Goal: Task Accomplishment & Management: Use online tool/utility

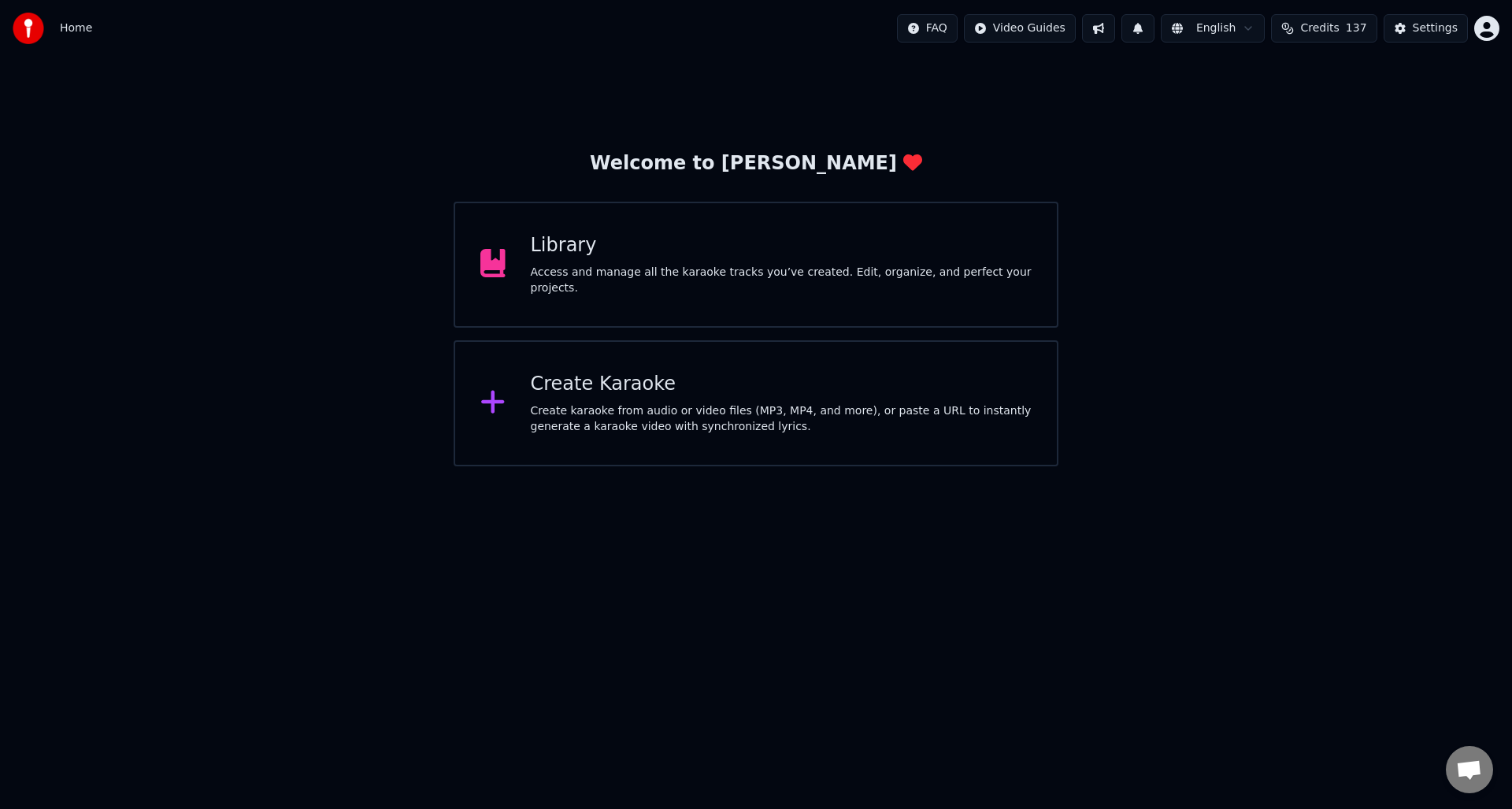
click at [611, 408] on div "Create karaoke from audio or video files (MP3, MP4, and more), or paste a URL t…" at bounding box center [782, 419] width 502 height 31
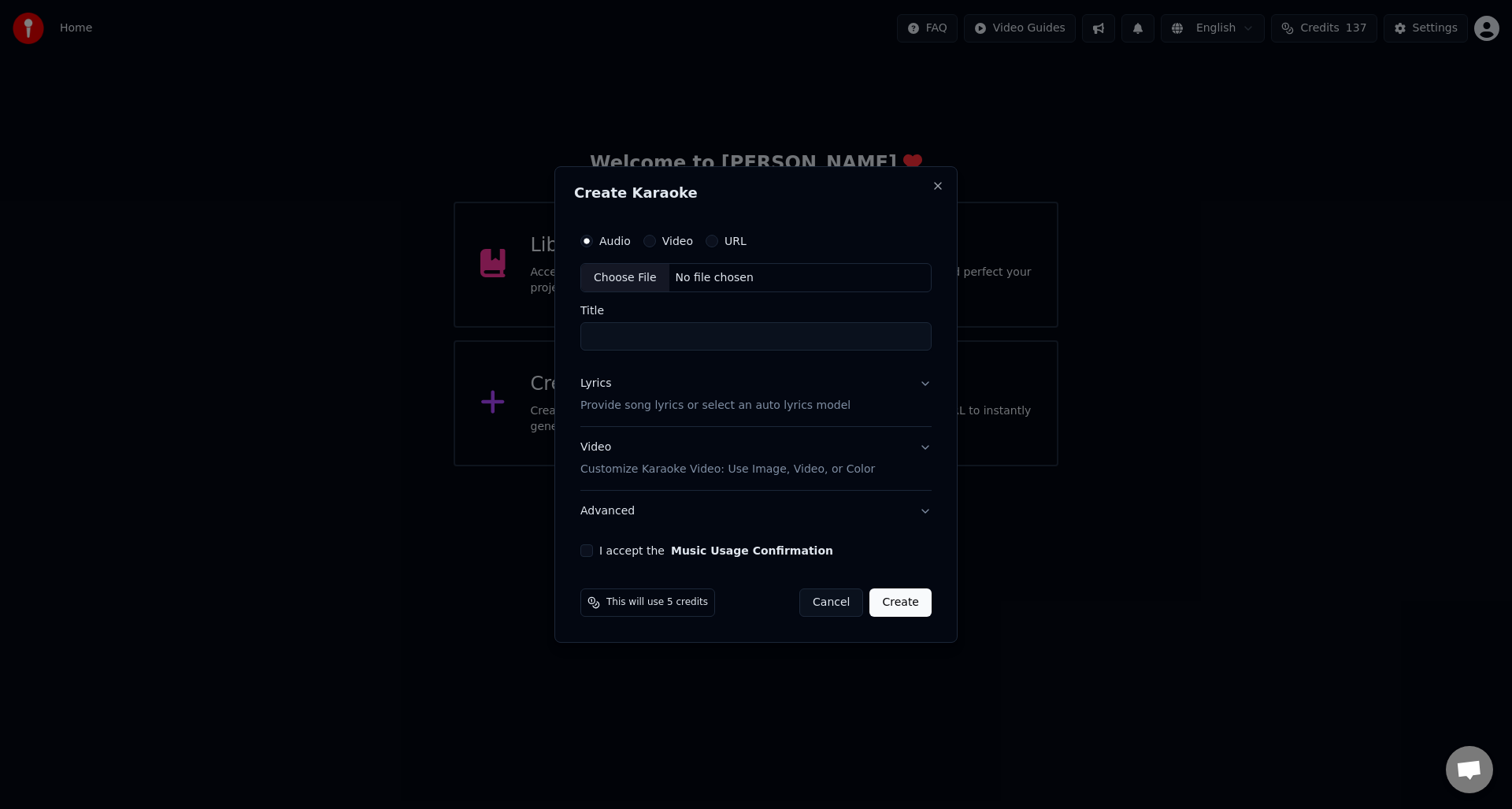
click at [626, 279] on div "Choose File" at bounding box center [625, 278] width 88 height 28
drag, startPoint x: 605, startPoint y: 338, endPoint x: 590, endPoint y: 335, distance: 15.3
click at [590, 335] on input "**********" at bounding box center [756, 337] width 357 height 28
drag, startPoint x: 909, startPoint y: 336, endPoint x: 874, endPoint y: 341, distance: 35.4
click at [874, 341] on input "**********" at bounding box center [756, 337] width 357 height 28
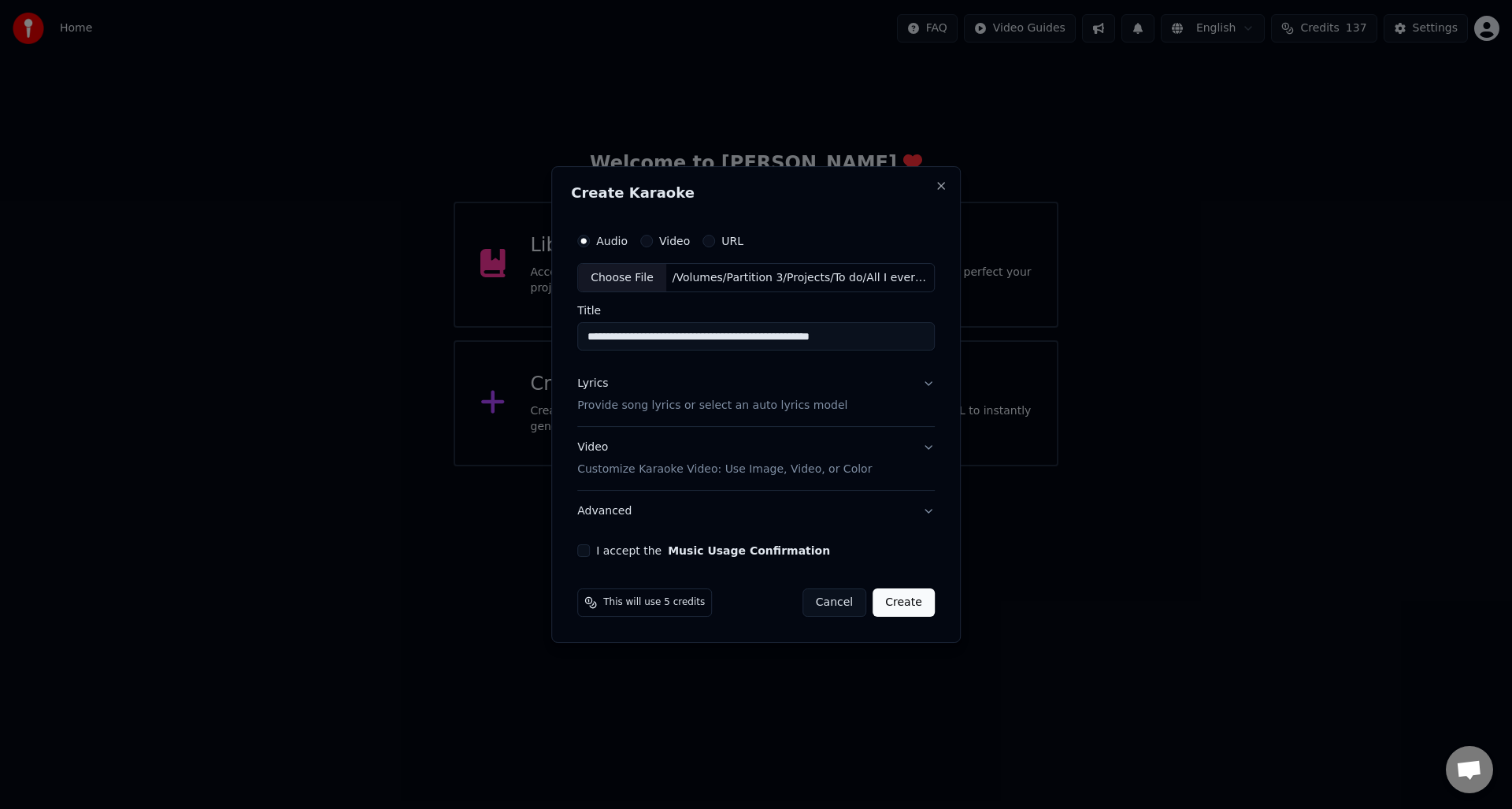
click at [683, 338] on input "**********" at bounding box center [756, 337] width 357 height 28
drag, startPoint x: 678, startPoint y: 336, endPoint x: 899, endPoint y: 347, distance: 221.3
click at [899, 347] on input "**********" at bounding box center [756, 337] width 357 height 28
click at [589, 335] on input "**********" at bounding box center [756, 337] width 357 height 28
paste input "**********"
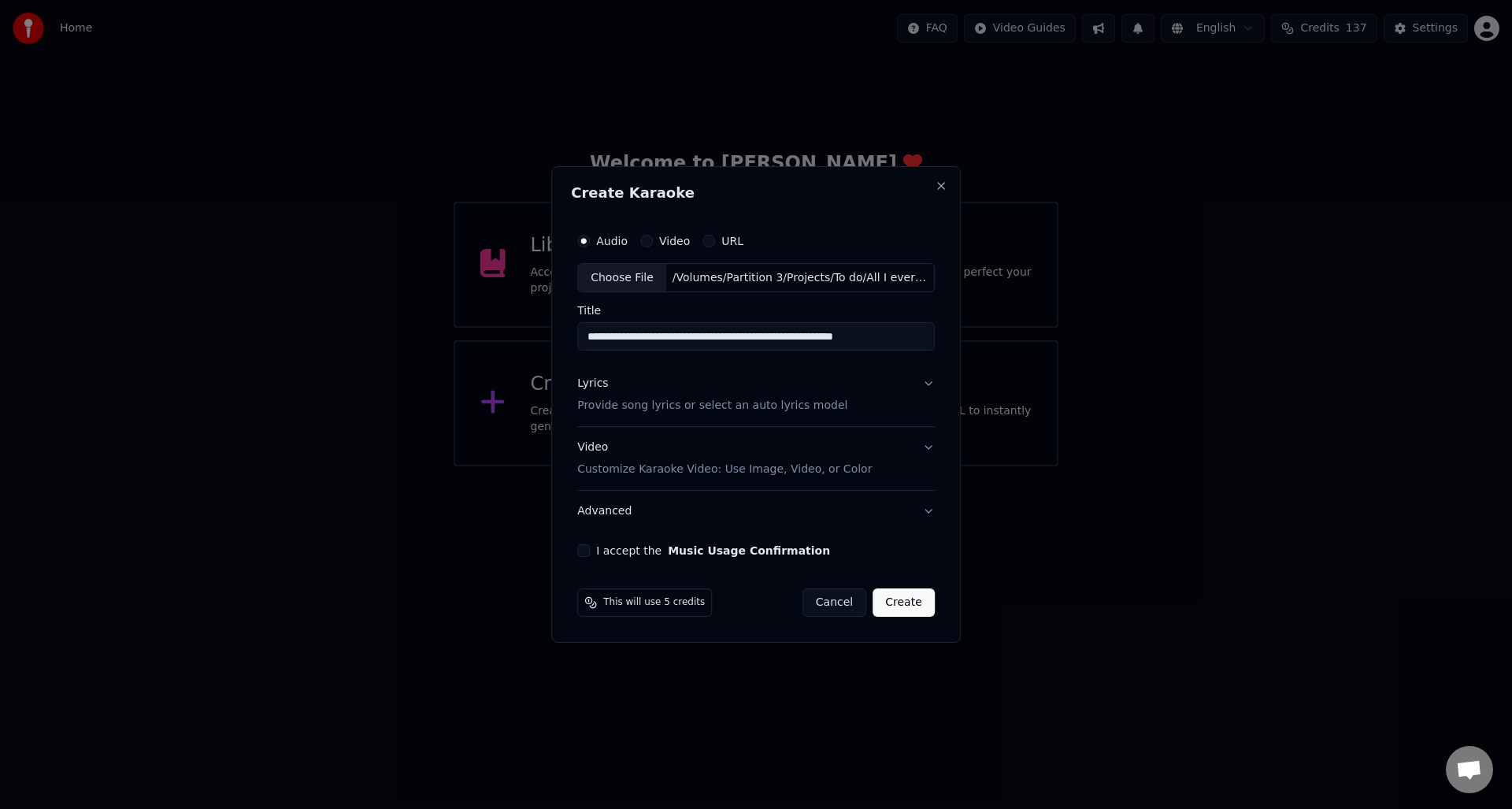
drag, startPoint x: 931, startPoint y: 336, endPoint x: 911, endPoint y: 333, distance: 20.2
click at [911, 333] on input "**********" at bounding box center [756, 337] width 357 height 28
drag, startPoint x: 821, startPoint y: 337, endPoint x: 832, endPoint y: 316, distance: 23.7
click at [821, 336] on input "**********" at bounding box center [756, 337] width 357 height 28
type input "**********"
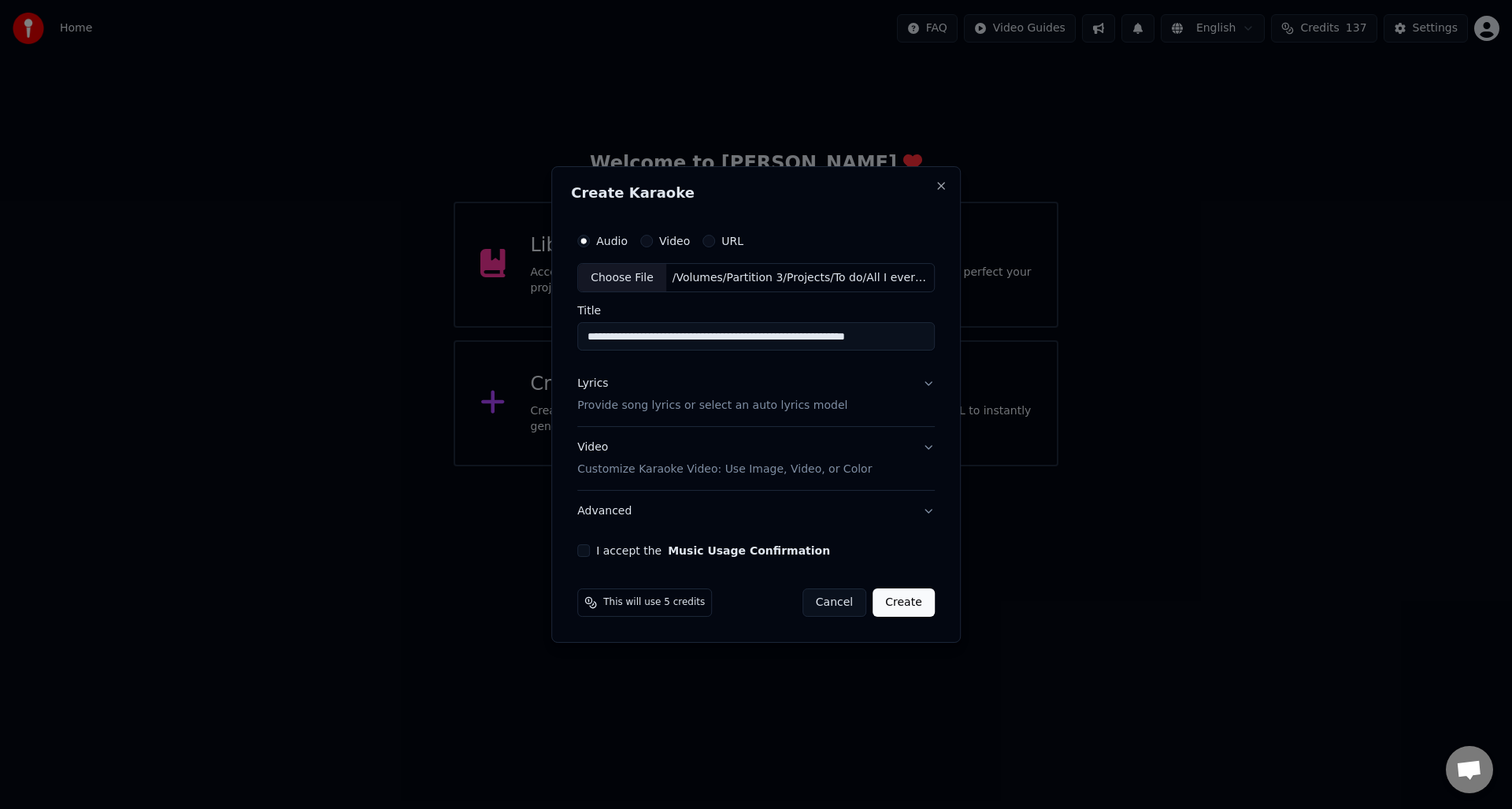
click at [601, 405] on p "Provide song lyrics or select an auto lyrics model" at bounding box center [712, 406] width 270 height 16
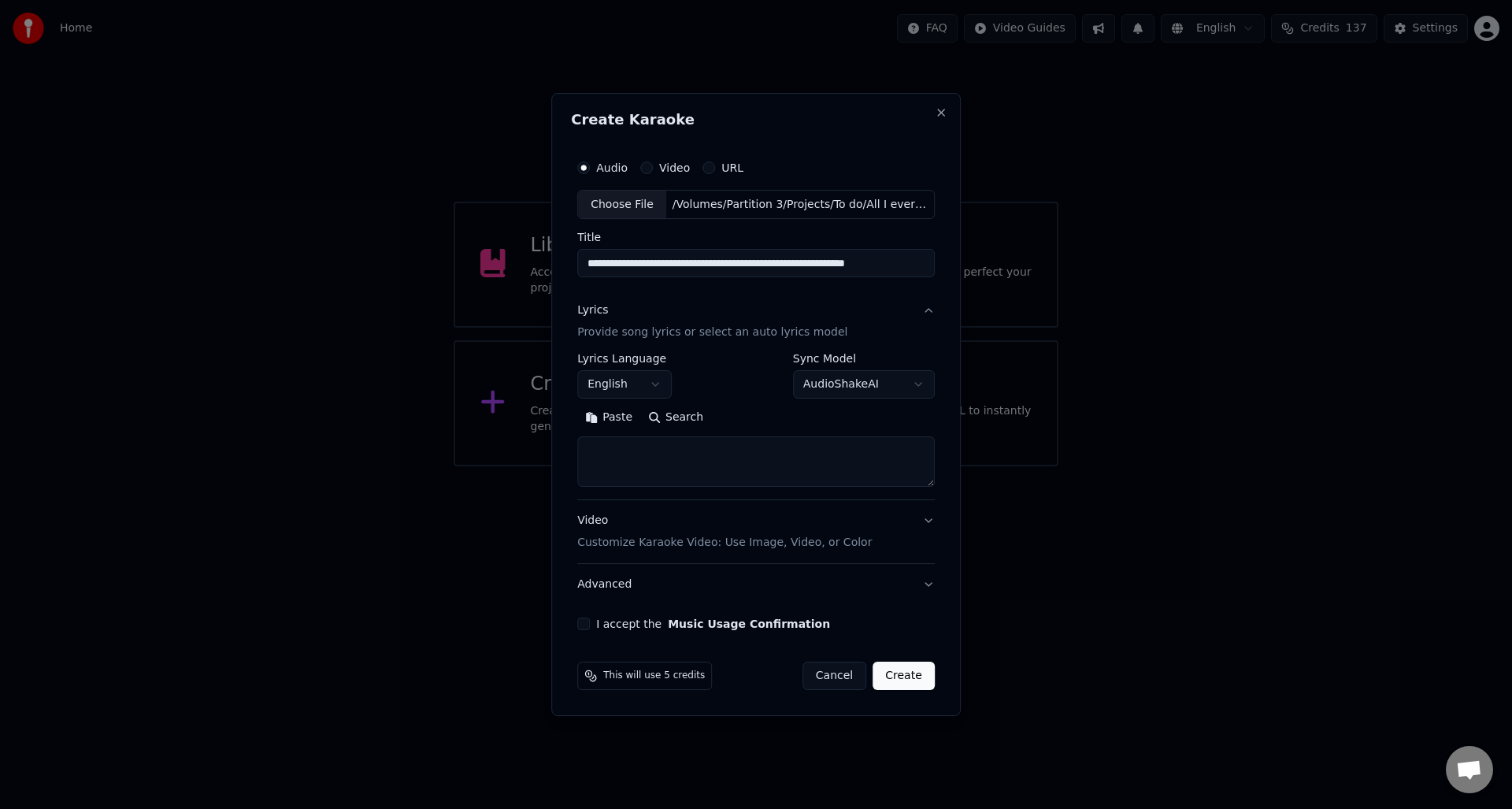
click at [609, 456] on textarea at bounding box center [756, 462] width 357 height 50
paste textarea "**********"
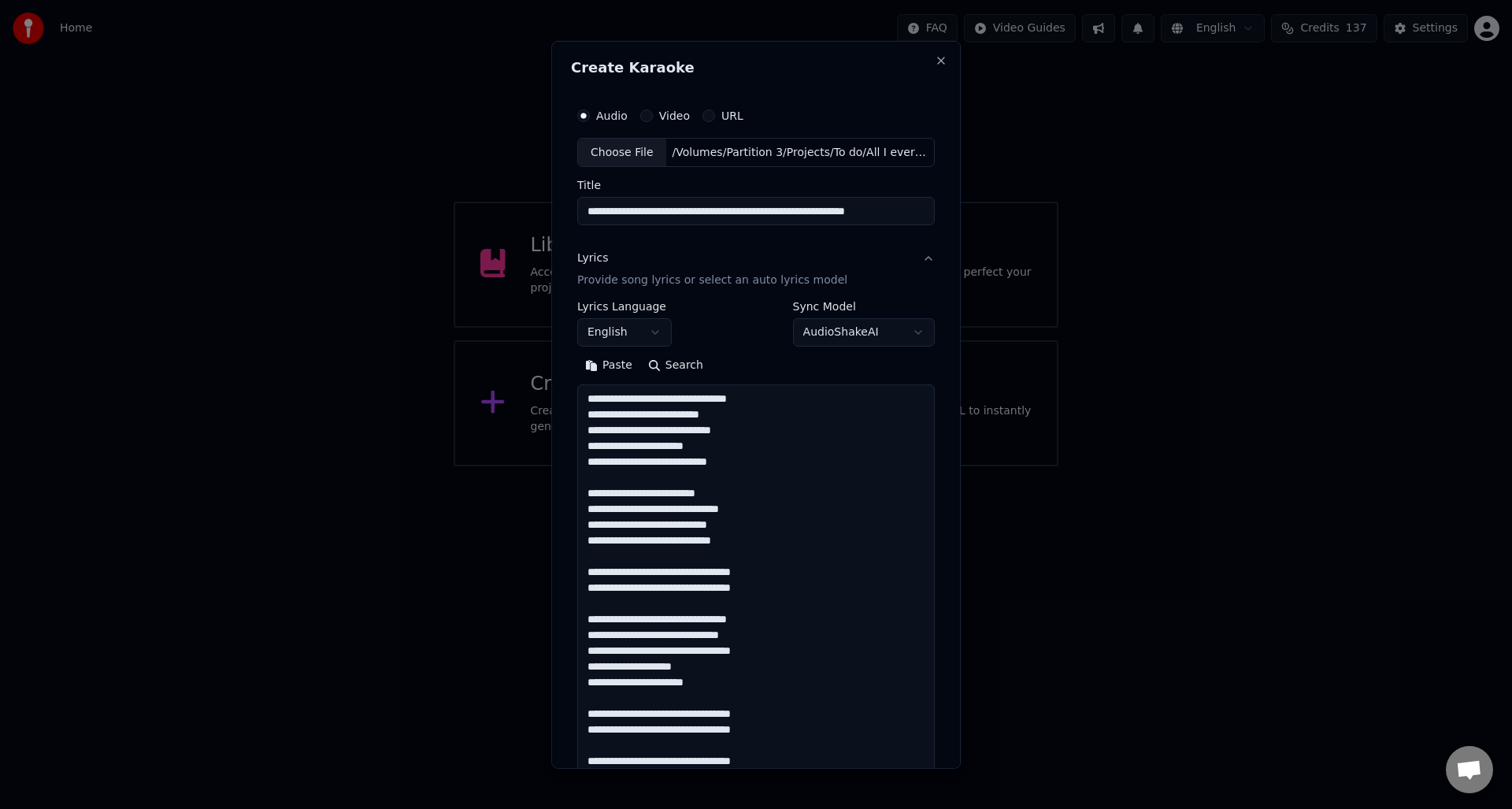
scroll to position [508, 0]
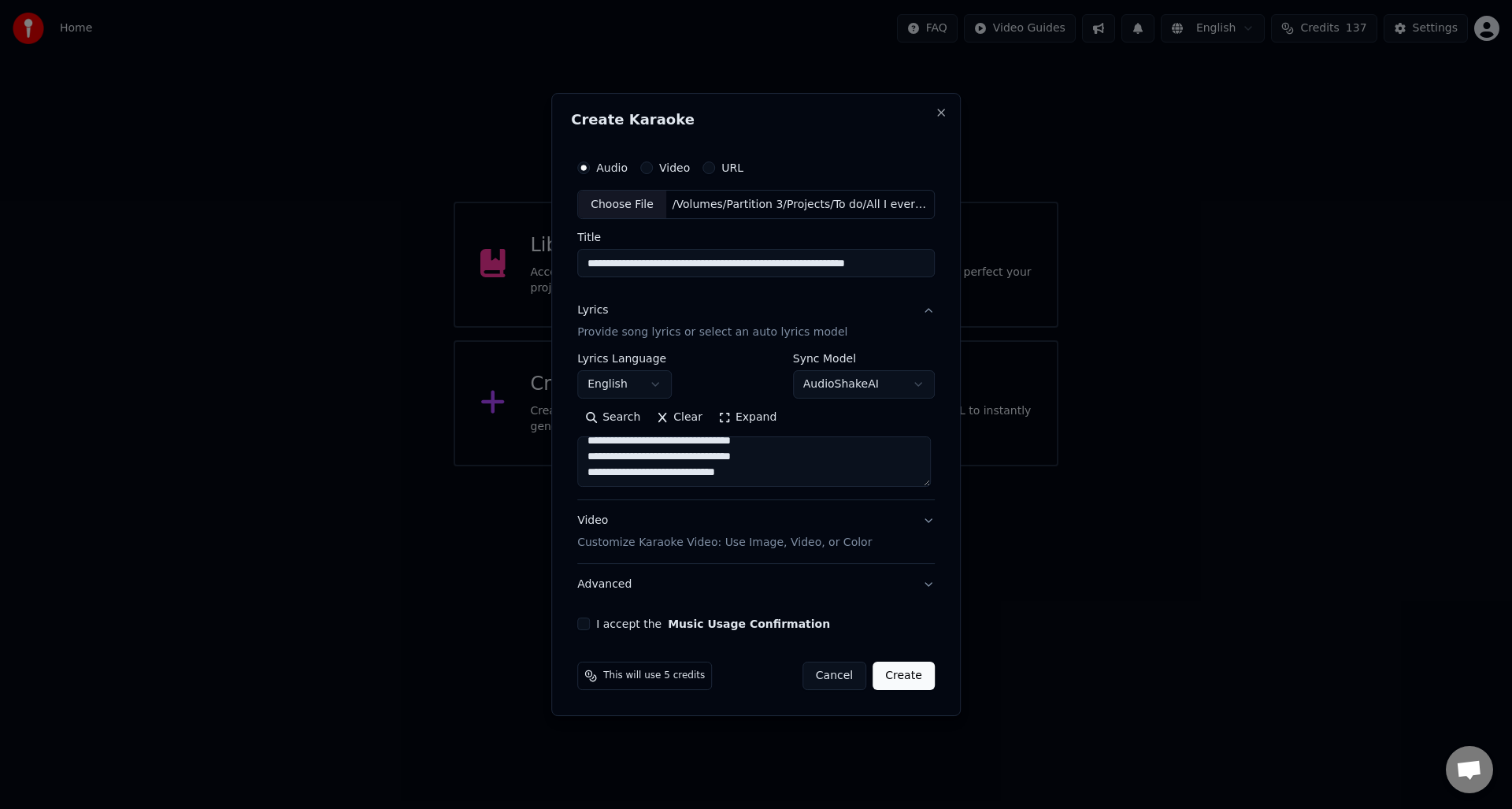
type textarea "**********"
click at [584, 622] on button "I accept the Music Usage Confirmation" at bounding box center [583, 624] width 13 height 13
click at [902, 679] on button "Create" at bounding box center [904, 675] width 62 height 28
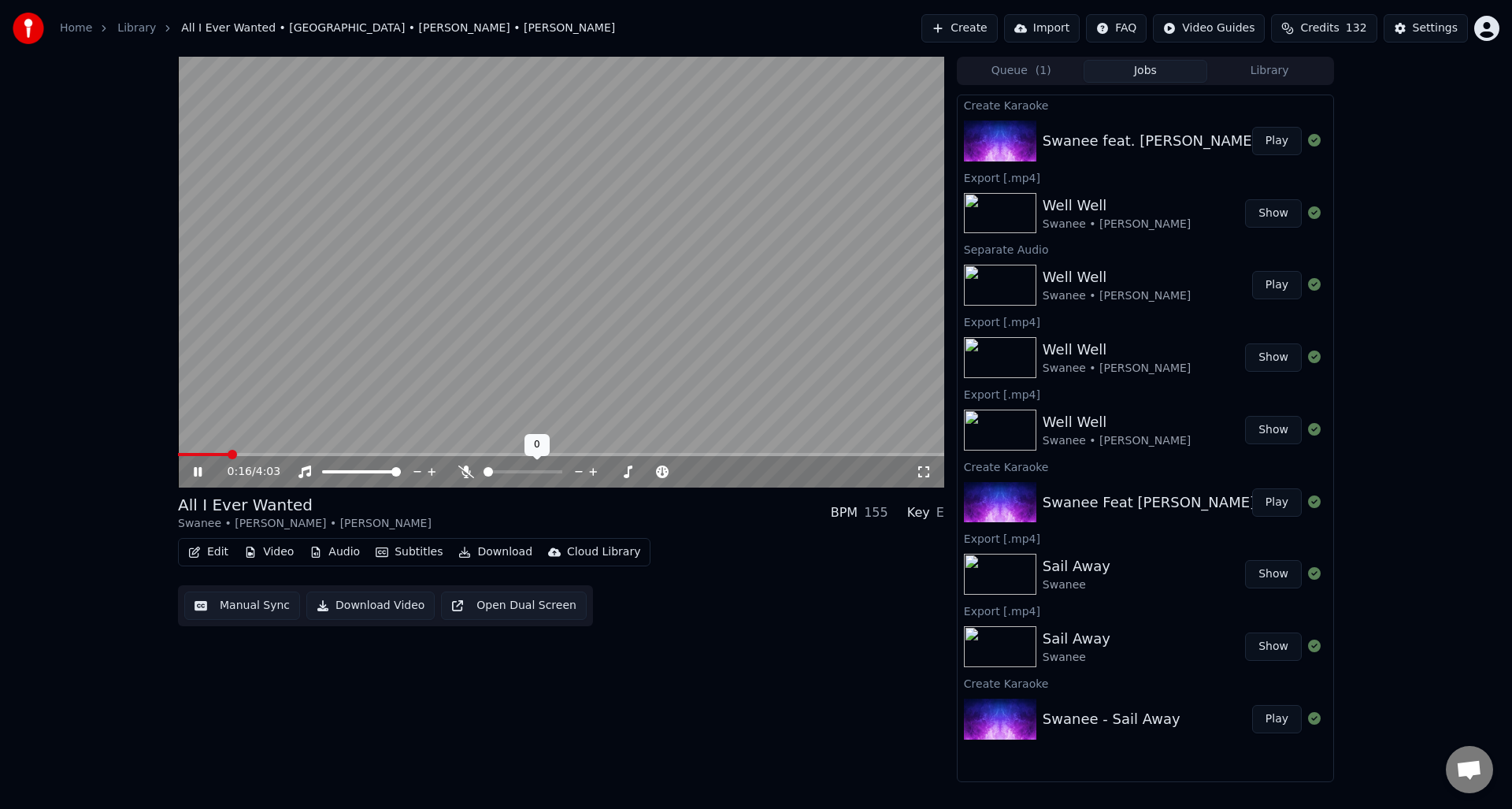
drag, startPoint x: 466, startPoint y: 470, endPoint x: 484, endPoint y: 481, distance: 21.1
click at [466, 470] on icon at bounding box center [466, 472] width 16 height 13
click at [246, 608] on button "Manual Sync" at bounding box center [242, 606] width 115 height 28
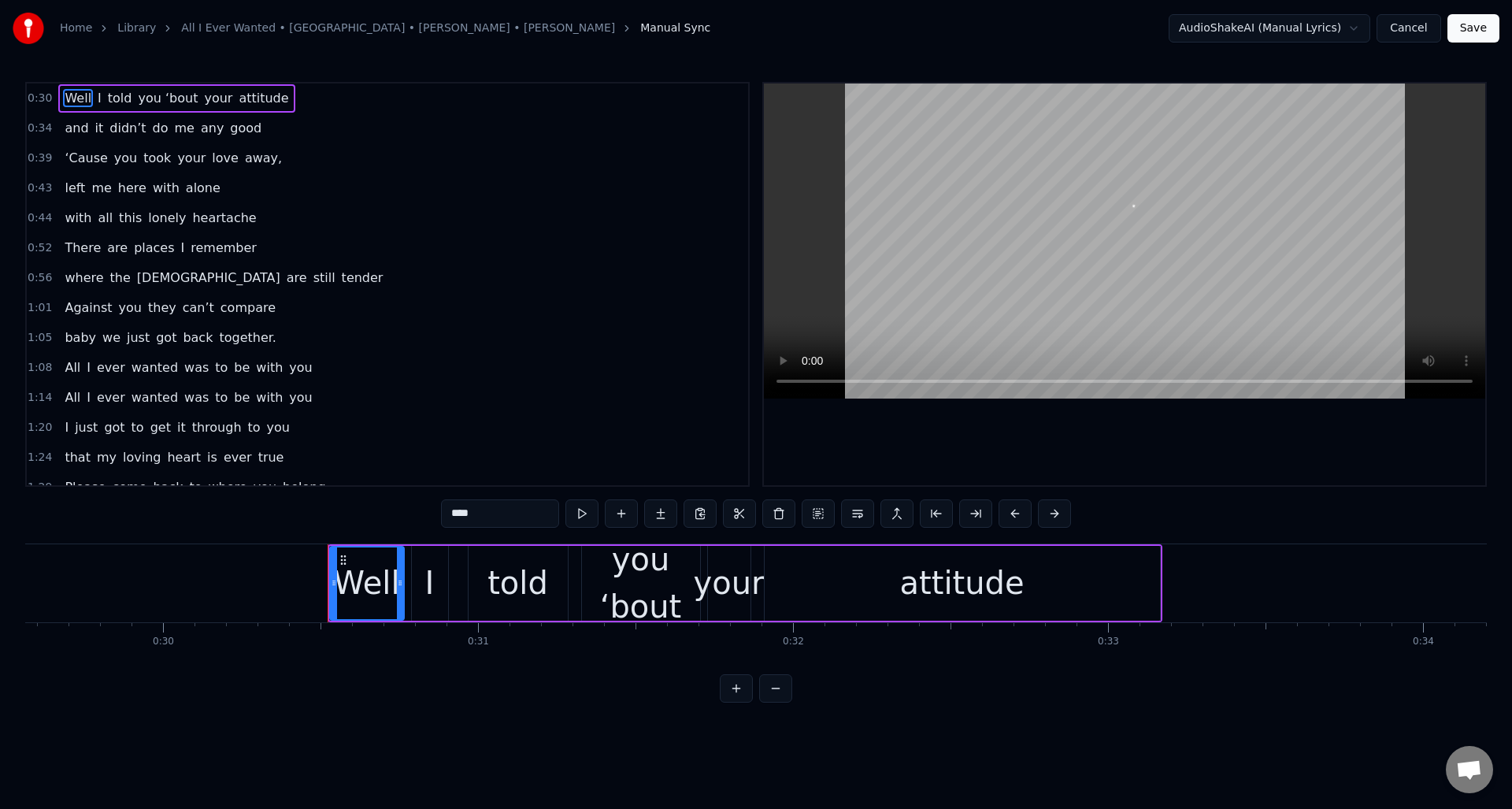
scroll to position [0, 9537]
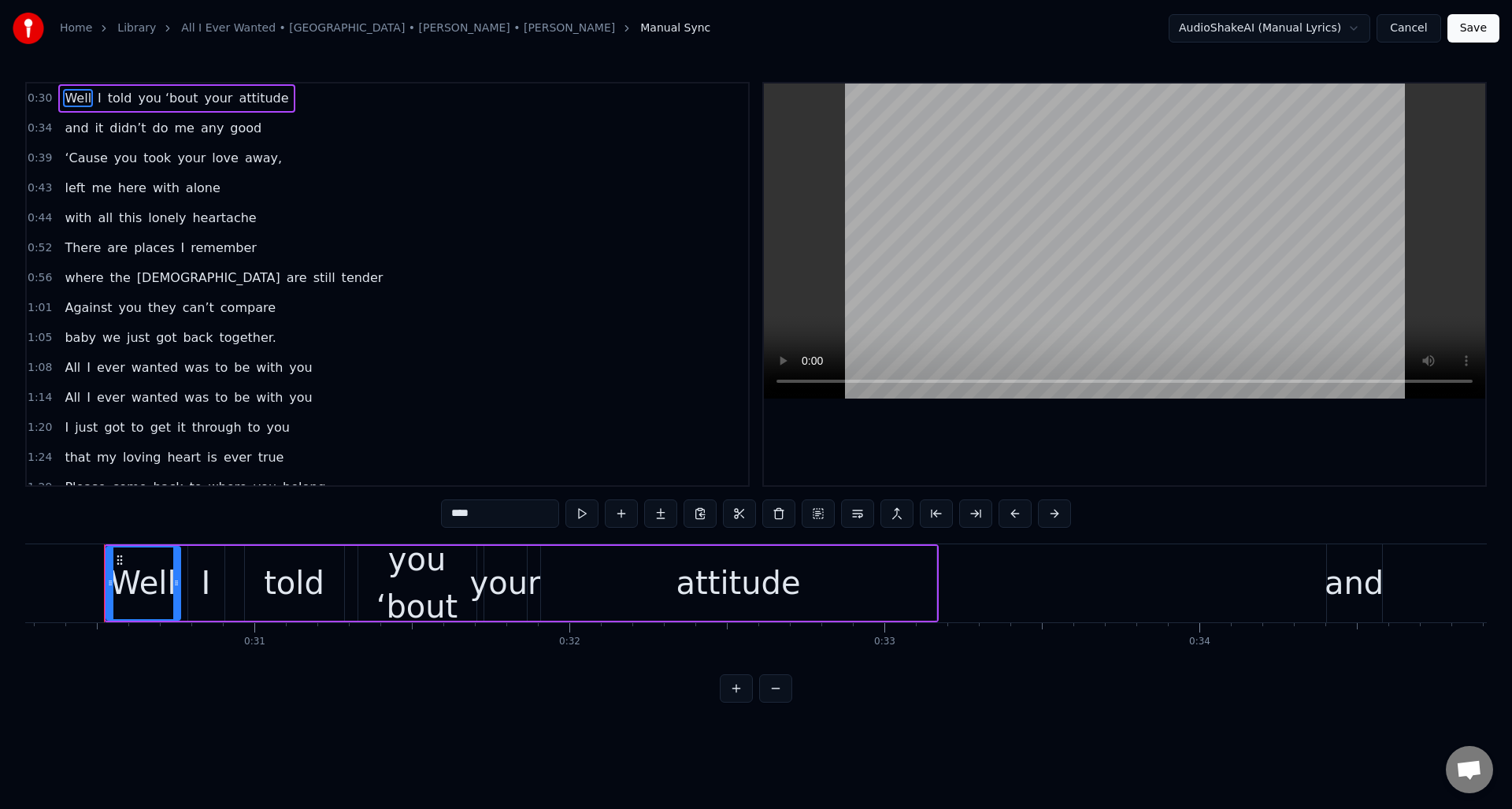
click at [414, 579] on div "you ‘bout" at bounding box center [417, 583] width 118 height 94
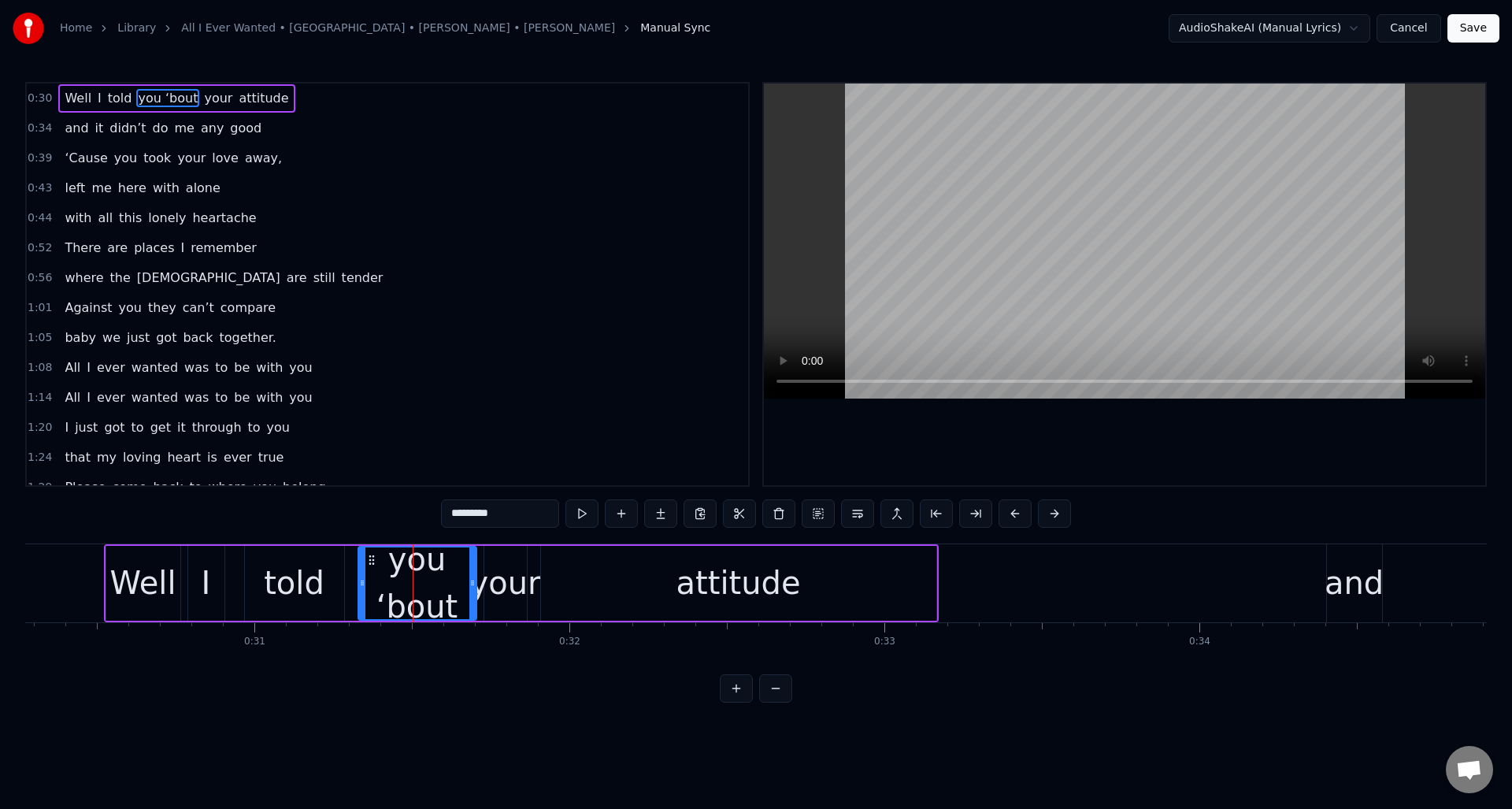
drag, startPoint x: 470, startPoint y: 515, endPoint x: 449, endPoint y: 516, distance: 21.0
click at [449, 516] on input "*********" at bounding box center [500, 513] width 118 height 28
type input "*****"
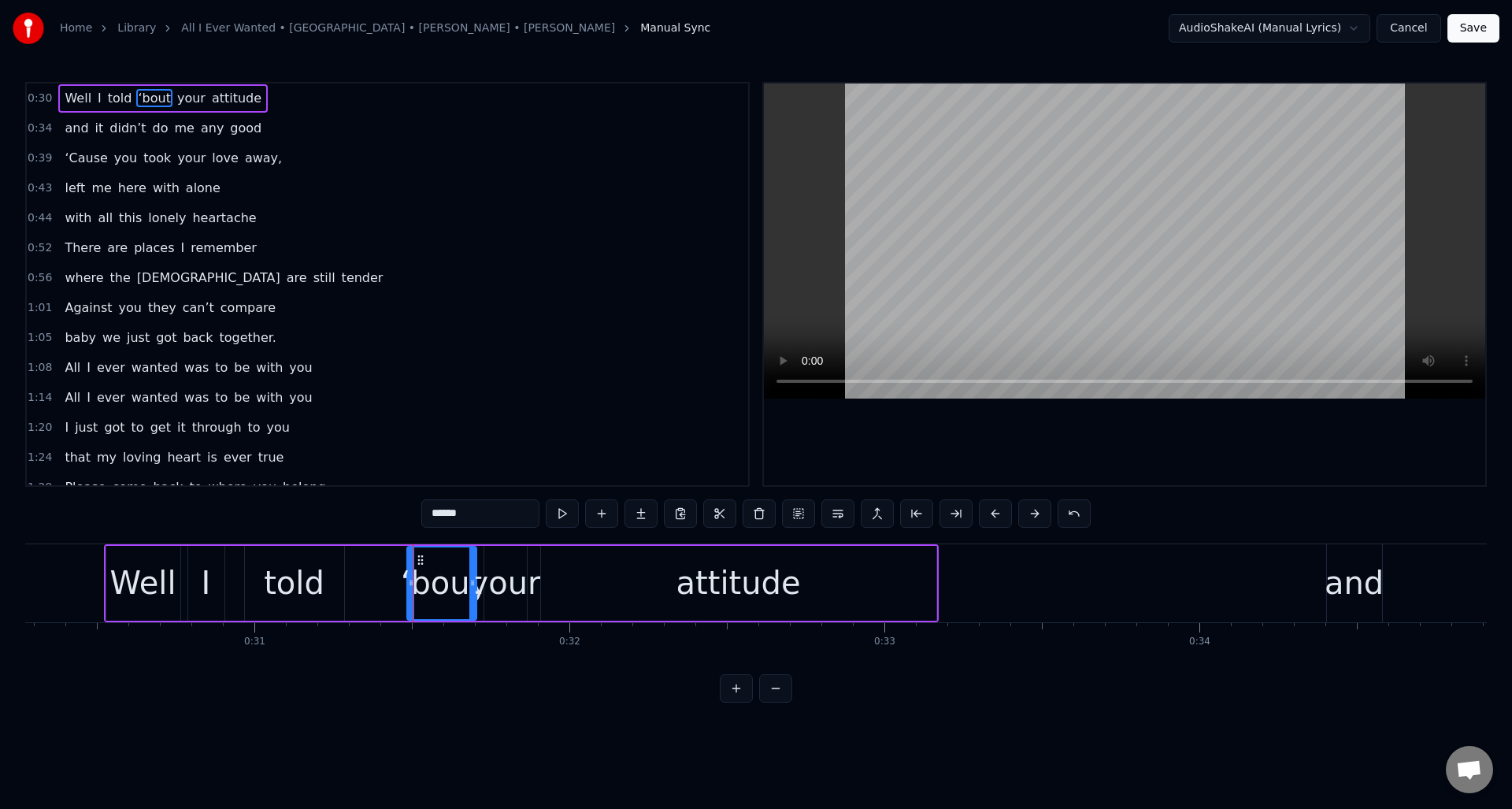
drag, startPoint x: 363, startPoint y: 595, endPoint x: 412, endPoint y: 597, distance: 49.0
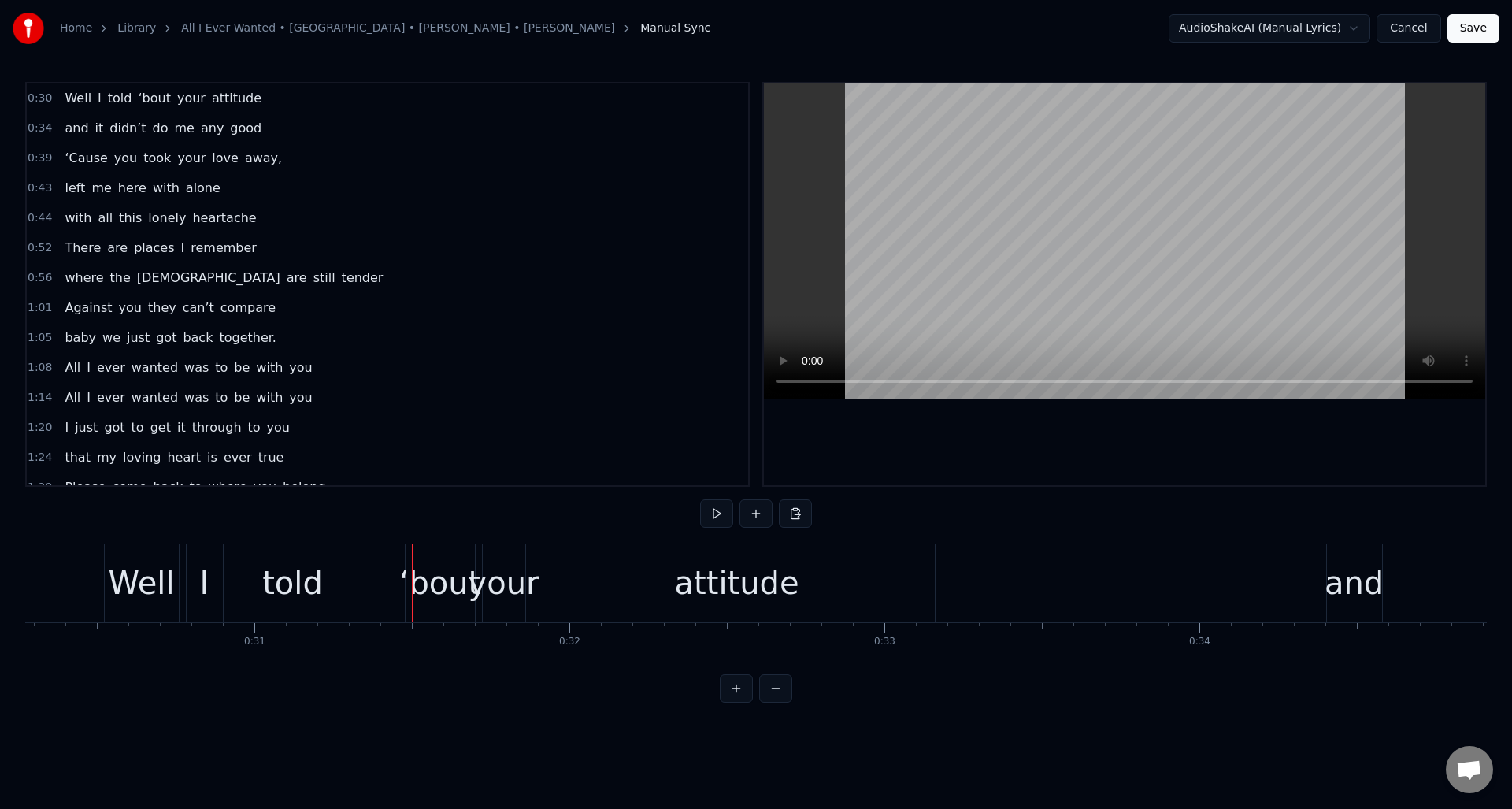
click at [317, 560] on div "told" at bounding box center [292, 584] width 60 height 48
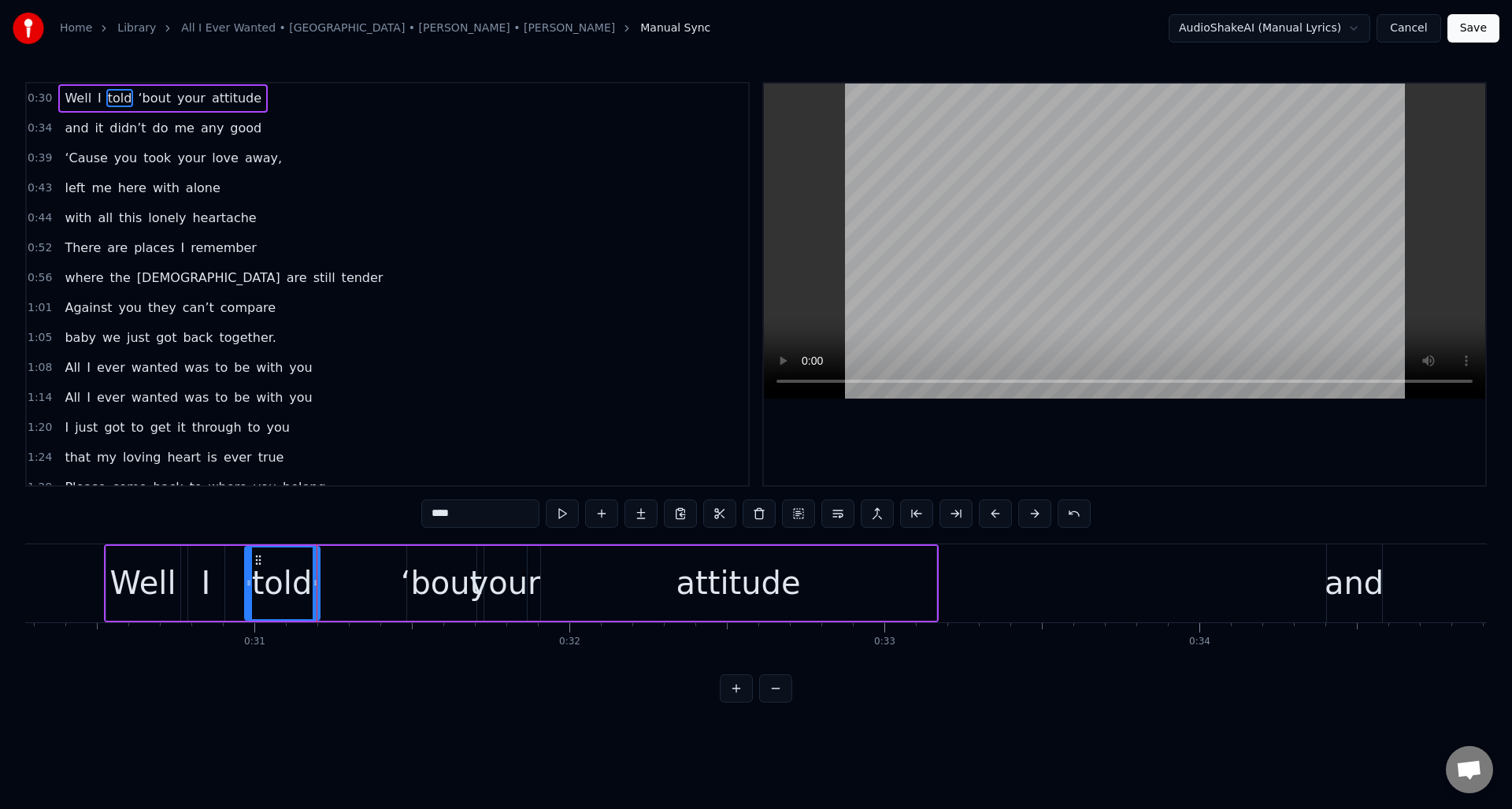
drag, startPoint x: 339, startPoint y: 559, endPoint x: 314, endPoint y: 559, distance: 25.0
click at [314, 559] on div at bounding box center [315, 584] width 6 height 71
click at [601, 515] on button at bounding box center [602, 513] width 33 height 28
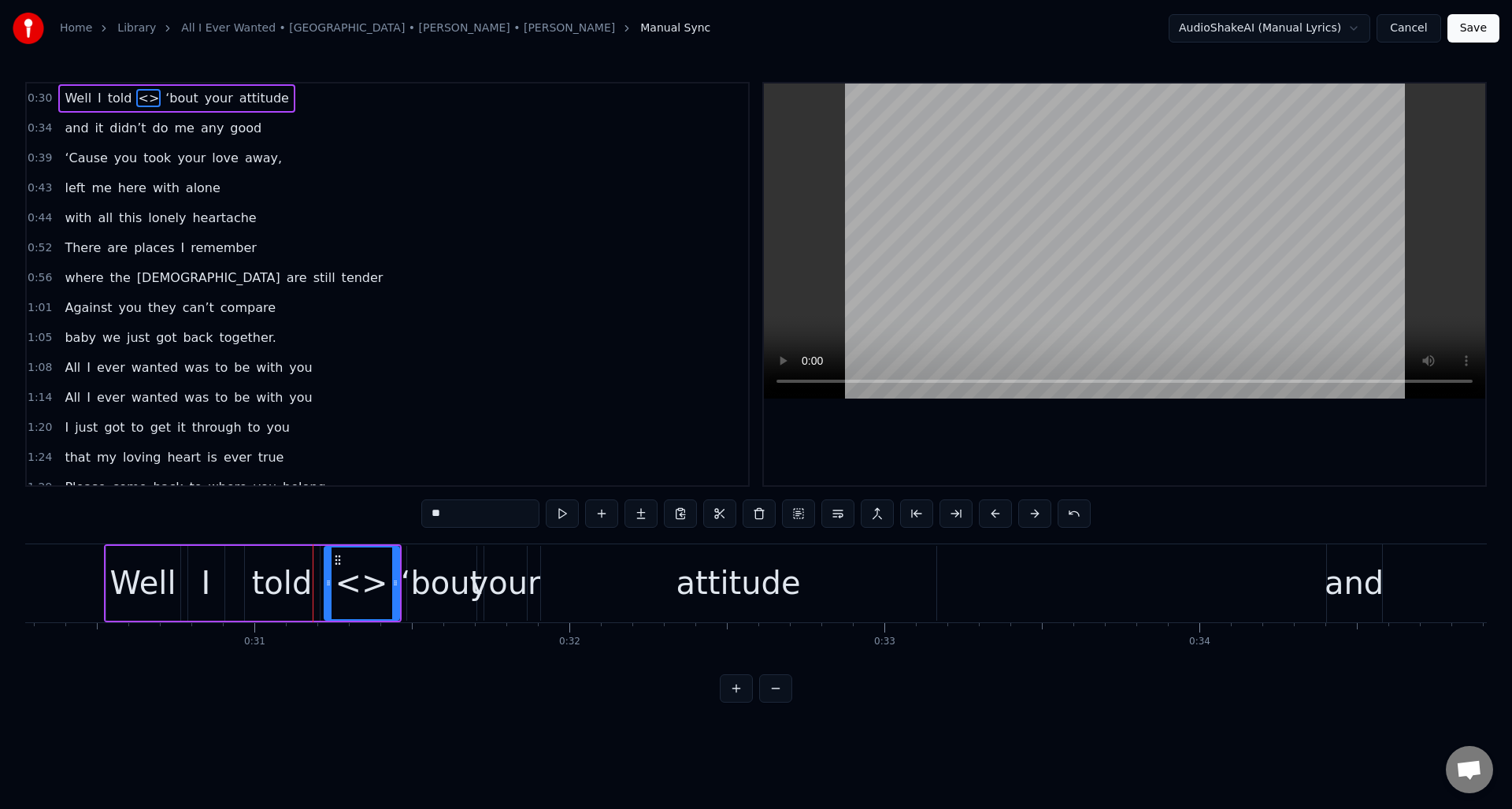
drag, startPoint x: 470, startPoint y: 515, endPoint x: 407, endPoint y: 511, distance: 63.1
click at [407, 511] on div "0:30 Well I told <> ‘bout your attitude 0:34 and it didn’t do me any good 0:39 …" at bounding box center [756, 392] width 1462 height 621
paste input "**********"
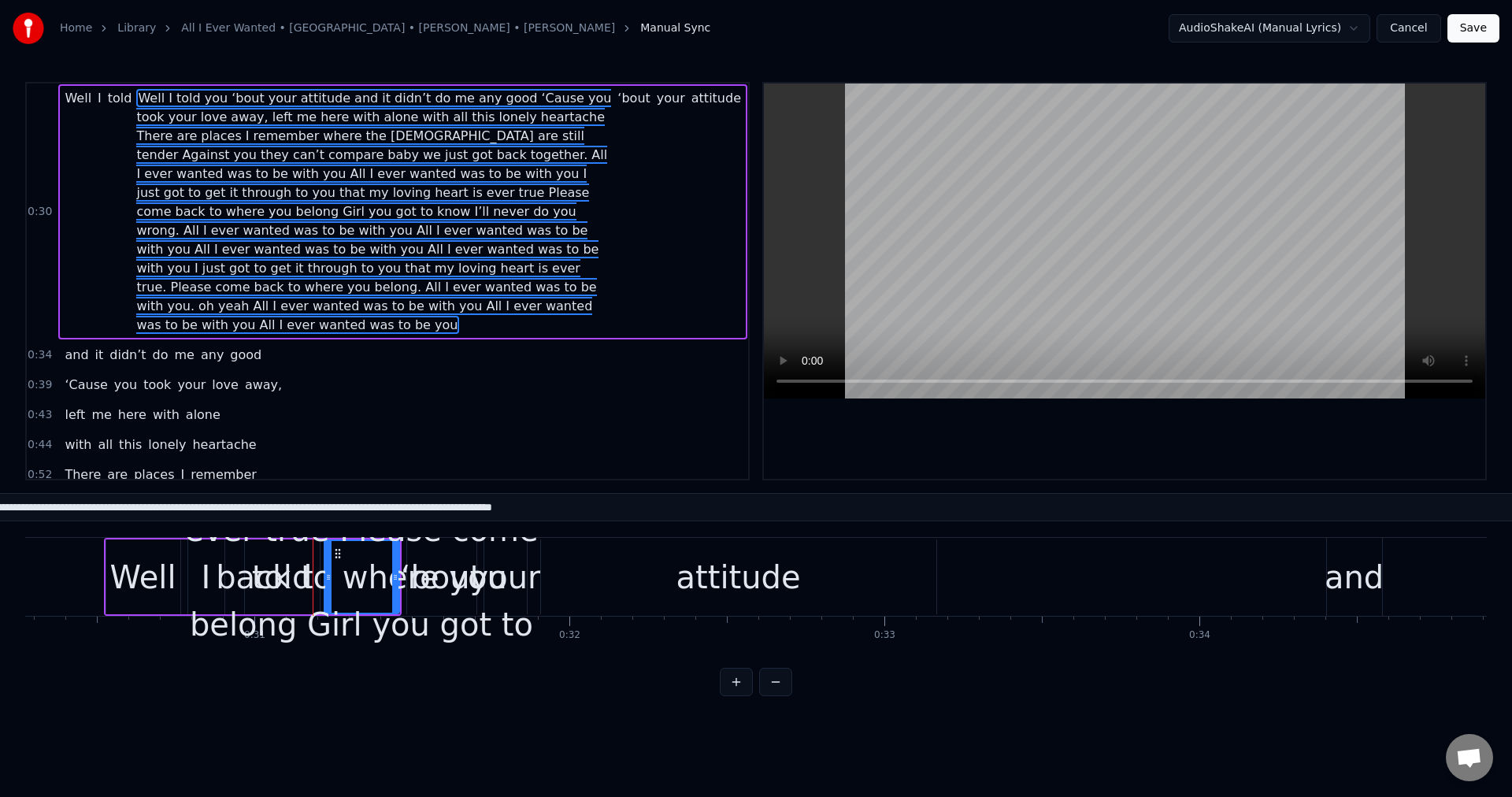
drag, startPoint x: 1448, startPoint y: 513, endPoint x: 0, endPoint y: 515, distance: 1448.0
click at [0, 515] on input "**********" at bounding box center [480, 507] width 7254 height 28
type input "**********"
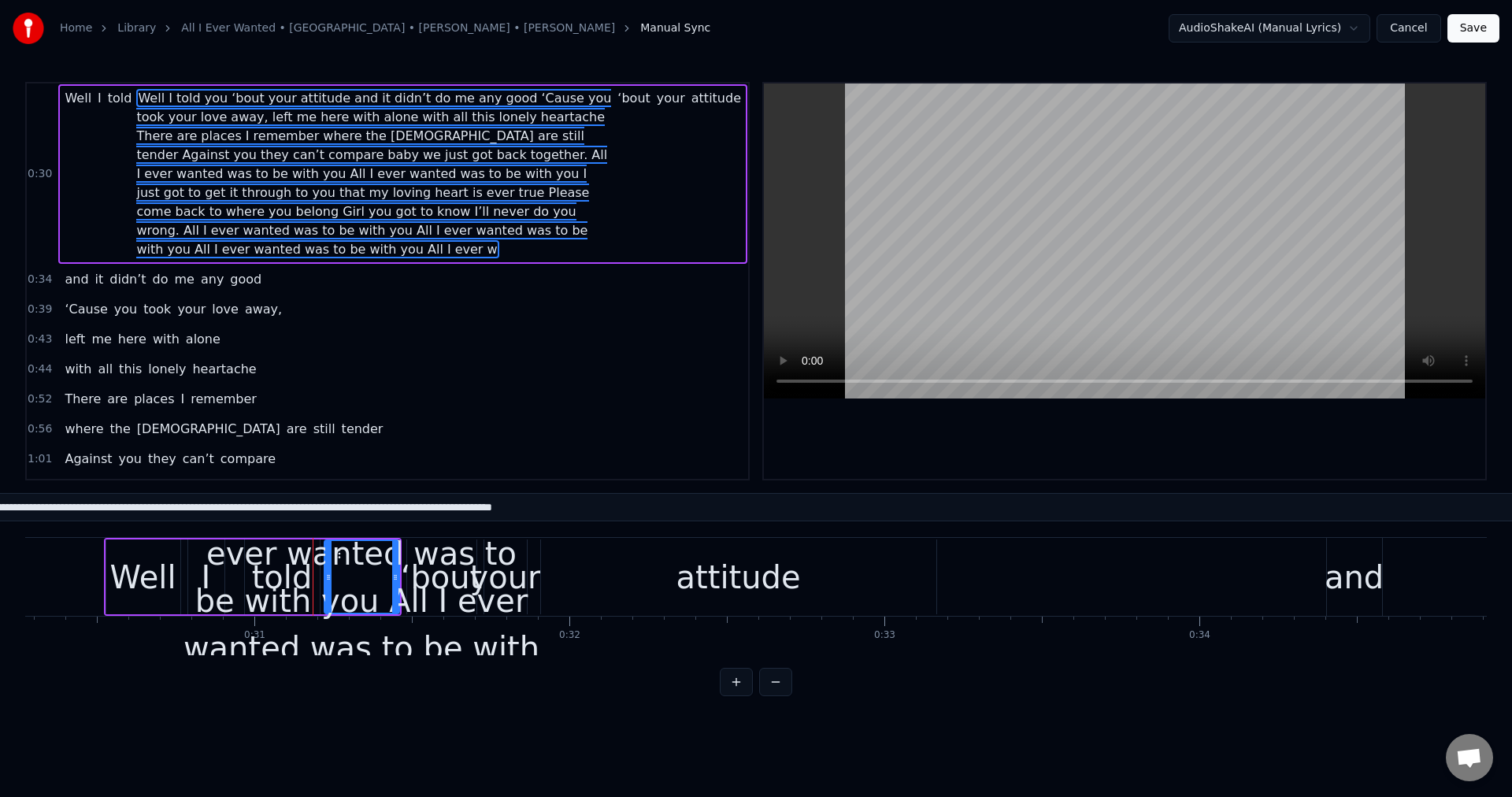
drag, startPoint x: 1158, startPoint y: 512, endPoint x: 245, endPoint y: 497, distance: 913.1
click at [244, 497] on div "0:30 Well I told Well I told you ‘bout your attitude and it didn’t do me any go…" at bounding box center [756, 388] width 1462 height 615
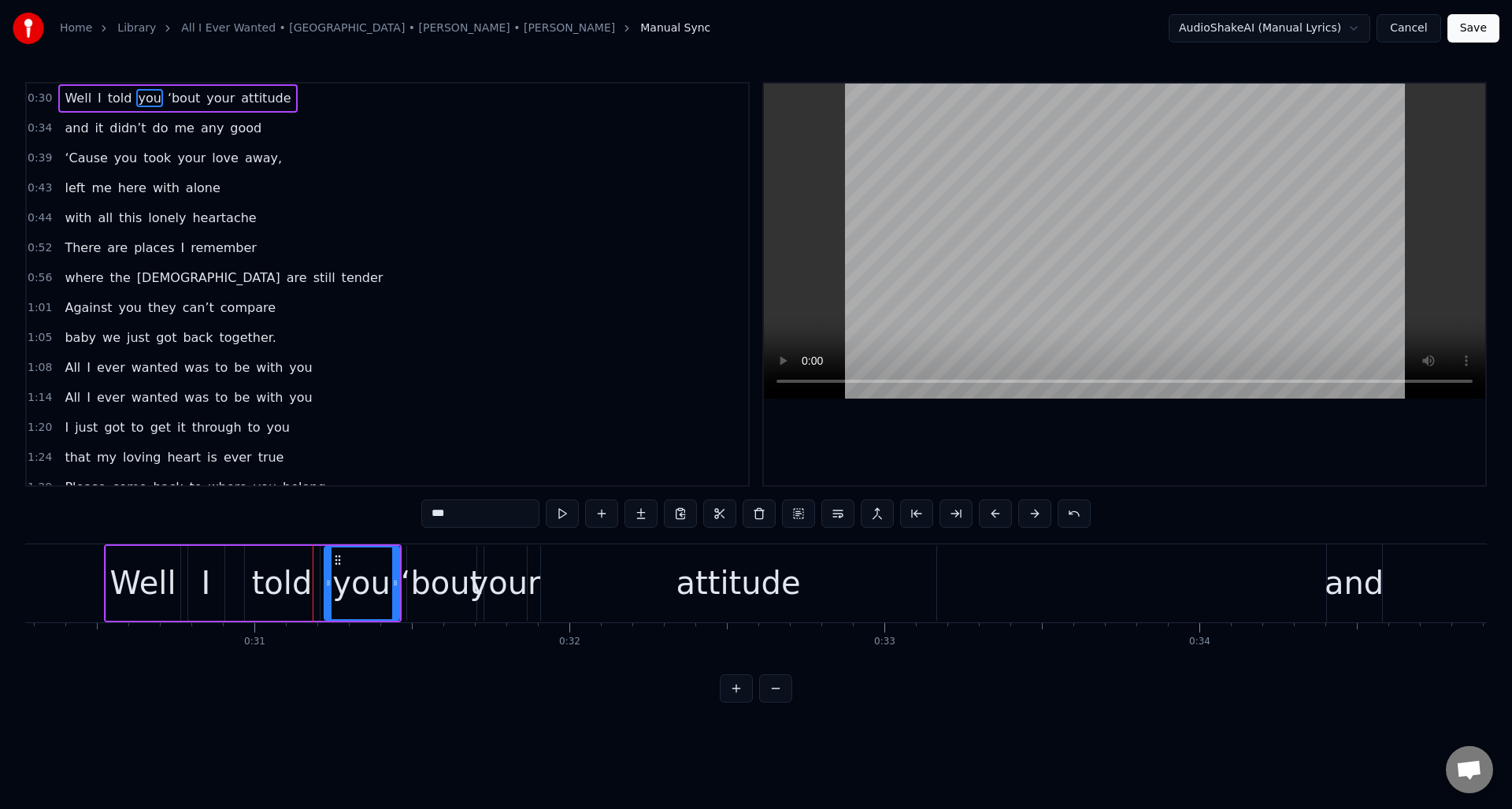
type input "***"
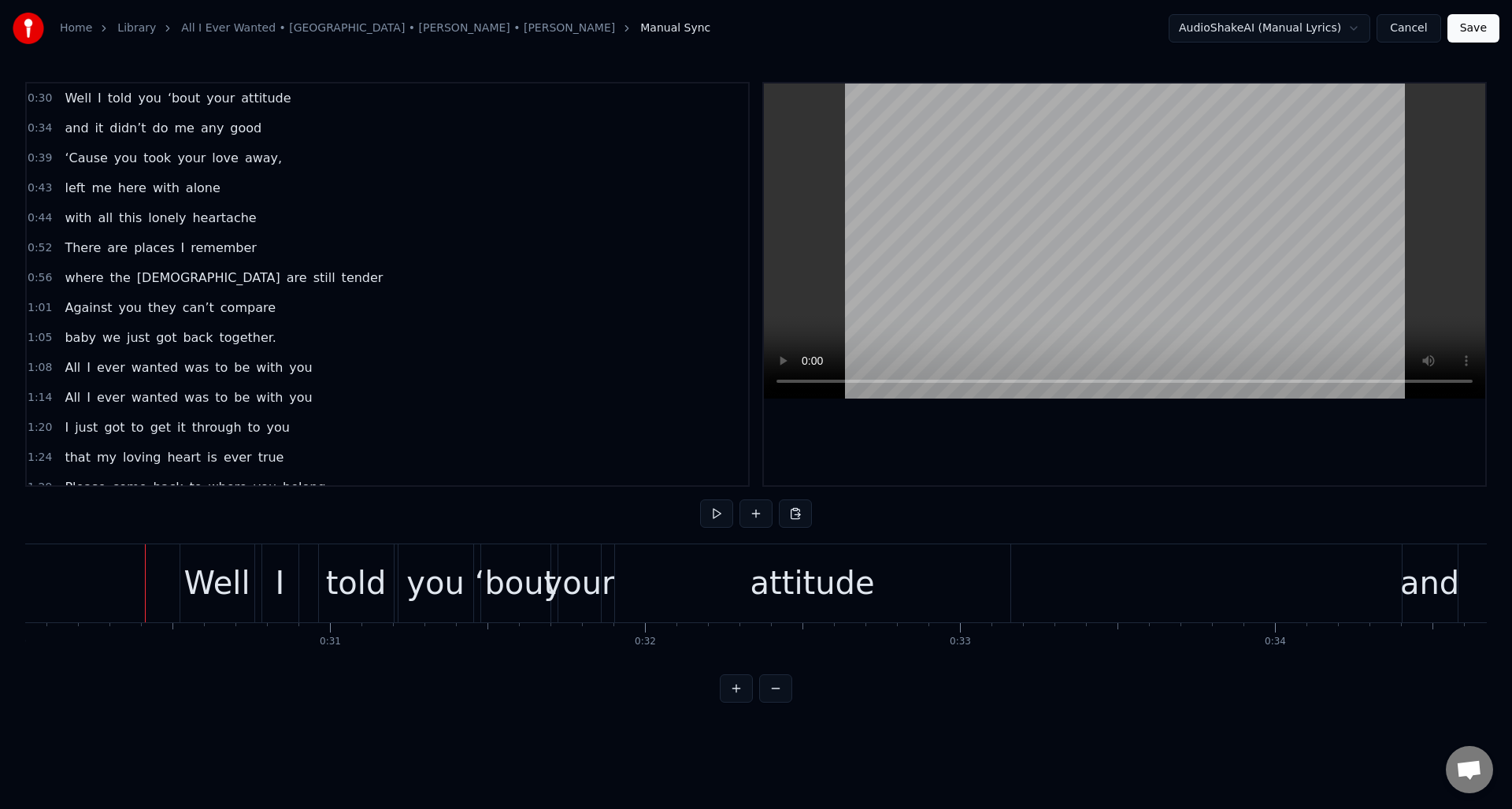
scroll to position [0, 9296]
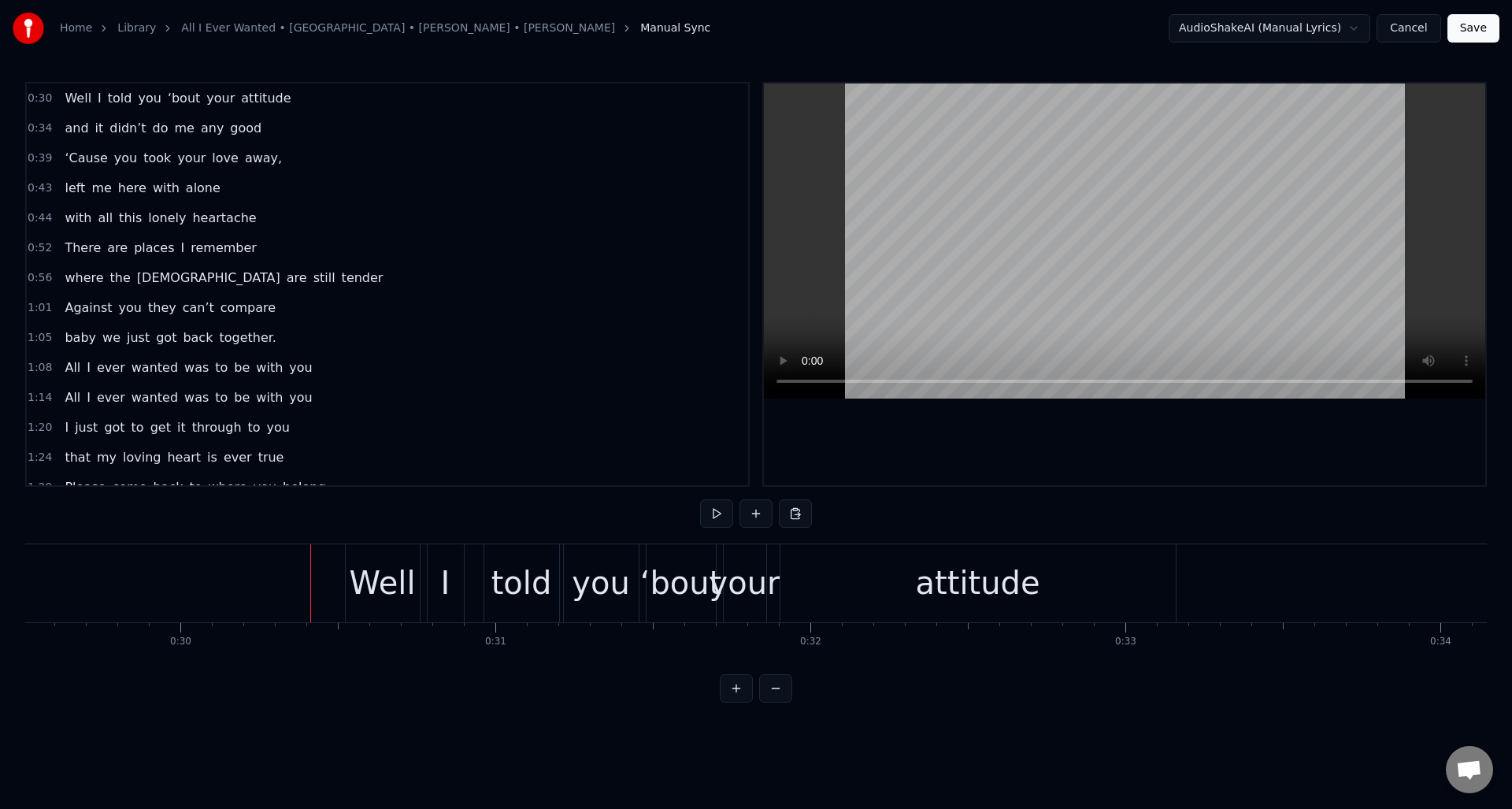
click at [712, 516] on button at bounding box center [717, 513] width 33 height 28
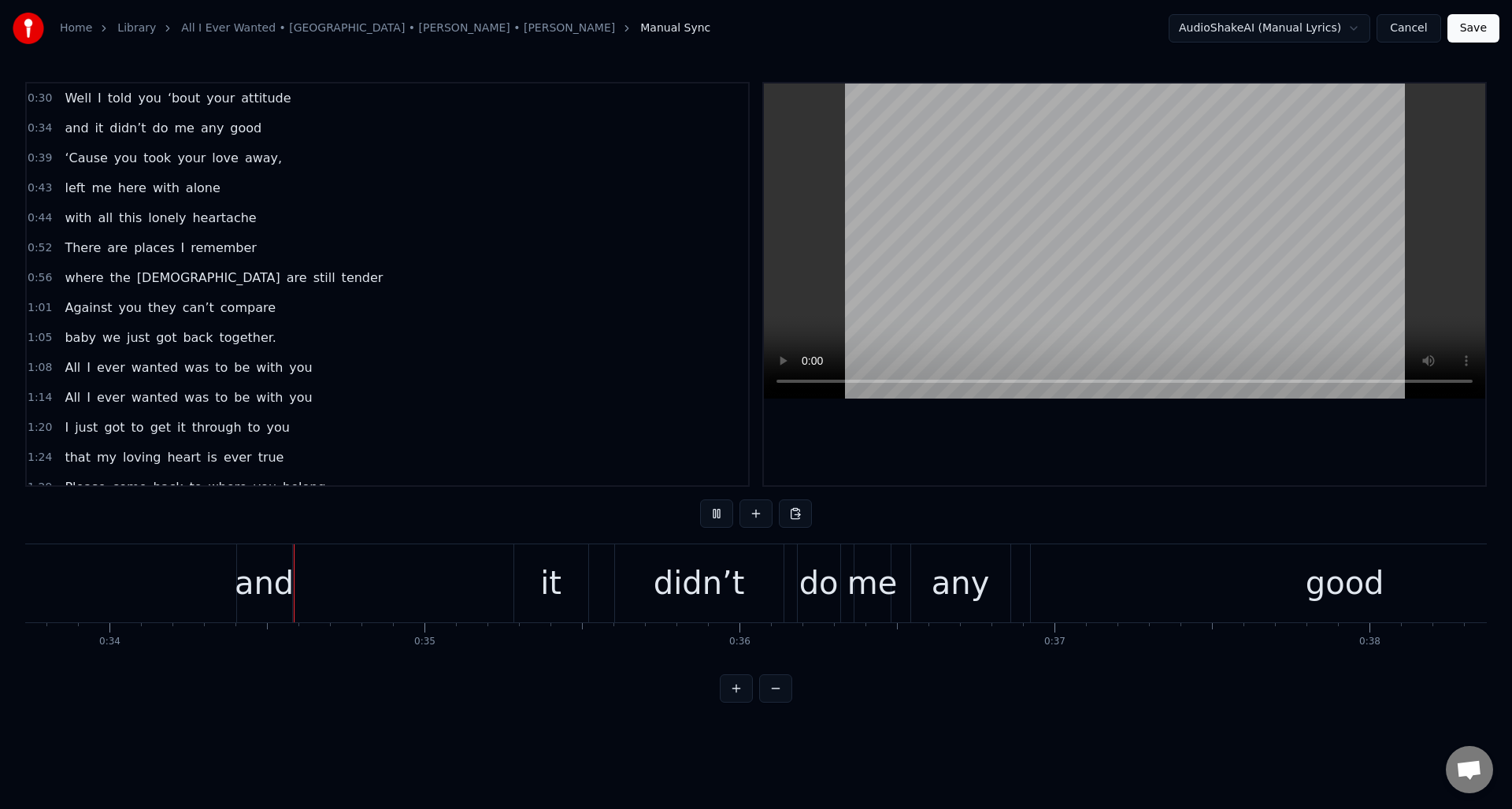
click at [712, 516] on button at bounding box center [717, 513] width 33 height 28
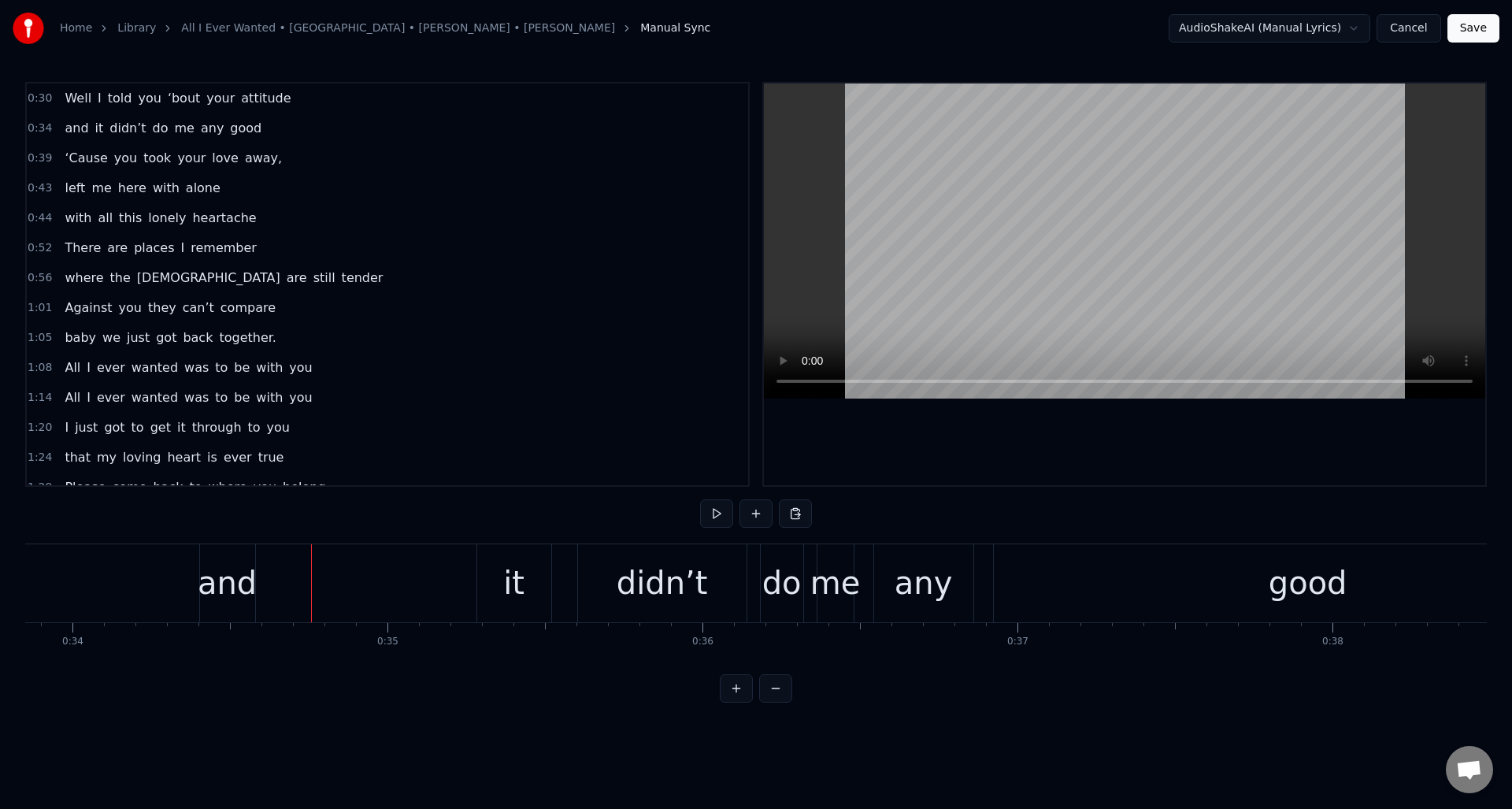
scroll to position [0, 10668]
click at [226, 565] on div "and" at bounding box center [223, 584] width 60 height 48
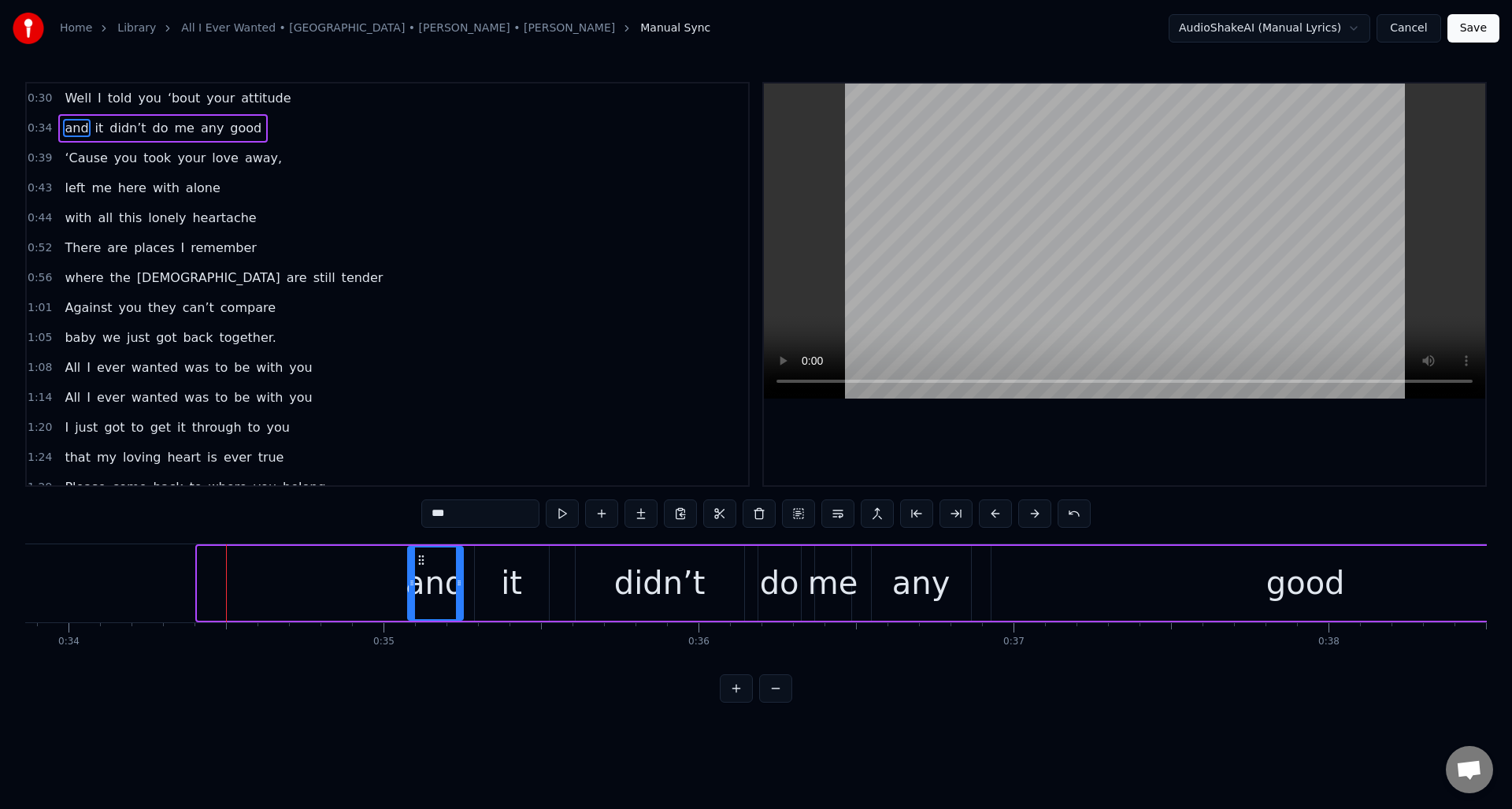
drag, startPoint x: 210, startPoint y: 561, endPoint x: 419, endPoint y: 588, distance: 210.7
click at [419, 588] on div "and" at bounding box center [435, 584] width 53 height 71
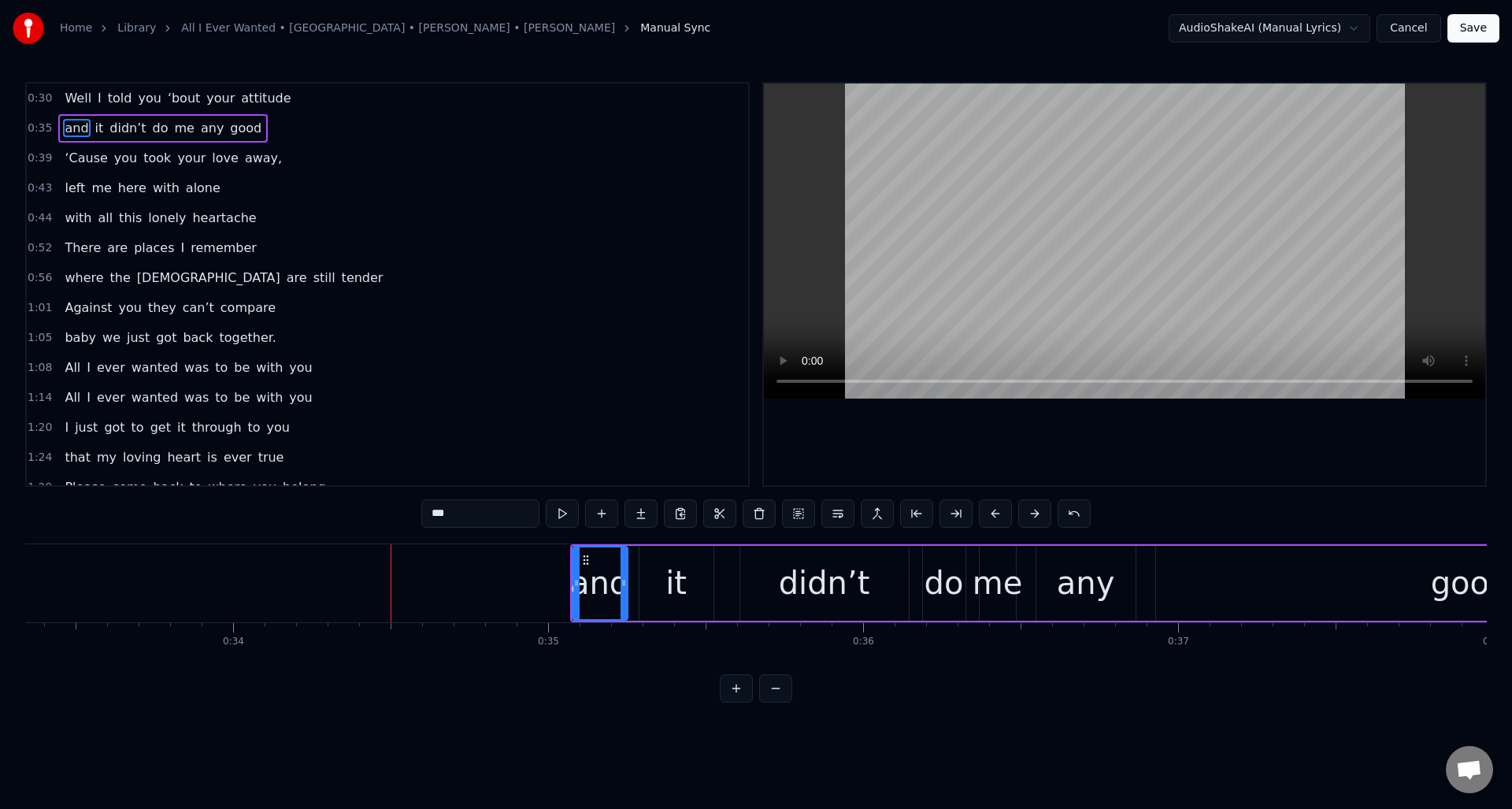
scroll to position [0, 10173]
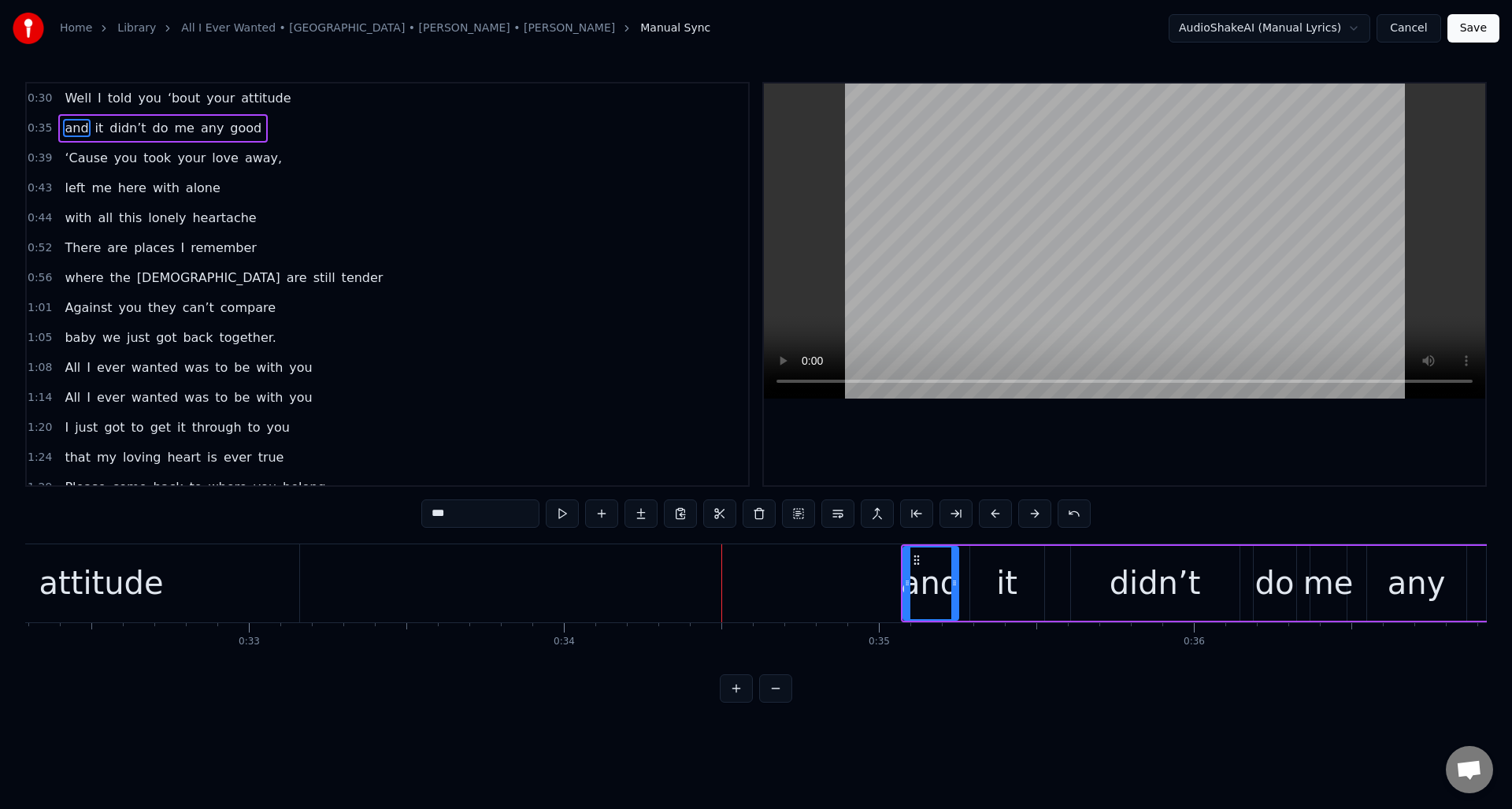
click at [220, 579] on div "attitude" at bounding box center [102, 583] width 396 height 78
type input "********"
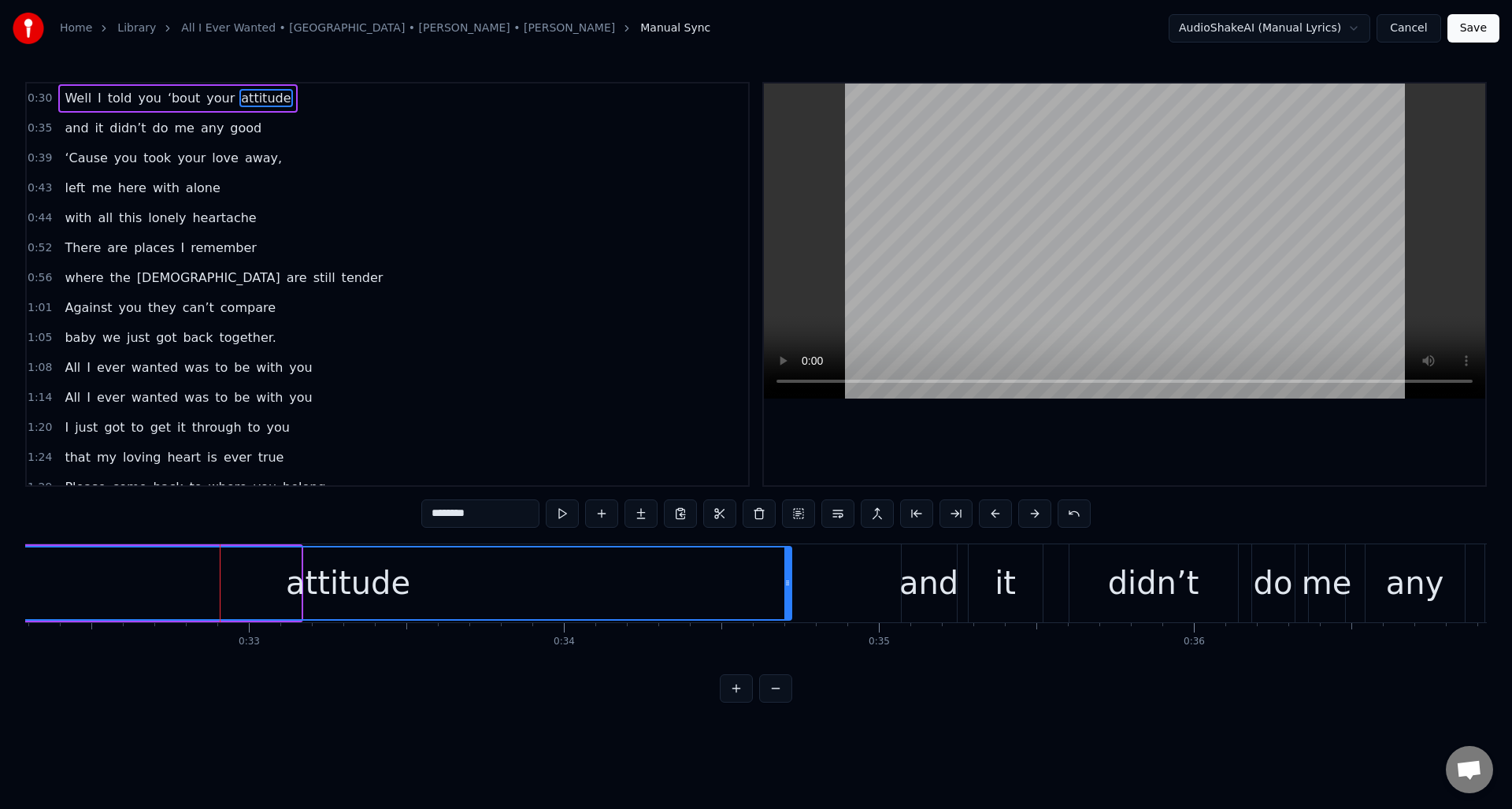
drag, startPoint x: 296, startPoint y: 586, endPoint x: 787, endPoint y: 635, distance: 493.4
click at [787, 635] on div "Well I told you ‘bout your attitude and it didn’t do me any good ‘Cause you too…" at bounding box center [756, 602] width 1462 height 118
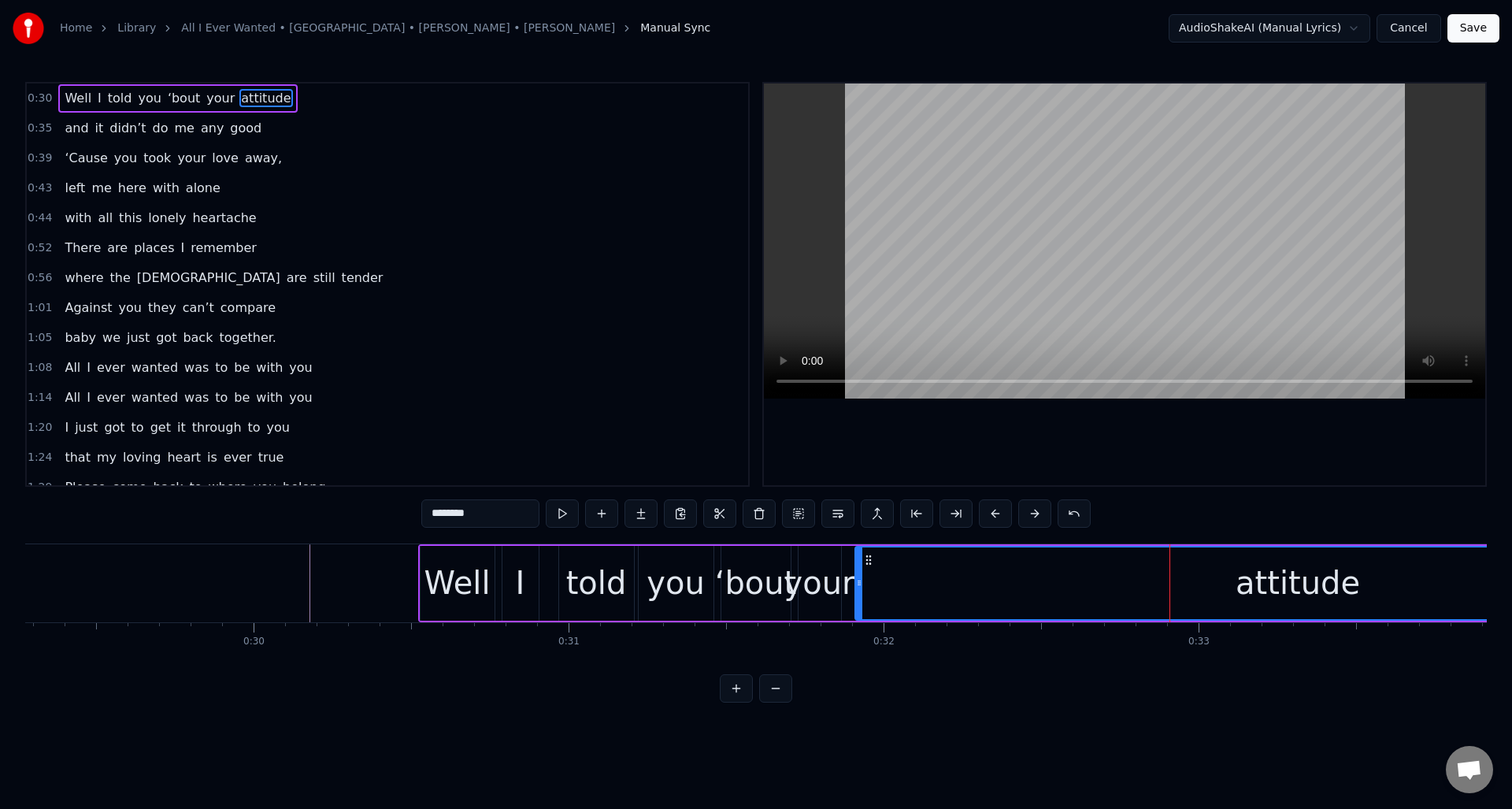
scroll to position [0, 9141]
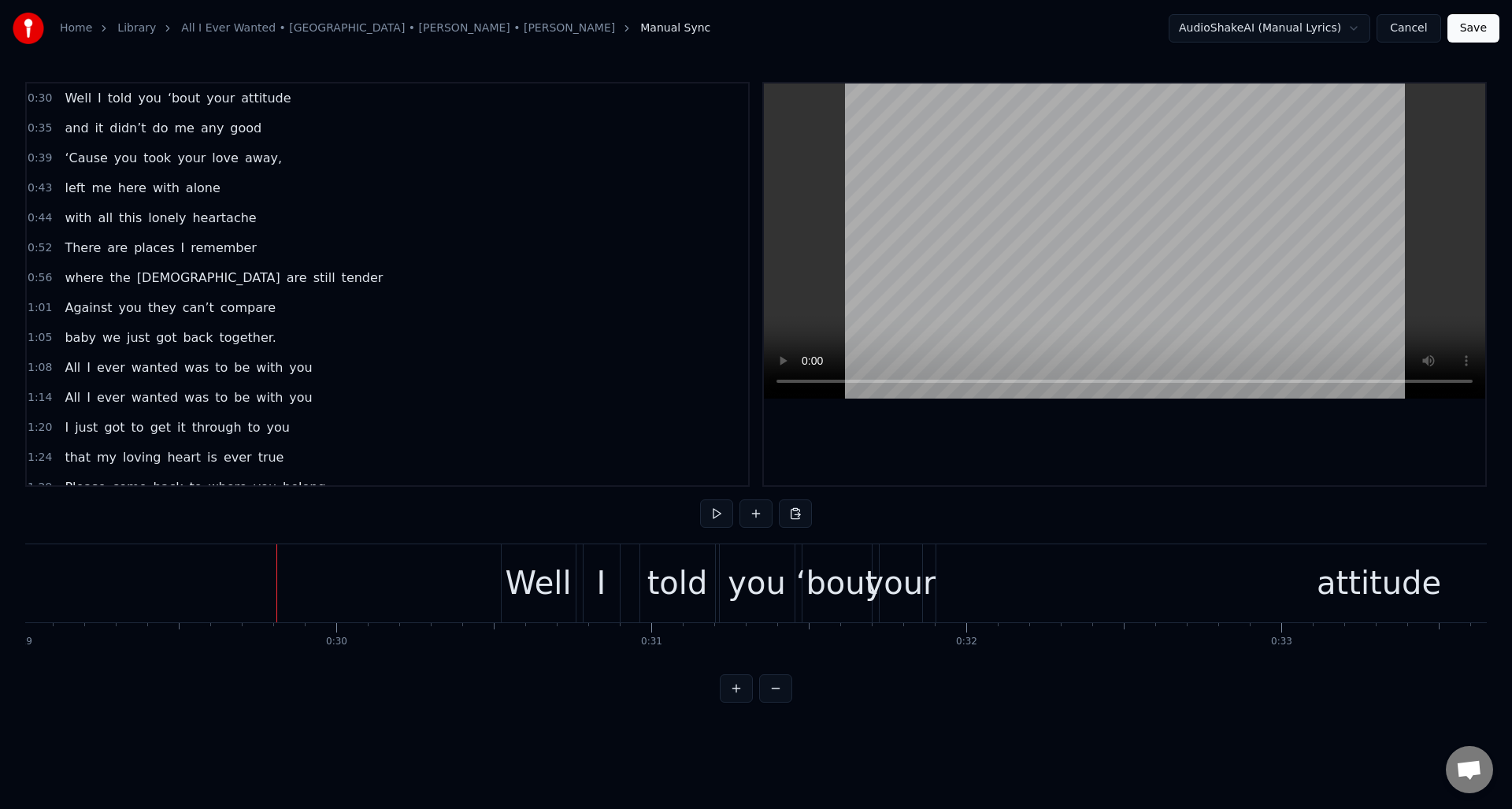
click at [534, 562] on div "Well" at bounding box center [538, 584] width 66 height 48
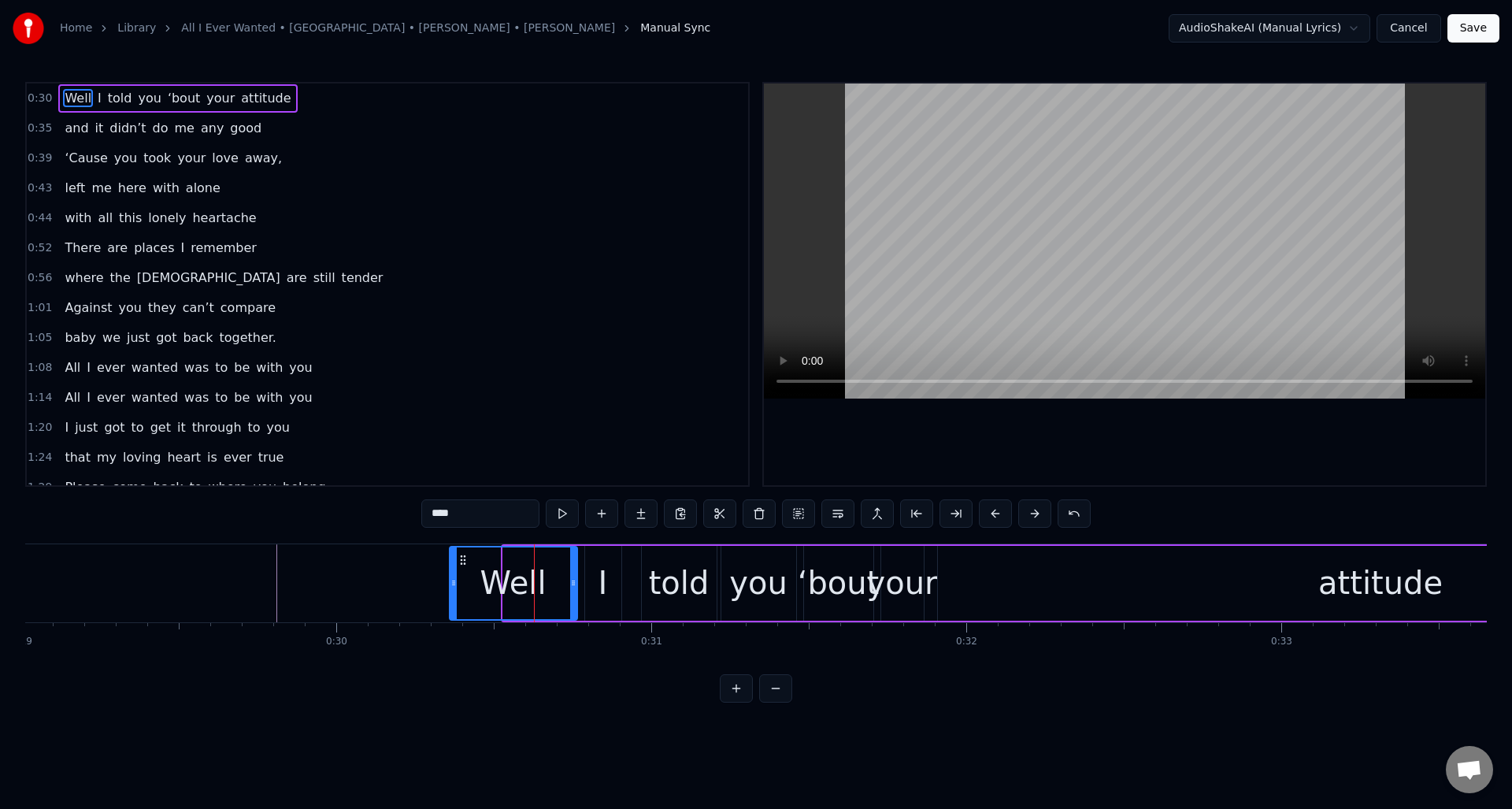
drag, startPoint x: 504, startPoint y: 568, endPoint x: 448, endPoint y: 574, distance: 56.3
click at [451, 574] on div at bounding box center [453, 584] width 6 height 71
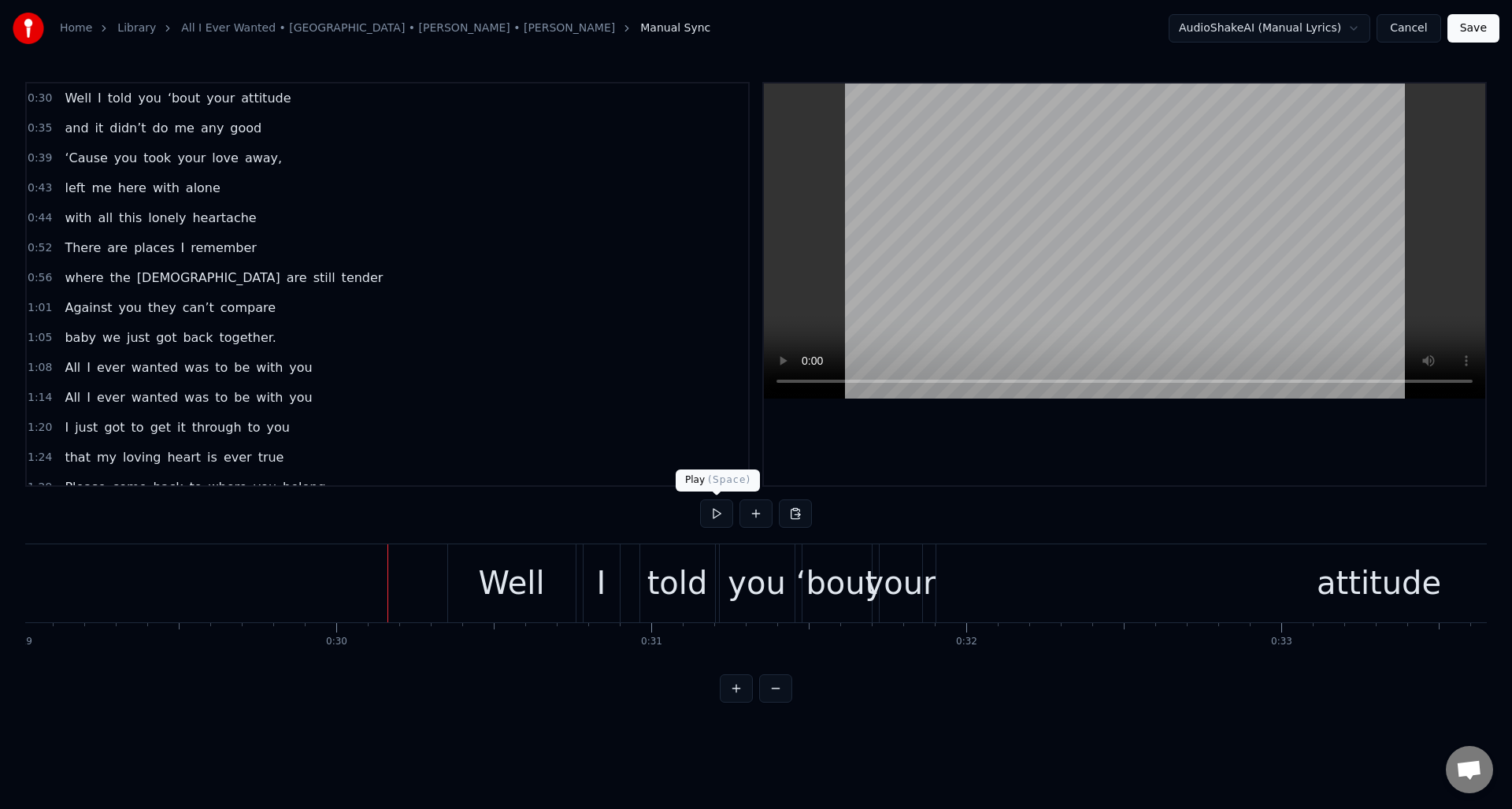
click at [719, 518] on button at bounding box center [717, 513] width 33 height 28
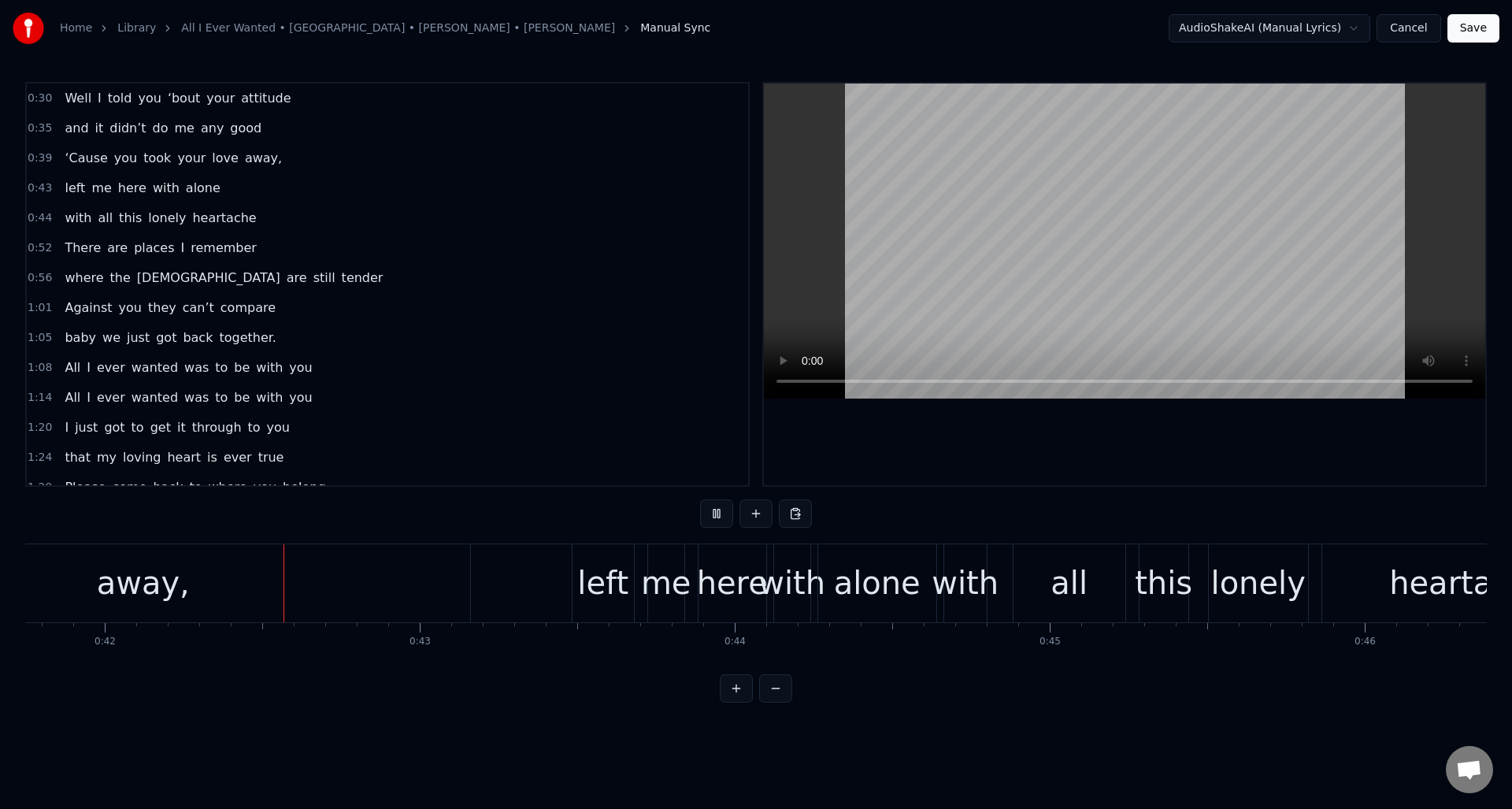
scroll to position [0, 13155]
click at [719, 518] on button at bounding box center [717, 513] width 33 height 28
click at [584, 560] on div "left" at bounding box center [601, 584] width 51 height 48
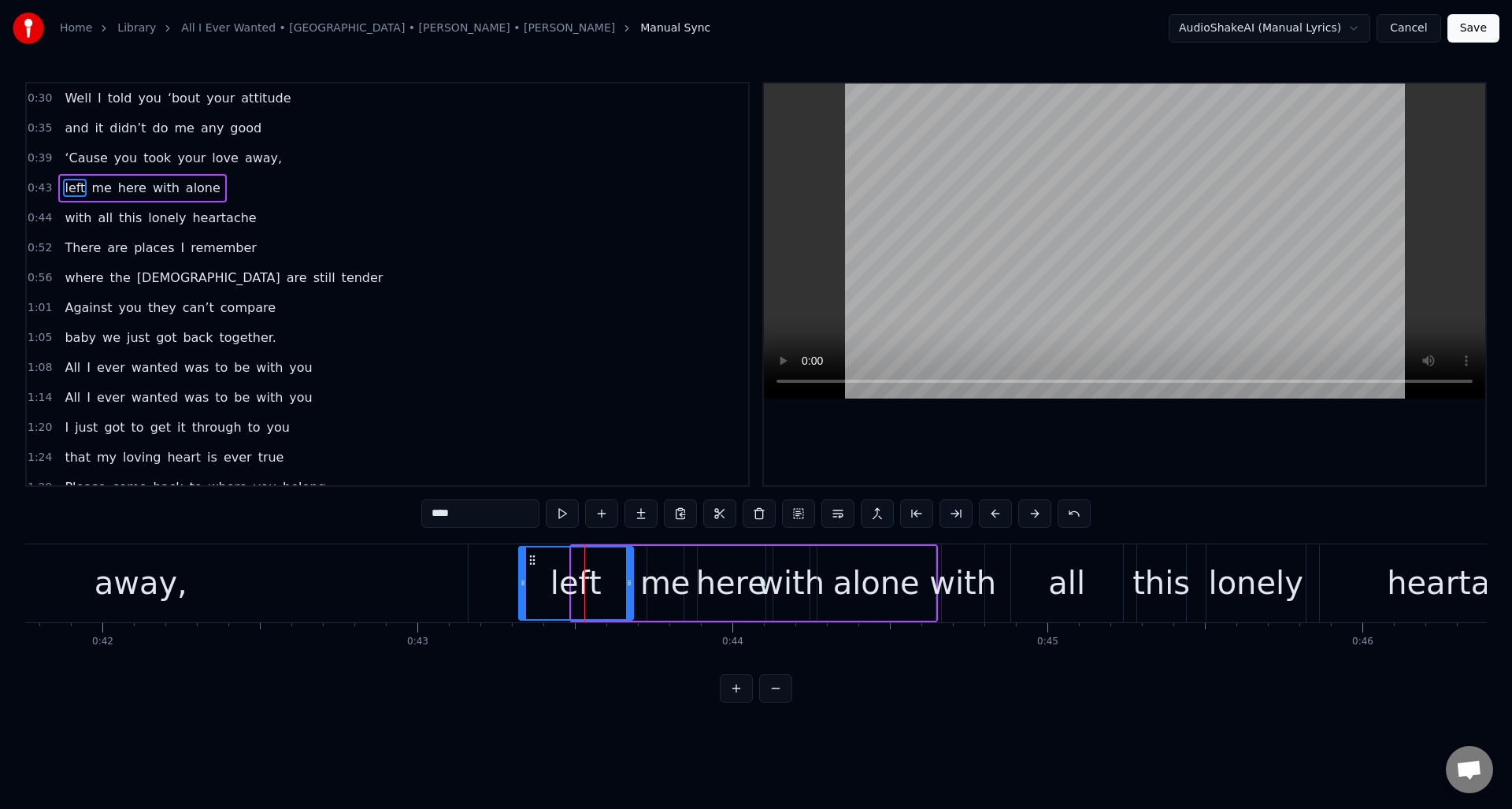
drag, startPoint x: 575, startPoint y: 569, endPoint x: 522, endPoint y: 574, distance: 53.2
click at [522, 574] on div at bounding box center [523, 584] width 6 height 71
click at [562, 513] on button at bounding box center [562, 513] width 33 height 28
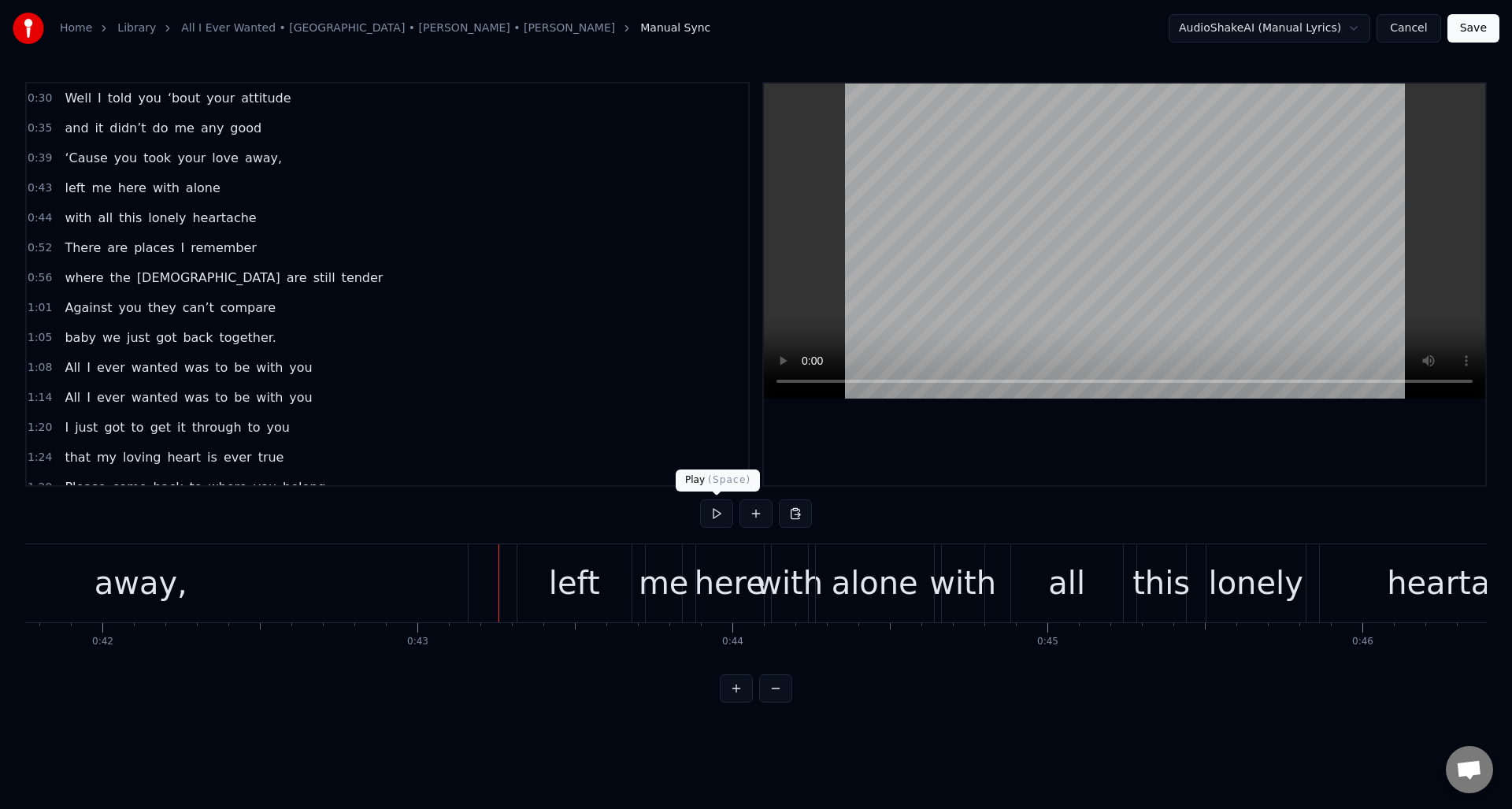
click at [717, 512] on button at bounding box center [717, 513] width 33 height 28
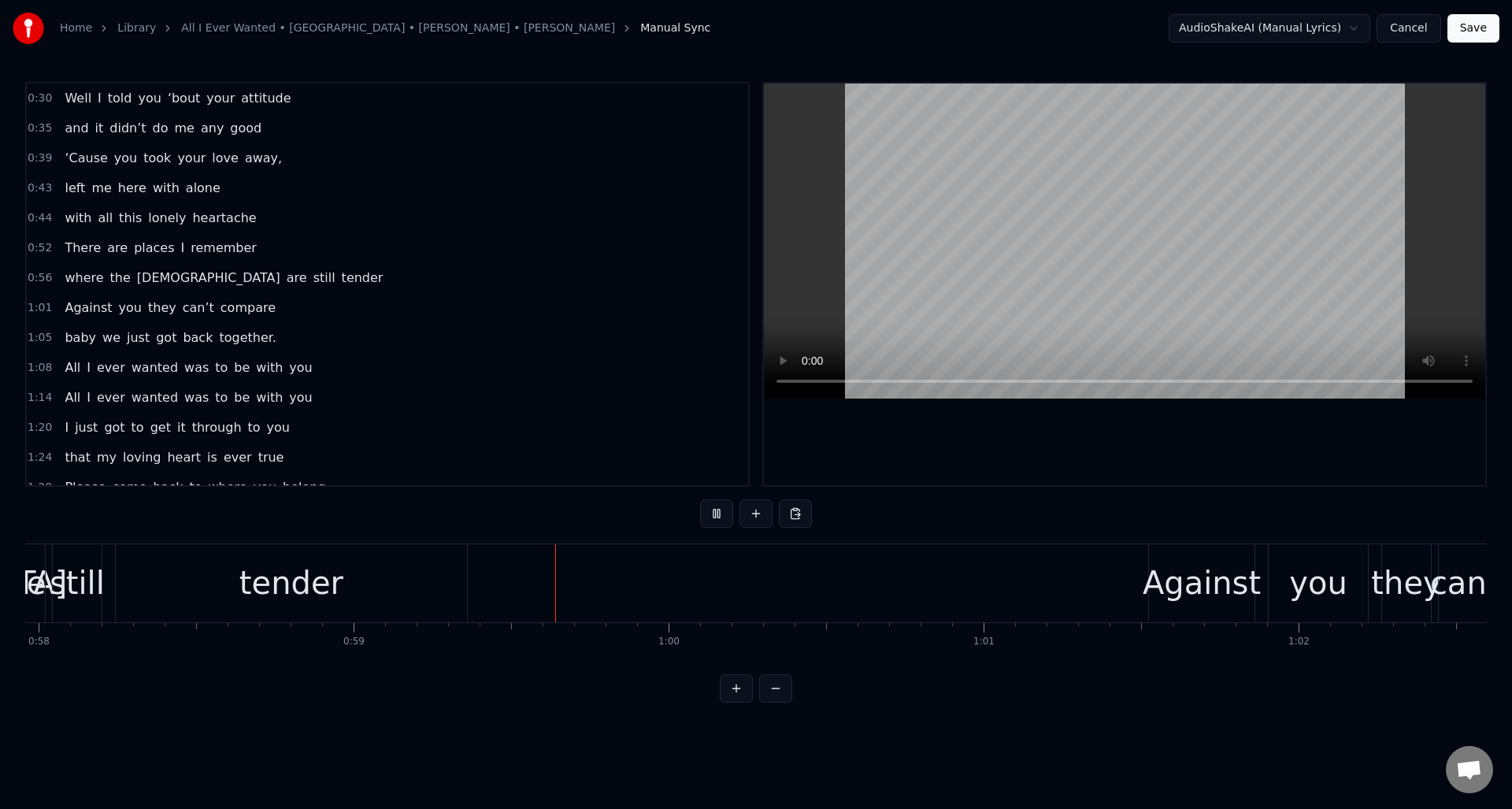
scroll to position [0, 18548]
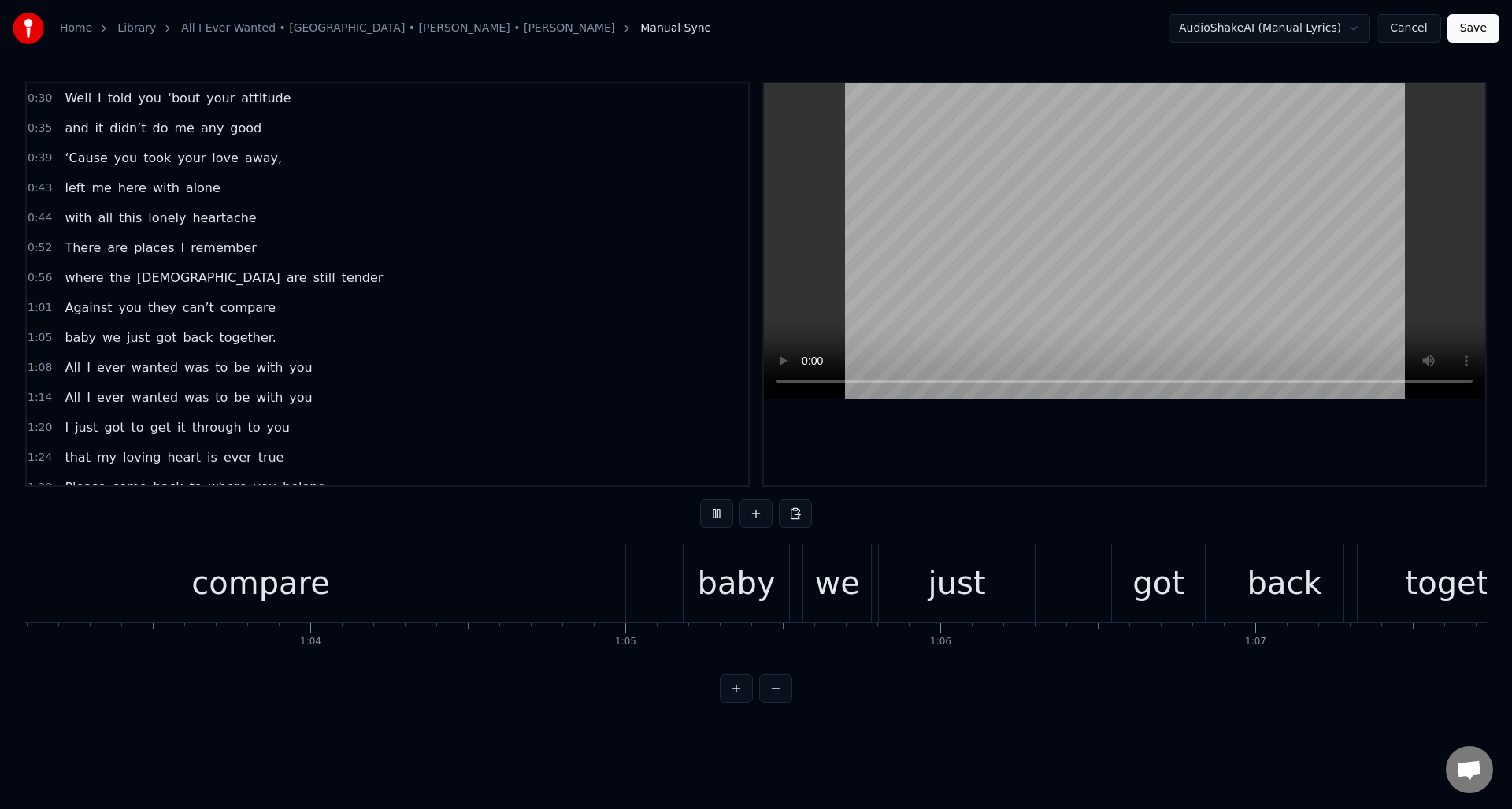
click at [717, 513] on button at bounding box center [717, 513] width 33 height 28
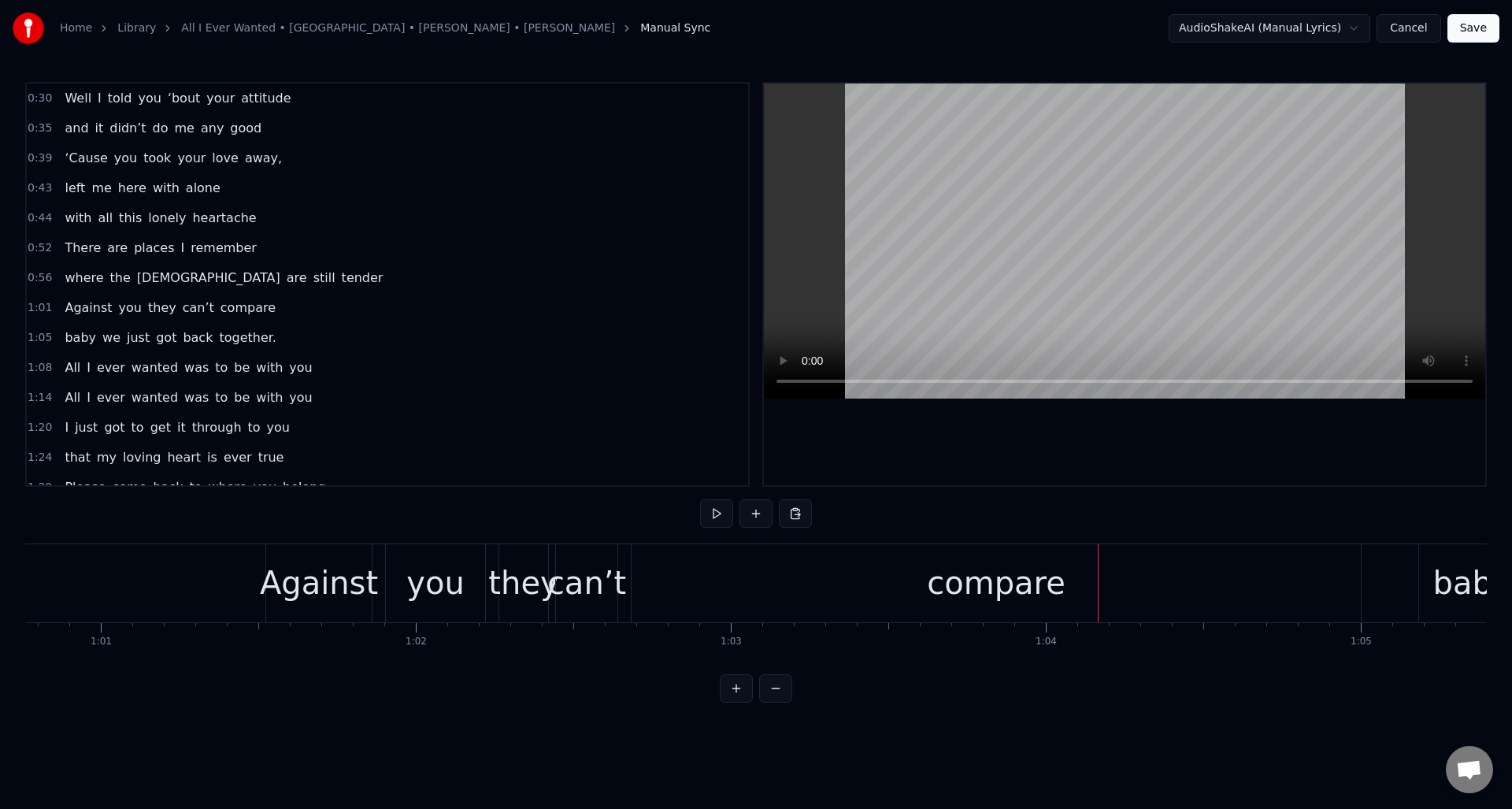
scroll to position [0, 19102]
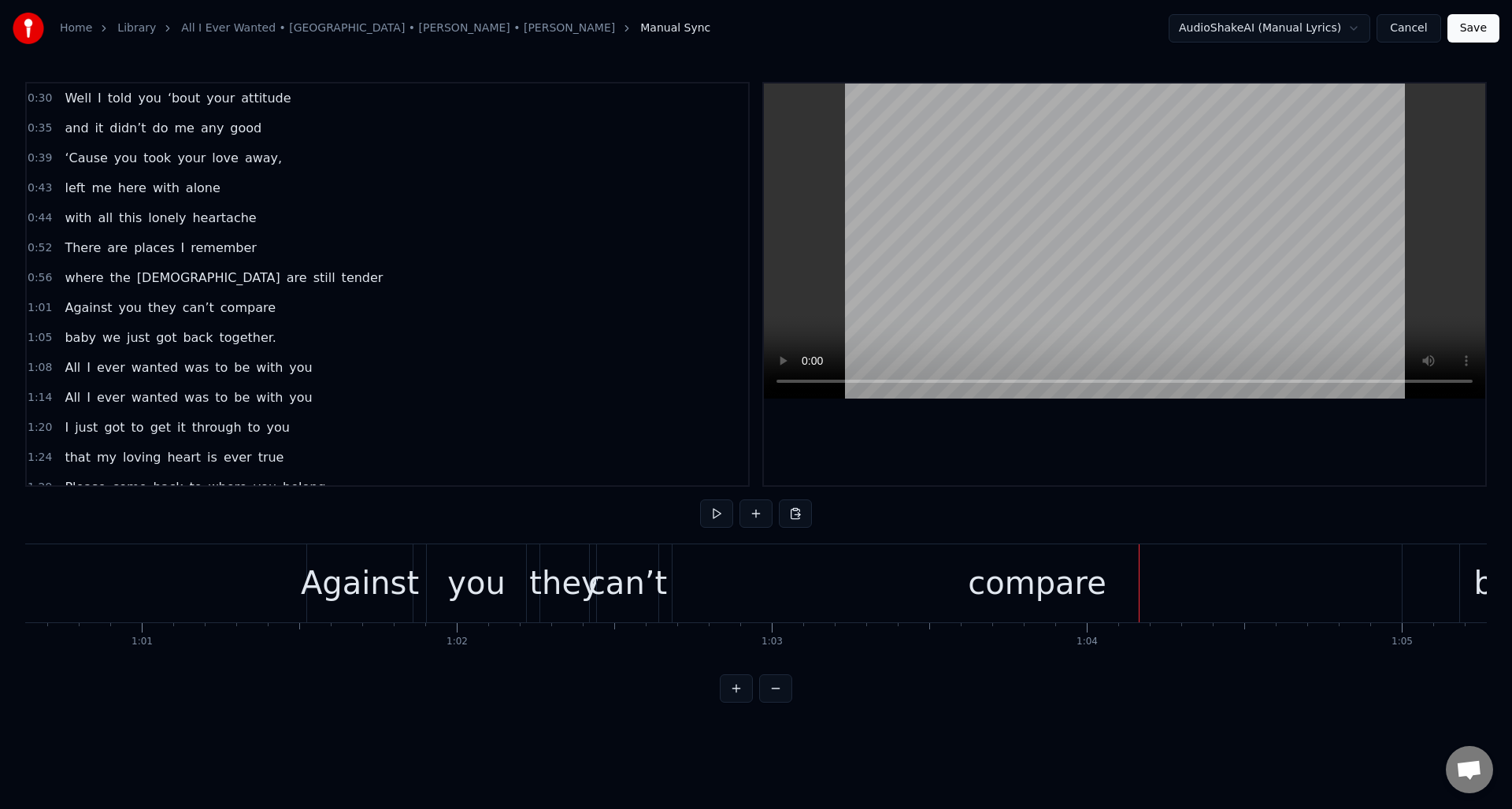
click at [727, 585] on div "compare" at bounding box center [1037, 583] width 729 height 78
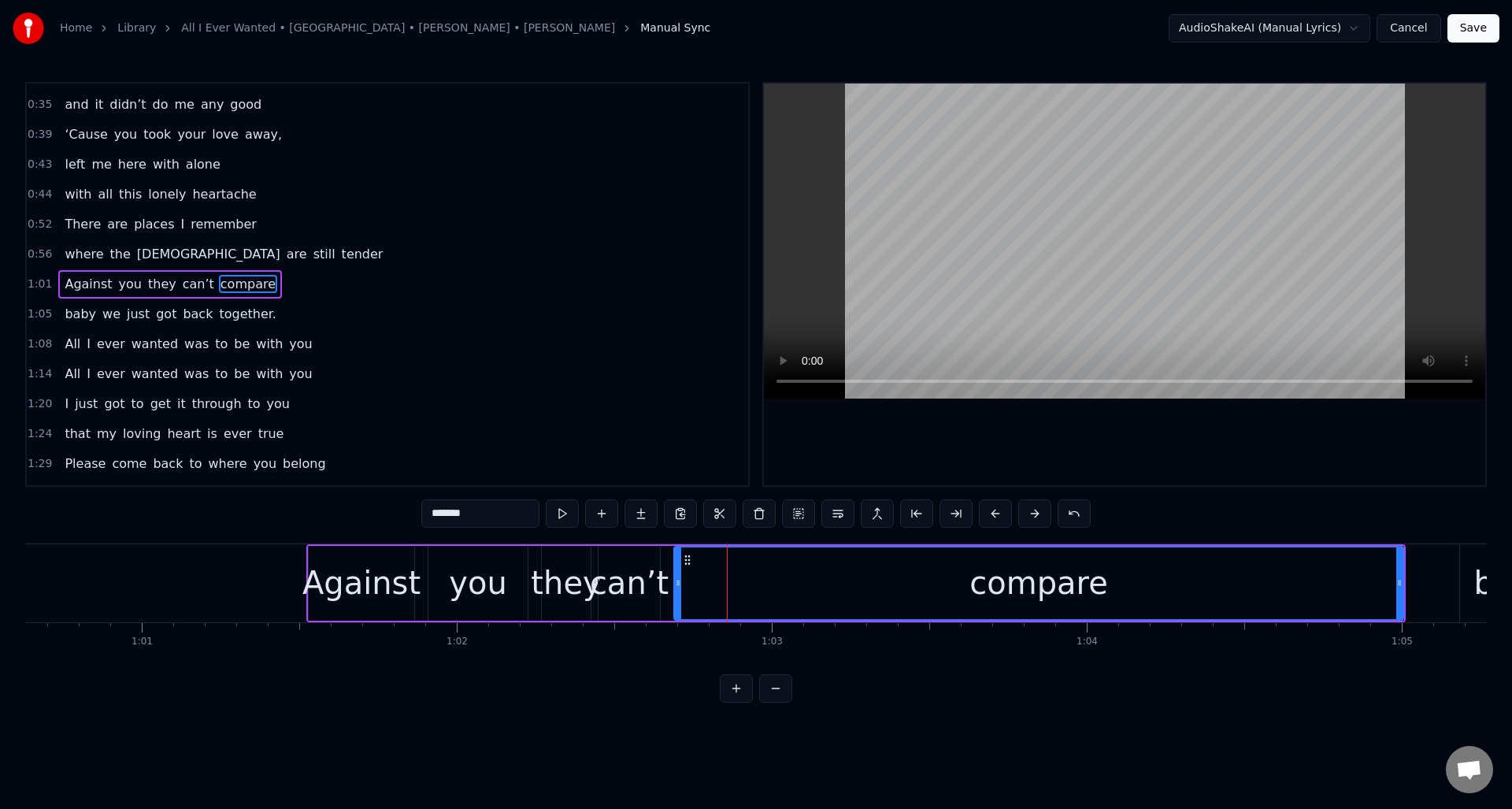
click at [566, 515] on button at bounding box center [562, 513] width 33 height 28
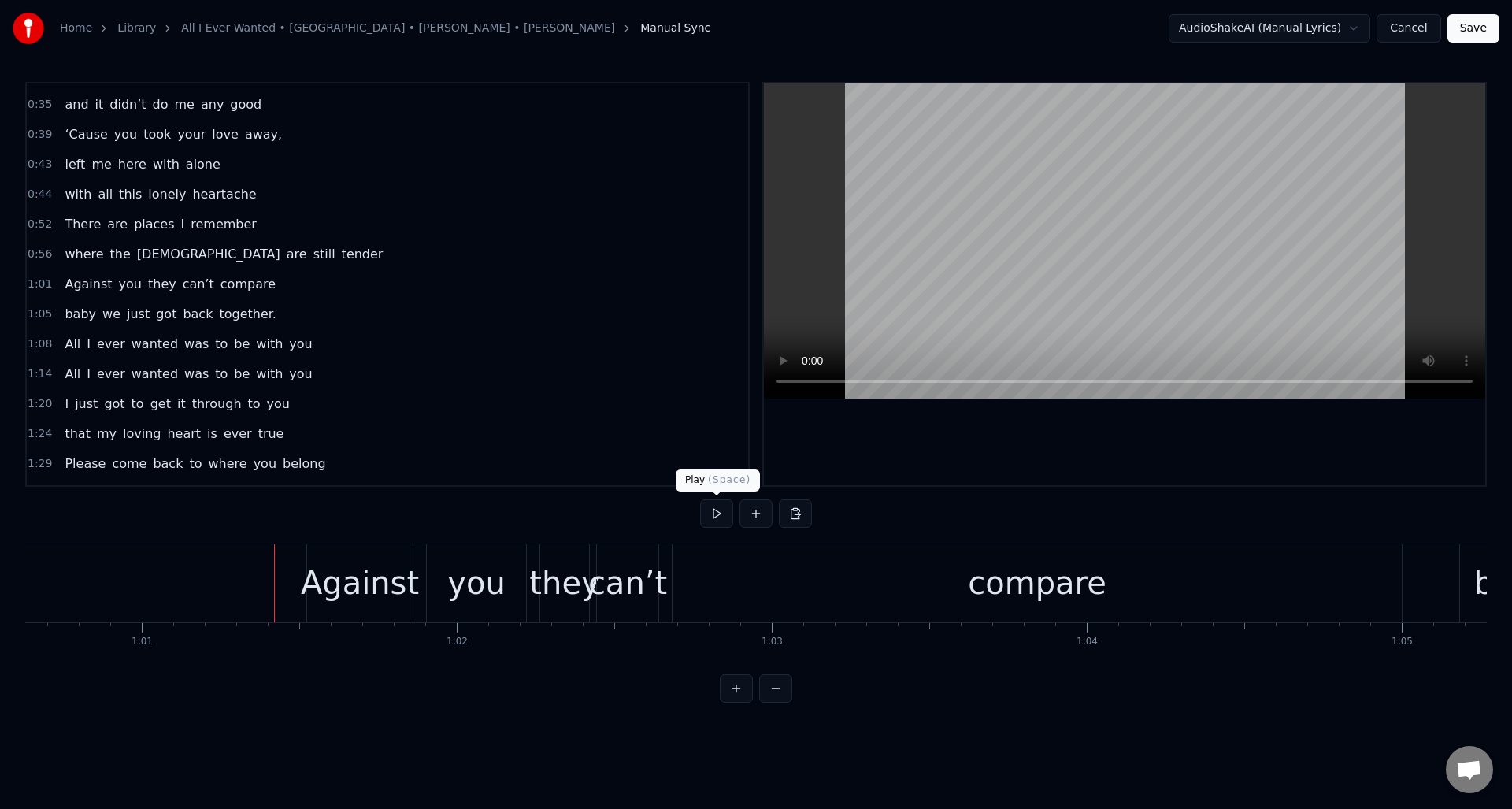
click at [715, 519] on button at bounding box center [717, 513] width 33 height 28
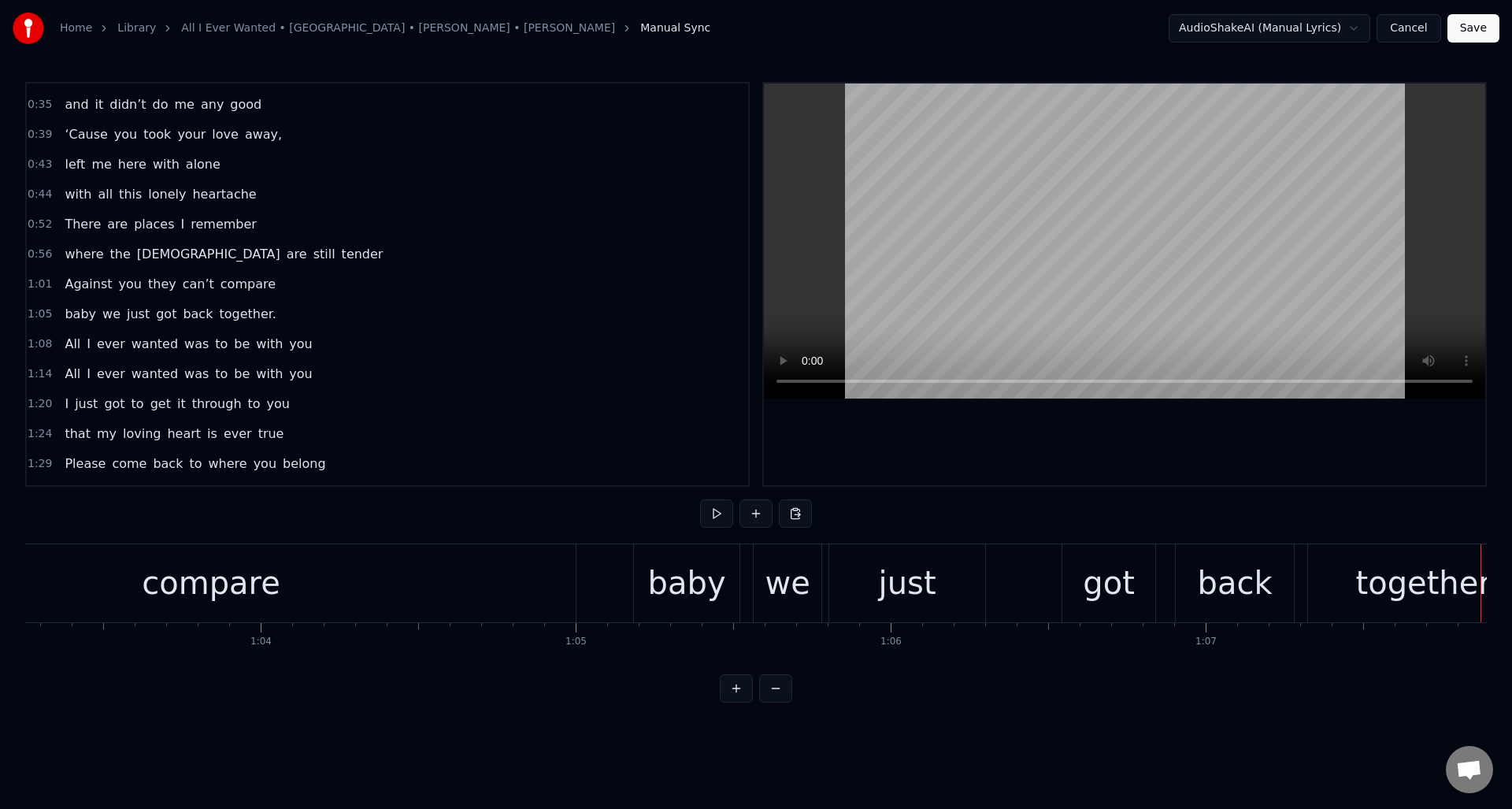
scroll to position [0, 20010]
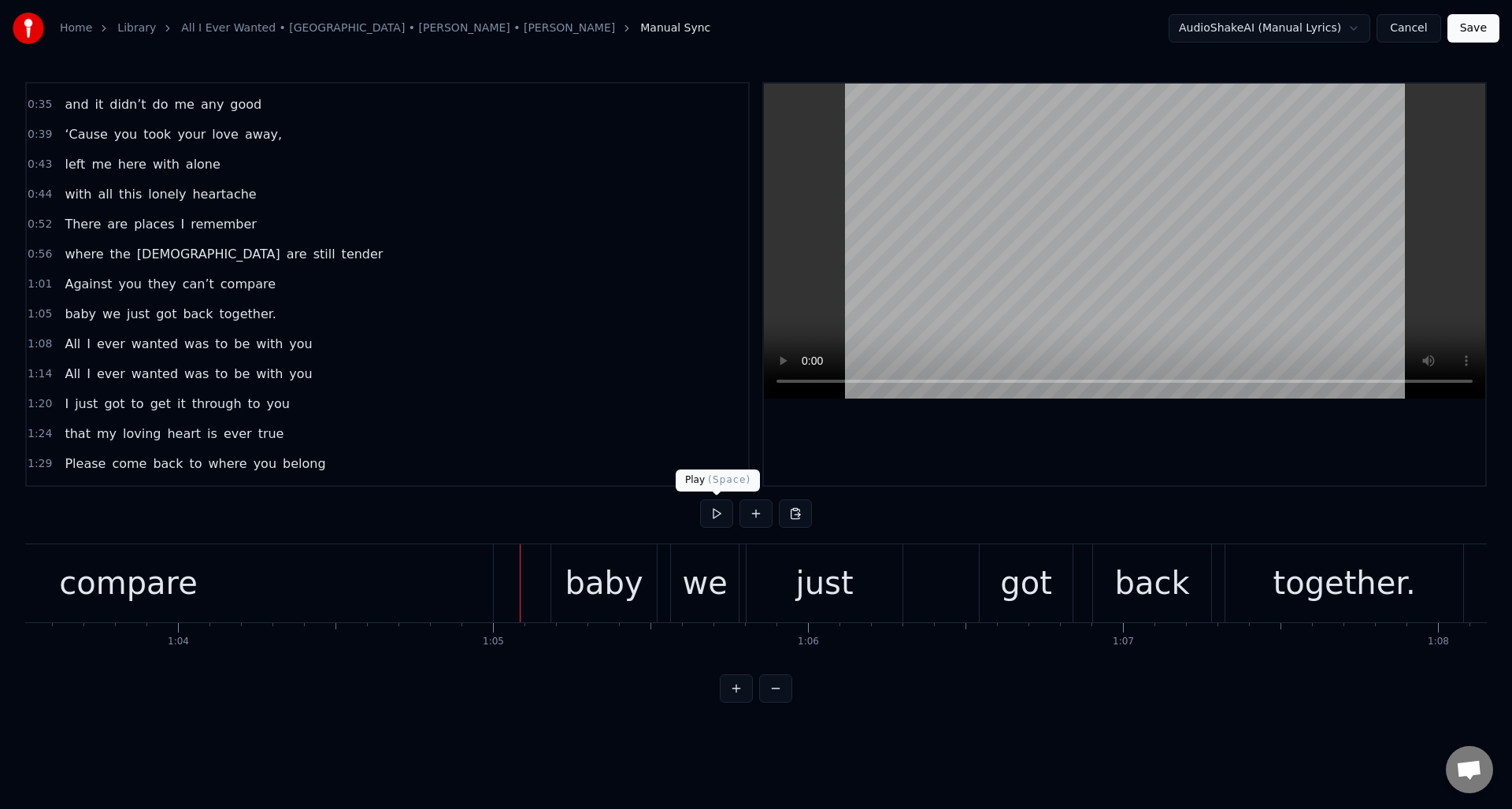
click at [720, 515] on button at bounding box center [717, 513] width 33 height 28
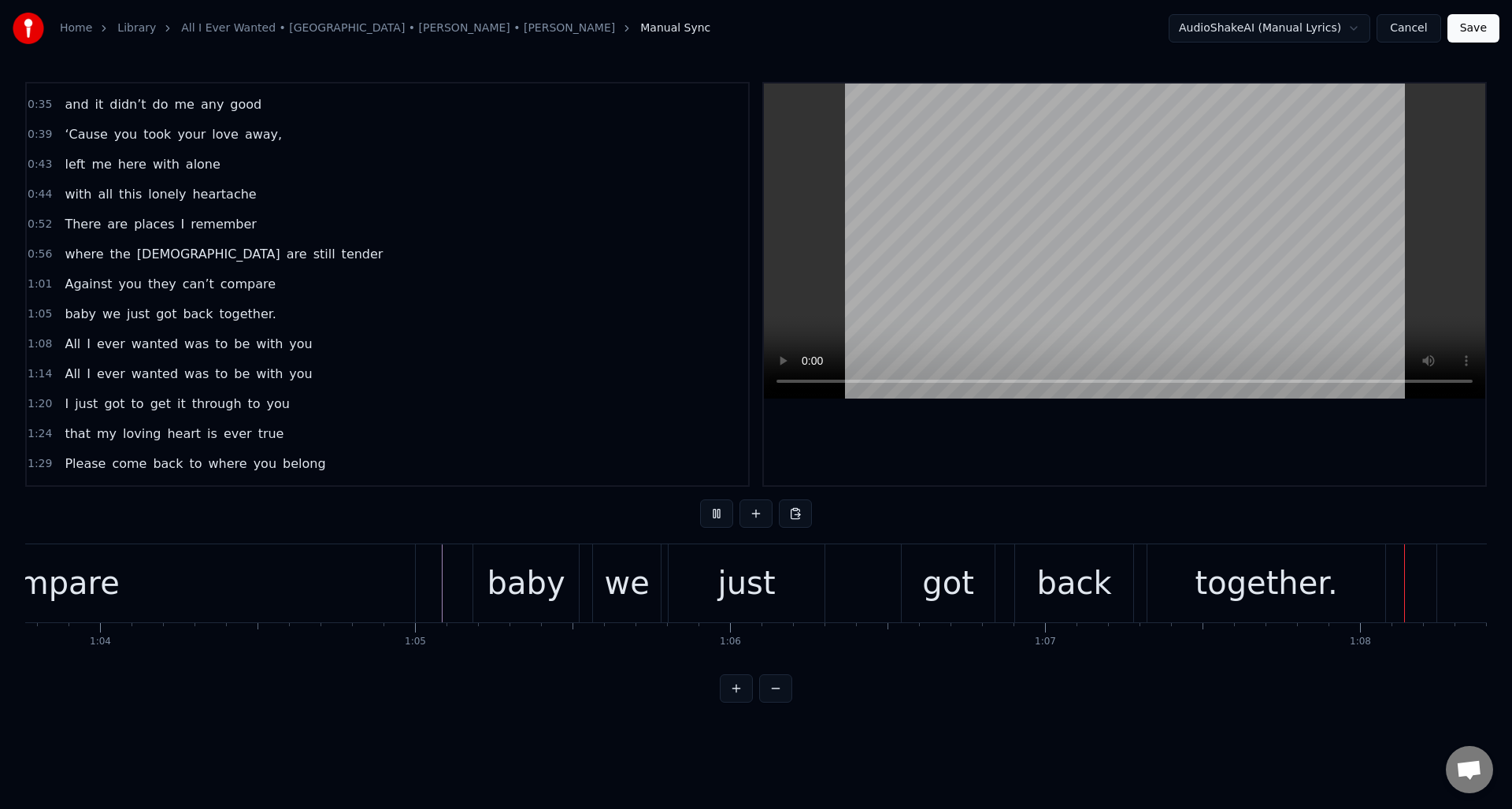
click at [720, 515] on button at bounding box center [717, 513] width 33 height 28
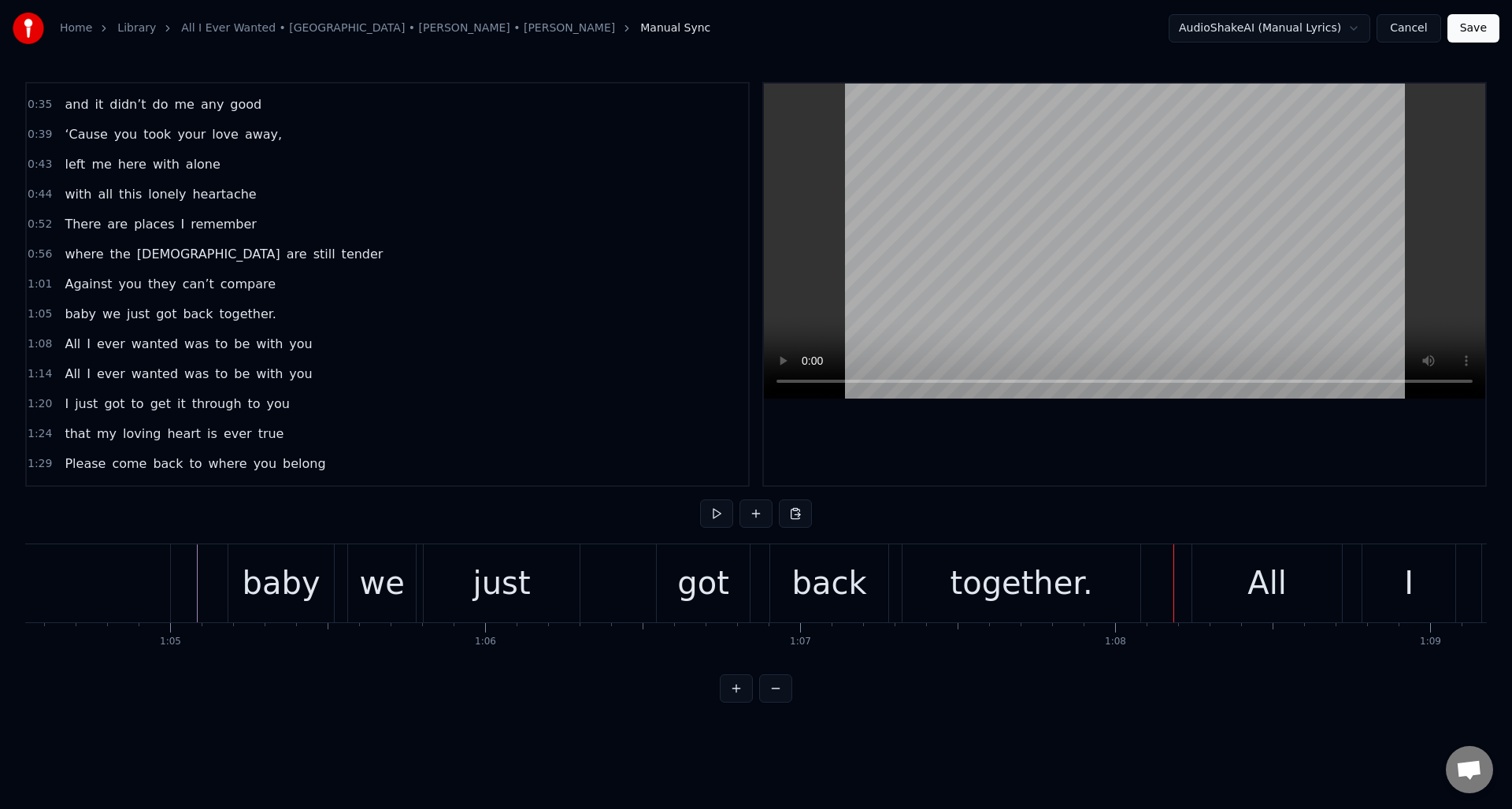
scroll to position [0, 20251]
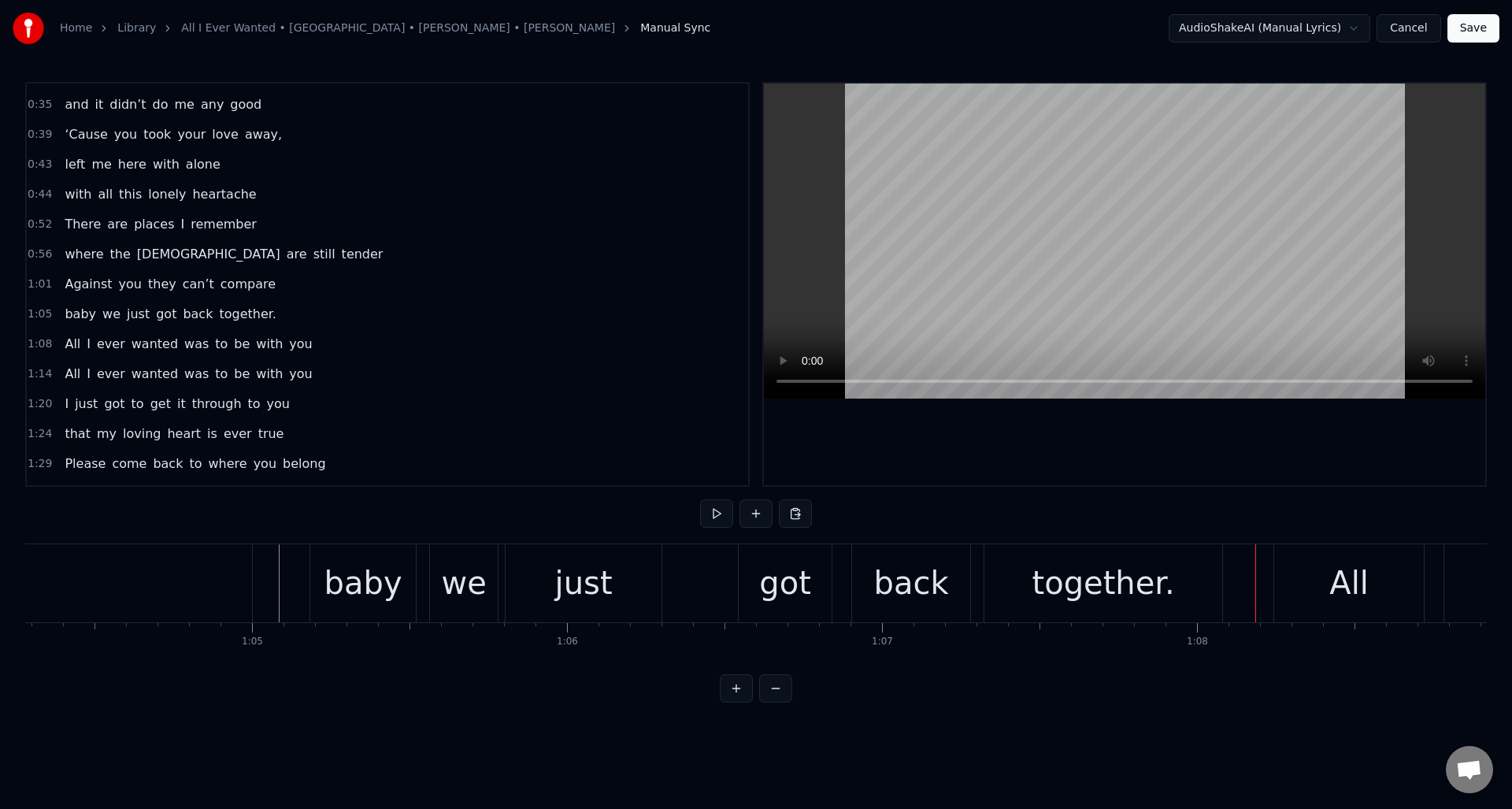
click at [346, 593] on div "baby" at bounding box center [363, 584] width 78 height 48
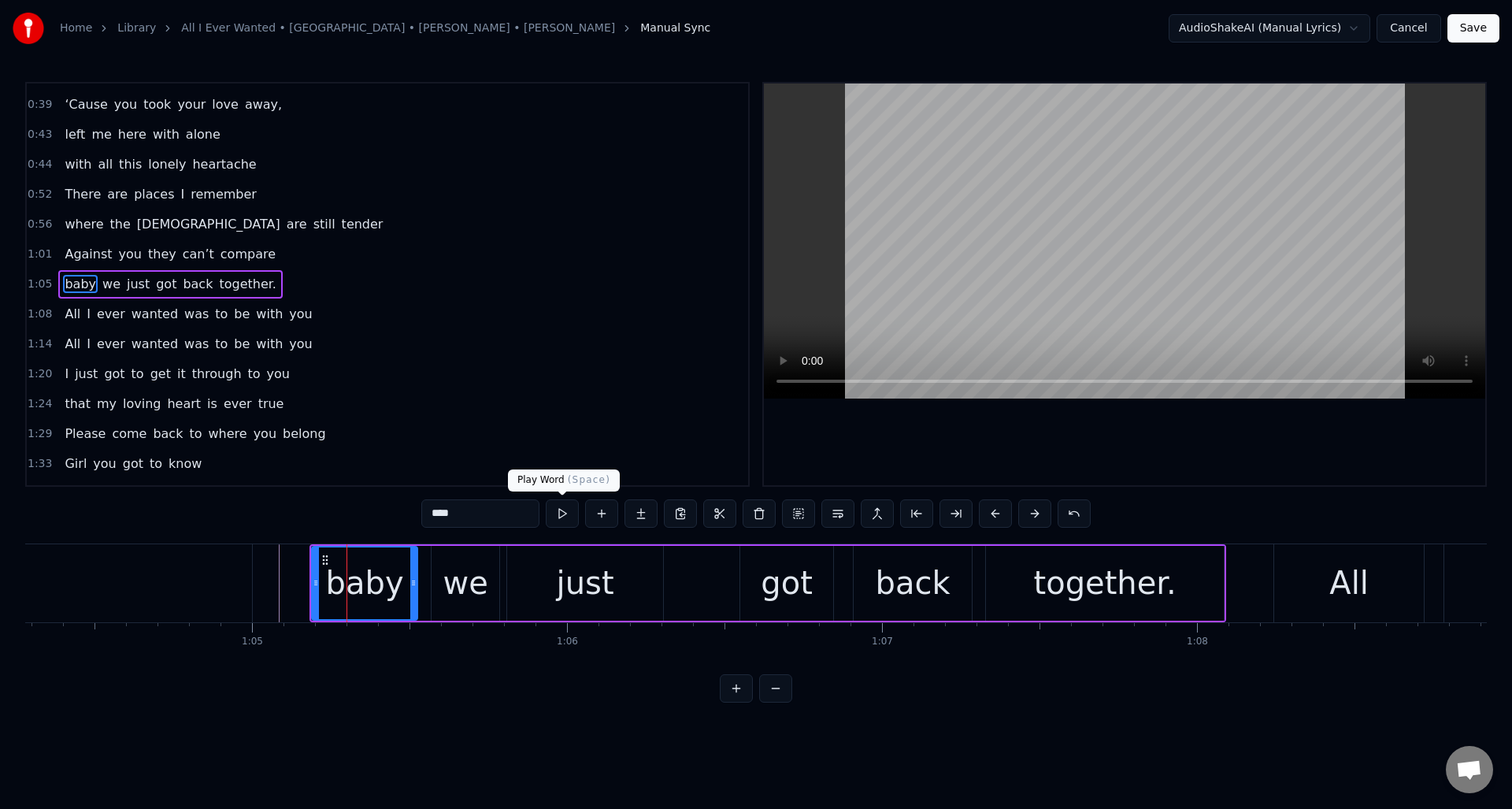
click at [563, 518] on button at bounding box center [562, 513] width 33 height 28
drag, startPoint x: 410, startPoint y: 565, endPoint x: 430, endPoint y: 566, distance: 20.0
click at [387, 567] on div at bounding box center [390, 584] width 6 height 71
click at [458, 566] on div "we" at bounding box center [464, 584] width 45 height 48
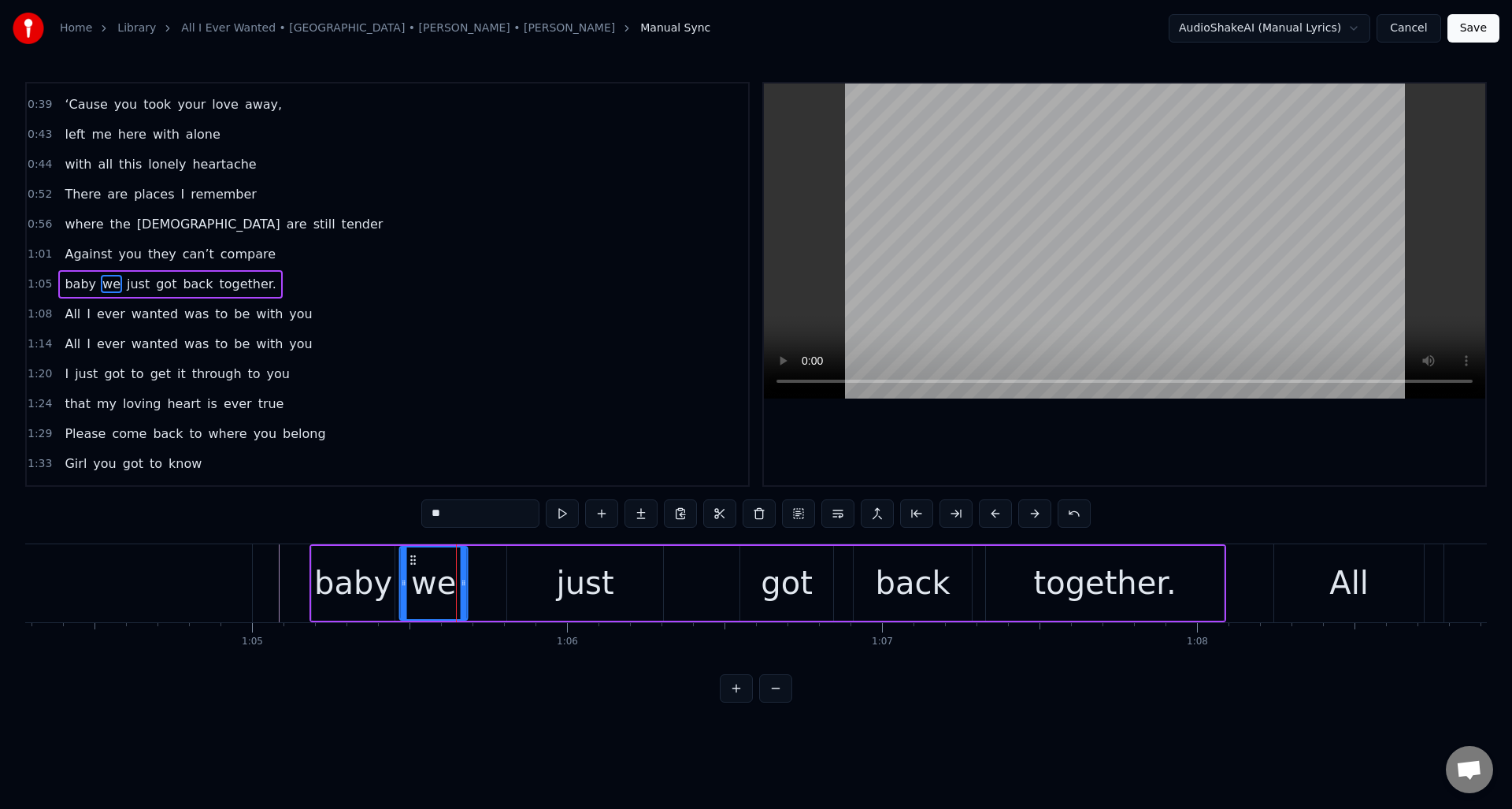
drag, startPoint x: 443, startPoint y: 560, endPoint x: 414, endPoint y: 565, distance: 29.4
click at [412, 566] on icon at bounding box center [414, 561] width 13 height 13
drag, startPoint x: 464, startPoint y: 509, endPoint x: 426, endPoint y: 515, distance: 38.5
click at [426, 515] on input "**" at bounding box center [480, 513] width 118 height 28
click at [543, 561] on div "just" at bounding box center [585, 584] width 156 height 75
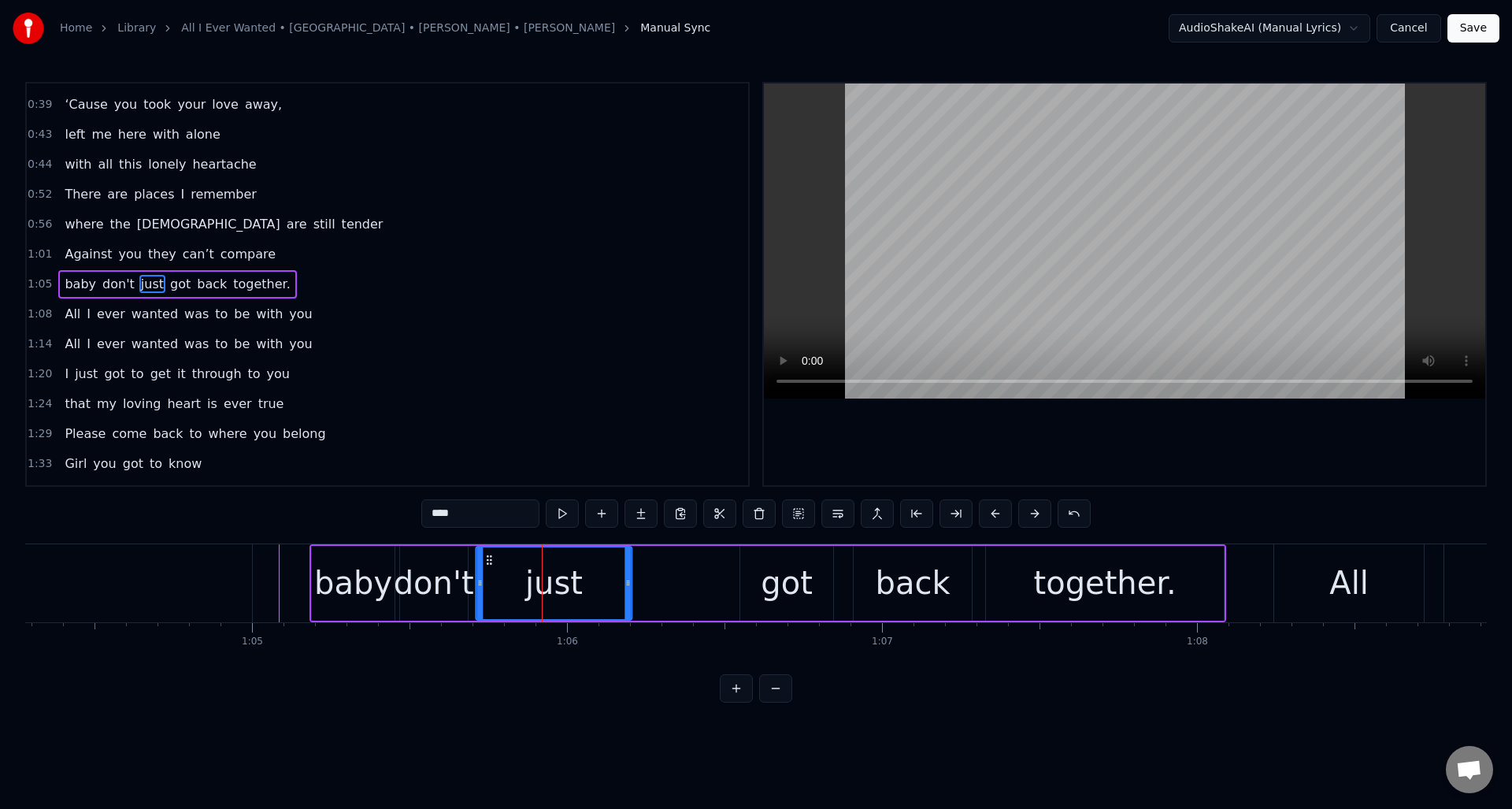
drag, startPoint x: 519, startPoint y: 555, endPoint x: 488, endPoint y: 558, distance: 31.1
click at [487, 558] on icon at bounding box center [489, 561] width 13 height 13
click at [558, 519] on button at bounding box center [562, 513] width 33 height 28
drag, startPoint x: 624, startPoint y: 565, endPoint x: 534, endPoint y: 569, distance: 90.1
click at [535, 569] on div at bounding box center [538, 584] width 6 height 71
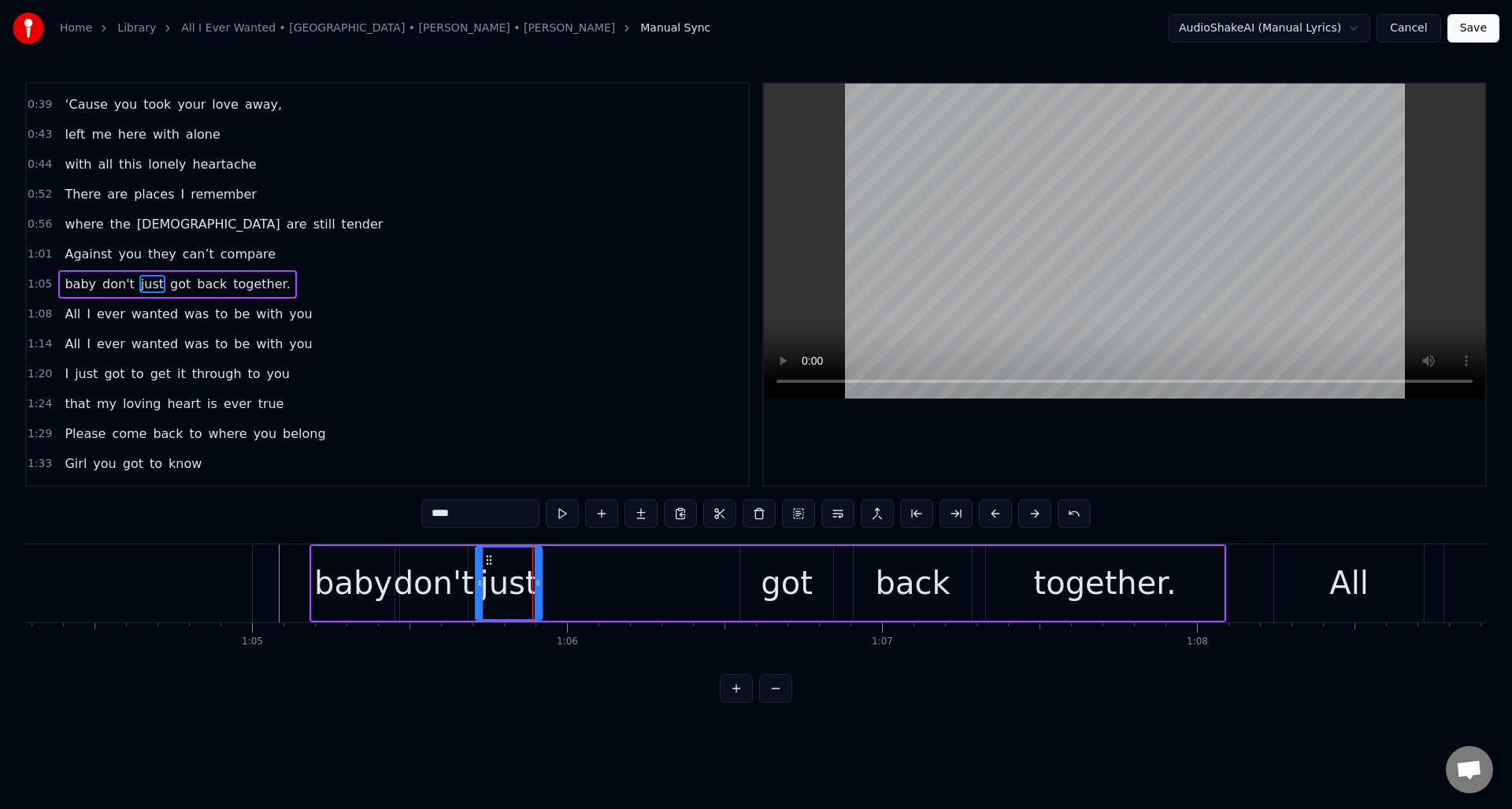
drag, startPoint x: 487, startPoint y: 515, endPoint x: 418, endPoint y: 514, distance: 69.0
click at [418, 514] on div "0:30 Well I told you ‘bout your attitude 0:35 and it didn’t do me any good 0:39…" at bounding box center [756, 392] width 1462 height 621
drag, startPoint x: 454, startPoint y: 515, endPoint x: 416, endPoint y: 512, distance: 38.1
click at [416, 512] on div "0:30 Well I told you ‘bout your attitude 0:35 and it didn’t do me any good 0:39…" at bounding box center [756, 392] width 1462 height 621
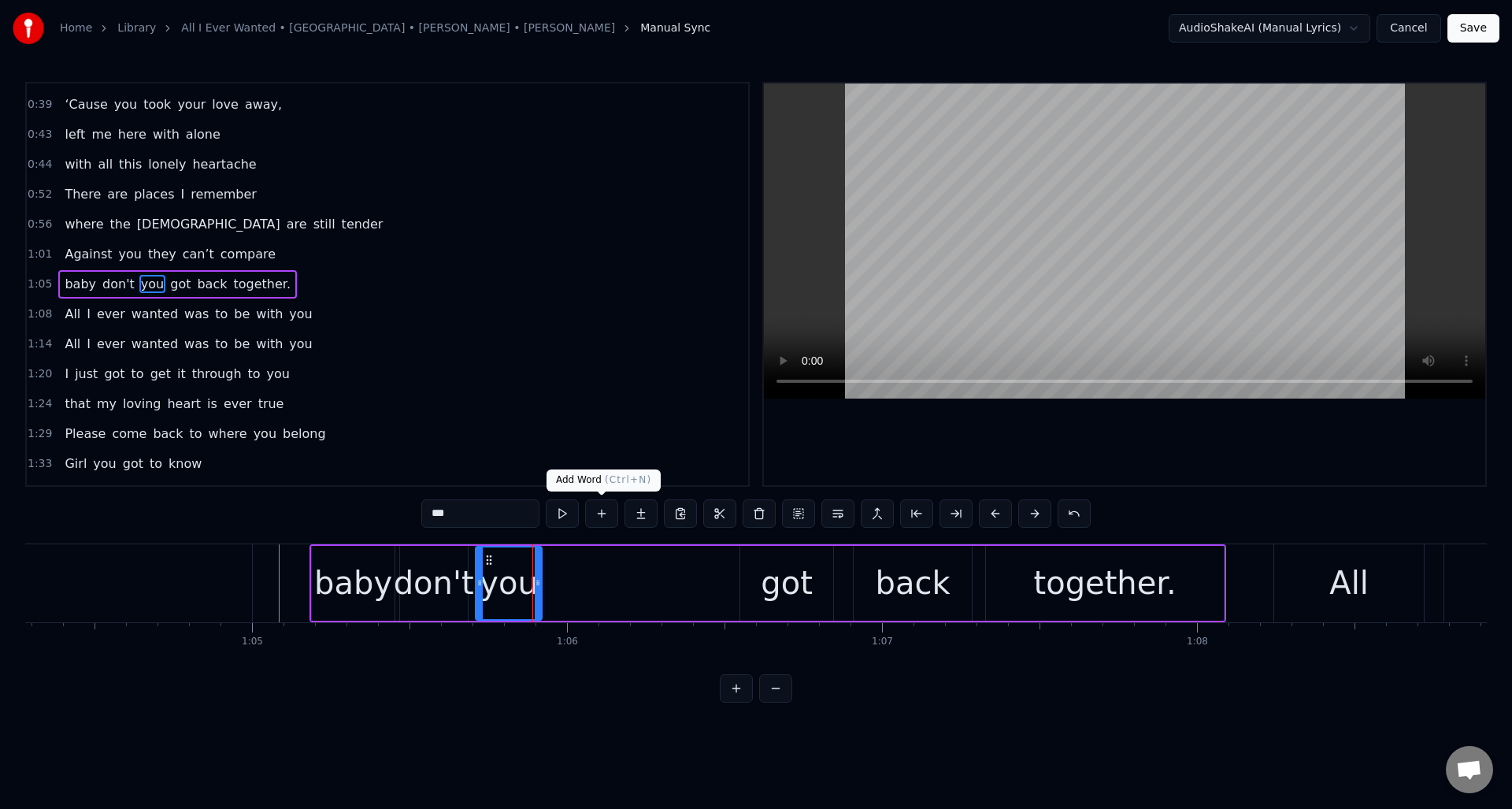
type input "***"
click at [601, 517] on button at bounding box center [602, 513] width 33 height 28
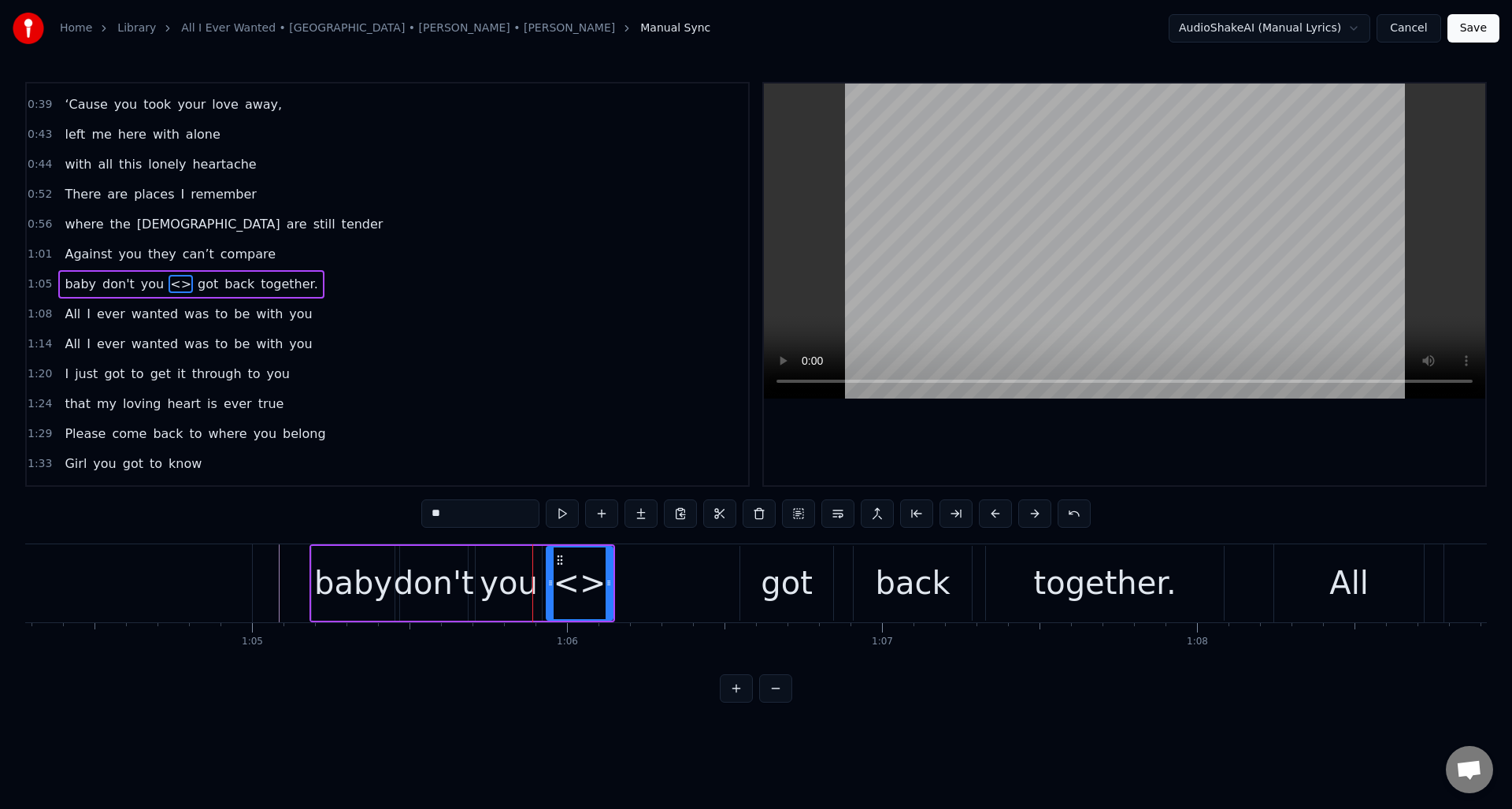
drag, startPoint x: 456, startPoint y: 516, endPoint x: 425, endPoint y: 514, distance: 31.1
click at [425, 514] on input "**" at bounding box center [480, 513] width 118 height 28
type input "****"
click at [561, 510] on button at bounding box center [562, 513] width 33 height 28
click at [604, 517] on button at bounding box center [602, 513] width 33 height 28
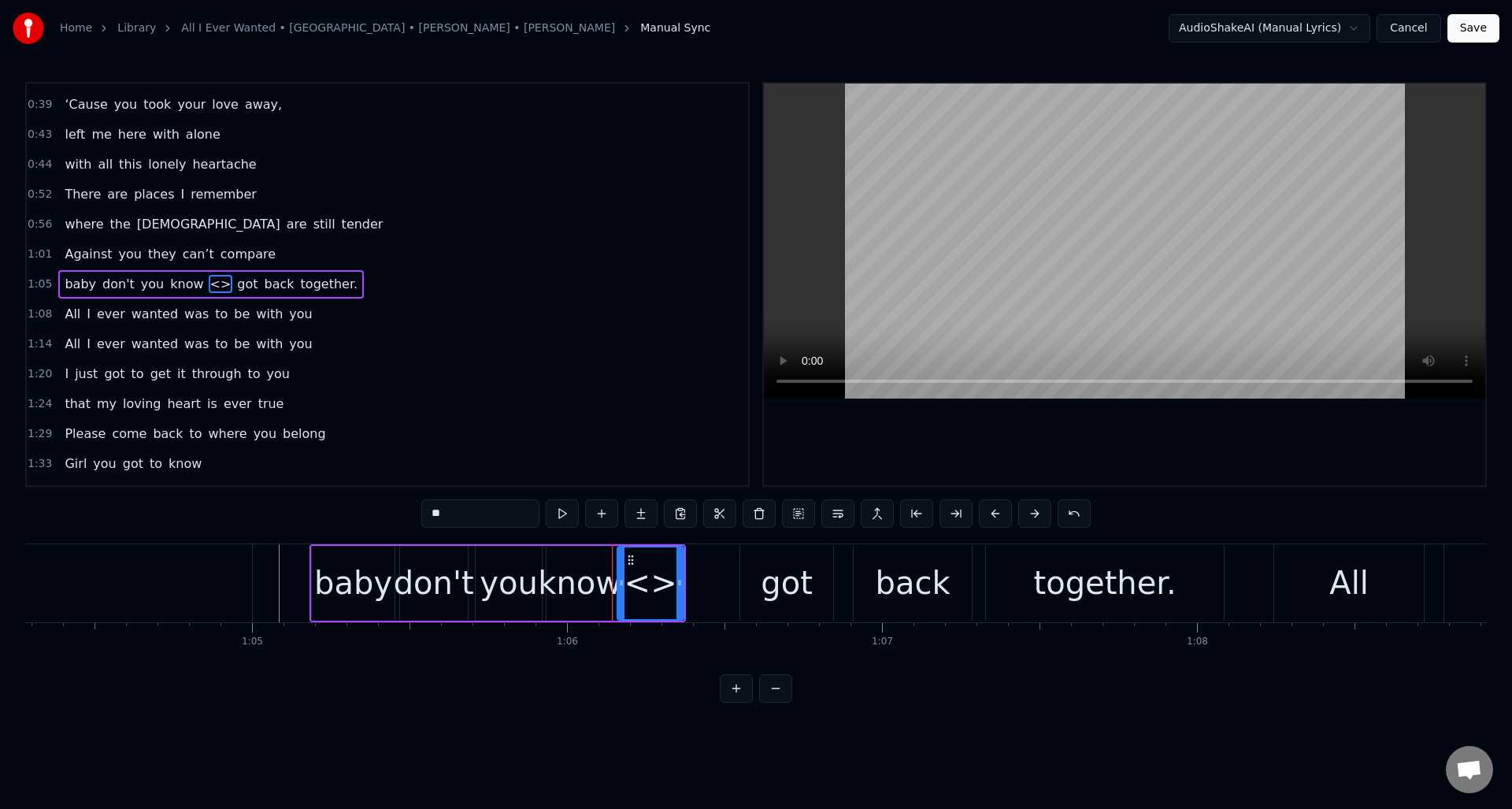
drag, startPoint x: 485, startPoint y: 515, endPoint x: 401, endPoint y: 510, distance: 84.1
click at [401, 510] on div "0:30 Well I told you ‘bout your attitude 0:35 and it didn’t do me any good 0:39…" at bounding box center [756, 392] width 1462 height 621
click at [562, 516] on button at bounding box center [562, 513] width 33 height 28
drag, startPoint x: 621, startPoint y: 580, endPoint x: 636, endPoint y: 581, distance: 15.0
click at [641, 581] on icon at bounding box center [641, 584] width 6 height 13
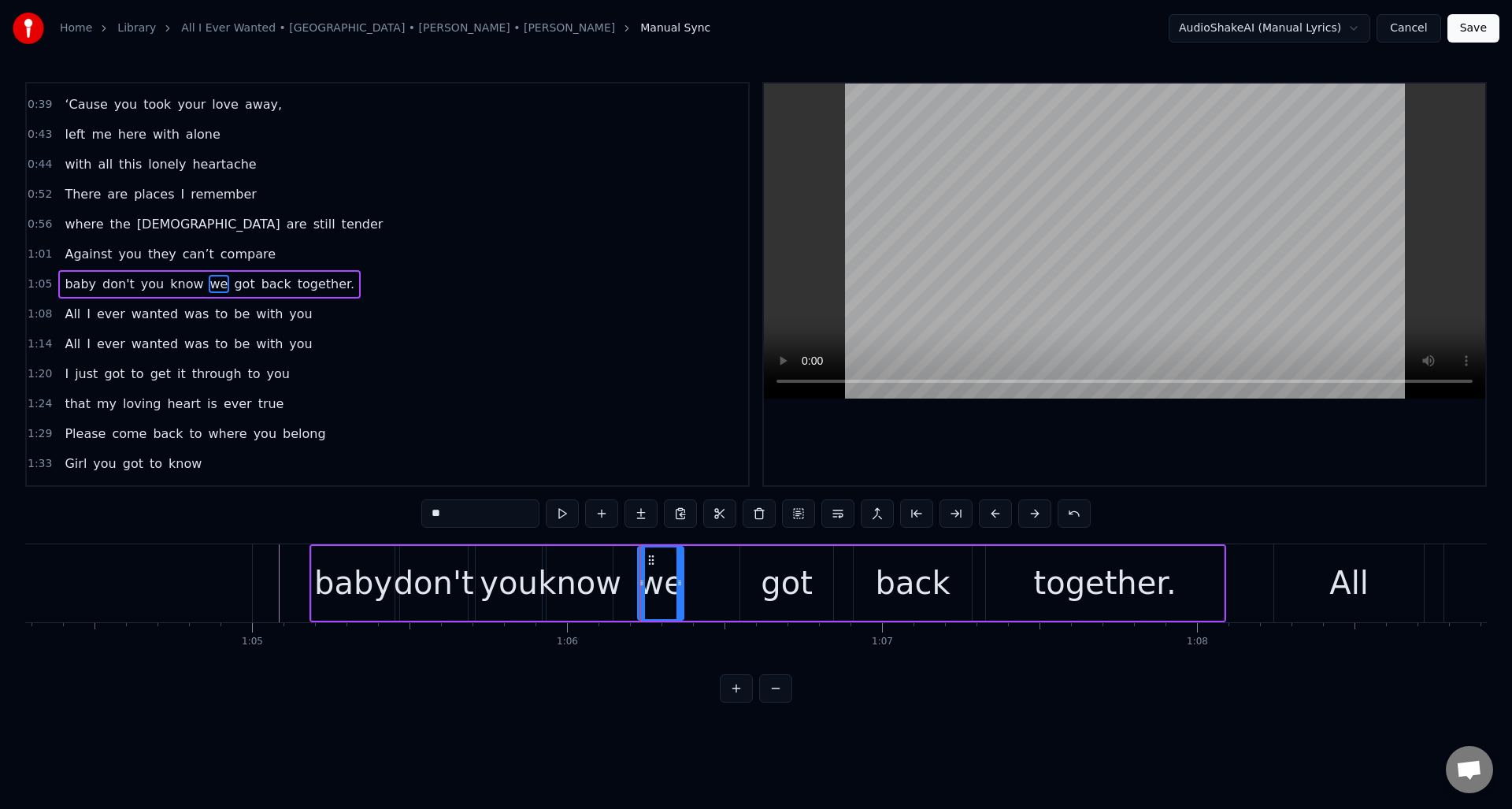
click at [602, 572] on div "know" at bounding box center [579, 584] width 83 height 48
type input "****"
drag, startPoint x: 611, startPoint y: 572, endPoint x: 632, endPoint y: 573, distance: 21.0
click at [632, 573] on div at bounding box center [630, 584] width 6 height 71
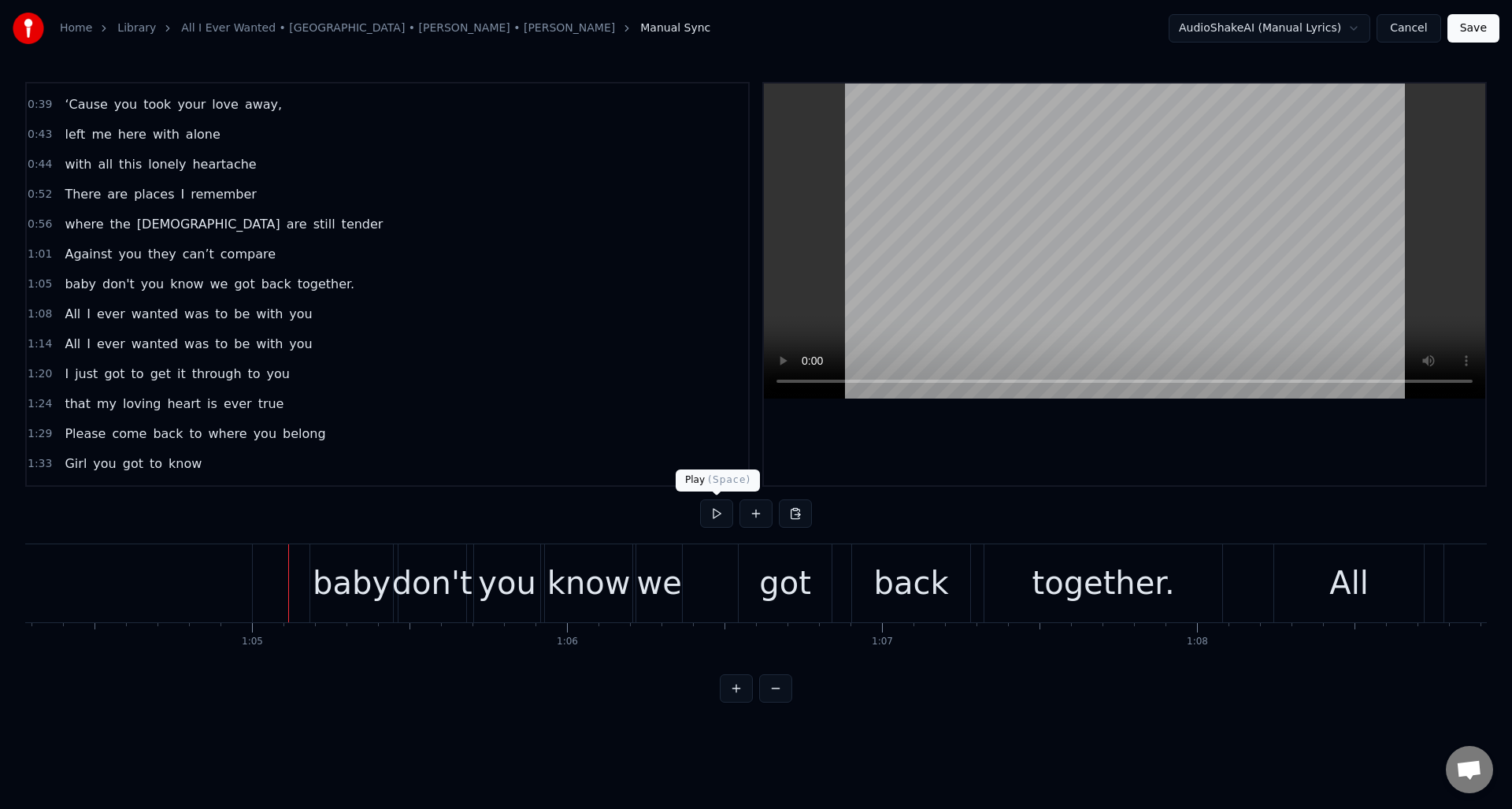
click at [717, 517] on button at bounding box center [717, 513] width 33 height 28
click at [721, 514] on button at bounding box center [717, 513] width 33 height 28
drag, startPoint x: 721, startPoint y: 514, endPoint x: 717, endPoint y: 548, distance: 34.2
click at [721, 513] on button at bounding box center [717, 513] width 33 height 28
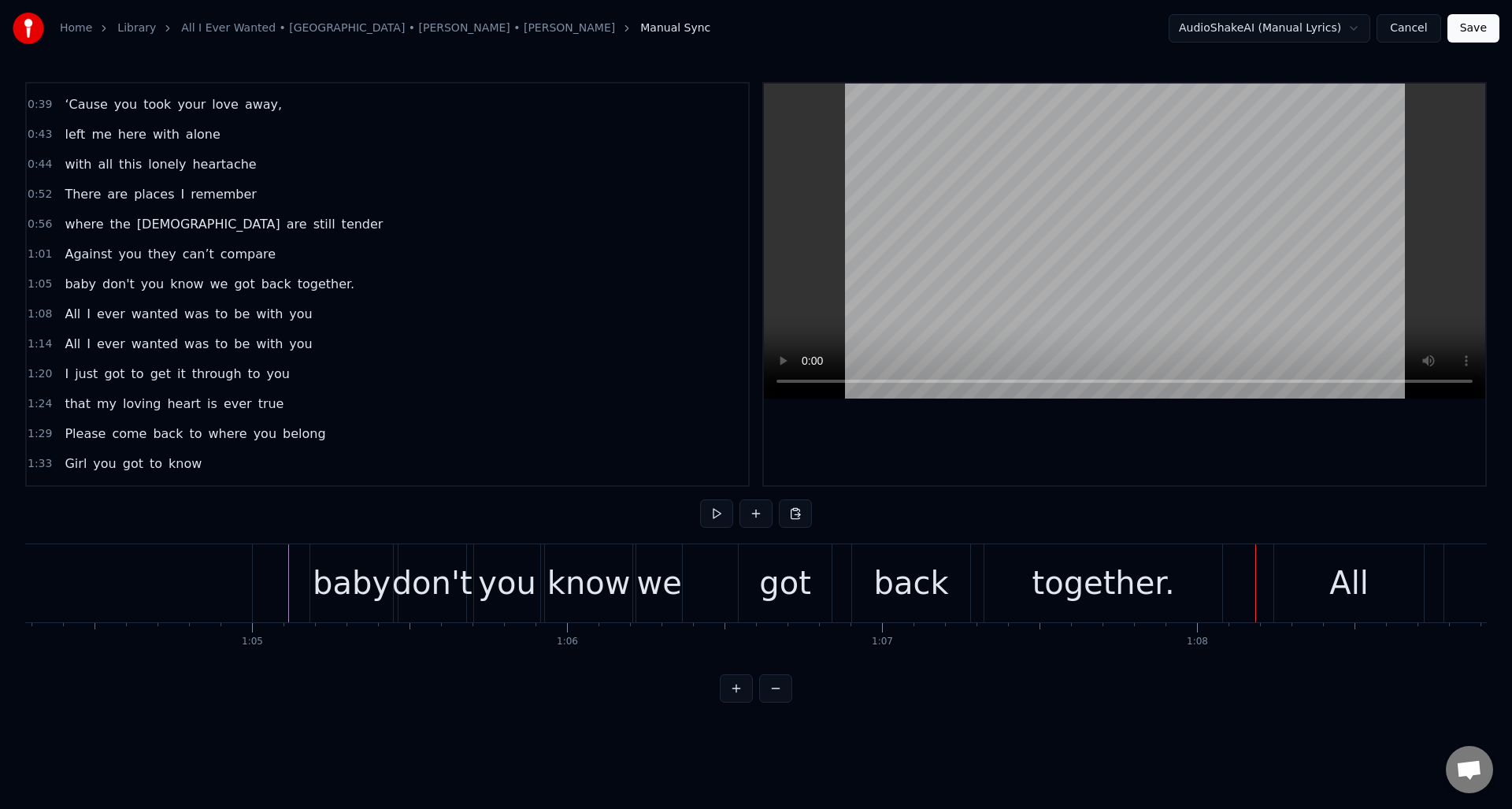
click at [768, 575] on div "got" at bounding box center [785, 584] width 52 height 48
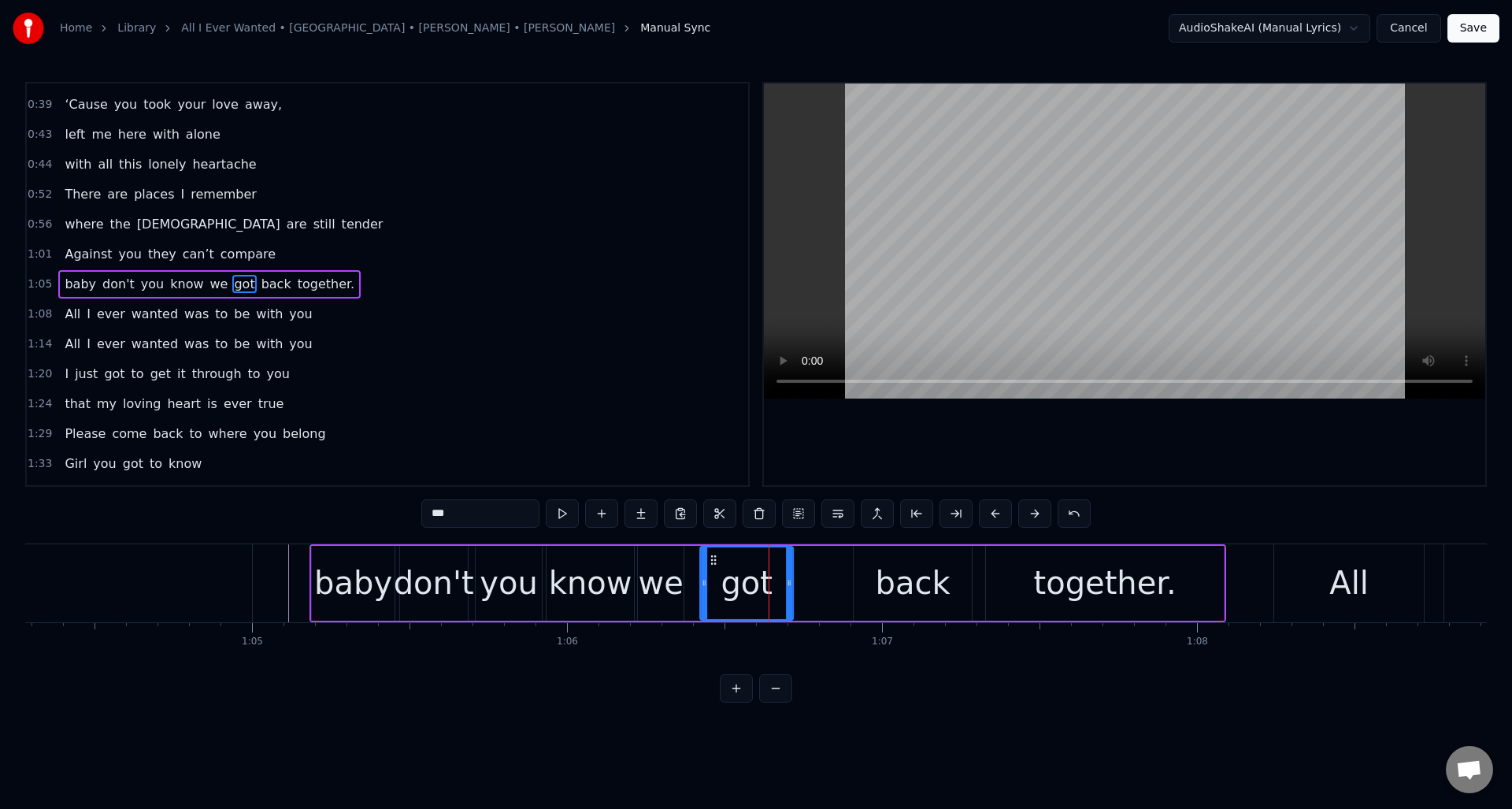
drag, startPoint x: 751, startPoint y: 559, endPoint x: 712, endPoint y: 562, distance: 39.1
click at [711, 563] on icon at bounding box center [713, 561] width 13 height 13
click at [565, 515] on button at bounding box center [562, 513] width 33 height 28
click at [897, 572] on div "back" at bounding box center [913, 584] width 75 height 48
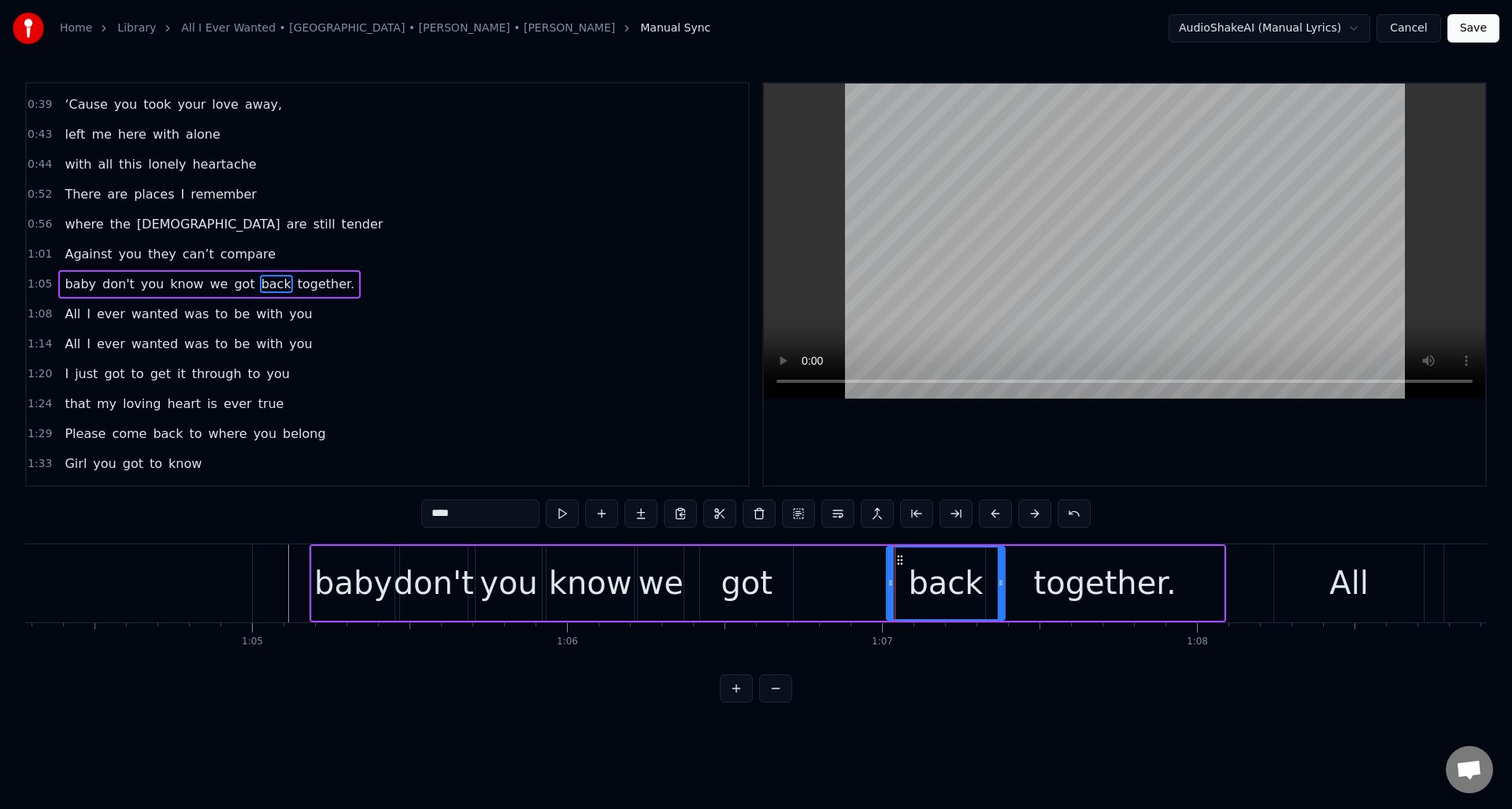
drag, startPoint x: 866, startPoint y: 560, endPoint x: 899, endPoint y: 563, distance: 33.1
click at [899, 563] on icon at bounding box center [900, 561] width 13 height 13
drag, startPoint x: 890, startPoint y: 576, endPoint x: 959, endPoint y: 579, distance: 69.1
click at [959, 579] on icon at bounding box center [959, 584] width 6 height 13
click at [761, 568] on div "got" at bounding box center [746, 584] width 52 height 48
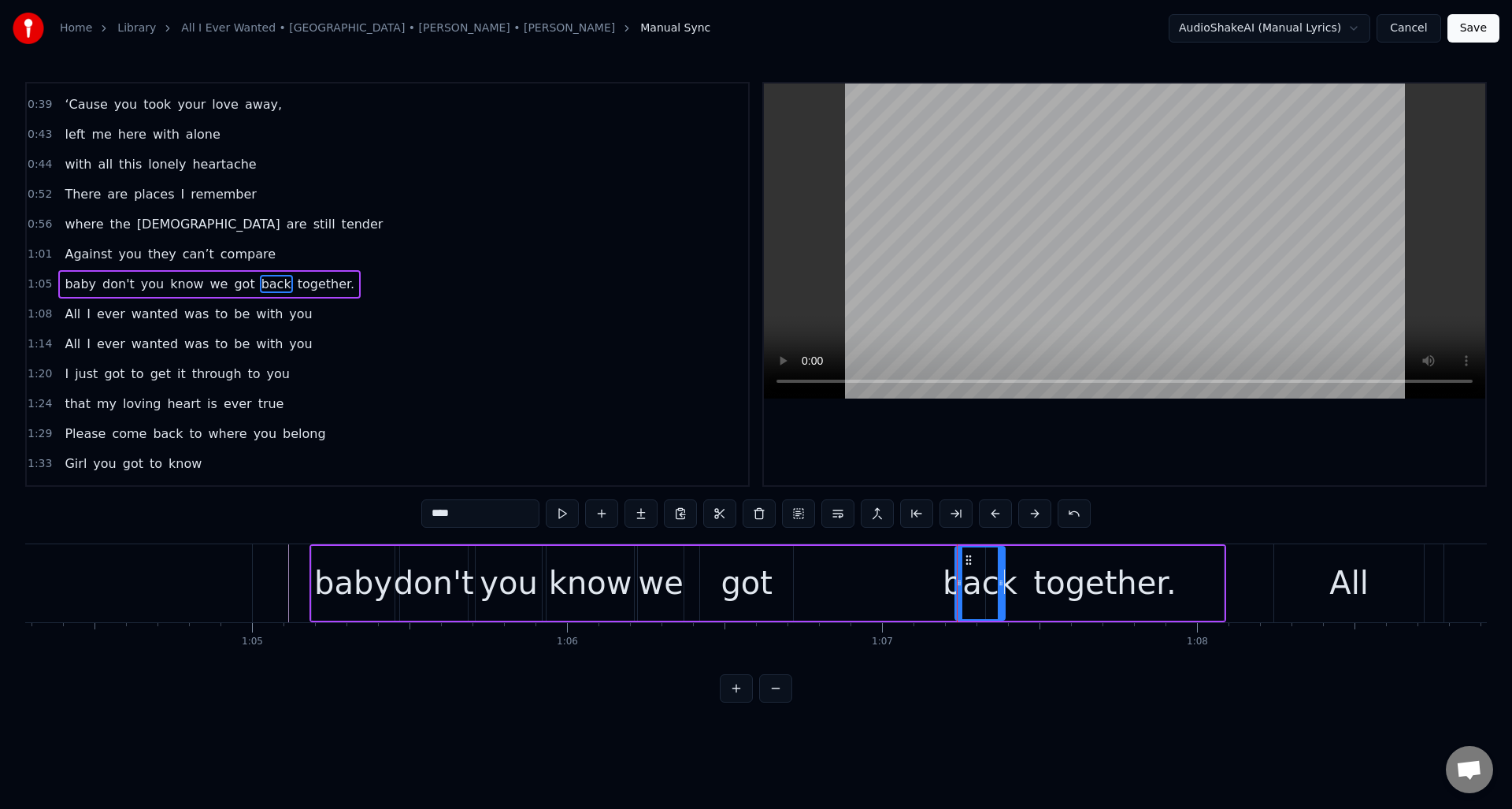
type input "***"
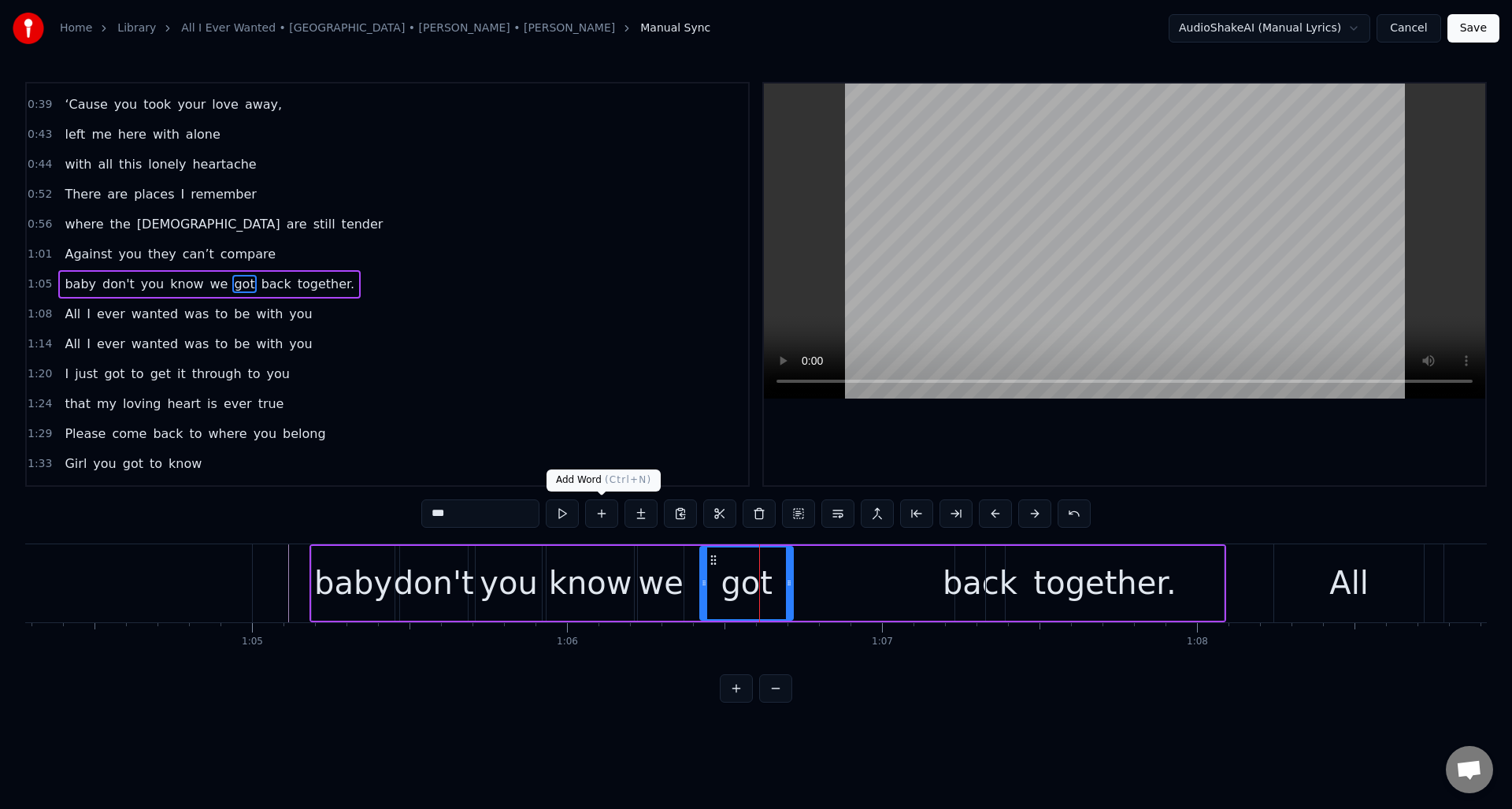
click at [594, 510] on button at bounding box center [602, 513] width 33 height 28
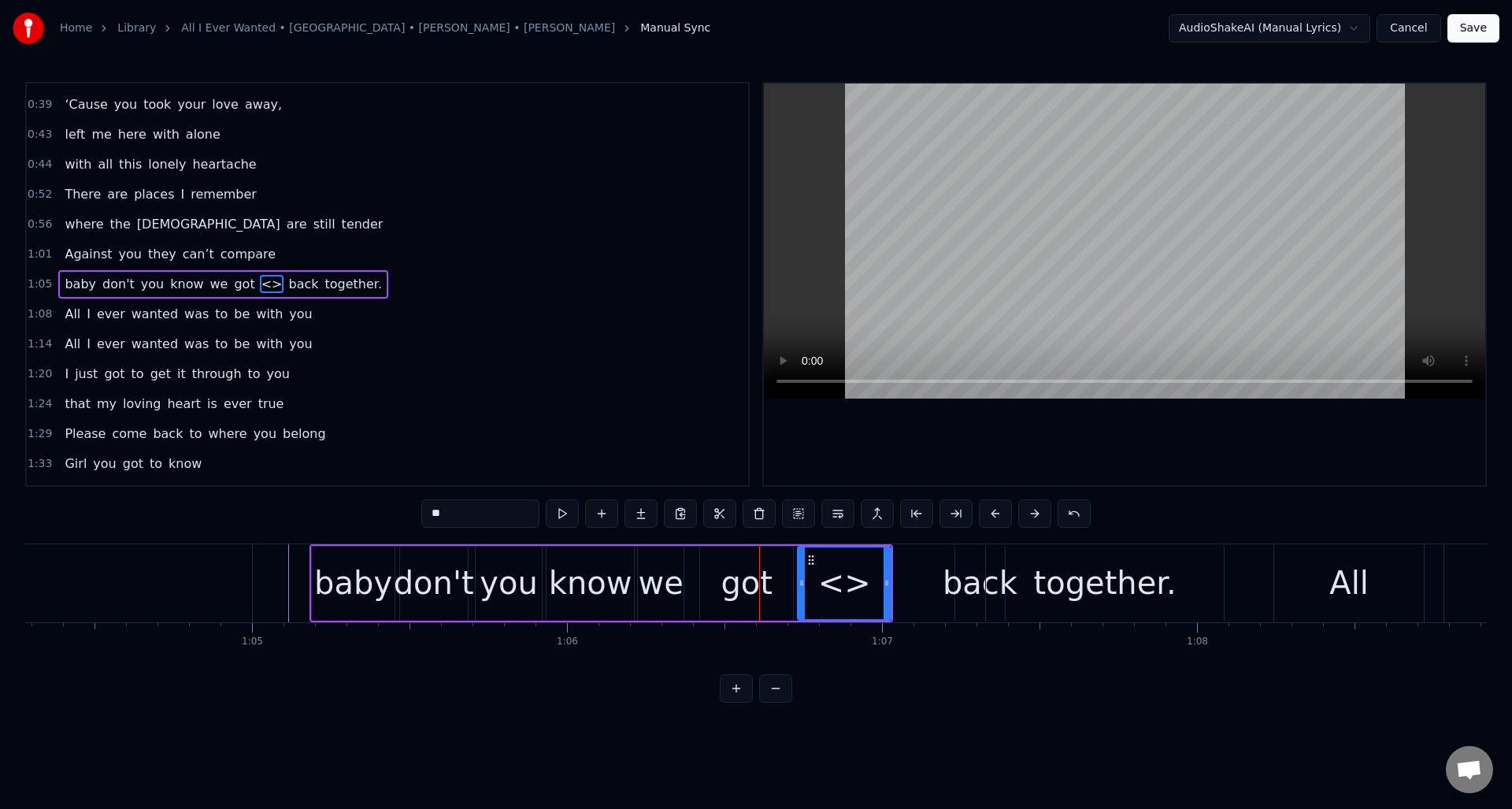
drag, startPoint x: 423, startPoint y: 513, endPoint x: 392, endPoint y: 511, distance: 31.1
click at [392, 511] on div "0:30 Well I told you ‘bout your attitude 0:35 and it didn’t do me any good 0:39…" at bounding box center [756, 392] width 1462 height 621
click at [563, 518] on button at bounding box center [562, 513] width 33 height 28
click at [751, 581] on div "got" at bounding box center [746, 584] width 52 height 48
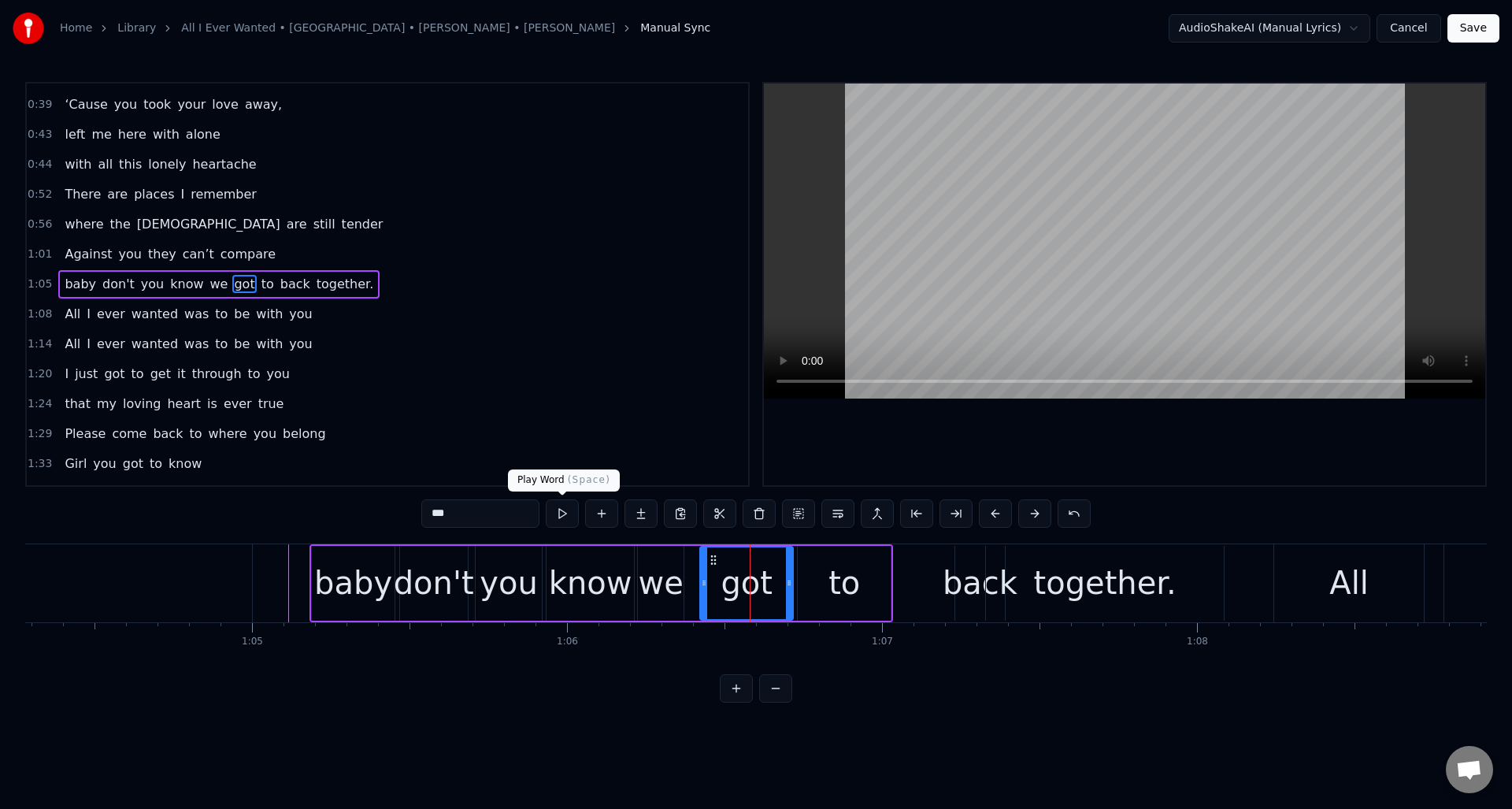
click at [566, 519] on button at bounding box center [562, 513] width 33 height 28
click at [819, 569] on div "to" at bounding box center [843, 584] width 92 height 75
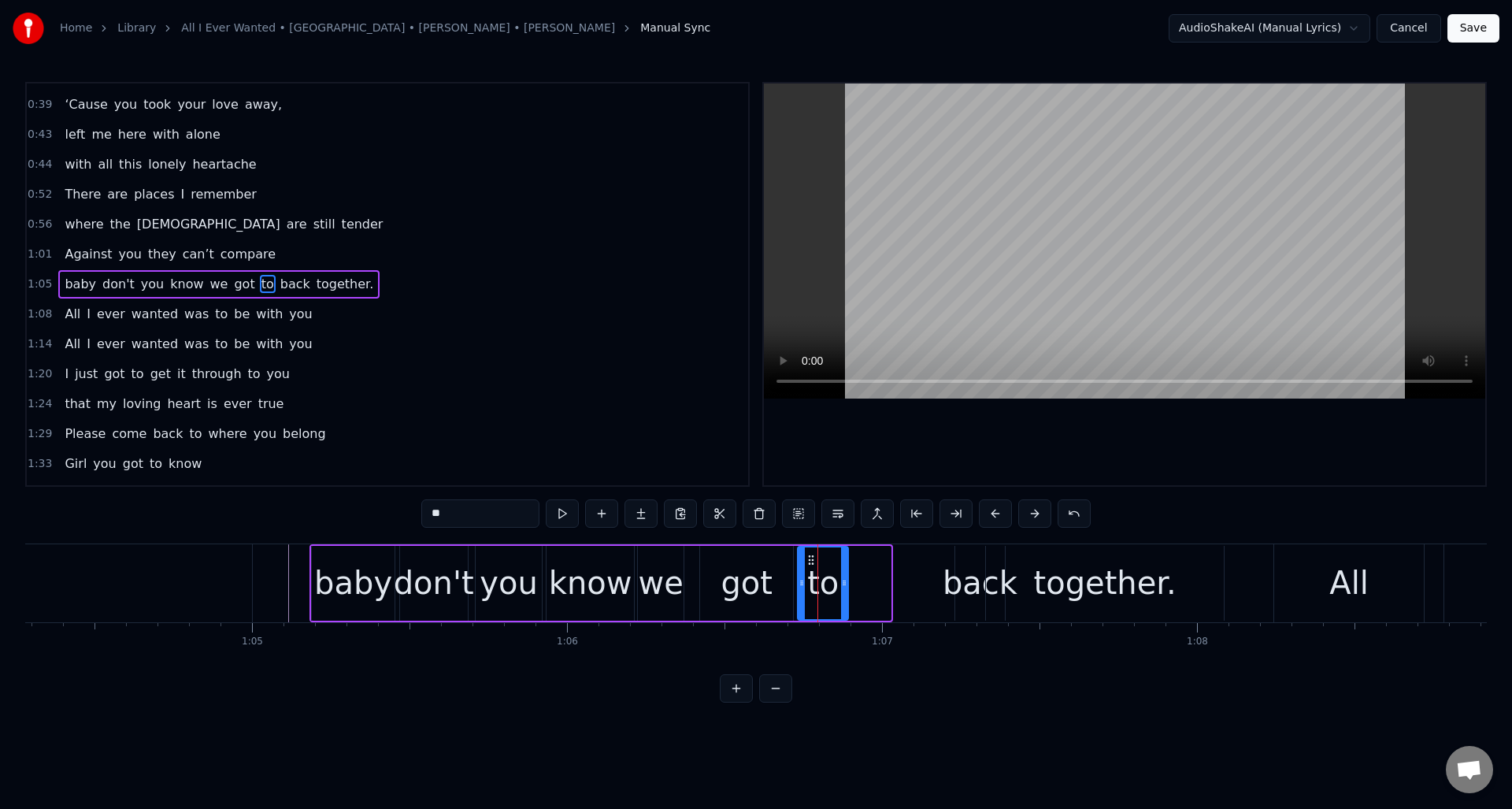
drag, startPoint x: 888, startPoint y: 574, endPoint x: 846, endPoint y: 578, distance: 42.2
click at [846, 578] on div at bounding box center [844, 584] width 6 height 71
click at [971, 572] on div "back" at bounding box center [980, 584] width 75 height 48
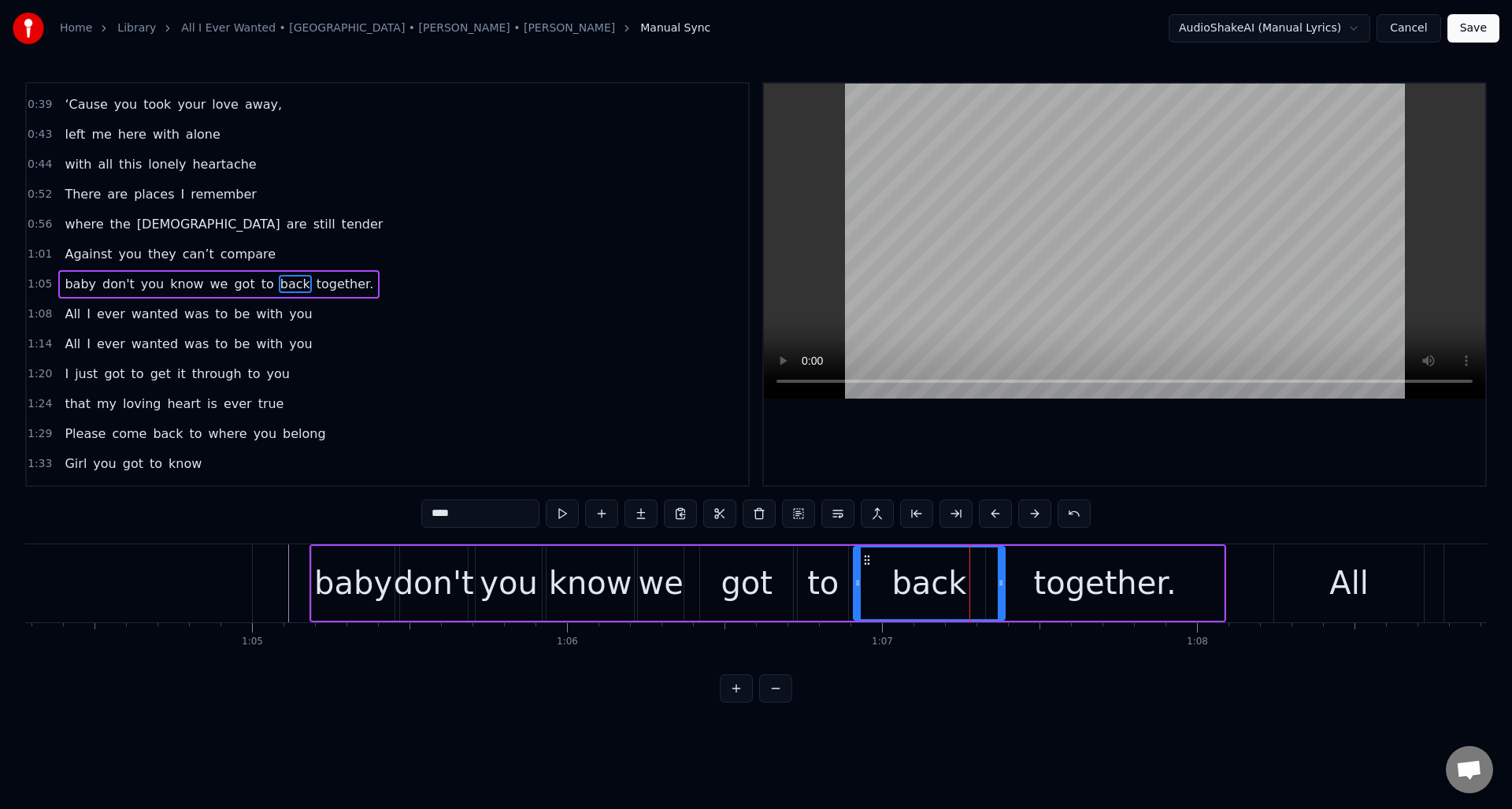
drag, startPoint x: 958, startPoint y: 570, endPoint x: 856, endPoint y: 574, distance: 102.1
click at [856, 574] on div at bounding box center [857, 584] width 6 height 71
drag, startPoint x: 465, startPoint y: 515, endPoint x: 386, endPoint y: 509, distance: 79.2
click at [386, 509] on div "0:30 Well I told you ‘bout your attitude 0:35 and it didn’t do me any good 0:39…" at bounding box center [756, 392] width 1462 height 621
drag, startPoint x: 1000, startPoint y: 583, endPoint x: 956, endPoint y: 588, distance: 44.3
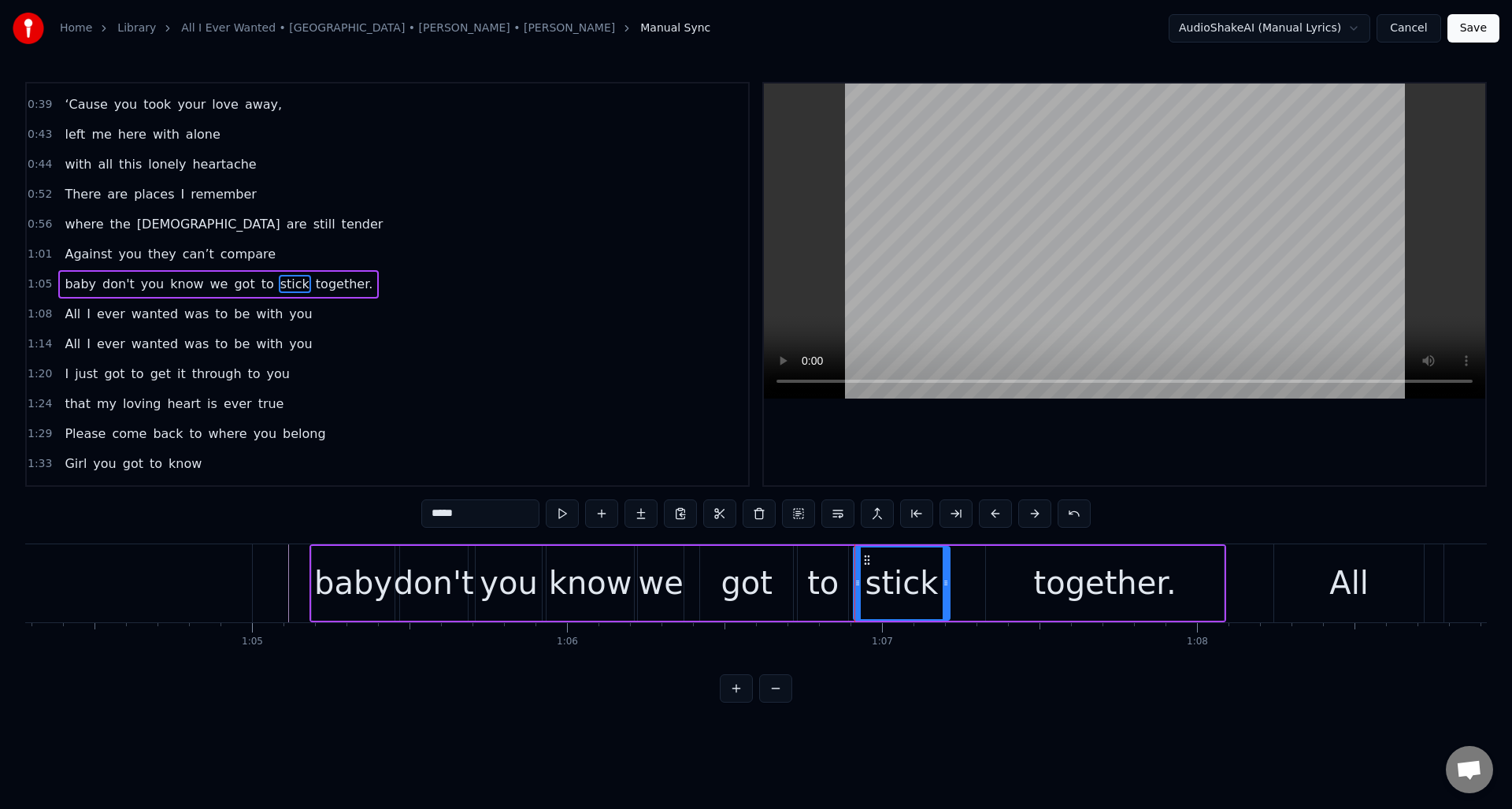
click at [945, 588] on icon at bounding box center [945, 584] width 6 height 13
type input "*****"
click at [560, 516] on button at bounding box center [562, 513] width 33 height 28
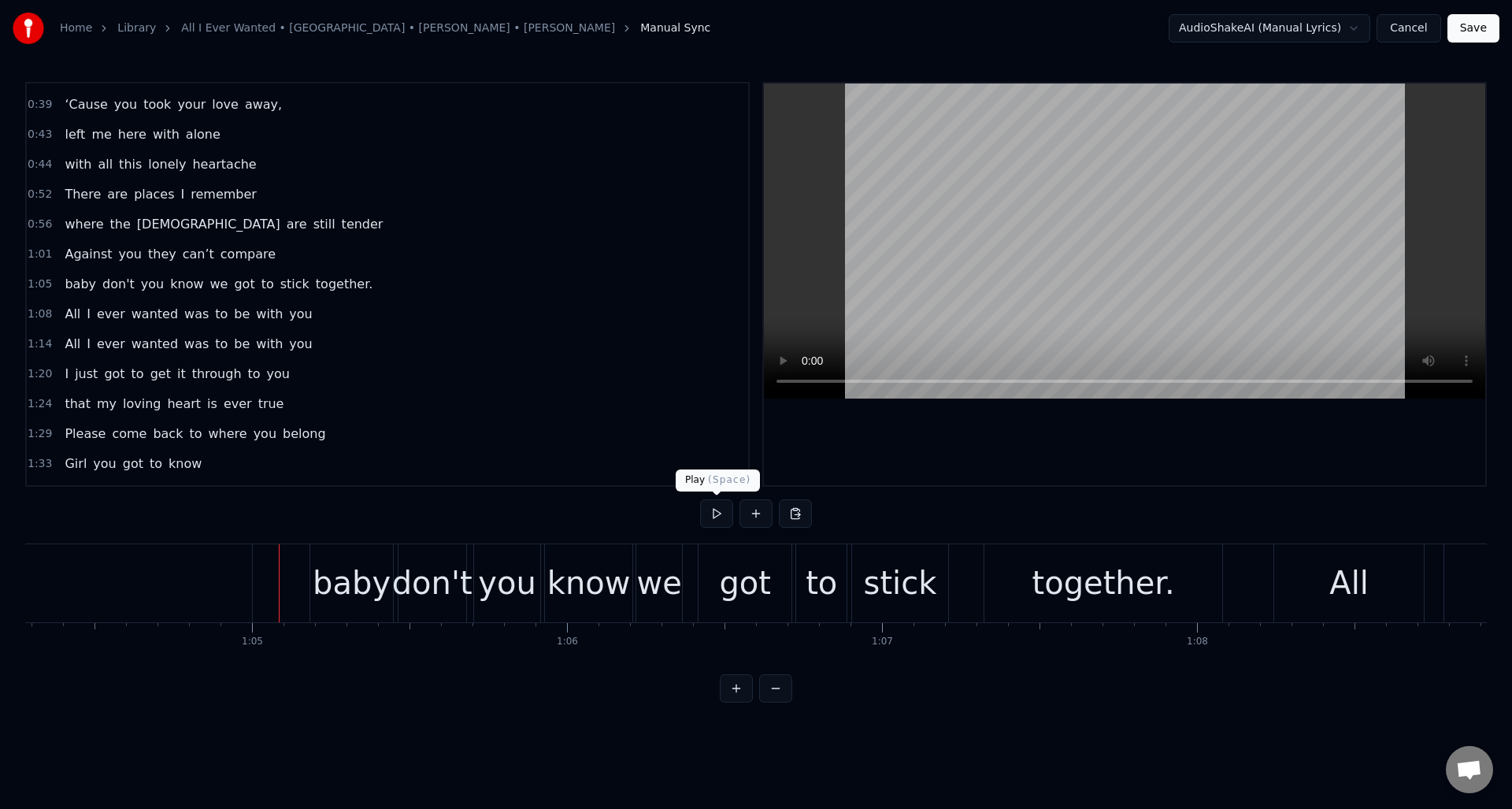
click at [718, 515] on button at bounding box center [717, 513] width 33 height 28
click at [714, 515] on button at bounding box center [717, 513] width 33 height 28
drag, startPoint x: 714, startPoint y: 515, endPoint x: 797, endPoint y: 538, distance: 86.1
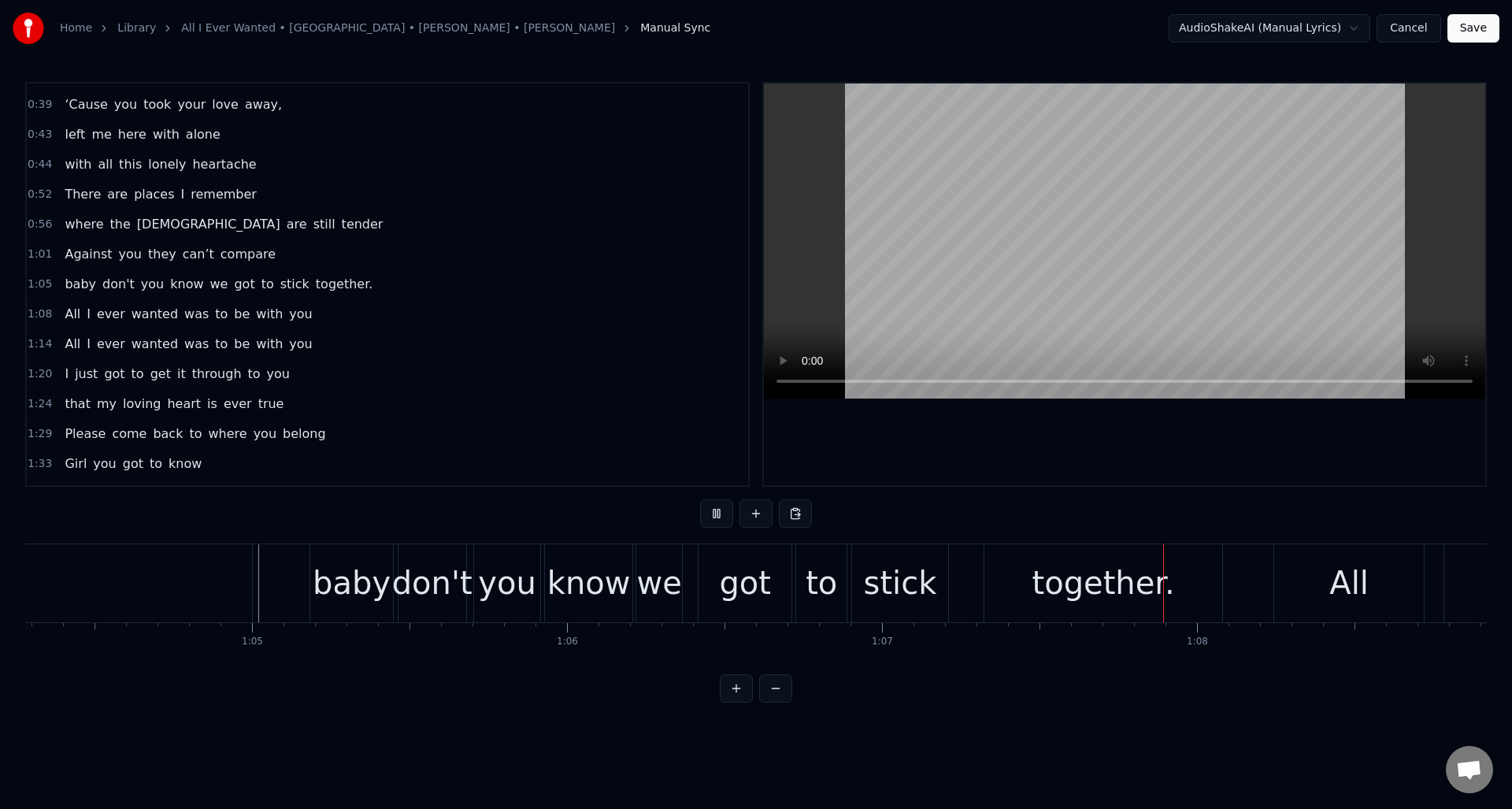
click at [715, 514] on button at bounding box center [717, 513] width 33 height 28
click at [1065, 575] on div "together." at bounding box center [1104, 584] width 143 height 48
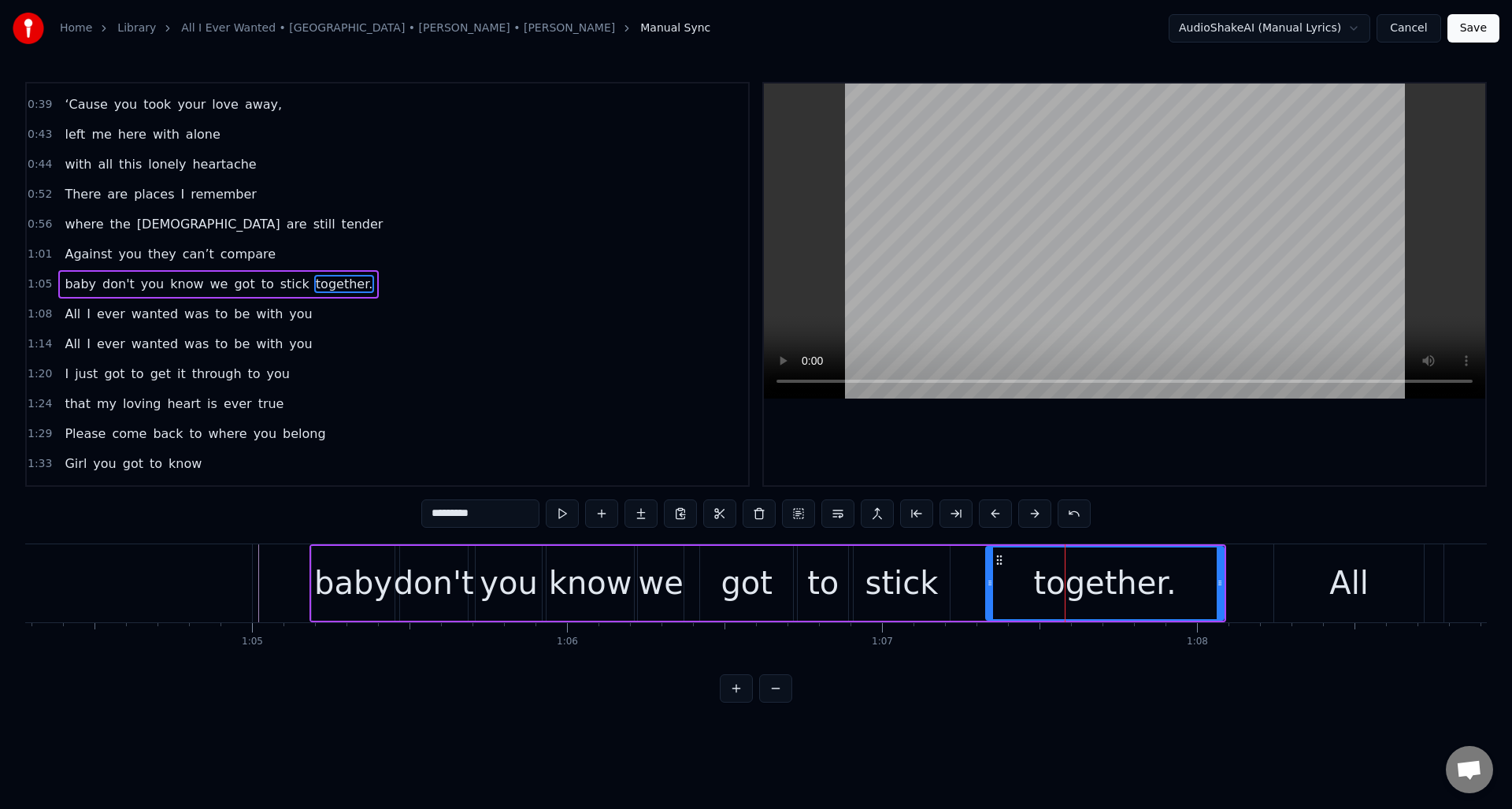
click at [908, 577] on div "stick" at bounding box center [902, 584] width 73 height 48
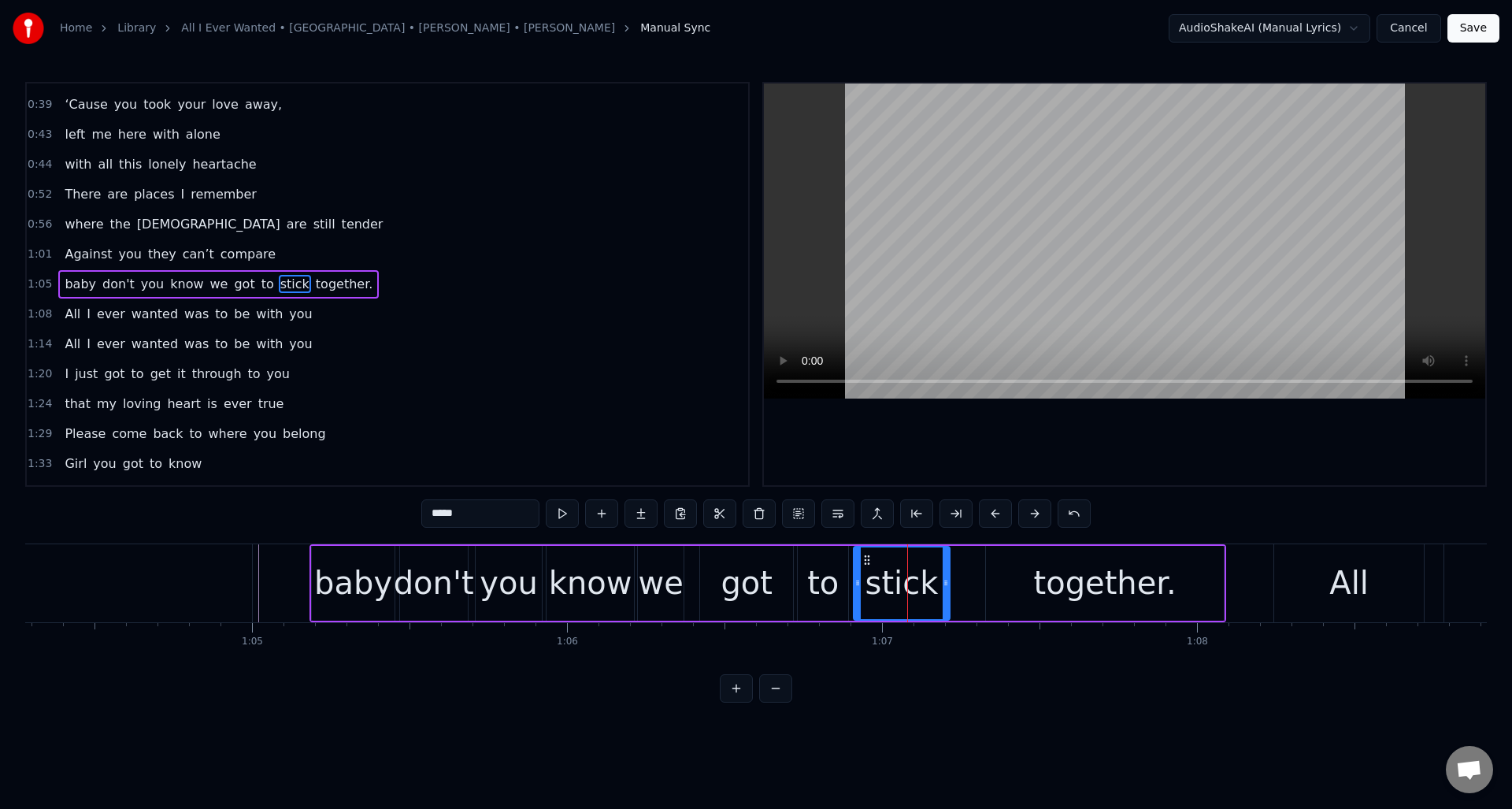
drag, startPoint x: 459, startPoint y: 516, endPoint x: 408, endPoint y: 515, distance: 51.0
click at [408, 515] on div "0:30 Well I told you ‘bout your attitude 0:35 and it didn’t do me any good 0:39…" at bounding box center [756, 392] width 1462 height 621
type input "***"
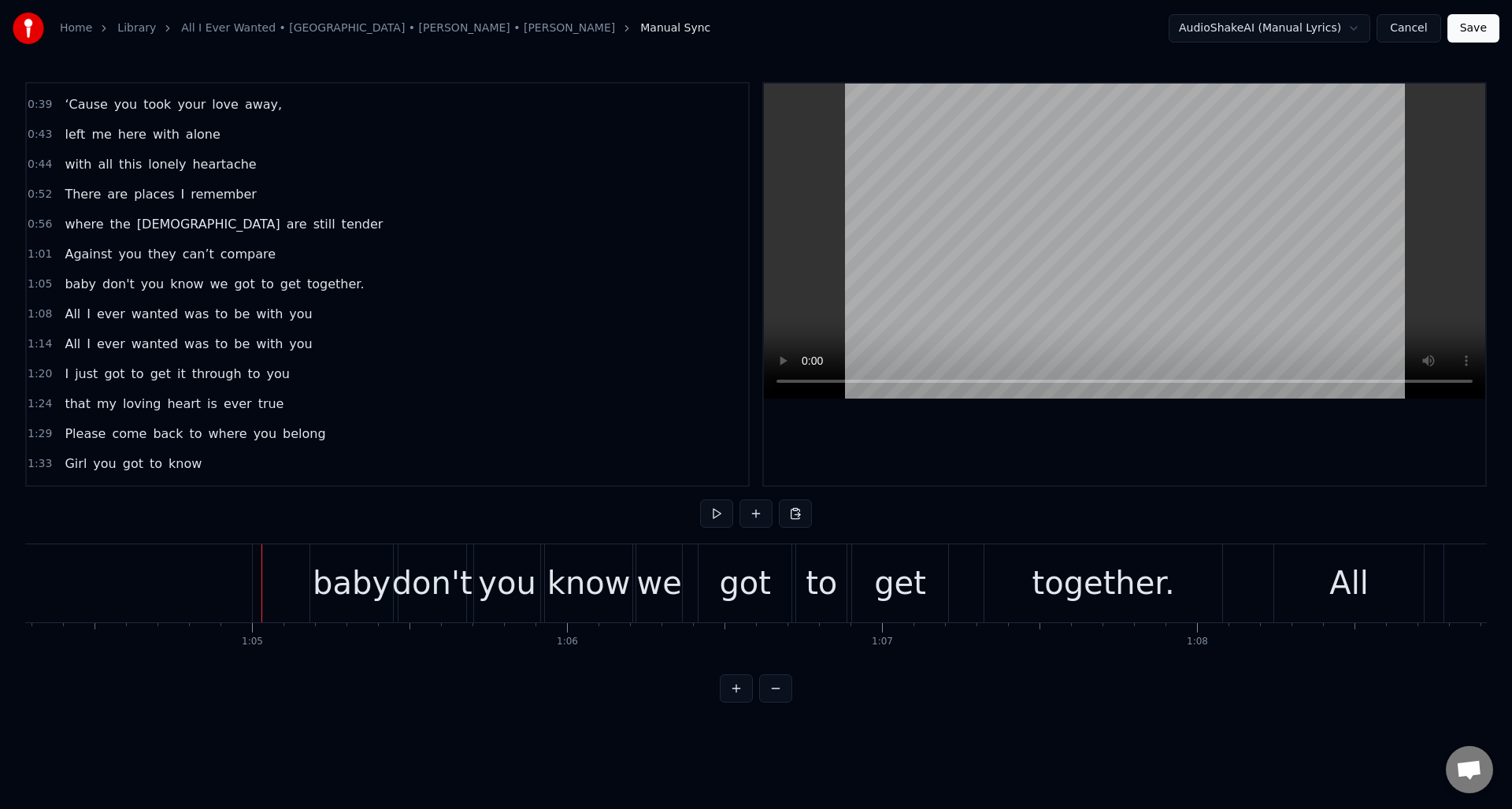
click at [715, 510] on button at bounding box center [717, 513] width 33 height 28
drag, startPoint x: 715, startPoint y: 510, endPoint x: 763, endPoint y: 527, distance: 50.9
click at [716, 510] on button at bounding box center [717, 513] width 33 height 28
click at [1024, 572] on div "together." at bounding box center [1104, 583] width 238 height 78
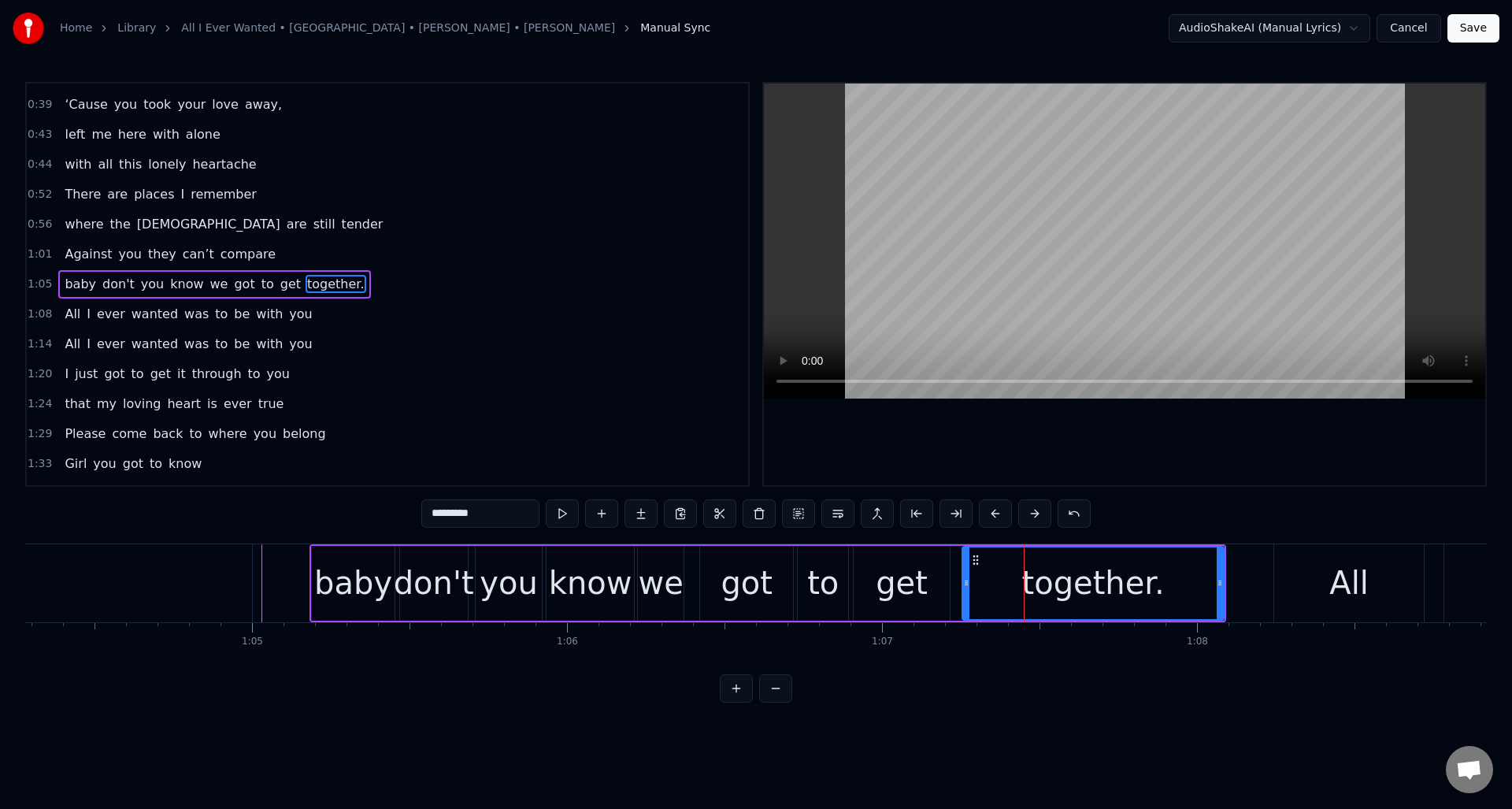
drag, startPoint x: 990, startPoint y: 574, endPoint x: 966, endPoint y: 580, distance: 24.7
click at [966, 580] on div at bounding box center [966, 584] width 6 height 71
click at [555, 512] on button at bounding box center [562, 513] width 33 height 28
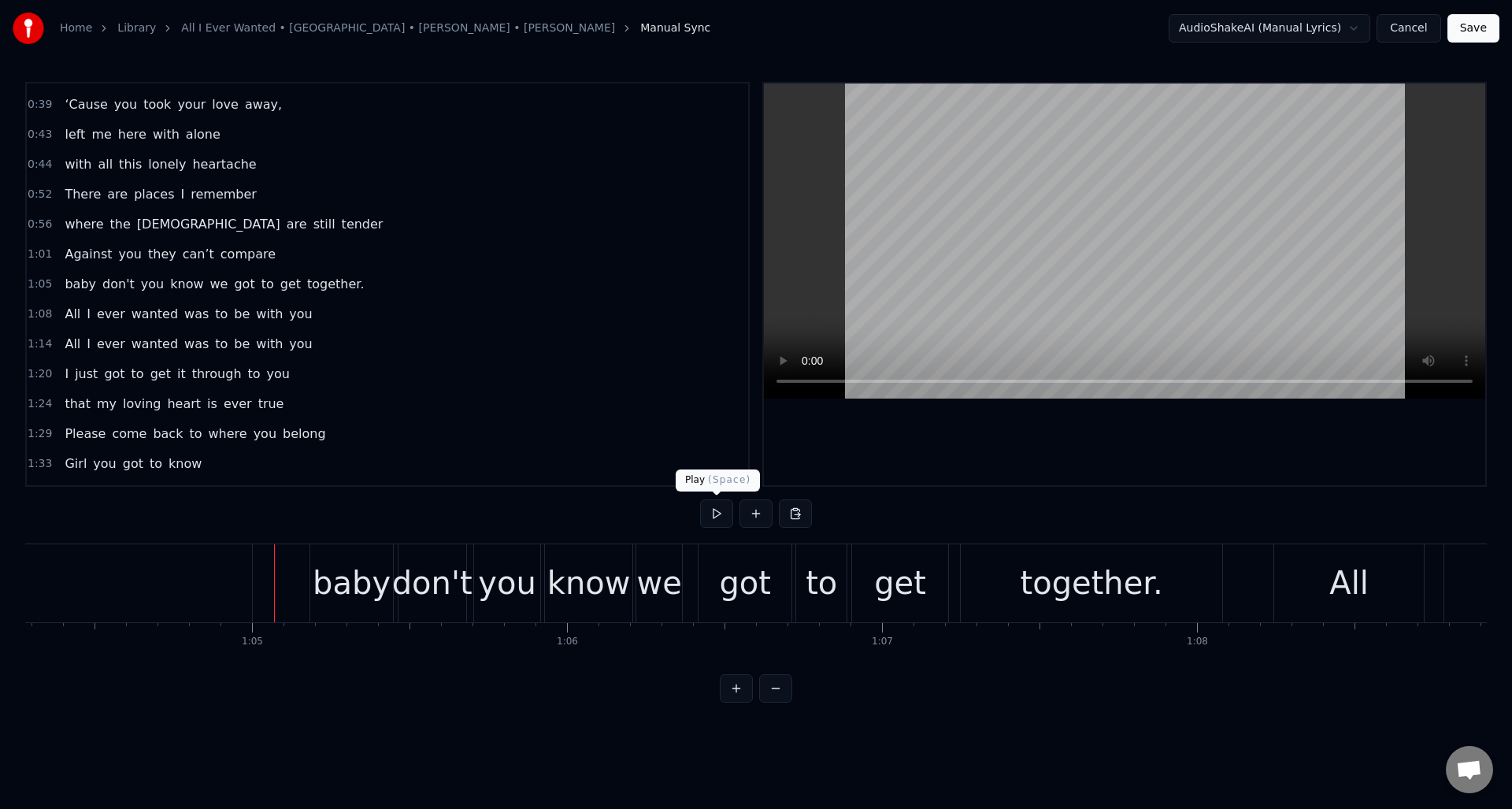
click at [720, 512] on button at bounding box center [717, 513] width 33 height 28
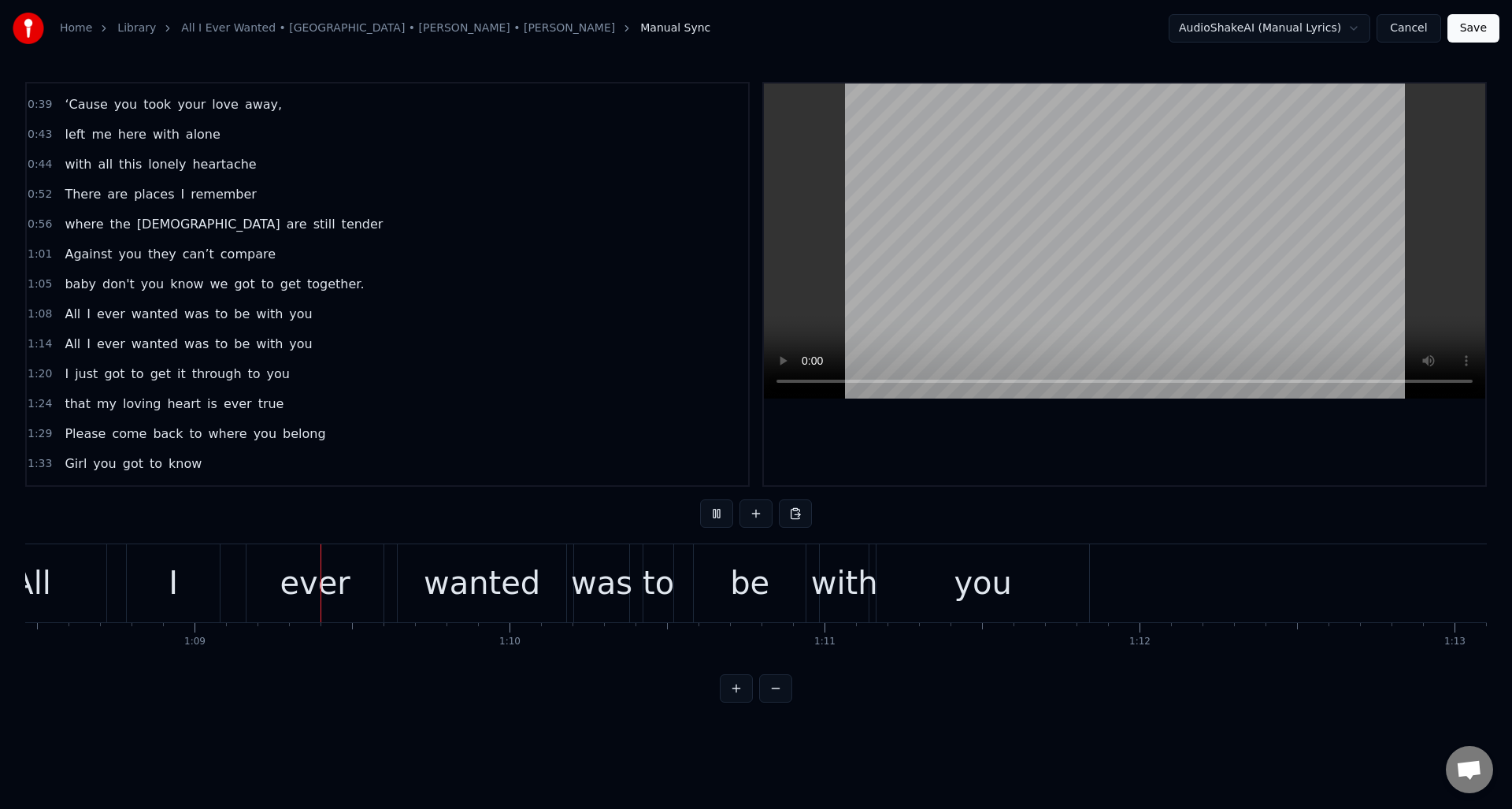
scroll to position [0, 21570]
click at [720, 512] on button at bounding box center [717, 513] width 33 height 28
click at [904, 572] on div "you" at bounding box center [982, 583] width 212 height 78
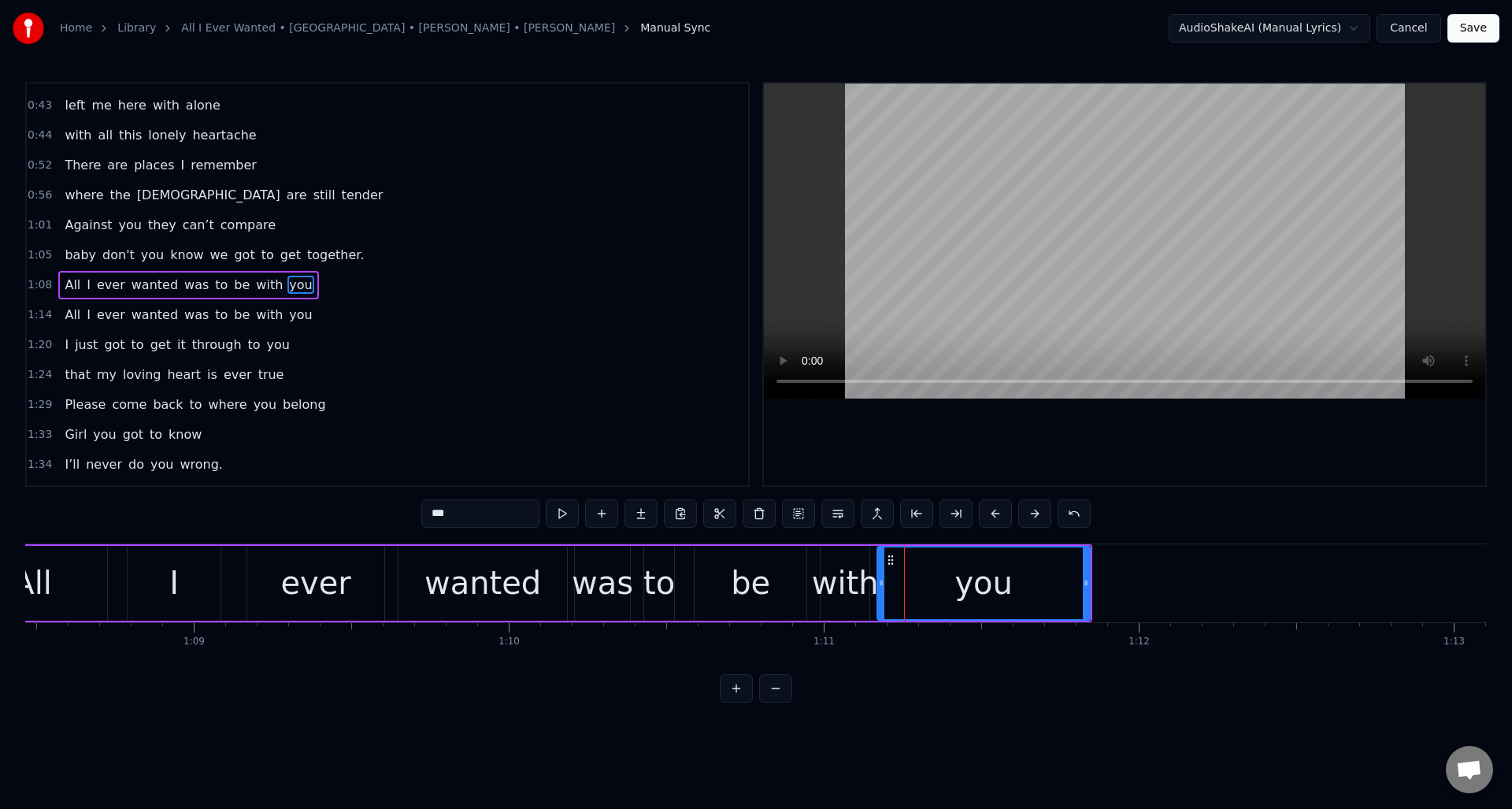
scroll to position [83, 0]
click at [562, 515] on button at bounding box center [562, 513] width 33 height 28
click at [752, 581] on div "be" at bounding box center [750, 584] width 39 height 48
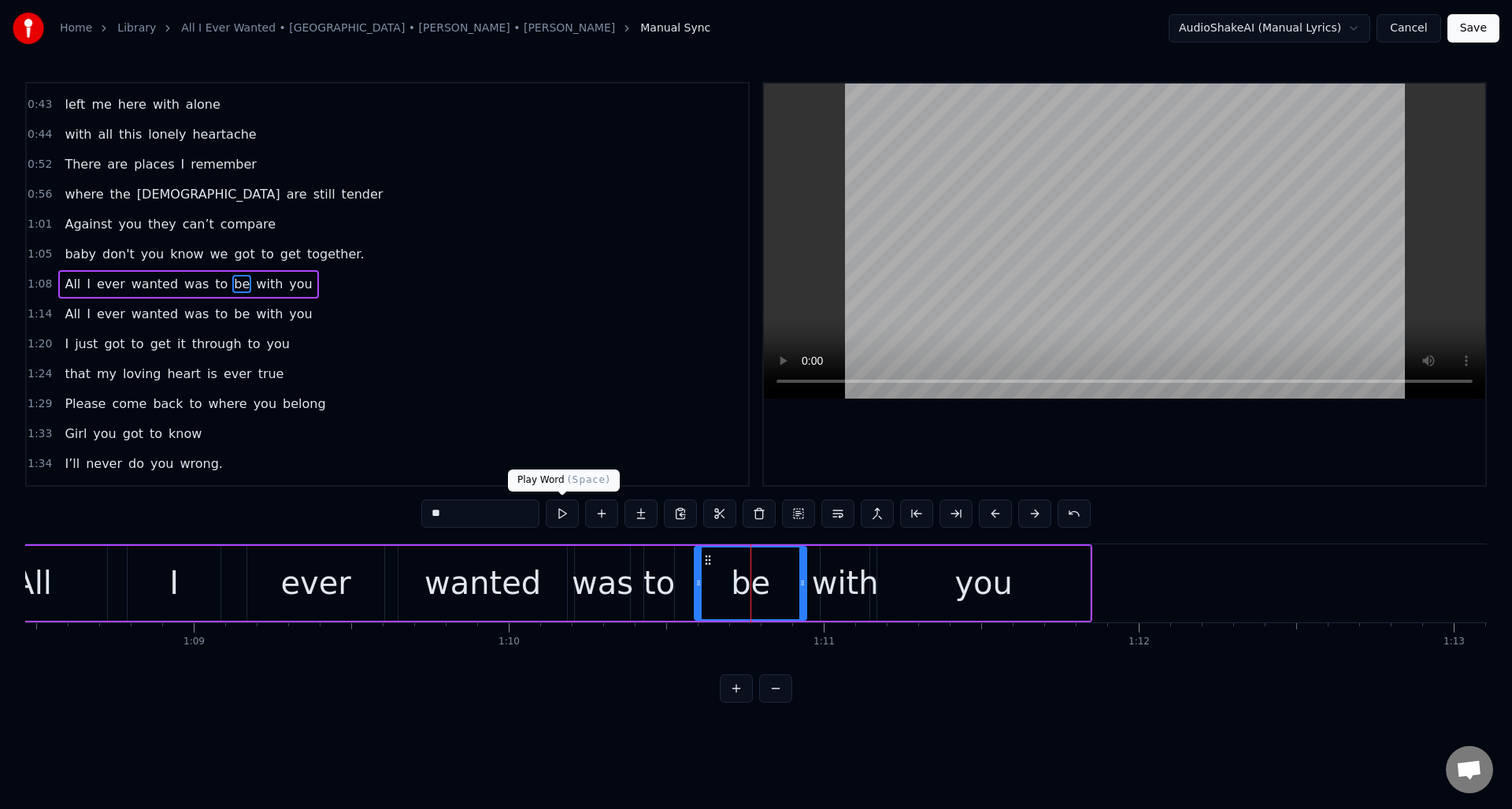
click at [561, 518] on button at bounding box center [562, 513] width 33 height 28
click at [846, 572] on div "with" at bounding box center [845, 584] width 67 height 48
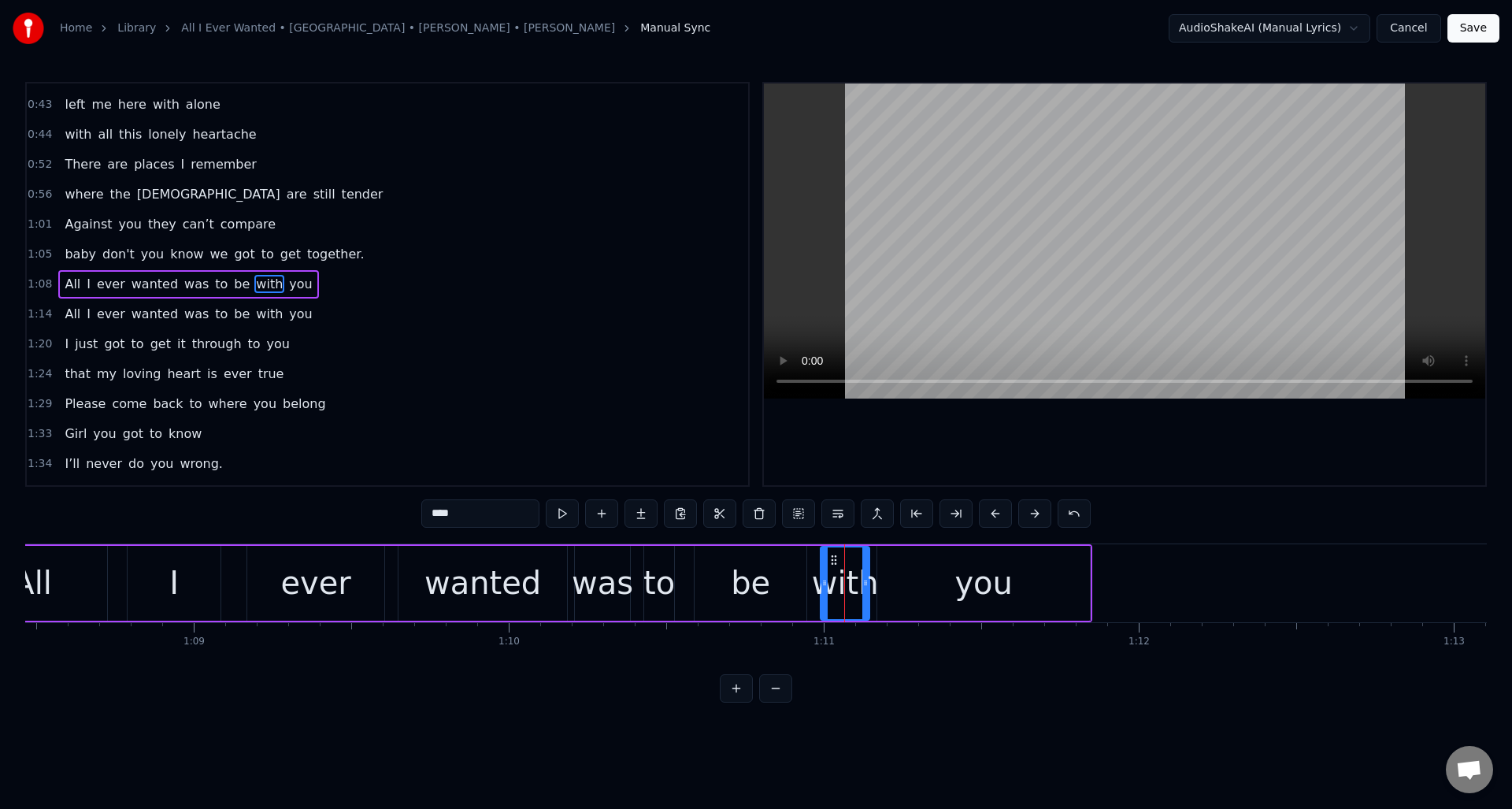
click at [785, 572] on div "be" at bounding box center [751, 584] width 112 height 75
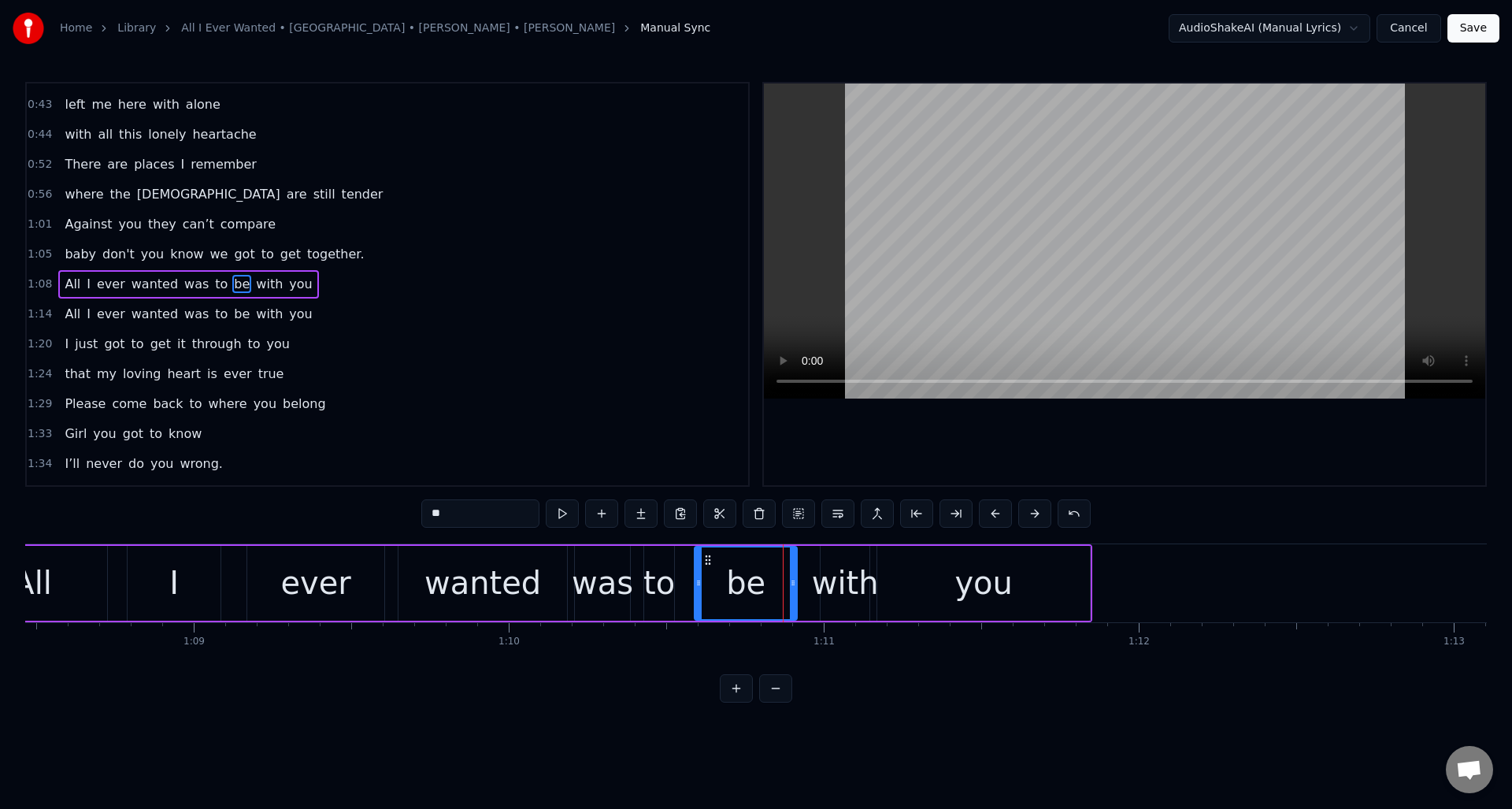
drag, startPoint x: 802, startPoint y: 571, endPoint x: 793, endPoint y: 572, distance: 9.1
click at [793, 572] on div at bounding box center [793, 584] width 6 height 71
click at [836, 568] on div "with" at bounding box center [845, 584] width 67 height 48
type input "****"
drag, startPoint x: 821, startPoint y: 568, endPoint x: 810, endPoint y: 571, distance: 11.4
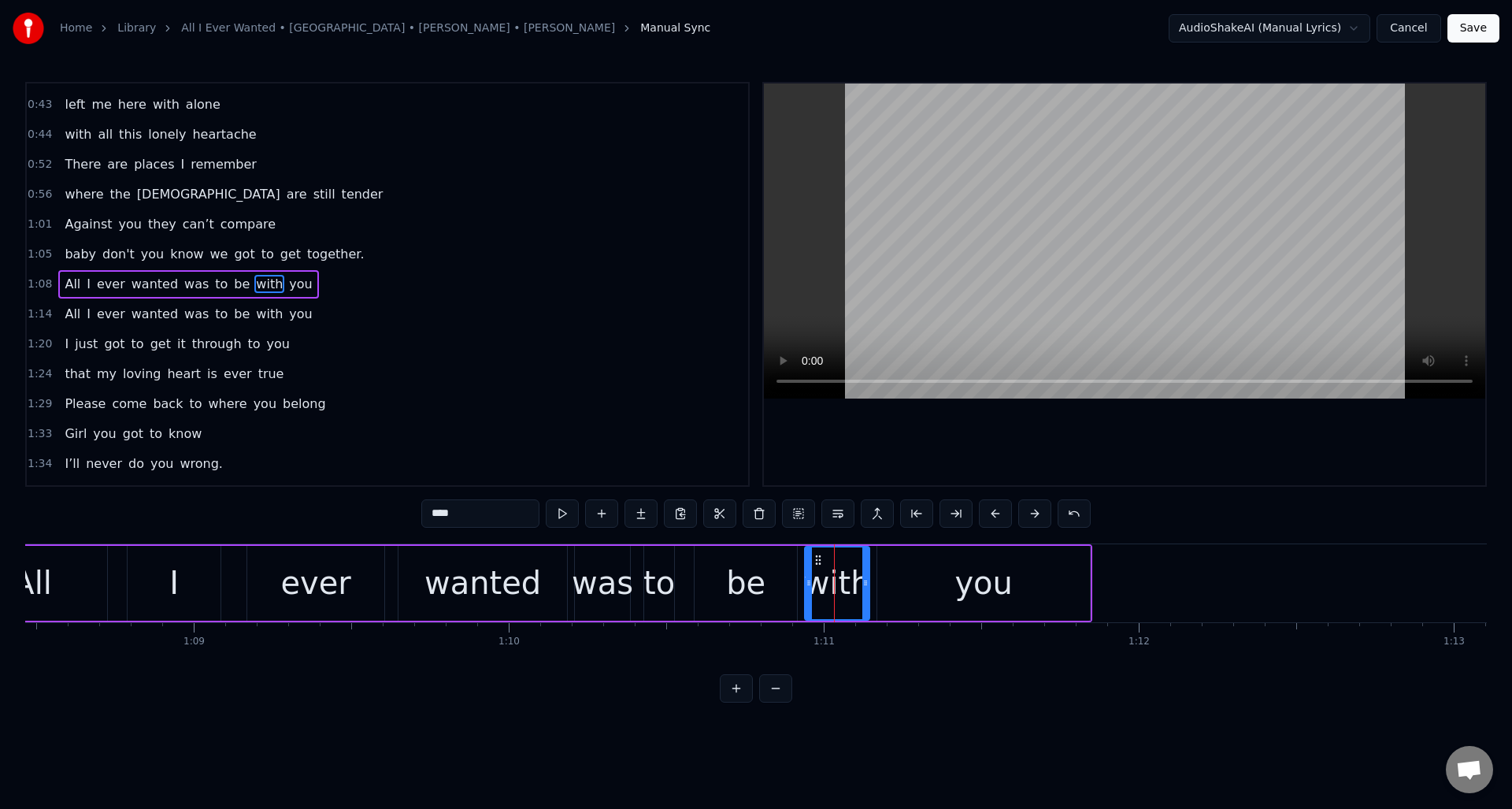
click at [807, 572] on div at bounding box center [809, 584] width 6 height 71
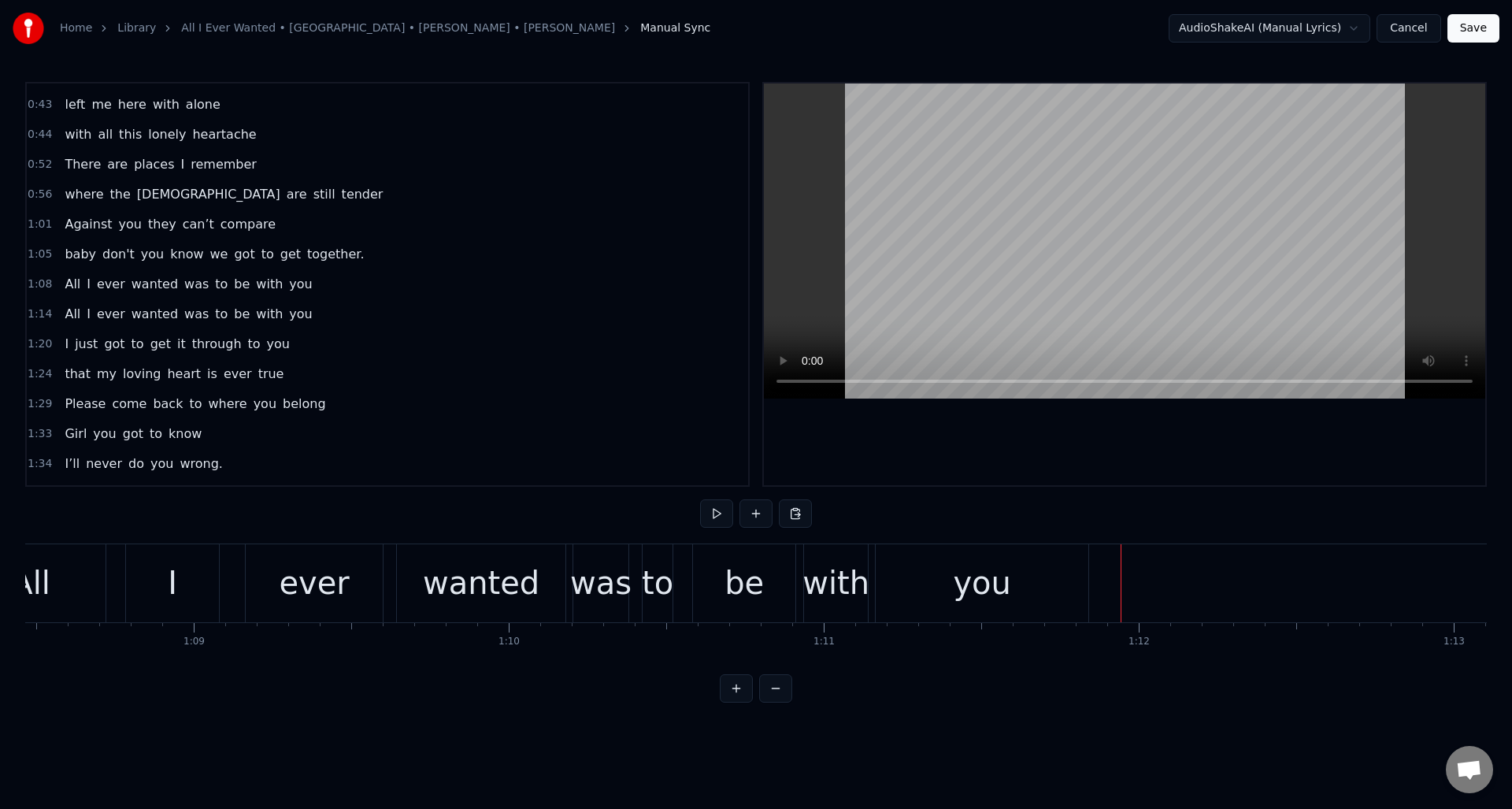
click at [142, 558] on div "I" at bounding box center [172, 583] width 92 height 78
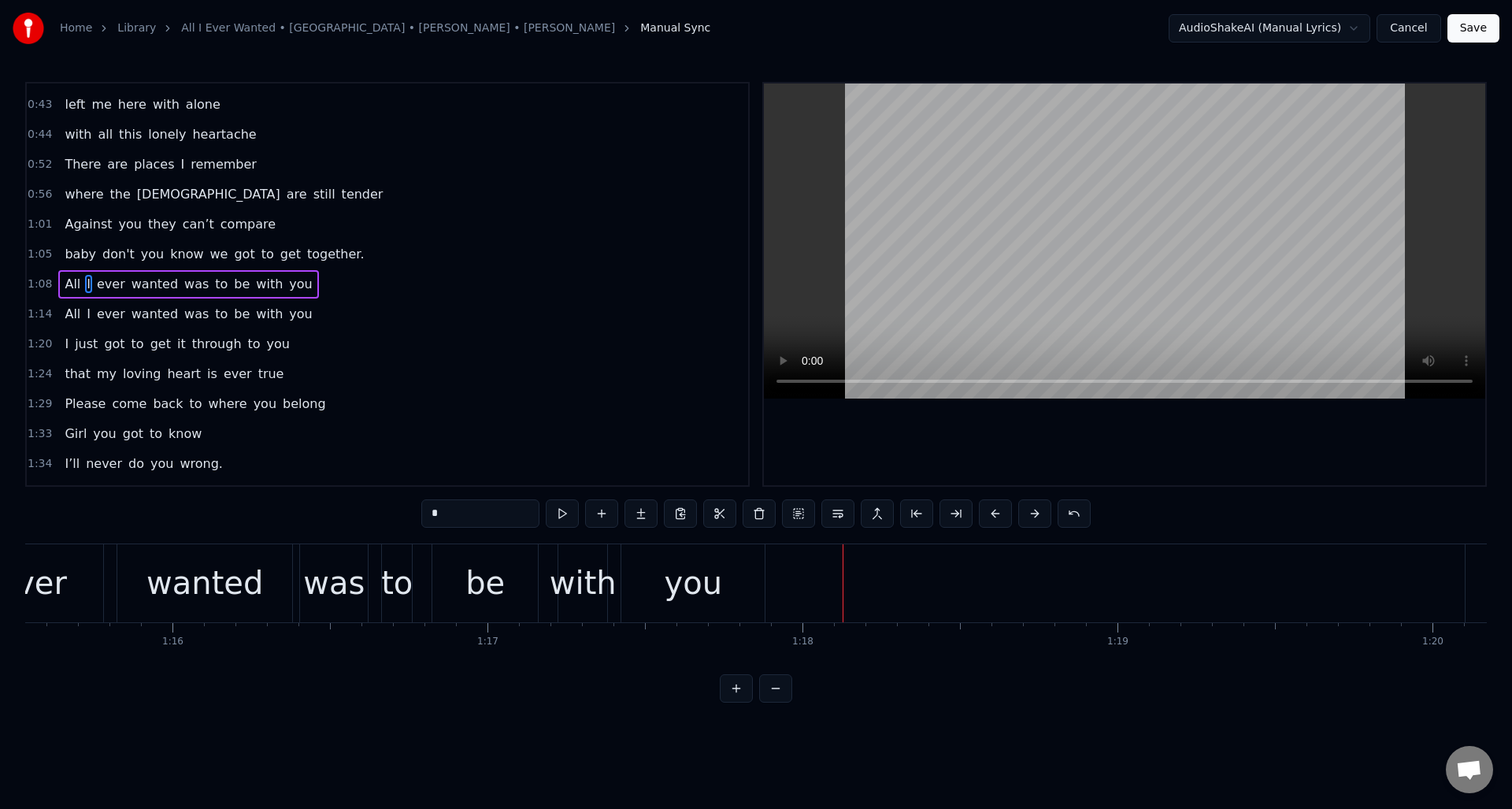
scroll to position [0, 23590]
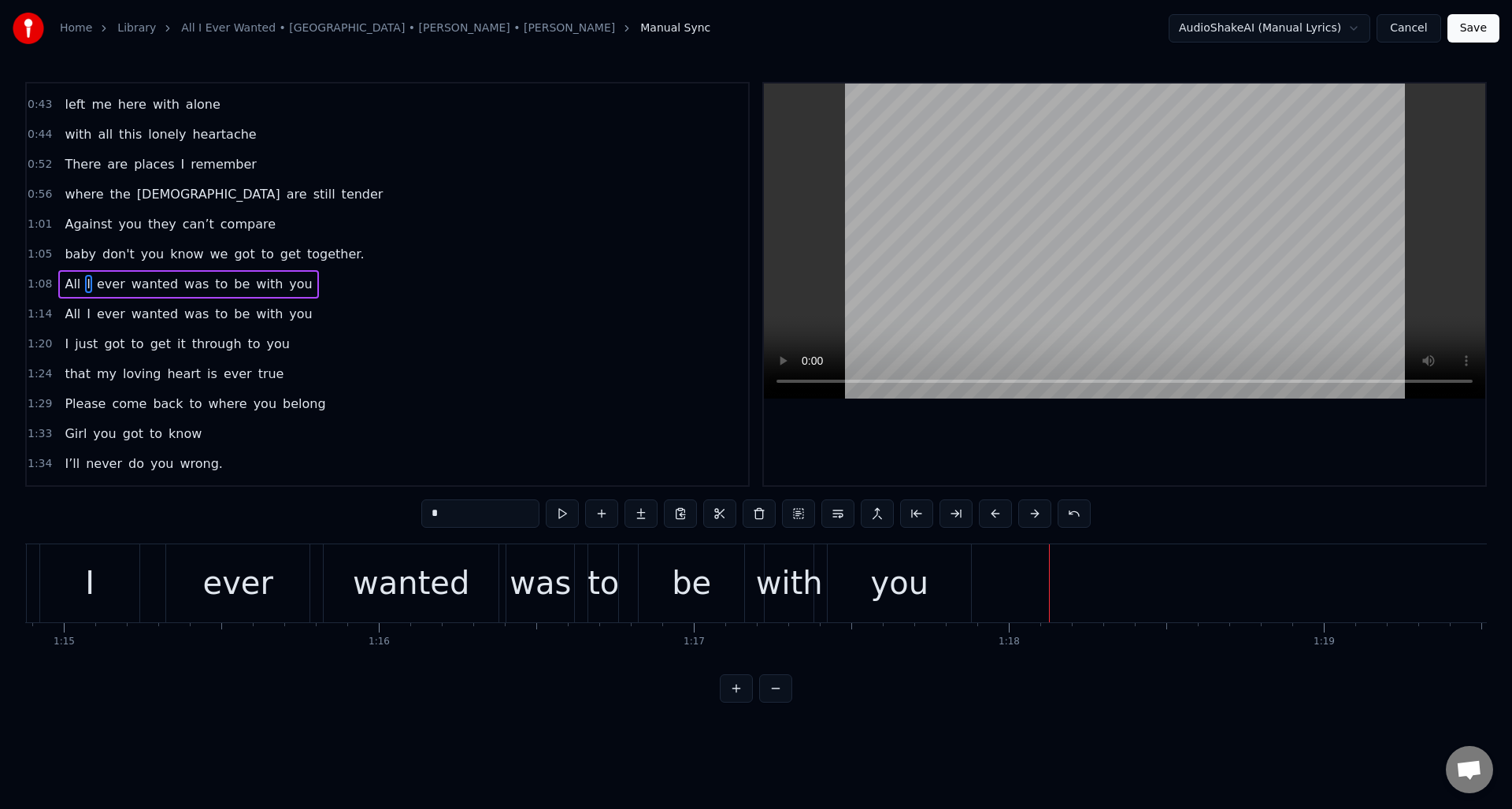
click at [669, 568] on div "be" at bounding box center [691, 583] width 105 height 78
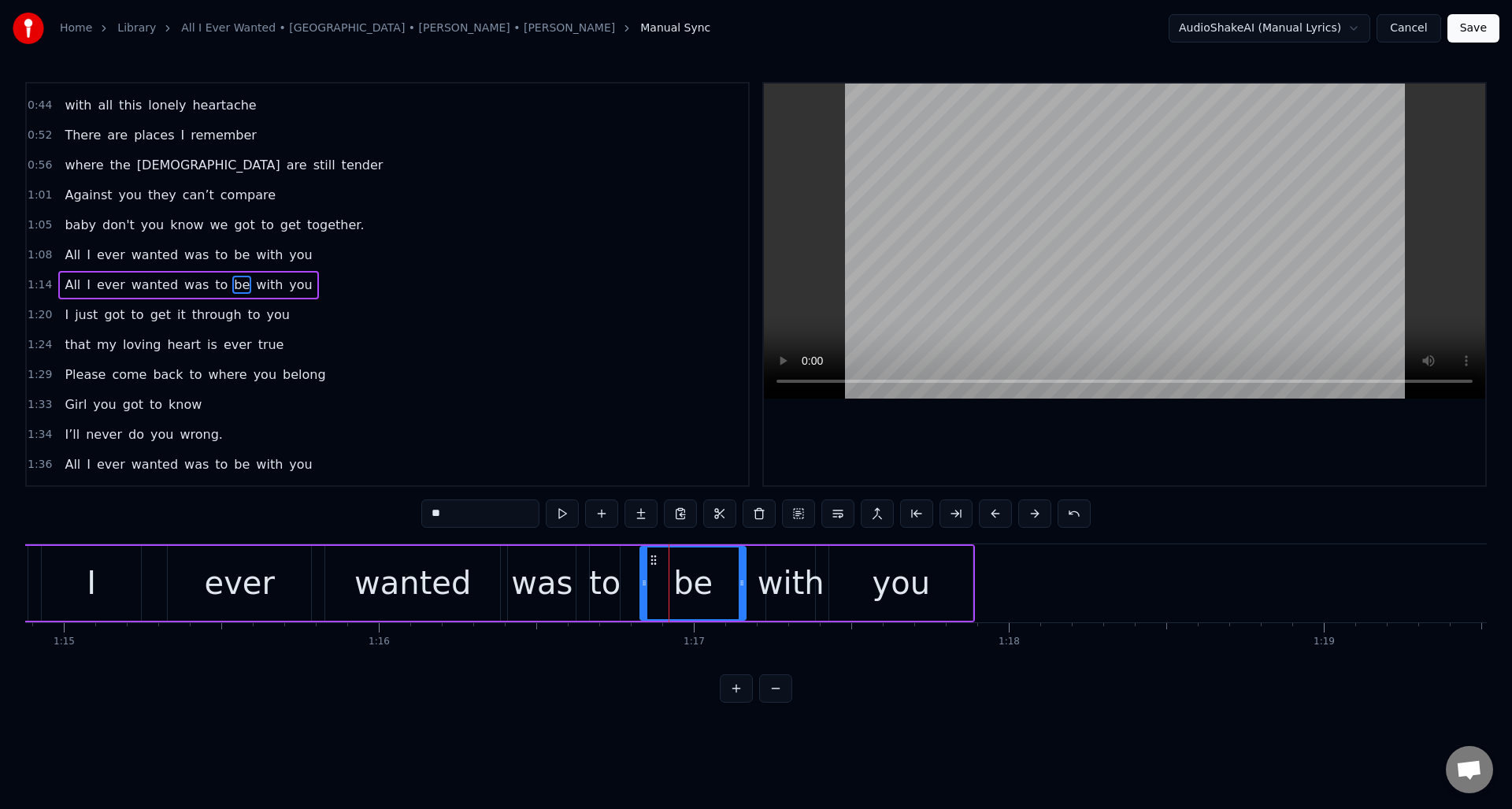
scroll to position [114, 0]
click at [561, 514] on button at bounding box center [562, 513] width 33 height 28
drag, startPoint x: 741, startPoint y: 562, endPoint x: 715, endPoint y: 567, distance: 26.5
click at [715, 567] on div at bounding box center [715, 584] width 6 height 71
click at [774, 557] on div "with" at bounding box center [790, 584] width 49 height 75
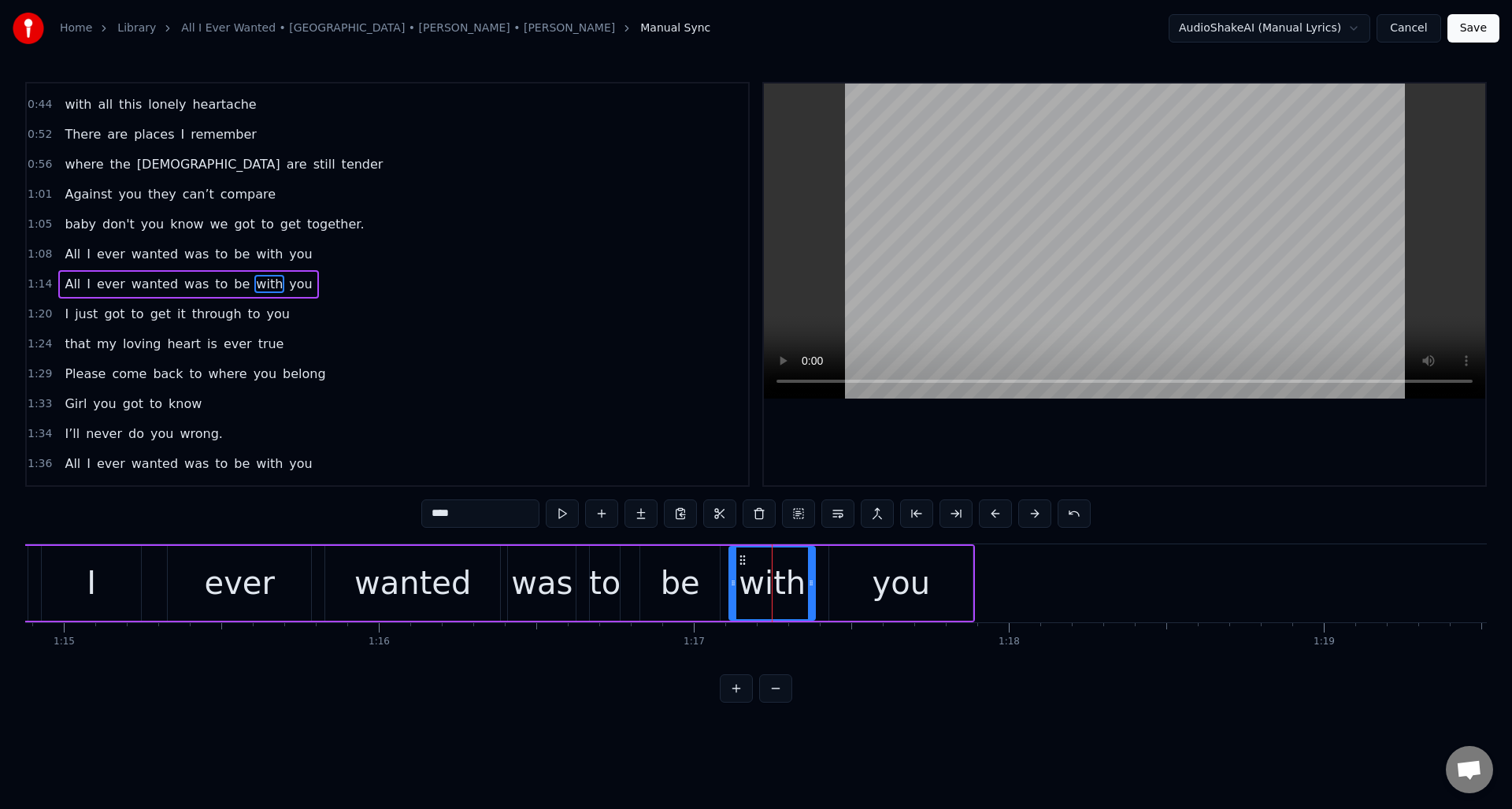
drag, startPoint x: 768, startPoint y: 562, endPoint x: 732, endPoint y: 567, distance: 36.3
click at [732, 567] on div at bounding box center [733, 584] width 6 height 71
click at [810, 566] on div at bounding box center [811, 584] width 6 height 71
click at [564, 511] on button at bounding box center [562, 513] width 33 height 28
drag, startPoint x: 813, startPoint y: 557, endPoint x: 793, endPoint y: 563, distance: 20.9
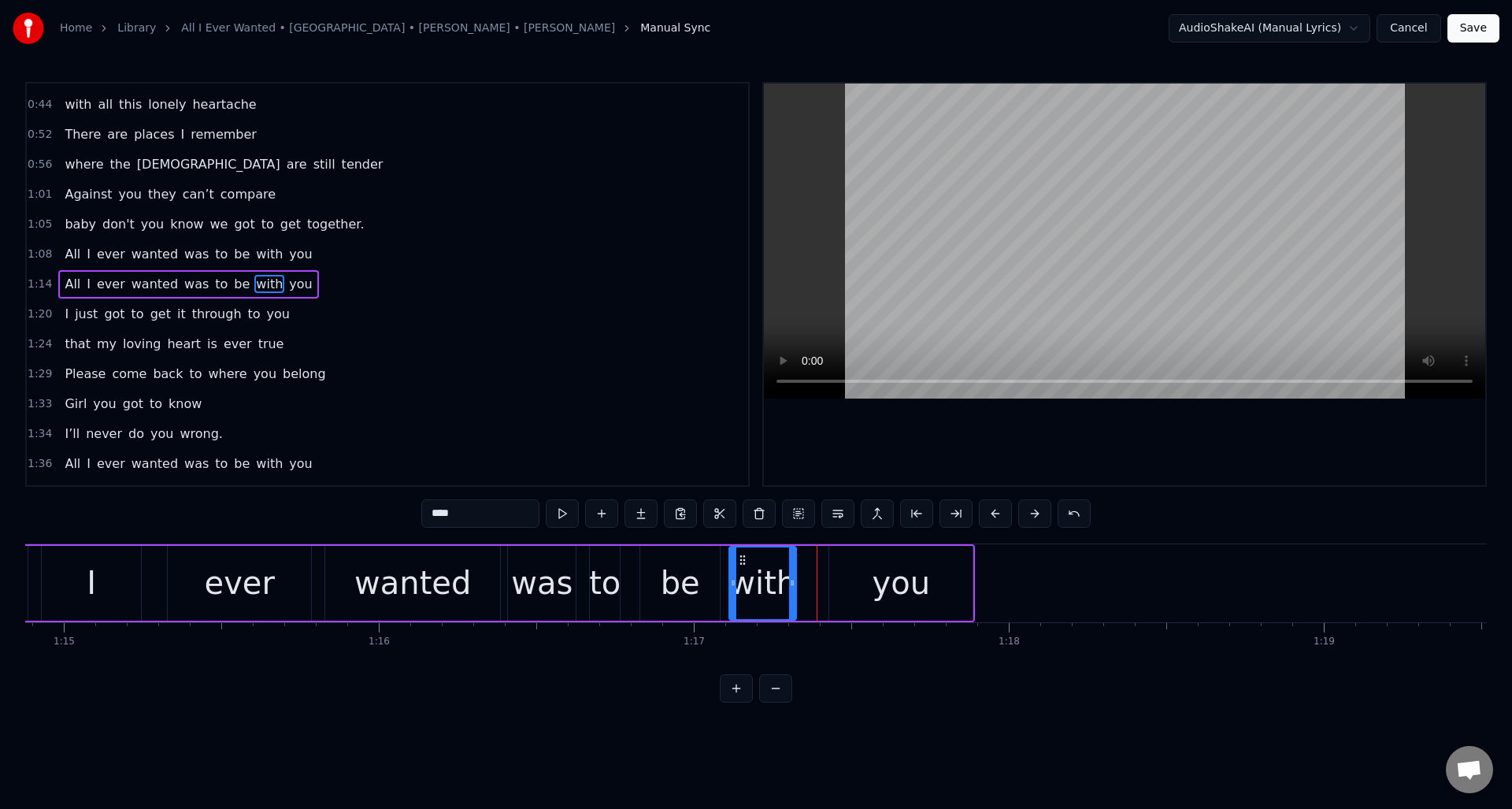
click at [791, 564] on div at bounding box center [792, 584] width 6 height 71
click at [860, 563] on div "you" at bounding box center [901, 584] width 144 height 75
type input "***"
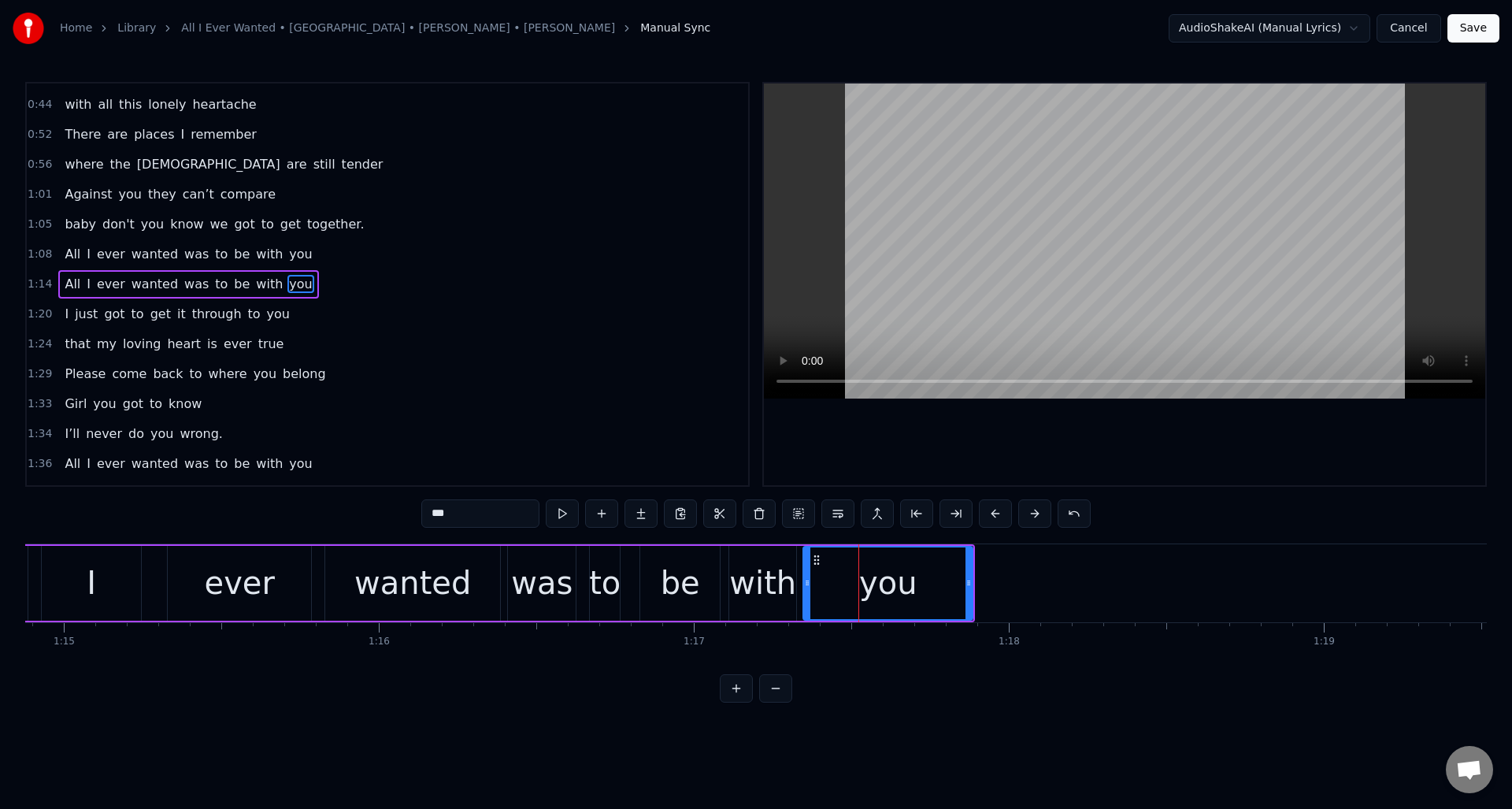
drag, startPoint x: 832, startPoint y: 564, endPoint x: 807, endPoint y: 572, distance: 26.2
click at [807, 572] on div at bounding box center [807, 584] width 6 height 71
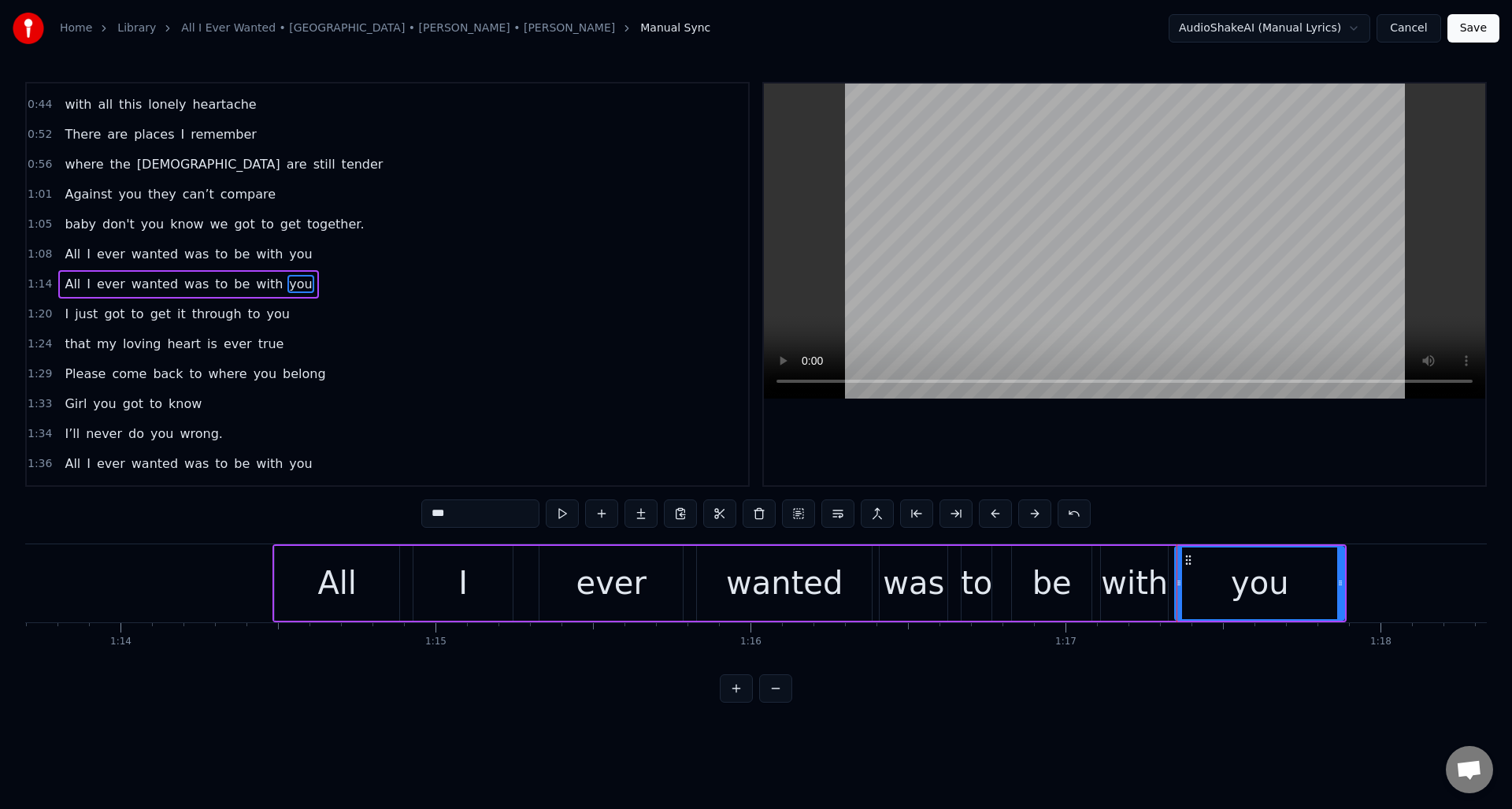
scroll to position [0, 23095]
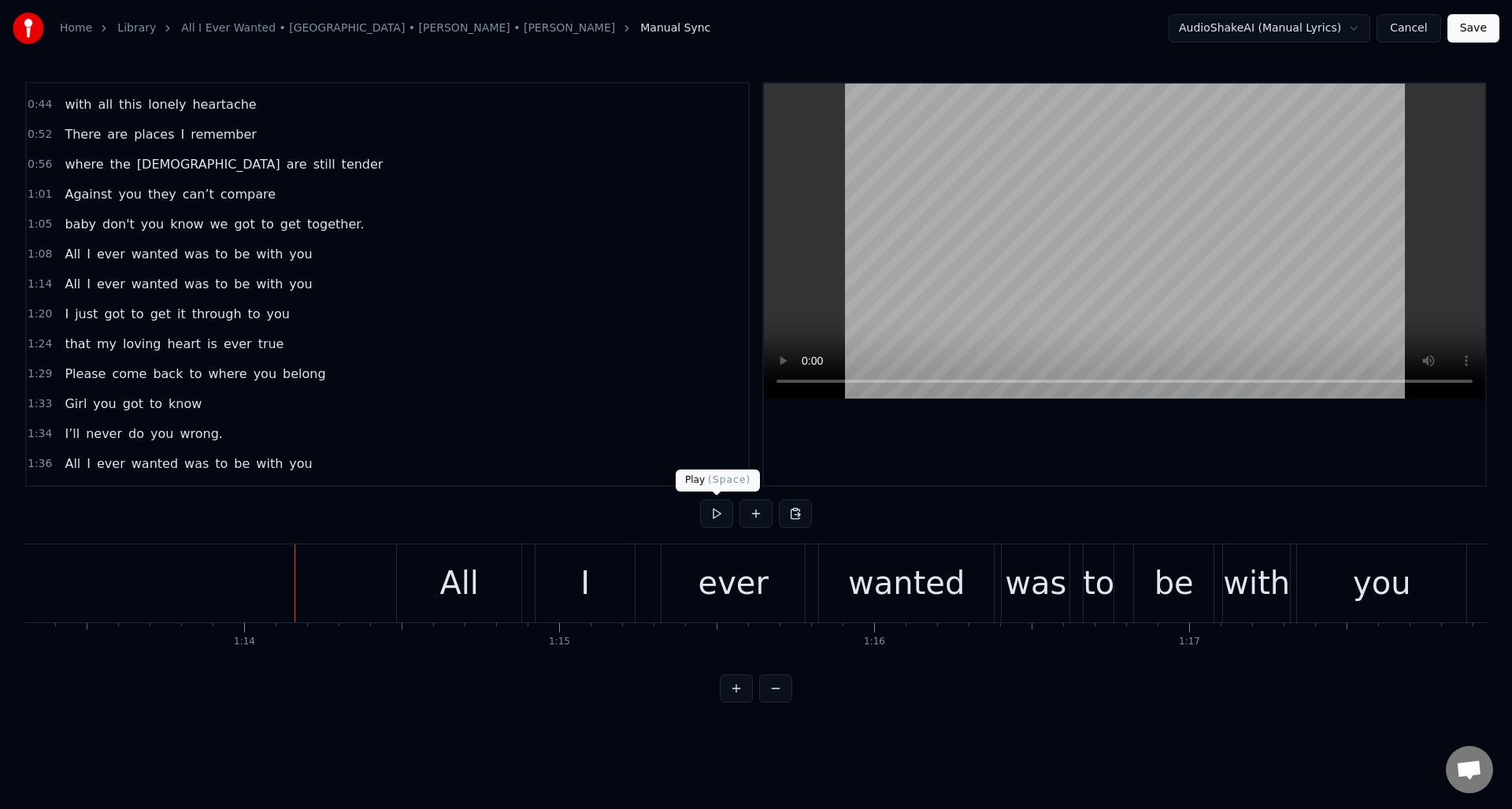
click at [714, 511] on button at bounding box center [717, 513] width 33 height 28
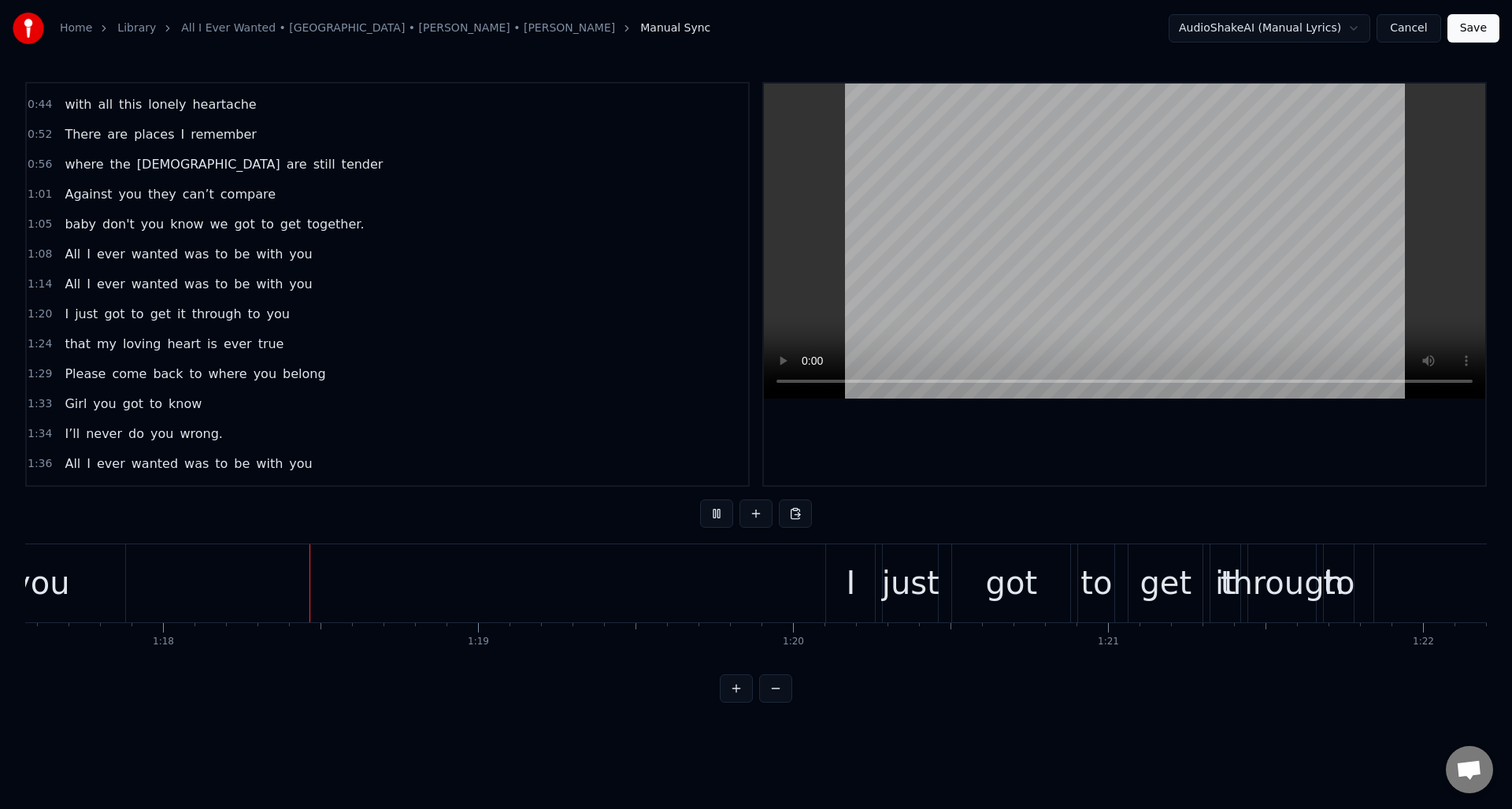
scroll to position [0, 24438]
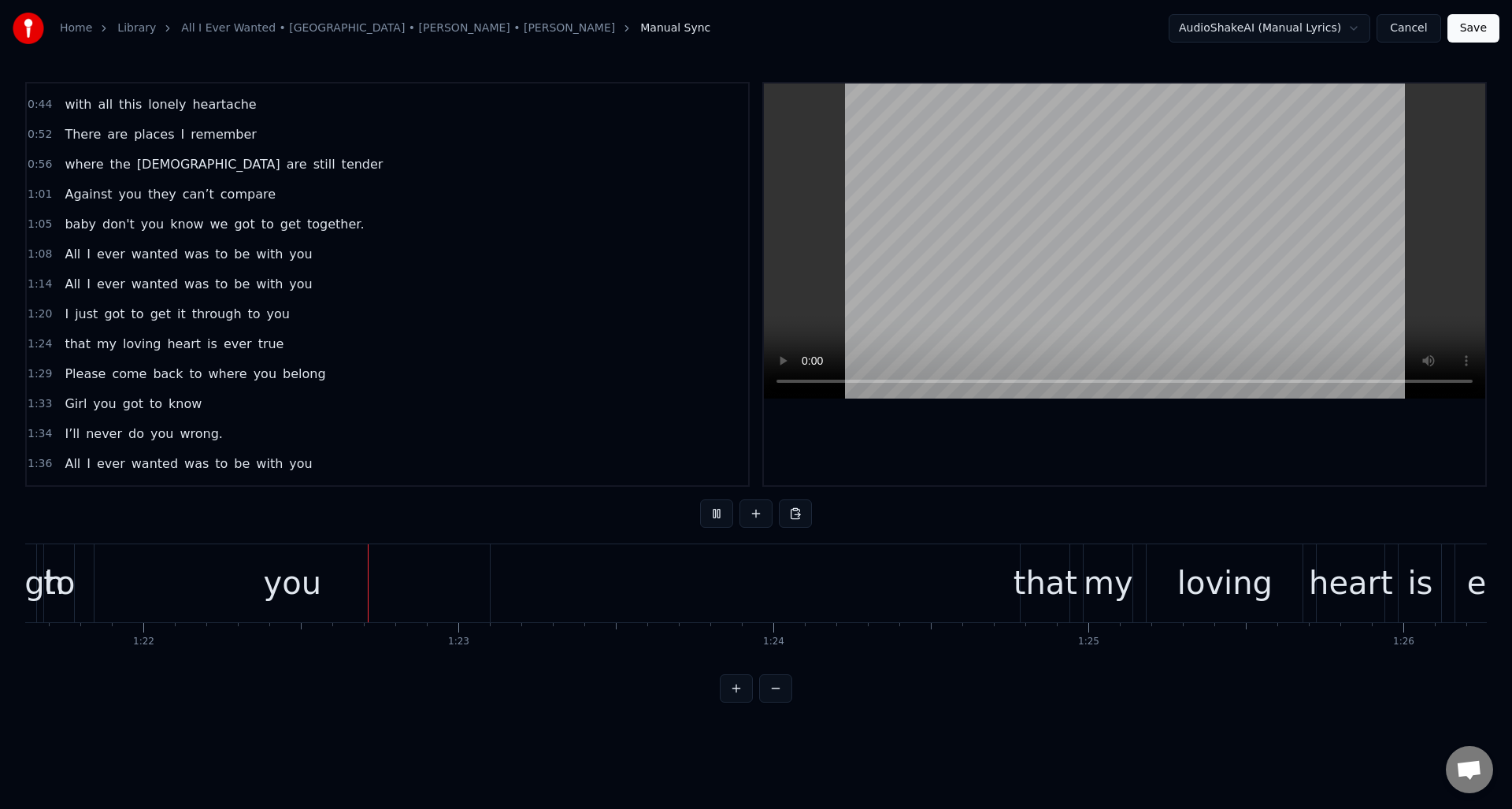
click at [714, 511] on button at bounding box center [717, 513] width 33 height 28
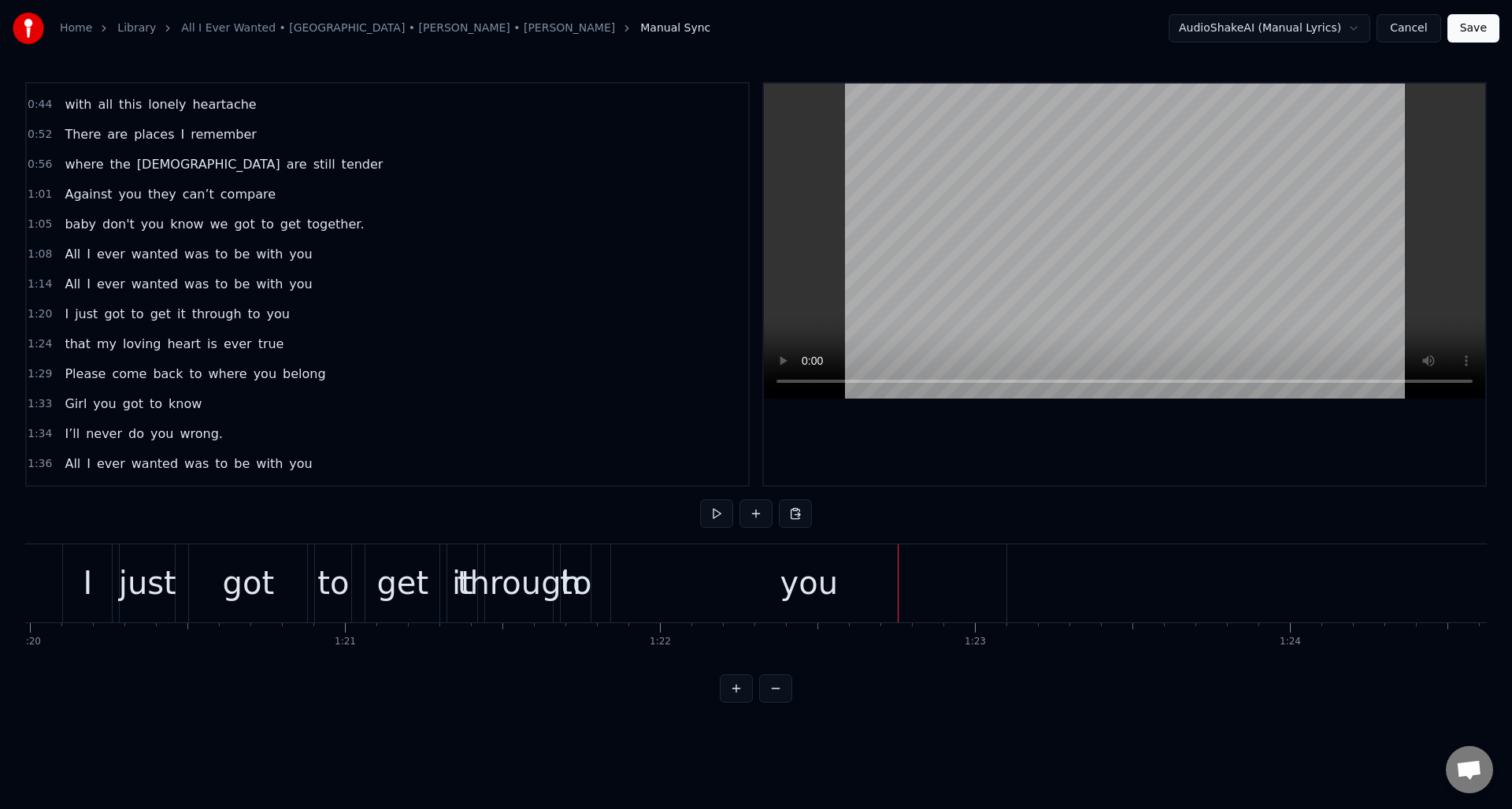
scroll to position [0, 24993]
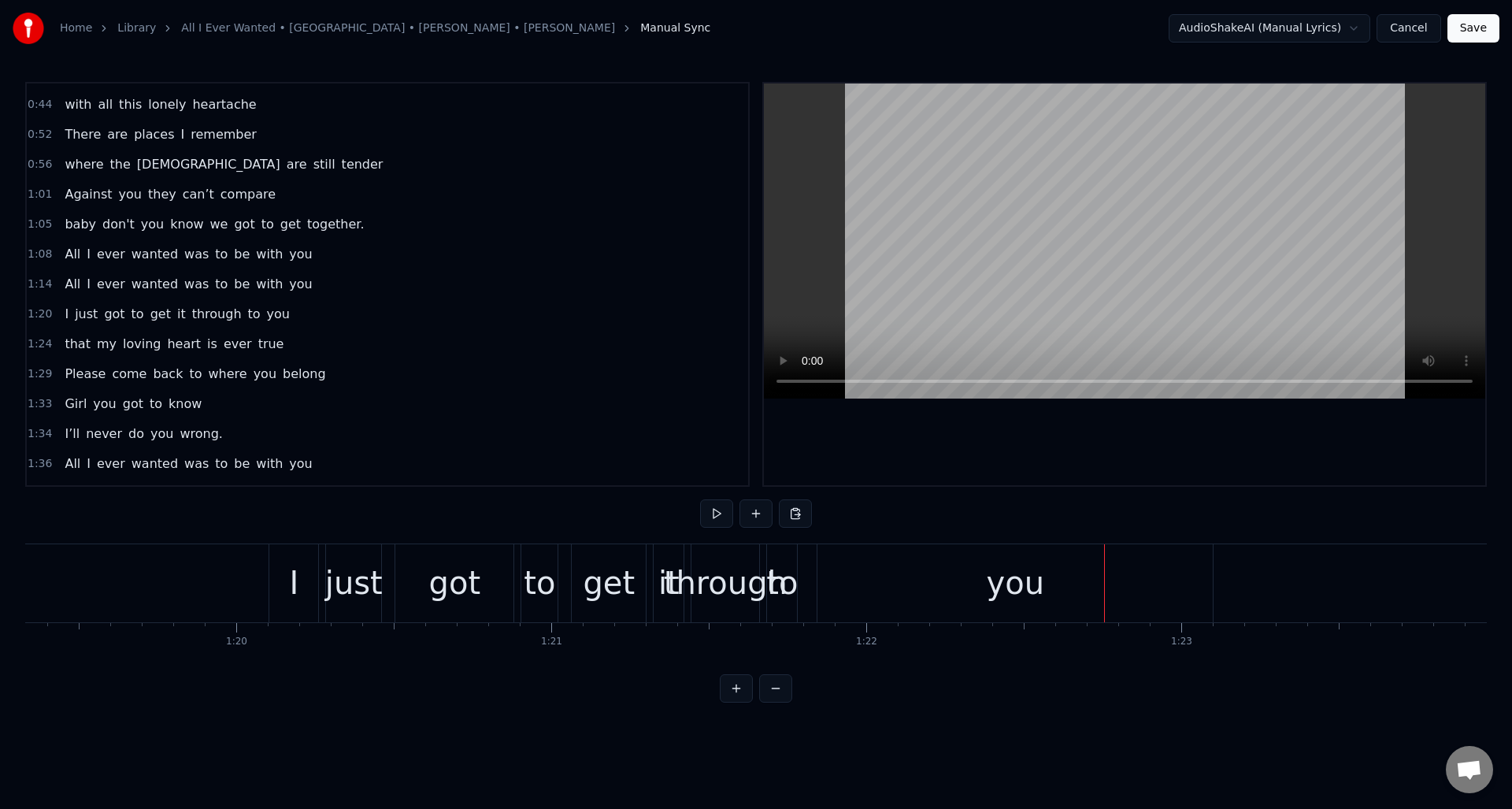
click at [727, 565] on div "through" at bounding box center [725, 584] width 124 height 48
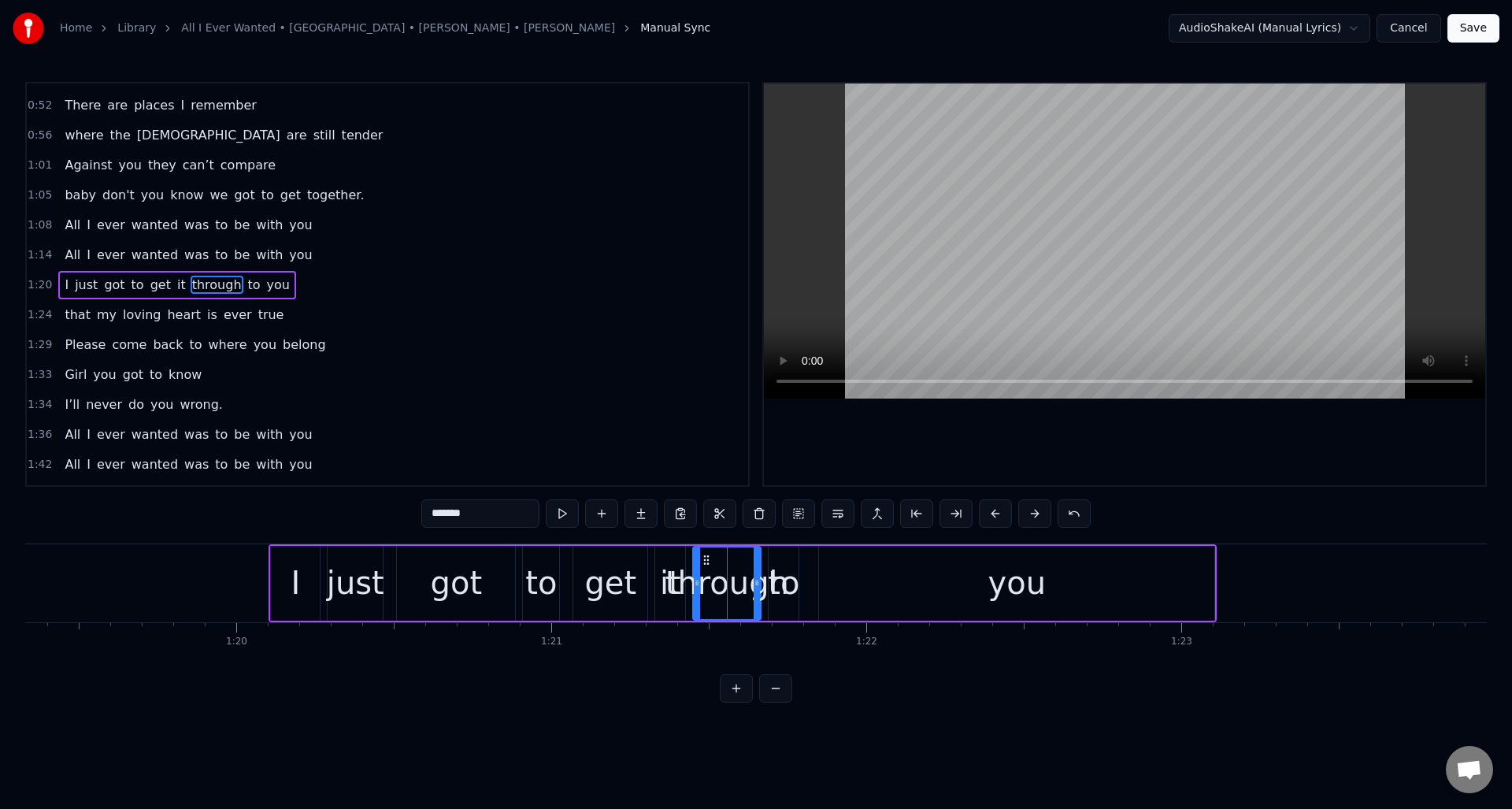
scroll to position [144, 0]
click at [560, 515] on button at bounding box center [562, 513] width 33 height 28
drag, startPoint x: 755, startPoint y: 576, endPoint x: 739, endPoint y: 578, distance: 16.1
click at [739, 578] on div at bounding box center [738, 584] width 6 height 71
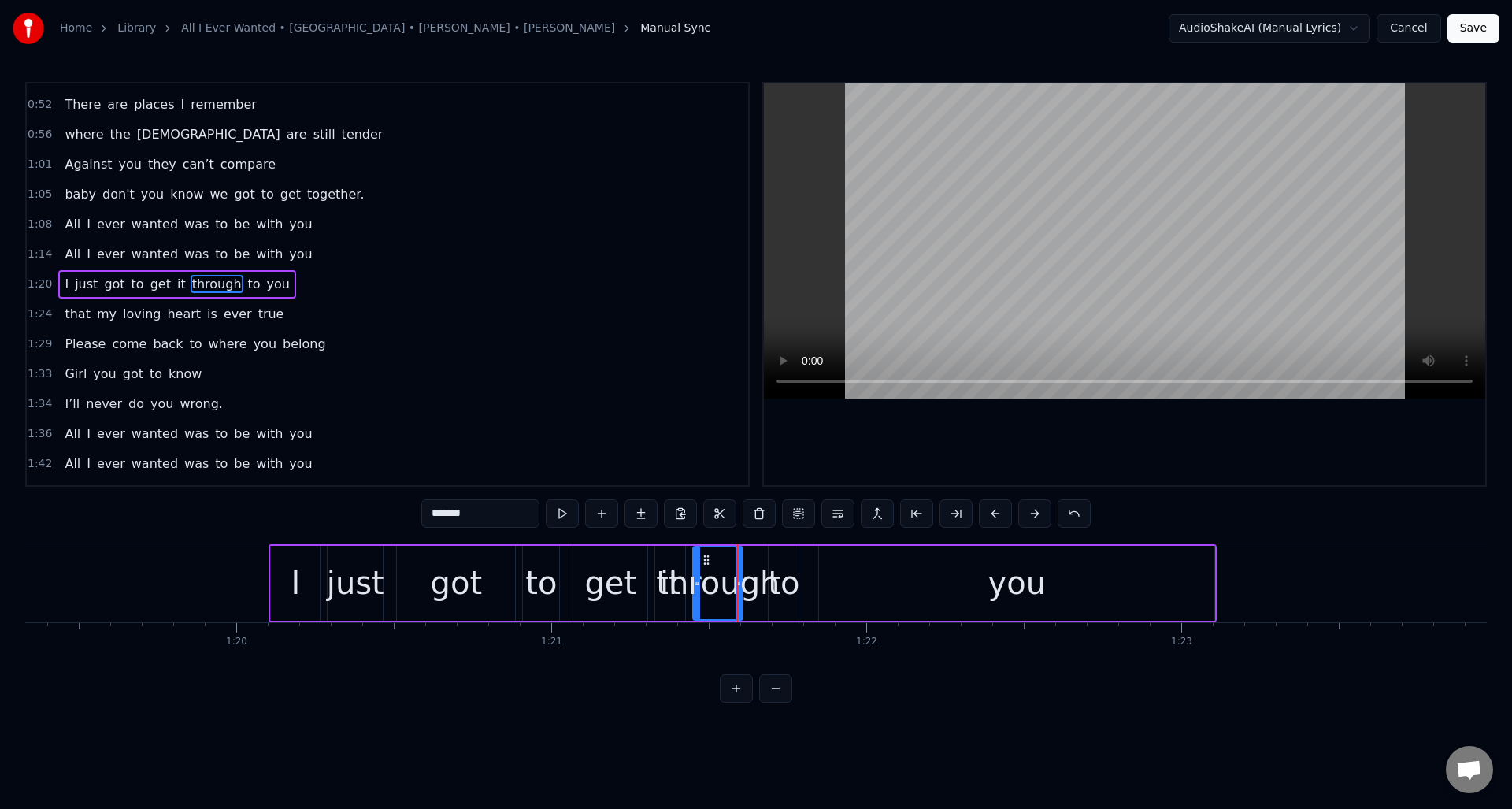
click at [778, 563] on div "to" at bounding box center [784, 584] width 31 height 48
type input "**"
drag, startPoint x: 784, startPoint y: 558, endPoint x: 770, endPoint y: 561, distance: 14.3
click at [767, 560] on icon at bounding box center [766, 561] width 13 height 13
drag, startPoint x: 780, startPoint y: 564, endPoint x: 790, endPoint y: 563, distance: 10.0
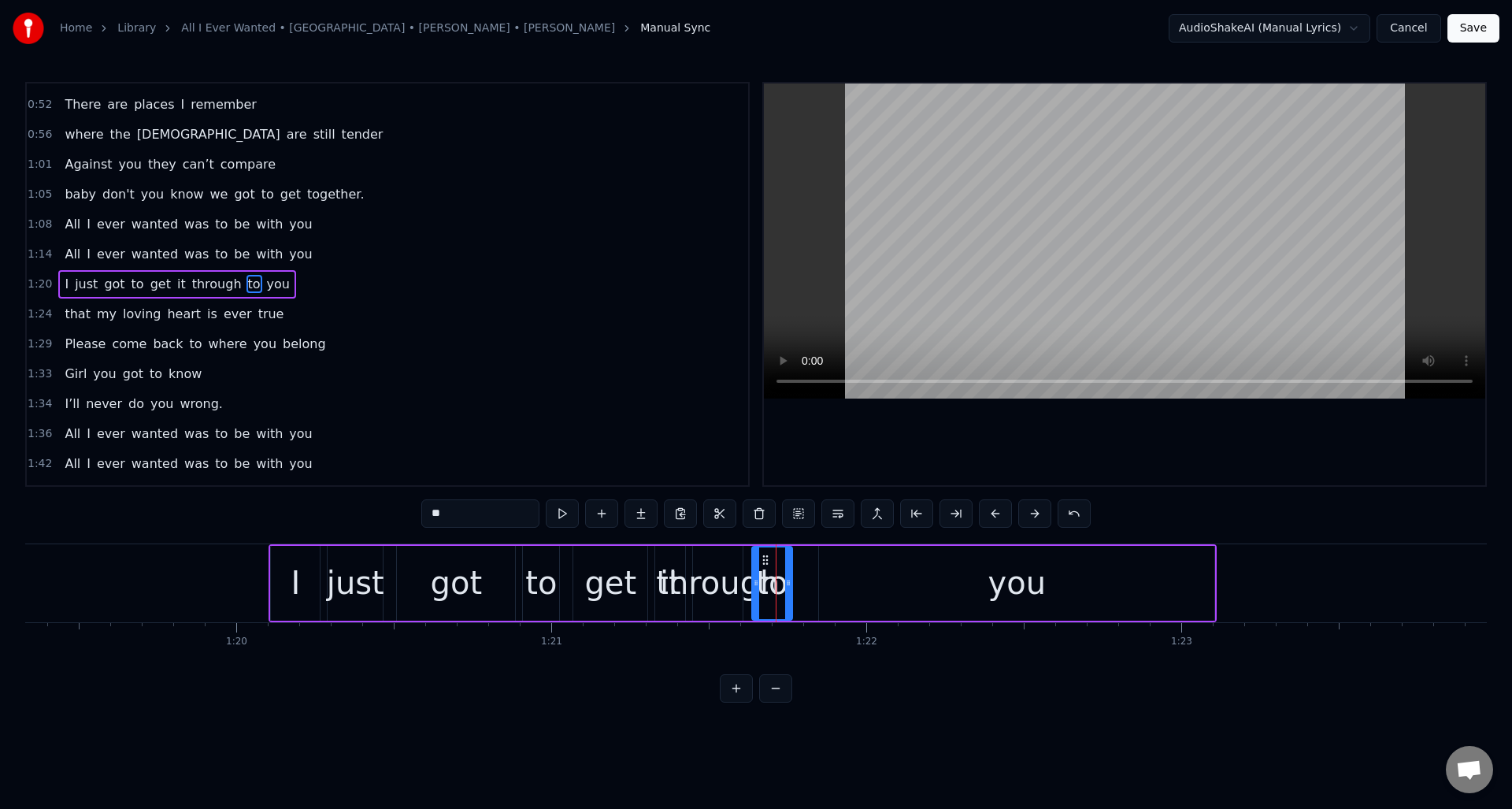
click at [790, 563] on div at bounding box center [788, 584] width 6 height 71
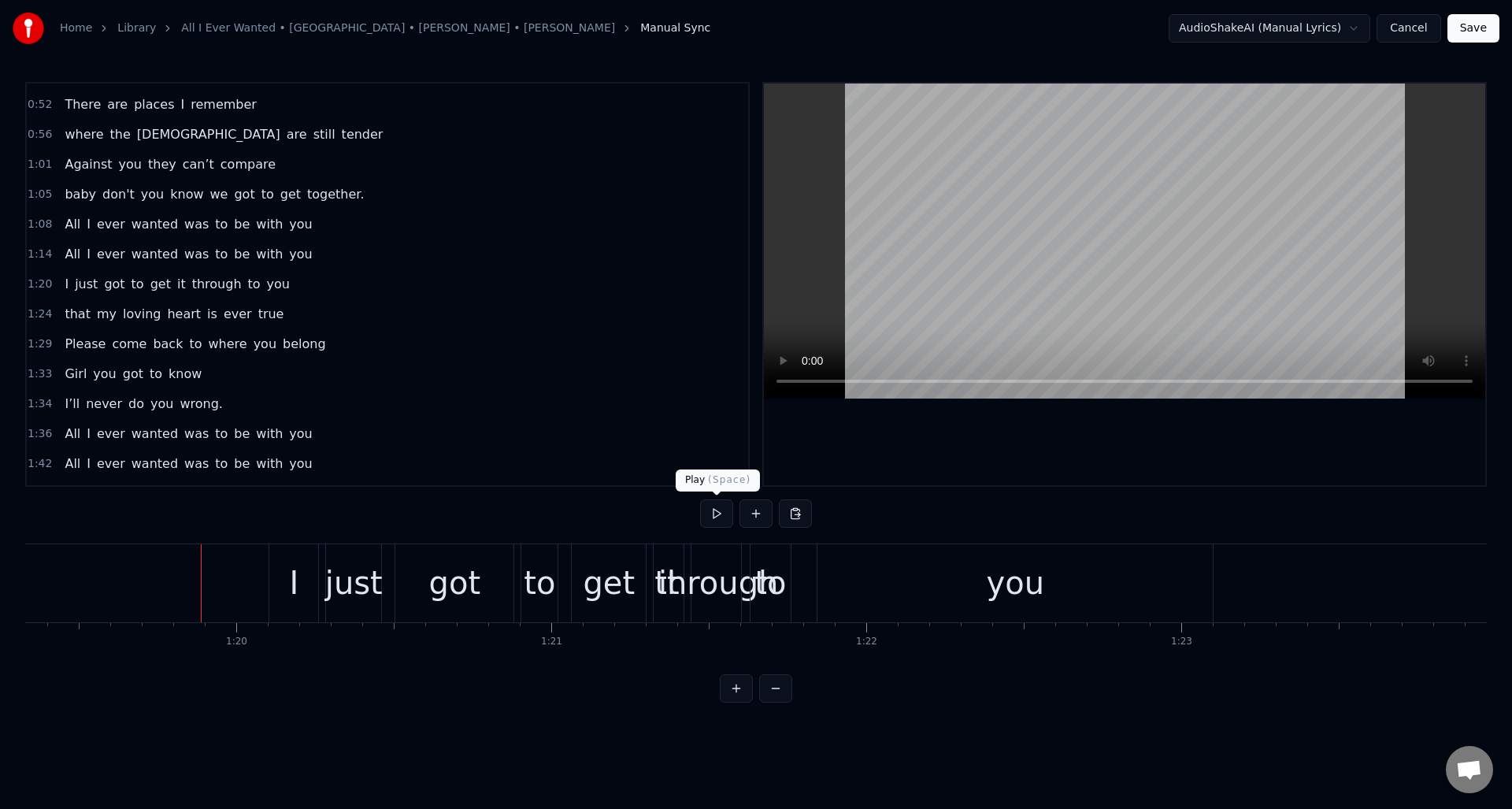
click at [717, 516] on button at bounding box center [717, 513] width 33 height 28
click at [719, 516] on button at bounding box center [717, 513] width 33 height 28
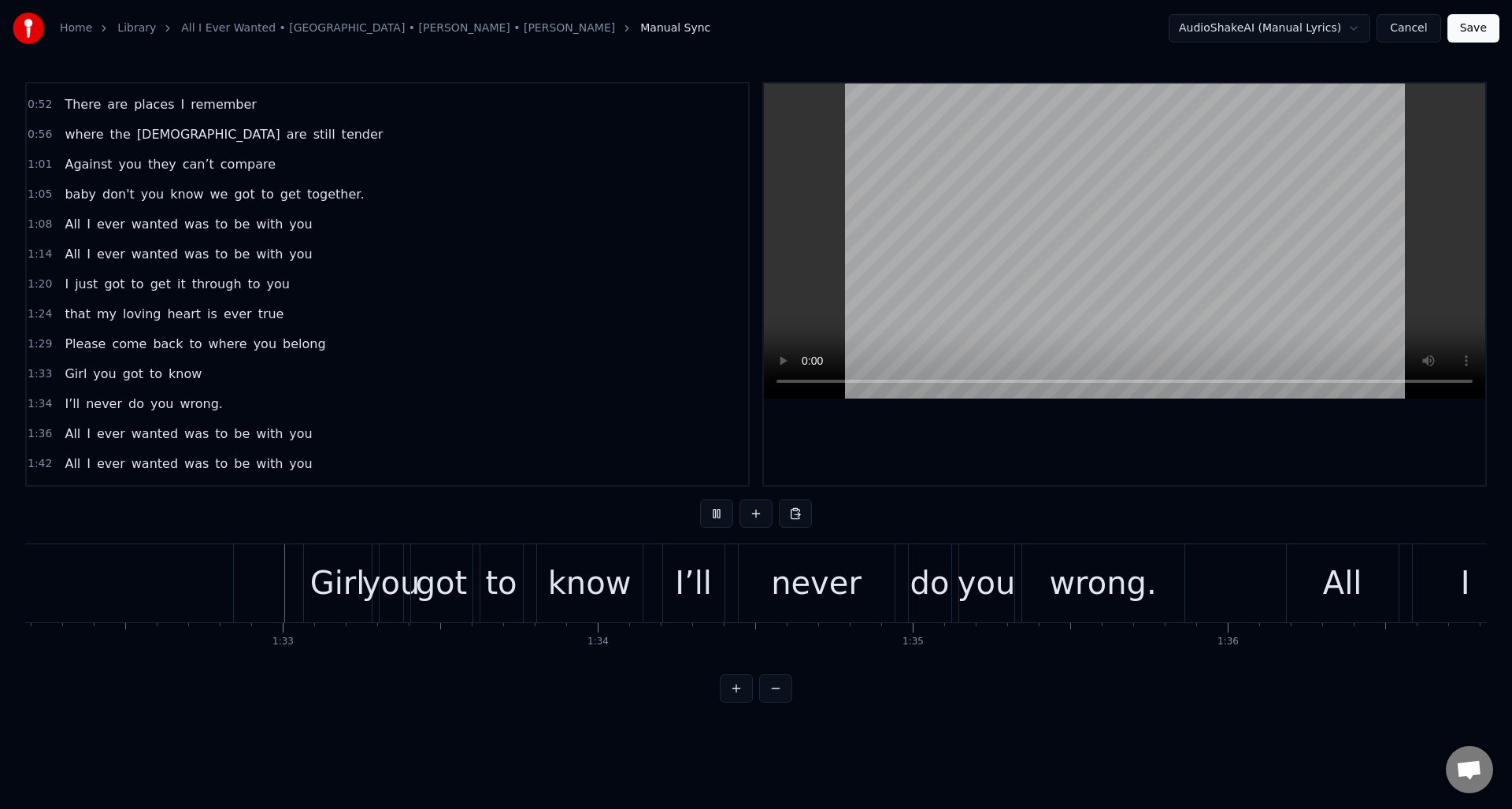
scroll to position [0, 29045]
click at [719, 516] on button at bounding box center [717, 513] width 33 height 28
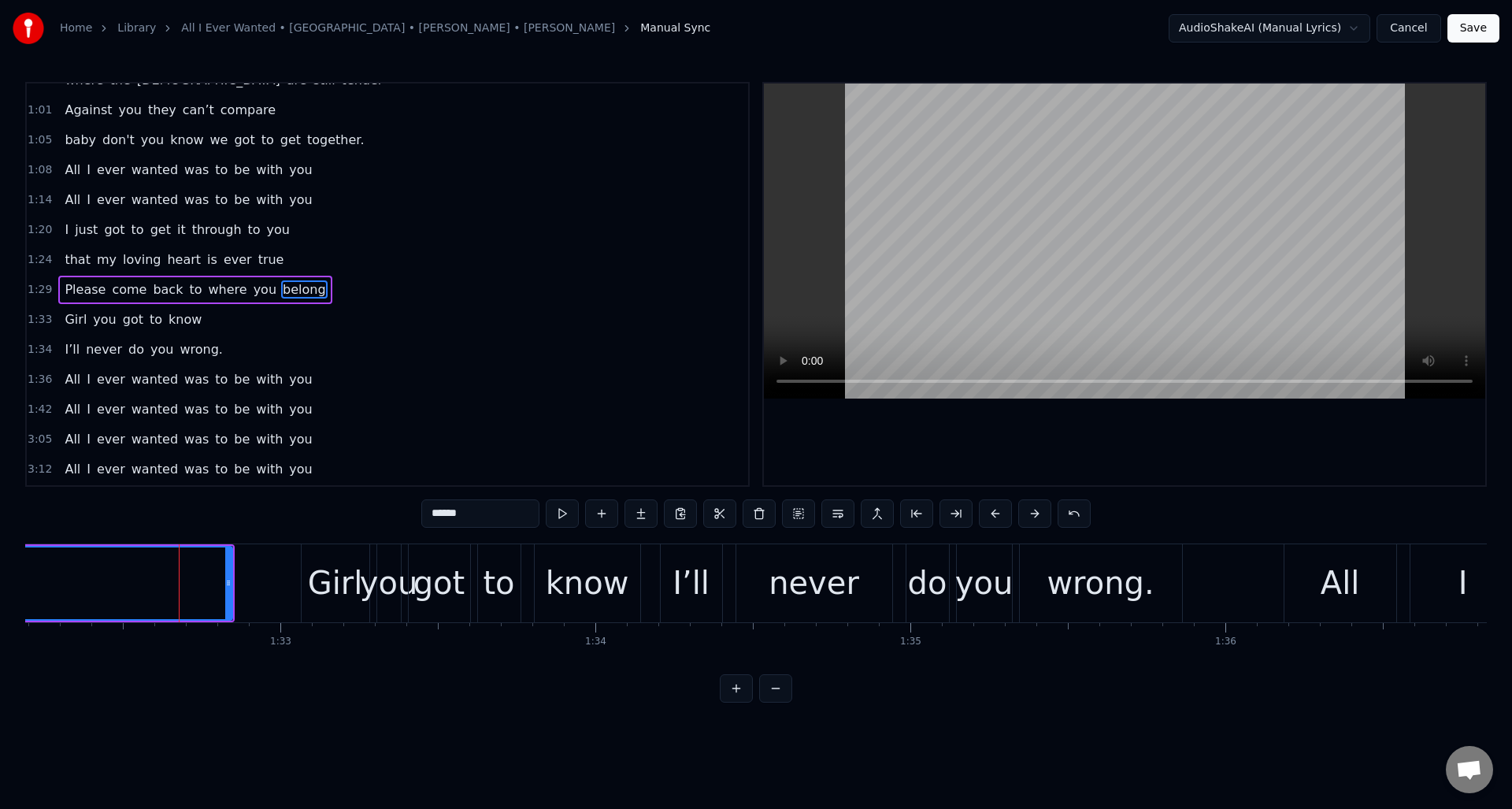
scroll to position [203, 0]
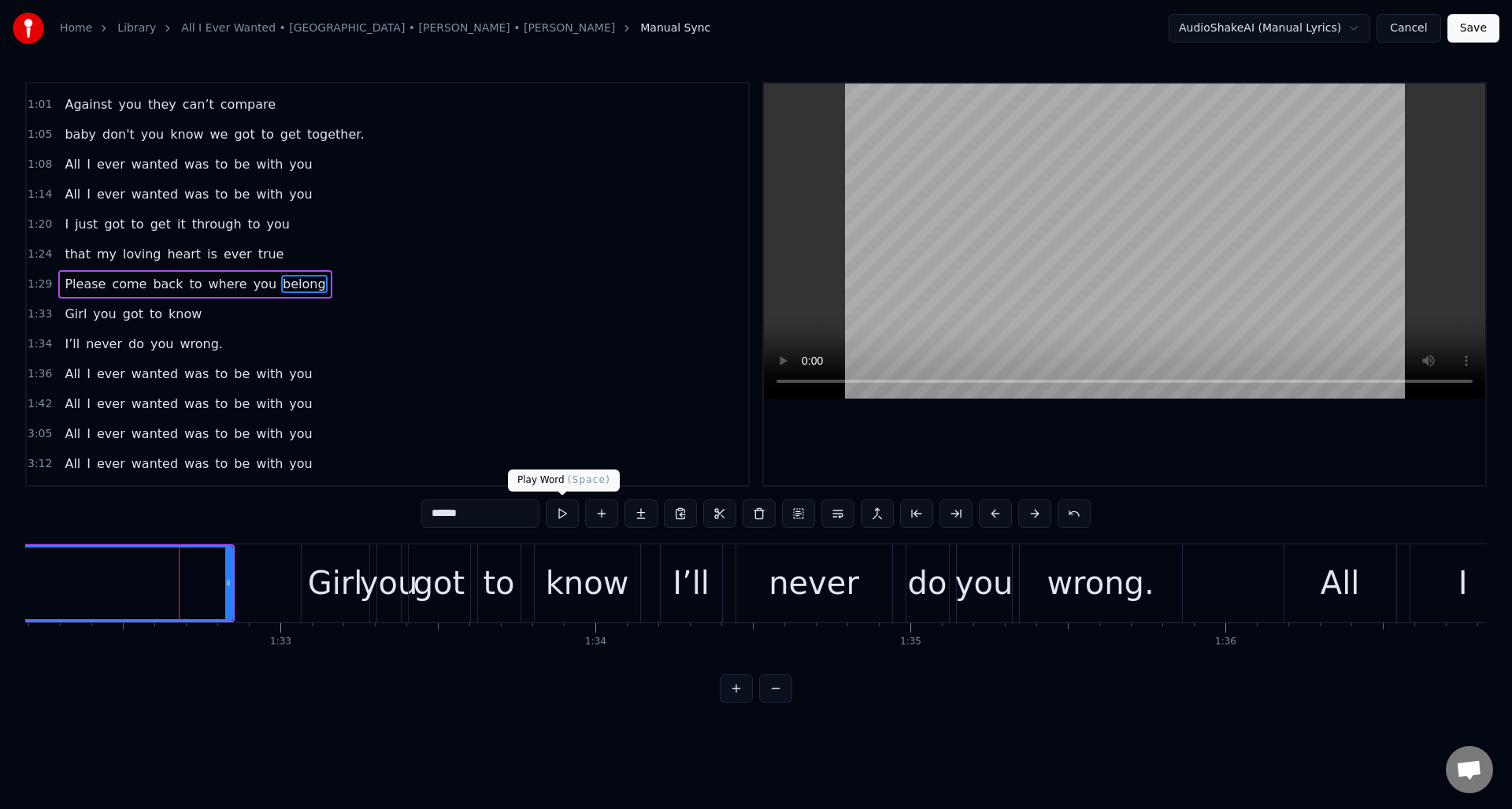
click at [557, 513] on button at bounding box center [562, 513] width 33 height 28
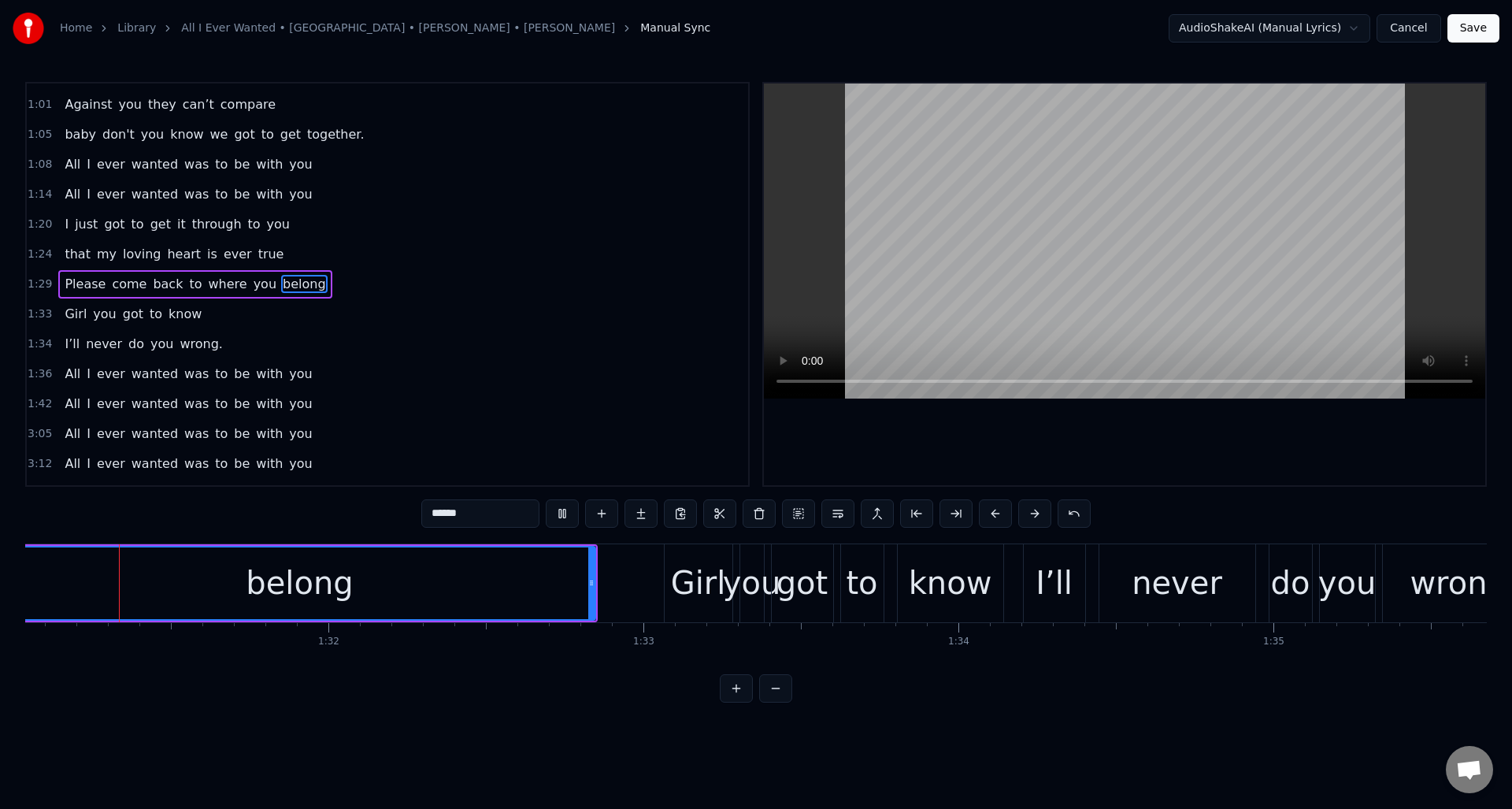
scroll to position [0, 28642]
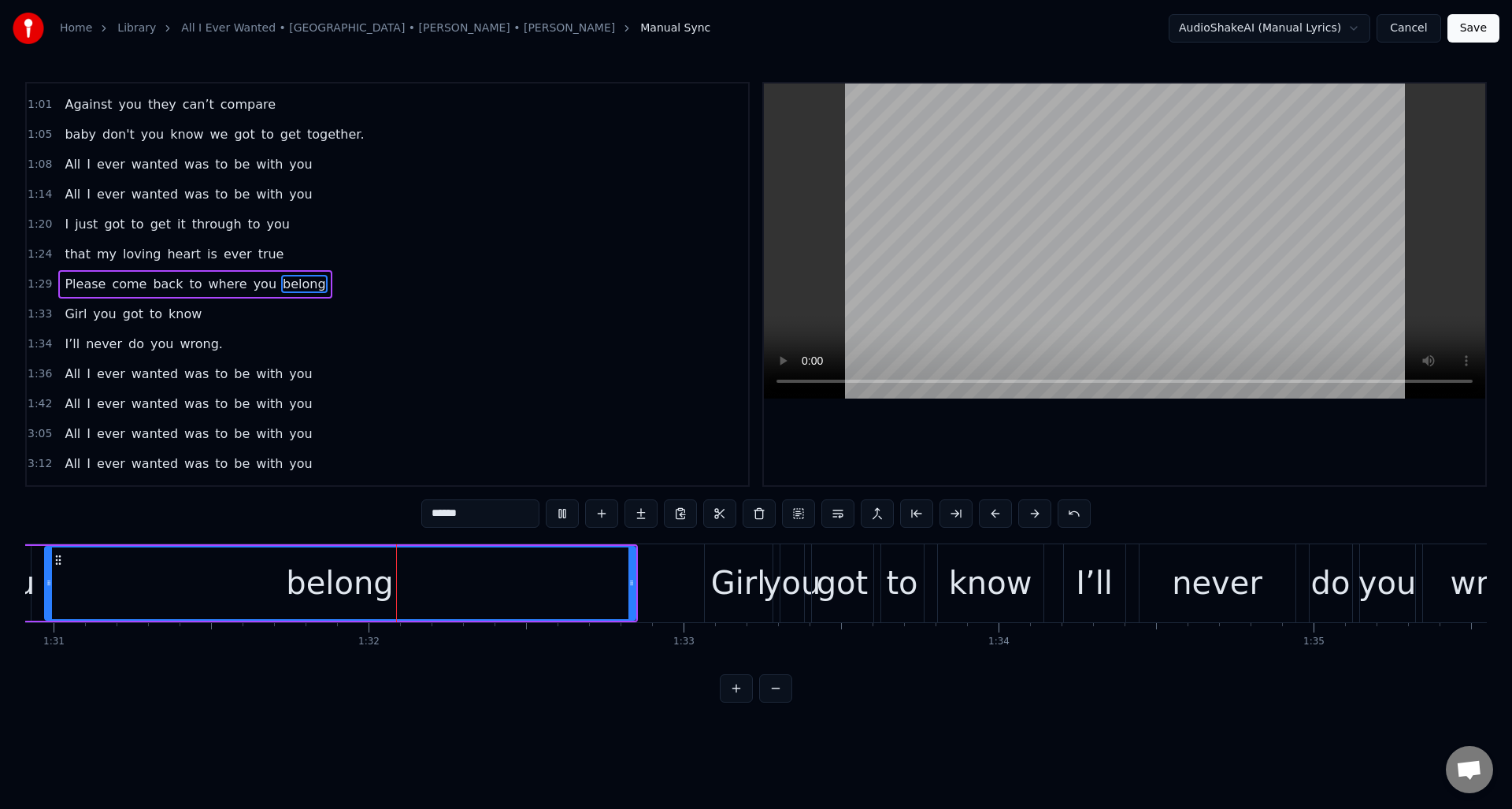
click at [557, 513] on button at bounding box center [562, 513] width 33 height 28
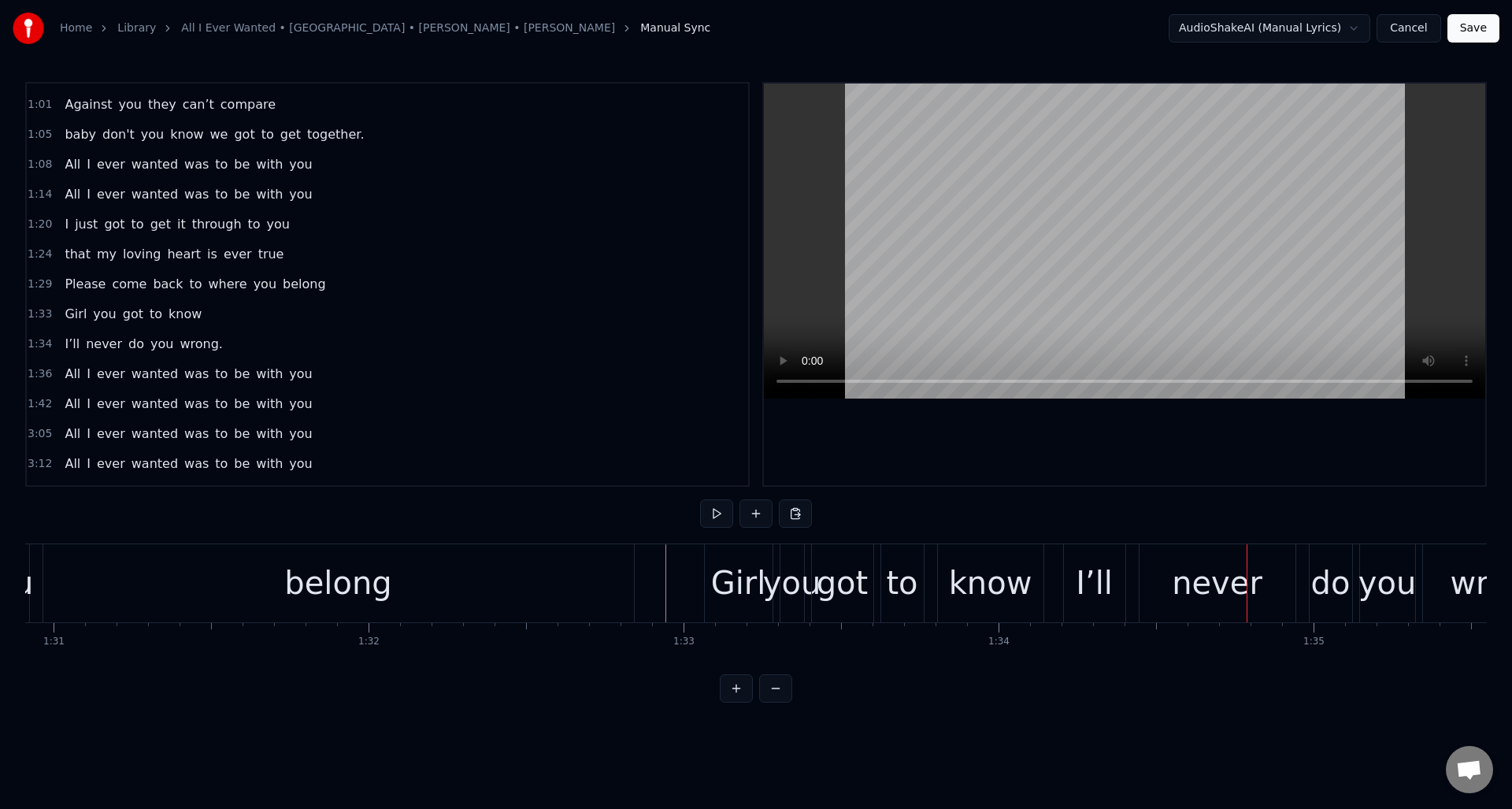
click at [843, 574] on div "got" at bounding box center [843, 584] width 52 height 48
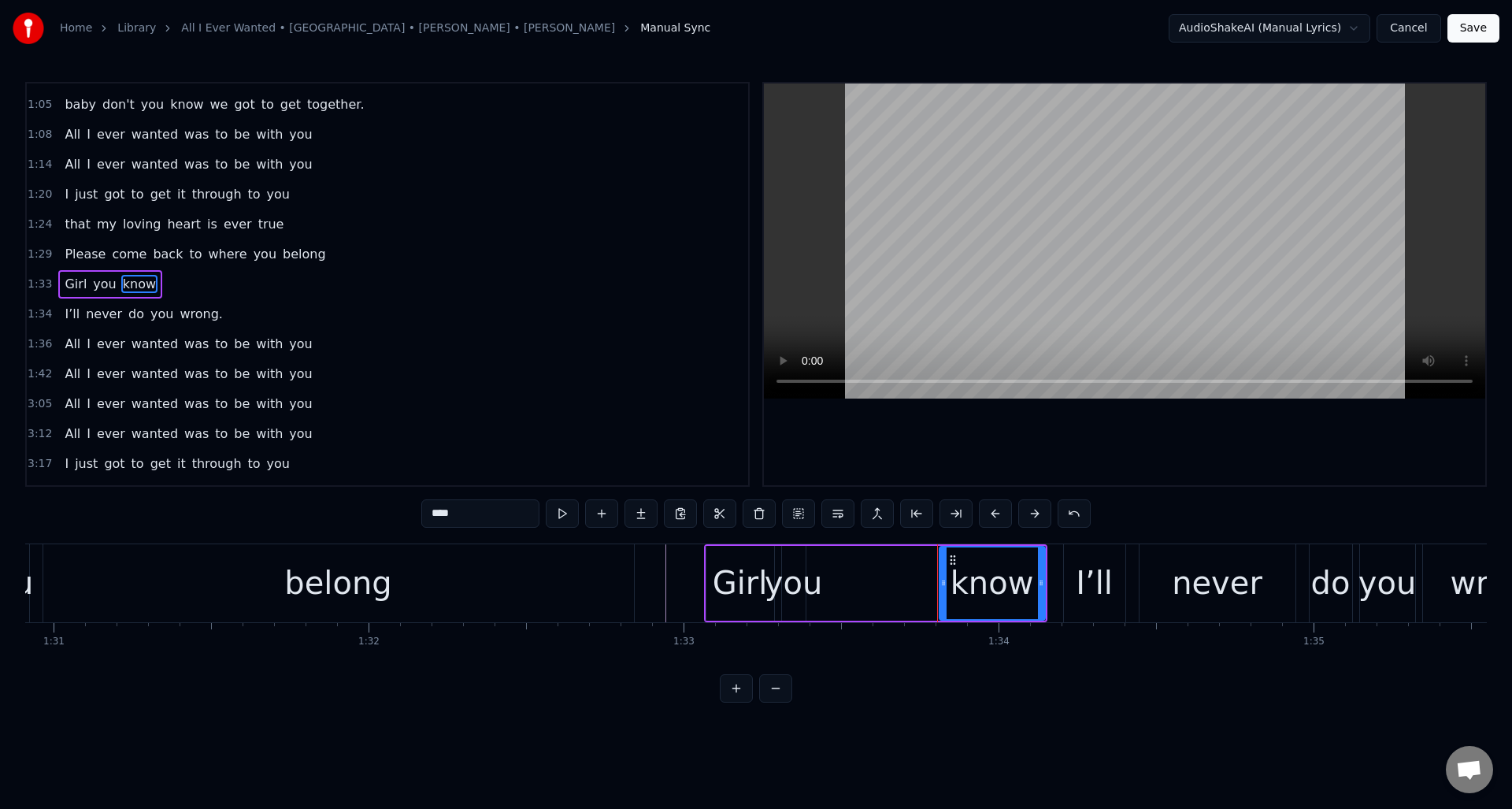
click at [797, 570] on div "you" at bounding box center [794, 584] width 59 height 48
drag, startPoint x: 803, startPoint y: 566, endPoint x: 832, endPoint y: 566, distance: 29.0
click at [832, 566] on div at bounding box center [831, 584] width 6 height 71
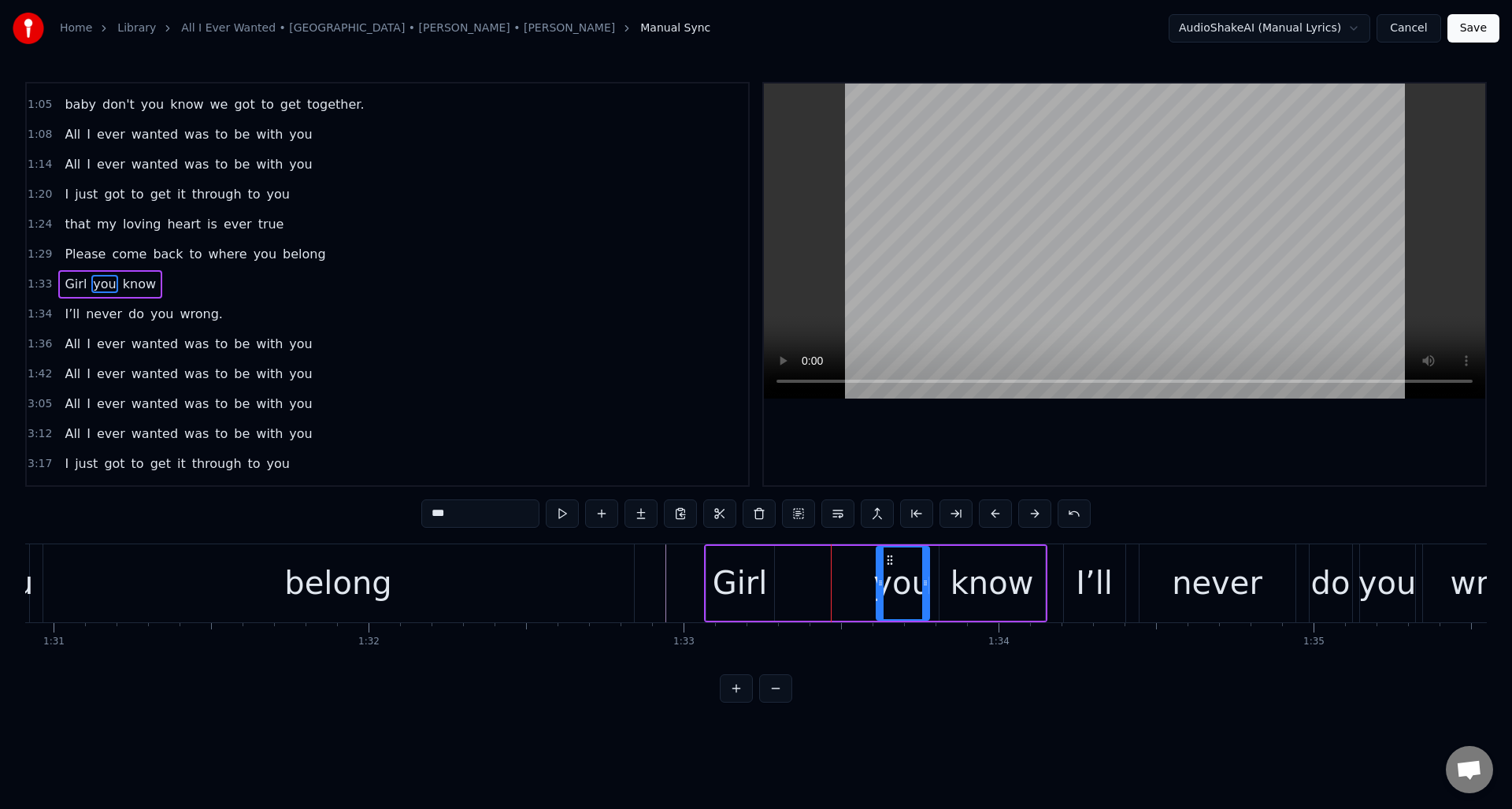
drag, startPoint x: 795, startPoint y: 560, endPoint x: 889, endPoint y: 566, distance: 94.2
click at [889, 566] on div "you" at bounding box center [902, 584] width 51 height 71
drag, startPoint x: 879, startPoint y: 571, endPoint x: 785, endPoint y: 554, distance: 95.5
click at [813, 573] on div at bounding box center [813, 584] width 6 height 71
click at [564, 510] on button at bounding box center [562, 513] width 33 height 28
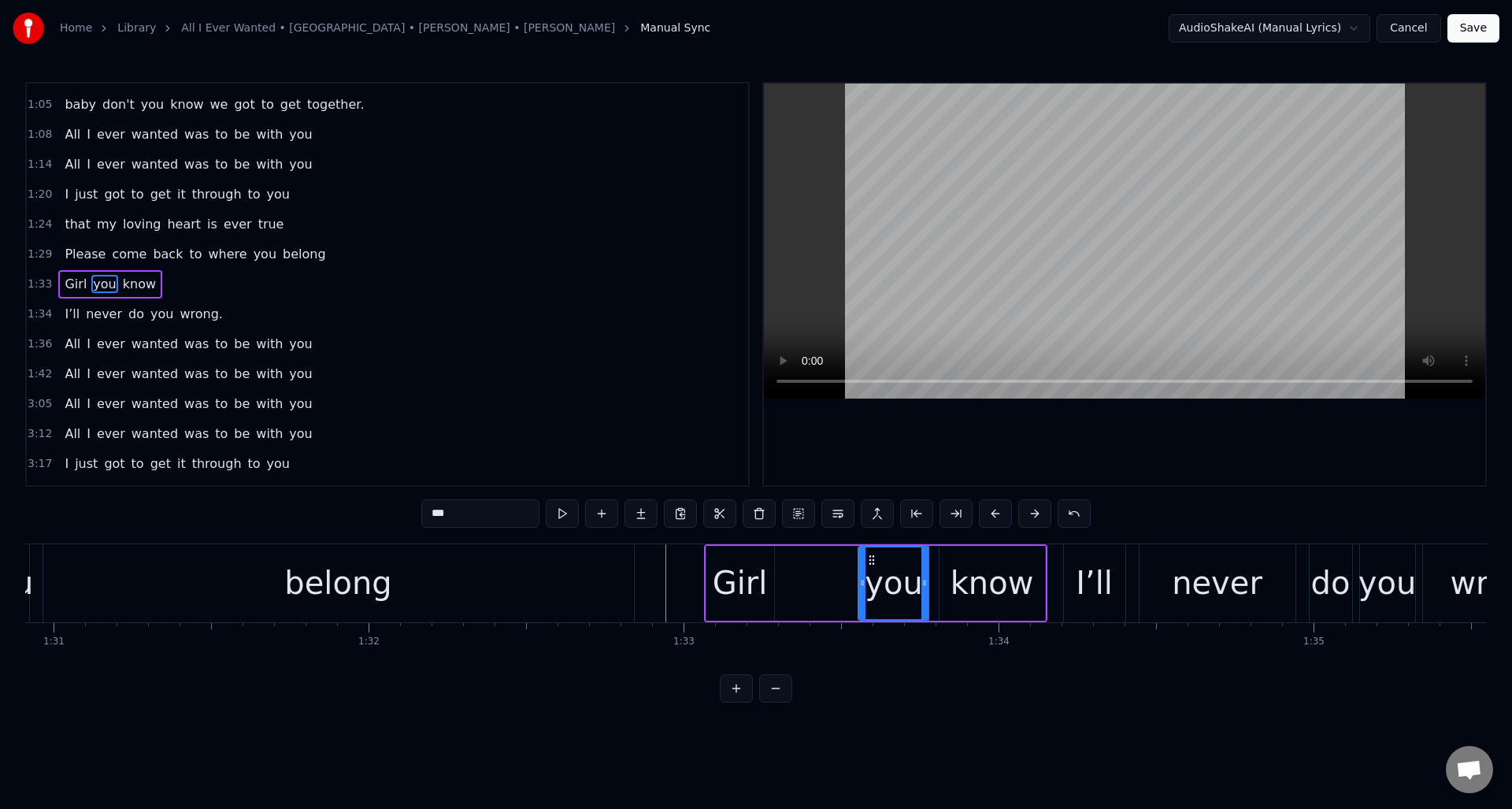
drag, startPoint x: 810, startPoint y: 595, endPoint x: 860, endPoint y: 596, distance: 50.0
click at [860, 596] on div at bounding box center [862, 584] width 6 height 71
drag, startPoint x: 926, startPoint y: 583, endPoint x: 961, endPoint y: 583, distance: 35.0
click at [918, 585] on icon at bounding box center [916, 584] width 6 height 13
click at [973, 577] on div "know" at bounding box center [992, 584] width 83 height 48
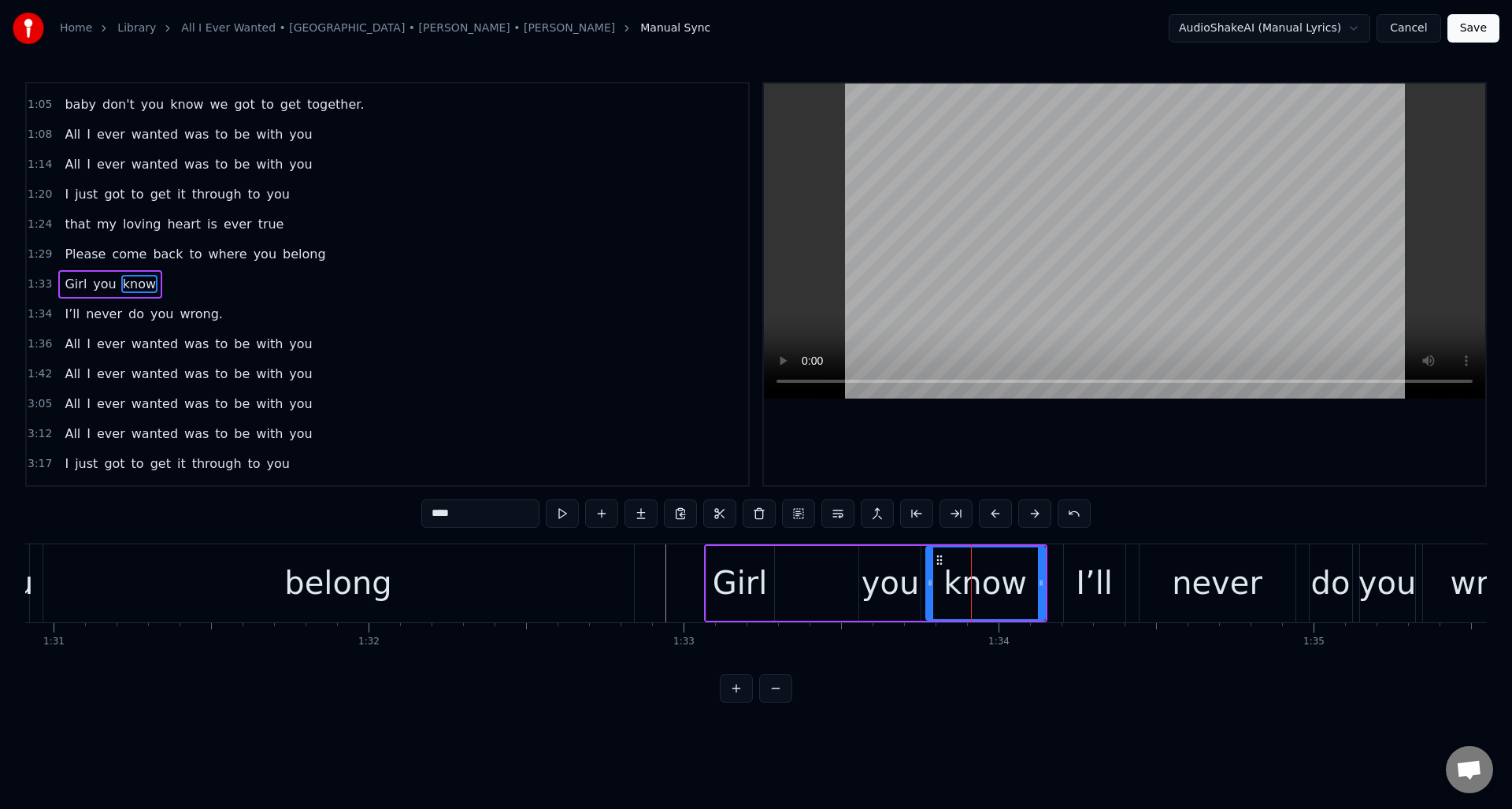
drag, startPoint x: 945, startPoint y: 575, endPoint x: 931, endPoint y: 580, distance: 14.9
click at [931, 580] on div at bounding box center [930, 584] width 6 height 71
click at [750, 571] on div "Girl" at bounding box center [740, 584] width 55 height 48
type input "****"
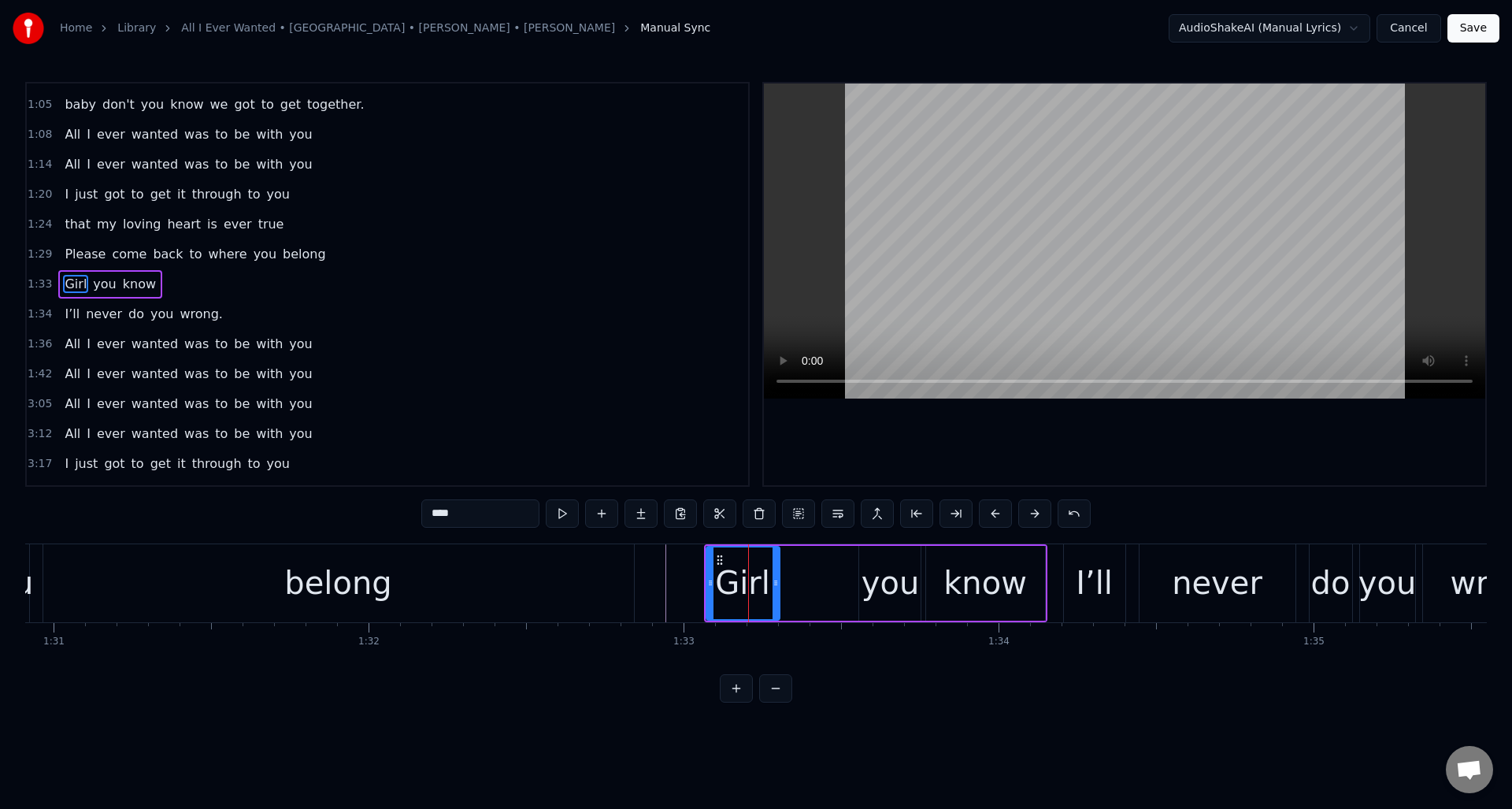
click at [777, 574] on div "Girl" at bounding box center [744, 584] width 75 height 75
click at [601, 513] on button at bounding box center [602, 513] width 33 height 28
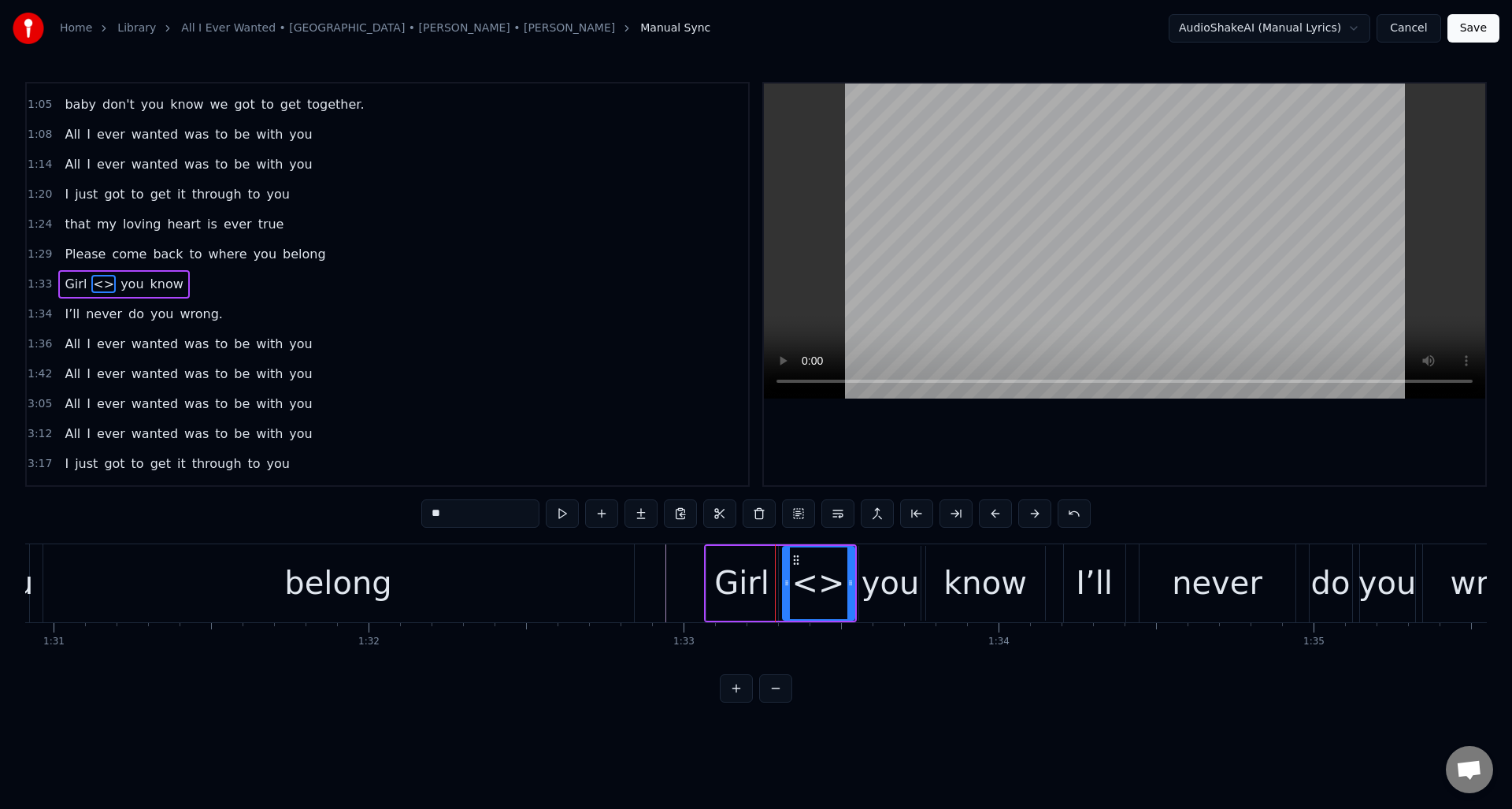
click at [745, 581] on div "Girl" at bounding box center [742, 584] width 55 height 48
drag, startPoint x: 474, startPoint y: 511, endPoint x: 402, endPoint y: 510, distance: 72.0
click at [402, 512] on div "0:30 Well I told you ‘bout your attitude 0:35 and it didn’t do me any good 0:39…" at bounding box center [756, 392] width 1462 height 621
click at [814, 583] on div "<>" at bounding box center [818, 584] width 53 height 48
drag, startPoint x: 470, startPoint y: 510, endPoint x: 424, endPoint y: 511, distance: 46.0
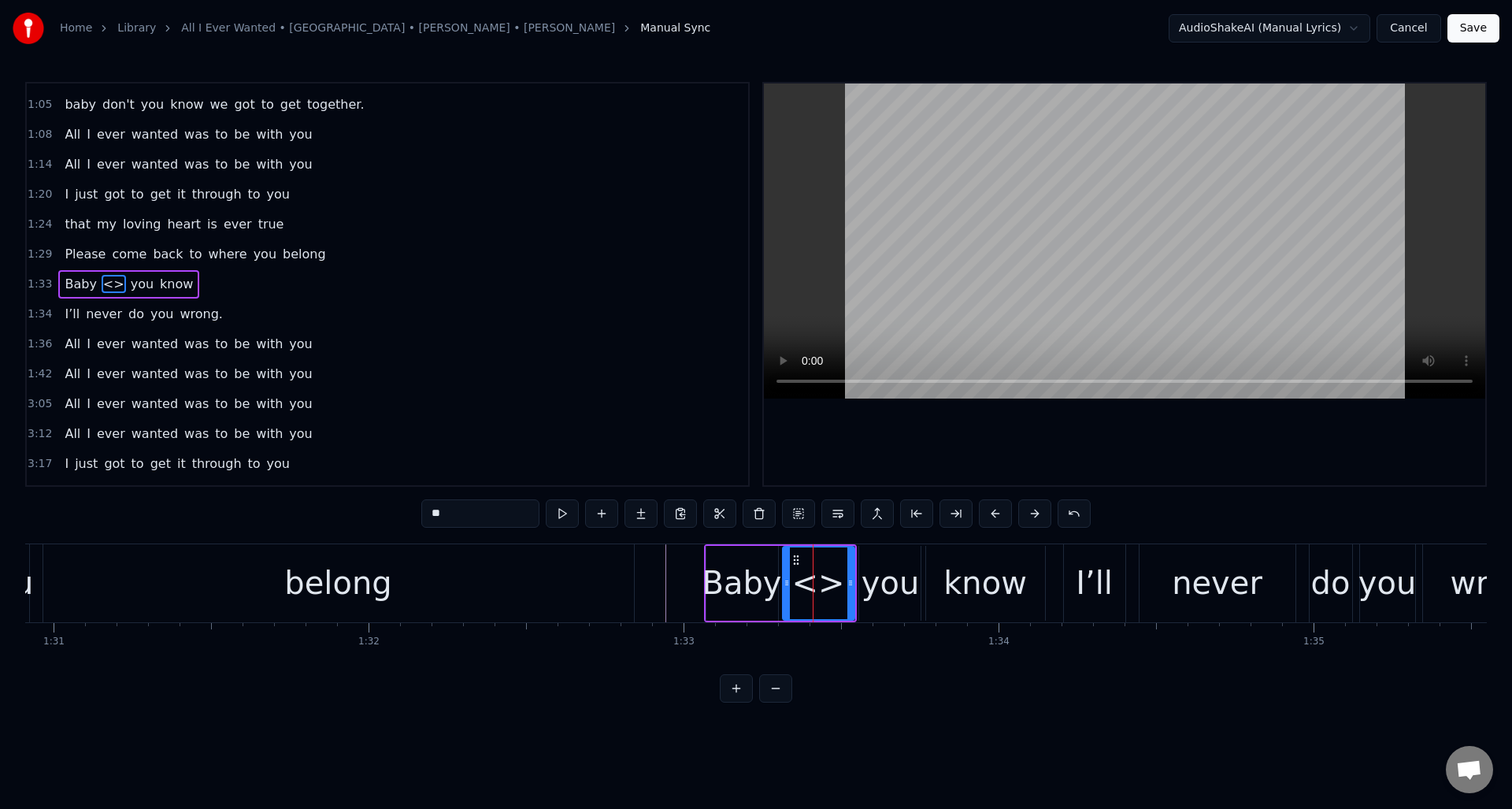
click at [423, 512] on input "**" at bounding box center [480, 513] width 118 height 28
click at [500, 565] on div "belong" at bounding box center [338, 583] width 591 height 78
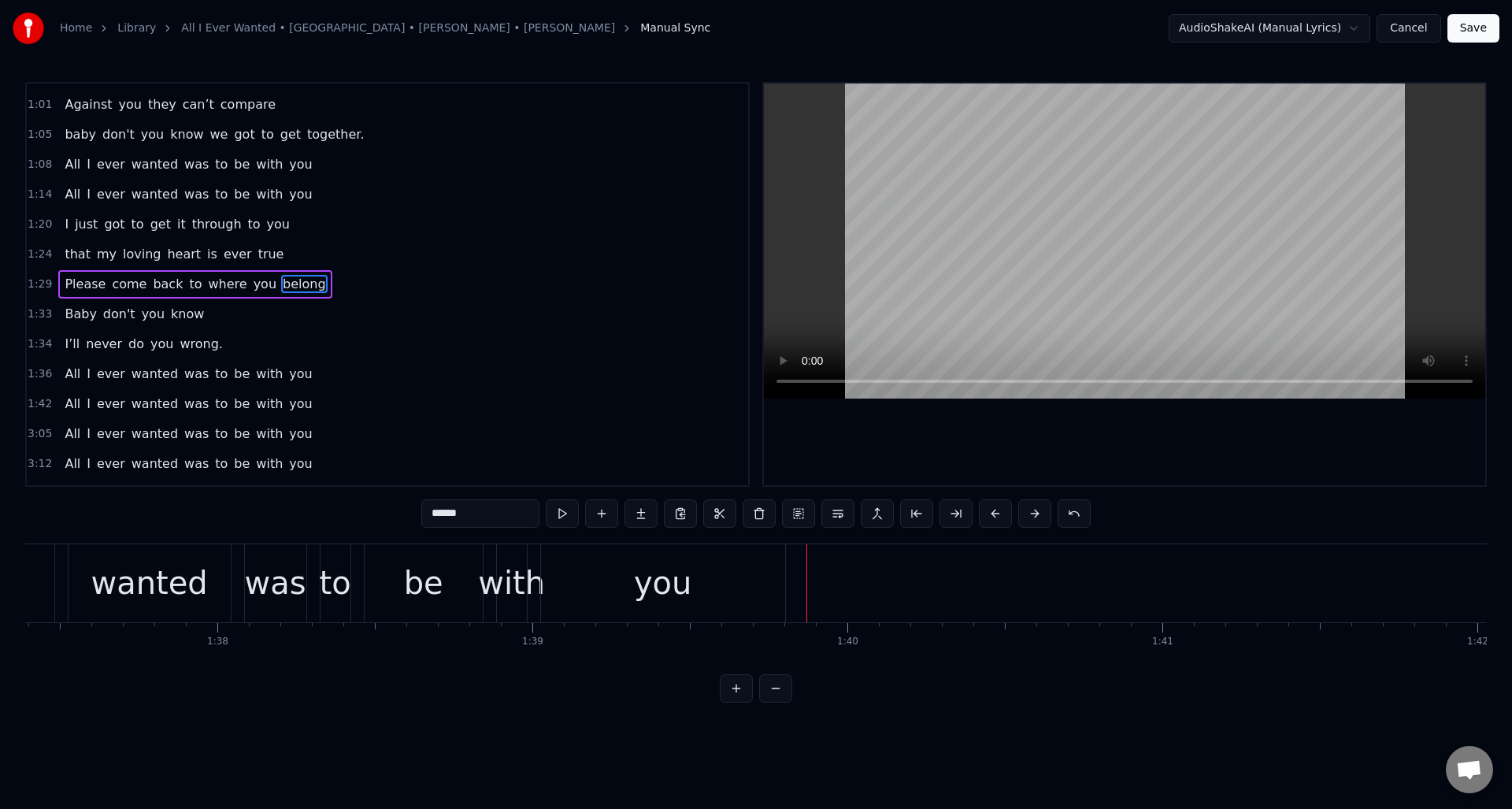
scroll to position [0, 30642]
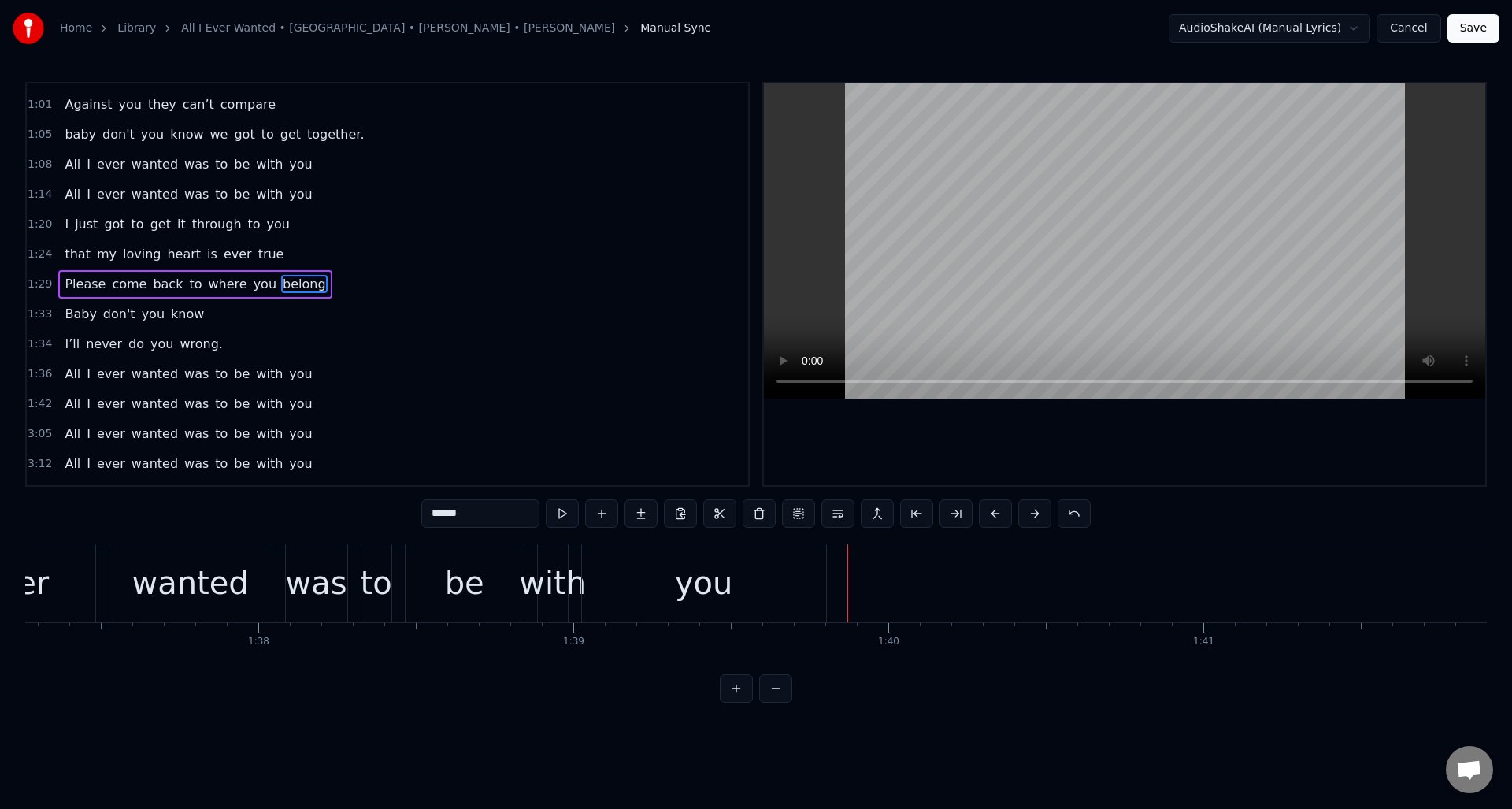
click at [550, 556] on div "with" at bounding box center [552, 583] width 30 height 78
type input "****"
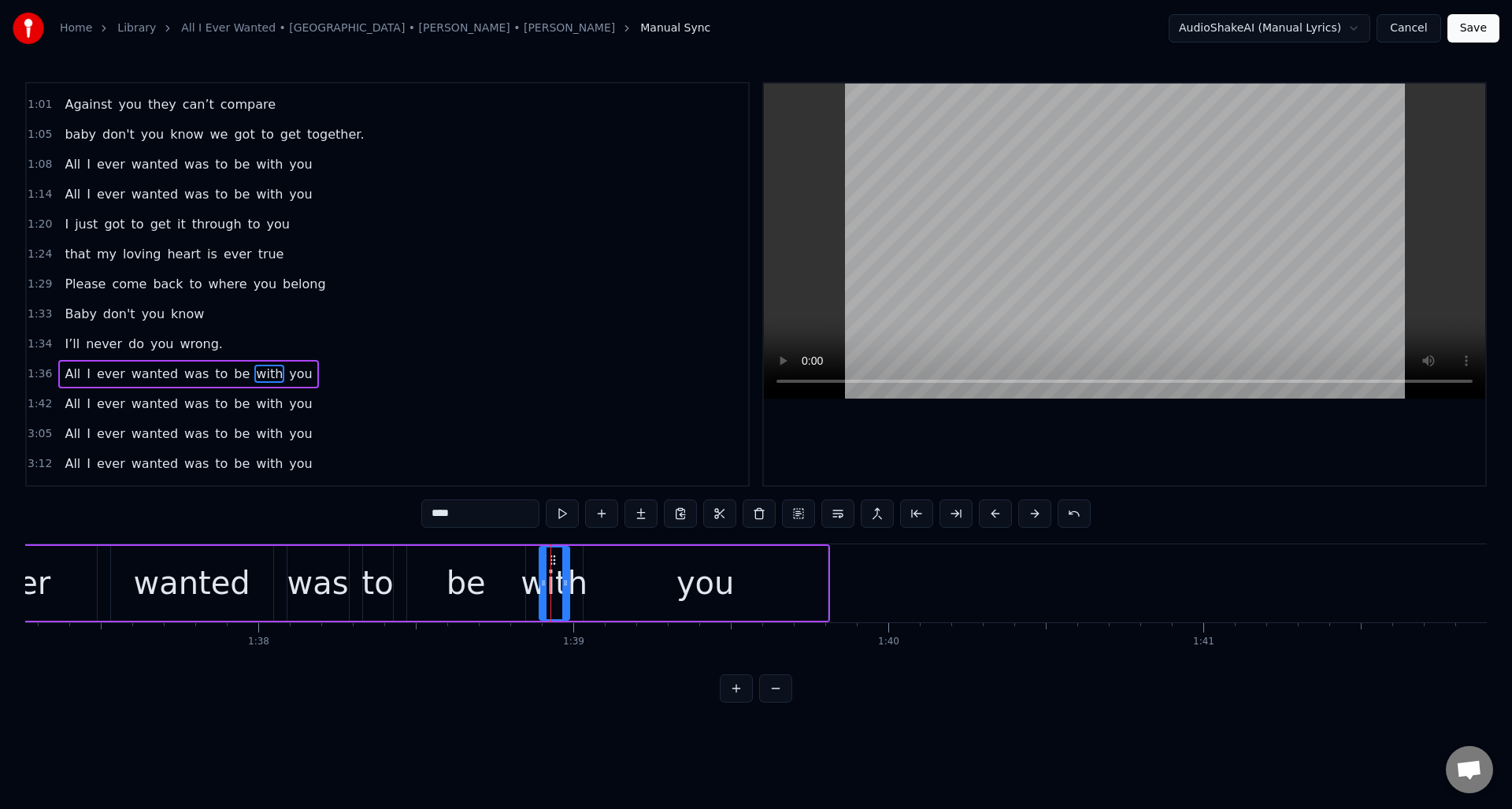
scroll to position [293, 0]
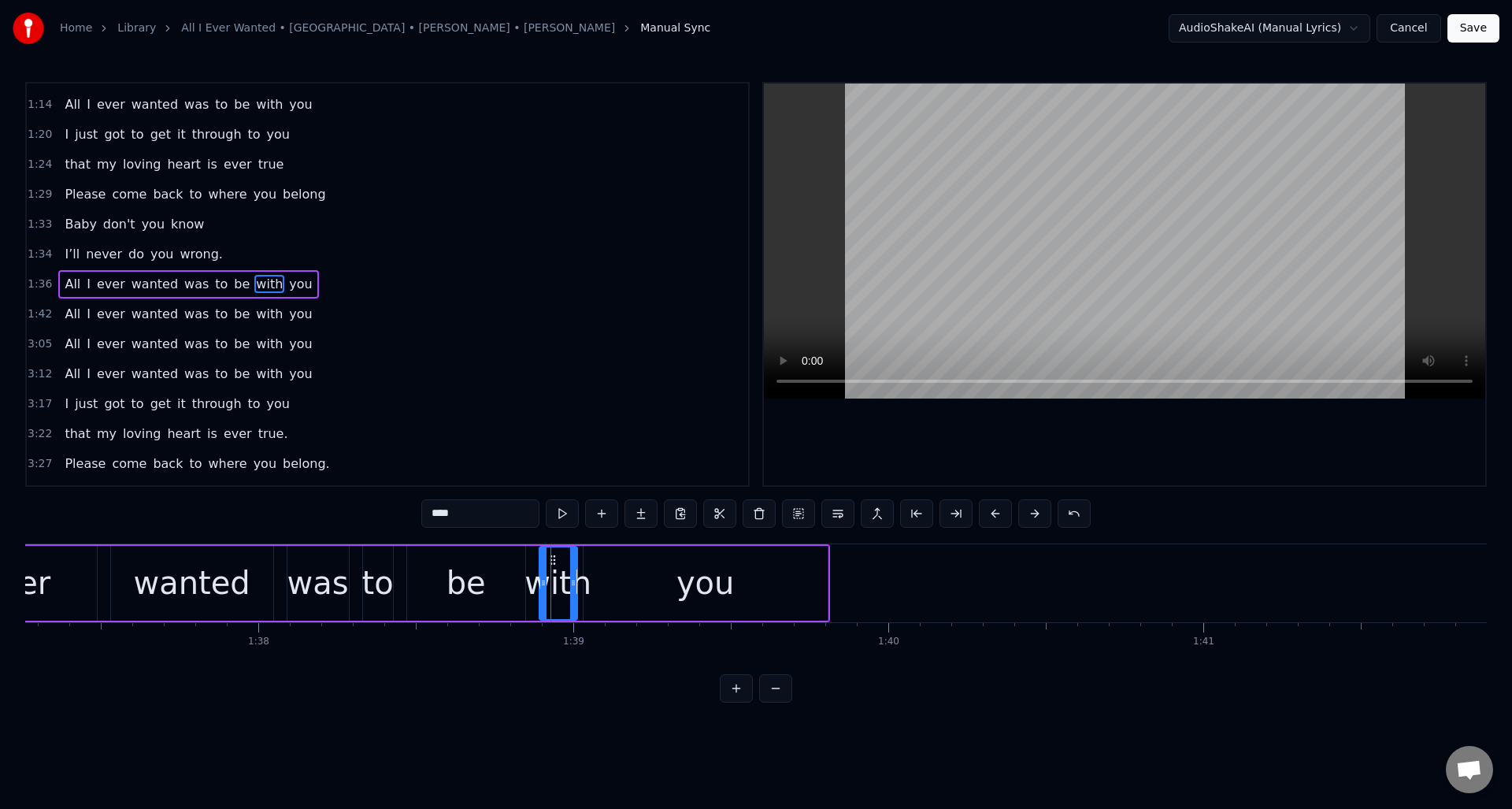
click at [572, 563] on div at bounding box center [573, 584] width 6 height 71
click at [534, 561] on div at bounding box center [535, 584] width 6 height 71
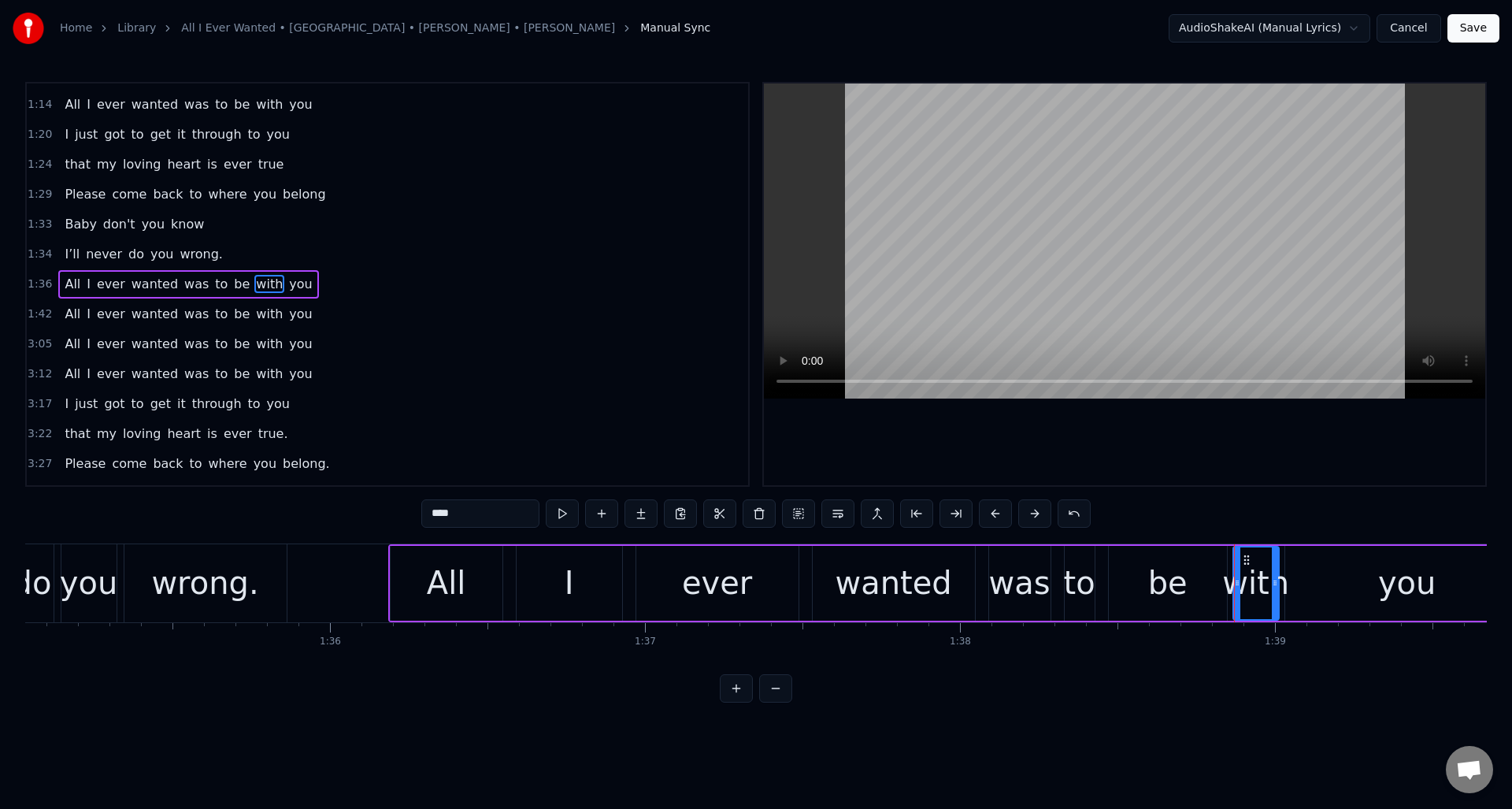
scroll to position [0, 29898]
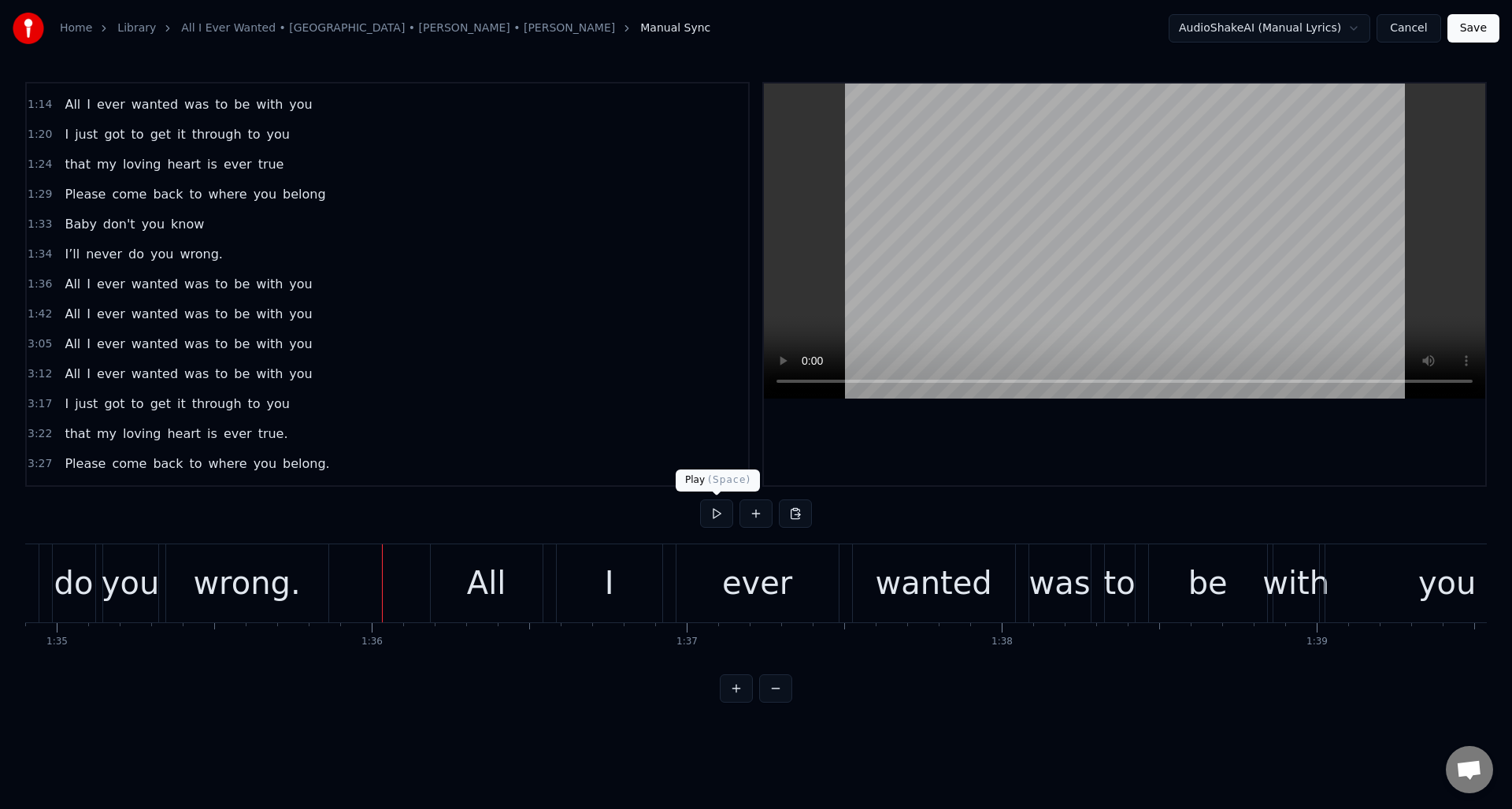
click at [716, 513] on button at bounding box center [717, 513] width 33 height 28
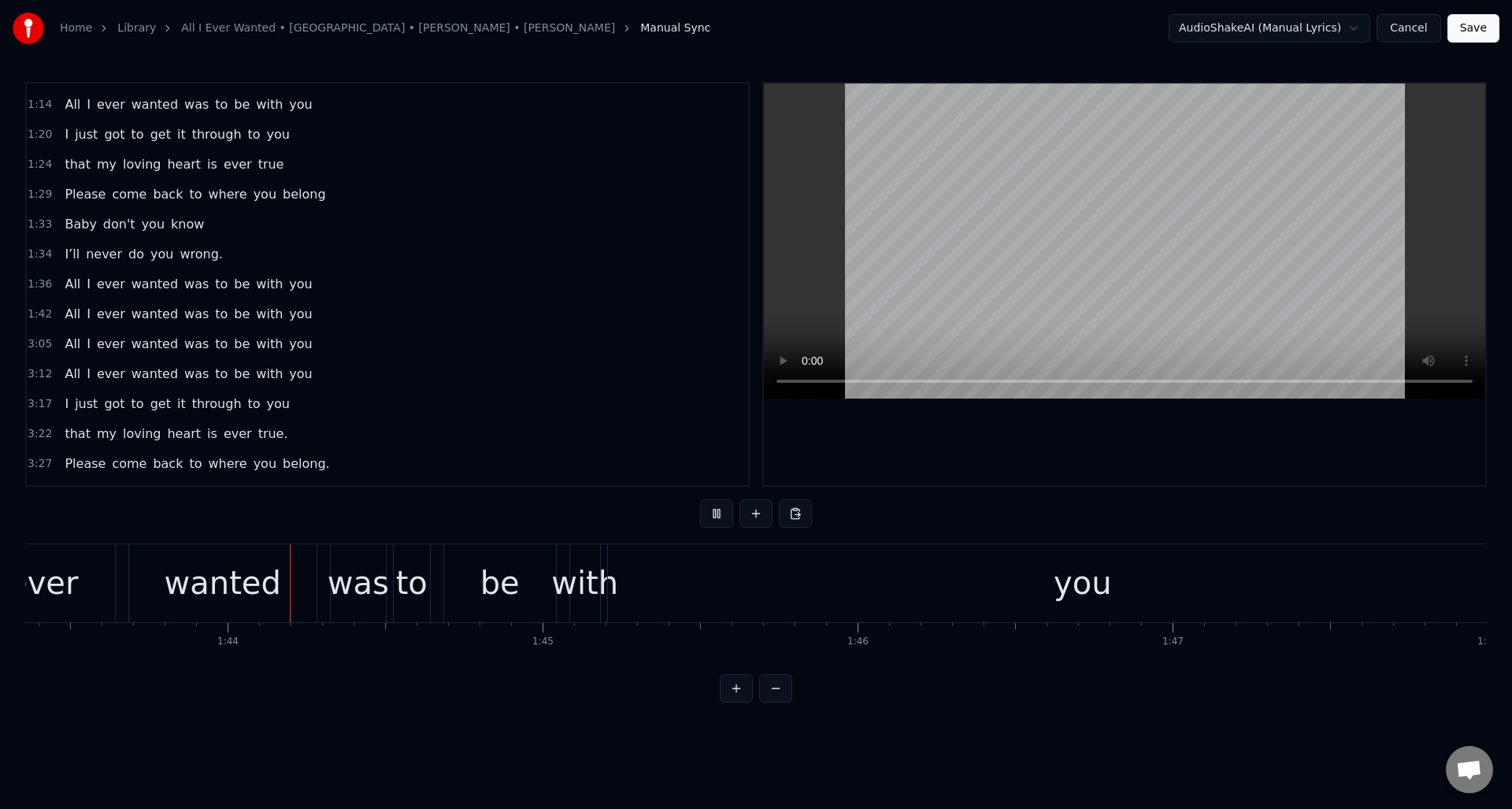
scroll to position [0, 32565]
click at [717, 513] on button at bounding box center [717, 513] width 33 height 28
click at [783, 581] on div "you" at bounding box center [1080, 583] width 950 height 78
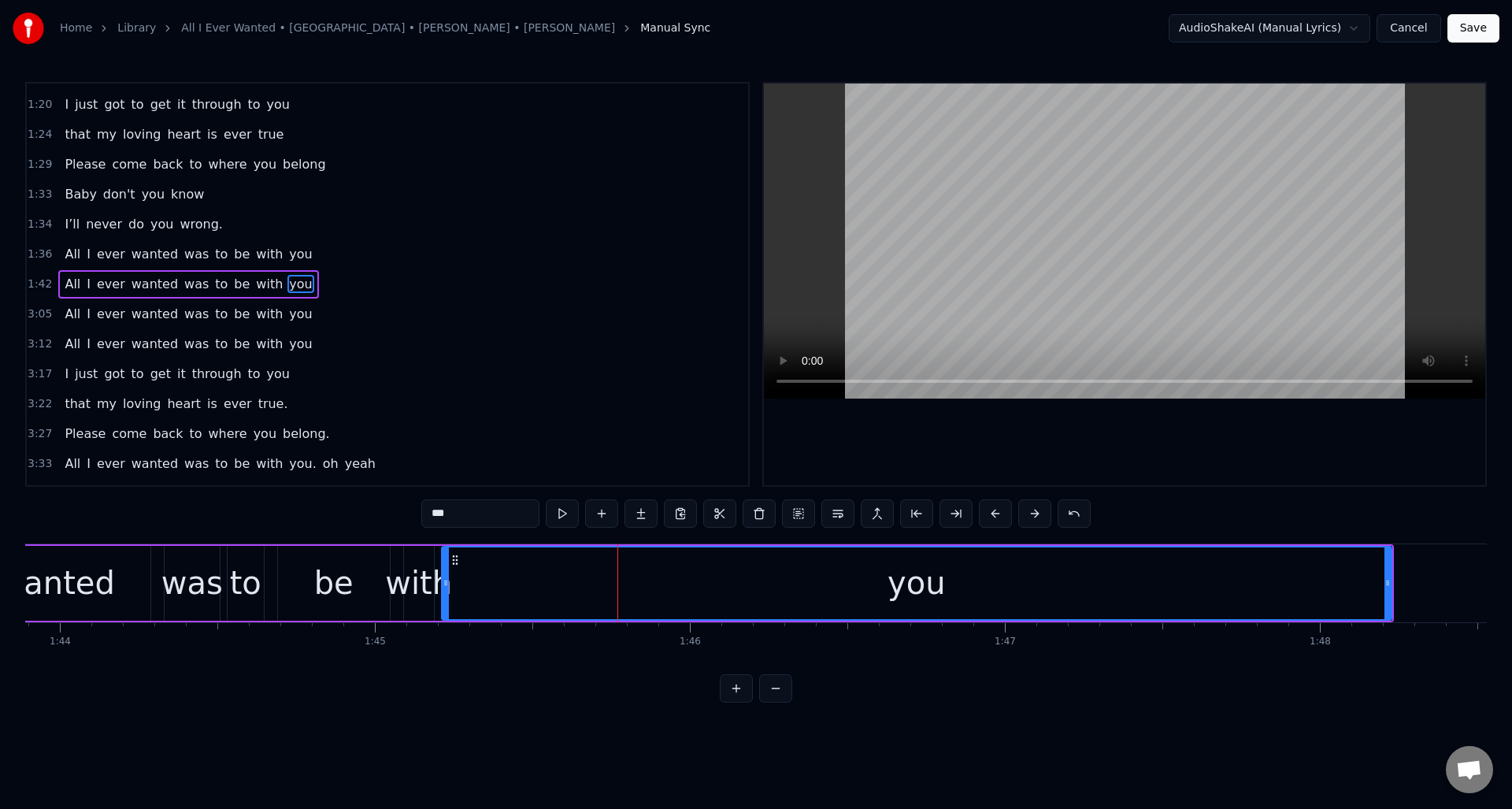
scroll to position [0, 32937]
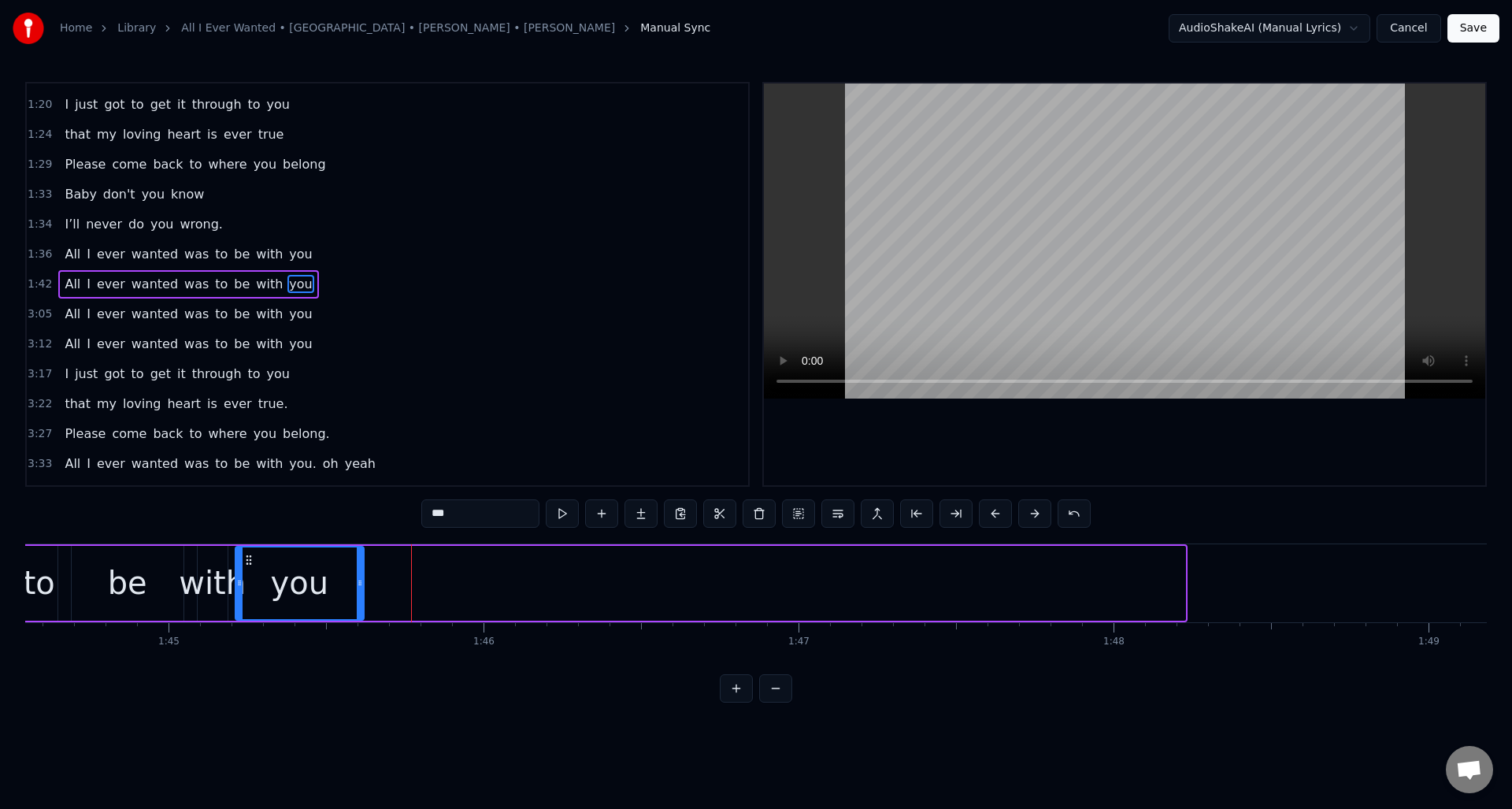
drag, startPoint x: 1181, startPoint y: 607, endPoint x: 364, endPoint y: 591, distance: 817.2
click at [360, 593] on div at bounding box center [360, 584] width 6 height 71
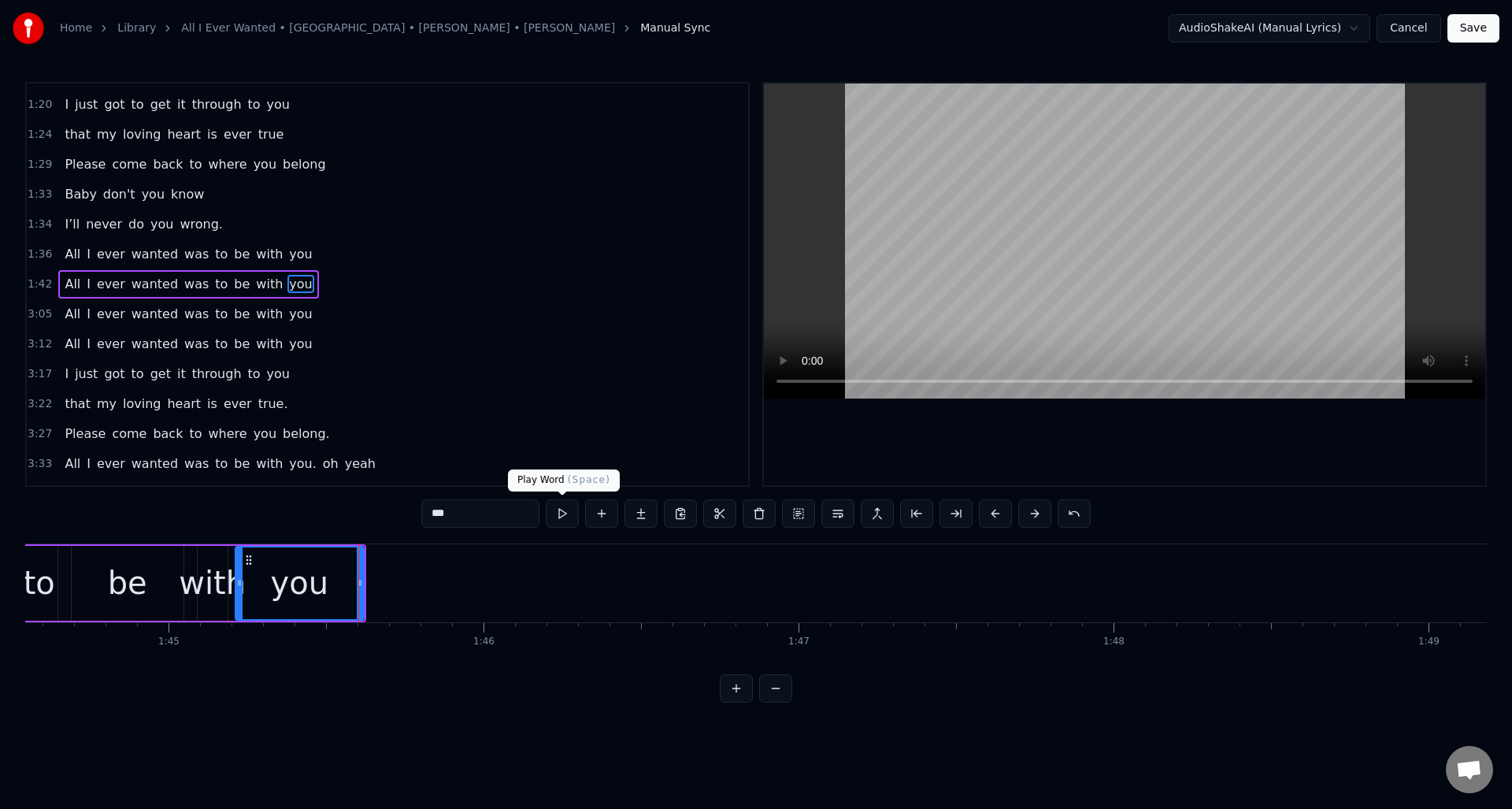
click at [560, 515] on button at bounding box center [562, 513] width 33 height 28
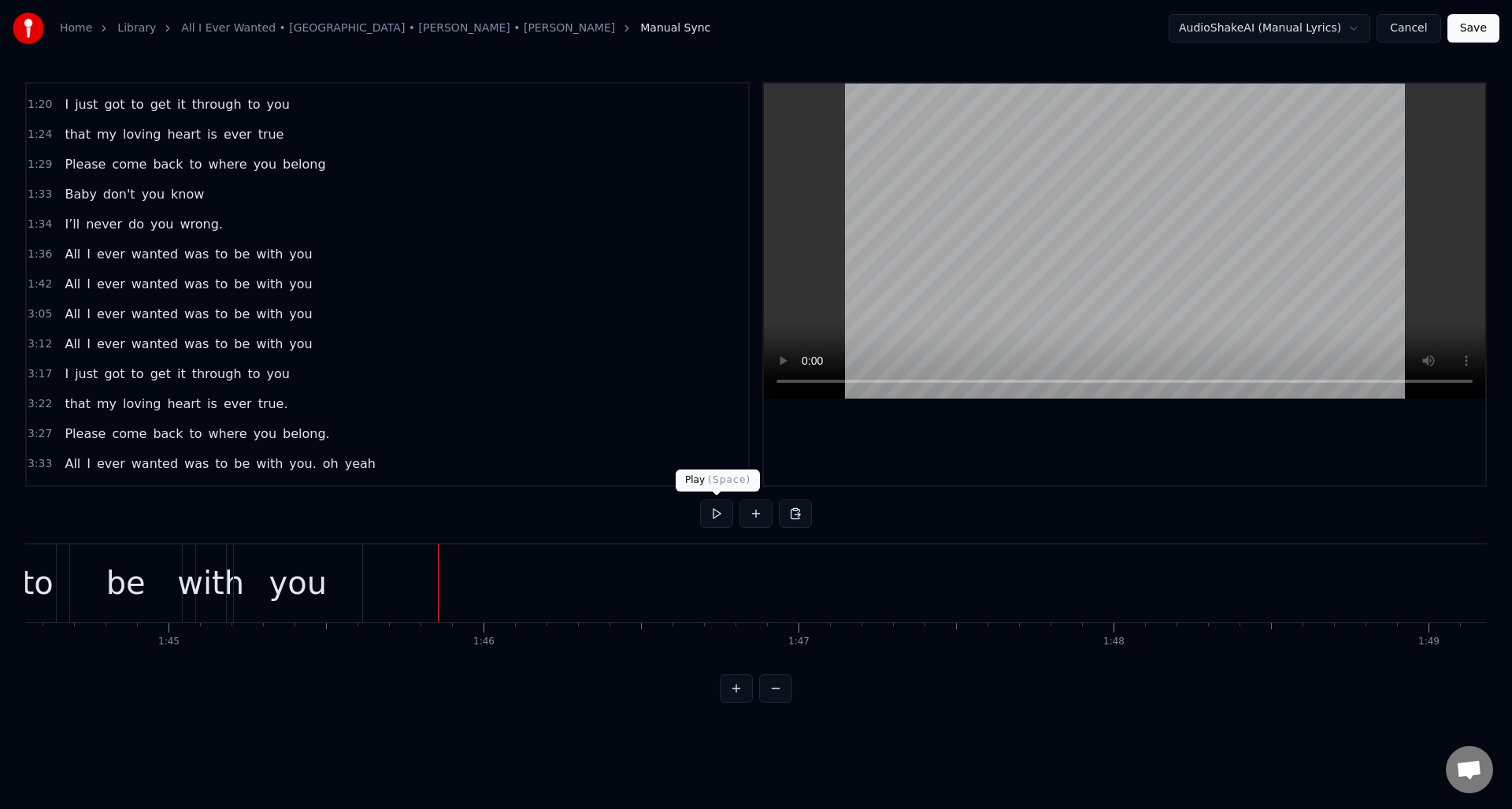
click at [715, 519] on button at bounding box center [717, 513] width 33 height 28
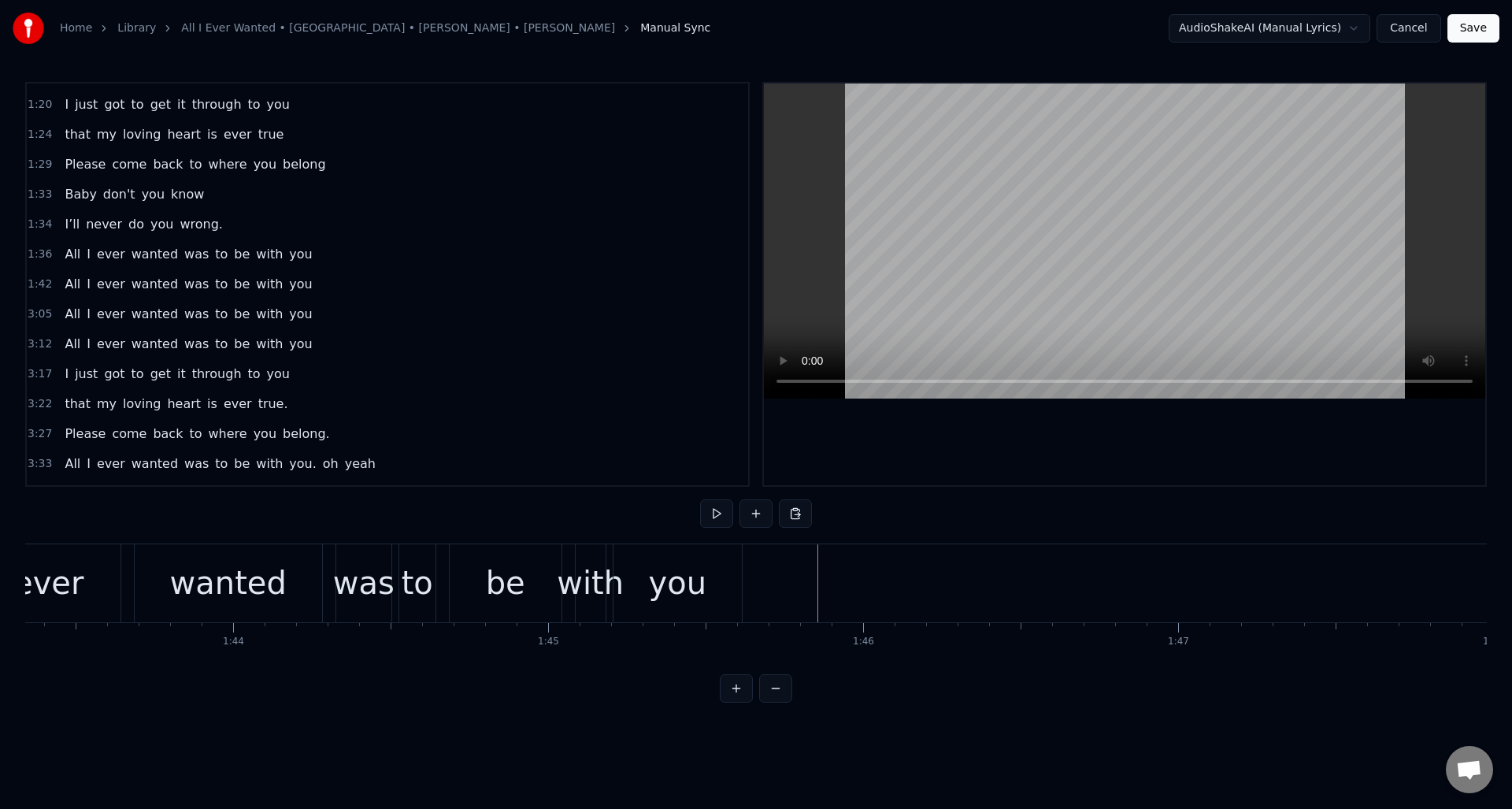
scroll to position [0, 33053]
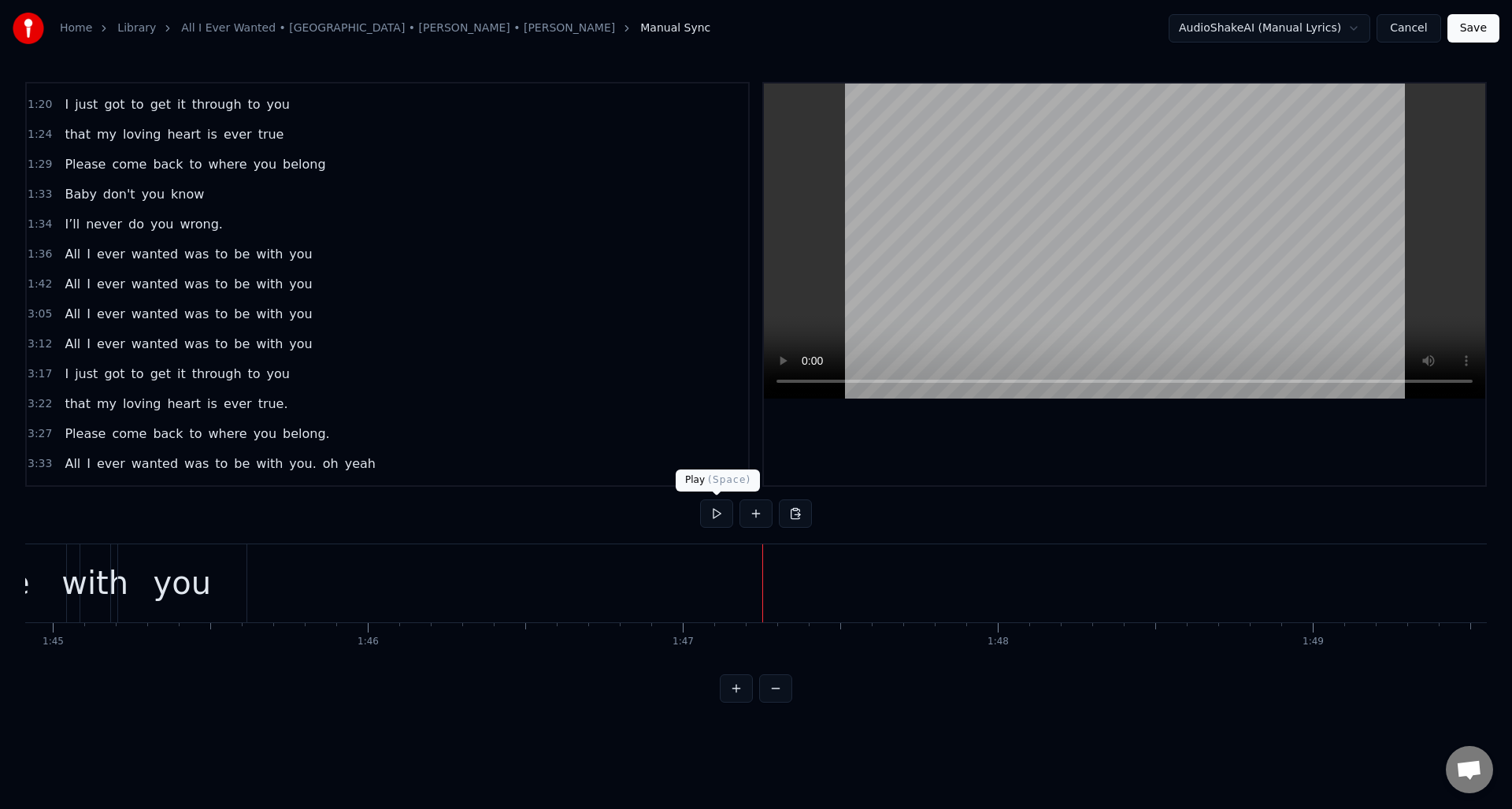
click at [719, 518] on button at bounding box center [717, 513] width 33 height 28
drag, startPoint x: 719, startPoint y: 518, endPoint x: 757, endPoint y: 547, distance: 47.8
click at [720, 518] on button at bounding box center [717, 513] width 33 height 28
click at [758, 511] on button at bounding box center [756, 513] width 33 height 28
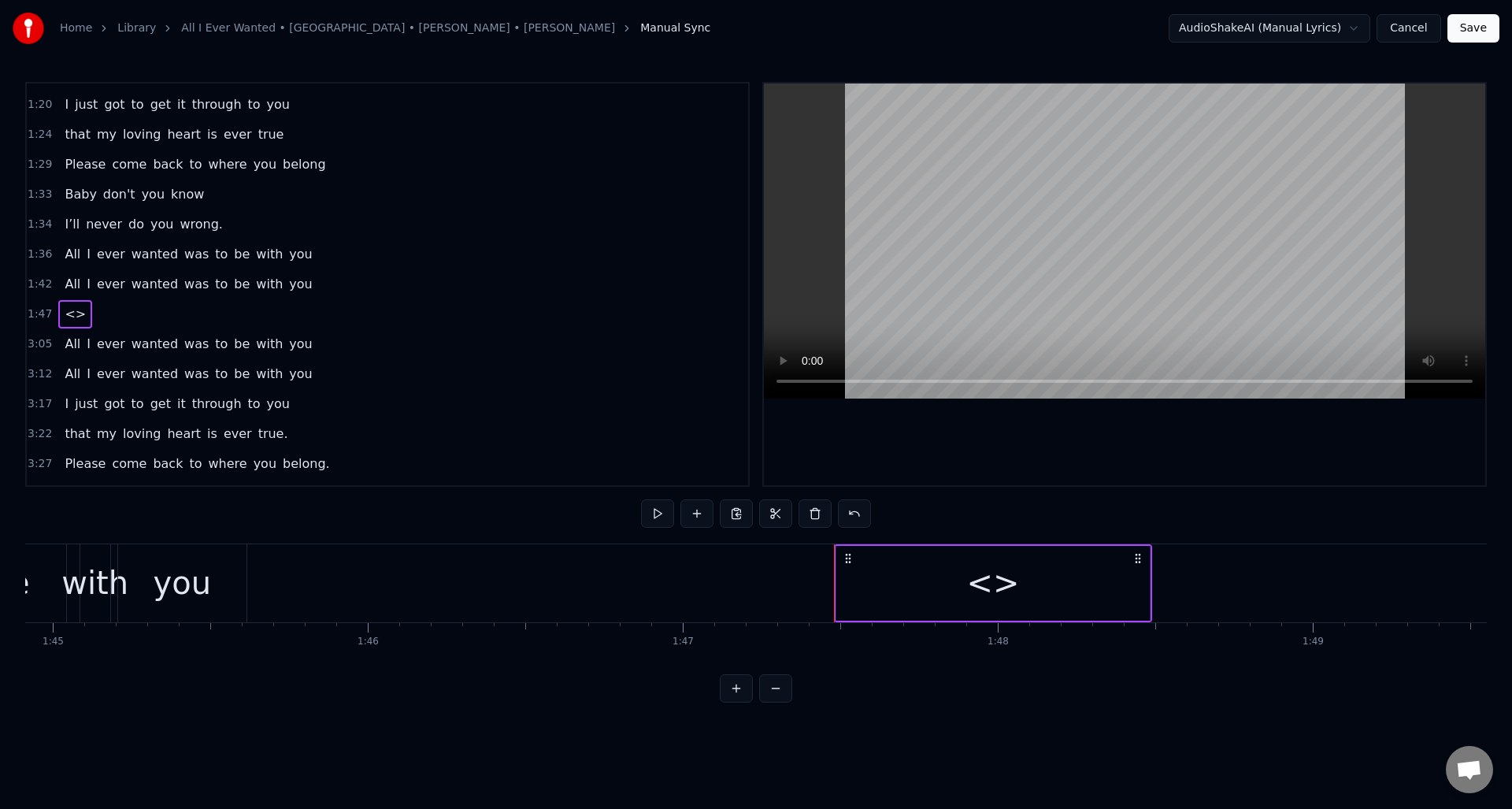
click at [1091, 584] on div "<>" at bounding box center [993, 584] width 313 height 75
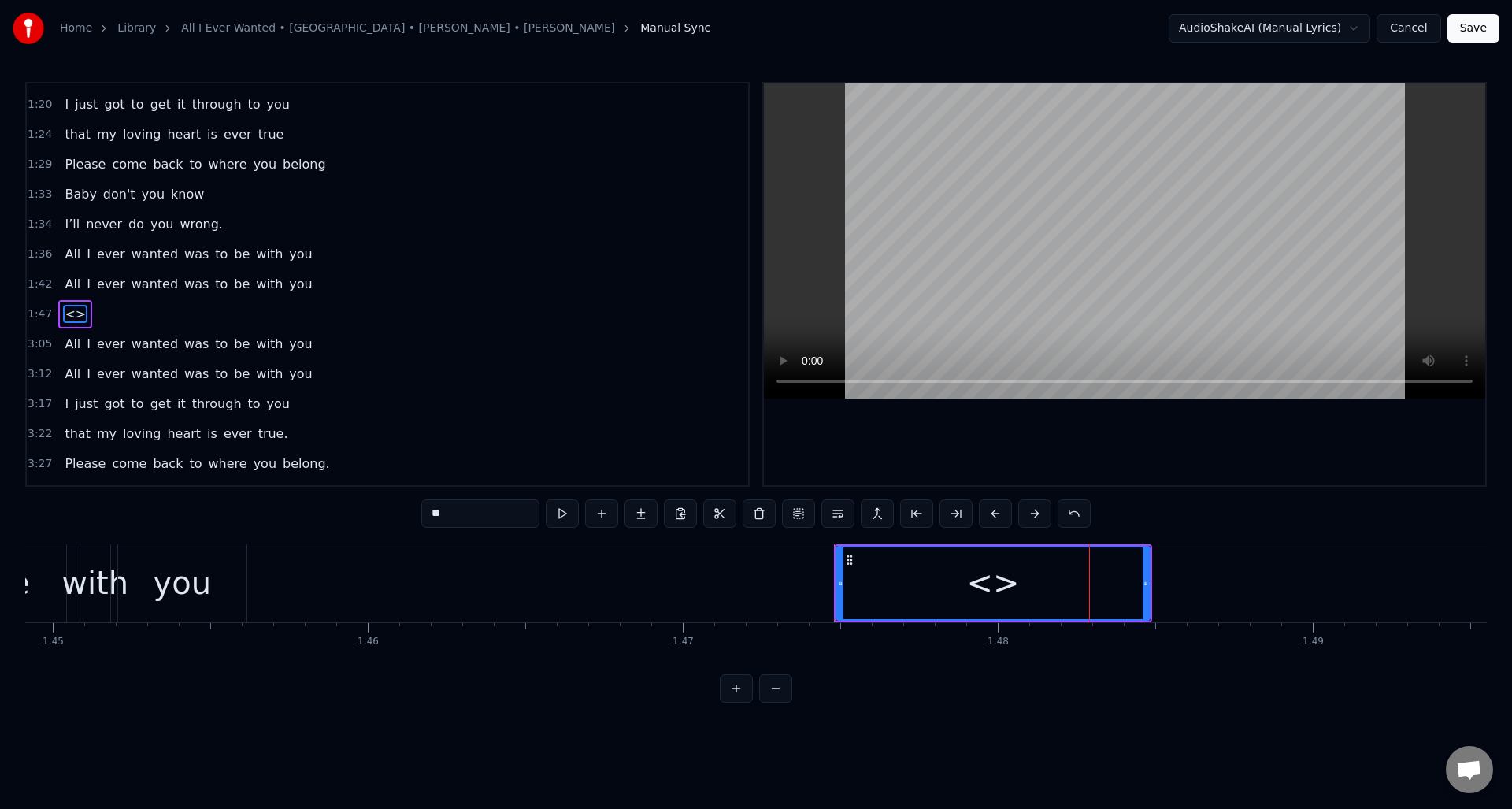
scroll to position [353, 0]
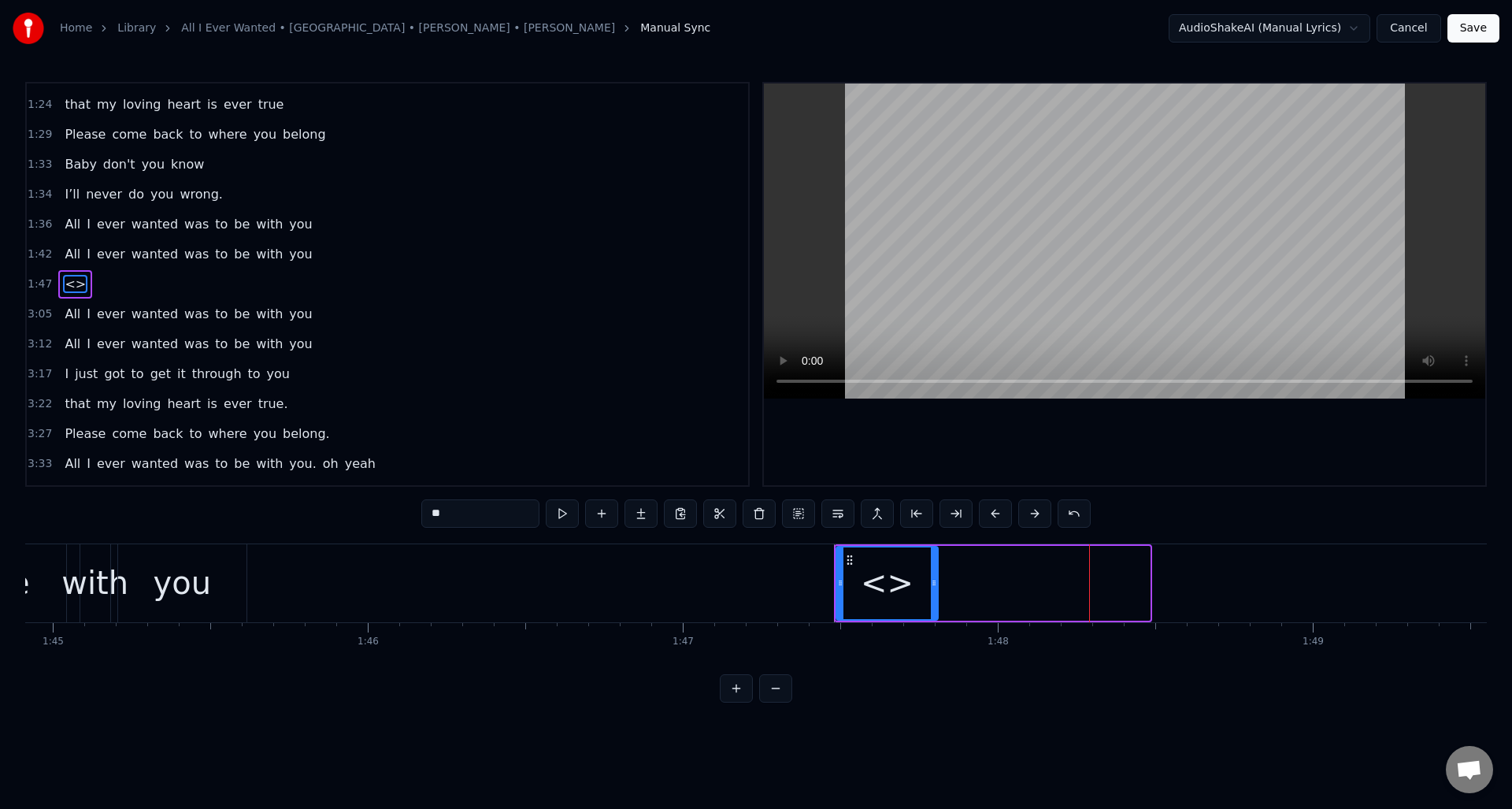
drag, startPoint x: 1144, startPoint y: 587, endPoint x: 931, endPoint y: 591, distance: 213.0
click at [931, 591] on div at bounding box center [934, 584] width 6 height 71
drag, startPoint x: 457, startPoint y: 515, endPoint x: 420, endPoint y: 518, distance: 37.1
click at [421, 518] on input "**" at bounding box center [480, 513] width 118 height 28
type input "**"
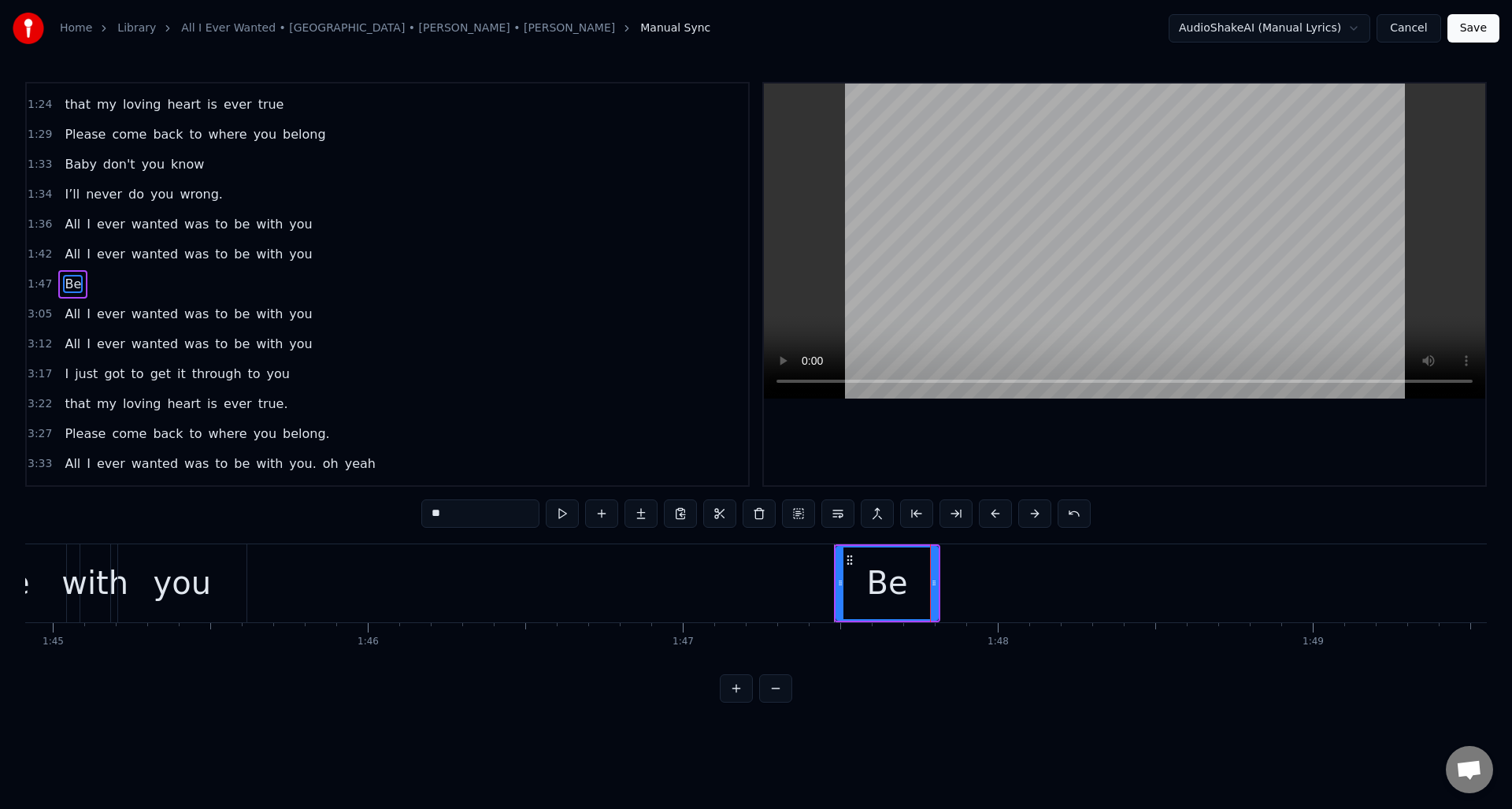
click at [604, 515] on button at bounding box center [602, 513] width 33 height 28
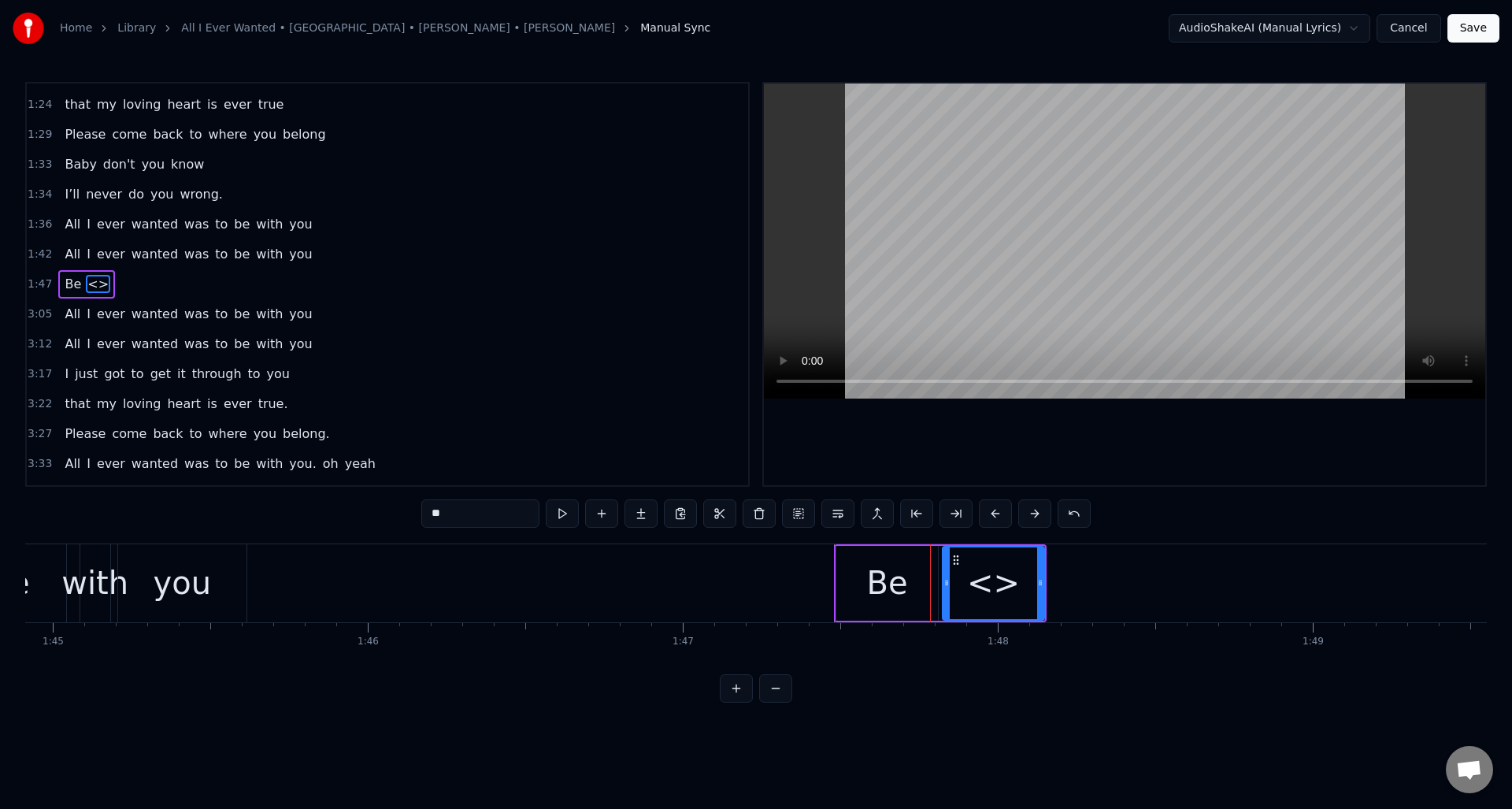
click at [604, 515] on button at bounding box center [602, 513] width 33 height 28
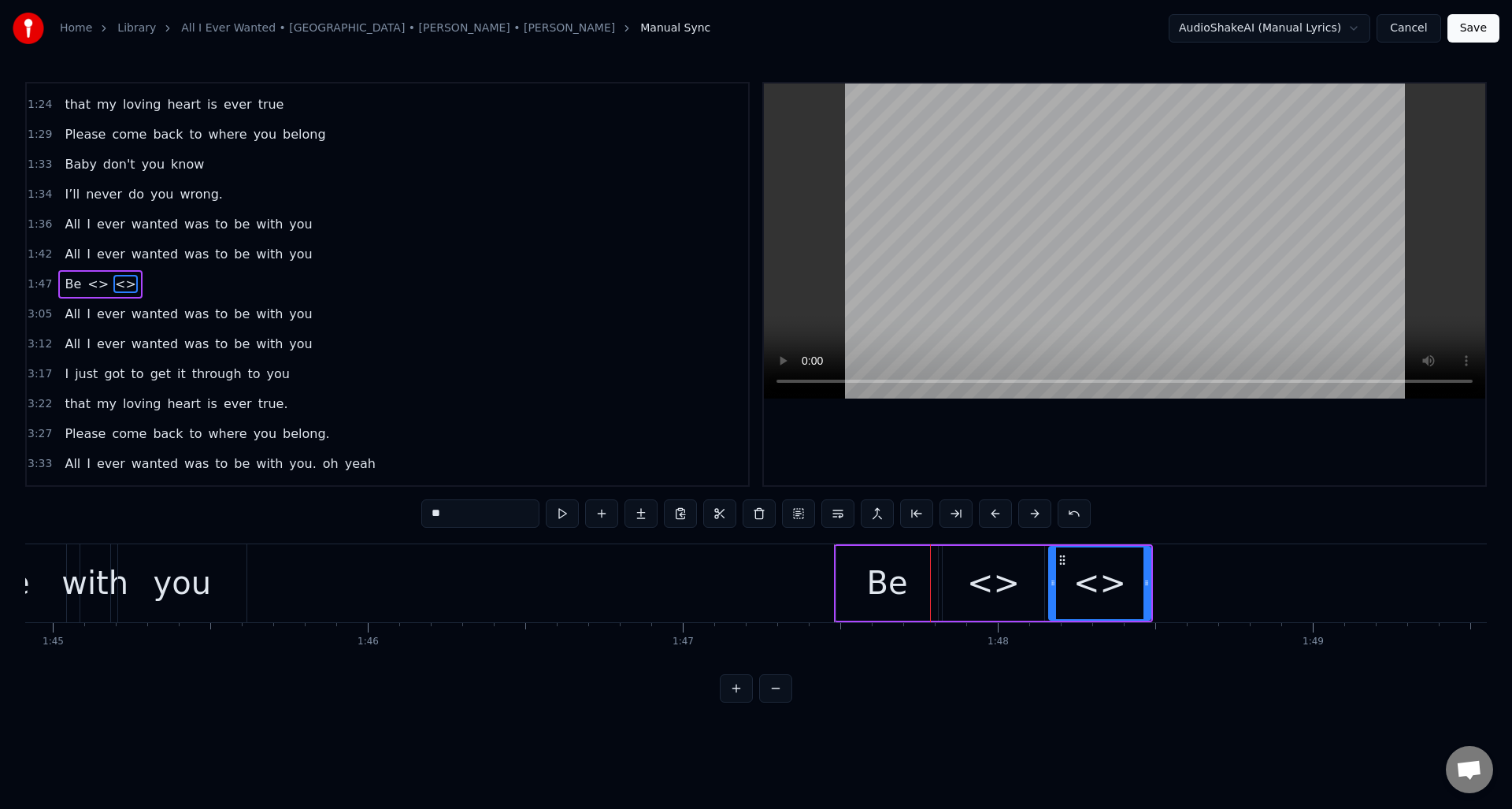
click at [604, 515] on button at bounding box center [602, 513] width 33 height 28
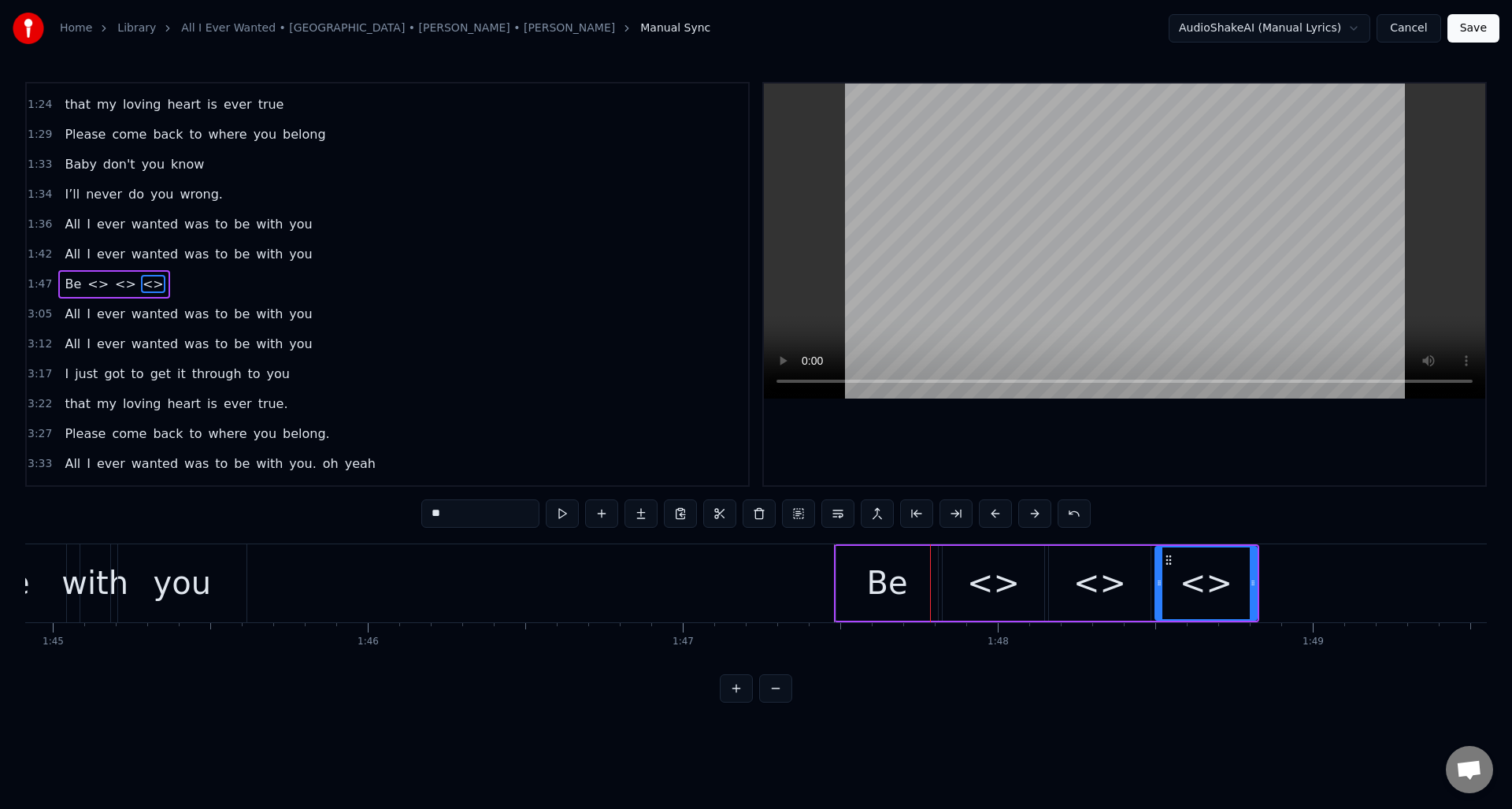
drag, startPoint x: 478, startPoint y: 512, endPoint x: 408, endPoint y: 511, distance: 70.0
click at [408, 511] on div "0:30 Well I told you ‘bout your attitude 0:35 and it didn’t do me any good 0:39…" at bounding box center [756, 392] width 1462 height 621
click at [985, 580] on div "<>" at bounding box center [994, 584] width 53 height 48
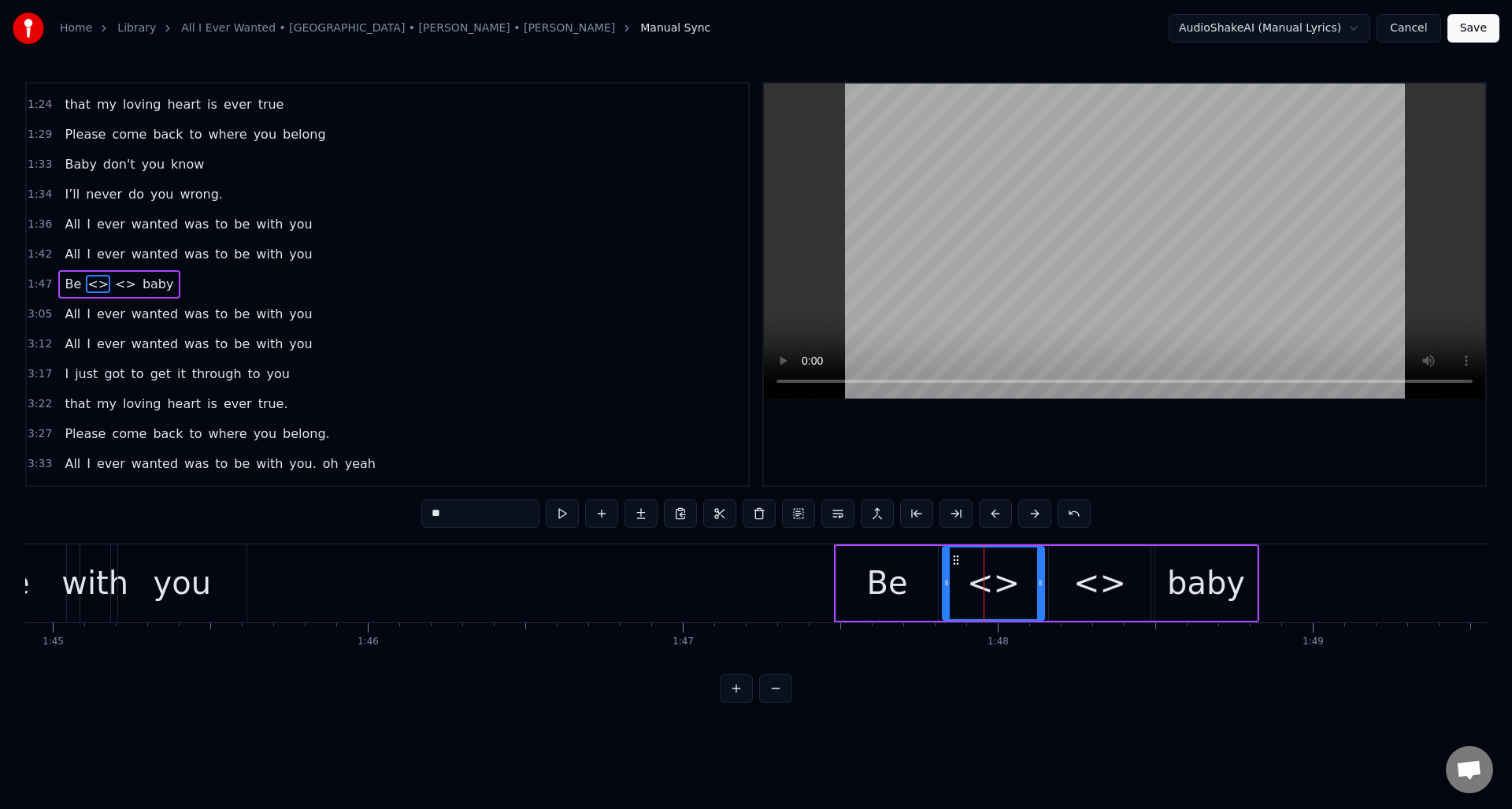
drag, startPoint x: 462, startPoint y: 516, endPoint x: 423, endPoint y: 513, distance: 39.1
click at [423, 513] on input "**" at bounding box center [480, 513] width 118 height 28
drag, startPoint x: 1086, startPoint y: 588, endPoint x: 963, endPoint y: 557, distance: 126.8
click at [1086, 588] on div "<>" at bounding box center [1100, 584] width 53 height 48
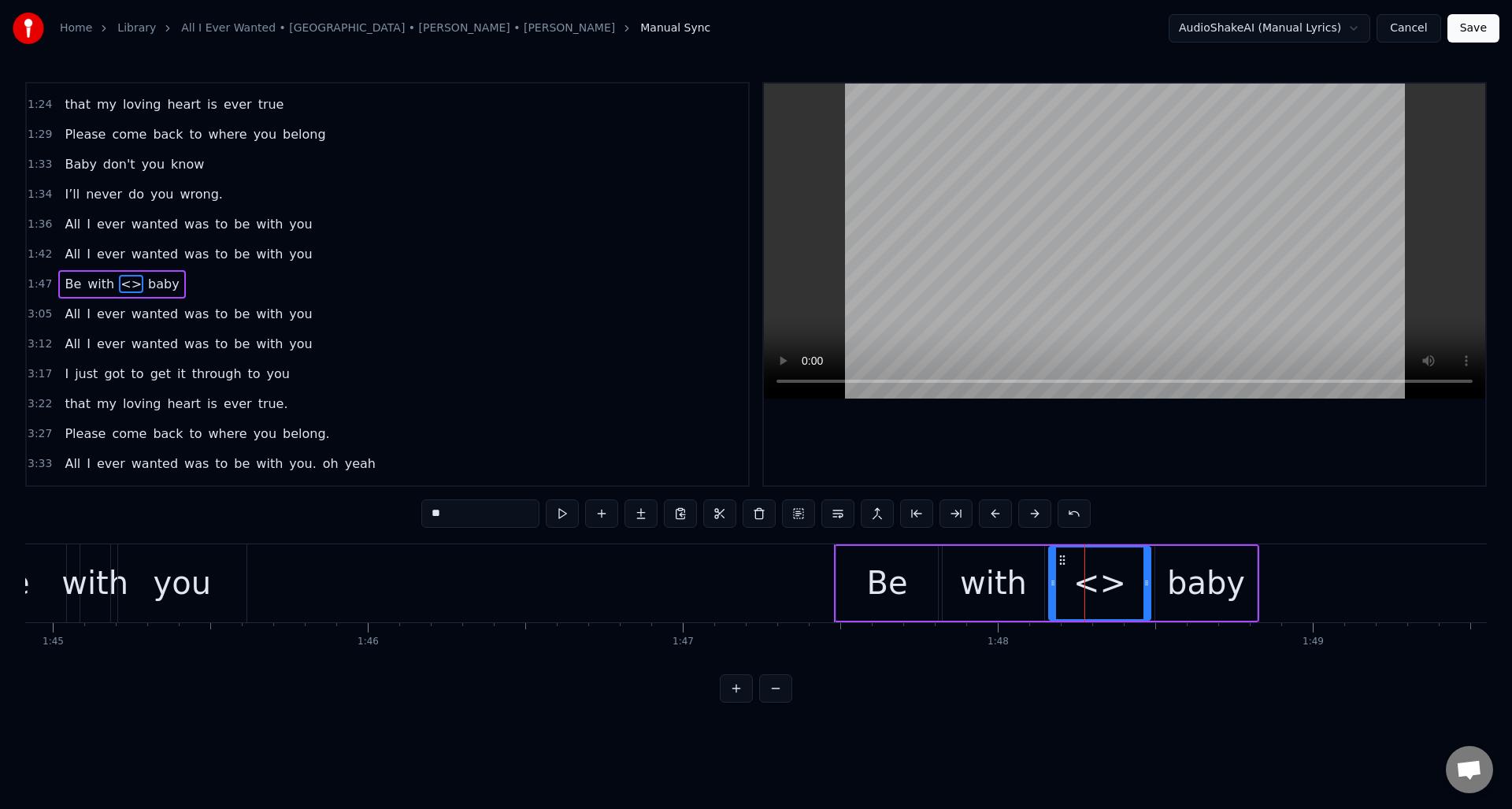
drag, startPoint x: 458, startPoint y: 511, endPoint x: 410, endPoint y: 510, distance: 48.0
click at [410, 510] on div "0:30 Well I told you ‘bout your attitude 0:35 and it didn’t do me any good 0:39…" at bounding box center [756, 392] width 1462 height 621
type input "***"
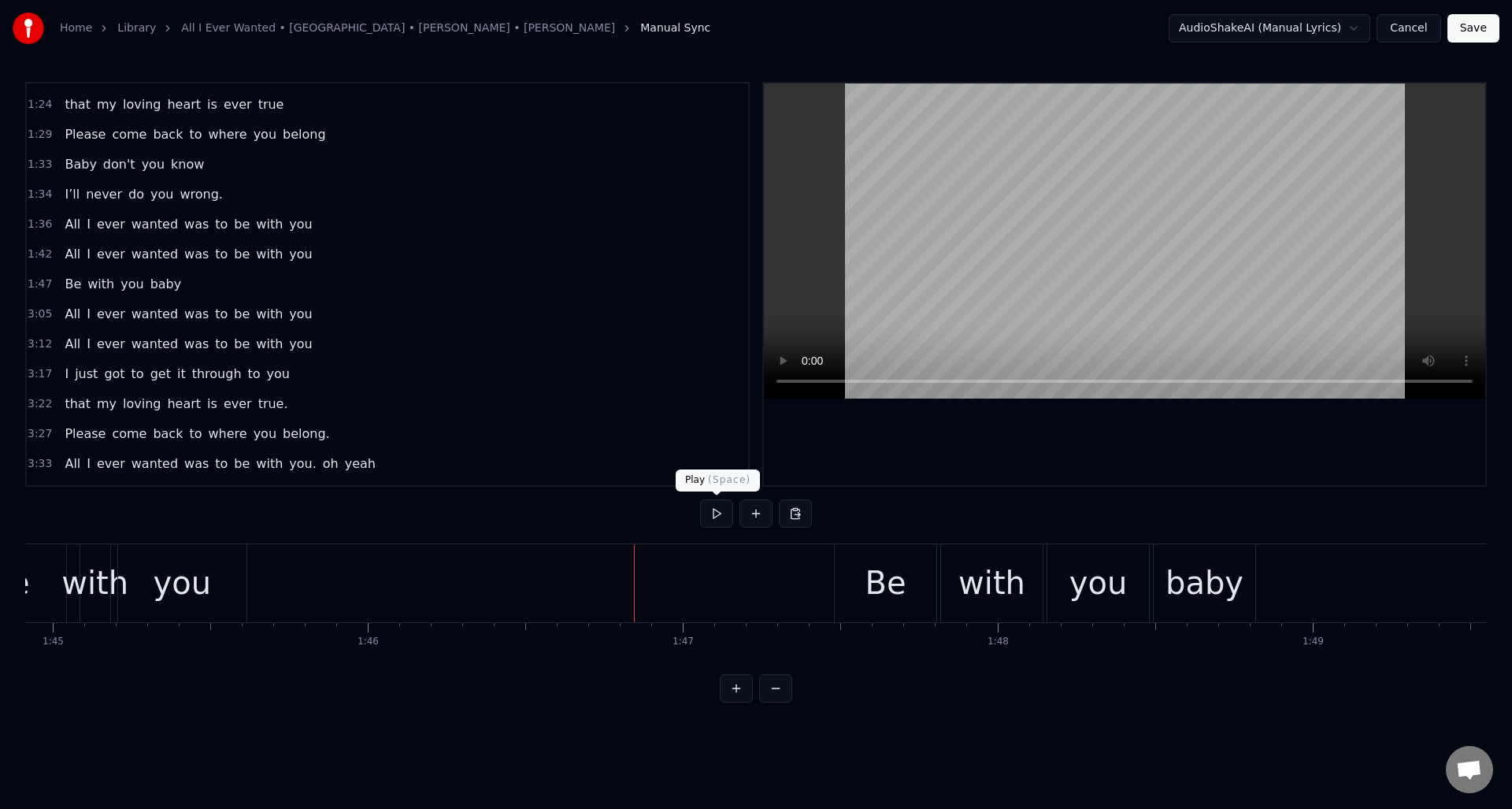
click at [719, 519] on button at bounding box center [717, 513] width 33 height 28
click at [1193, 562] on div "baby" at bounding box center [1204, 584] width 78 height 48
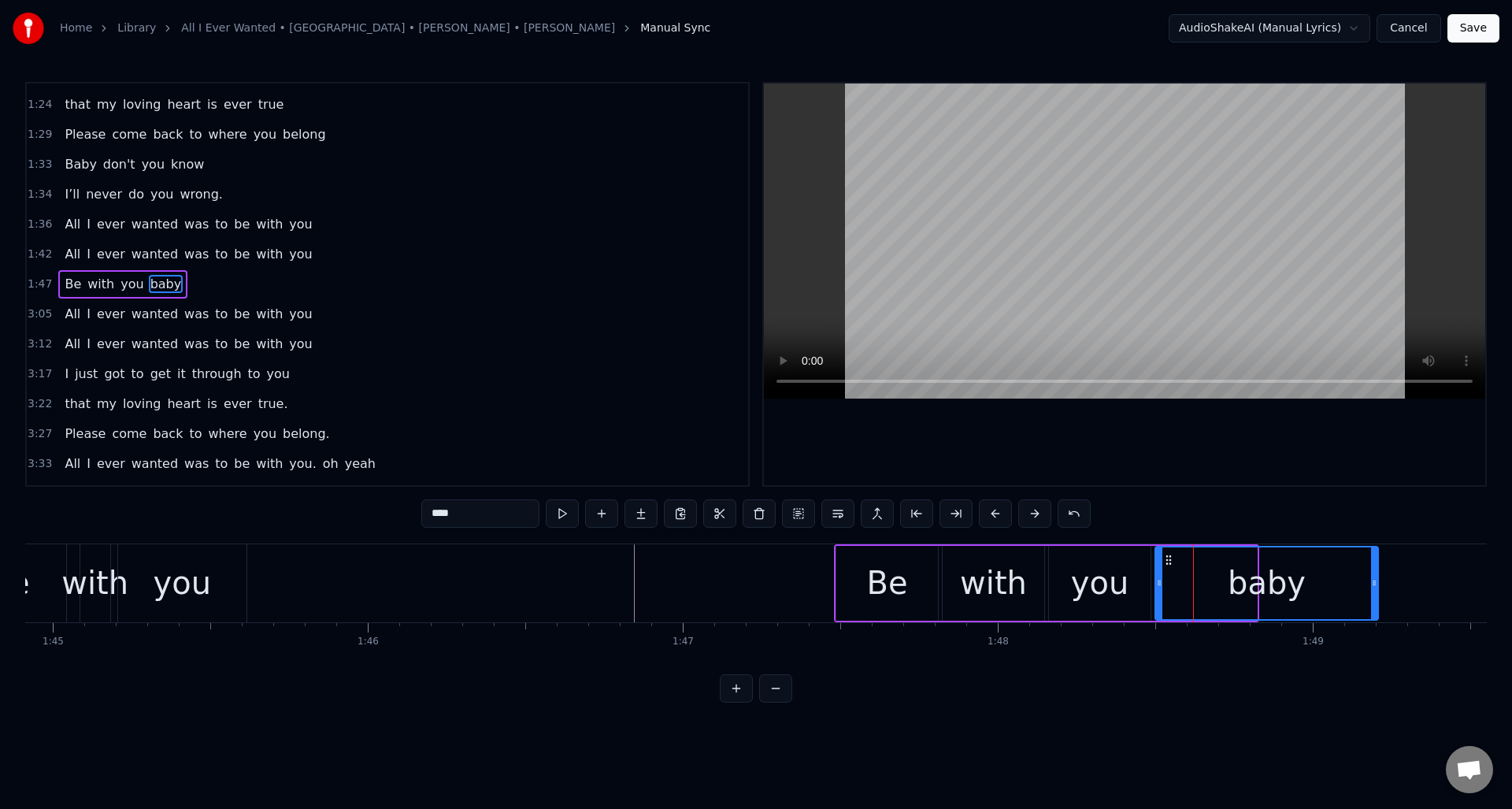
drag, startPoint x: 1255, startPoint y: 572, endPoint x: 1376, endPoint y: 575, distance: 121.0
click at [1376, 575] on div at bounding box center [1374, 584] width 6 height 71
click at [568, 509] on button at bounding box center [562, 513] width 33 height 28
click at [1078, 569] on div "you" at bounding box center [1101, 584] width 59 height 48
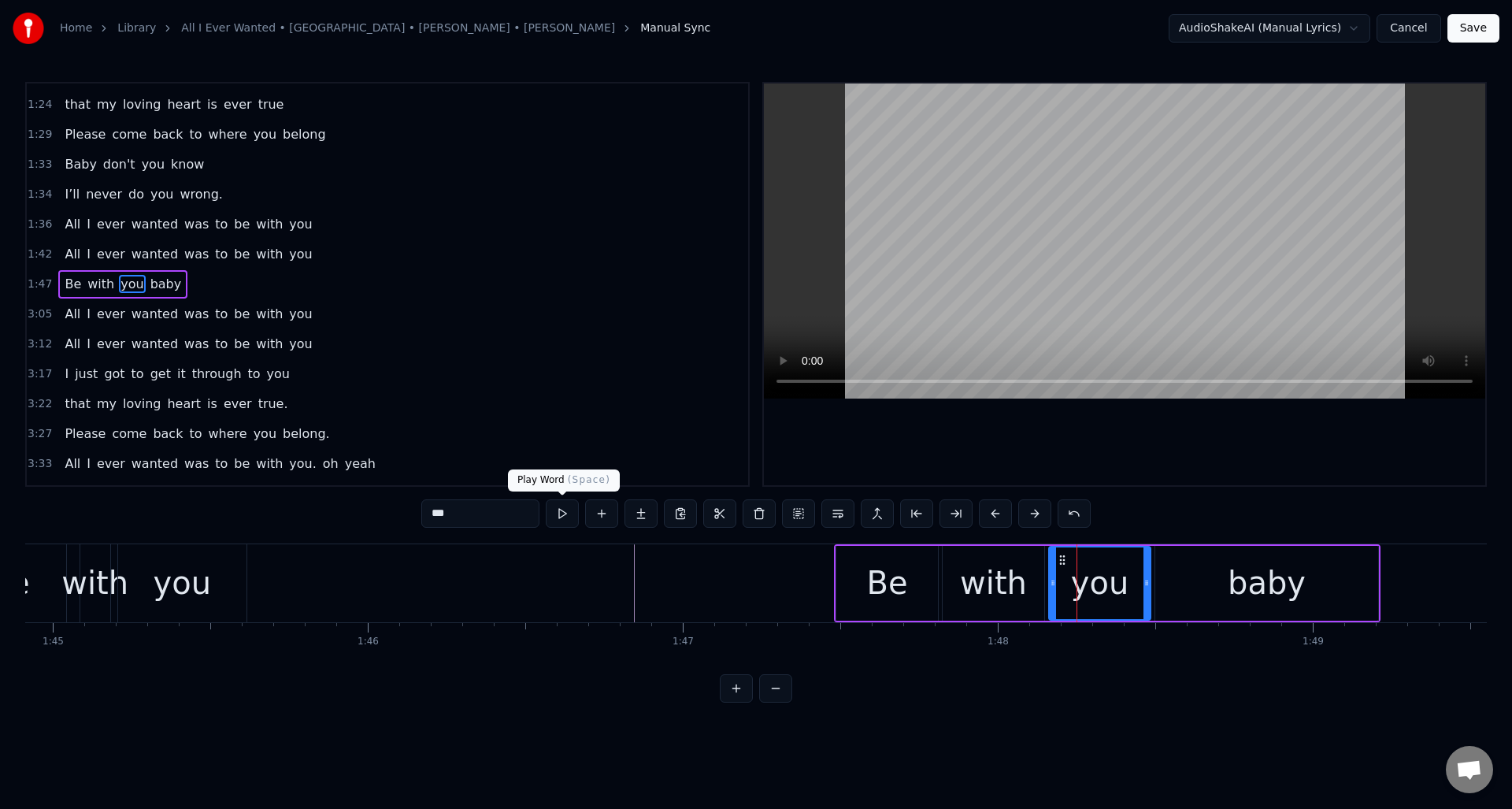
click at [568, 513] on button at bounding box center [562, 513] width 33 height 28
click at [973, 581] on div "with" at bounding box center [993, 584] width 67 height 48
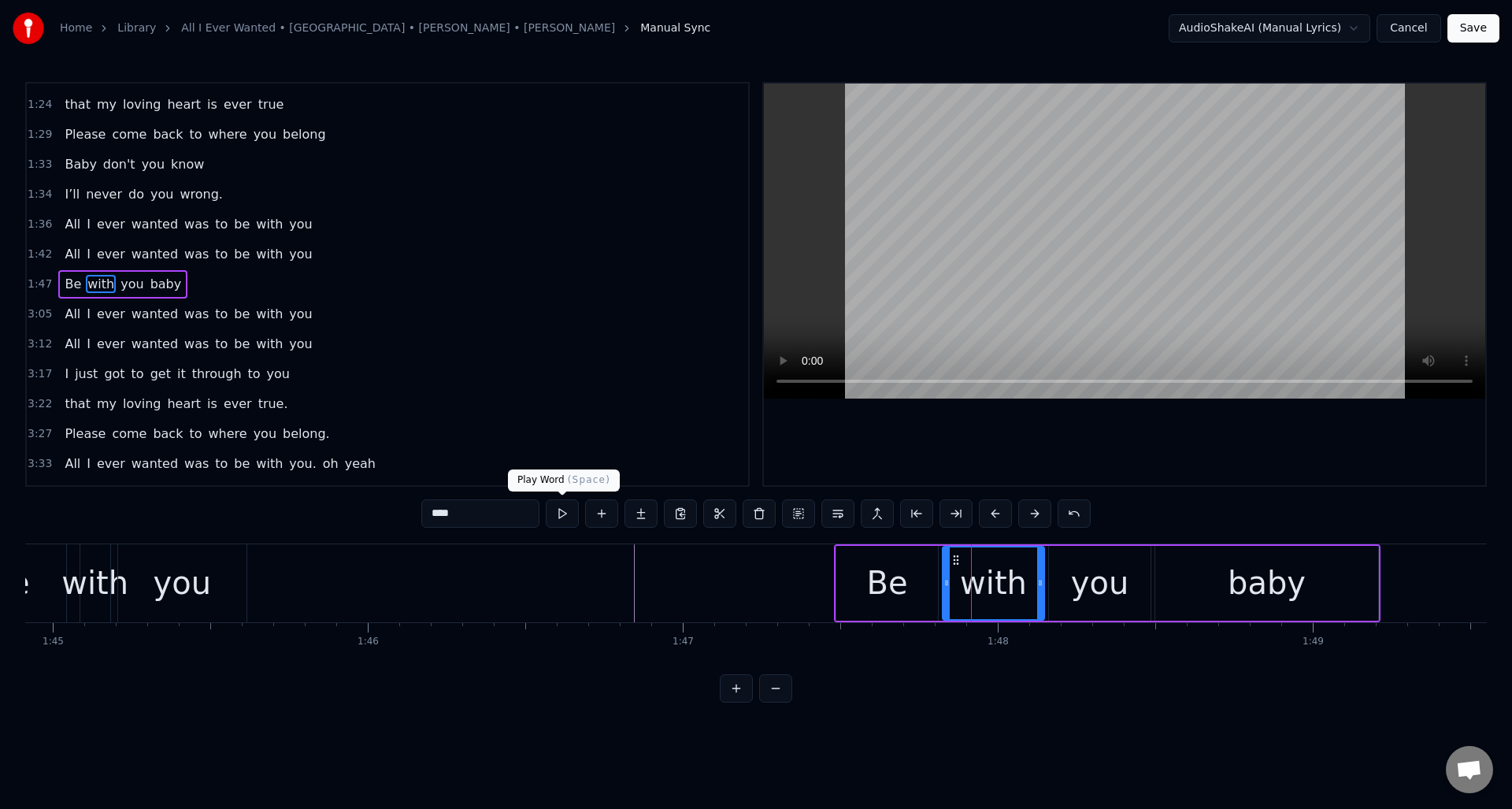
click at [566, 512] on button at bounding box center [562, 513] width 33 height 28
drag, startPoint x: 1039, startPoint y: 579, endPoint x: 991, endPoint y: 582, distance: 48.1
click at [991, 582] on icon at bounding box center [991, 584] width 6 height 13
click at [930, 573] on div "Be" at bounding box center [887, 584] width 102 height 75
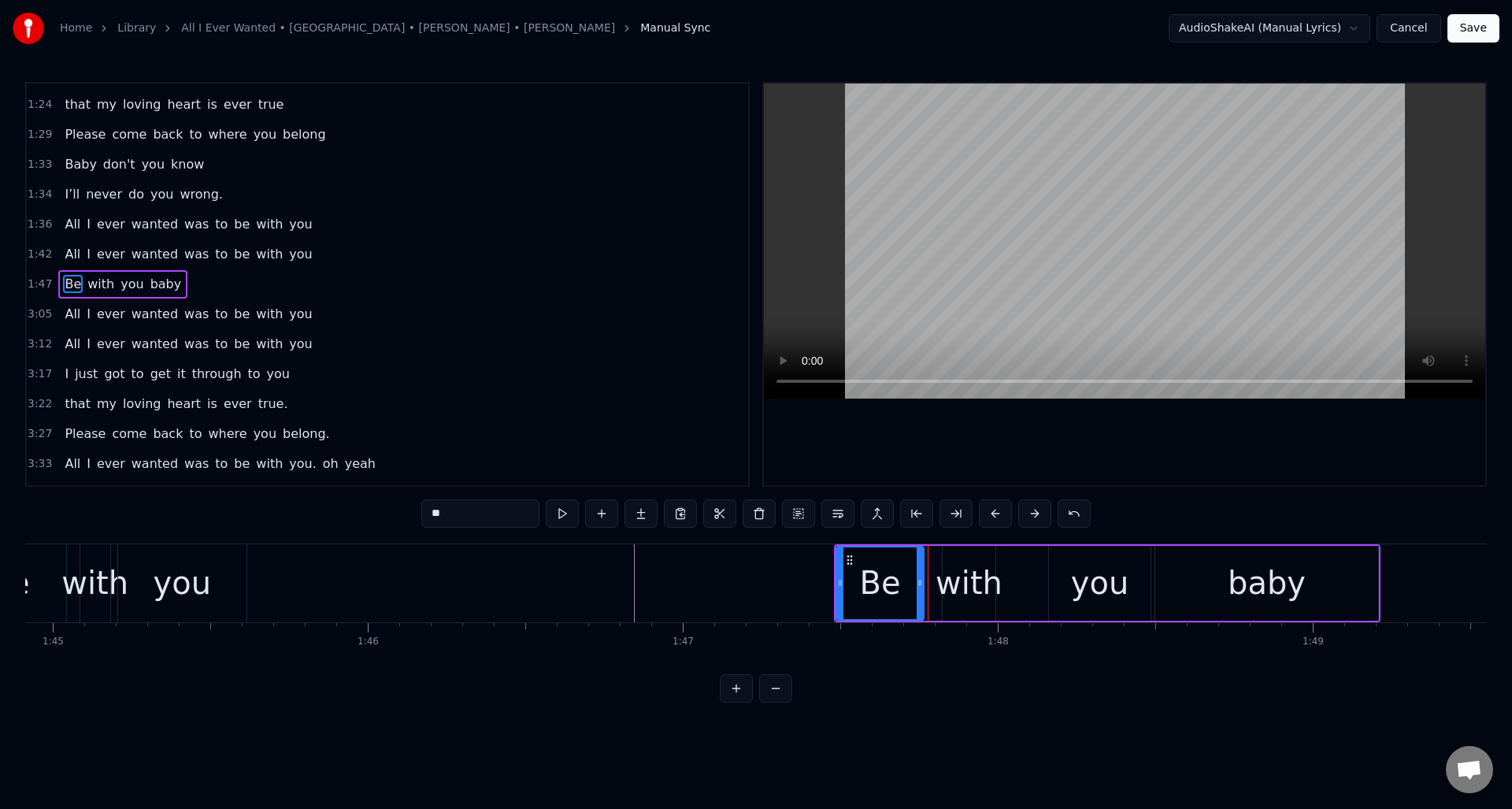
drag, startPoint x: 936, startPoint y: 574, endPoint x: 921, endPoint y: 575, distance: 15.0
click at [921, 575] on div at bounding box center [919, 584] width 6 height 71
click at [958, 564] on div "with" at bounding box center [969, 584] width 67 height 48
drag, startPoint x: 947, startPoint y: 568, endPoint x: 966, endPoint y: 572, distance: 19.4
click at [939, 570] on div at bounding box center [938, 584] width 6 height 71
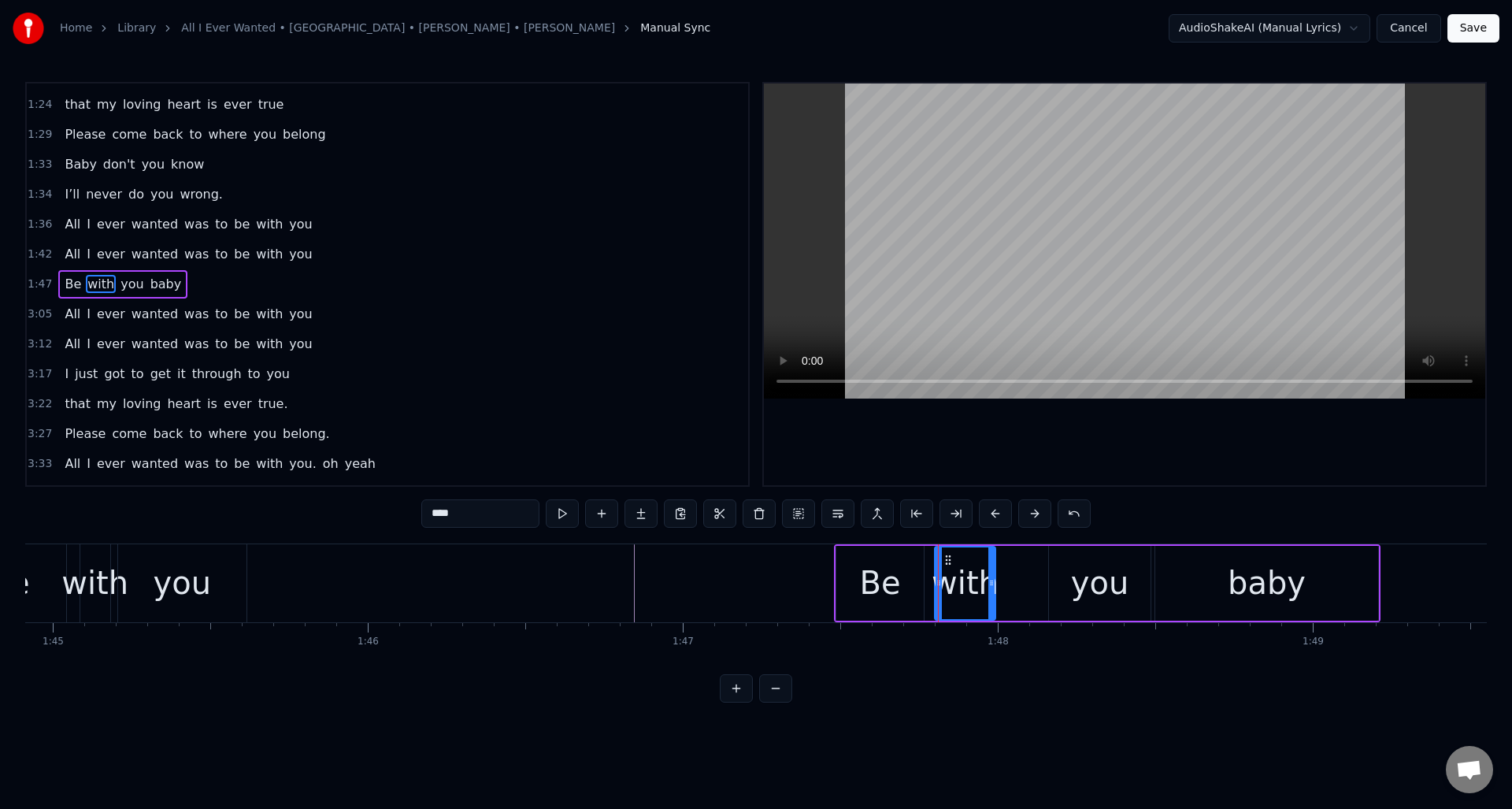
click at [1073, 569] on div "you" at bounding box center [1100, 584] width 102 height 75
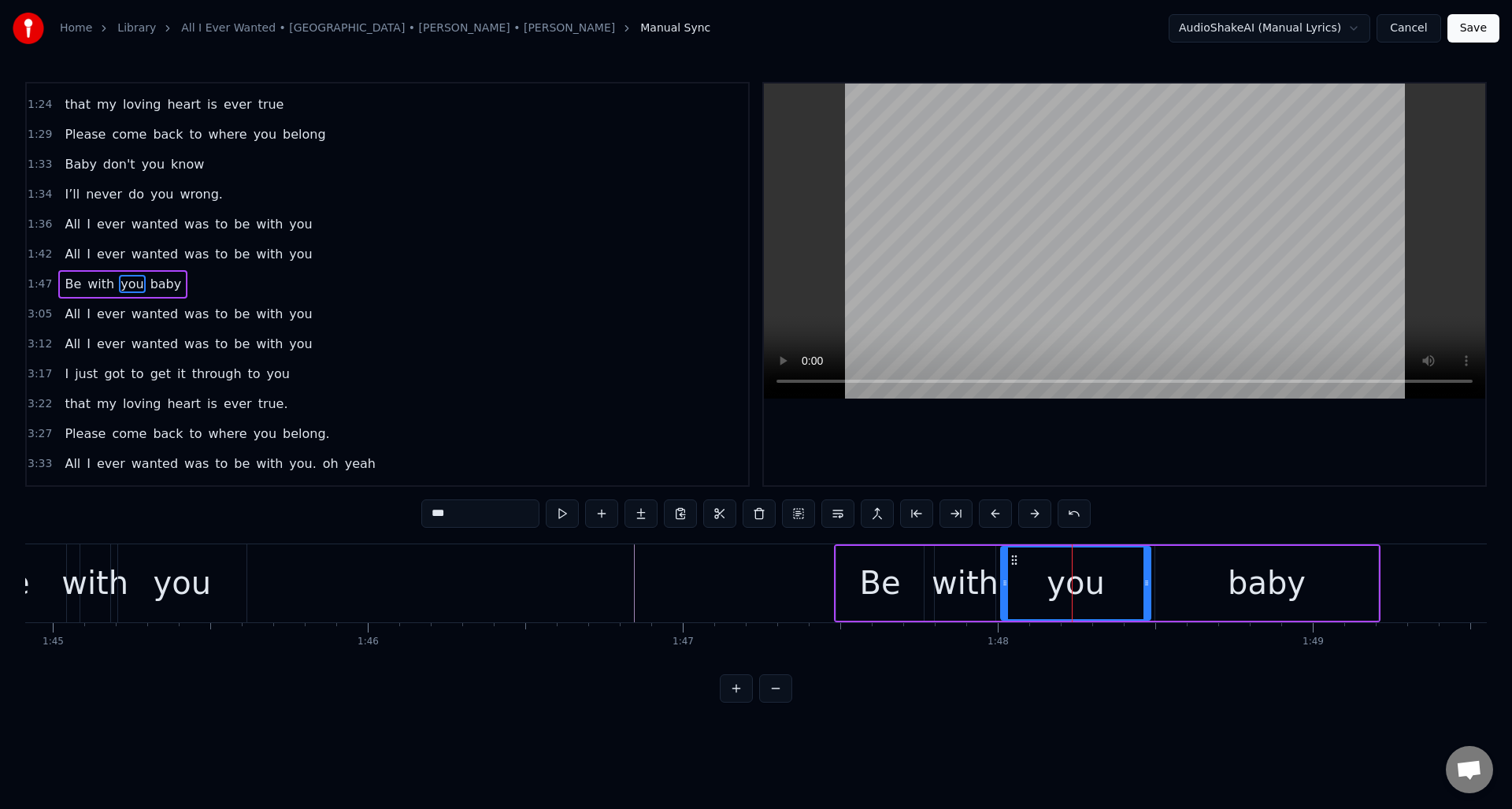
drag, startPoint x: 1050, startPoint y: 571, endPoint x: 1018, endPoint y: 578, distance: 32.8
click at [1003, 580] on div at bounding box center [1005, 584] width 6 height 71
drag, startPoint x: 1148, startPoint y: 574, endPoint x: 1069, endPoint y: 575, distance: 79.0
click at [1061, 577] on div at bounding box center [1059, 584] width 6 height 71
click at [1196, 572] on div "baby" at bounding box center [1267, 584] width 223 height 75
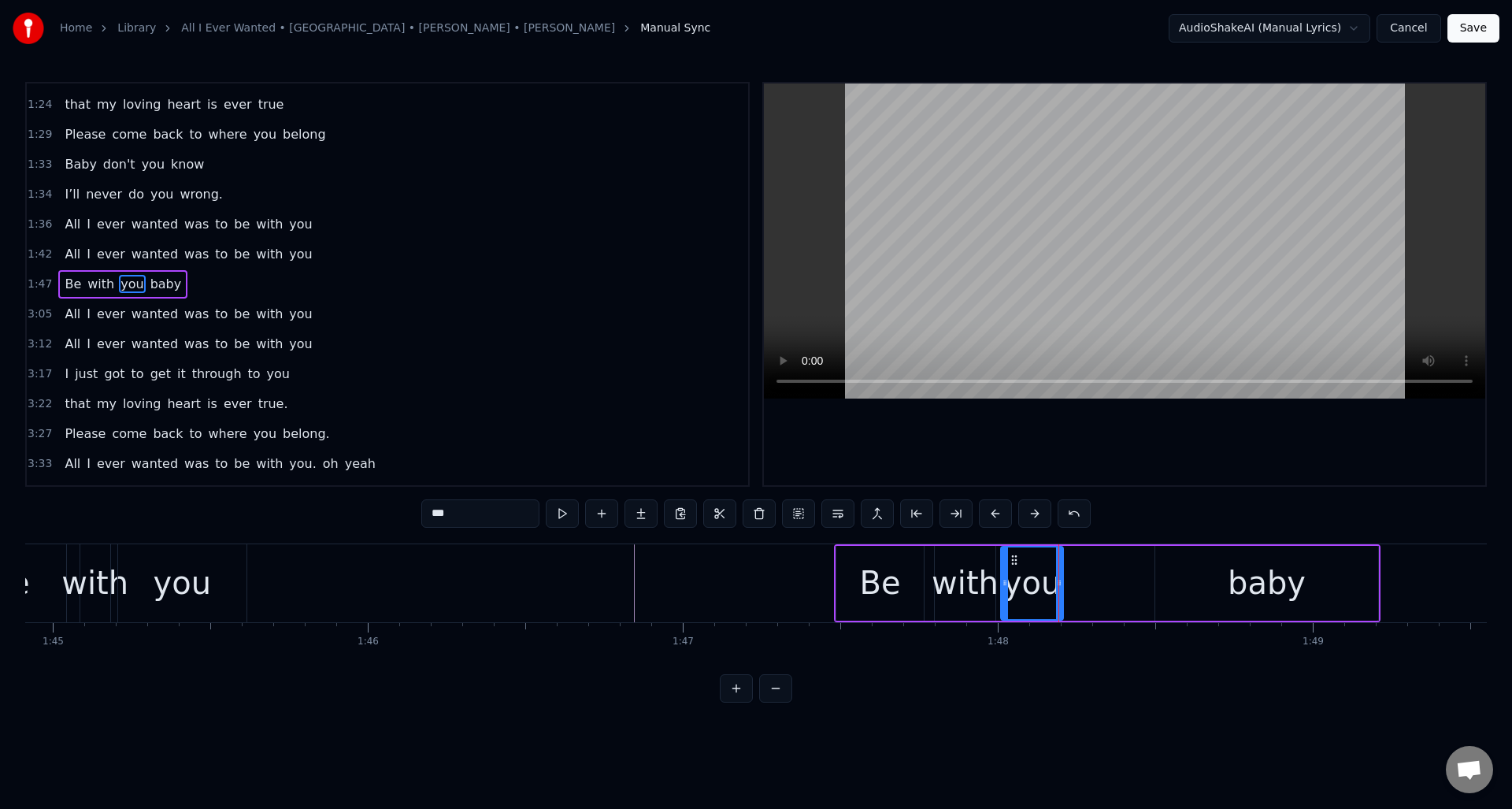
type input "****"
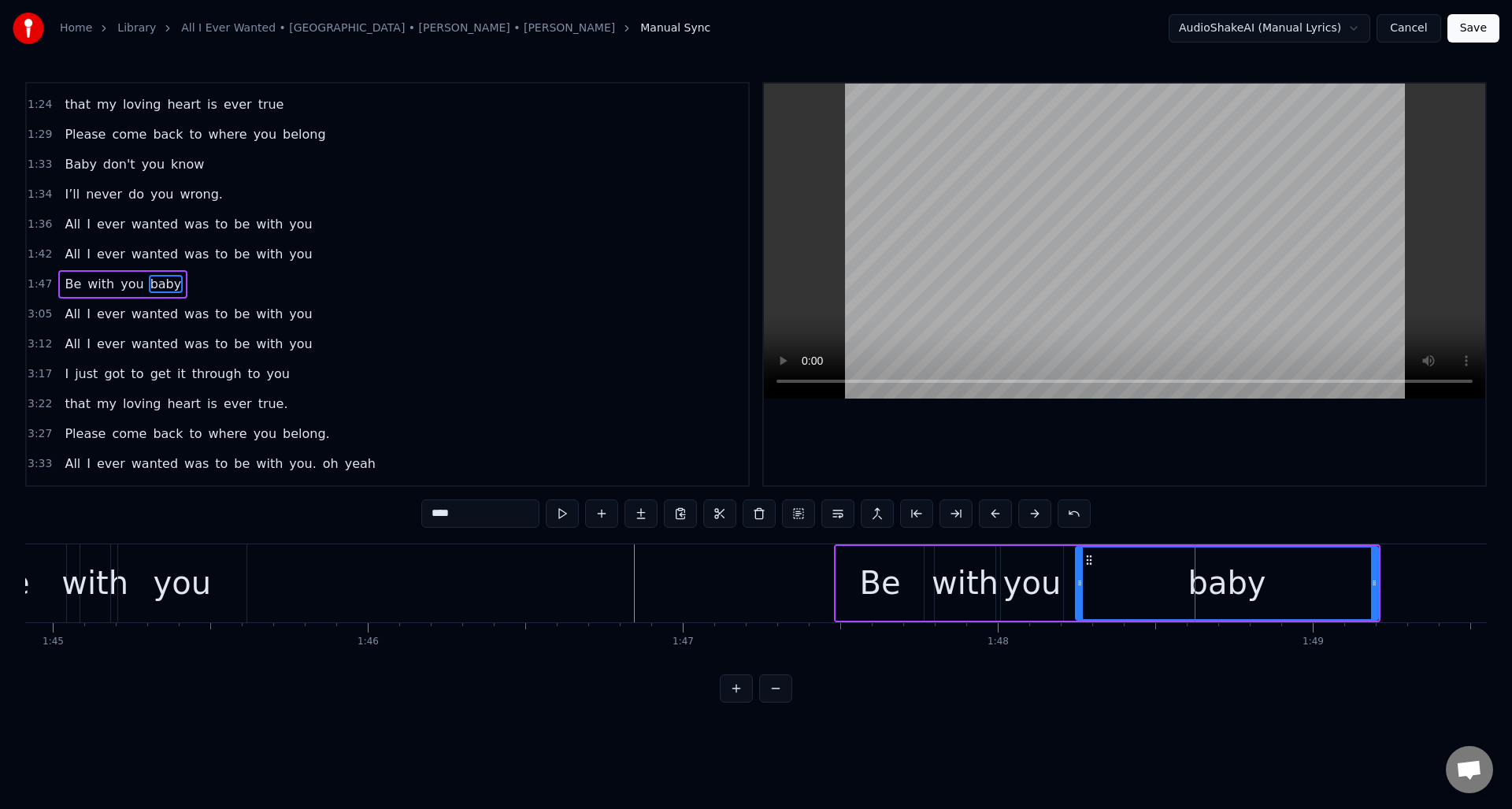
drag, startPoint x: 1158, startPoint y: 574, endPoint x: 1079, endPoint y: 576, distance: 79.0
click at [1079, 576] on div at bounding box center [1080, 584] width 6 height 71
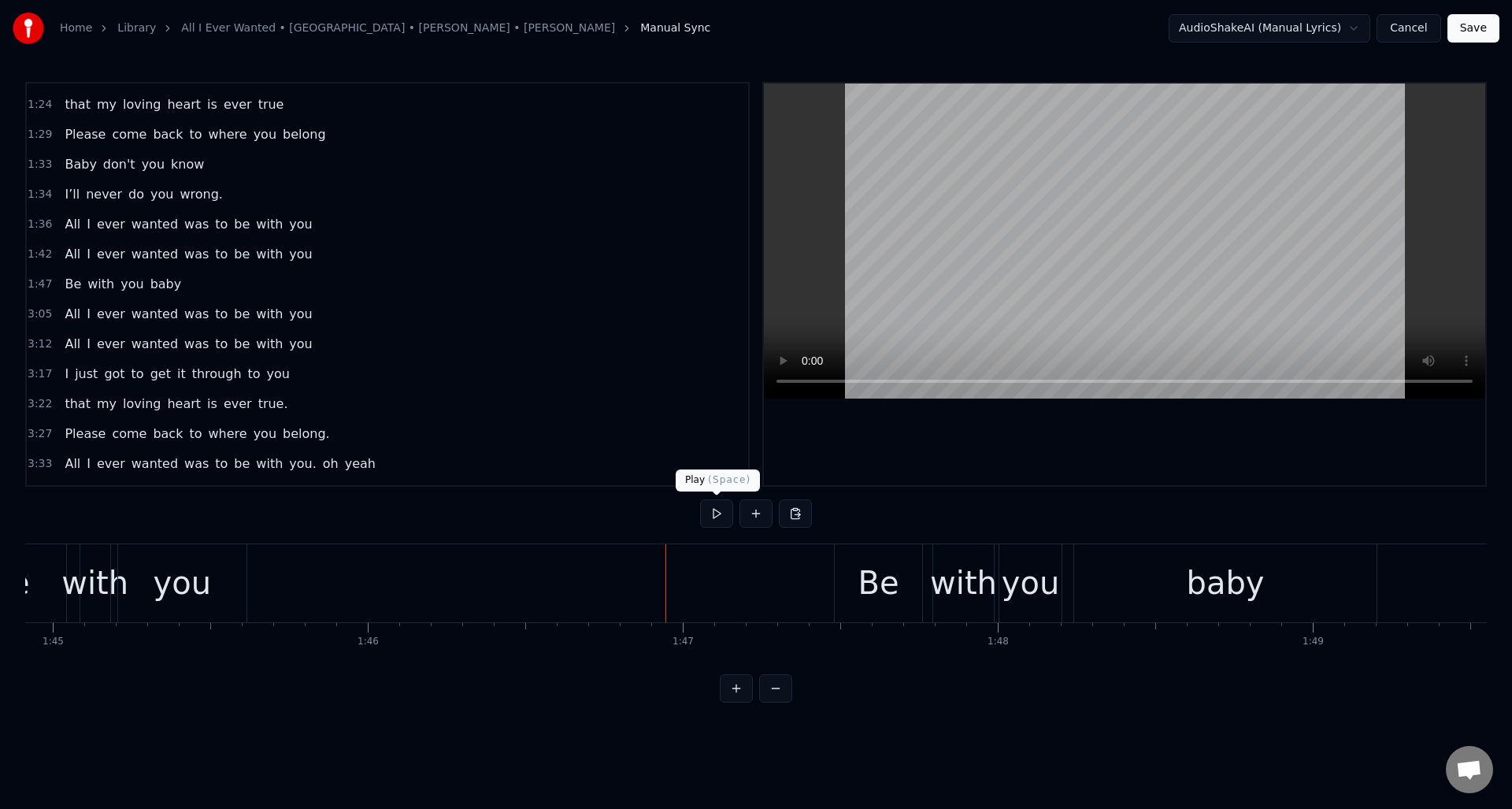
click at [717, 515] on button at bounding box center [717, 513] width 33 height 28
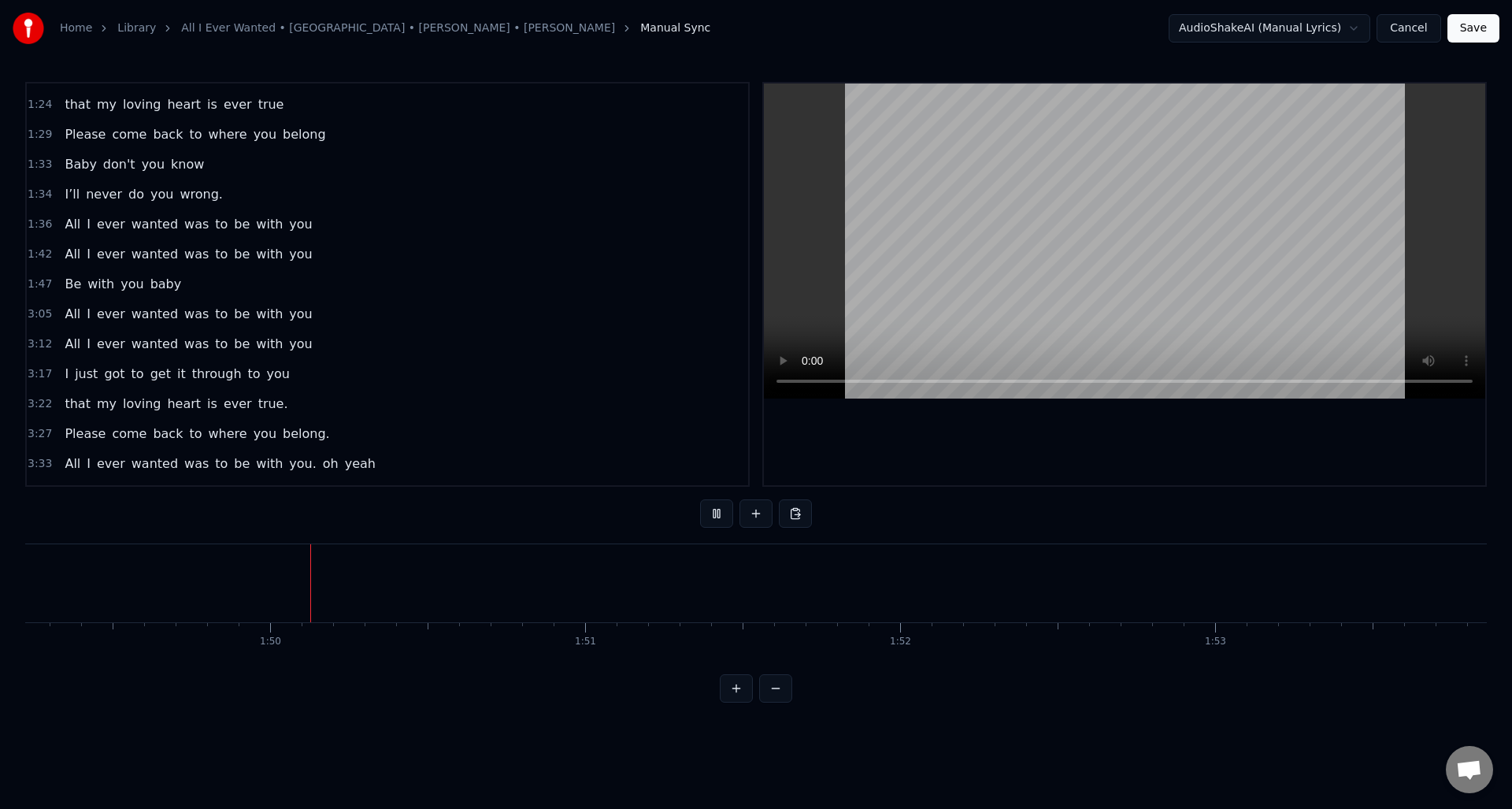
scroll to position [0, 34415]
click at [717, 515] on button at bounding box center [717, 513] width 33 height 28
click at [711, 514] on button at bounding box center [717, 513] width 33 height 28
click at [714, 517] on button at bounding box center [717, 513] width 33 height 28
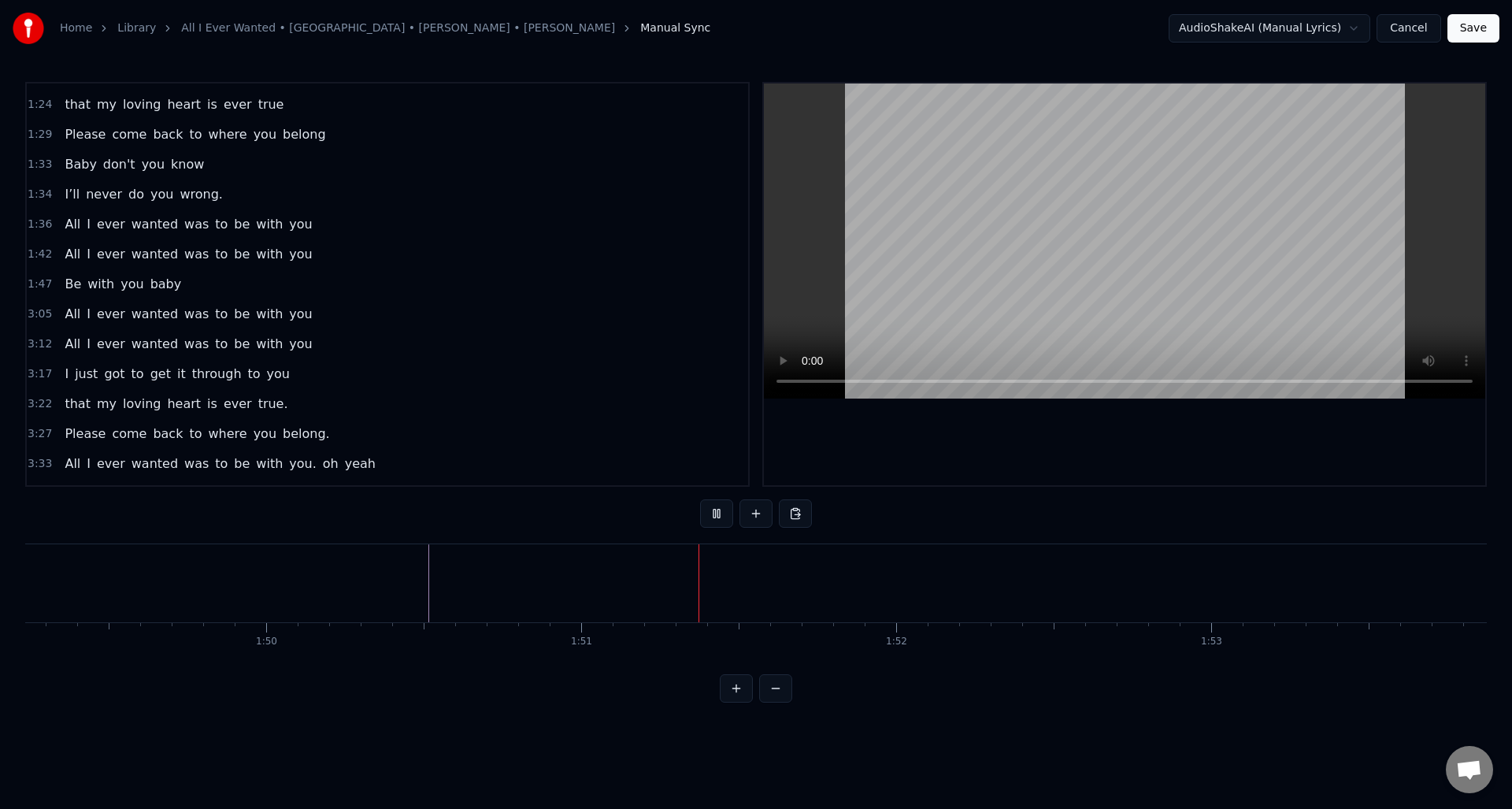
click at [714, 517] on button at bounding box center [717, 513] width 33 height 28
click at [758, 515] on button at bounding box center [756, 513] width 33 height 28
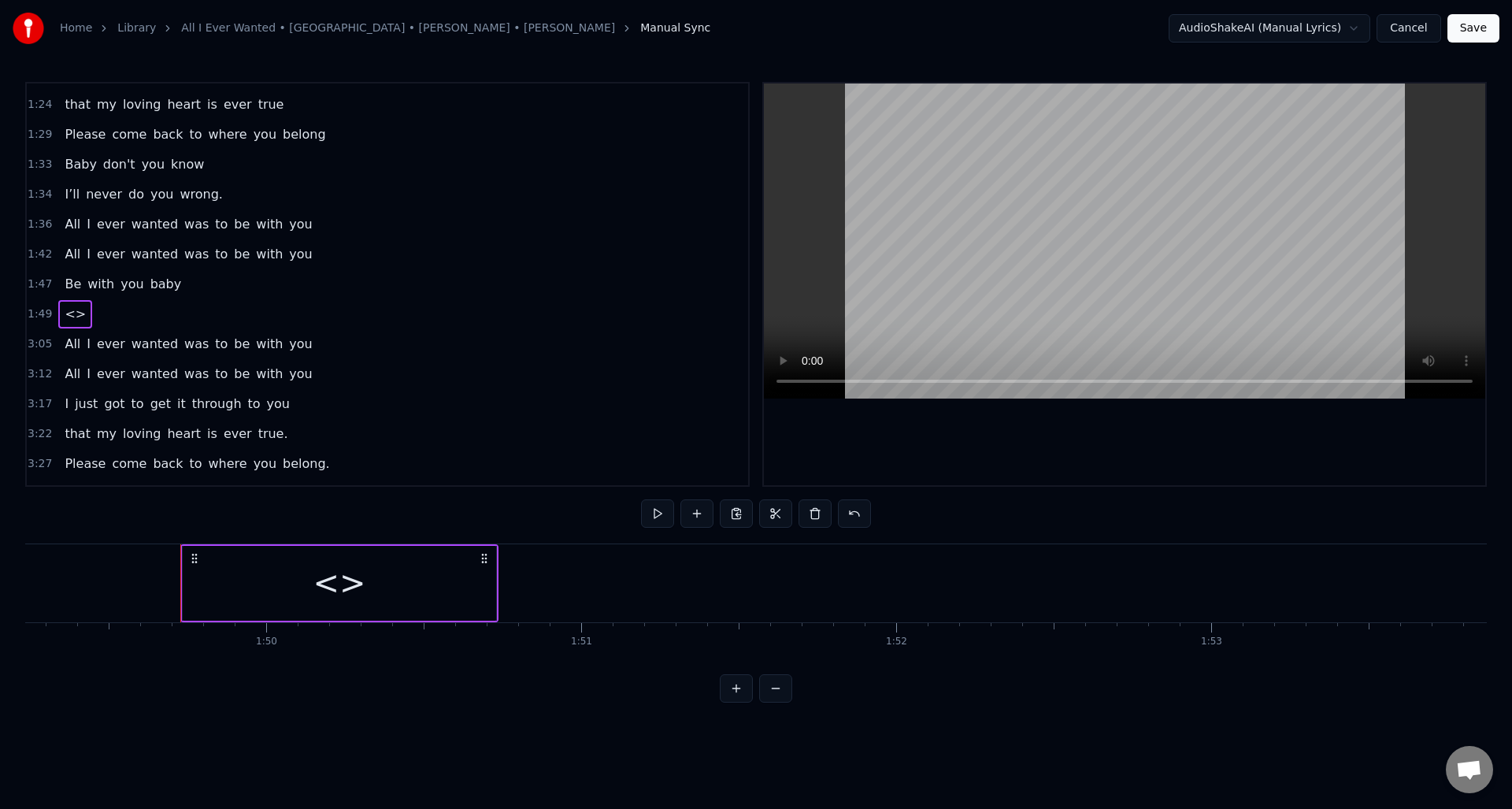
click at [429, 594] on div "<>" at bounding box center [340, 584] width 313 height 75
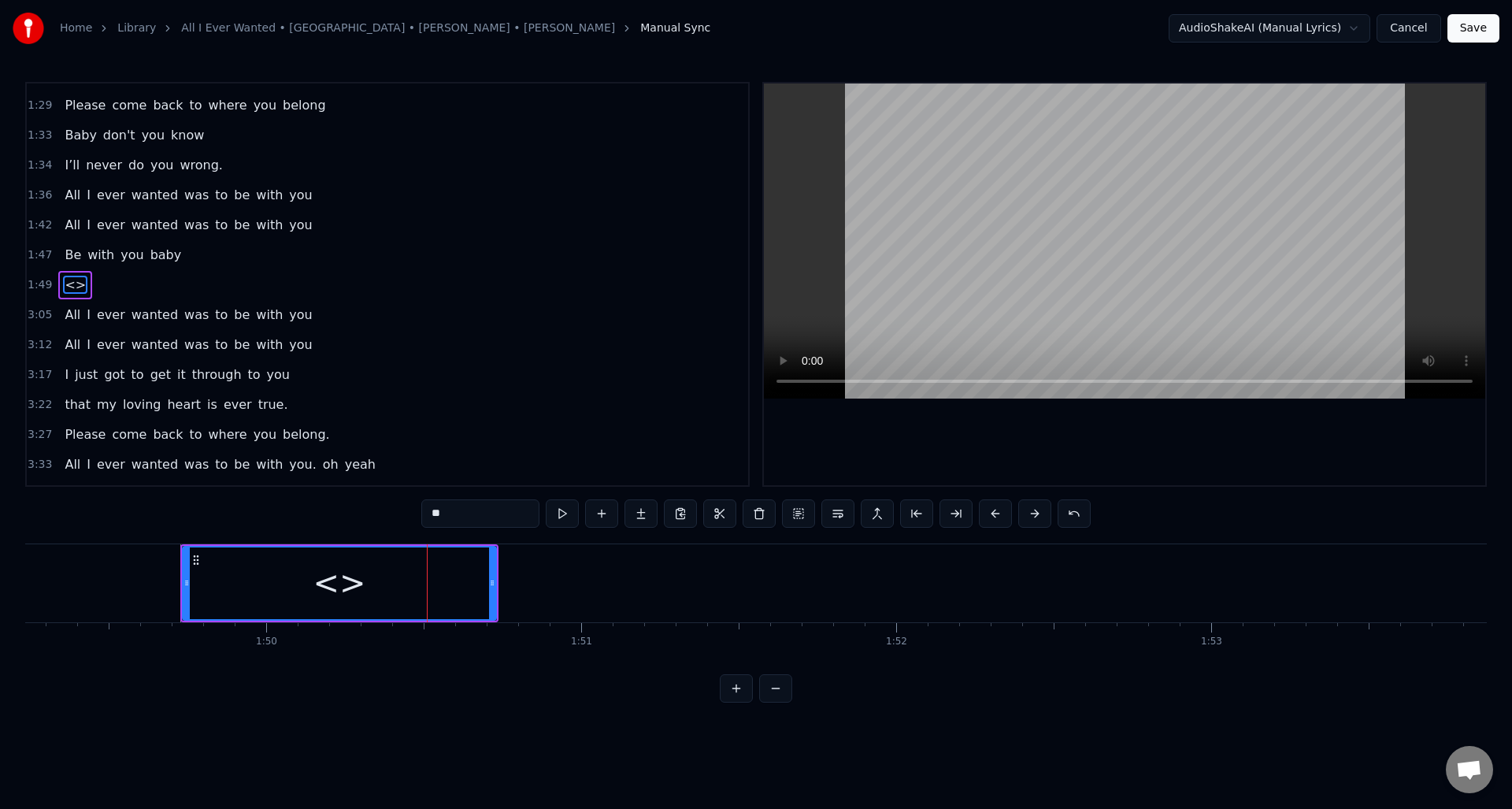
scroll to position [383, 0]
drag, startPoint x: 495, startPoint y: 593, endPoint x: 450, endPoint y: 530, distance: 77.4
click at [377, 599] on div at bounding box center [375, 584] width 6 height 71
drag, startPoint x: 463, startPoint y: 515, endPoint x: 411, endPoint y: 509, distance: 52.3
click at [411, 509] on div "0:30 Well I told you ‘bout your attitude 0:35 and it didn’t do me any good 0:39…" at bounding box center [756, 392] width 1462 height 621
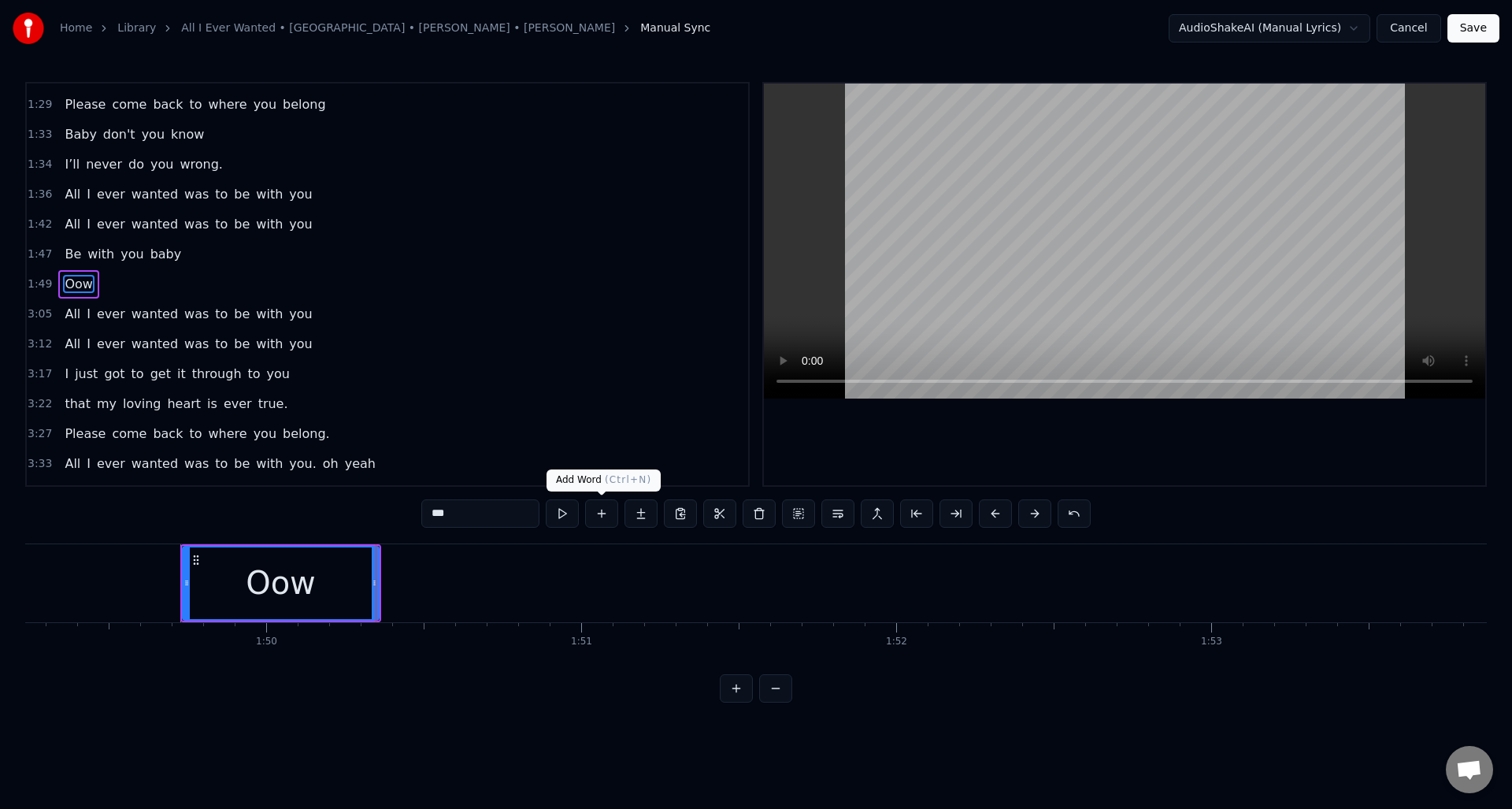
type input "***"
click at [600, 511] on button at bounding box center [602, 513] width 33 height 28
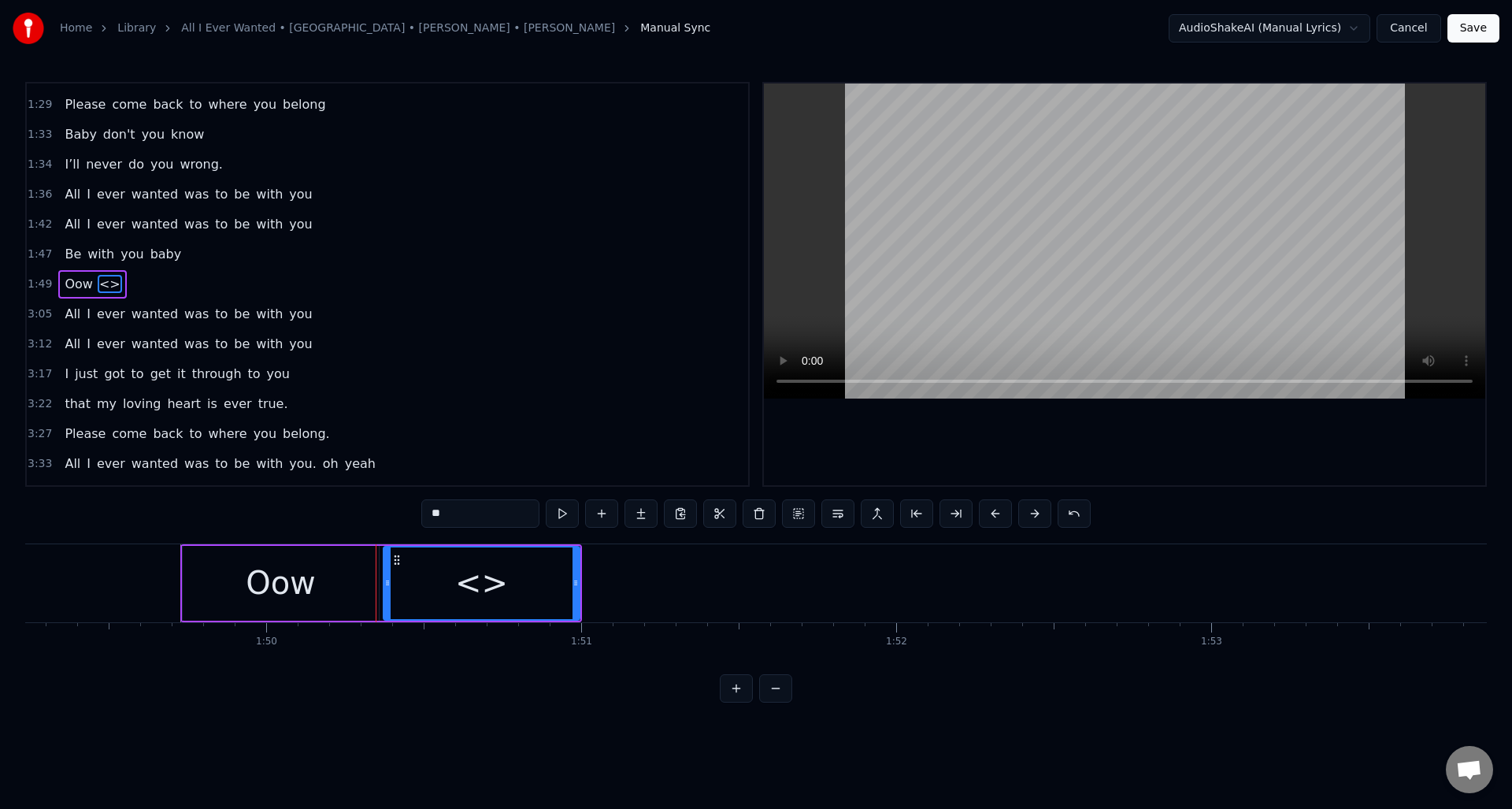
click at [601, 511] on button at bounding box center [602, 513] width 33 height 28
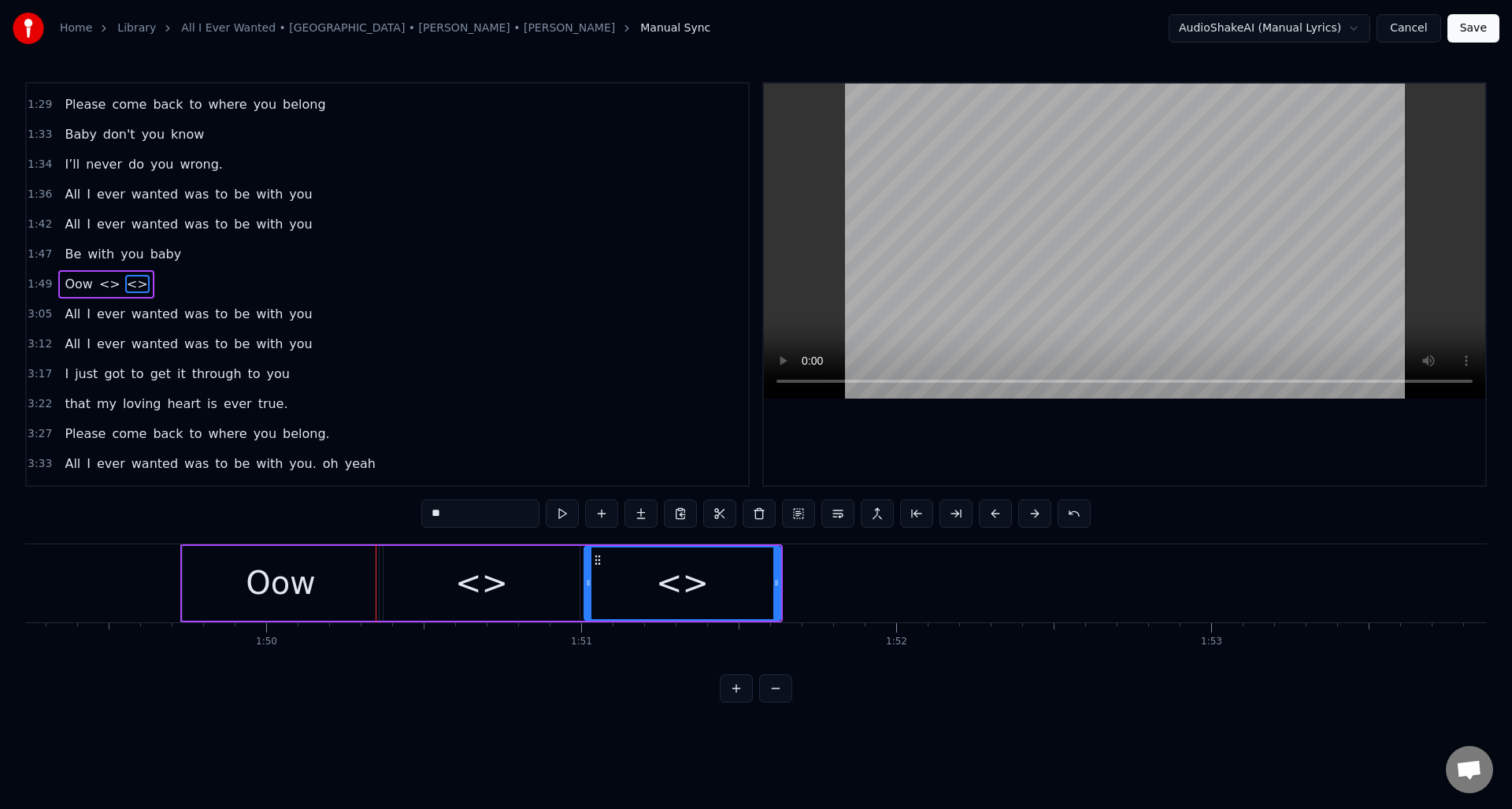
click at [601, 511] on button at bounding box center [602, 513] width 33 height 28
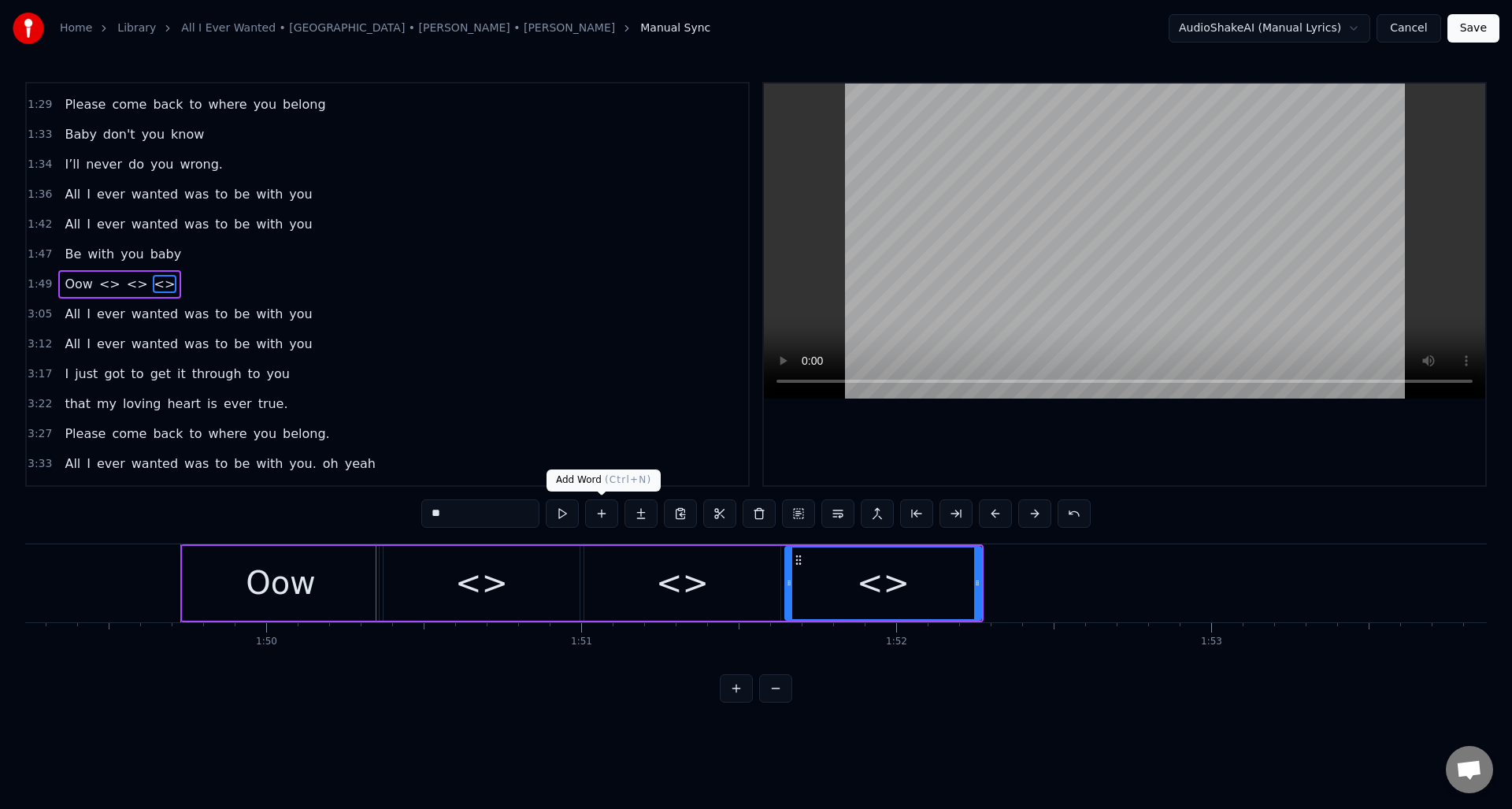
click at [601, 511] on button at bounding box center [602, 513] width 33 height 28
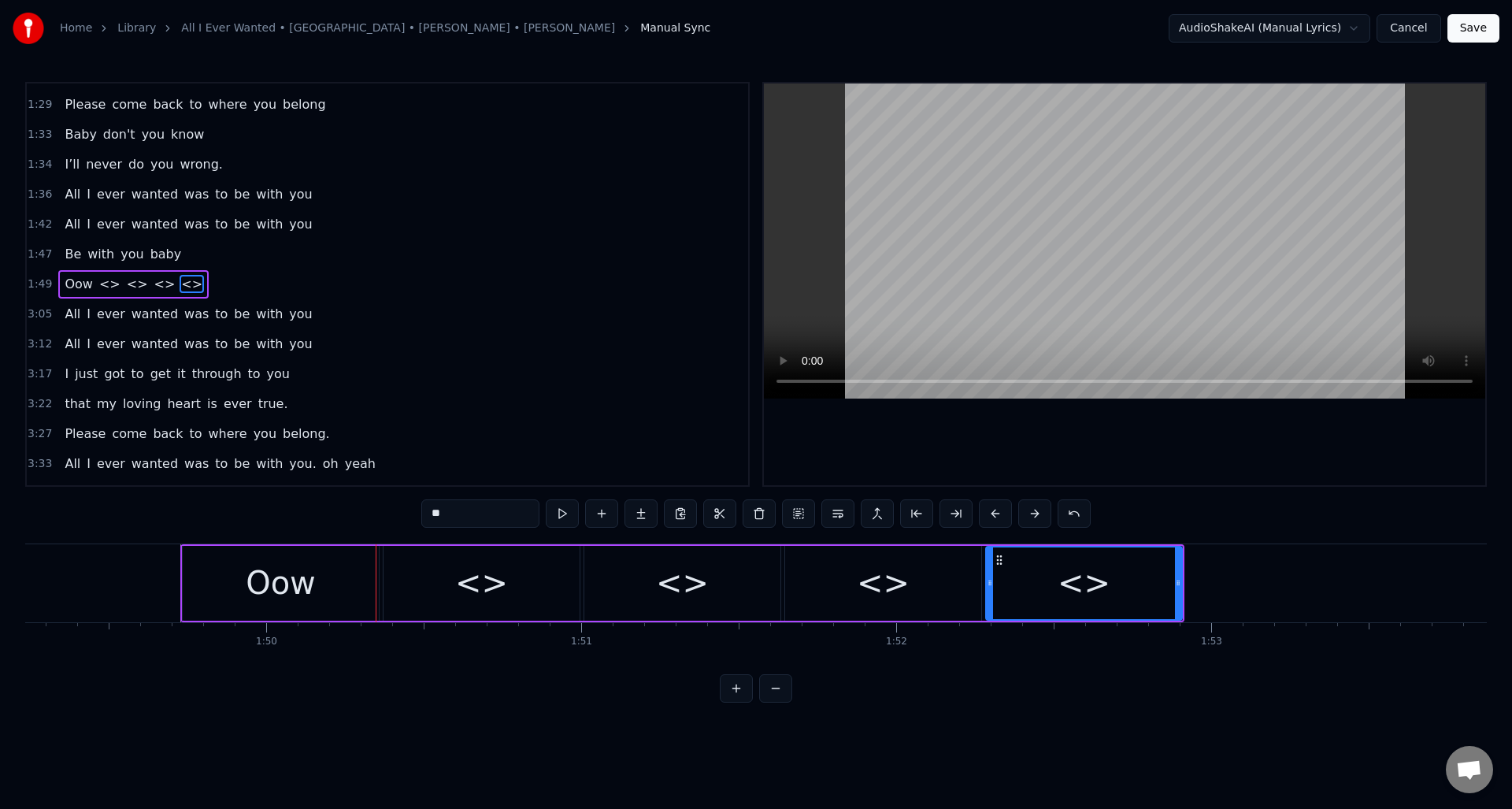
click at [470, 577] on div "<>" at bounding box center [482, 584] width 53 height 48
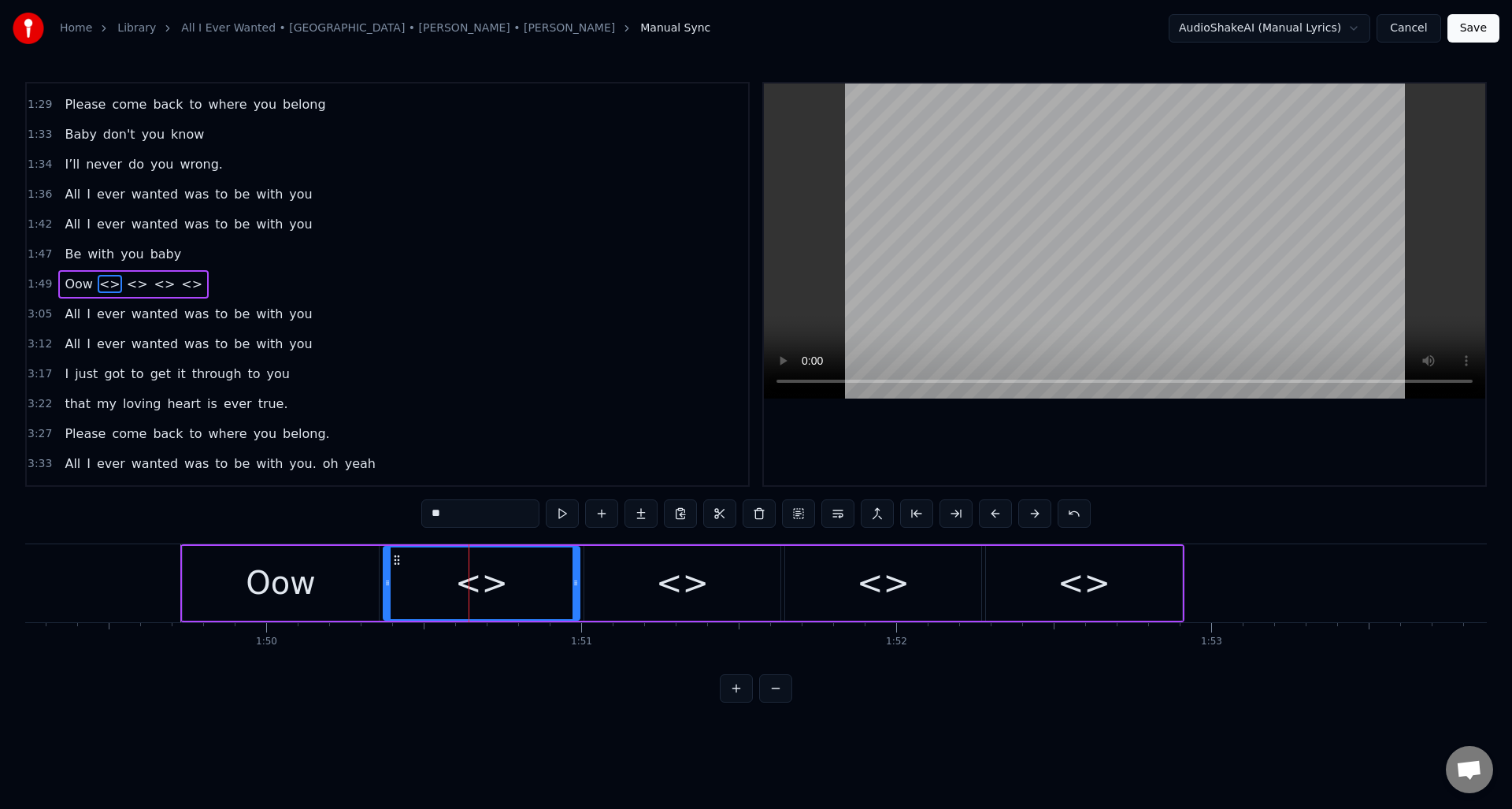
drag, startPoint x: 490, startPoint y: 519, endPoint x: 414, endPoint y: 517, distance: 76.0
click at [414, 517] on div "0:30 Well I told you ‘bout your attitude 0:35 and it didn’t do me any good 0:39…" at bounding box center [756, 392] width 1462 height 621
drag, startPoint x: 575, startPoint y: 588, endPoint x: 550, endPoint y: 551, distance: 44.7
click at [514, 600] on div at bounding box center [514, 584] width 6 height 71
click at [644, 574] on div "<>" at bounding box center [682, 584] width 196 height 75
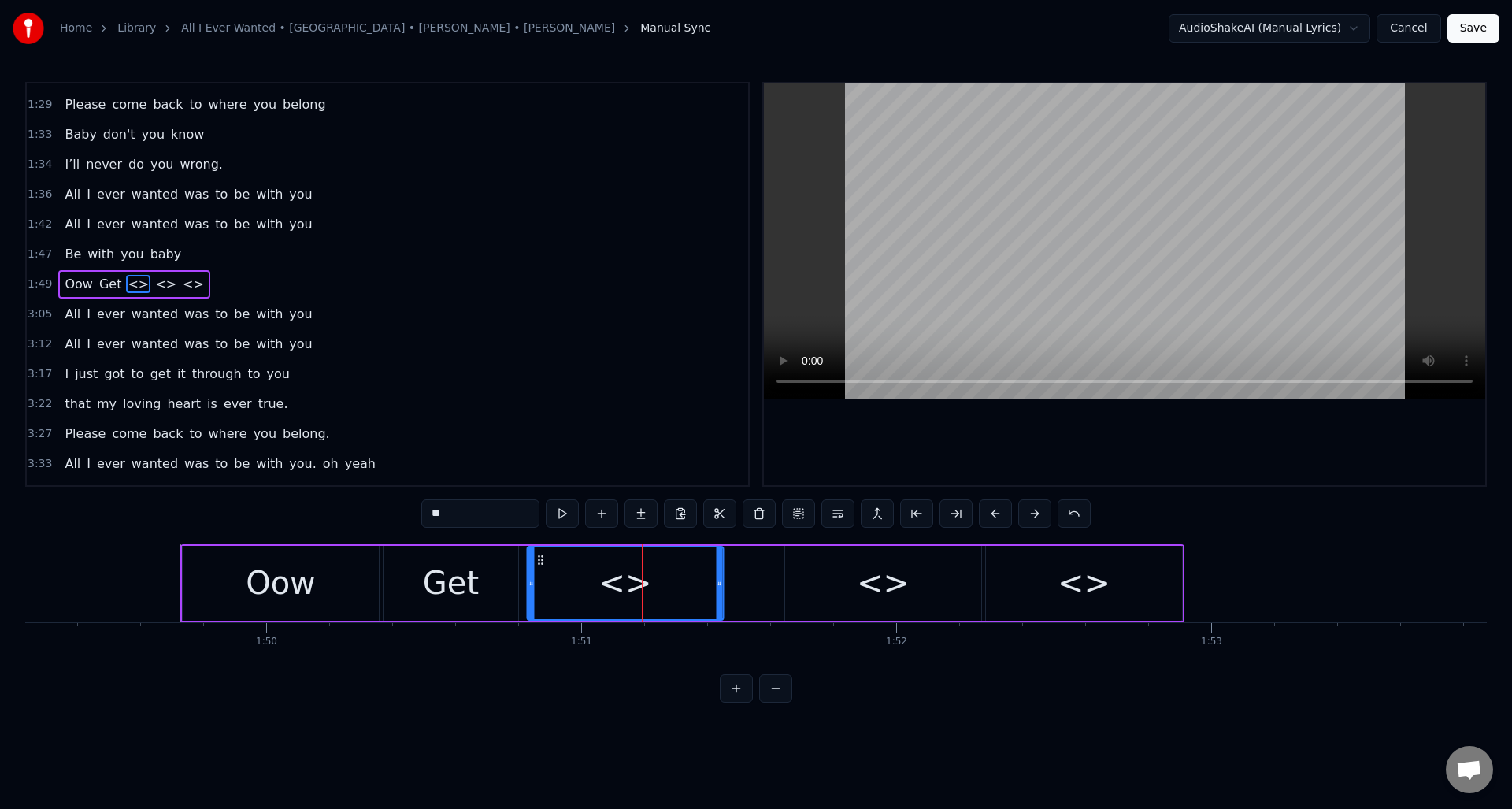
drag, startPoint x: 596, startPoint y: 558, endPoint x: 592, endPoint y: 568, distance: 10.8
click at [540, 563] on icon at bounding box center [540, 561] width 13 height 13
drag, startPoint x: 720, startPoint y: 574, endPoint x: 604, endPoint y: 574, distance: 116.0
click at [604, 574] on div at bounding box center [603, 584] width 6 height 71
drag, startPoint x: 480, startPoint y: 517, endPoint x: 410, endPoint y: 514, distance: 70.1
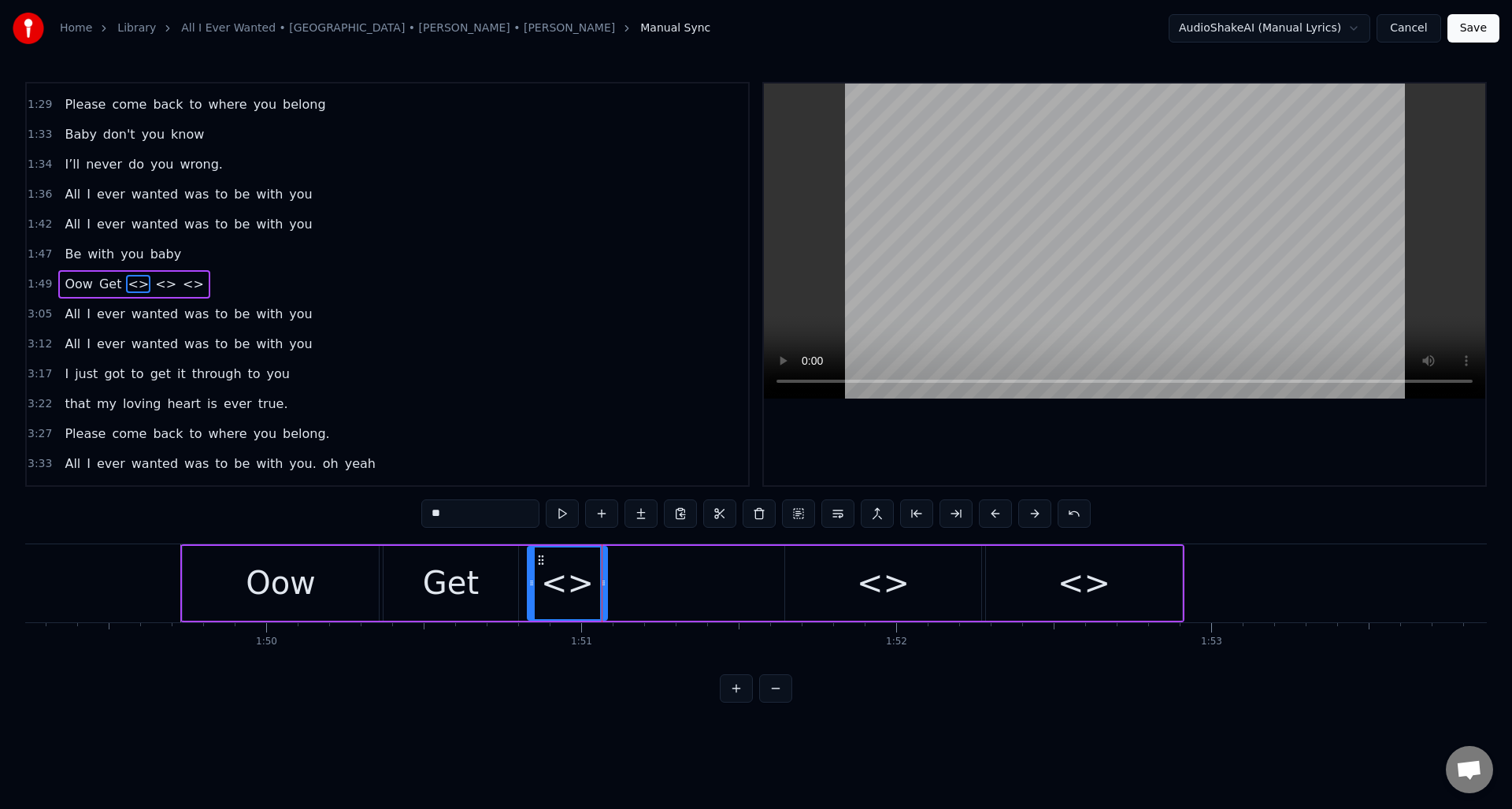
click at [410, 514] on div "0:30 Well I told you ‘bout your attitude 0:35 and it didn’t do me any good 0:39…" at bounding box center [756, 392] width 1462 height 621
click at [841, 577] on div "<>" at bounding box center [883, 584] width 196 height 75
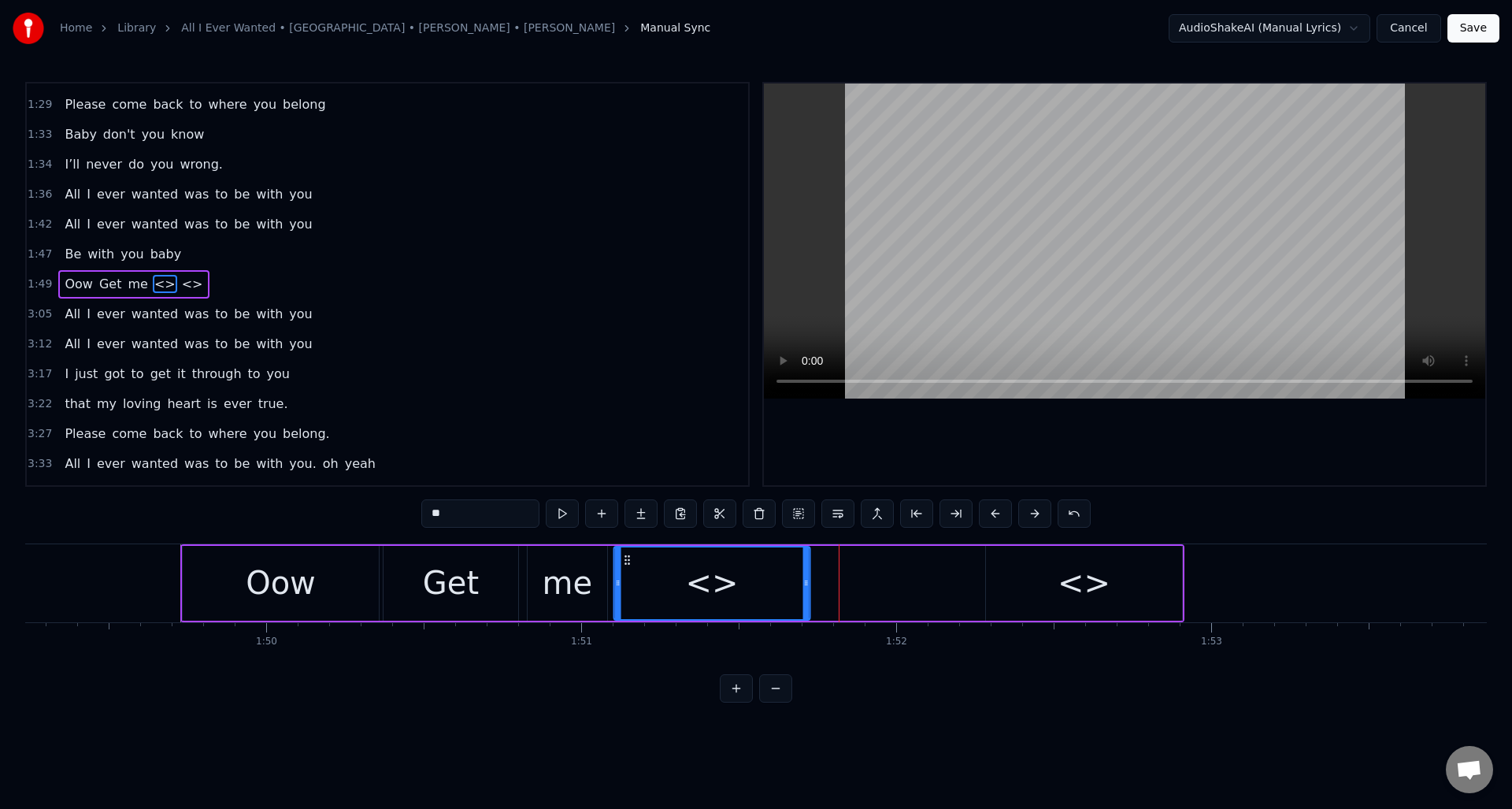
drag, startPoint x: 797, startPoint y: 559, endPoint x: 625, endPoint y: 566, distance: 172.1
click at [625, 566] on div "<>" at bounding box center [712, 584] width 194 height 71
drag, startPoint x: 470, startPoint y: 514, endPoint x: 425, endPoint y: 515, distance: 45.0
click at [425, 515] on input "**" at bounding box center [480, 513] width 118 height 28
click at [1056, 579] on div "<>" at bounding box center [1084, 584] width 196 height 75
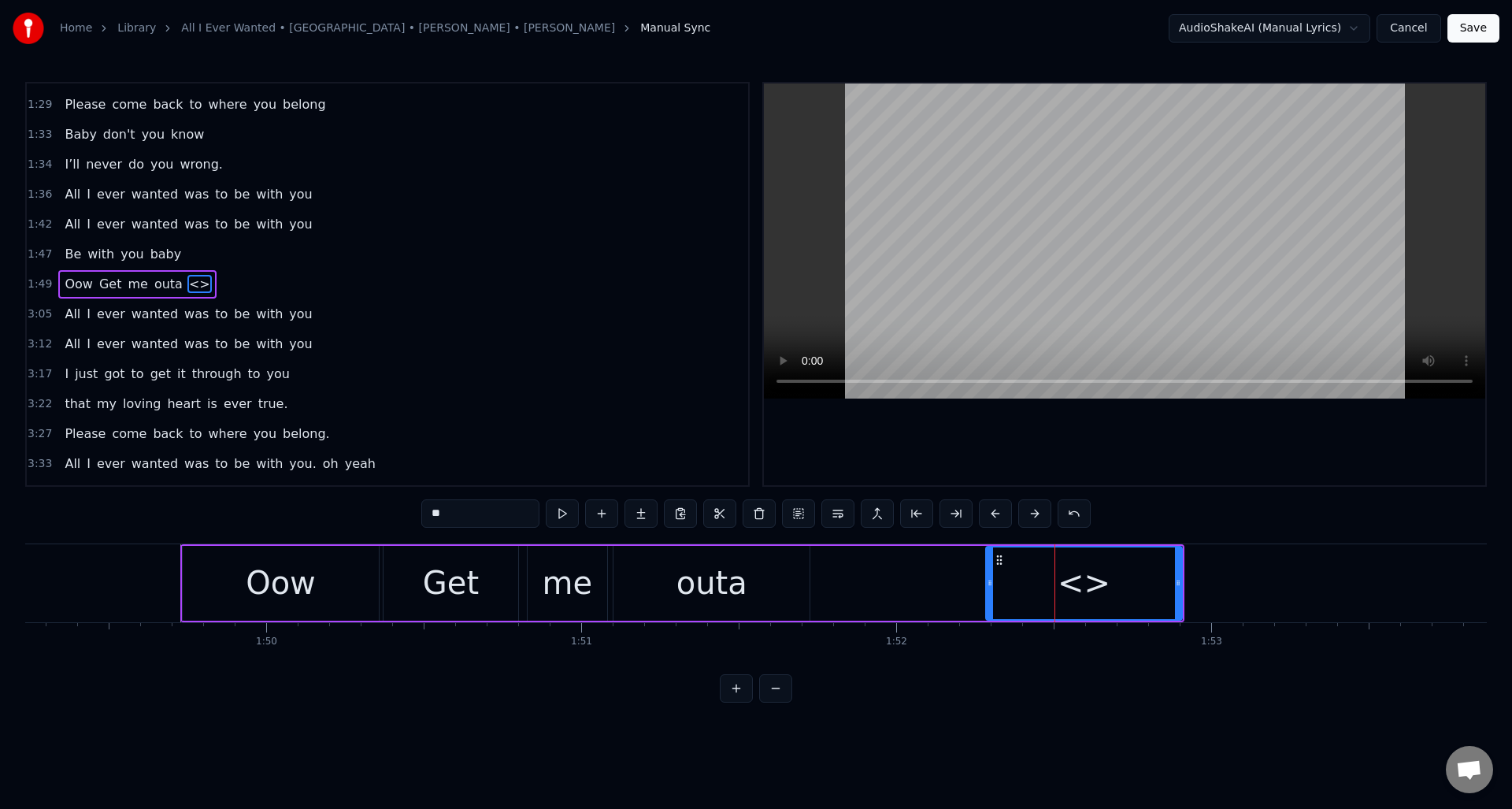
drag, startPoint x: 452, startPoint y: 518, endPoint x: 429, endPoint y: 515, distance: 23.2
click at [429, 515] on input "**" at bounding box center [480, 513] width 118 height 28
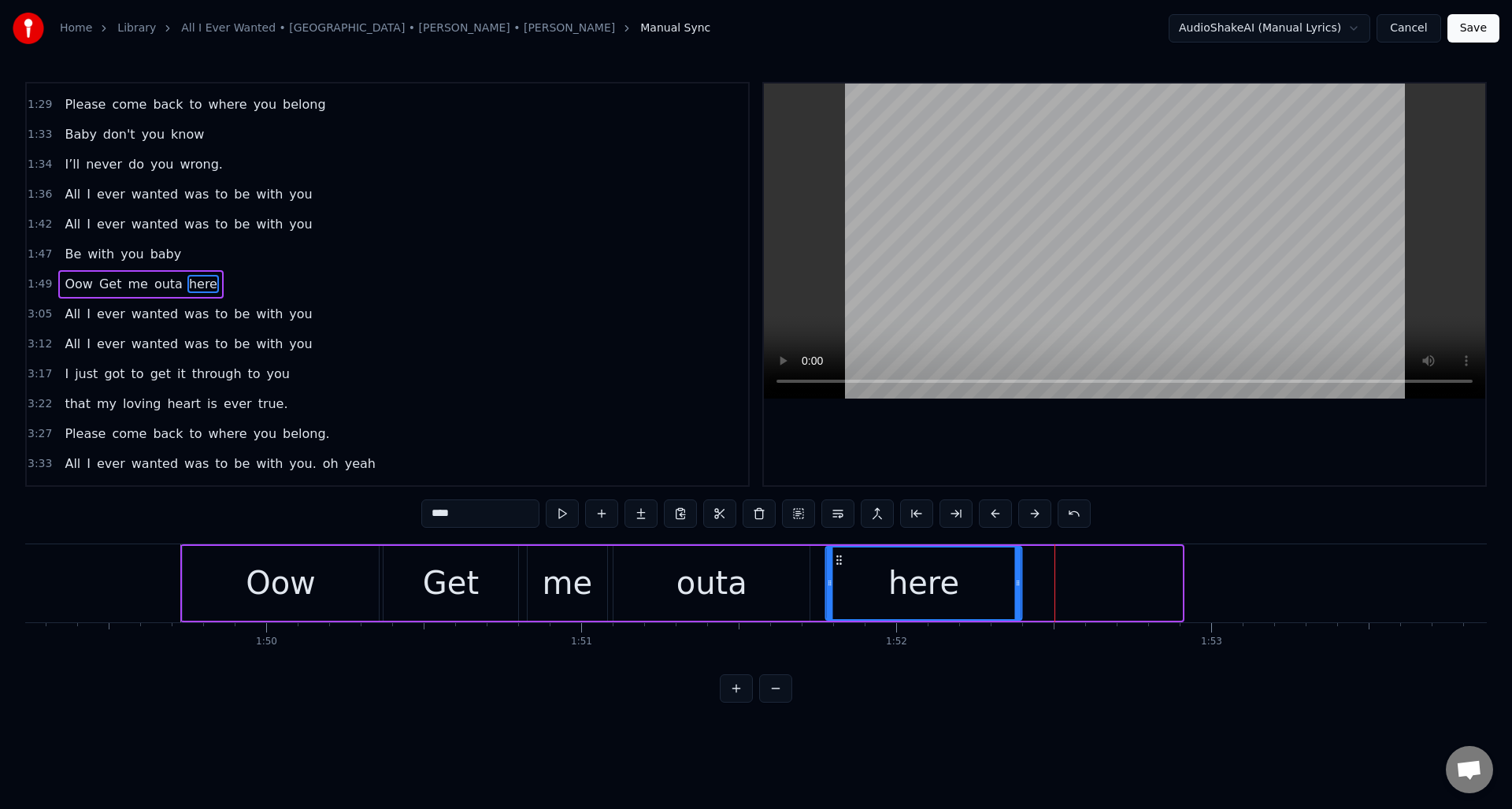
drag, startPoint x: 998, startPoint y: 559, endPoint x: 837, endPoint y: 559, distance: 161.0
click at [837, 559] on icon at bounding box center [839, 561] width 13 height 13
click at [243, 566] on div "Oow" at bounding box center [281, 584] width 196 height 75
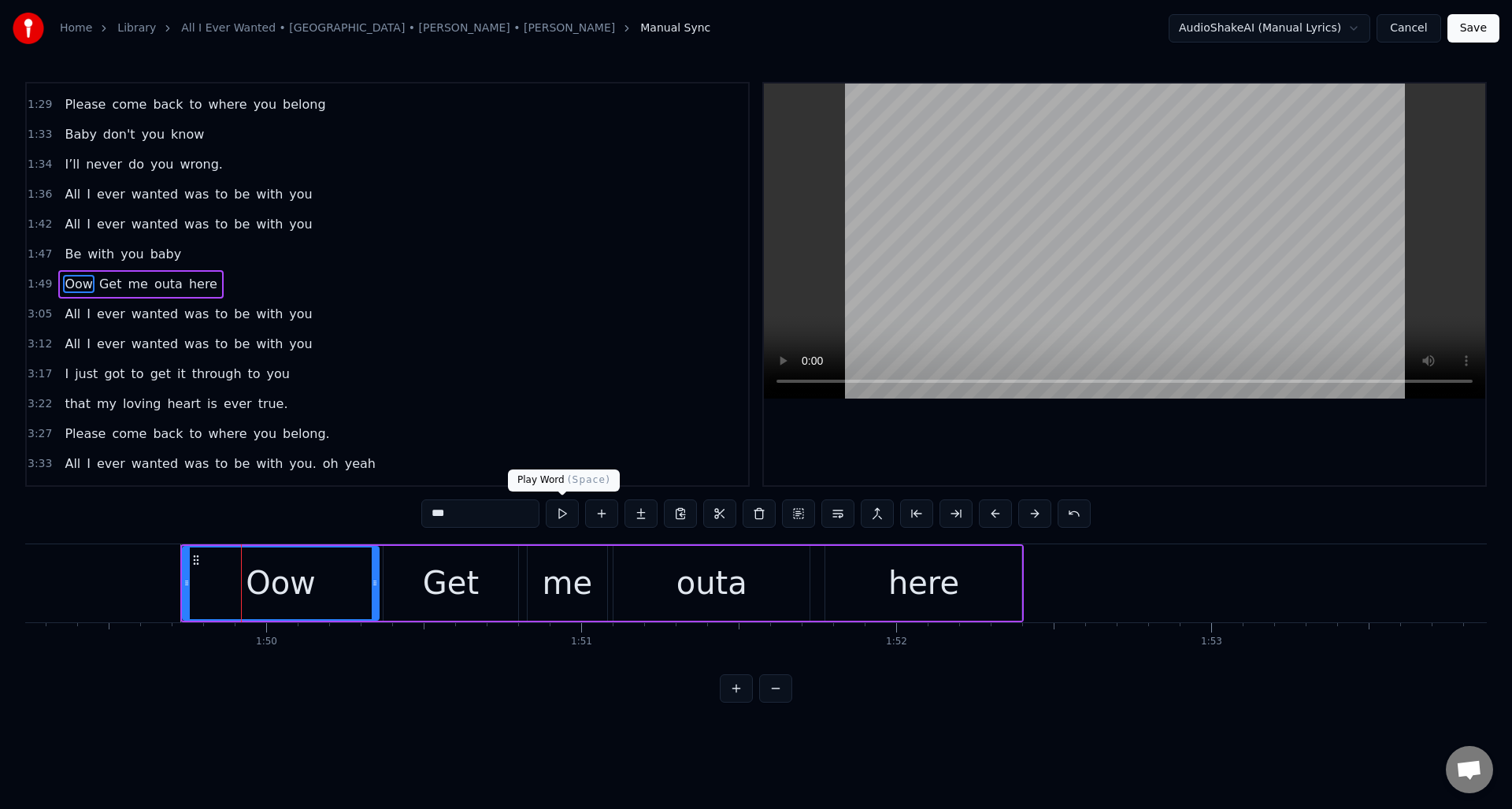
click at [560, 511] on button at bounding box center [562, 513] width 33 height 28
click at [457, 567] on div "Get" at bounding box center [451, 584] width 56 height 48
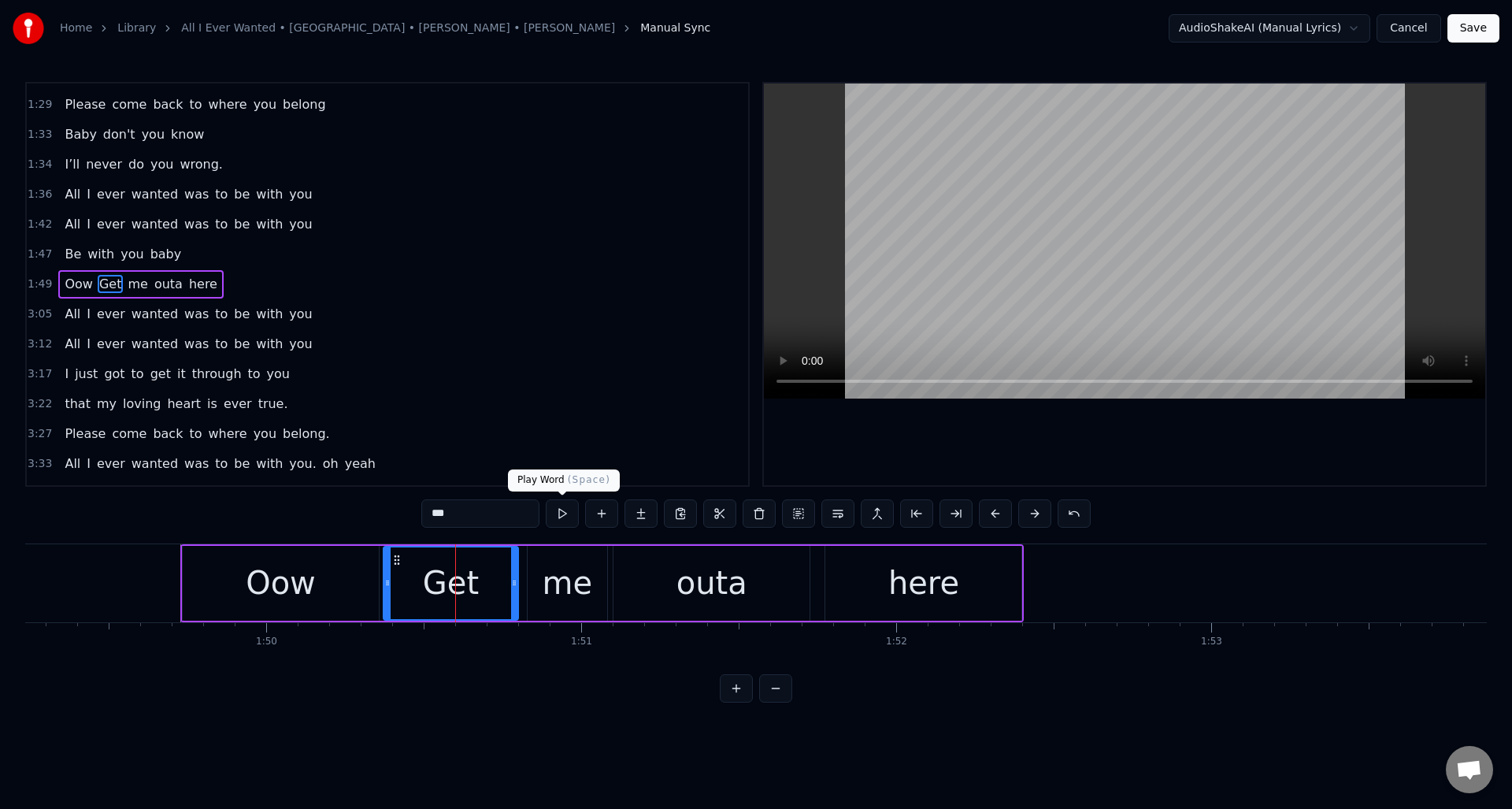
click at [557, 514] on button at bounding box center [562, 513] width 33 height 28
drag, startPoint x: 506, startPoint y: 566, endPoint x: 457, endPoint y: 572, distance: 49.4
click at [457, 572] on div at bounding box center [459, 584] width 6 height 71
click at [554, 560] on div "me" at bounding box center [568, 584] width 50 height 48
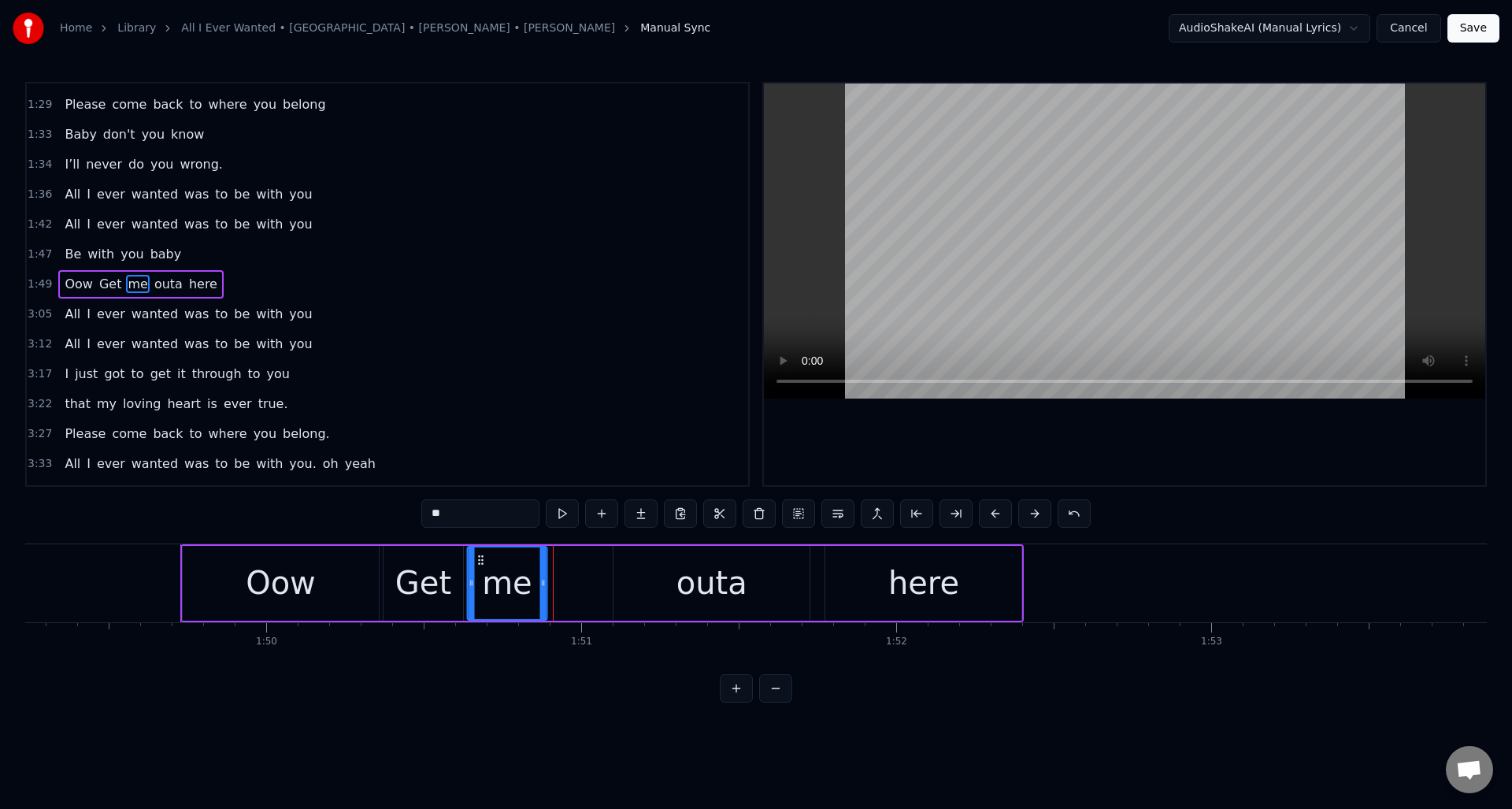
drag, startPoint x: 538, startPoint y: 557, endPoint x: 504, endPoint y: 560, distance: 34.1
click at [479, 560] on icon at bounding box center [481, 561] width 13 height 13
drag, startPoint x: 541, startPoint y: 561, endPoint x: 508, endPoint y: 564, distance: 33.1
click at [508, 564] on div at bounding box center [509, 584] width 6 height 71
drag, startPoint x: 654, startPoint y: 561, endPoint x: 643, endPoint y: 561, distance: 11.0
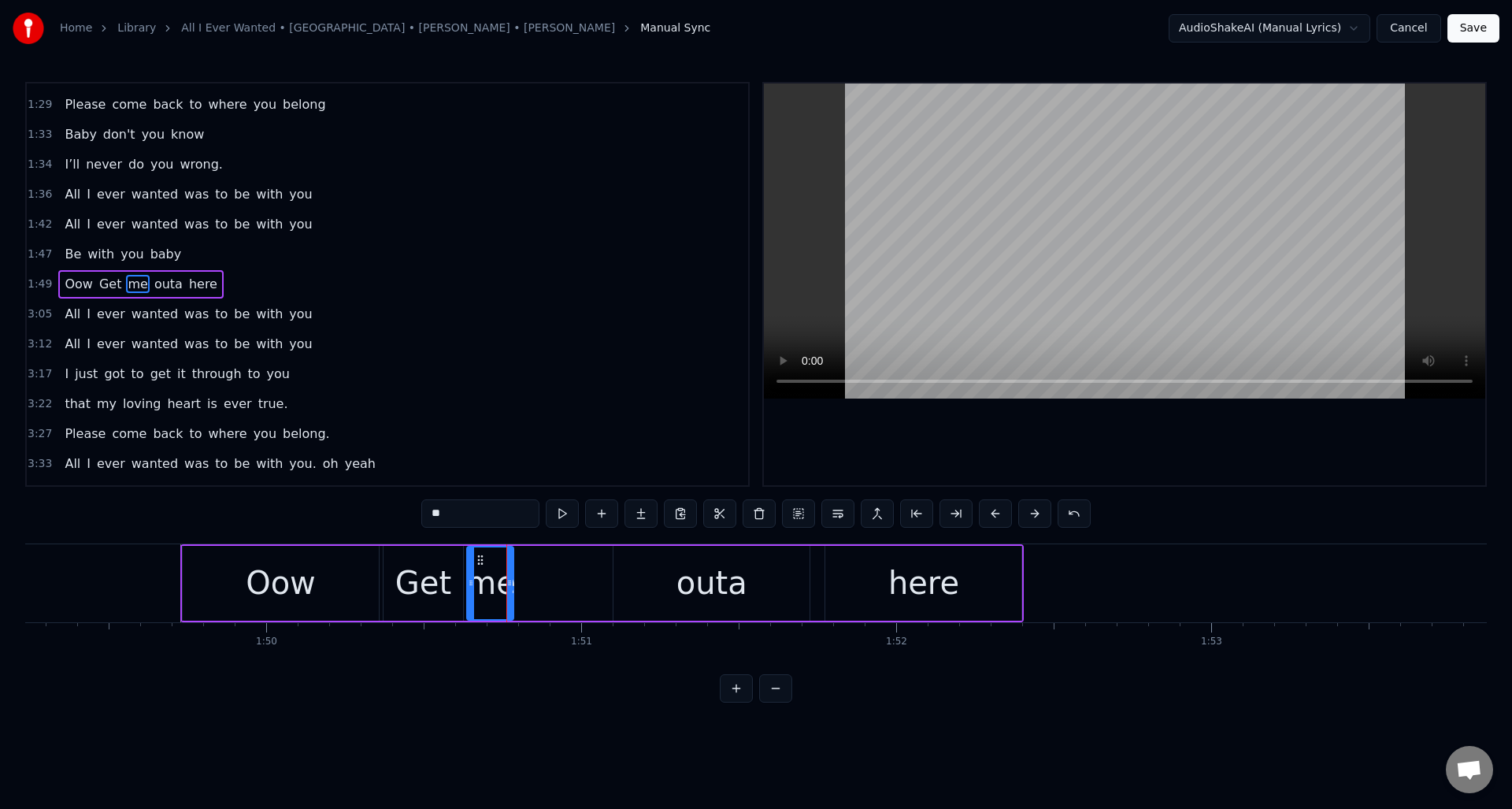
click at [654, 560] on div "outa" at bounding box center [712, 584] width 196 height 75
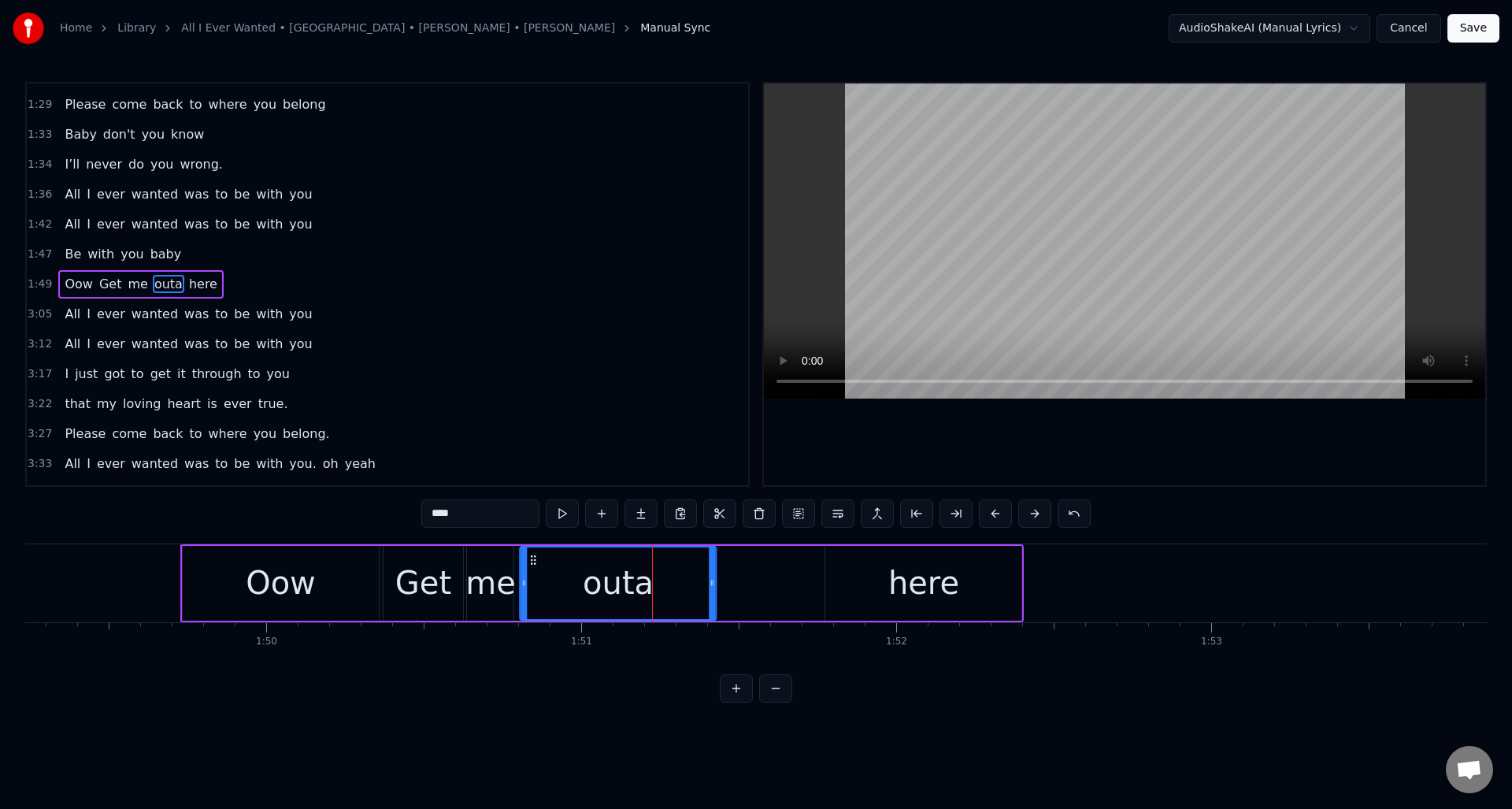
drag, startPoint x: 623, startPoint y: 556, endPoint x: 530, endPoint y: 561, distance: 93.1
click at [529, 561] on icon at bounding box center [534, 561] width 13 height 13
drag, startPoint x: 712, startPoint y: 566, endPoint x: 666, endPoint y: 571, distance: 46.3
click at [605, 572] on div at bounding box center [604, 584] width 6 height 71
click at [840, 573] on div "here" at bounding box center [923, 584] width 196 height 75
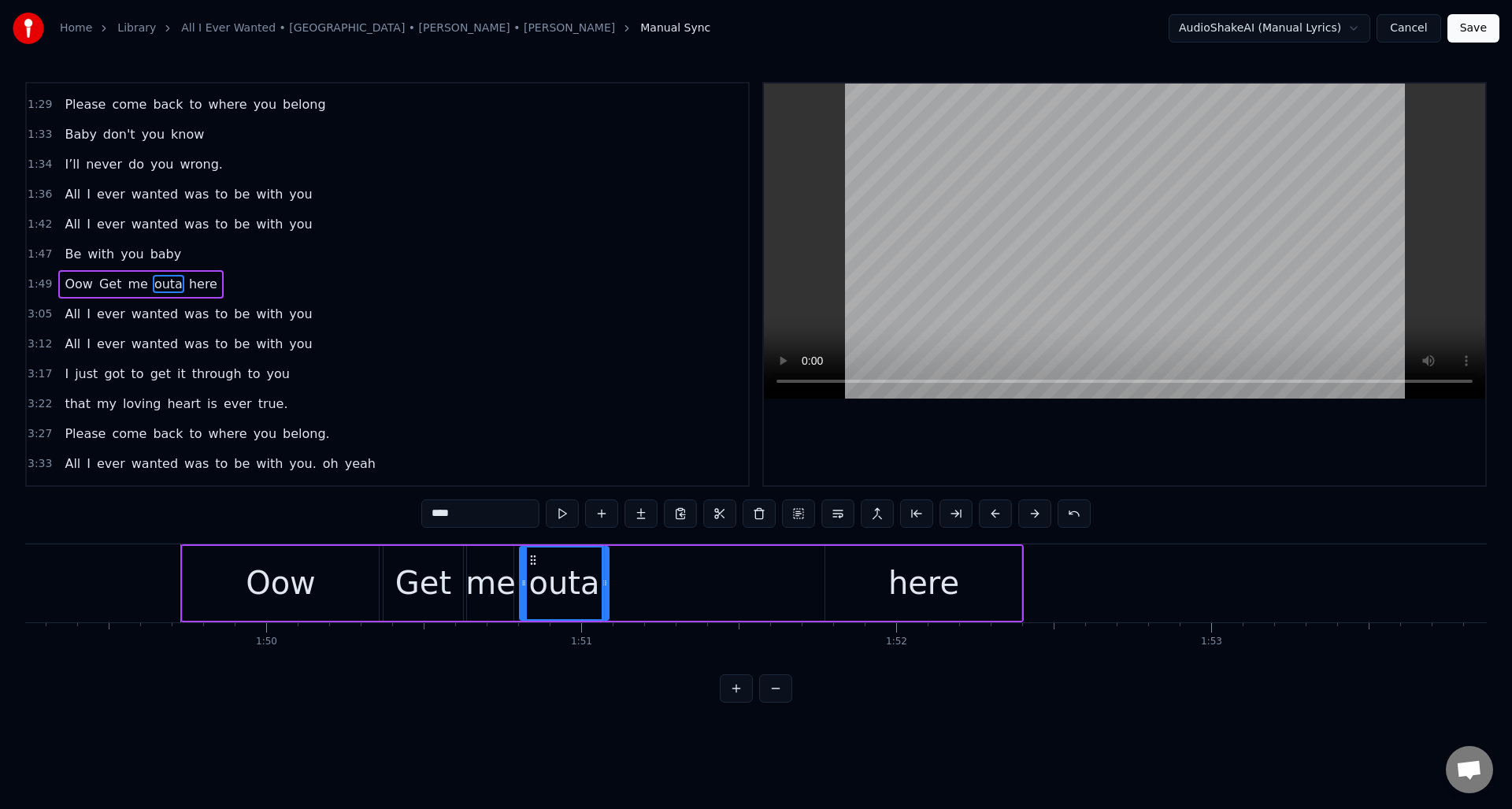
type input "****"
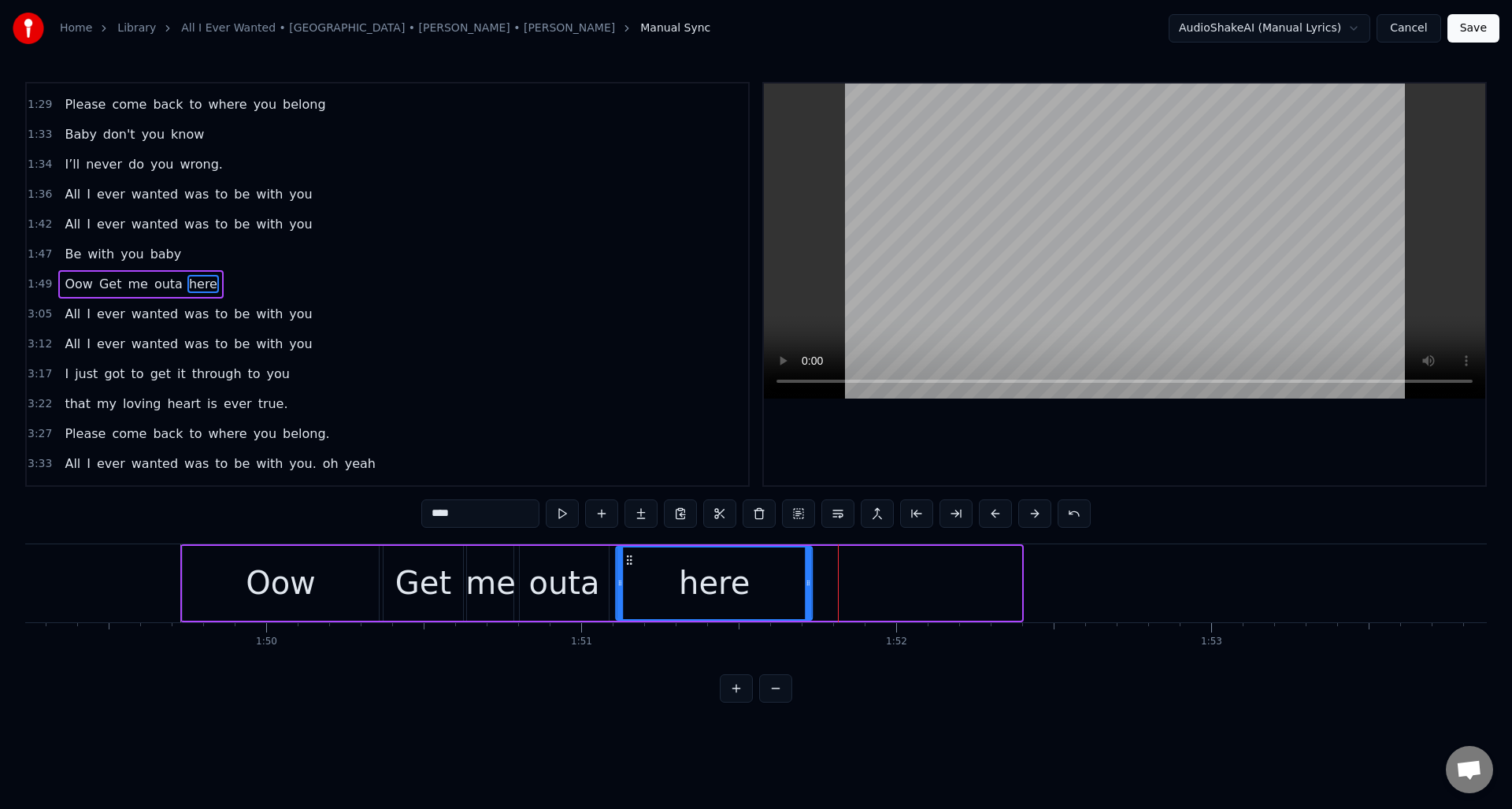
drag, startPoint x: 835, startPoint y: 559, endPoint x: 658, endPoint y: 566, distance: 177.1
click at [625, 563] on icon at bounding box center [630, 561] width 13 height 13
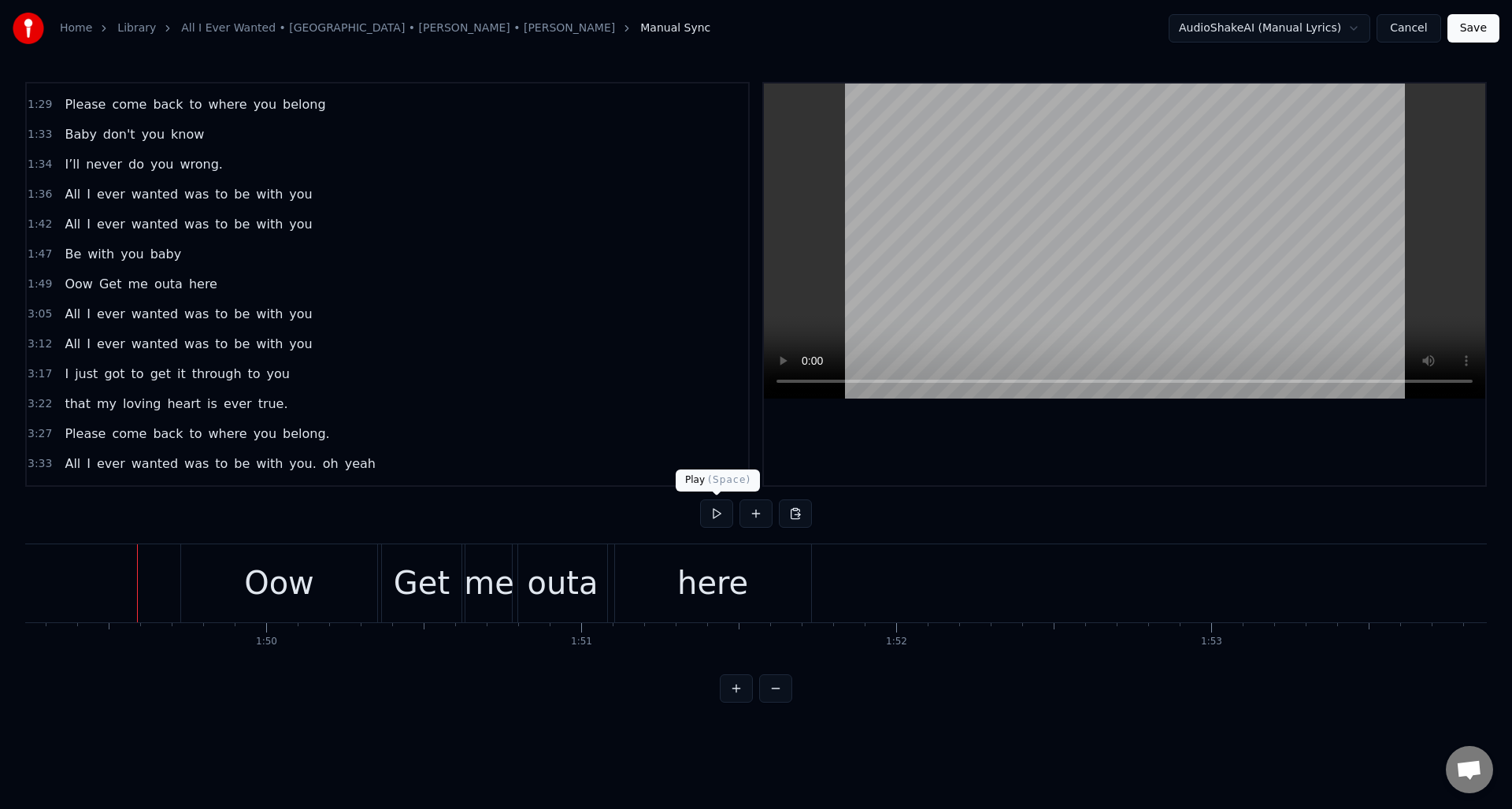
click at [714, 517] on button at bounding box center [717, 513] width 33 height 28
click at [676, 568] on div "here" at bounding box center [713, 583] width 196 height 78
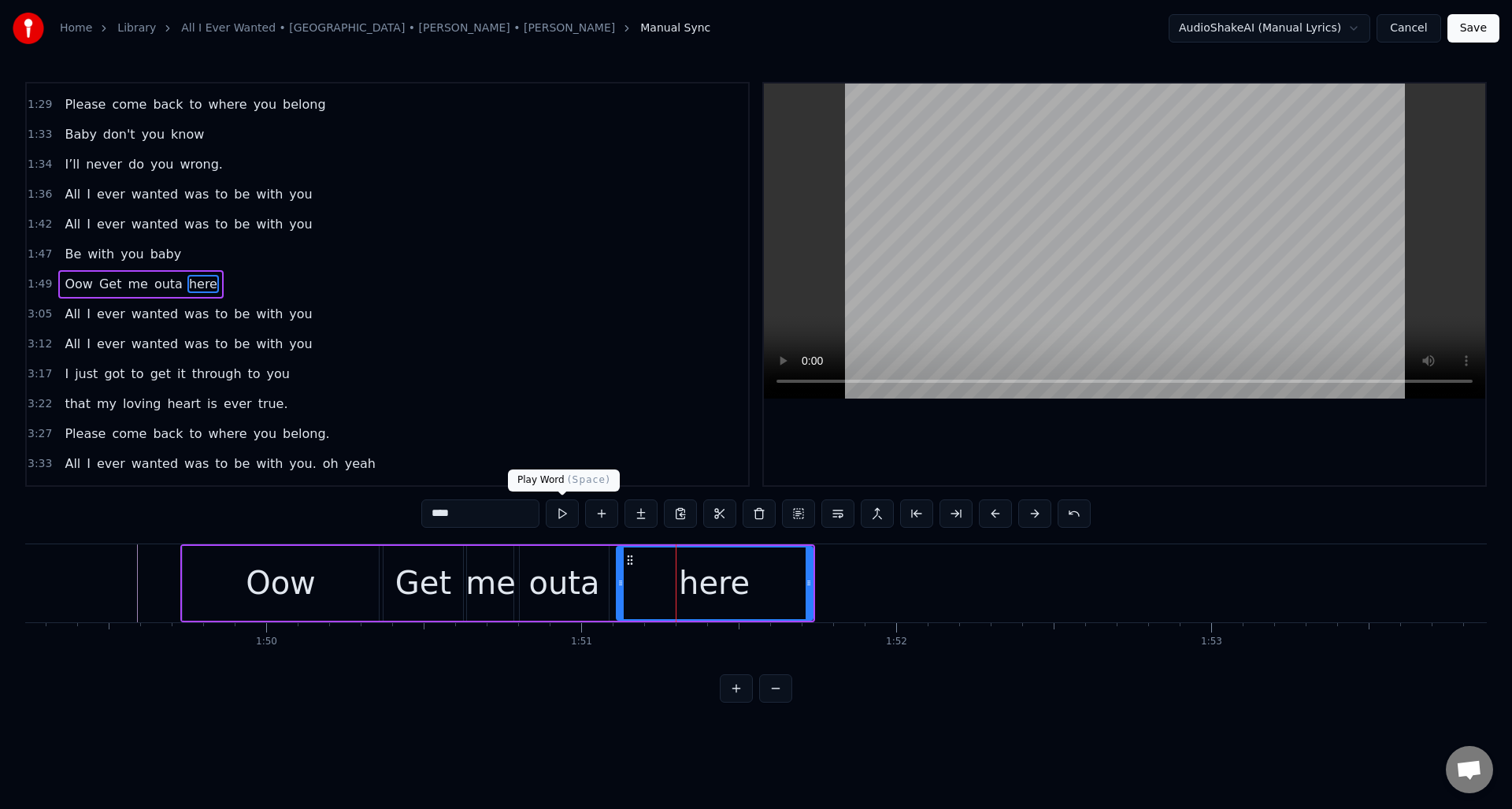
click at [566, 515] on button at bounding box center [562, 513] width 33 height 28
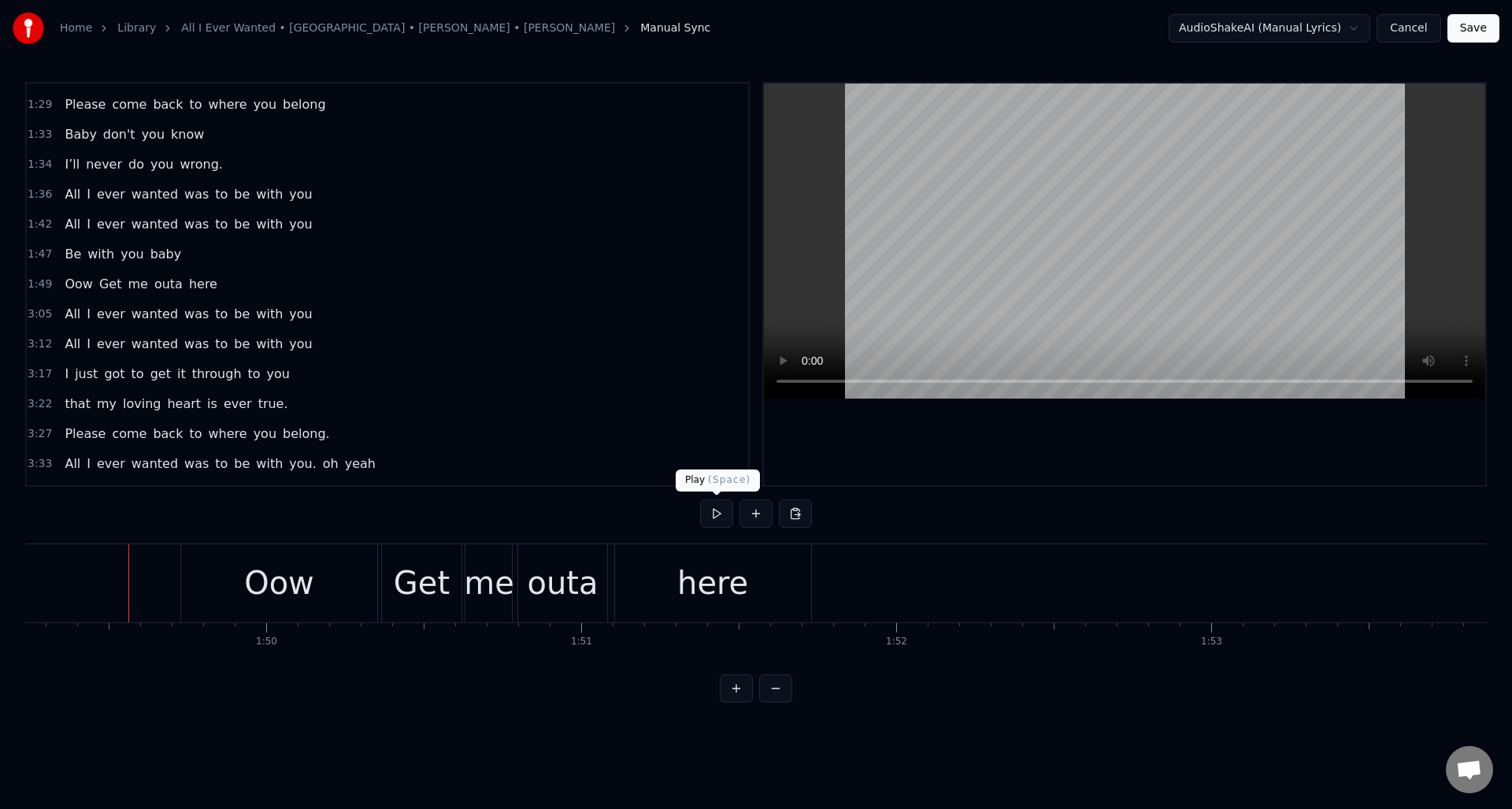
click at [712, 515] on button at bounding box center [717, 513] width 33 height 28
drag, startPoint x: 301, startPoint y: 577, endPoint x: 339, endPoint y: 564, distance: 40.2
click at [301, 576] on div "Oow" at bounding box center [279, 584] width 71 height 48
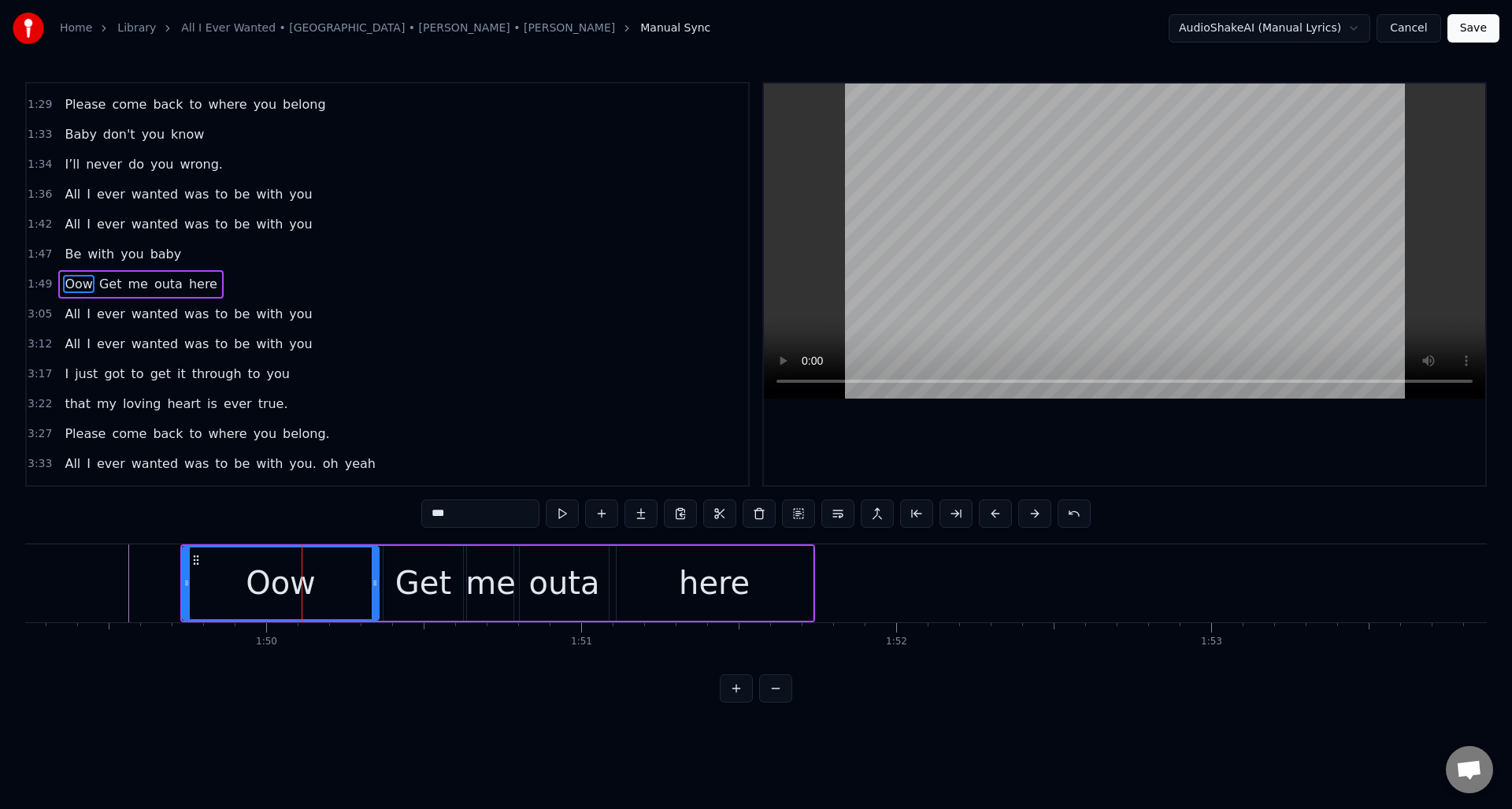
click at [462, 517] on input "***" at bounding box center [480, 513] width 118 height 28
type input "*******"
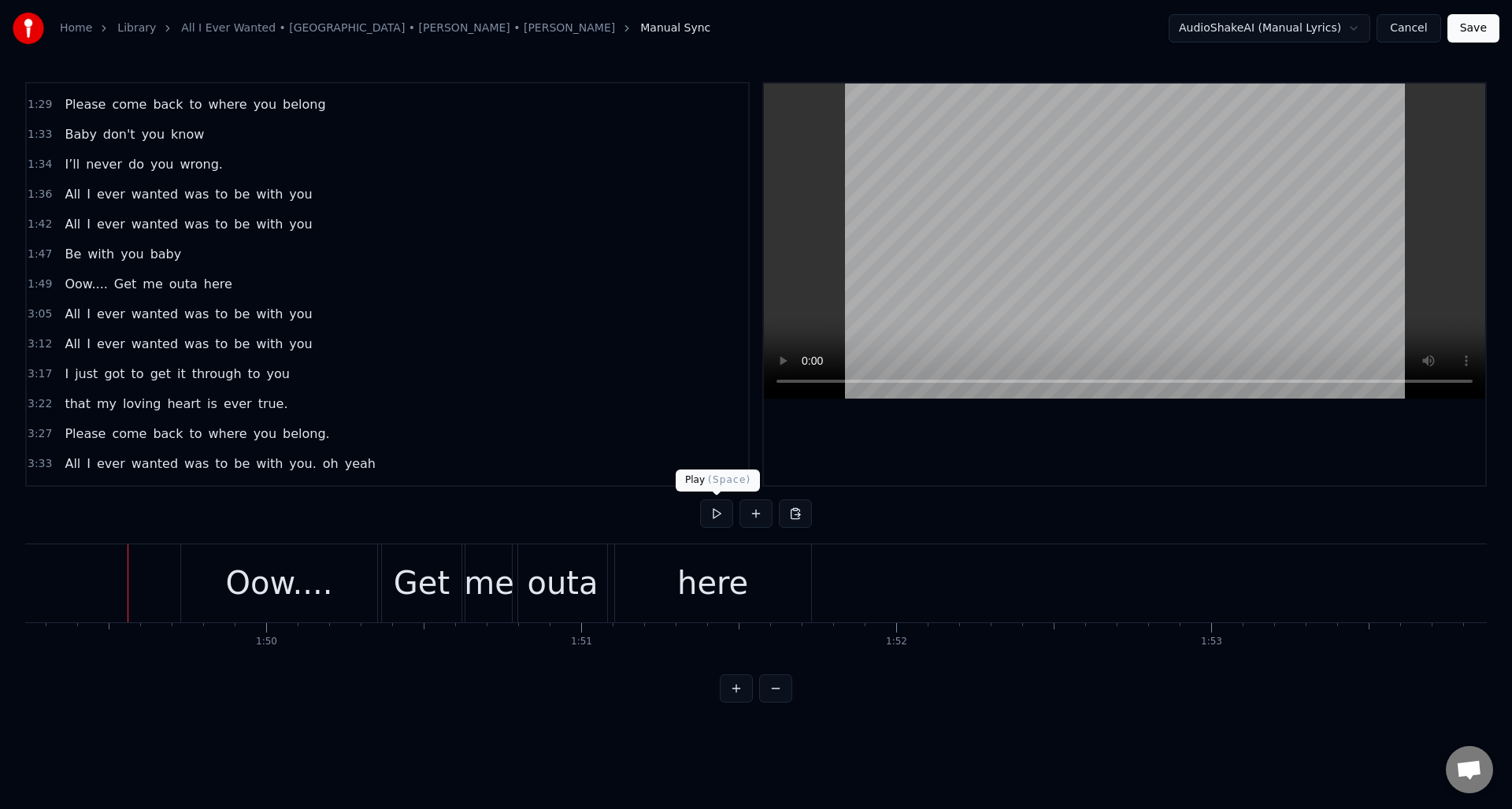
click at [721, 512] on button at bounding box center [717, 513] width 33 height 28
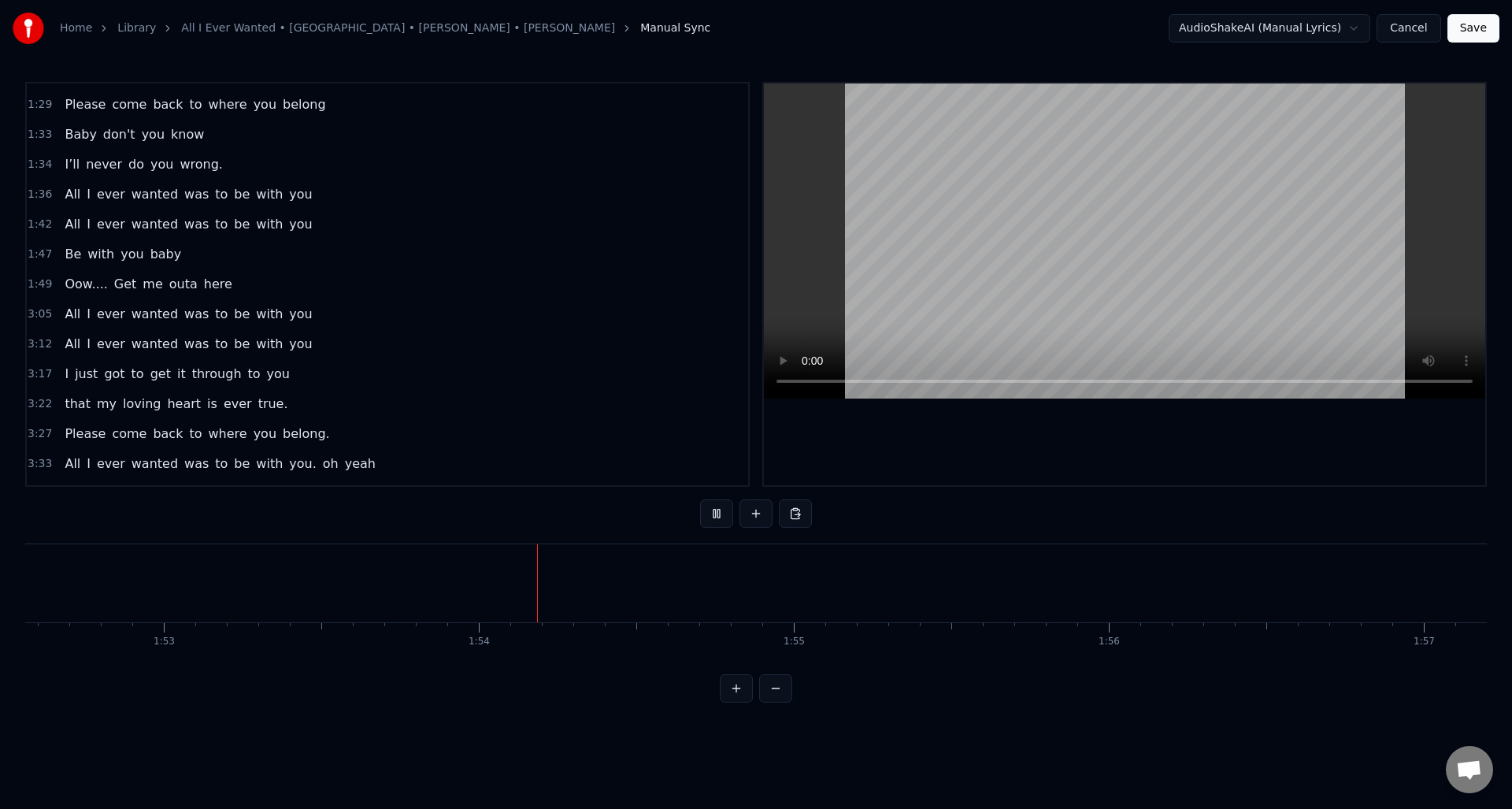
scroll to position [0, 35742]
click at [721, 512] on button at bounding box center [717, 513] width 33 height 28
click at [721, 518] on button at bounding box center [717, 513] width 33 height 28
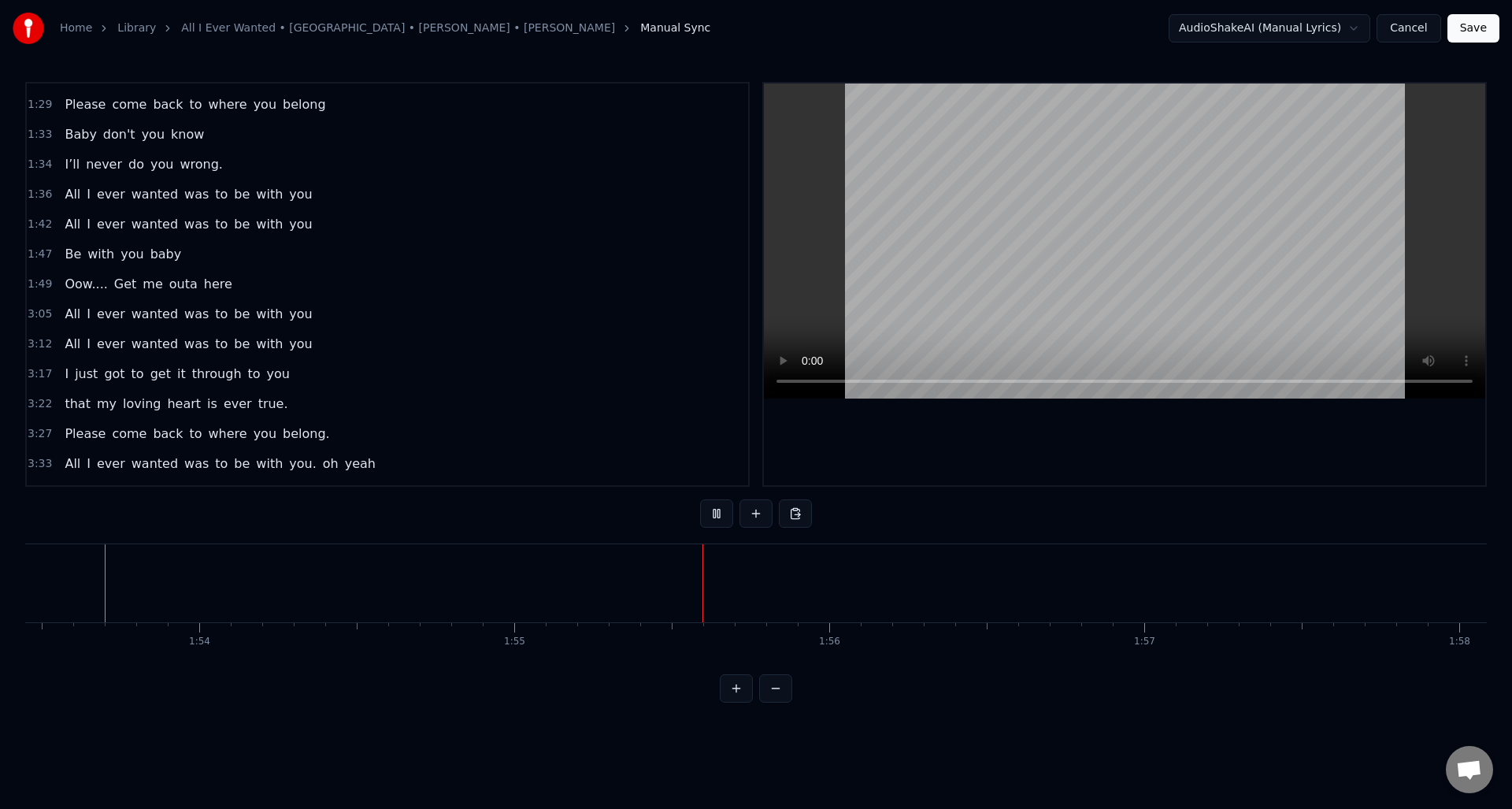
click at [721, 518] on button at bounding box center [717, 513] width 33 height 28
click at [720, 518] on button at bounding box center [717, 513] width 33 height 28
click at [712, 513] on button at bounding box center [717, 513] width 33 height 28
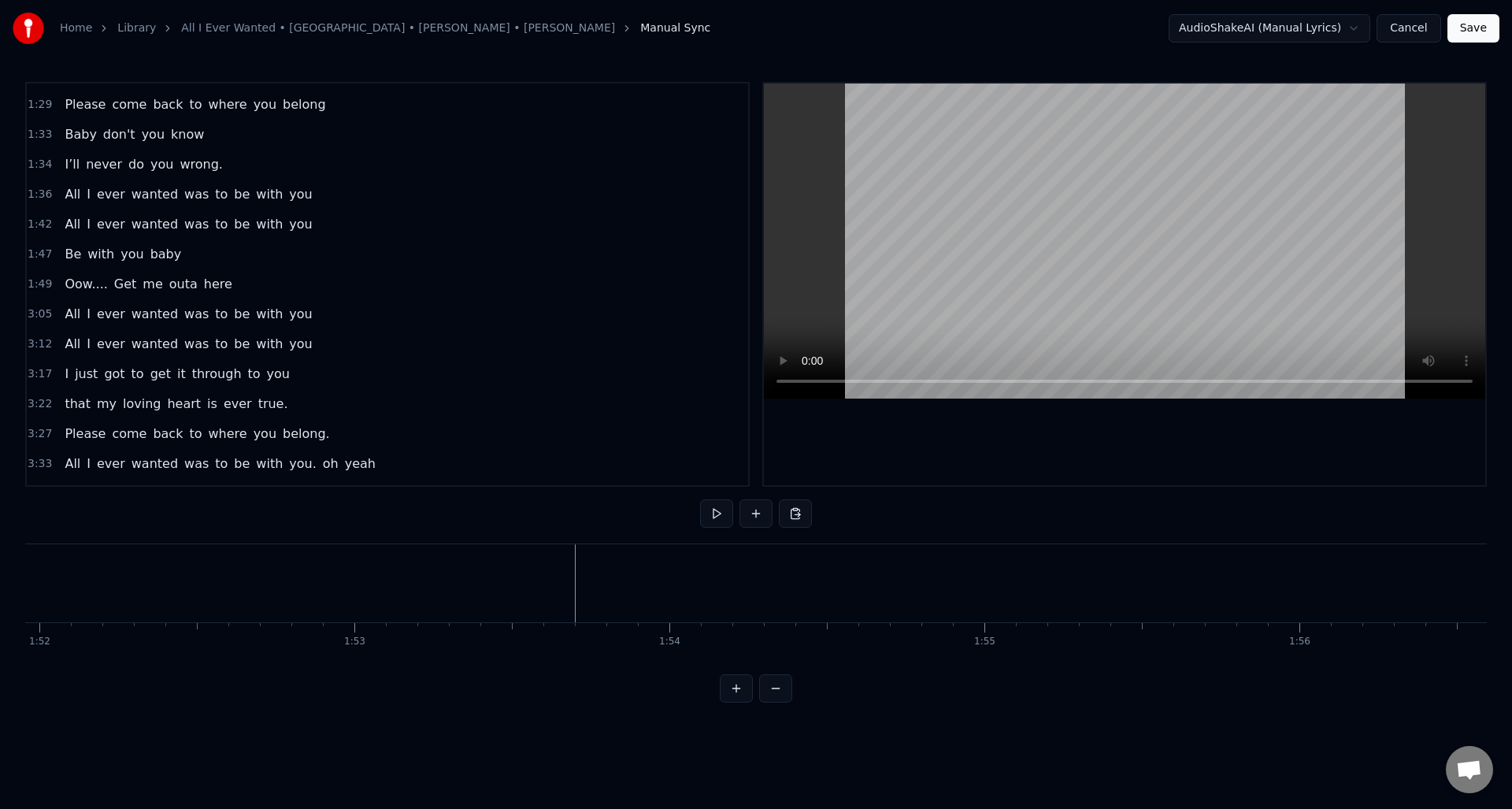
scroll to position [0, 35189]
click at [717, 511] on button at bounding box center [717, 513] width 33 height 28
click at [757, 516] on button at bounding box center [756, 513] width 33 height 28
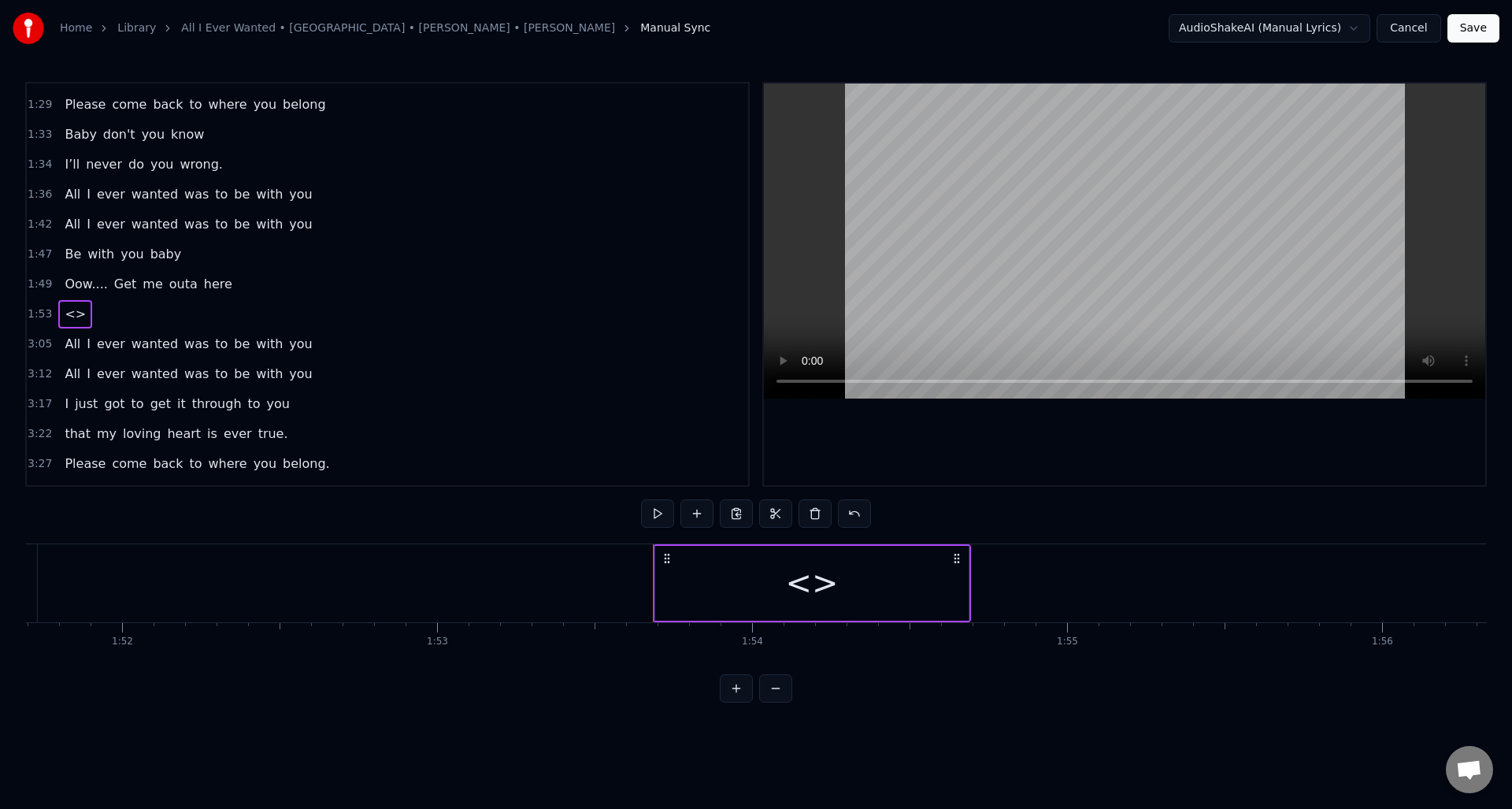
click at [757, 579] on div "<>" at bounding box center [812, 584] width 313 height 75
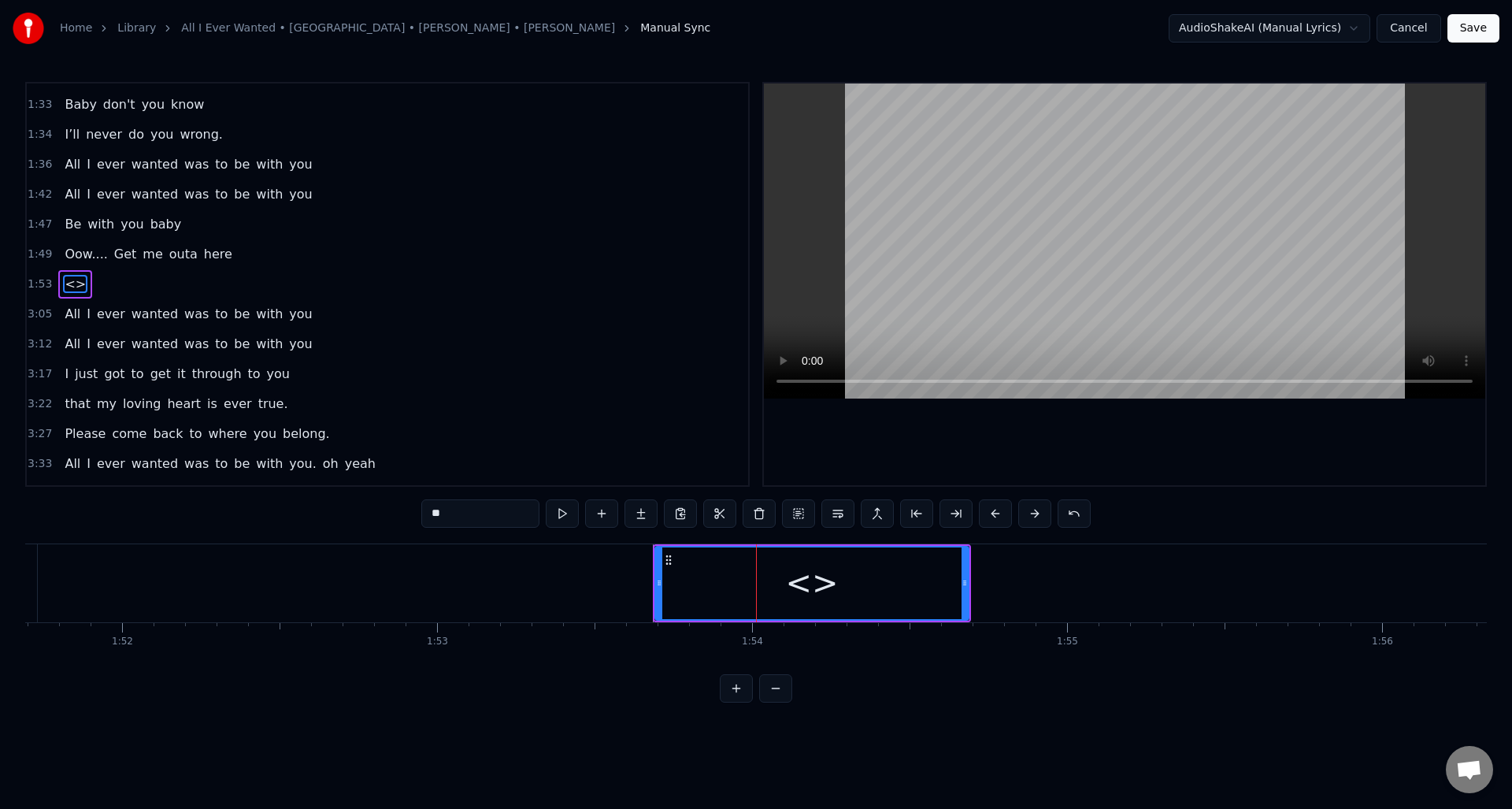
drag, startPoint x: 459, startPoint y: 515, endPoint x: 415, endPoint y: 516, distance: 44.0
click at [415, 516] on div "0:30 Well I told you ‘bout your attitude 0:35 and it didn’t do me any good 0:39…" at bounding box center [756, 392] width 1462 height 621
drag, startPoint x: 965, startPoint y: 594, endPoint x: 887, endPoint y: 592, distance: 78.0
click at [887, 592] on div at bounding box center [886, 584] width 6 height 71
type input "******"
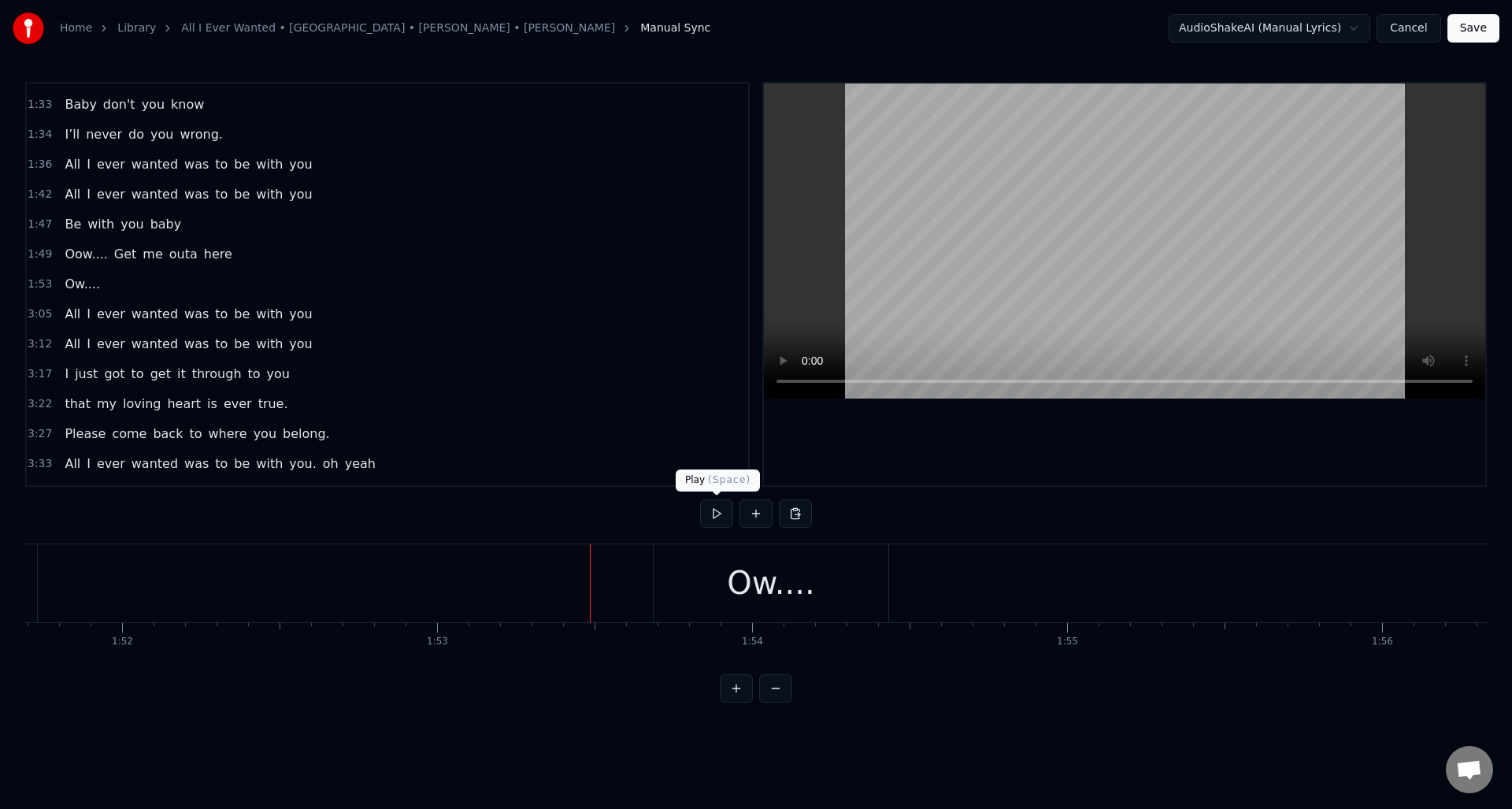
click at [710, 515] on button at bounding box center [717, 513] width 33 height 28
click at [715, 514] on button at bounding box center [717, 513] width 33 height 28
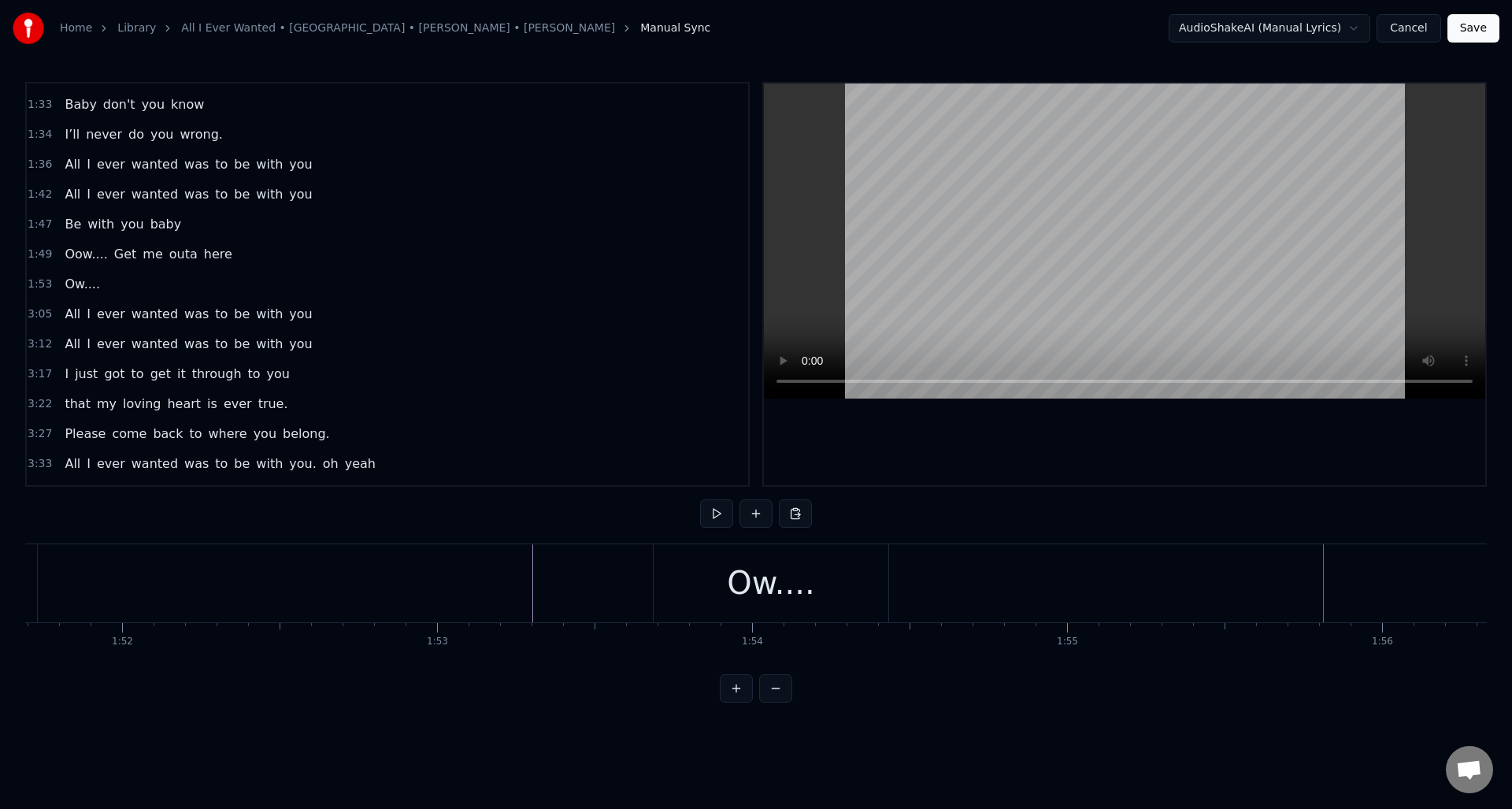
click at [763, 599] on div "Ow...." at bounding box center [770, 584] width 87 height 48
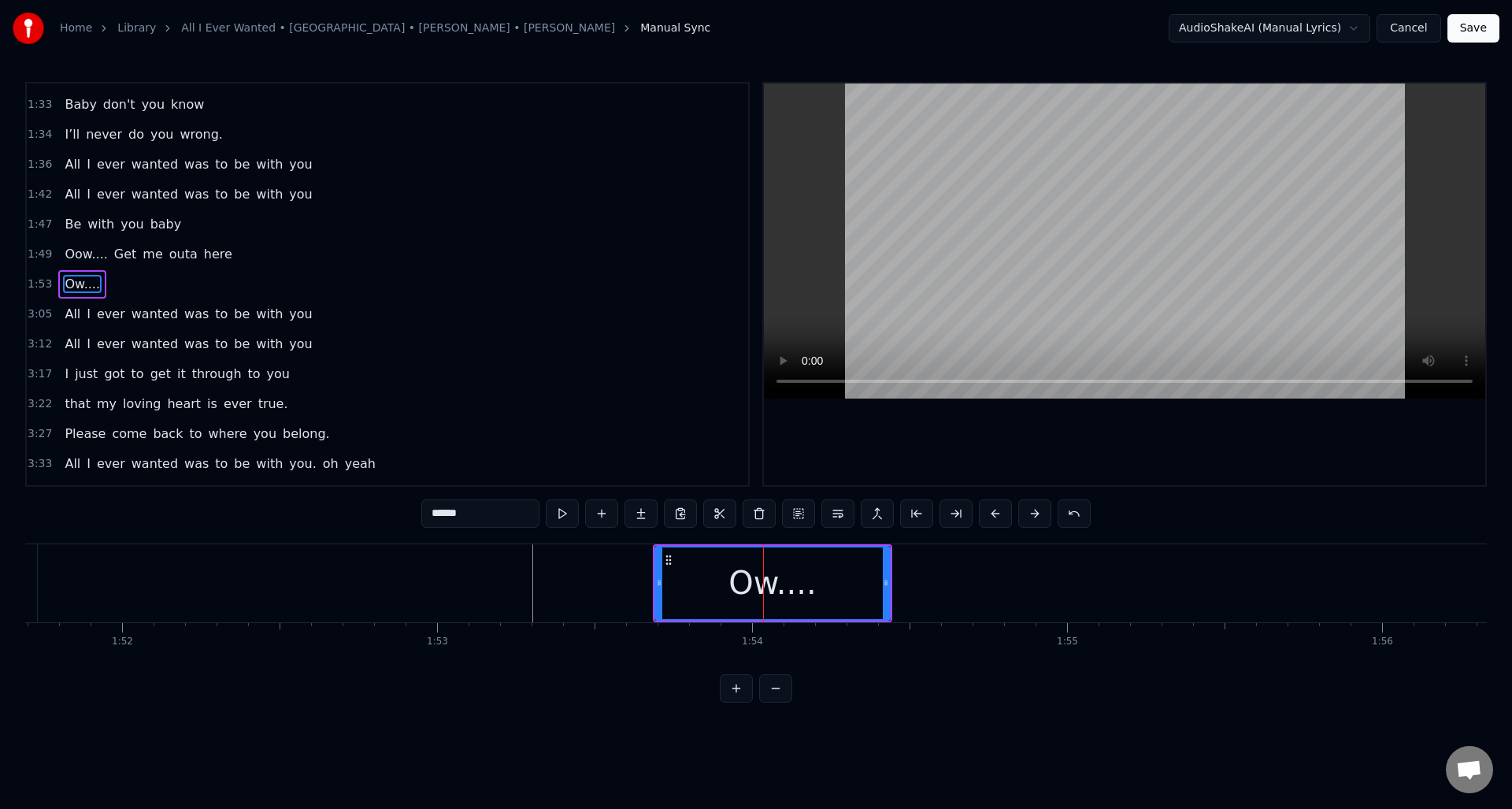
click at [439, 517] on input "******" at bounding box center [480, 513] width 118 height 28
type input "*******"
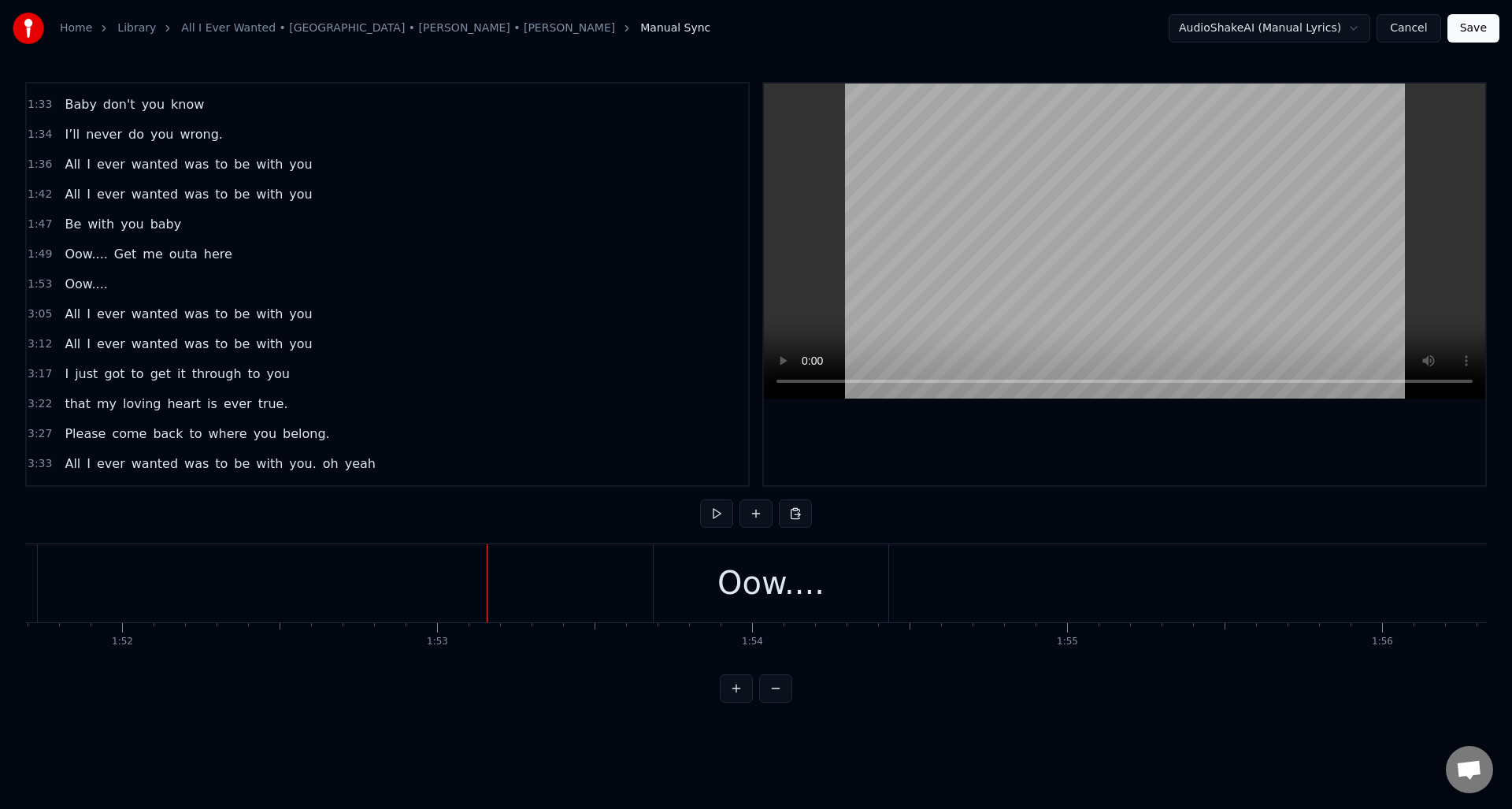
click at [680, 585] on div "Oow...." at bounding box center [771, 583] width 234 height 78
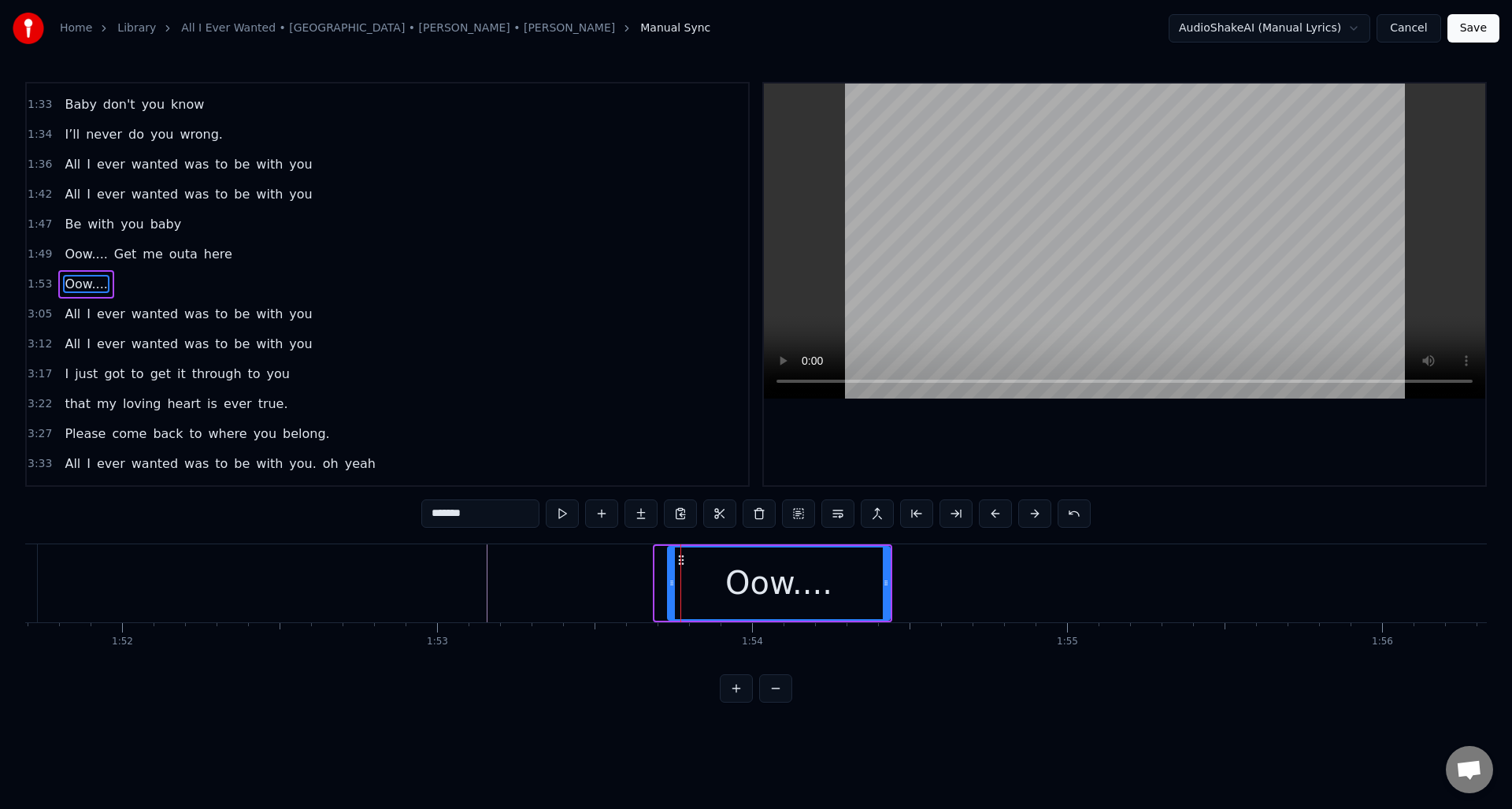
drag, startPoint x: 657, startPoint y: 595, endPoint x: 669, endPoint y: 595, distance: 12.0
click at [669, 595] on div at bounding box center [671, 584] width 6 height 71
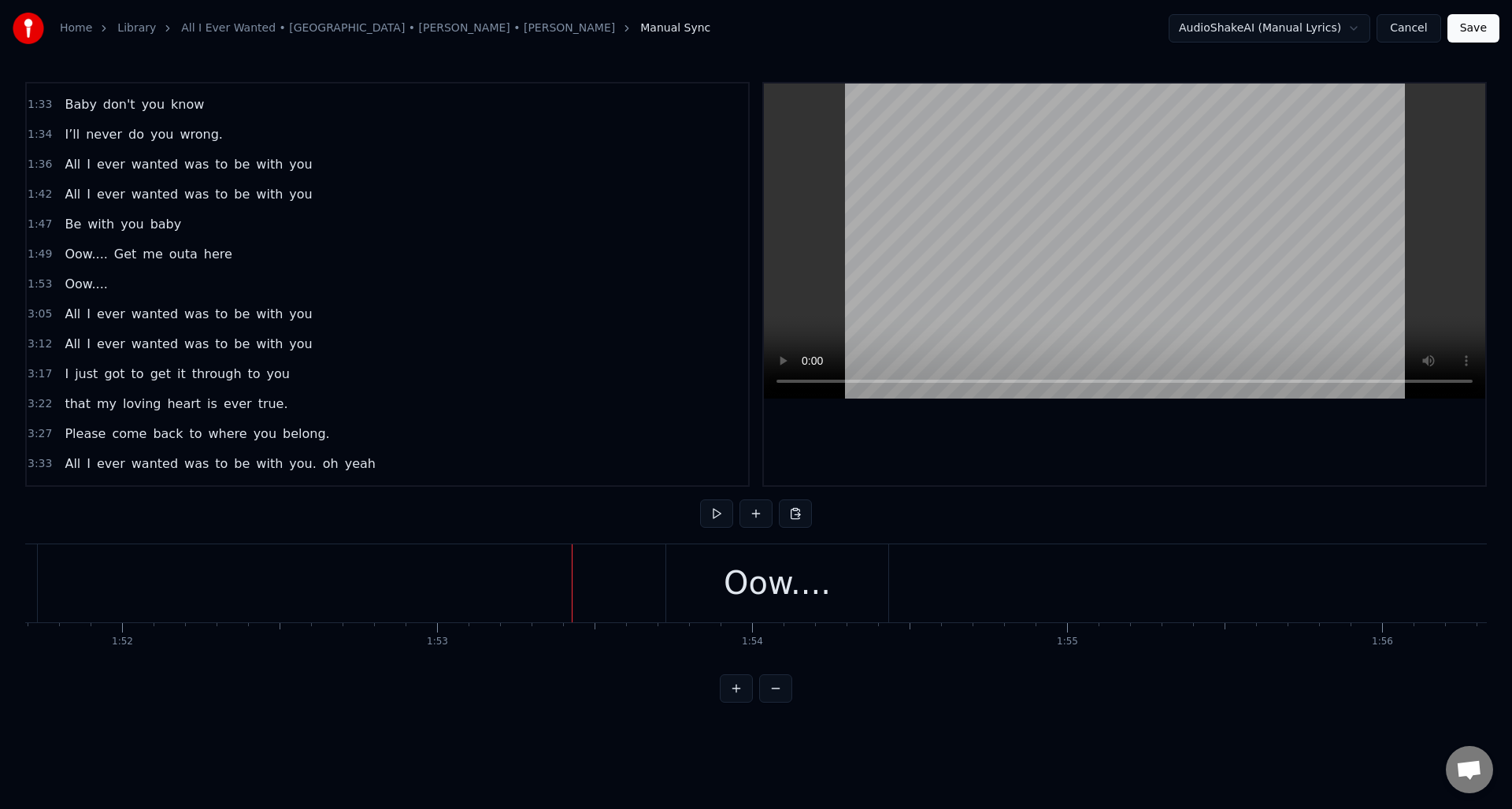
click at [717, 515] on button at bounding box center [717, 513] width 33 height 28
click at [718, 516] on button at bounding box center [717, 513] width 33 height 28
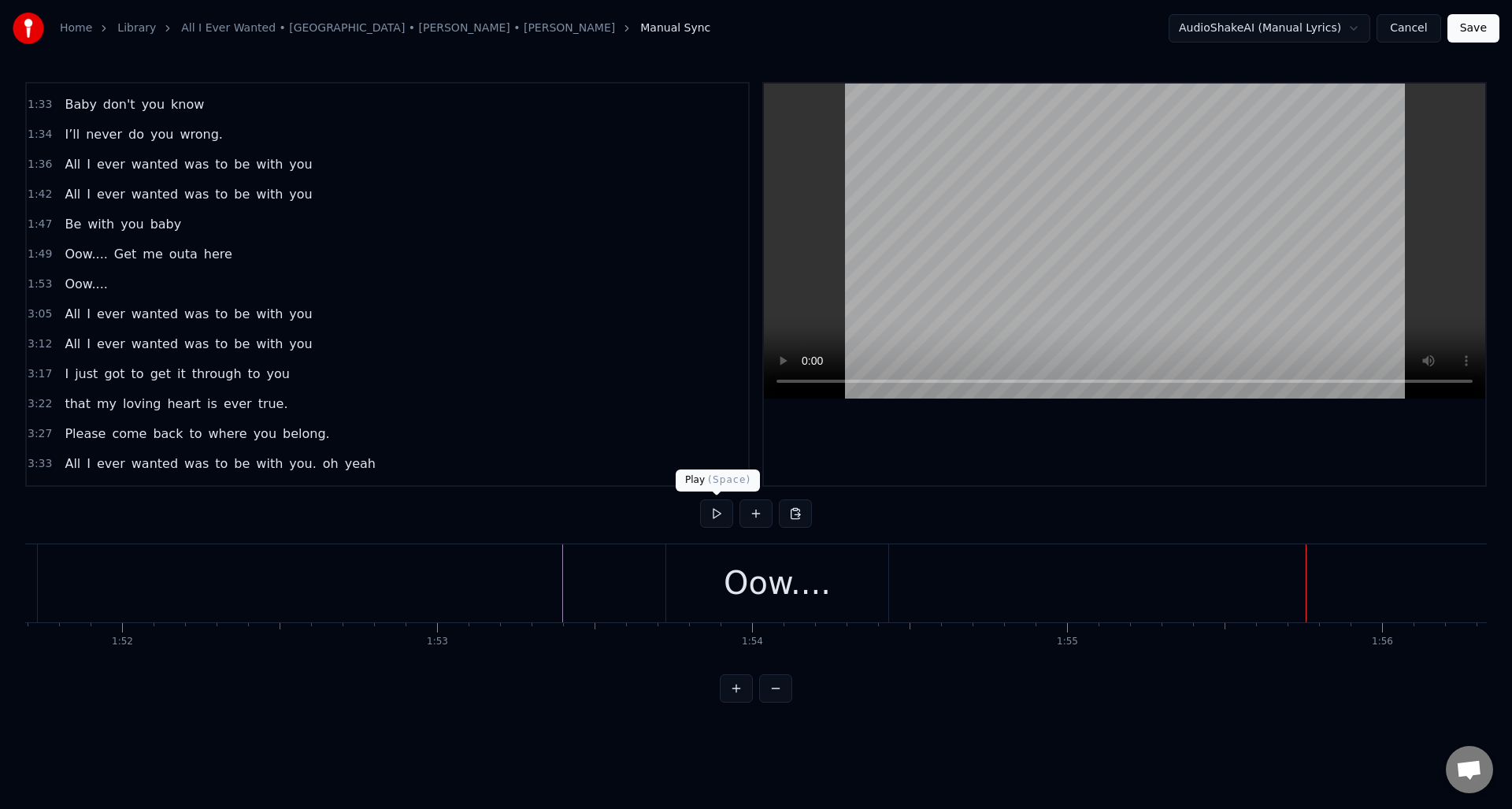
click at [716, 515] on button at bounding box center [717, 513] width 33 height 28
drag, startPoint x: 716, startPoint y: 515, endPoint x: 623, endPoint y: 530, distance: 94.2
click at [717, 515] on button at bounding box center [717, 513] width 33 height 28
click at [756, 515] on button at bounding box center [756, 513] width 33 height 28
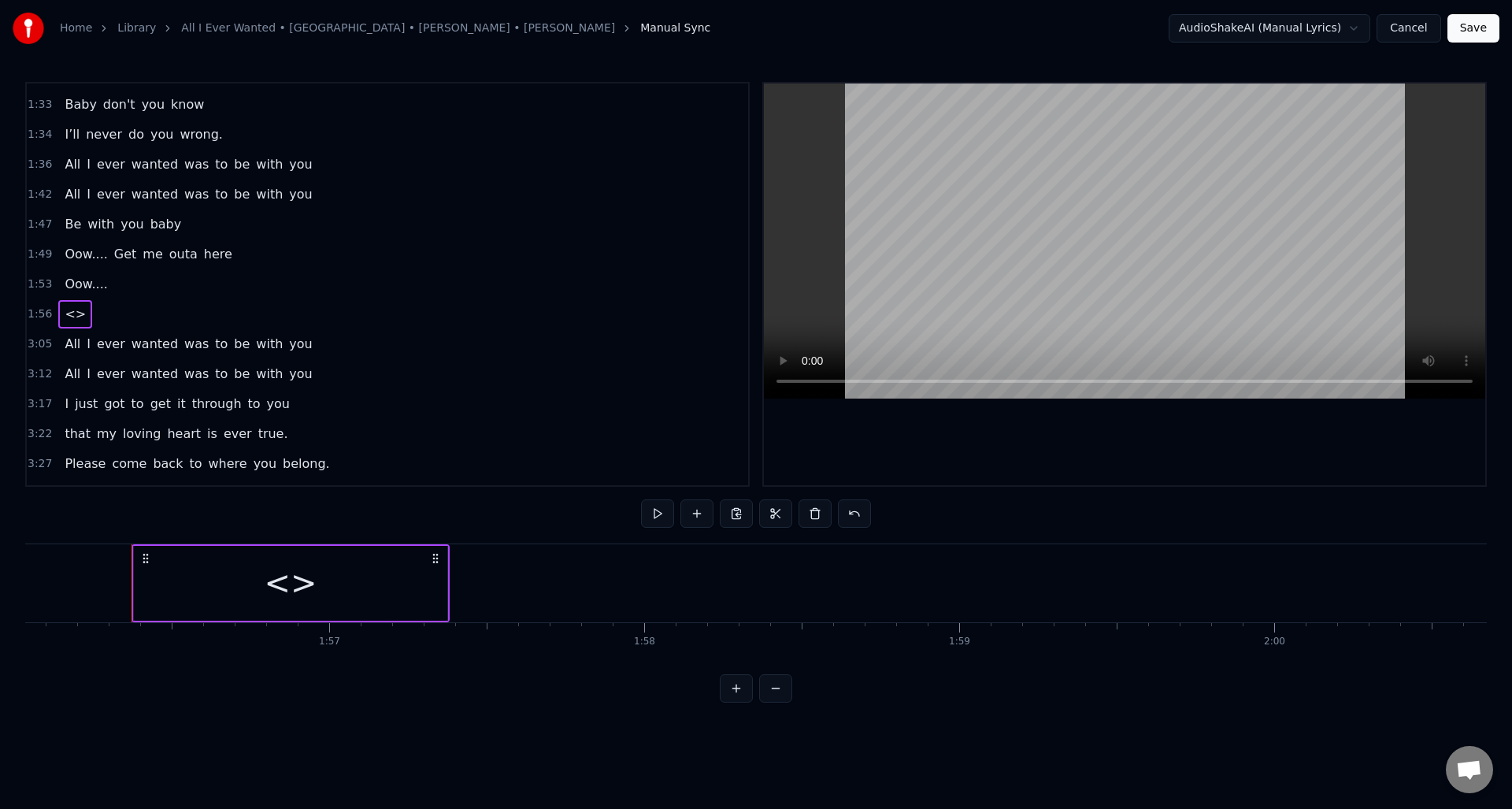
drag, startPoint x: 321, startPoint y: 584, endPoint x: 272, endPoint y: 585, distance: 49.0
click at [272, 585] on div "<>" at bounding box center [290, 584] width 313 height 75
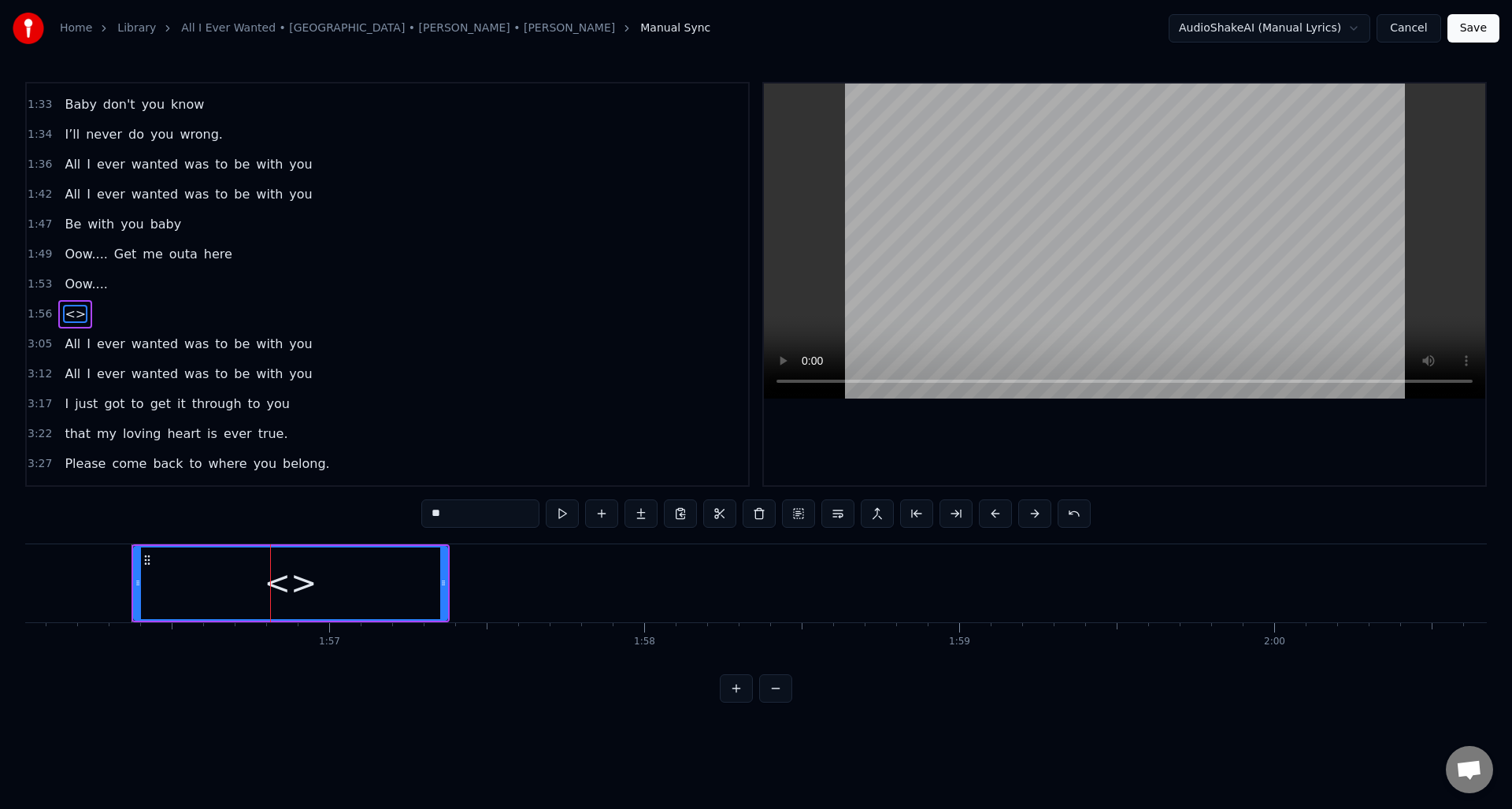
scroll to position [443, 0]
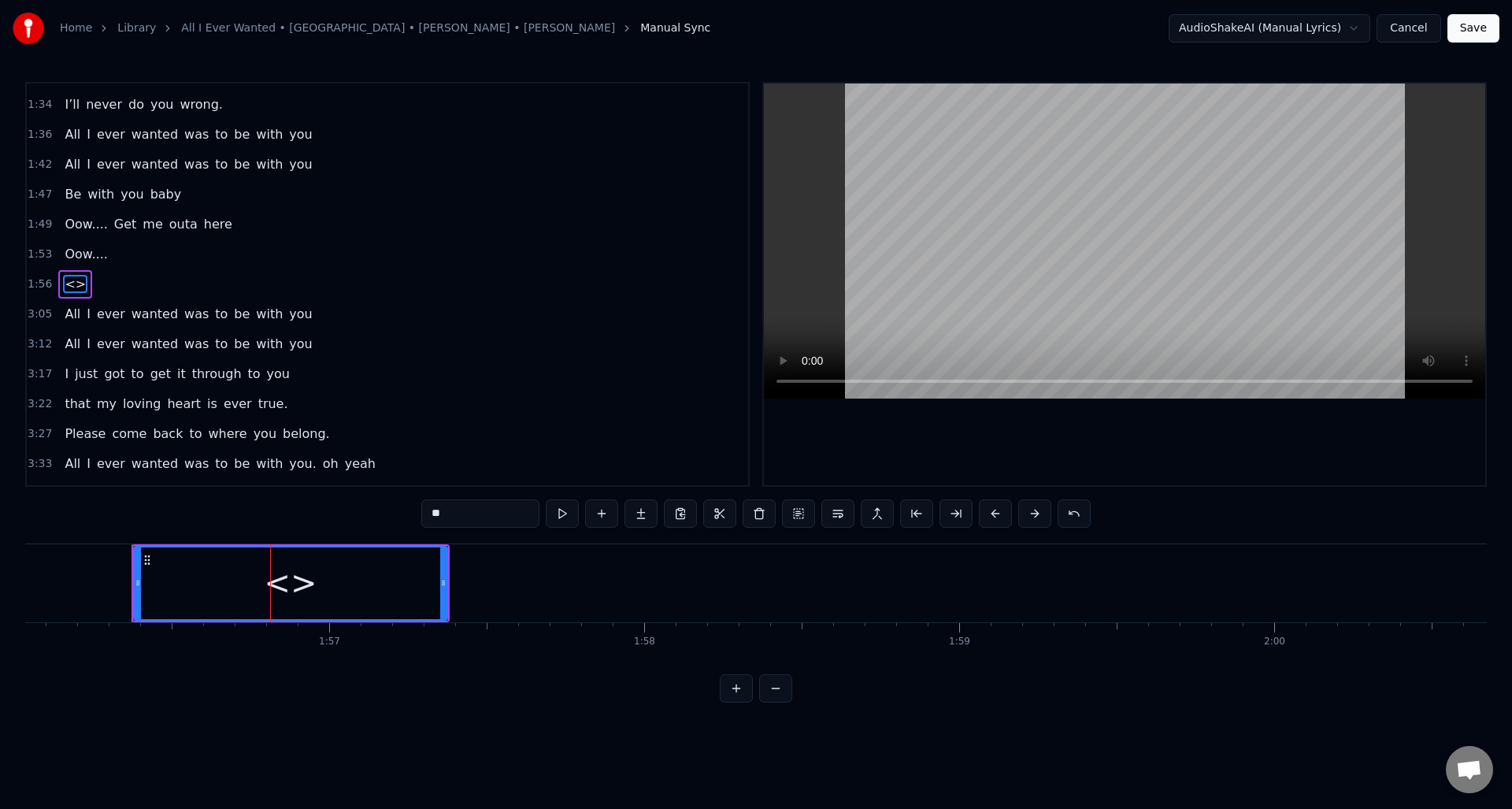
drag, startPoint x: 485, startPoint y: 514, endPoint x: 428, endPoint y: 514, distance: 57.0
click at [428, 514] on input "**" at bounding box center [480, 513] width 118 height 28
type input "*******"
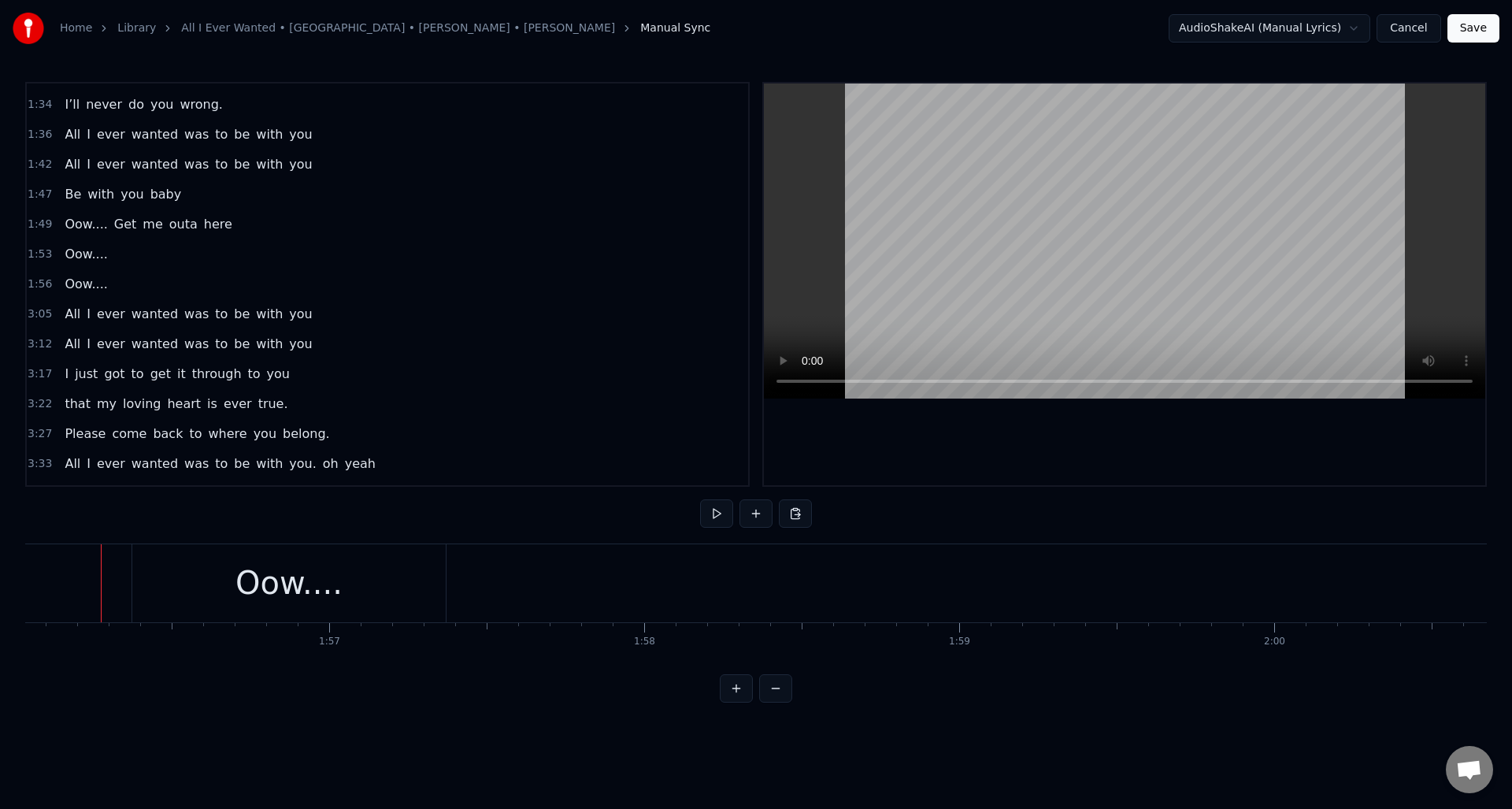
scroll to position [0, 36555]
click at [715, 509] on button at bounding box center [717, 513] width 33 height 28
click at [718, 513] on button at bounding box center [717, 513] width 33 height 28
click at [712, 515] on button at bounding box center [717, 513] width 33 height 28
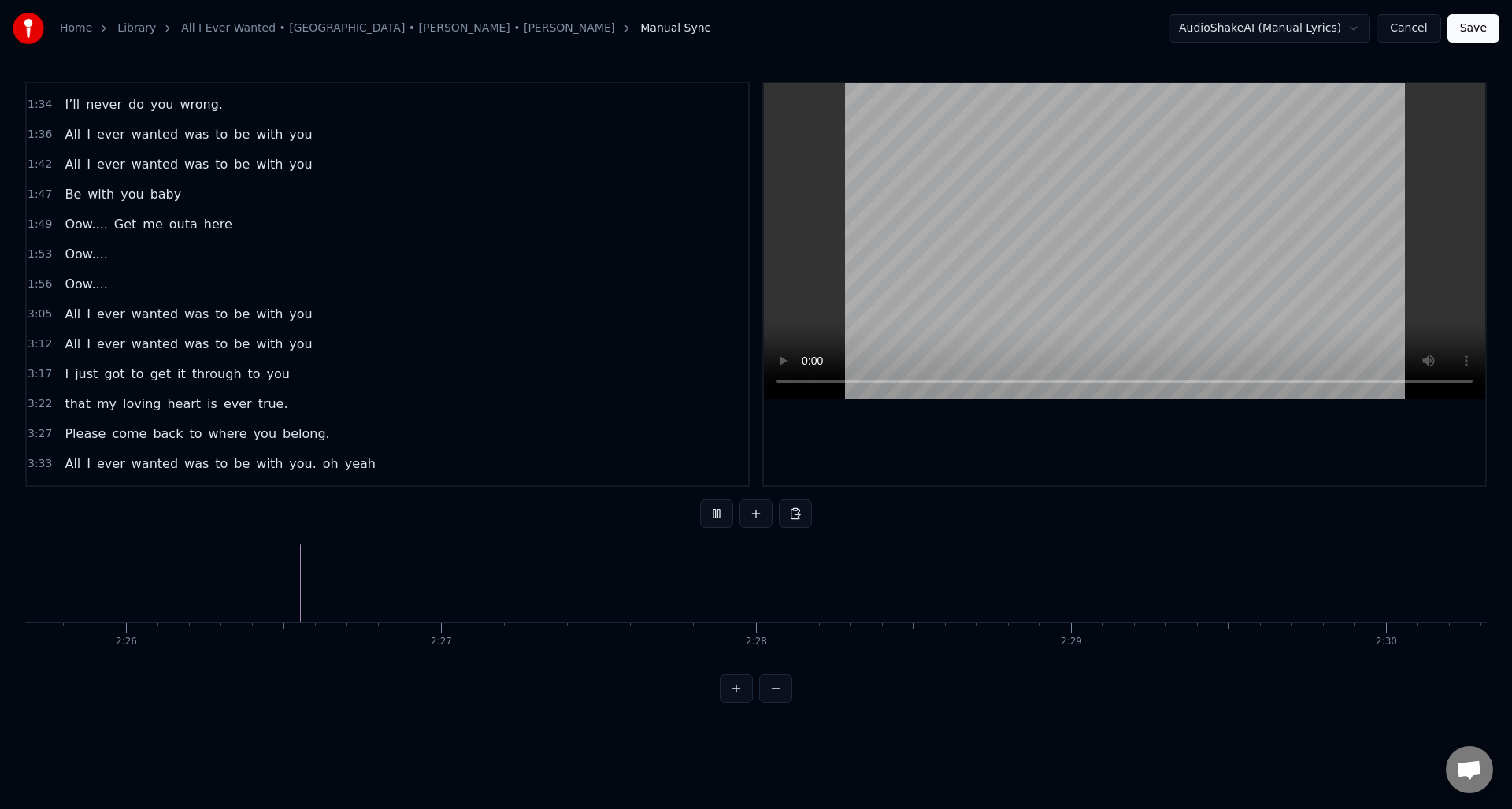
click at [712, 515] on button at bounding box center [717, 513] width 33 height 28
click at [712, 512] on button at bounding box center [717, 513] width 33 height 28
click at [756, 514] on button at bounding box center [756, 513] width 33 height 28
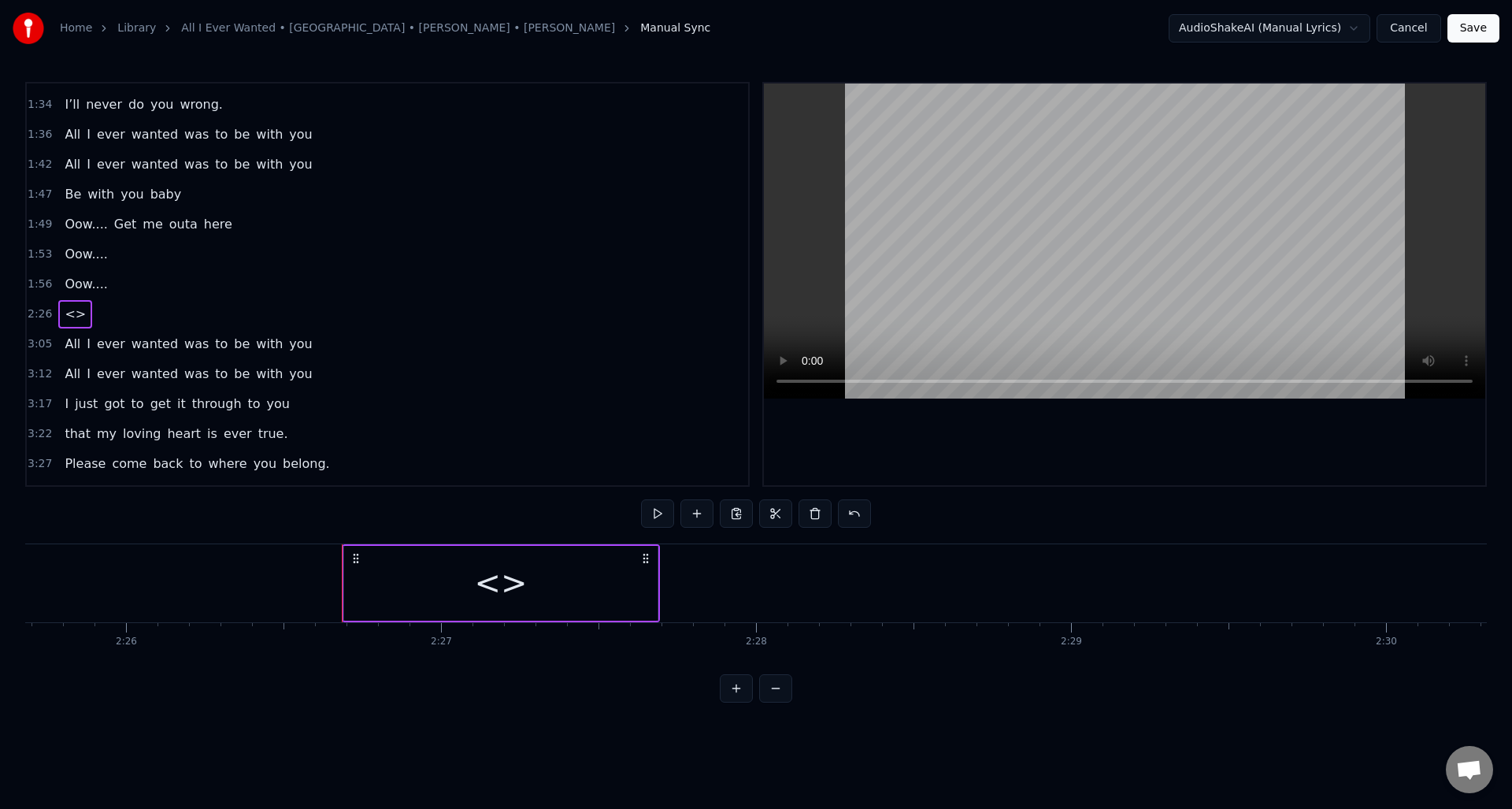
click at [756, 514] on div at bounding box center [756, 513] width 230 height 28
click at [516, 577] on div "<>" at bounding box center [501, 584] width 53 height 48
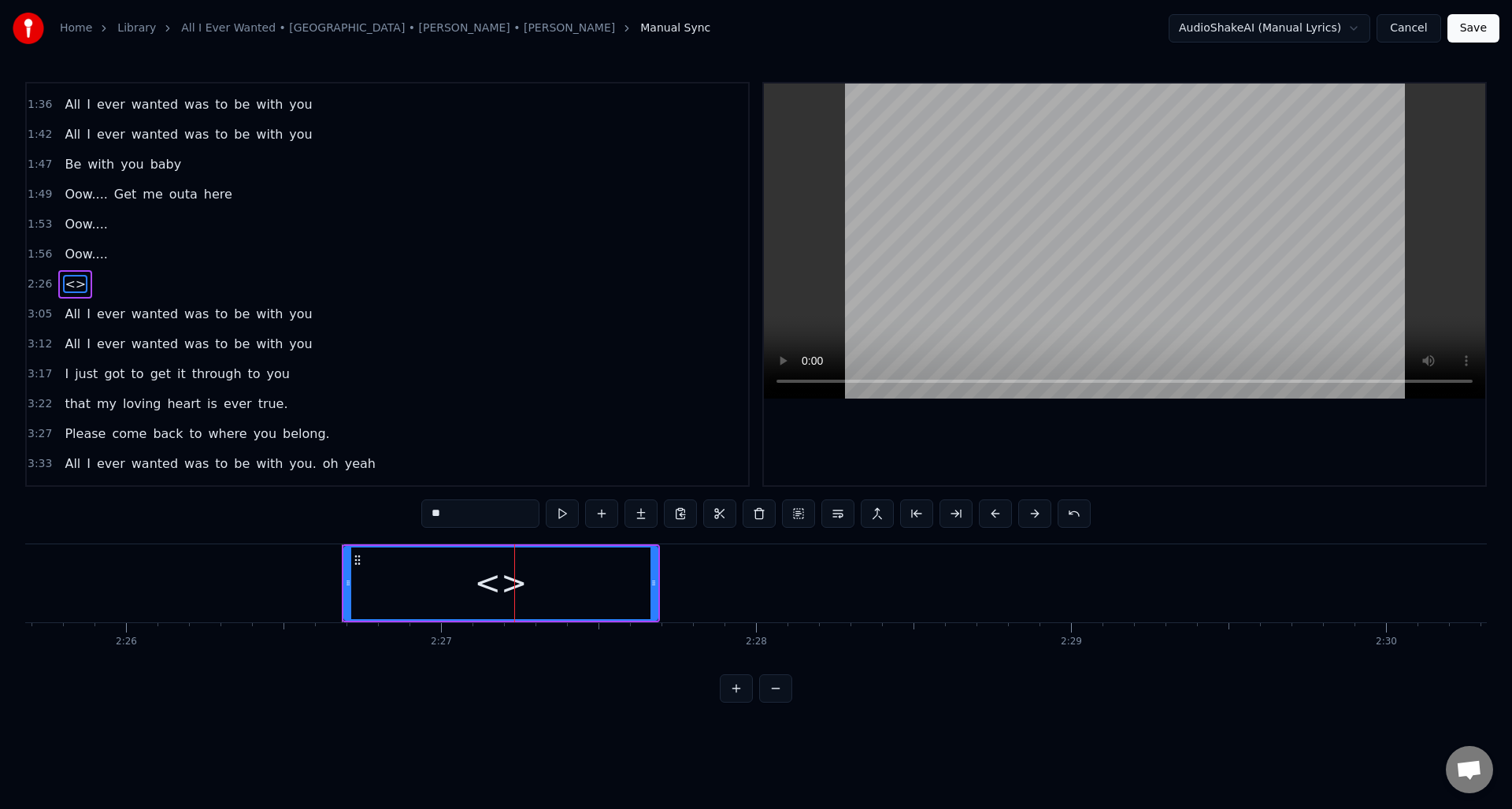
drag, startPoint x: 448, startPoint y: 510, endPoint x: 419, endPoint y: 510, distance: 29.0
click at [419, 510] on div "0:30 Well I told you ‘bout your attitude 0:35 and it didn’t do me any good 0:39…" at bounding box center [756, 392] width 1462 height 621
type input "***"
click at [566, 583] on div "Ahh" at bounding box center [501, 584] width 312 height 71
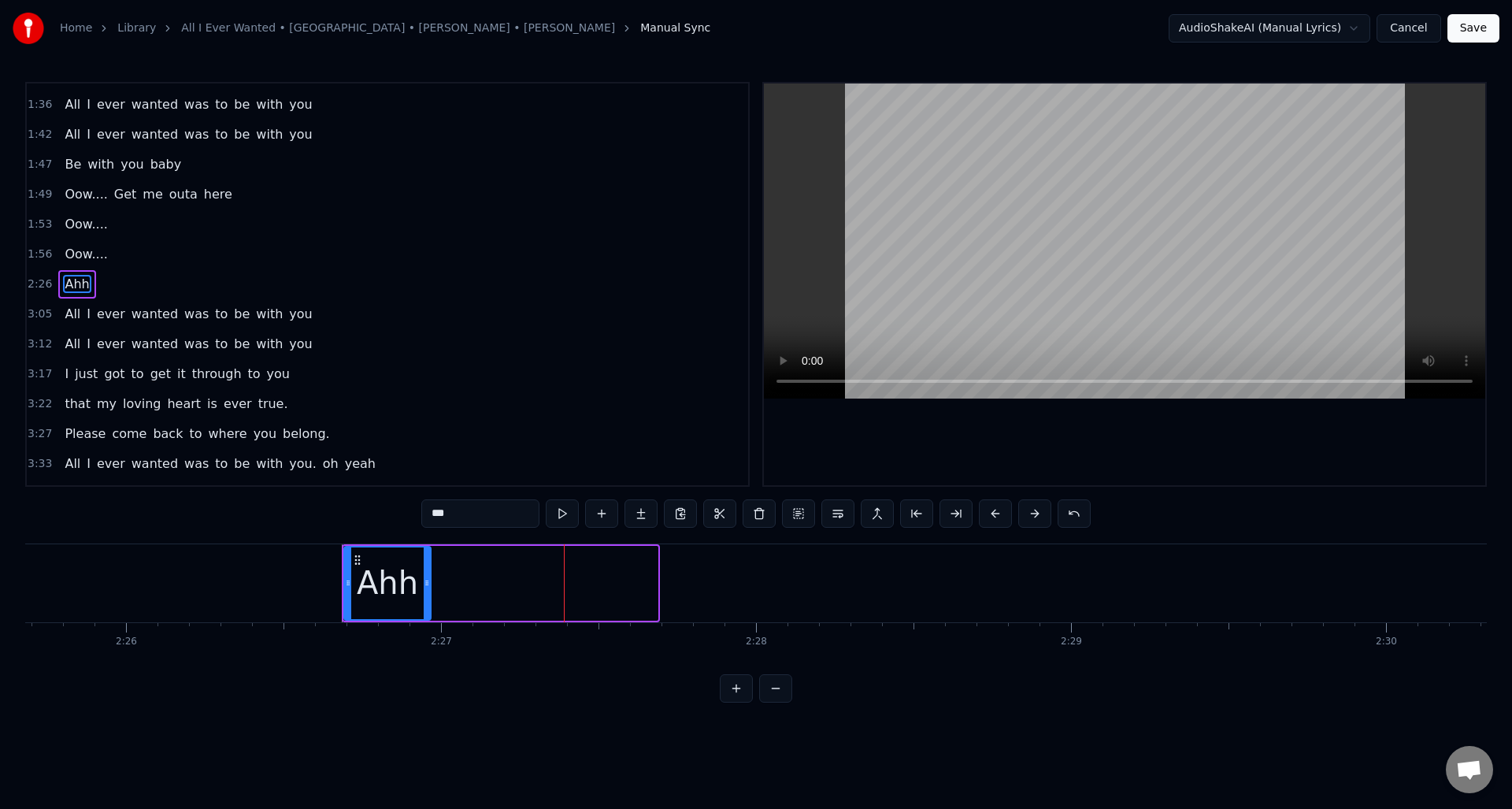
drag, startPoint x: 656, startPoint y: 578, endPoint x: 429, endPoint y: 581, distance: 227.0
click at [429, 581] on icon at bounding box center [427, 584] width 6 height 13
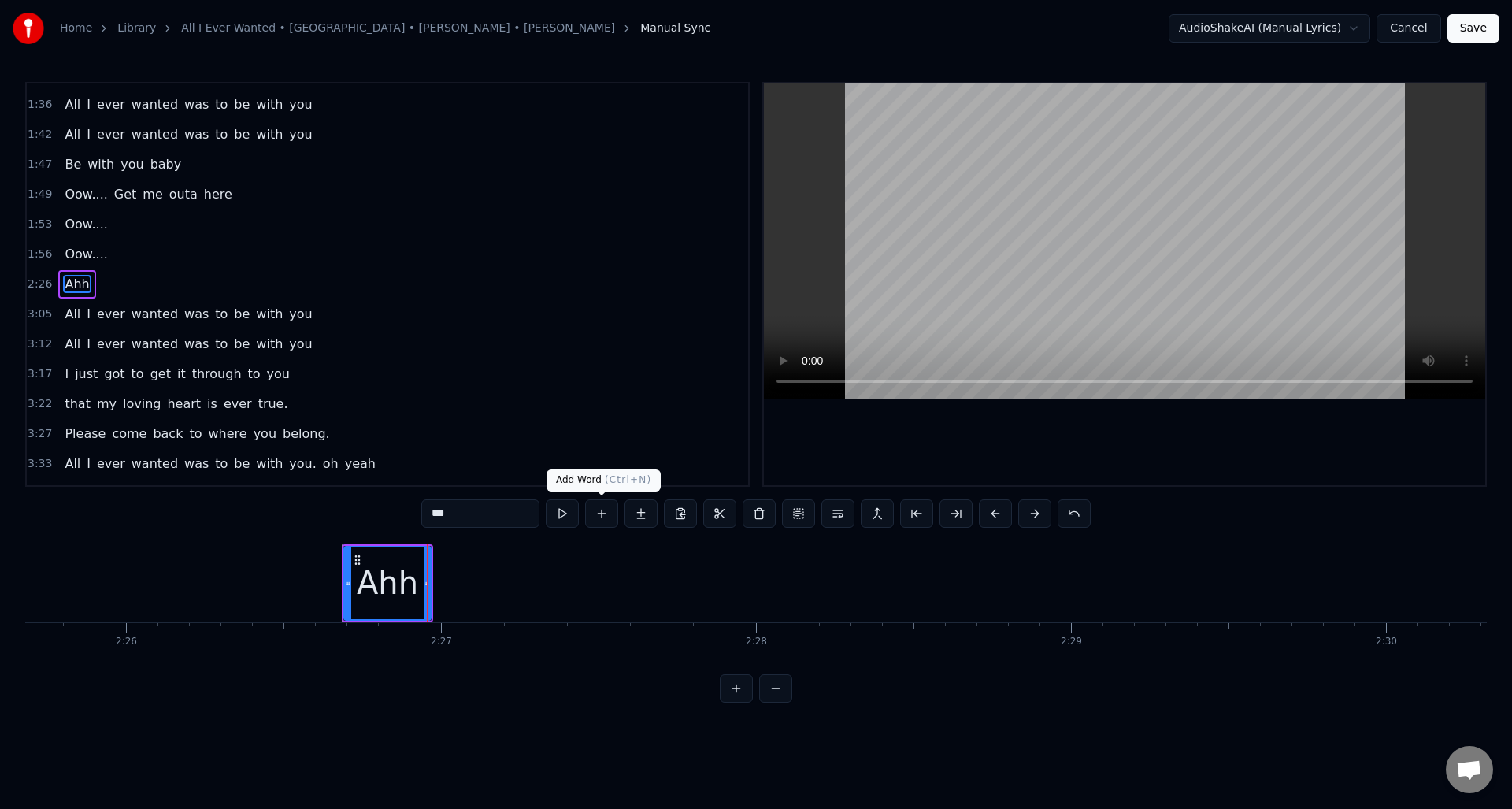
drag, startPoint x: 602, startPoint y: 514, endPoint x: 595, endPoint y: 537, distance: 24.0
click at [602, 514] on button at bounding box center [602, 513] width 33 height 28
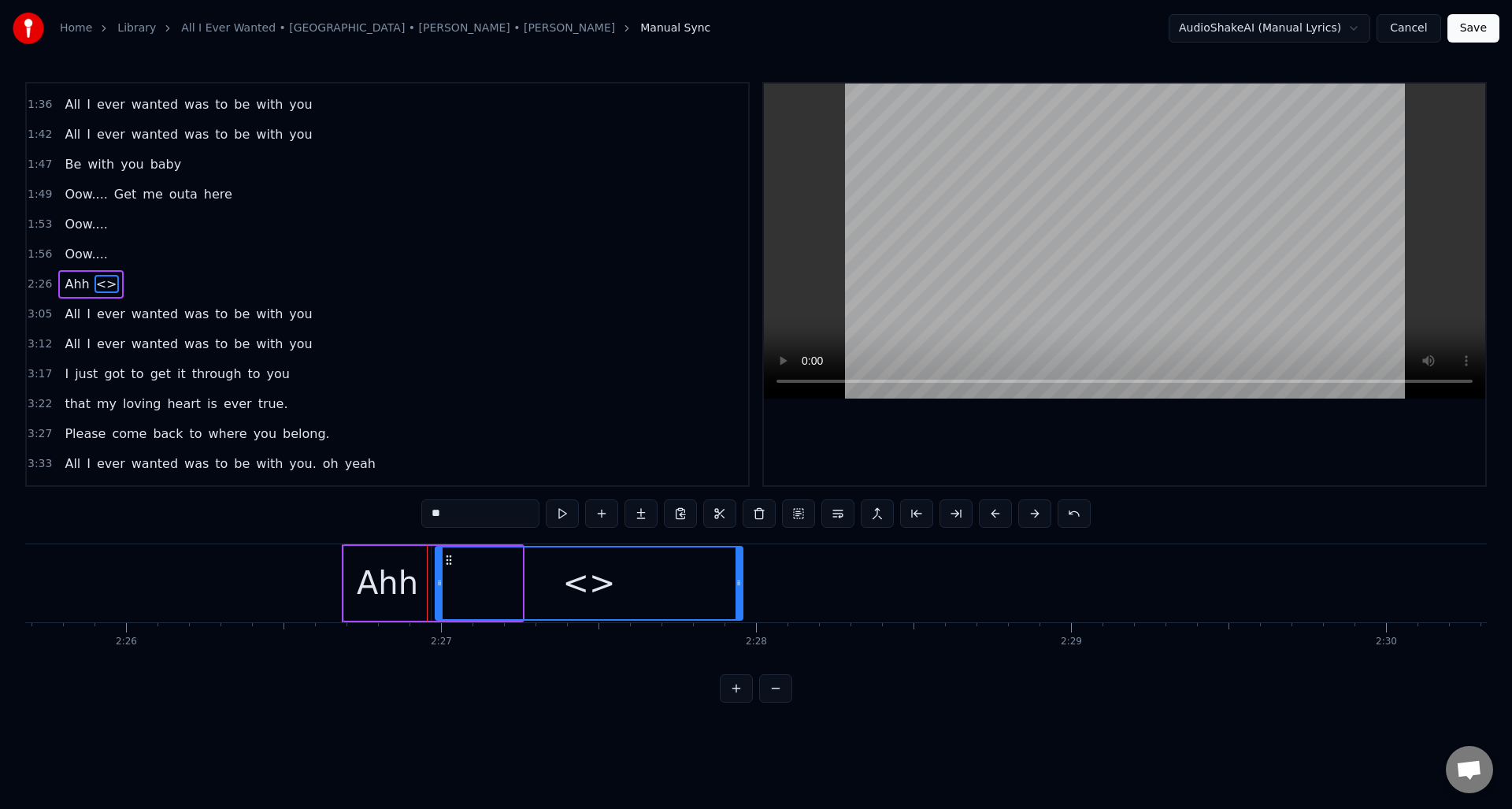
drag, startPoint x: 520, startPoint y: 573, endPoint x: 740, endPoint y: 568, distance: 220.1
click at [740, 570] on div at bounding box center [738, 584] width 6 height 71
drag, startPoint x: 473, startPoint y: 513, endPoint x: 416, endPoint y: 510, distance: 57.1
click at [416, 510] on div "0:30 Well I told you ‘bout your attitude 0:35 and it didn’t do me any good 0:39…" at bounding box center [756, 392] width 1462 height 621
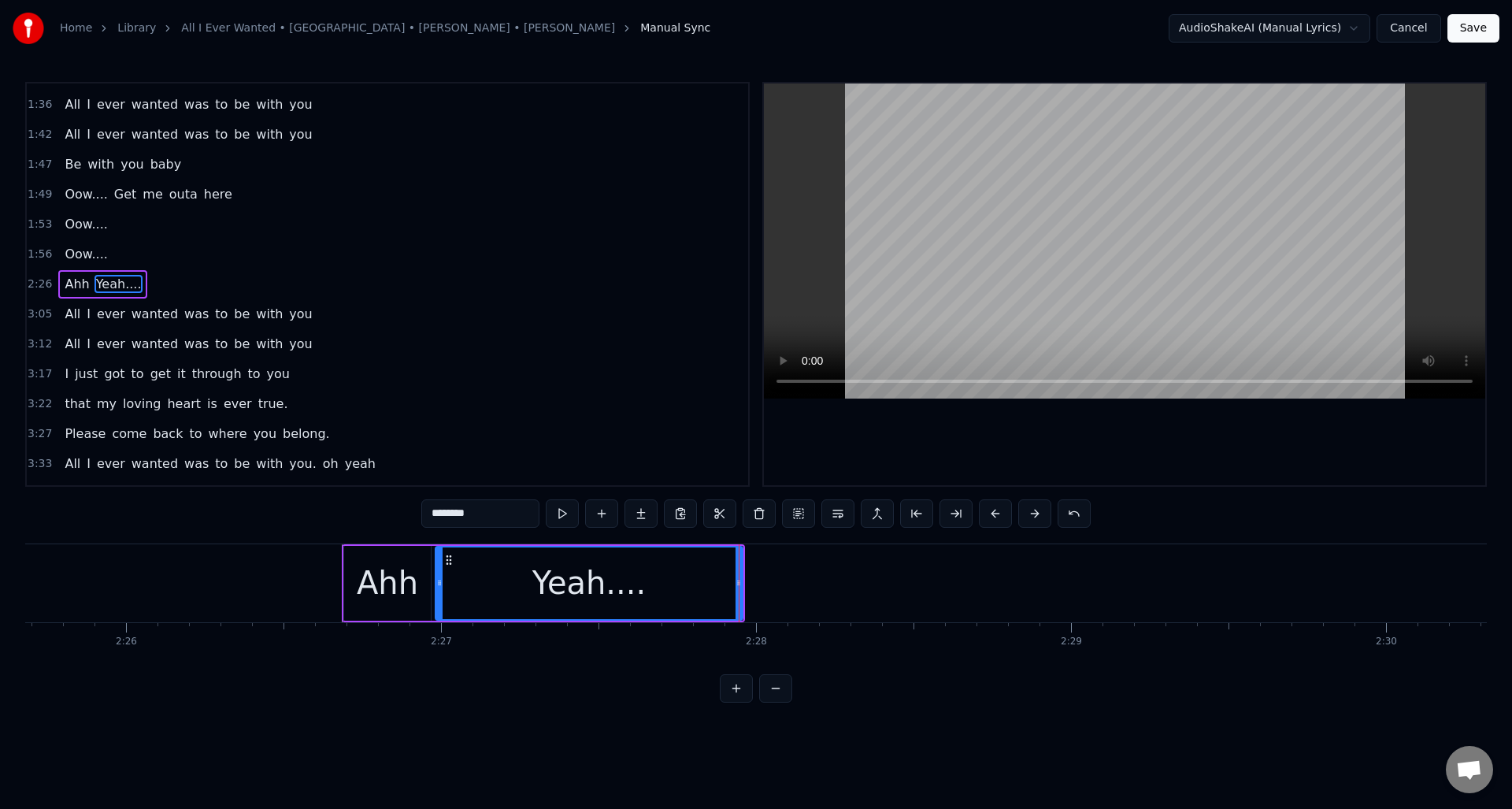
type input "********"
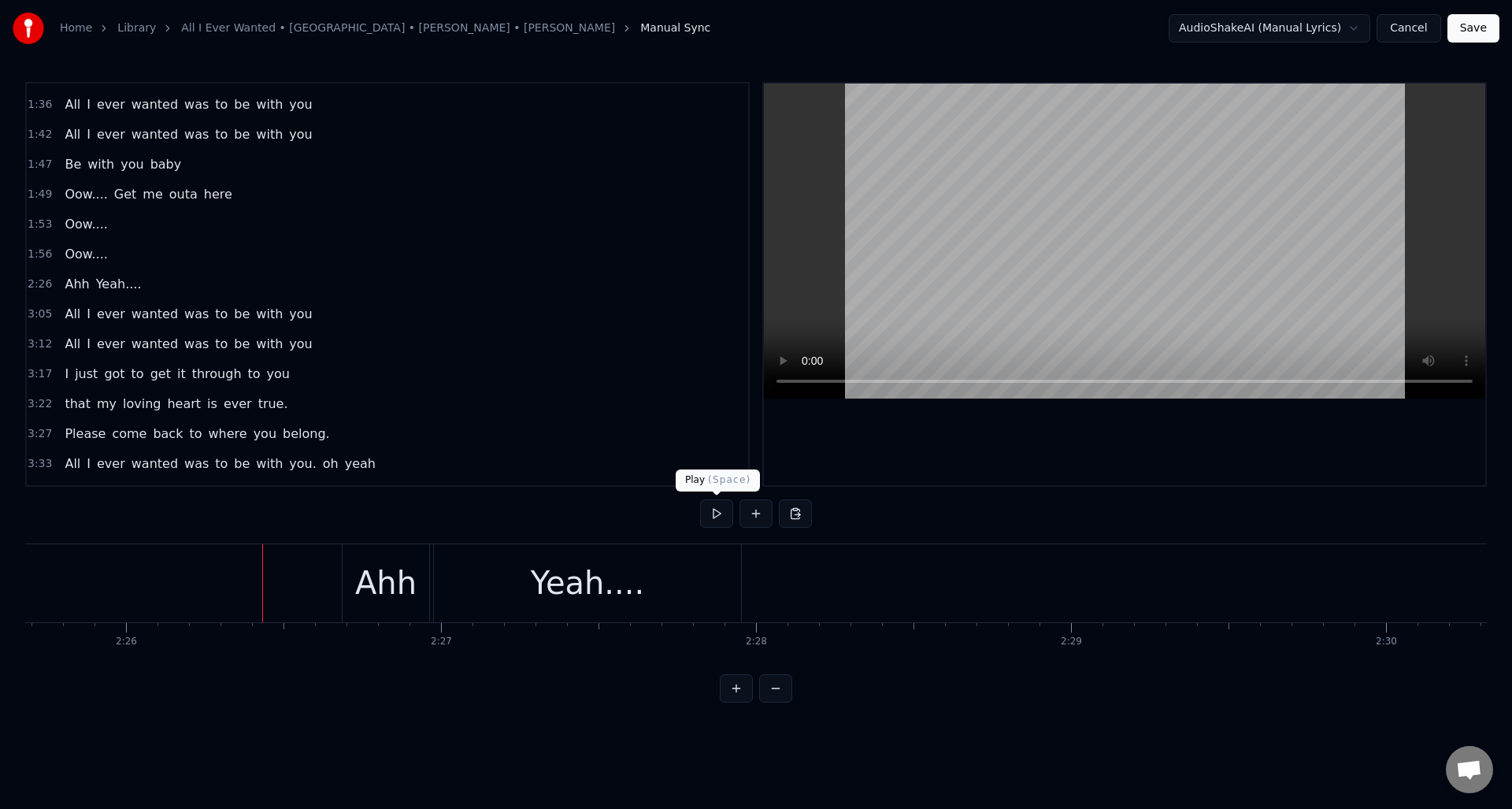
click at [720, 513] on button at bounding box center [717, 513] width 33 height 28
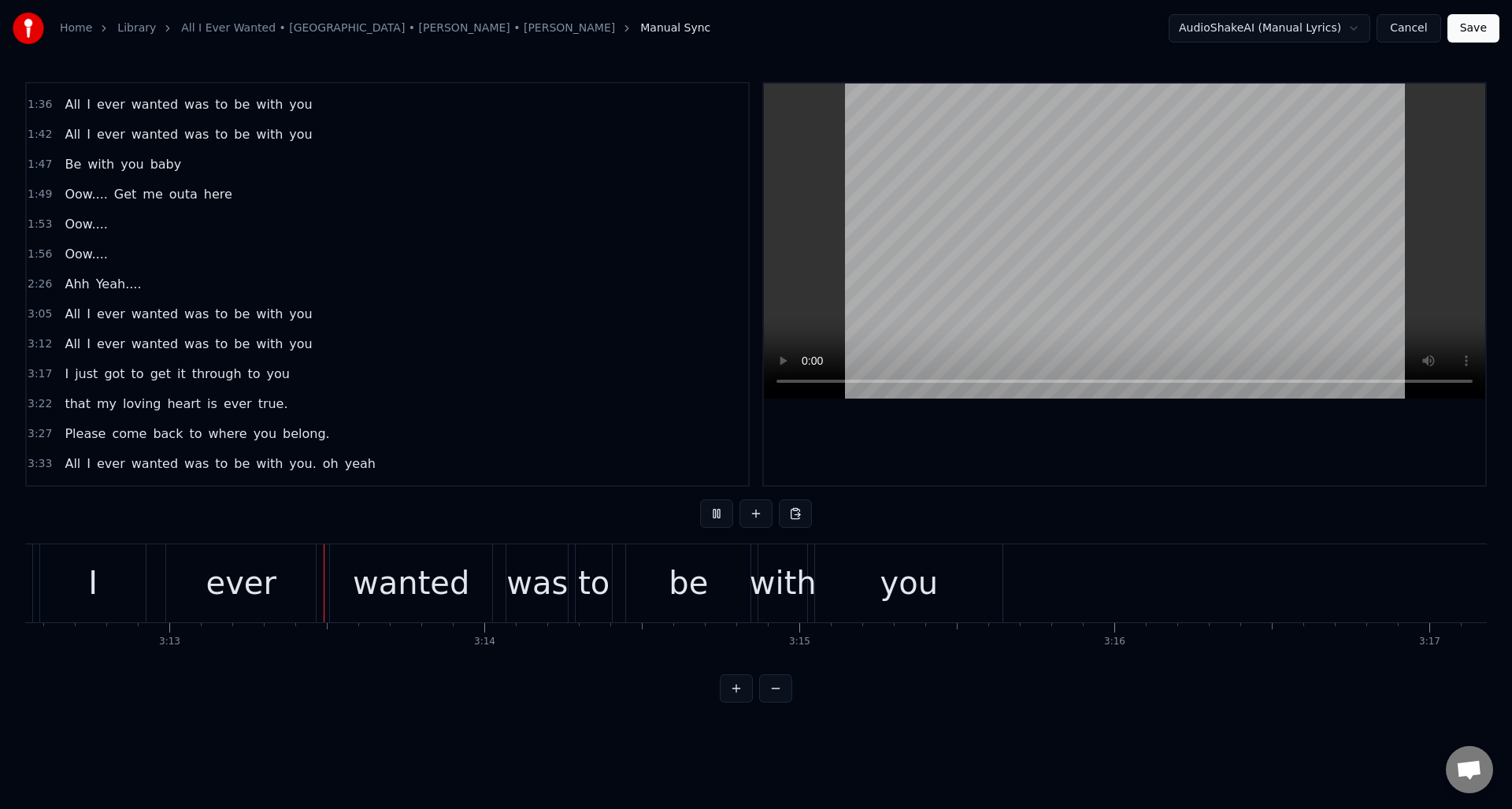
scroll to position [0, 60670]
click at [715, 513] on button at bounding box center [717, 513] width 33 height 28
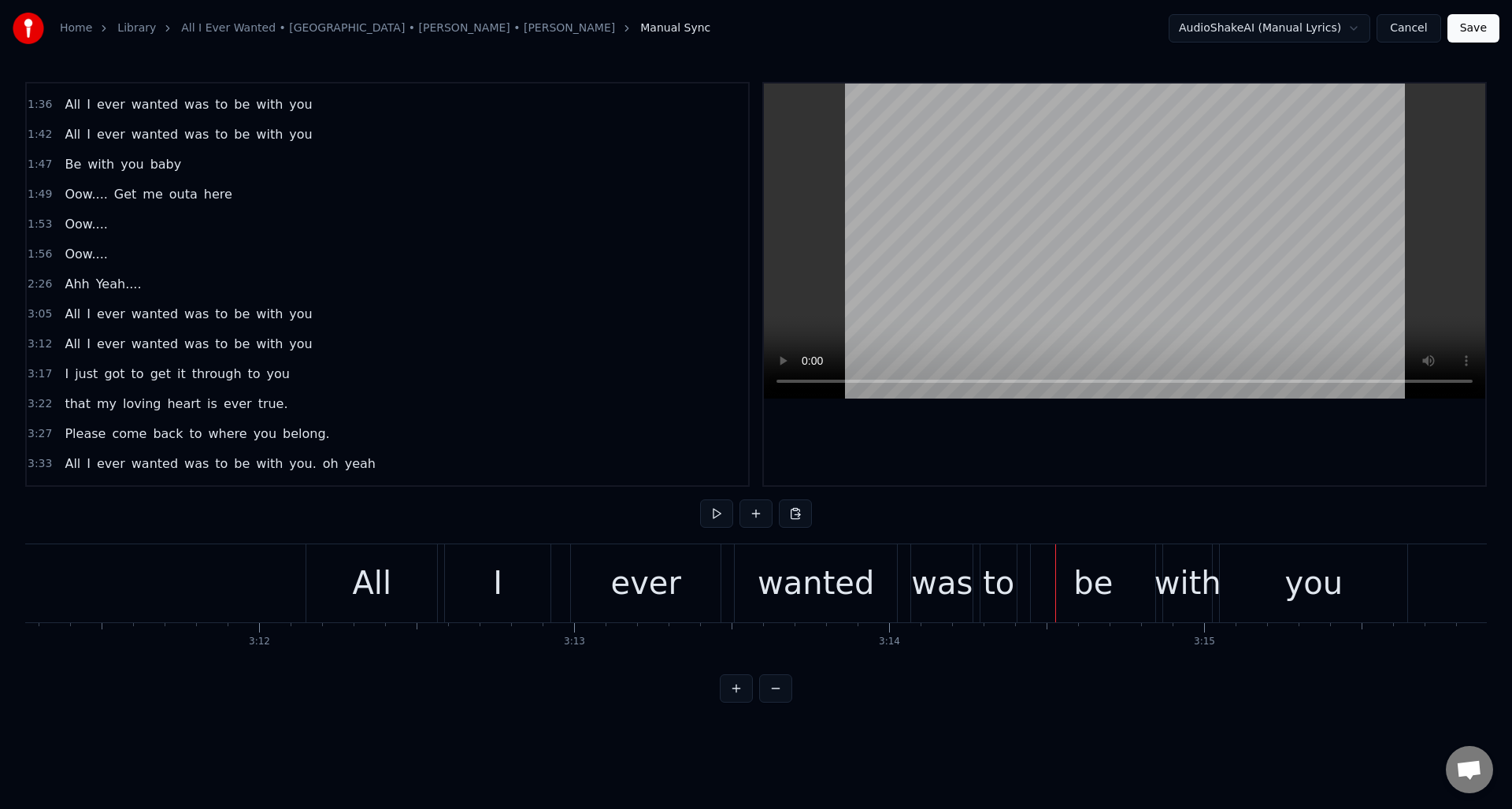
scroll to position [0, 60050]
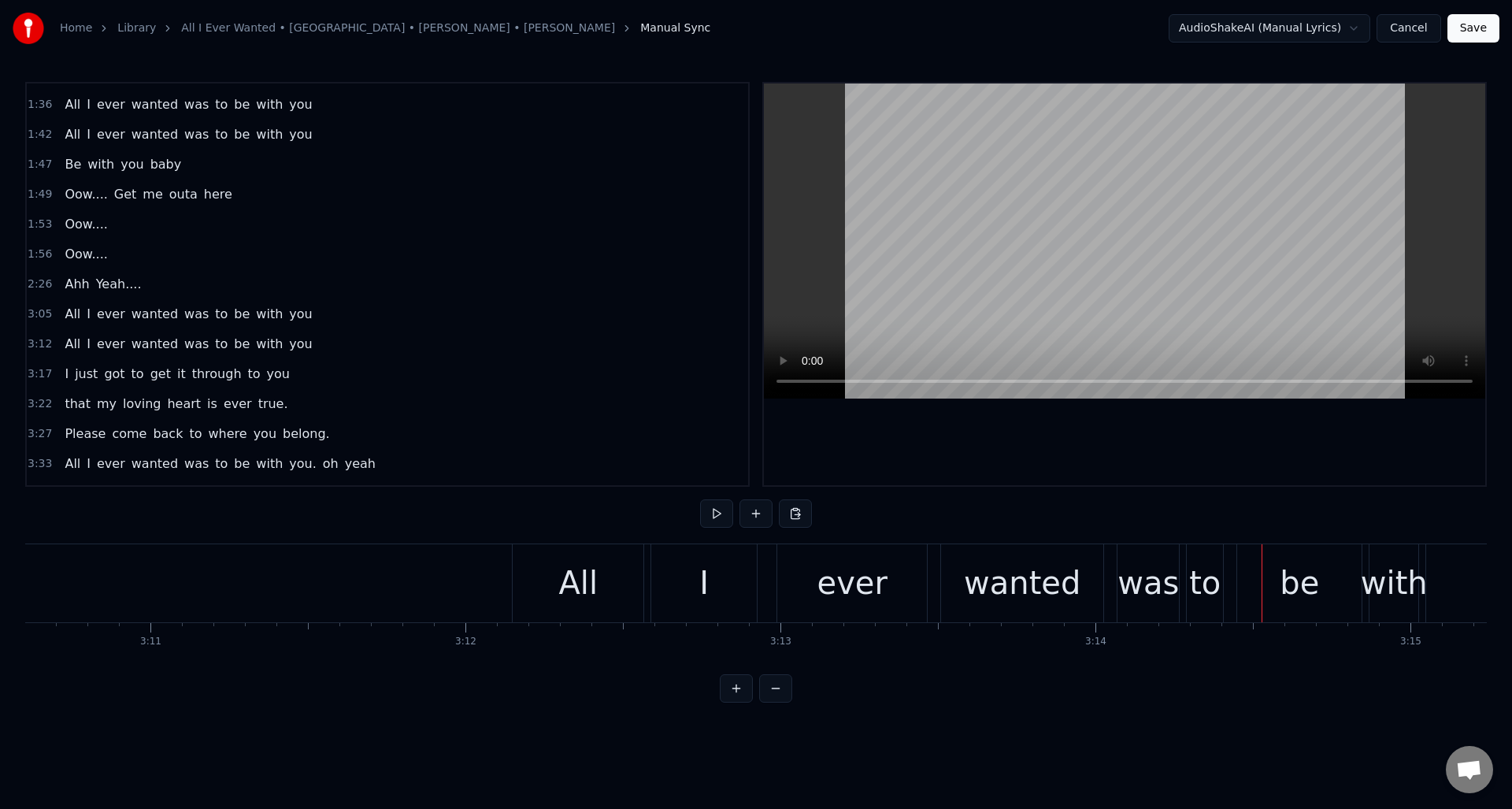
click at [698, 565] on div "I" at bounding box center [703, 583] width 105 height 78
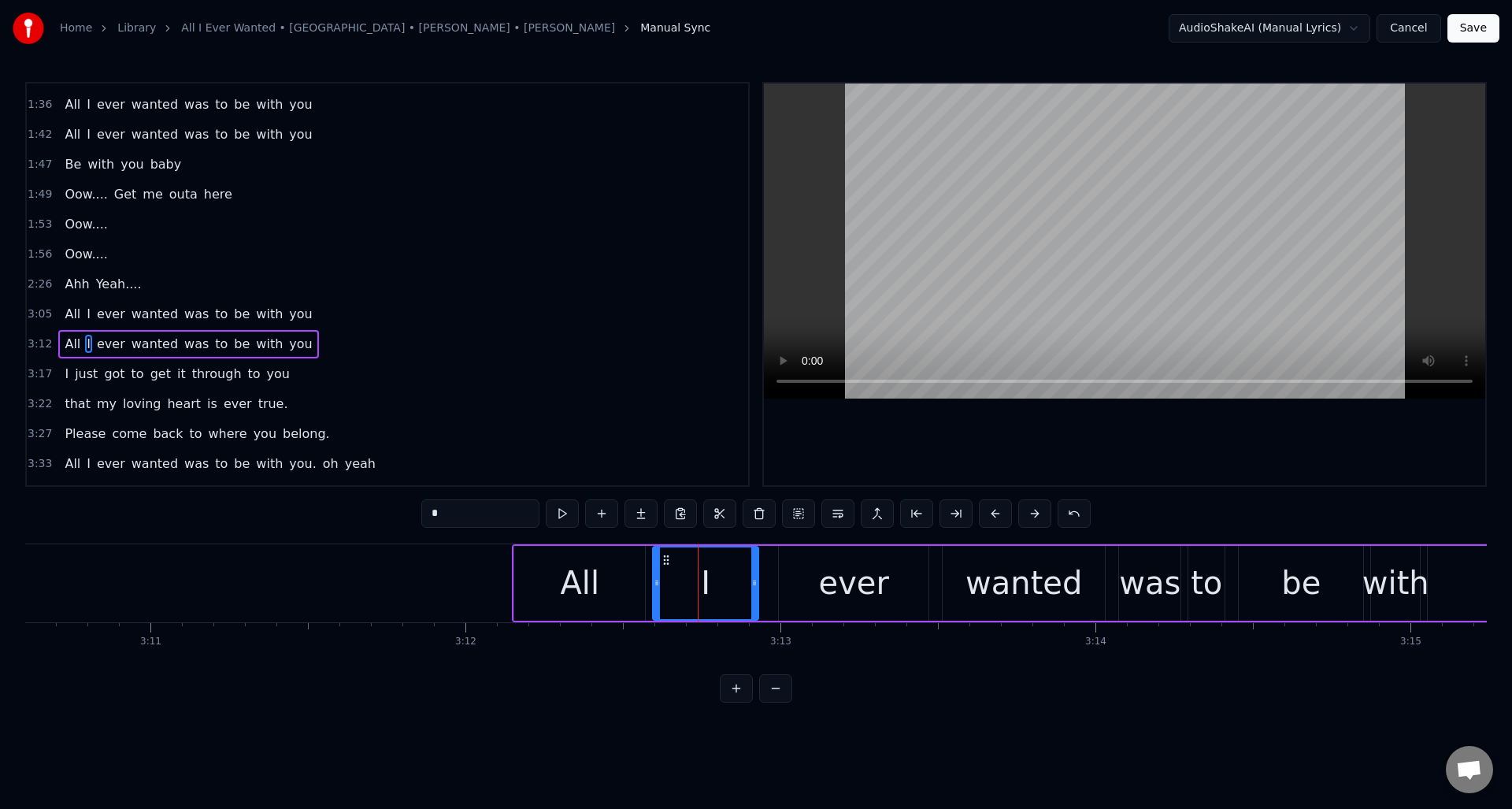
scroll to position [532, 0]
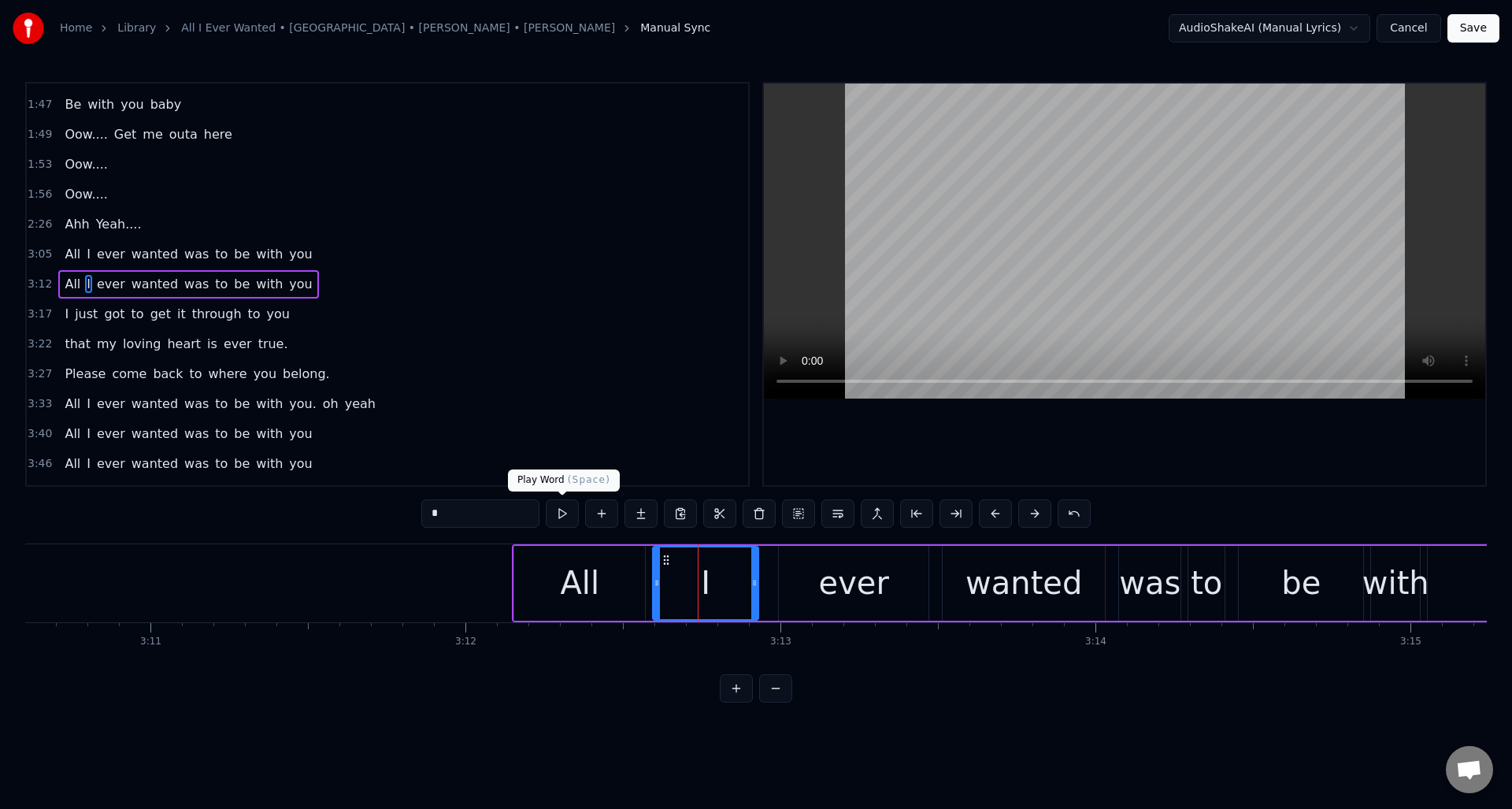
click at [563, 515] on button at bounding box center [562, 513] width 33 height 28
drag, startPoint x: 751, startPoint y: 592, endPoint x: 779, endPoint y: 581, distance: 30.1
click at [719, 594] on div at bounding box center [722, 584] width 6 height 71
click at [800, 570] on div "ever" at bounding box center [854, 584] width 149 height 75
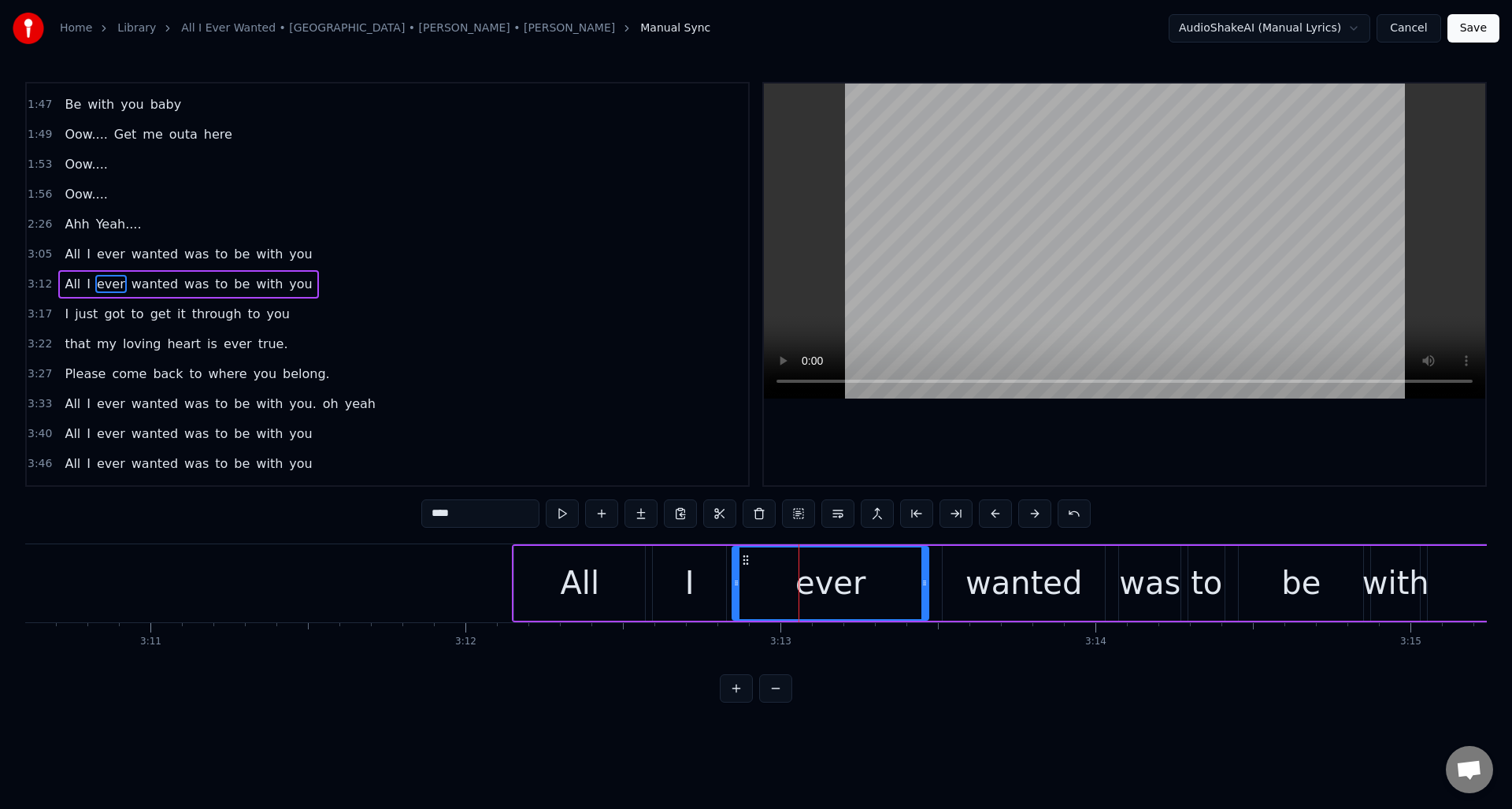
drag, startPoint x: 782, startPoint y: 574, endPoint x: 735, endPoint y: 582, distance: 47.7
click at [735, 582] on div at bounding box center [736, 584] width 6 height 71
click at [562, 515] on button at bounding box center [562, 513] width 33 height 28
drag, startPoint x: 922, startPoint y: 582, endPoint x: 897, endPoint y: 585, distance: 25.2
click at [897, 585] on icon at bounding box center [897, 584] width 6 height 13
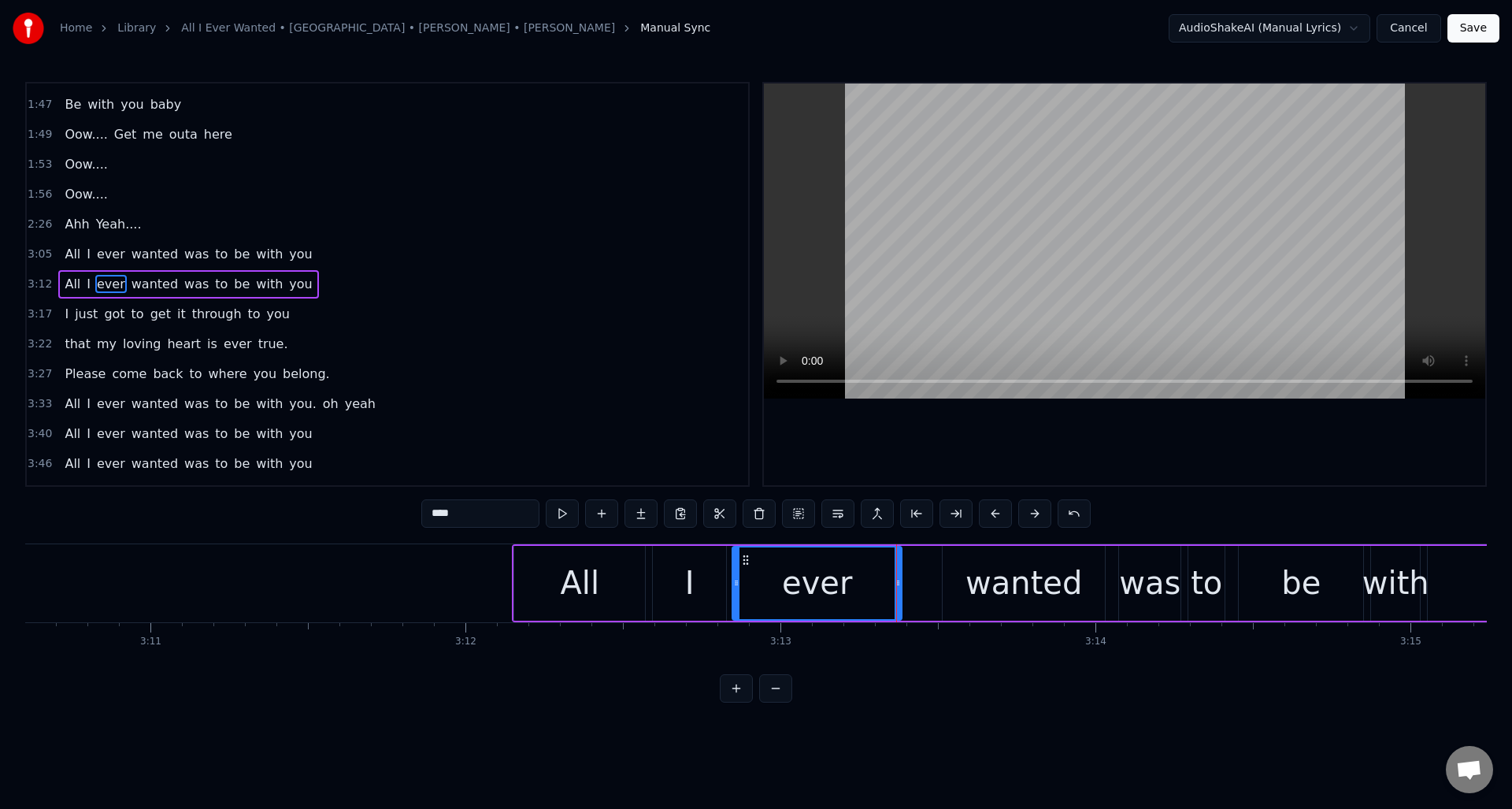
click at [971, 568] on div "wanted" at bounding box center [1023, 584] width 162 height 75
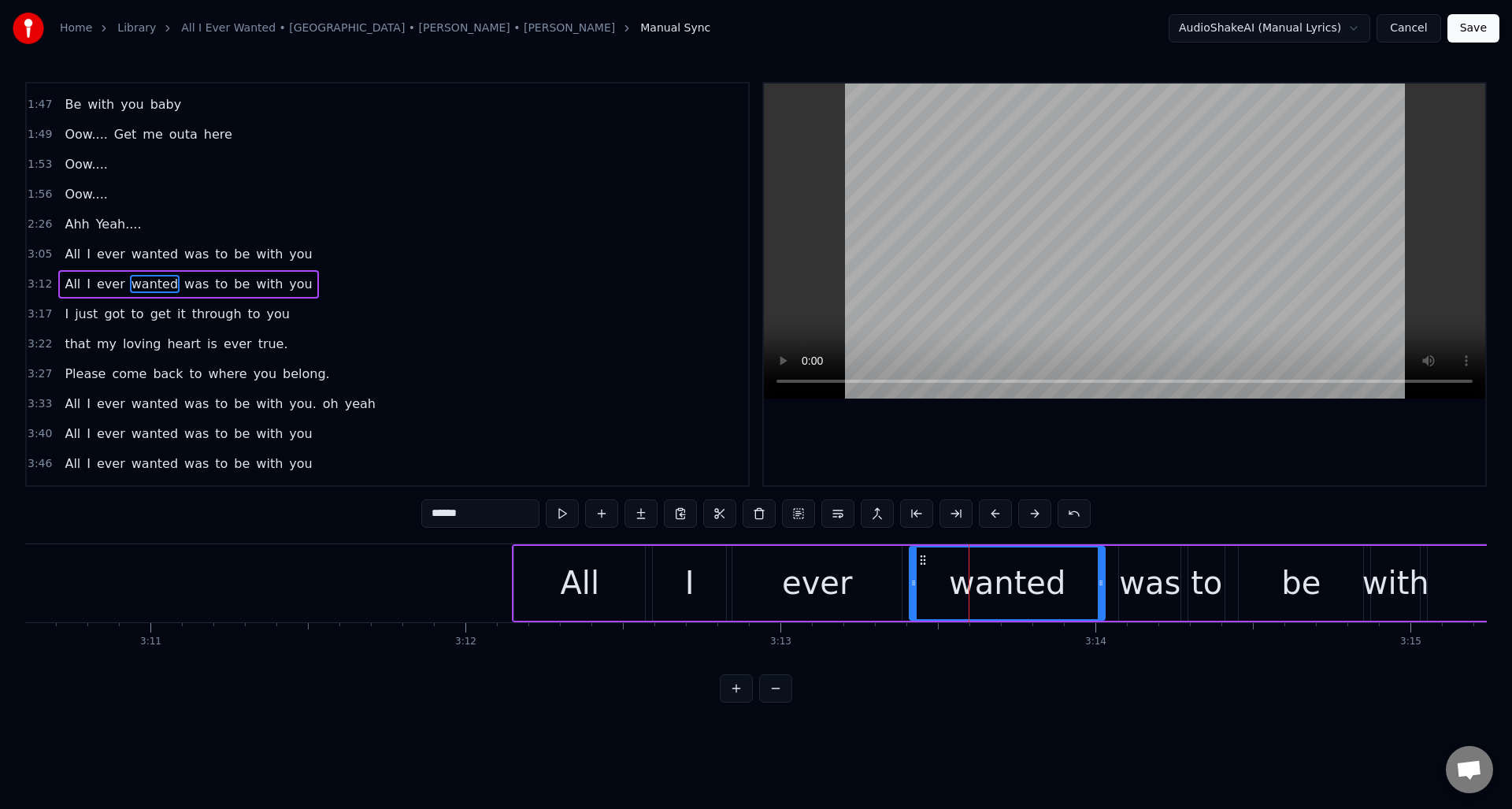
drag, startPoint x: 948, startPoint y: 570, endPoint x: 915, endPoint y: 577, distance: 33.7
click at [915, 577] on div at bounding box center [913, 584] width 6 height 71
click at [566, 516] on button at bounding box center [562, 513] width 33 height 28
drag, startPoint x: 1102, startPoint y: 583, endPoint x: 1082, endPoint y: 588, distance: 20.6
click at [1082, 588] on icon at bounding box center [1081, 584] width 6 height 13
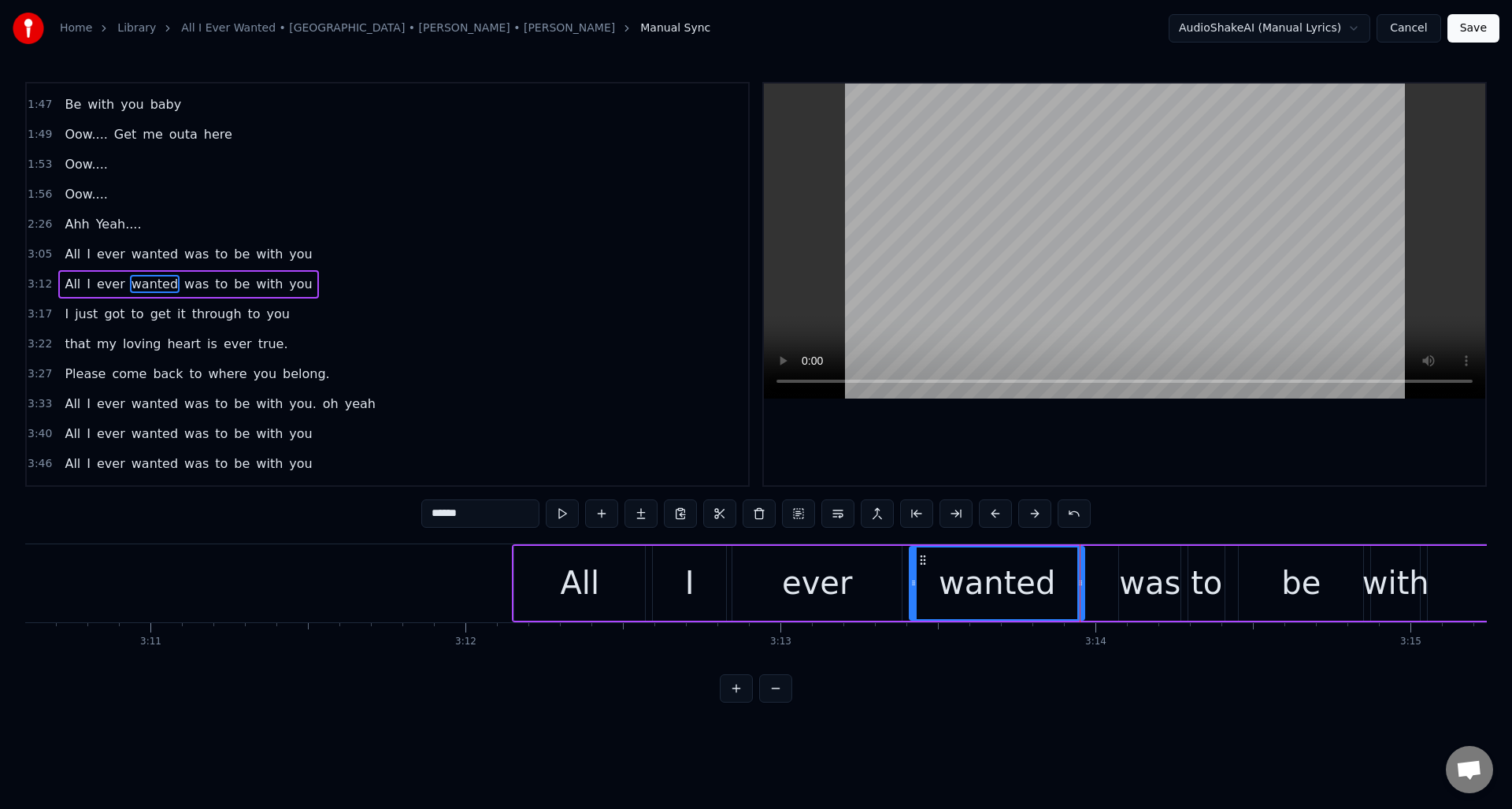
click at [1140, 569] on div "was" at bounding box center [1149, 584] width 61 height 48
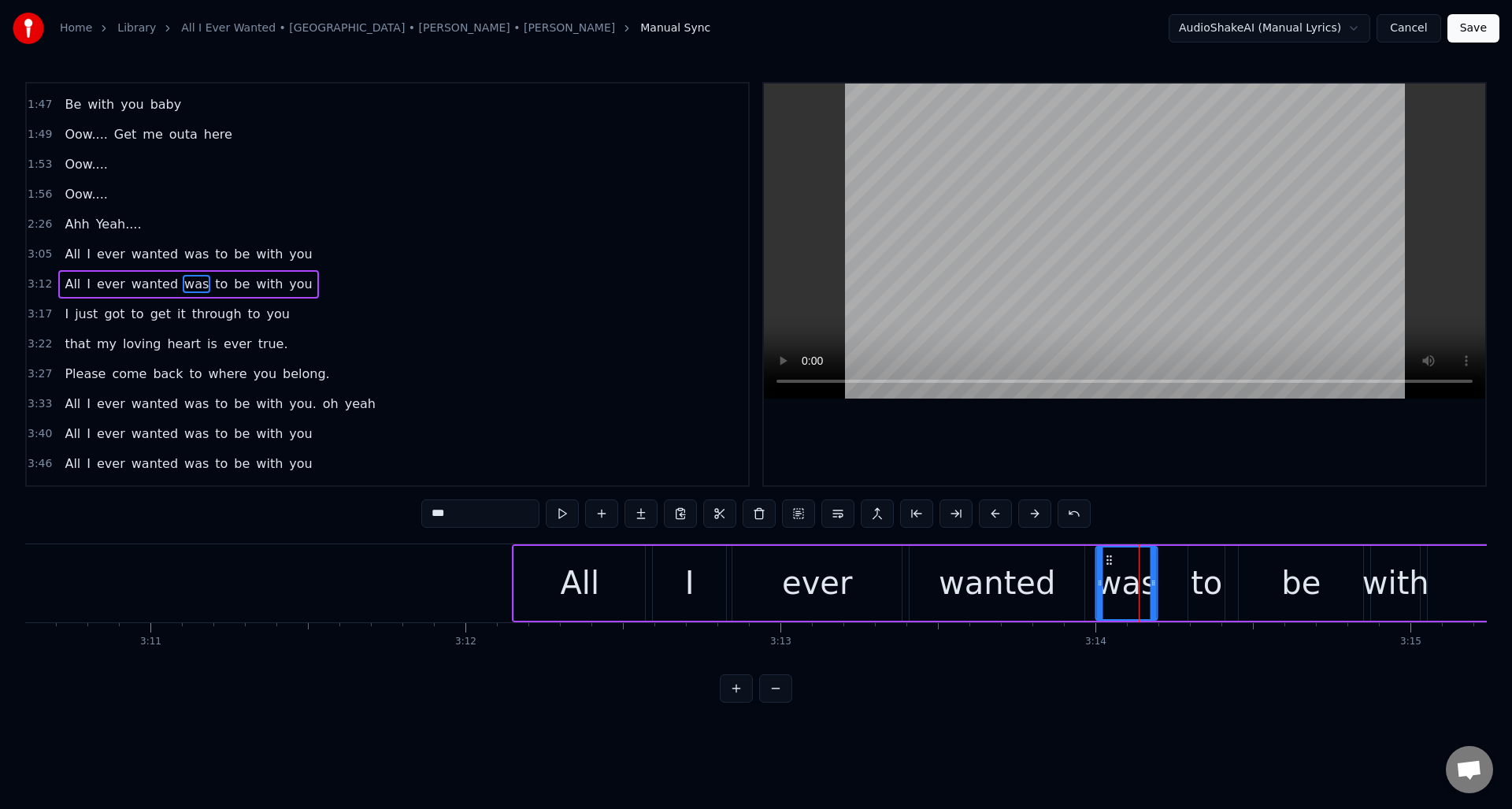
drag, startPoint x: 1134, startPoint y: 559, endPoint x: 1110, endPoint y: 564, distance: 24.5
click at [1110, 564] on icon at bounding box center [1110, 561] width 13 height 13
click at [1201, 563] on div "to" at bounding box center [1206, 584] width 31 height 48
drag, startPoint x: 1202, startPoint y: 559, endPoint x: 1188, endPoint y: 561, distance: 14.1
click at [1188, 561] on icon at bounding box center [1188, 561] width 13 height 13
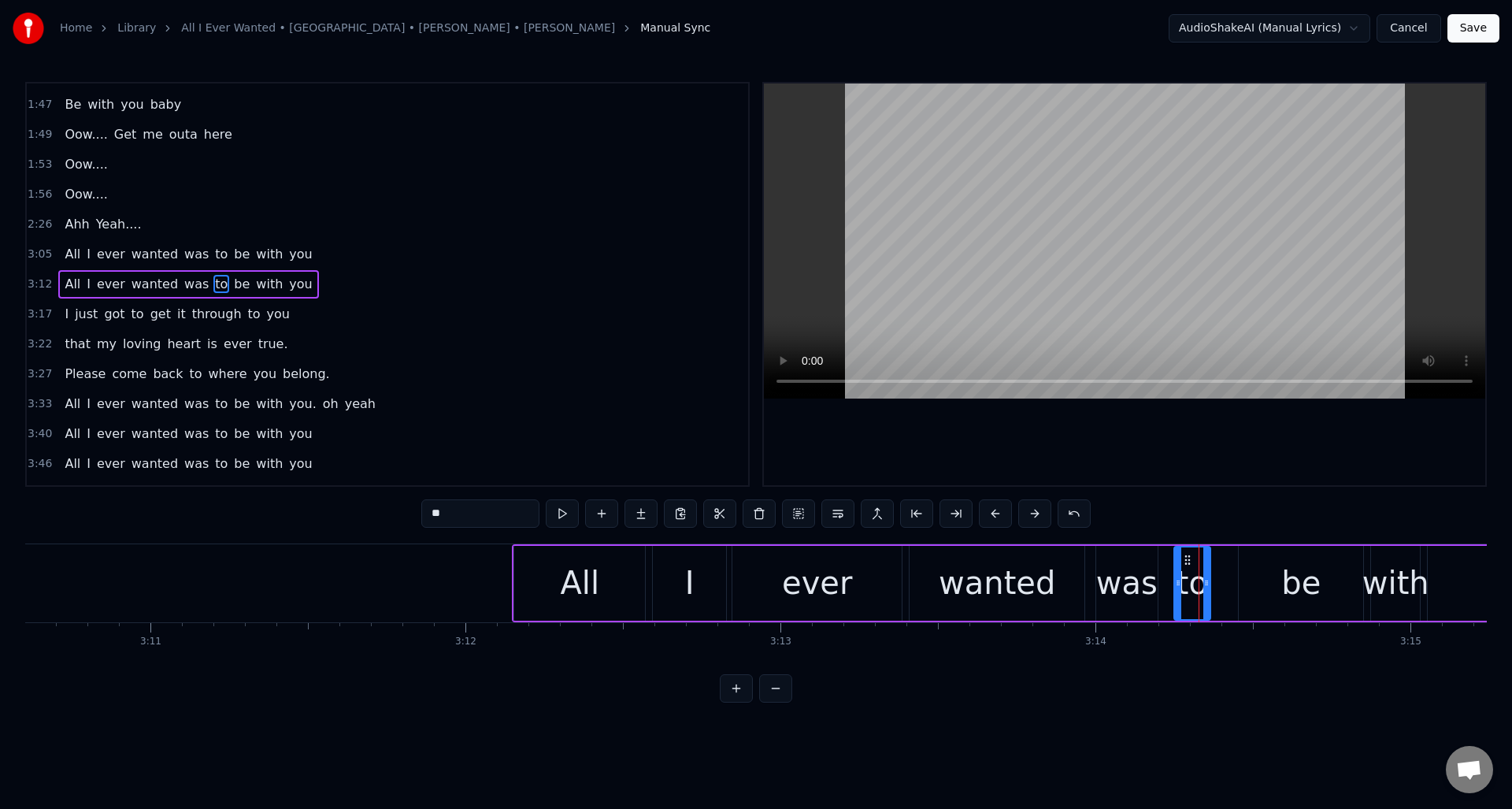
click at [1267, 563] on div "be" at bounding box center [1301, 584] width 125 height 75
drag, startPoint x: 1251, startPoint y: 560, endPoint x: 1235, endPoint y: 563, distance: 16.3
click at [1235, 563] on icon at bounding box center [1236, 561] width 13 height 13
click at [1383, 565] on div "with" at bounding box center [1396, 584] width 67 height 48
drag, startPoint x: 1385, startPoint y: 560, endPoint x: 1370, endPoint y: 564, distance: 15.5
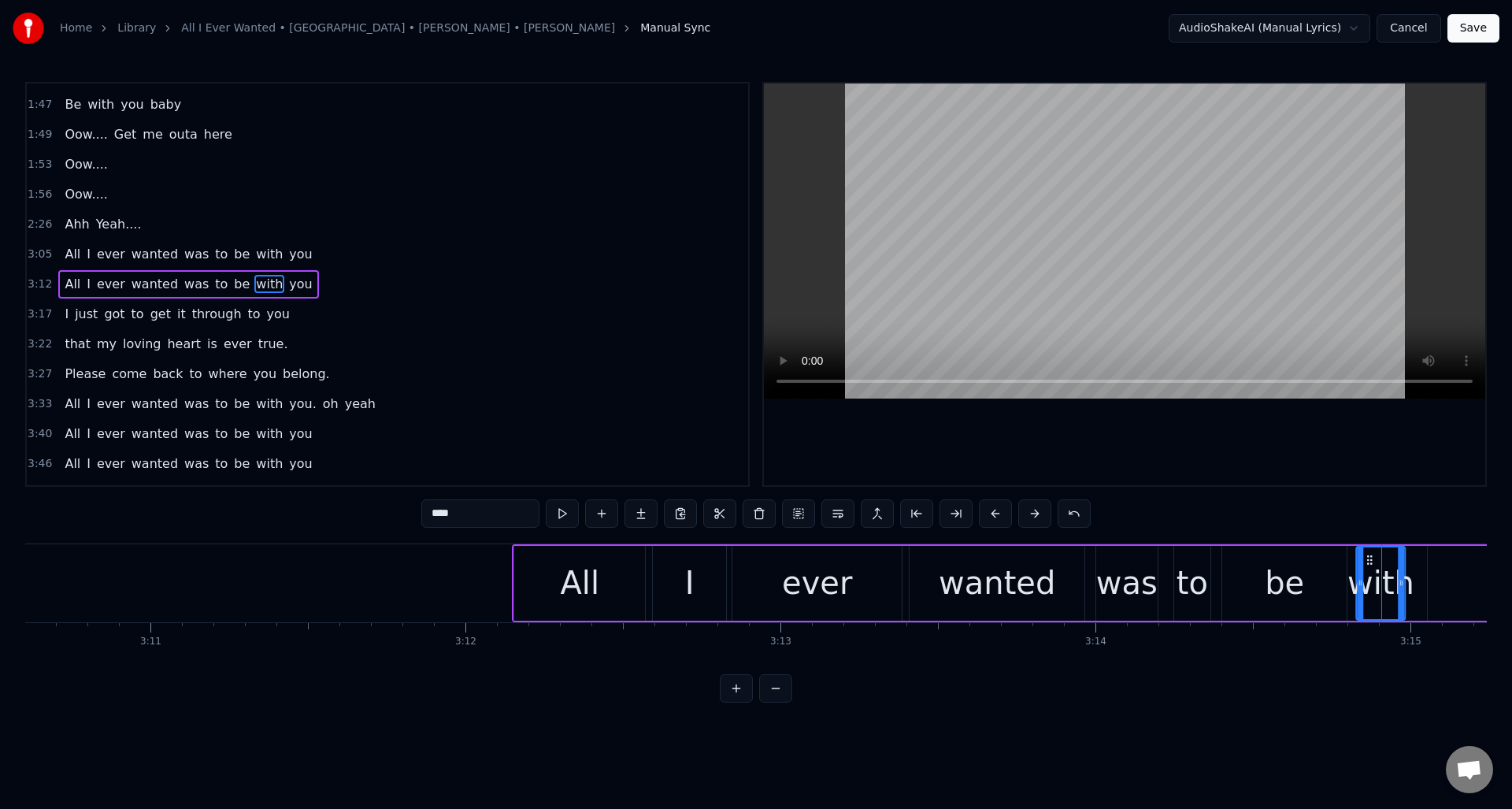
click at [1370, 564] on icon at bounding box center [1370, 561] width 13 height 13
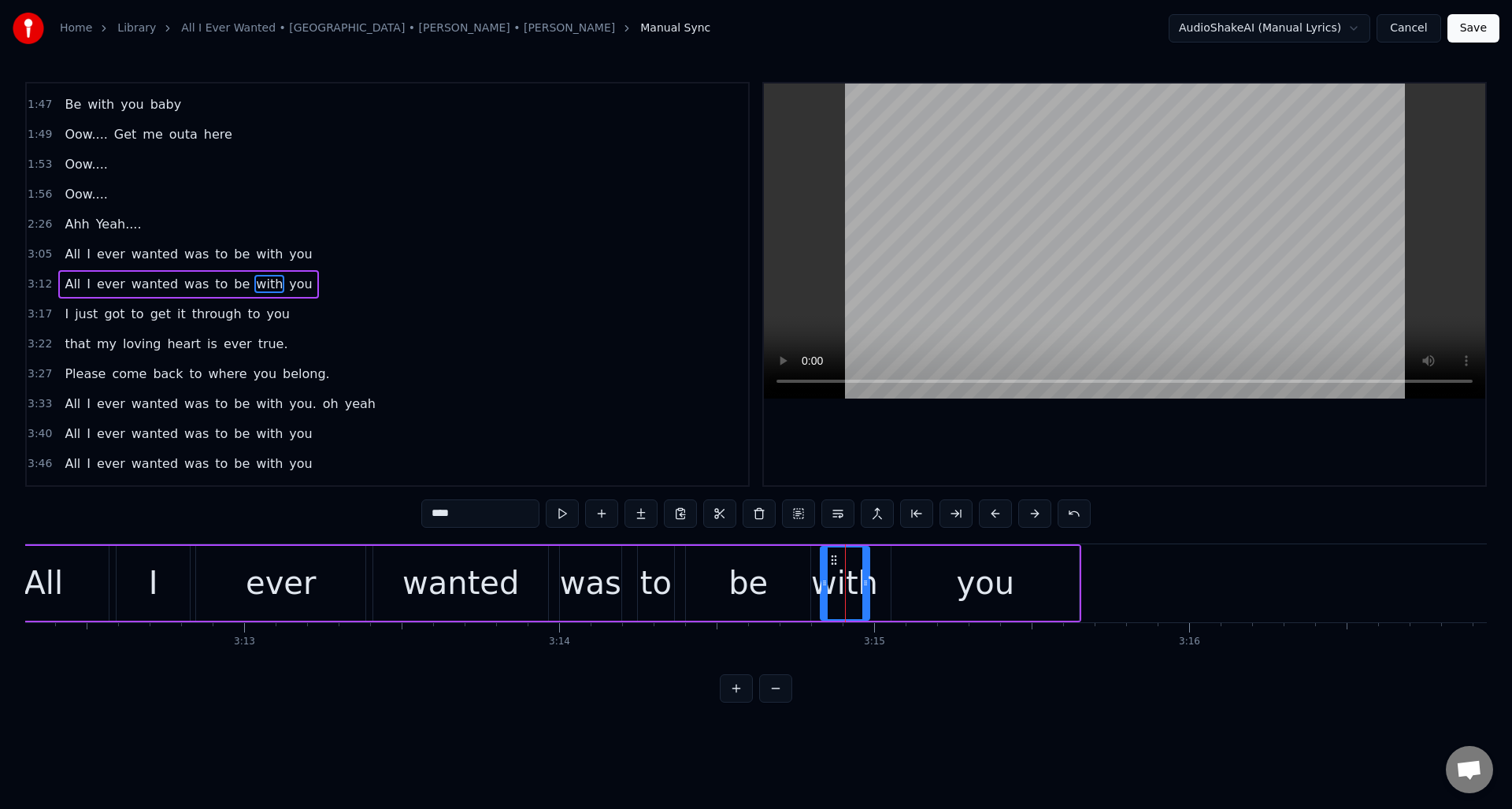
scroll to position [0, 60628]
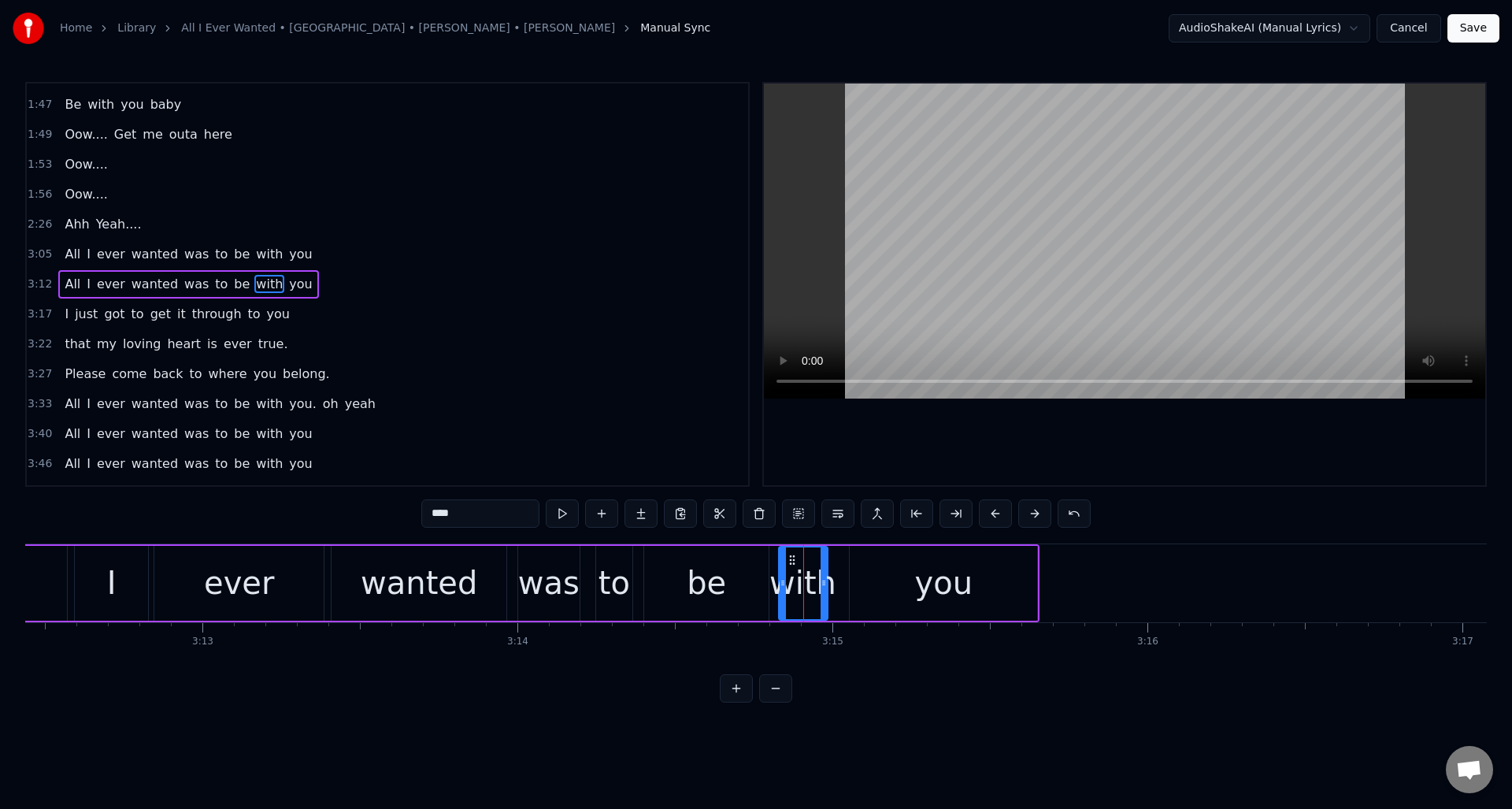
click at [887, 565] on div "you" at bounding box center [943, 584] width 188 height 75
type input "***"
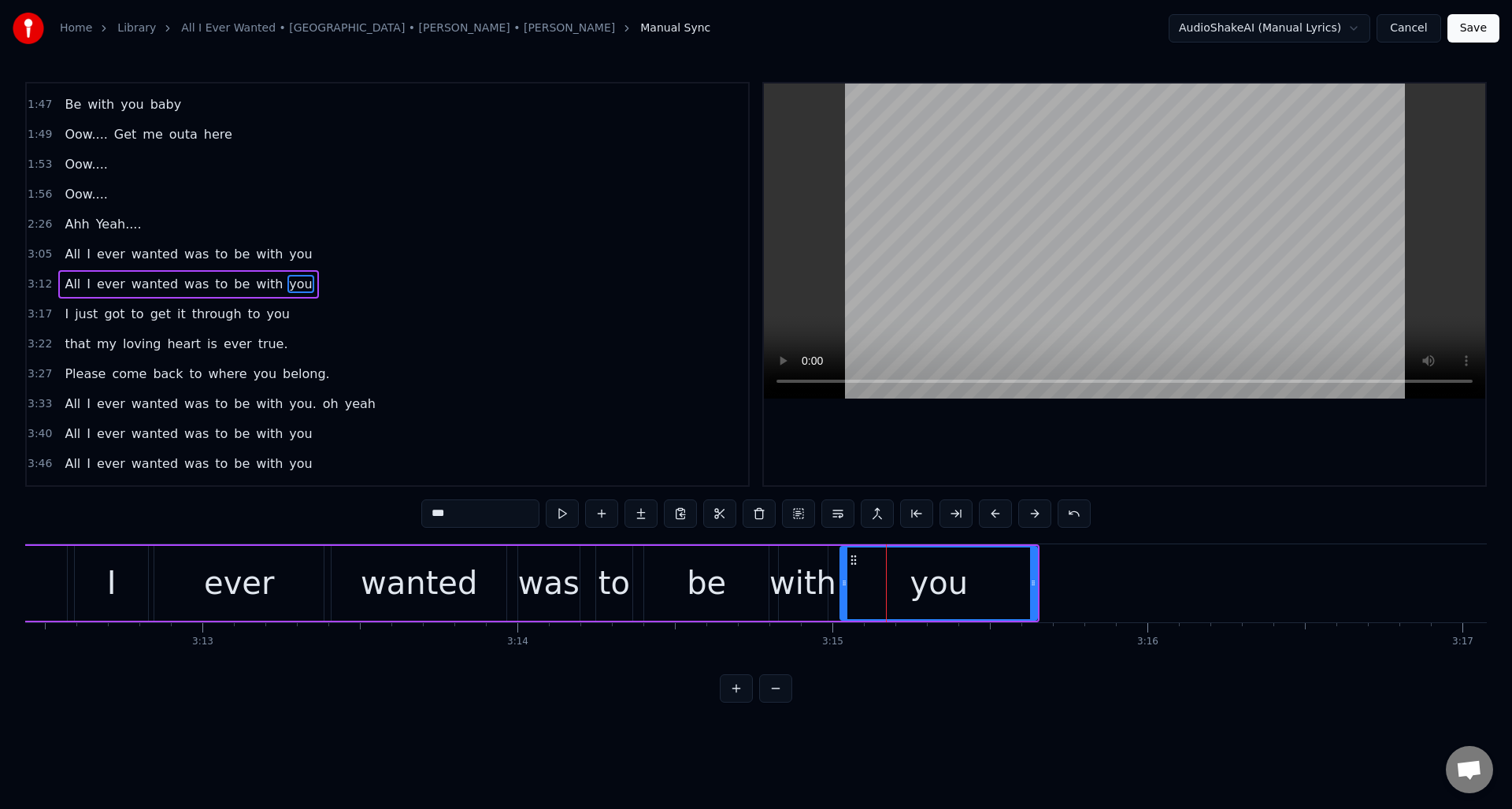
click at [843, 570] on div at bounding box center [844, 584] width 6 height 71
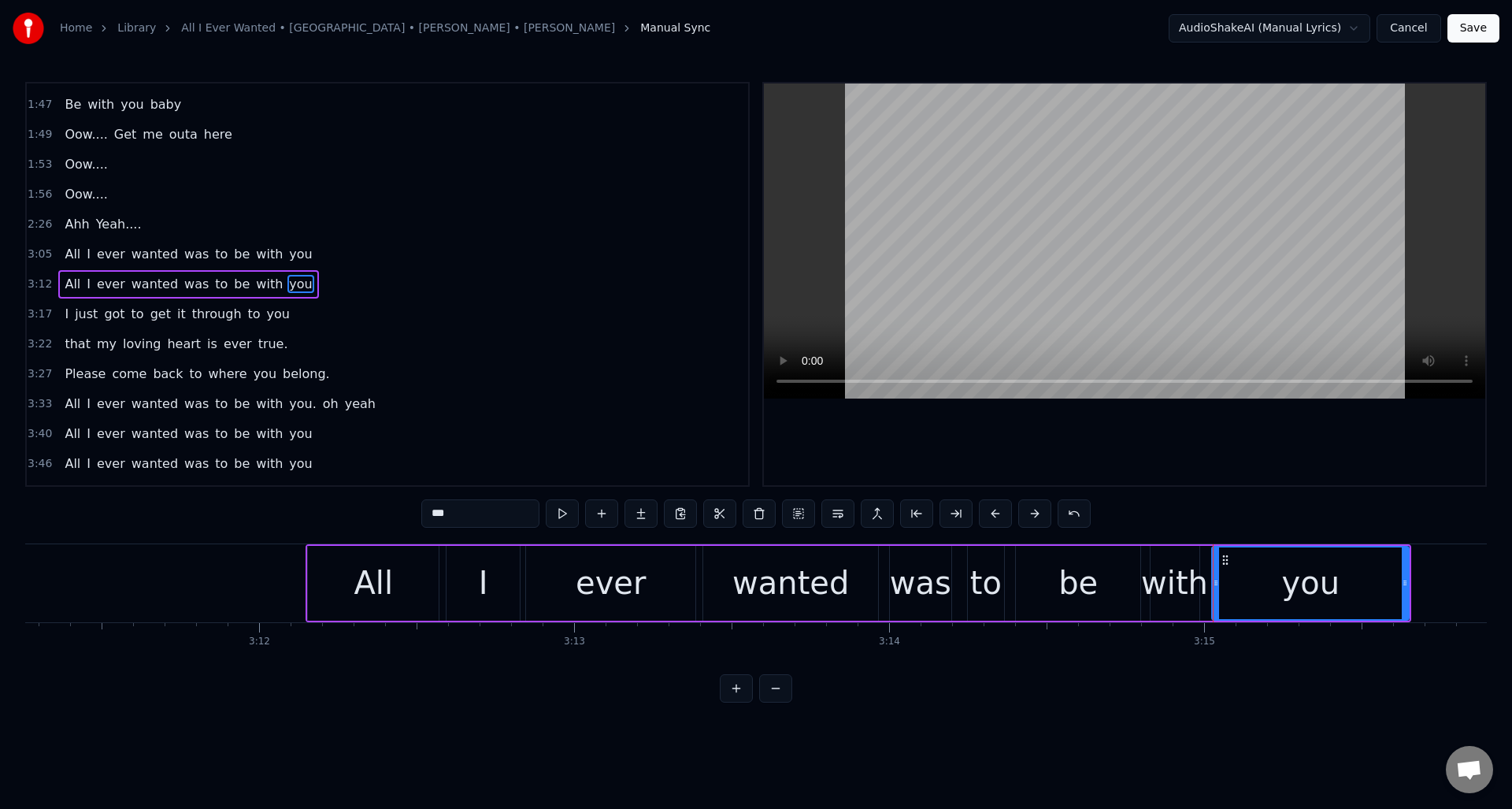
scroll to position [0, 59802]
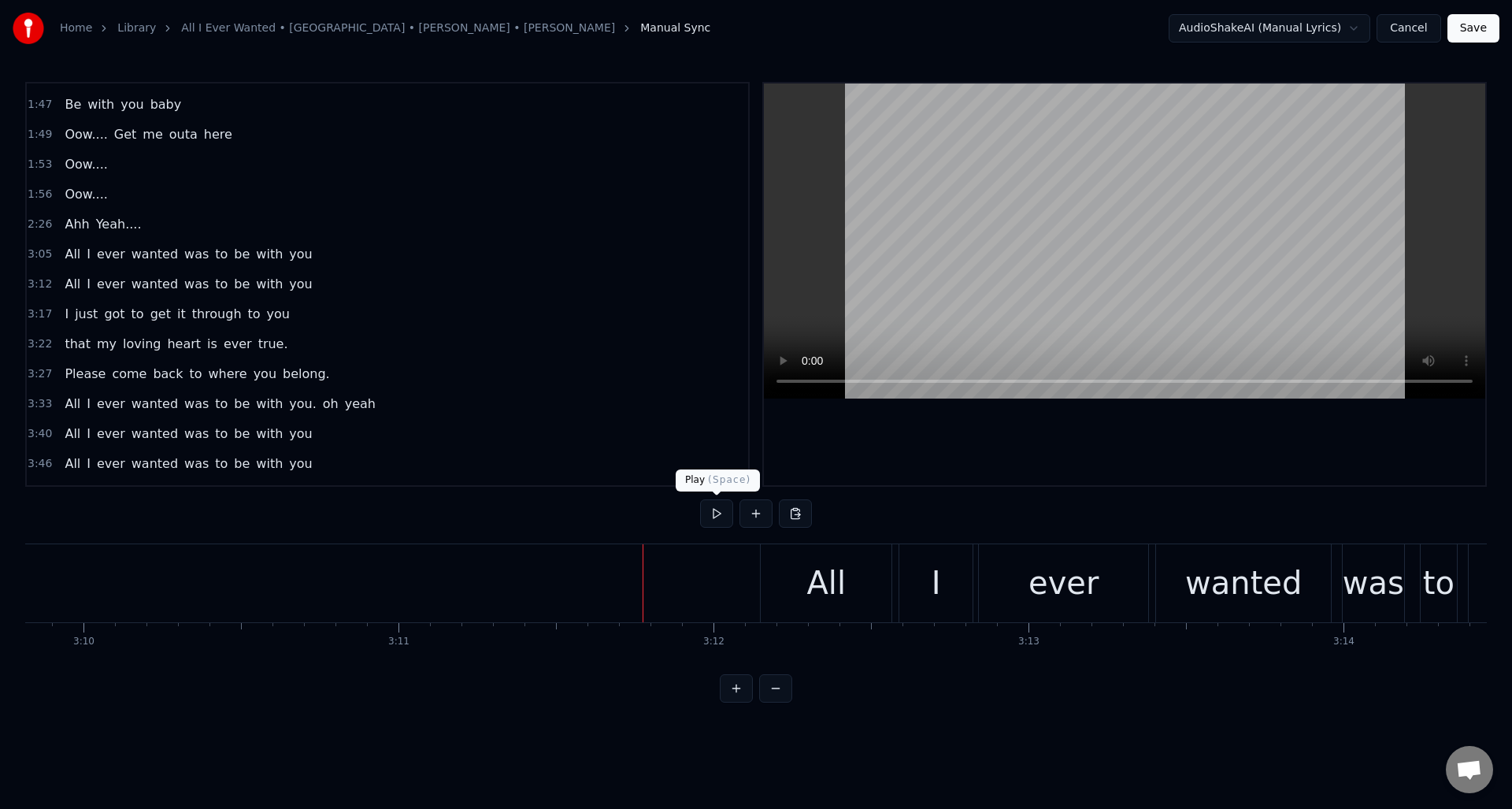
click at [718, 519] on button at bounding box center [717, 513] width 33 height 28
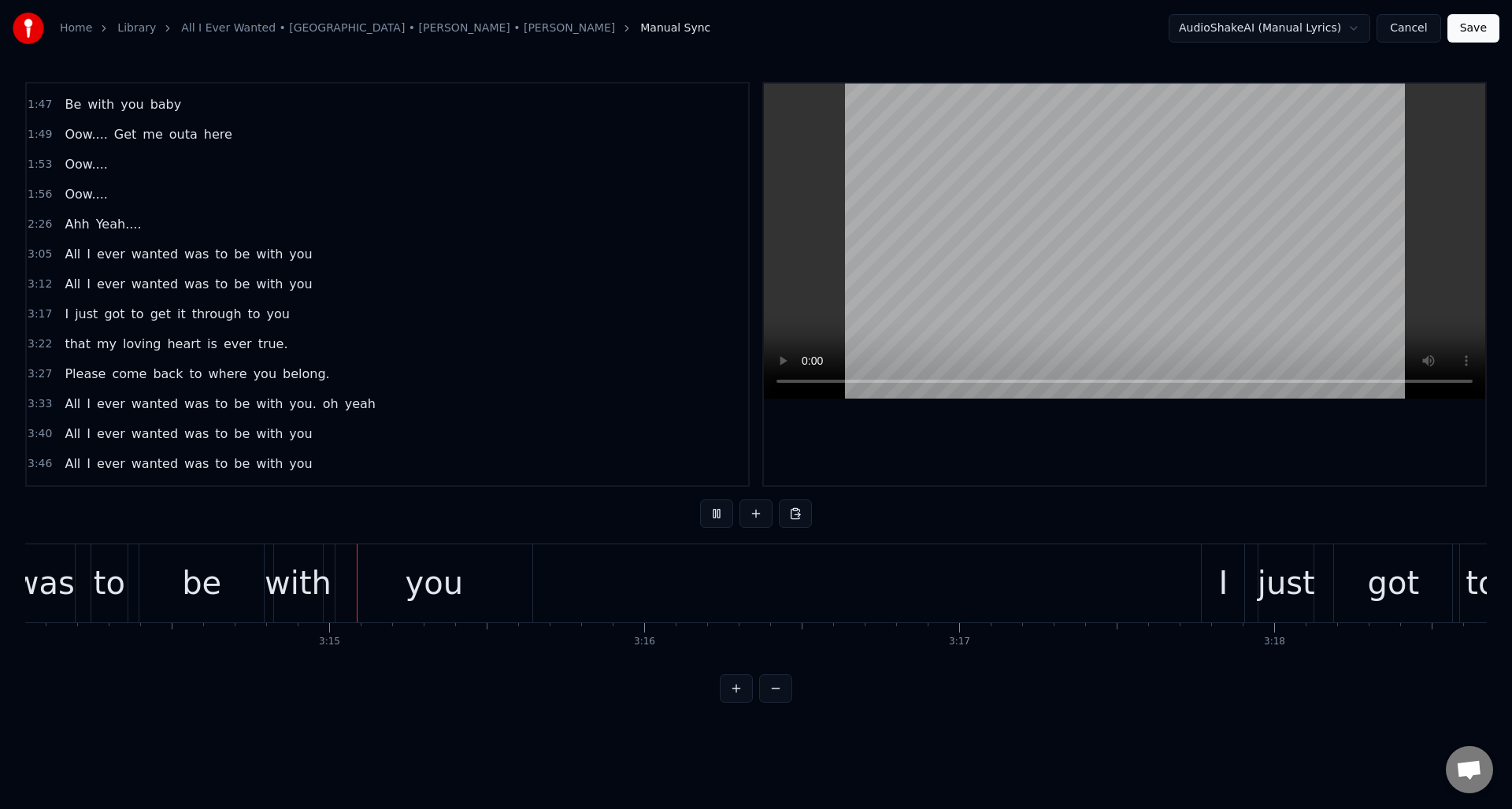
scroll to position [0, 61139]
click at [718, 519] on button at bounding box center [717, 513] width 33 height 28
click at [714, 517] on button at bounding box center [717, 513] width 33 height 28
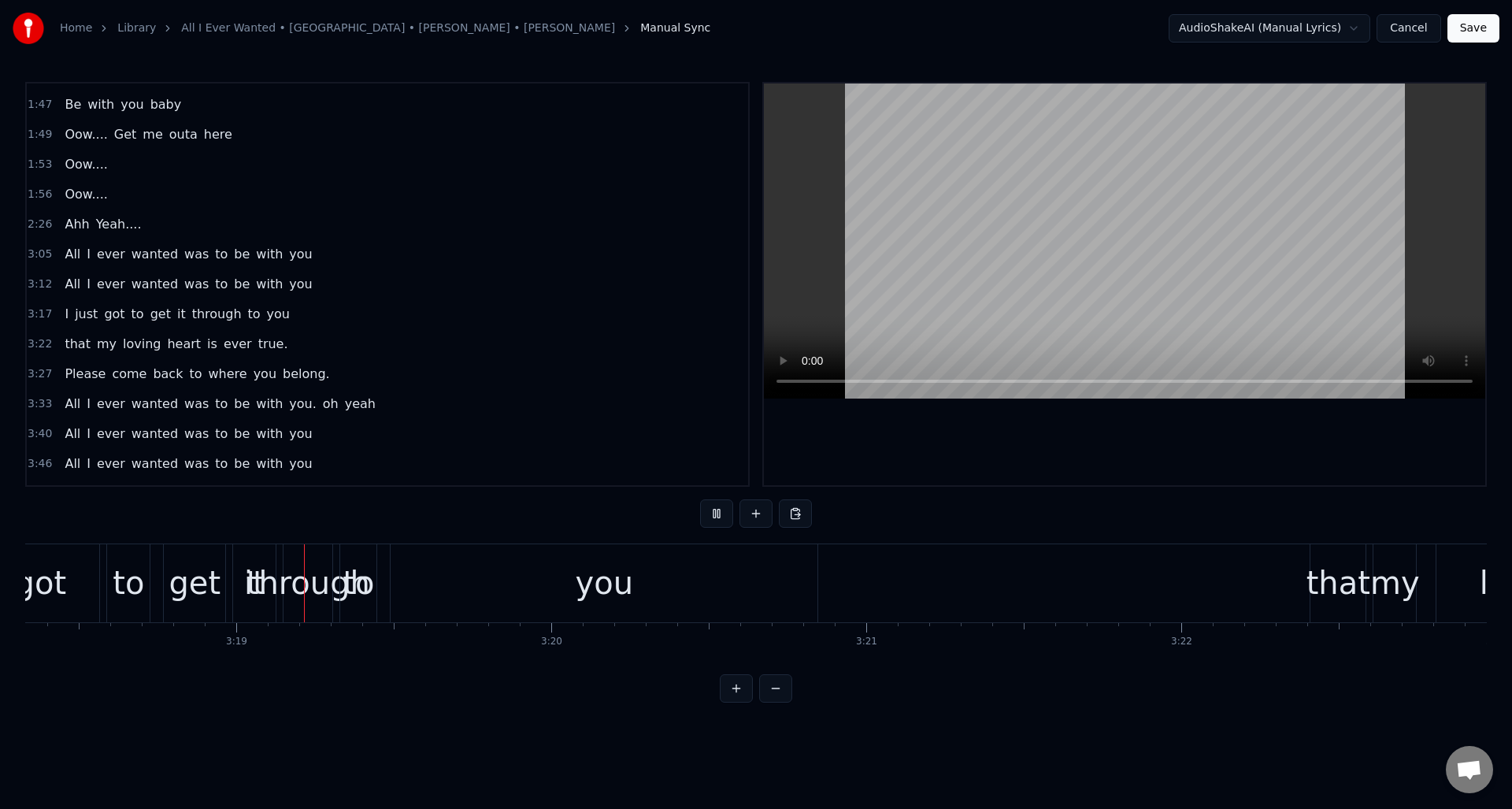
scroll to position [0, 62487]
click at [714, 517] on button at bounding box center [717, 513] width 33 height 28
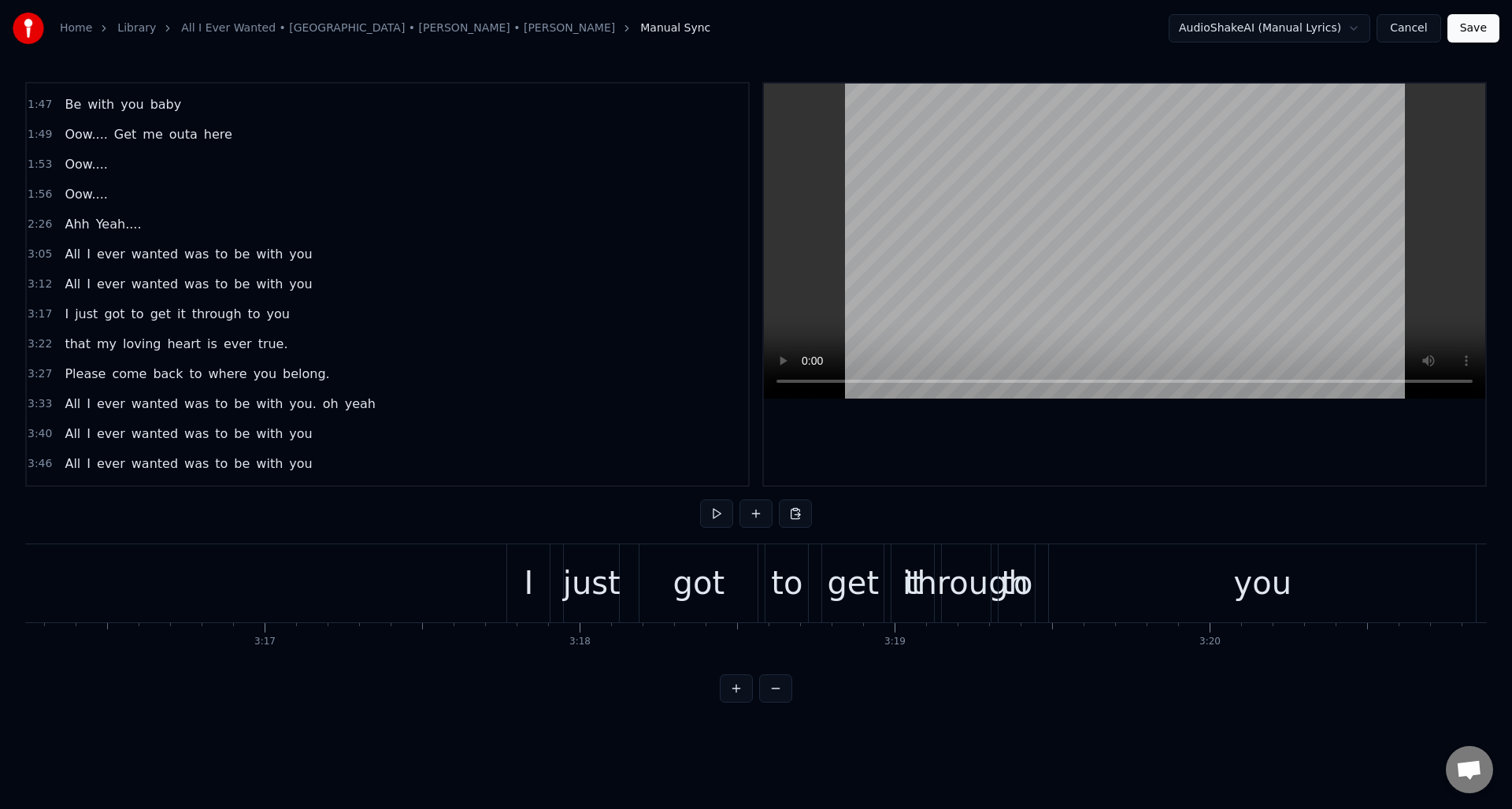
scroll to position [0, 61744]
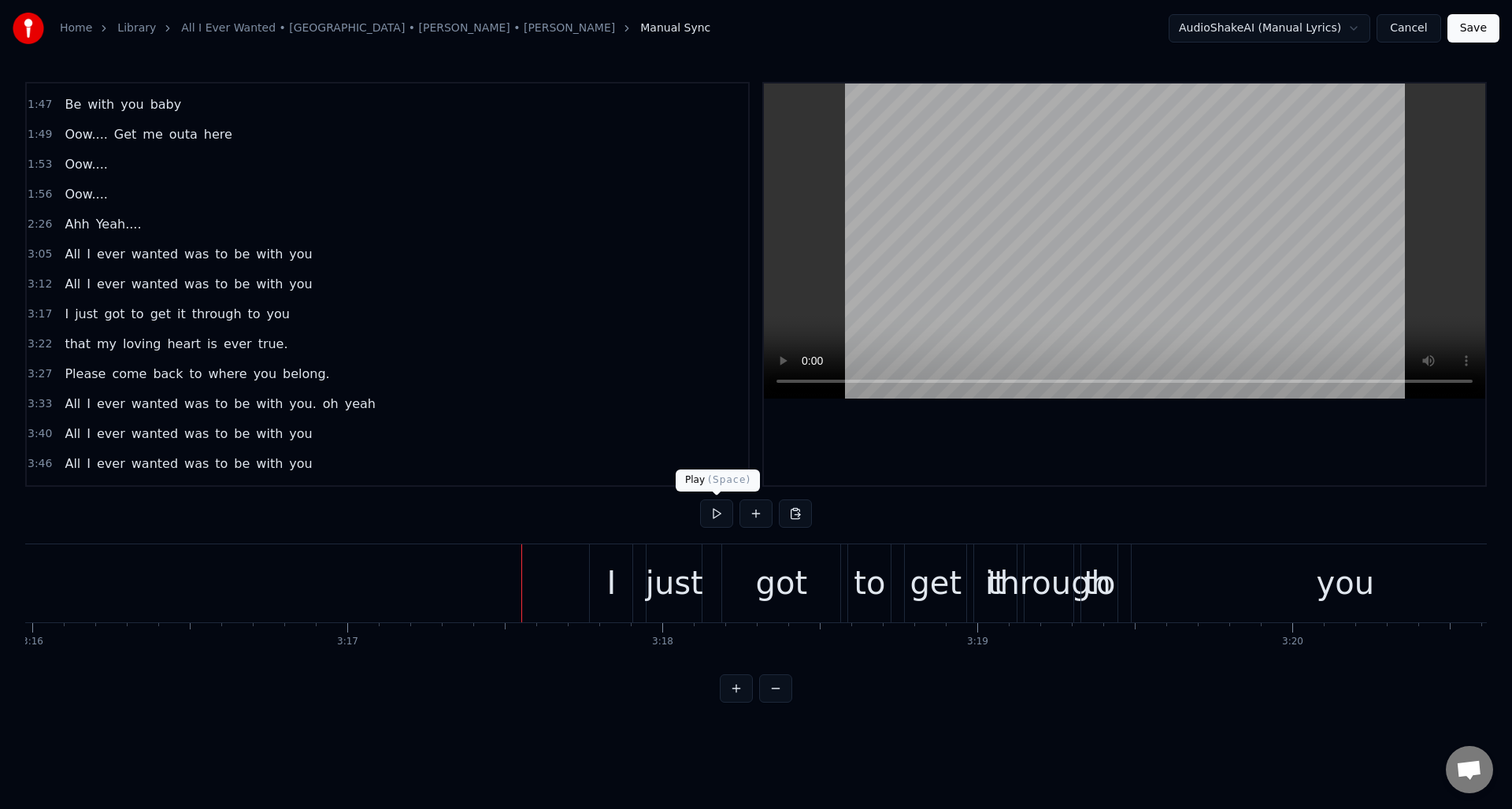
click at [717, 512] on button at bounding box center [717, 513] width 33 height 28
click at [614, 563] on div "I" at bounding box center [611, 584] width 9 height 48
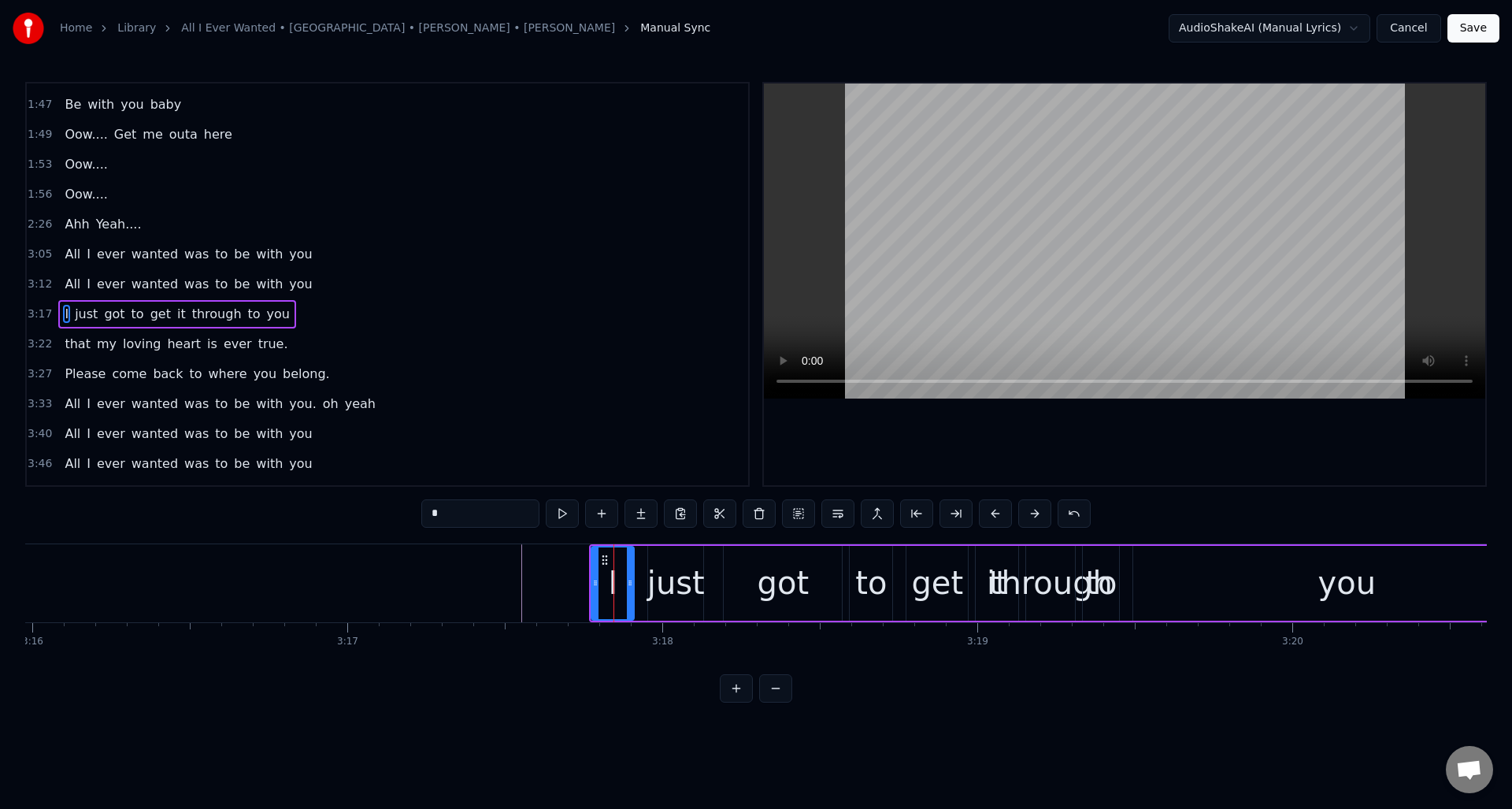
scroll to position [556, 0]
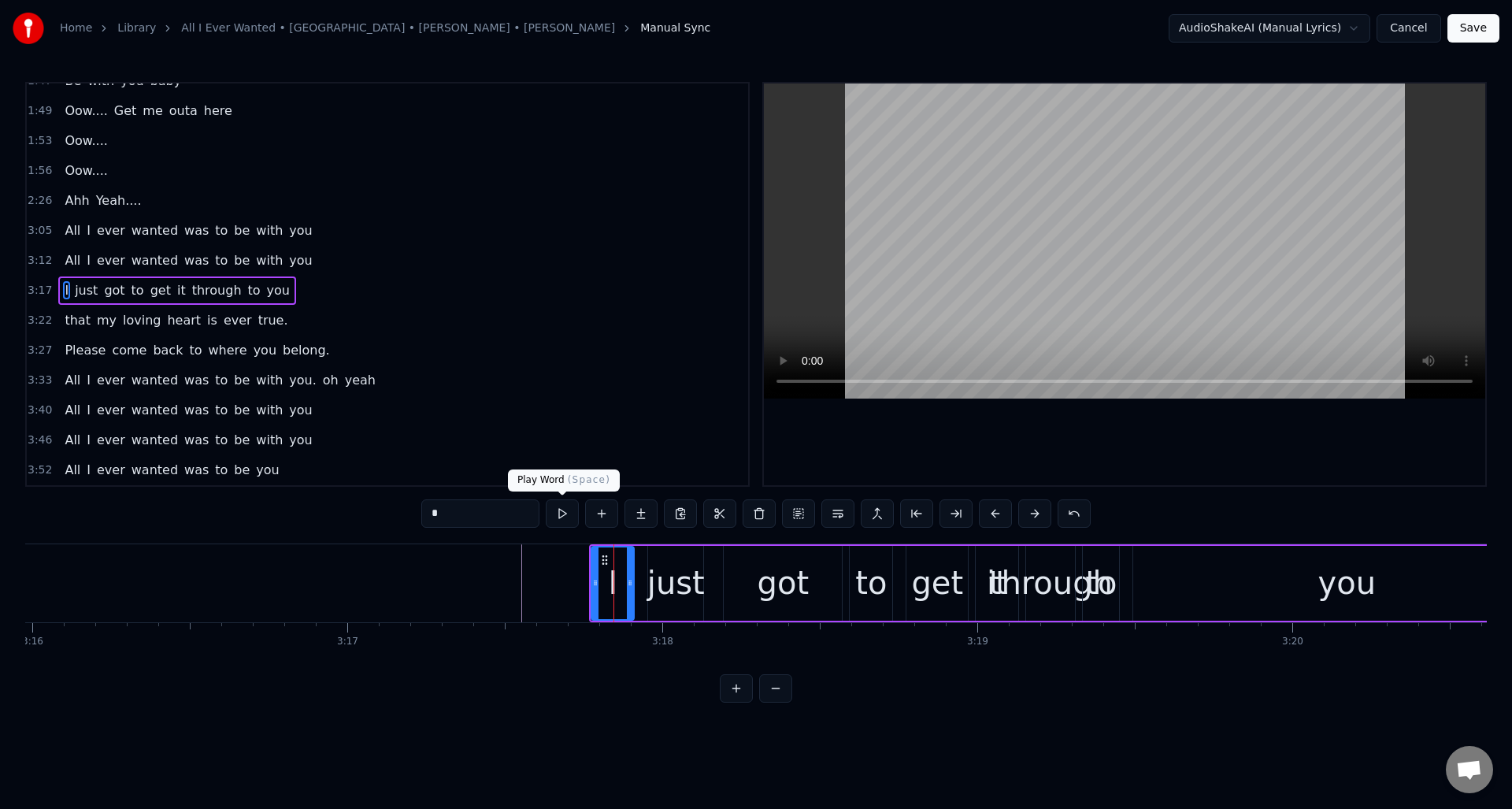
click at [561, 509] on button at bounding box center [562, 513] width 33 height 28
click at [672, 561] on div "just" at bounding box center [676, 584] width 58 height 48
click at [567, 514] on button at bounding box center [562, 513] width 33 height 28
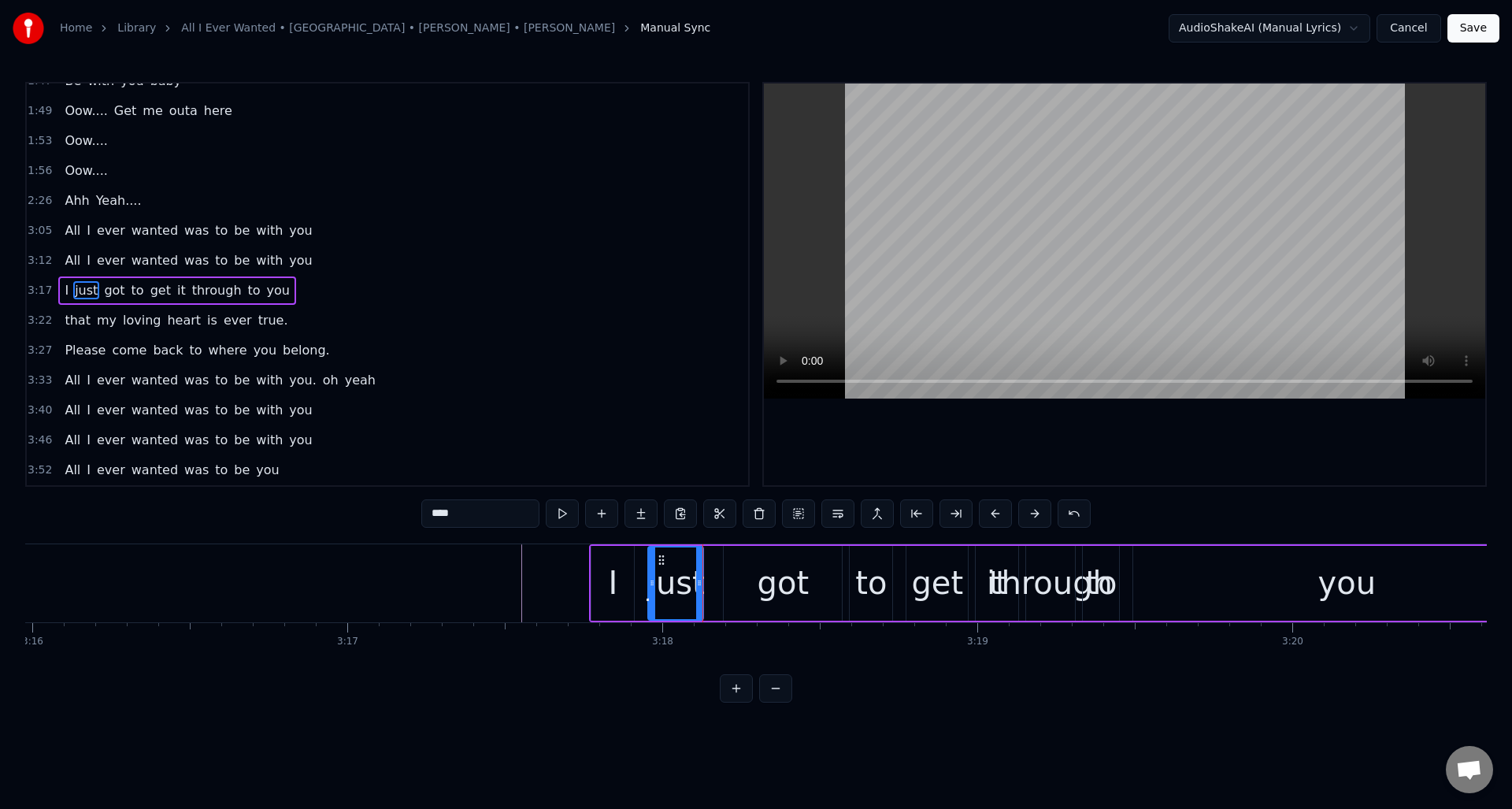
click at [770, 578] on div "got" at bounding box center [783, 584] width 52 height 48
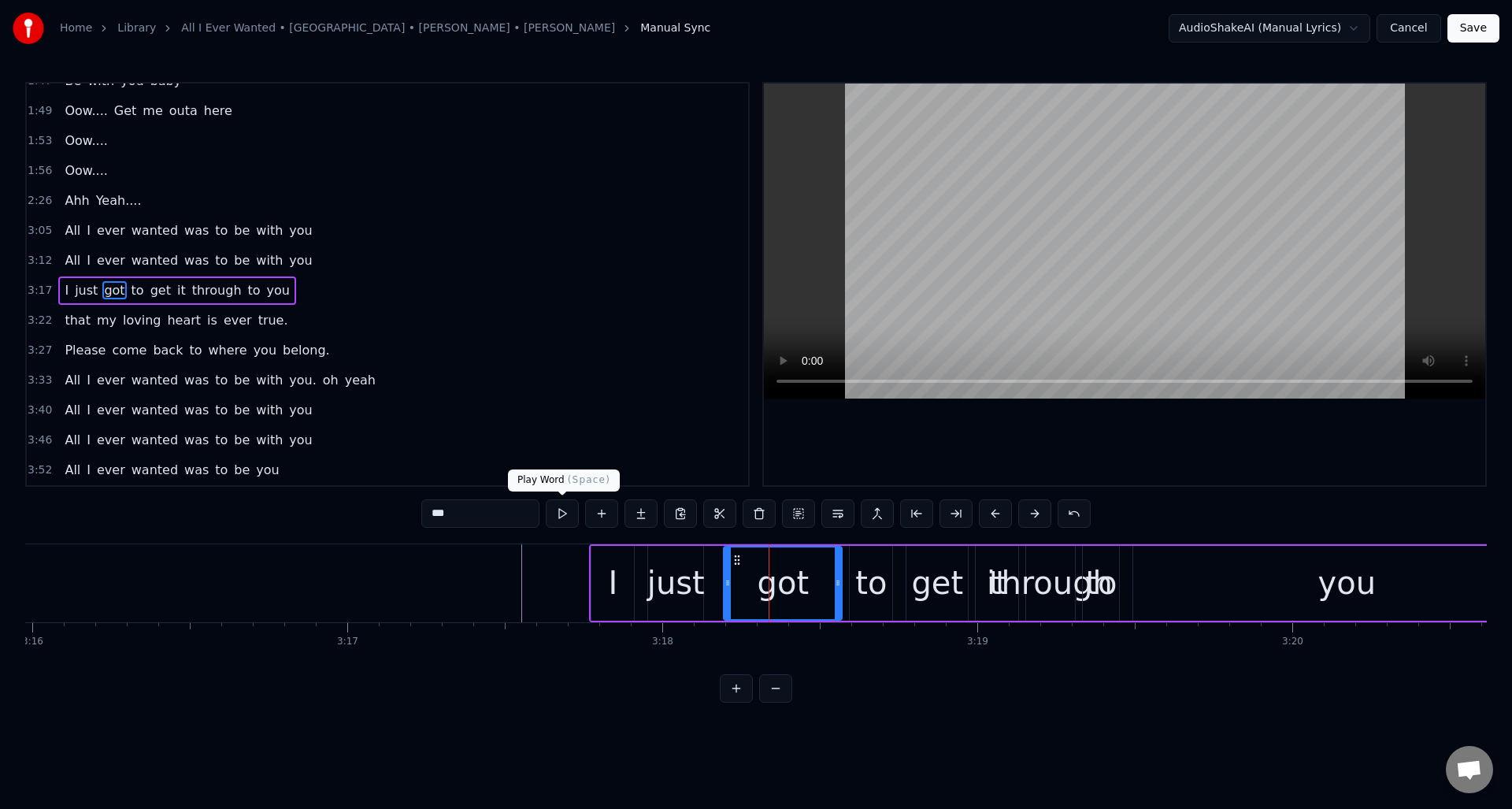
click at [561, 516] on button at bounding box center [562, 513] width 33 height 28
click at [821, 570] on div at bounding box center [821, 584] width 6 height 71
click at [864, 564] on div "to" at bounding box center [871, 584] width 31 height 48
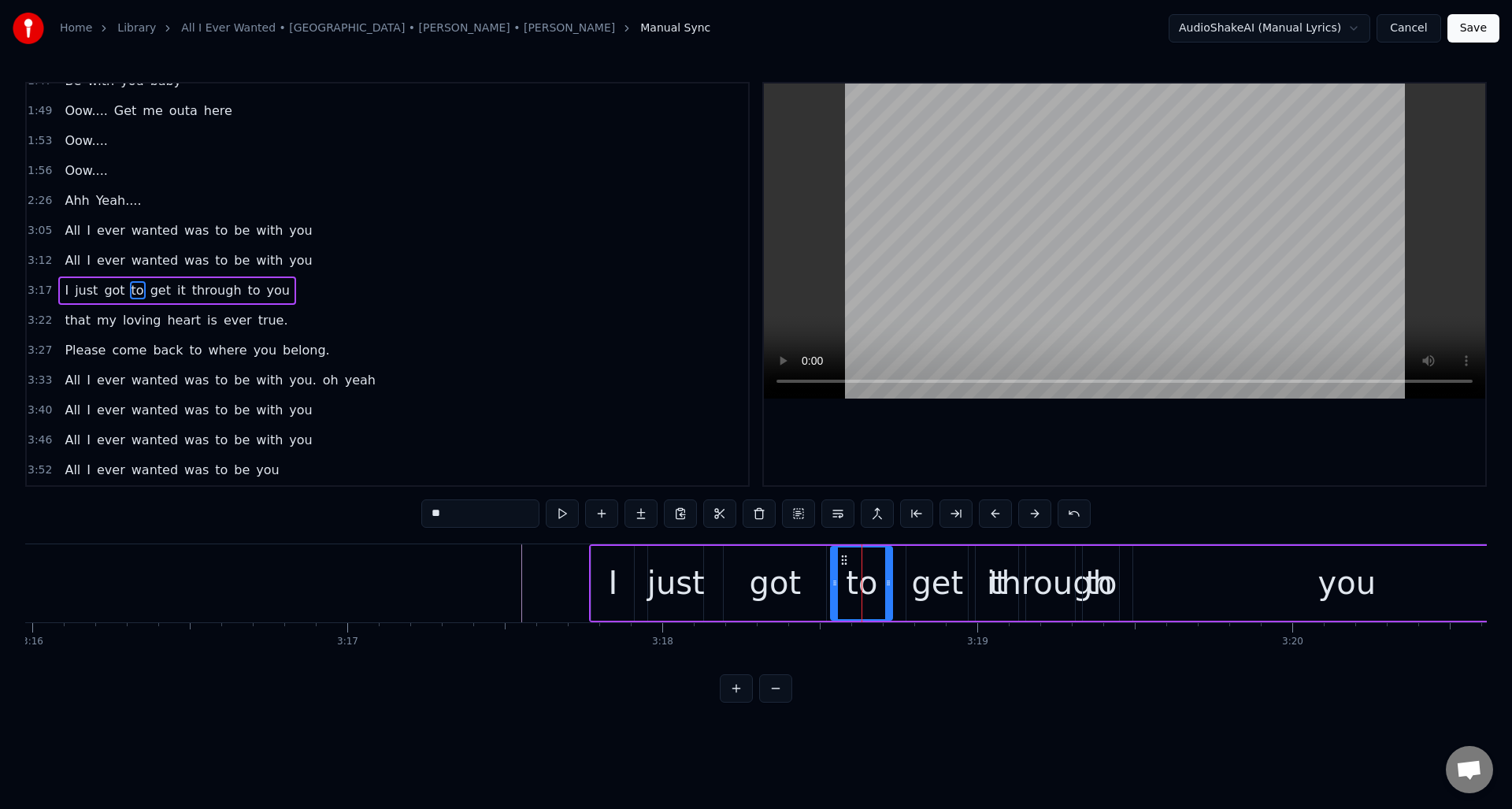
drag, startPoint x: 854, startPoint y: 563, endPoint x: 836, endPoint y: 570, distance: 19.3
click at [836, 570] on div at bounding box center [834, 584] width 6 height 71
click at [560, 516] on button at bounding box center [562, 513] width 33 height 28
drag, startPoint x: 887, startPoint y: 573, endPoint x: 877, endPoint y: 576, distance: 10.4
click at [876, 577] on div at bounding box center [877, 584] width 6 height 71
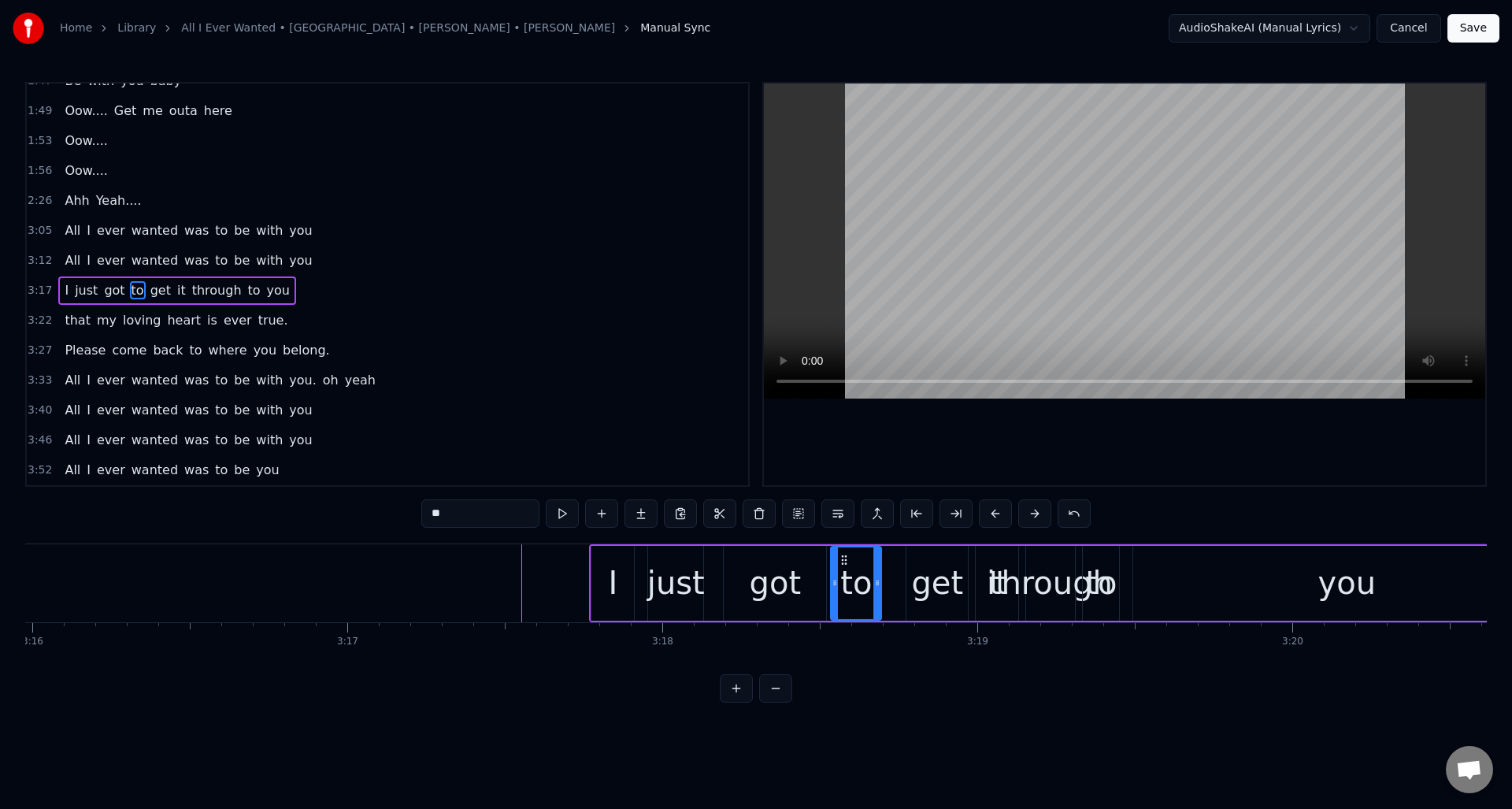
click at [925, 565] on div "get" at bounding box center [937, 584] width 52 height 48
drag, startPoint x: 919, startPoint y: 560, endPoint x: 898, endPoint y: 564, distance: 21.4
click at [898, 564] on icon at bounding box center [900, 561] width 13 height 13
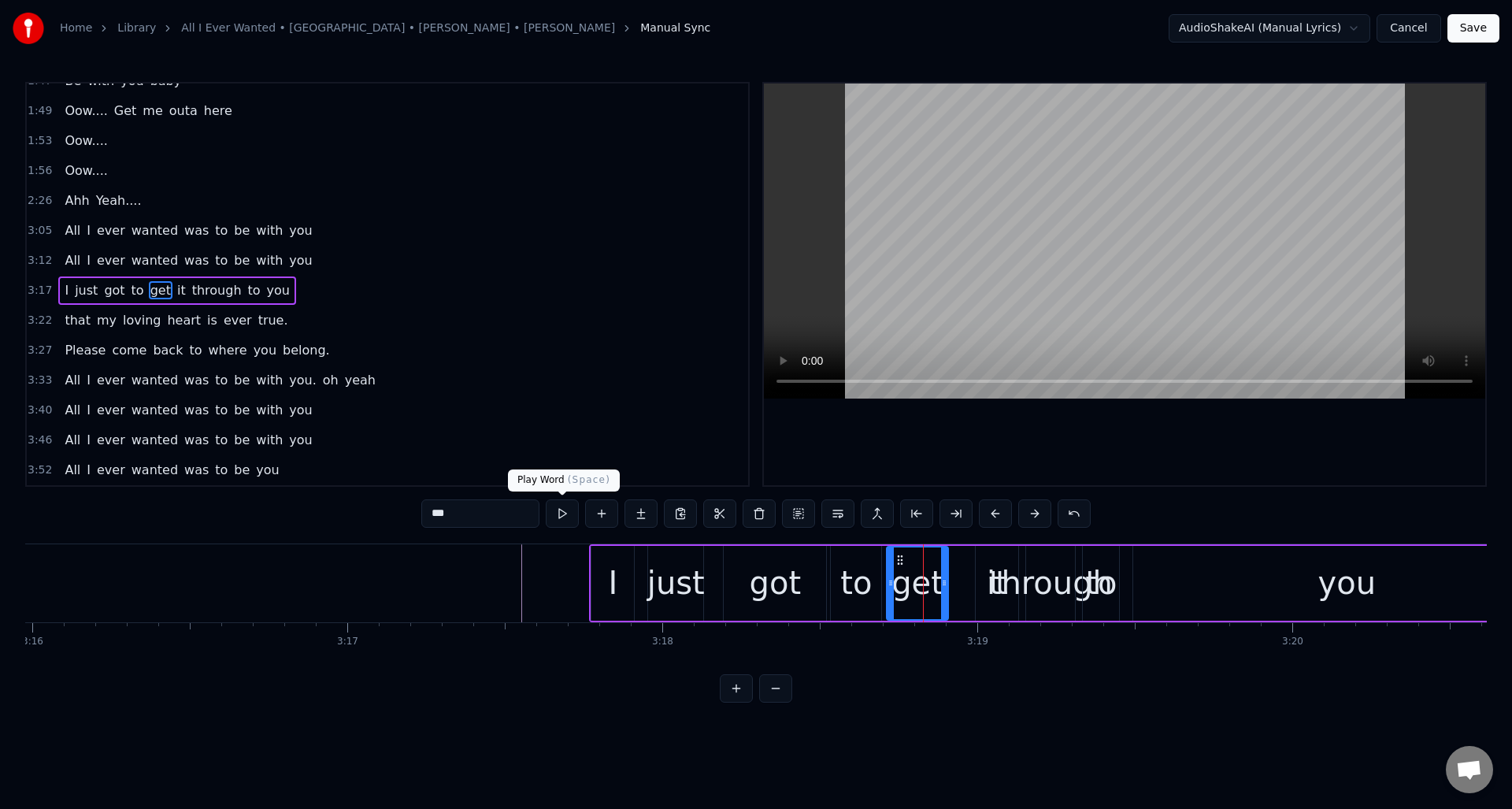
click at [560, 515] on button at bounding box center [562, 513] width 33 height 28
click at [989, 566] on div "it" at bounding box center [997, 584] width 21 height 48
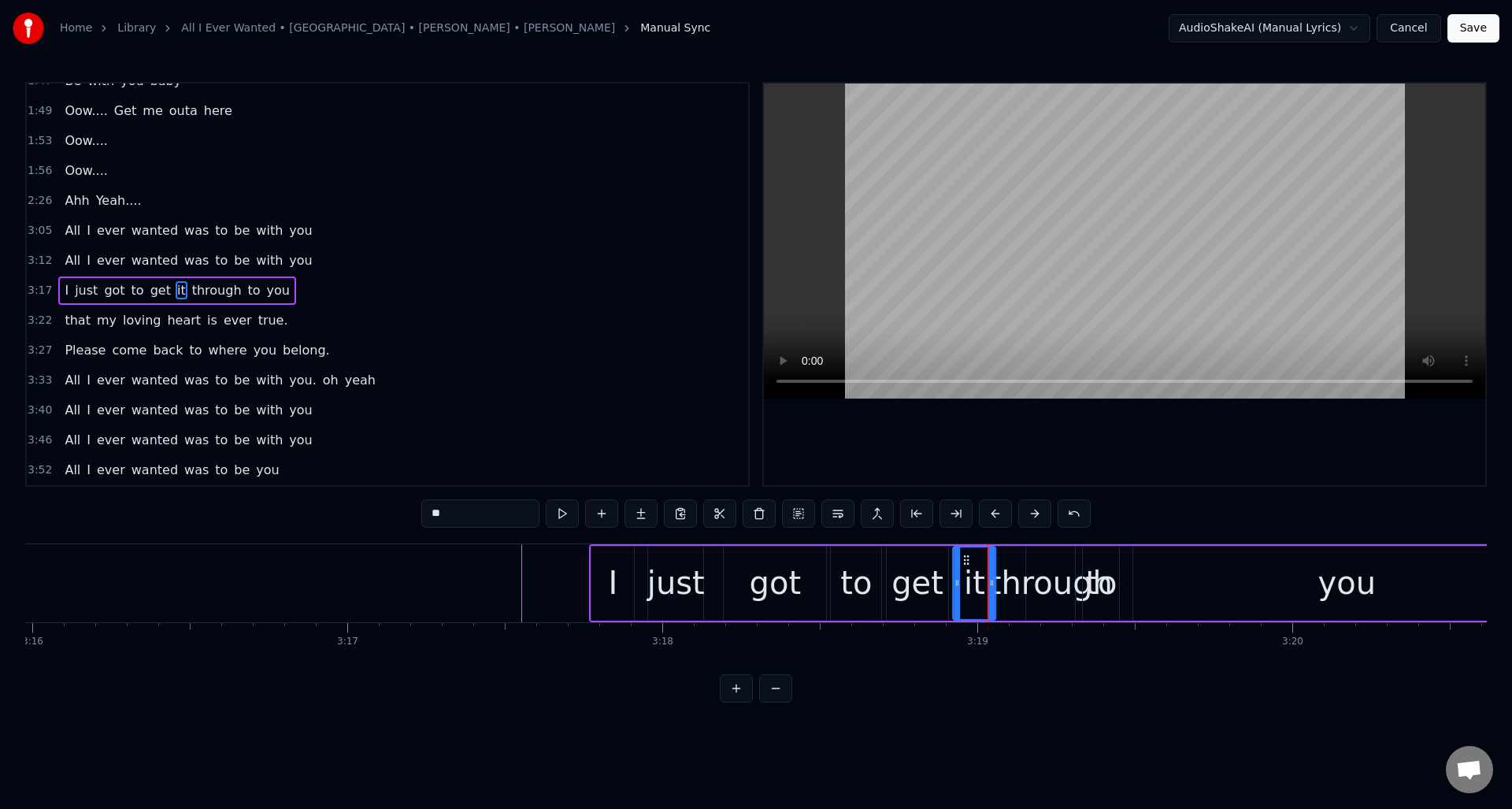
drag, startPoint x: 988, startPoint y: 559, endPoint x: 965, endPoint y: 562, distance: 23.2
click at [965, 562] on icon at bounding box center [967, 561] width 13 height 13
click at [561, 515] on button at bounding box center [562, 513] width 33 height 28
click at [1046, 560] on div "through" at bounding box center [1050, 584] width 124 height 48
type input "*******"
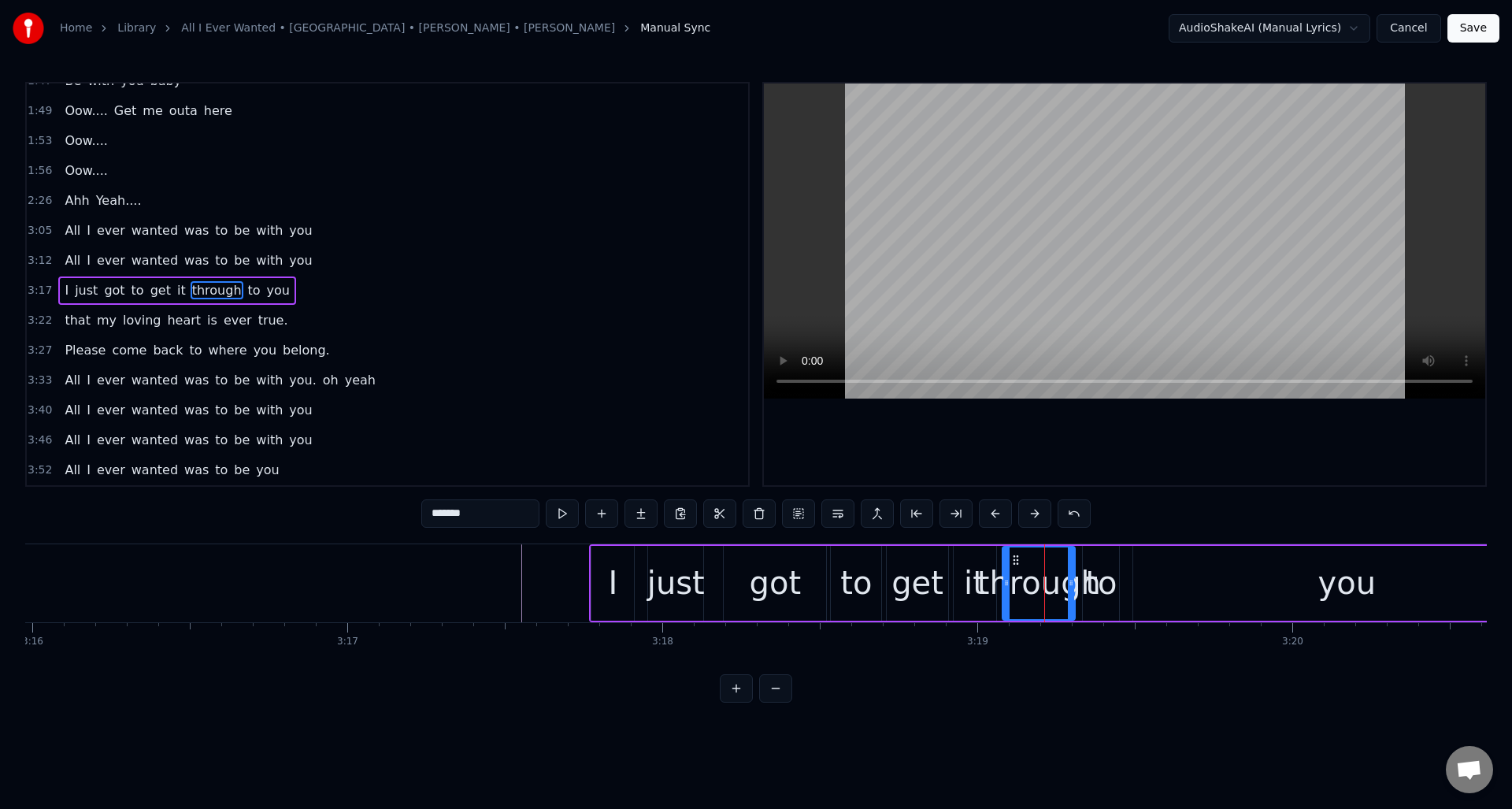
drag, startPoint x: 1028, startPoint y: 566, endPoint x: 1005, endPoint y: 574, distance: 24.4
click at [1005, 574] on div at bounding box center [1006, 584] width 6 height 71
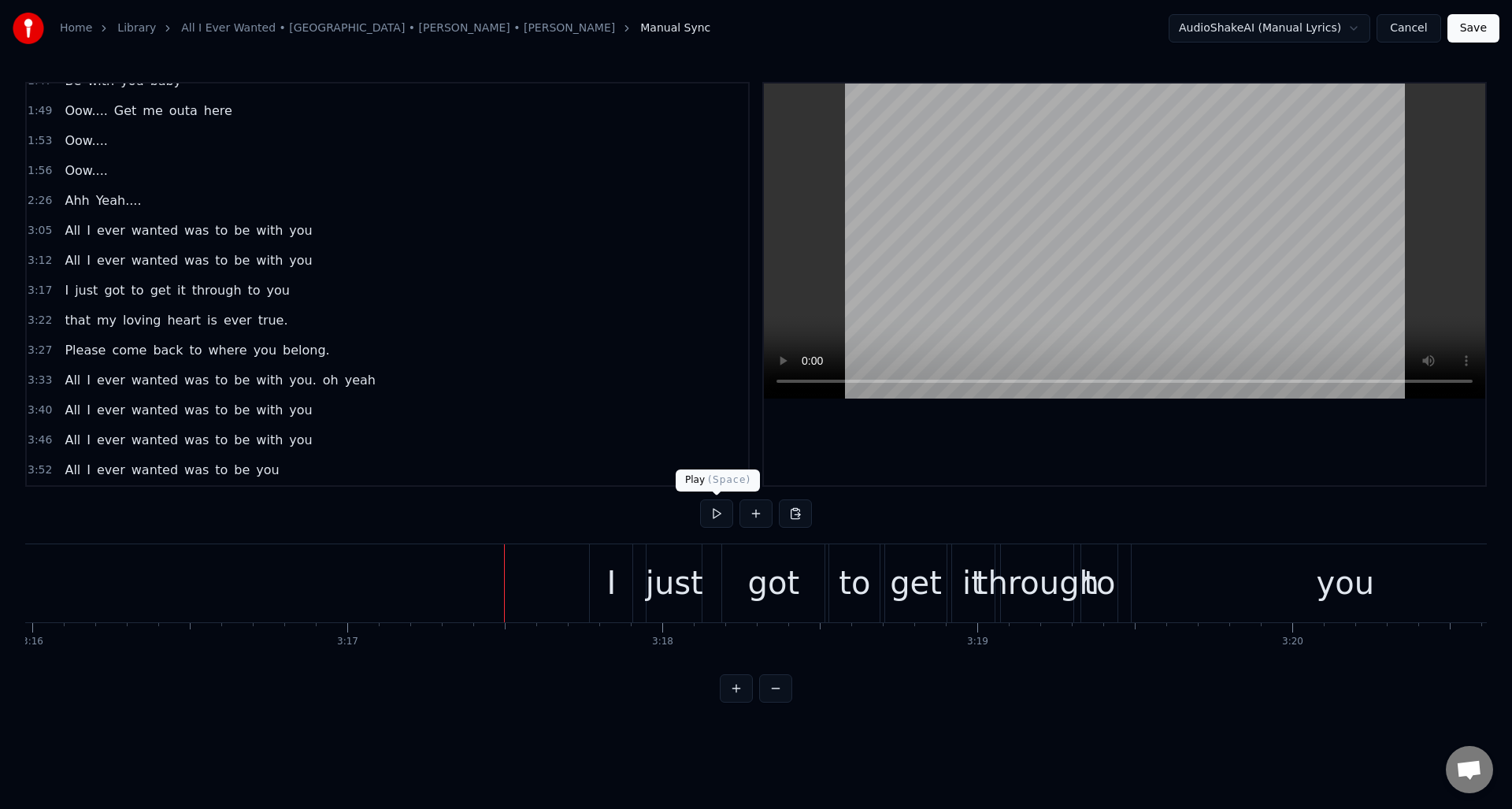
click at [718, 517] on button at bounding box center [717, 513] width 33 height 28
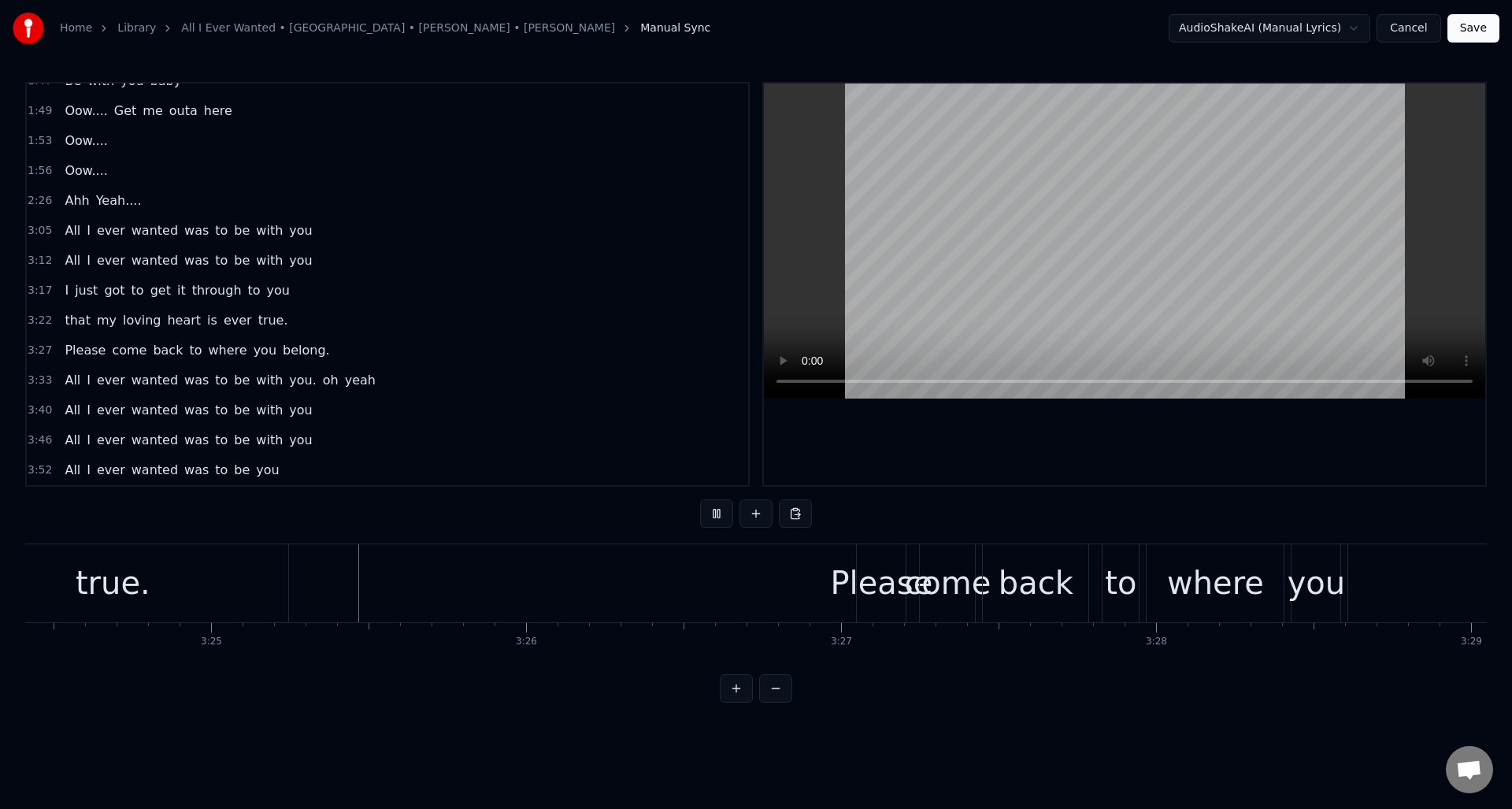
scroll to position [0, 64462]
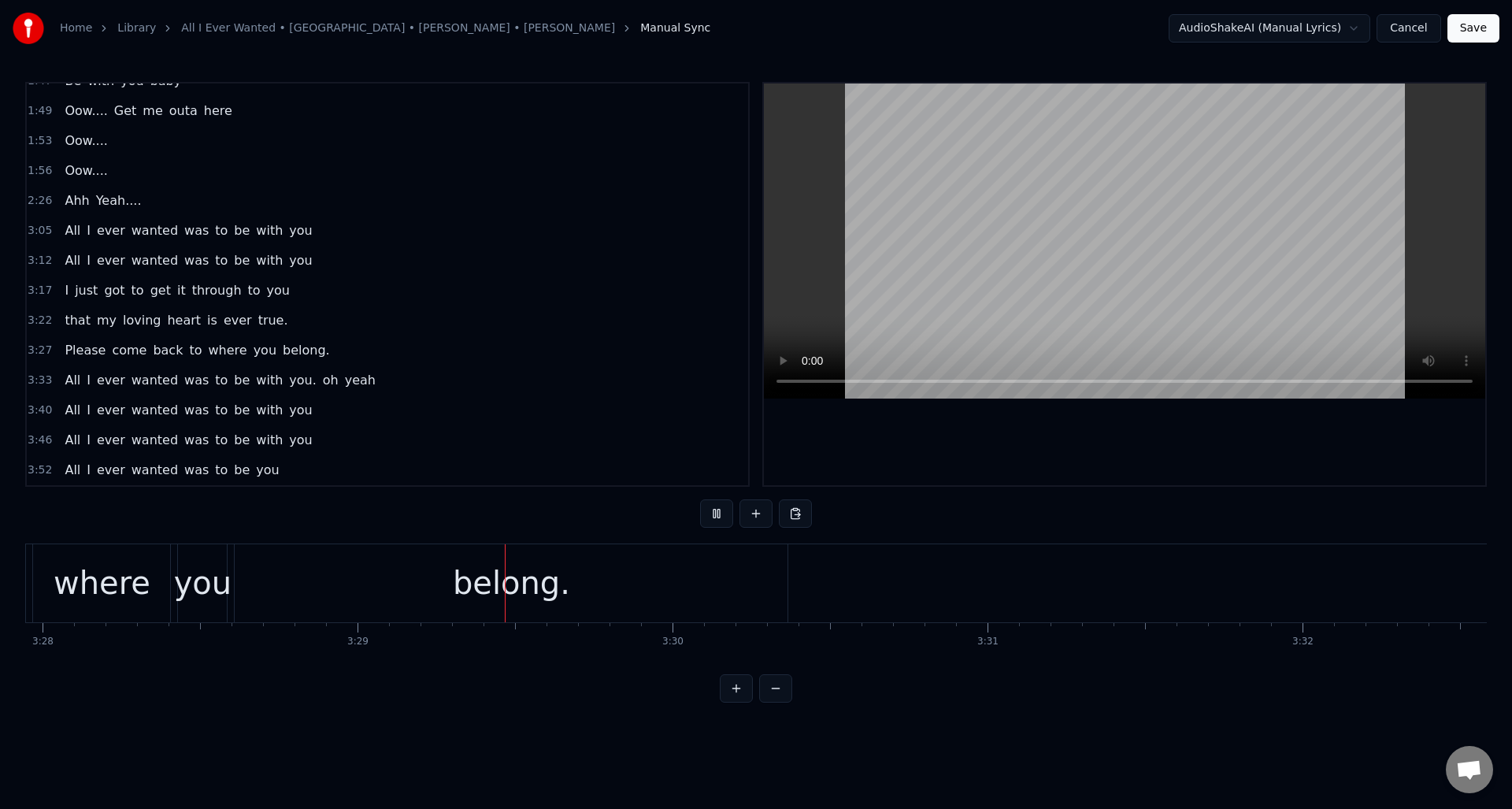
click at [718, 517] on button at bounding box center [717, 513] width 33 height 28
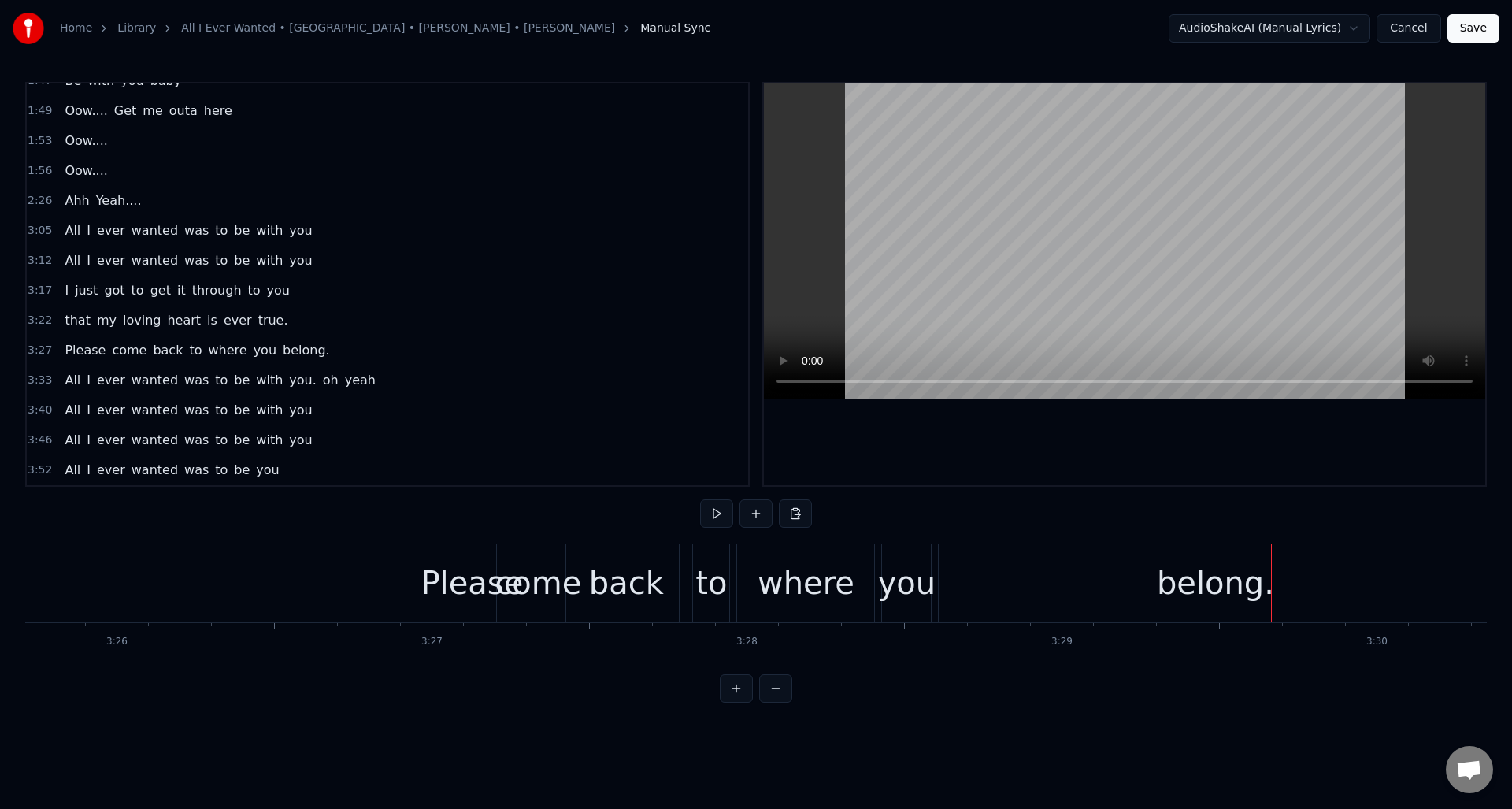
scroll to position [0, 64645]
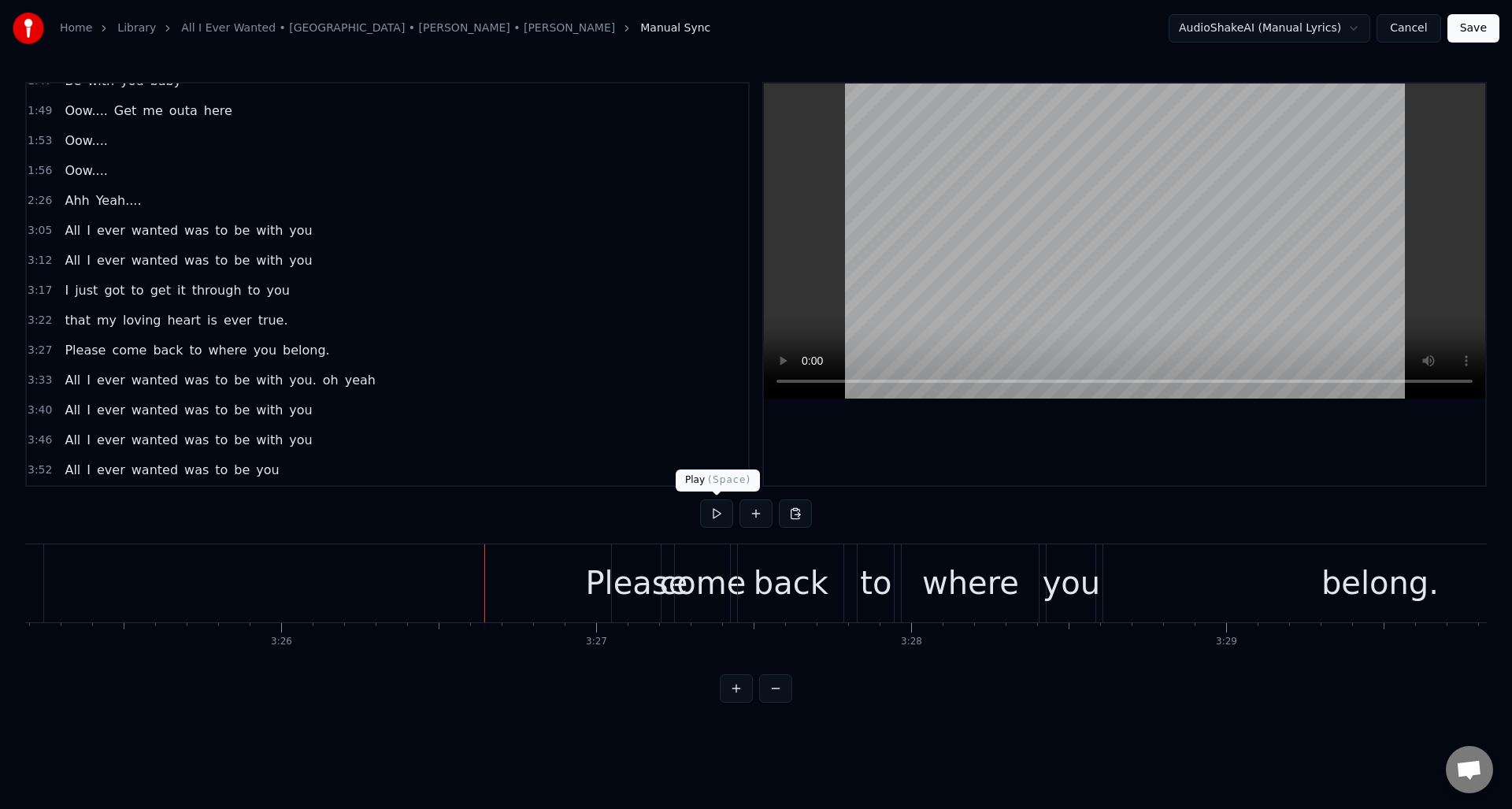
click at [715, 515] on button at bounding box center [717, 513] width 33 height 28
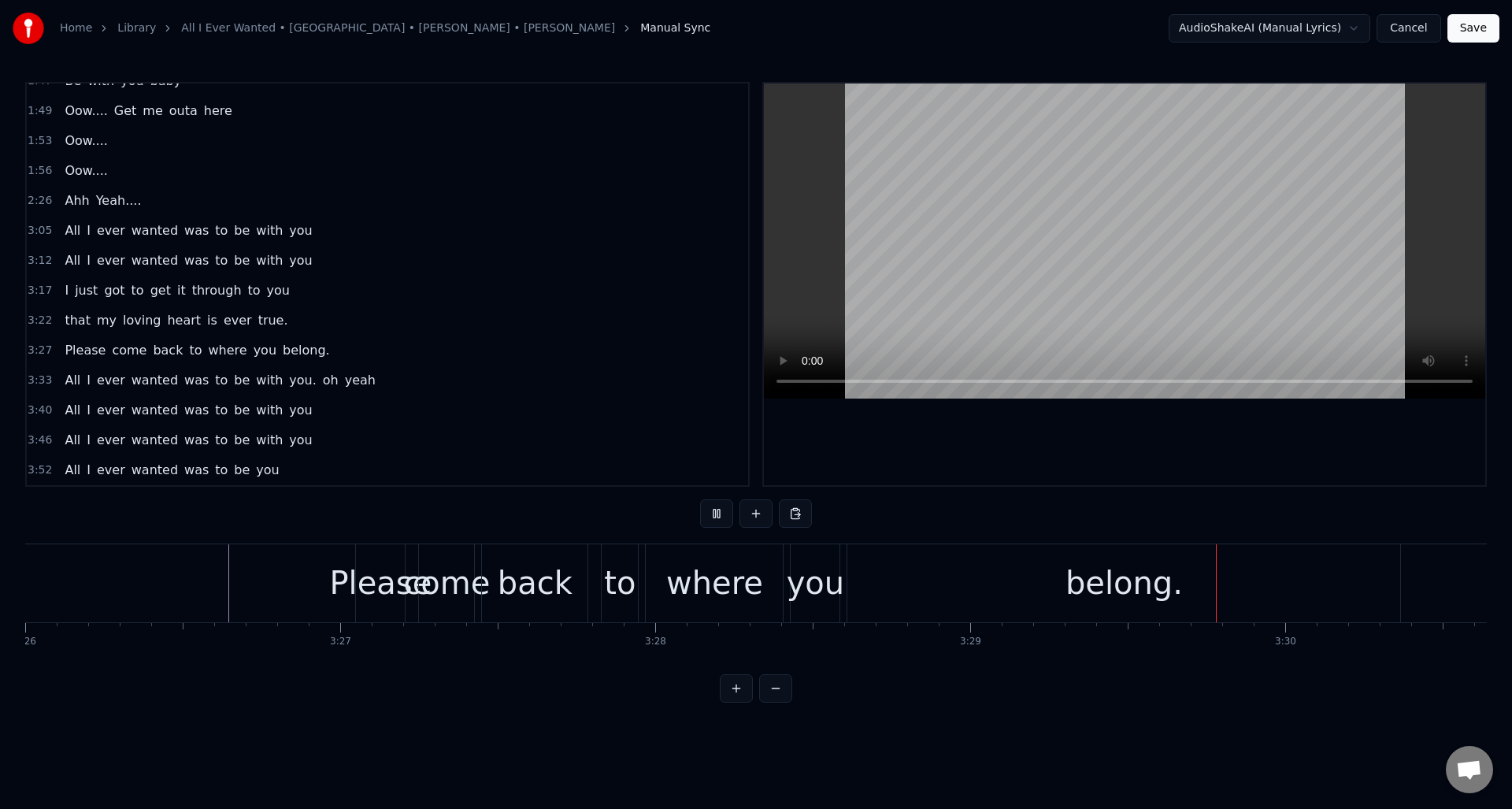
click at [715, 515] on button at bounding box center [717, 513] width 33 height 28
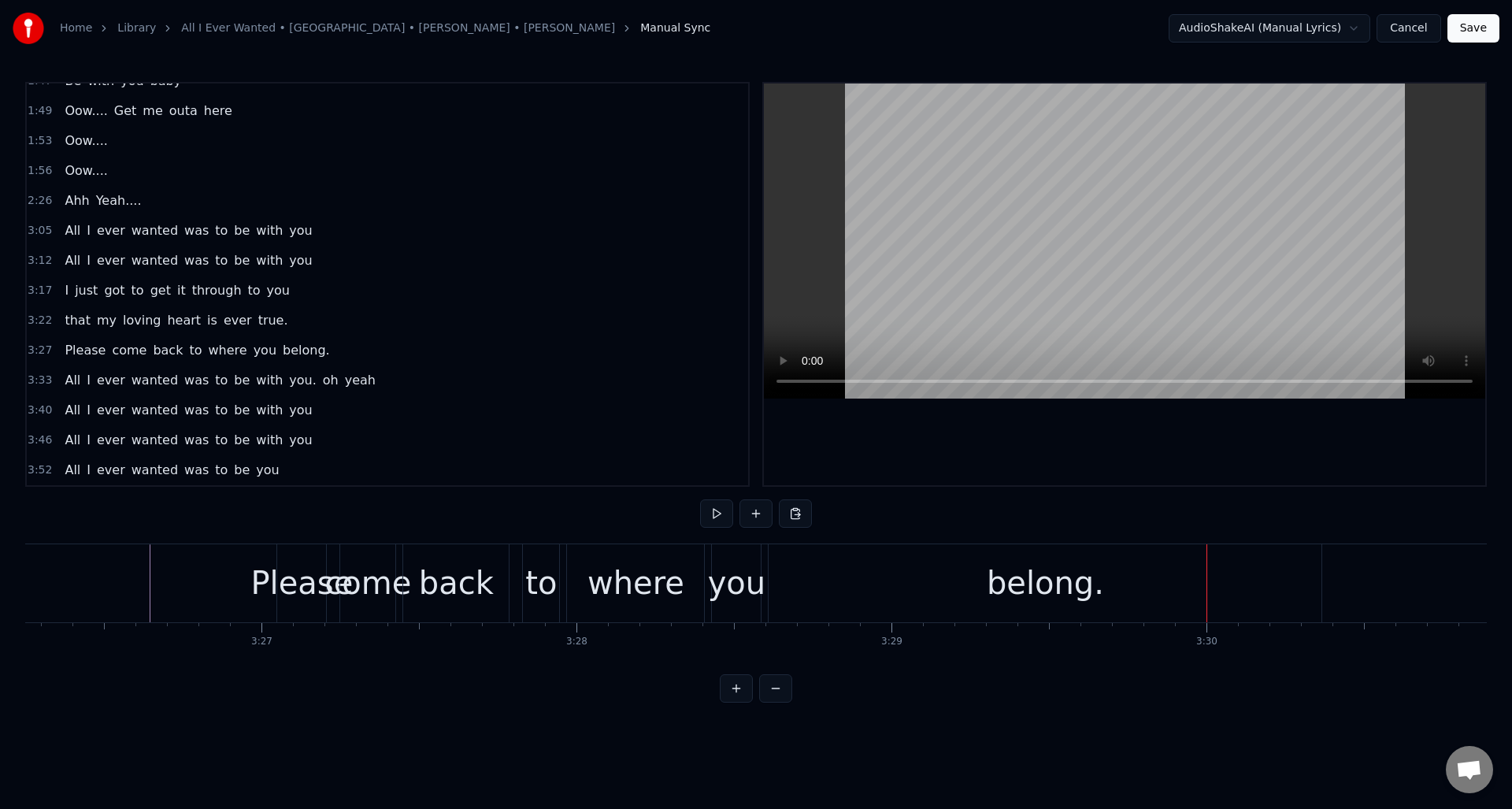
scroll to position [0, 64897]
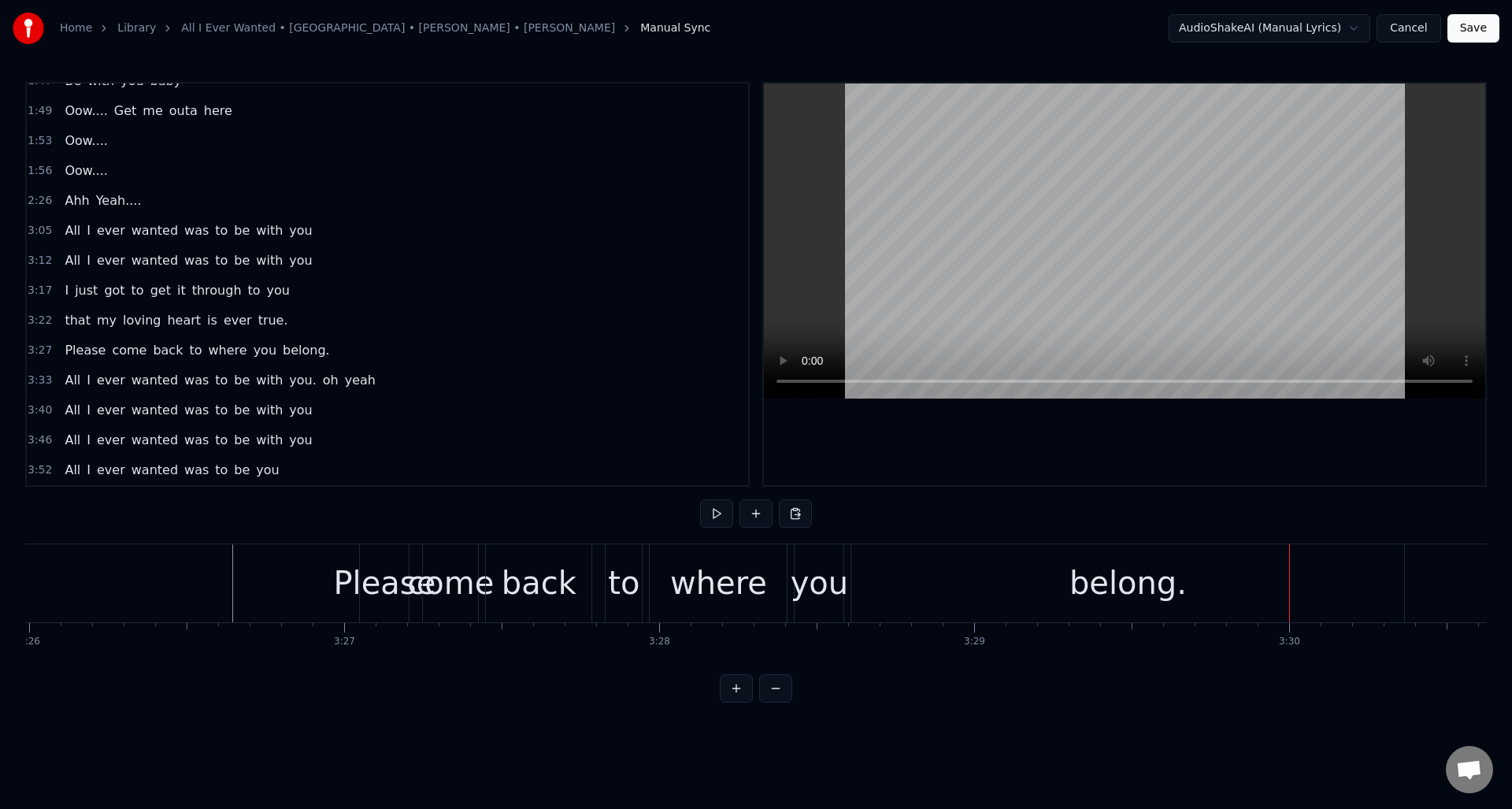
click at [988, 566] on div "belong." at bounding box center [1128, 583] width 553 height 78
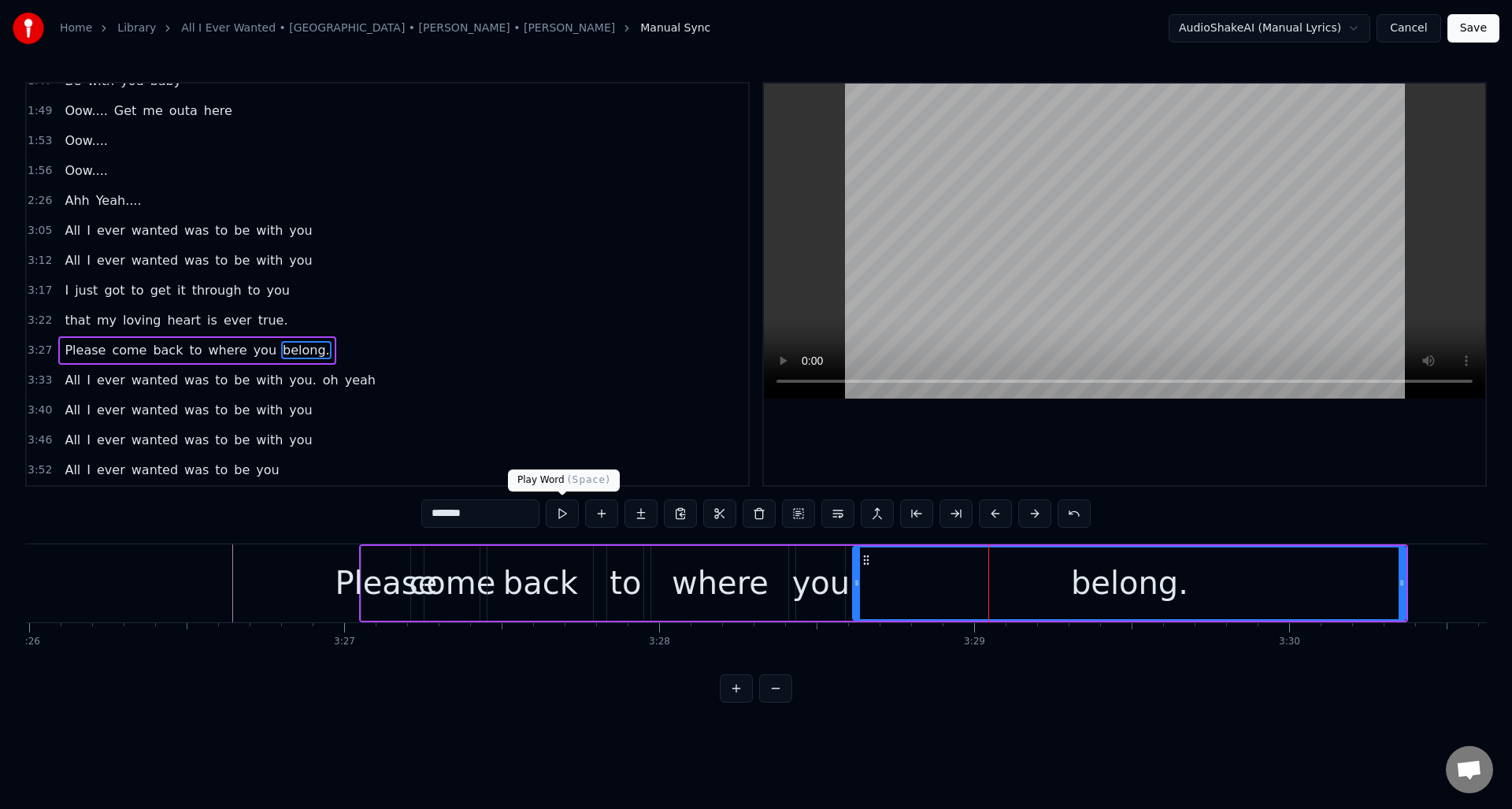
click at [558, 509] on button at bounding box center [562, 513] width 33 height 28
drag, startPoint x: 558, startPoint y: 509, endPoint x: 571, endPoint y: 509, distance: 13.0
click at [559, 509] on button at bounding box center [562, 513] width 33 height 28
click at [820, 577] on div "you" at bounding box center [821, 584] width 59 height 48
type input "***"
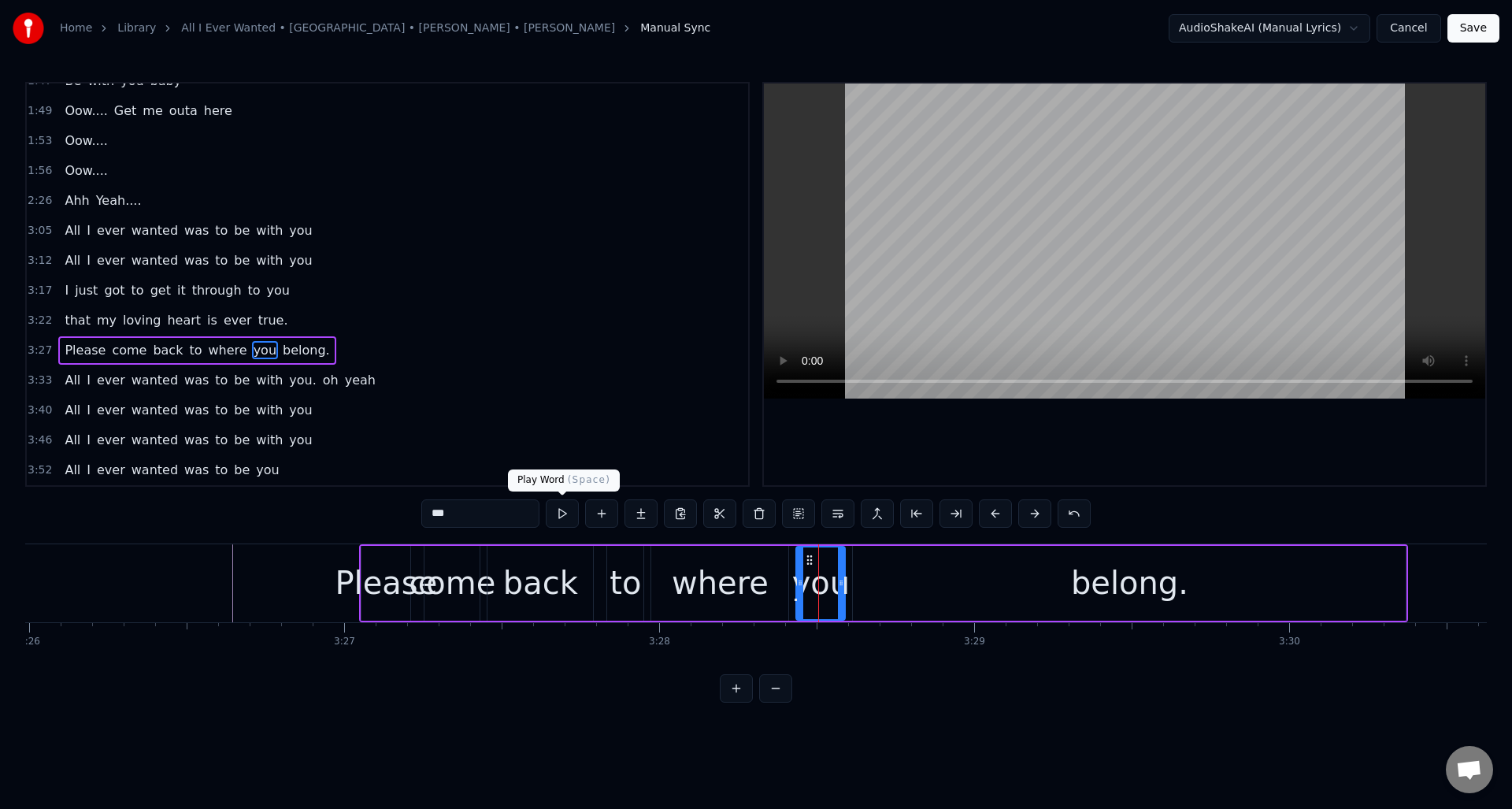
click at [563, 515] on button at bounding box center [562, 513] width 33 height 28
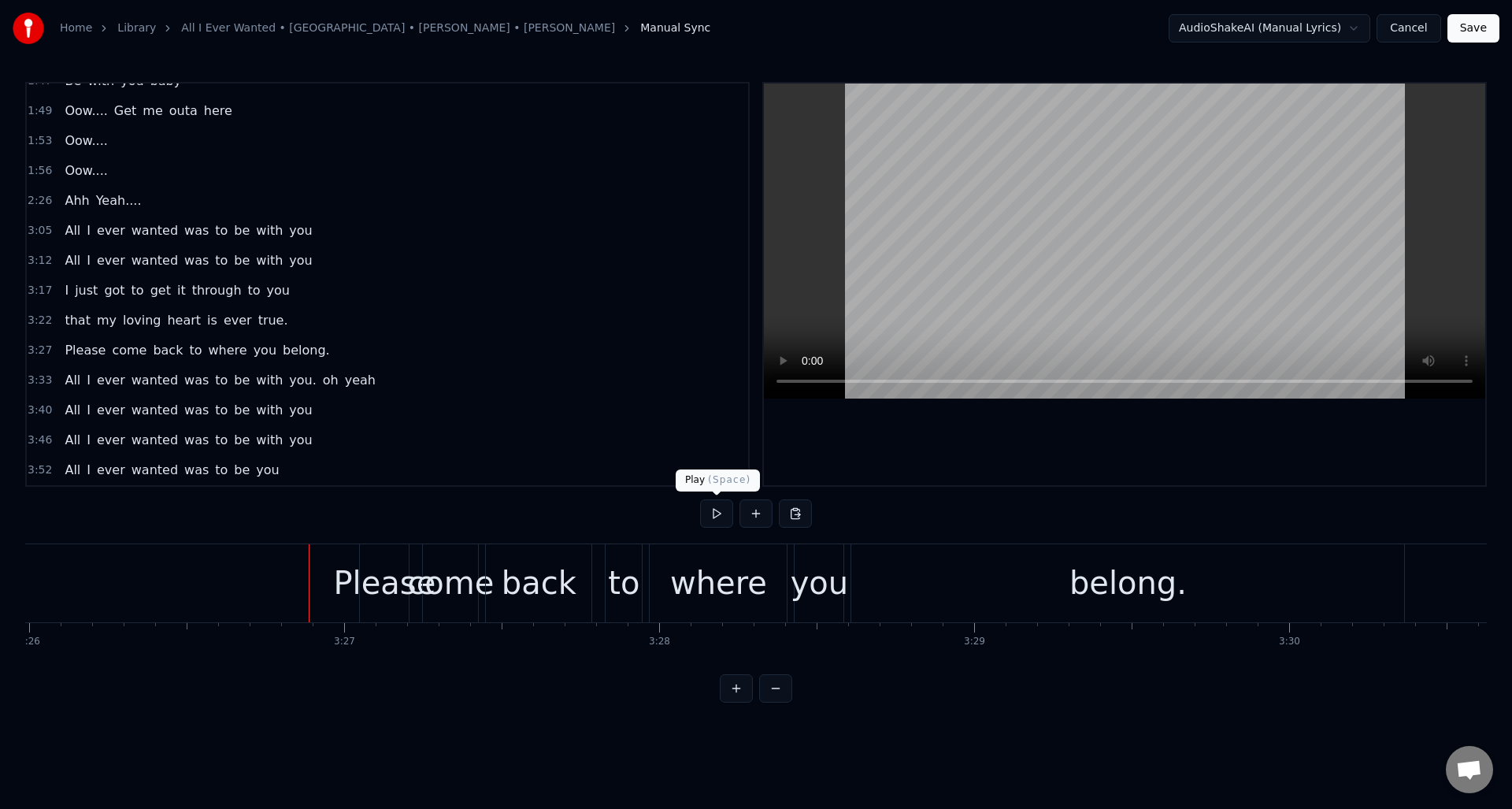
click at [720, 515] on button at bounding box center [717, 513] width 33 height 28
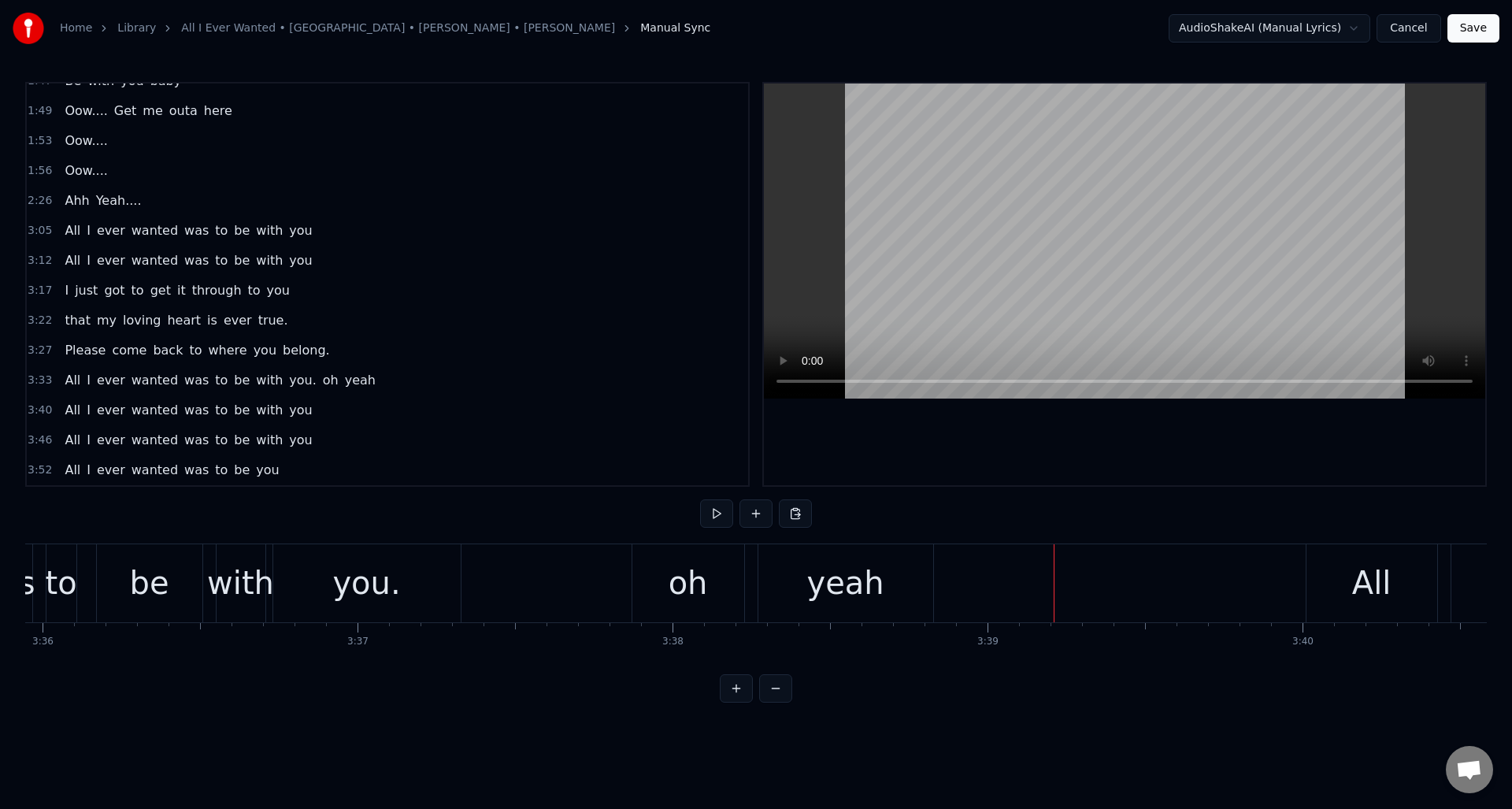
scroll to position [0, 67952]
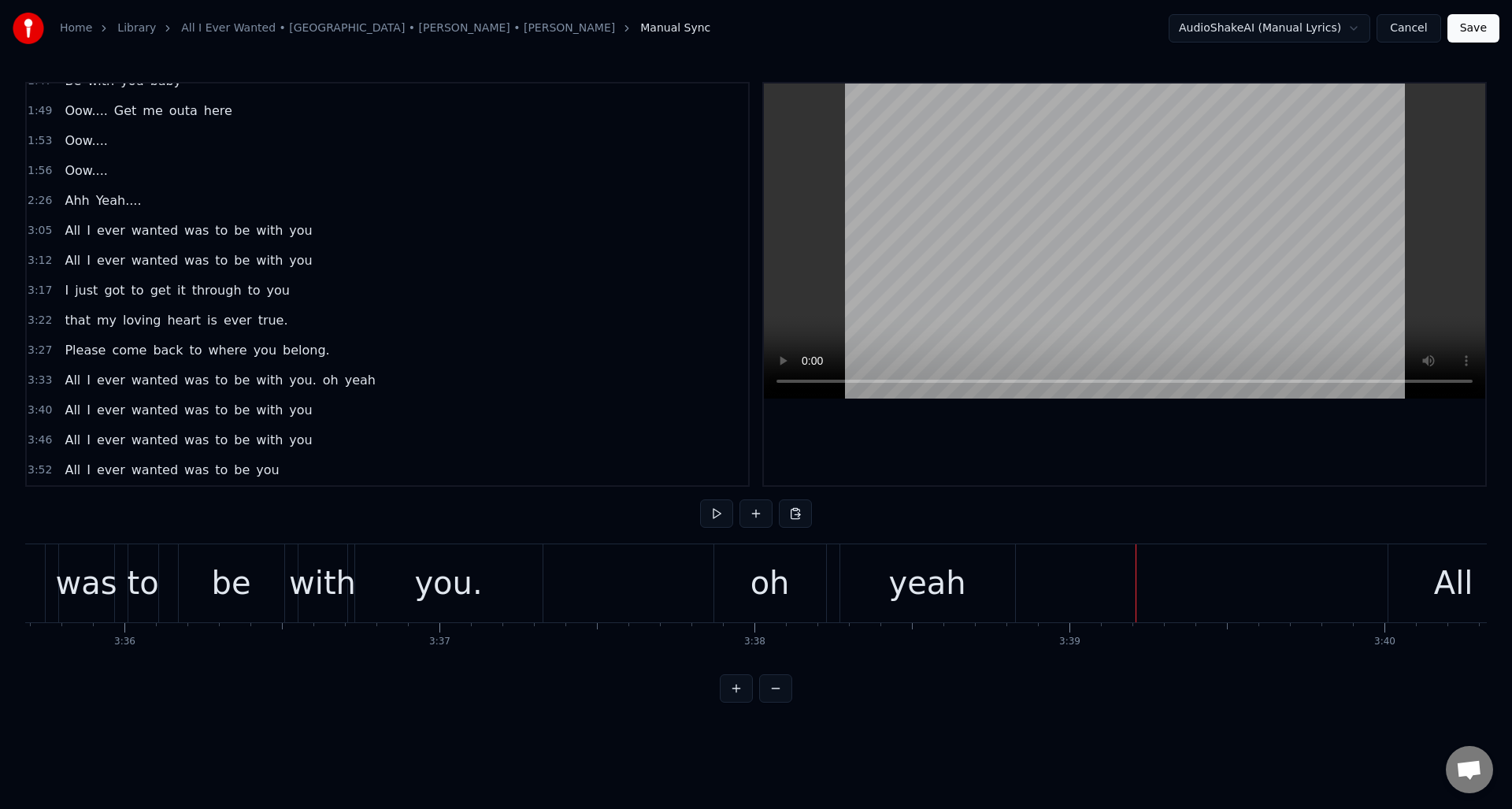
click at [767, 571] on div "oh" at bounding box center [770, 584] width 39 height 48
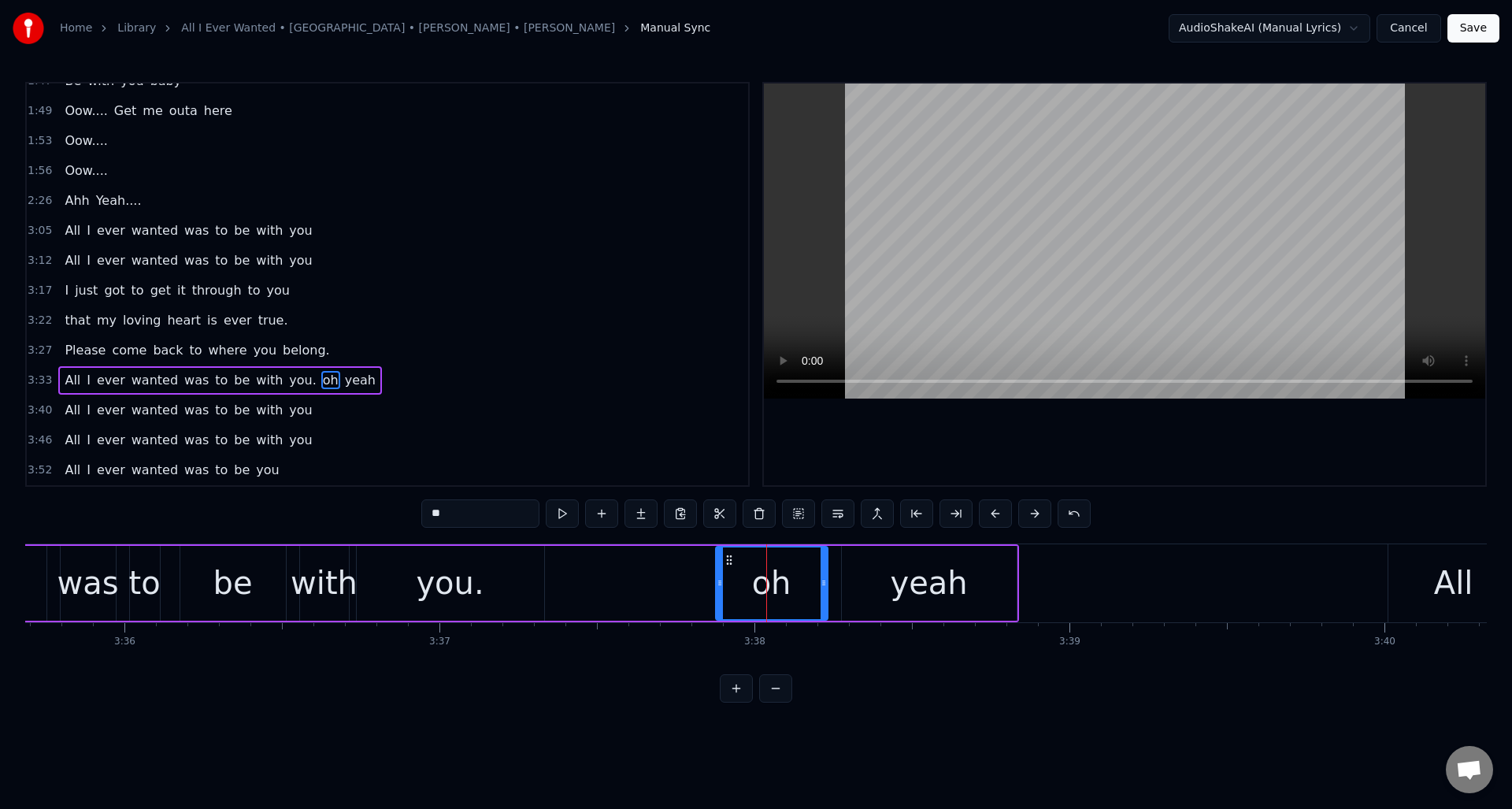
click at [487, 574] on div "you." at bounding box center [451, 584] width 188 height 75
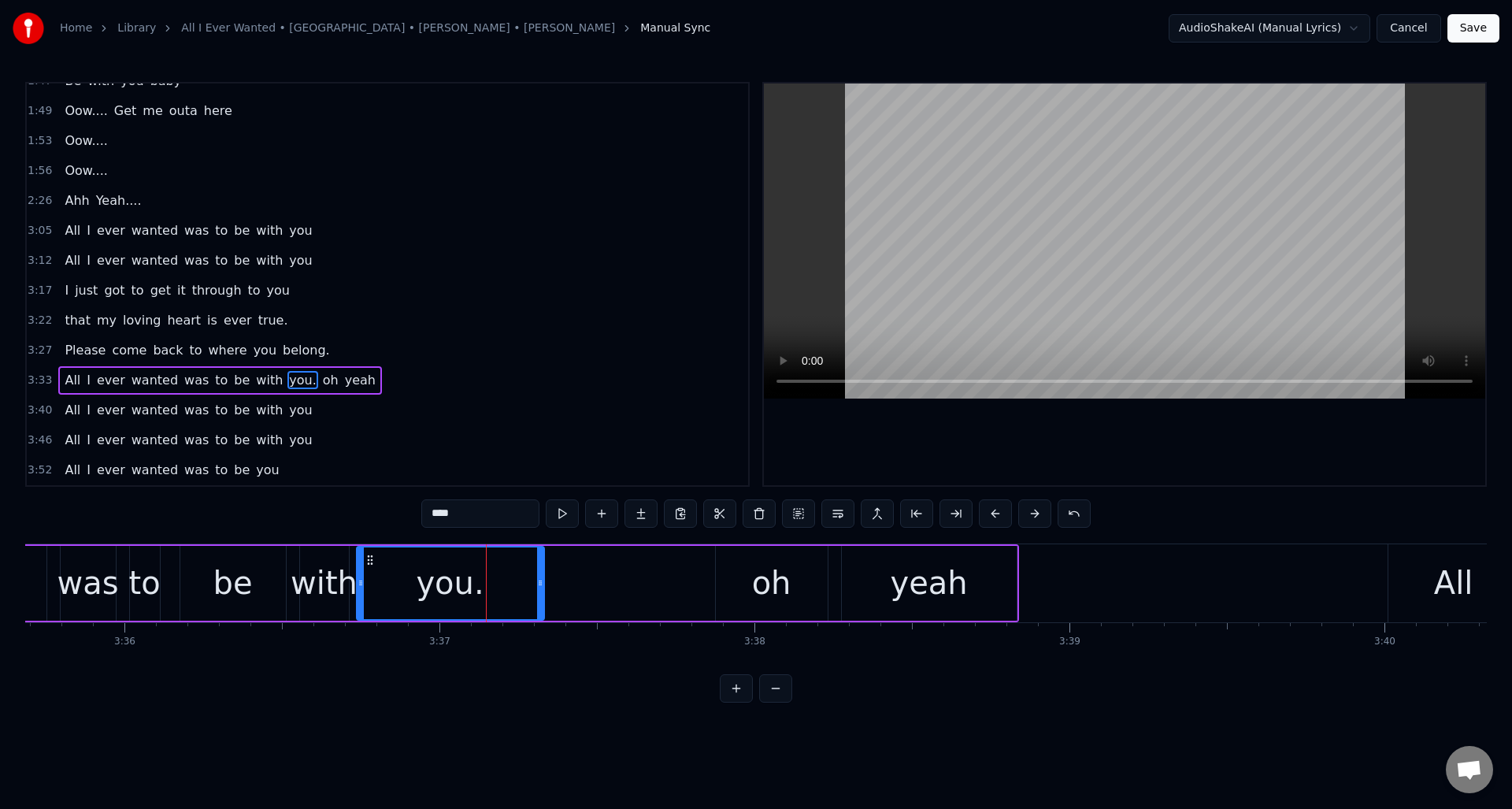
click at [473, 515] on input "****" at bounding box center [480, 513] width 118 height 28
click at [763, 580] on div "oh" at bounding box center [771, 584] width 39 height 48
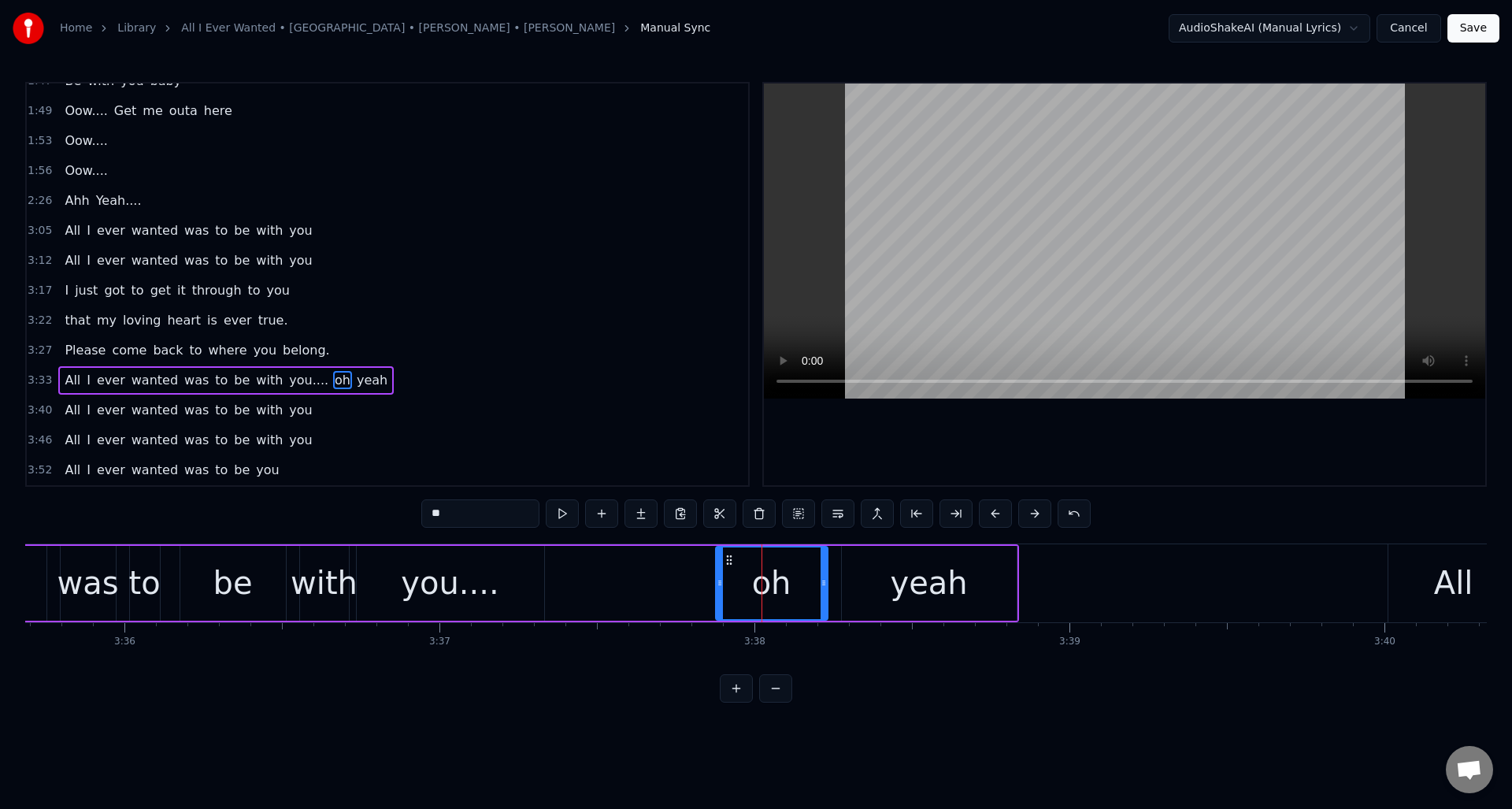
drag, startPoint x: 436, startPoint y: 513, endPoint x: 423, endPoint y: 513, distance: 13.0
click at [423, 513] on input "**" at bounding box center [480, 513] width 118 height 28
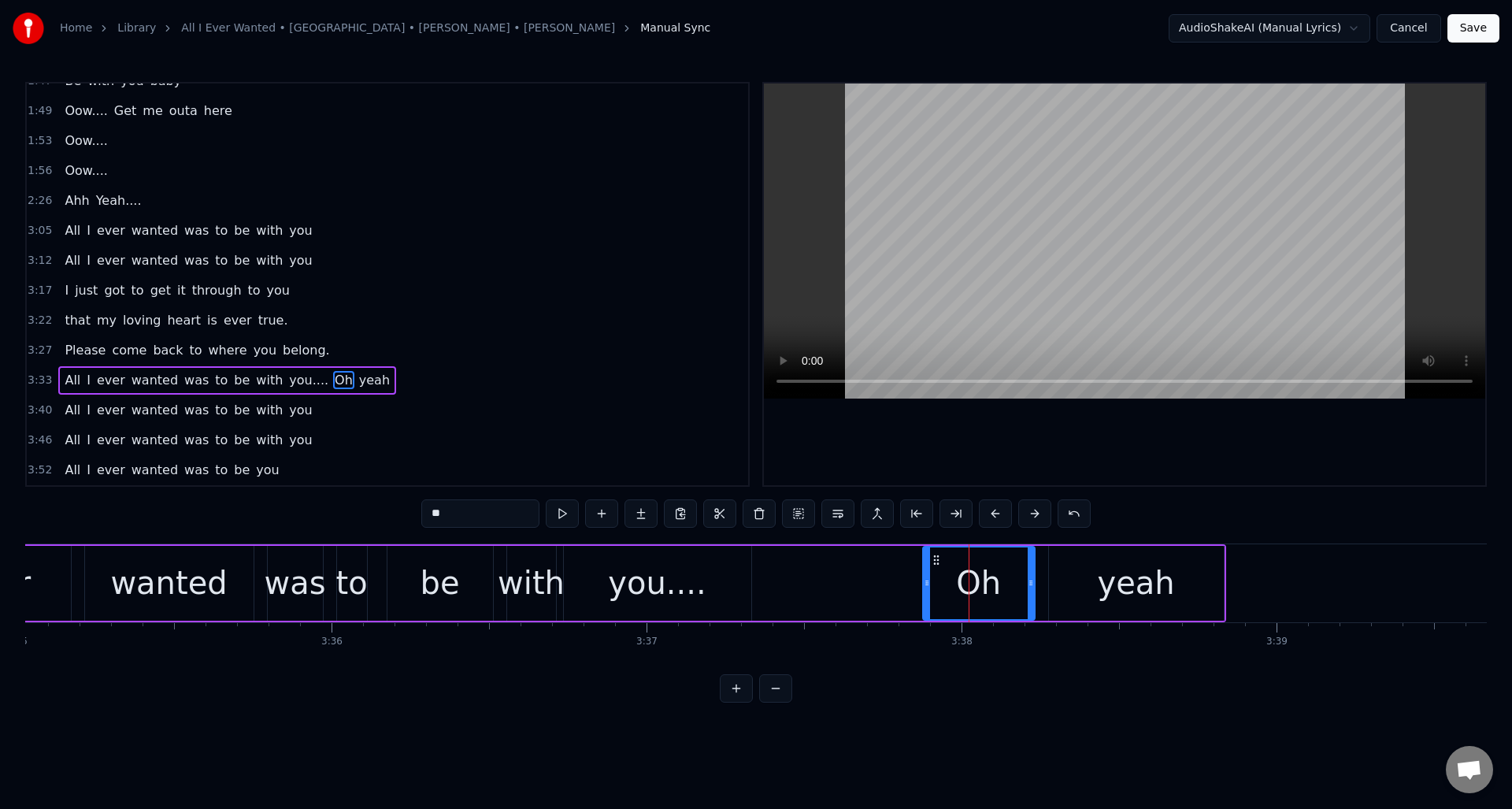
scroll to position [0, 67292]
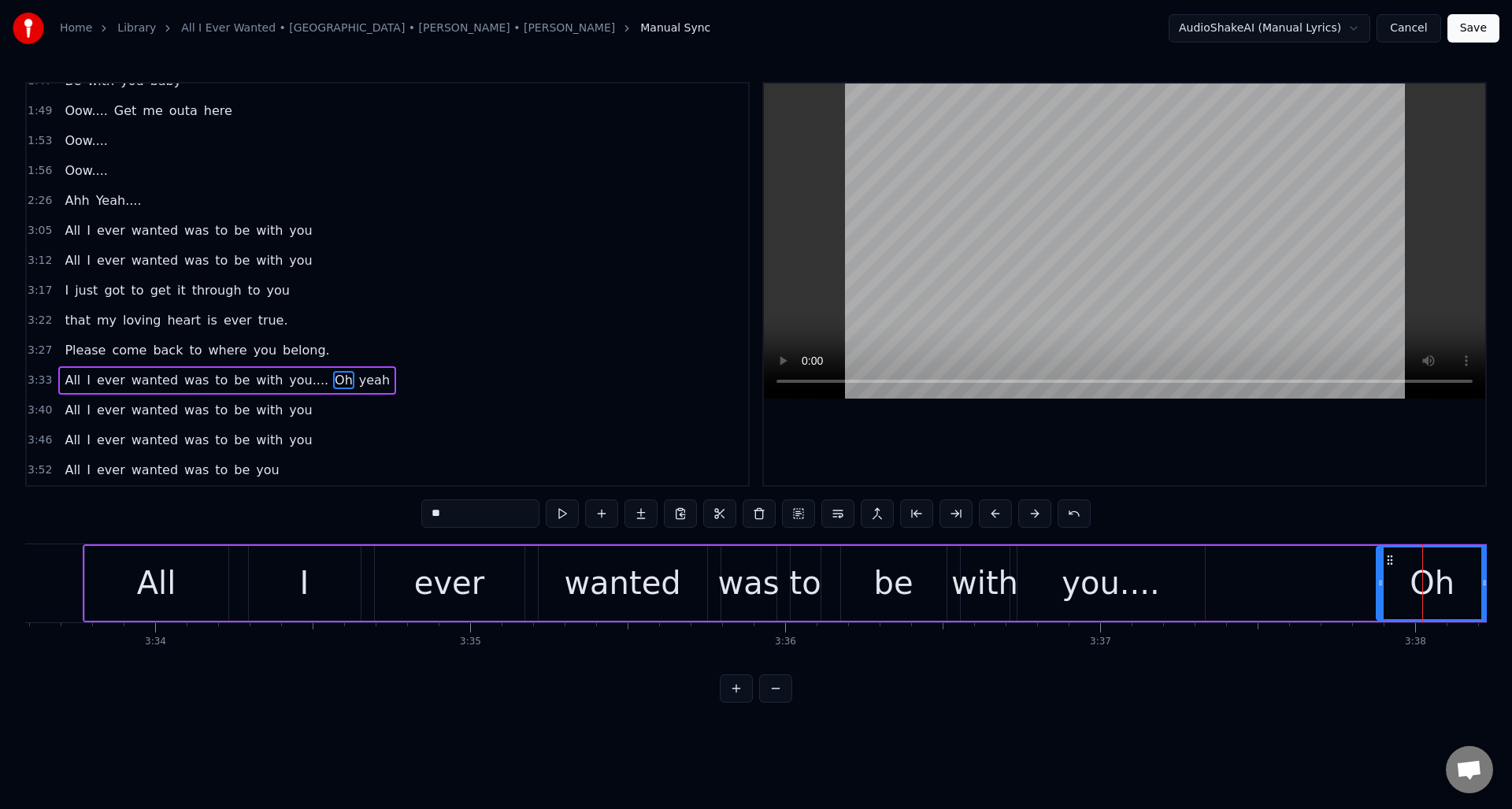
type input "**"
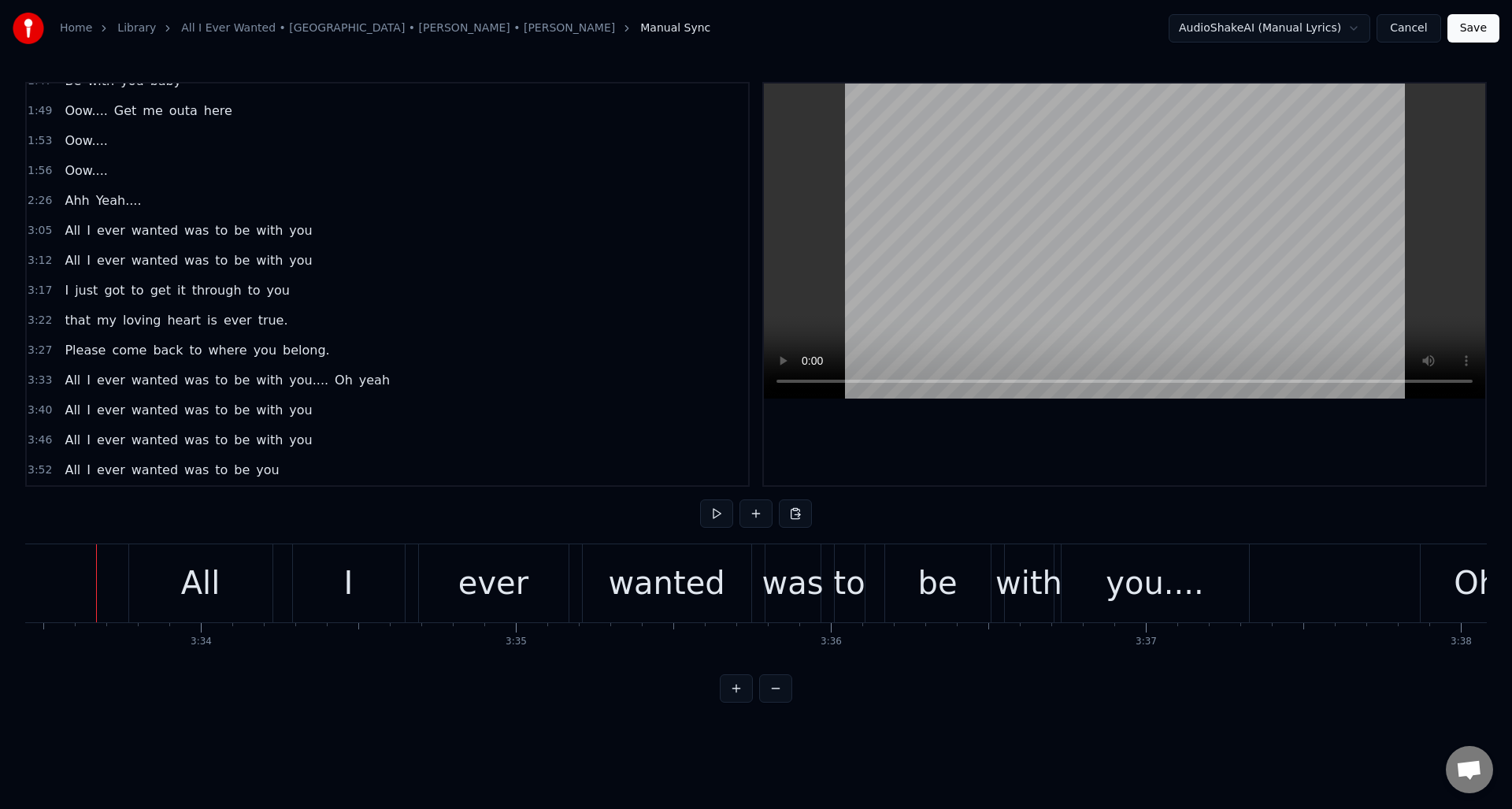
scroll to position [0, 67238]
click at [721, 517] on button at bounding box center [717, 513] width 33 height 28
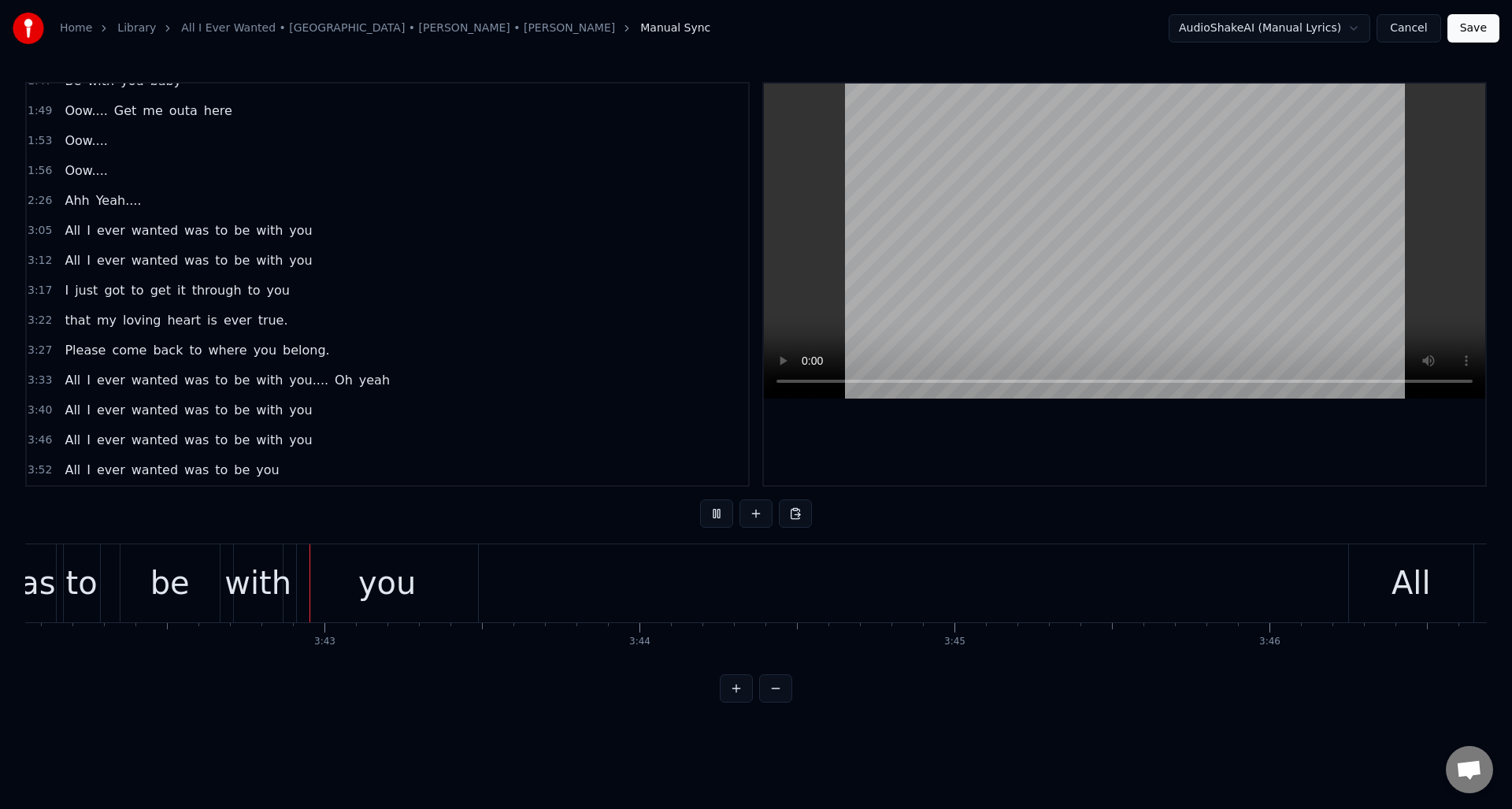
scroll to position [0, 69960]
click at [721, 517] on button at bounding box center [717, 513] width 33 height 28
click at [361, 590] on div "you" at bounding box center [386, 584] width 59 height 48
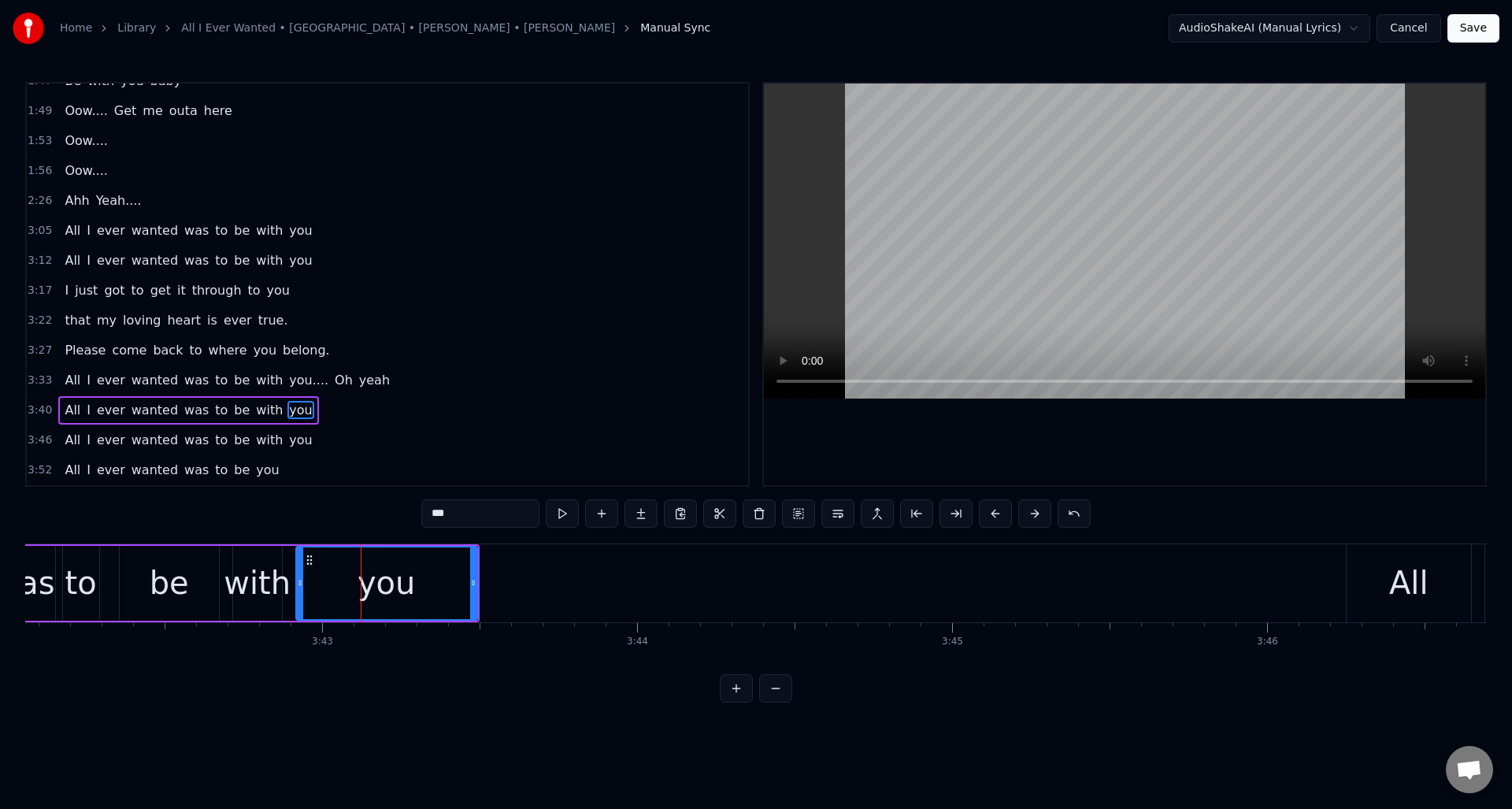
click at [475, 515] on input "***" at bounding box center [480, 513] width 118 height 28
type input "****"
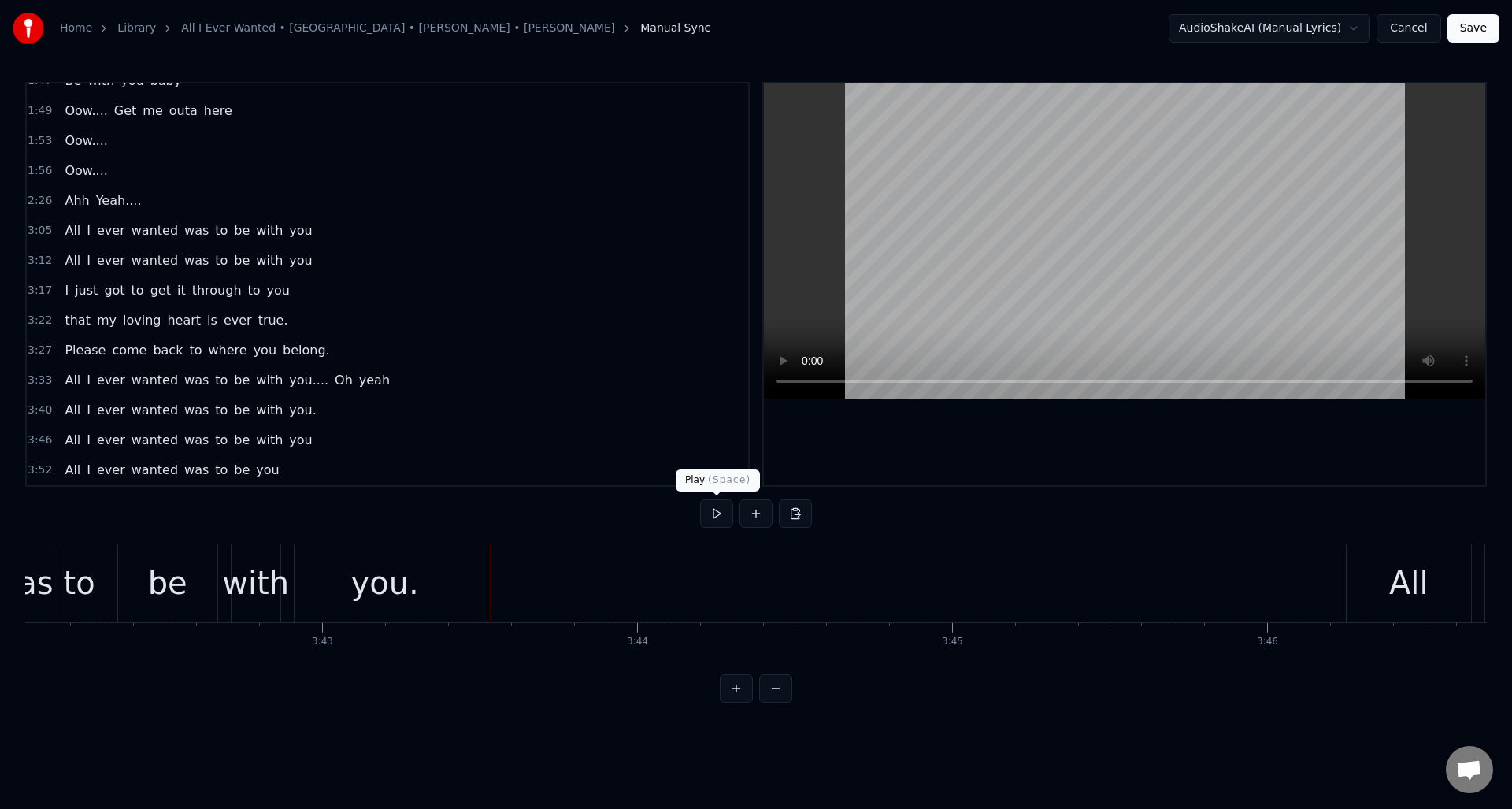
click at [715, 515] on button at bounding box center [717, 513] width 33 height 28
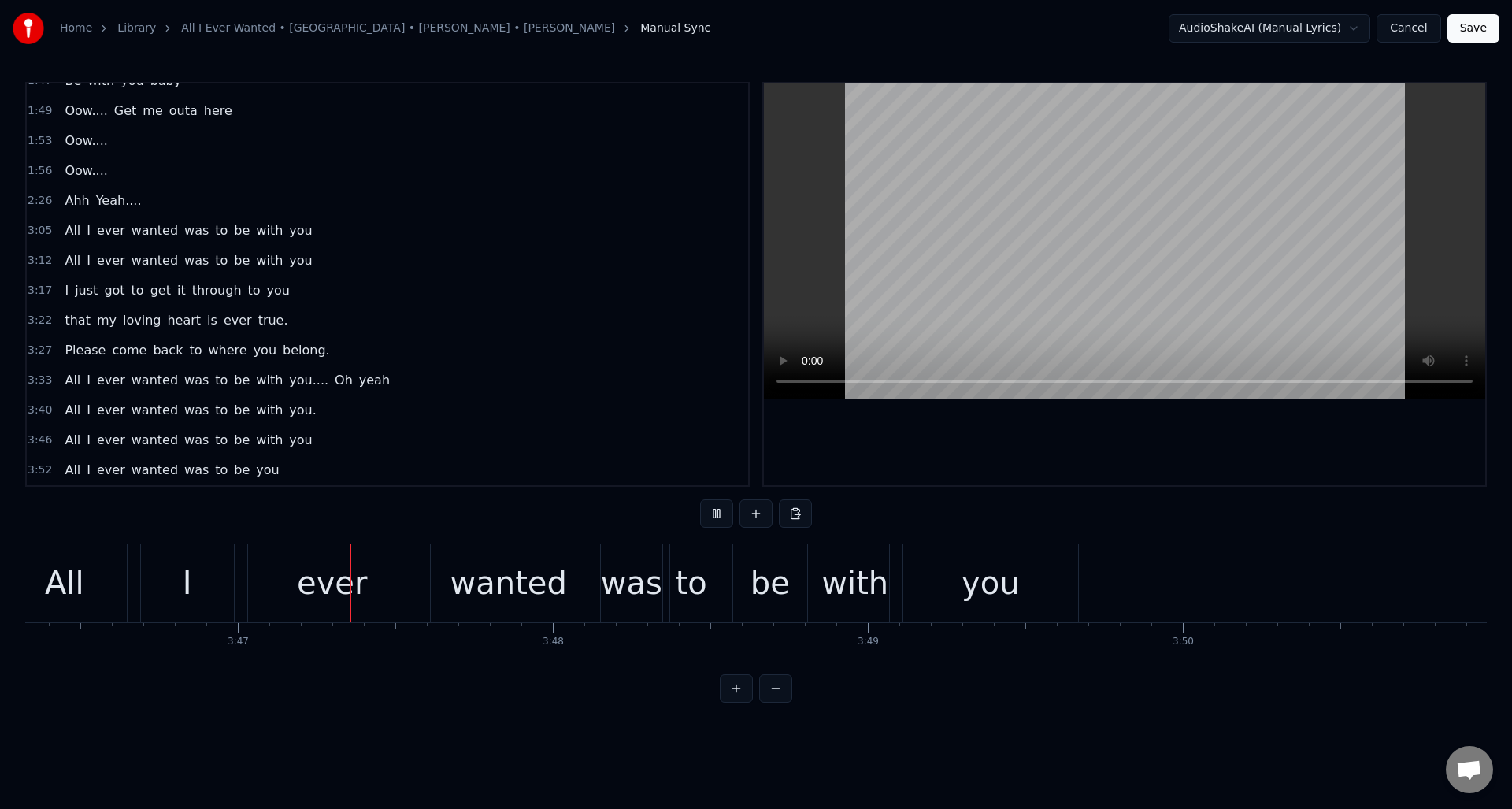
scroll to position [0, 71313]
click at [716, 515] on button at bounding box center [717, 513] width 33 height 28
click at [935, 577] on div "you" at bounding box center [982, 583] width 175 height 78
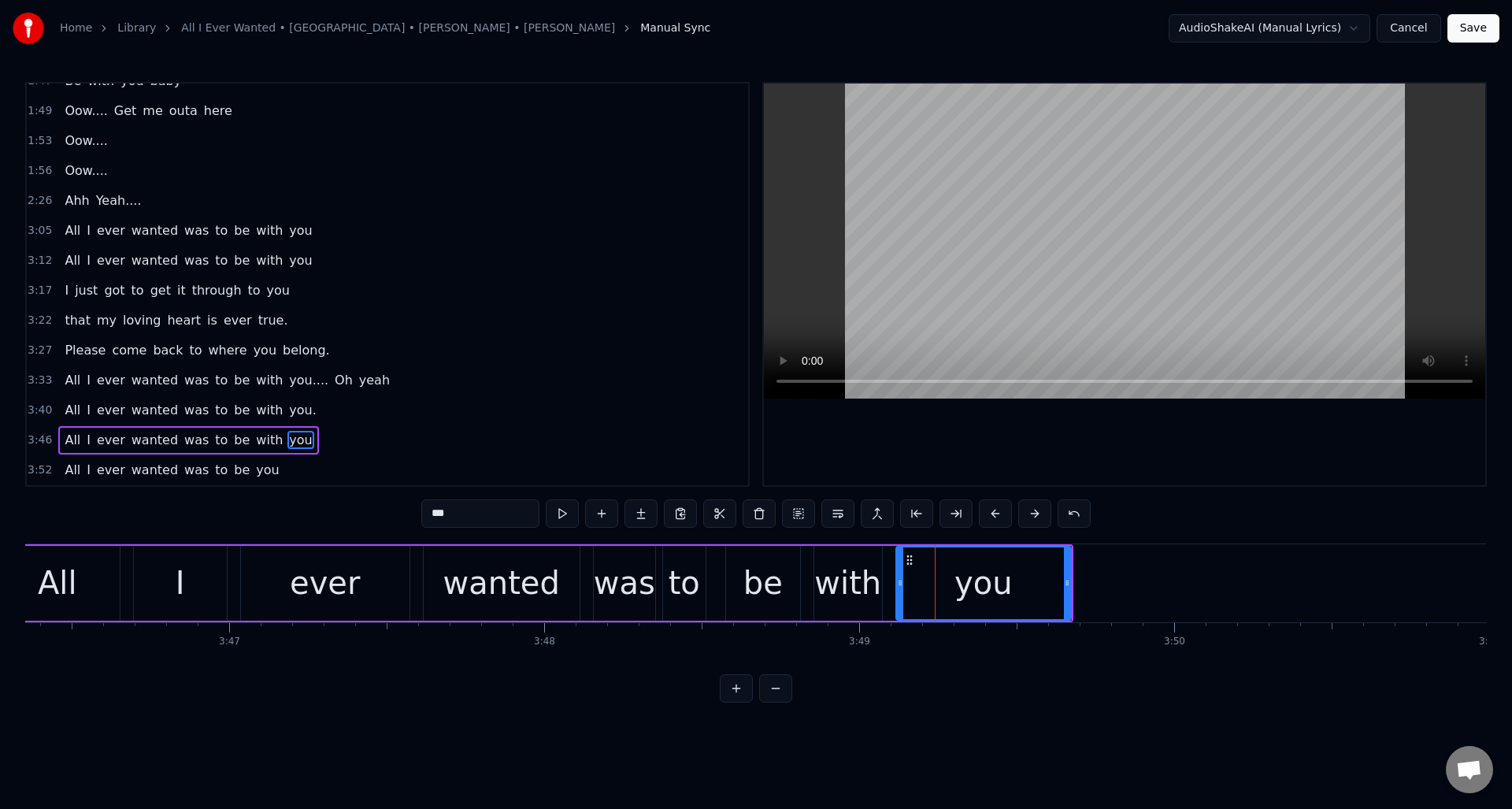
click at [484, 512] on input "***" at bounding box center [480, 513] width 118 height 28
type input "****"
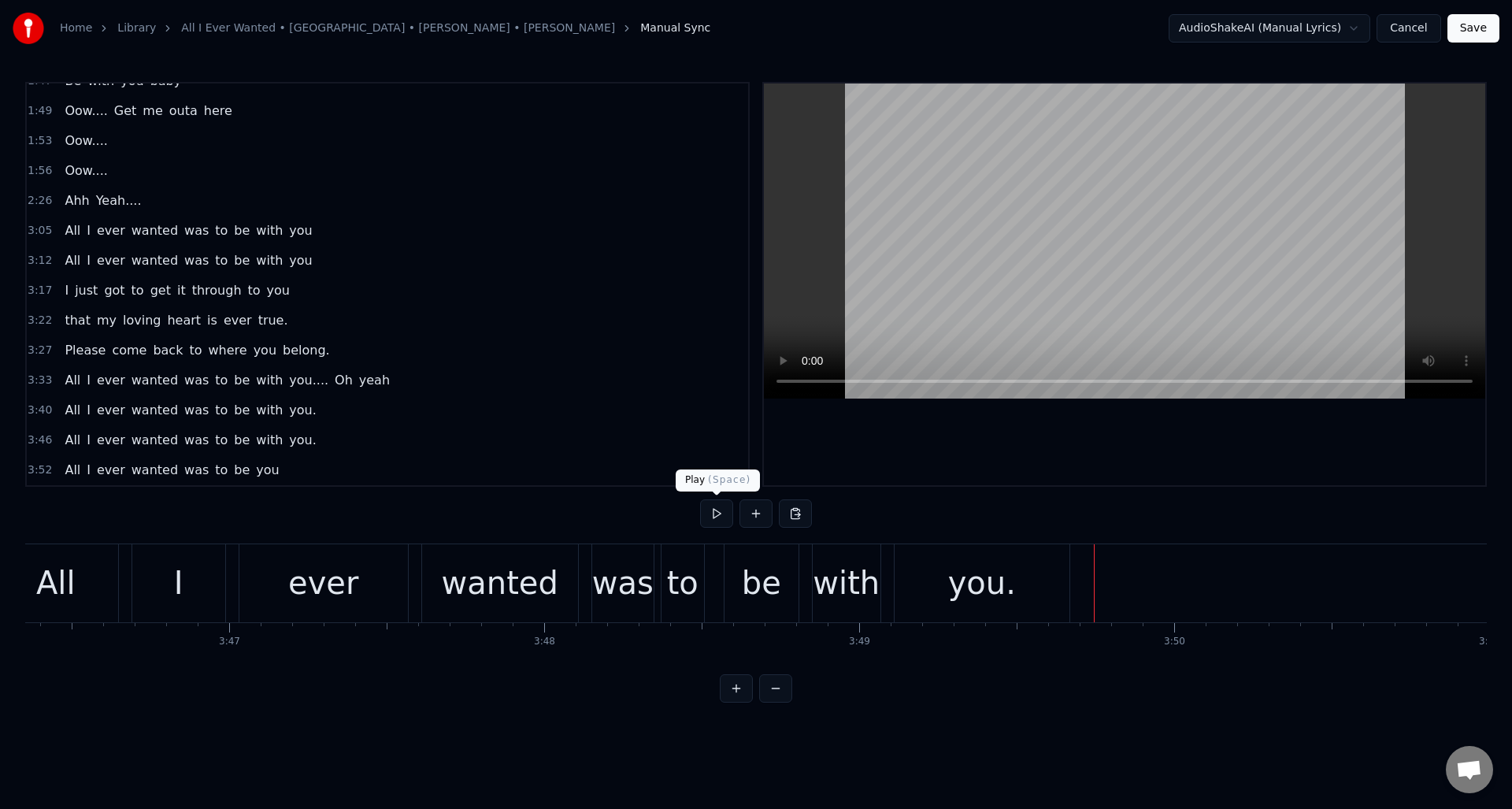
click at [717, 515] on button at bounding box center [717, 513] width 33 height 28
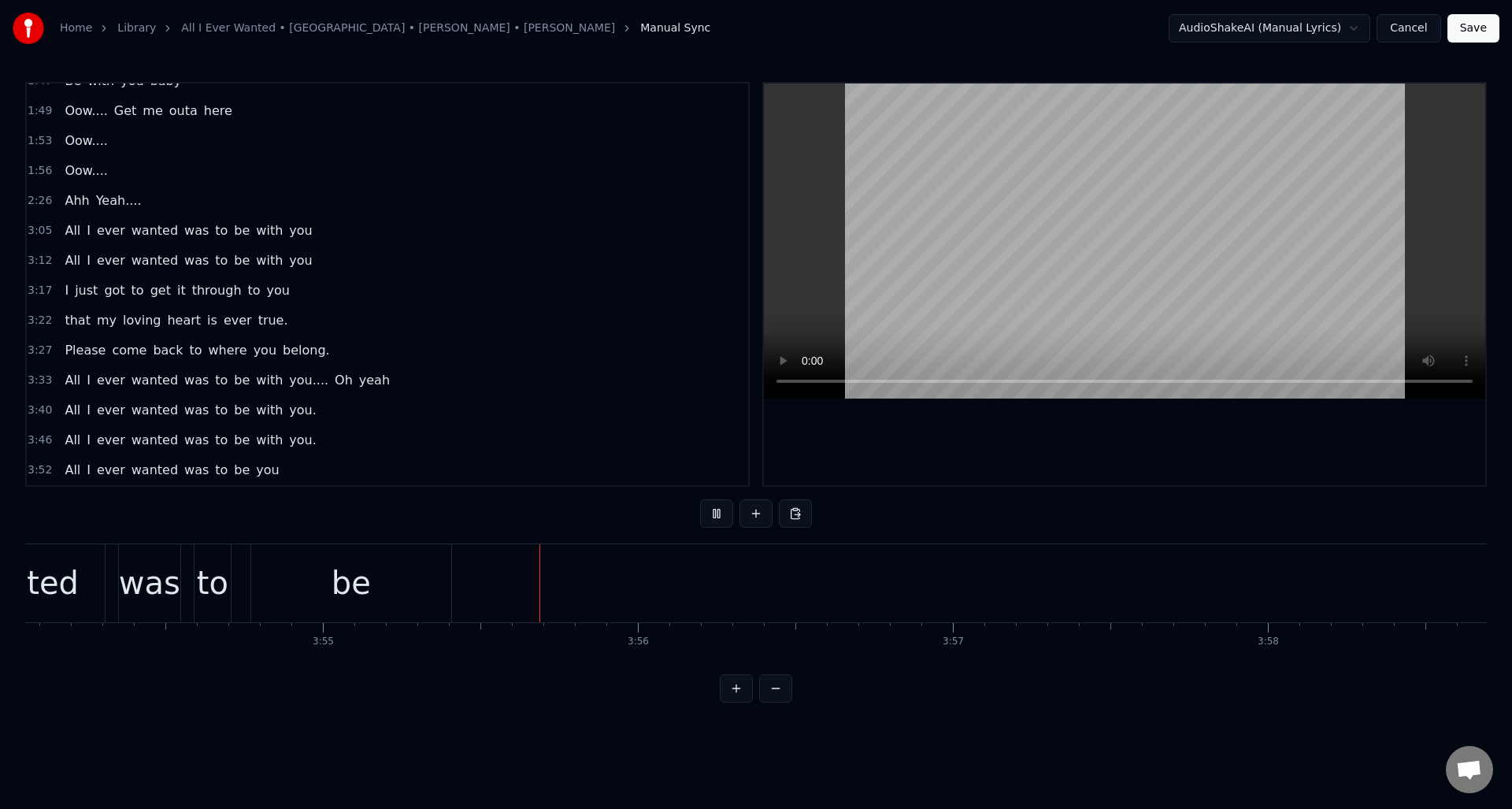
scroll to position [0, 74027]
click at [717, 515] on button at bounding box center [717, 513] width 33 height 28
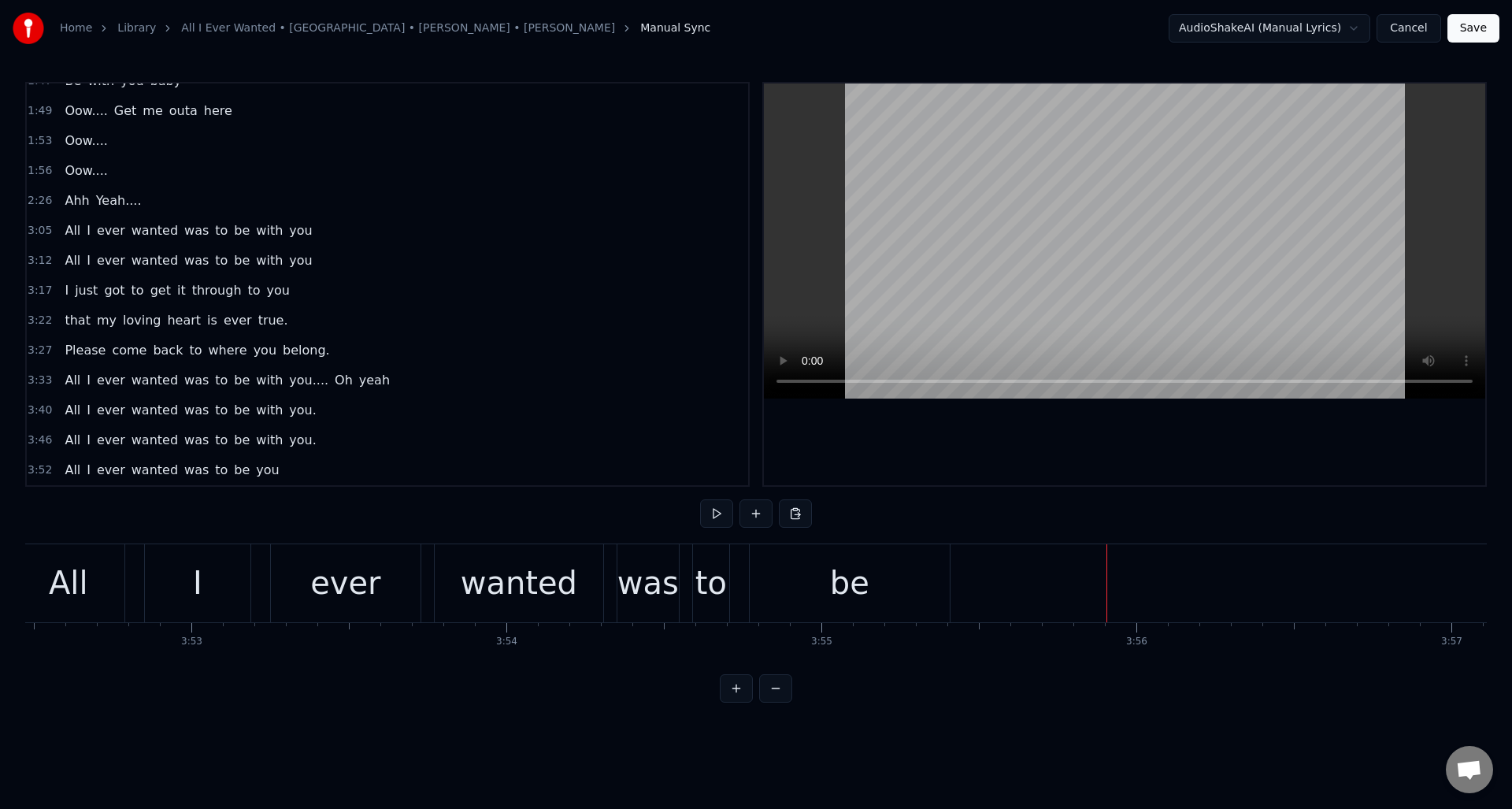
scroll to position [0, 73117]
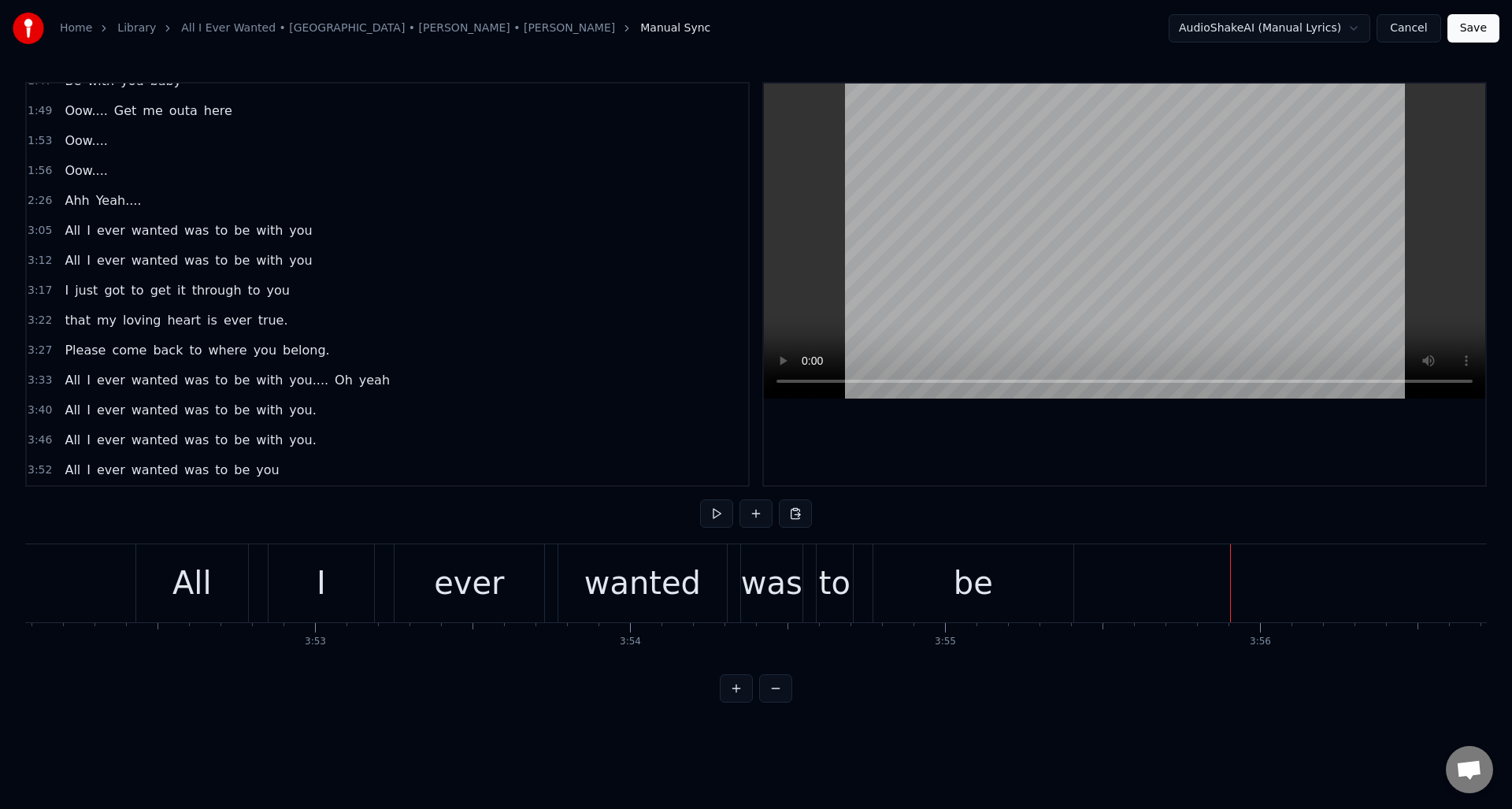
click at [952, 573] on div "be" at bounding box center [974, 583] width 200 height 78
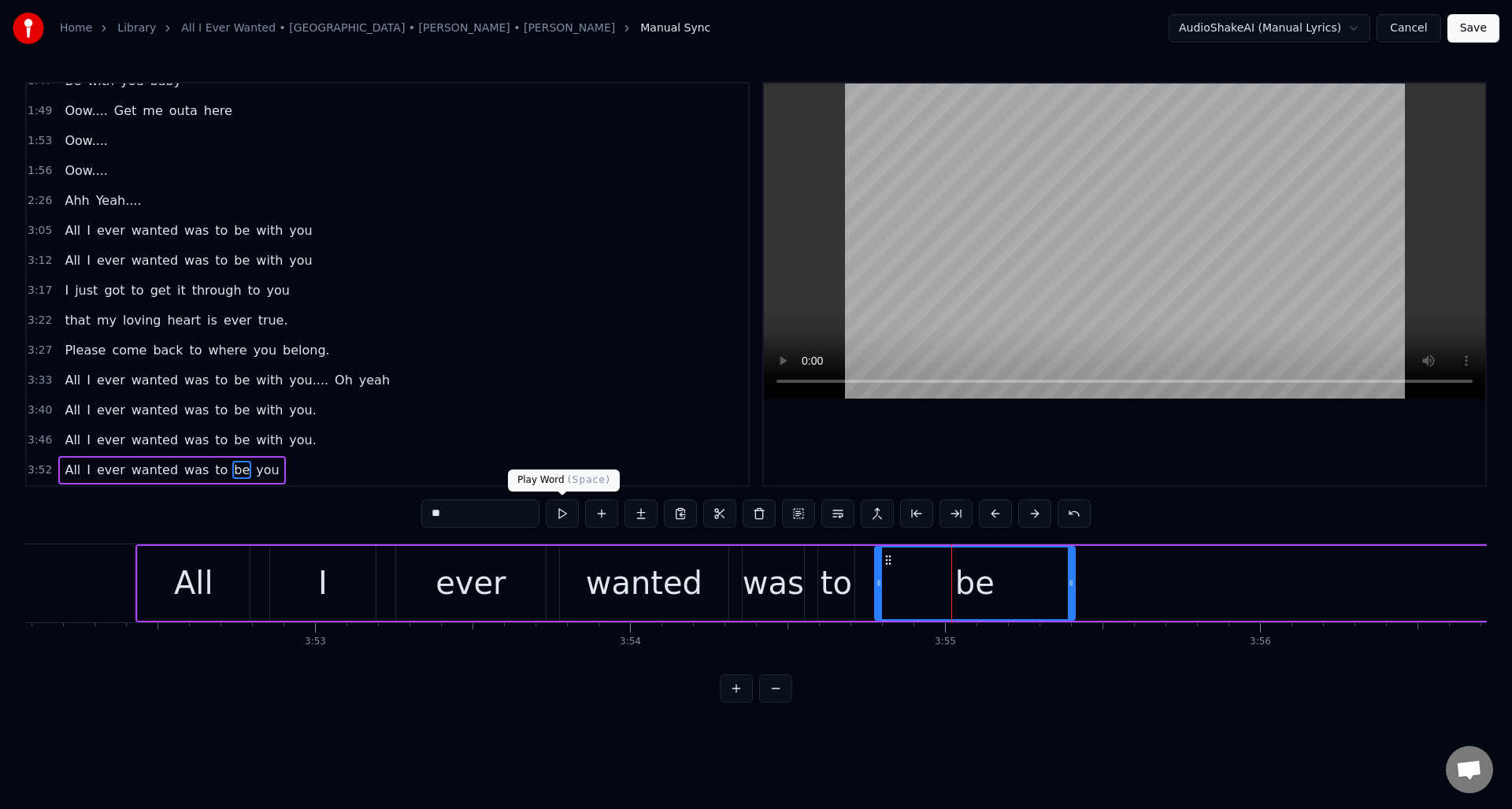
click at [557, 512] on button at bounding box center [562, 513] width 33 height 28
drag, startPoint x: 1071, startPoint y: 573, endPoint x: 955, endPoint y: 570, distance: 116.0
click at [953, 572] on div at bounding box center [953, 584] width 6 height 71
click at [602, 511] on button at bounding box center [602, 513] width 33 height 28
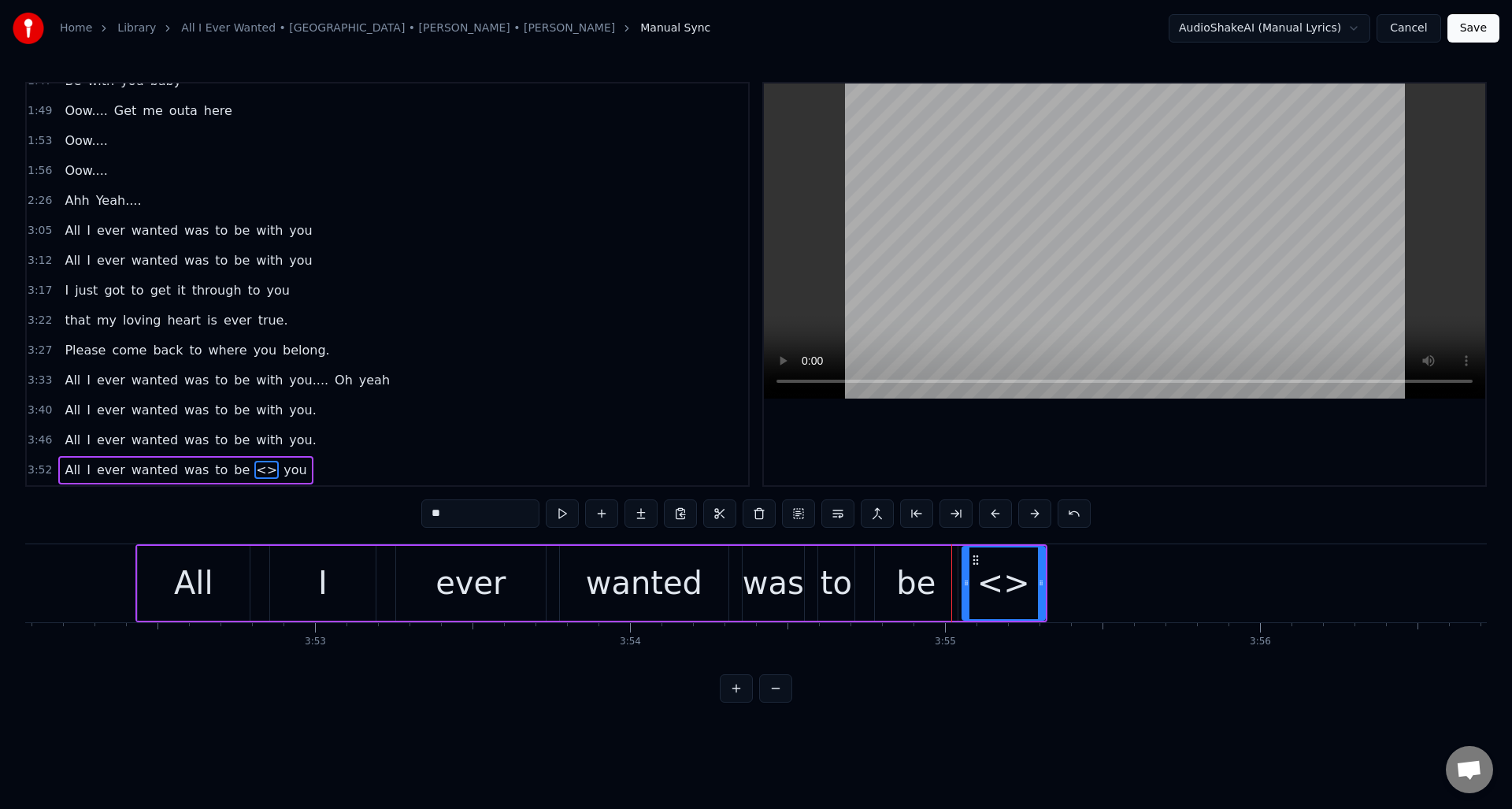
drag, startPoint x: 489, startPoint y: 514, endPoint x: 409, endPoint y: 516, distance: 80.0
click at [409, 516] on div "0:30 Well I told you ‘bout your attitude 0:35 and it didn’t do me any good 0:39…" at bounding box center [756, 392] width 1462 height 621
click at [1028, 584] on div "with" at bounding box center [1004, 584] width 67 height 48
click at [468, 515] on input "****" at bounding box center [480, 513] width 118 height 28
type input "********"
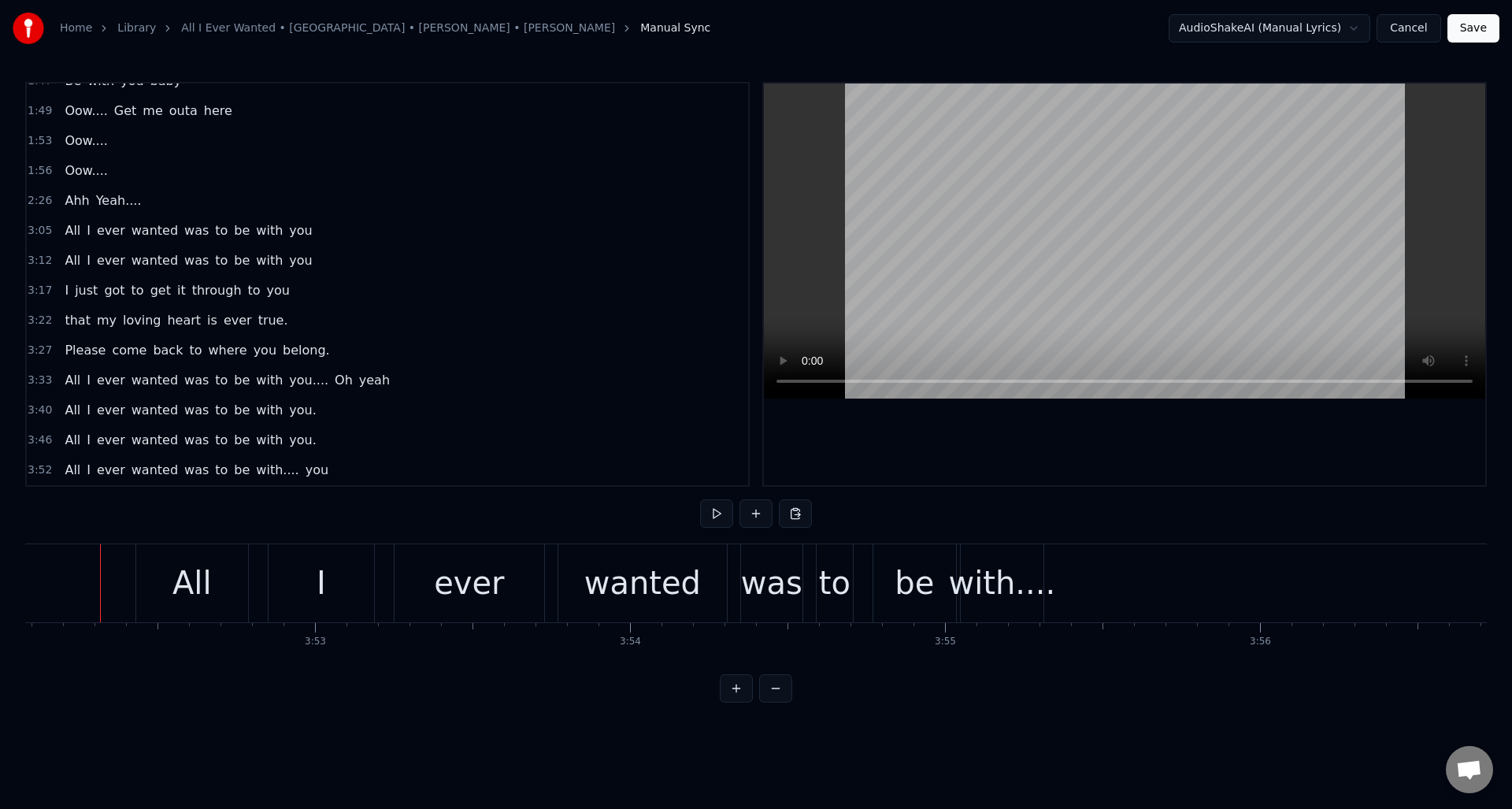
scroll to position [0, 73114]
click at [720, 517] on button at bounding box center [717, 513] width 33 height 28
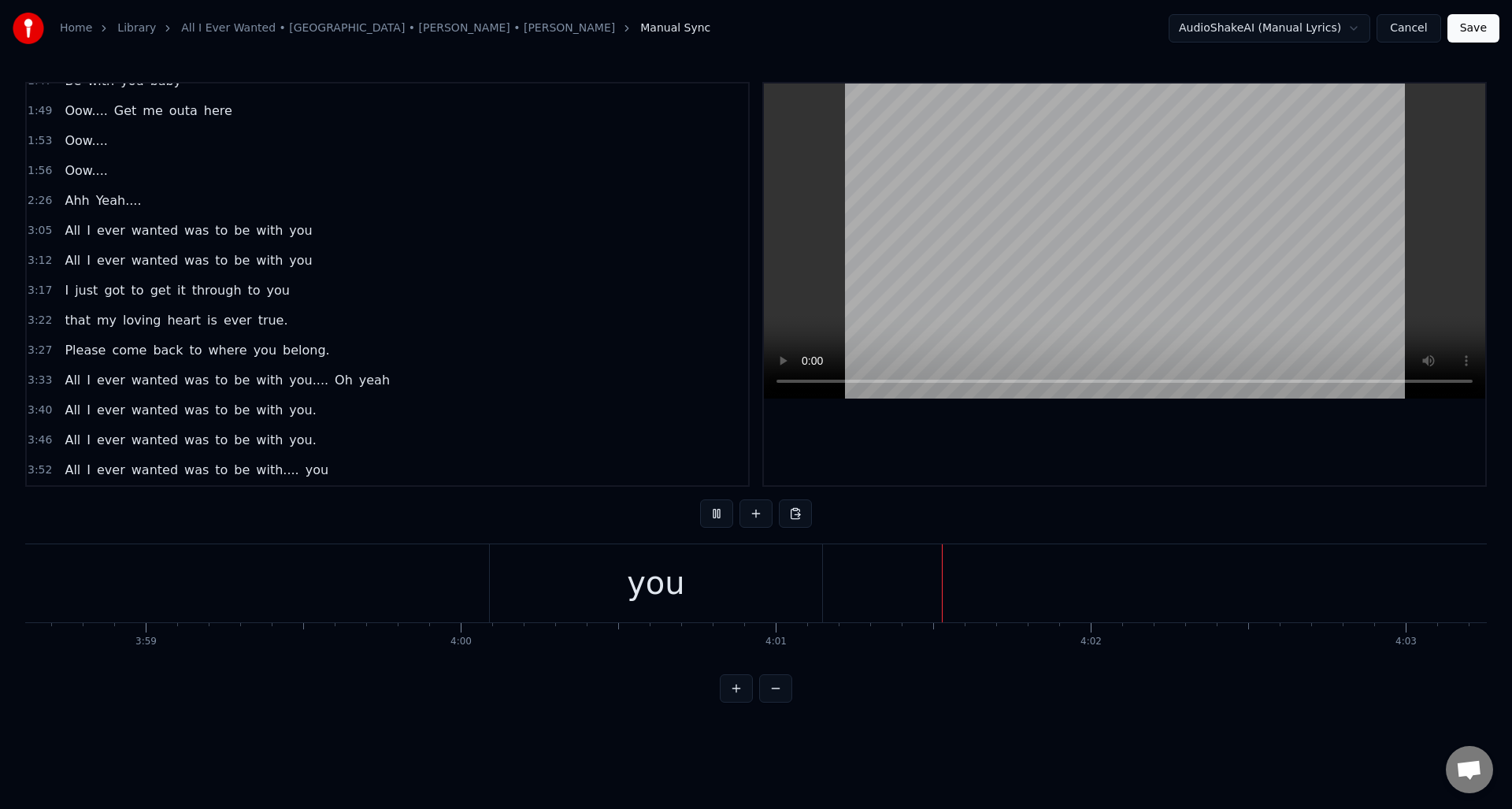
scroll to position [0, 75201]
click at [720, 517] on button at bounding box center [717, 513] width 33 height 28
click at [489, 580] on div "you" at bounding box center [632, 583] width 332 height 78
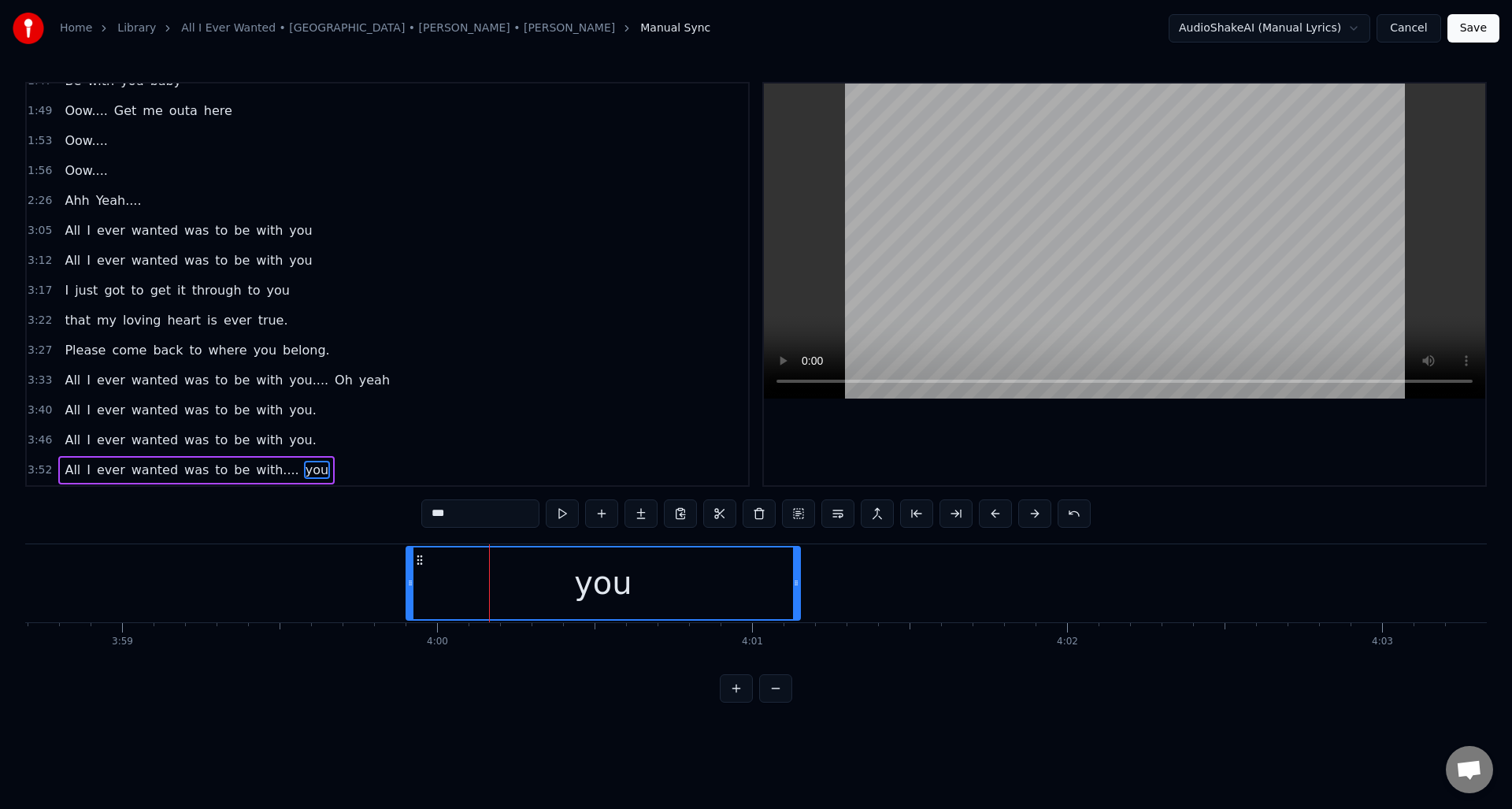
drag, startPoint x: 470, startPoint y: 594, endPoint x: 408, endPoint y: 604, distance: 62.8
click at [408, 604] on div at bounding box center [410, 584] width 6 height 71
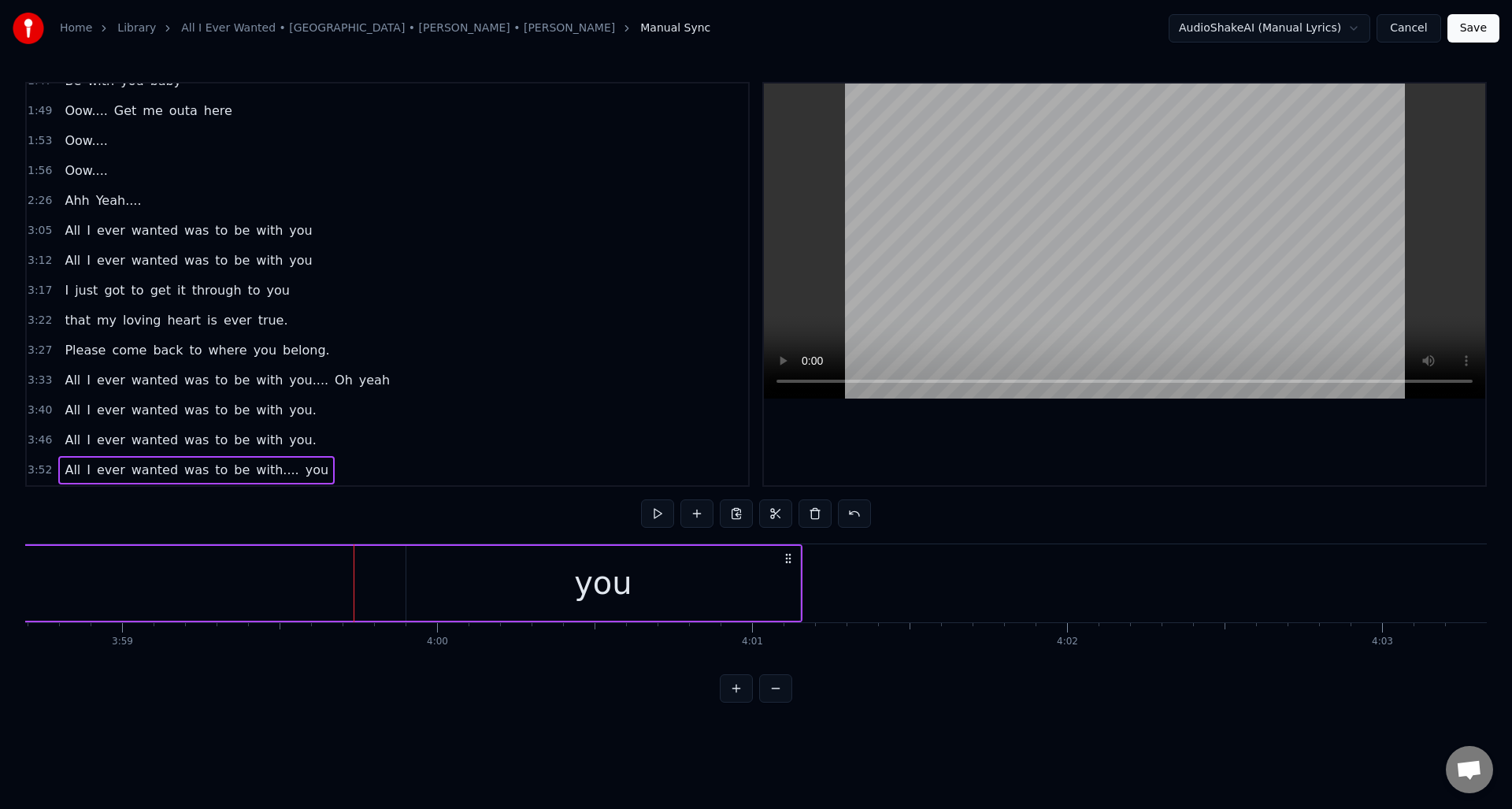
click at [1466, 27] on button "Save" at bounding box center [1474, 27] width 52 height 28
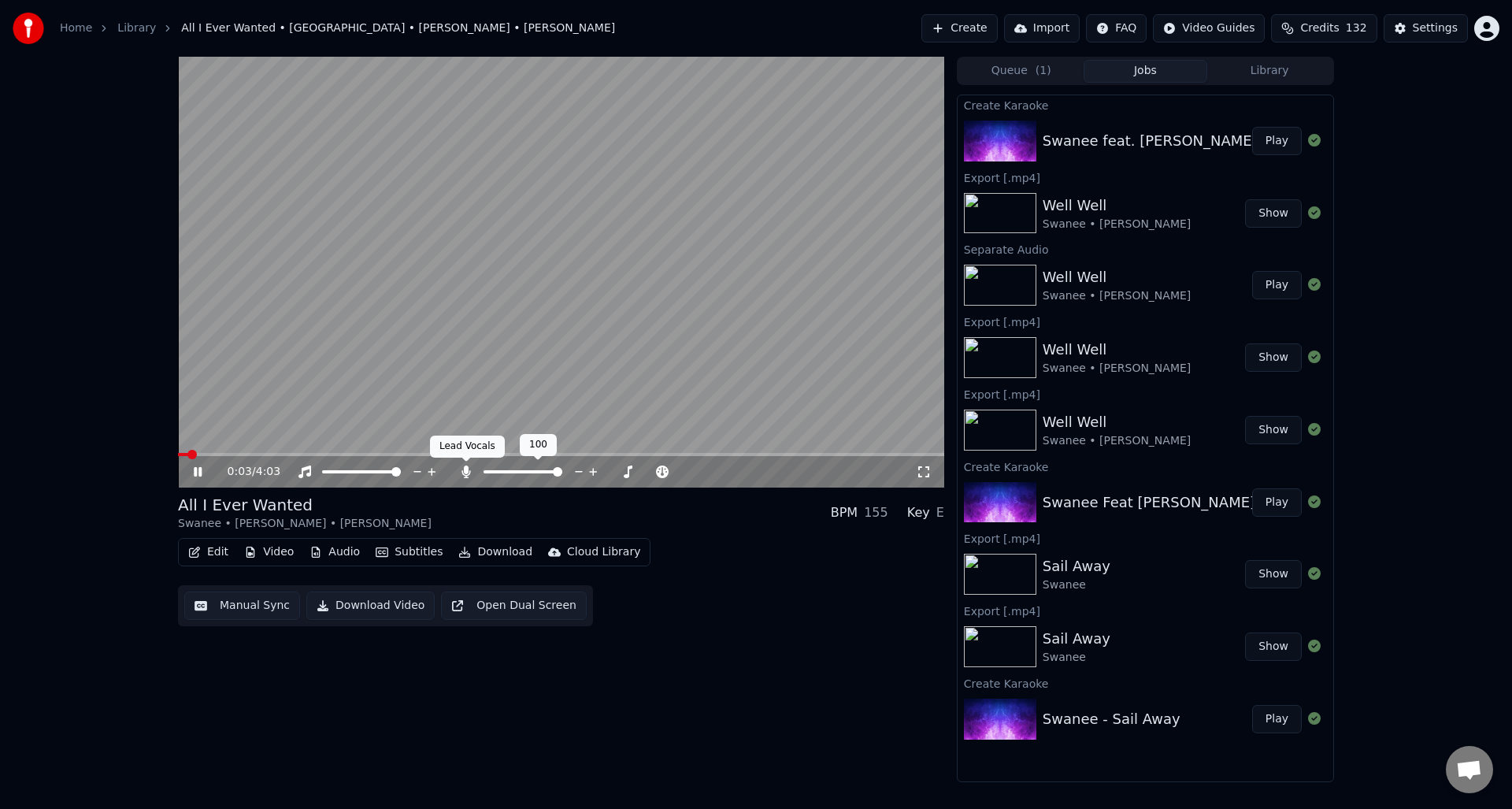
click at [470, 467] on icon at bounding box center [466, 472] width 16 height 13
drag, startPoint x: 465, startPoint y: 470, endPoint x: 450, endPoint y: 475, distance: 15.8
click at [465, 470] on icon at bounding box center [466, 472] width 16 height 13
click at [245, 606] on button "Manual Sync" at bounding box center [242, 606] width 115 height 28
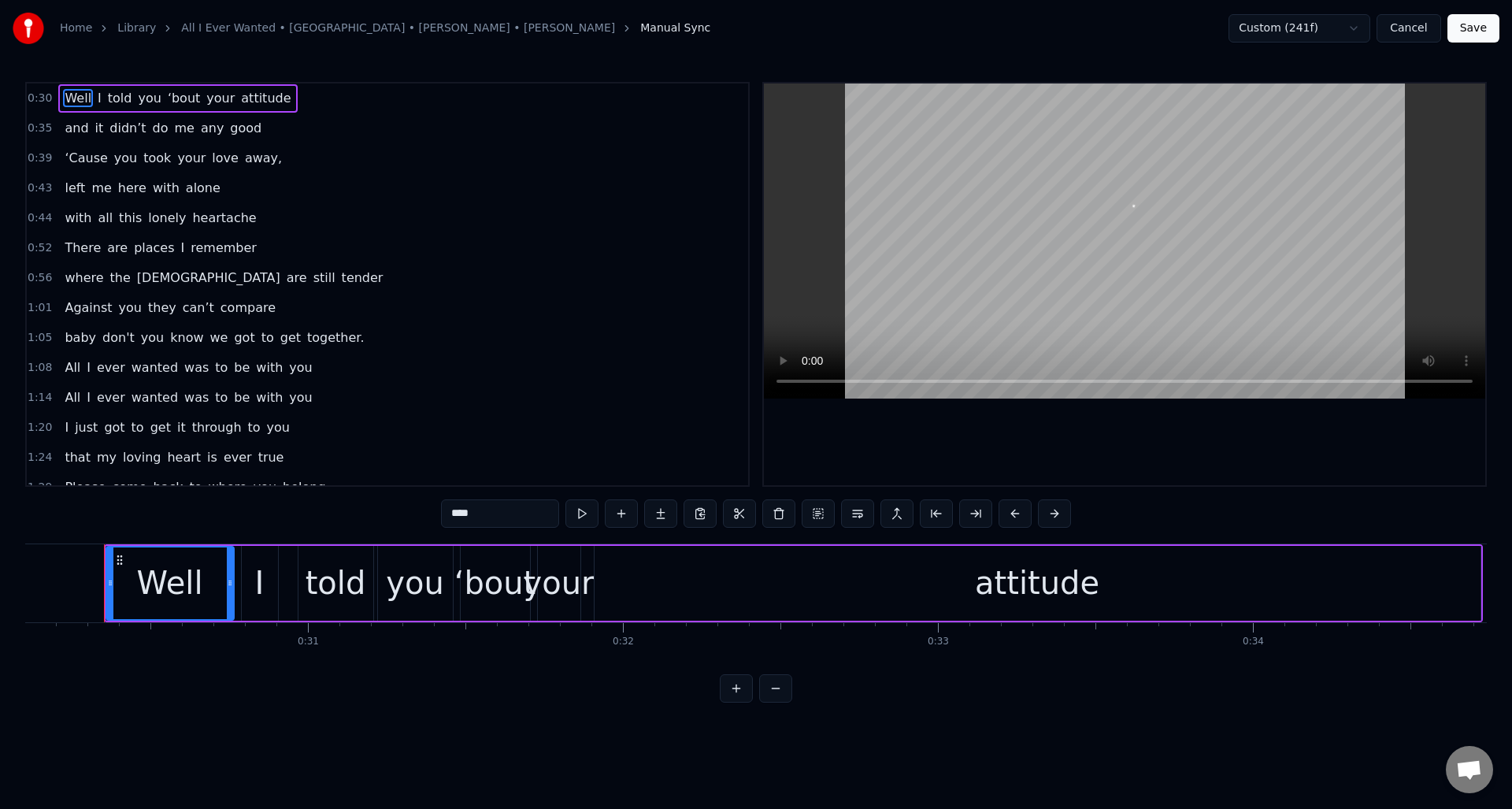
scroll to position [0, 9465]
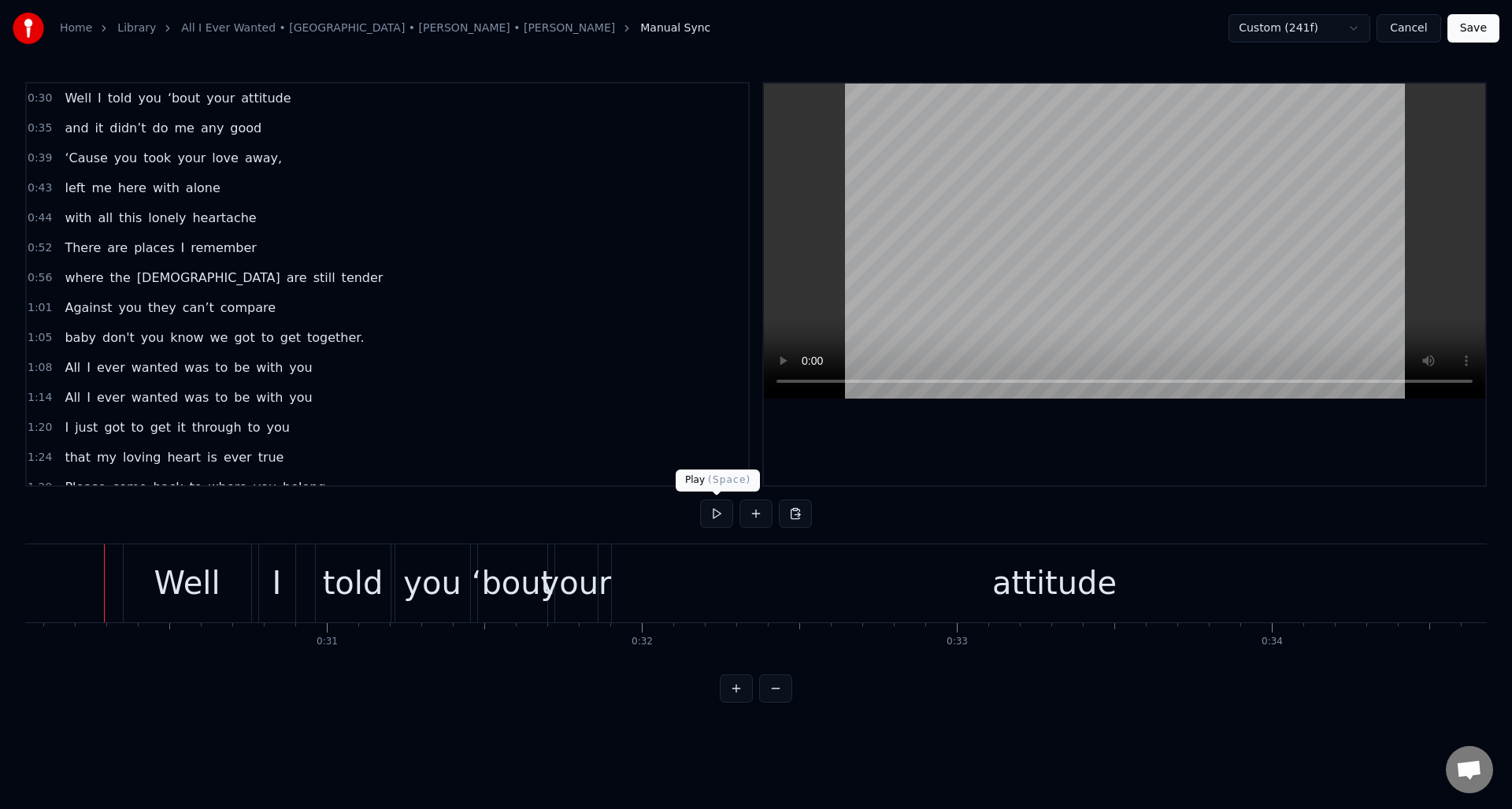
click at [716, 515] on button at bounding box center [717, 513] width 33 height 28
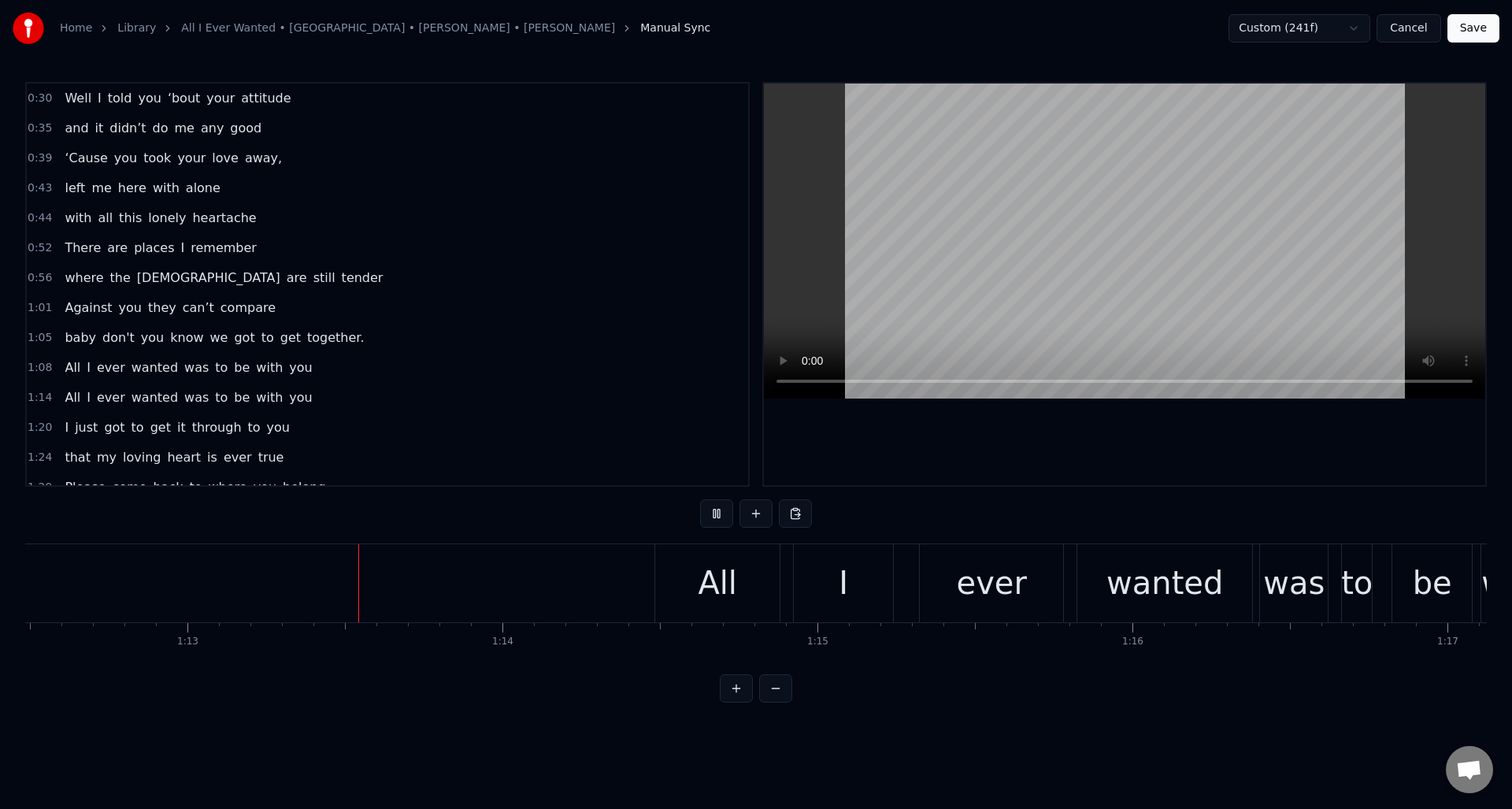
scroll to position [0, 22838]
click at [716, 515] on button at bounding box center [717, 513] width 33 height 28
click at [717, 514] on button at bounding box center [717, 513] width 33 height 28
click at [684, 568] on div "All" at bounding box center [716, 583] width 125 height 78
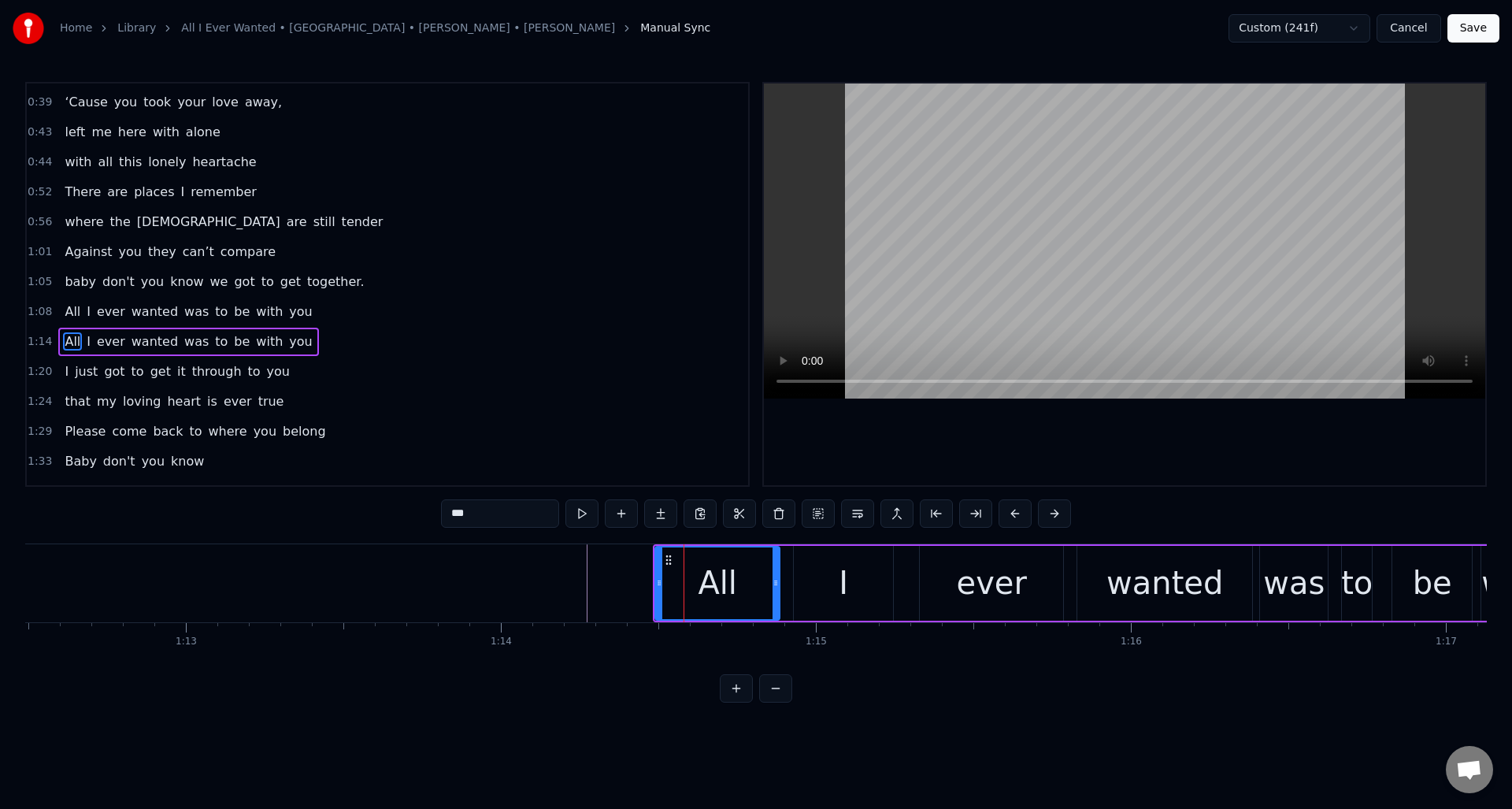
scroll to position [114, 0]
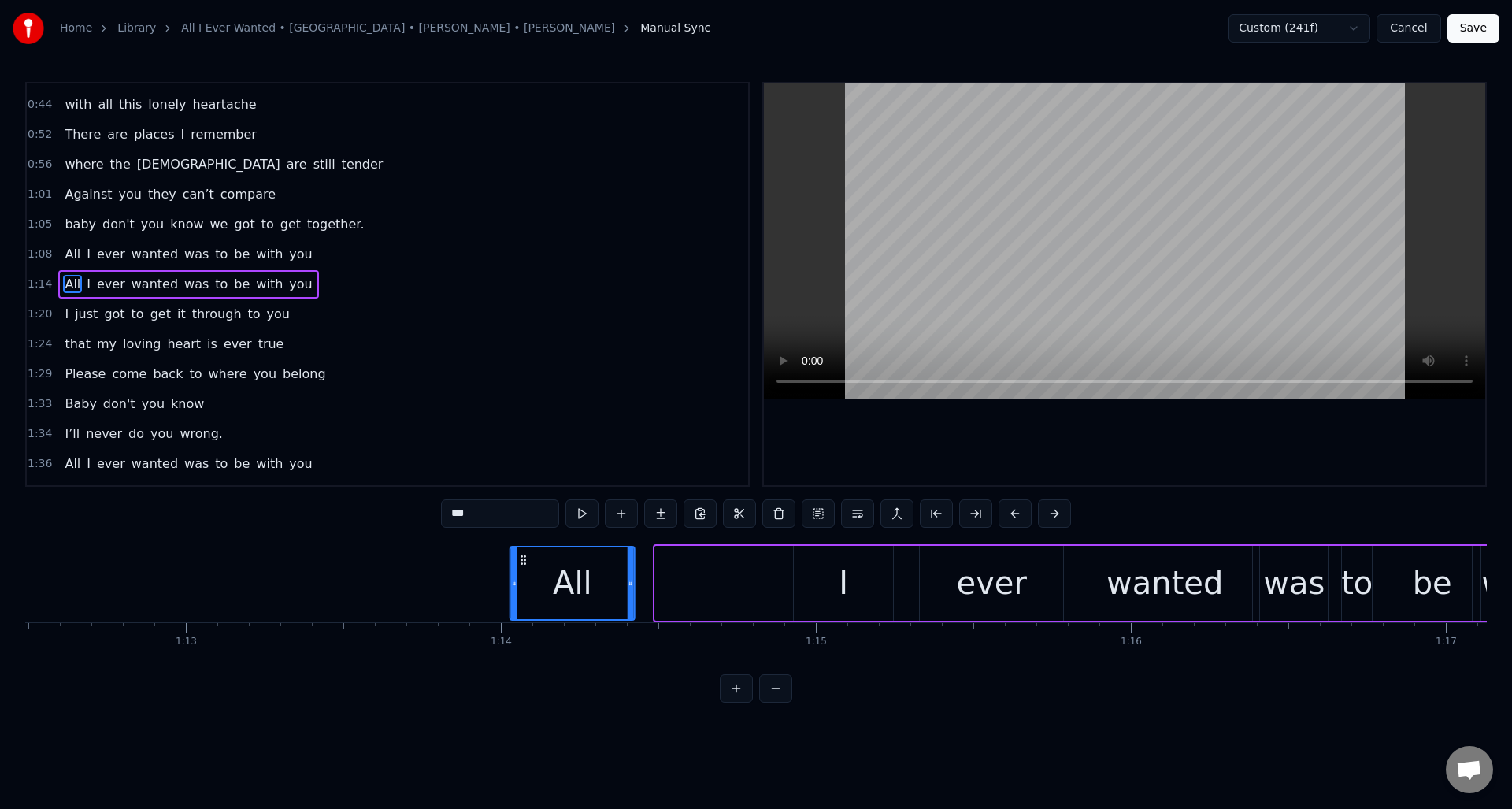
drag, startPoint x: 669, startPoint y: 560, endPoint x: 560, endPoint y: 559, distance: 109.0
click at [525, 565] on icon at bounding box center [524, 561] width 13 height 13
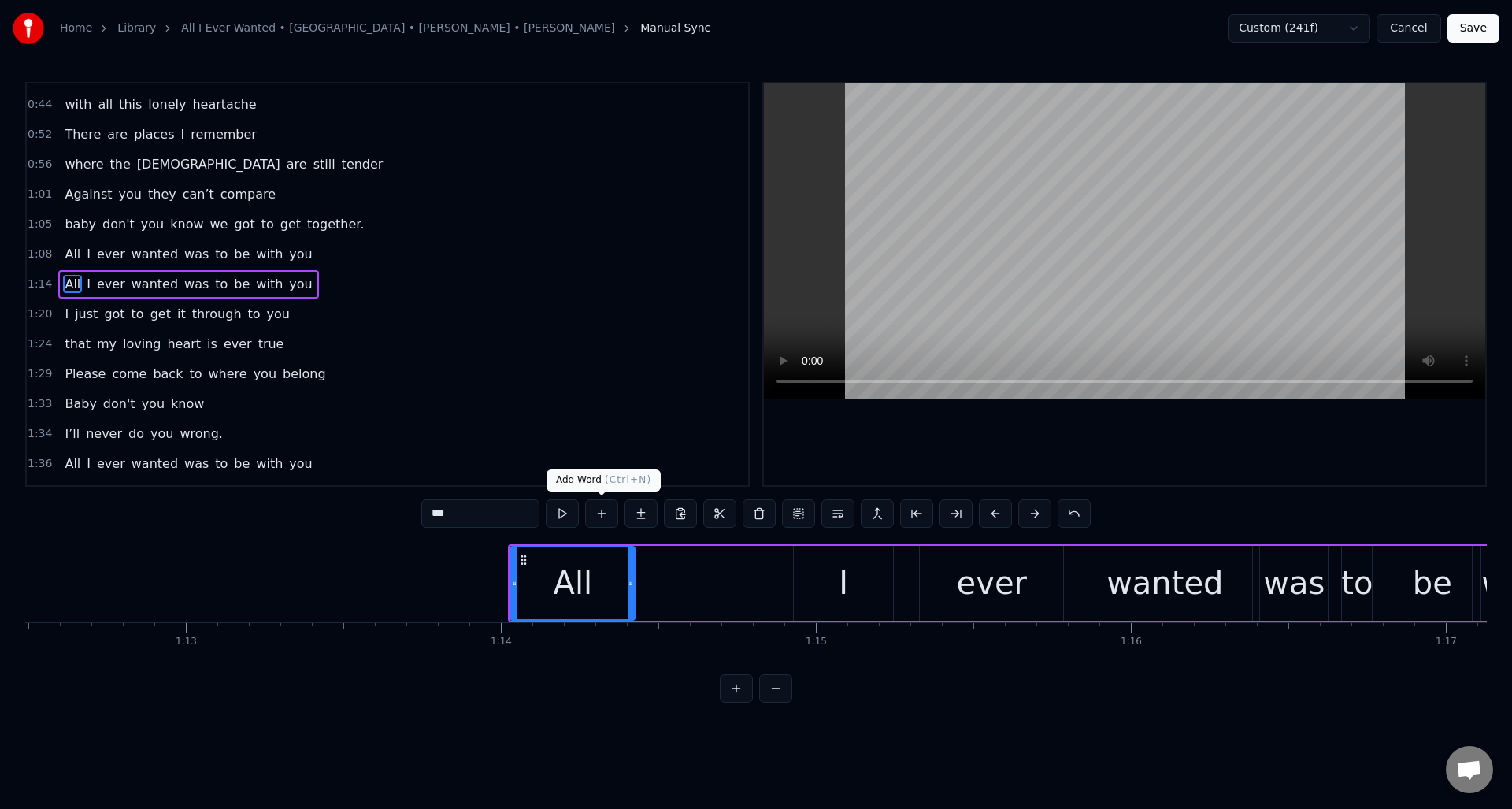
click at [607, 519] on button at bounding box center [602, 513] width 33 height 28
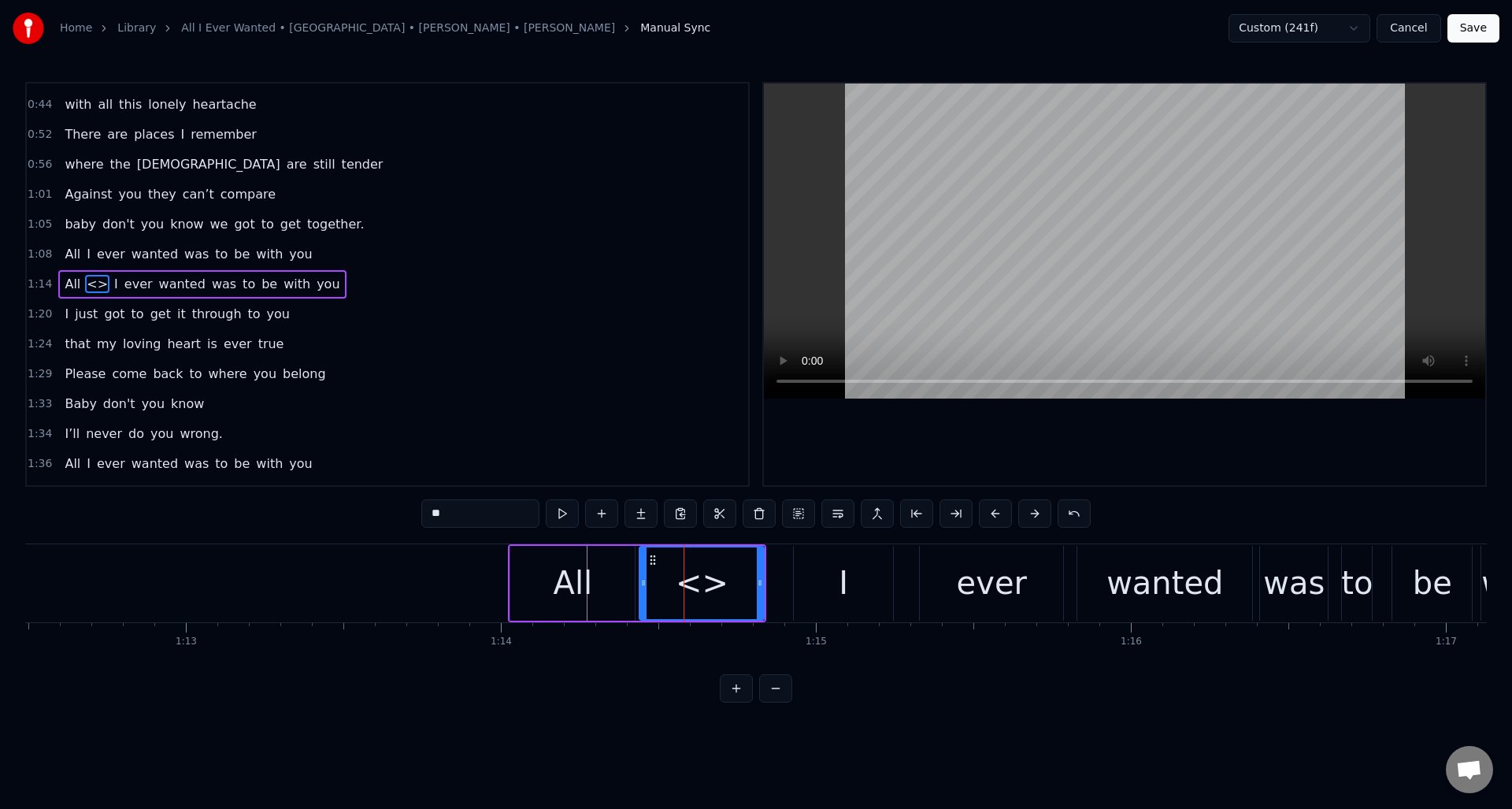
click at [557, 571] on div "All" at bounding box center [573, 584] width 39 height 48
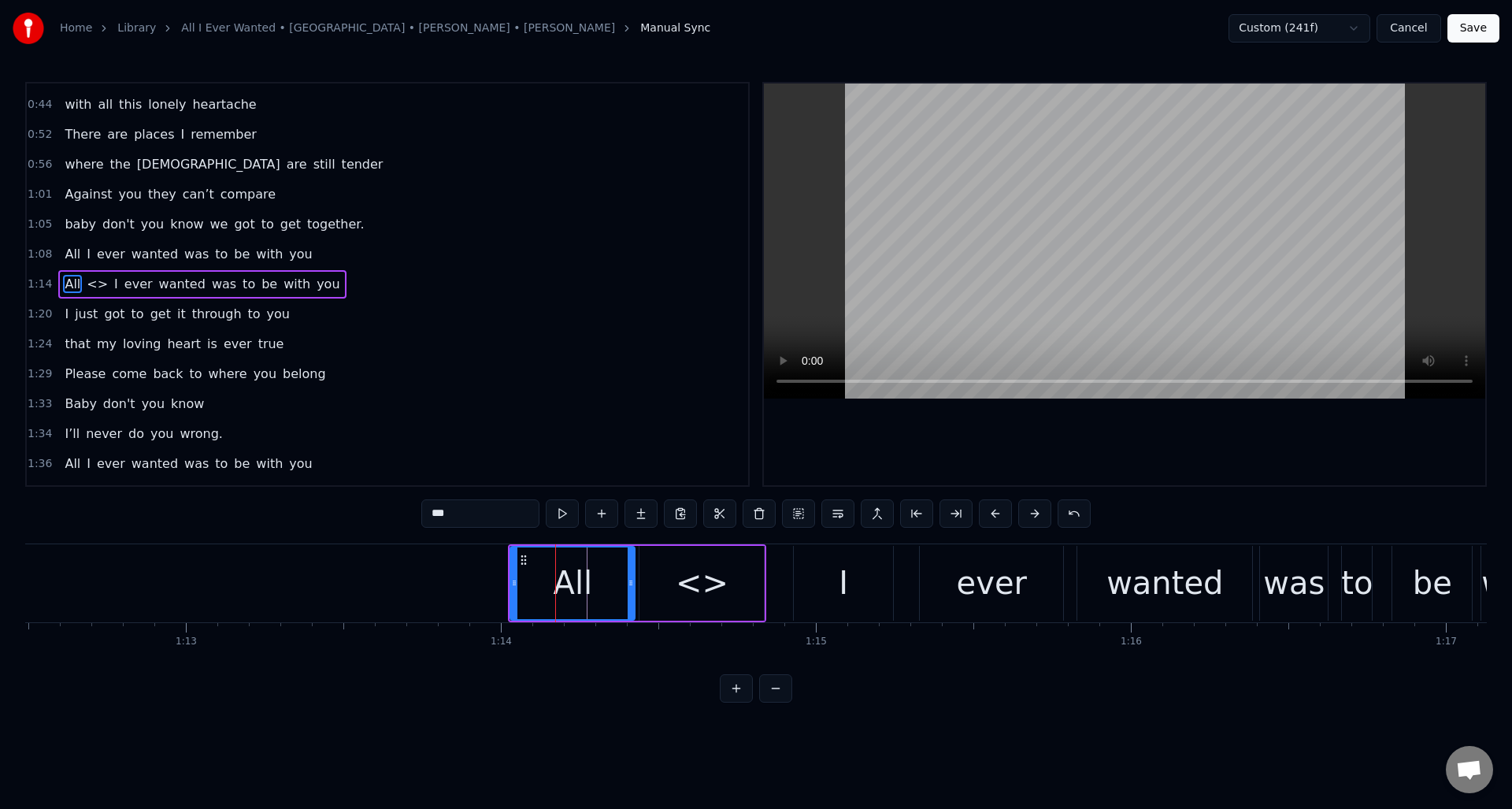
click at [461, 515] on input "***" at bounding box center [480, 513] width 118 height 28
click at [690, 578] on div "<>" at bounding box center [702, 584] width 53 height 48
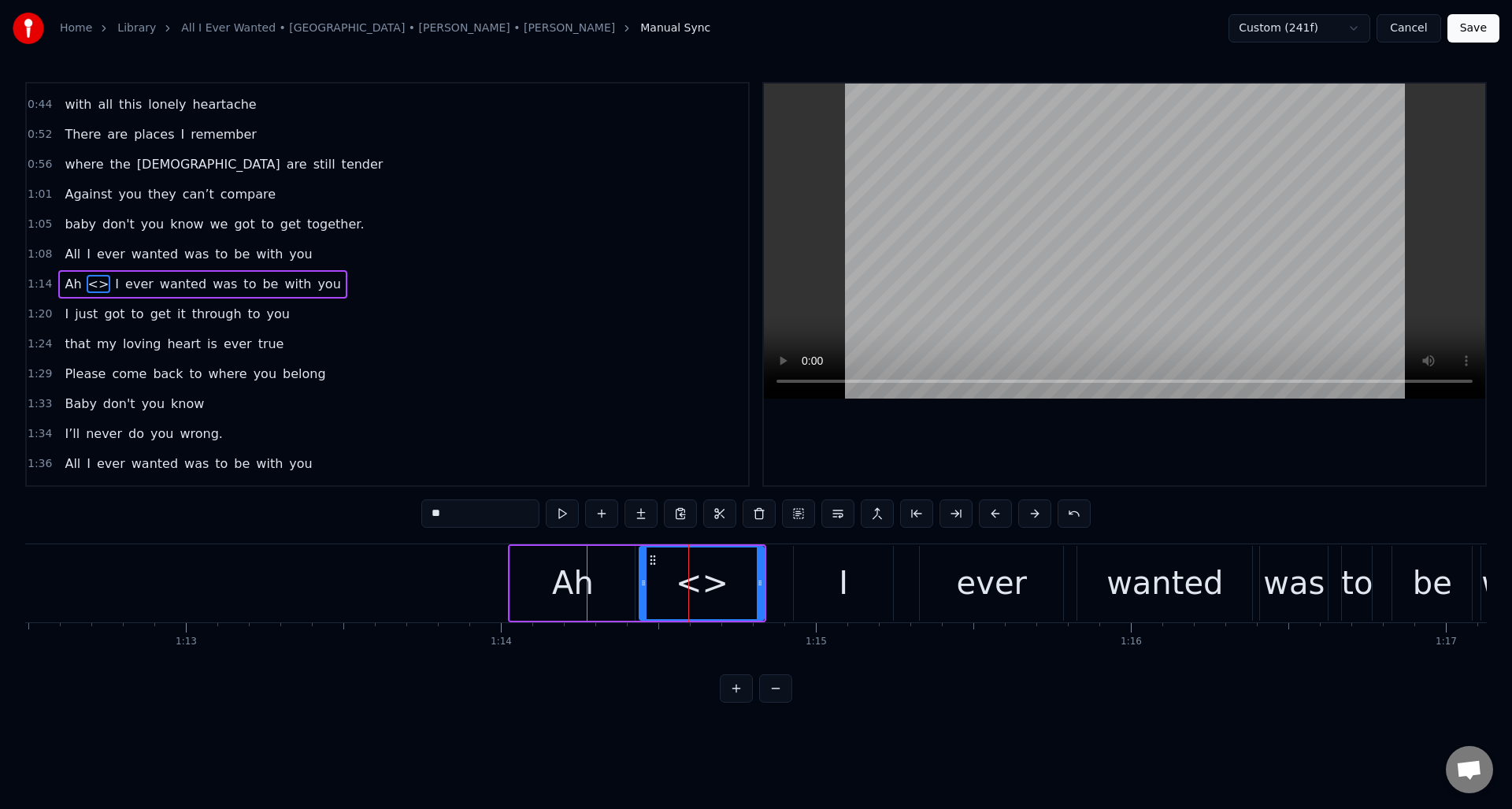
drag, startPoint x: 434, startPoint y: 515, endPoint x: 419, endPoint y: 515, distance: 15.0
click at [419, 515] on div "0:30 Well I told you ‘bout your attitude 0:35 and it didn’t do me any good 0:39…" at bounding box center [756, 392] width 1462 height 621
click at [742, 576] on div "all" at bounding box center [702, 584] width 123 height 71
click at [645, 578] on icon at bounding box center [644, 584] width 6 height 13
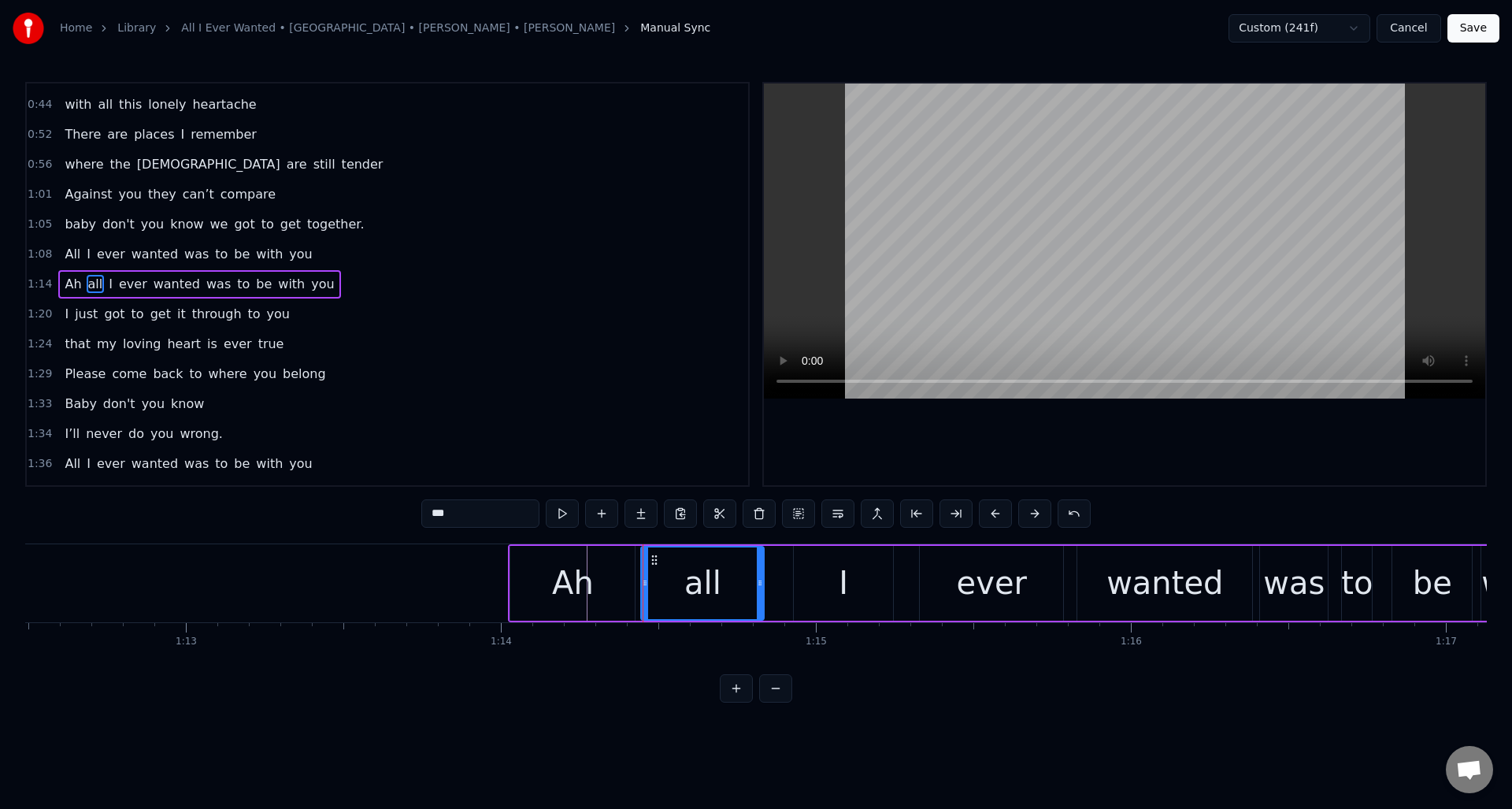
click at [571, 572] on div "Ah" at bounding box center [573, 584] width 42 height 48
type input "**"
drag, startPoint x: 514, startPoint y: 578, endPoint x: 618, endPoint y: 588, distance: 104.5
click at [574, 589] on div at bounding box center [574, 584] width 6 height 71
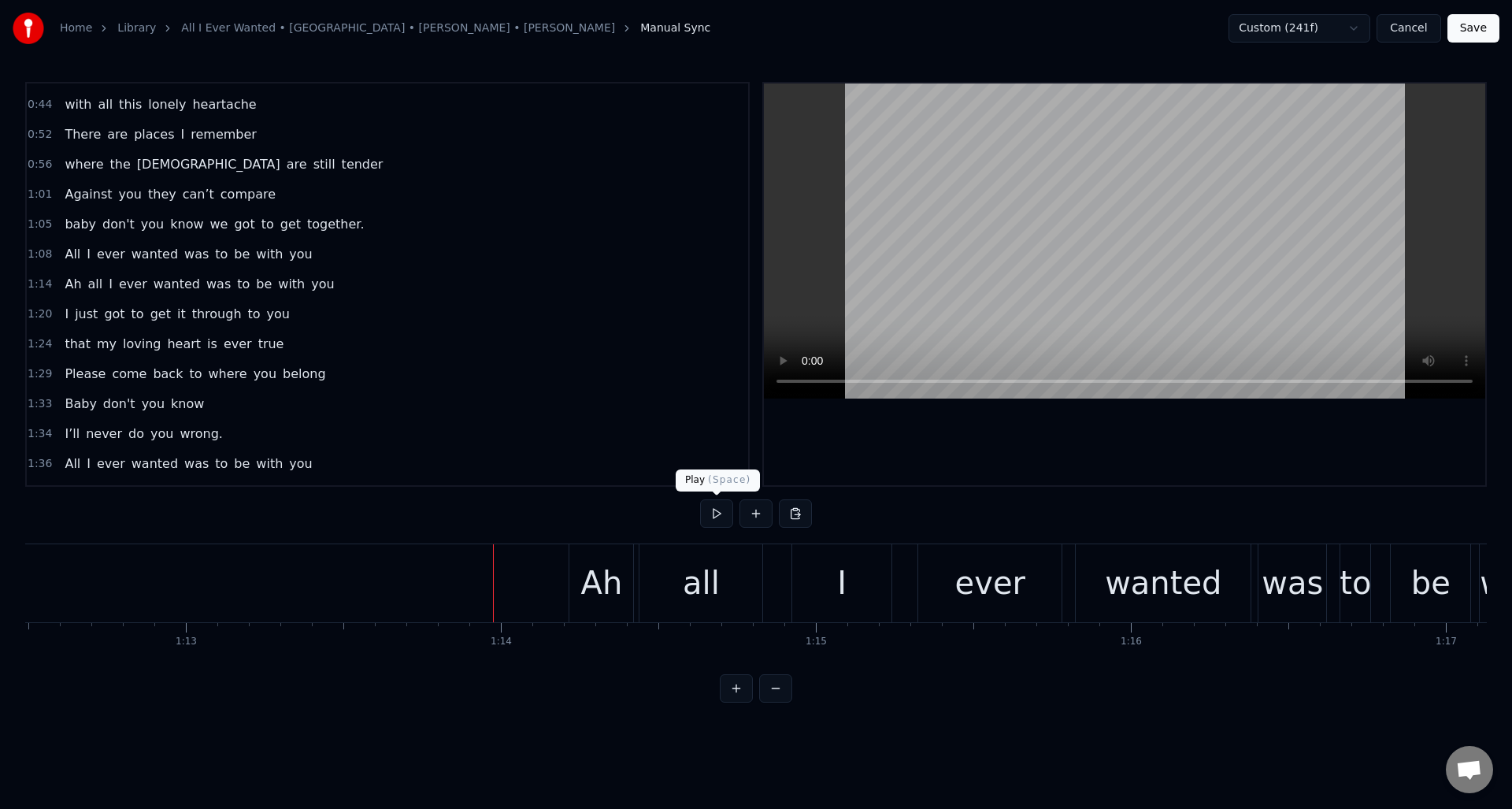
click at [716, 514] on button at bounding box center [717, 513] width 33 height 28
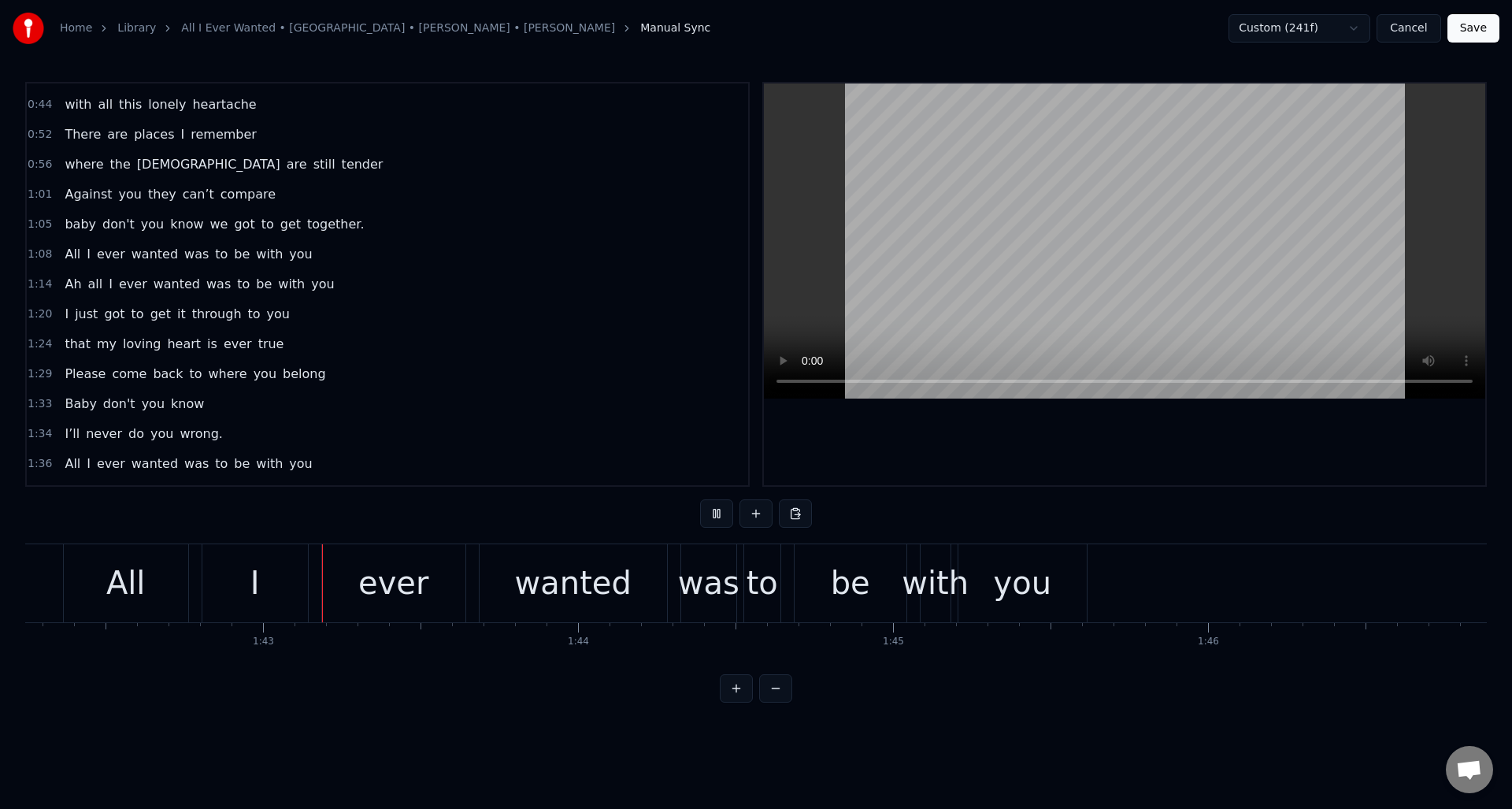
scroll to position [0, 32228]
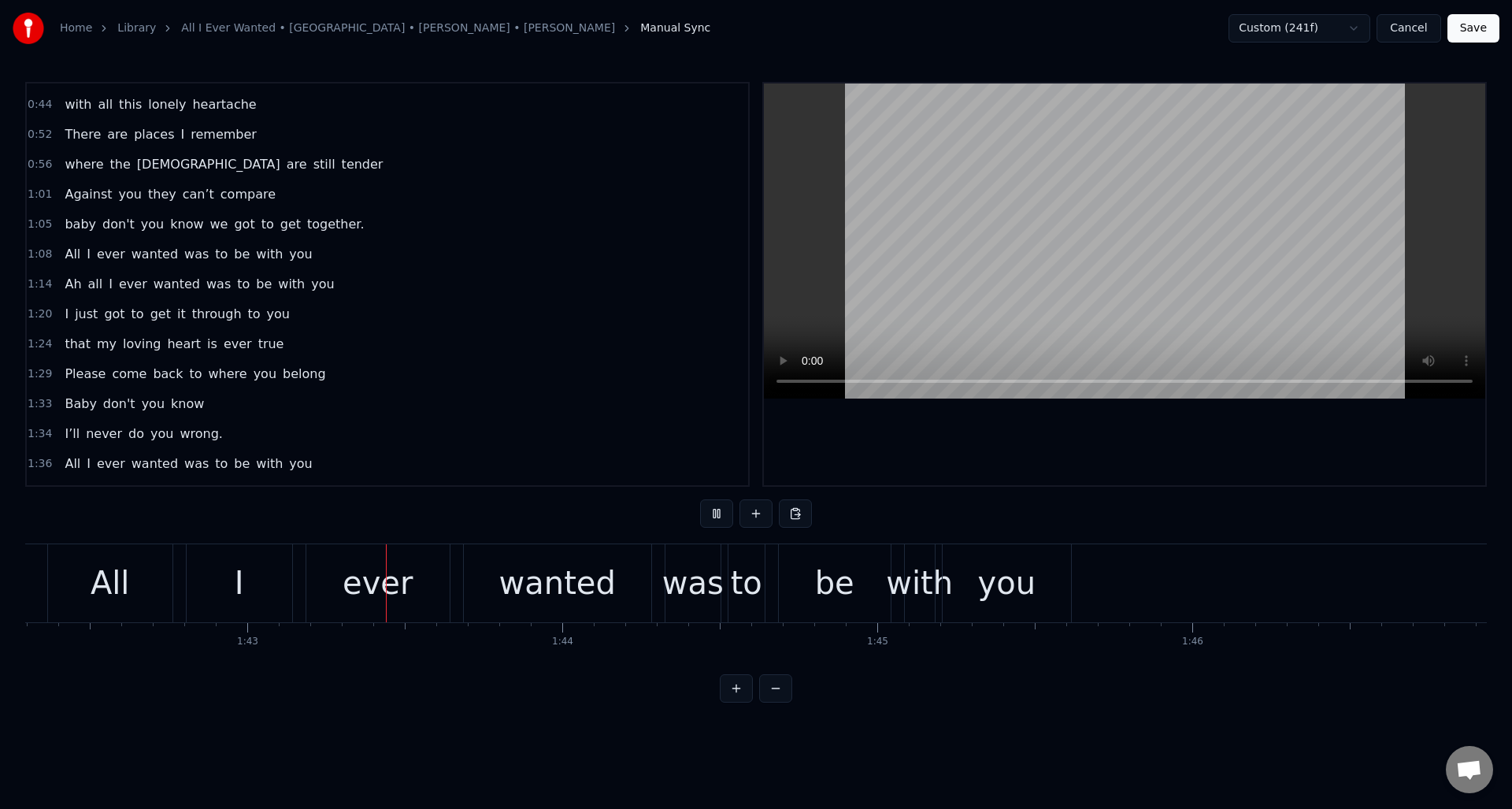
click at [716, 514] on button at bounding box center [717, 513] width 33 height 28
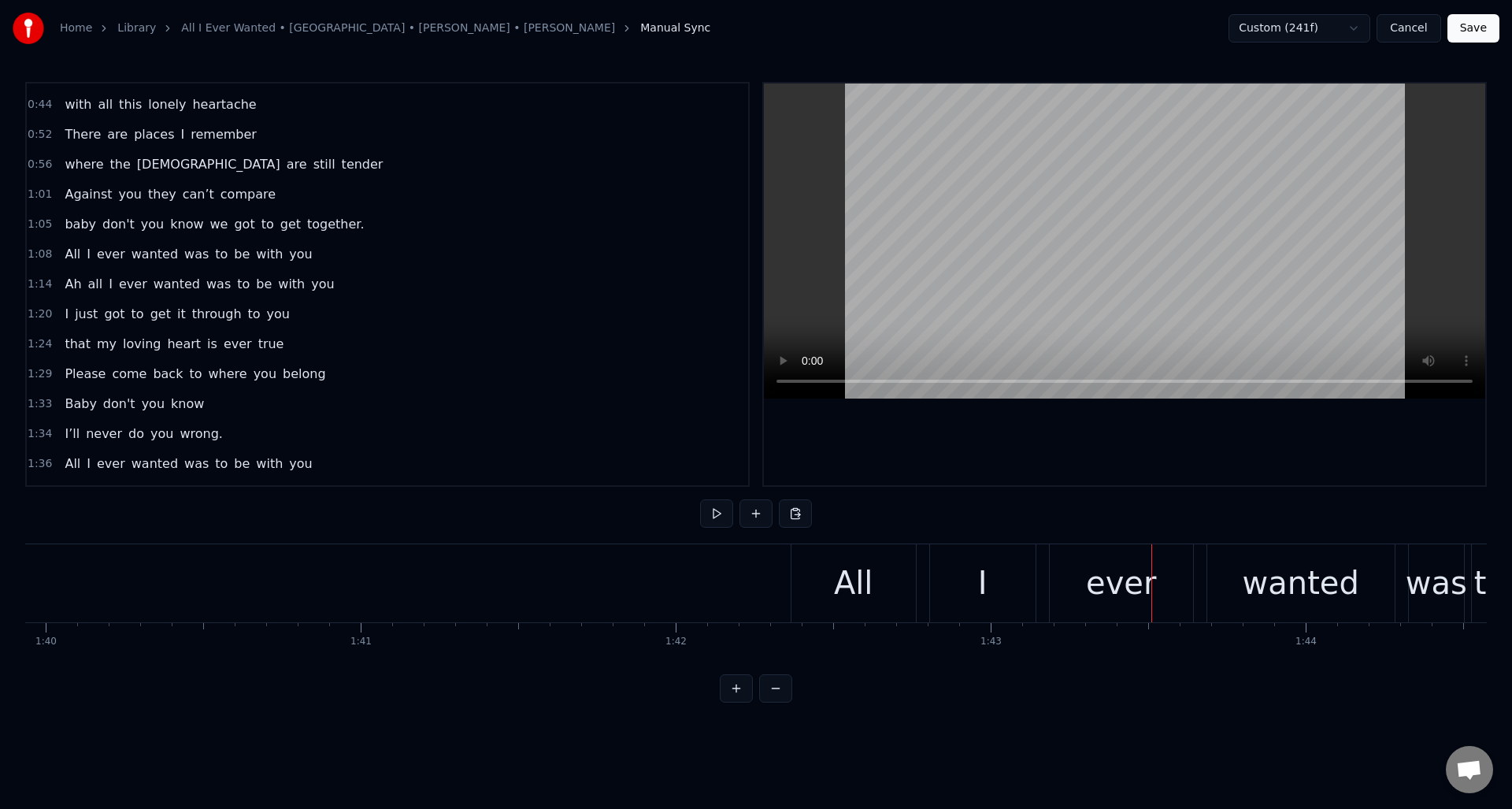
scroll to position [0, 31733]
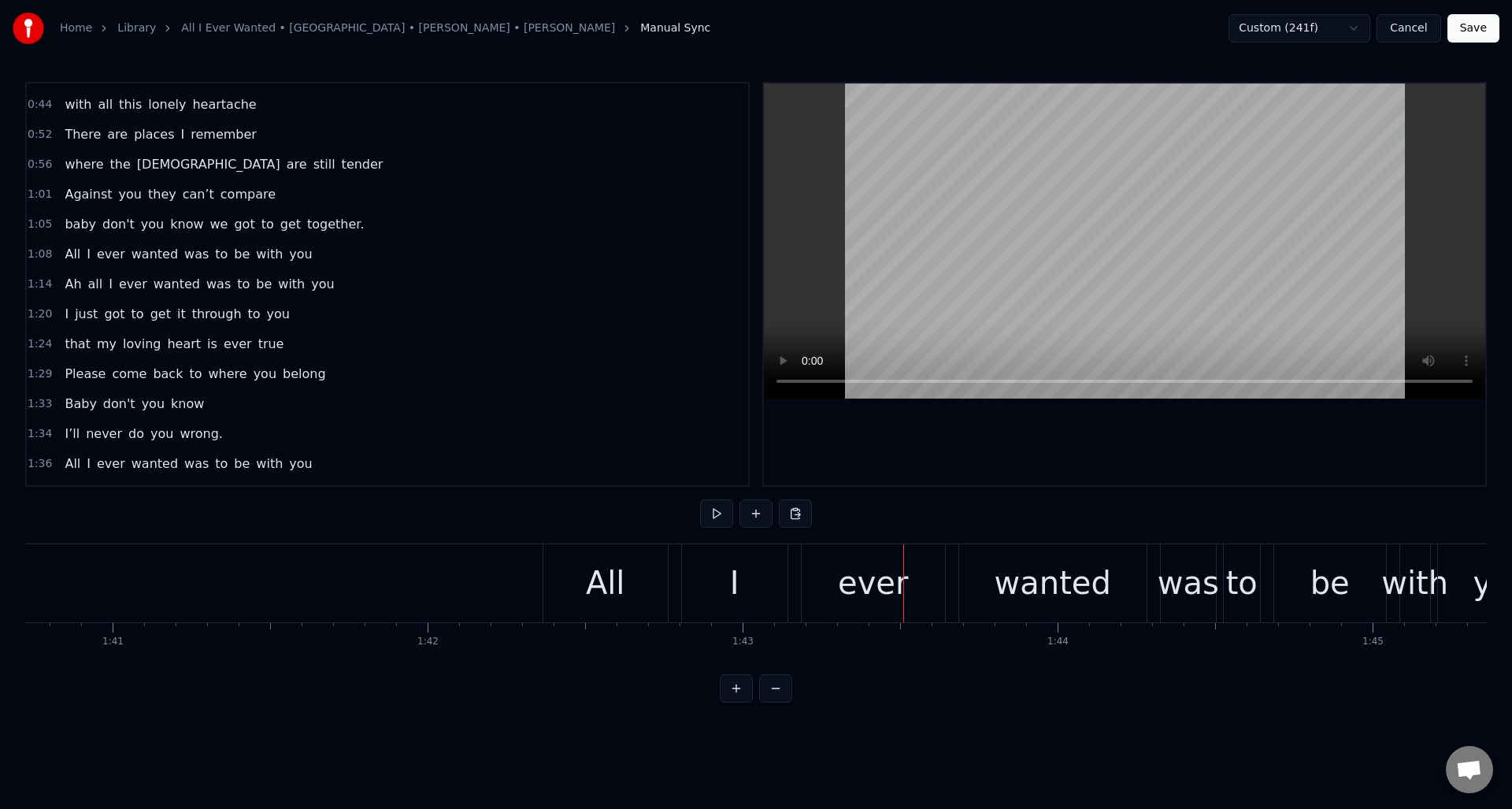
click at [600, 572] on div "All" at bounding box center [605, 584] width 39 height 48
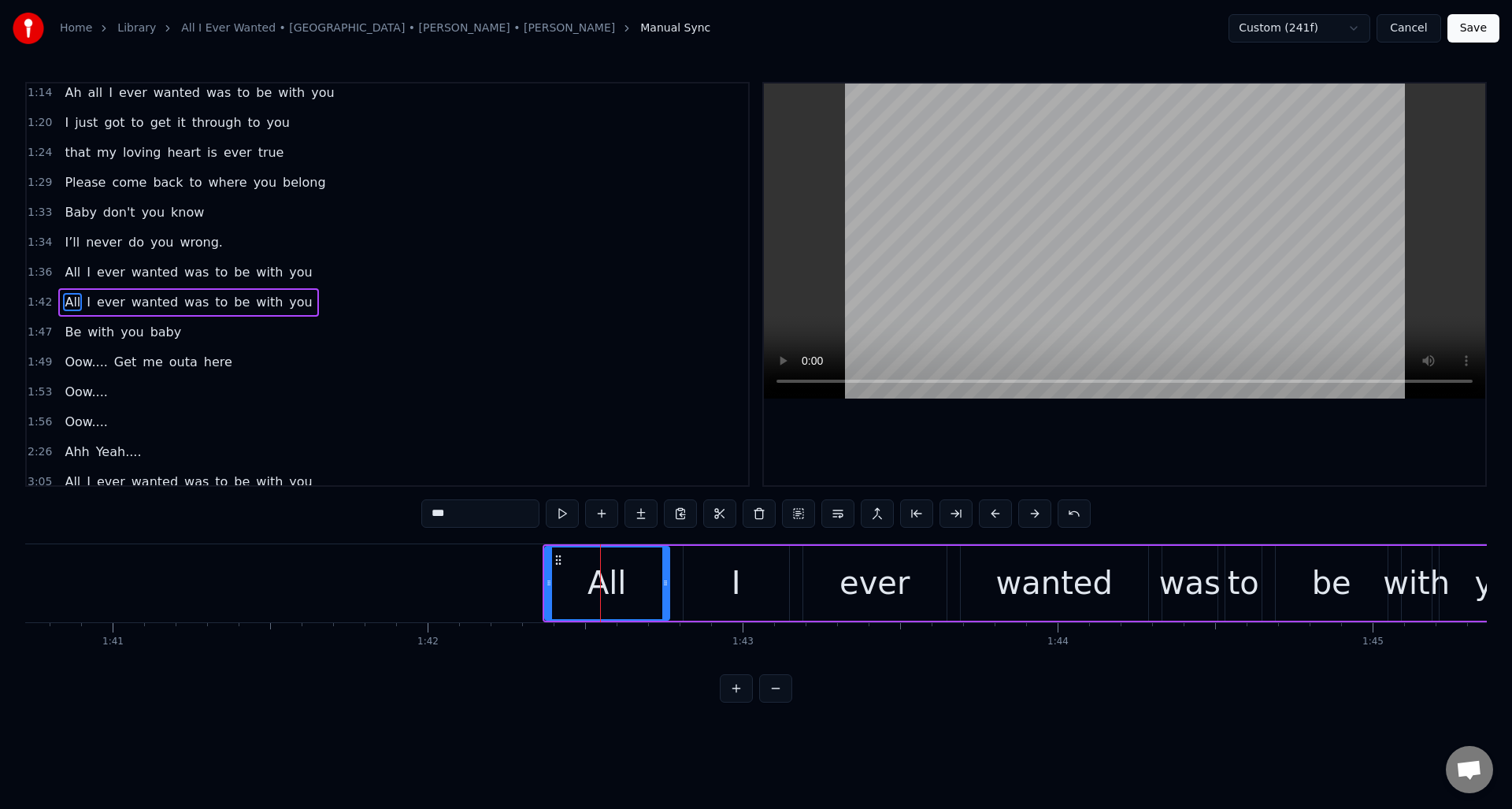
scroll to position [323, 0]
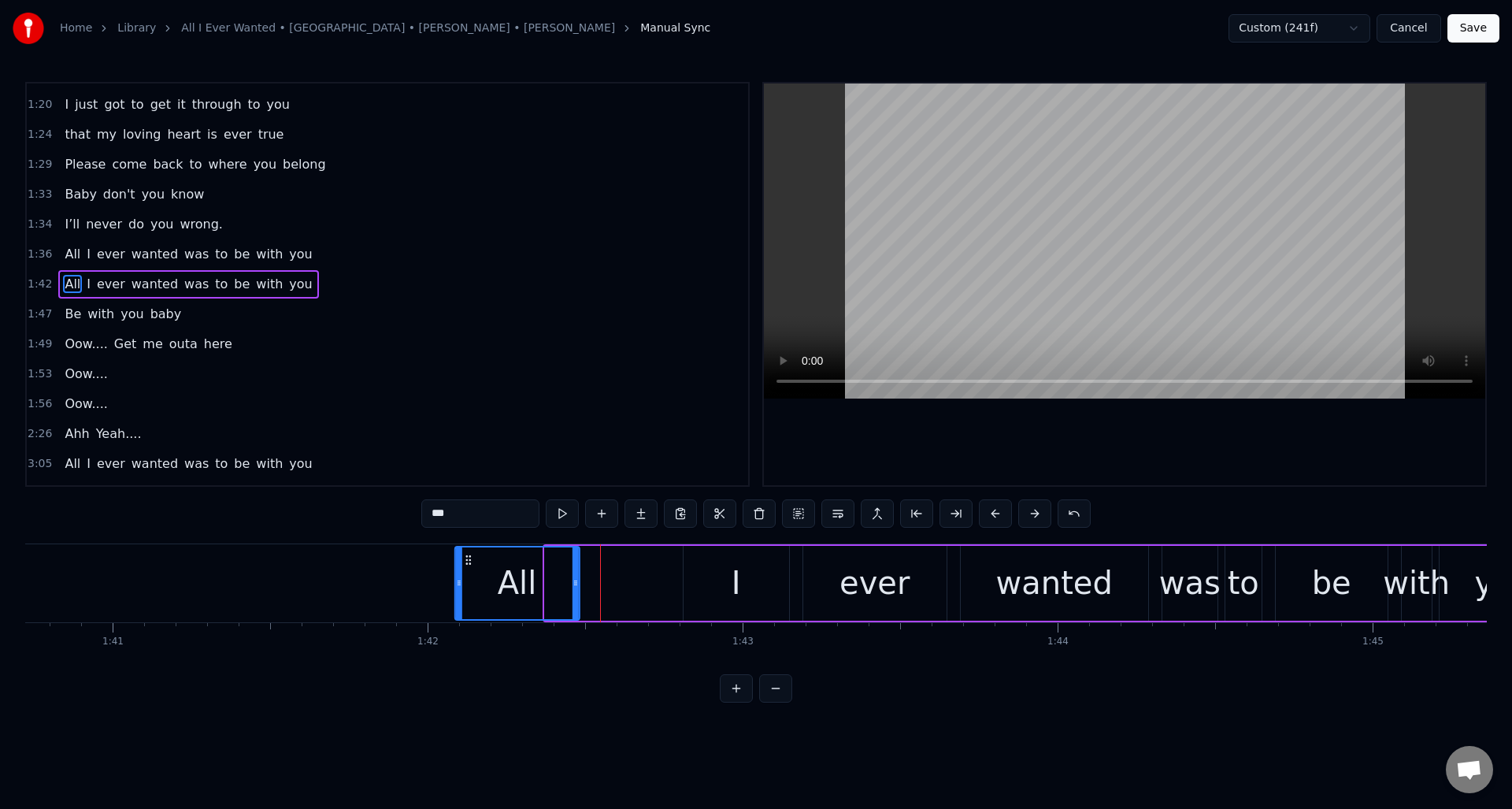
drag, startPoint x: 558, startPoint y: 558, endPoint x: 487, endPoint y: 562, distance: 71.1
click at [468, 561] on icon at bounding box center [469, 561] width 13 height 13
drag, startPoint x: 577, startPoint y: 566, endPoint x: 543, endPoint y: 562, distance: 34.2
click at [513, 569] on div at bounding box center [511, 584] width 6 height 71
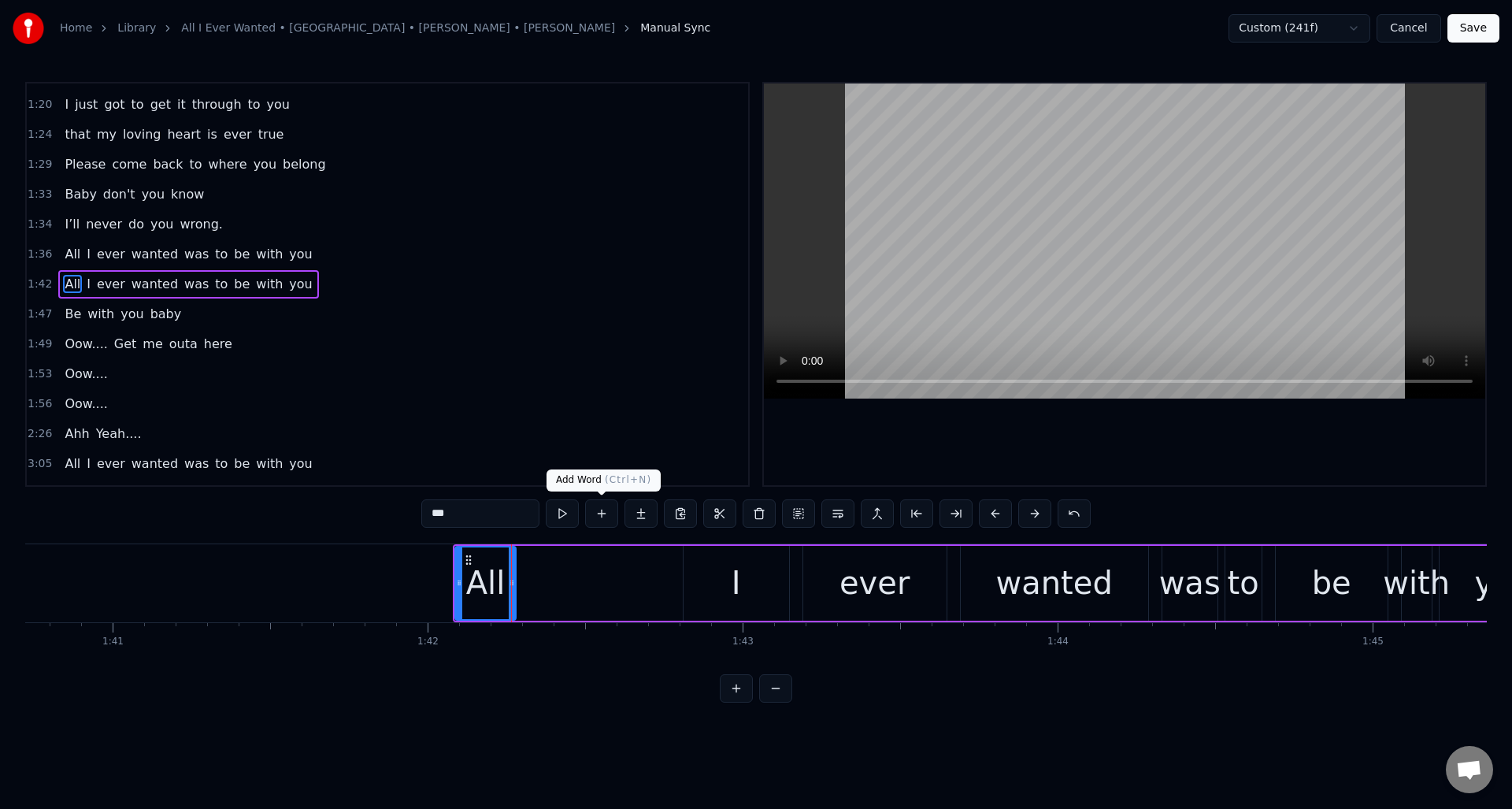
click at [600, 519] on button at bounding box center [602, 513] width 33 height 28
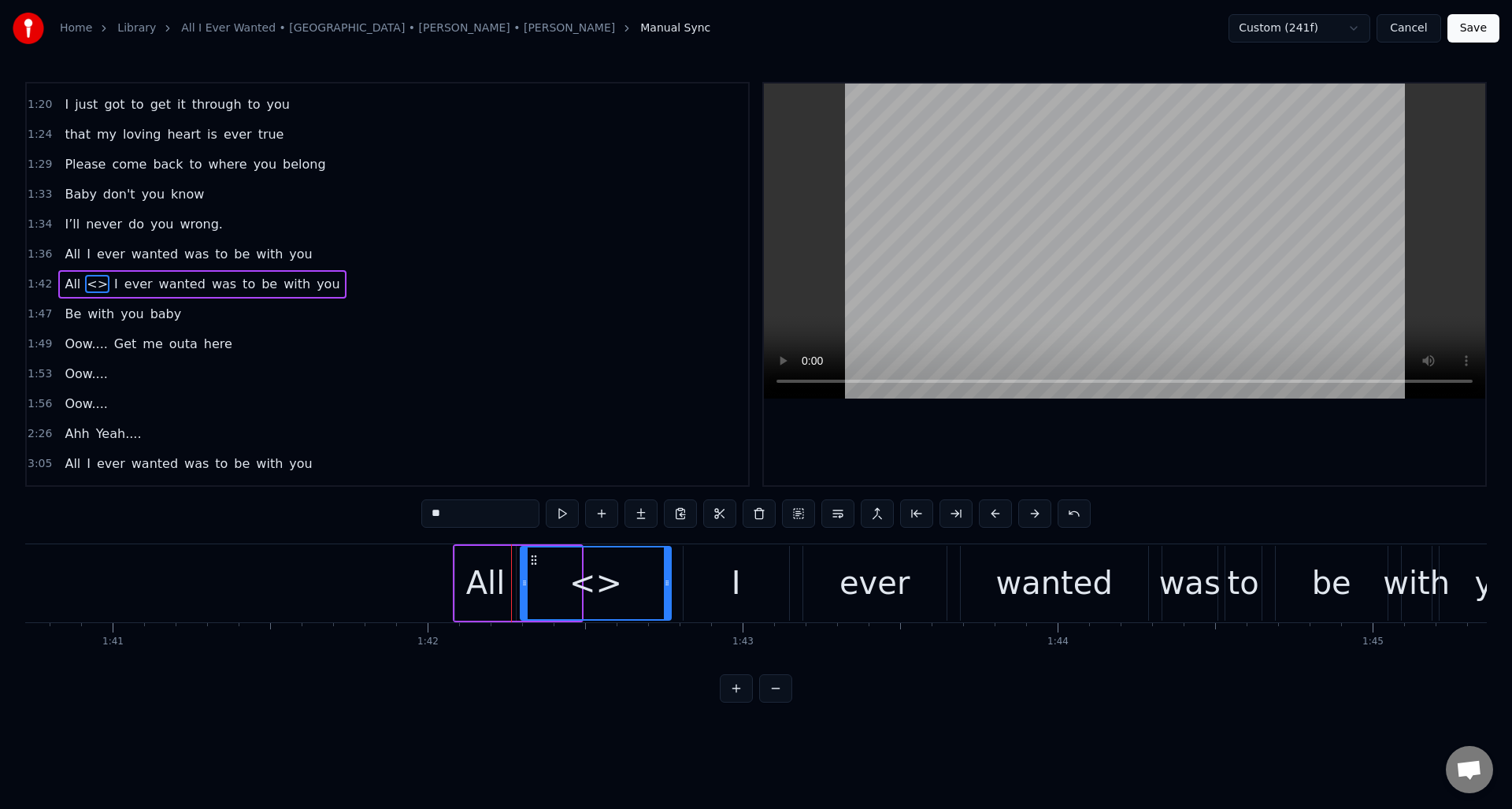
drag, startPoint x: 579, startPoint y: 574, endPoint x: 661, endPoint y: 570, distance: 82.1
click at [669, 570] on div at bounding box center [667, 584] width 6 height 71
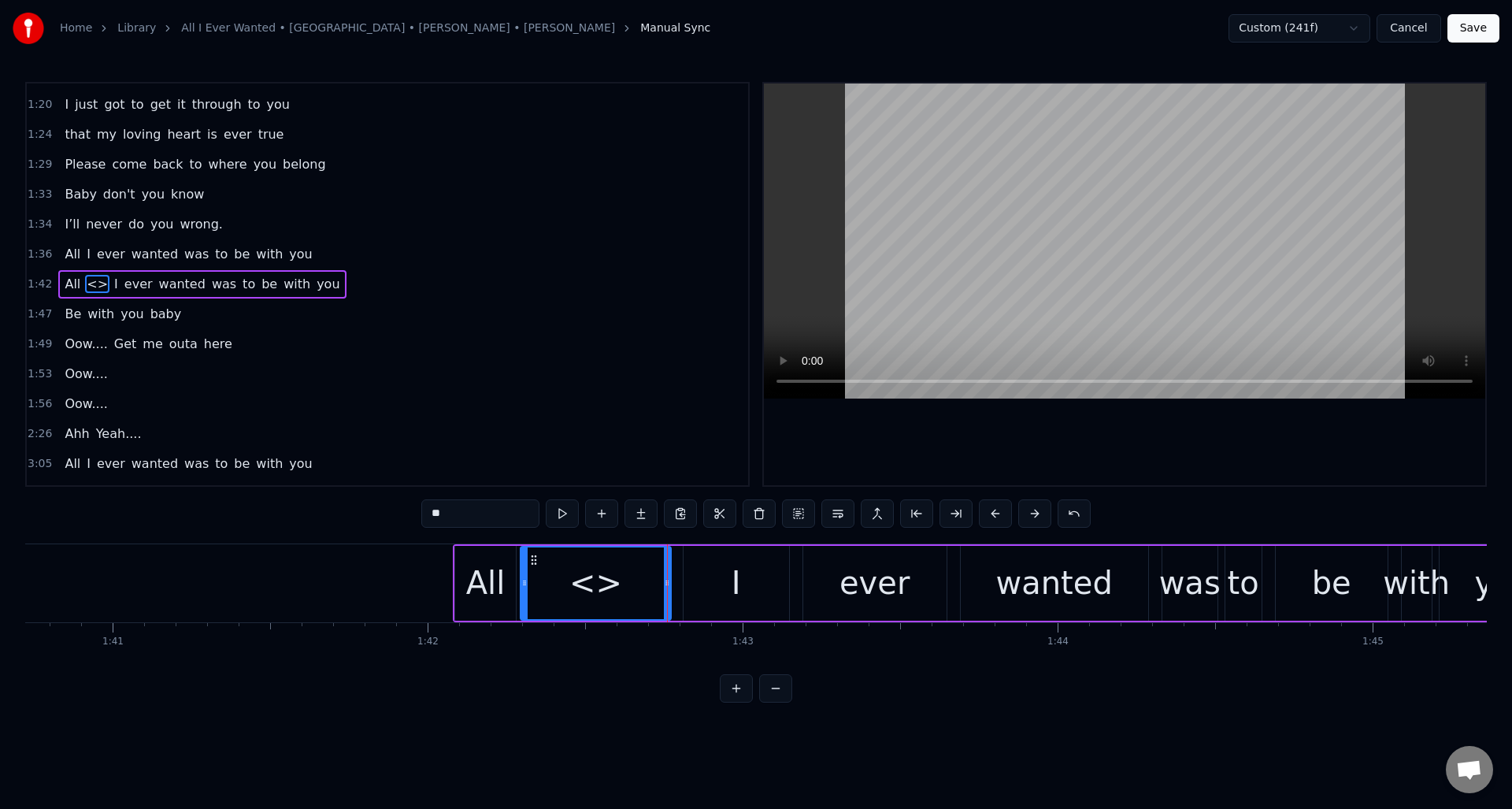
click at [477, 561] on div "All" at bounding box center [485, 584] width 39 height 48
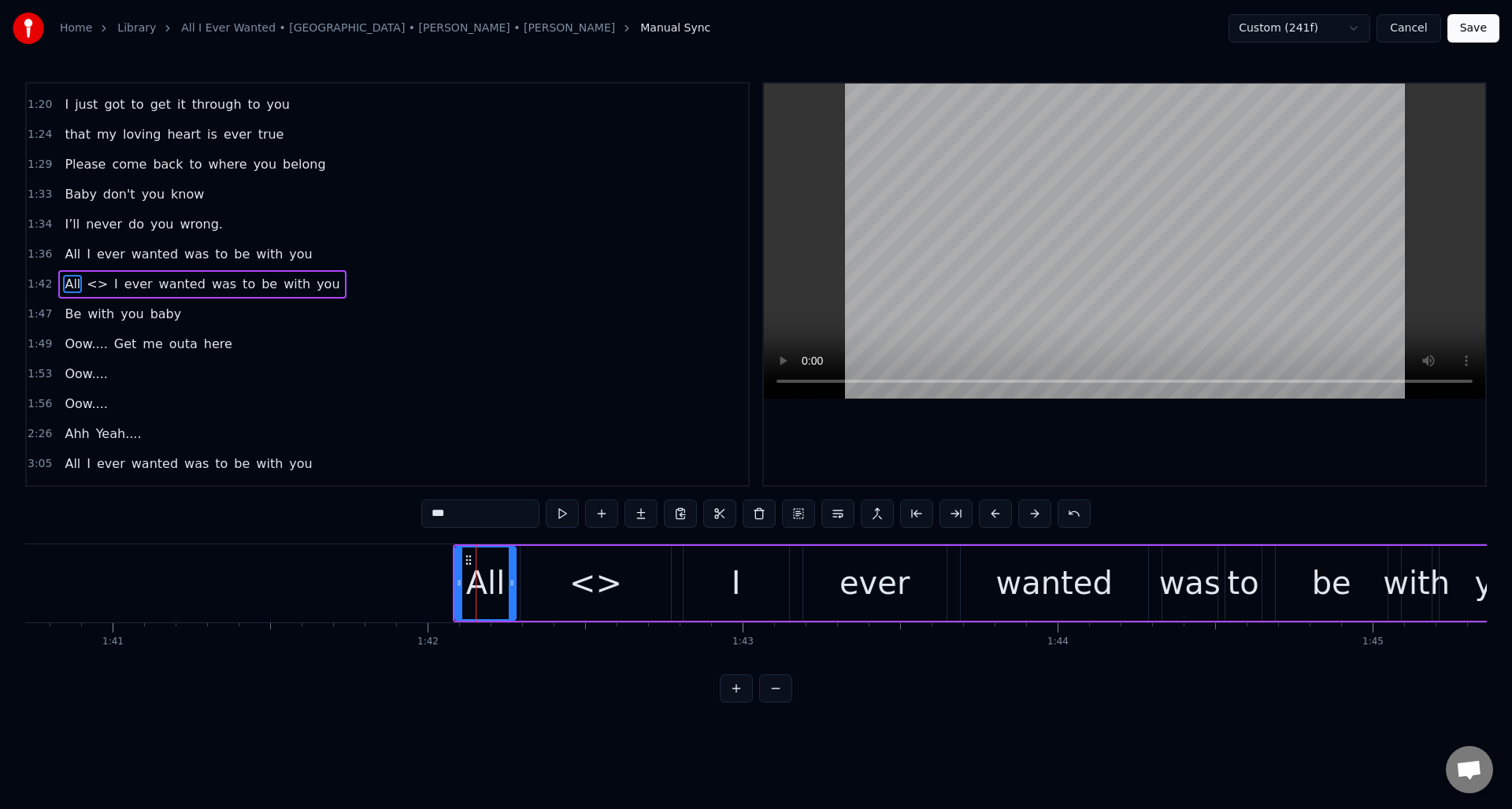
drag, startPoint x: 464, startPoint y: 514, endPoint x: 441, endPoint y: 516, distance: 23.1
click at [441, 516] on input "***" at bounding box center [480, 513] width 118 height 28
click at [591, 583] on div "<>" at bounding box center [596, 584] width 53 height 48
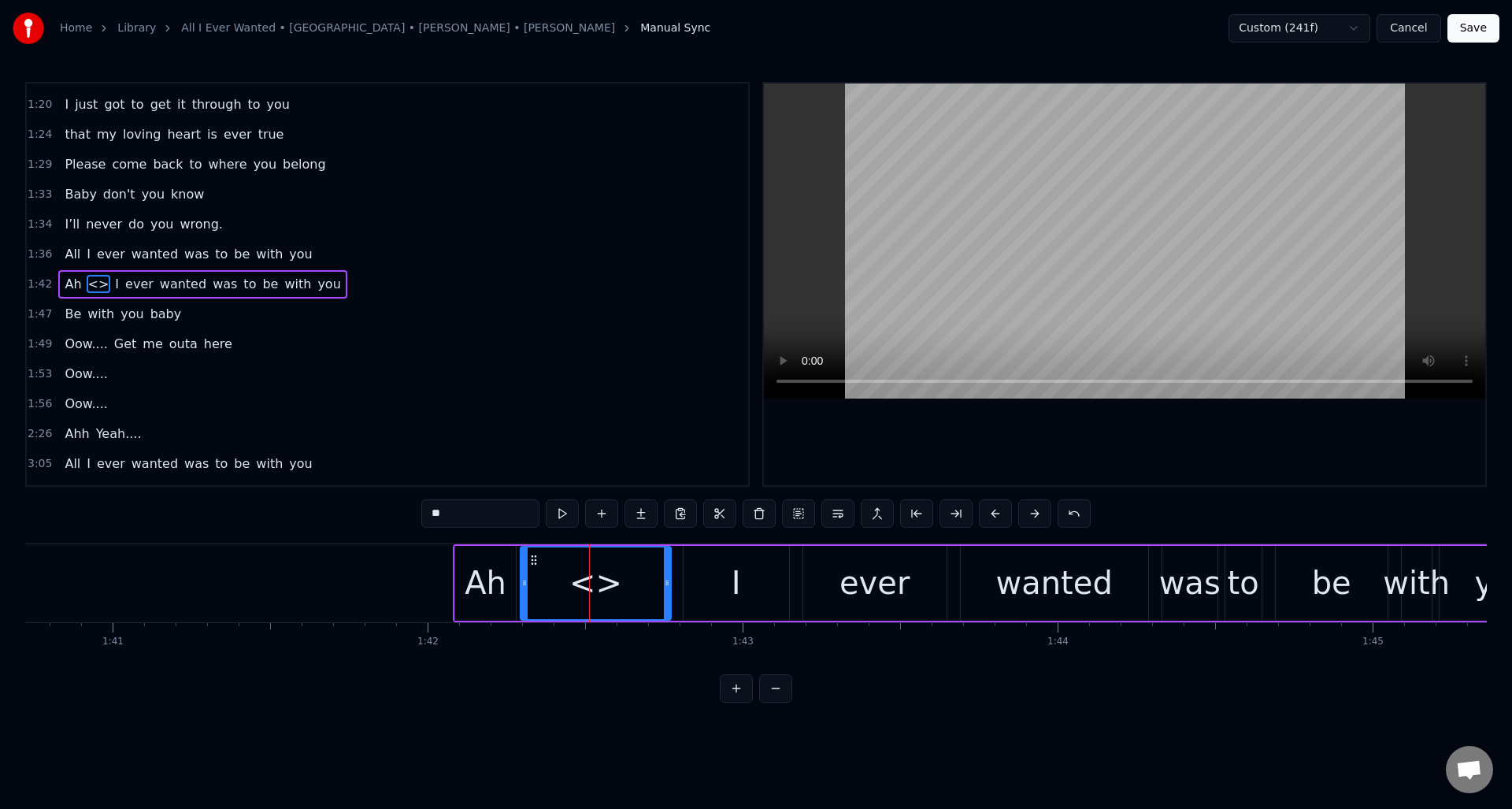
drag, startPoint x: 459, startPoint y: 518, endPoint x: 420, endPoint y: 517, distance: 39.0
click at [421, 517] on input "**" at bounding box center [480, 513] width 118 height 28
type input "***"
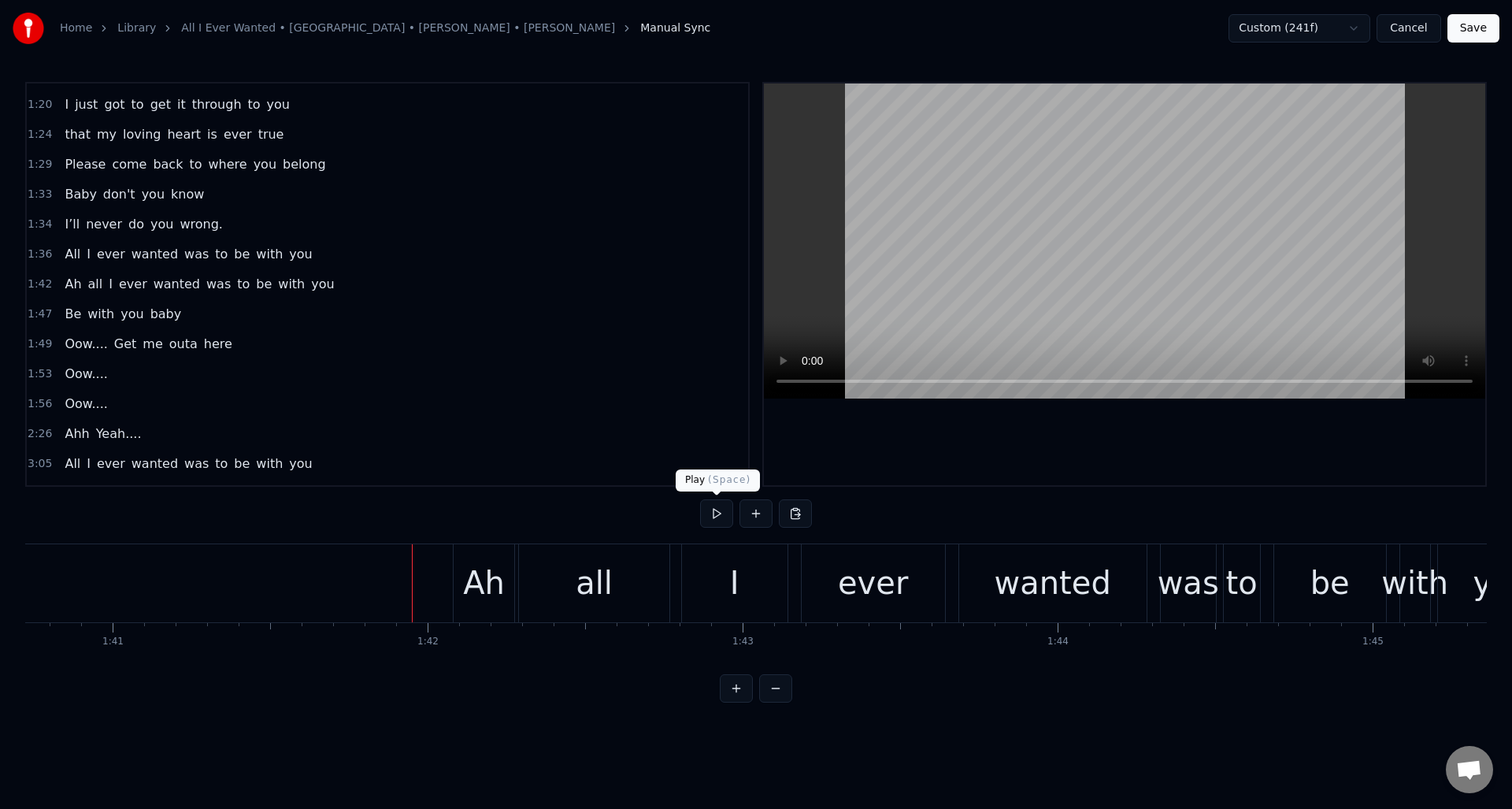
click at [714, 514] on button at bounding box center [717, 513] width 33 height 28
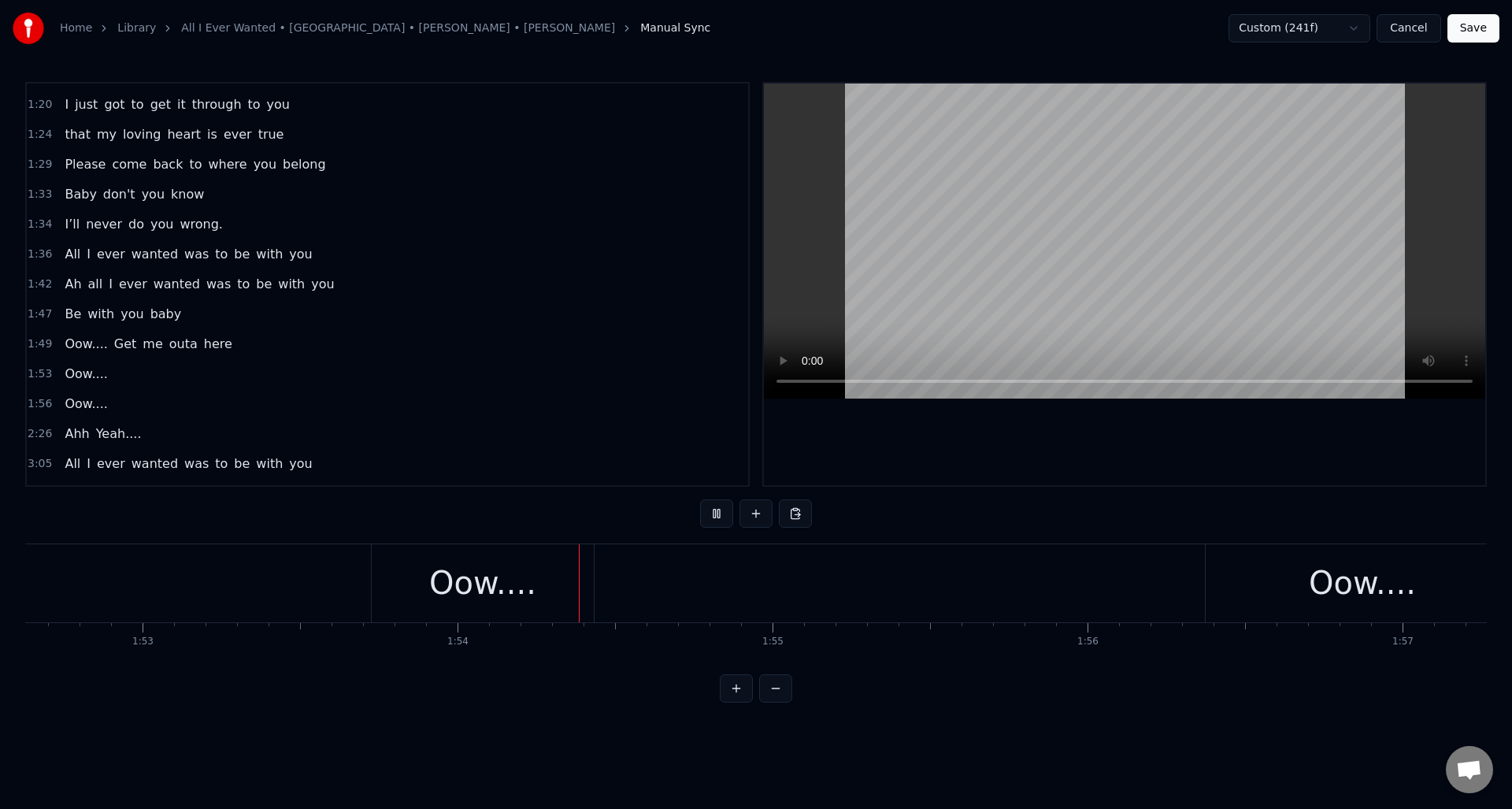
scroll to position [0, 35771]
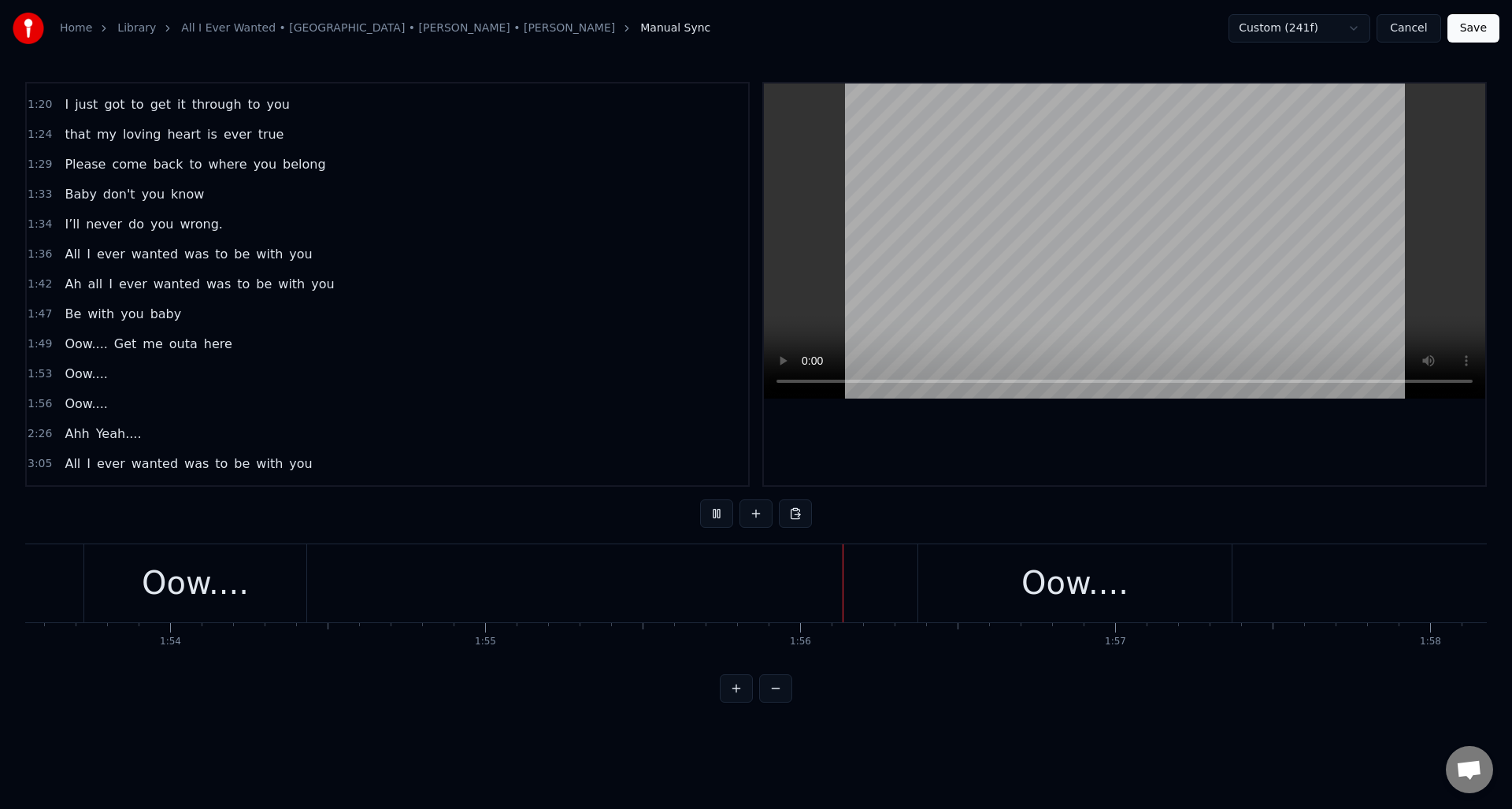
click at [714, 514] on button at bounding box center [717, 513] width 33 height 28
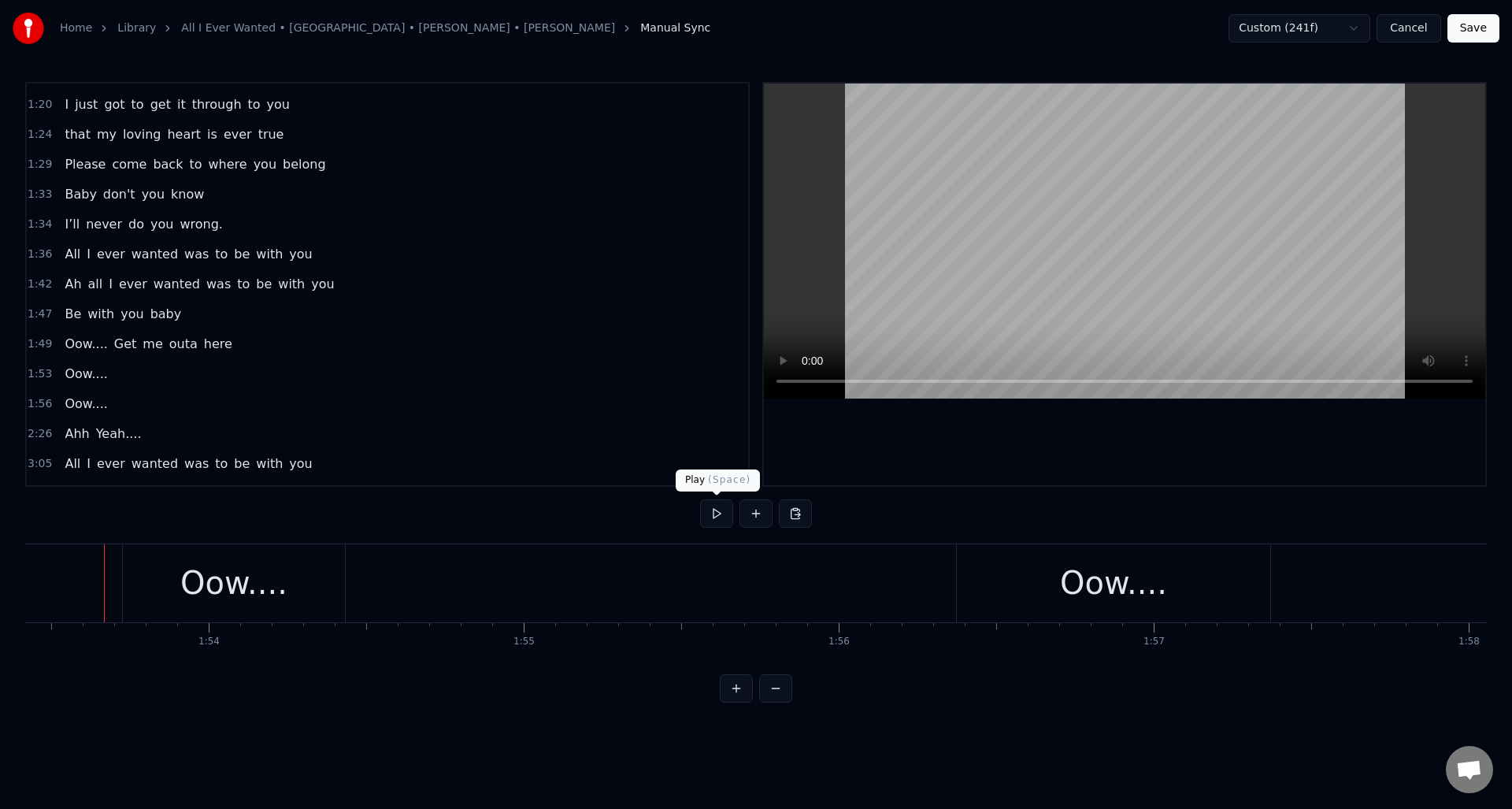
click at [709, 512] on button at bounding box center [717, 513] width 33 height 28
click at [717, 513] on button at bounding box center [717, 513] width 33 height 28
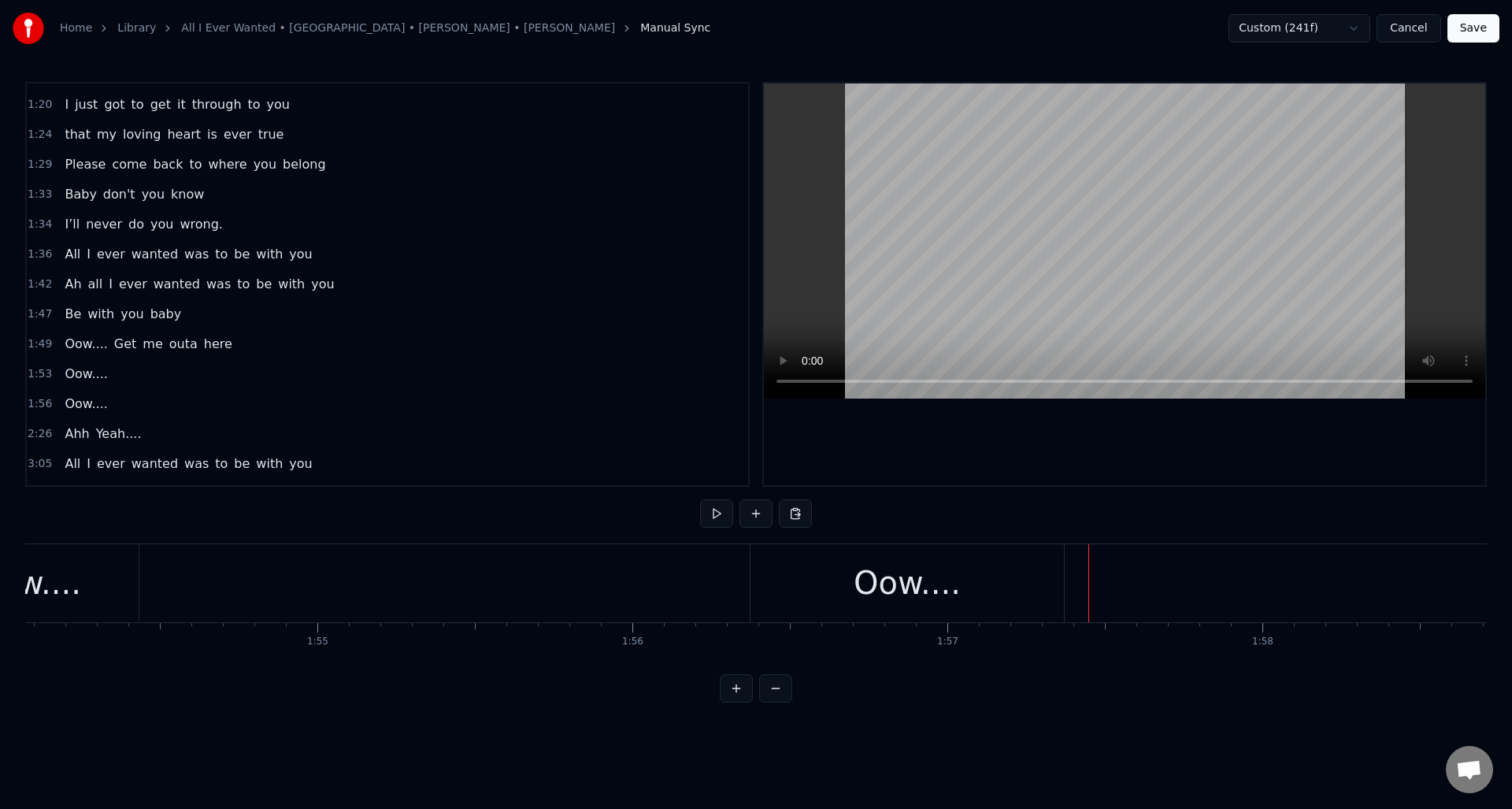
scroll to position [0, 35567]
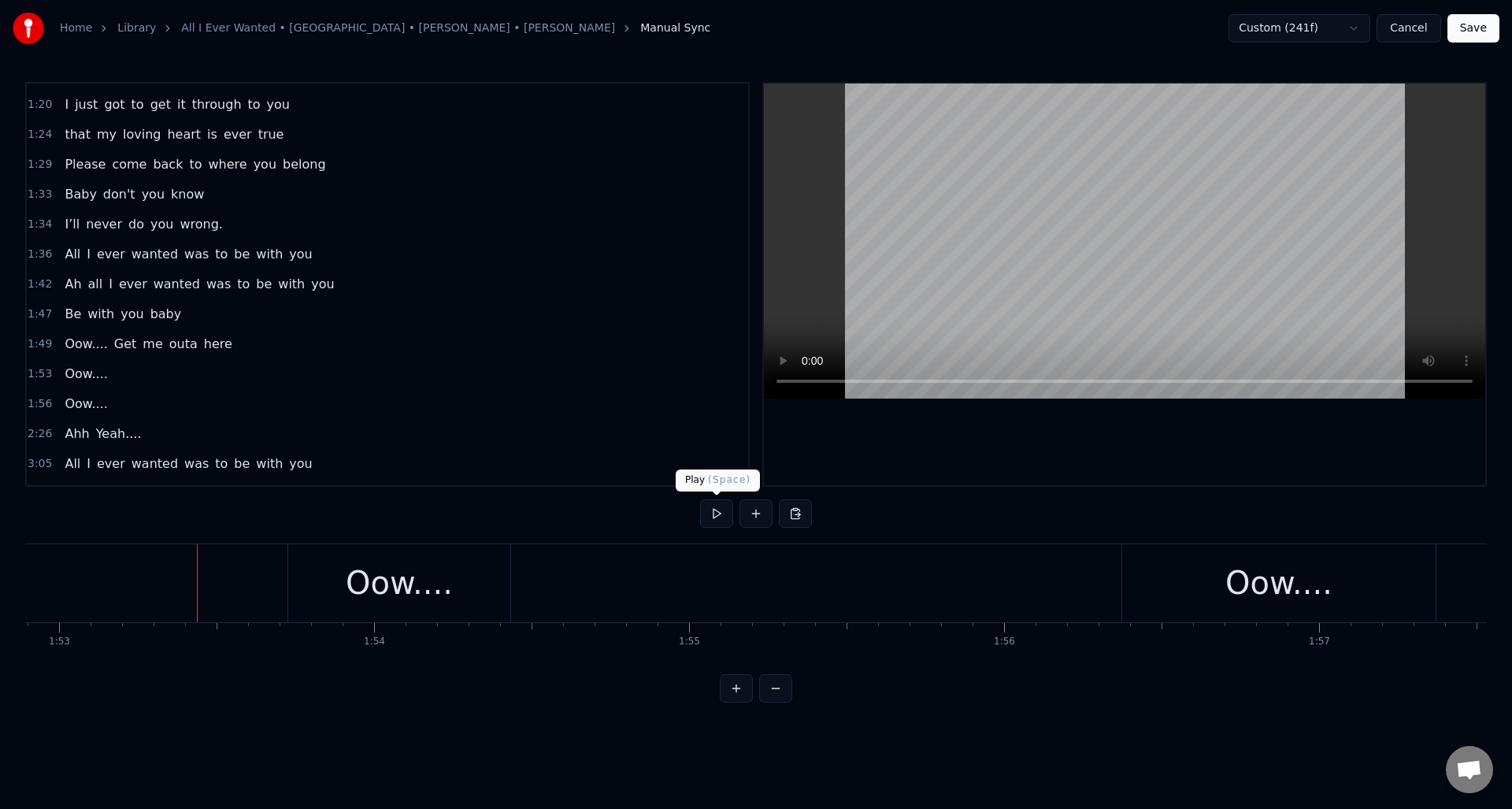
click at [706, 519] on button at bounding box center [717, 513] width 33 height 28
click at [715, 510] on button at bounding box center [717, 513] width 33 height 28
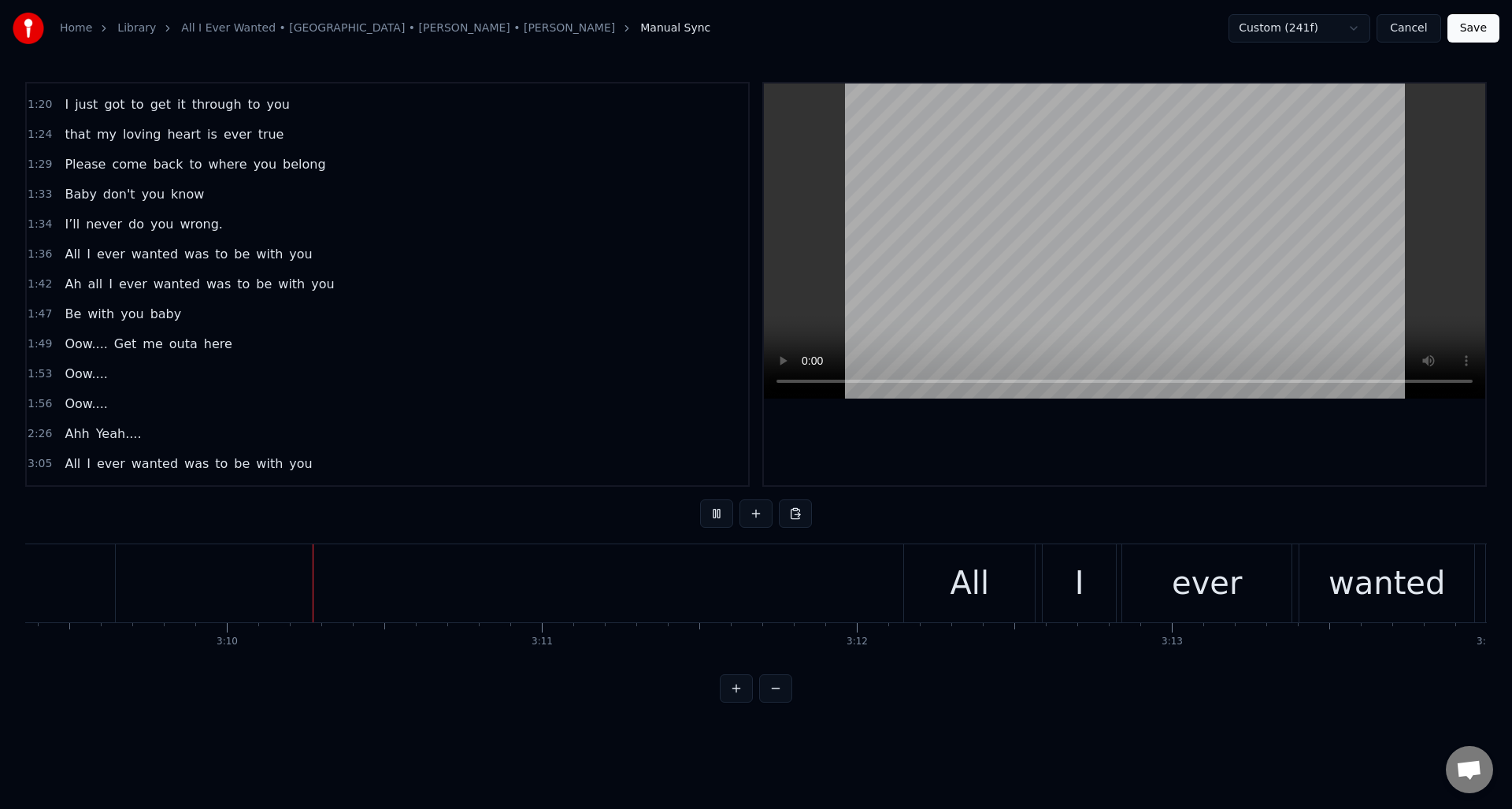
scroll to position [0, 59675]
click at [717, 511] on button at bounding box center [717, 513] width 33 height 28
click at [901, 574] on div "All" at bounding box center [952, 583] width 131 height 78
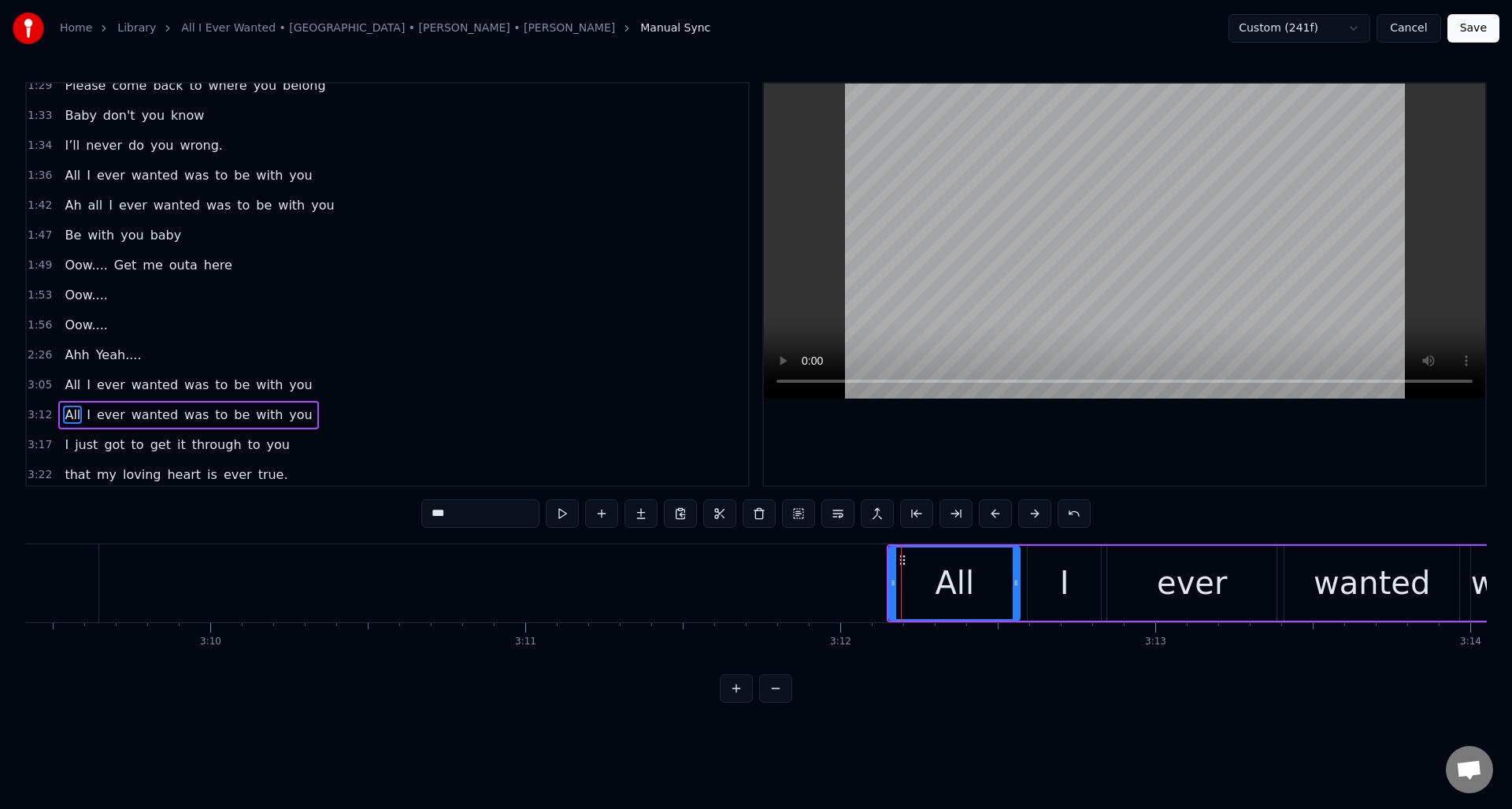
scroll to position [532, 0]
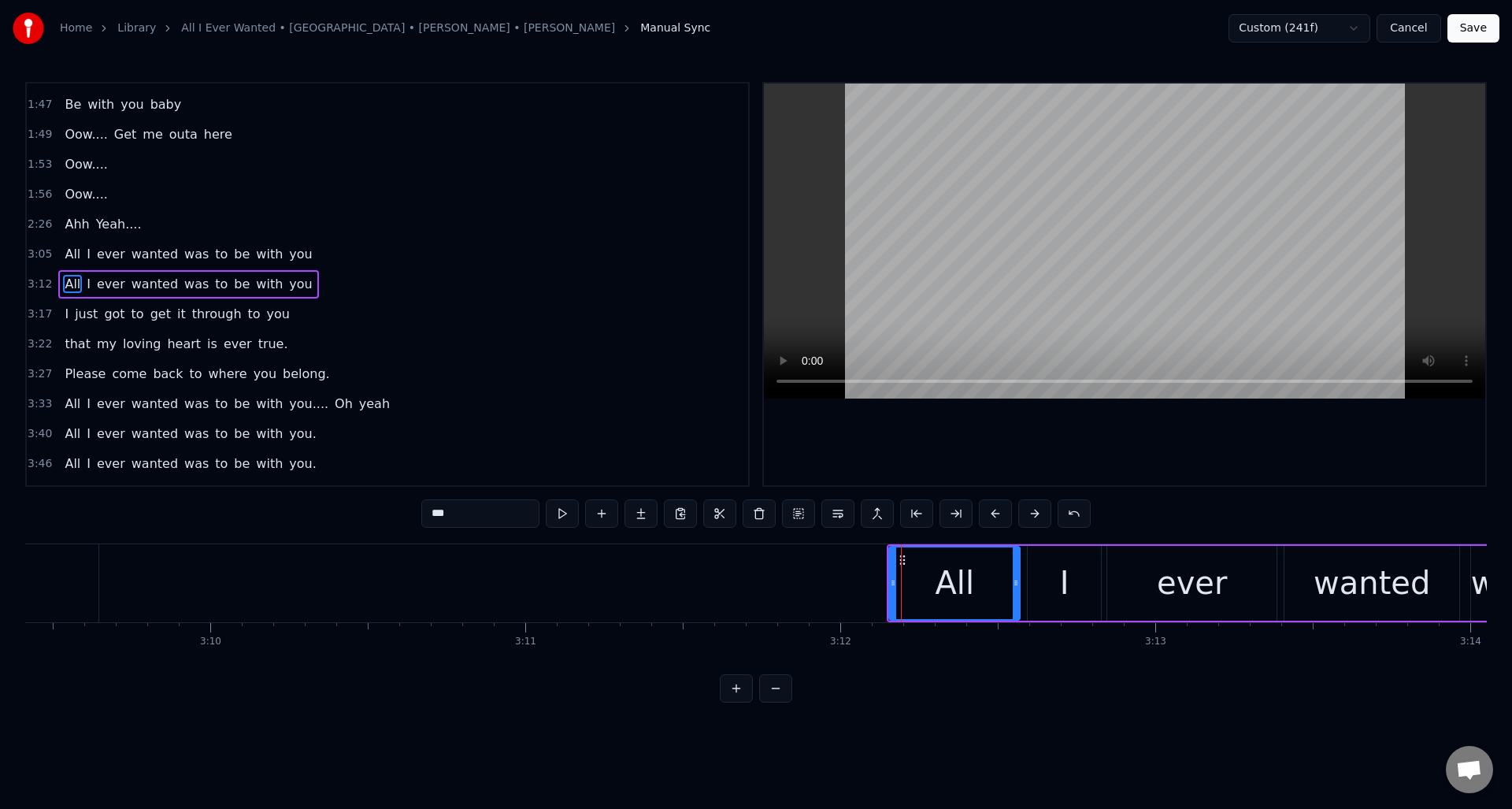
drag, startPoint x: 900, startPoint y: 560, endPoint x: 912, endPoint y: 564, distance: 12.6
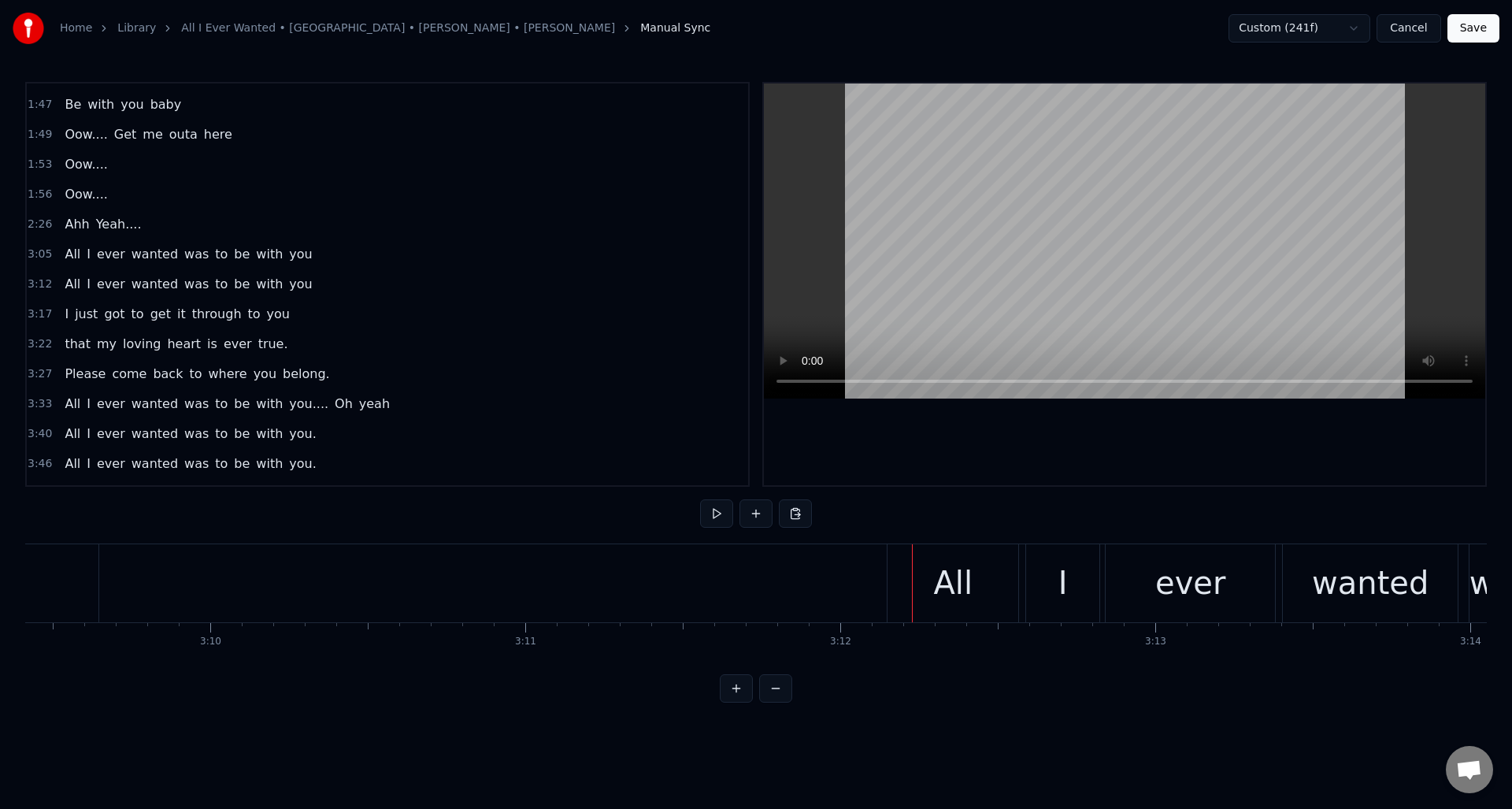
click at [920, 565] on div "All" at bounding box center [952, 583] width 131 height 78
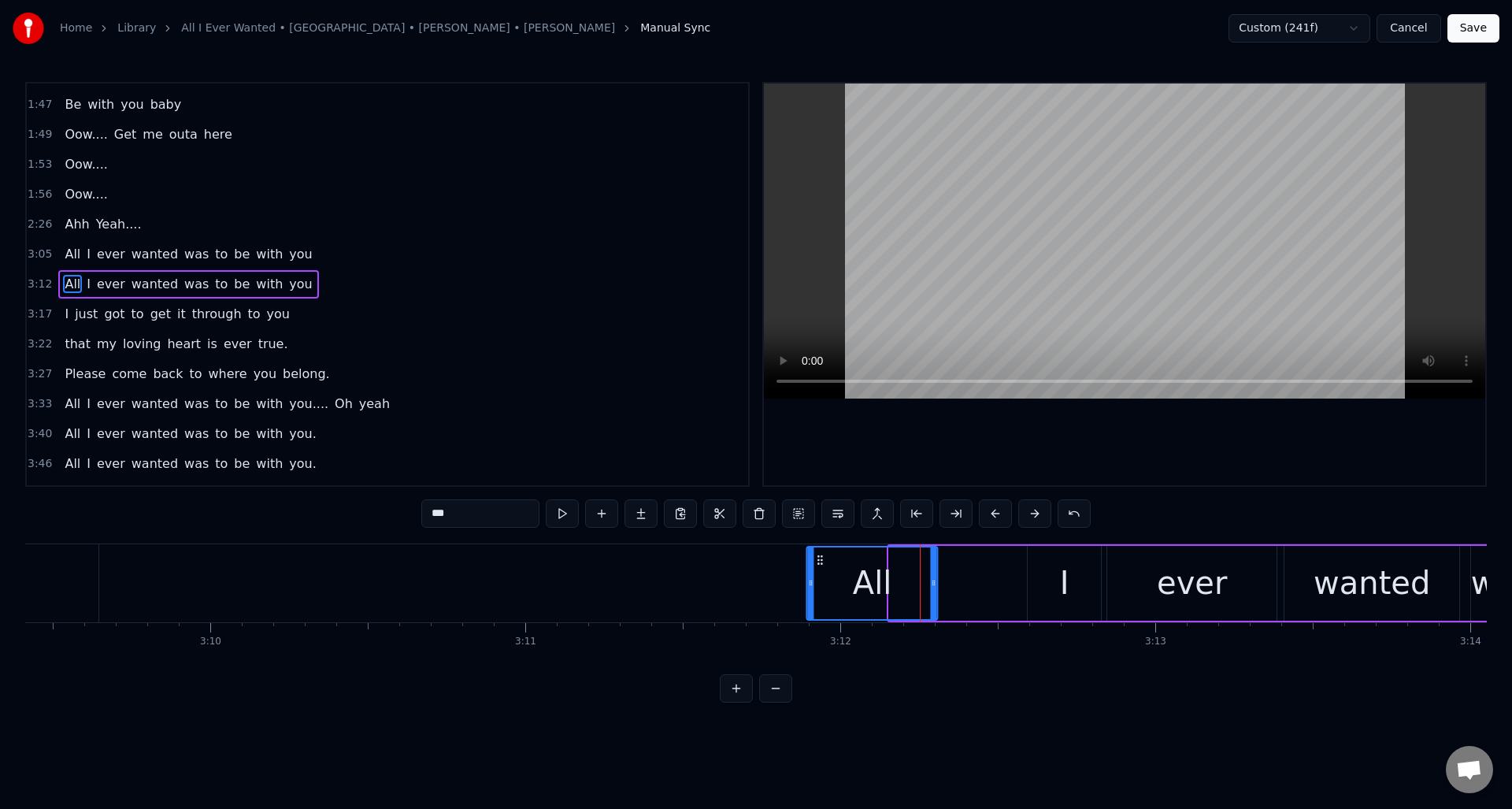
drag, startPoint x: 903, startPoint y: 558, endPoint x: 854, endPoint y: 560, distance: 49.0
click at [821, 559] on icon at bounding box center [821, 561] width 13 height 13
drag, startPoint x: 933, startPoint y: 566, endPoint x: 874, endPoint y: 566, distance: 59.0
click at [857, 567] on div at bounding box center [854, 584] width 6 height 71
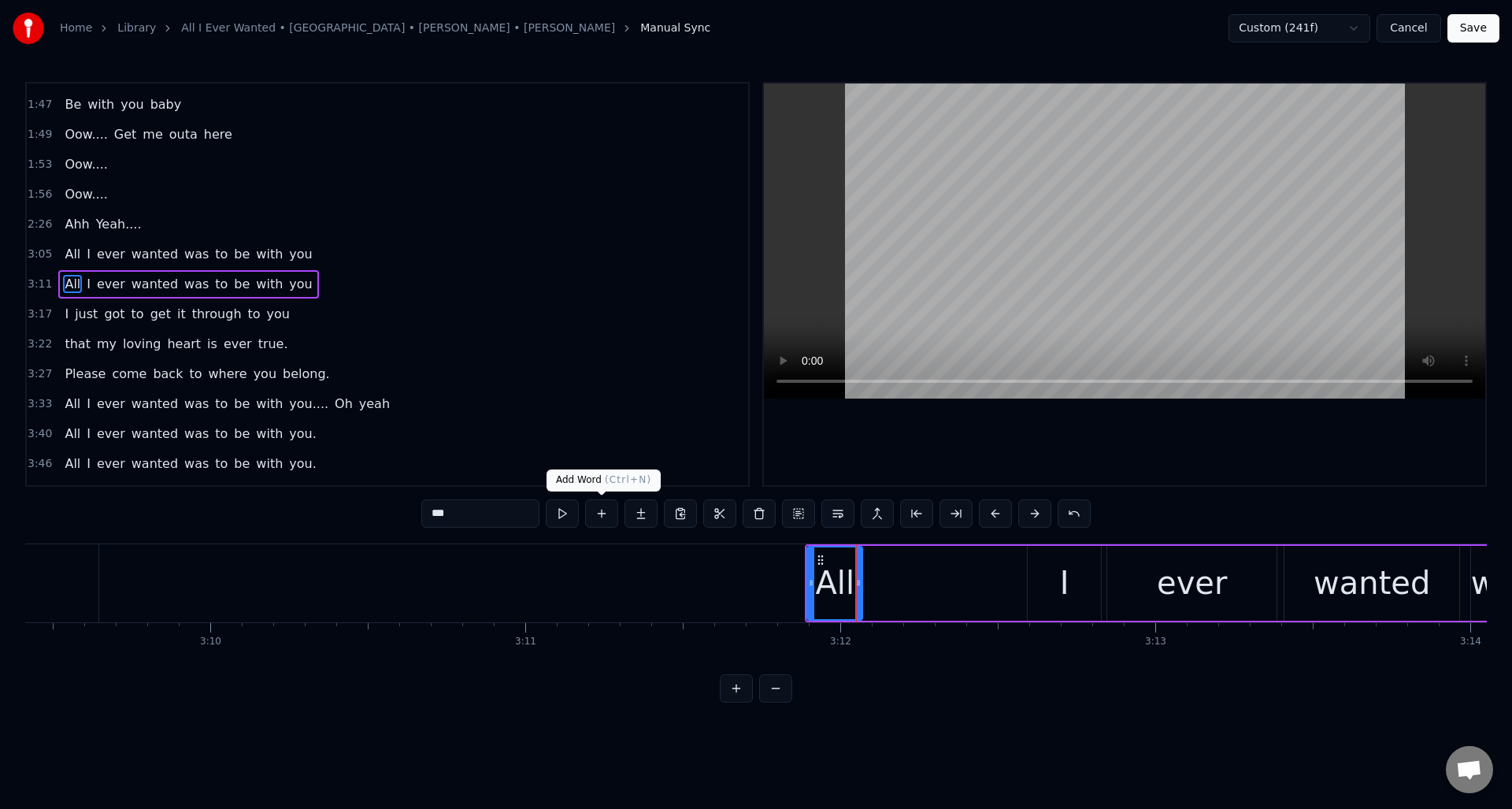
click at [604, 513] on button at bounding box center [602, 513] width 33 height 28
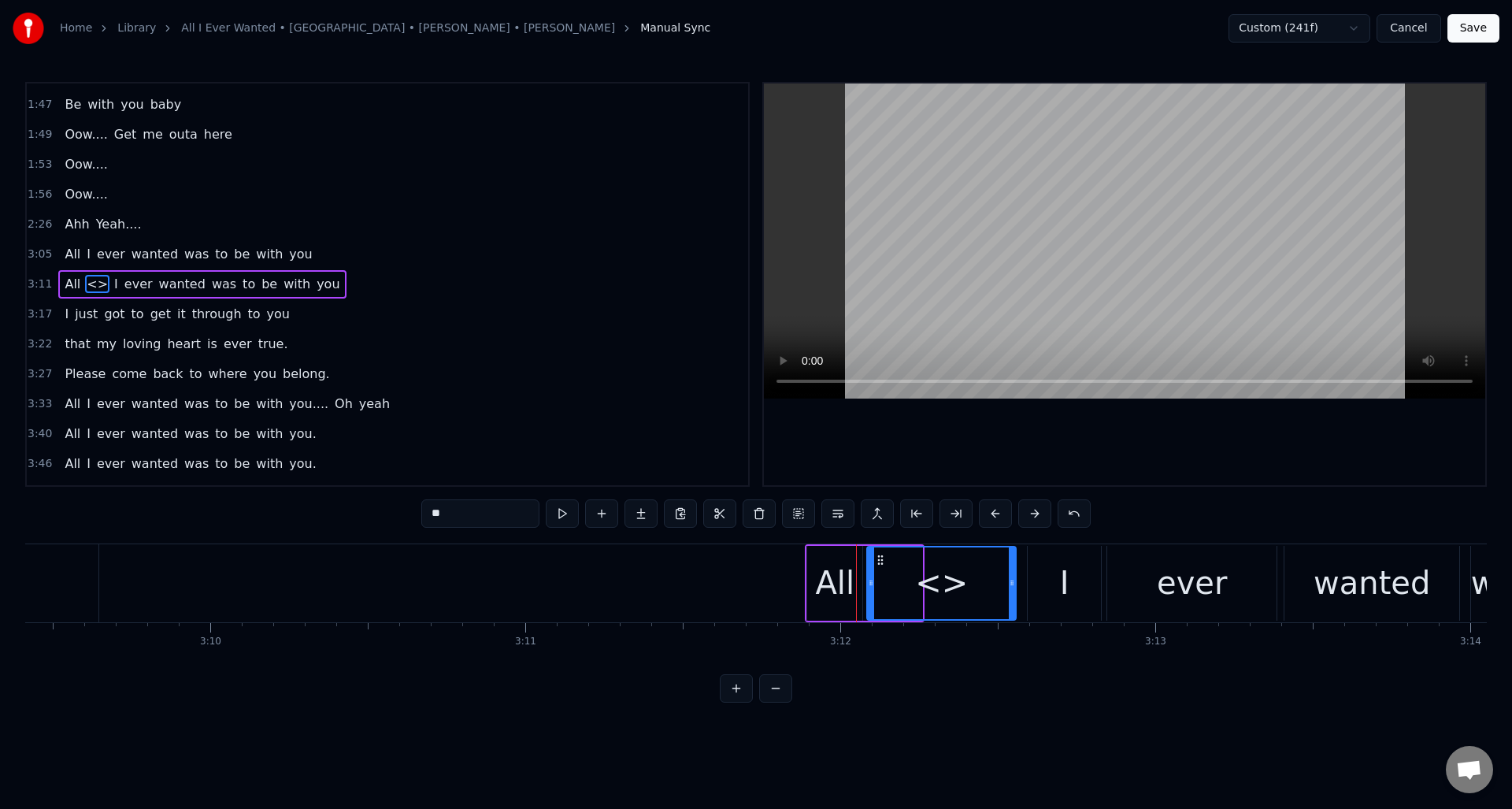
drag, startPoint x: 920, startPoint y: 576, endPoint x: 1014, endPoint y: 574, distance: 94.0
click at [1014, 574] on div at bounding box center [1012, 584] width 6 height 71
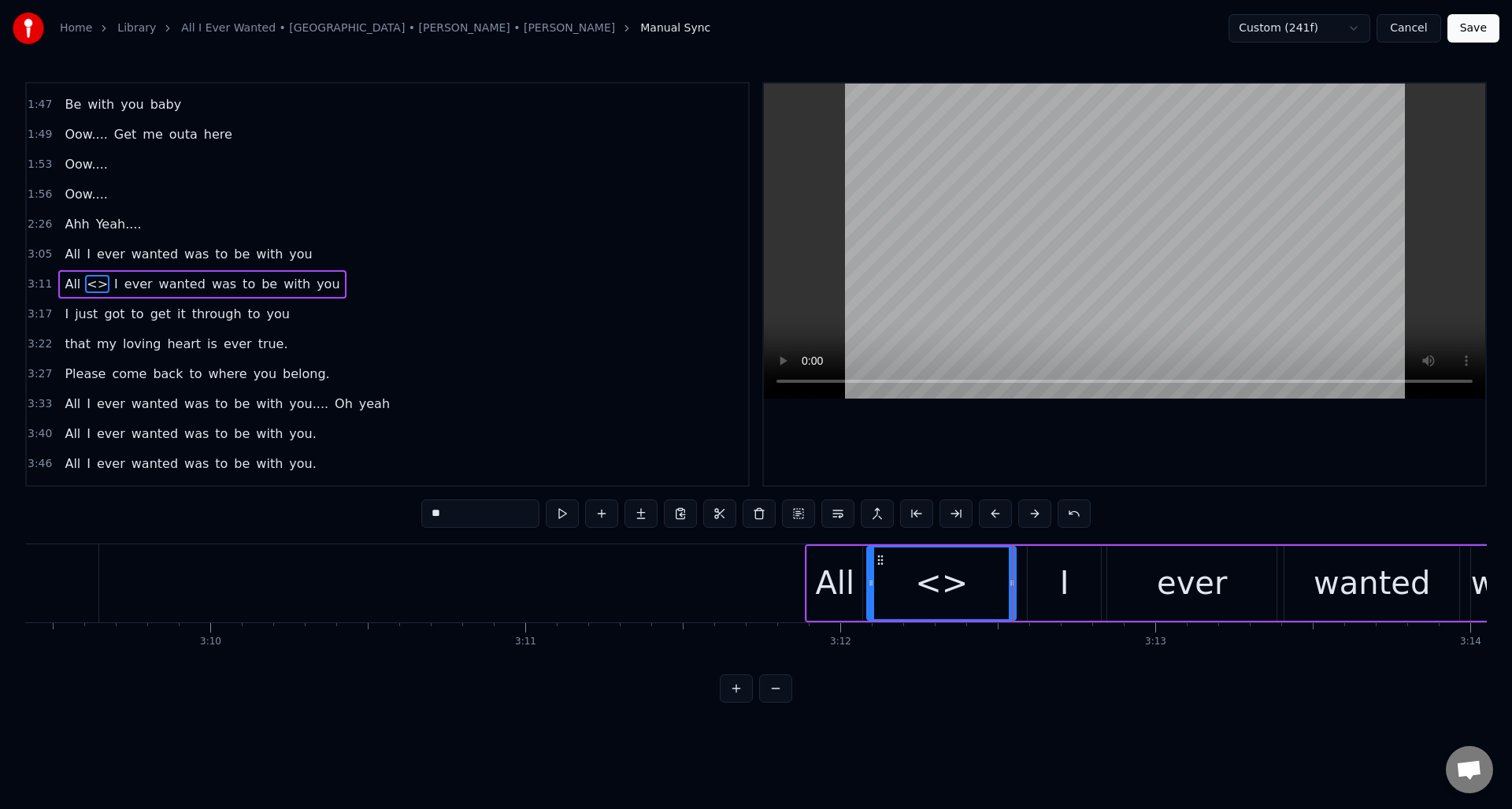
click at [473, 515] on input "**" at bounding box center [480, 513] width 118 height 28
drag, startPoint x: 473, startPoint y: 515, endPoint x: 425, endPoint y: 514, distance: 48.0
click at [425, 514] on input "**" at bounding box center [480, 513] width 118 height 28
click at [830, 586] on div "All" at bounding box center [835, 584] width 39 height 48
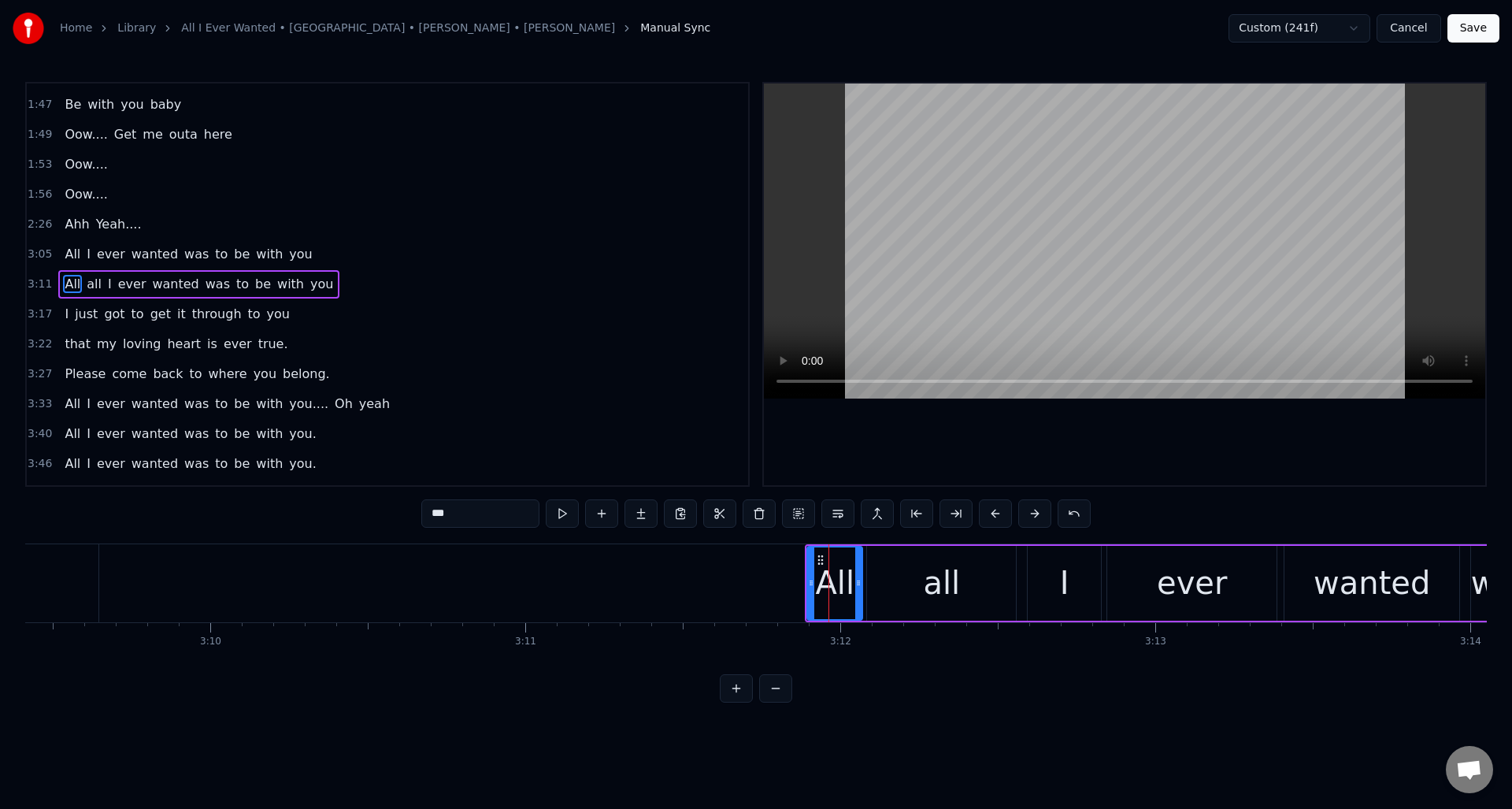
click at [453, 515] on input "***" at bounding box center [480, 513] width 118 height 28
type input "**"
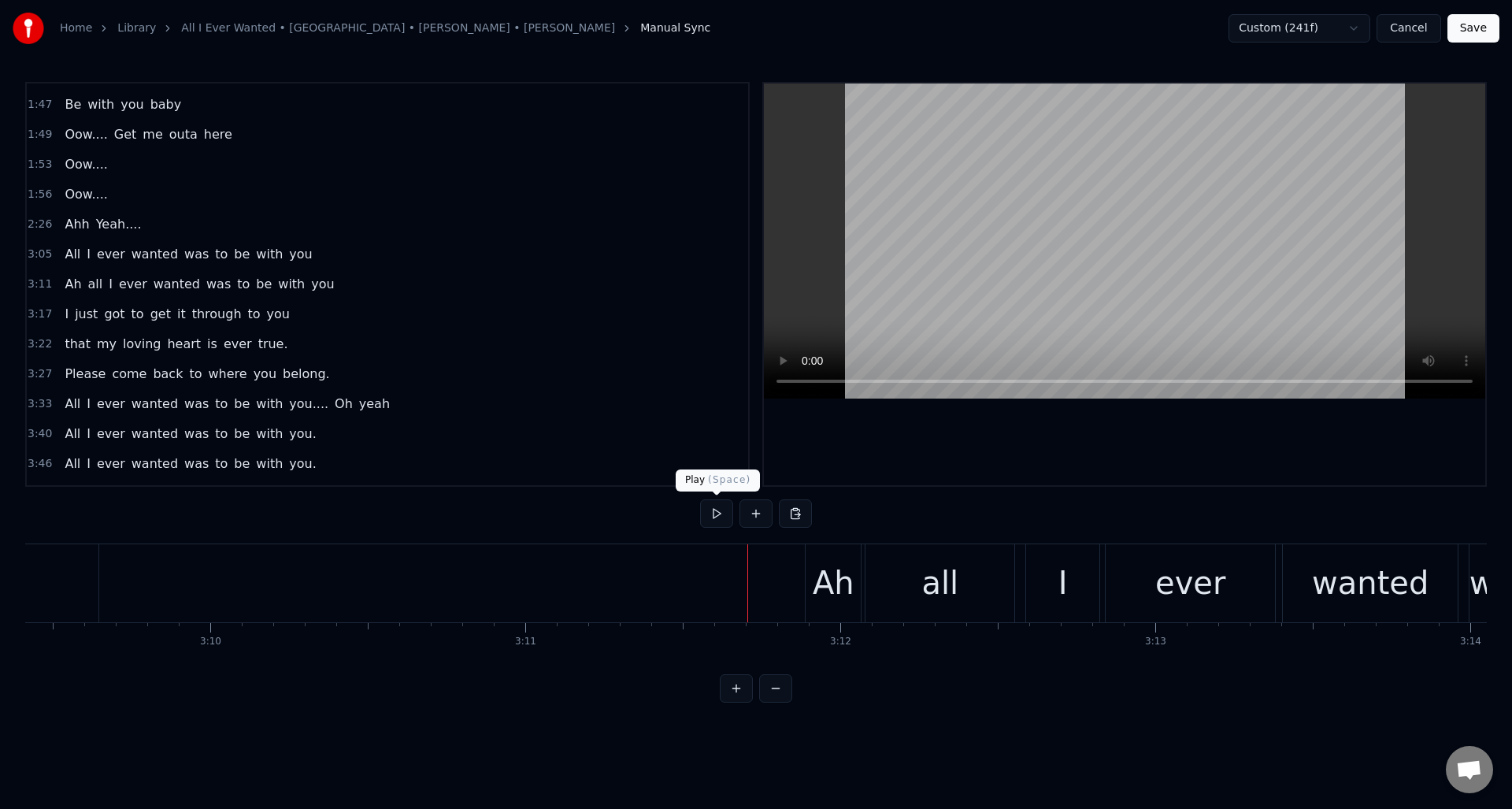
click at [717, 514] on button at bounding box center [717, 513] width 33 height 28
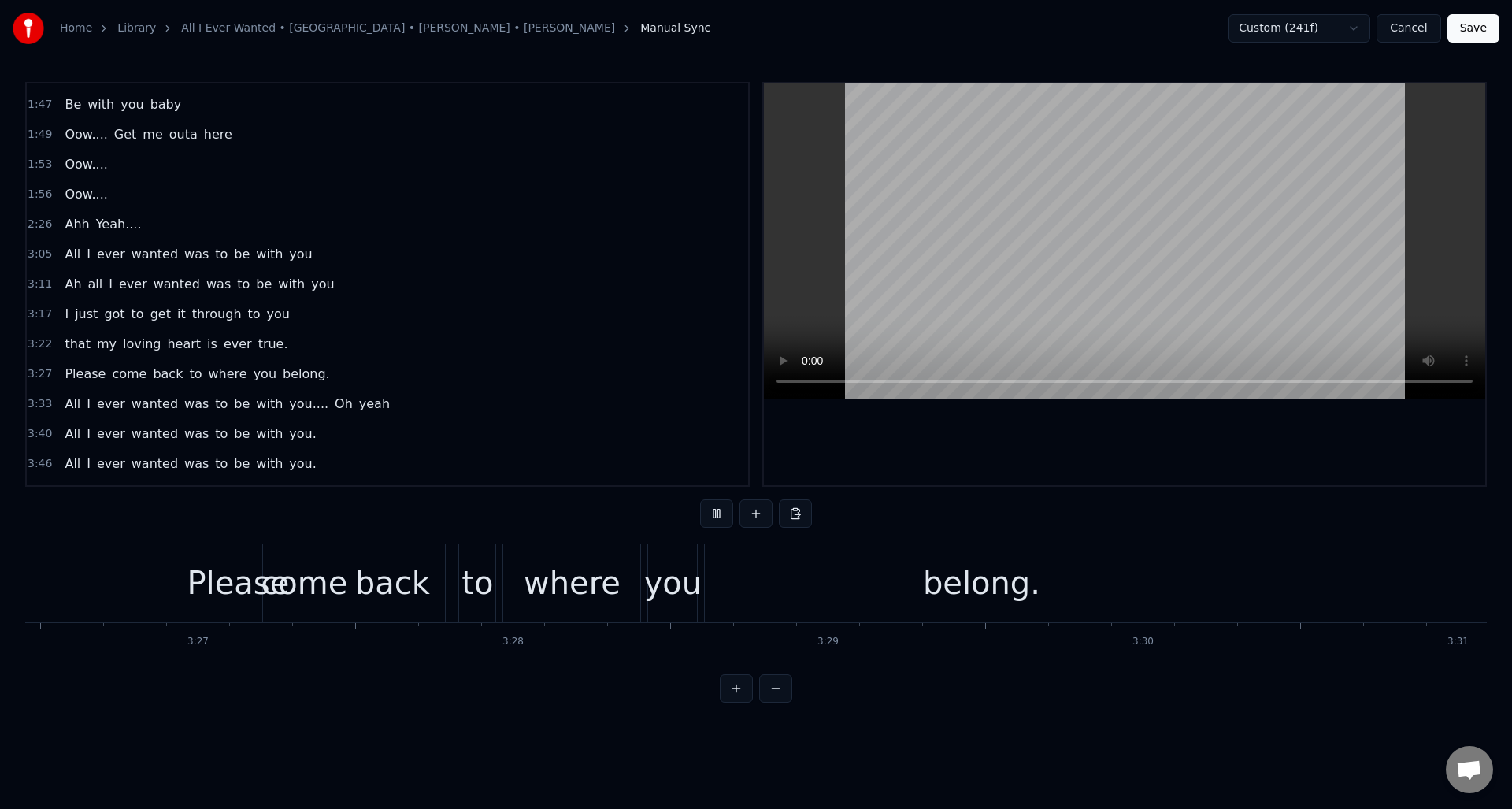
scroll to position [0, 65052]
click at [718, 514] on button at bounding box center [717, 513] width 33 height 28
click at [717, 515] on button at bounding box center [717, 513] width 33 height 28
click at [555, 563] on div "where" at bounding box center [564, 584] width 97 height 48
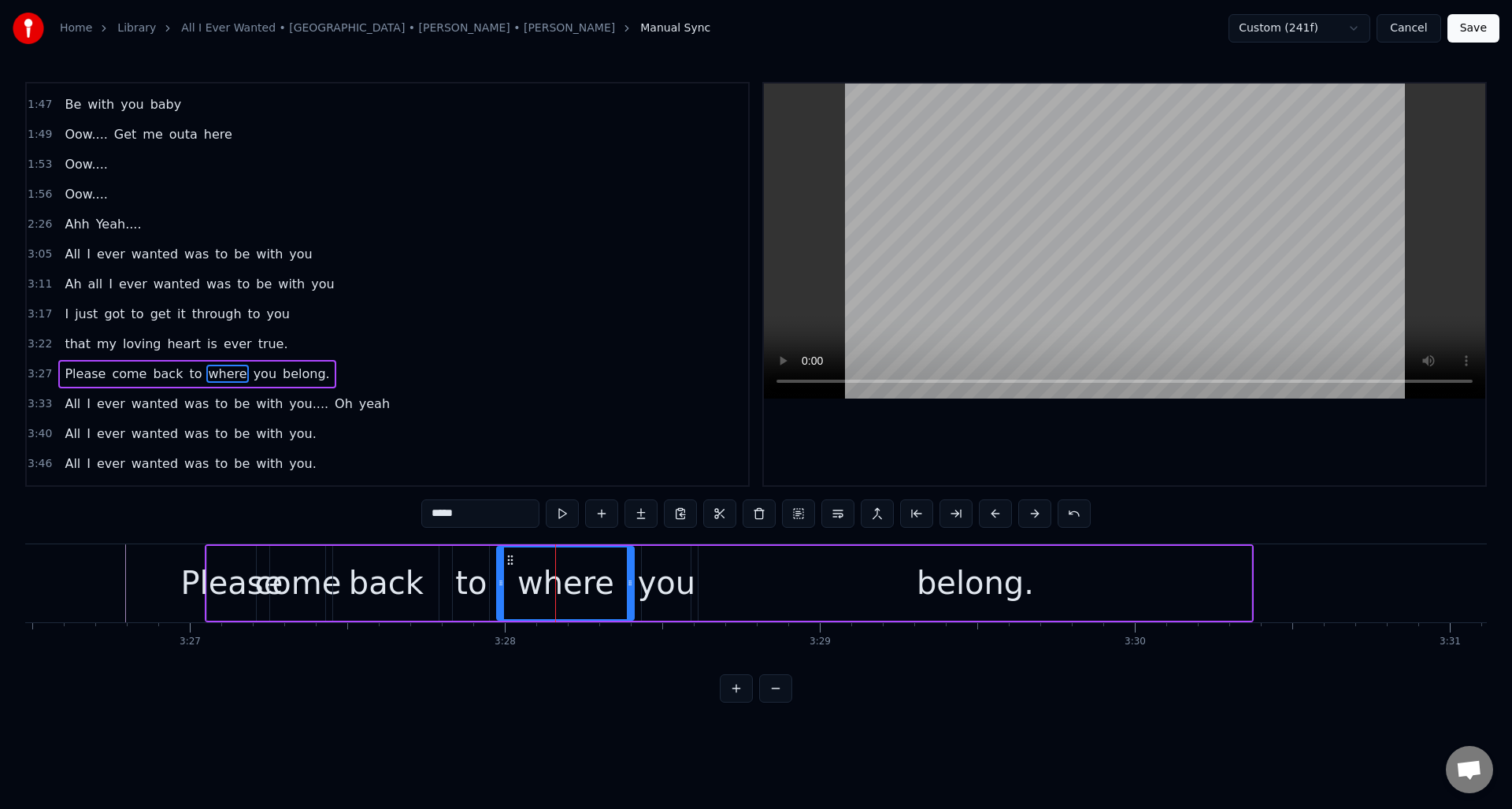
scroll to position [556, 0]
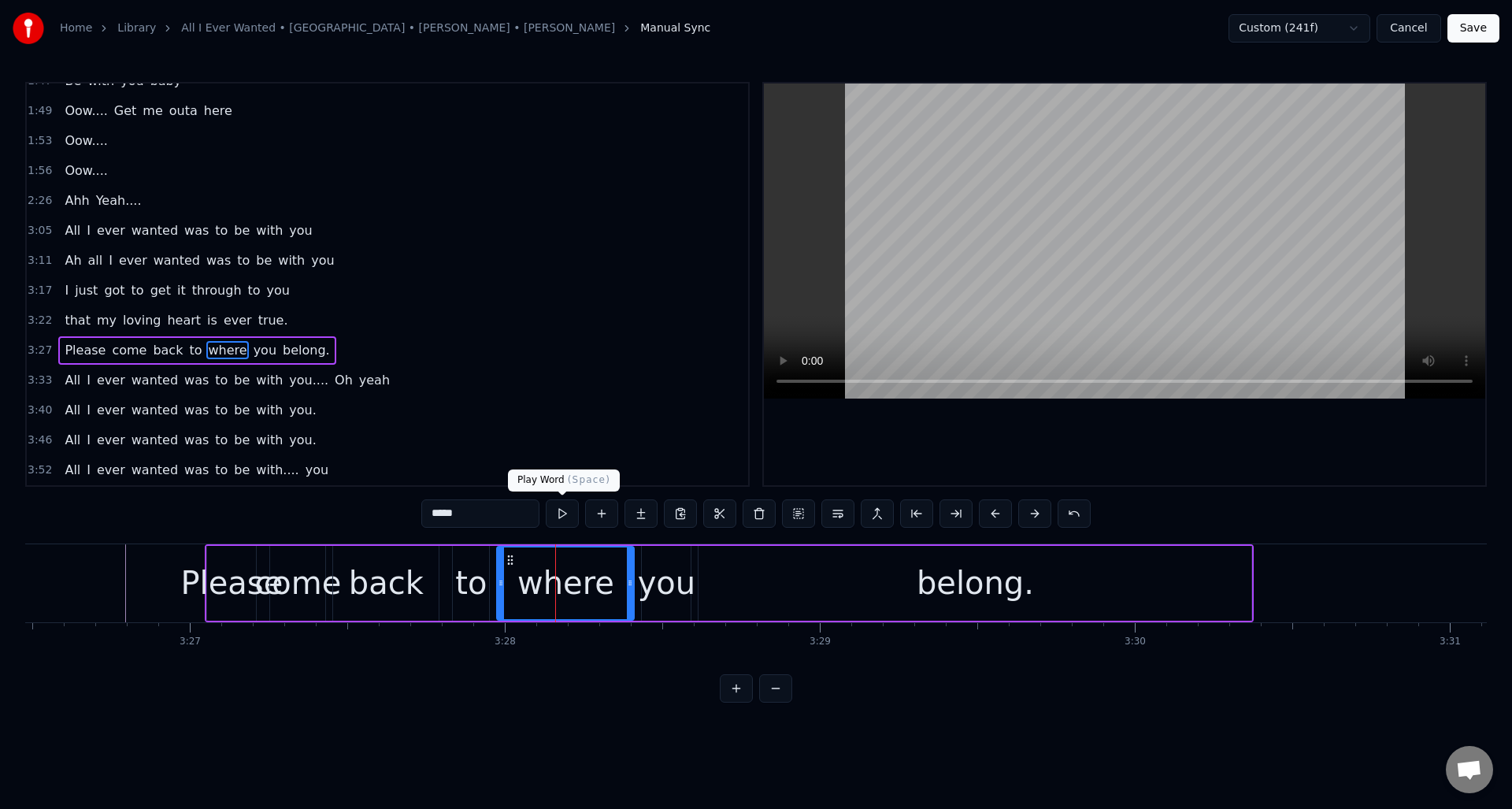
click at [558, 513] on button at bounding box center [562, 513] width 33 height 28
drag, startPoint x: 629, startPoint y: 574, endPoint x: 629, endPoint y: 565, distance: 9.0
click at [559, 573] on div at bounding box center [558, 584] width 6 height 71
click at [656, 563] on div "you" at bounding box center [668, 584] width 59 height 48
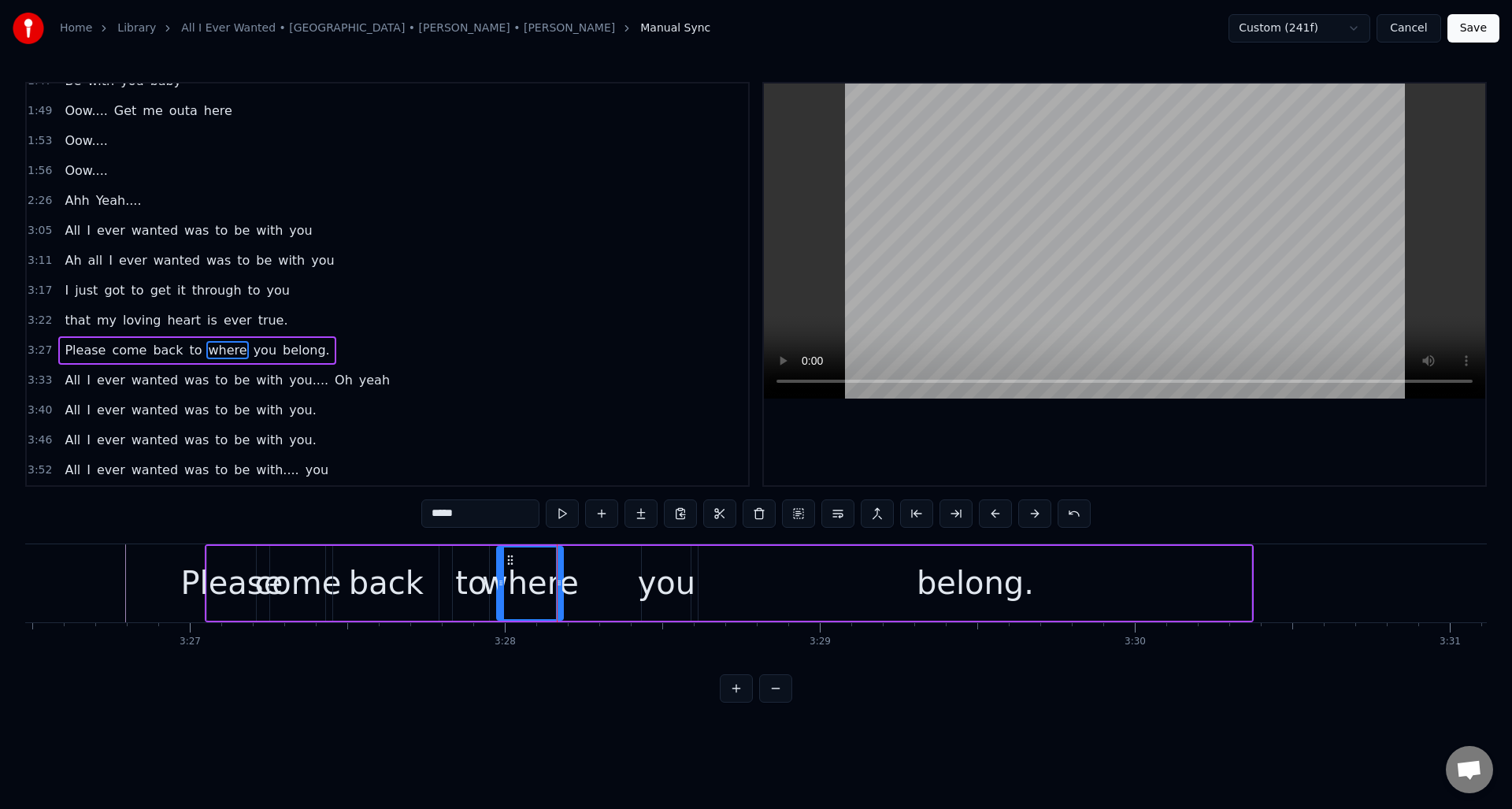
type input "***"
drag, startPoint x: 653, startPoint y: 559, endPoint x: 621, endPoint y: 553, distance: 32.6
click at [582, 560] on icon at bounding box center [583, 561] width 13 height 13
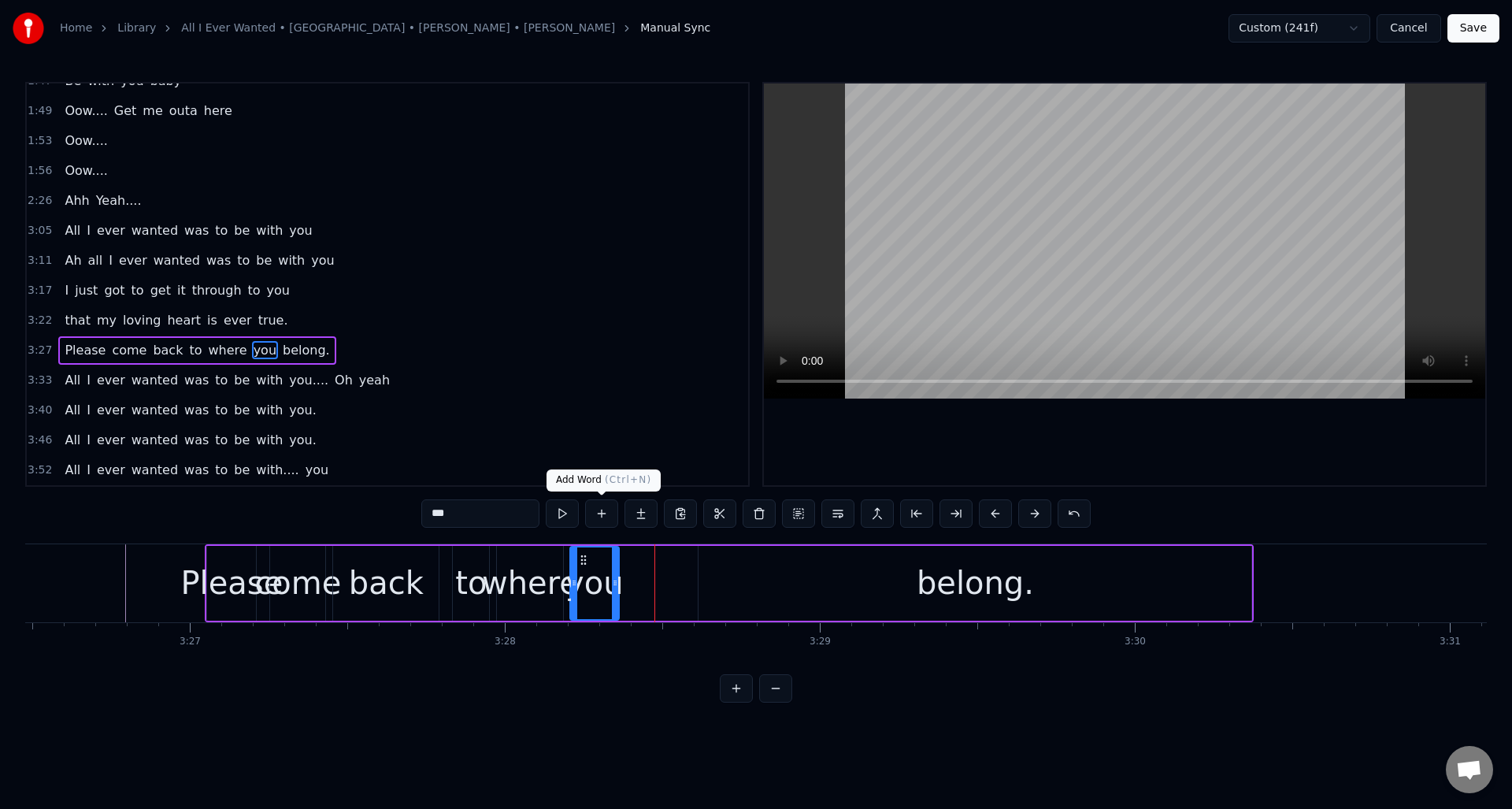
click at [610, 519] on button at bounding box center [602, 513] width 33 height 28
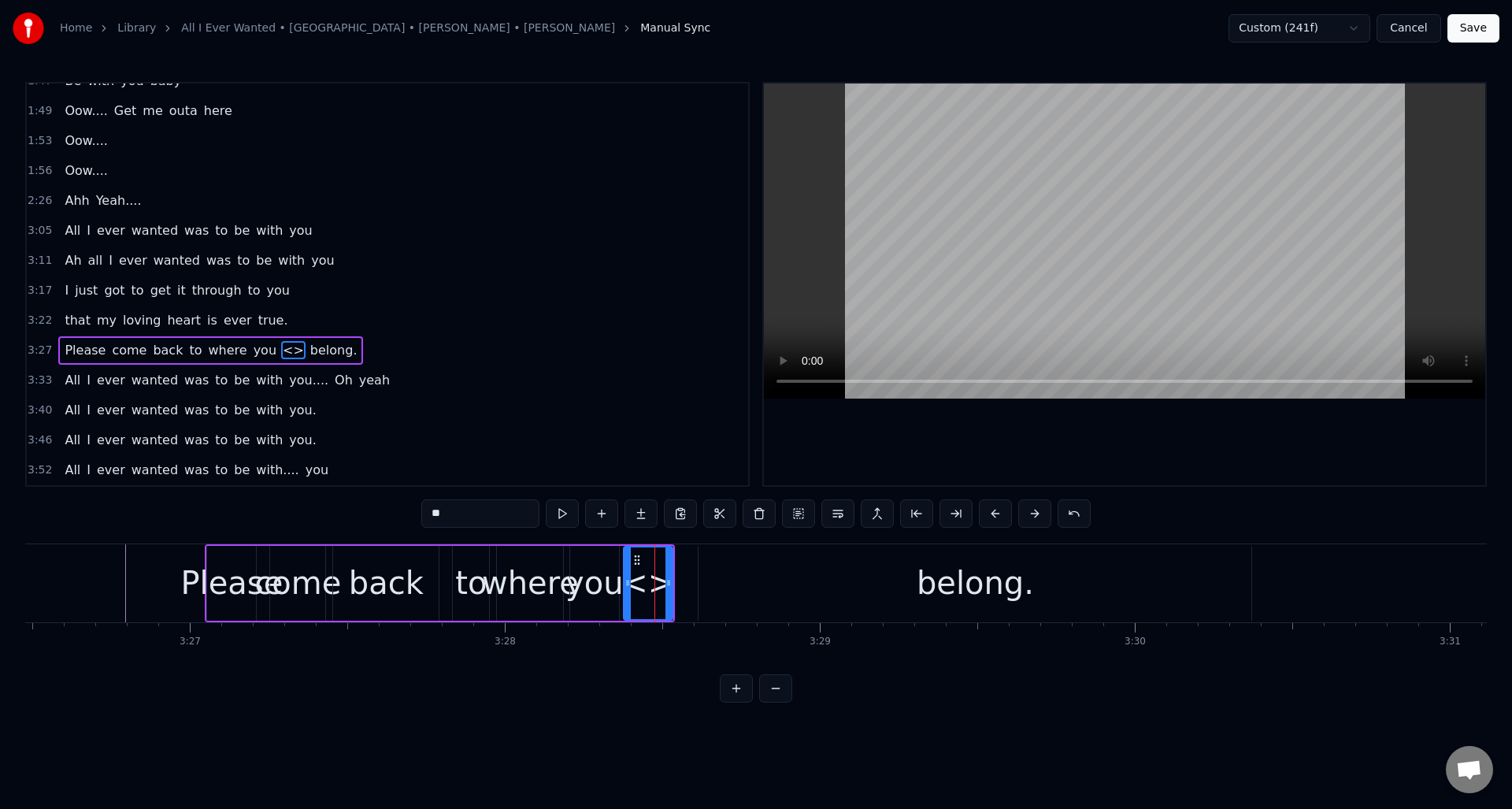
drag, startPoint x: 463, startPoint y: 510, endPoint x: 430, endPoint y: 509, distance: 33.0
click at [430, 509] on input "**" at bounding box center [480, 513] width 118 height 28
drag, startPoint x: 668, startPoint y: 560, endPoint x: 681, endPoint y: 559, distance: 13.0
click at [683, 559] on div at bounding box center [683, 584] width 6 height 71
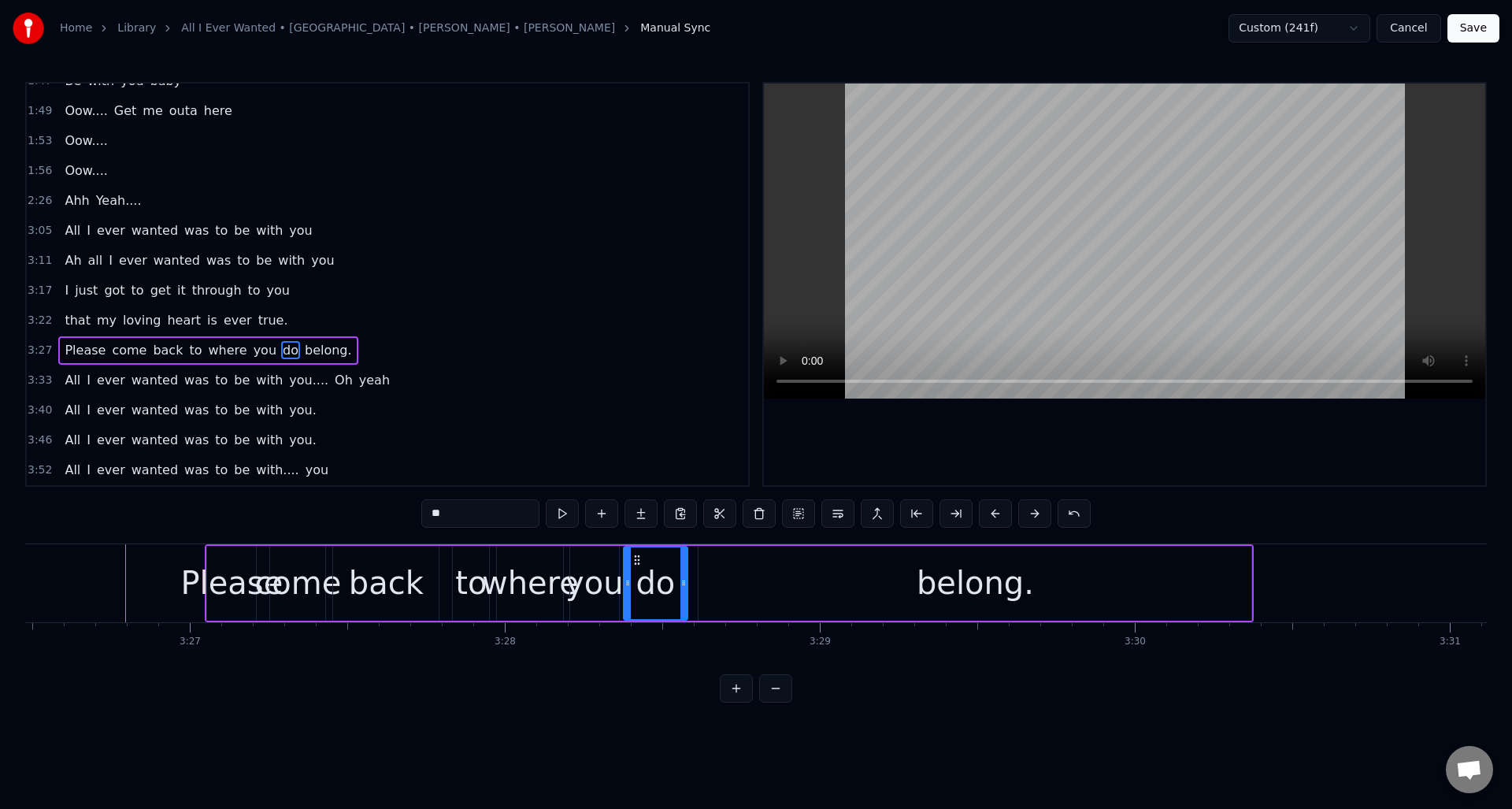
type input "**"
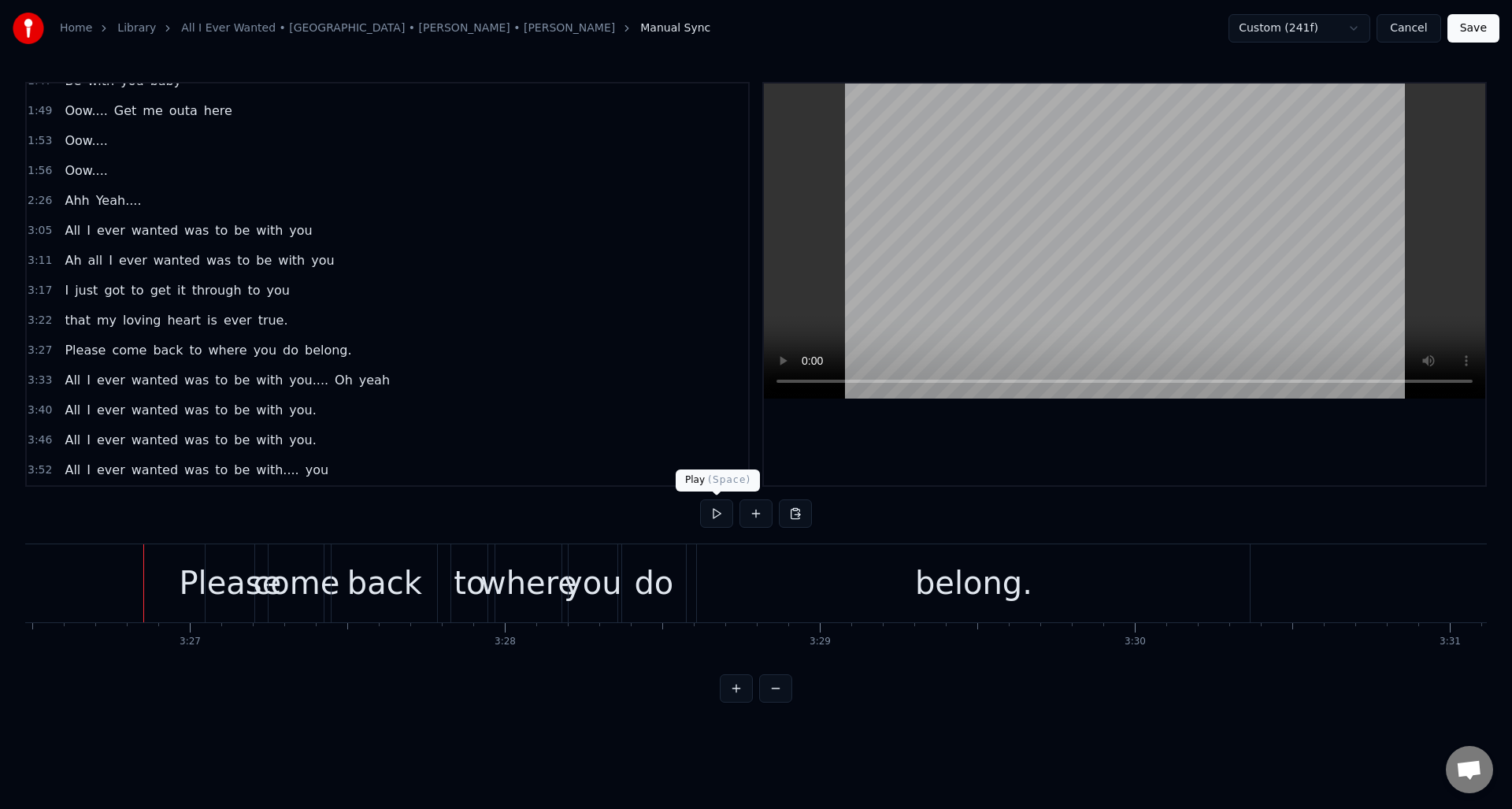
click at [712, 516] on button at bounding box center [717, 513] width 33 height 28
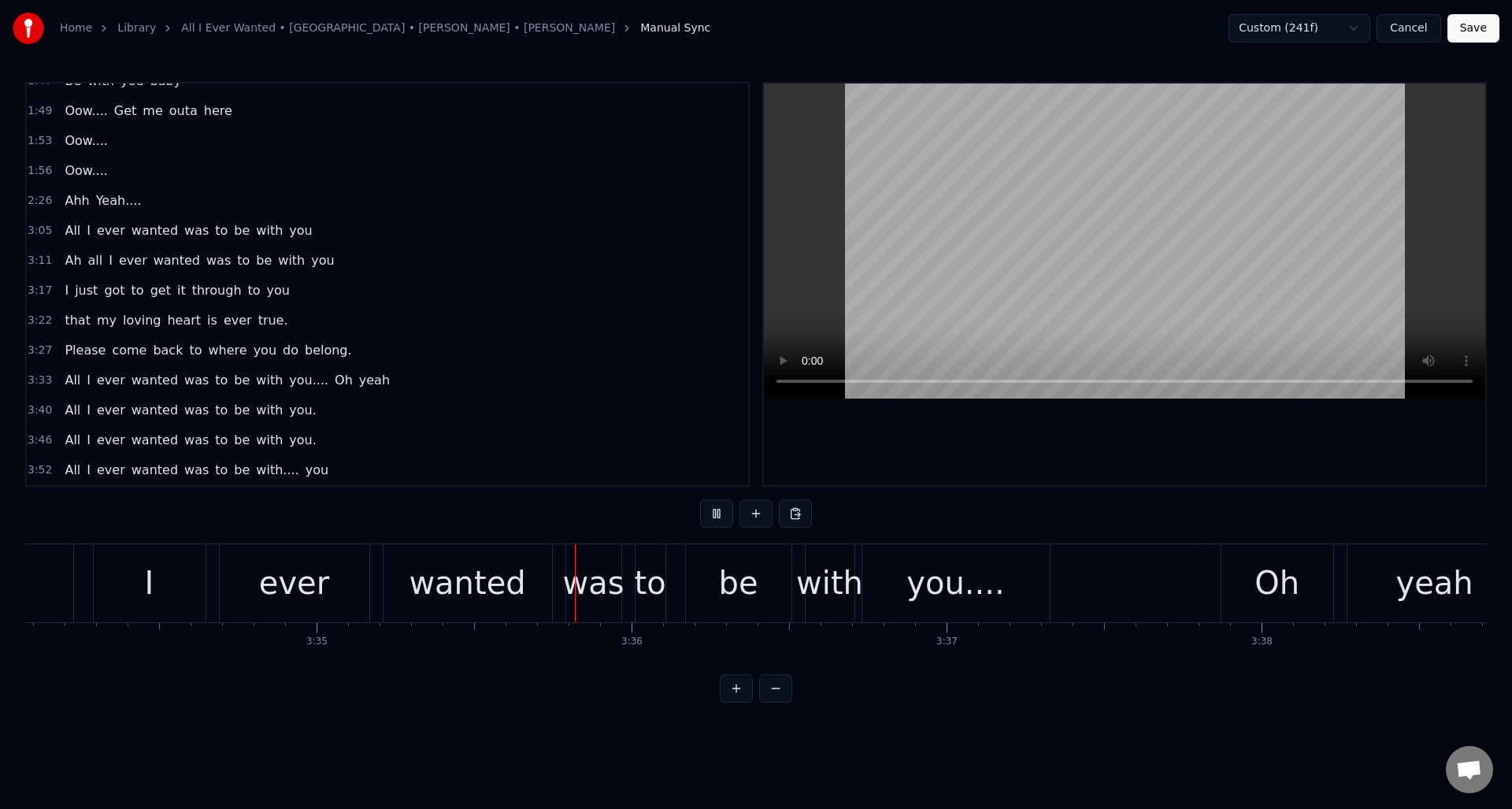
scroll to position [0, 67732]
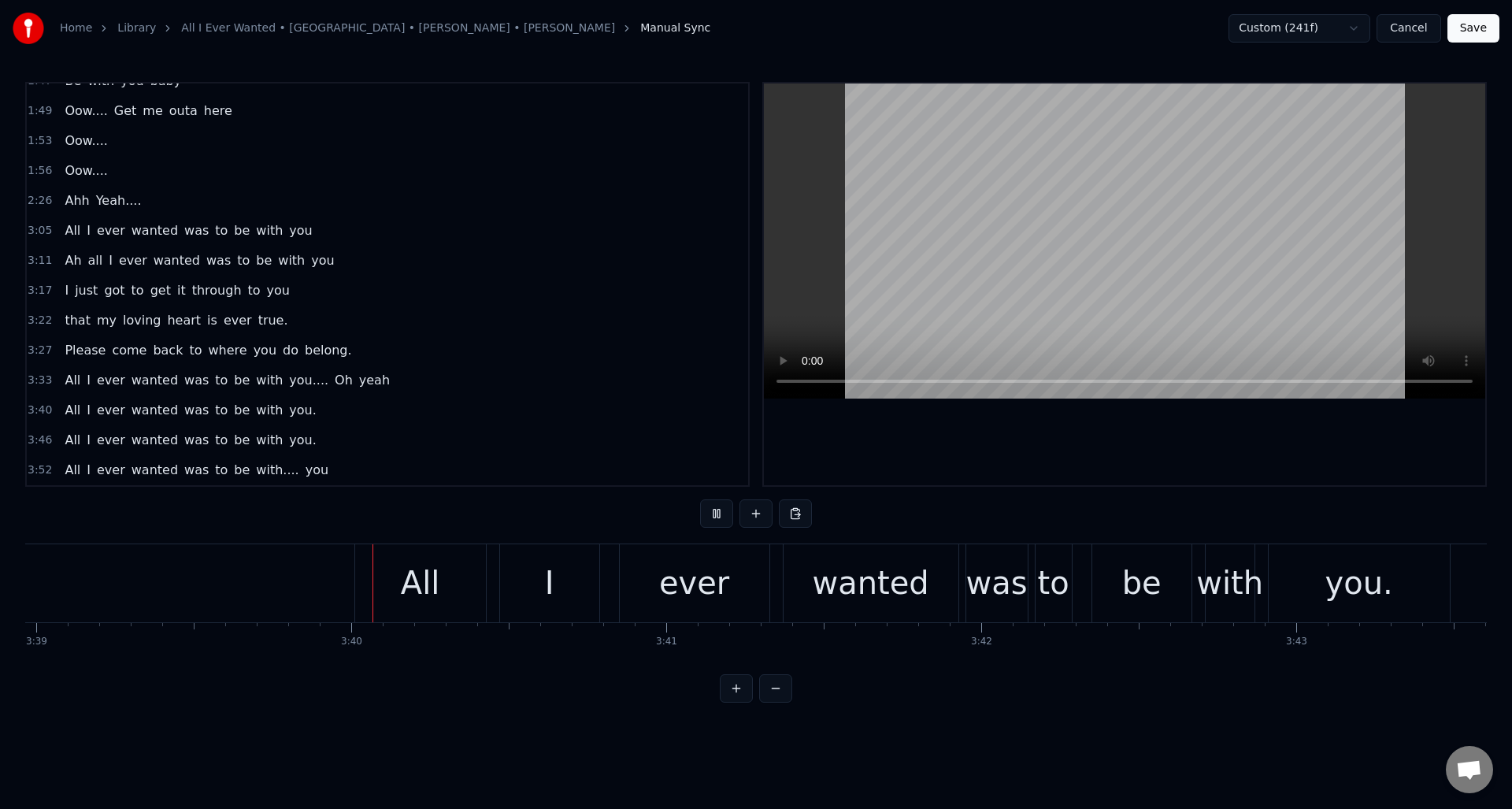
click at [712, 516] on button at bounding box center [717, 513] width 33 height 28
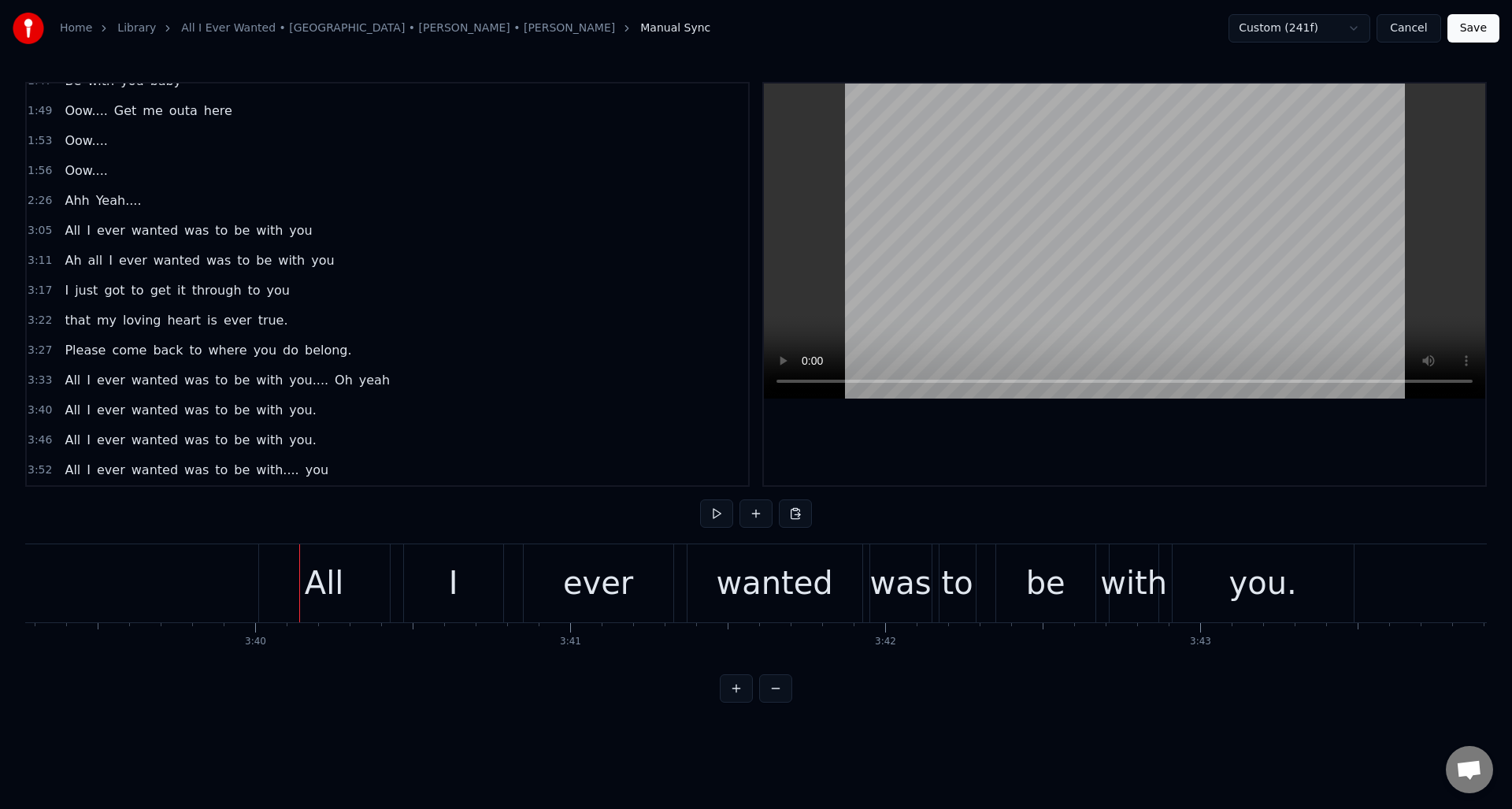
scroll to position [0, 69085]
click at [290, 577] on div "All" at bounding box center [321, 583] width 131 height 78
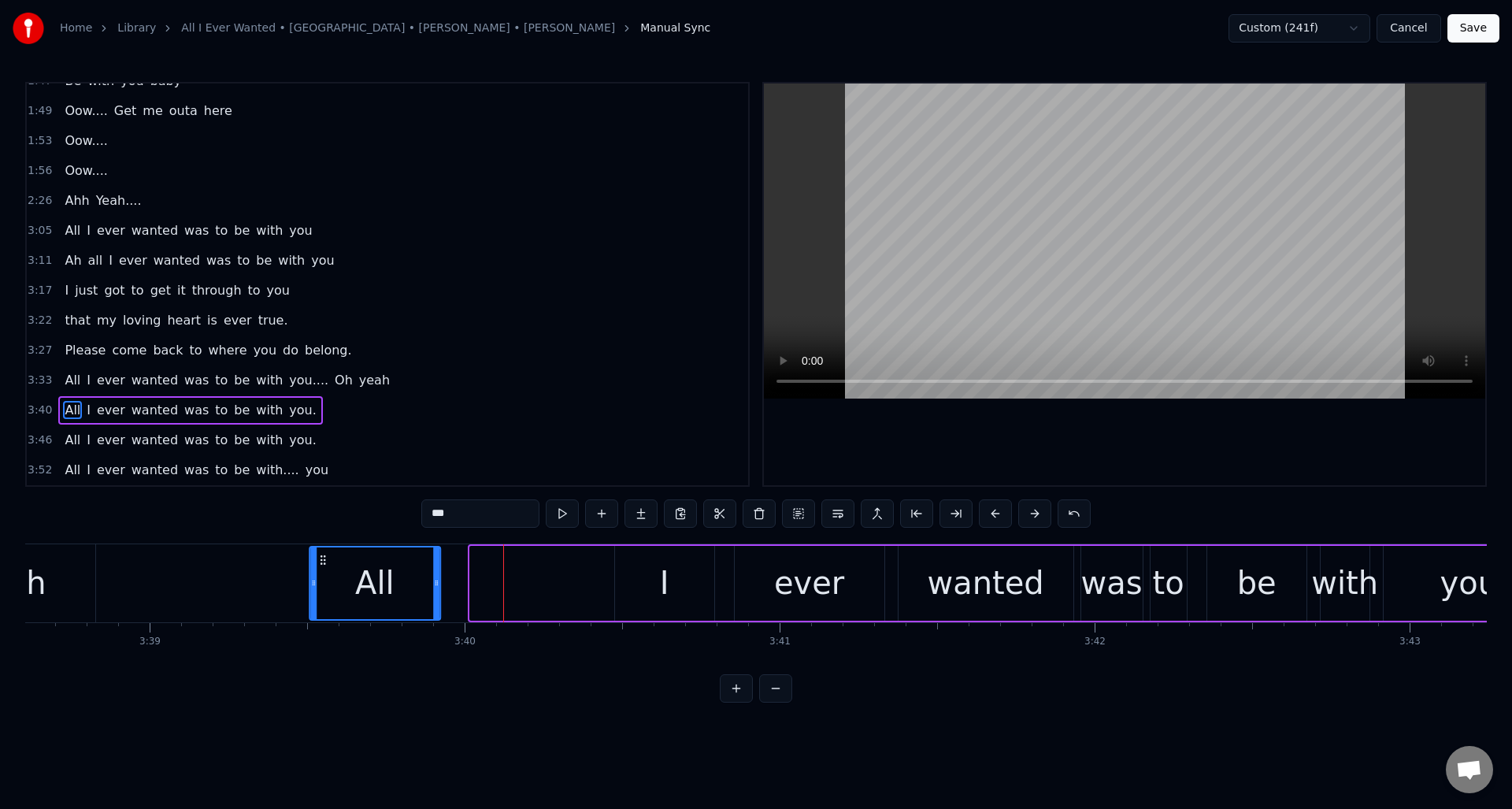
scroll to position [0, 68862]
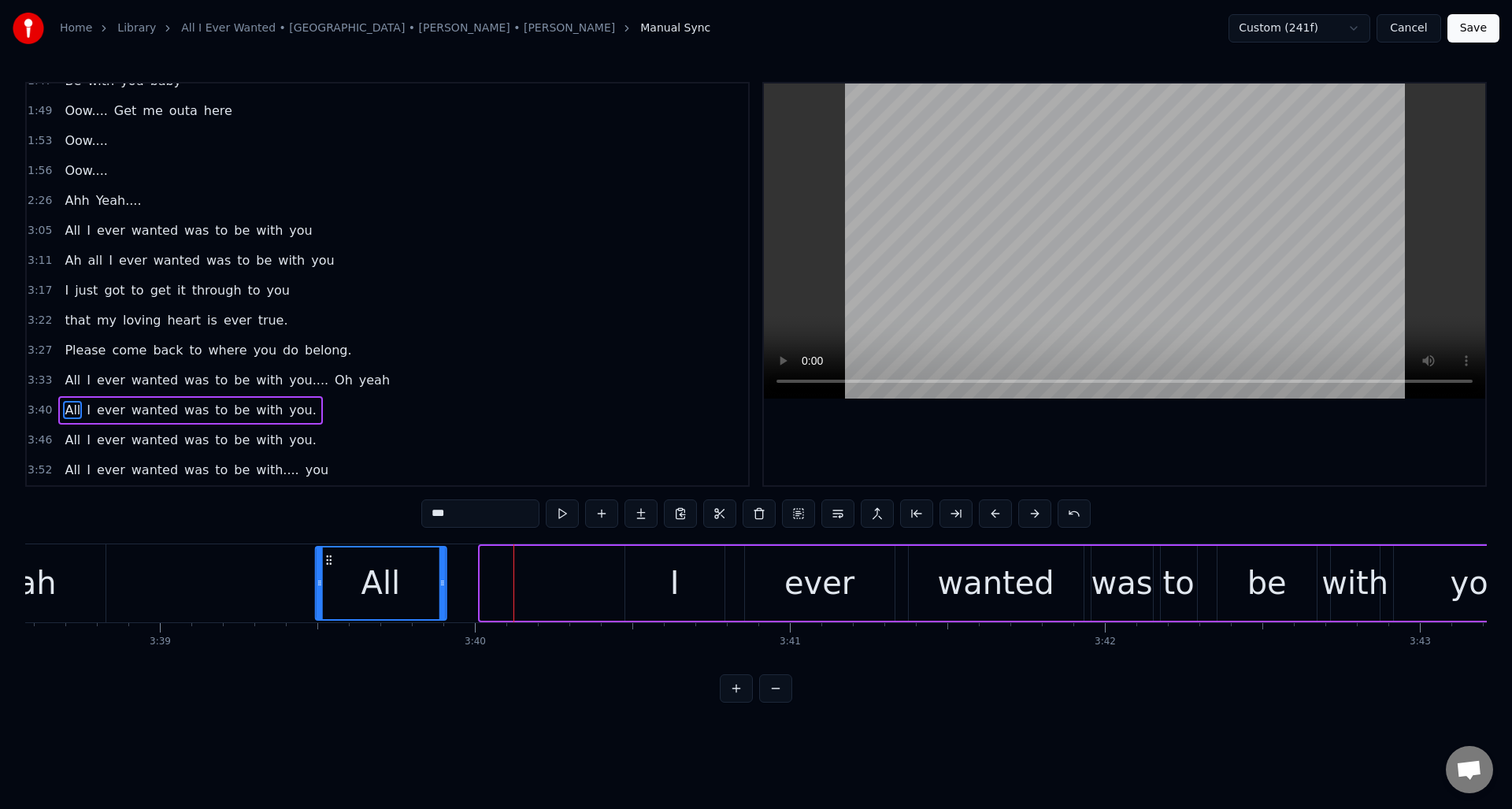
drag, startPoint x: 267, startPoint y: 560, endPoint x: 326, endPoint y: 577, distance: 61.4
click at [326, 577] on div "All" at bounding box center [380, 584] width 129 height 71
drag, startPoint x: 313, startPoint y: 595, endPoint x: 340, endPoint y: 594, distance: 27.0
click at [350, 596] on div "All I ever wanted was to be with you." at bounding box center [944, 583] width 1264 height 78
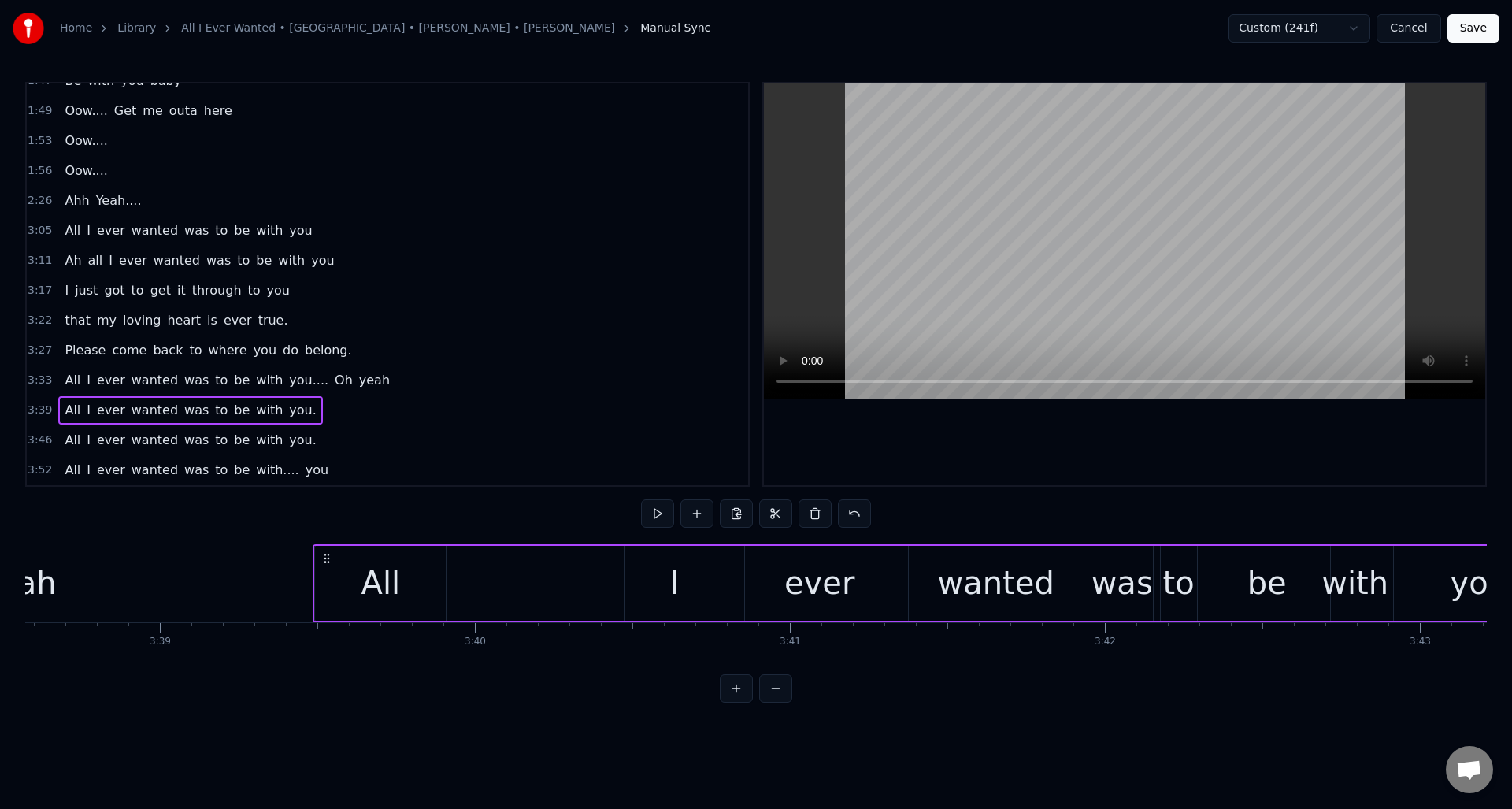
click at [321, 594] on div "All" at bounding box center [380, 584] width 131 height 75
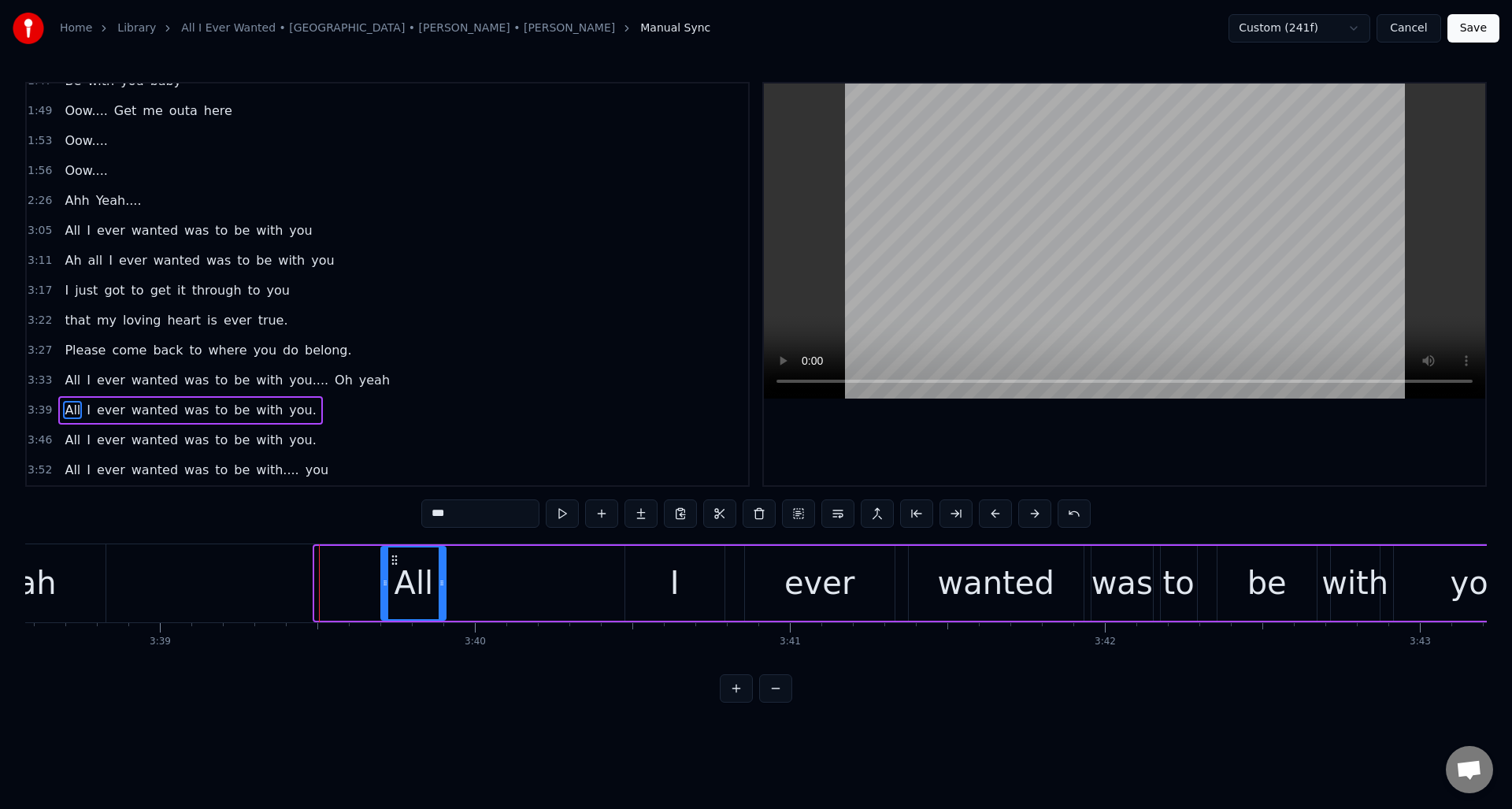
drag, startPoint x: 316, startPoint y: 597, endPoint x: 381, endPoint y: 598, distance: 65.0
click at [382, 598] on div at bounding box center [385, 584] width 6 height 71
click at [599, 517] on button at bounding box center [602, 513] width 33 height 28
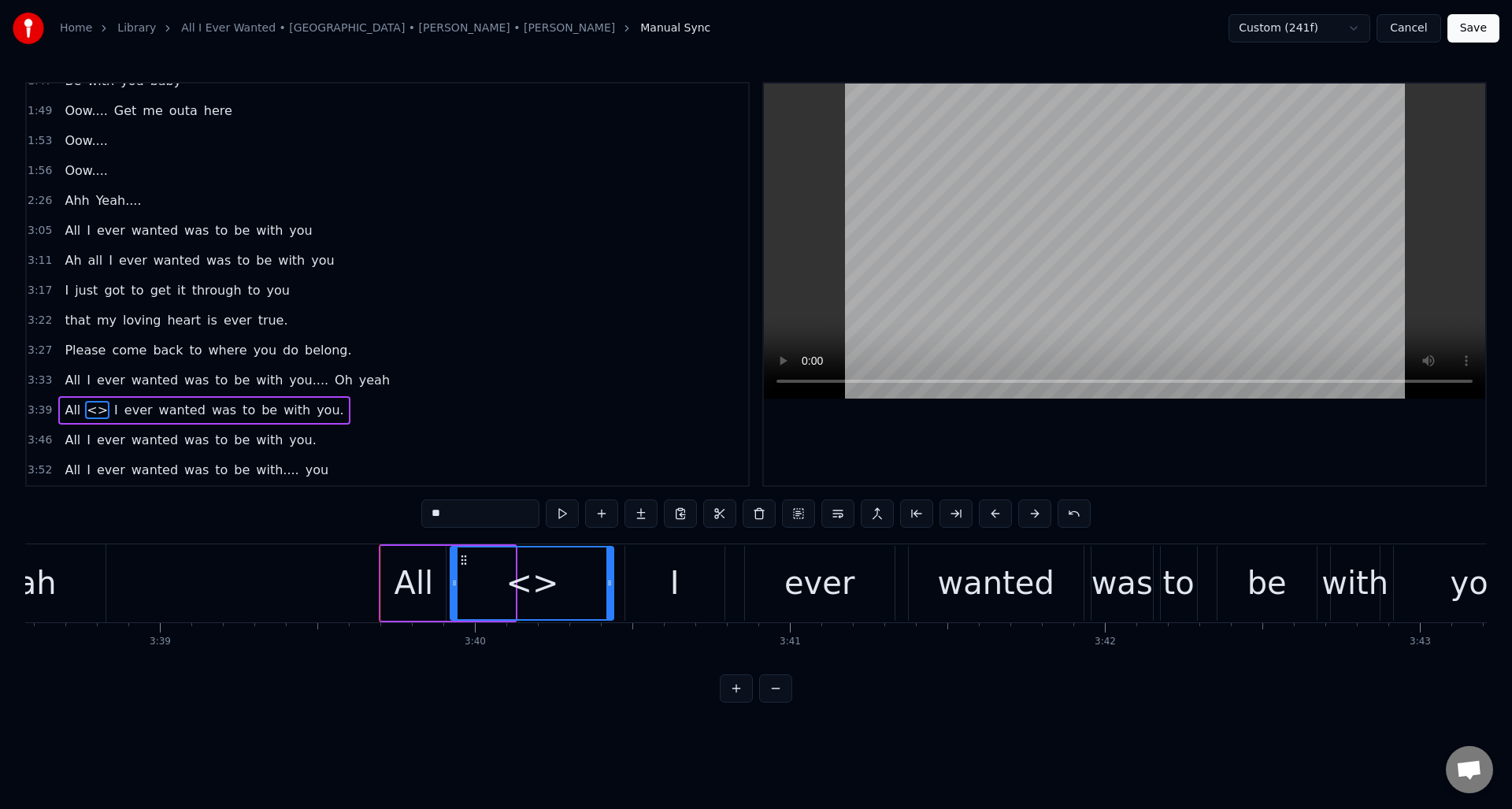
drag, startPoint x: 513, startPoint y: 570, endPoint x: 611, endPoint y: 571, distance: 98.0
click at [611, 571] on div at bounding box center [609, 584] width 6 height 71
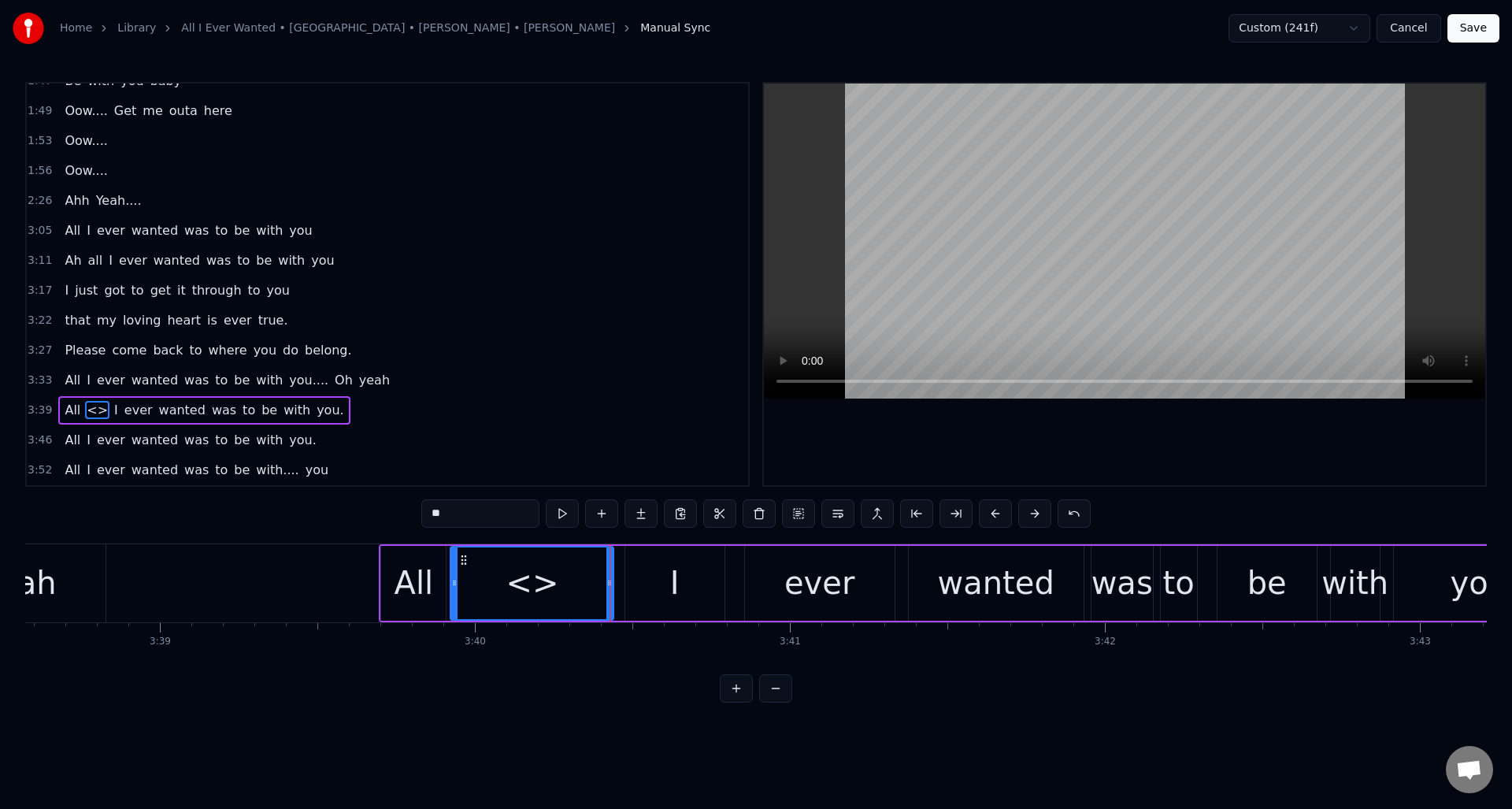
drag, startPoint x: 467, startPoint y: 519, endPoint x: 418, endPoint y: 515, distance: 49.2
click at [418, 515] on div "0:30 Well I told you ‘bout your attitude 0:35 and it didn’t do me any good 0:39…" at bounding box center [756, 392] width 1462 height 621
click at [427, 579] on div "All" at bounding box center [414, 584] width 39 height 48
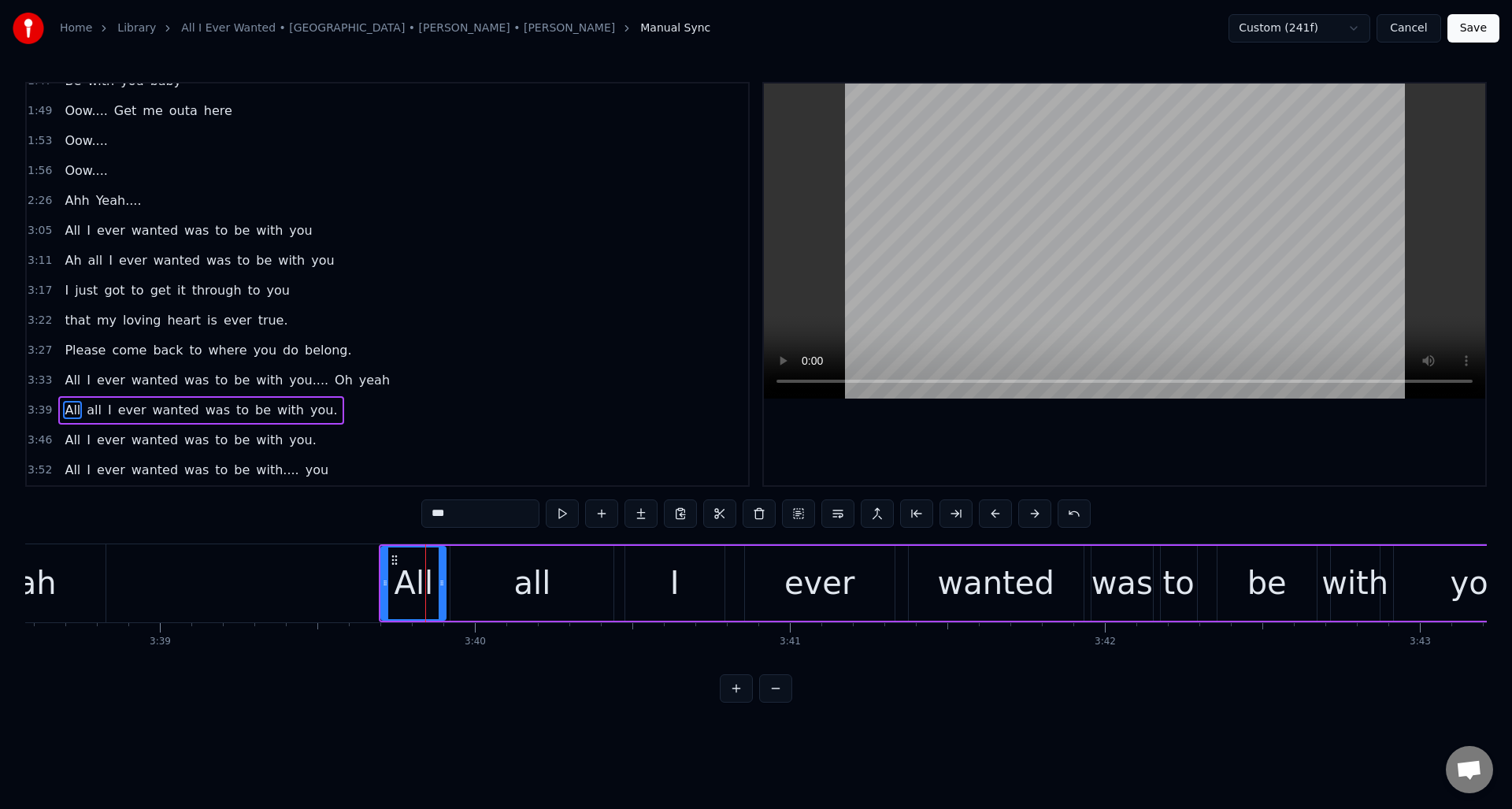
click at [461, 515] on input "***" at bounding box center [480, 513] width 118 height 28
type input "**"
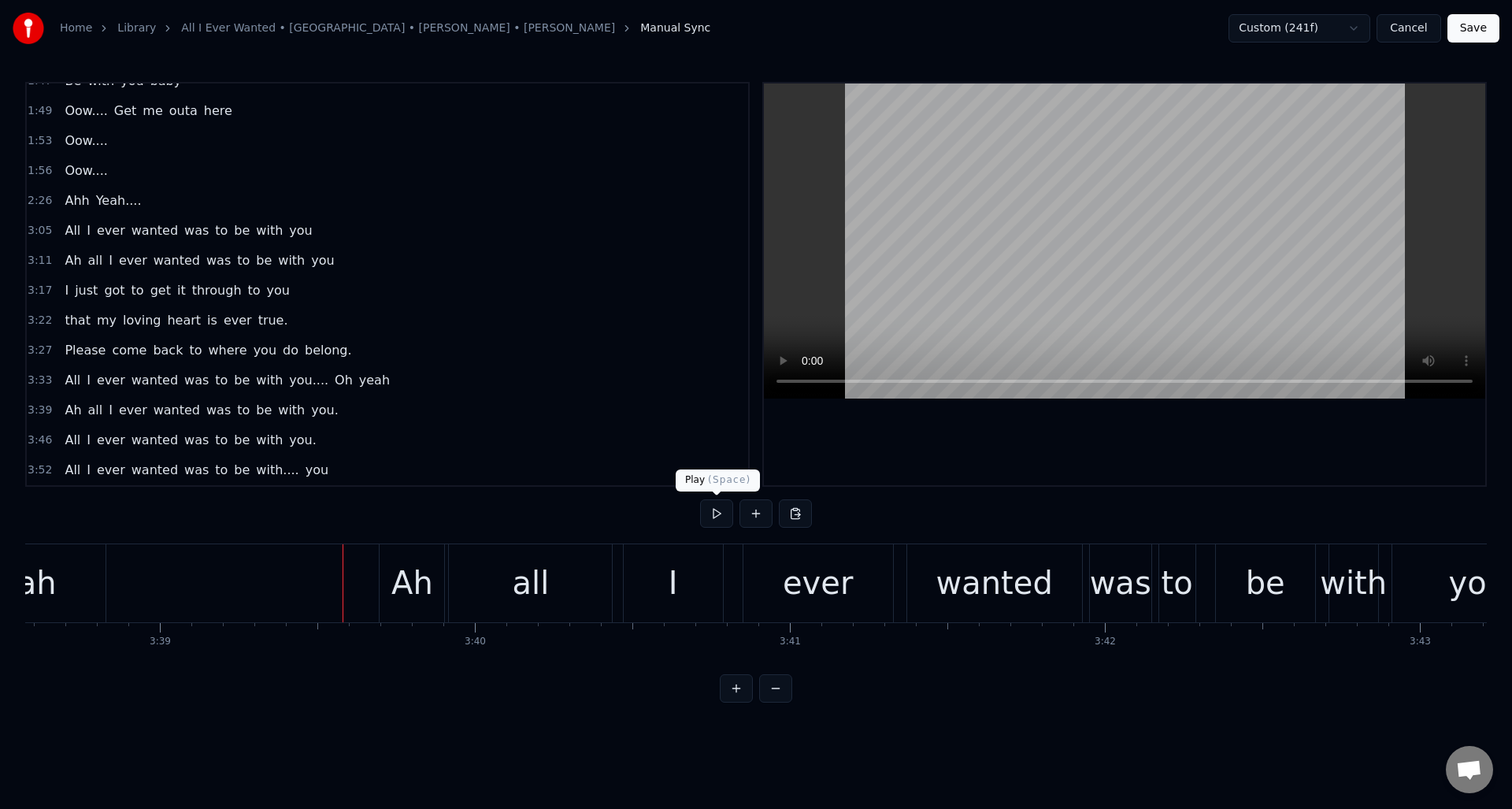
click at [714, 514] on button at bounding box center [717, 513] width 33 height 28
click at [713, 511] on button at bounding box center [717, 513] width 33 height 28
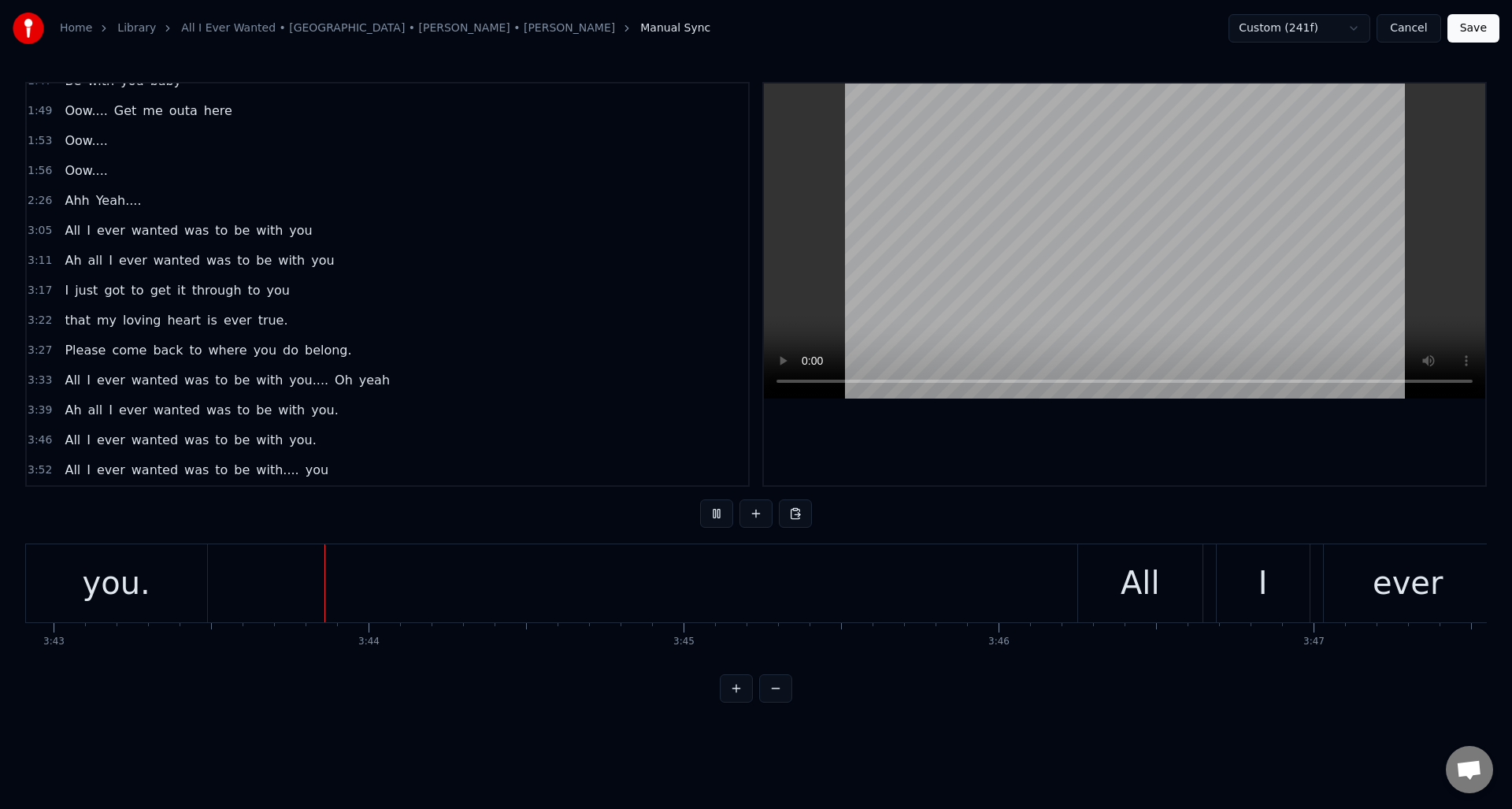
scroll to position [0, 70242]
click at [713, 510] on button at bounding box center [717, 513] width 33 height 28
click at [714, 517] on button at bounding box center [717, 513] width 33 height 28
click at [1086, 572] on div "All" at bounding box center [1128, 583] width 125 height 78
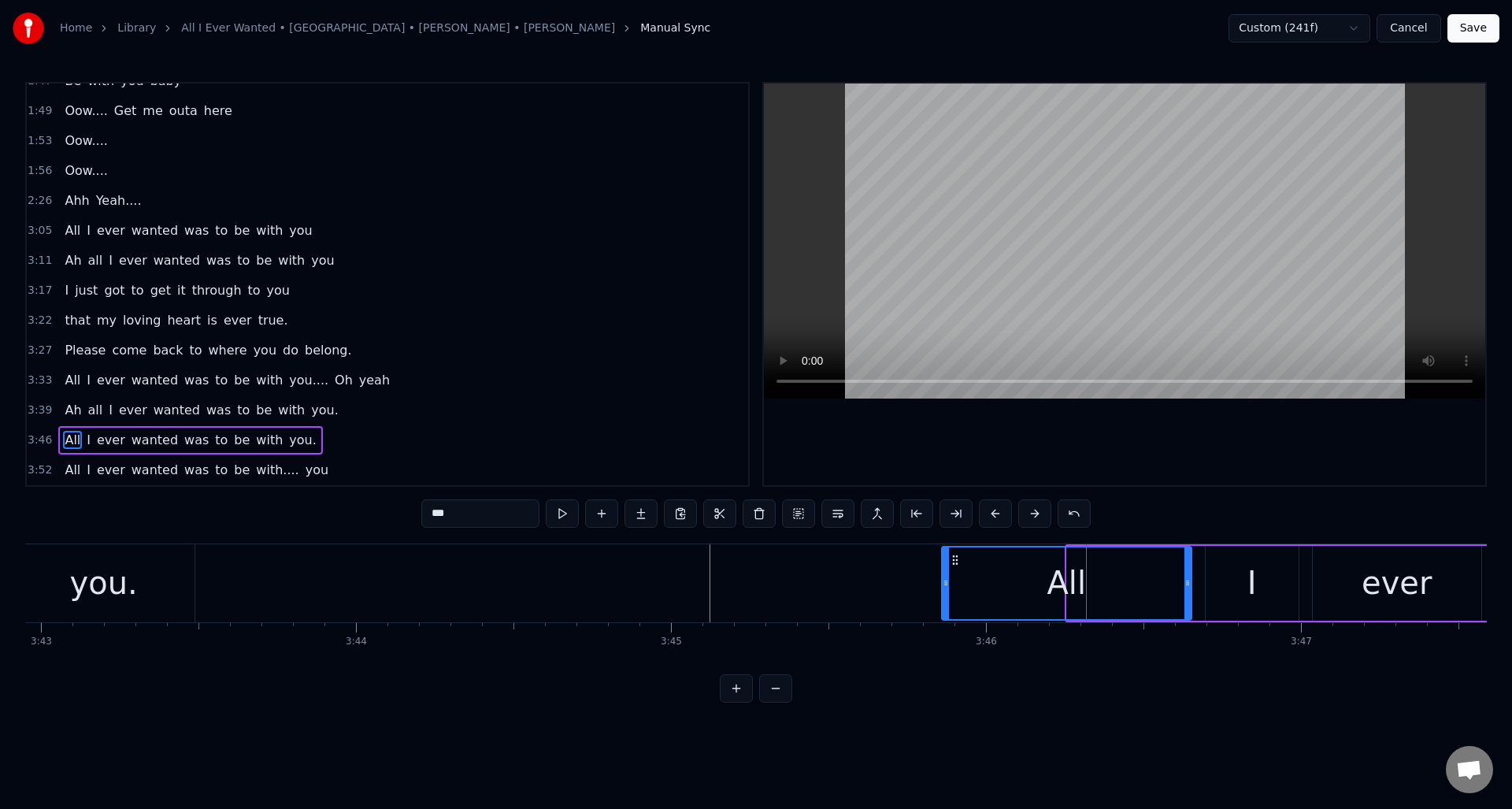
drag, startPoint x: 1071, startPoint y: 575, endPoint x: 945, endPoint y: 586, distance: 126.5
click at [945, 586] on div at bounding box center [945, 584] width 6 height 71
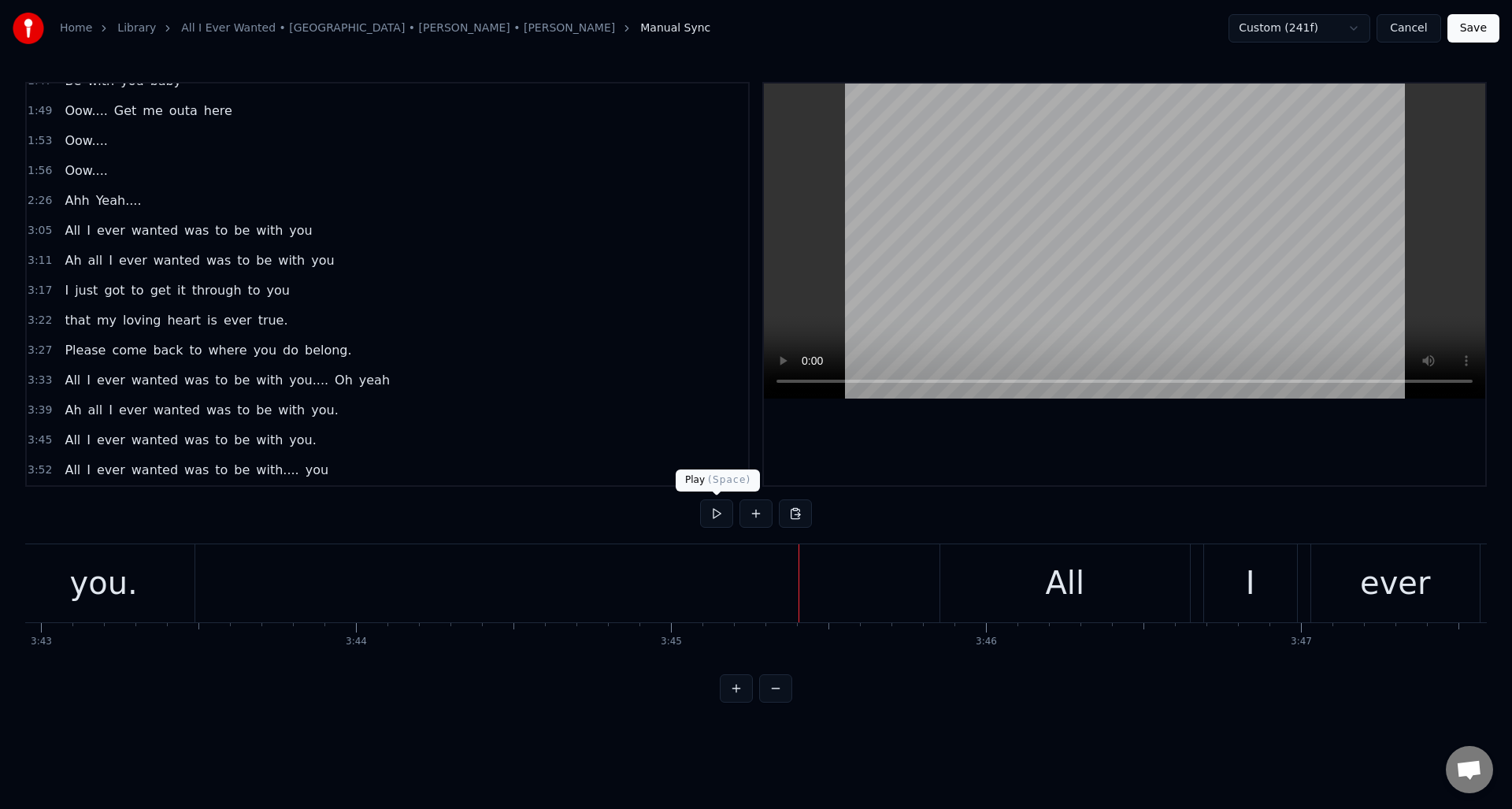
click at [718, 527] on button at bounding box center [717, 513] width 33 height 28
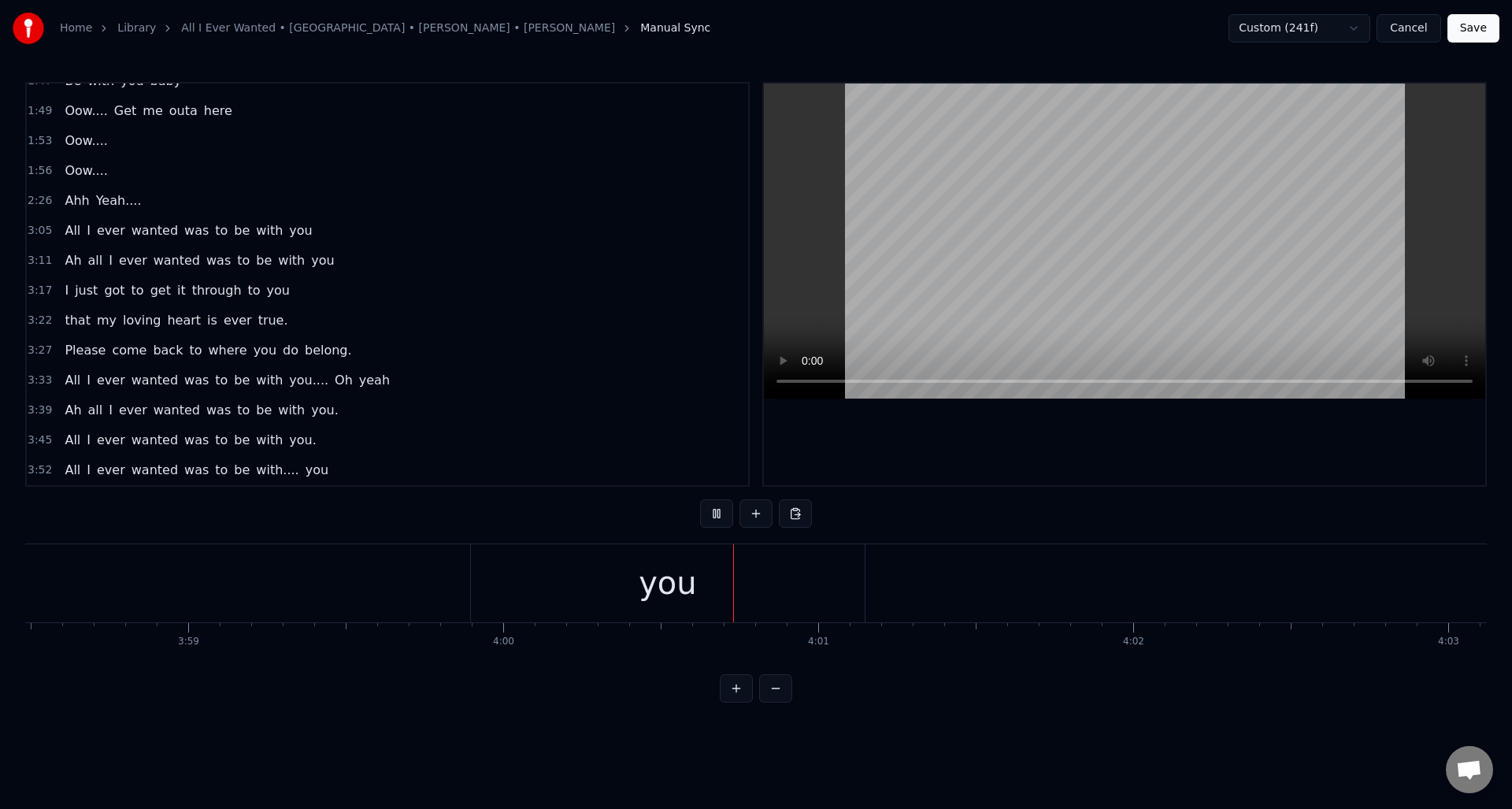
scroll to position [0, 75201]
click at [718, 527] on button at bounding box center [717, 513] width 33 height 28
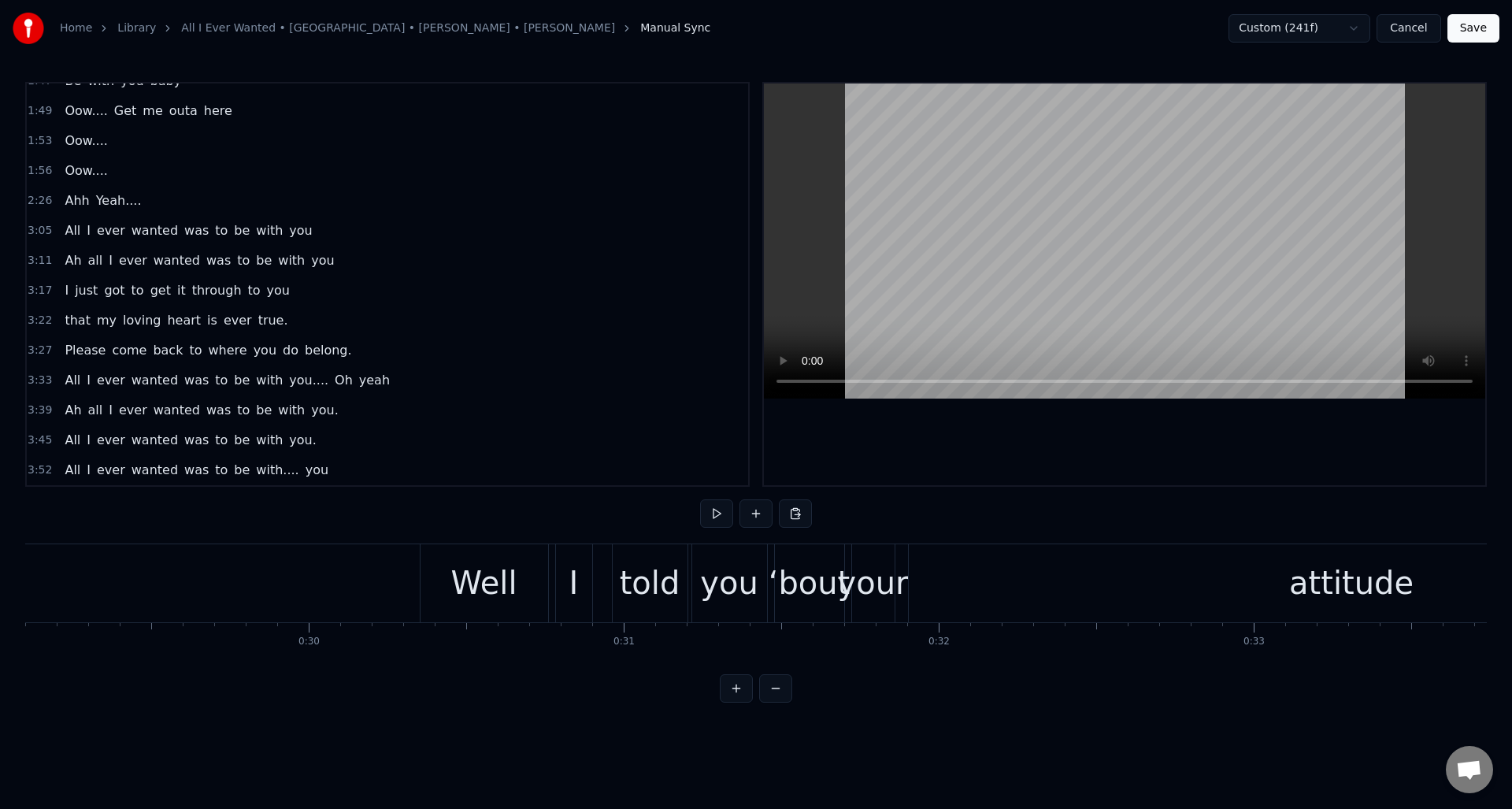
scroll to position [0, 9251]
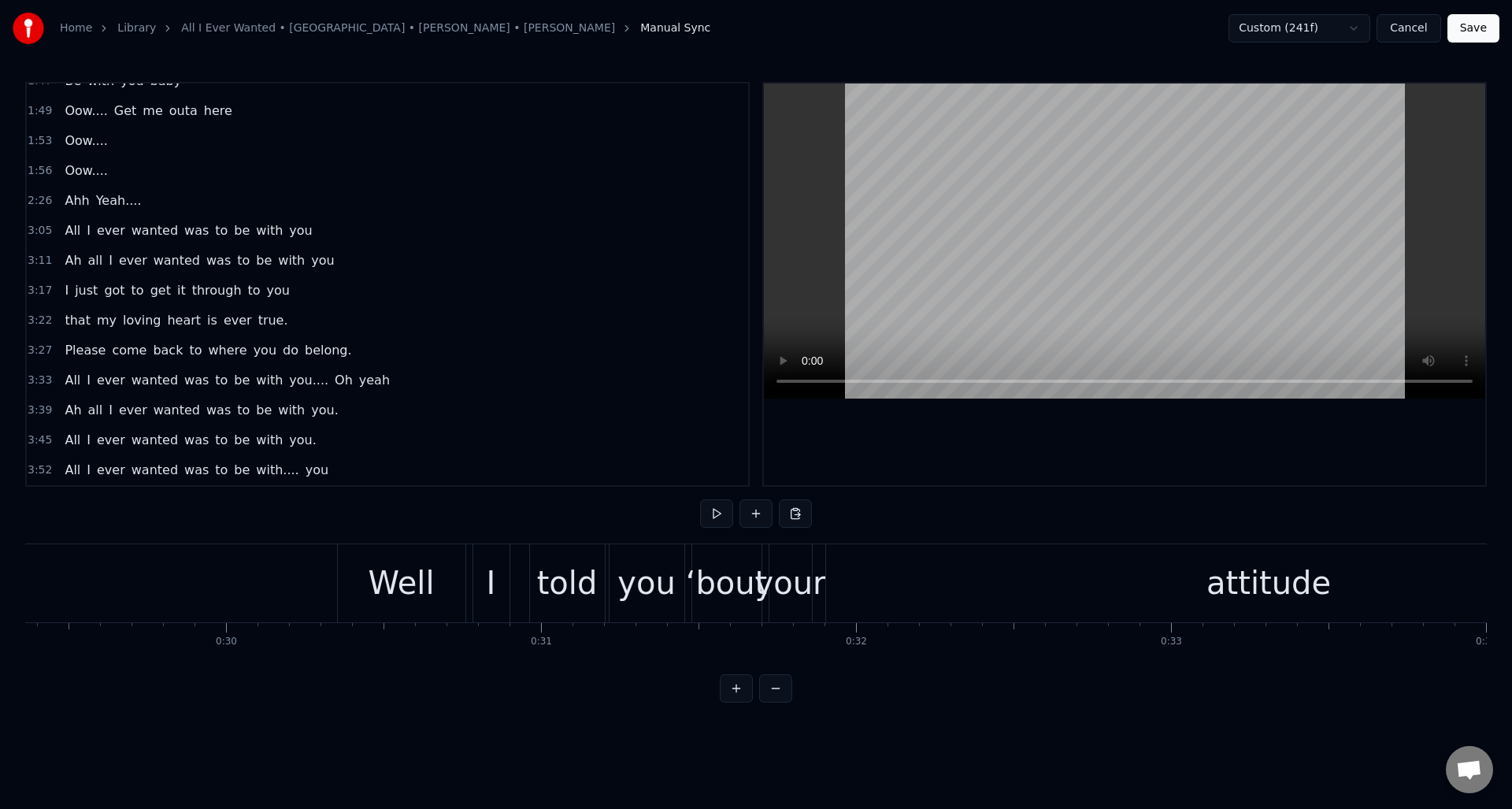
click at [1474, 29] on button "Save" at bounding box center [1474, 27] width 52 height 28
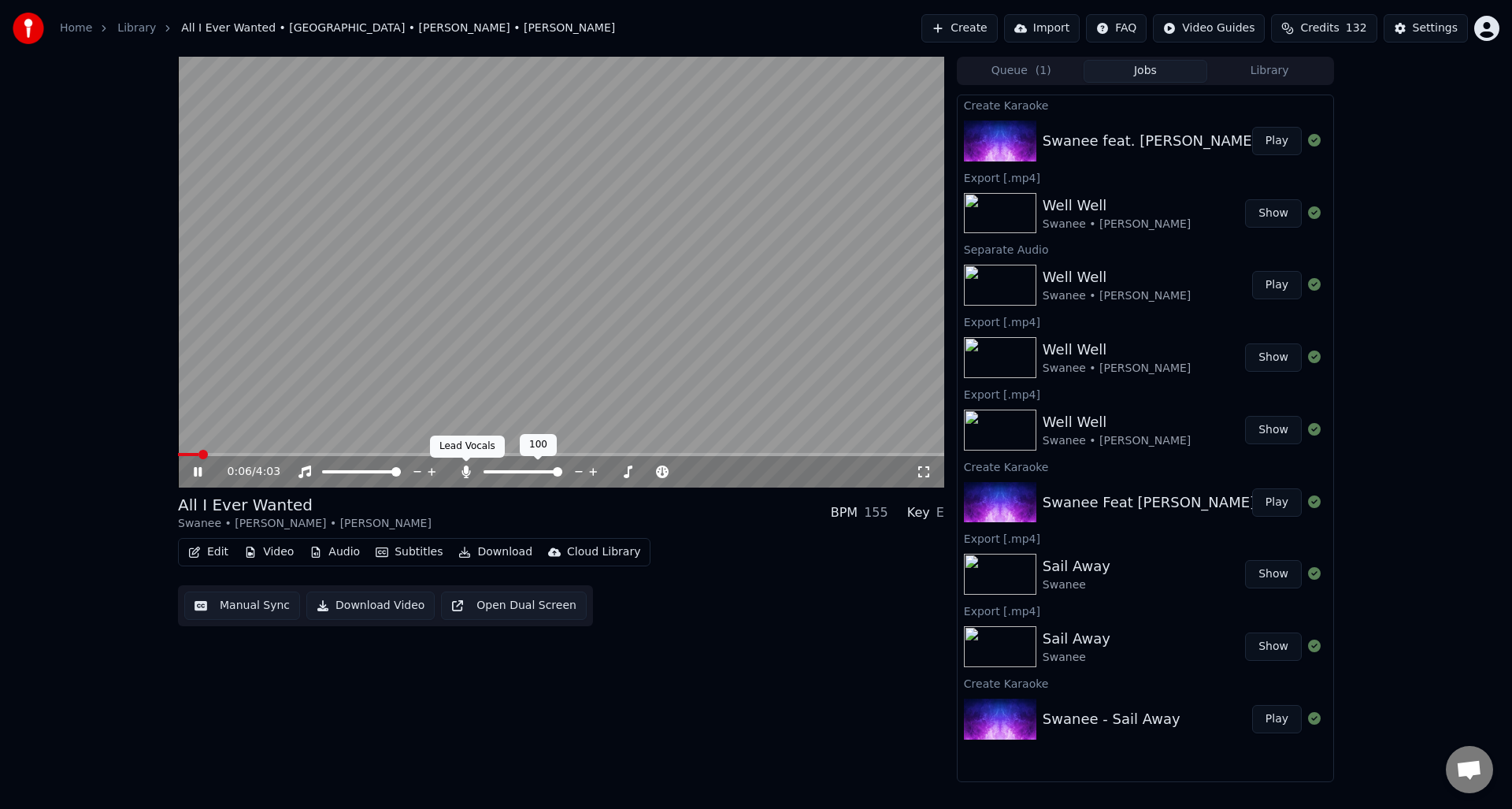
click at [464, 468] on icon at bounding box center [465, 472] width 8 height 13
click at [199, 467] on icon at bounding box center [209, 472] width 37 height 13
click at [244, 606] on button "Manual Sync" at bounding box center [242, 606] width 115 height 28
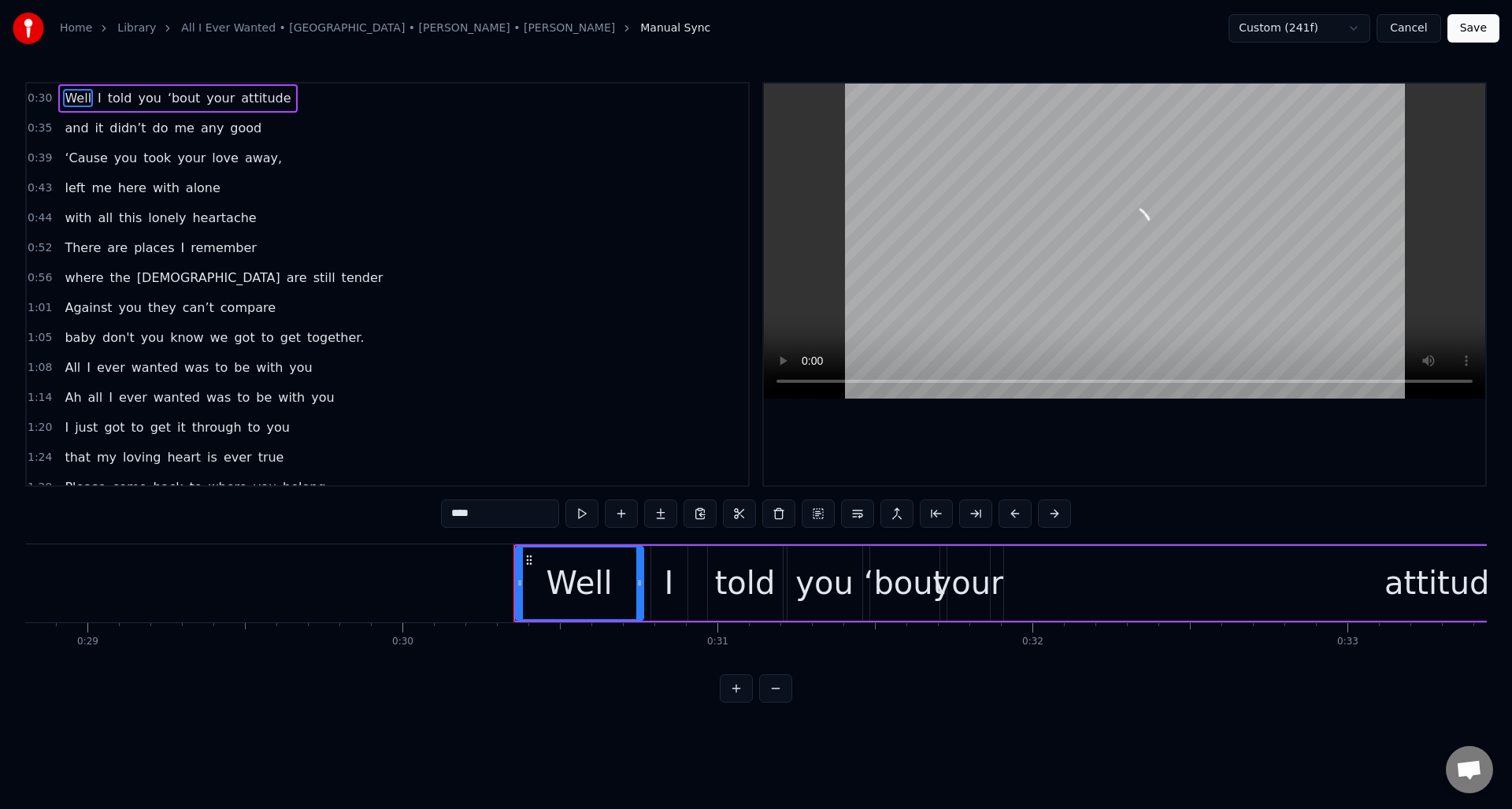
scroll to position [0, 9484]
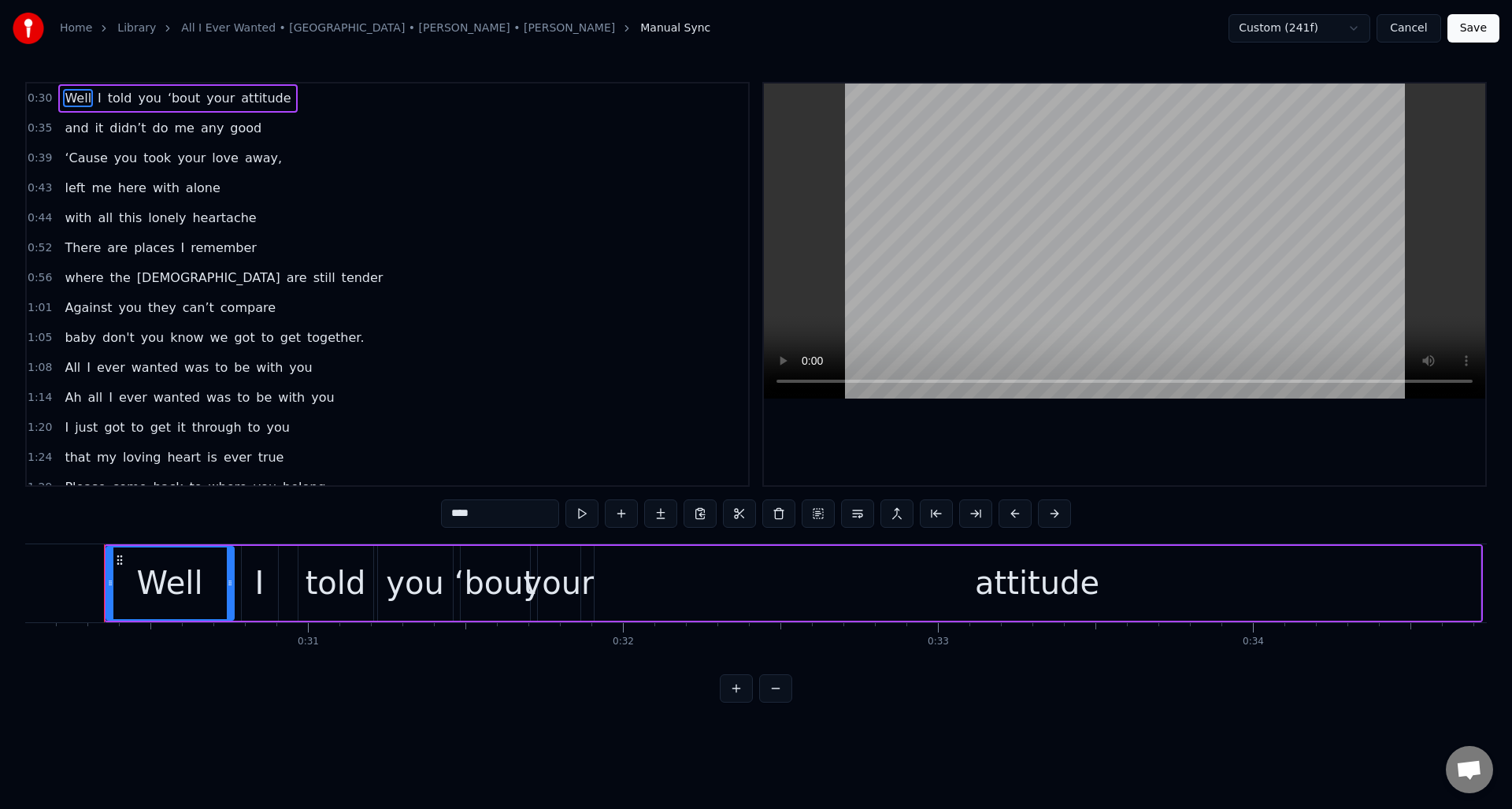
click at [300, 165] on div "0:39 ‘Cause you took your love away," at bounding box center [387, 159] width 722 height 30
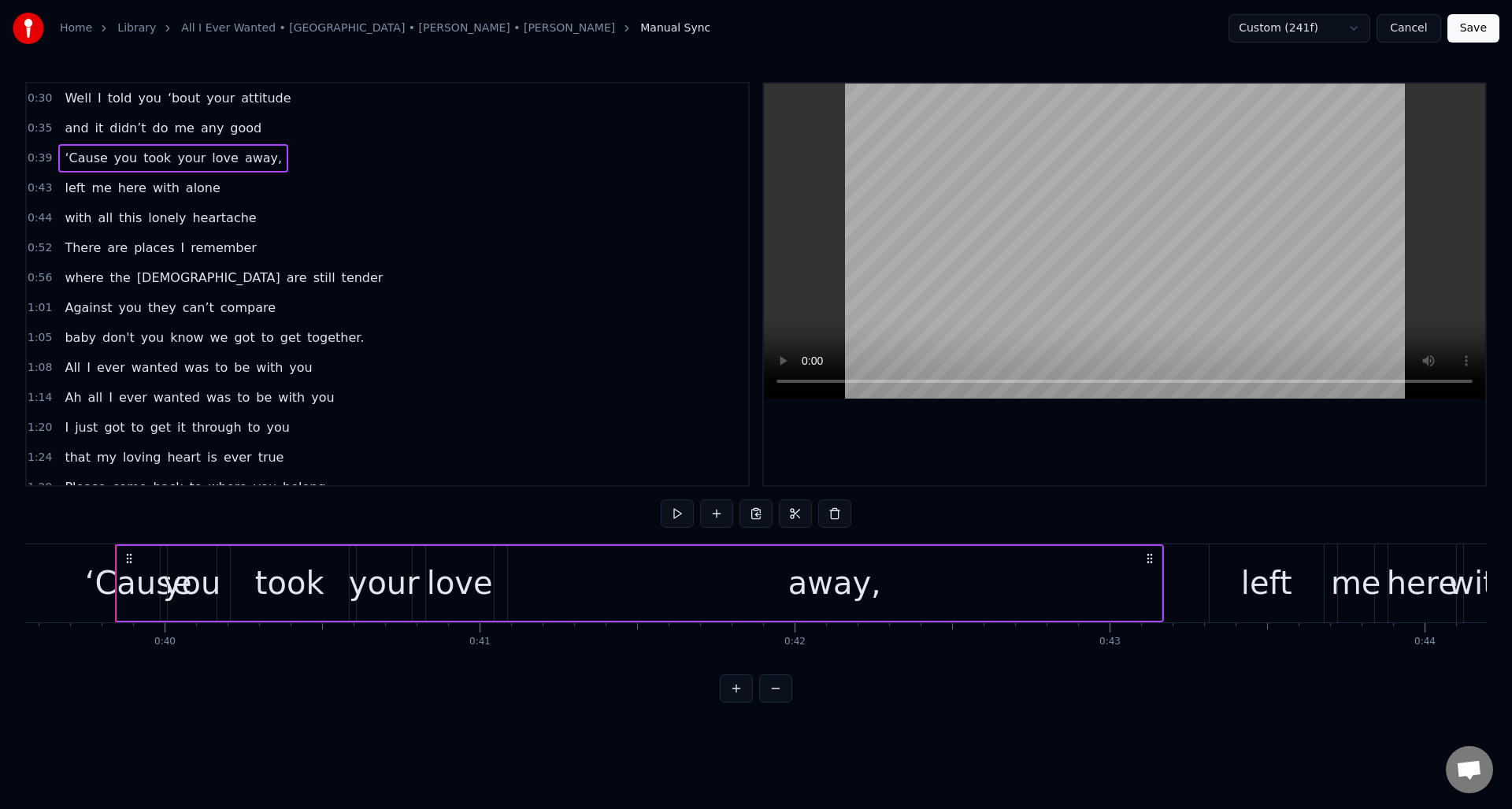
scroll to position [0, 12473]
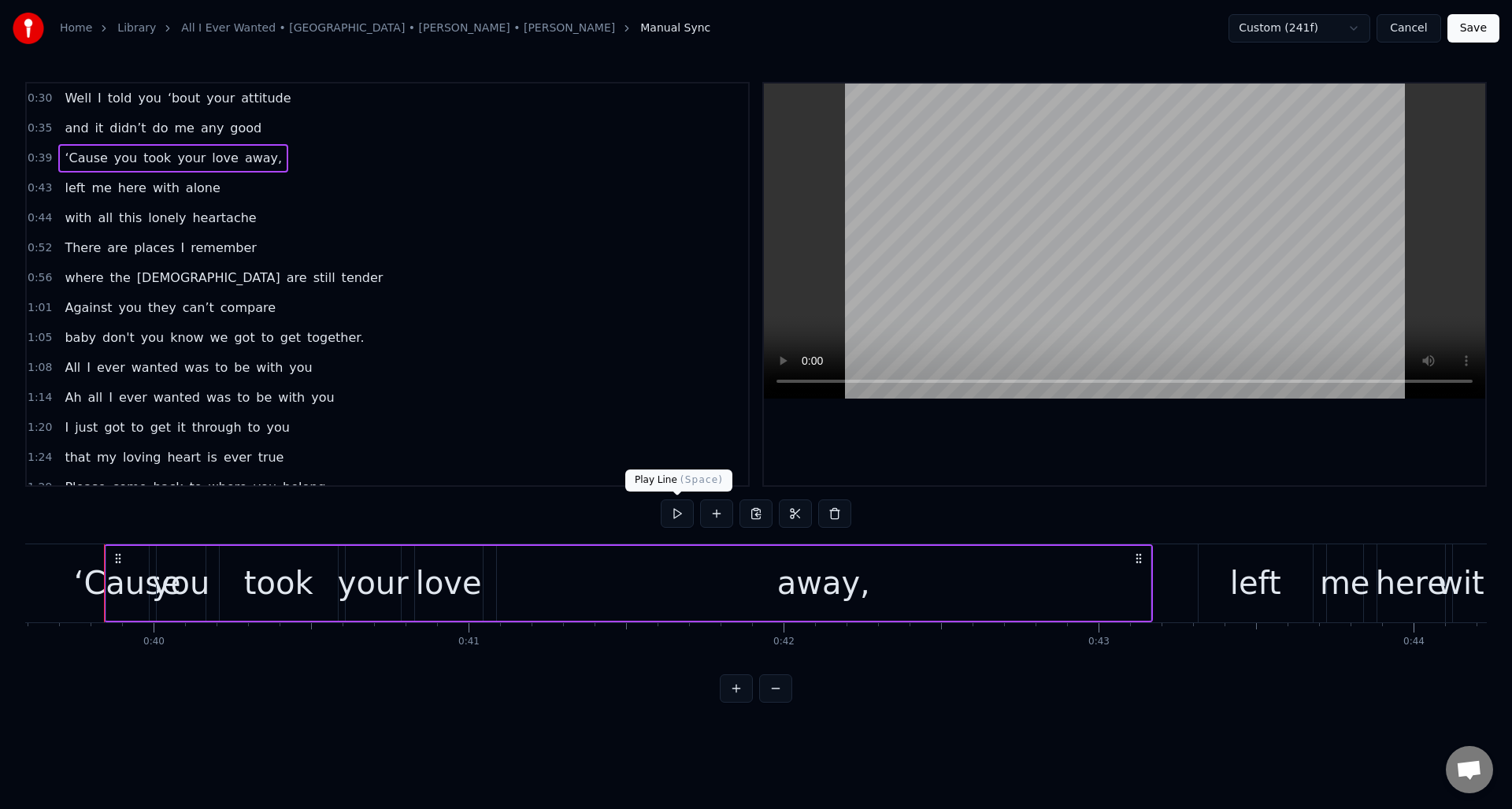
click at [670, 514] on button at bounding box center [678, 513] width 33 height 28
click at [676, 515] on button at bounding box center [678, 513] width 33 height 28
click at [1405, 26] on button "Cancel" at bounding box center [1409, 27] width 64 height 28
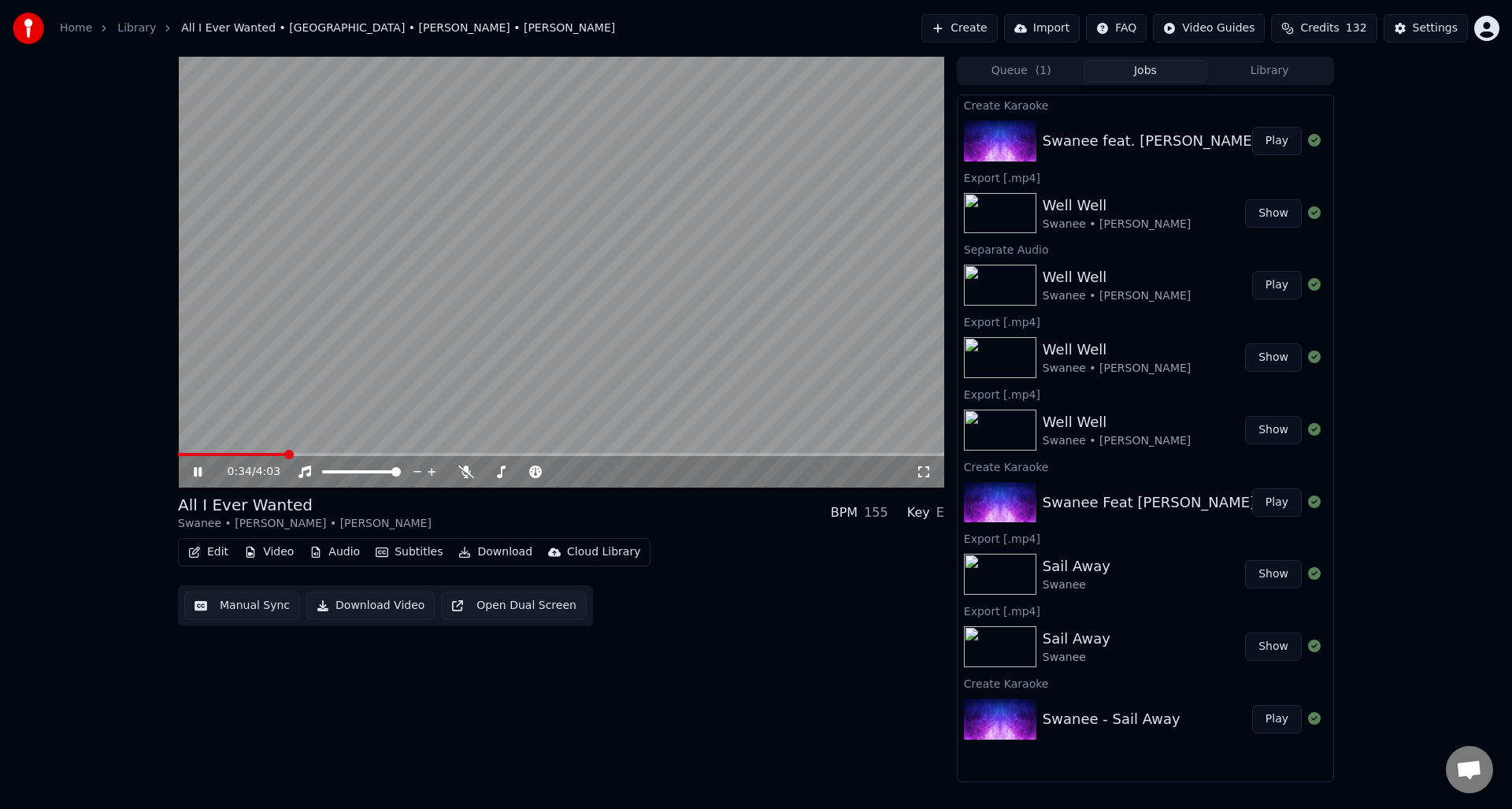
click at [199, 469] on icon at bounding box center [209, 472] width 37 height 13
click at [254, 606] on button "Manual Sync" at bounding box center [242, 606] width 115 height 28
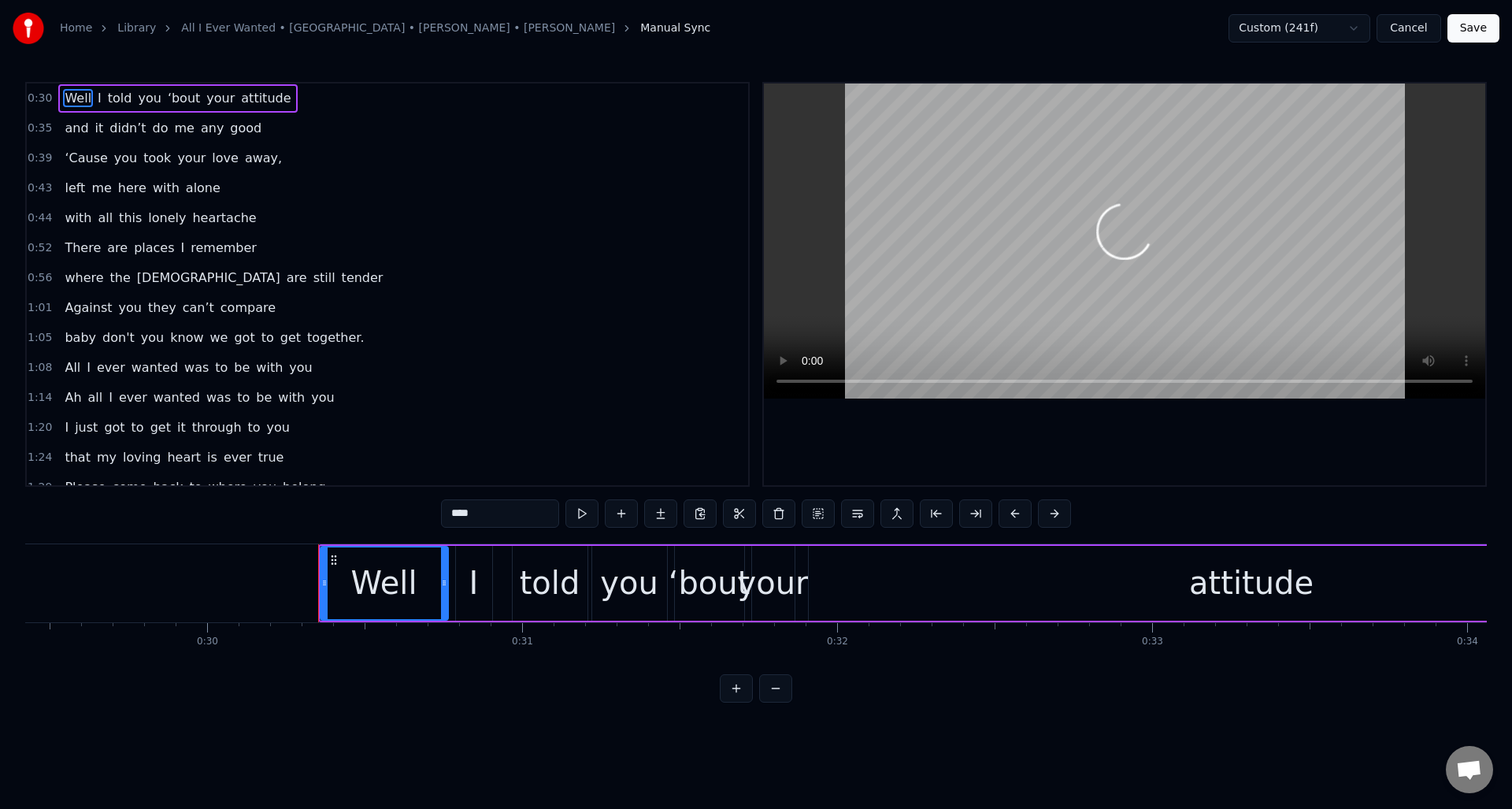
scroll to position [0, 9484]
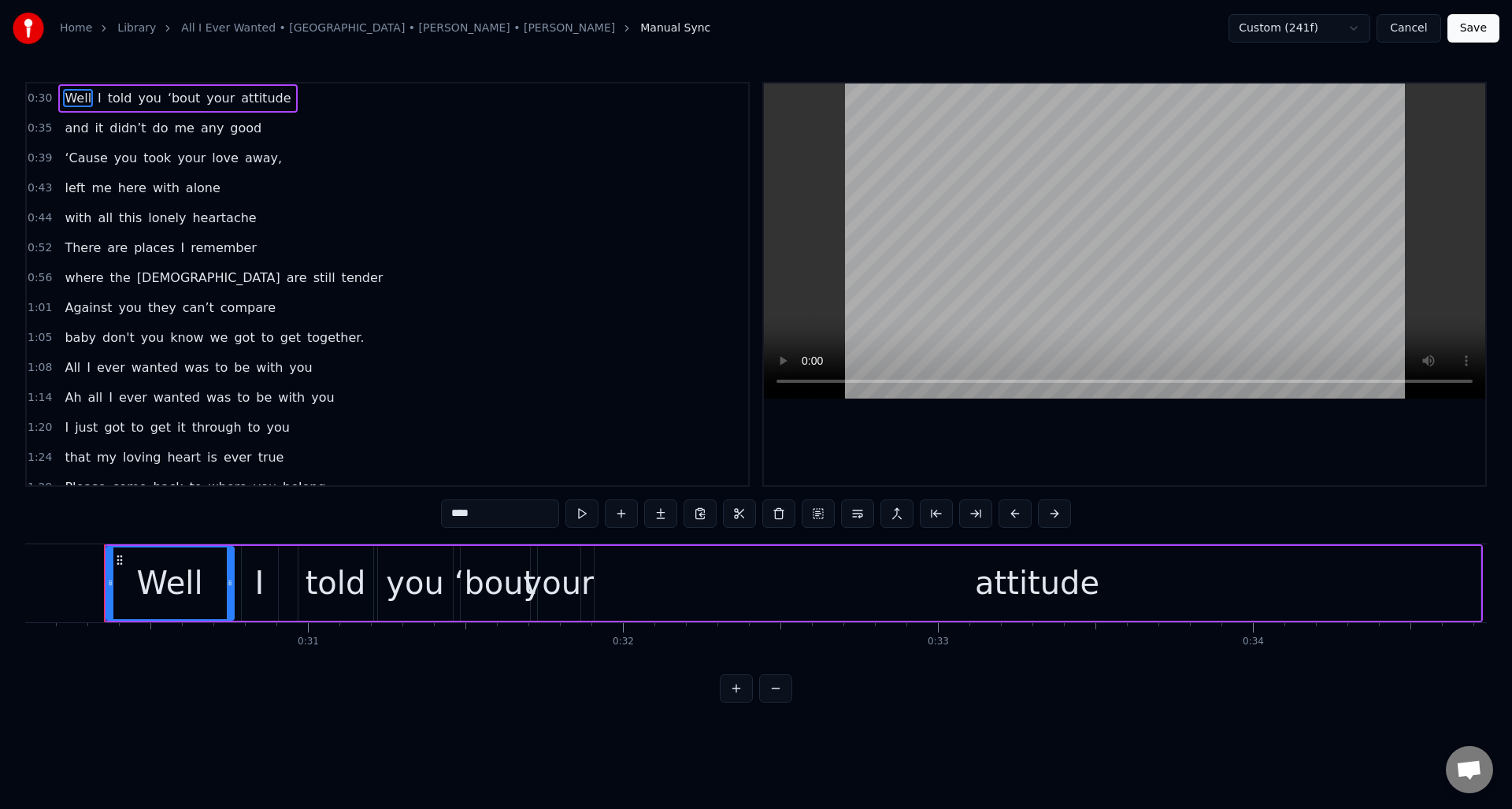
click at [293, 99] on div "0:30 Well I told you ‘bout your attitude" at bounding box center [387, 98] width 722 height 30
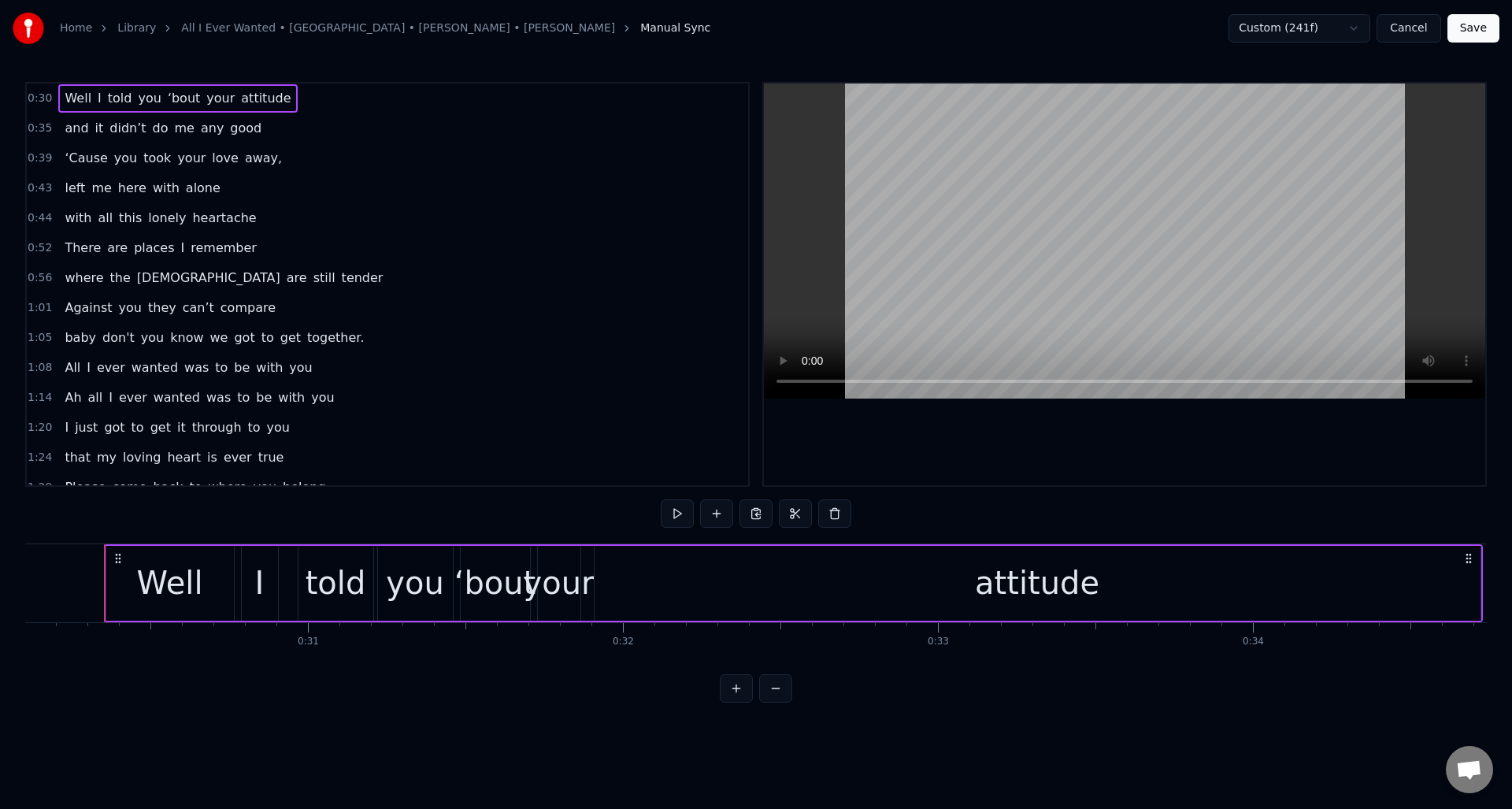
click at [474, 567] on div "‘bout" at bounding box center [495, 584] width 82 height 48
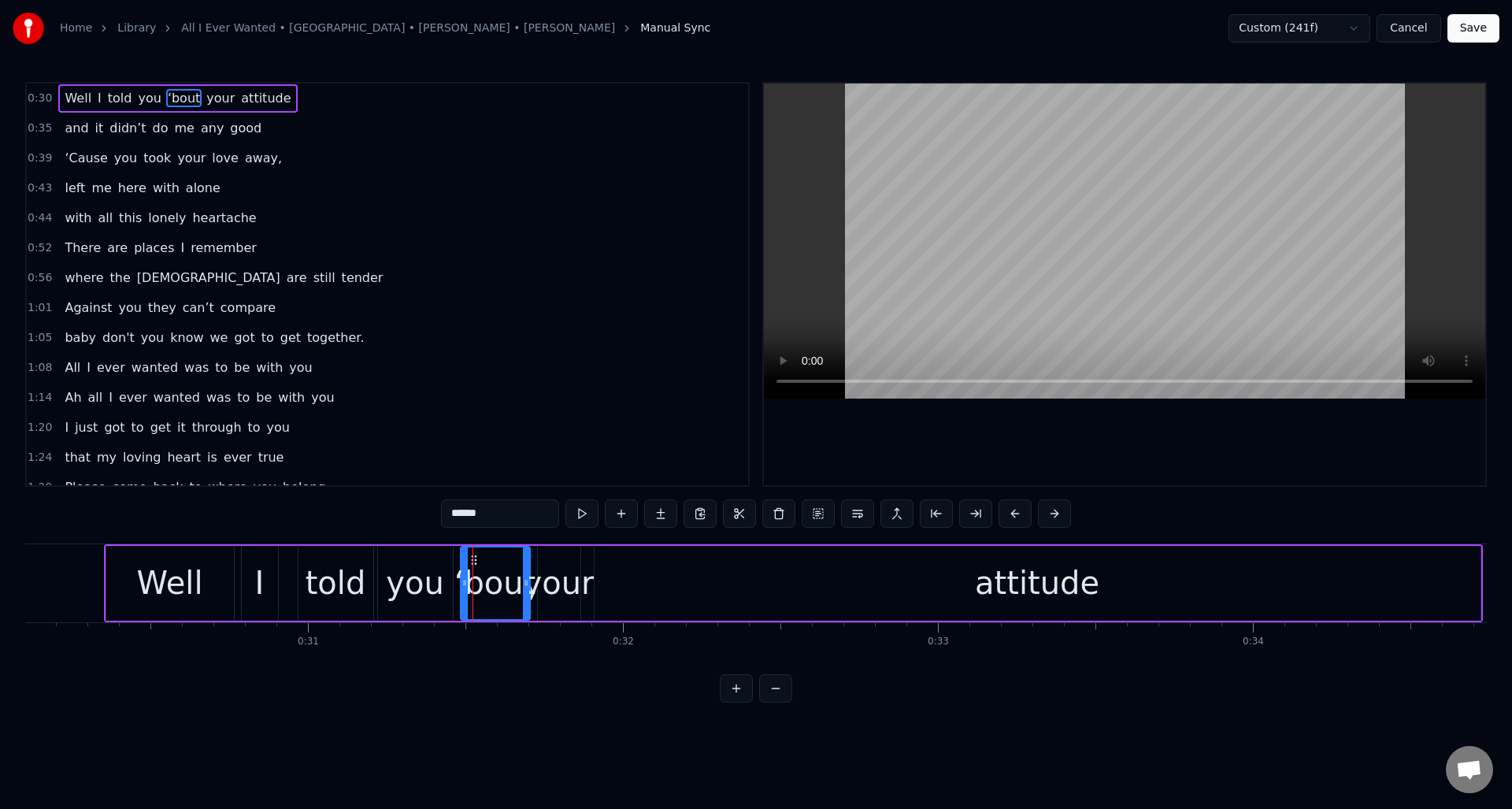
click at [453, 515] on input "*****" at bounding box center [500, 513] width 118 height 28
click at [435, 573] on div "you" at bounding box center [415, 584] width 59 height 48
type input "***"
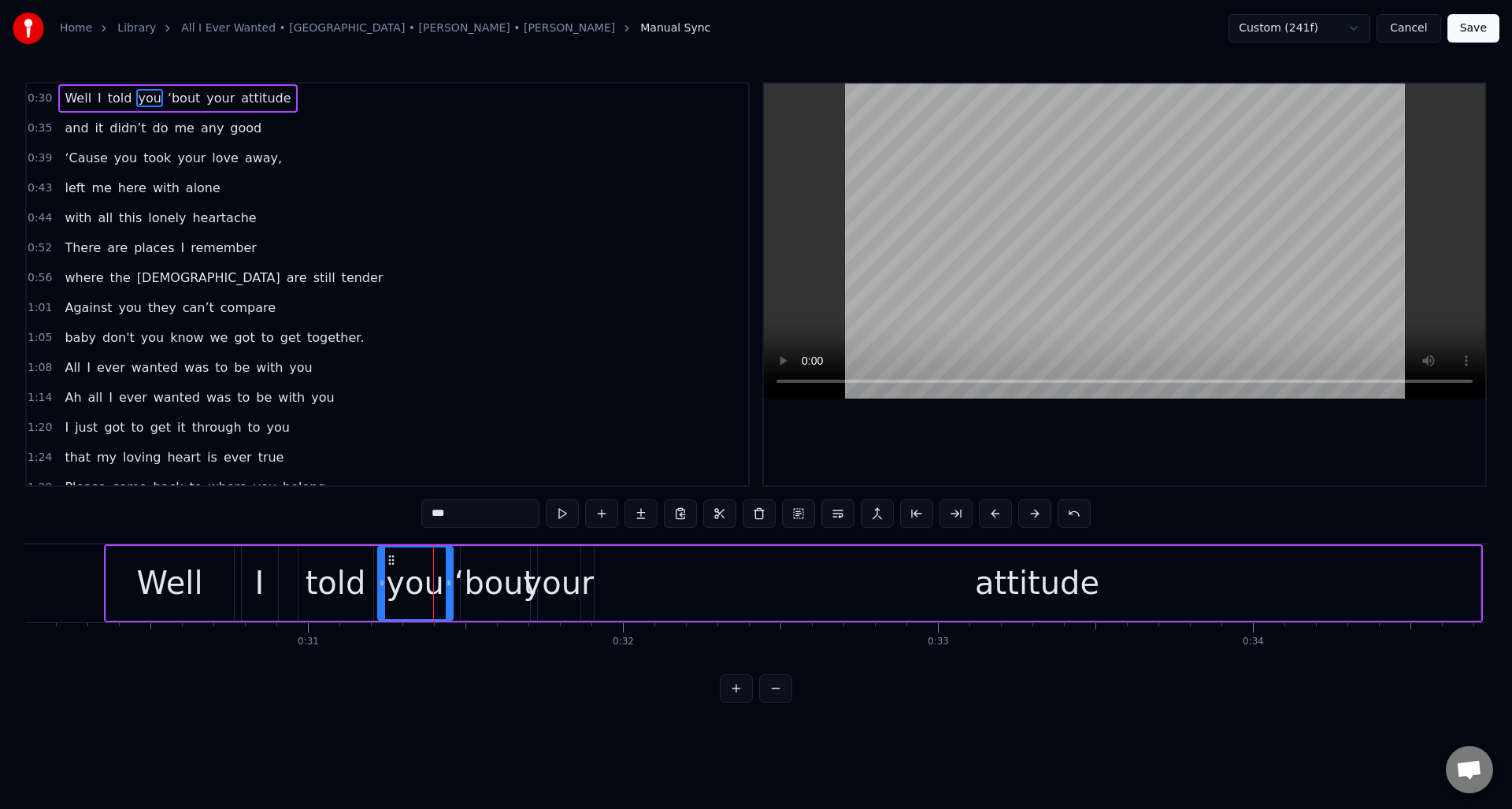
click at [464, 516] on input "***" at bounding box center [480, 513] width 118 height 28
click at [429, 515] on input "***" at bounding box center [480, 513] width 118 height 28
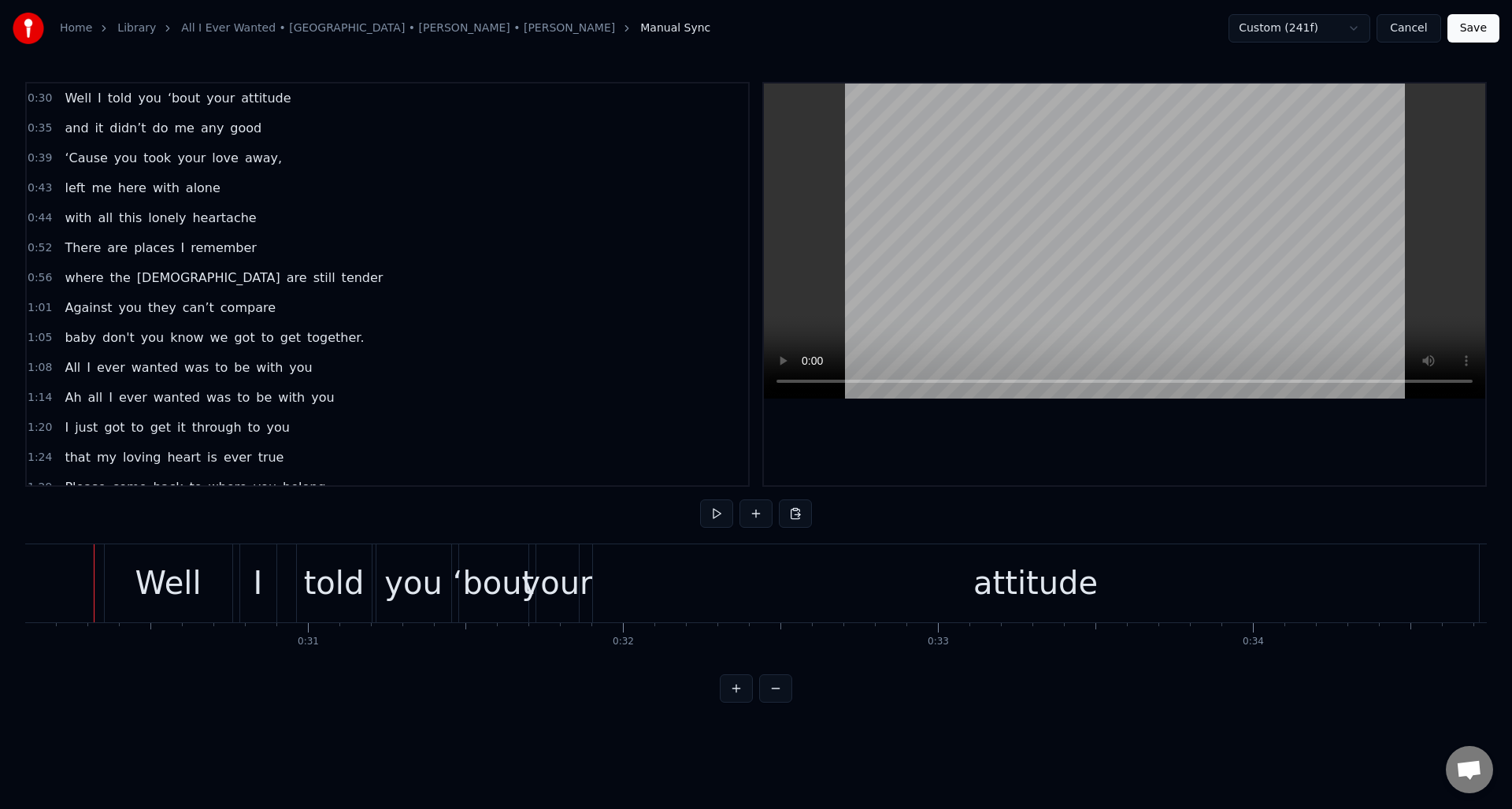
scroll to position [0, 9474]
click at [718, 510] on button at bounding box center [717, 513] width 33 height 28
click at [1472, 26] on button "Save" at bounding box center [1474, 27] width 52 height 28
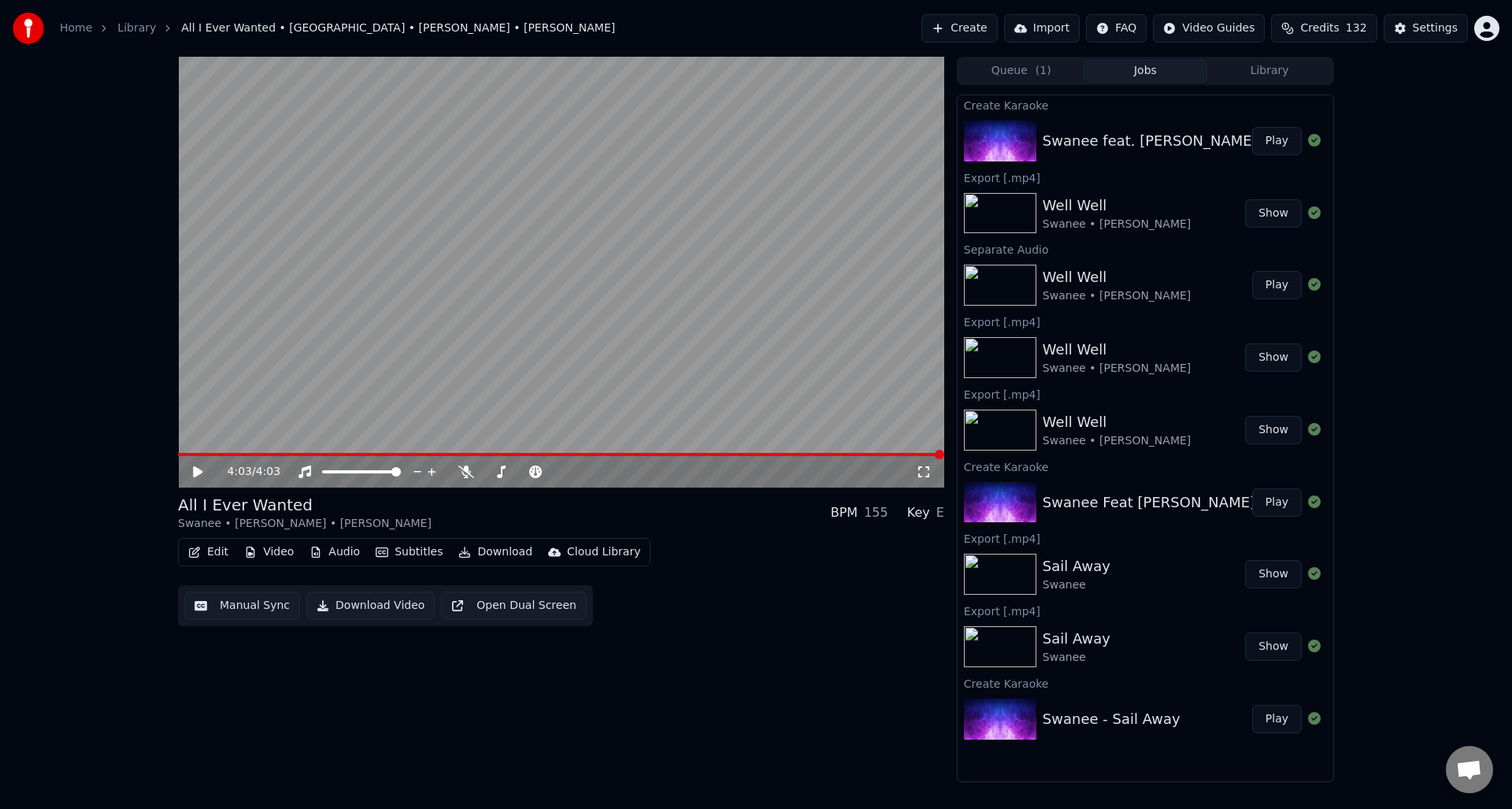
click at [232, 600] on button "Manual Sync" at bounding box center [242, 606] width 115 height 28
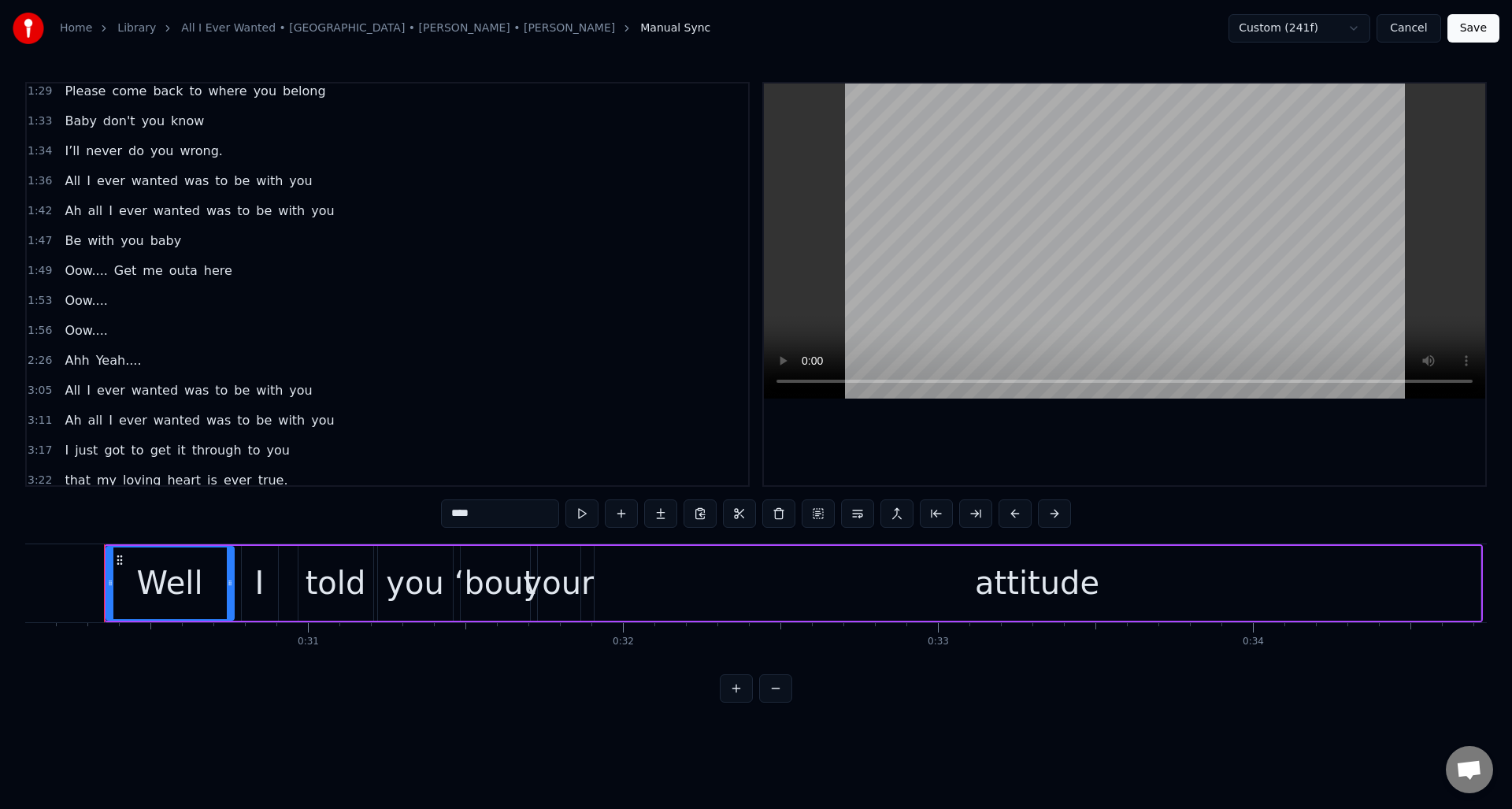
scroll to position [556, 0]
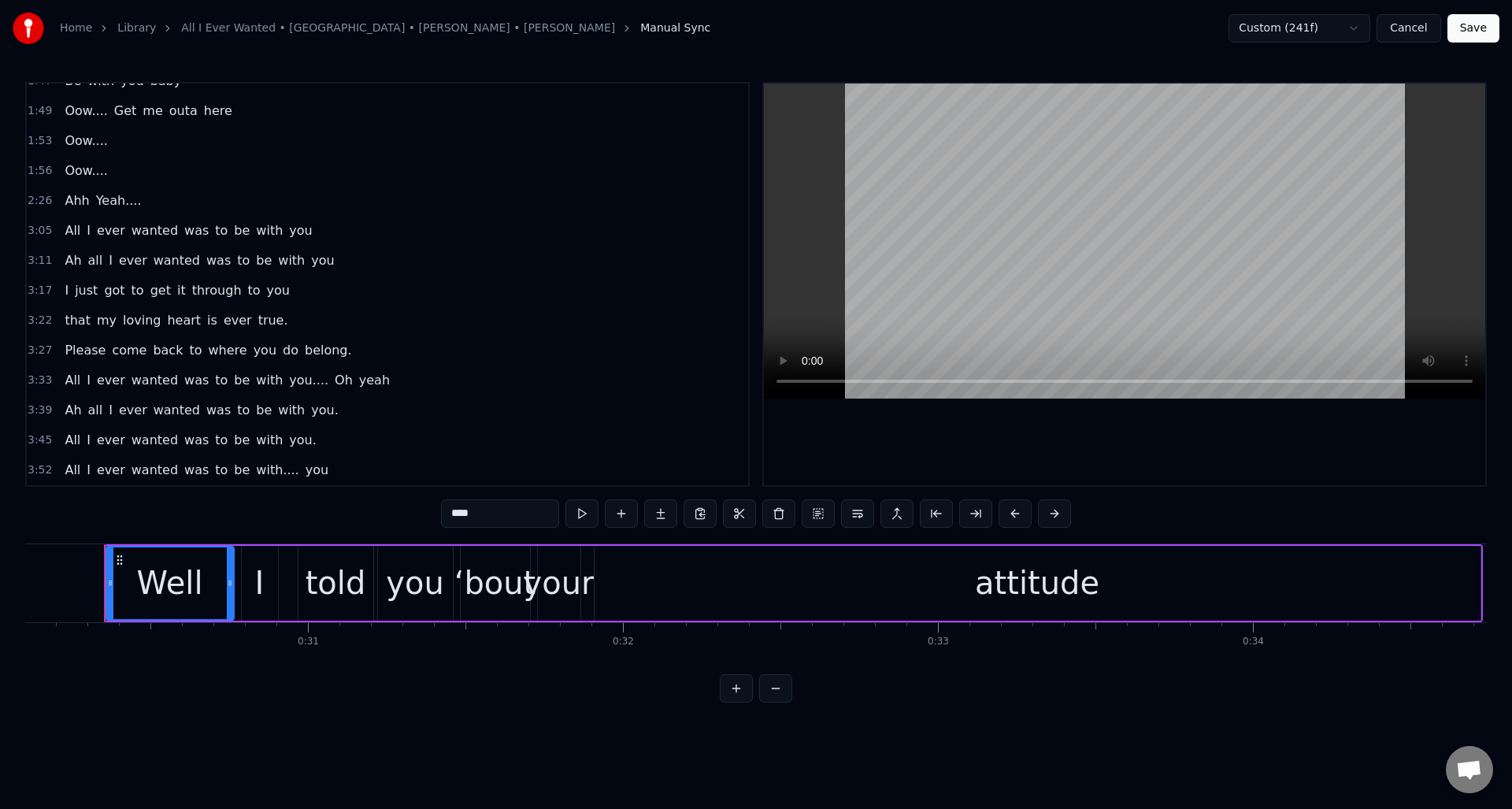
click at [401, 389] on div "3:33 All I ever wanted was to be with you.... Oh yeah" at bounding box center [387, 380] width 722 height 30
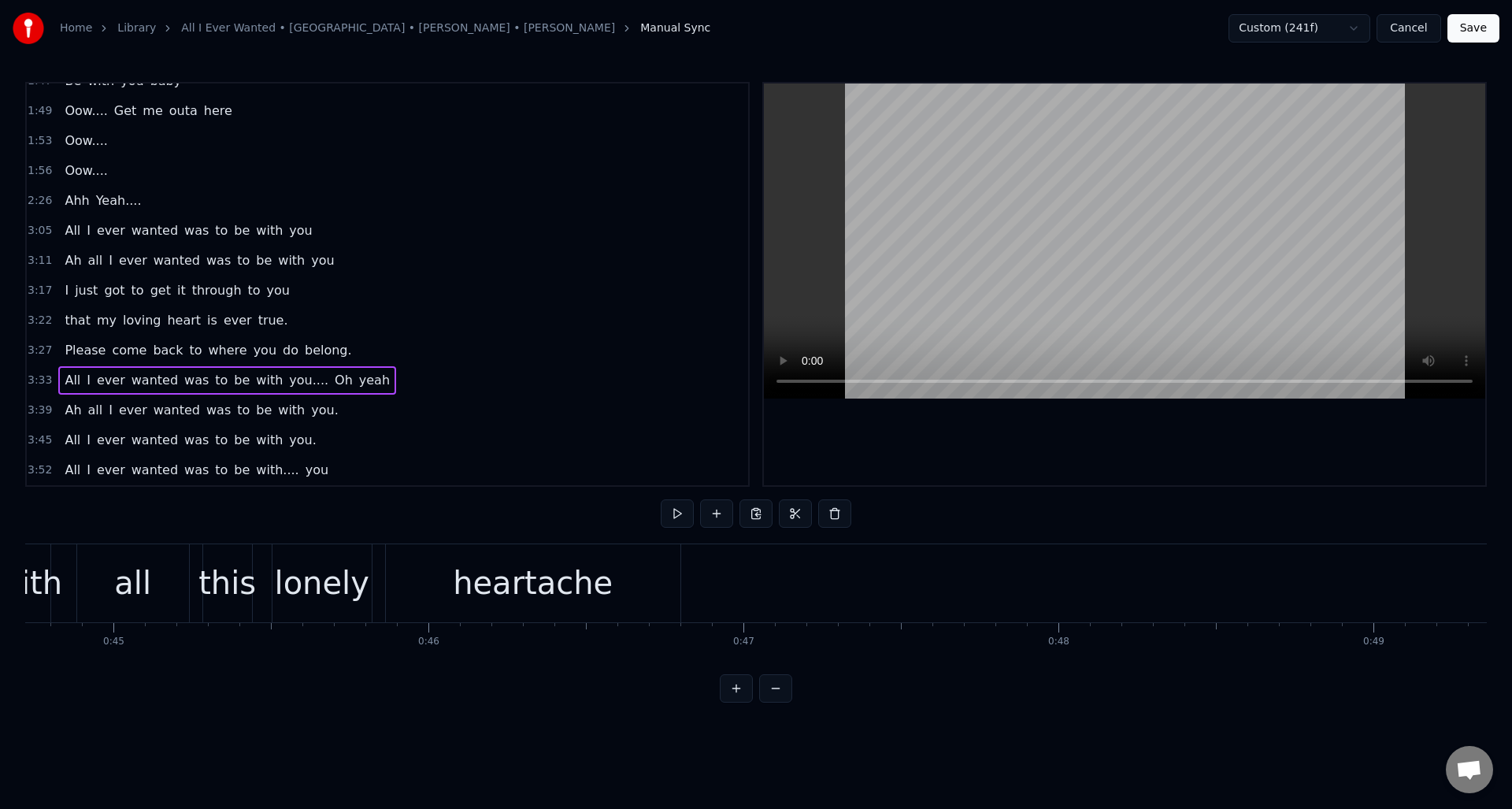
scroll to position [0, 13937]
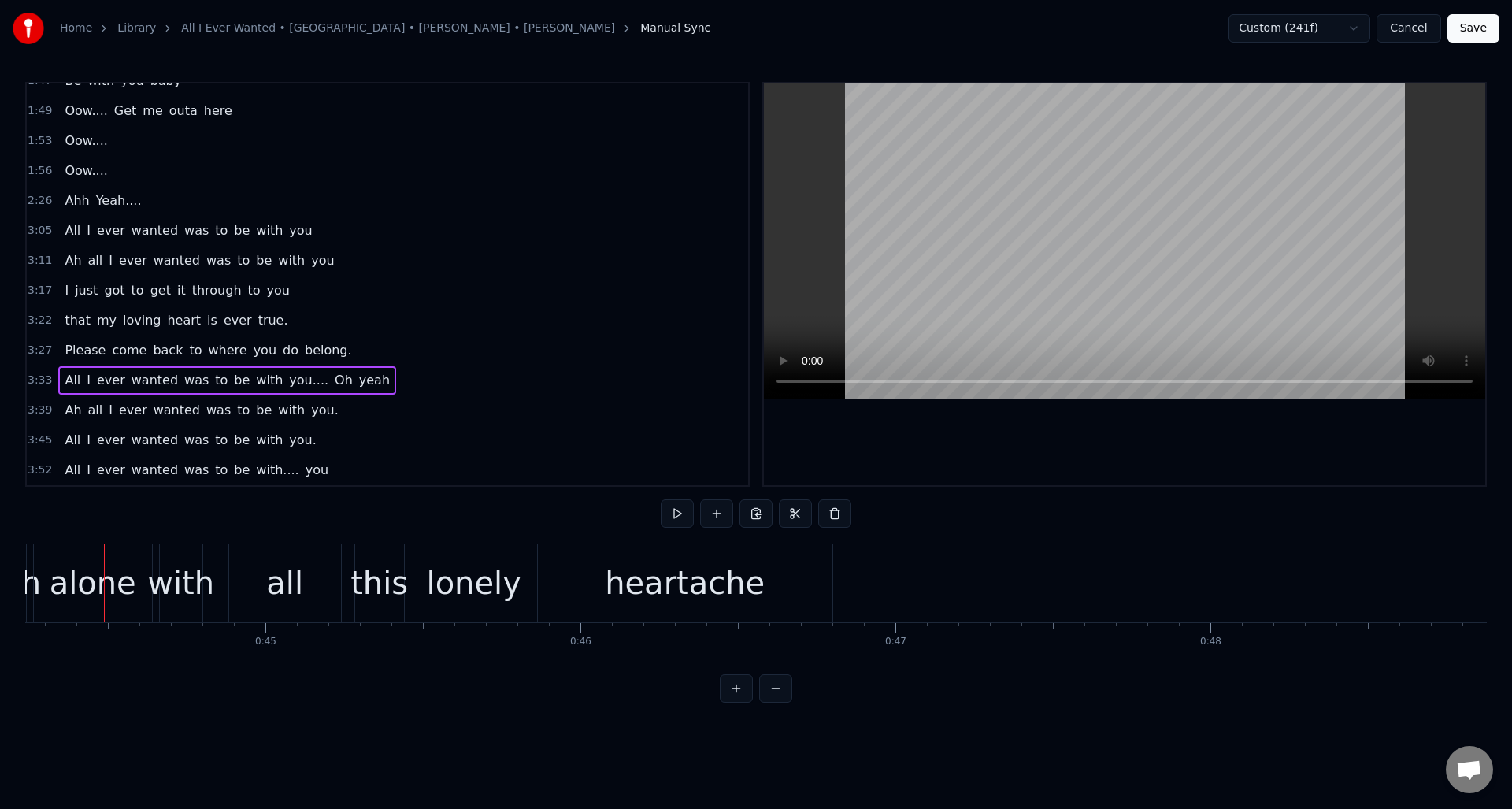
click at [404, 386] on div "3:33 All I ever wanted was to be with you.... Oh yeah" at bounding box center [387, 380] width 722 height 30
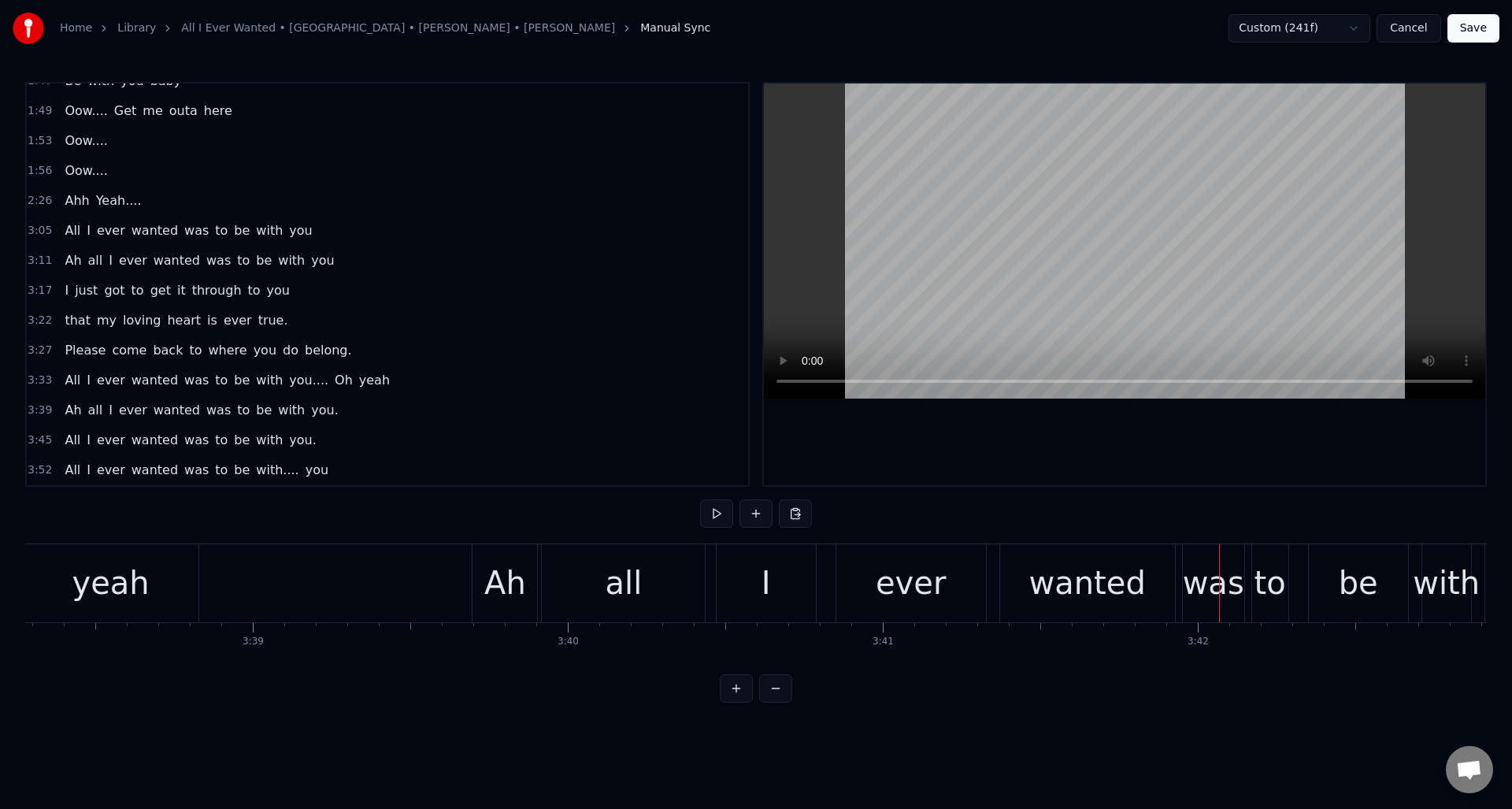
scroll to position [0, 68728]
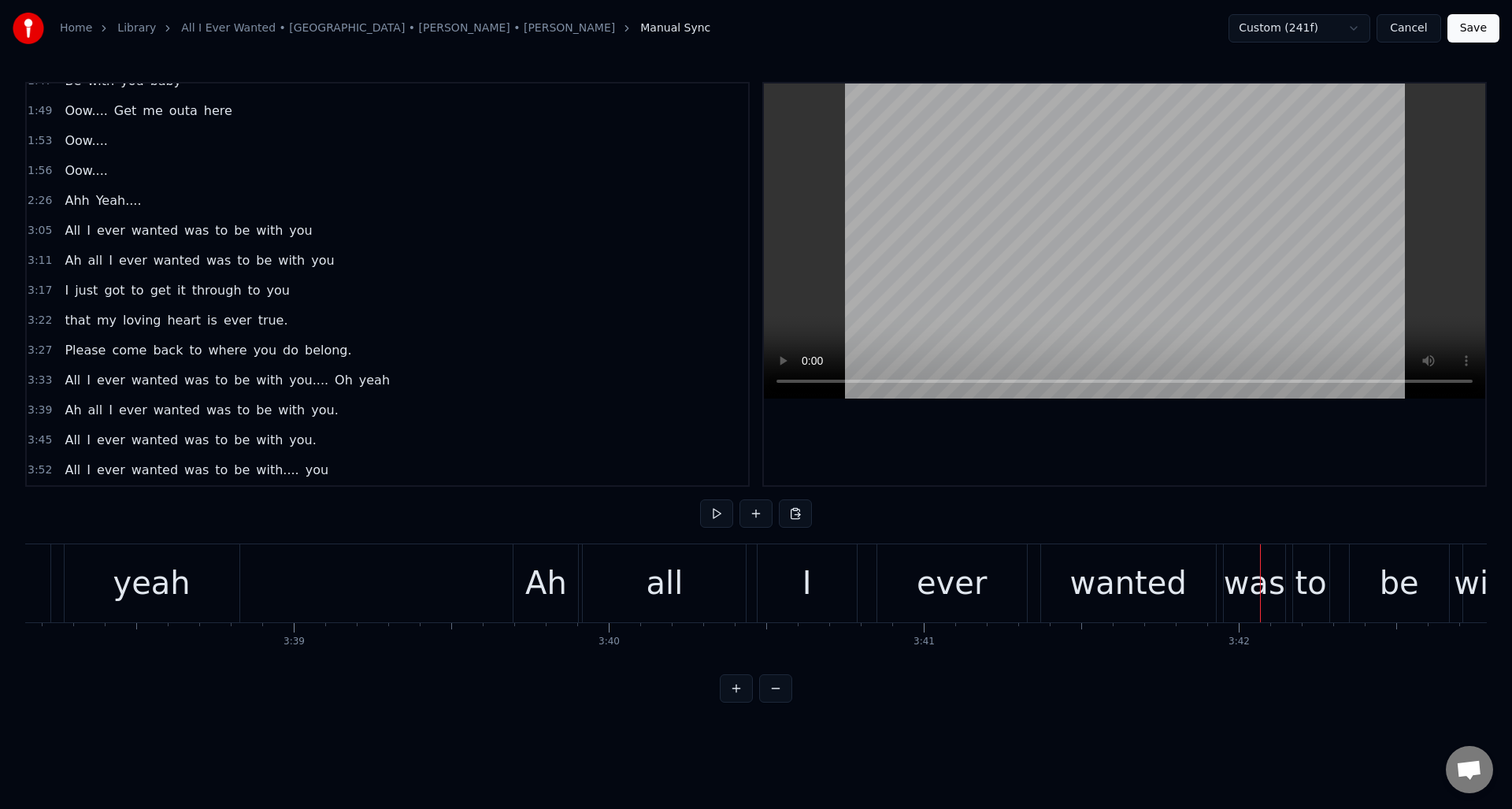
click at [667, 564] on div "all" at bounding box center [665, 584] width 37 height 48
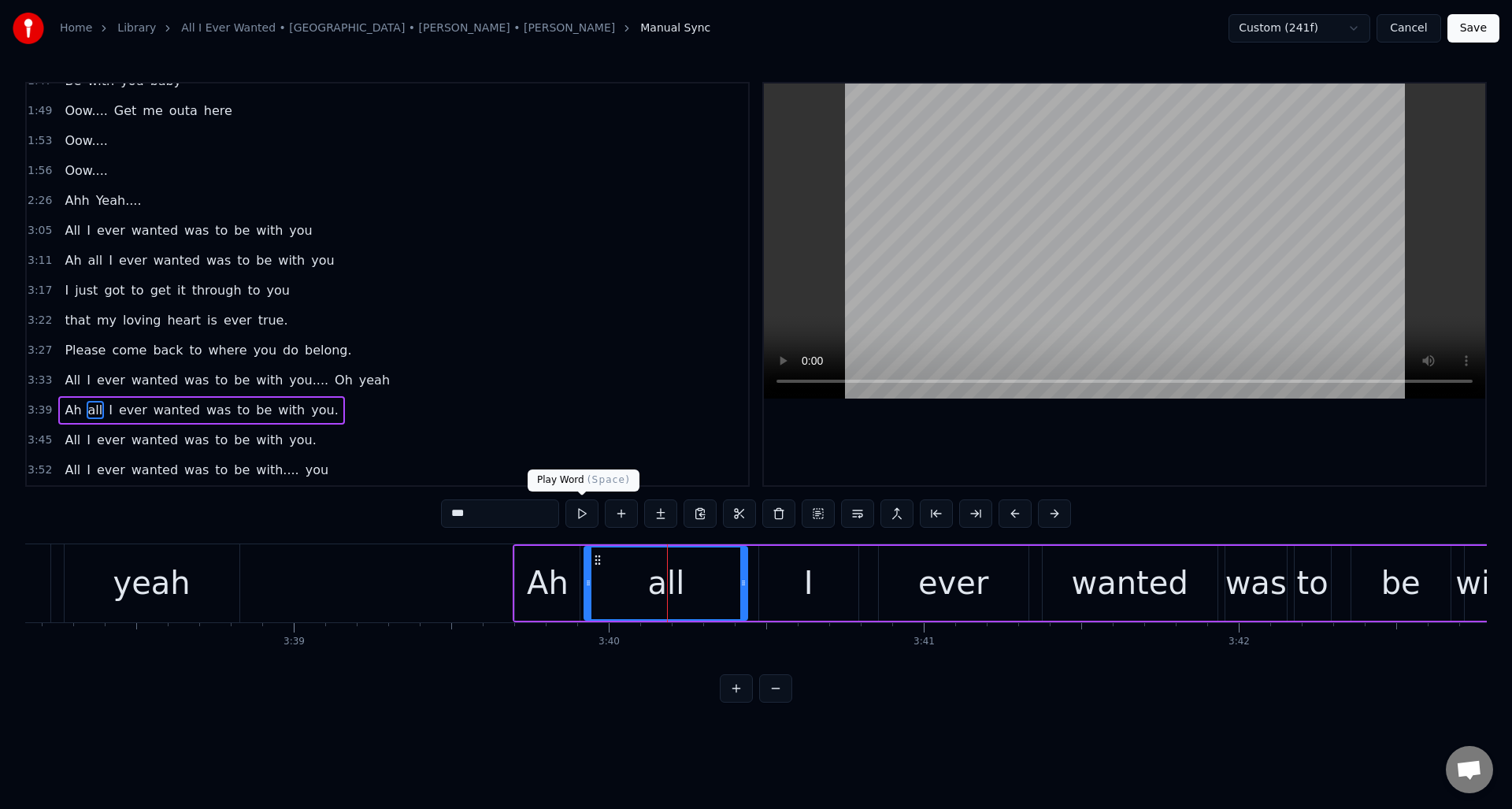
click at [583, 512] on button at bounding box center [582, 513] width 33 height 28
drag, startPoint x: 742, startPoint y: 566, endPoint x: 783, endPoint y: 568, distance: 41.0
click at [717, 570] on div at bounding box center [718, 584] width 6 height 71
click at [802, 566] on div "I" at bounding box center [809, 584] width 99 height 75
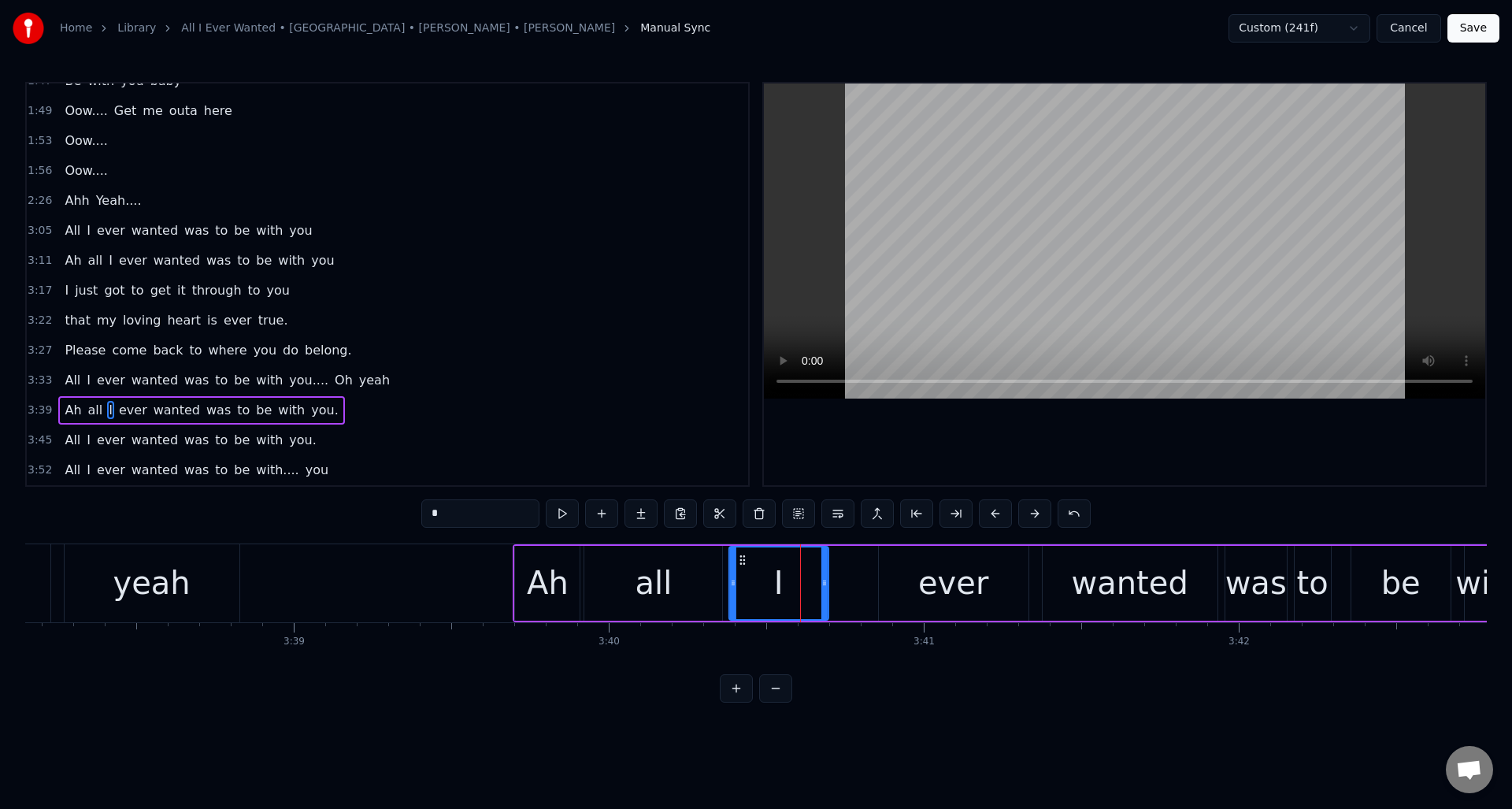
drag, startPoint x: 771, startPoint y: 558, endPoint x: 741, endPoint y: 563, distance: 30.4
click at [741, 563] on icon at bounding box center [743, 561] width 13 height 13
click at [560, 515] on button at bounding box center [562, 513] width 33 height 28
click at [921, 562] on div "ever" at bounding box center [953, 584] width 149 height 75
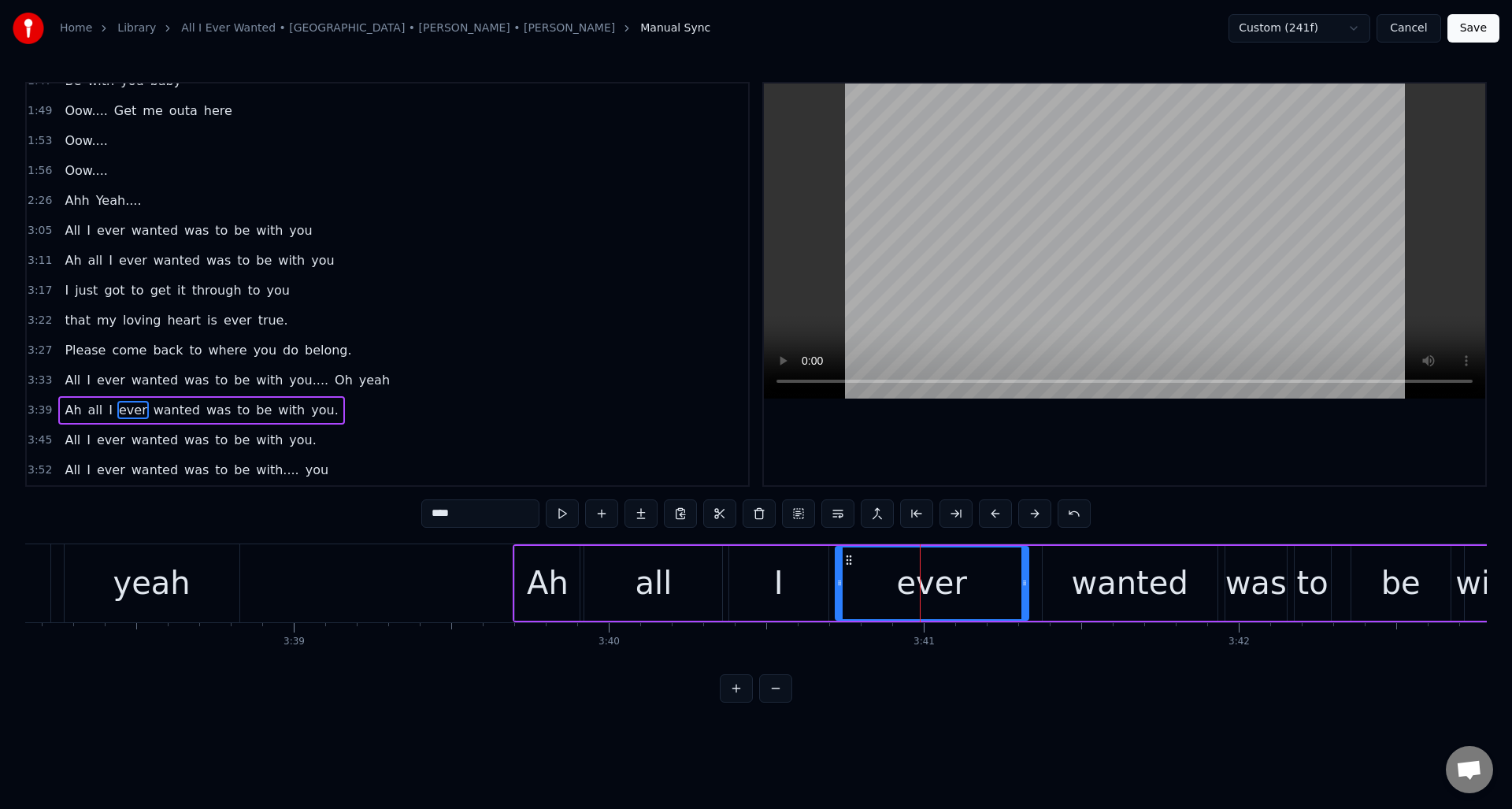
drag, startPoint x: 880, startPoint y: 567, endPoint x: 836, endPoint y: 574, distance: 44.6
click at [836, 574] on div at bounding box center [839, 584] width 6 height 71
click at [566, 514] on button at bounding box center [562, 513] width 33 height 28
drag, startPoint x: 1024, startPoint y: 591, endPoint x: 970, endPoint y: 596, distance: 54.2
click at [970, 596] on div at bounding box center [970, 584] width 6 height 71
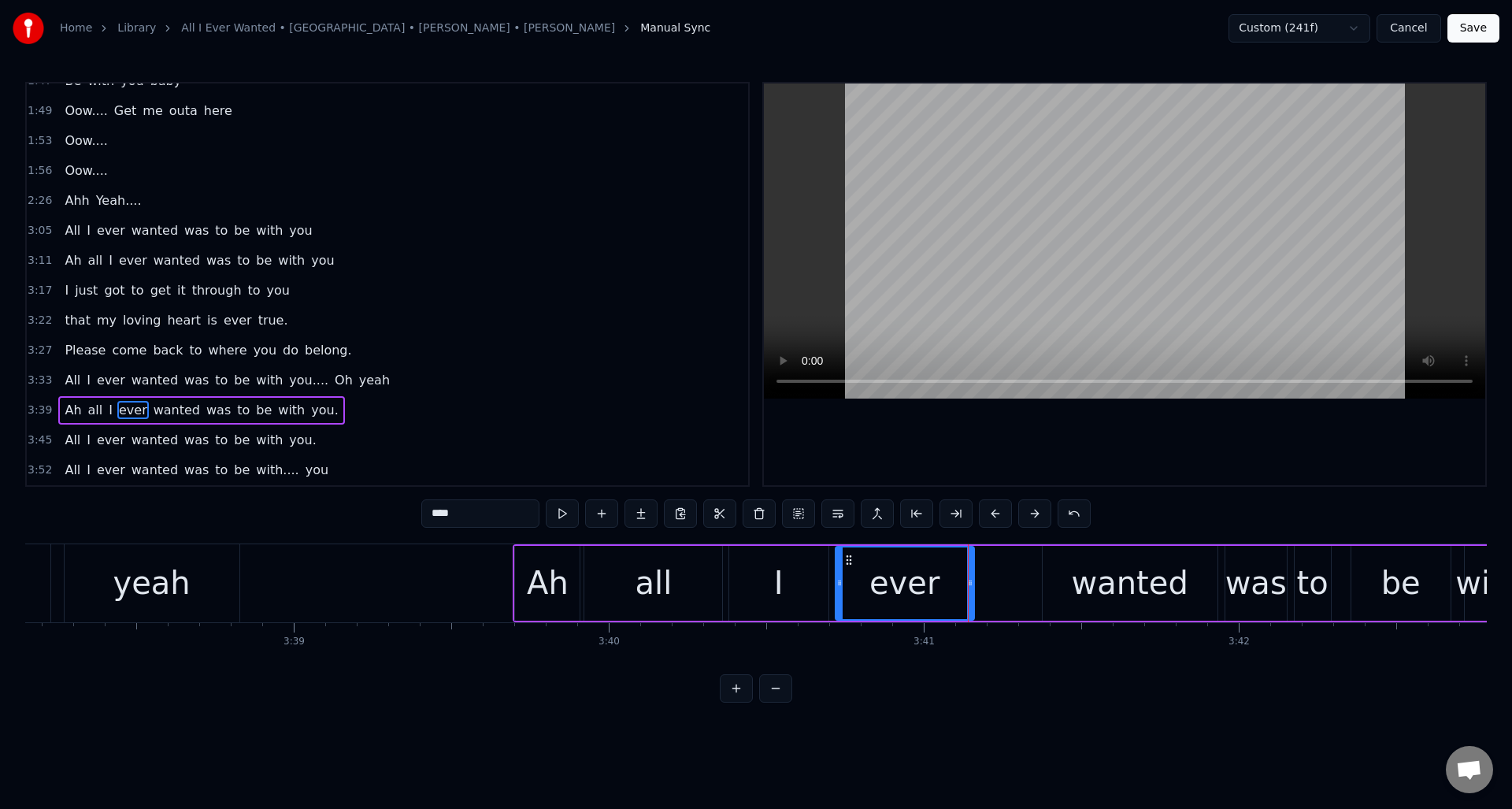
click at [1091, 566] on div "wanted" at bounding box center [1130, 584] width 116 height 48
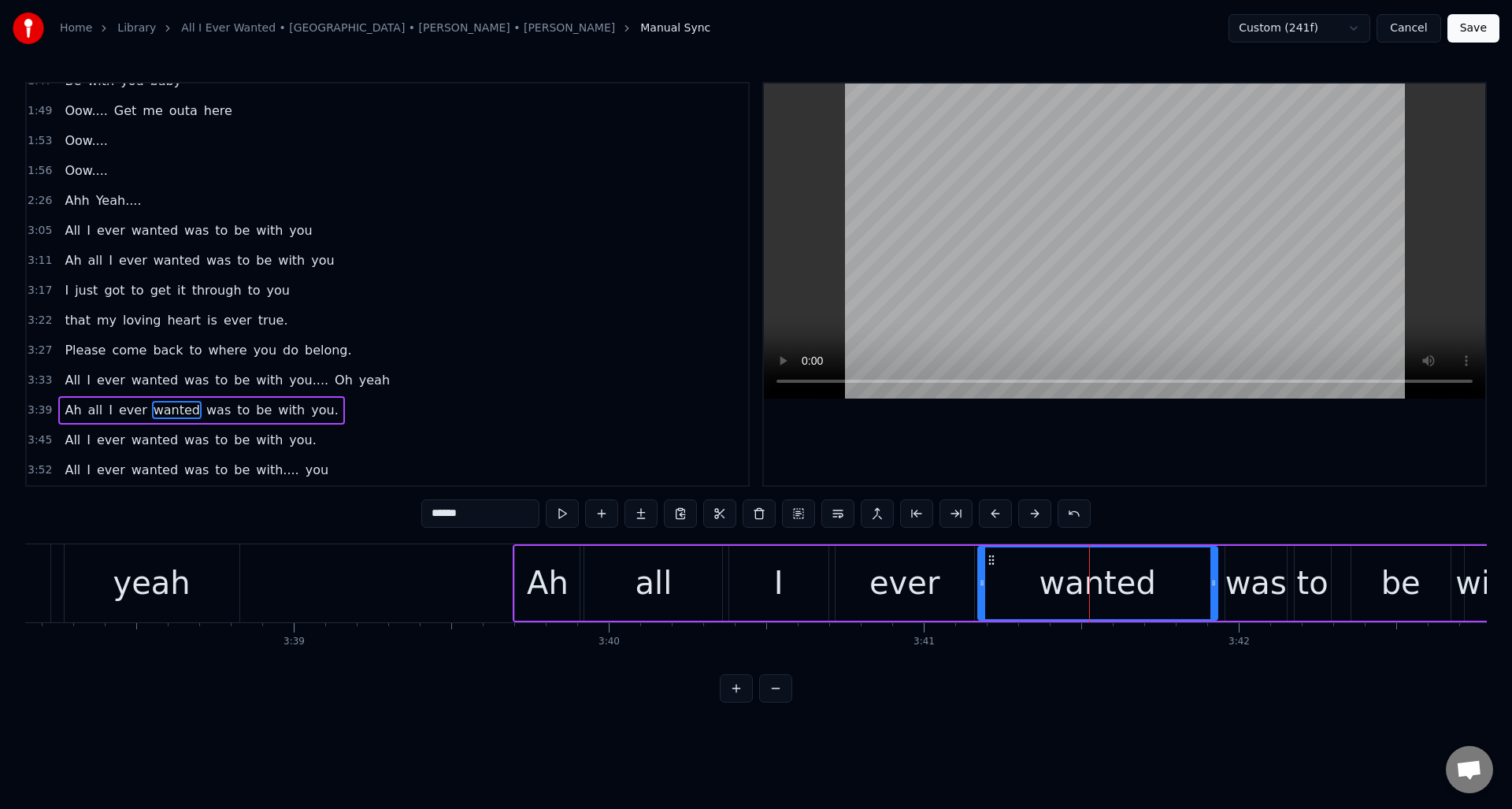
drag, startPoint x: 1044, startPoint y: 577, endPoint x: 980, endPoint y: 587, distance: 64.8
click at [980, 587] on icon at bounding box center [982, 584] width 6 height 13
click at [566, 515] on button at bounding box center [562, 513] width 33 height 28
click at [1211, 607] on div at bounding box center [1213, 584] width 6 height 71
drag, startPoint x: 1215, startPoint y: 603, endPoint x: 1173, endPoint y: 607, distance: 42.2
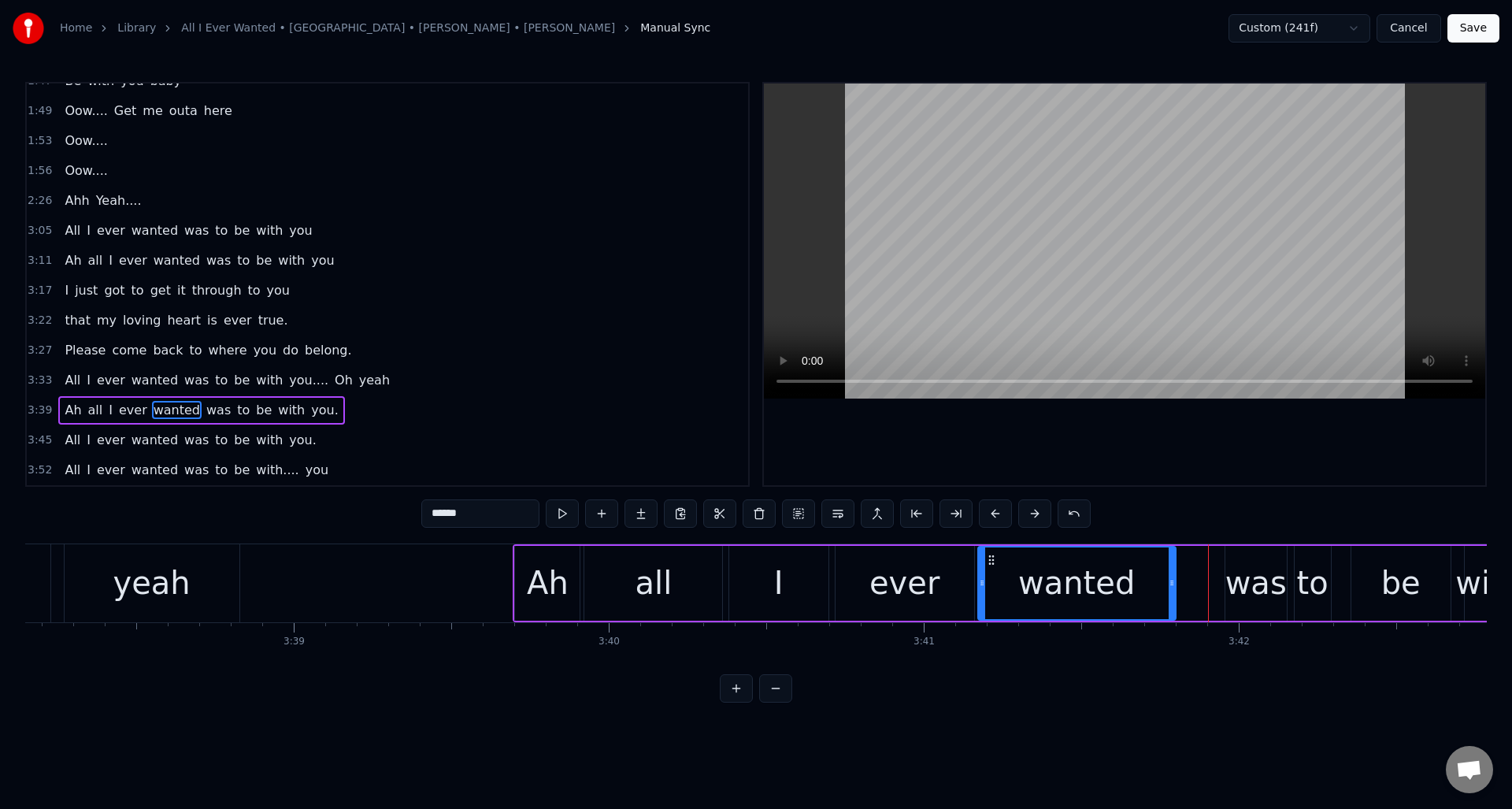
click at [1173, 607] on div at bounding box center [1171, 584] width 6 height 71
click at [1255, 570] on div "was" at bounding box center [1256, 584] width 61 height 48
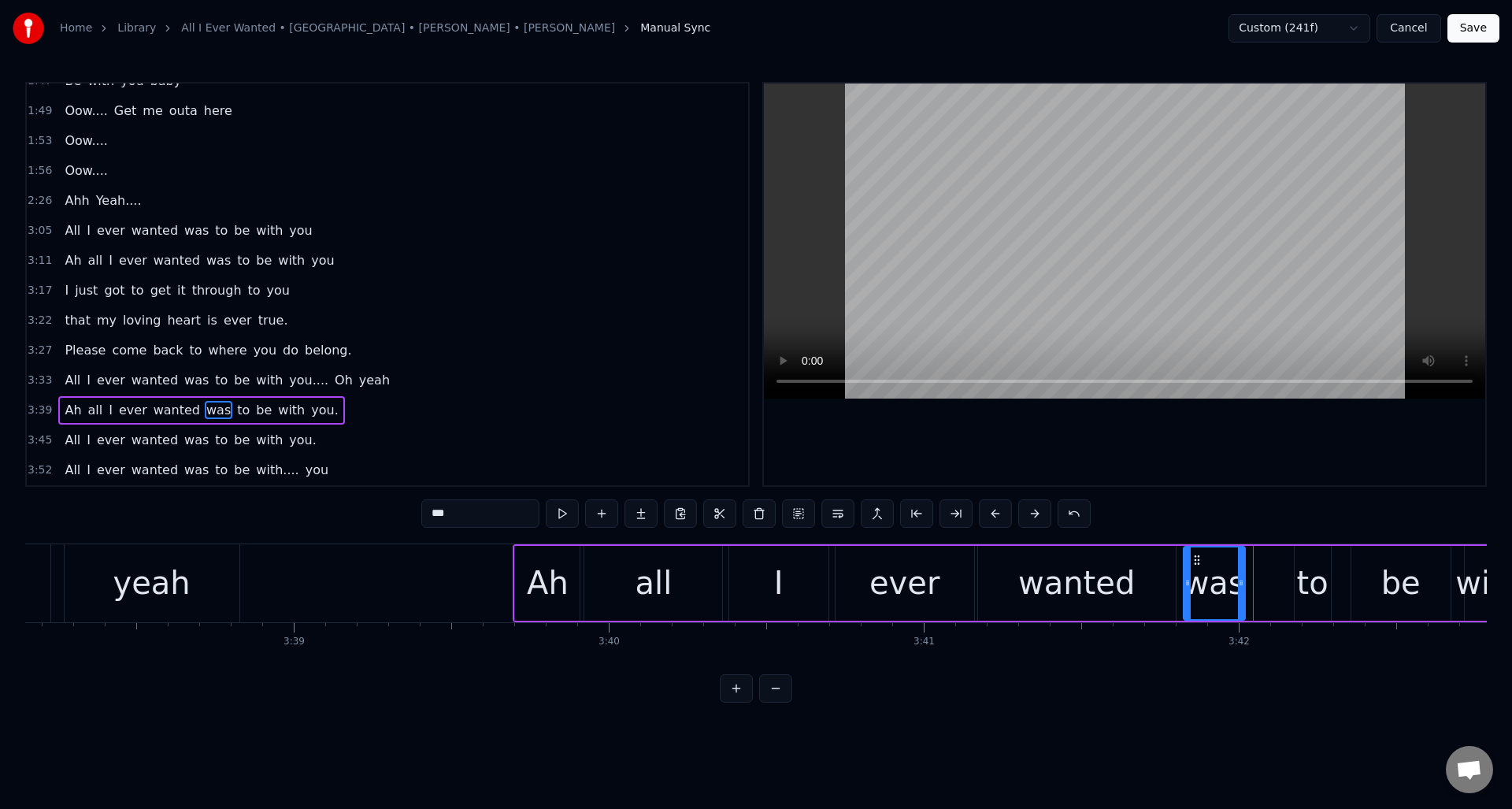
drag, startPoint x: 1238, startPoint y: 561, endPoint x: 1196, endPoint y: 573, distance: 43.7
click at [1196, 573] on div "was" at bounding box center [1214, 584] width 60 height 71
click at [1309, 564] on div "to" at bounding box center [1312, 584] width 31 height 48
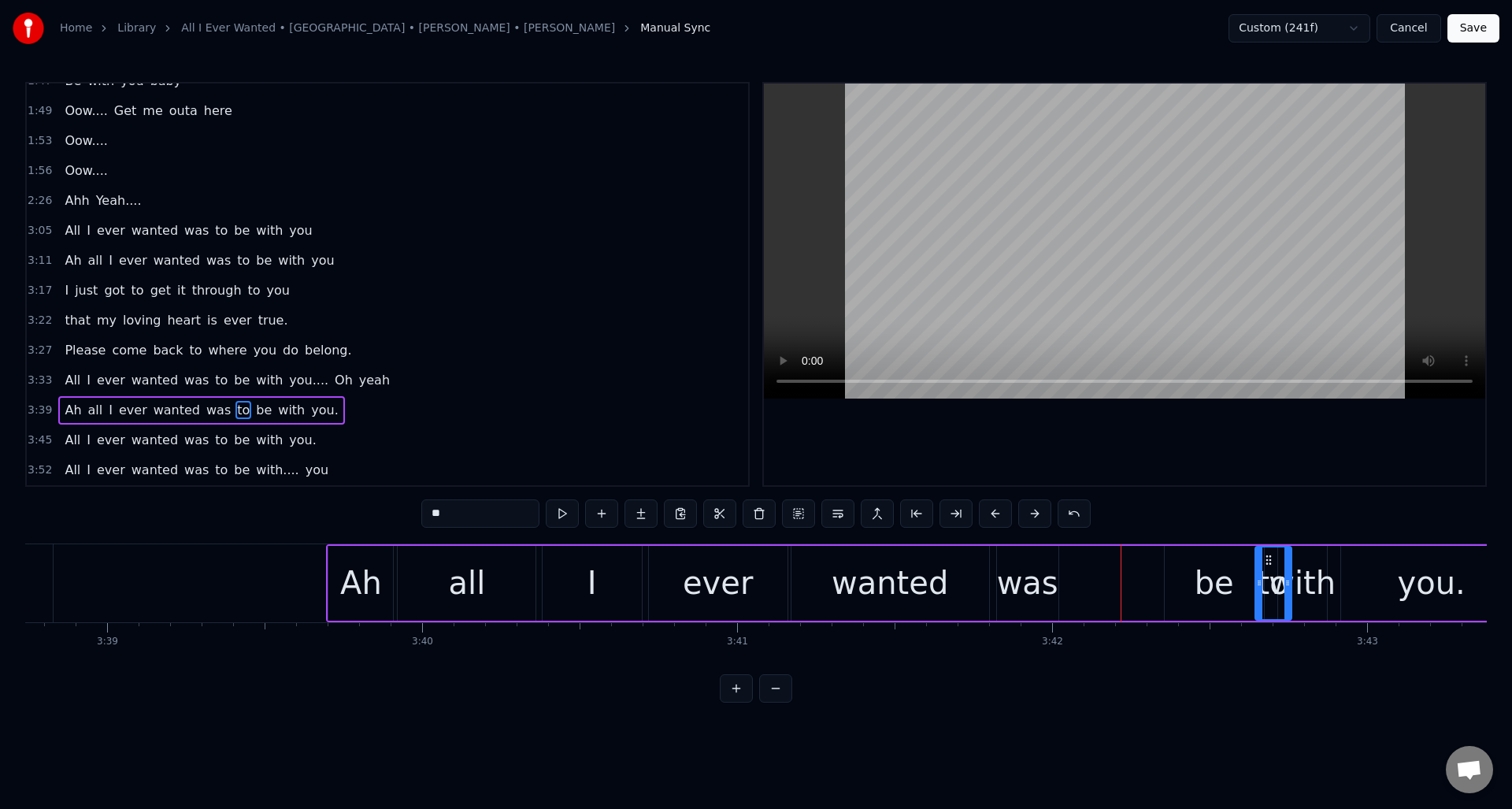
scroll to position [0, 68916]
drag, startPoint x: 1310, startPoint y: 560, endPoint x: 1162, endPoint y: 577, distance: 149.0
click at [1131, 577] on div "to" at bounding box center [1134, 584] width 35 height 71
click at [1036, 572] on div "was" at bounding box center [1026, 584] width 61 height 48
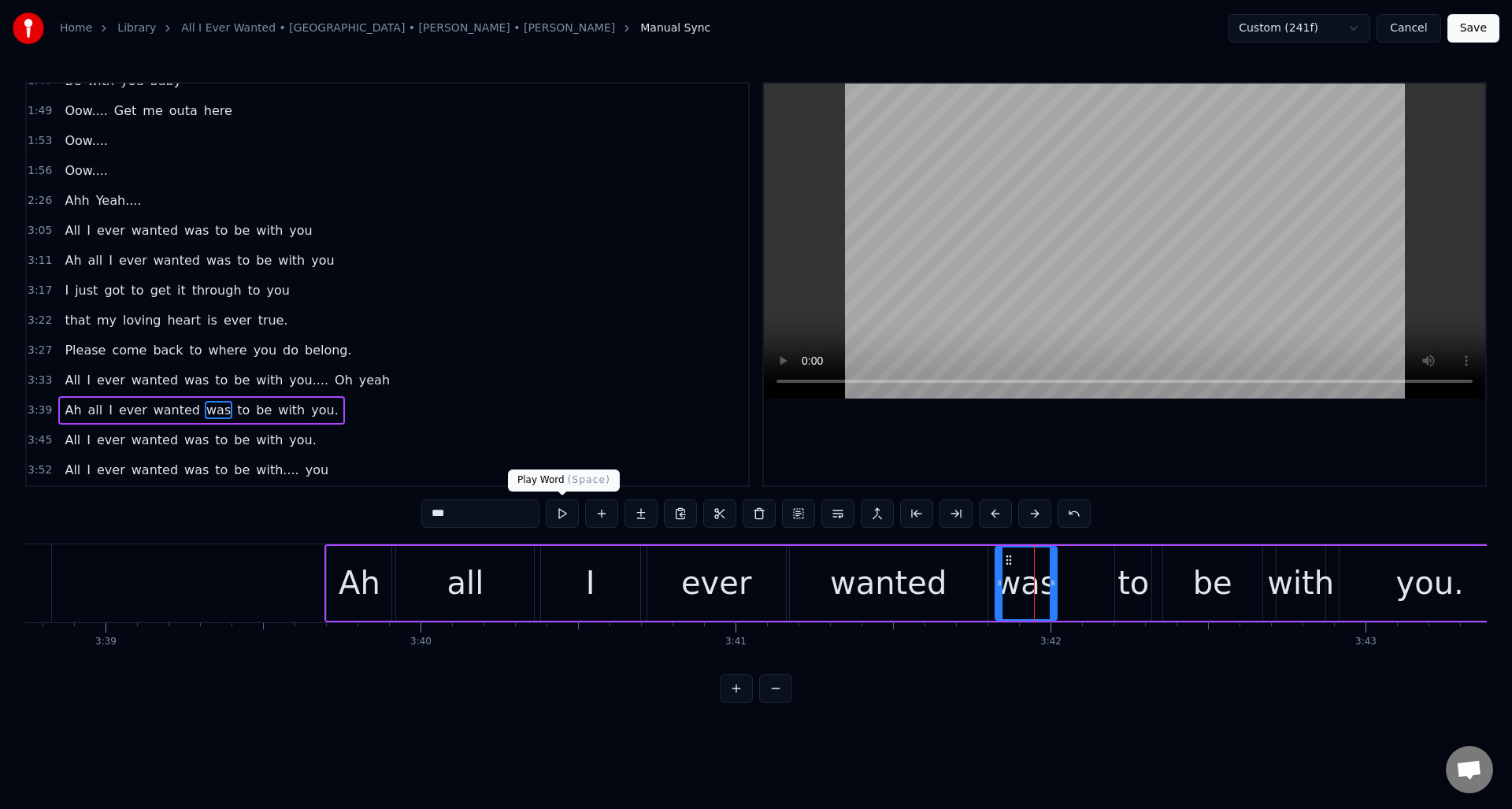
click at [563, 515] on button at bounding box center [562, 513] width 33 height 28
drag, startPoint x: 1054, startPoint y: 598, endPoint x: 1104, endPoint y: 601, distance: 50.1
click at [1104, 602] on div at bounding box center [1103, 584] width 6 height 71
click at [563, 520] on button at bounding box center [562, 513] width 33 height 28
drag, startPoint x: 1100, startPoint y: 603, endPoint x: 1072, endPoint y: 606, distance: 28.2
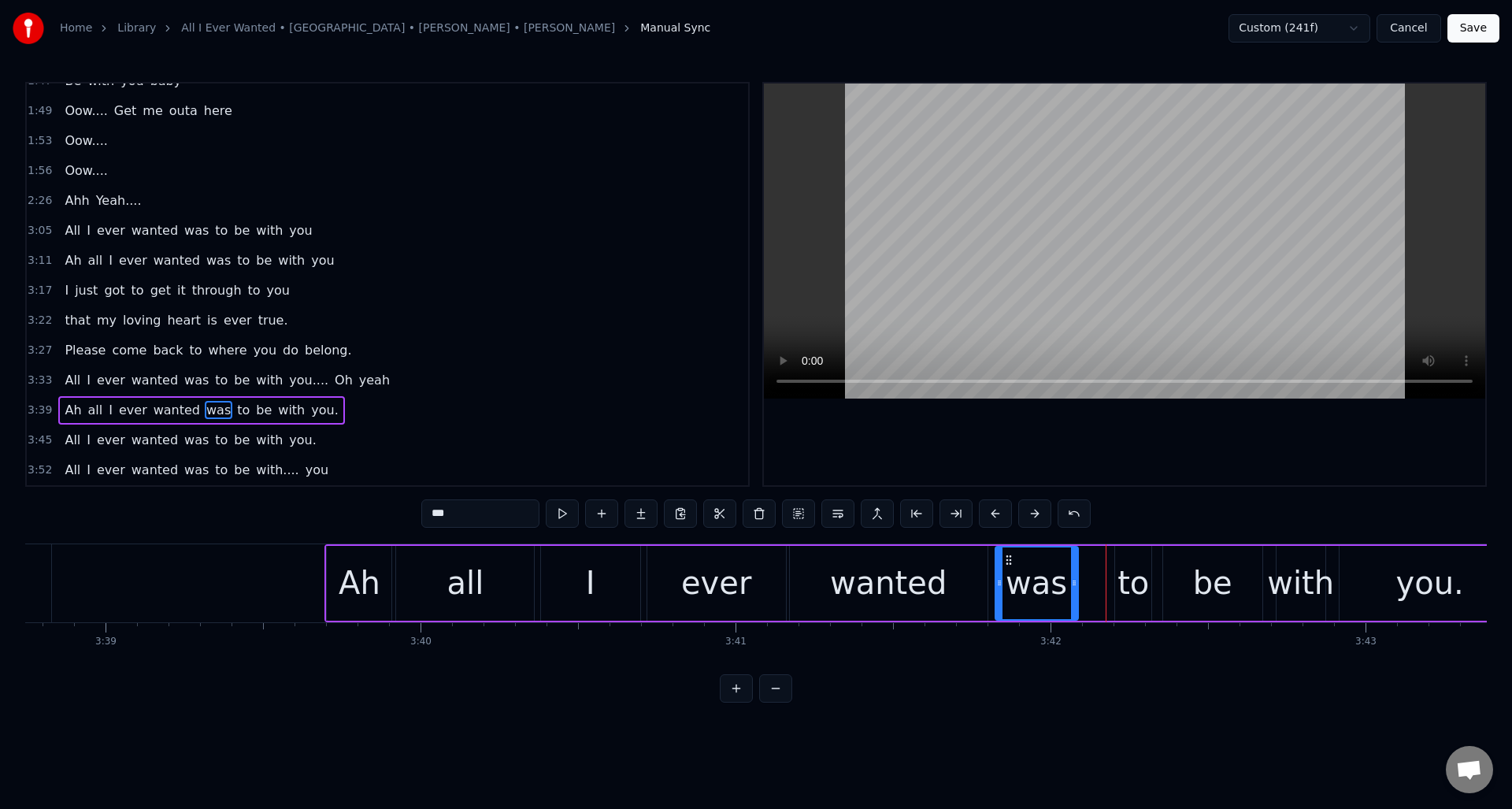
click at [1072, 606] on div at bounding box center [1074, 584] width 6 height 71
click at [1137, 566] on div "to" at bounding box center [1133, 584] width 31 height 48
drag, startPoint x: 1126, startPoint y: 560, endPoint x: 1104, endPoint y: 566, distance: 22.8
click at [1094, 566] on div "to" at bounding box center [1101, 584] width 35 height 71
click at [1185, 568] on div "be" at bounding box center [1213, 584] width 99 height 75
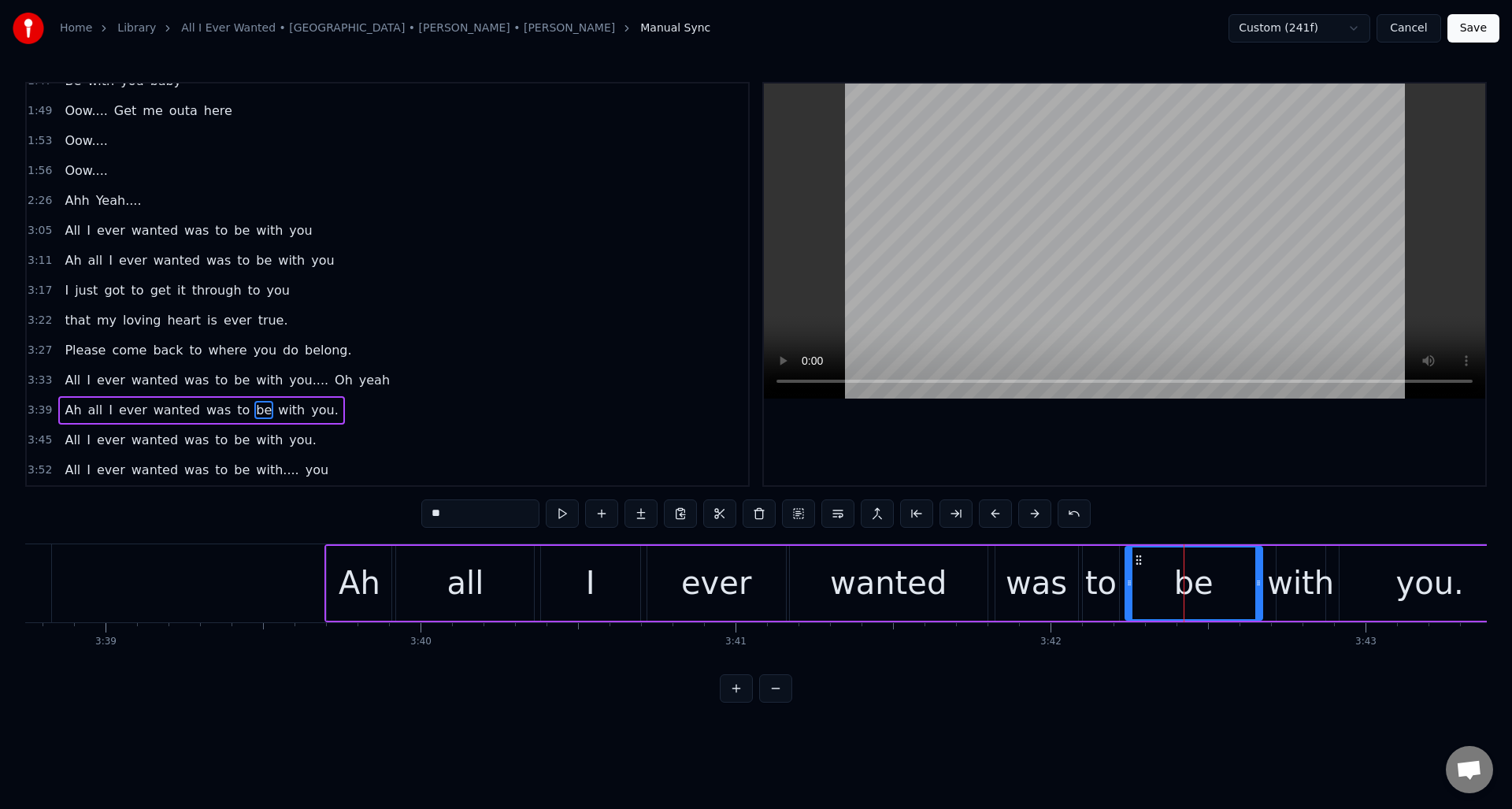
drag, startPoint x: 1165, startPoint y: 568, endPoint x: 1127, endPoint y: 574, distance: 38.5
click at [1127, 574] on div at bounding box center [1129, 584] width 6 height 71
click at [564, 510] on button at bounding box center [562, 513] width 33 height 28
drag, startPoint x: 1256, startPoint y: 601, endPoint x: 1228, endPoint y: 606, distance: 28.4
click at [1228, 606] on div at bounding box center [1230, 584] width 6 height 71
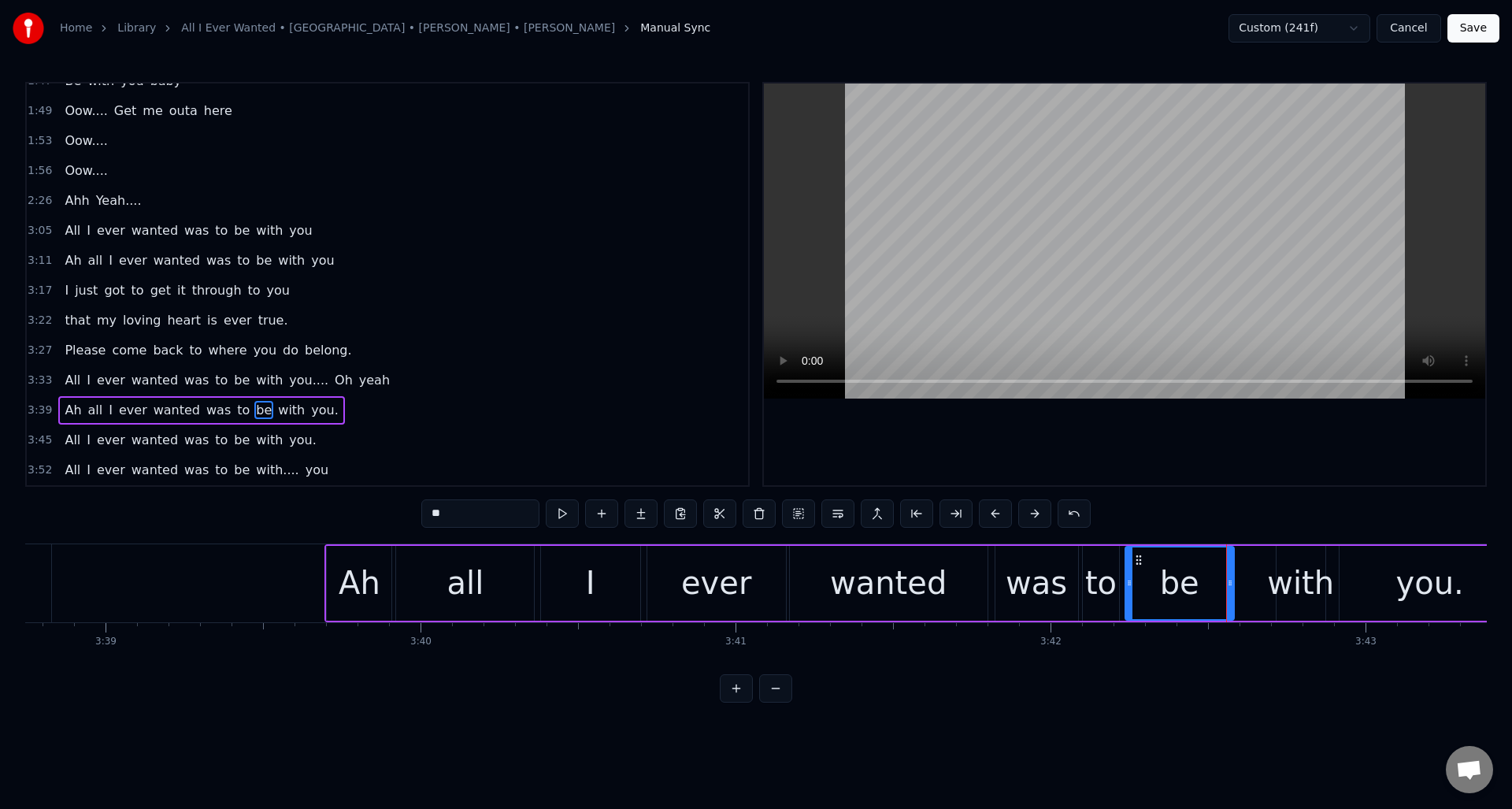
click at [1286, 603] on div "with" at bounding box center [1300, 584] width 67 height 48
drag, startPoint x: 1279, startPoint y: 600, endPoint x: 1243, endPoint y: 607, distance: 36.7
click at [1243, 607] on div at bounding box center [1244, 584] width 6 height 71
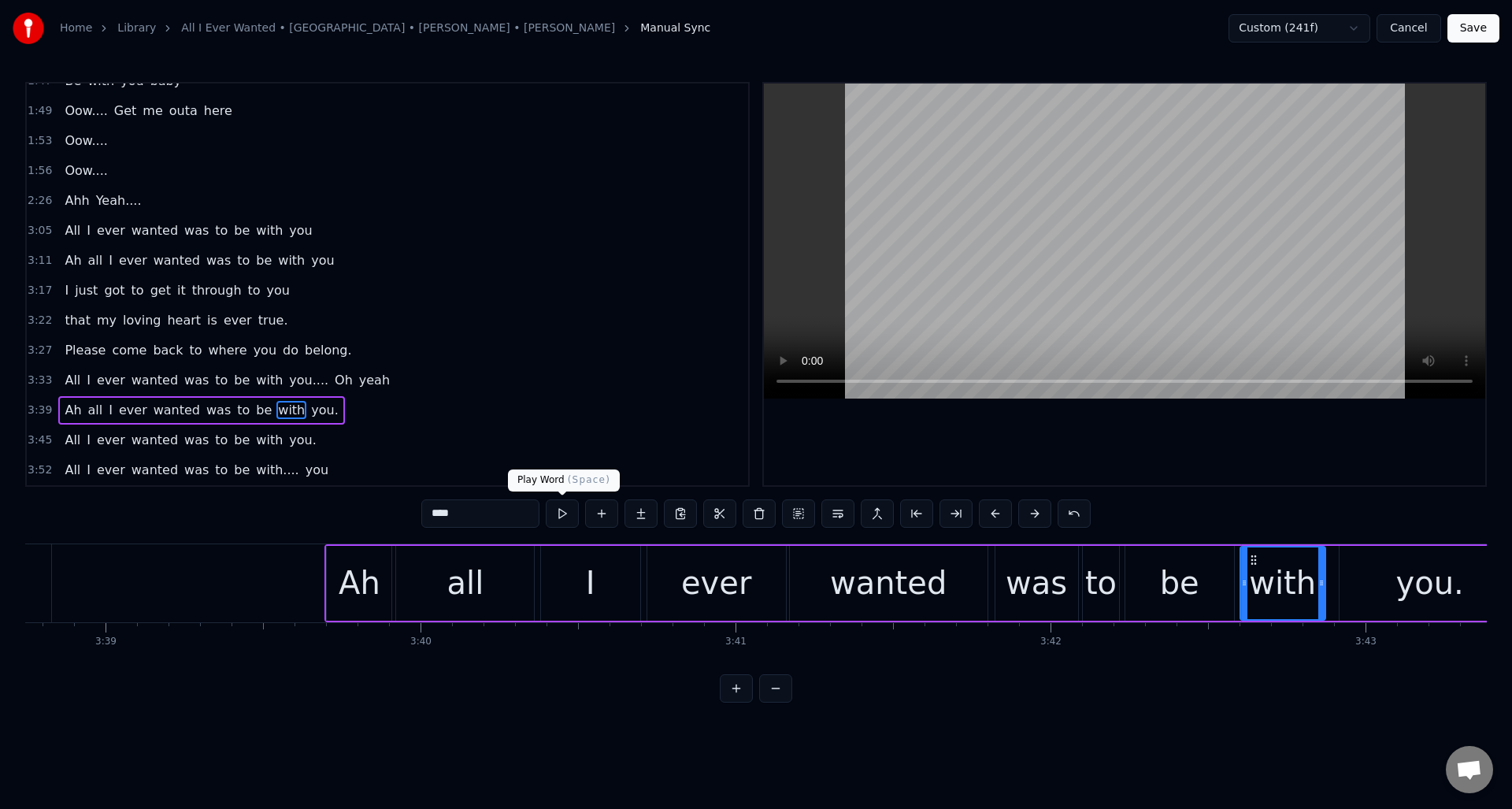
click at [566, 516] on button at bounding box center [562, 513] width 33 height 28
click at [1307, 607] on div at bounding box center [1306, 584] width 6 height 71
click at [1370, 582] on div "you." at bounding box center [1430, 584] width 181 height 75
type input "****"
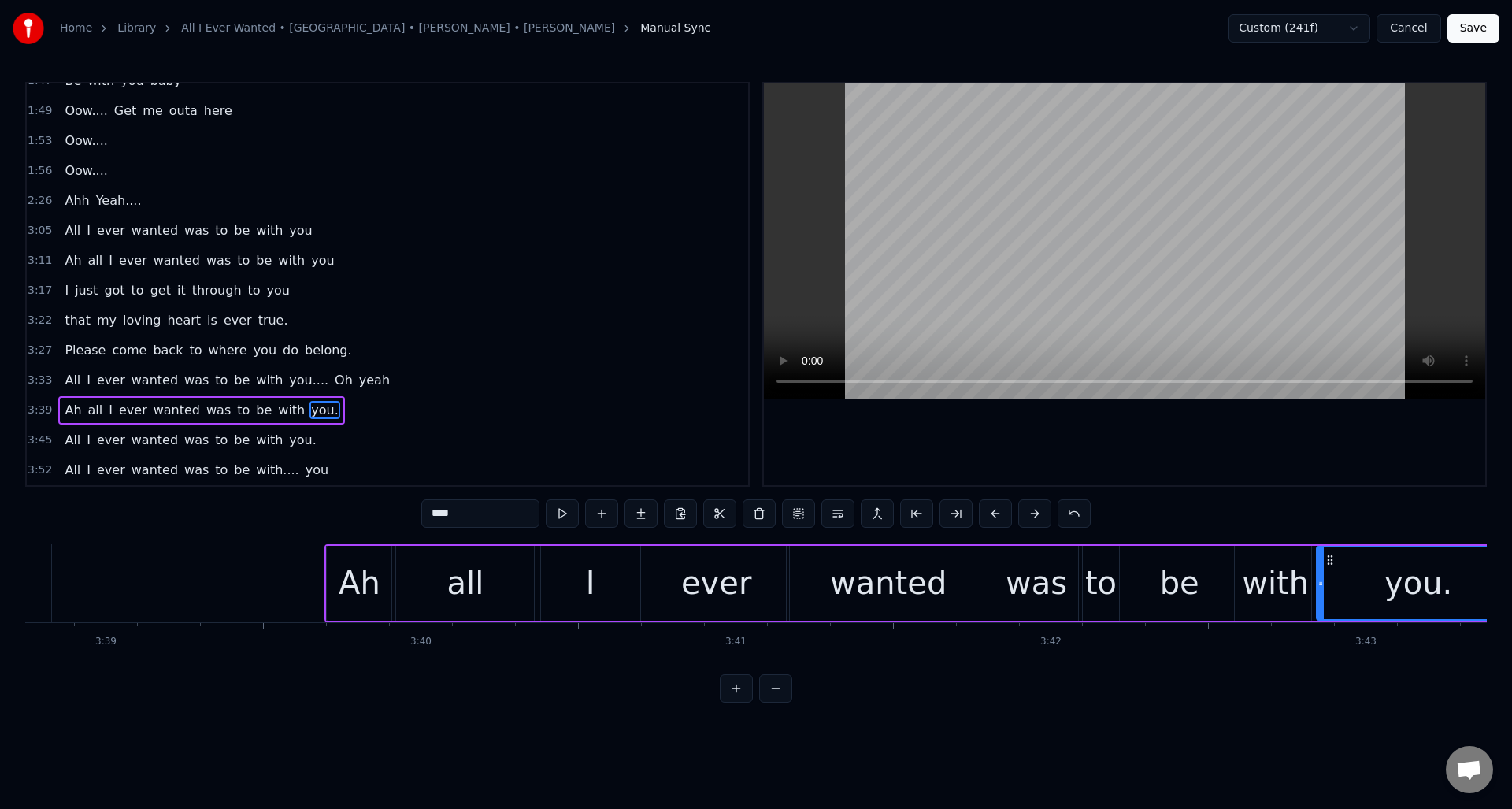
drag, startPoint x: 1343, startPoint y: 588, endPoint x: 1320, endPoint y: 593, distance: 23.5
click at [1320, 593] on div at bounding box center [1321, 584] width 6 height 71
click at [563, 509] on button at bounding box center [562, 513] width 33 height 28
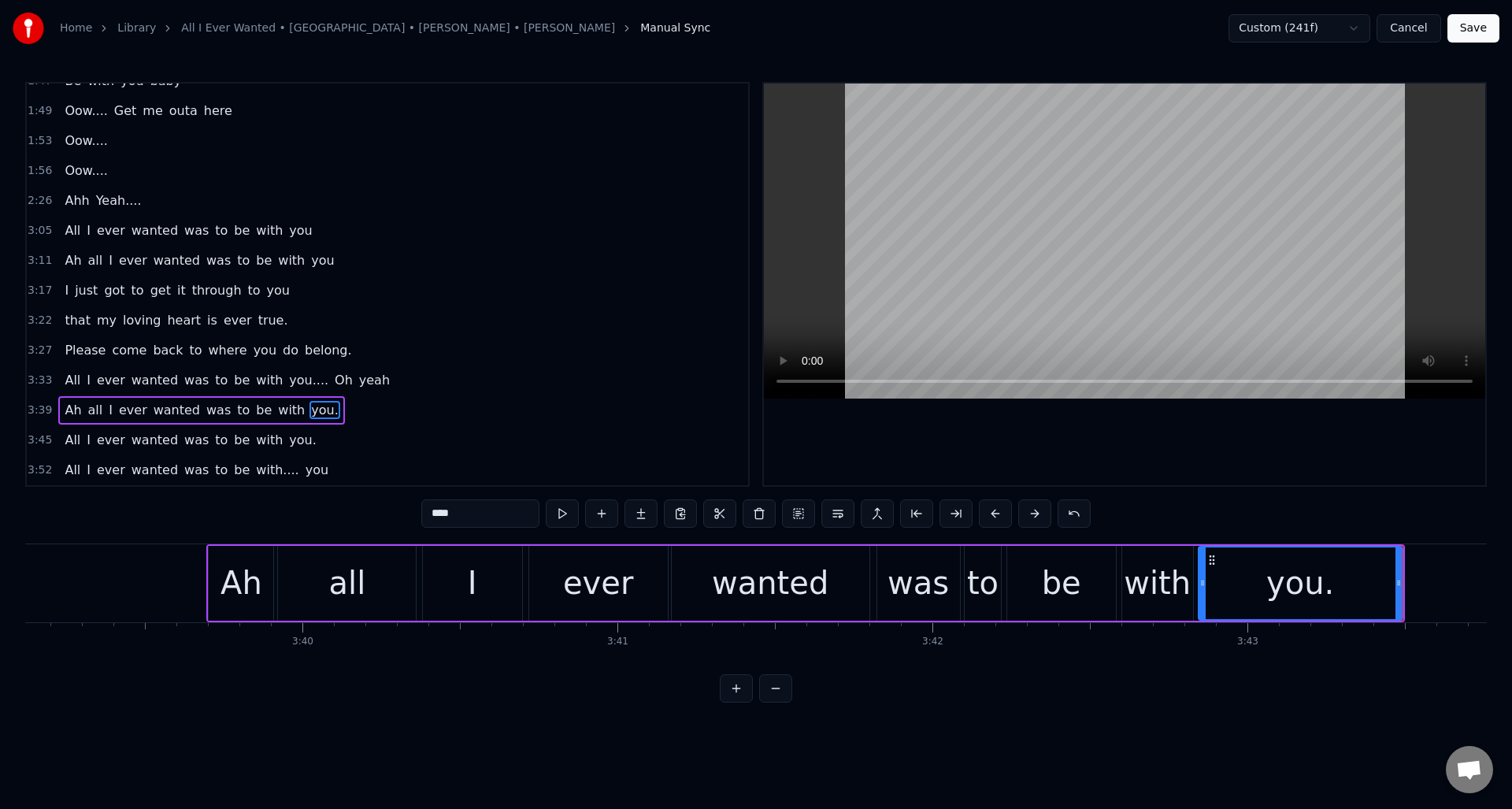
scroll to position [0, 68952]
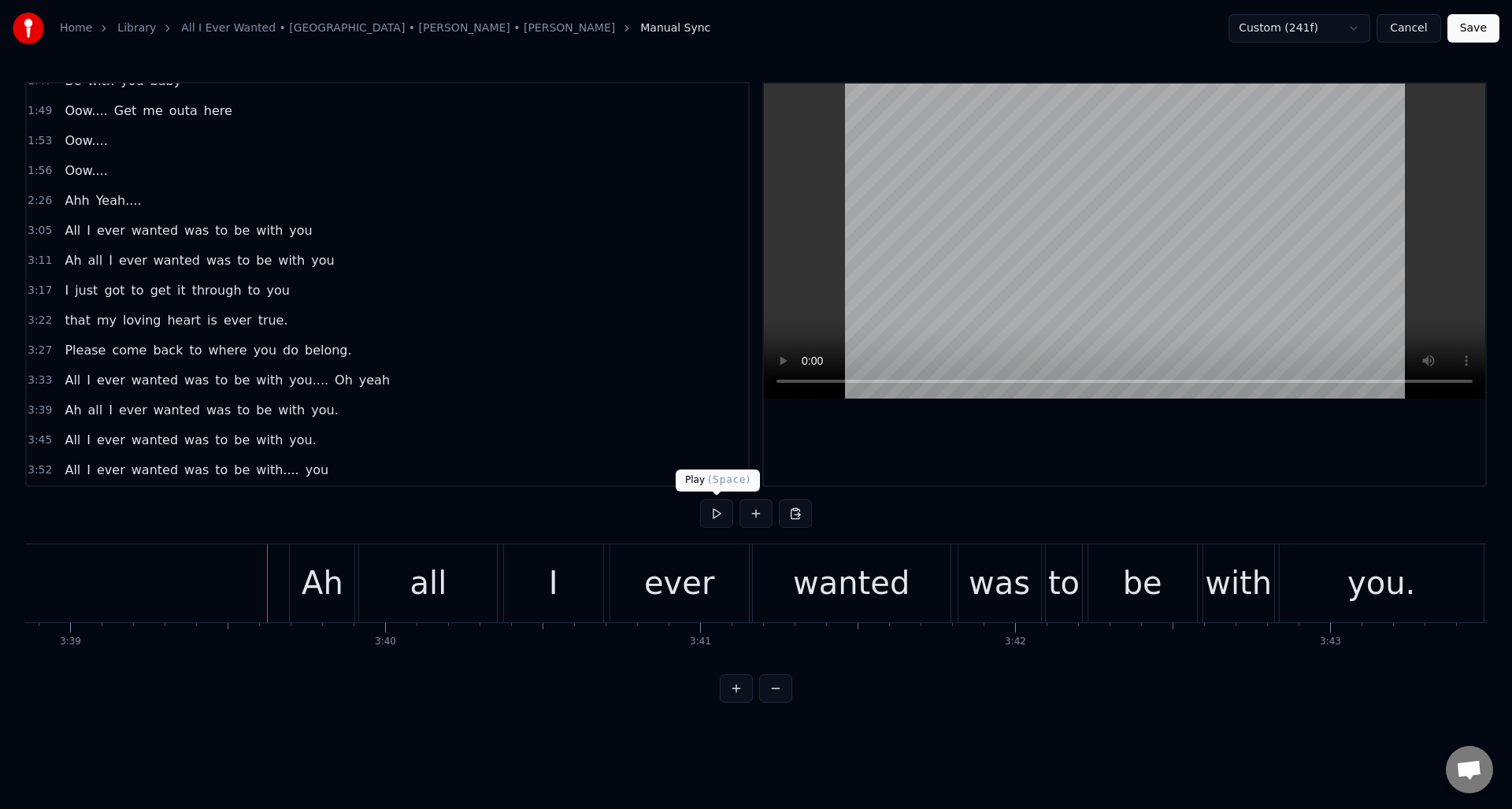
click at [718, 511] on button at bounding box center [717, 513] width 33 height 28
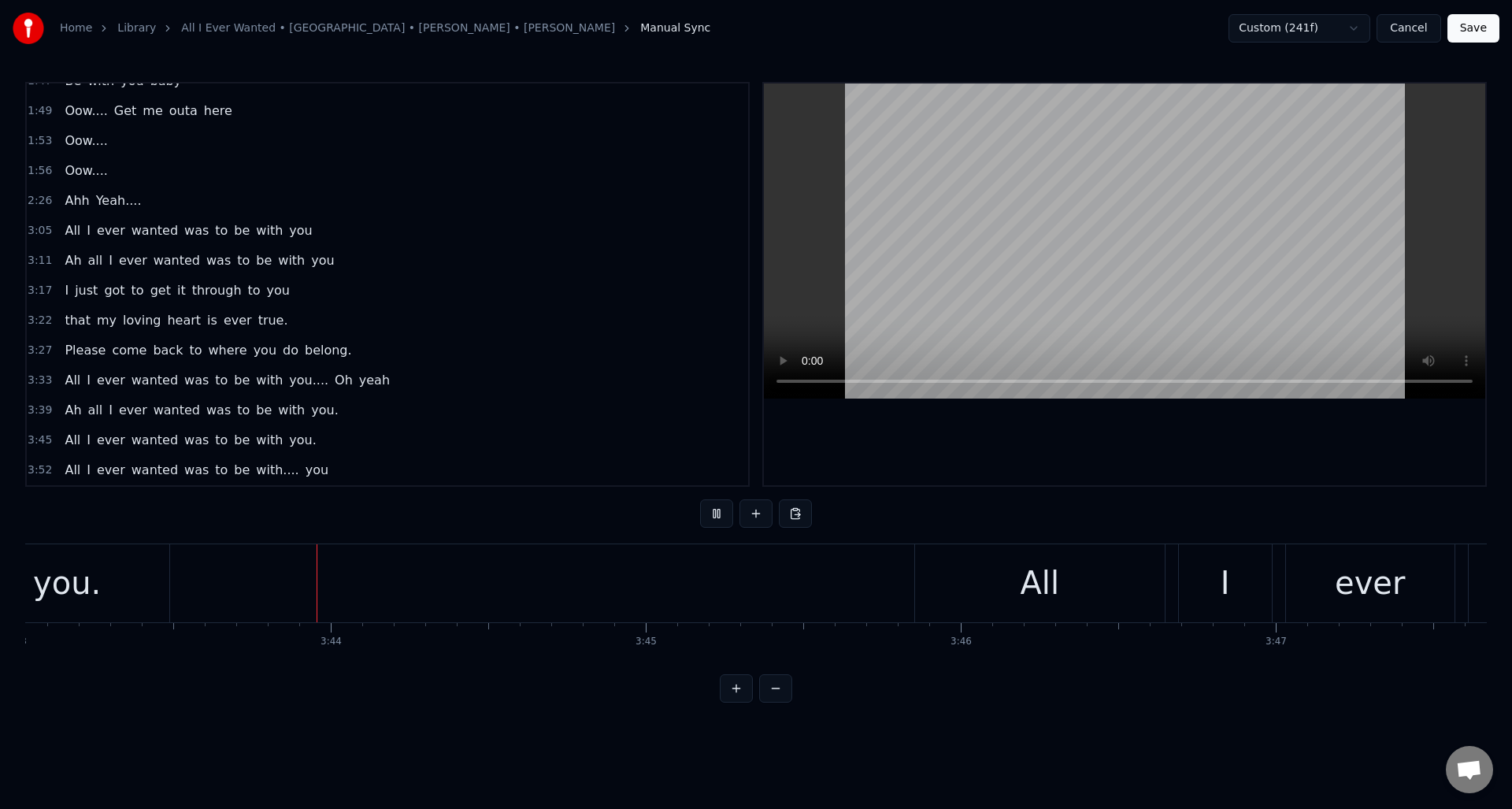
scroll to position [0, 70272]
click at [718, 510] on button at bounding box center [717, 513] width 33 height 28
click at [1098, 563] on div "All" at bounding box center [1034, 583] width 250 height 78
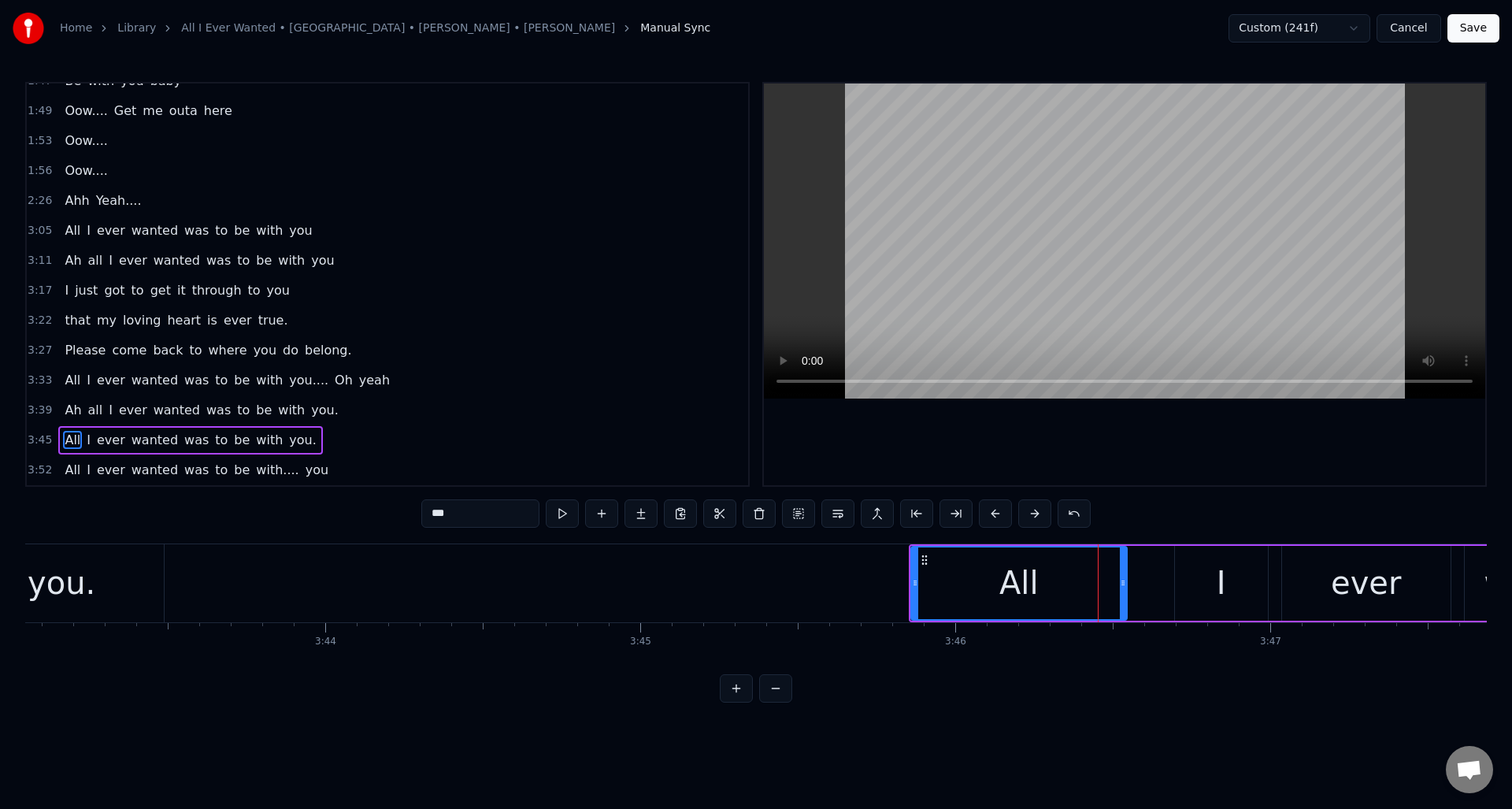
drag, startPoint x: 1156, startPoint y: 563, endPoint x: 1122, endPoint y: 567, distance: 34.2
click at [1122, 567] on div at bounding box center [1123, 584] width 6 height 71
click at [1200, 563] on div "I" at bounding box center [1221, 584] width 92 height 75
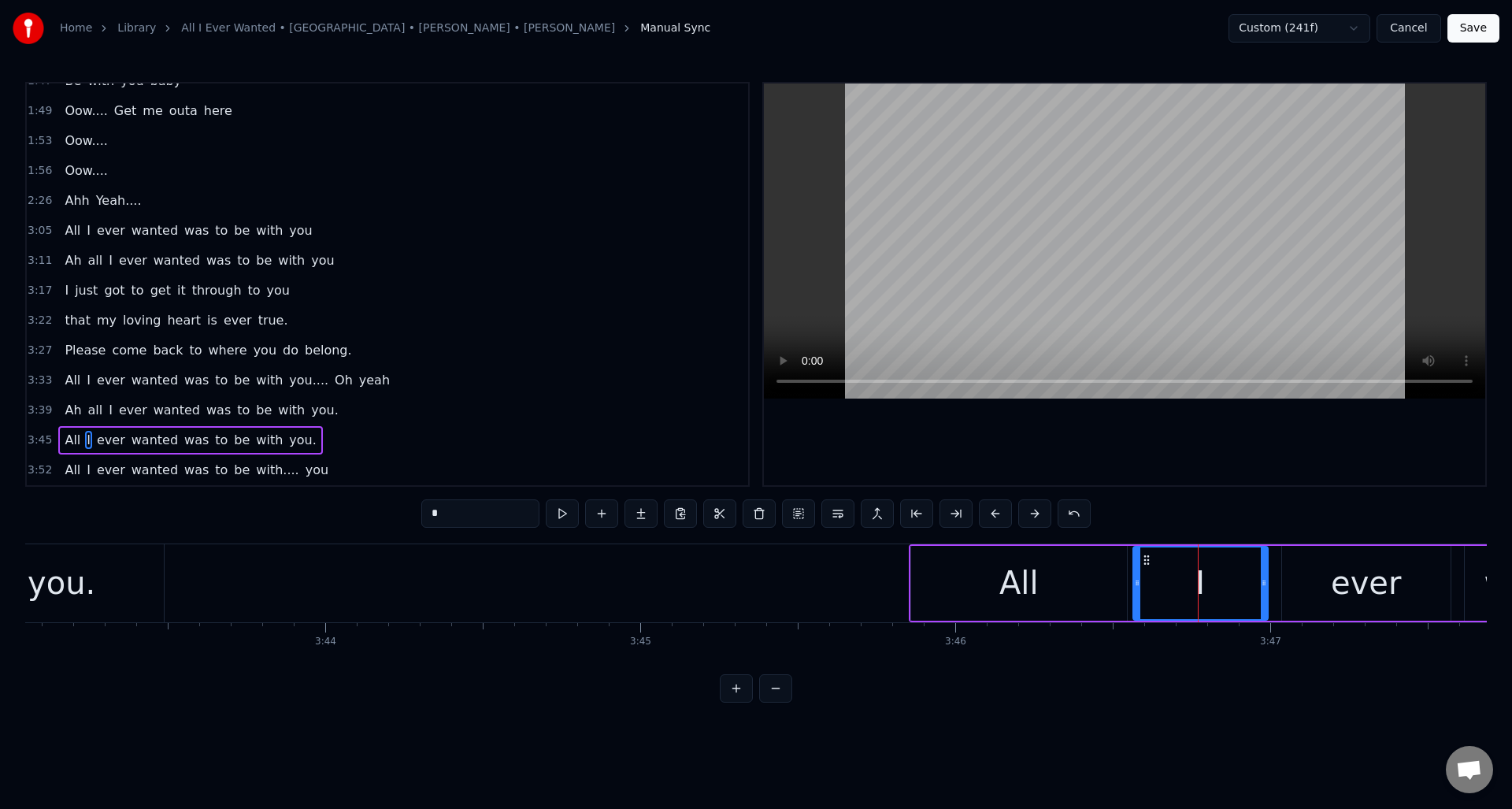
drag, startPoint x: 1177, startPoint y: 572, endPoint x: 1165, endPoint y: 574, distance: 12.2
click at [1136, 584] on div at bounding box center [1137, 584] width 6 height 71
click at [561, 511] on button at bounding box center [562, 513] width 33 height 28
click at [1288, 573] on div "ever" at bounding box center [1366, 584] width 169 height 75
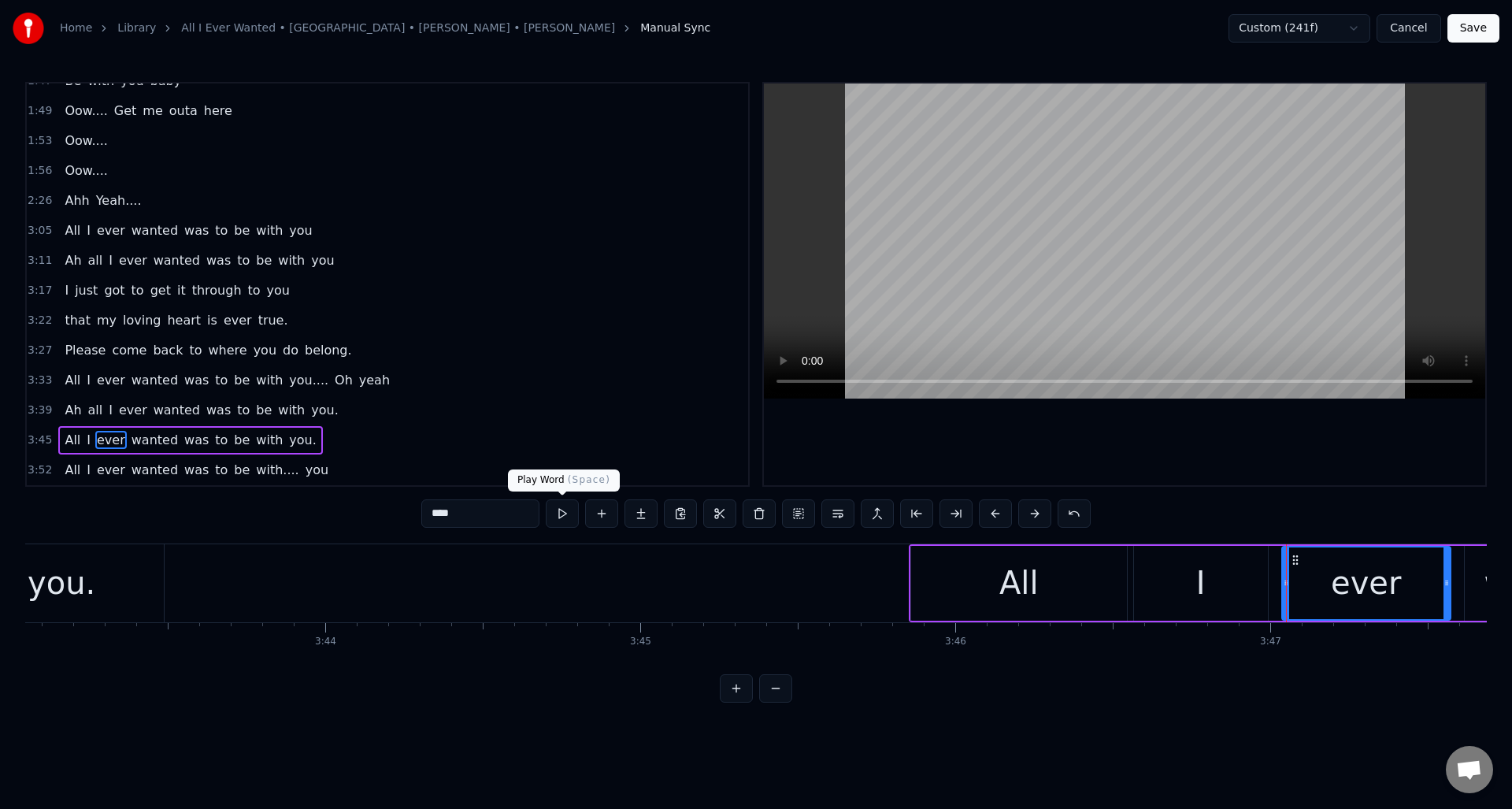
click at [560, 517] on button at bounding box center [562, 513] width 33 height 28
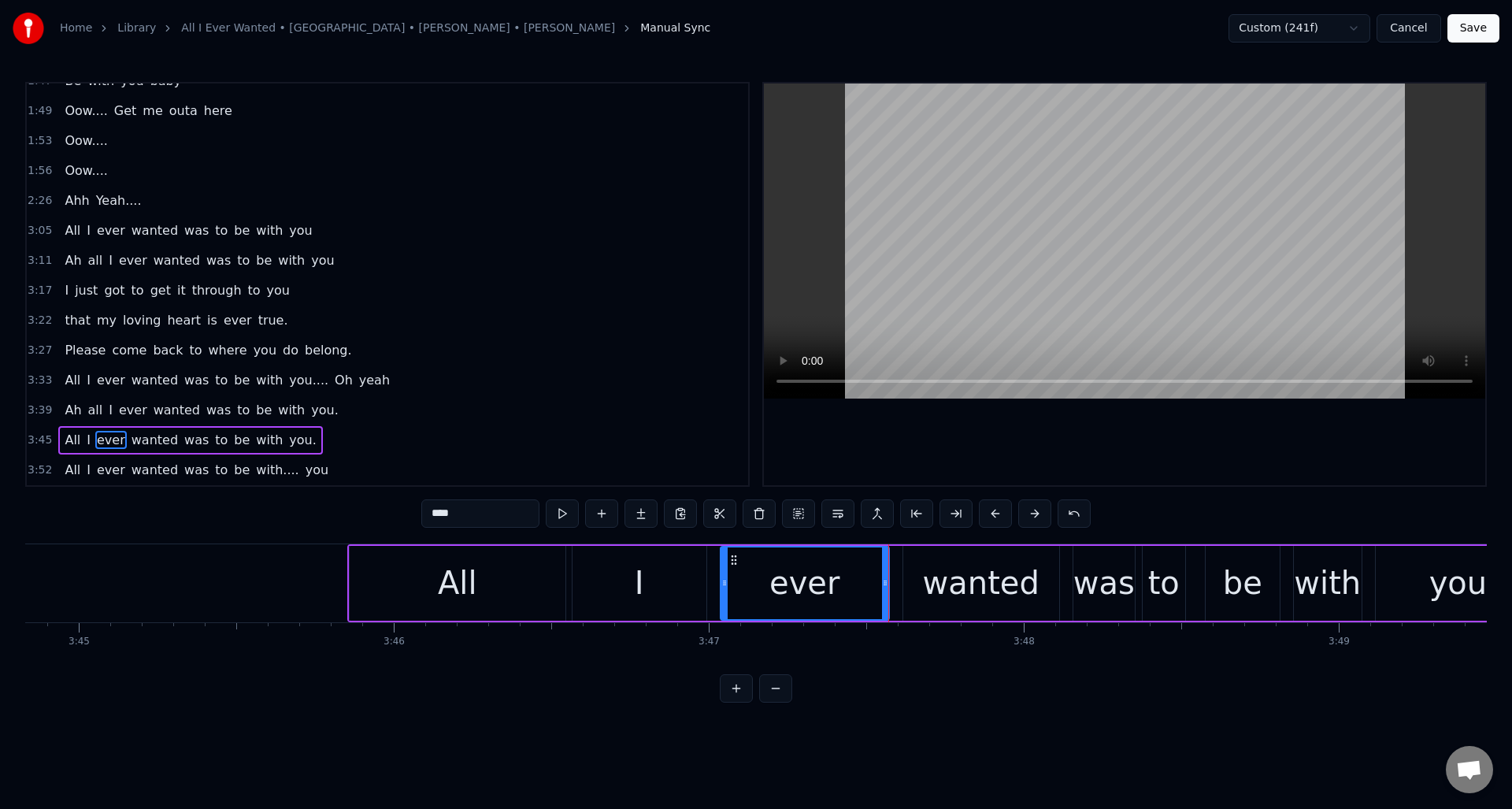
scroll to position [0, 70751]
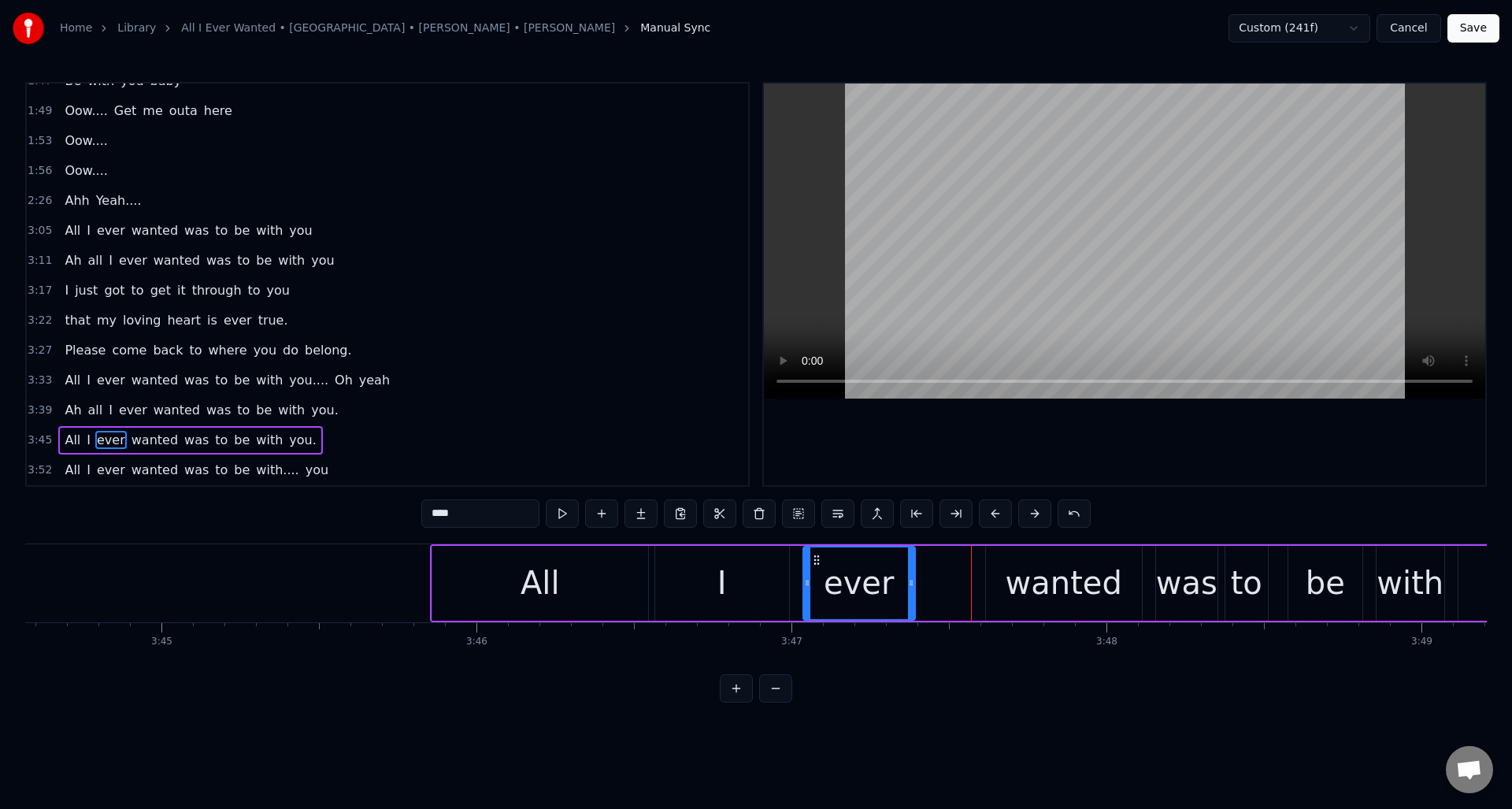
drag, startPoint x: 965, startPoint y: 589, endPoint x: 913, endPoint y: 591, distance: 52.0
click at [908, 593] on div at bounding box center [911, 584] width 6 height 71
click at [561, 518] on button at bounding box center [562, 513] width 33 height 28
click at [1027, 577] on div "wanted" at bounding box center [1063, 584] width 116 height 48
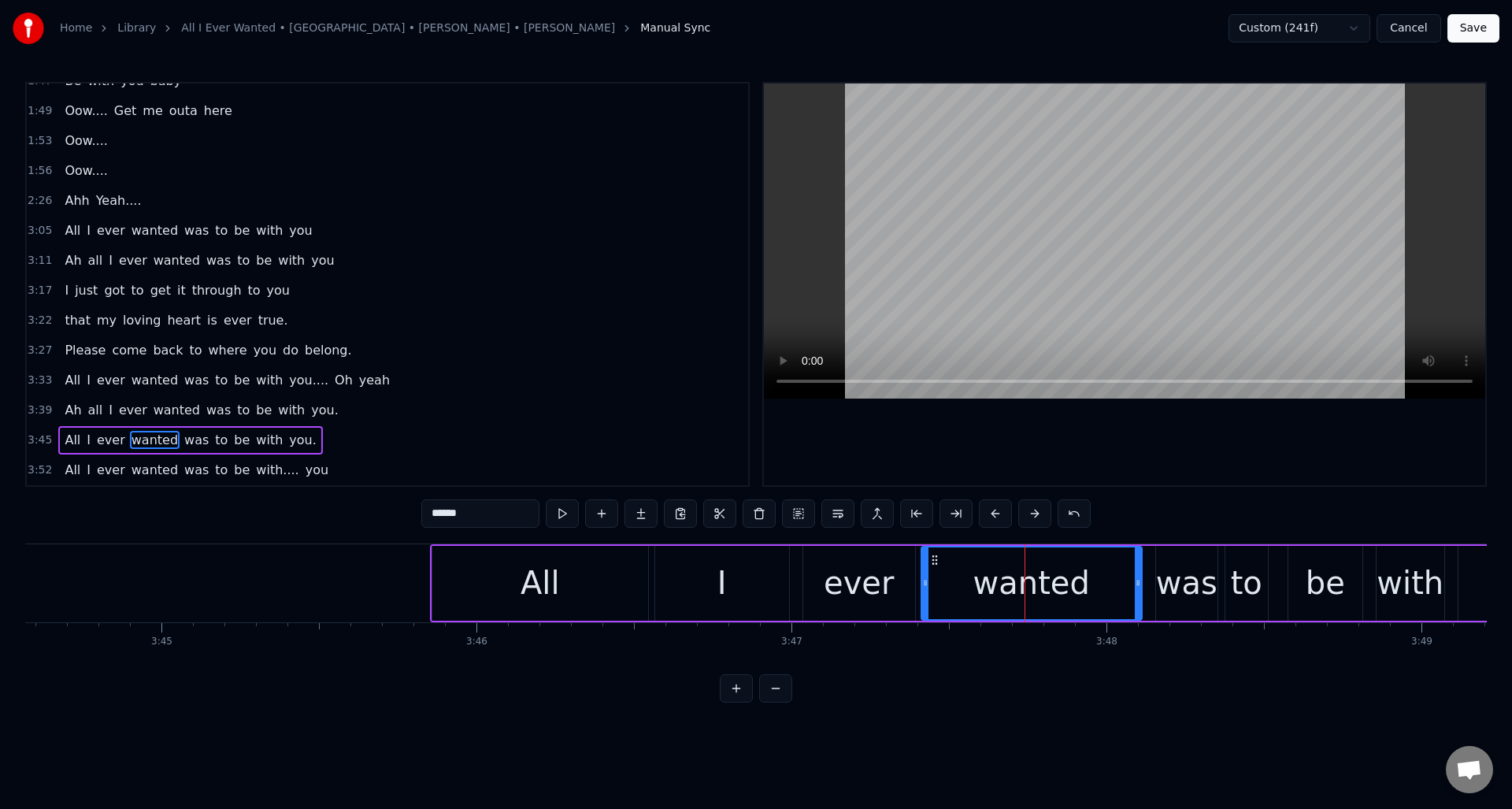
drag, startPoint x: 987, startPoint y: 576, endPoint x: 923, endPoint y: 584, distance: 64.5
click at [923, 584] on icon at bounding box center [925, 584] width 6 height 13
click at [564, 519] on button at bounding box center [562, 513] width 33 height 28
click at [1167, 566] on div "was" at bounding box center [1187, 584] width 61 height 48
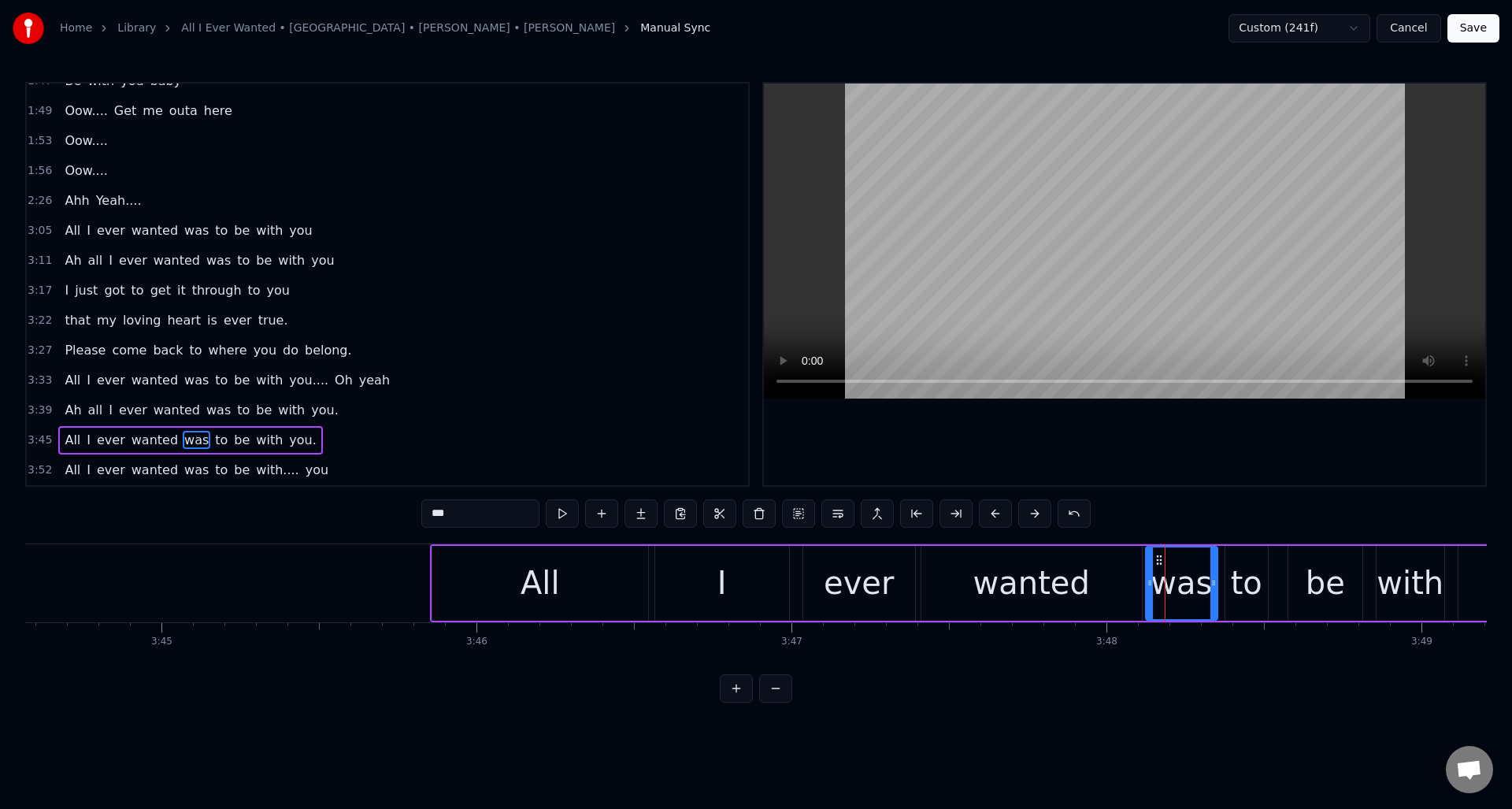
drag, startPoint x: 1160, startPoint y: 572, endPoint x: 1150, endPoint y: 574, distance: 10.2
click at [1150, 574] on div at bounding box center [1149, 584] width 6 height 71
click at [560, 519] on button at bounding box center [562, 513] width 33 height 28
drag, startPoint x: 1213, startPoint y: 596, endPoint x: 1197, endPoint y: 599, distance: 16.3
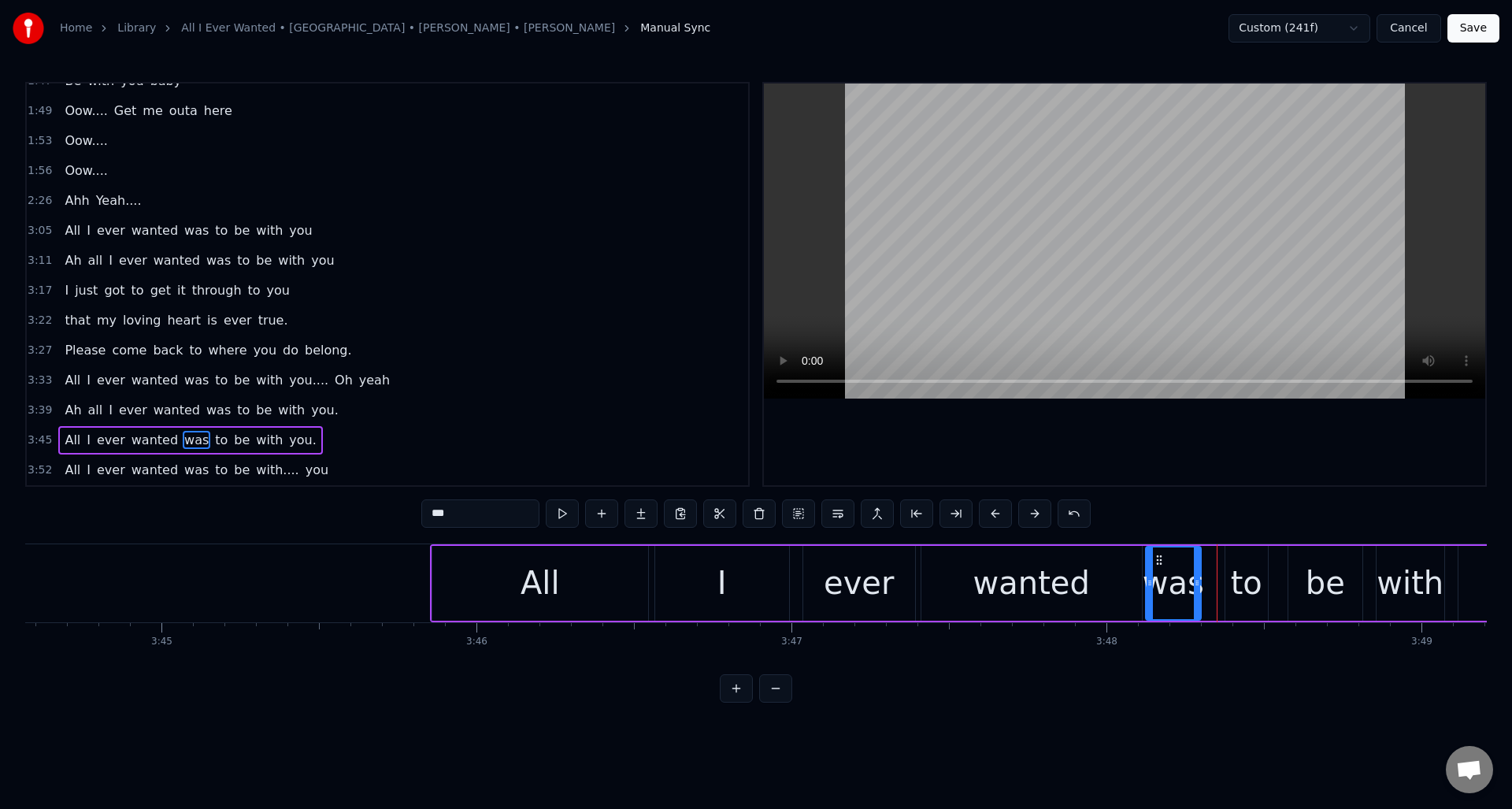
click at [1197, 599] on div at bounding box center [1197, 584] width 6 height 71
click at [1251, 577] on div "to" at bounding box center [1246, 584] width 31 height 48
drag, startPoint x: 1228, startPoint y: 577, endPoint x: 1210, endPoint y: 587, distance: 20.6
click at [1210, 587] on icon at bounding box center [1211, 584] width 6 height 13
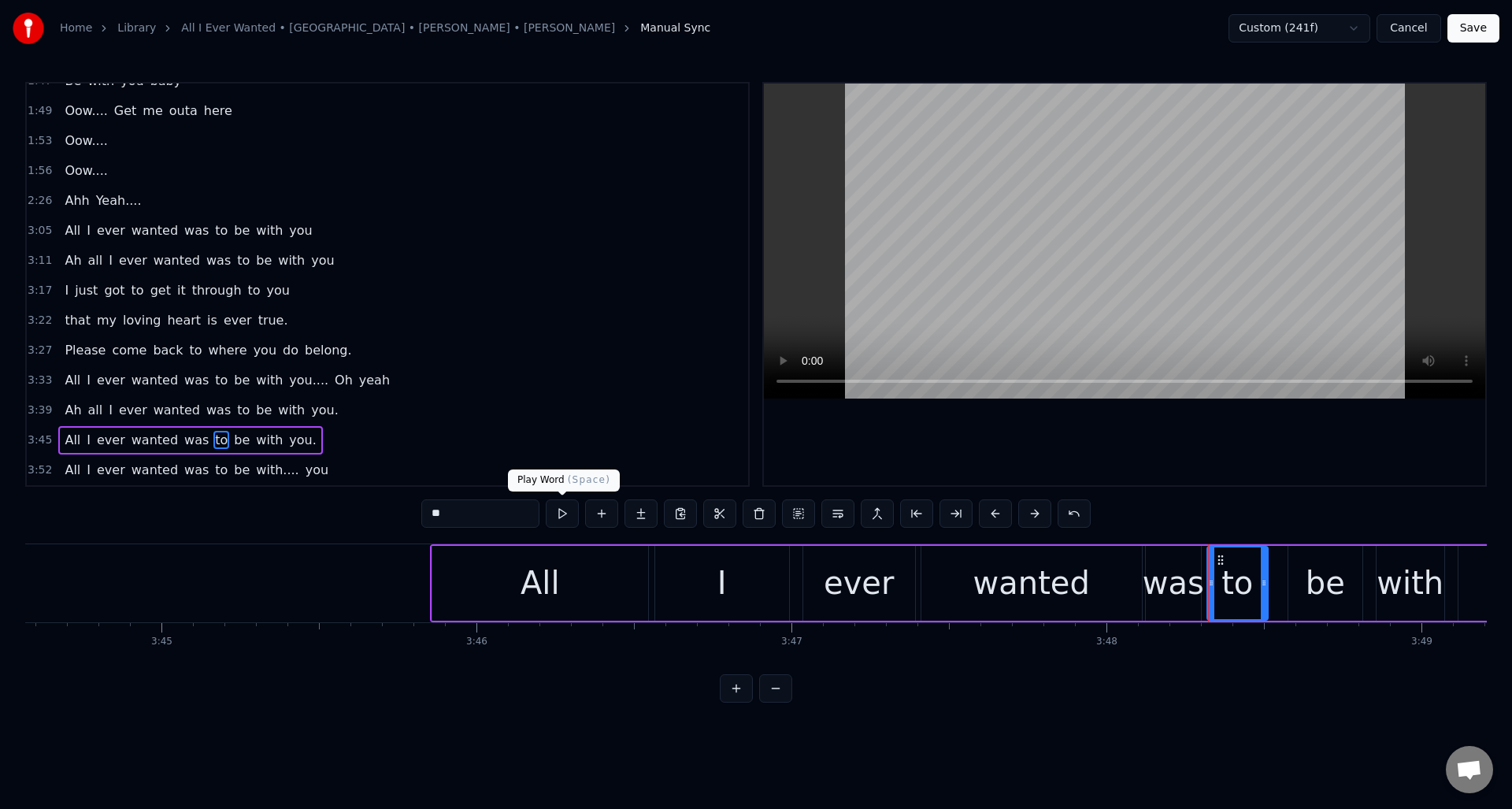
click at [563, 517] on button at bounding box center [562, 513] width 33 height 28
click at [1315, 572] on div "be" at bounding box center [1325, 584] width 39 height 48
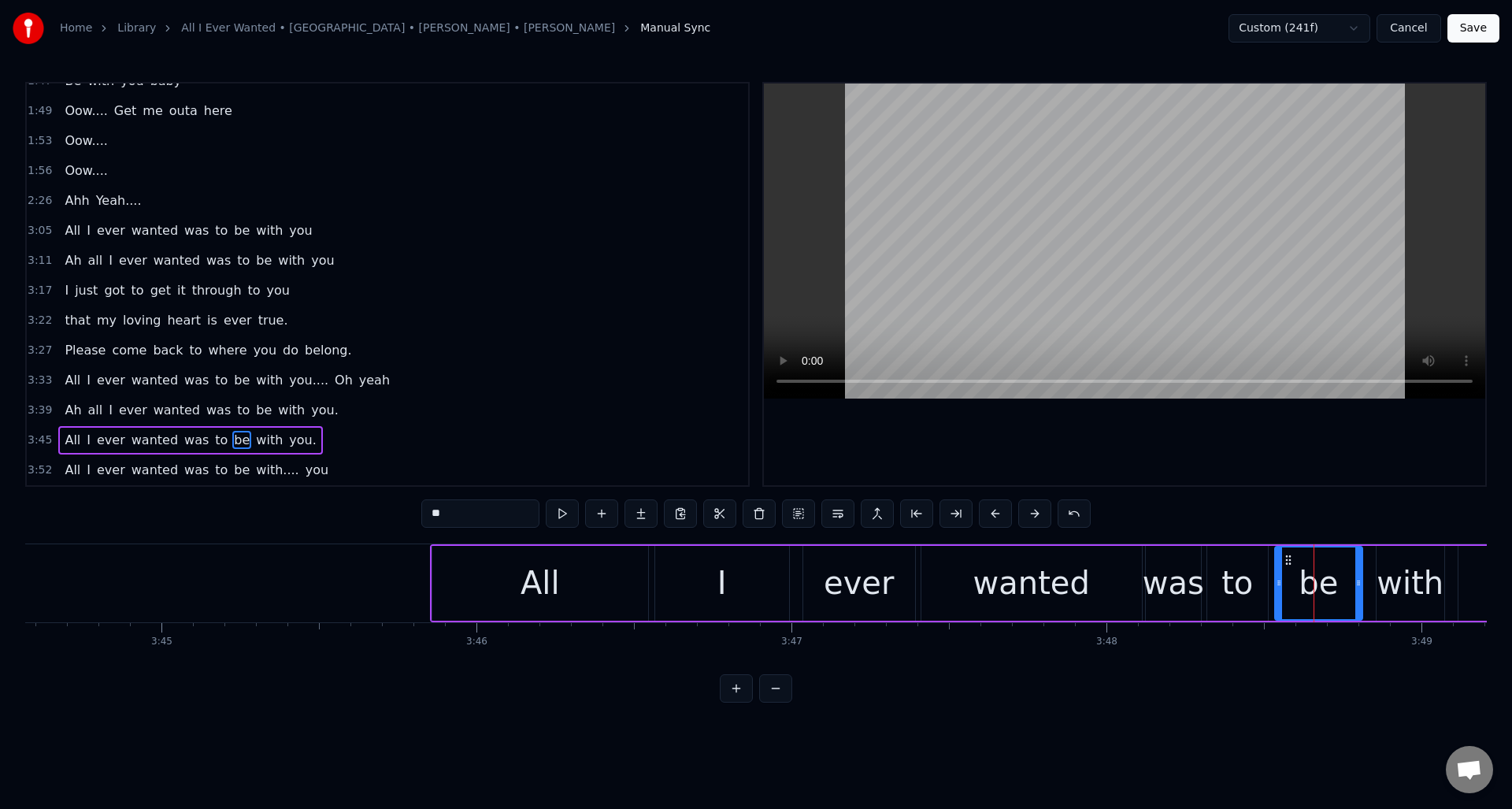
drag, startPoint x: 1293, startPoint y: 576, endPoint x: 1280, endPoint y: 582, distance: 14.3
click at [1280, 582] on icon at bounding box center [1278, 584] width 6 height 13
click at [560, 518] on button at bounding box center [562, 513] width 33 height 28
click at [1400, 585] on div "with" at bounding box center [1409, 584] width 67 height 48
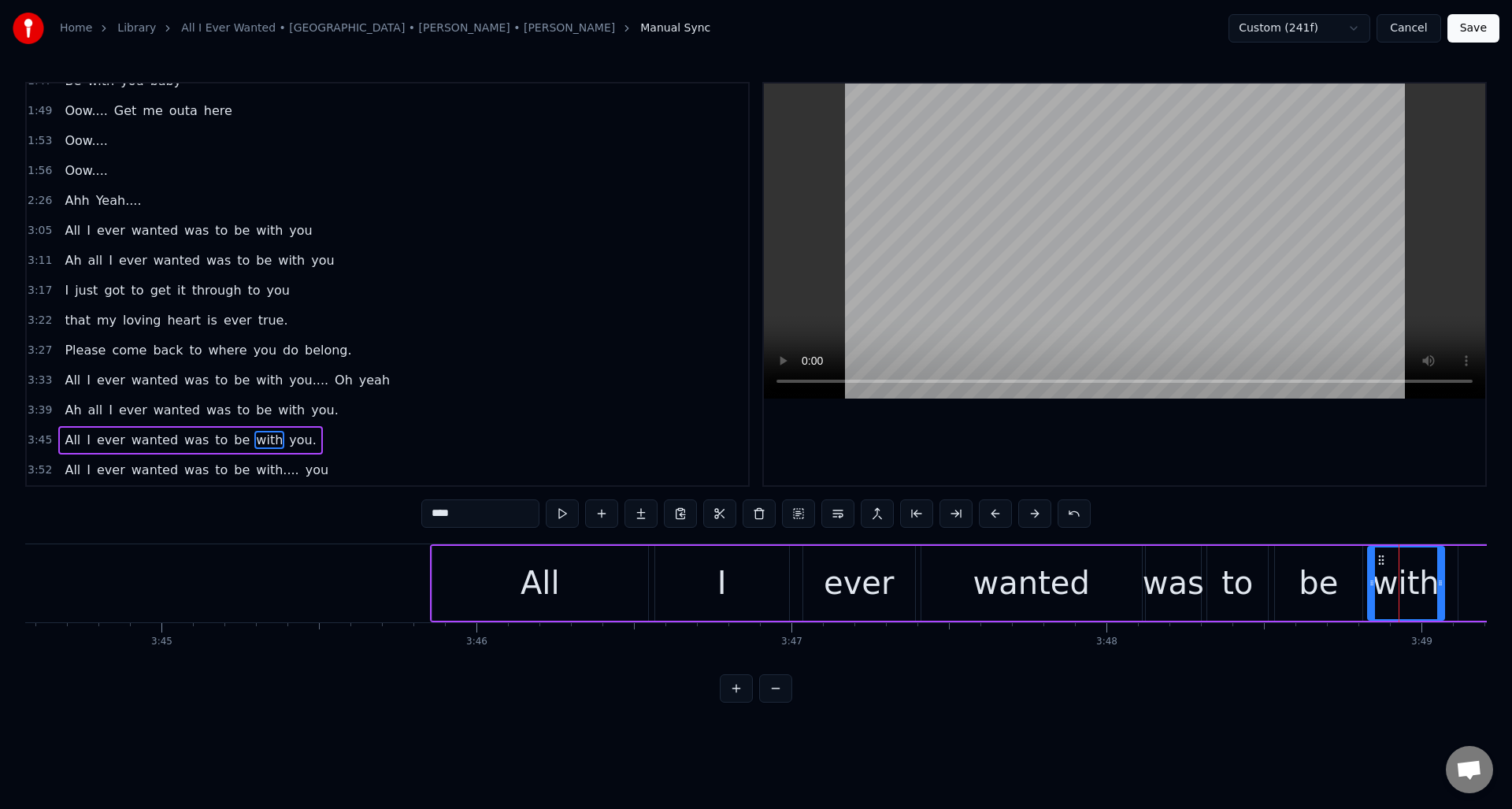
drag, startPoint x: 1377, startPoint y: 586, endPoint x: 1369, endPoint y: 592, distance: 10.0
click at [1369, 592] on div at bounding box center [1372, 584] width 6 height 71
click at [563, 518] on button at bounding box center [562, 513] width 33 height 28
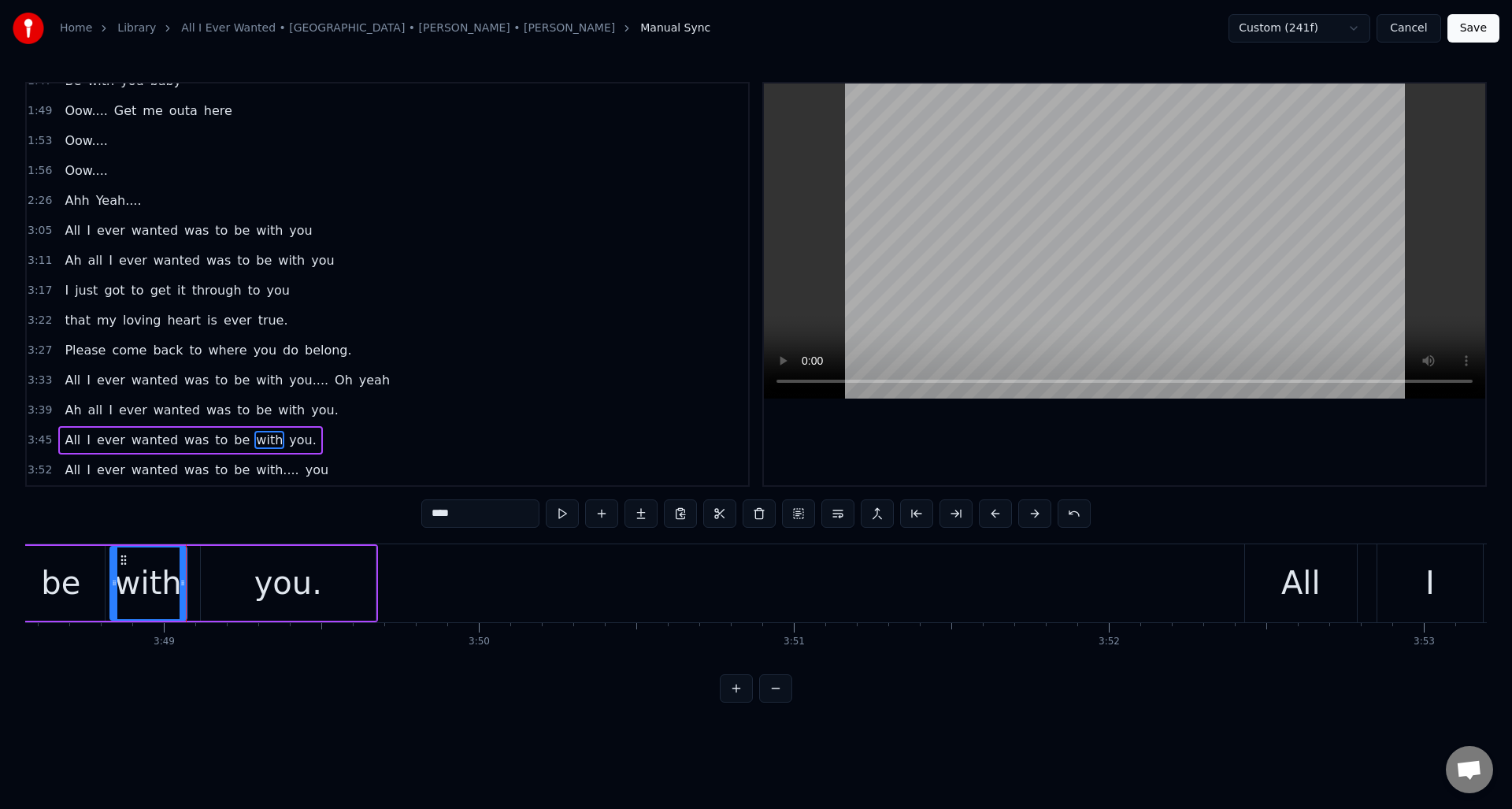
scroll to position [0, 72091]
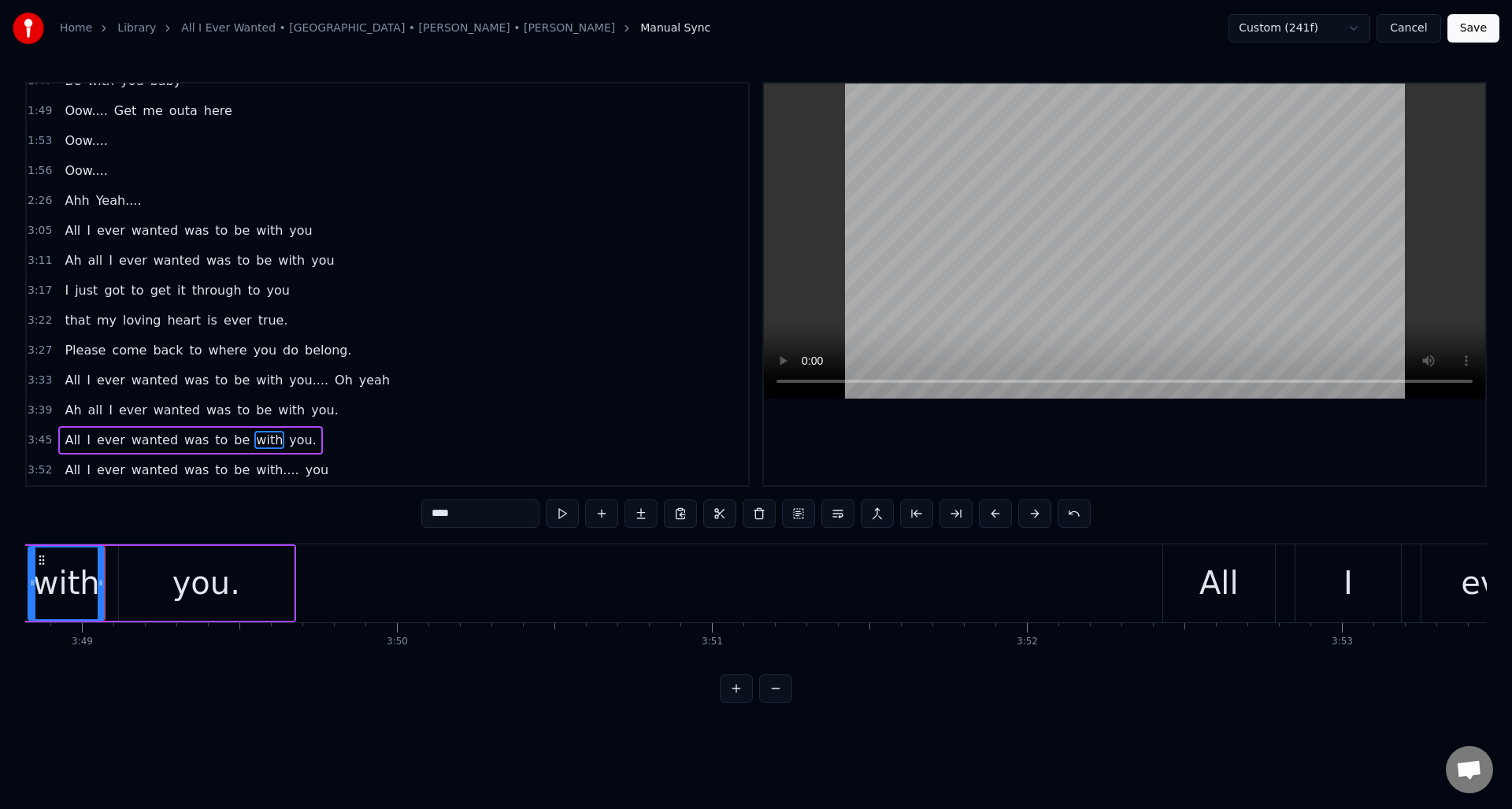
click at [210, 571] on div "you." at bounding box center [206, 584] width 68 height 48
type input "****"
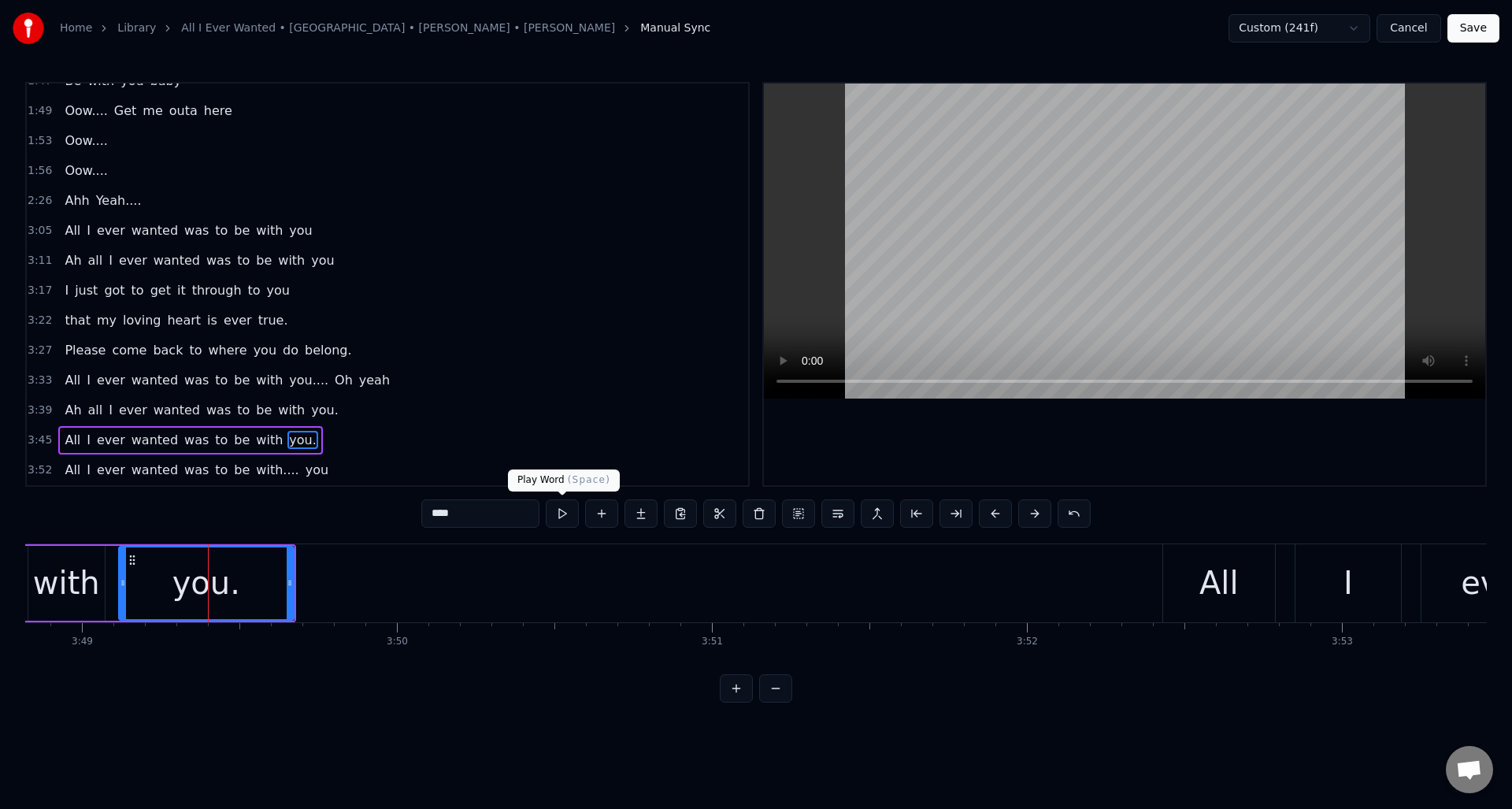
click at [561, 517] on button at bounding box center [562, 513] width 33 height 28
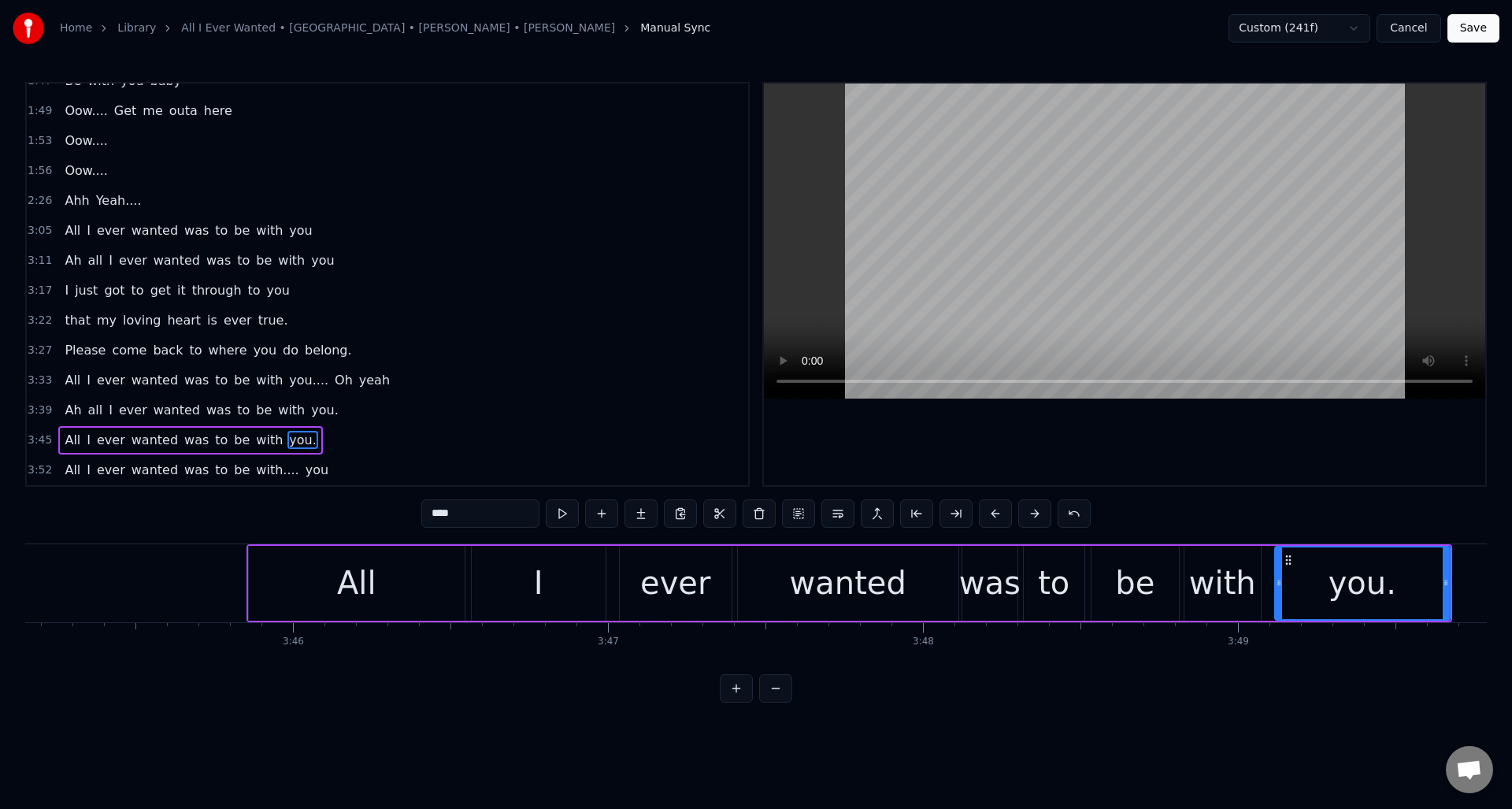
scroll to position [0, 70893]
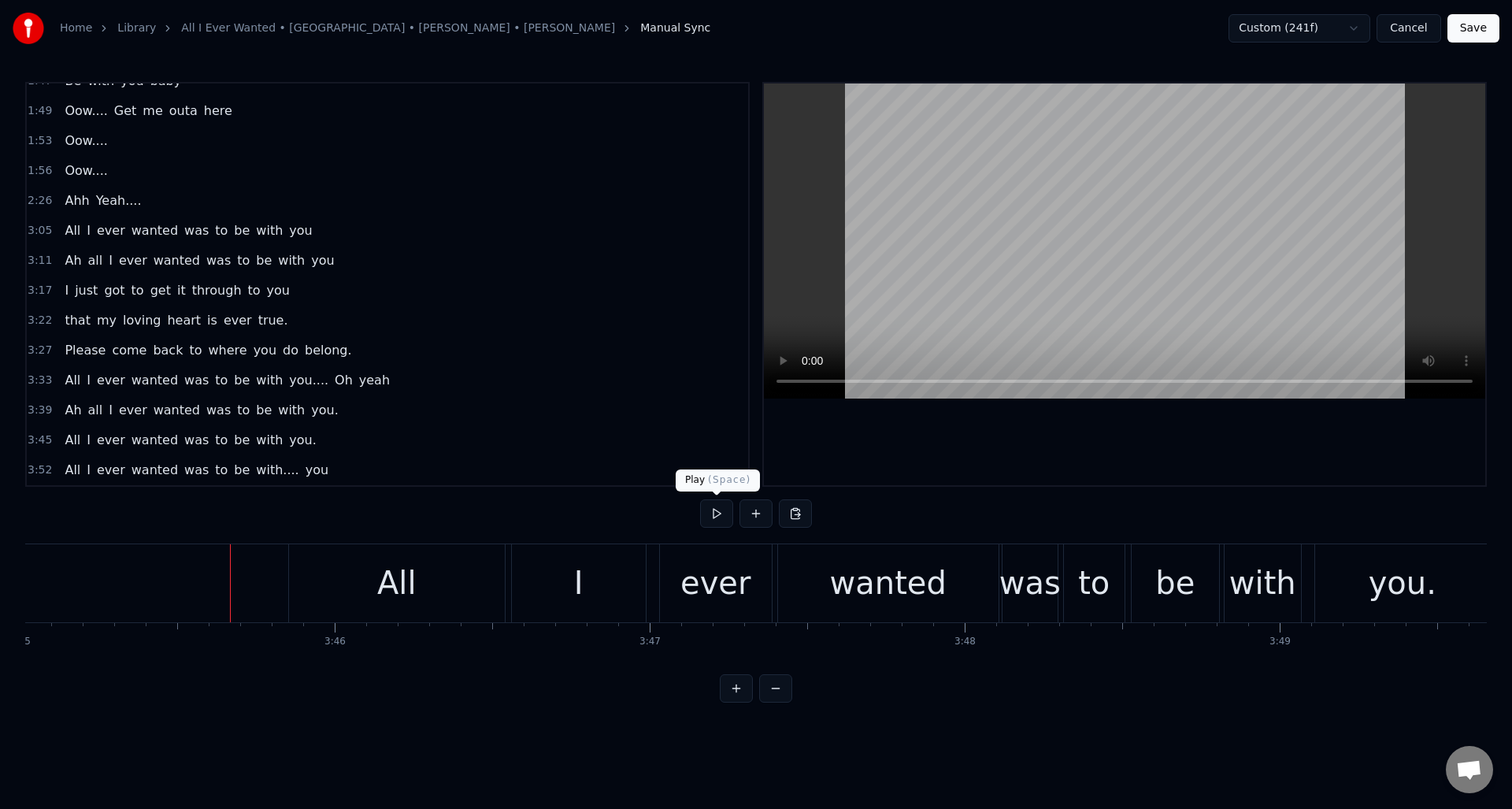
click at [712, 517] on button at bounding box center [717, 513] width 33 height 28
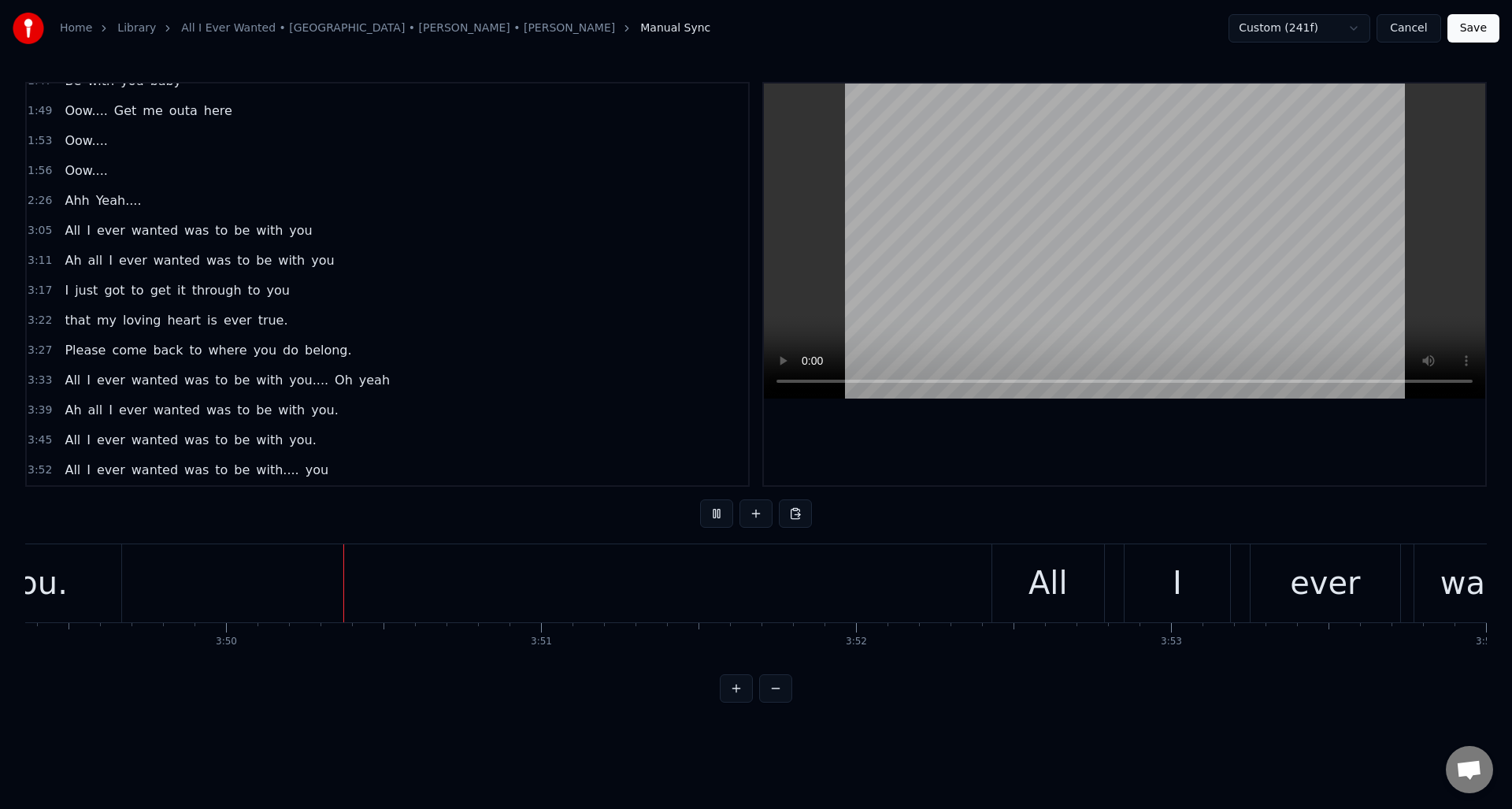
scroll to position [0, 72262]
click at [712, 516] on button at bounding box center [717, 513] width 33 height 28
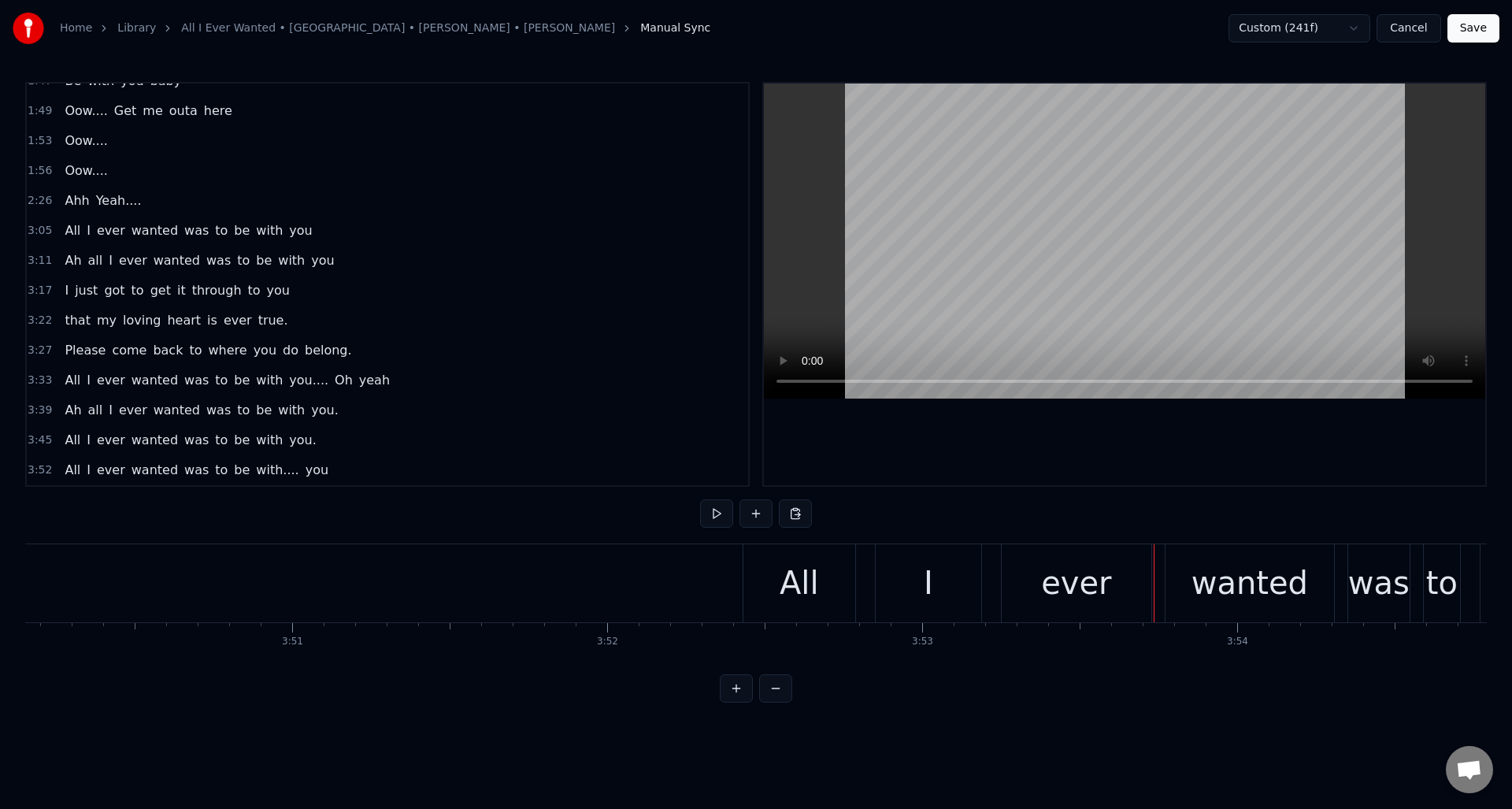
scroll to position [0, 72799]
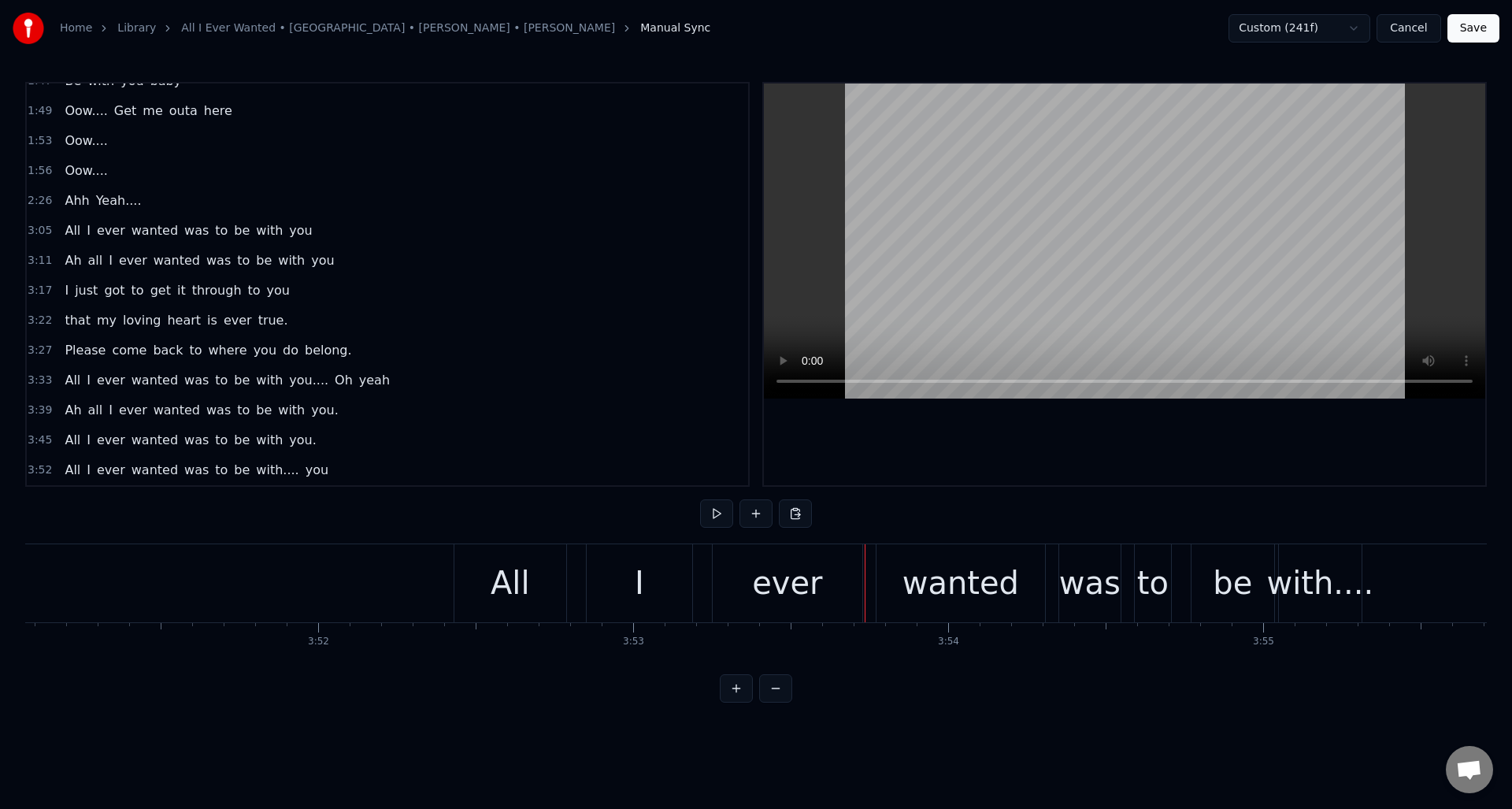
click at [505, 568] on div "All" at bounding box center [510, 584] width 39 height 48
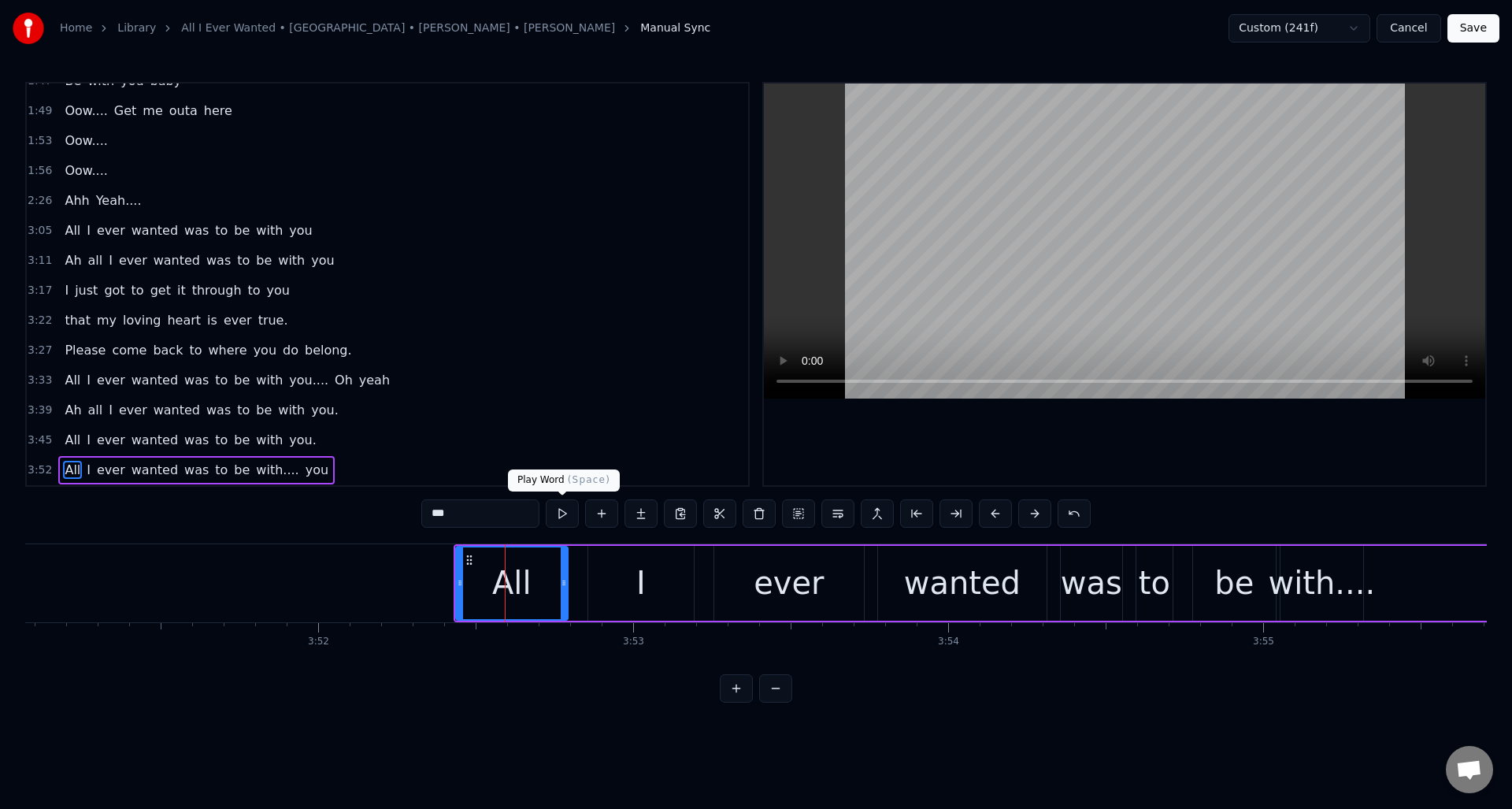
click at [564, 516] on button at bounding box center [562, 513] width 33 height 28
click at [544, 571] on div at bounding box center [546, 584] width 6 height 71
click at [610, 566] on div "I" at bounding box center [640, 584] width 105 height 75
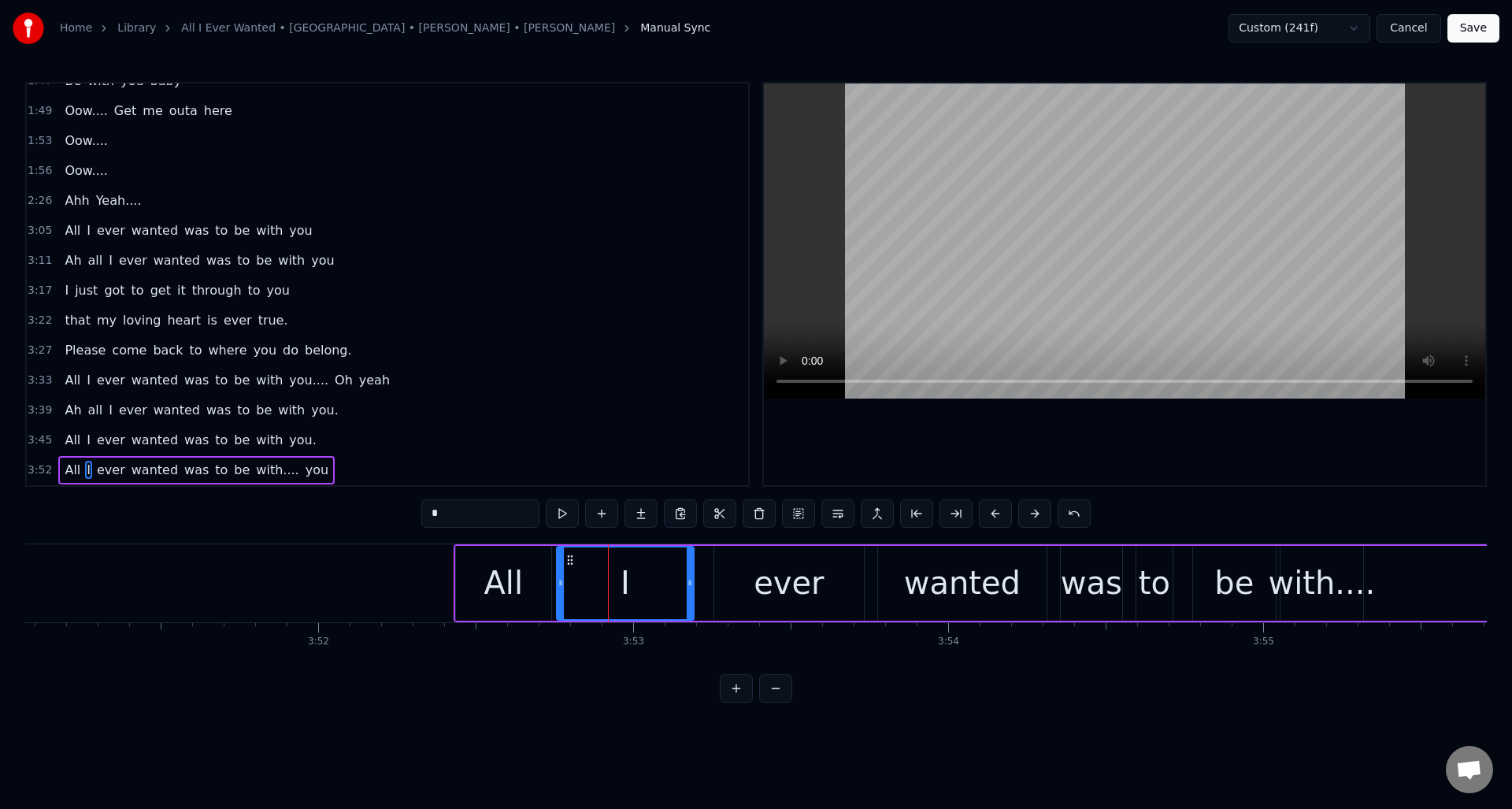
drag, startPoint x: 593, startPoint y: 558, endPoint x: 561, endPoint y: 562, distance: 32.2
click at [560, 564] on div at bounding box center [560, 584] width 6 height 71
click at [563, 514] on button at bounding box center [562, 513] width 33 height 28
click at [730, 569] on div "ever" at bounding box center [789, 584] width 149 height 75
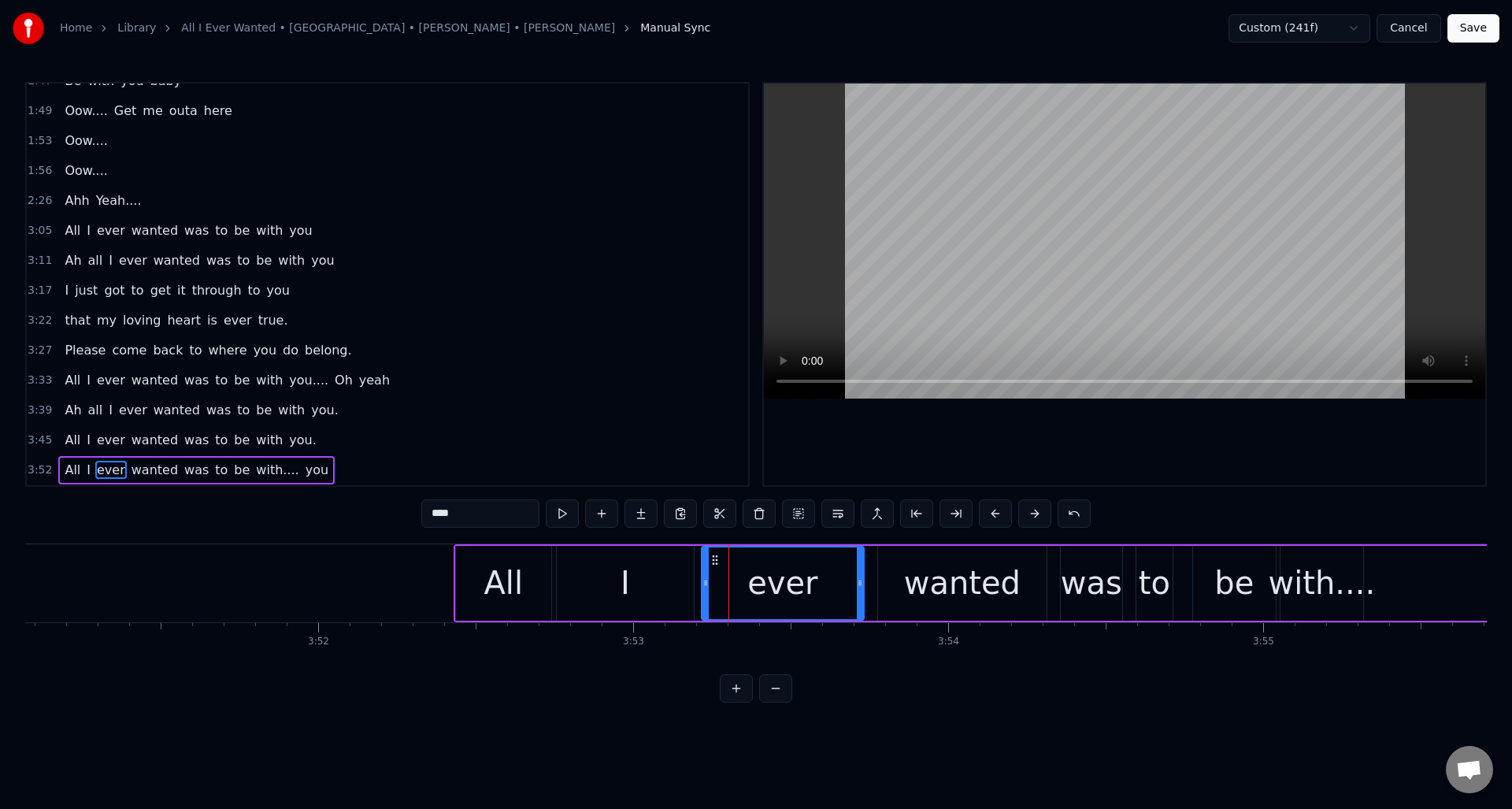
drag, startPoint x: 717, startPoint y: 572, endPoint x: 706, endPoint y: 575, distance: 11.4
click at [705, 578] on div at bounding box center [705, 584] width 6 height 71
click at [564, 519] on button at bounding box center [562, 513] width 33 height 28
drag, startPoint x: 851, startPoint y: 597, endPoint x: 830, endPoint y: 602, distance: 21.6
click at [830, 602] on div at bounding box center [830, 584] width 6 height 71
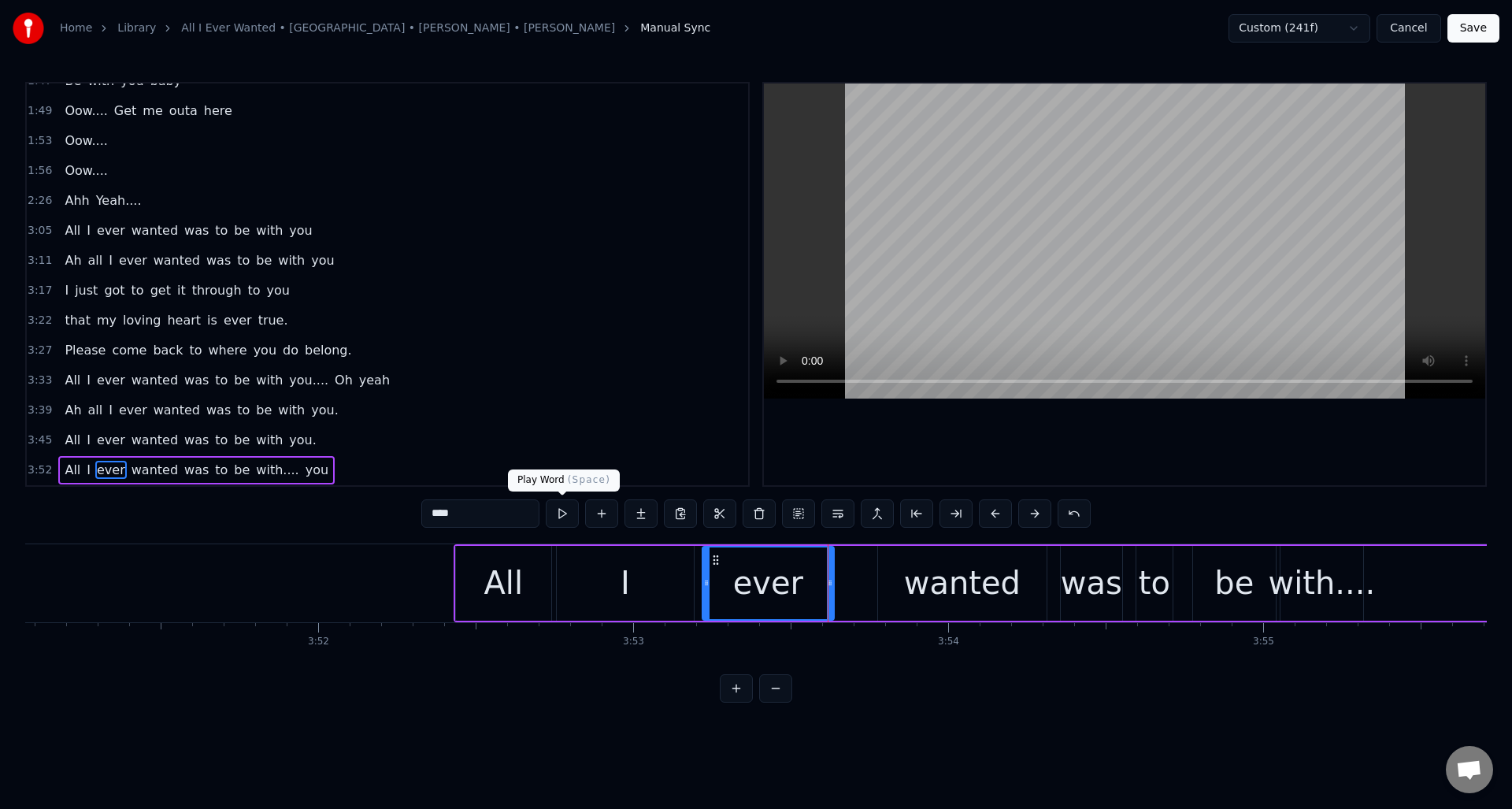
click at [567, 515] on button at bounding box center [562, 513] width 33 height 28
click at [901, 576] on div "wanted" at bounding box center [963, 584] width 169 height 75
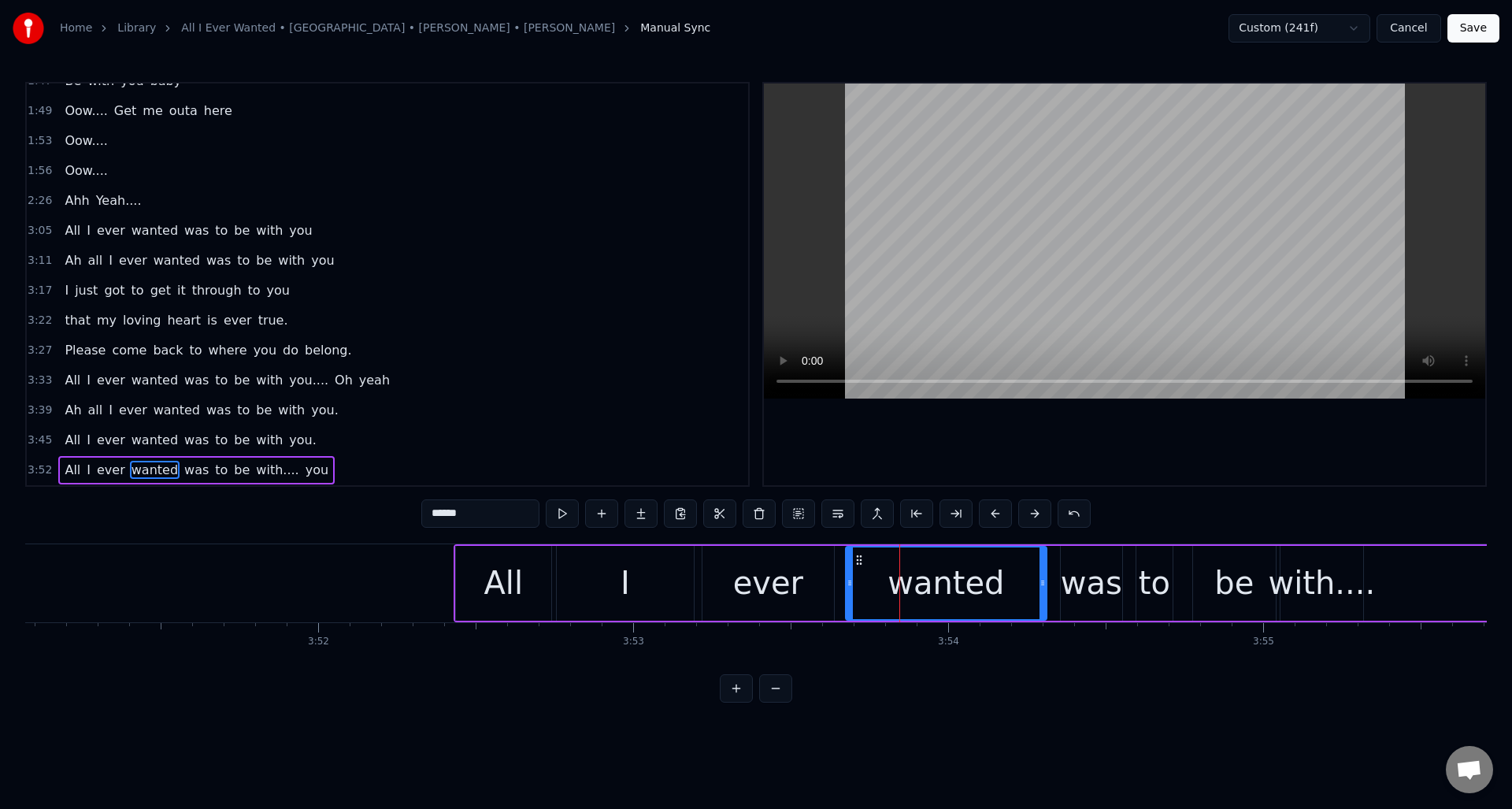
drag, startPoint x: 881, startPoint y: 580, endPoint x: 849, endPoint y: 588, distance: 33.0
click at [849, 588] on icon at bounding box center [850, 584] width 6 height 13
click at [565, 520] on button at bounding box center [562, 513] width 33 height 28
drag, startPoint x: 1042, startPoint y: 604, endPoint x: 1003, endPoint y: 611, distance: 39.6
click at [1003, 611] on div at bounding box center [1003, 584] width 6 height 71
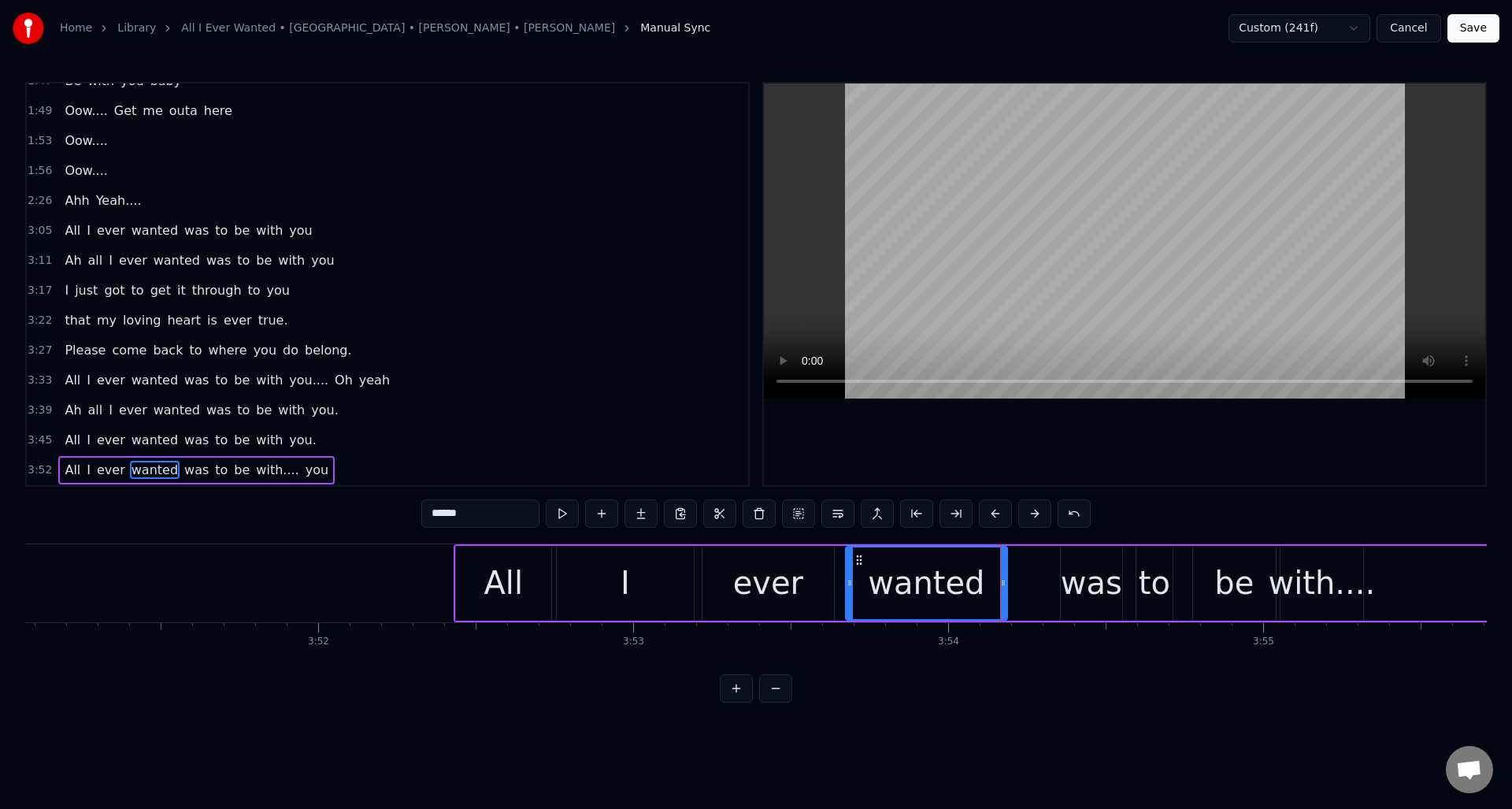
click at [1080, 583] on div "was" at bounding box center [1091, 584] width 61 height 48
type input "***"
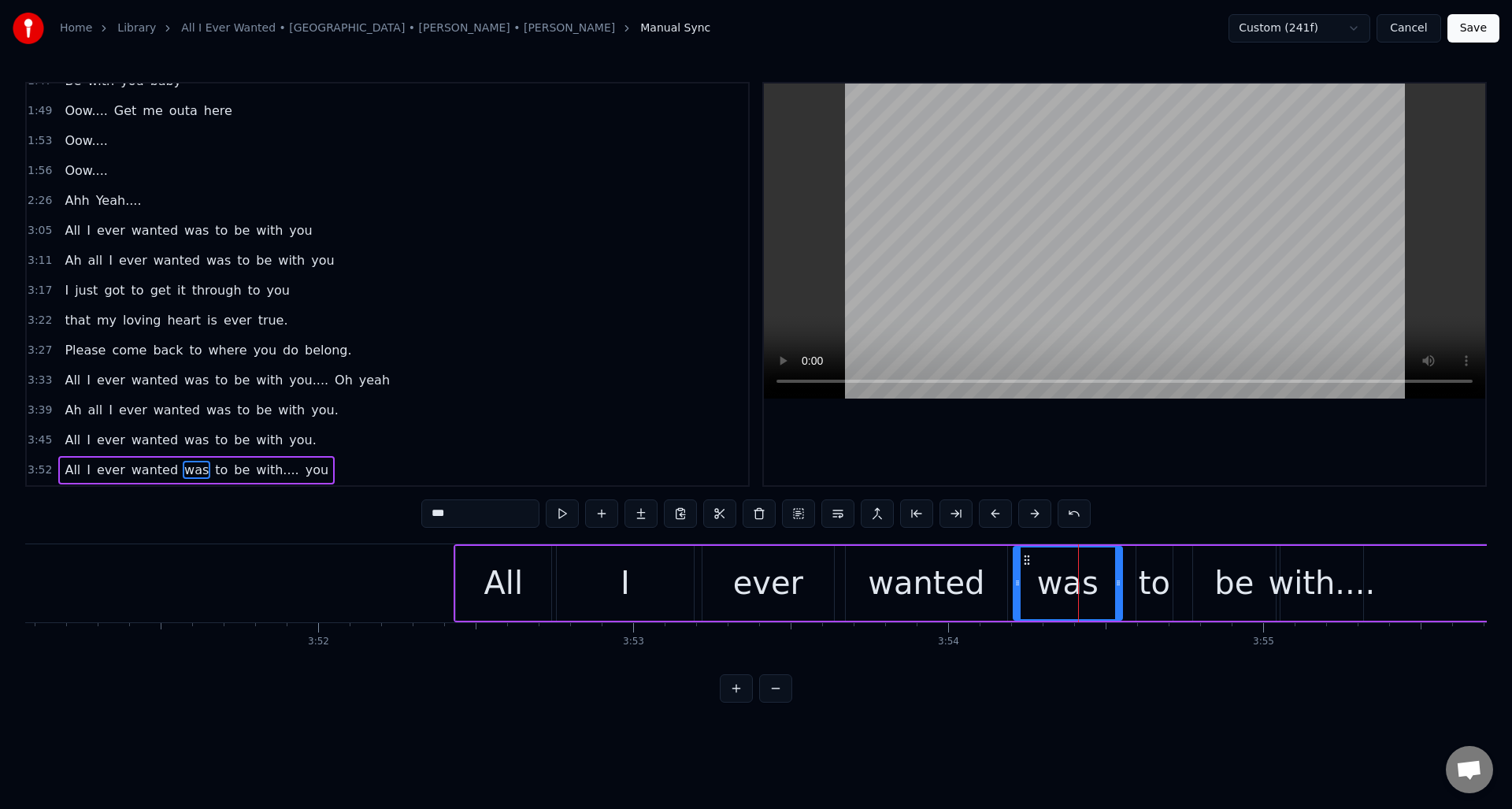
drag, startPoint x: 1066, startPoint y: 590, endPoint x: 1018, endPoint y: 598, distance: 48.7
click at [1018, 598] on div at bounding box center [1017, 584] width 6 height 71
click at [567, 520] on button at bounding box center [562, 513] width 33 height 28
drag, startPoint x: 1118, startPoint y: 610, endPoint x: 1087, endPoint y: 621, distance: 32.9
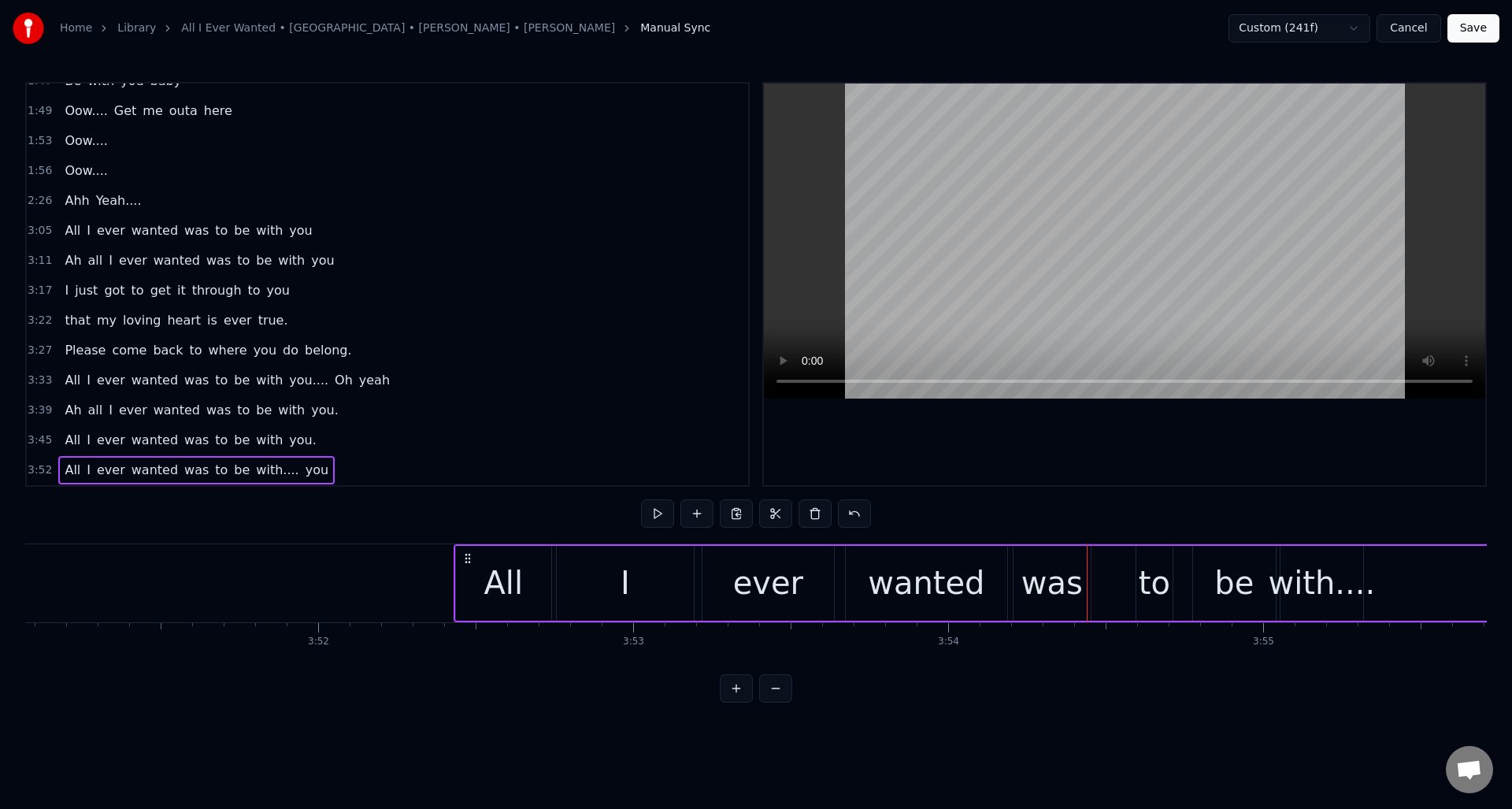
click at [1148, 585] on div "to" at bounding box center [1155, 584] width 31 height 48
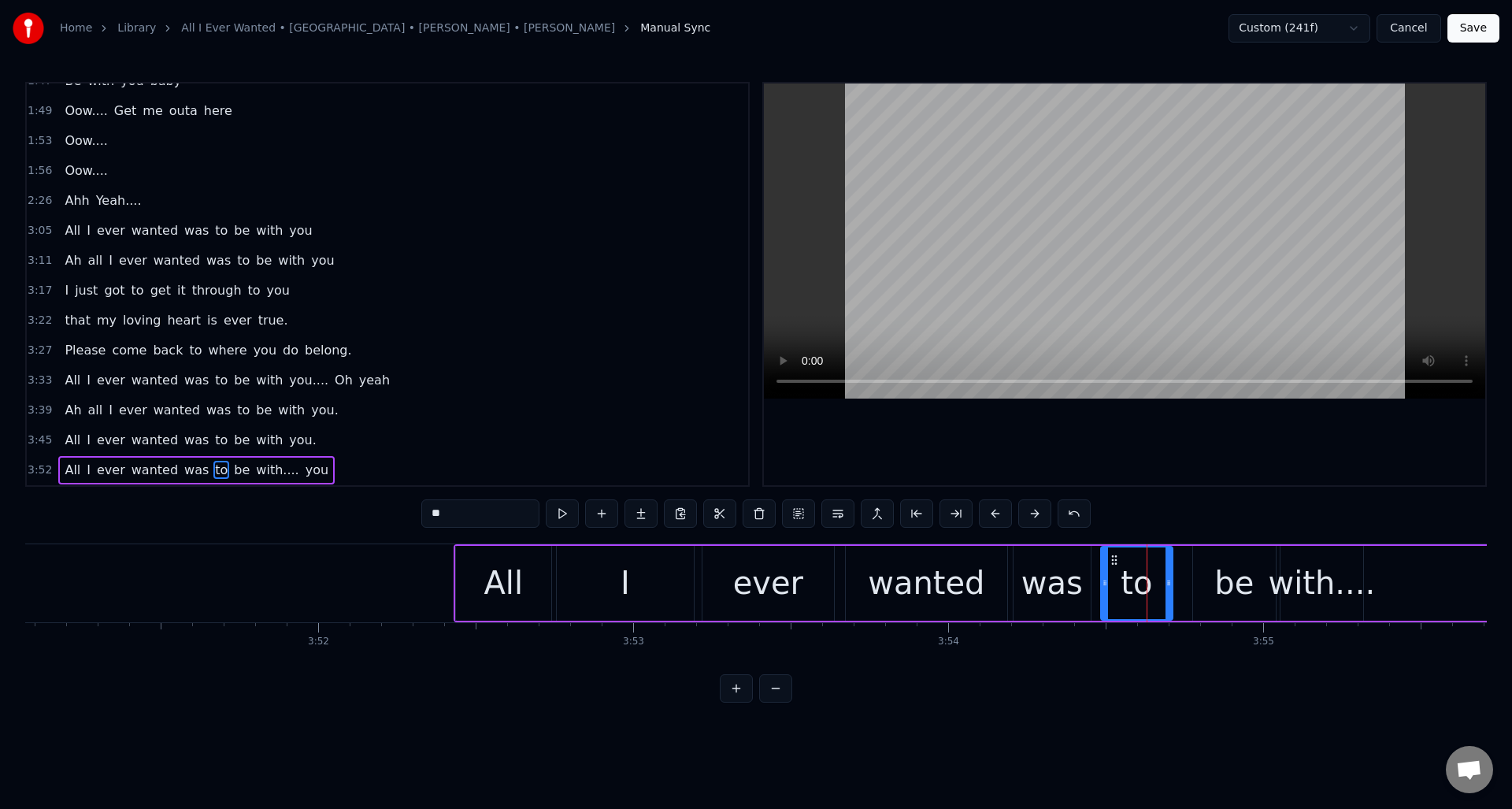
drag, startPoint x: 1140, startPoint y: 598, endPoint x: 1105, endPoint y: 609, distance: 36.7
click at [1105, 609] on div at bounding box center [1104, 584] width 6 height 71
drag, startPoint x: 1169, startPoint y: 595, endPoint x: 1182, endPoint y: 594, distance: 13.0
click at [1182, 594] on div at bounding box center [1181, 584] width 6 height 71
click at [565, 519] on button at bounding box center [562, 513] width 33 height 28
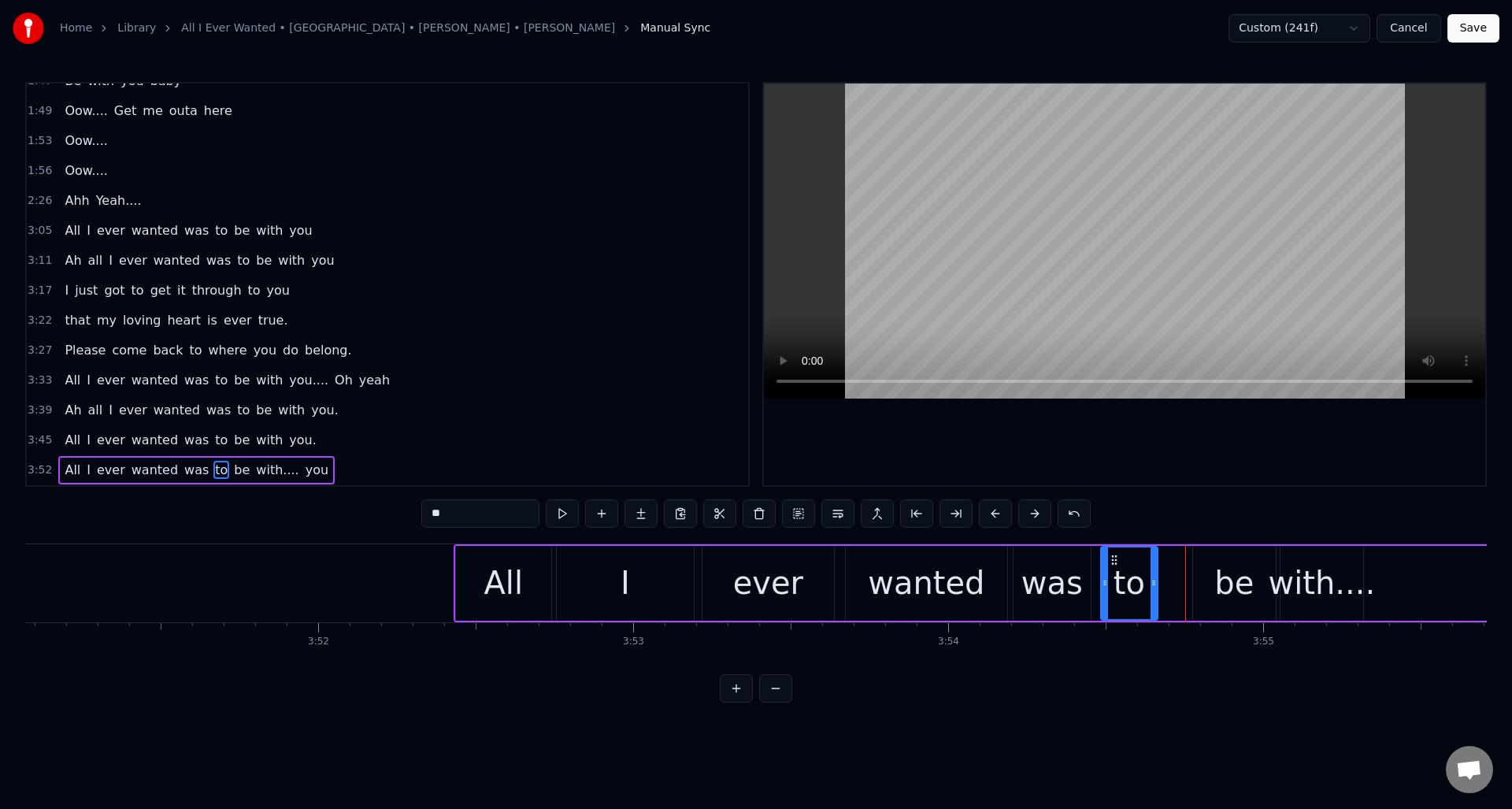
drag, startPoint x: 1179, startPoint y: 607, endPoint x: 1150, endPoint y: 607, distance: 29.0
click at [1151, 607] on div at bounding box center [1154, 584] width 6 height 71
click at [1229, 570] on div "be" at bounding box center [1234, 584] width 39 height 48
drag, startPoint x: 1195, startPoint y: 583, endPoint x: 1166, endPoint y: 593, distance: 30.7
click at [1166, 593] on div at bounding box center [1168, 584] width 6 height 71
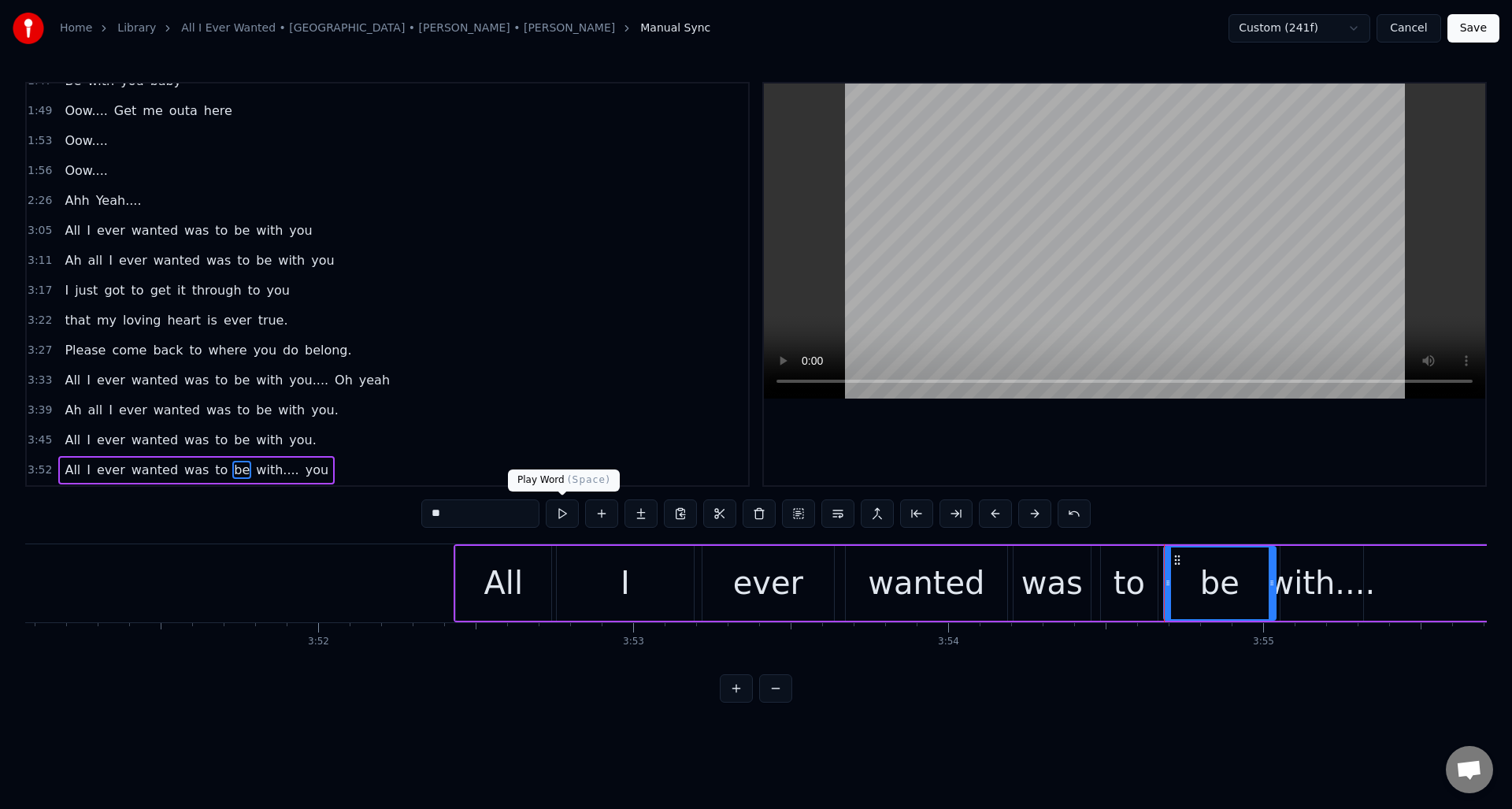
click at [566, 519] on button at bounding box center [562, 513] width 33 height 28
drag, startPoint x: 1272, startPoint y: 611, endPoint x: 1257, endPoint y: 617, distance: 16.2
click at [1257, 617] on div at bounding box center [1256, 584] width 6 height 71
click at [1295, 600] on div "with...." at bounding box center [1322, 584] width 107 height 48
type input "********"
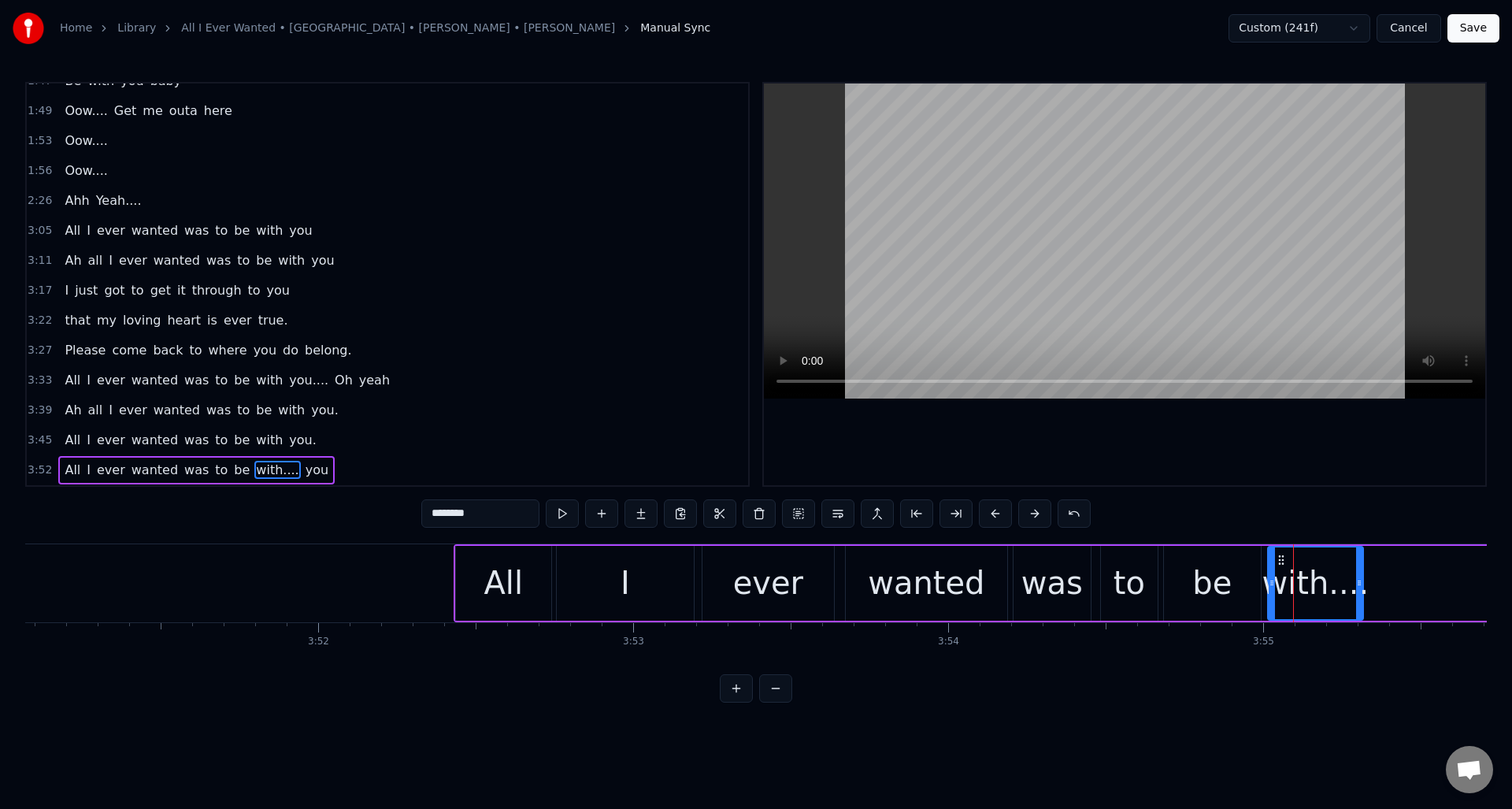
drag, startPoint x: 1282, startPoint y: 604, endPoint x: 1269, endPoint y: 608, distance: 13.6
click at [1269, 608] on div at bounding box center [1272, 584] width 6 height 71
click at [559, 518] on button at bounding box center [562, 513] width 33 height 28
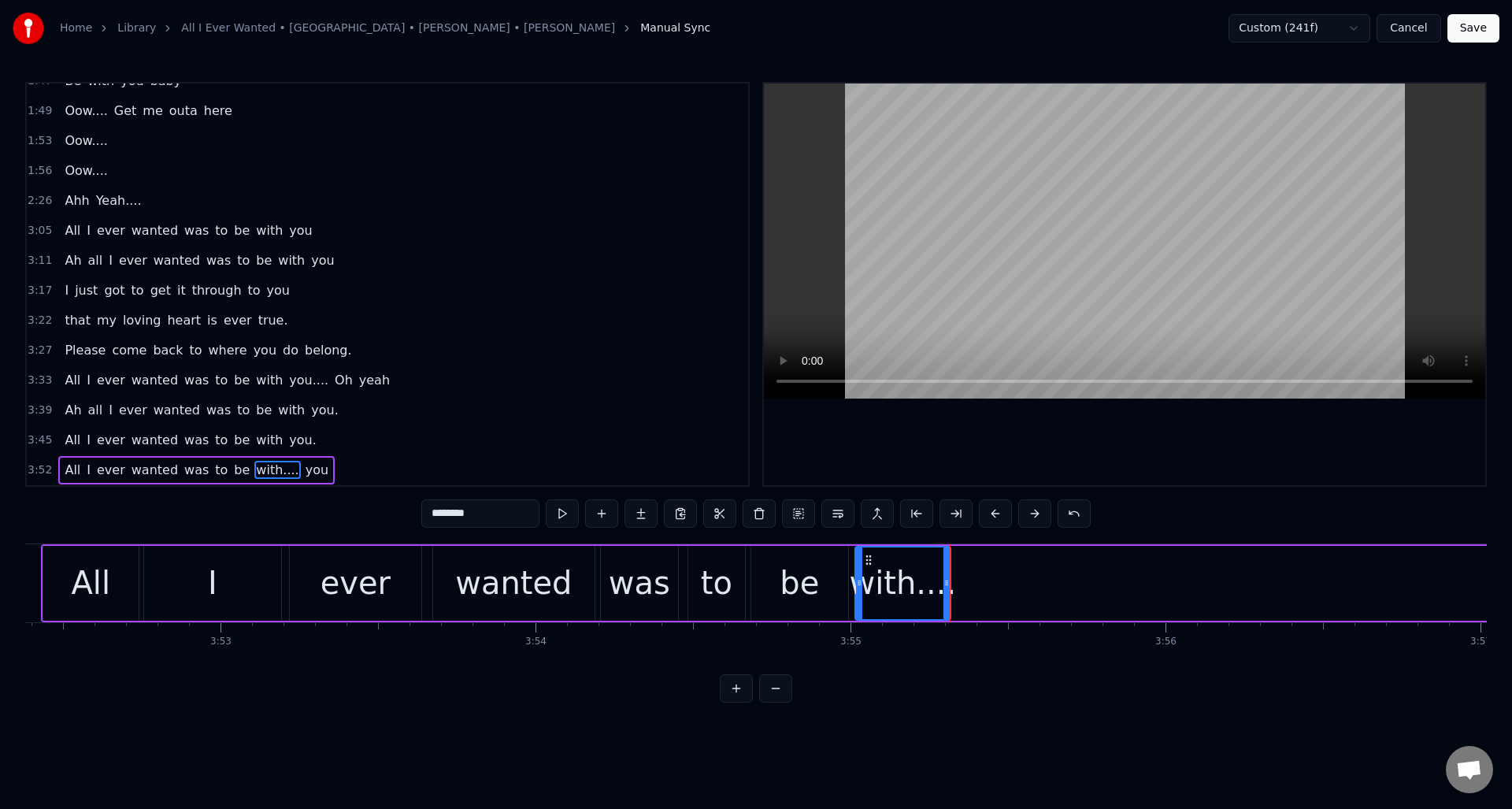
scroll to position [0, 73253]
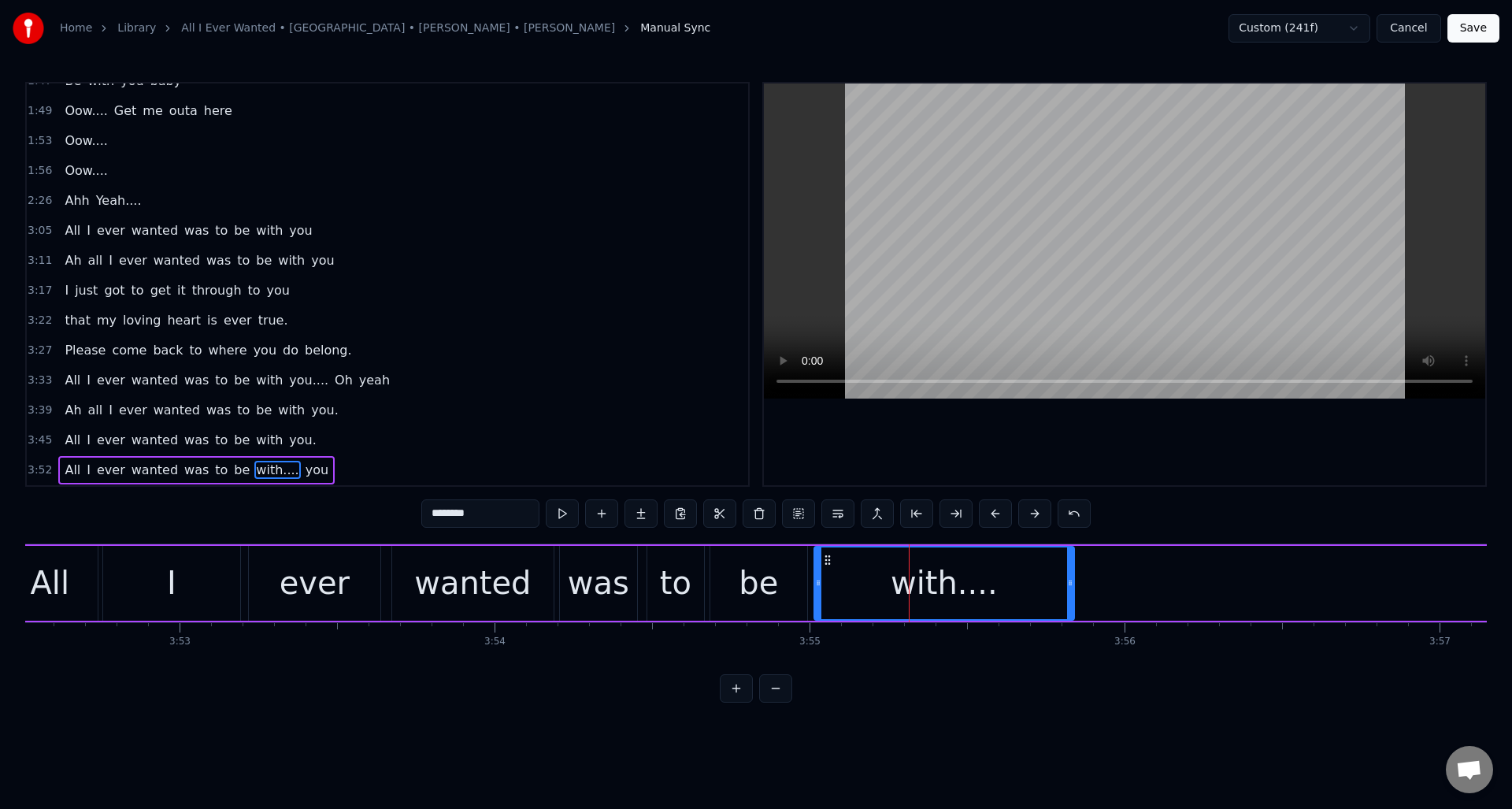
drag, startPoint x: 907, startPoint y: 612, endPoint x: 1071, endPoint y: 612, distance: 164.0
click at [1071, 612] on div at bounding box center [1070, 584] width 6 height 71
click at [564, 516] on button at bounding box center [562, 513] width 33 height 28
click at [564, 515] on button at bounding box center [562, 513] width 33 height 28
drag, startPoint x: 1068, startPoint y: 608, endPoint x: 963, endPoint y: 606, distance: 105.0
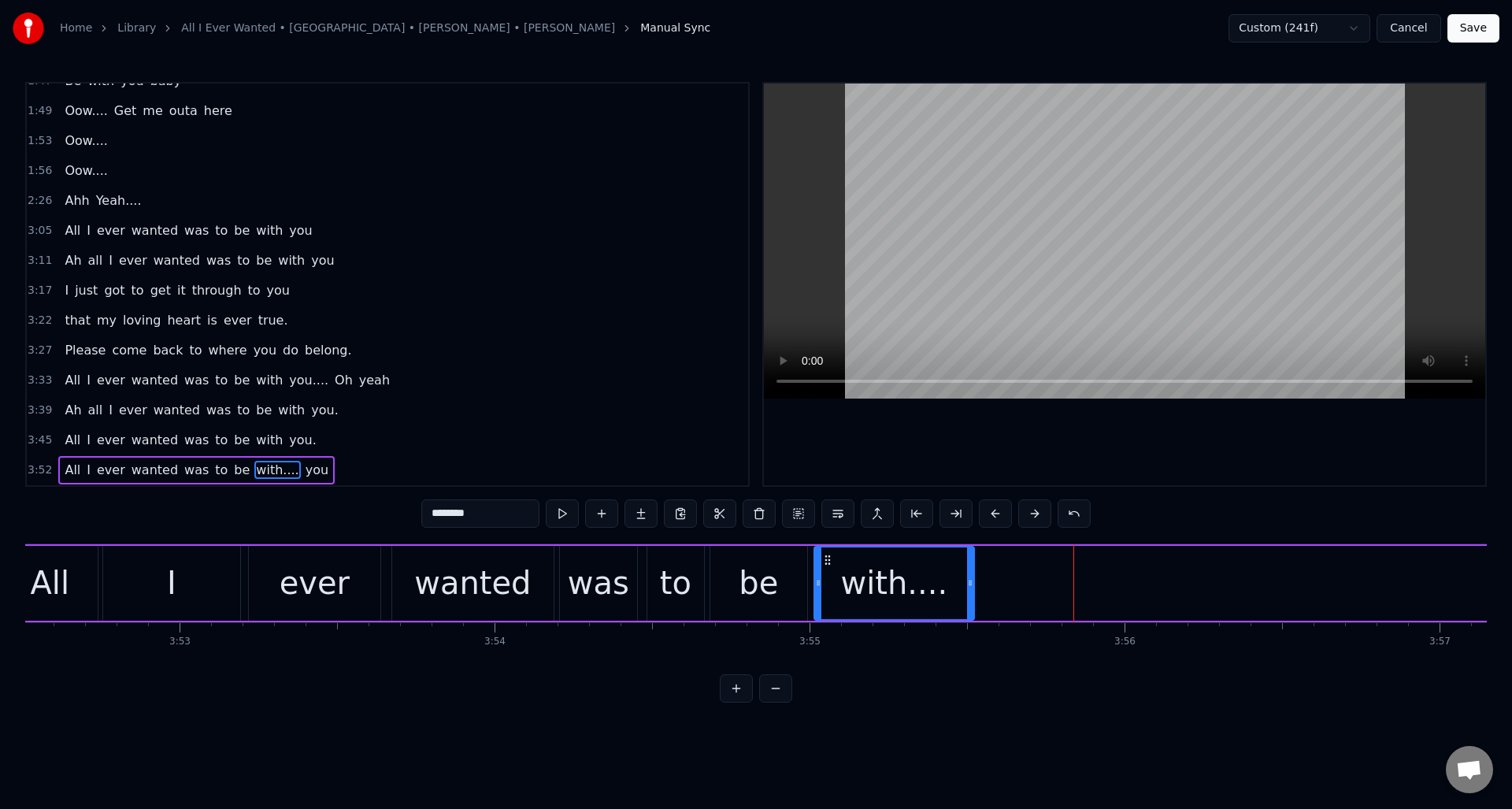
click at [969, 611] on div at bounding box center [970, 584] width 6 height 71
click at [564, 514] on button at bounding box center [562, 513] width 33 height 28
click at [980, 560] on div "All I ever wanted was to be with.... you" at bounding box center [1375, 583] width 2750 height 78
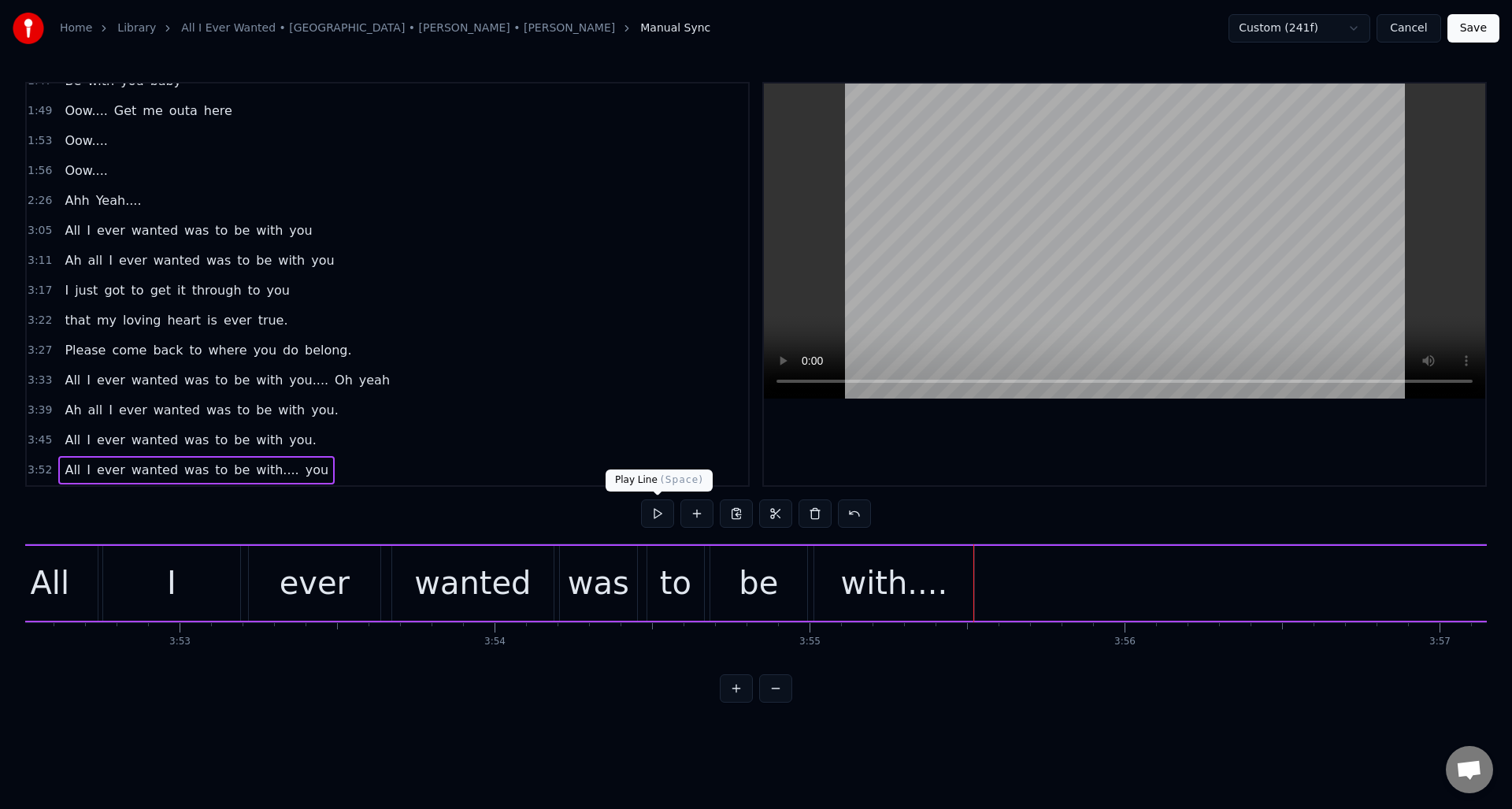
click at [661, 515] on button at bounding box center [658, 513] width 33 height 28
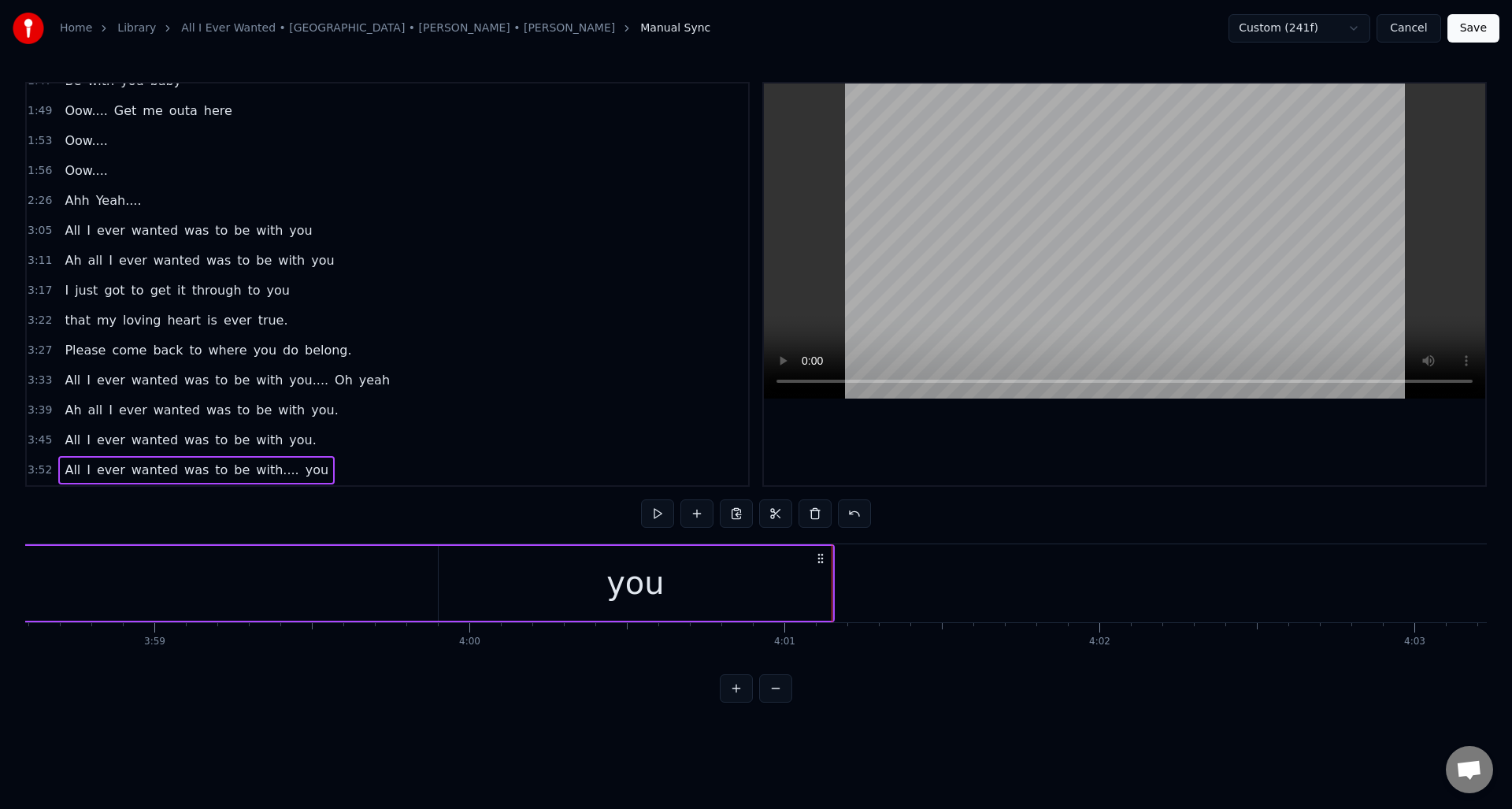
scroll to position [0, 75201]
click at [592, 593] on div "you" at bounding box center [604, 584] width 59 height 48
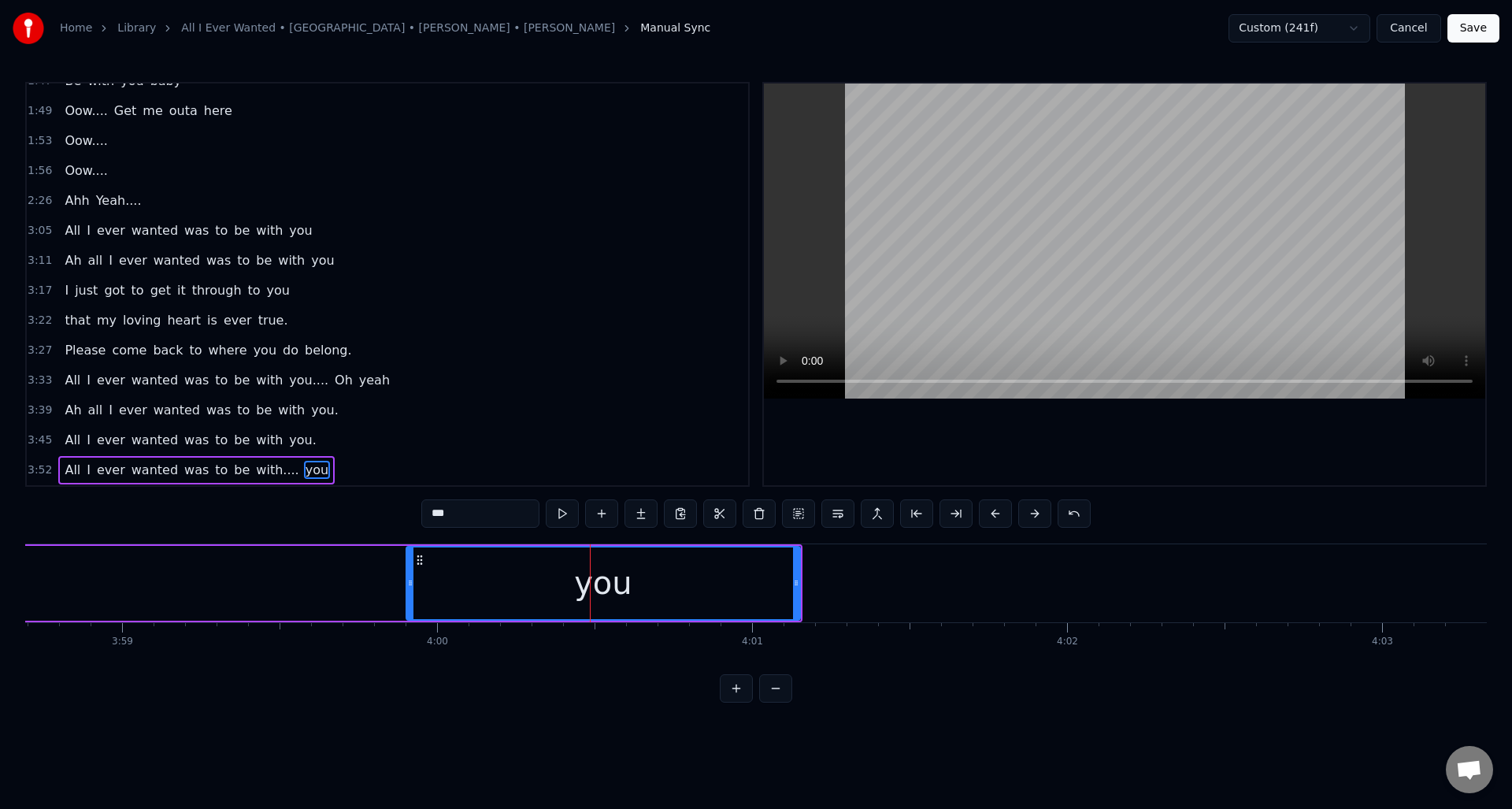
drag, startPoint x: 437, startPoint y: 514, endPoint x: 411, endPoint y: 515, distance: 26.0
click at [411, 515] on div "0:30 Well I told you ‘bout your attitude 0:35 and it didn’t do me any good 0:39…" at bounding box center [756, 392] width 1462 height 621
type input "***"
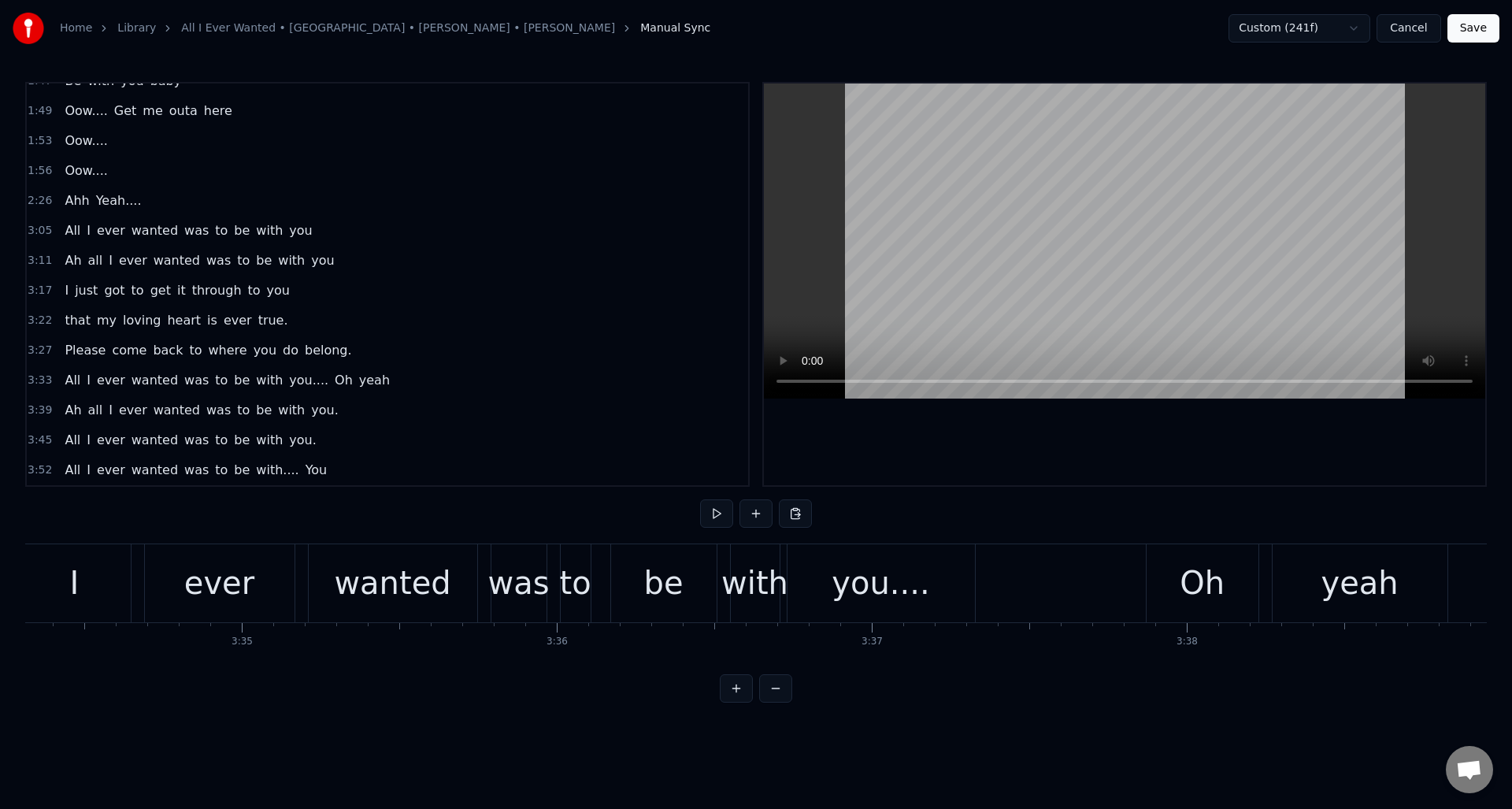
scroll to position [0, 68056]
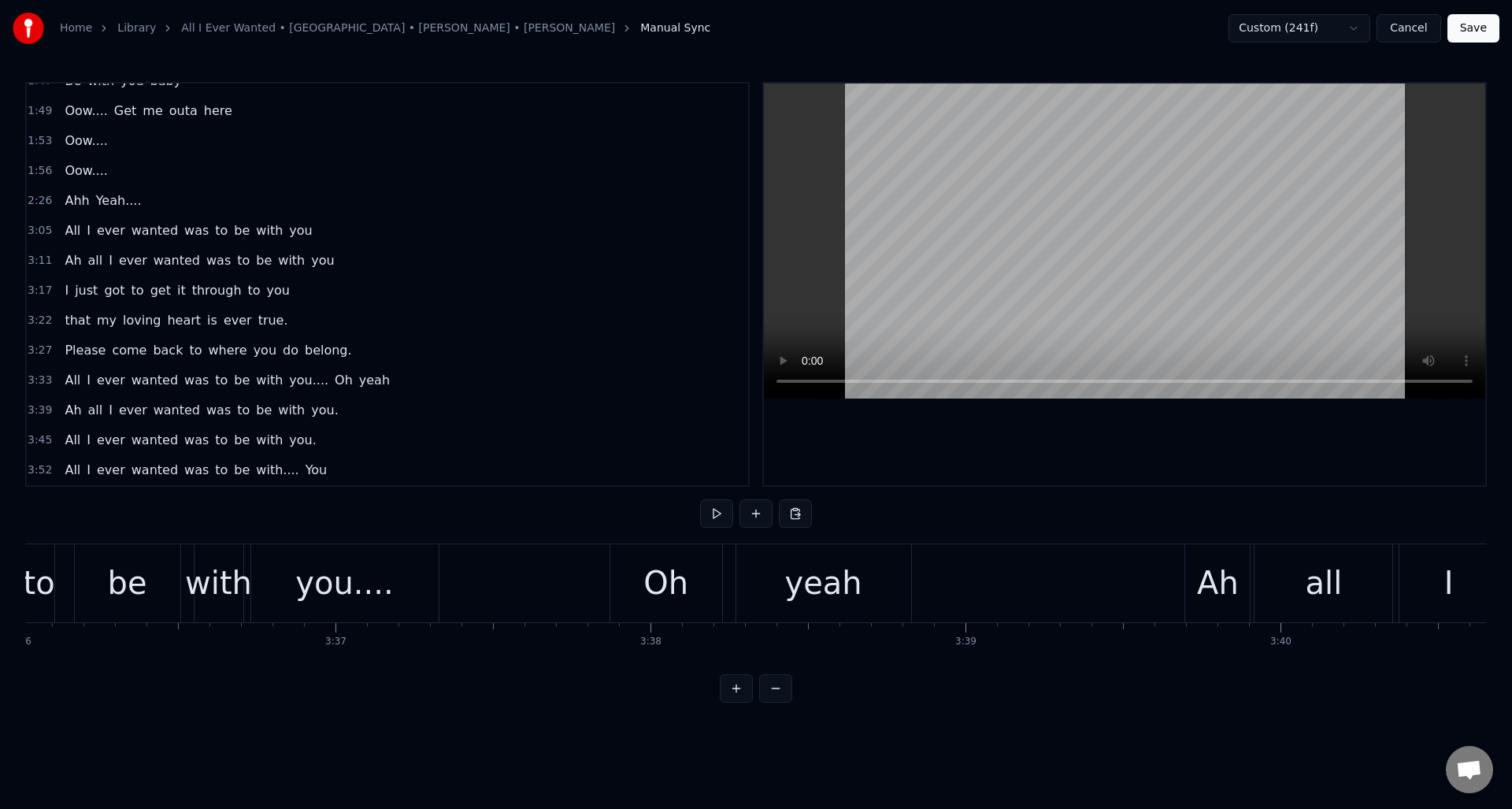
click at [1210, 603] on div "Ah" at bounding box center [1218, 584] width 42 height 48
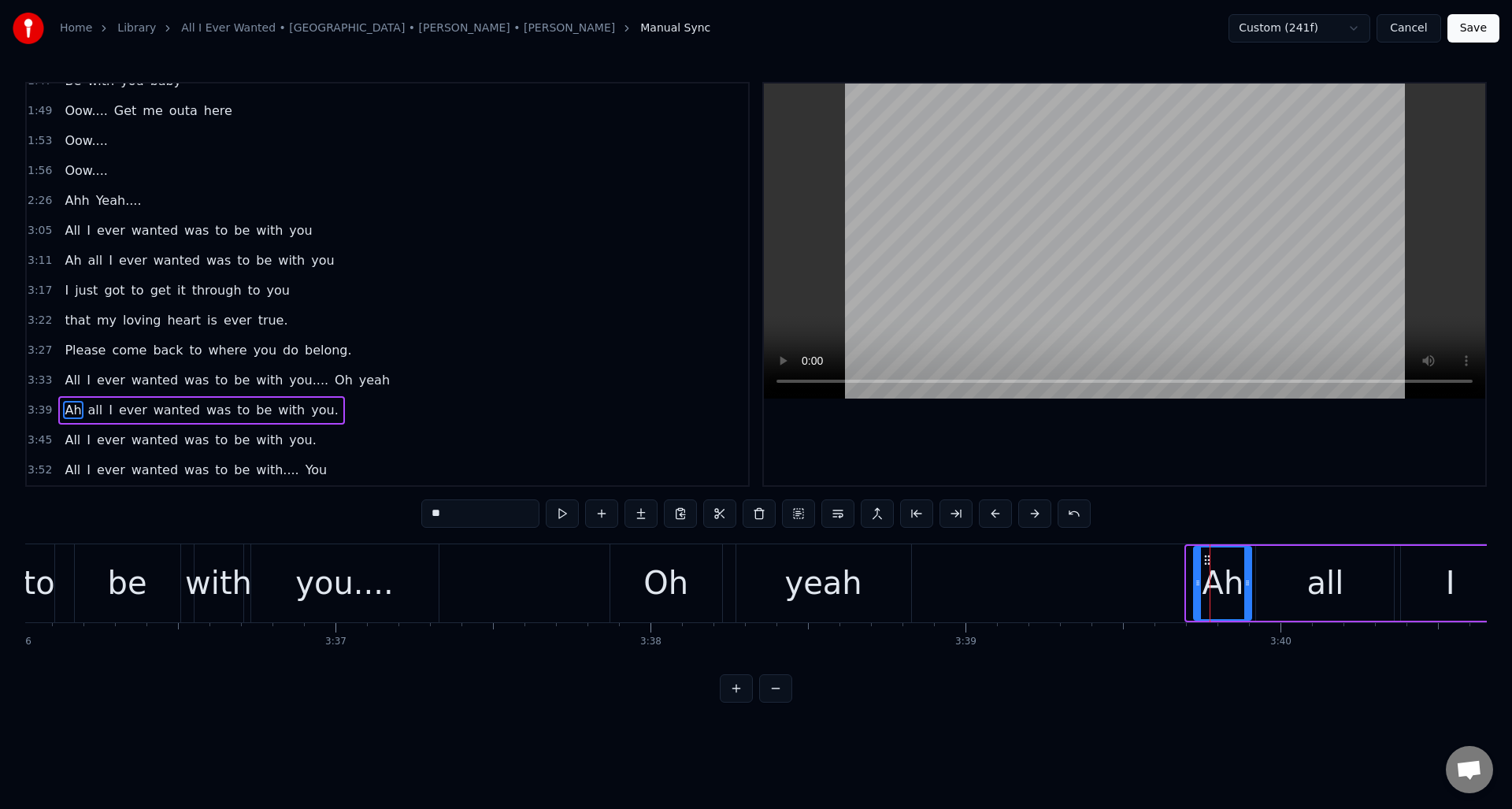
click at [1199, 607] on div at bounding box center [1198, 584] width 6 height 71
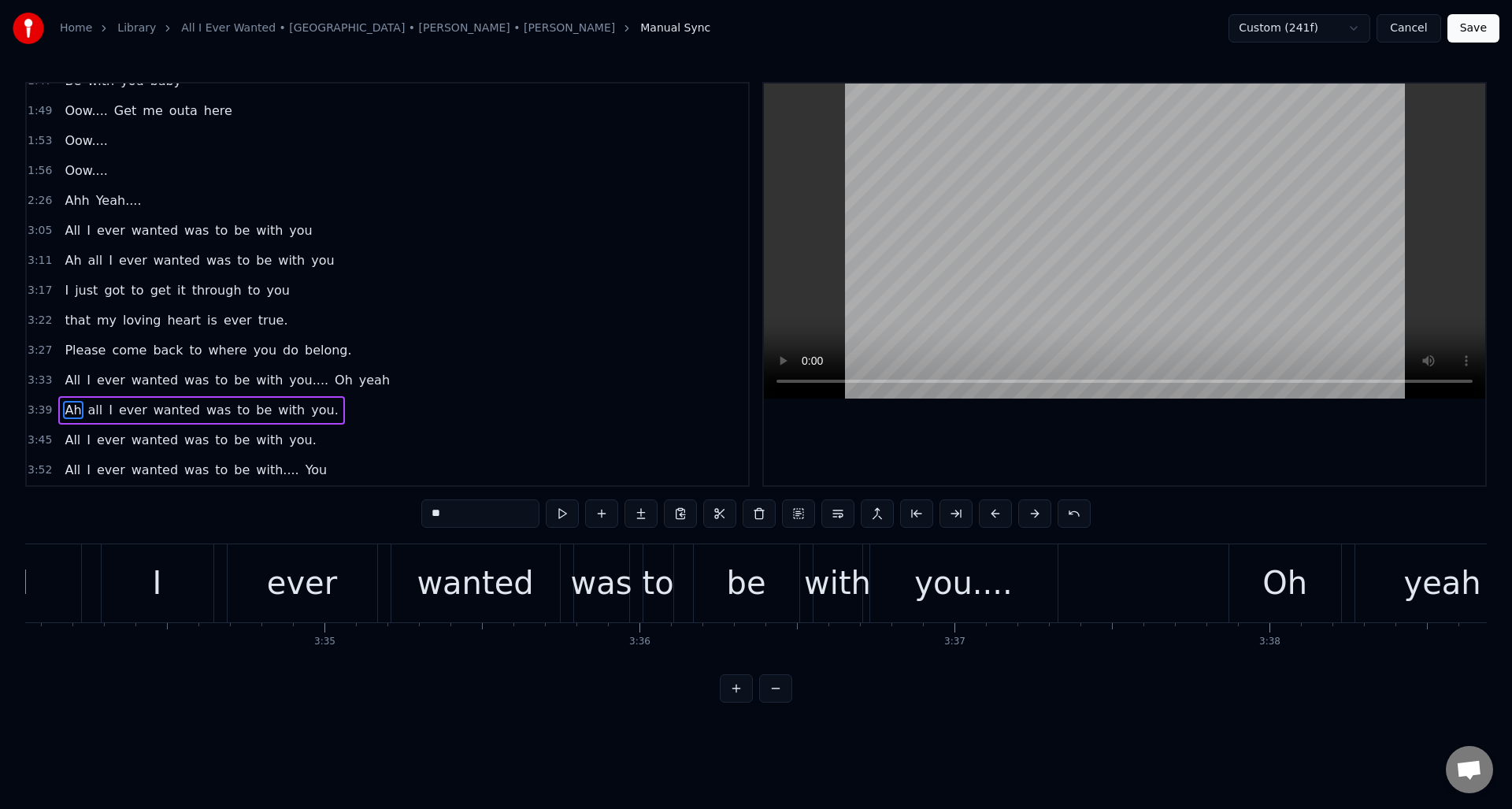
scroll to position [0, 66736]
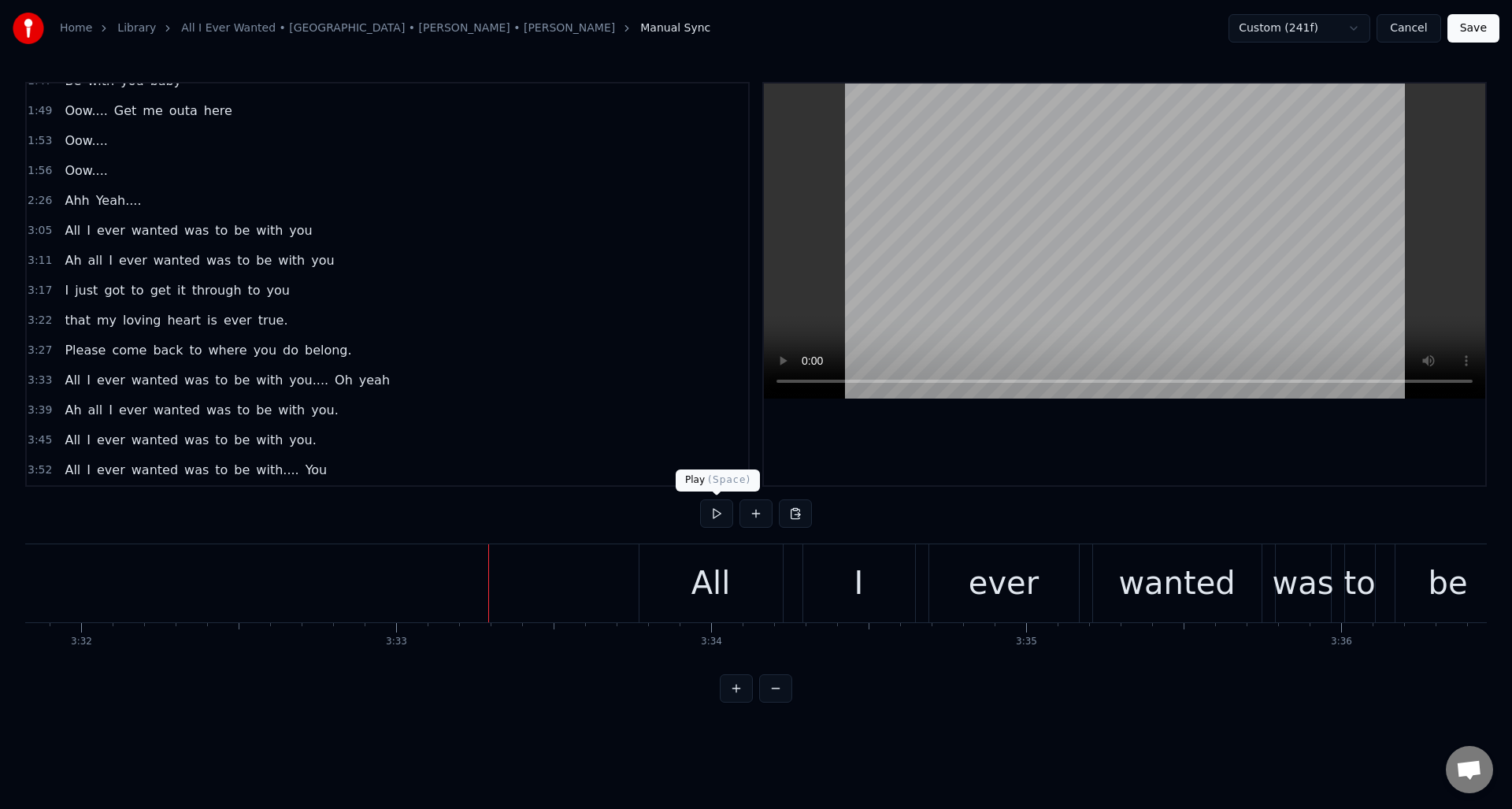
click at [717, 518] on button at bounding box center [717, 513] width 33 height 28
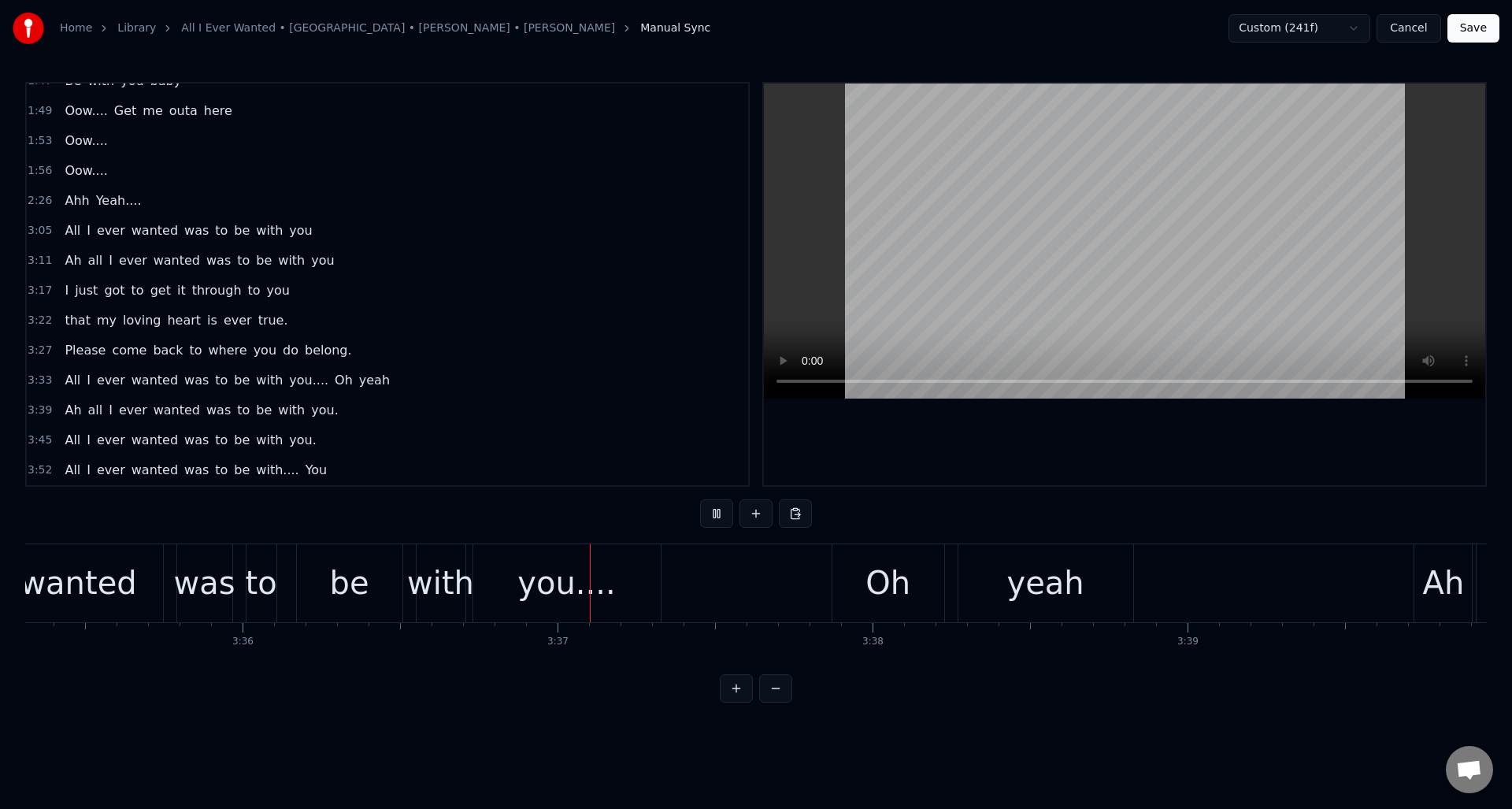
scroll to position [0, 68088]
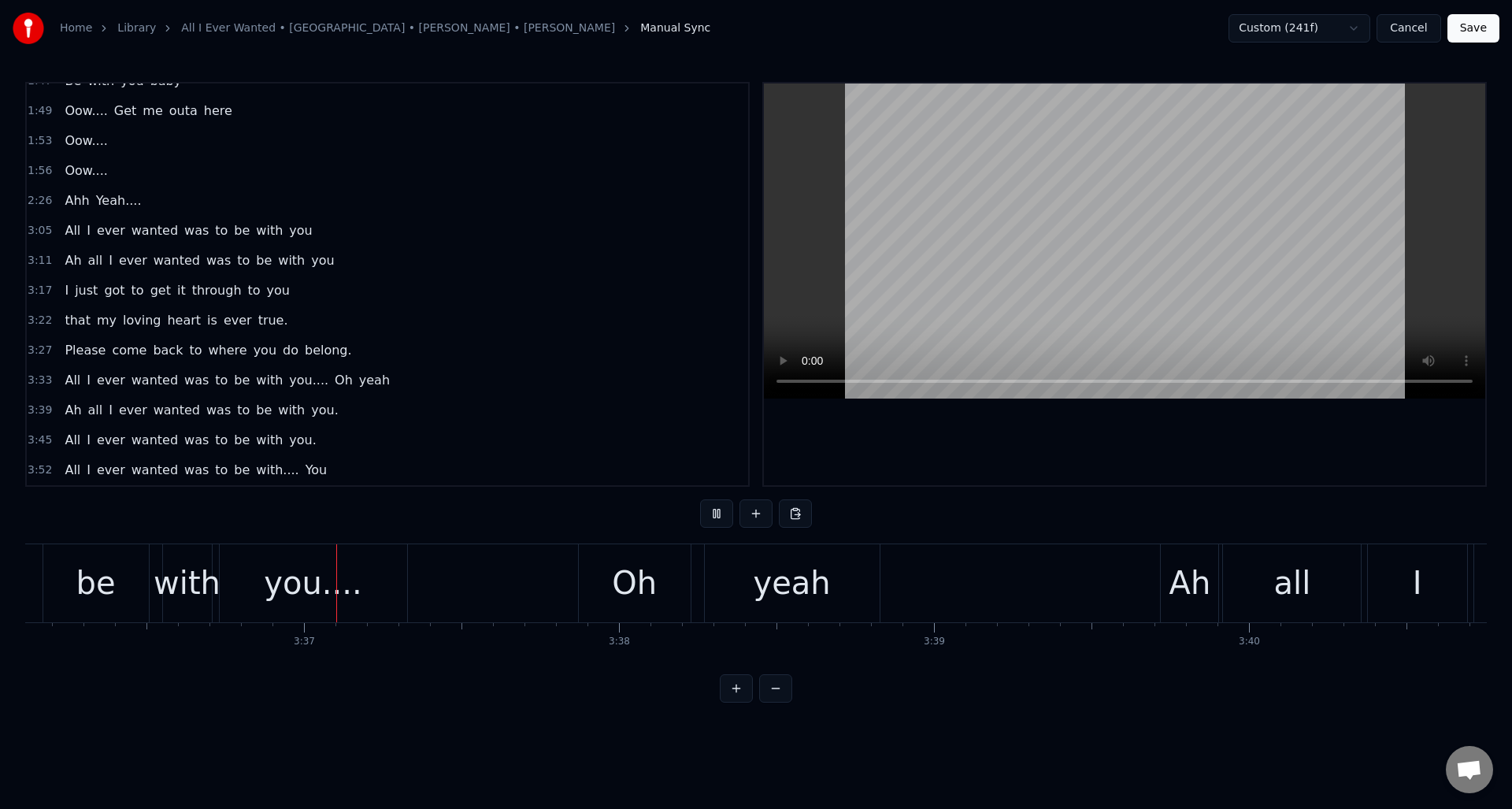
click at [717, 518] on button at bounding box center [717, 513] width 33 height 28
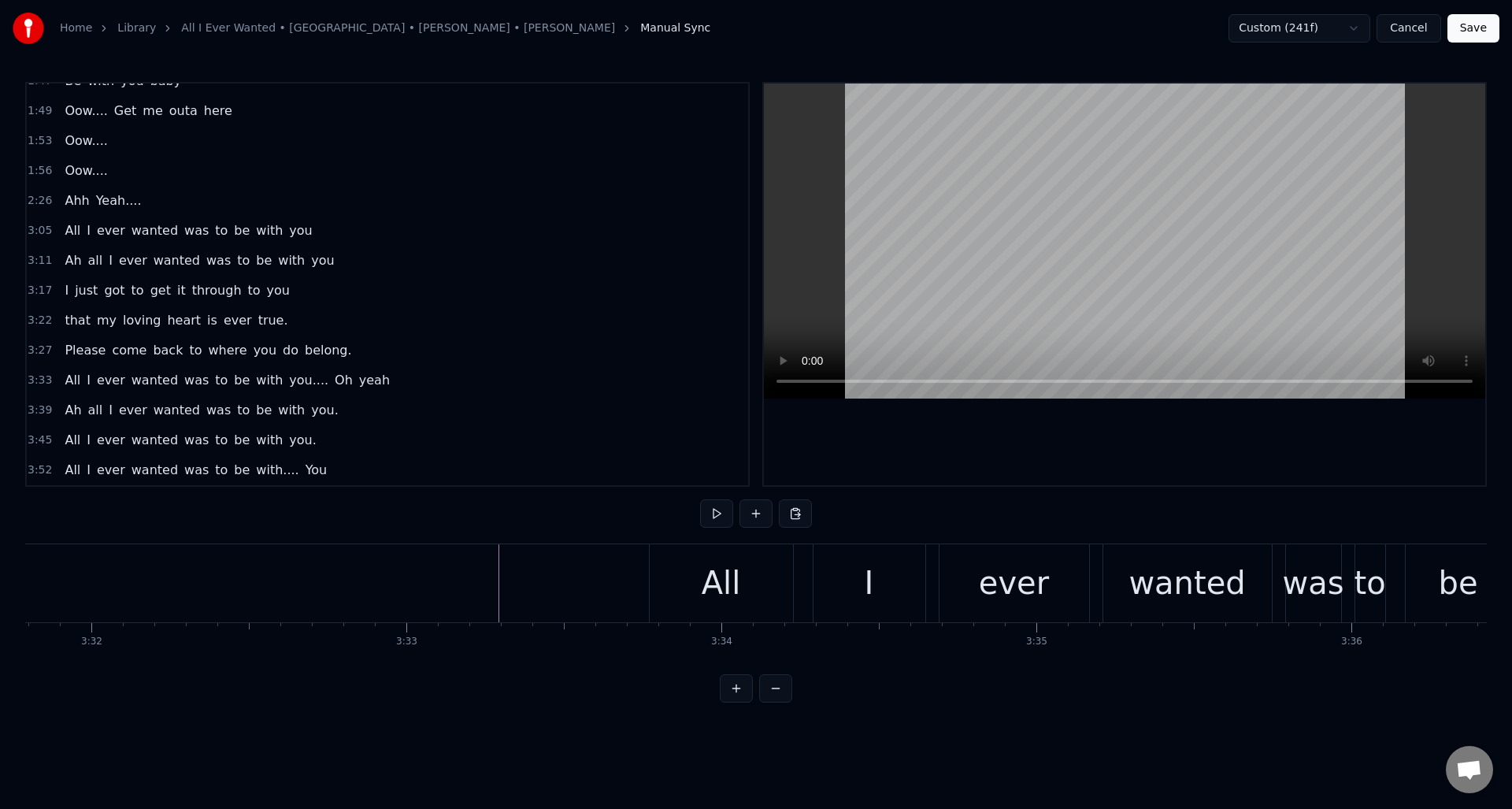
scroll to position [0, 66766]
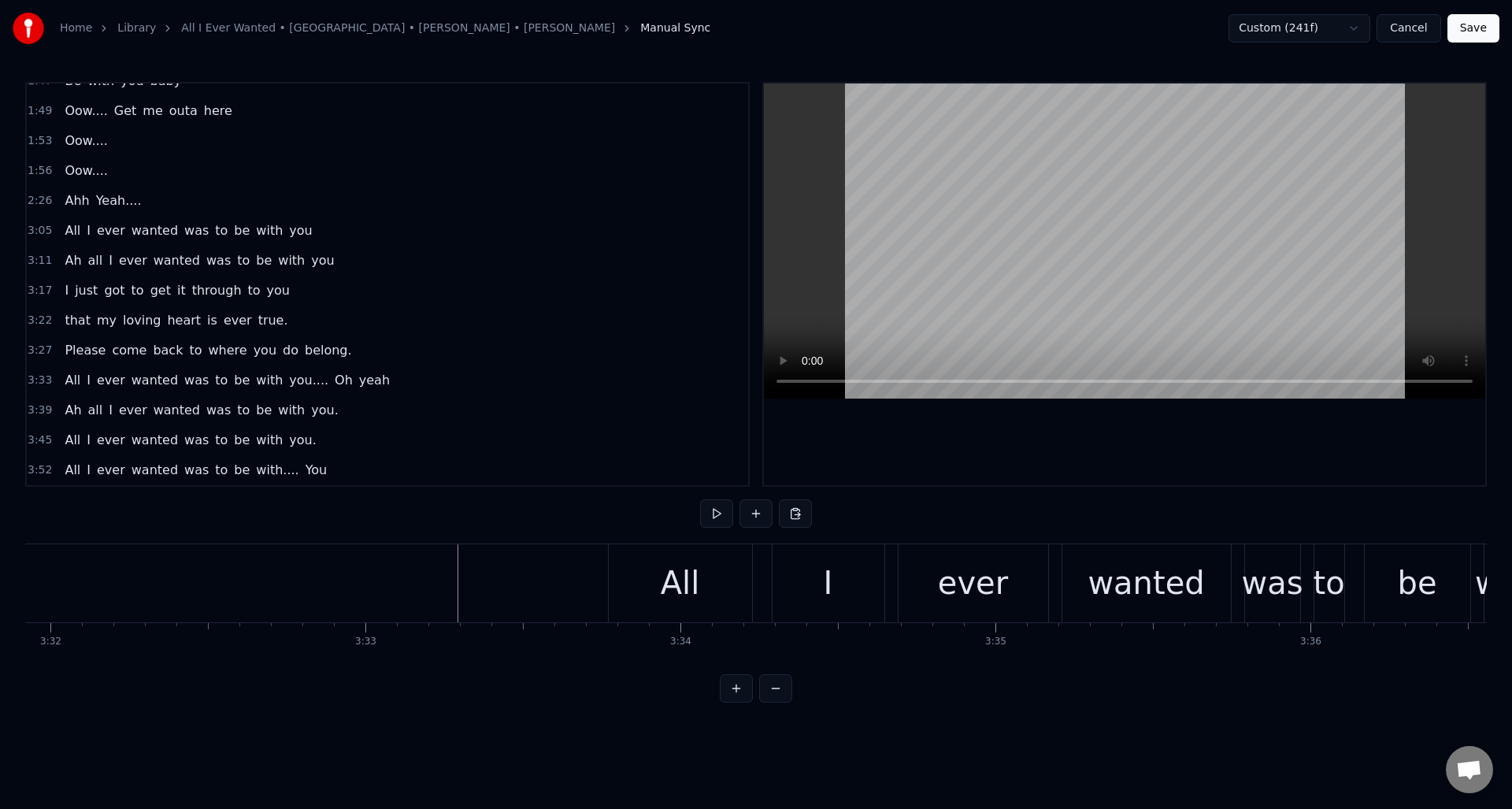
click at [664, 570] on div "All" at bounding box center [680, 584] width 39 height 48
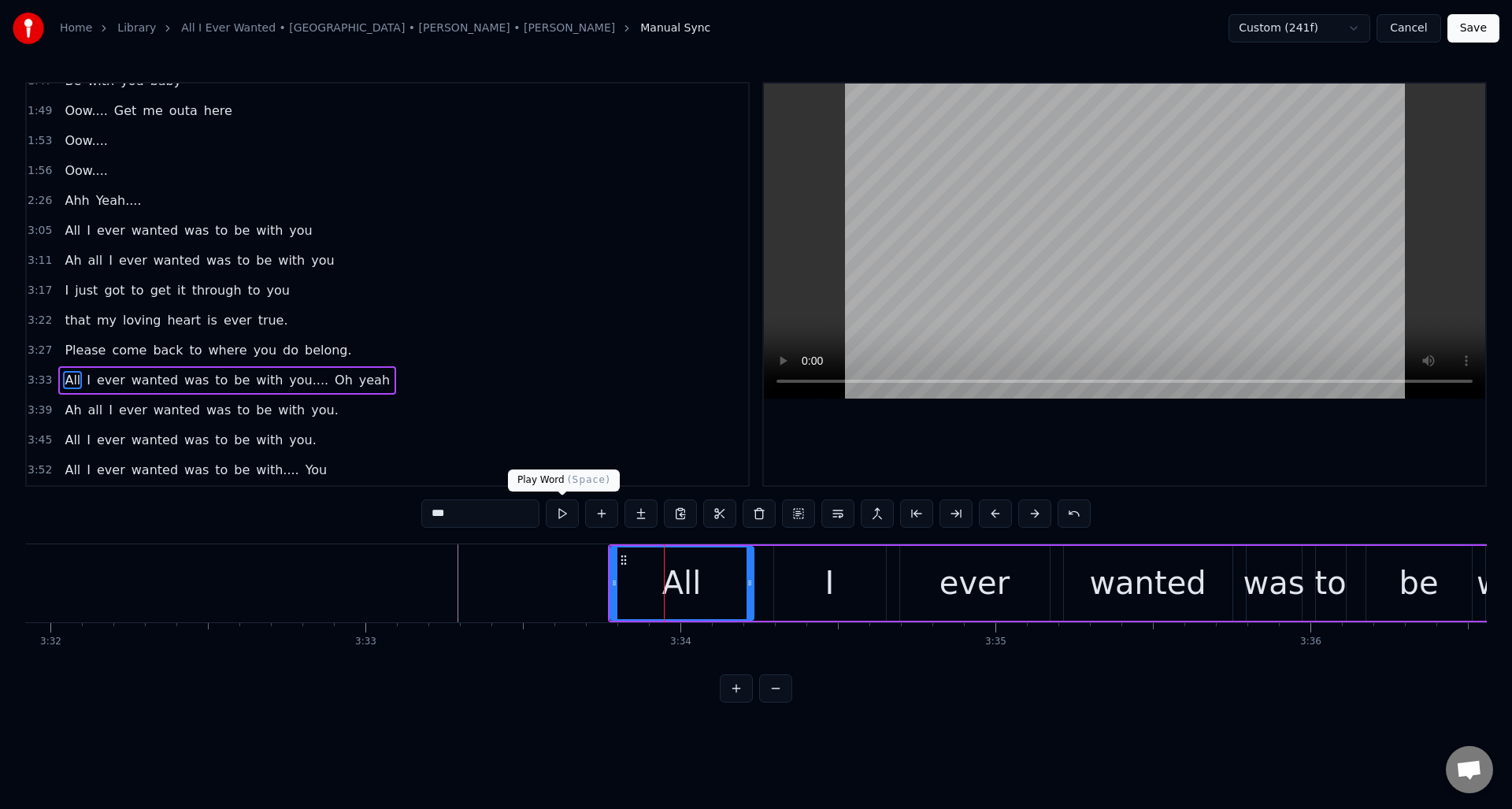
click at [558, 510] on button at bounding box center [562, 513] width 33 height 28
click at [806, 575] on div "I" at bounding box center [830, 584] width 112 height 75
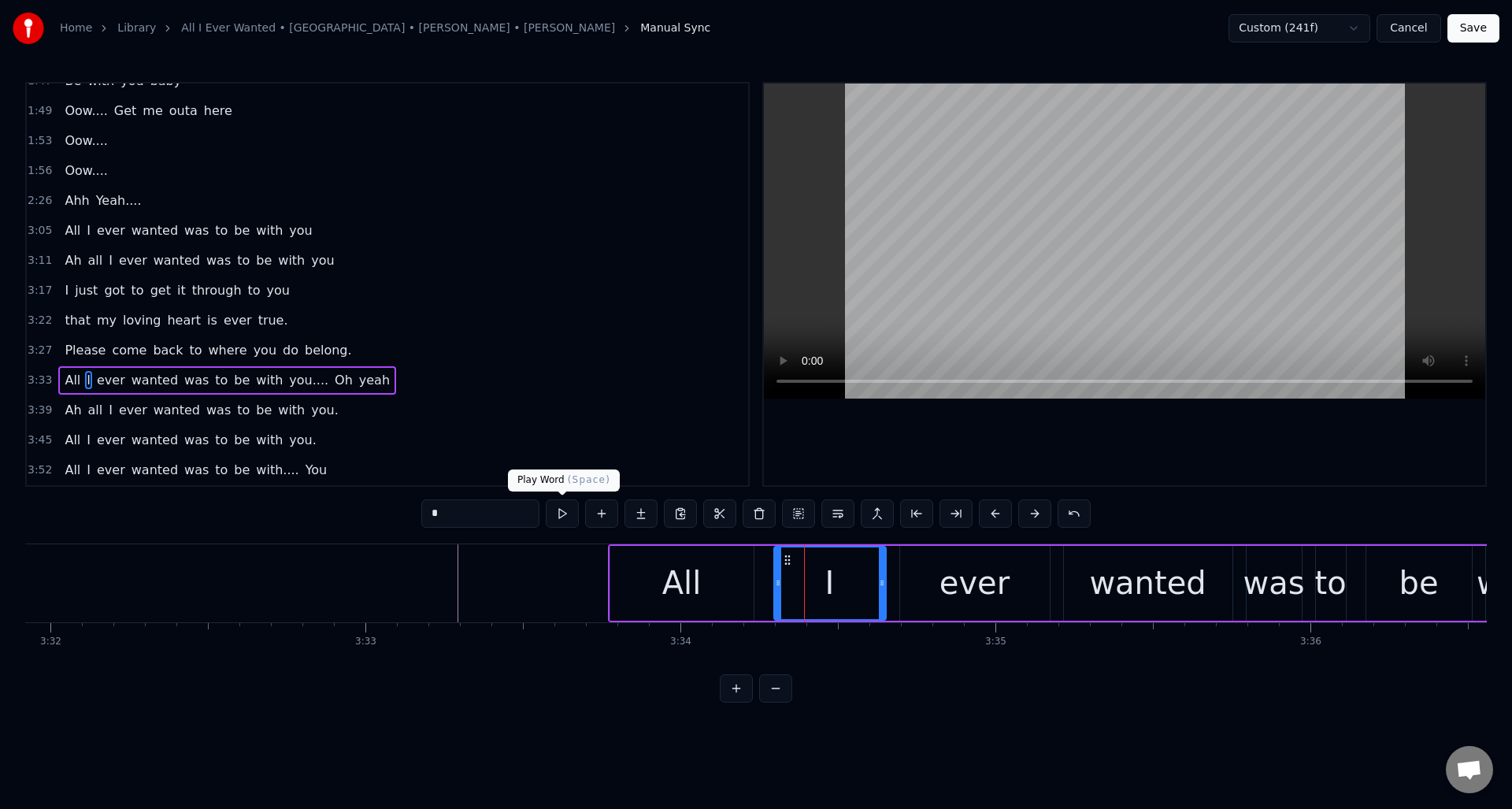
click at [568, 516] on button at bounding box center [562, 513] width 33 height 28
drag, startPoint x: 778, startPoint y: 577, endPoint x: 767, endPoint y: 580, distance: 11.4
click at [767, 580] on icon at bounding box center [767, 584] width 6 height 13
drag, startPoint x: 883, startPoint y: 583, endPoint x: 861, endPoint y: 588, distance: 22.6
click at [861, 588] on icon at bounding box center [860, 584] width 6 height 13
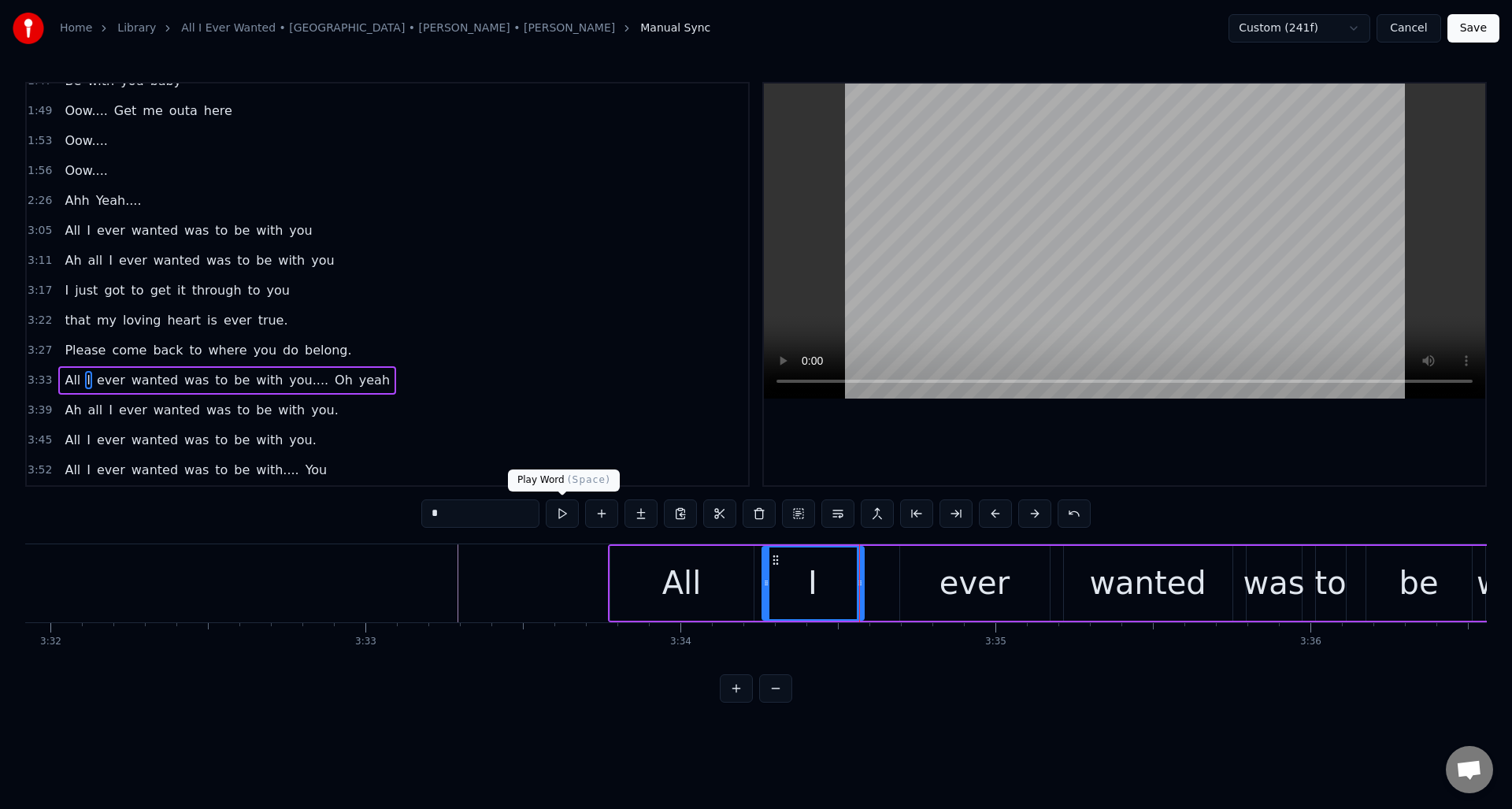
click at [563, 516] on button at bounding box center [562, 513] width 33 height 28
click at [937, 569] on div "ever" at bounding box center [974, 584] width 149 height 75
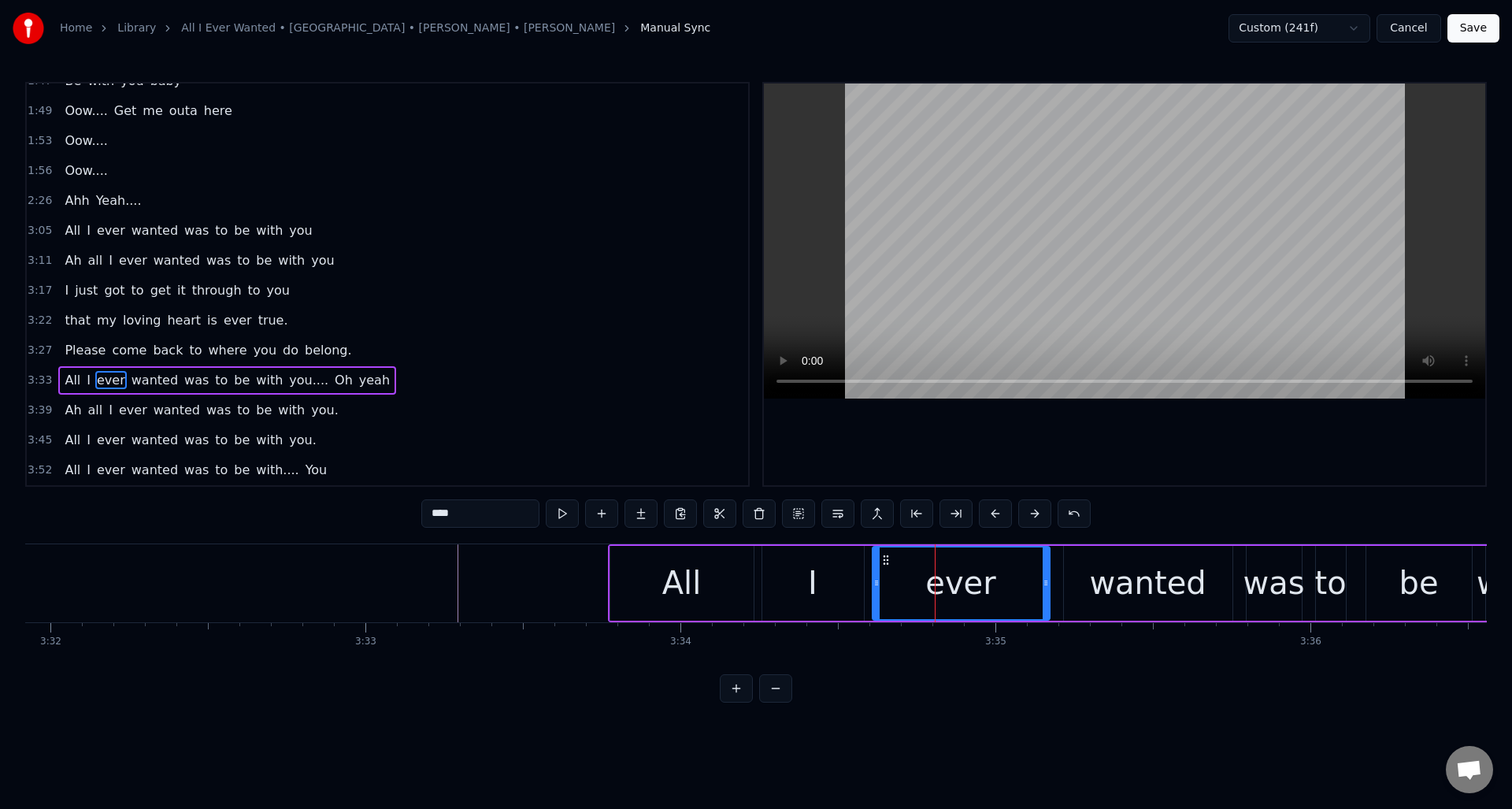
drag, startPoint x: 904, startPoint y: 568, endPoint x: 876, endPoint y: 572, distance: 28.3
click at [876, 572] on div at bounding box center [876, 584] width 6 height 71
click at [556, 515] on button at bounding box center [562, 513] width 33 height 28
drag, startPoint x: 1045, startPoint y: 607, endPoint x: 1005, endPoint y: 612, distance: 40.3
click at [1005, 612] on div at bounding box center [1005, 584] width 6 height 71
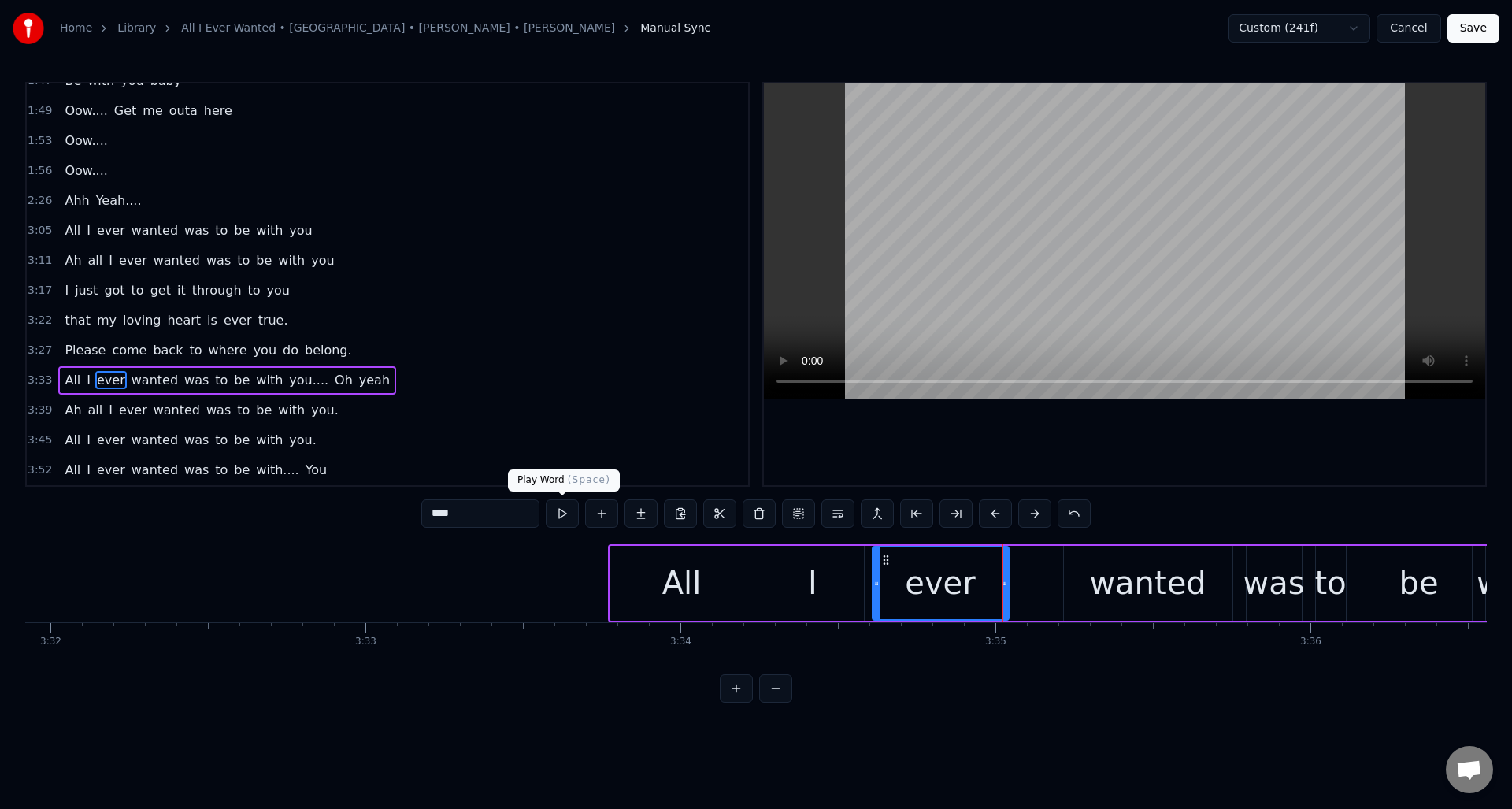
click at [567, 516] on button at bounding box center [562, 513] width 33 height 28
click at [1098, 571] on div "wanted" at bounding box center [1147, 584] width 116 height 48
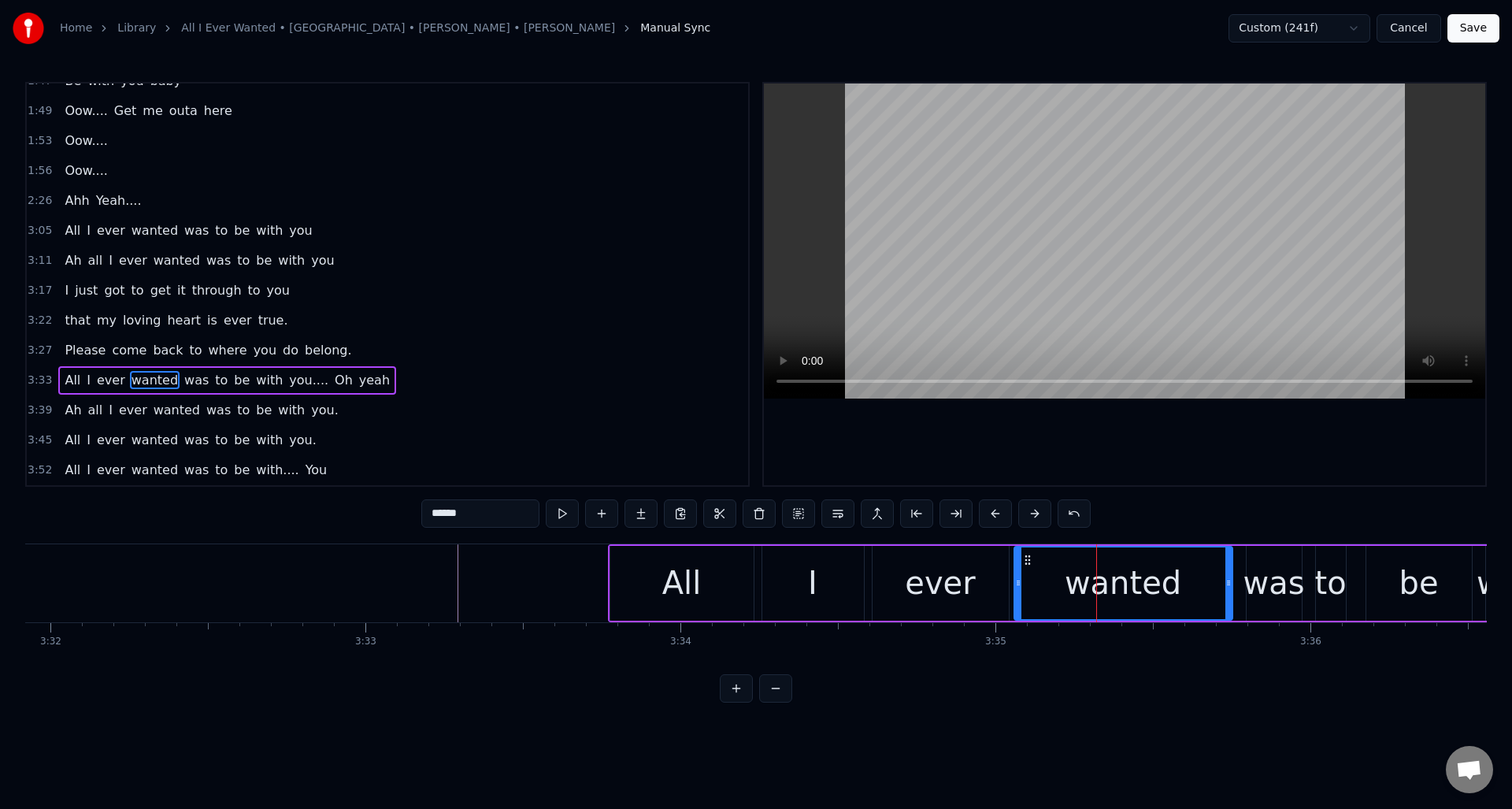
drag, startPoint x: 1065, startPoint y: 574, endPoint x: 1016, endPoint y: 579, distance: 49.3
click at [1016, 579] on div at bounding box center [1018, 584] width 6 height 71
click at [565, 516] on button at bounding box center [562, 513] width 33 height 28
drag, startPoint x: 1018, startPoint y: 605, endPoint x: 1036, endPoint y: 603, distance: 18.1
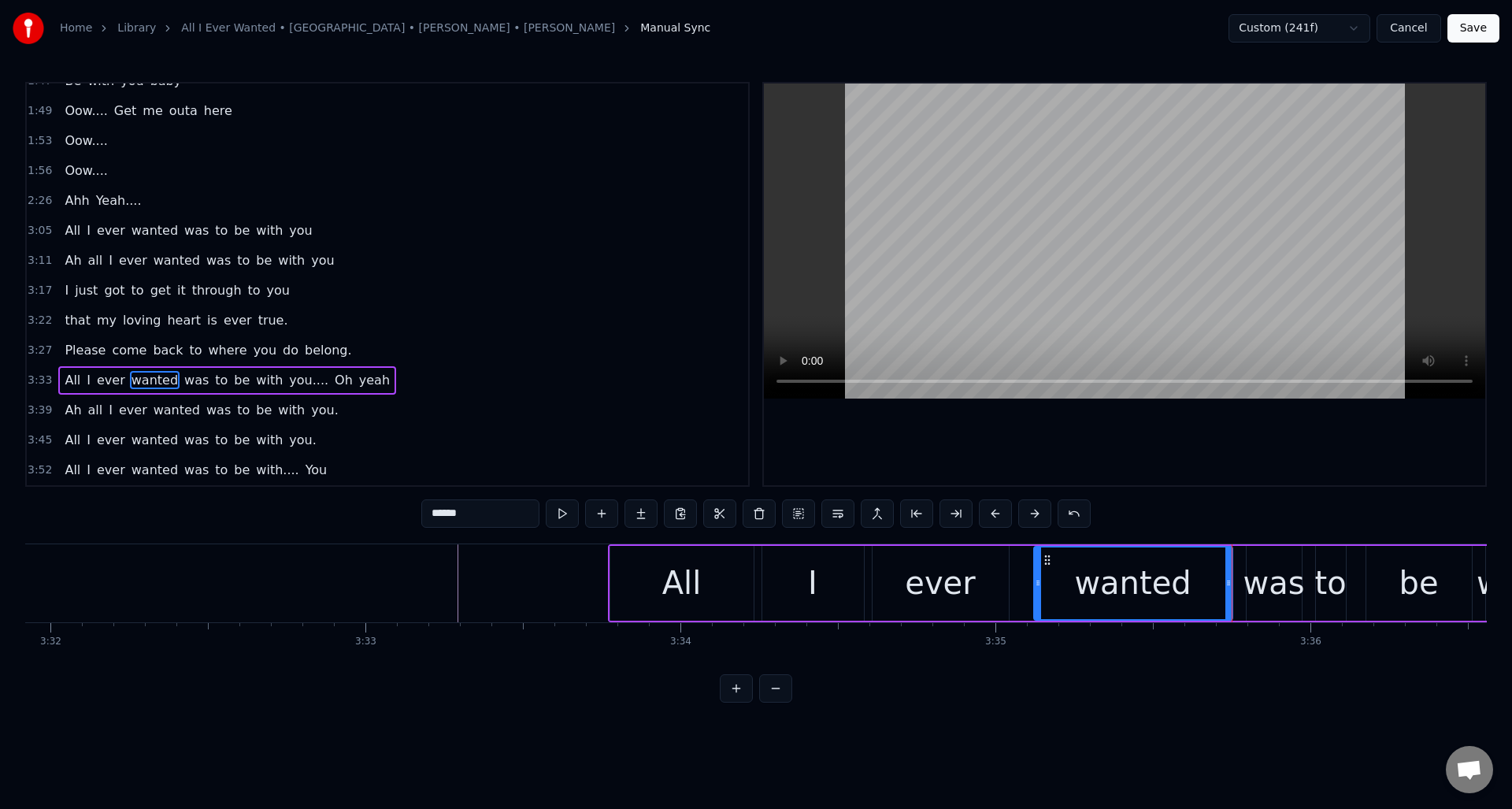
click at [1036, 603] on div at bounding box center [1038, 584] width 6 height 71
click at [989, 583] on div "ever" at bounding box center [941, 584] width 136 height 75
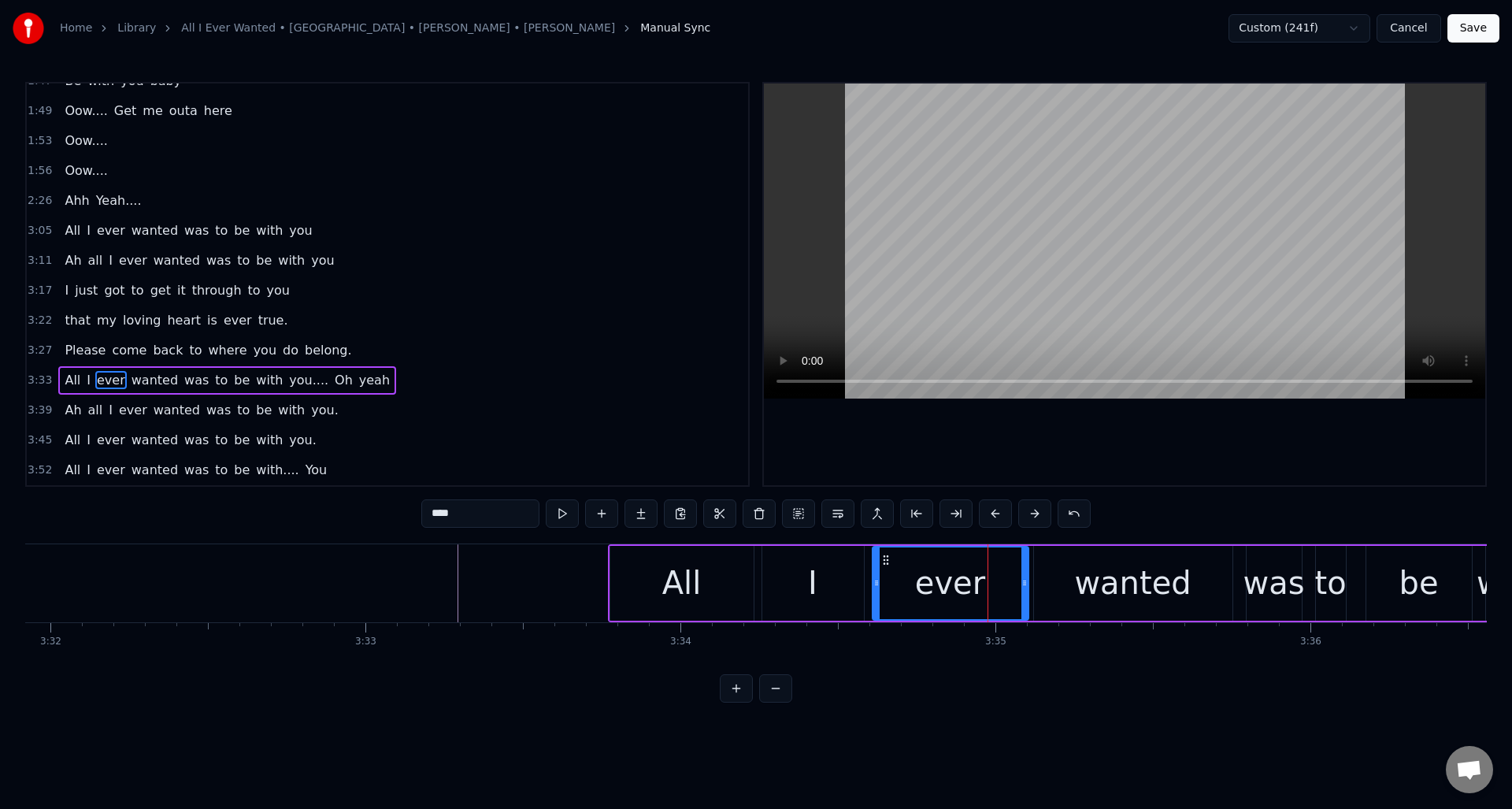
drag, startPoint x: 1006, startPoint y: 586, endPoint x: 1026, endPoint y: 585, distance: 20.0
click at [1026, 585] on icon at bounding box center [1024, 584] width 6 height 13
click at [561, 517] on button at bounding box center [562, 513] width 33 height 28
click at [1040, 560] on div "wanted" at bounding box center [1133, 584] width 199 height 75
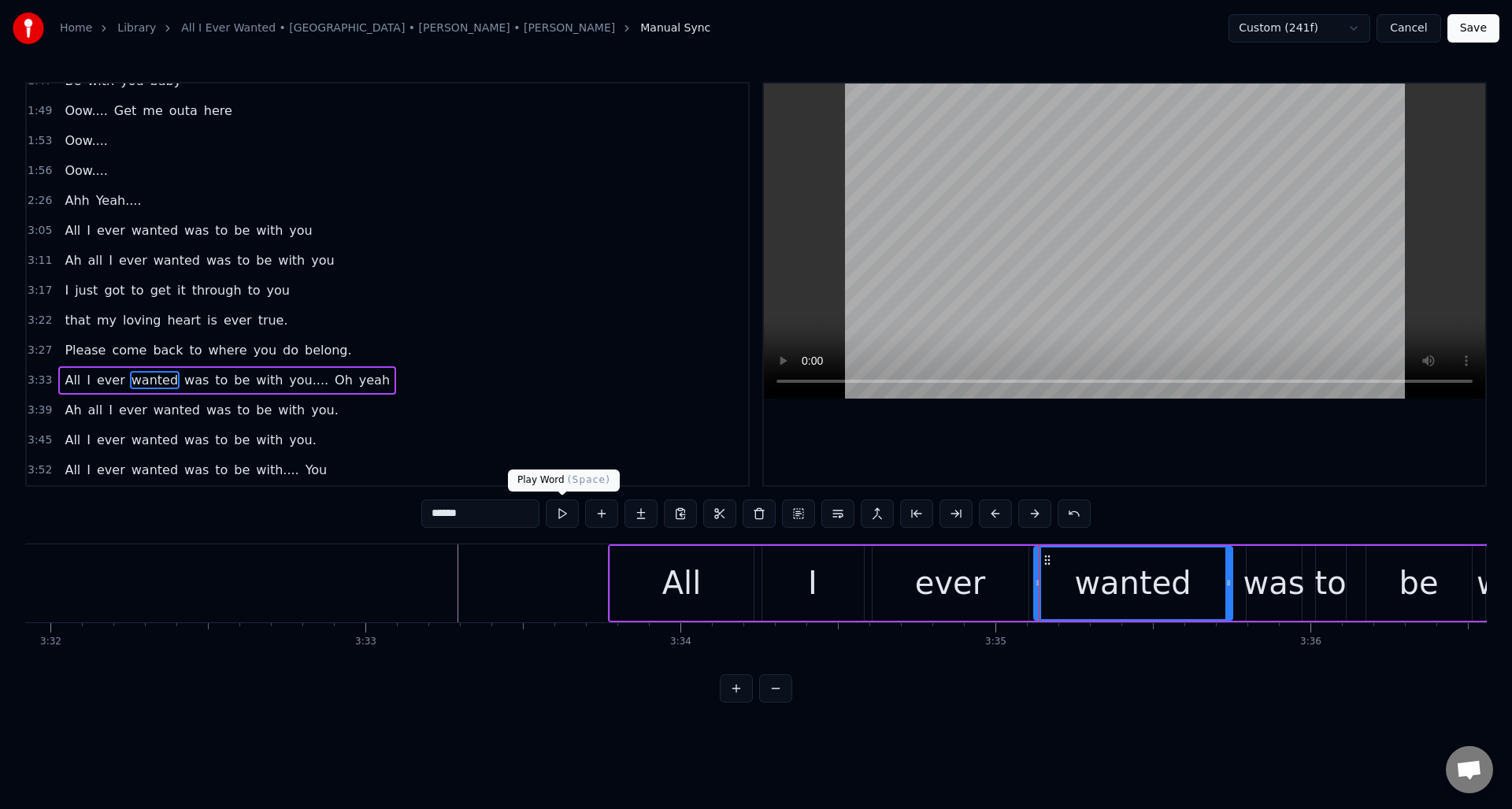
click at [566, 510] on button at bounding box center [562, 513] width 33 height 28
drag, startPoint x: 1230, startPoint y: 604, endPoint x: 1201, endPoint y: 607, distance: 29.2
click at [1201, 607] on div at bounding box center [1199, 584] width 6 height 71
click at [1276, 582] on div "was" at bounding box center [1274, 584] width 61 height 48
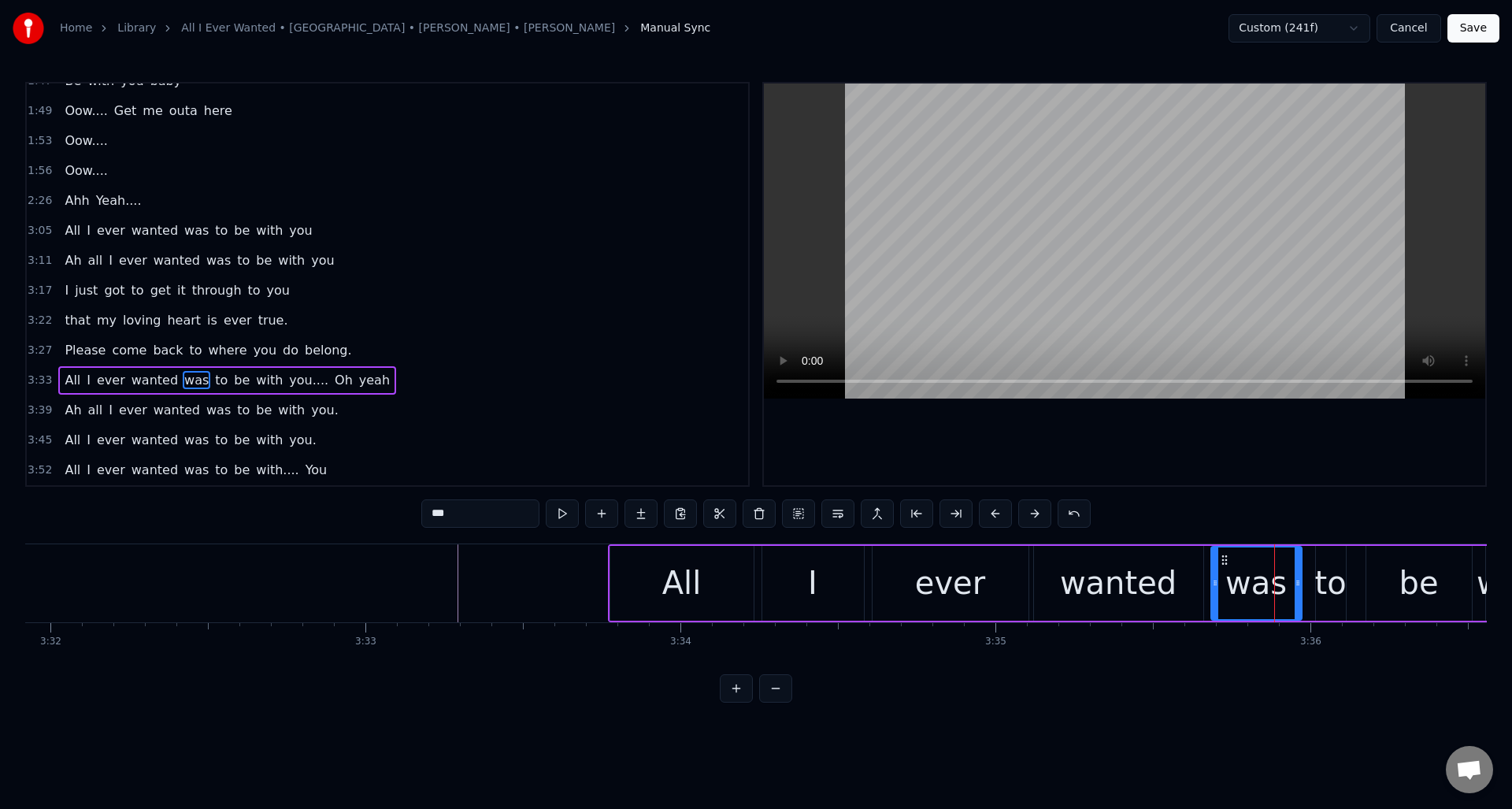
drag, startPoint x: 1251, startPoint y: 590, endPoint x: 1215, endPoint y: 596, distance: 36.5
click at [1215, 596] on div at bounding box center [1215, 584] width 6 height 71
click at [557, 512] on button at bounding box center [562, 513] width 33 height 28
drag, startPoint x: 1298, startPoint y: 606, endPoint x: 1283, endPoint y: 607, distance: 15.0
click at [1277, 611] on div at bounding box center [1277, 584] width 6 height 71
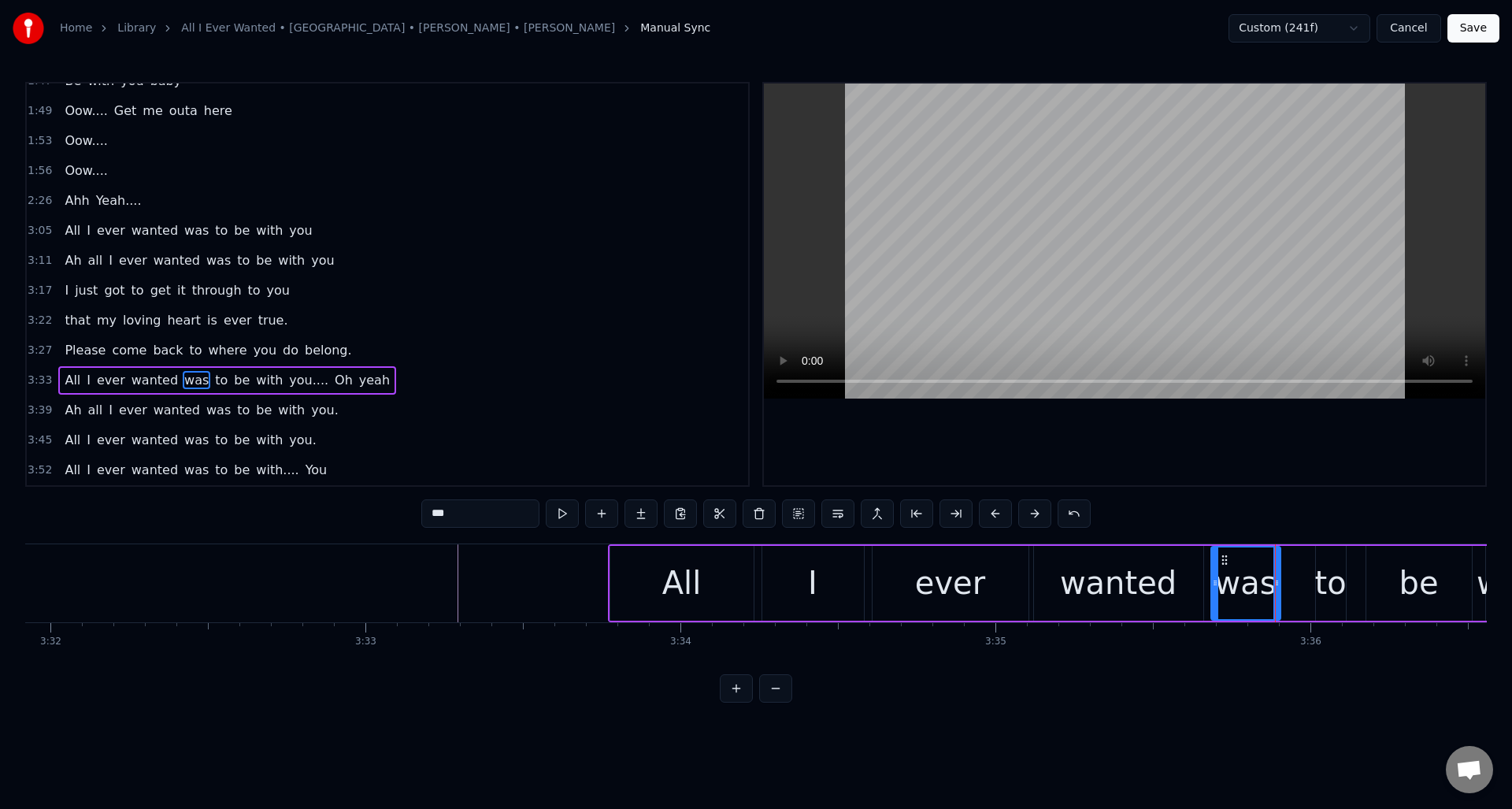
click at [1324, 574] on div "to" at bounding box center [1330, 584] width 31 height 48
drag, startPoint x: 1330, startPoint y: 560, endPoint x: 1307, endPoint y: 568, distance: 24.4
click at [1307, 568] on div "to" at bounding box center [1308, 584] width 28 height 71
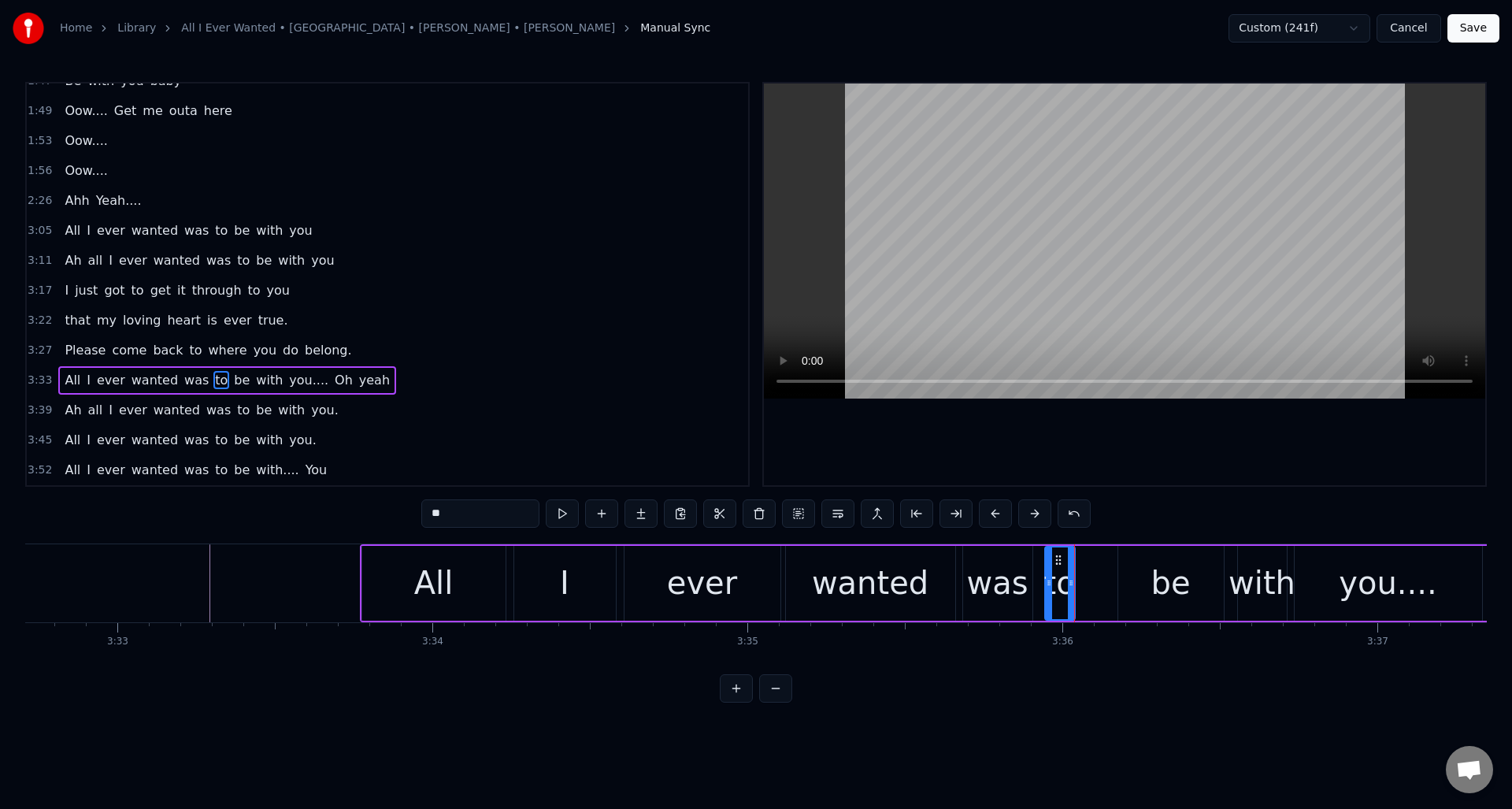
scroll to position [0, 67056]
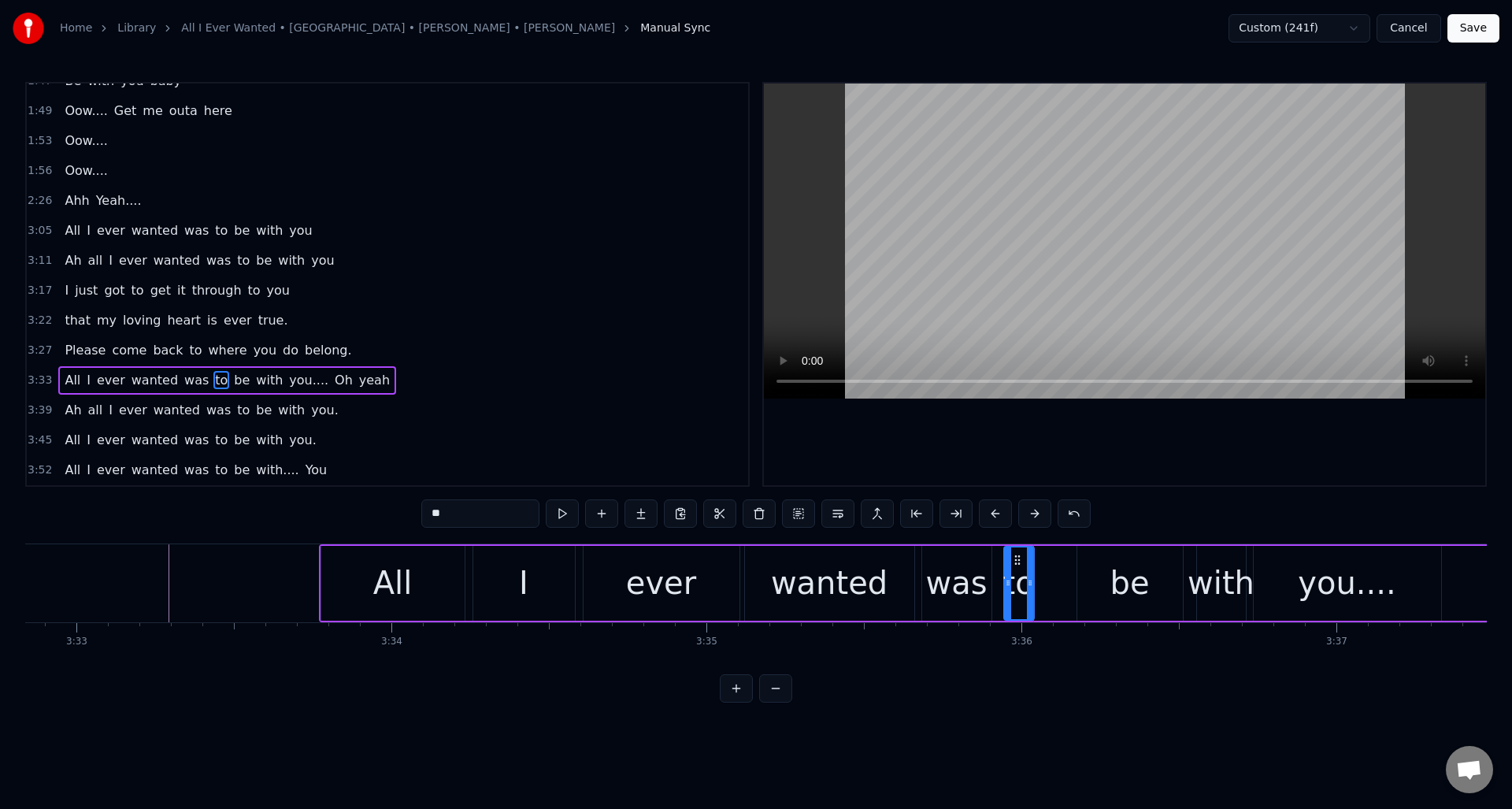
click at [1113, 597] on div "be" at bounding box center [1130, 584] width 39 height 48
drag, startPoint x: 1077, startPoint y: 599, endPoint x: 1044, endPoint y: 607, distance: 34.0
click at [1044, 607] on div at bounding box center [1045, 584] width 6 height 71
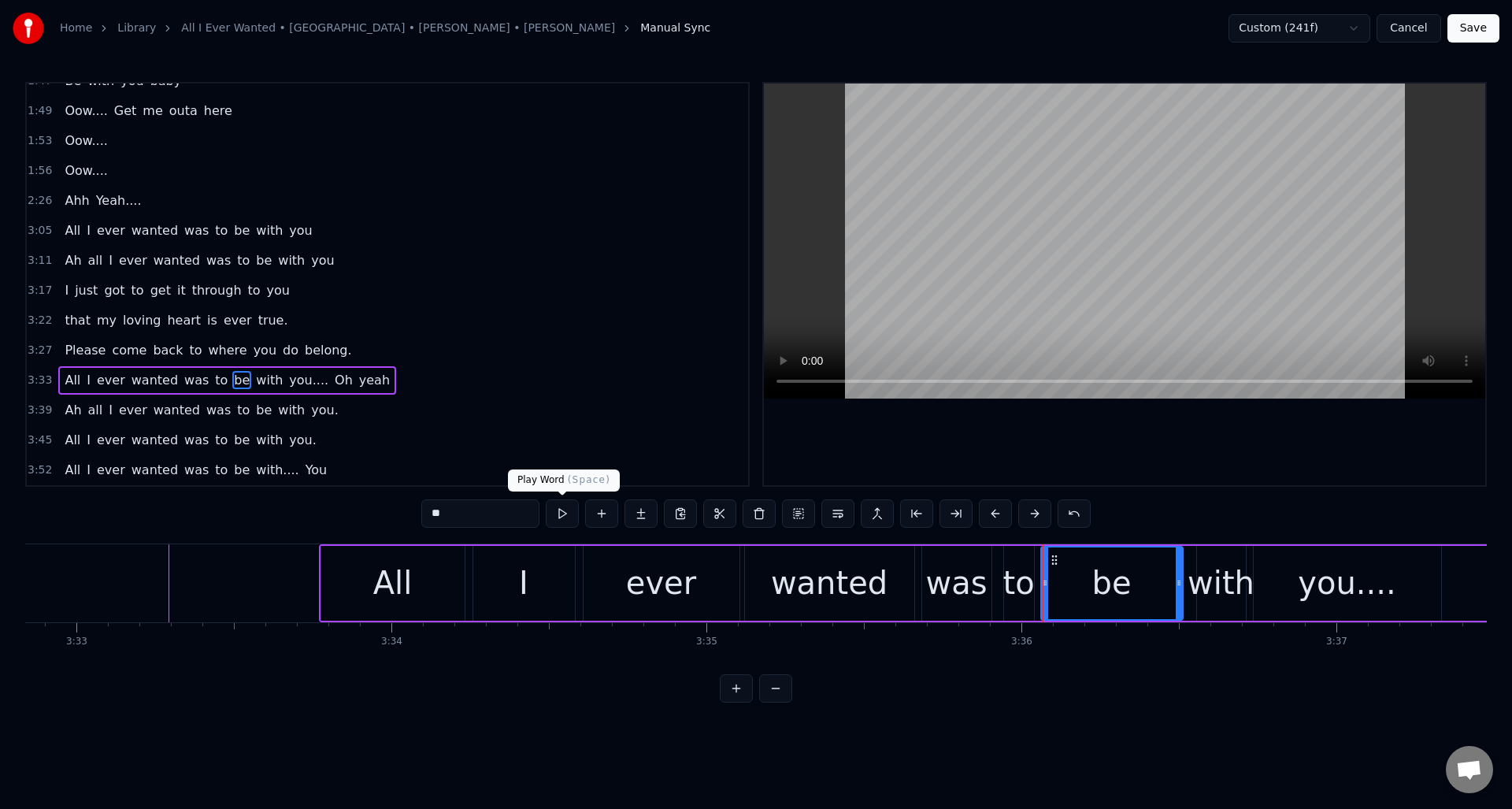
click at [560, 514] on button at bounding box center [562, 513] width 33 height 28
drag, startPoint x: 1177, startPoint y: 604, endPoint x: 1194, endPoint y: 597, distance: 18.4
click at [1153, 610] on div at bounding box center [1154, 584] width 6 height 71
click at [1213, 591] on div "with" at bounding box center [1221, 584] width 67 height 48
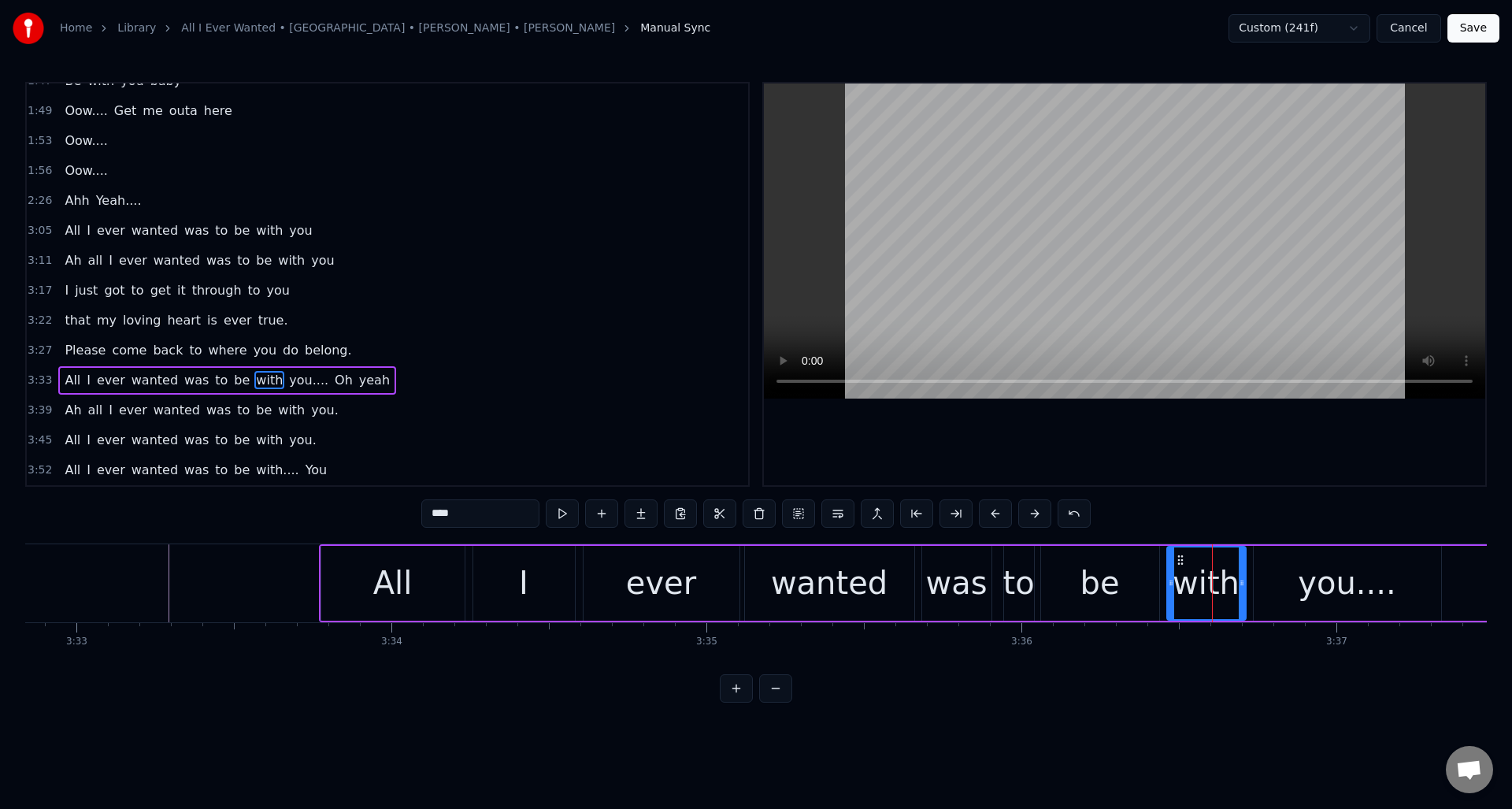
drag, startPoint x: 1202, startPoint y: 600, endPoint x: 1176, endPoint y: 607, distance: 26.9
click at [1171, 610] on div at bounding box center [1170, 584] width 6 height 71
click at [567, 517] on button at bounding box center [562, 513] width 33 height 28
click at [1222, 613] on div at bounding box center [1221, 584] width 6 height 71
click at [1301, 585] on div "you...." at bounding box center [1347, 584] width 188 height 75
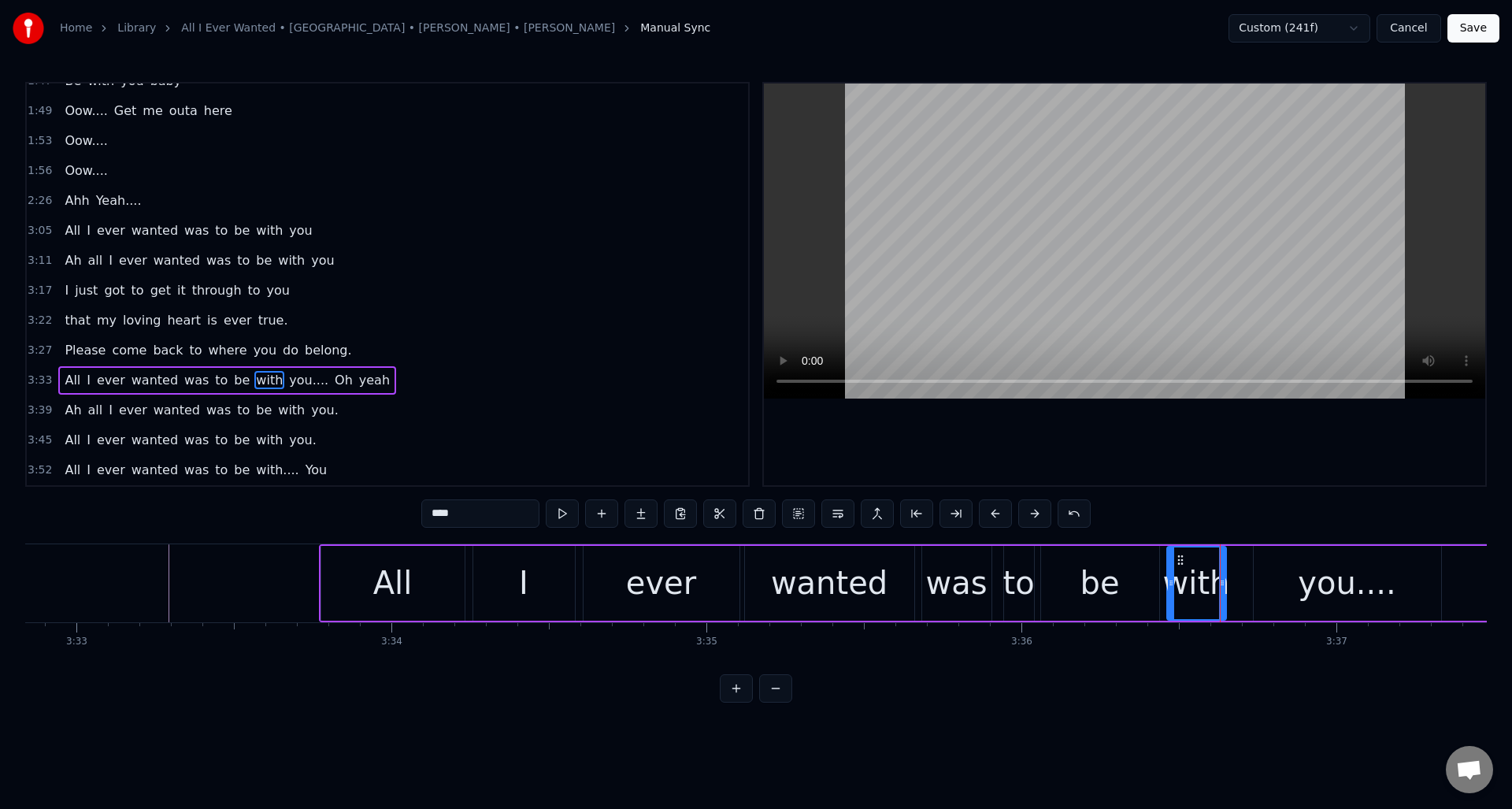
type input "*******"
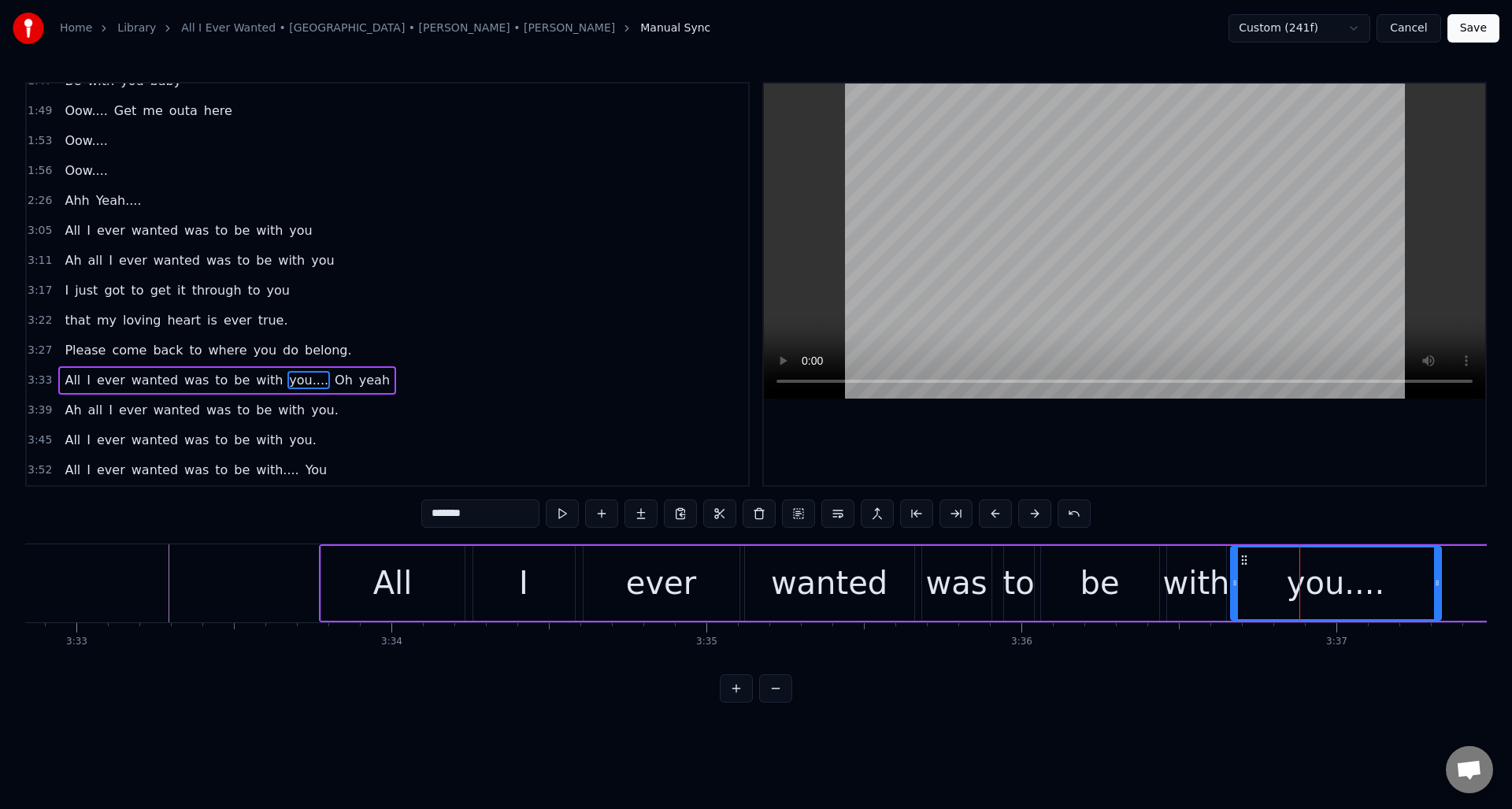
drag, startPoint x: 1256, startPoint y: 588, endPoint x: 1234, endPoint y: 595, distance: 23.1
click at [1234, 595] on div at bounding box center [1235, 584] width 6 height 71
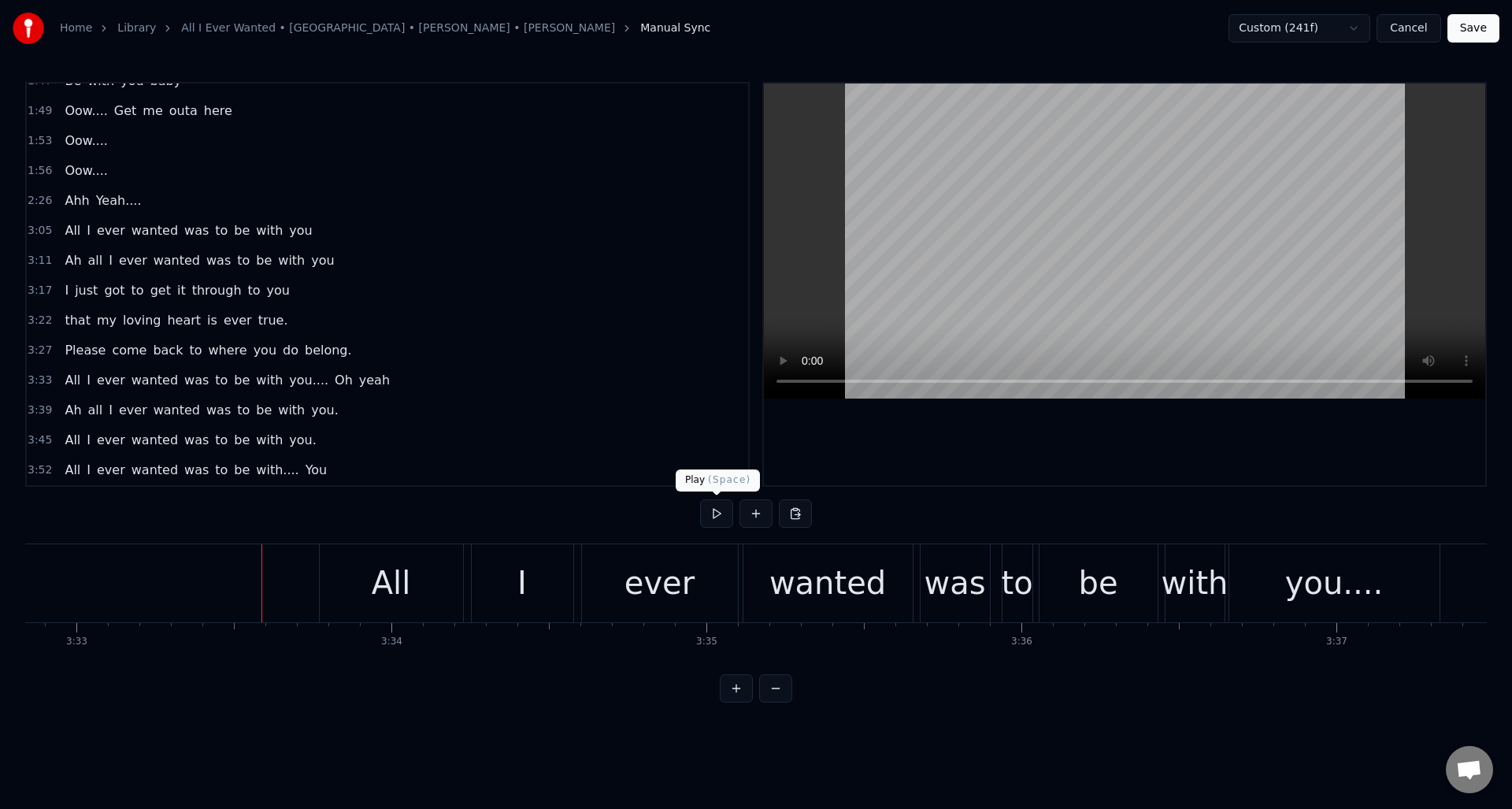
click at [712, 517] on button at bounding box center [717, 513] width 33 height 28
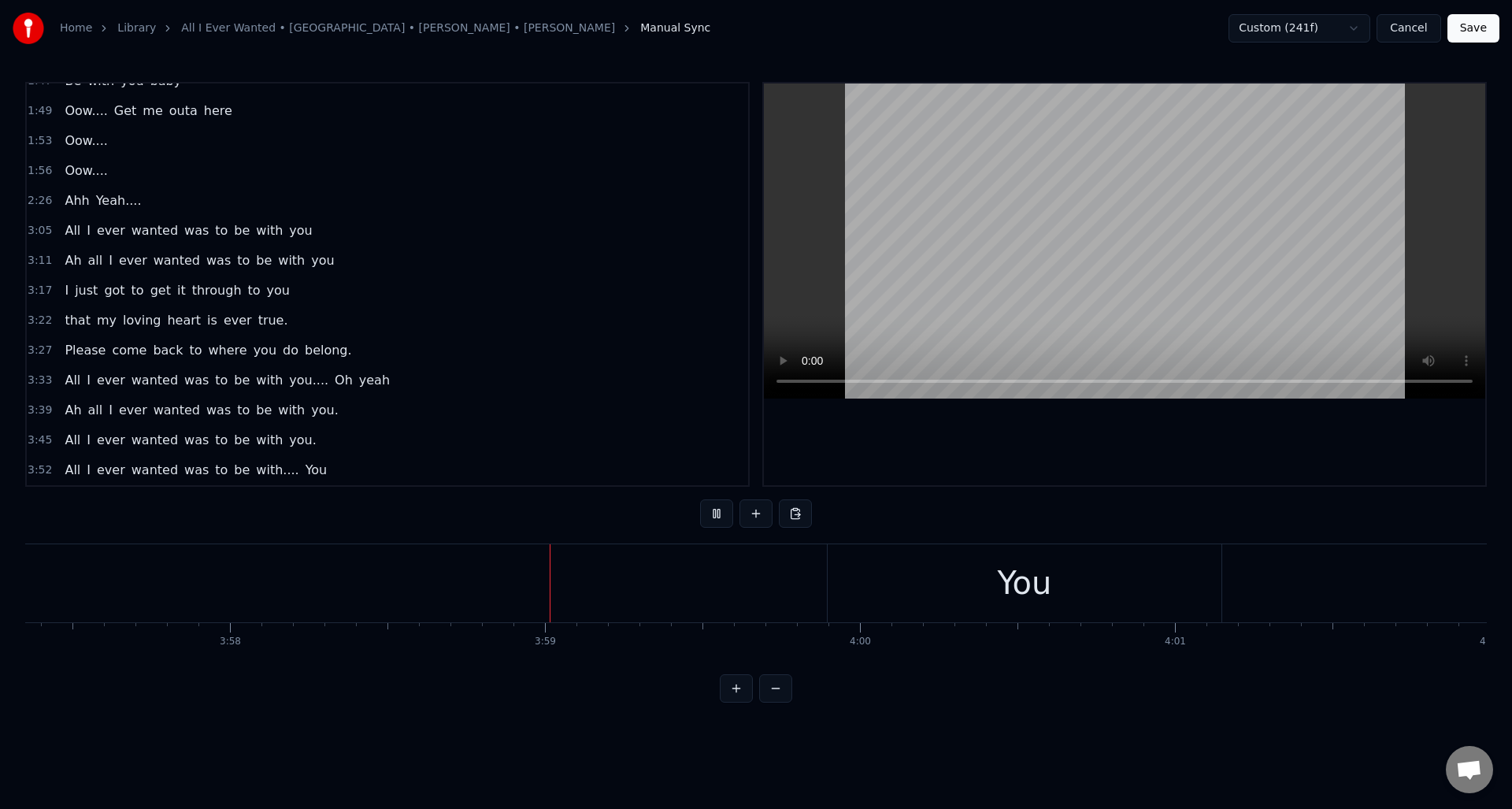
scroll to position [0, 75065]
click at [712, 517] on button at bounding box center [717, 513] width 33 height 28
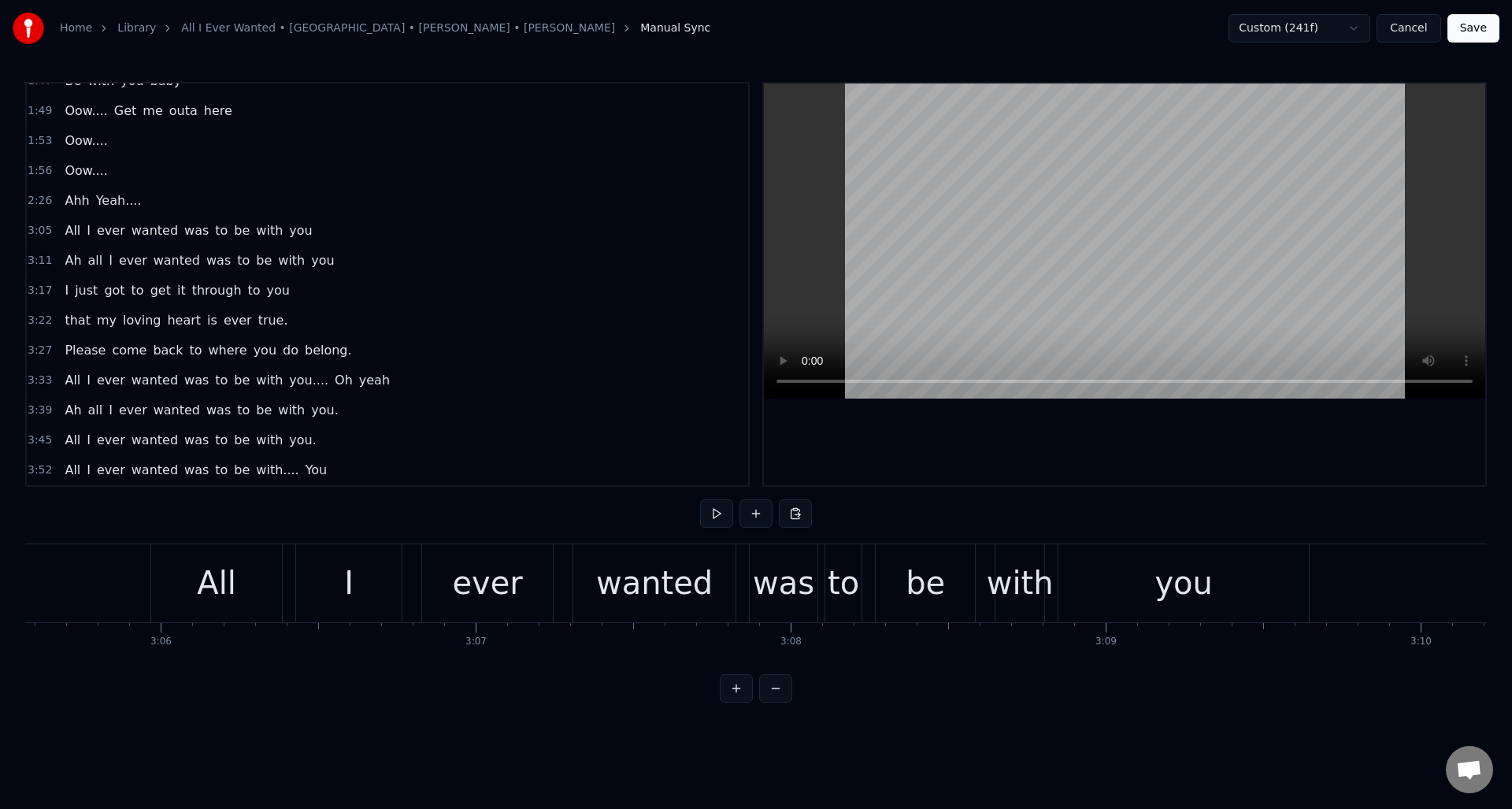
scroll to position [0, 58382]
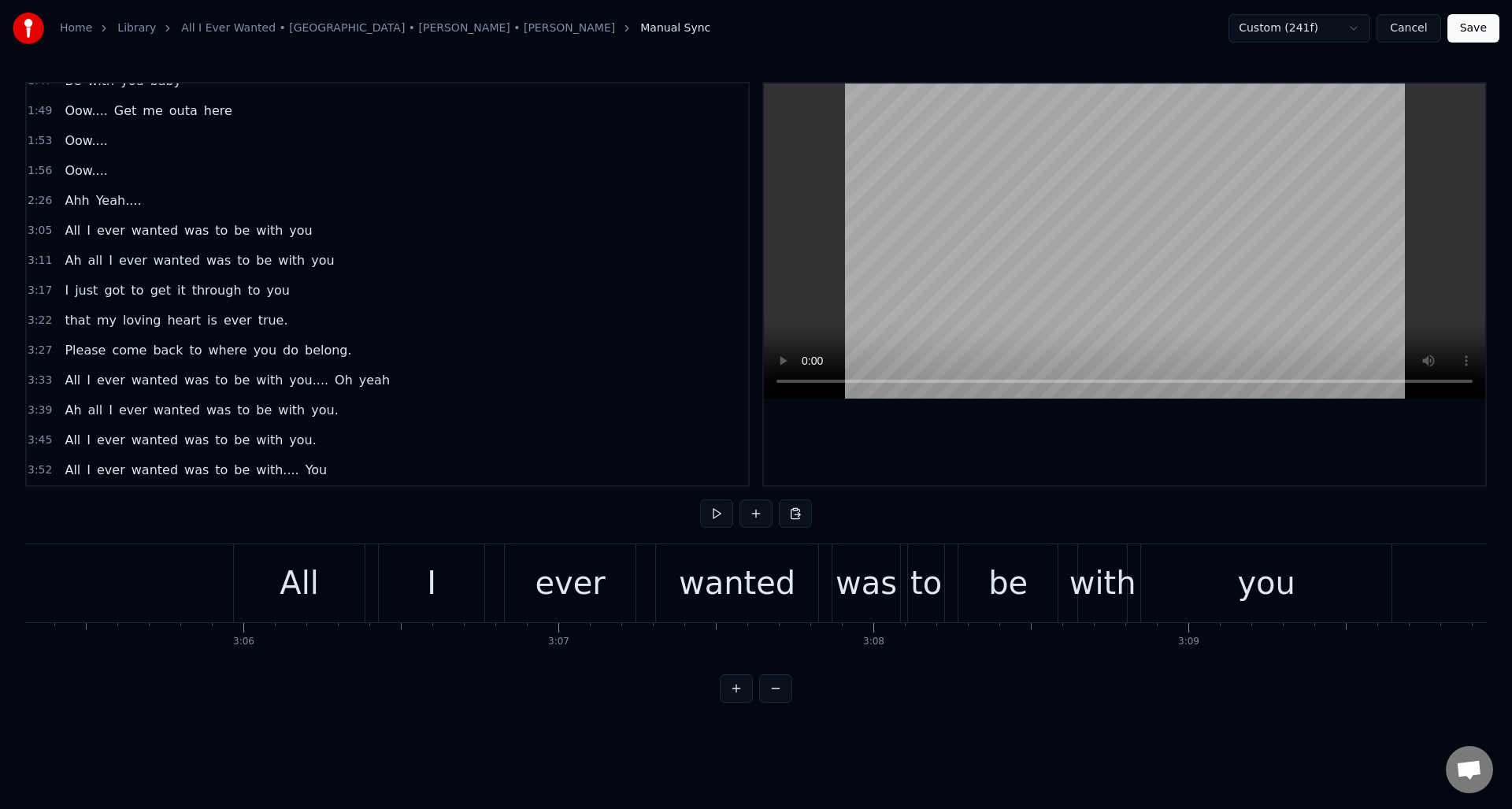
drag, startPoint x: 1153, startPoint y: 673, endPoint x: 1123, endPoint y: 676, distance: 30.1
click at [1122, 676] on div "0:30 Well I told you ‘bout your attitude 0:35 and it didn’t do me any good 0:39…" at bounding box center [756, 392] width 1462 height 621
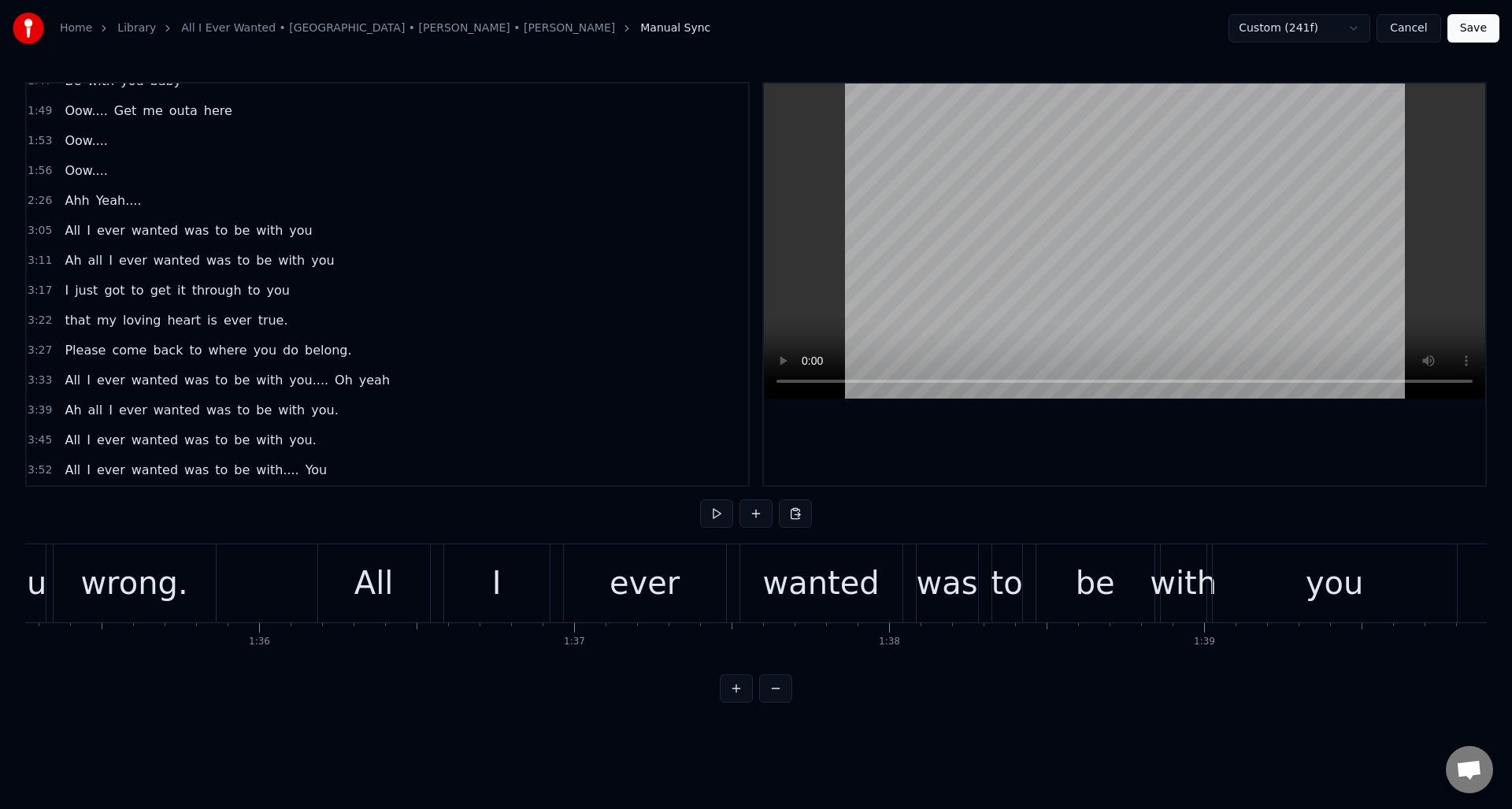
scroll to position [0, 29929]
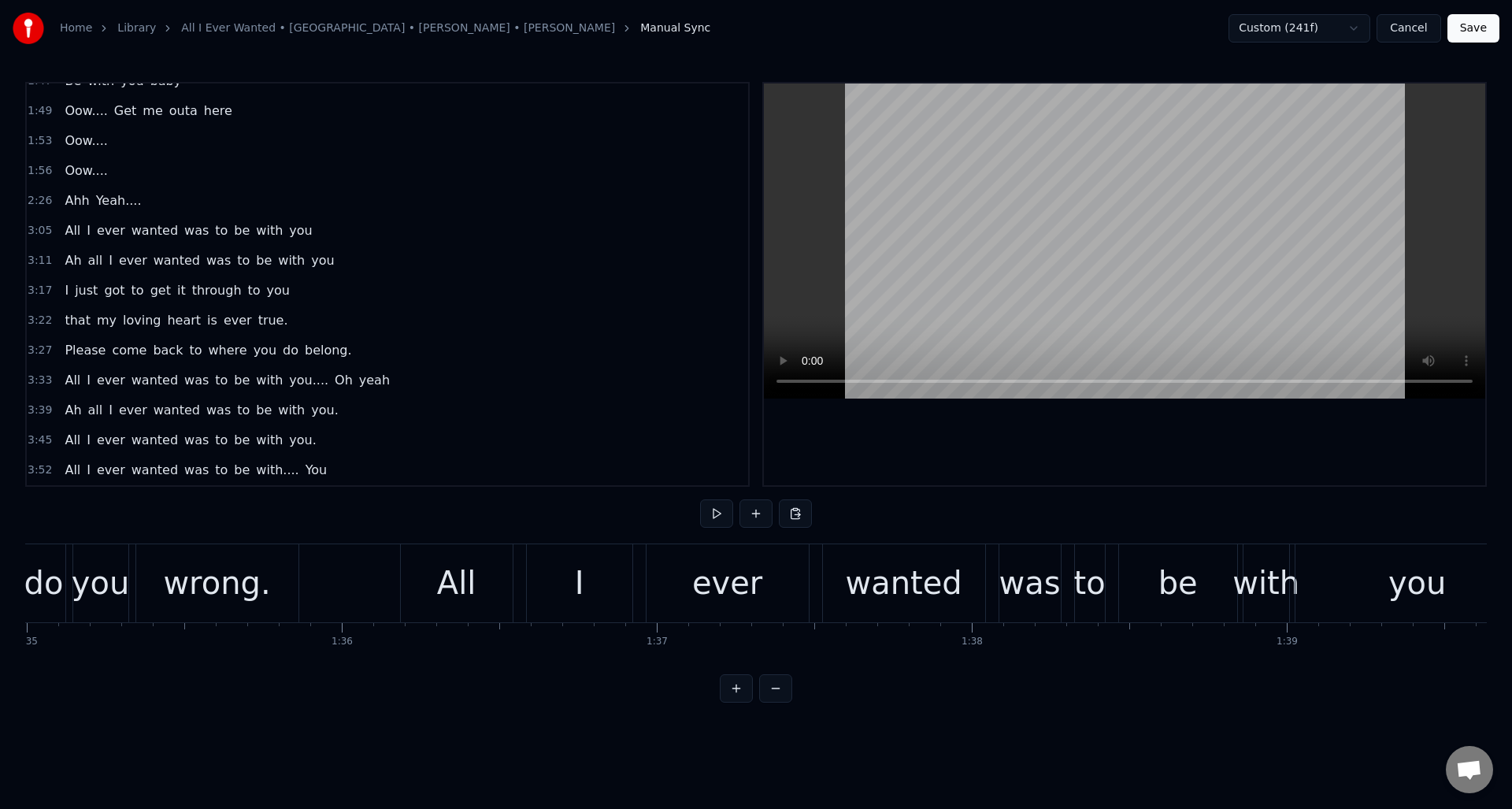
click at [716, 515] on button at bounding box center [717, 513] width 33 height 28
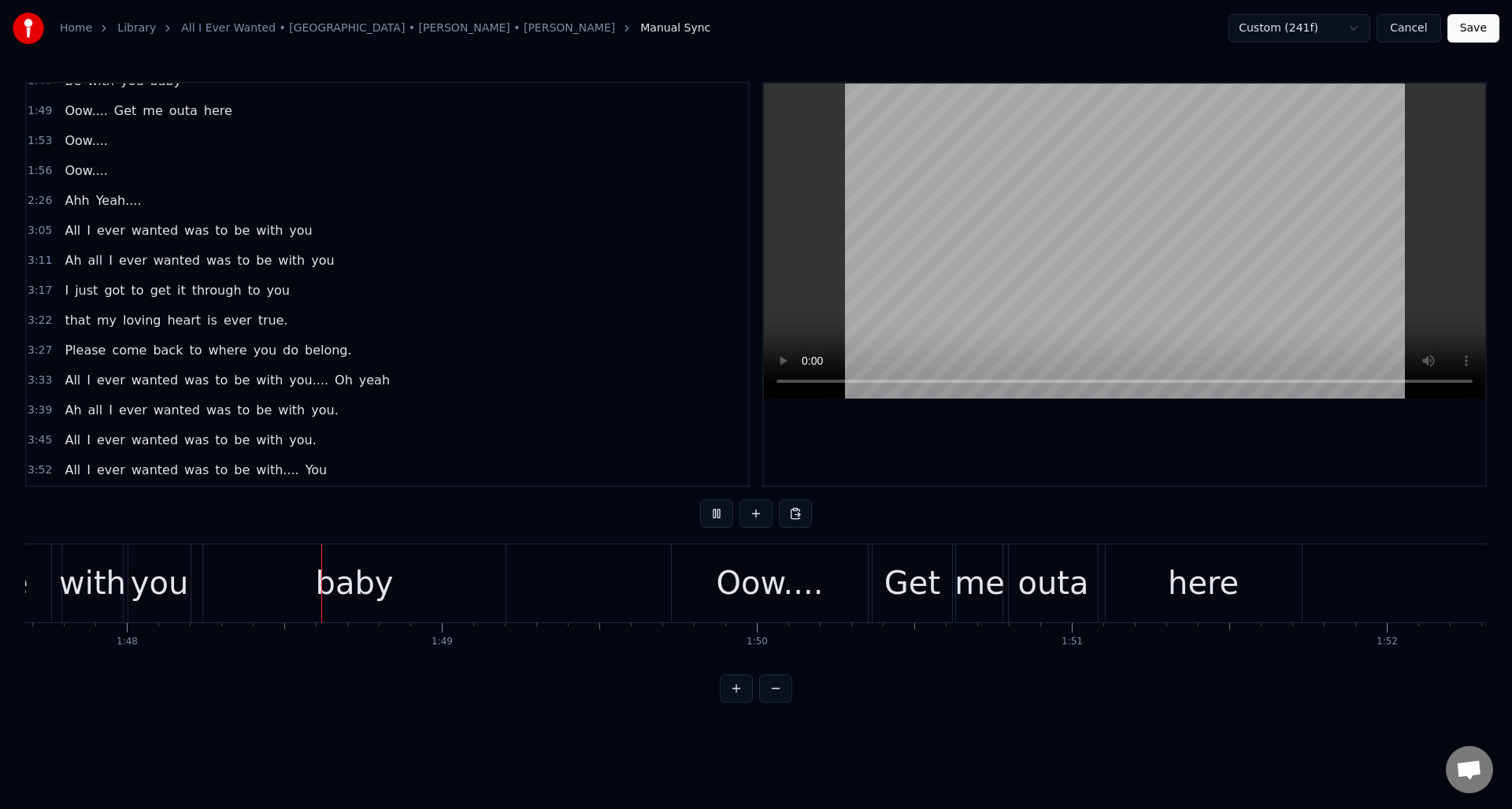
scroll to position [0, 33926]
click at [716, 515] on button at bounding box center [717, 513] width 33 height 28
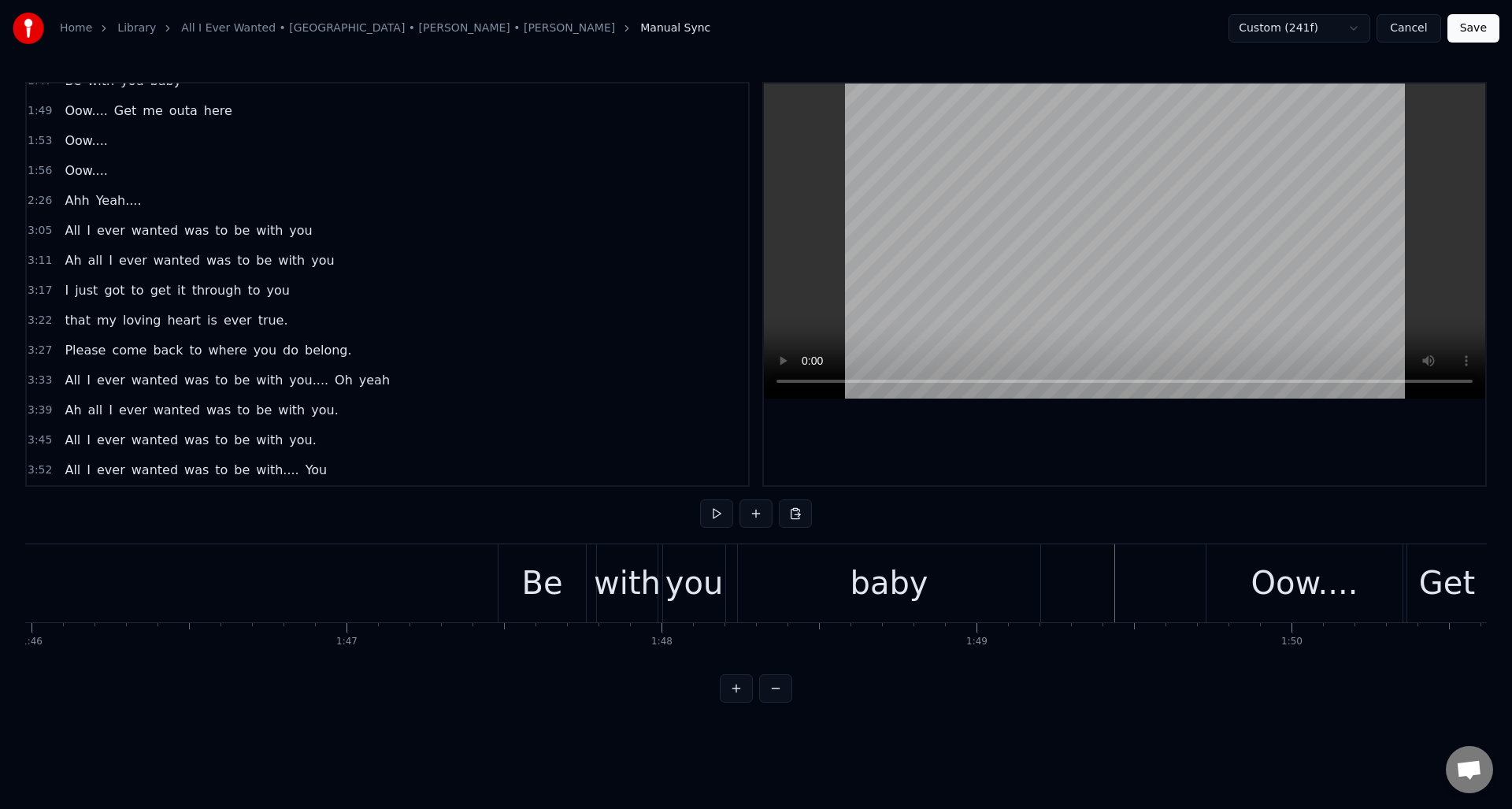
scroll to position [0, 33183]
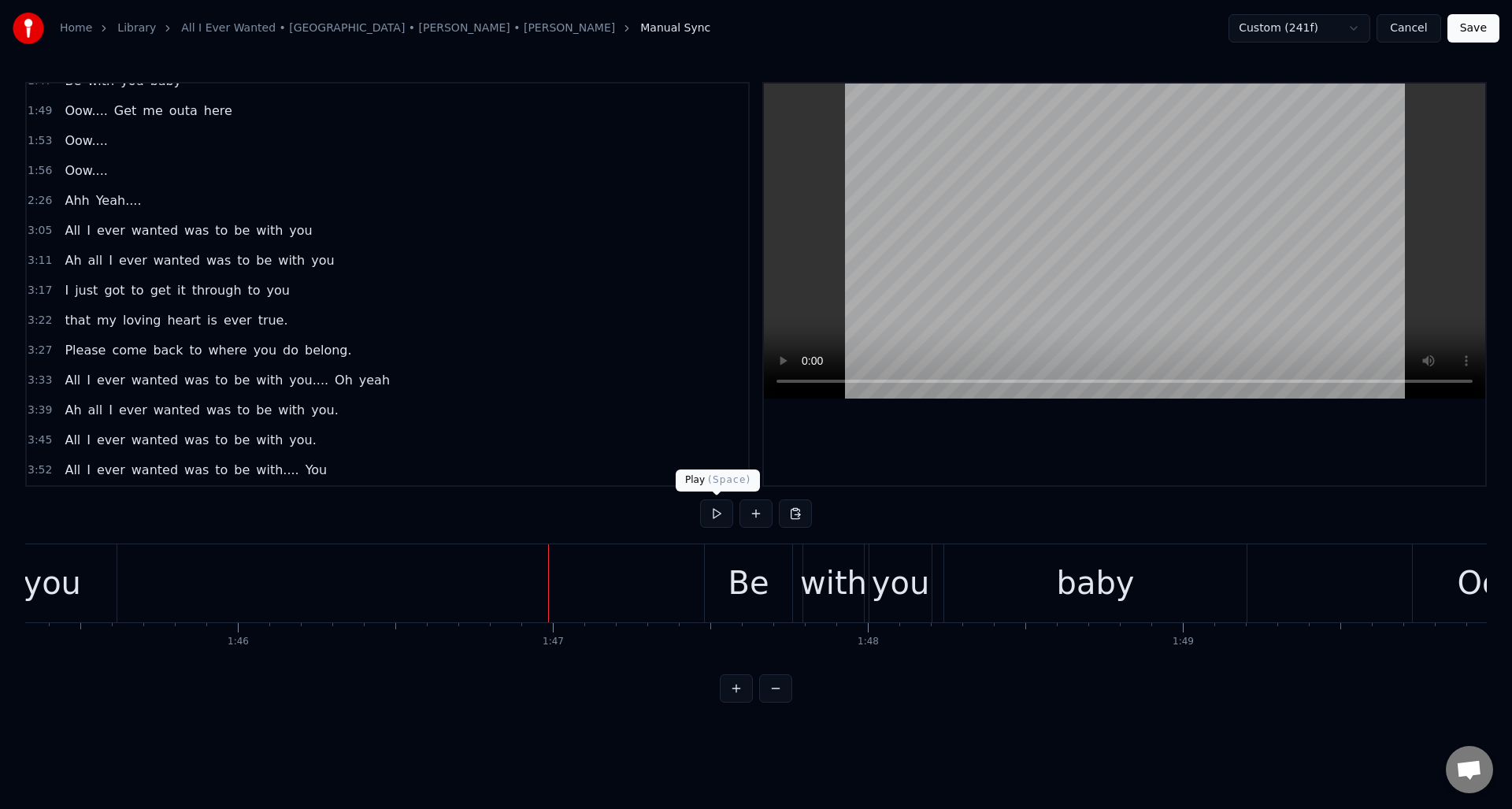
click at [711, 520] on button at bounding box center [717, 513] width 33 height 28
click at [718, 515] on button at bounding box center [717, 513] width 33 height 28
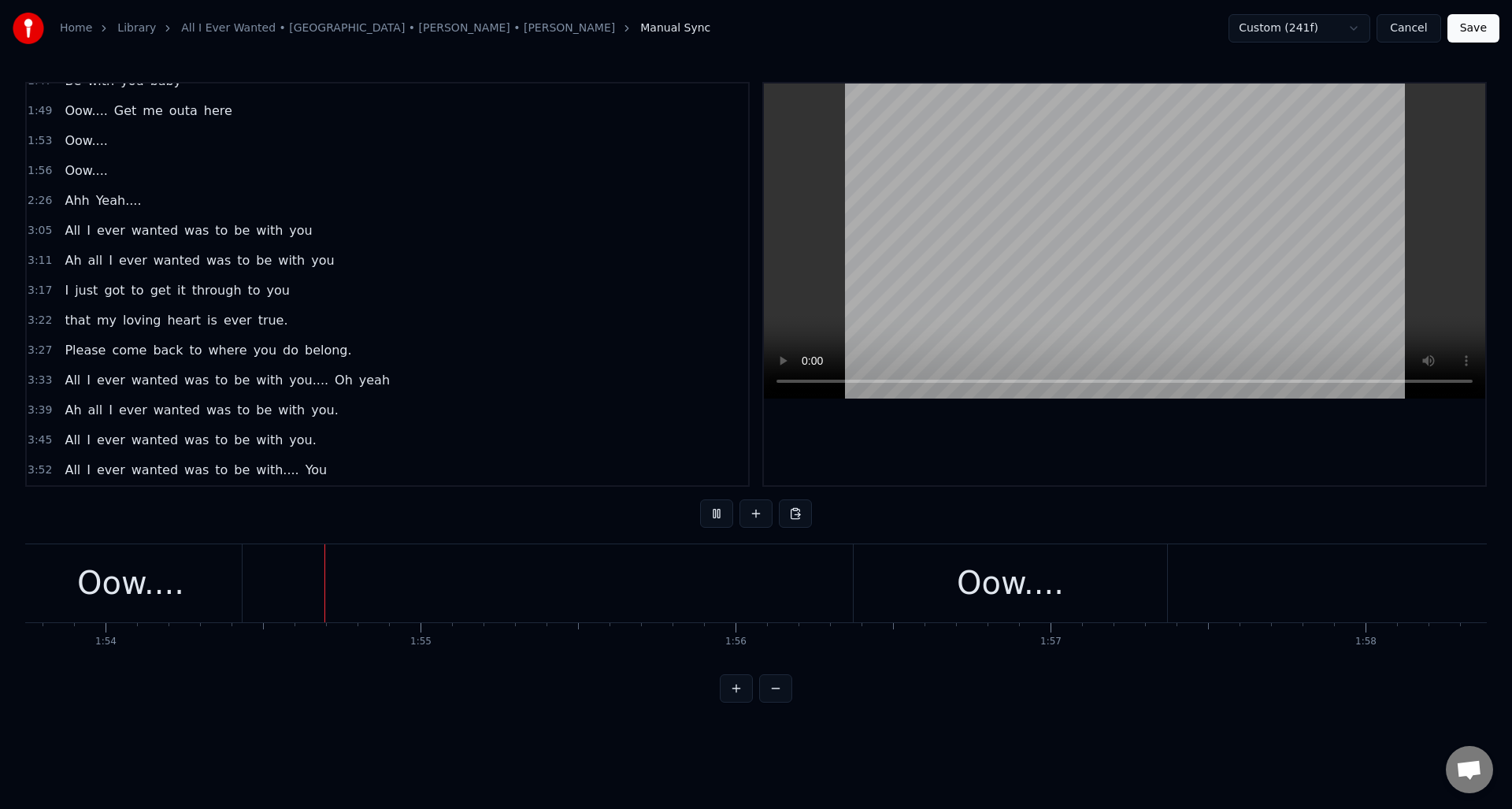
scroll to position [0, 35844]
click at [718, 515] on button at bounding box center [717, 513] width 33 height 28
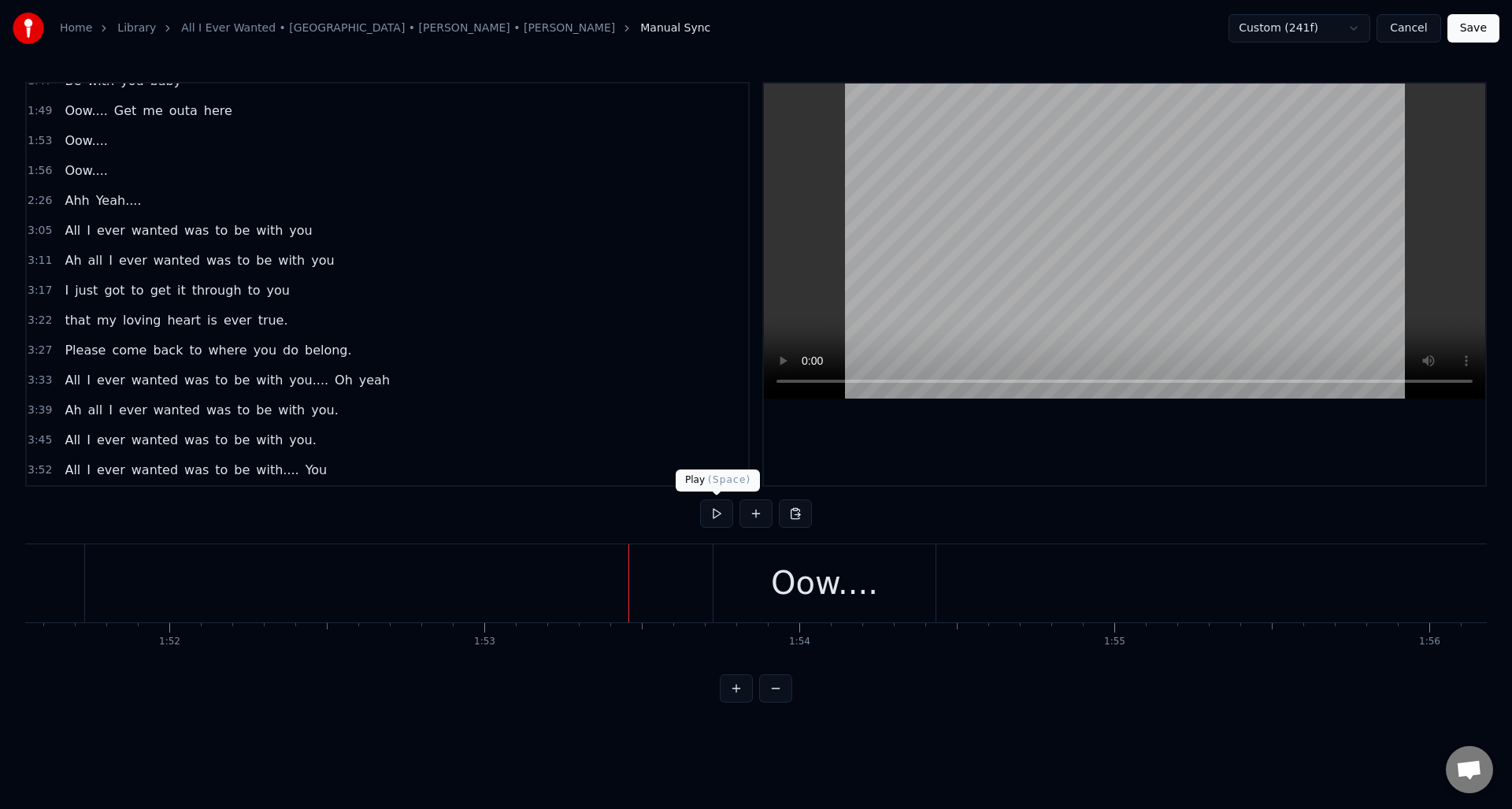
click at [715, 517] on button at bounding box center [717, 513] width 33 height 28
click at [715, 518] on button at bounding box center [717, 513] width 33 height 28
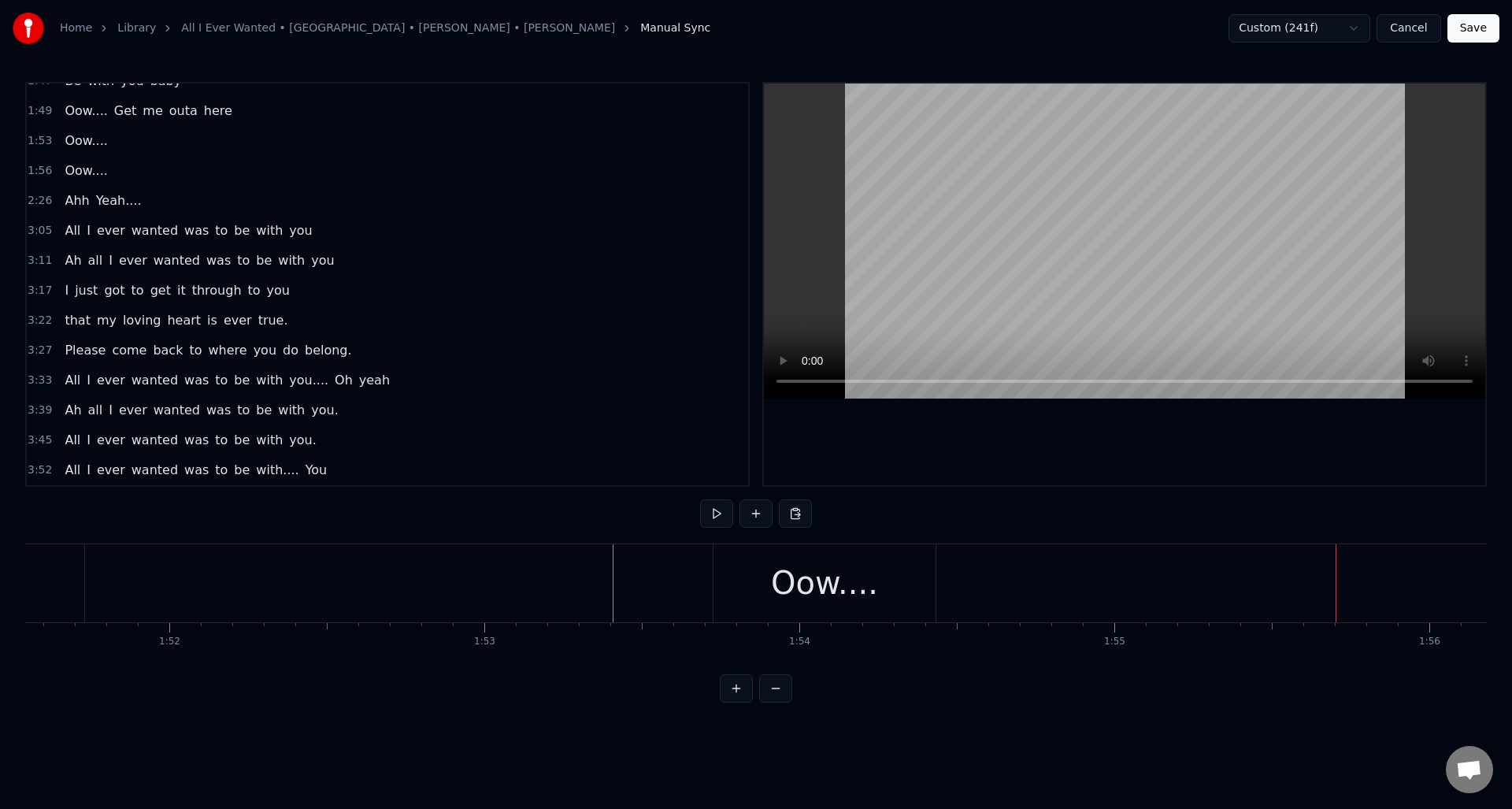
click at [843, 580] on div "Oow...." at bounding box center [824, 584] width 107 height 48
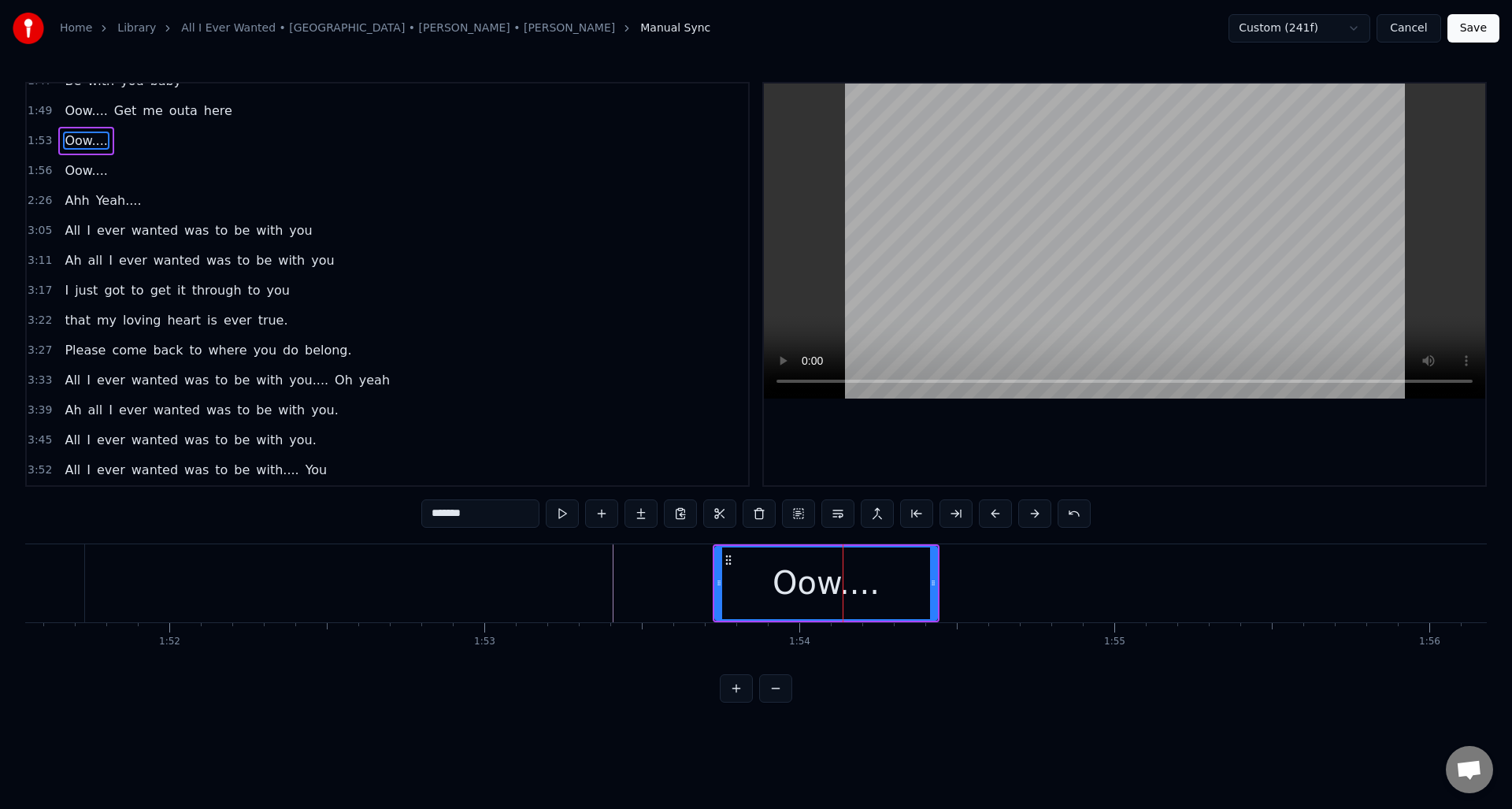
scroll to position [413, 0]
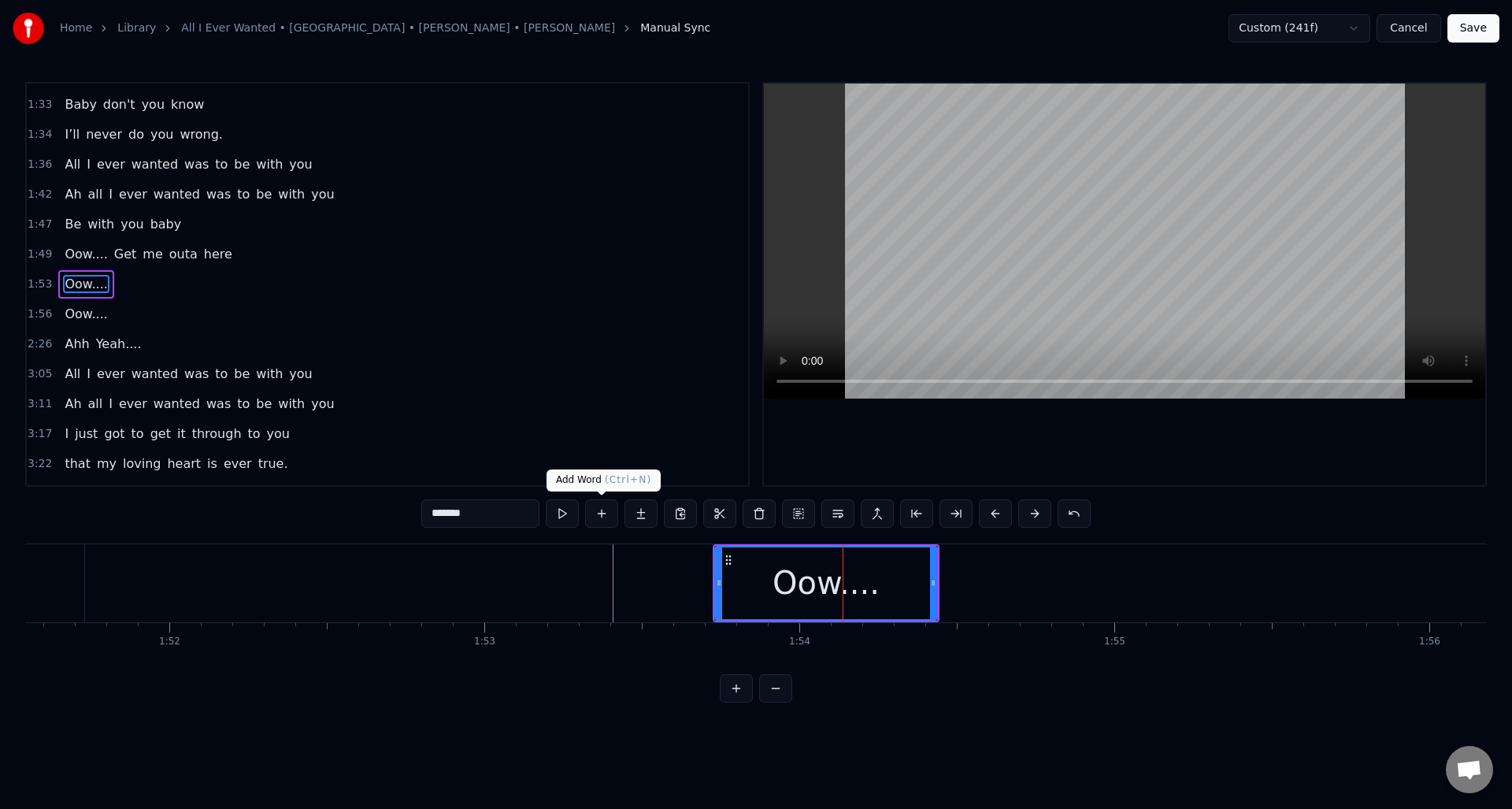
click at [600, 515] on button at bounding box center [602, 513] width 33 height 28
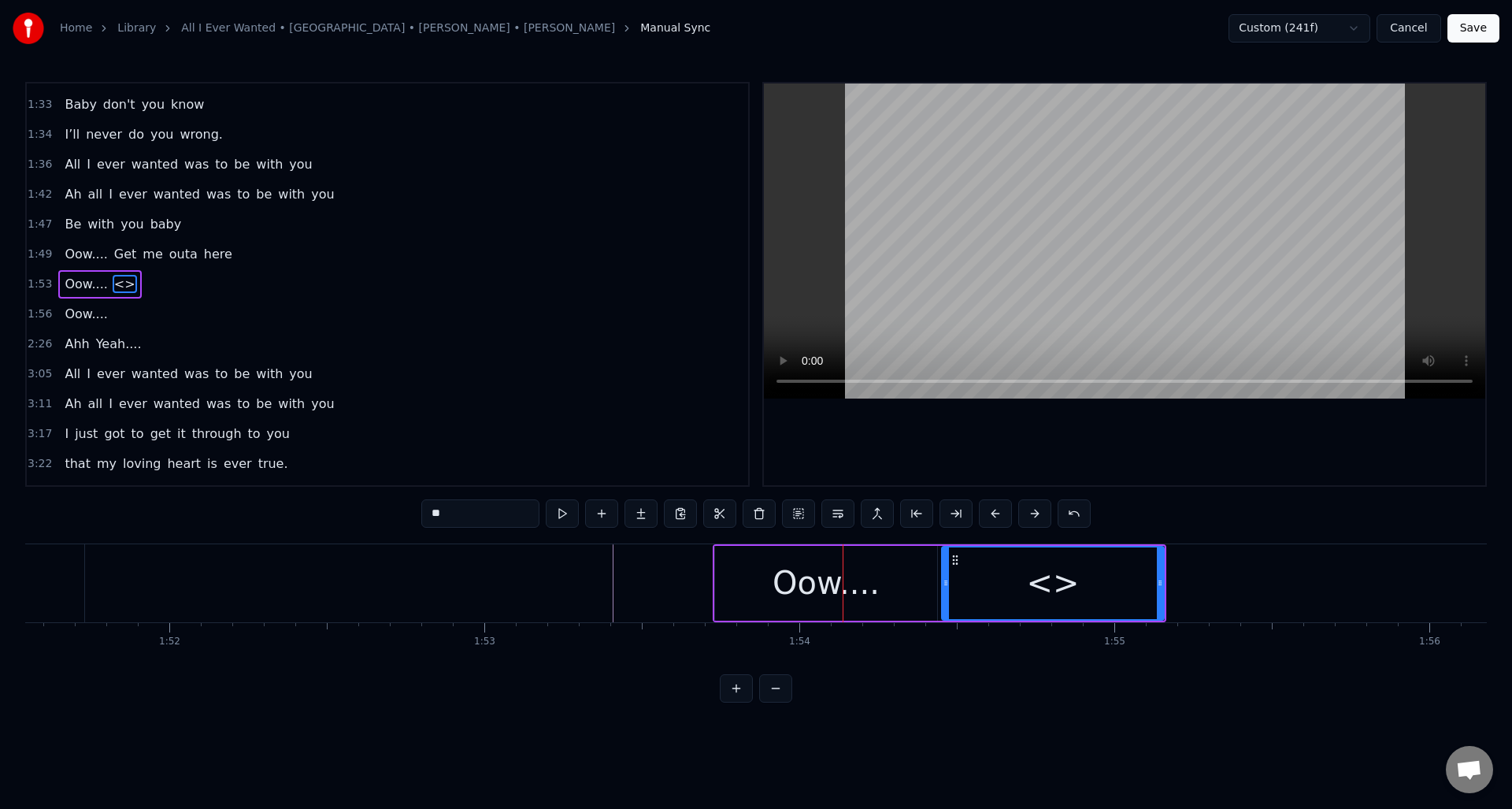
click at [600, 515] on button at bounding box center [602, 513] width 33 height 28
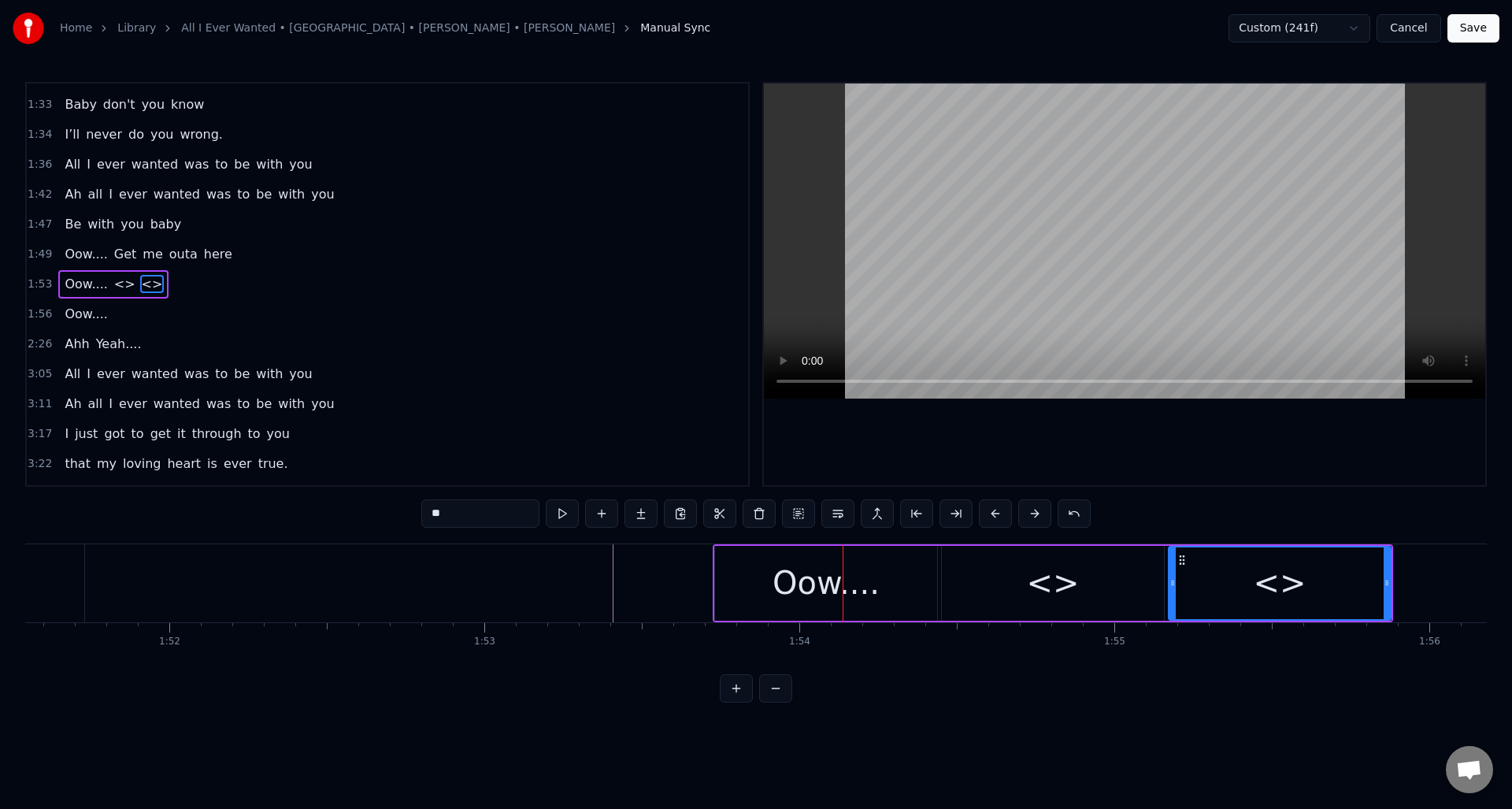
click at [1039, 588] on div "<>" at bounding box center [1053, 584] width 53 height 48
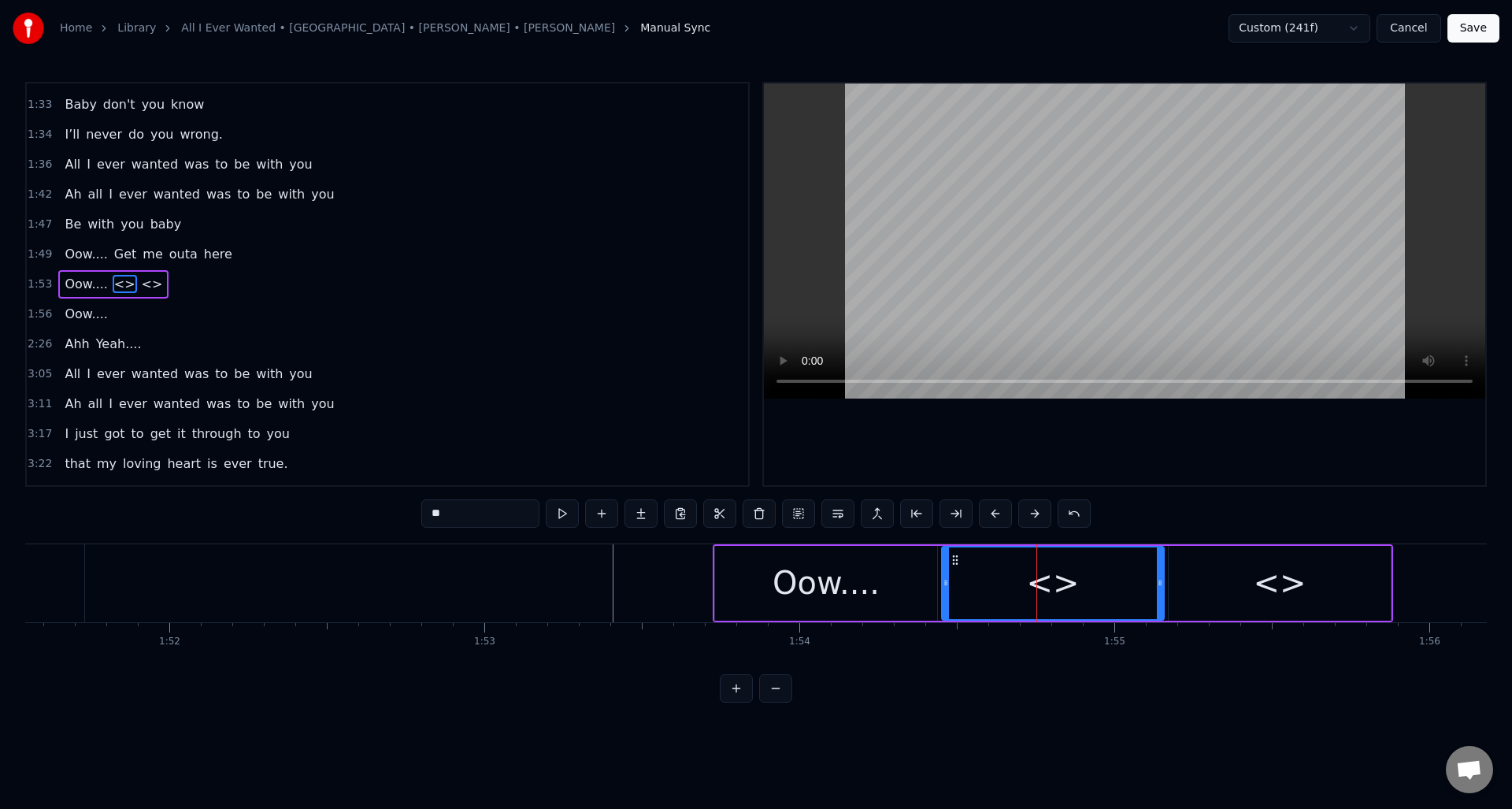
drag, startPoint x: 450, startPoint y: 516, endPoint x: 403, endPoint y: 508, distance: 47.7
click at [403, 508] on div "0:30 Well I told you ‘bout your attitude 0:35 and it didn’t do me any good 0:39…" at bounding box center [756, 392] width 1462 height 621
click at [1247, 594] on div "<>" at bounding box center [1279, 584] width 223 height 75
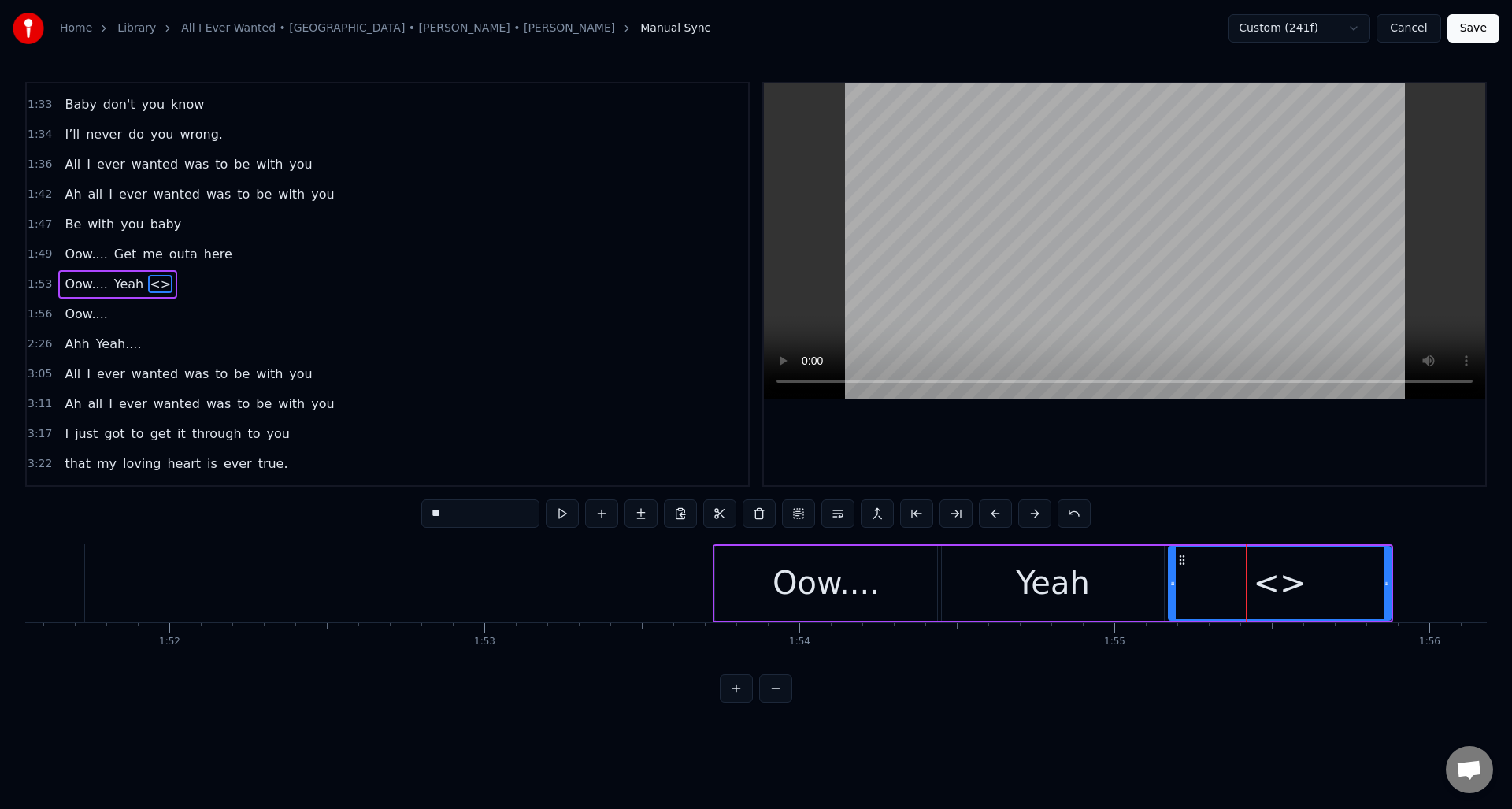
drag, startPoint x: 493, startPoint y: 512, endPoint x: 412, endPoint y: 510, distance: 81.0
click at [412, 510] on div "0:30 Well I told you ‘bout your attitude 0:35 and it didn’t do me any good 0:39…" at bounding box center [756, 392] width 1462 height 621
type input "****"
click at [1133, 588] on div "Yeah" at bounding box center [1053, 584] width 223 height 75
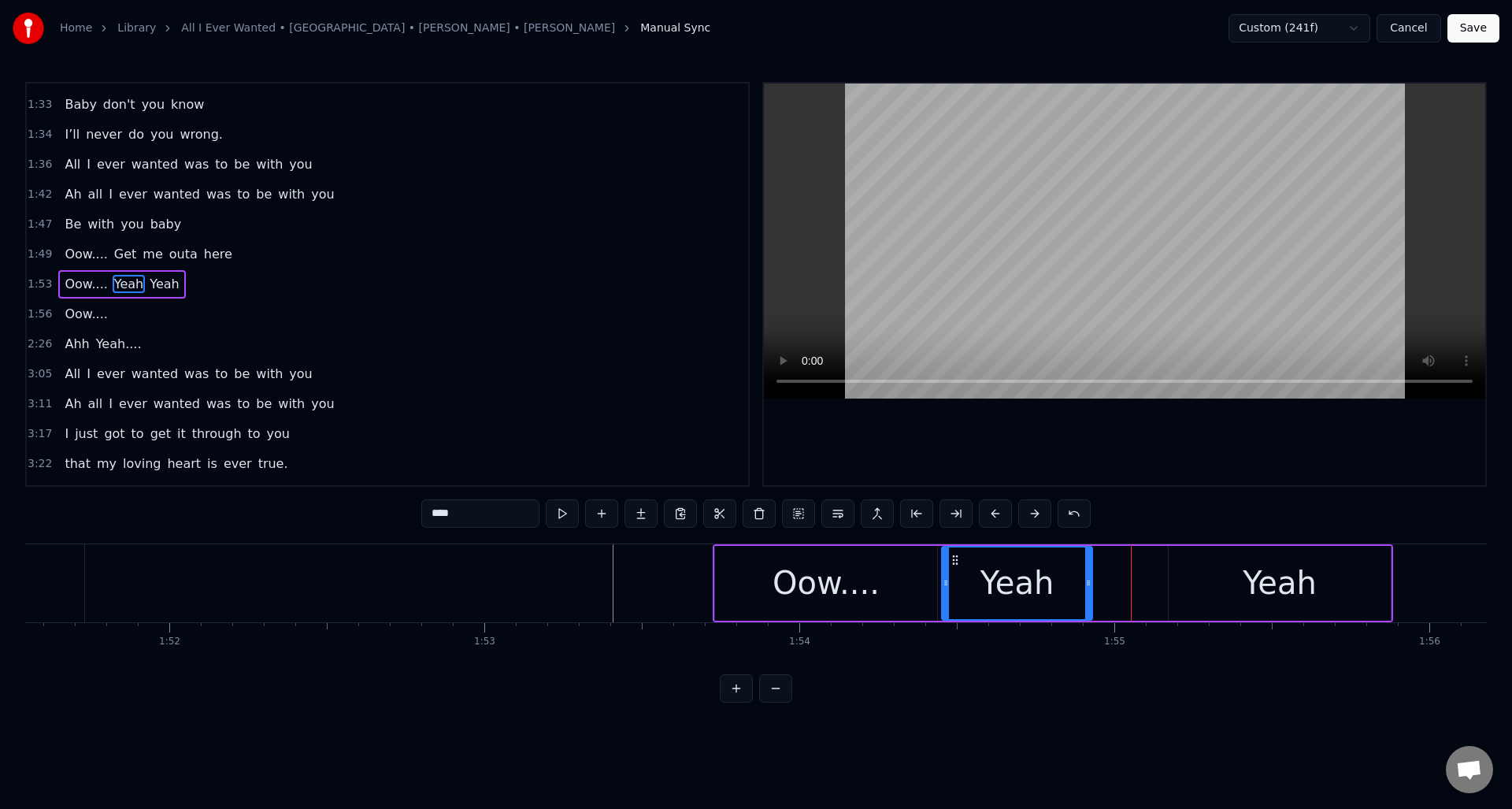
drag, startPoint x: 1159, startPoint y: 588, endPoint x: 1145, endPoint y: 574, distance: 19.8
click at [1089, 592] on div at bounding box center [1088, 584] width 6 height 71
click at [1215, 566] on div "Yeah" at bounding box center [1279, 584] width 223 height 75
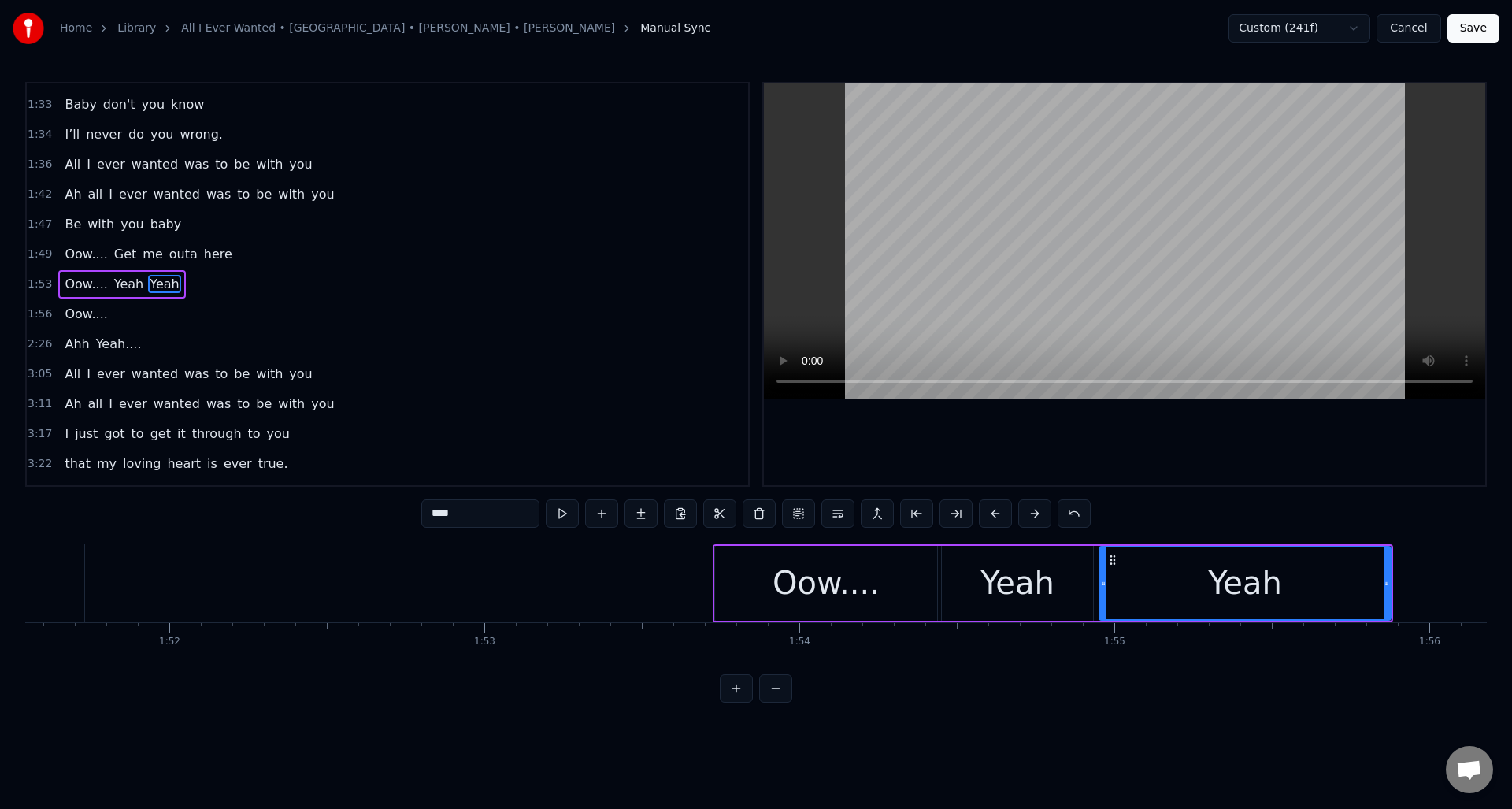
drag, startPoint x: 1172, startPoint y: 575, endPoint x: 1103, endPoint y: 580, distance: 69.2
click at [1103, 580] on div at bounding box center [1103, 584] width 6 height 71
click at [977, 574] on div "Yeah" at bounding box center [1017, 584] width 151 height 75
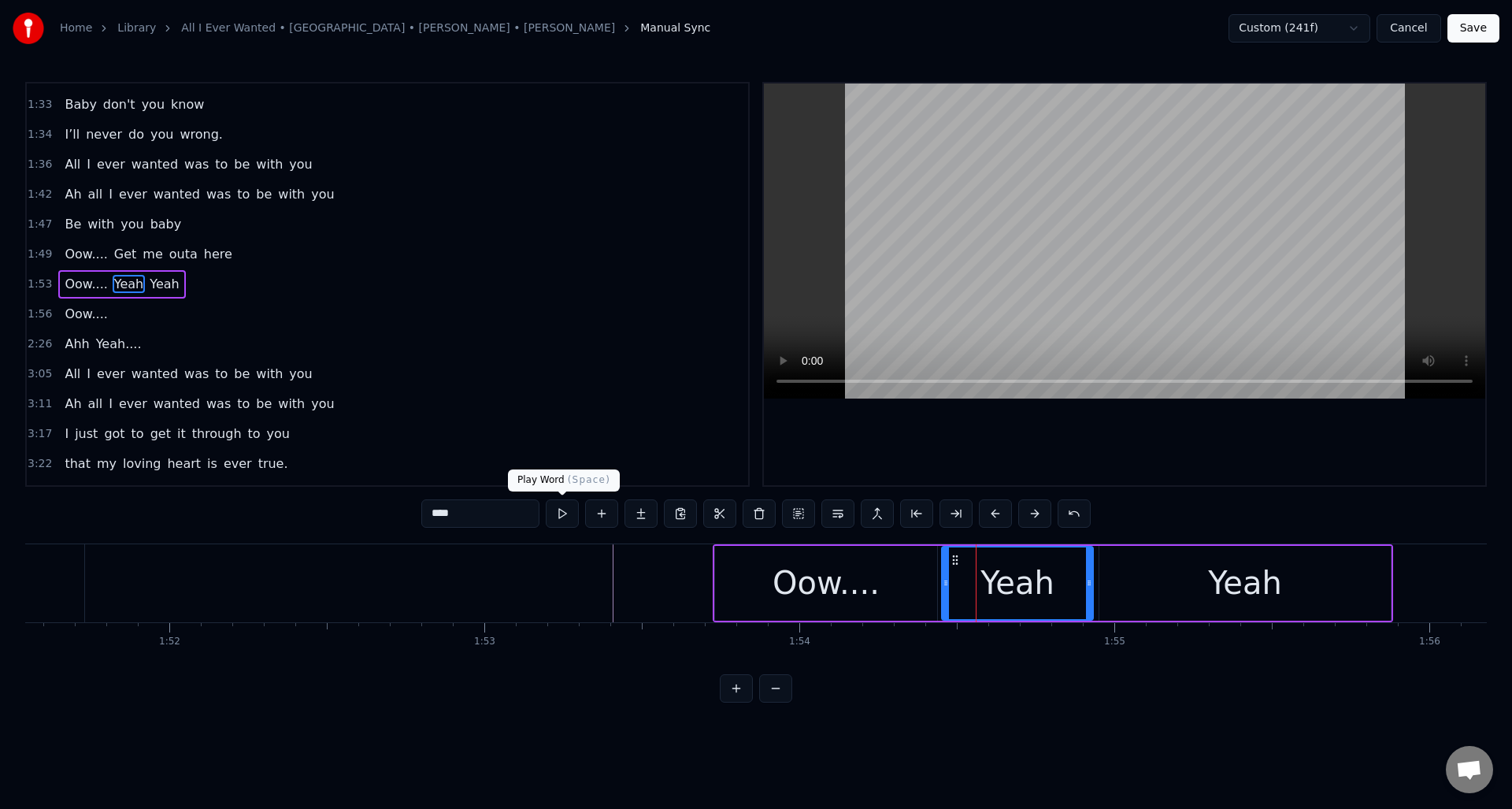
click at [558, 513] on button at bounding box center [562, 513] width 33 height 28
click at [1100, 573] on div "Yeah" at bounding box center [1245, 584] width 291 height 75
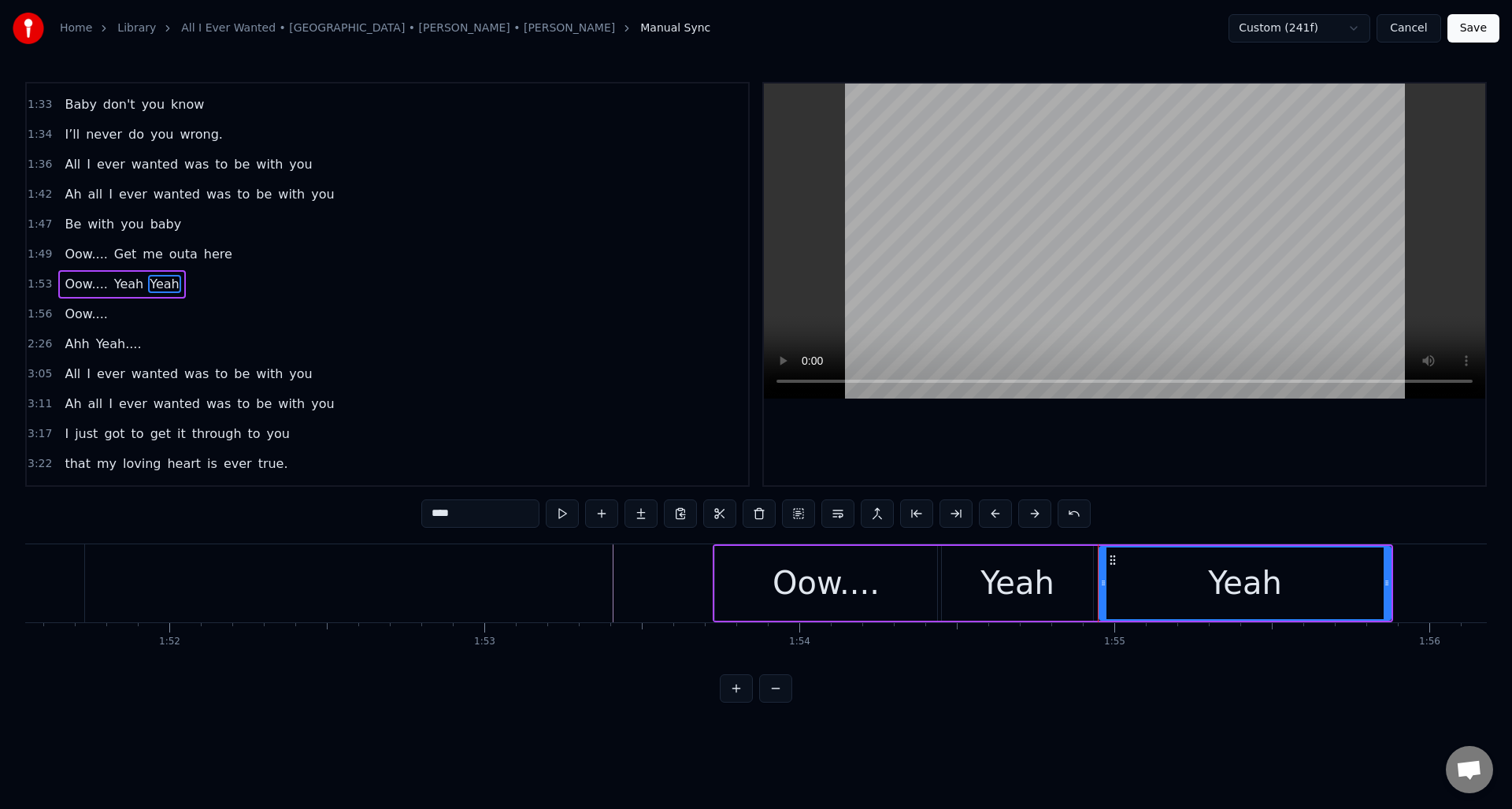
click at [1112, 575] on div "Yeah" at bounding box center [1245, 584] width 289 height 71
click at [568, 511] on button at bounding box center [562, 513] width 33 height 28
drag, startPoint x: 1384, startPoint y: 588, endPoint x: 1290, endPoint y: 594, distance: 94.2
click at [1291, 596] on div at bounding box center [1294, 584] width 6 height 71
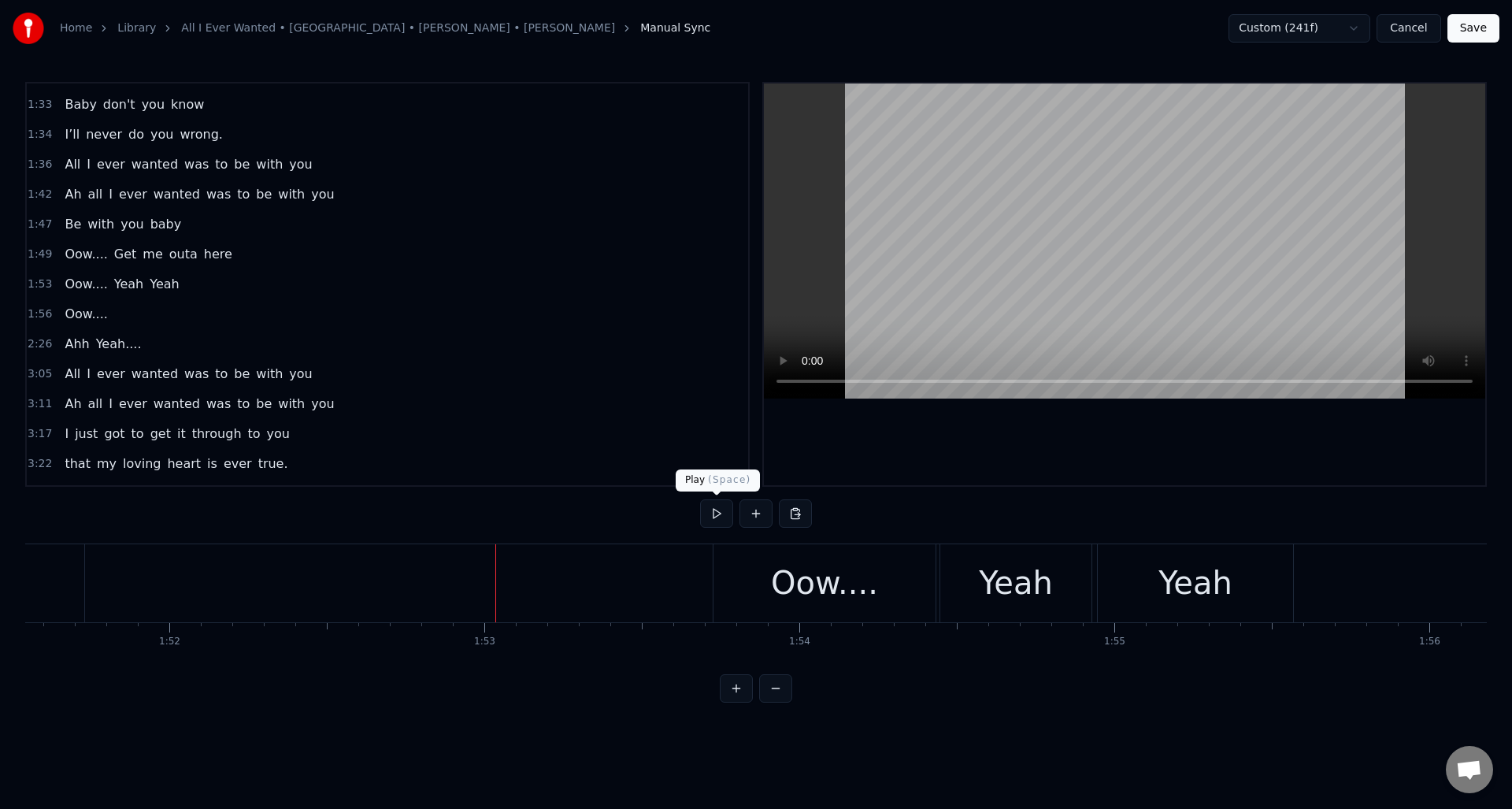
click at [718, 517] on button at bounding box center [717, 513] width 33 height 28
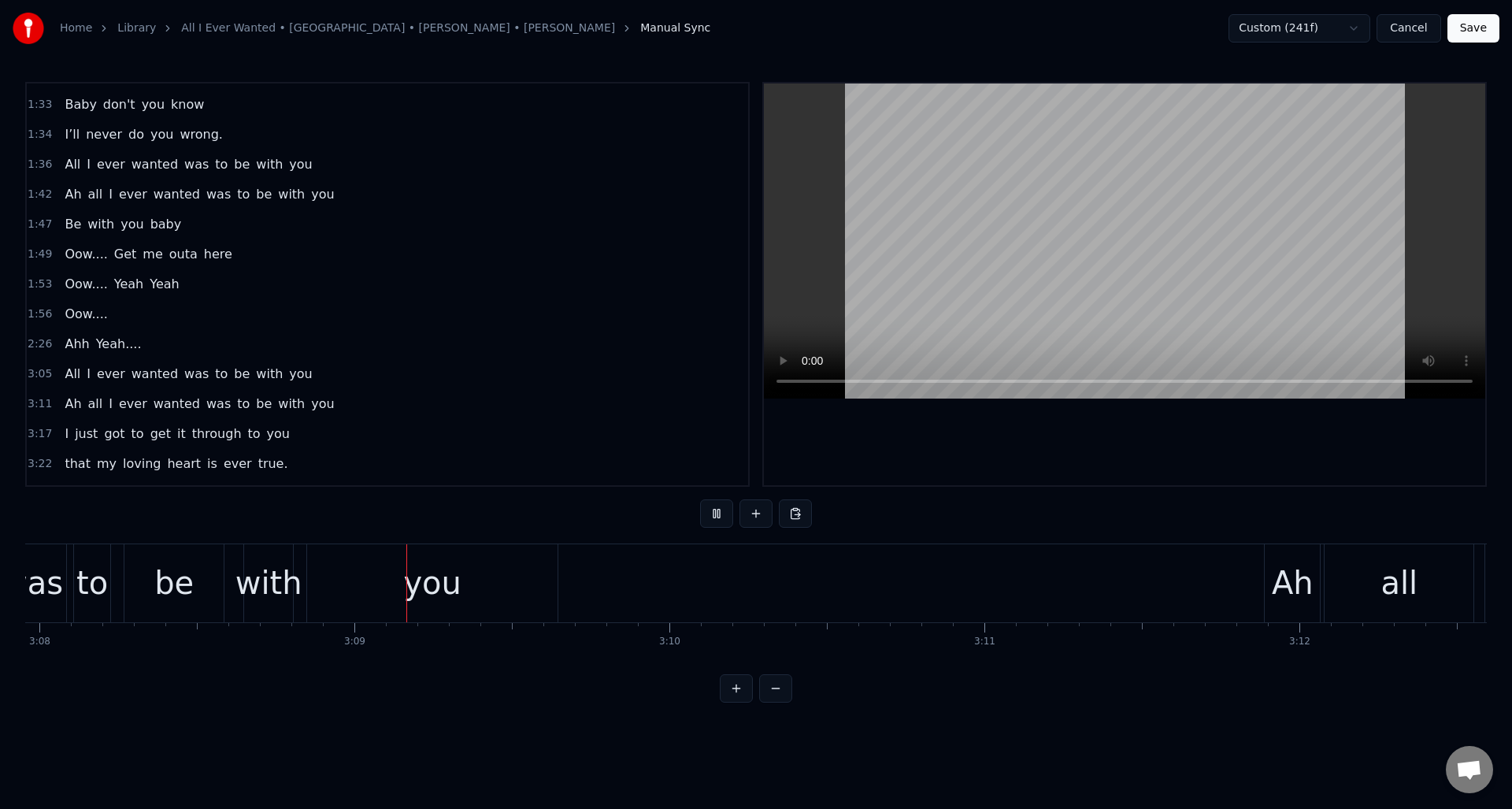
scroll to position [0, 59297]
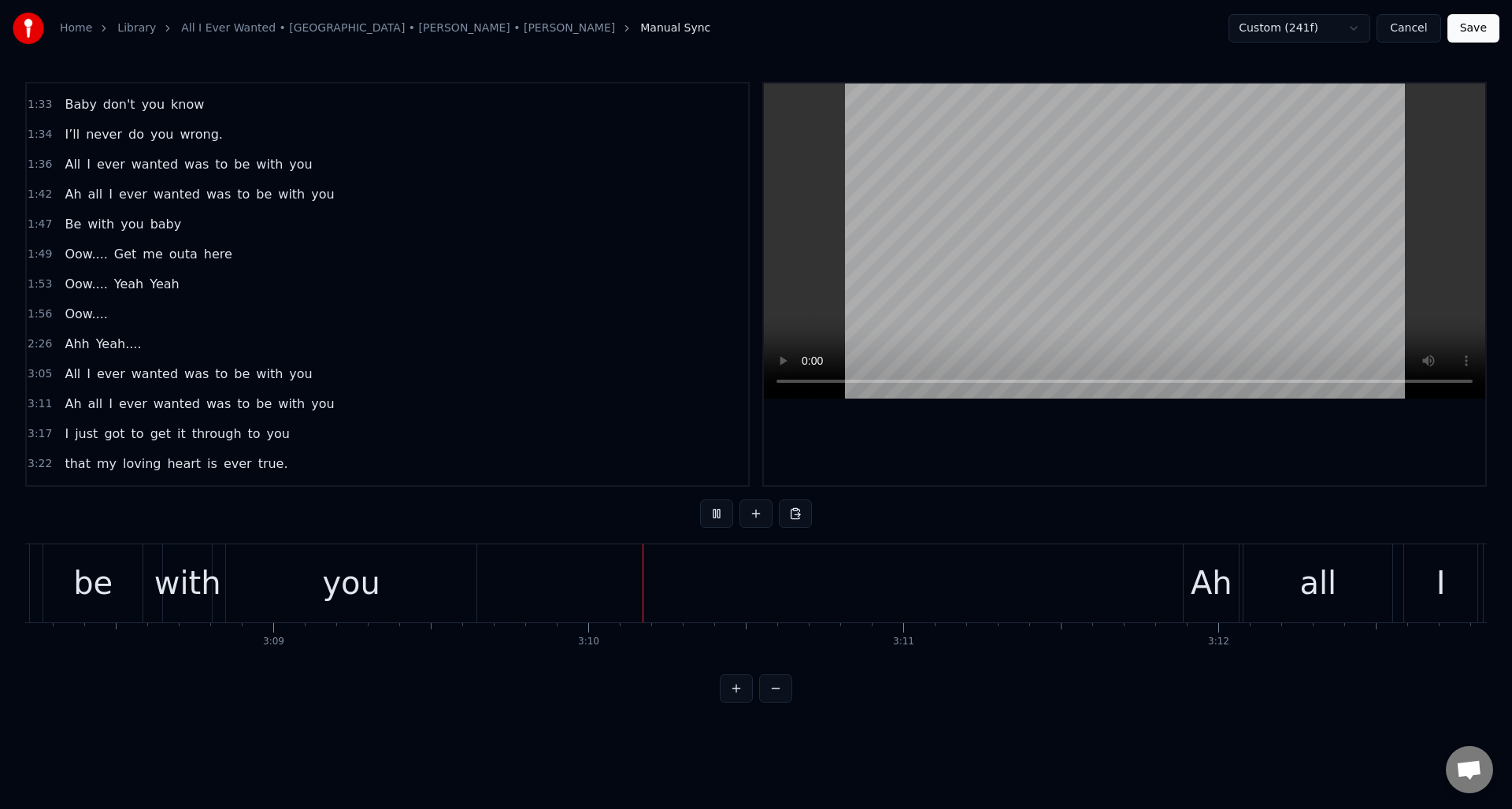
click at [718, 517] on button at bounding box center [717, 513] width 33 height 28
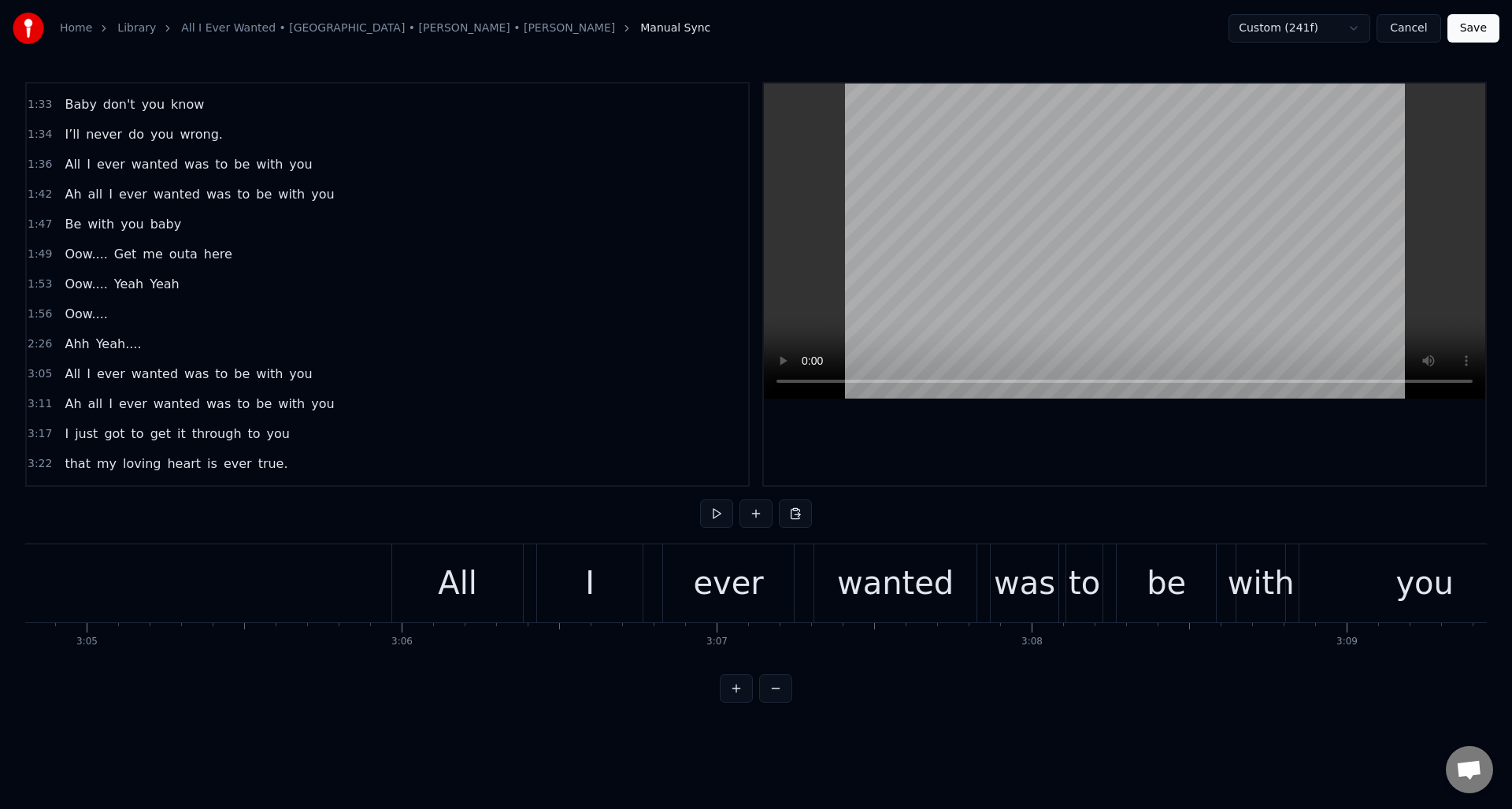
scroll to position [0, 57852]
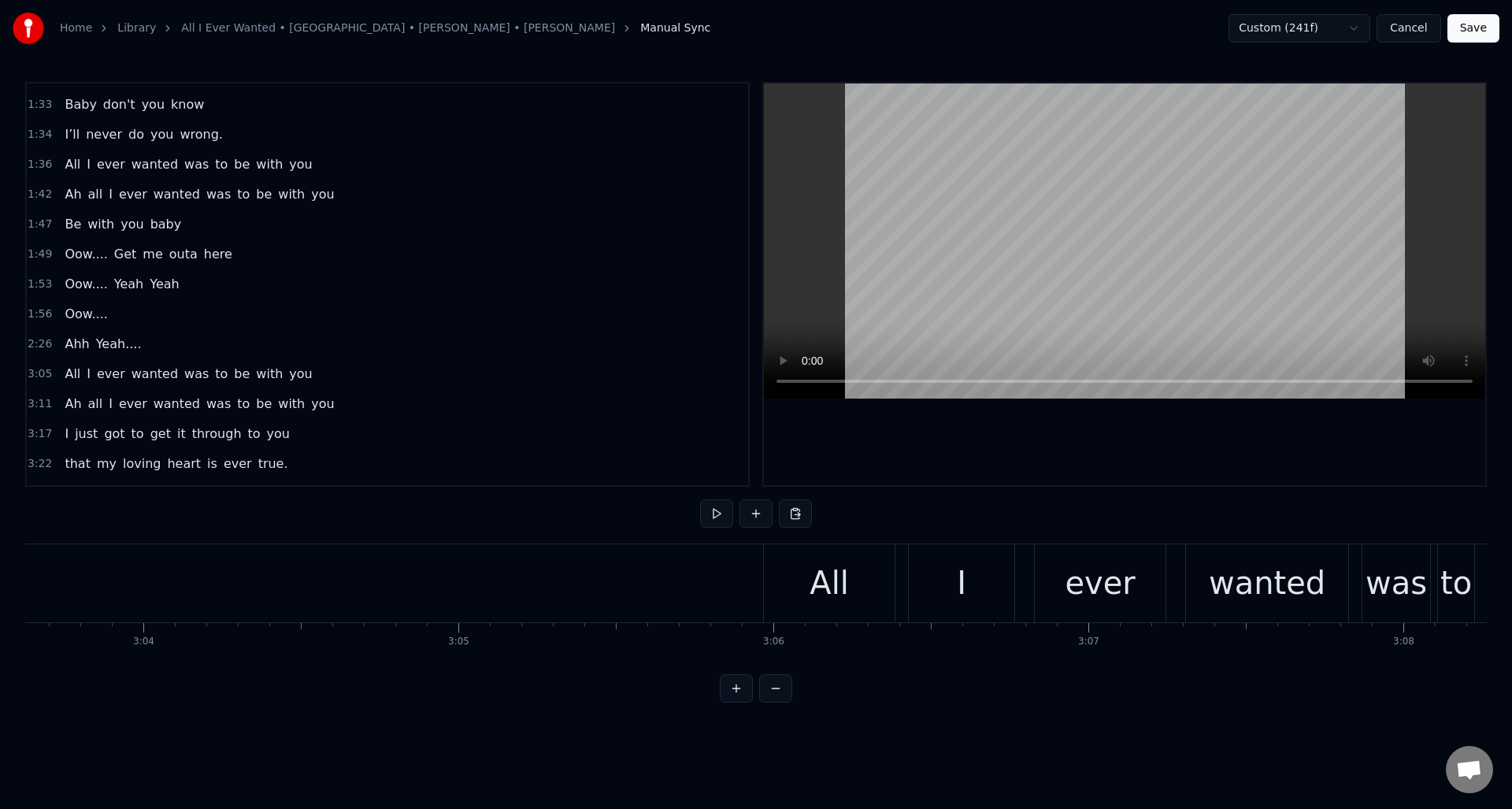
click at [824, 566] on div "All" at bounding box center [829, 584] width 39 height 48
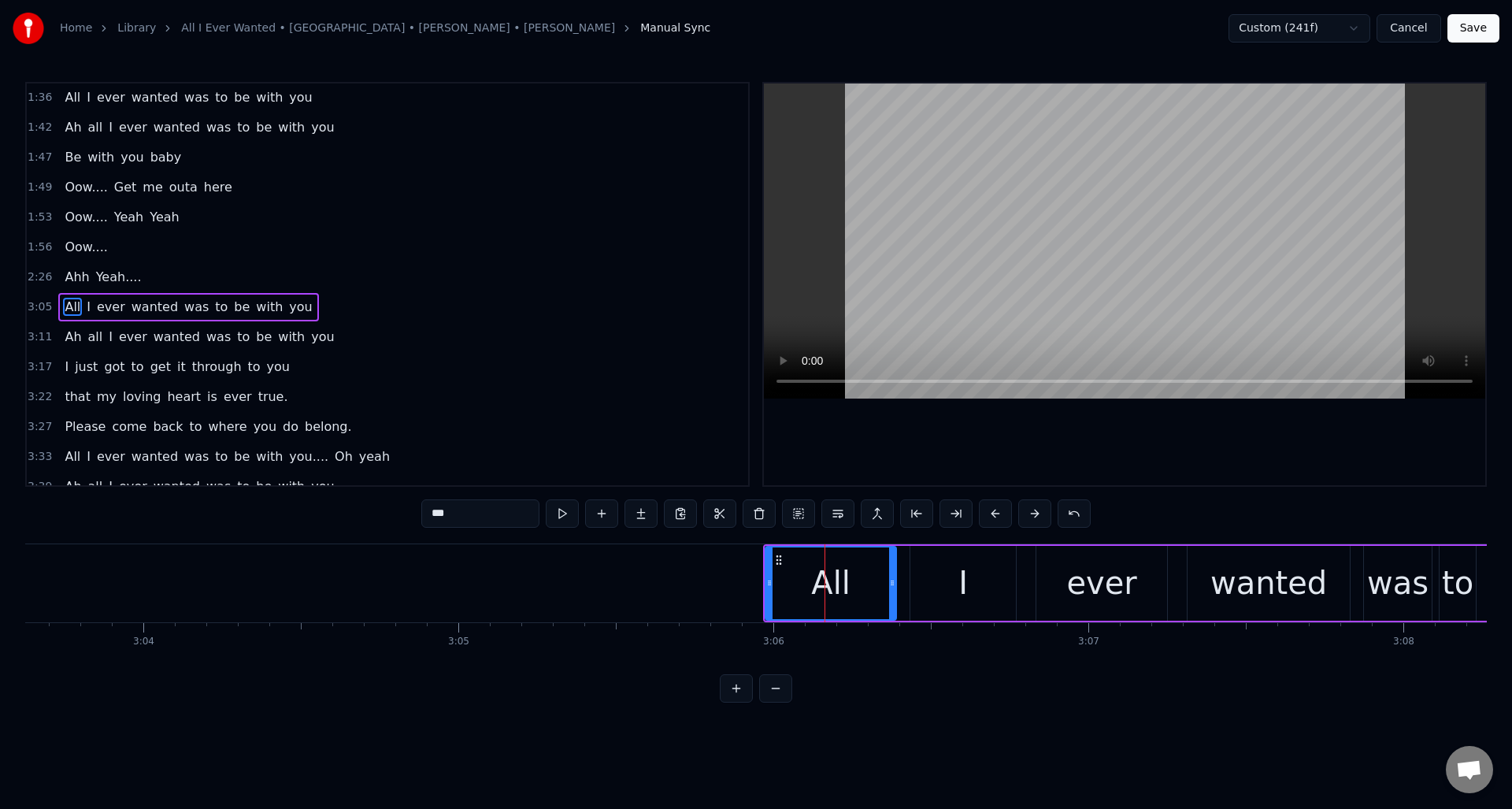
scroll to position [503, 0]
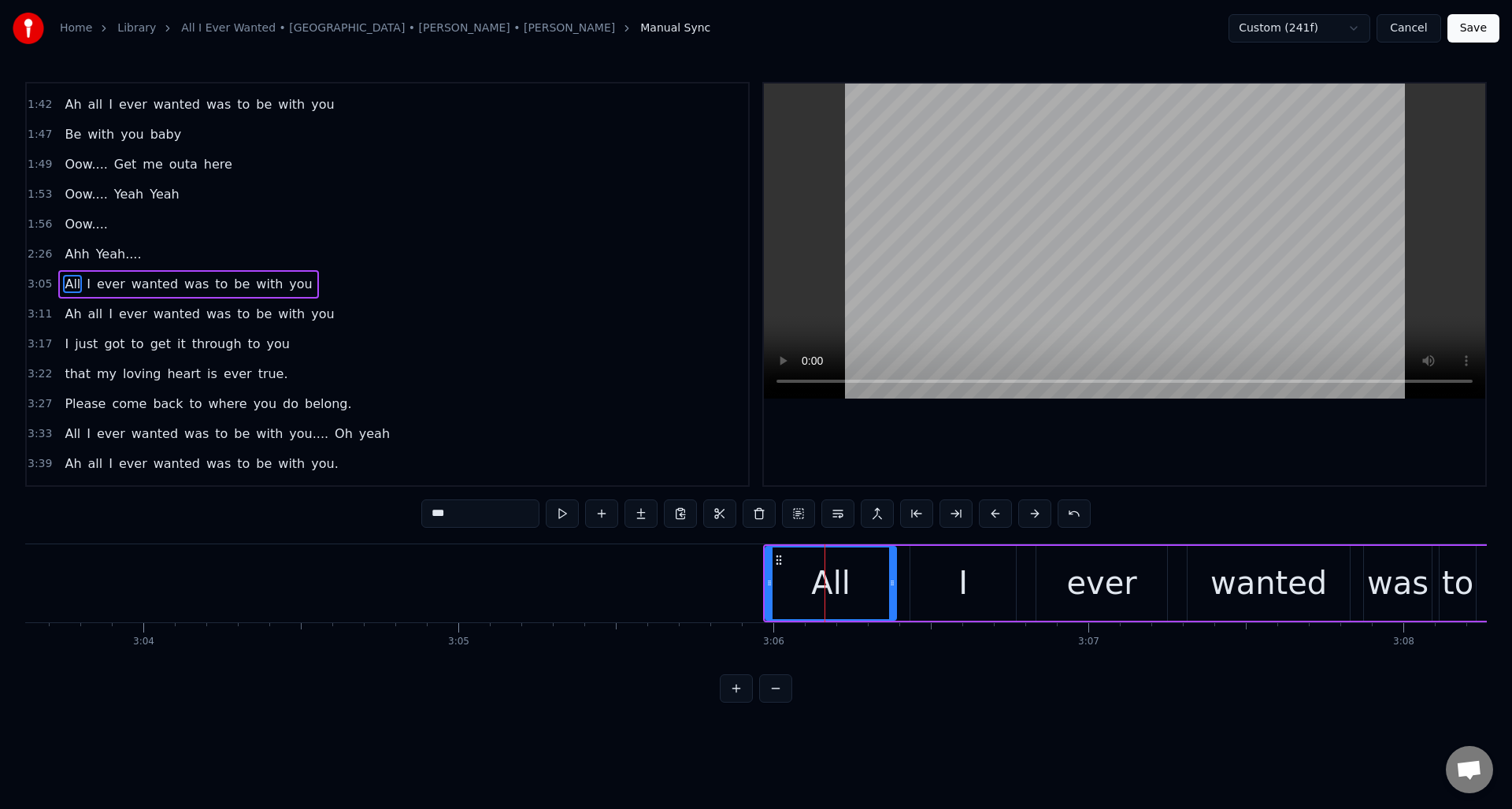
click at [560, 513] on button at bounding box center [562, 513] width 33 height 28
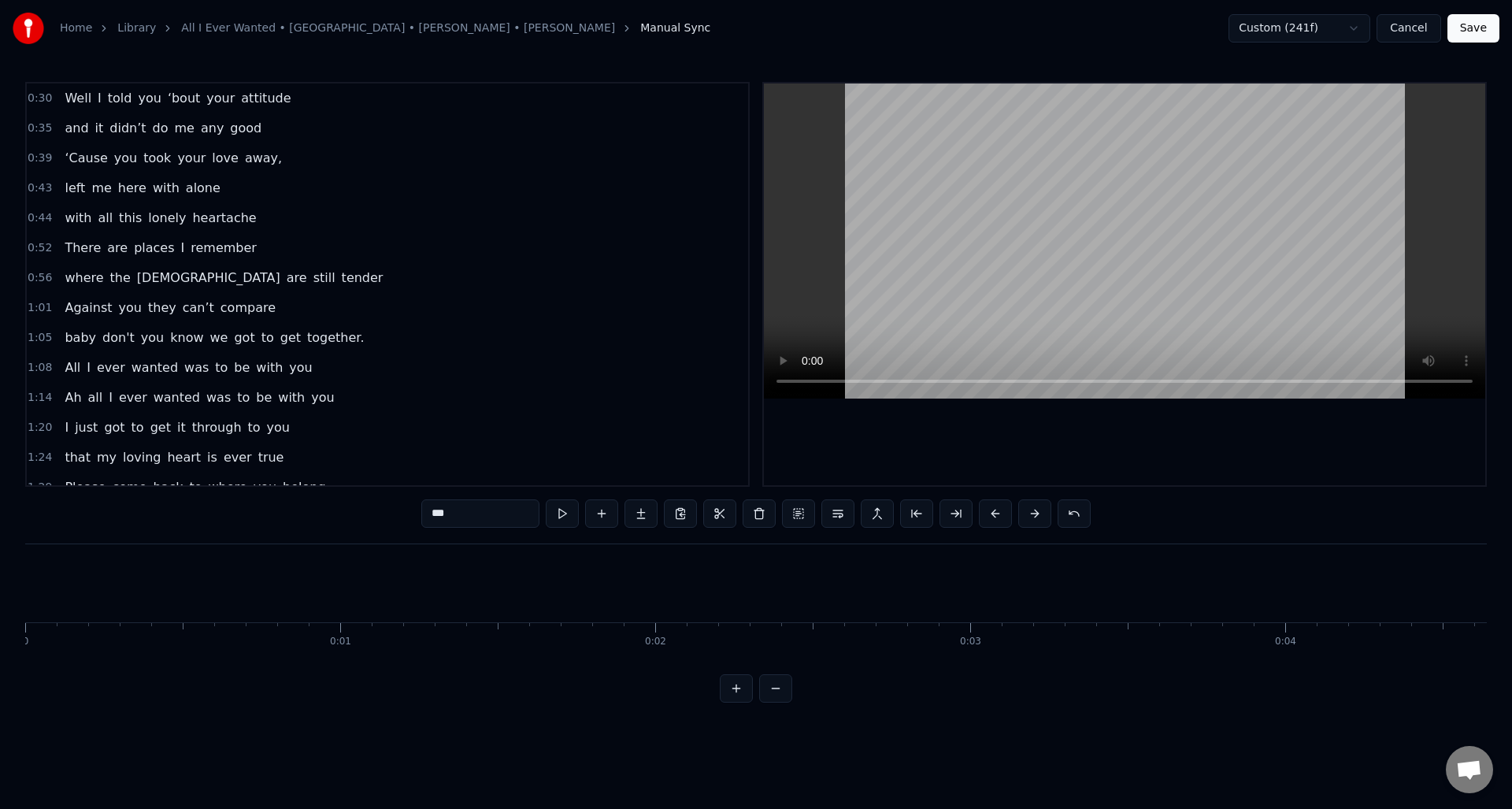
scroll to position [0, 57852]
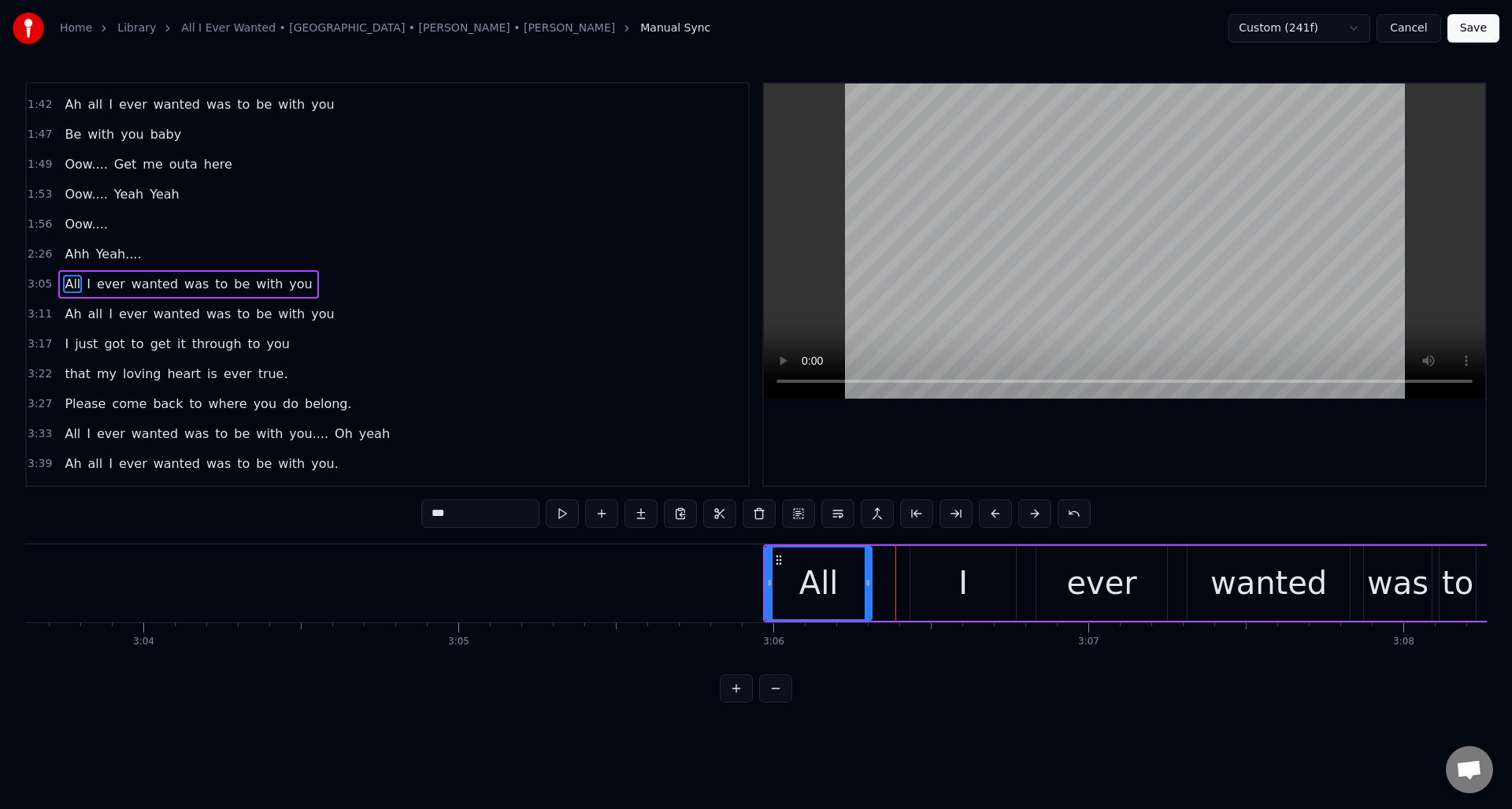
click at [869, 565] on div at bounding box center [867, 584] width 6 height 71
click at [922, 558] on div "I" at bounding box center [963, 584] width 105 height 75
type input "*"
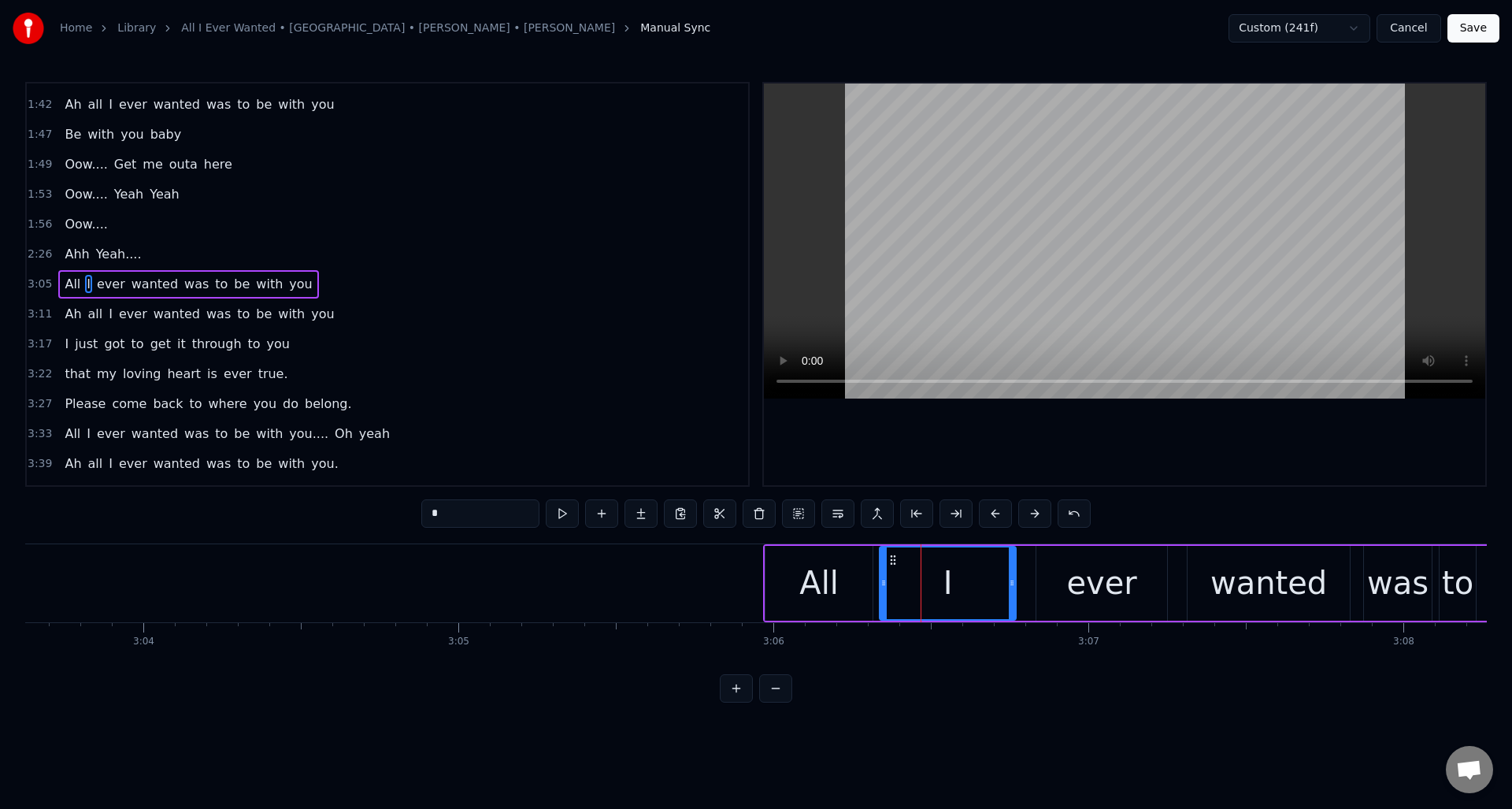
drag, startPoint x: 908, startPoint y: 564, endPoint x: 896, endPoint y: 568, distance: 12.6
click at [883, 571] on div at bounding box center [884, 584] width 6 height 71
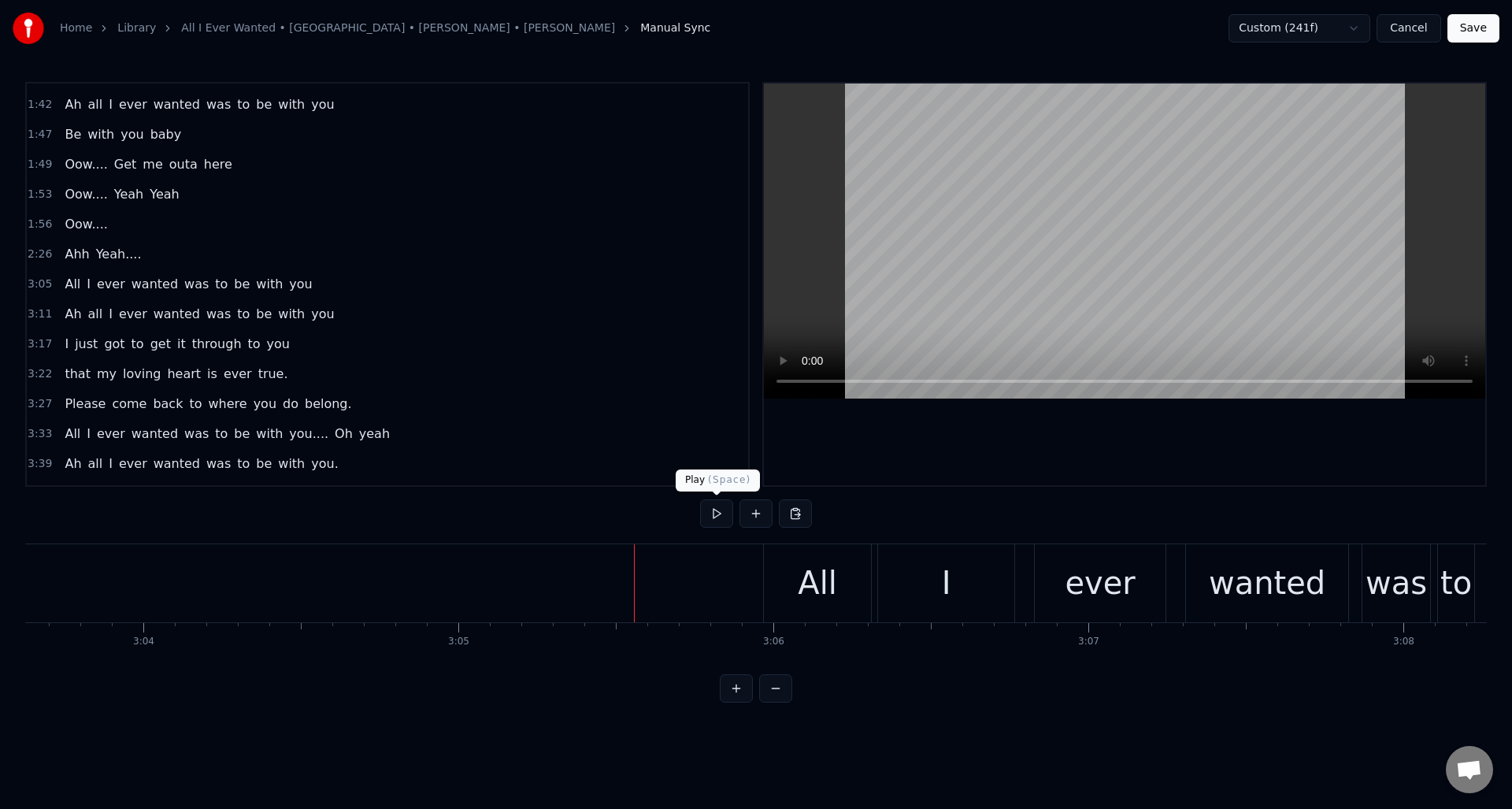
click at [715, 513] on button at bounding box center [717, 513] width 33 height 28
click at [976, 574] on div "I" at bounding box center [946, 583] width 136 height 78
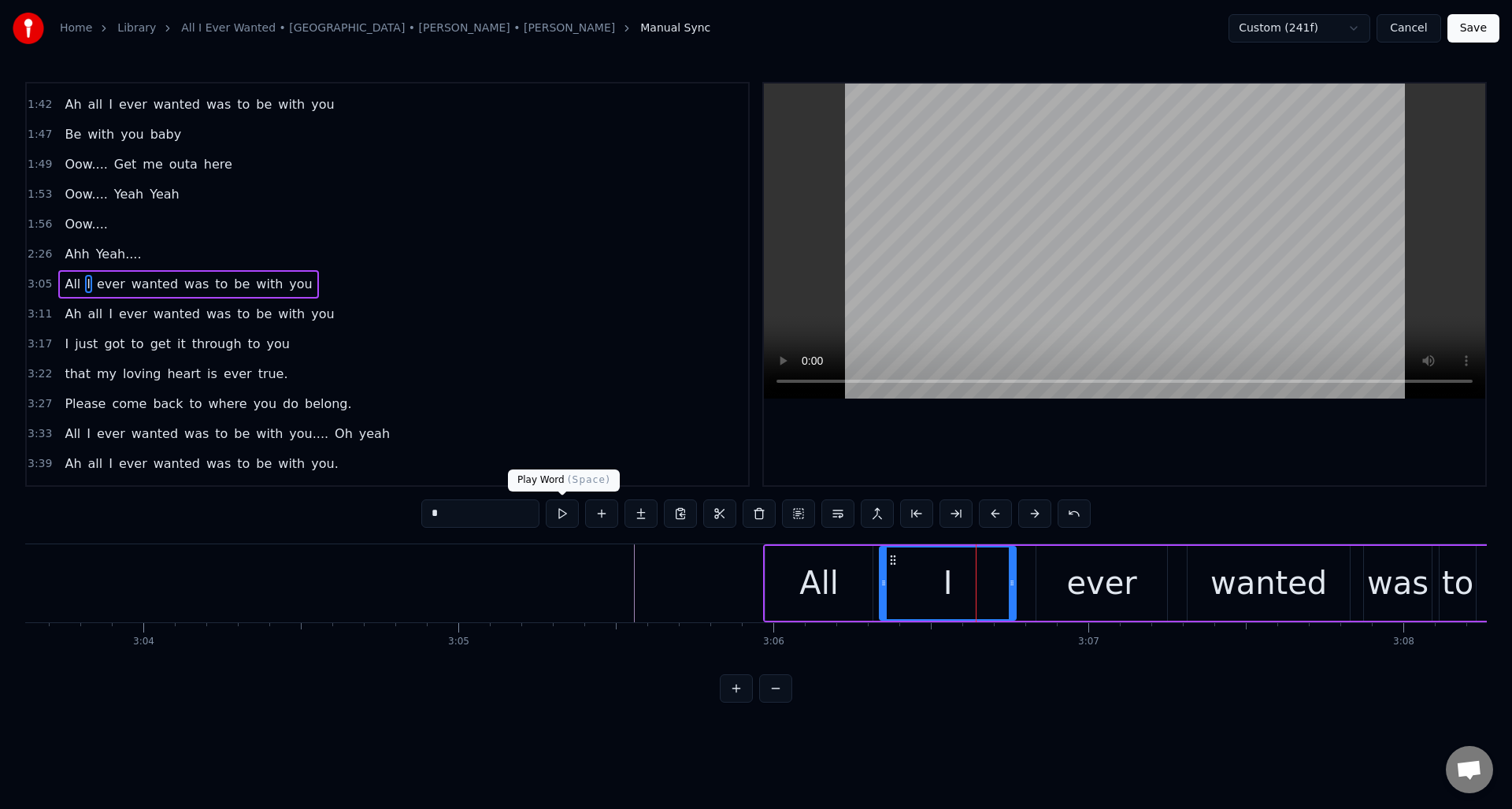
click at [561, 517] on button at bounding box center [562, 513] width 33 height 28
drag, startPoint x: 1007, startPoint y: 588, endPoint x: 998, endPoint y: 588, distance: 9.0
click at [998, 588] on icon at bounding box center [997, 584] width 6 height 13
click at [1041, 574] on div "ever" at bounding box center [1102, 584] width 131 height 75
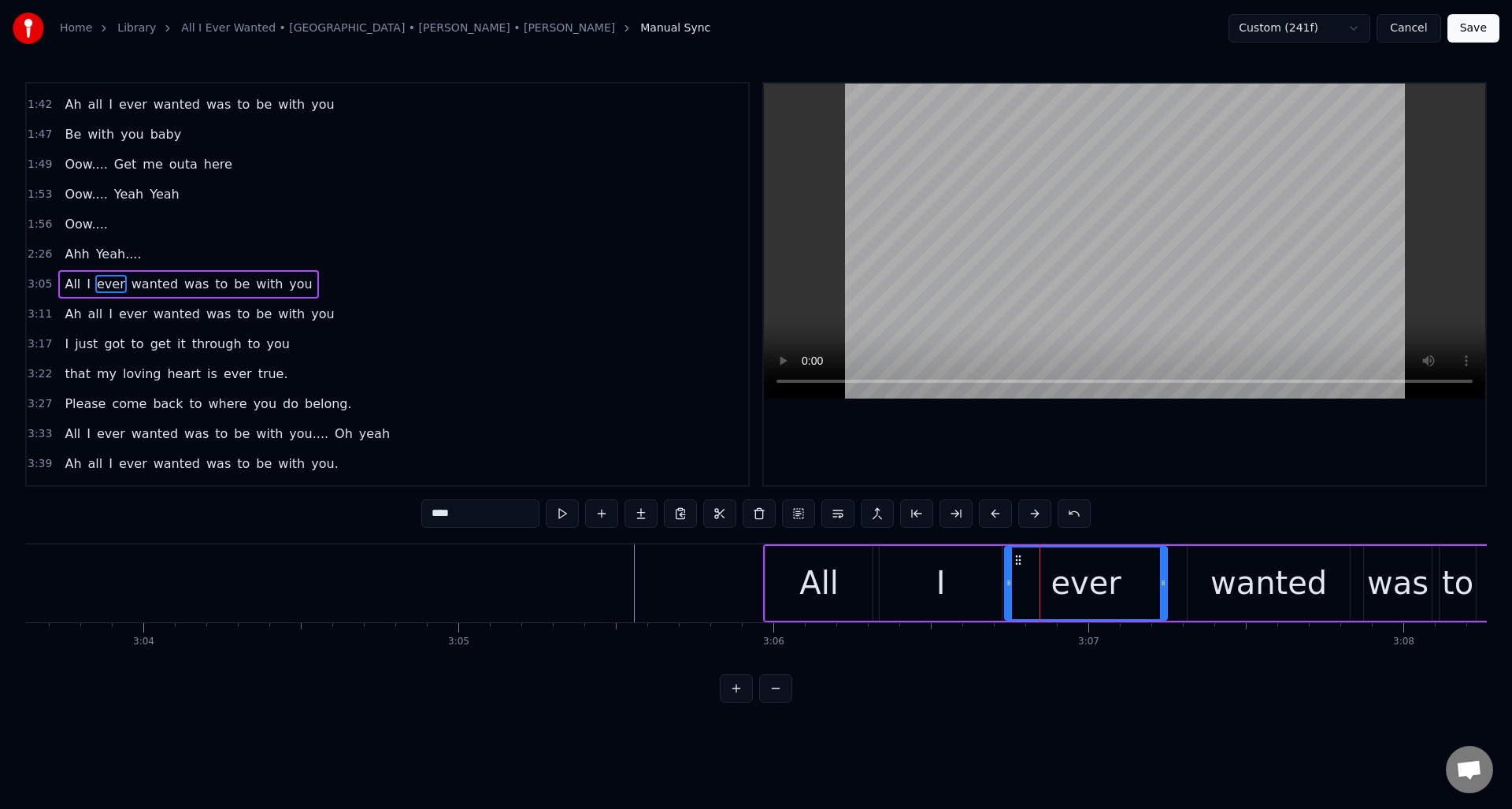
drag, startPoint x: 1038, startPoint y: 592, endPoint x: 1006, endPoint y: 599, distance: 32.8
click at [1006, 599] on div at bounding box center [1008, 584] width 6 height 71
click at [563, 519] on button at bounding box center [562, 513] width 33 height 28
drag, startPoint x: 1158, startPoint y: 583, endPoint x: 1138, endPoint y: 589, distance: 20.9
click at [1138, 589] on div at bounding box center [1138, 584] width 6 height 71
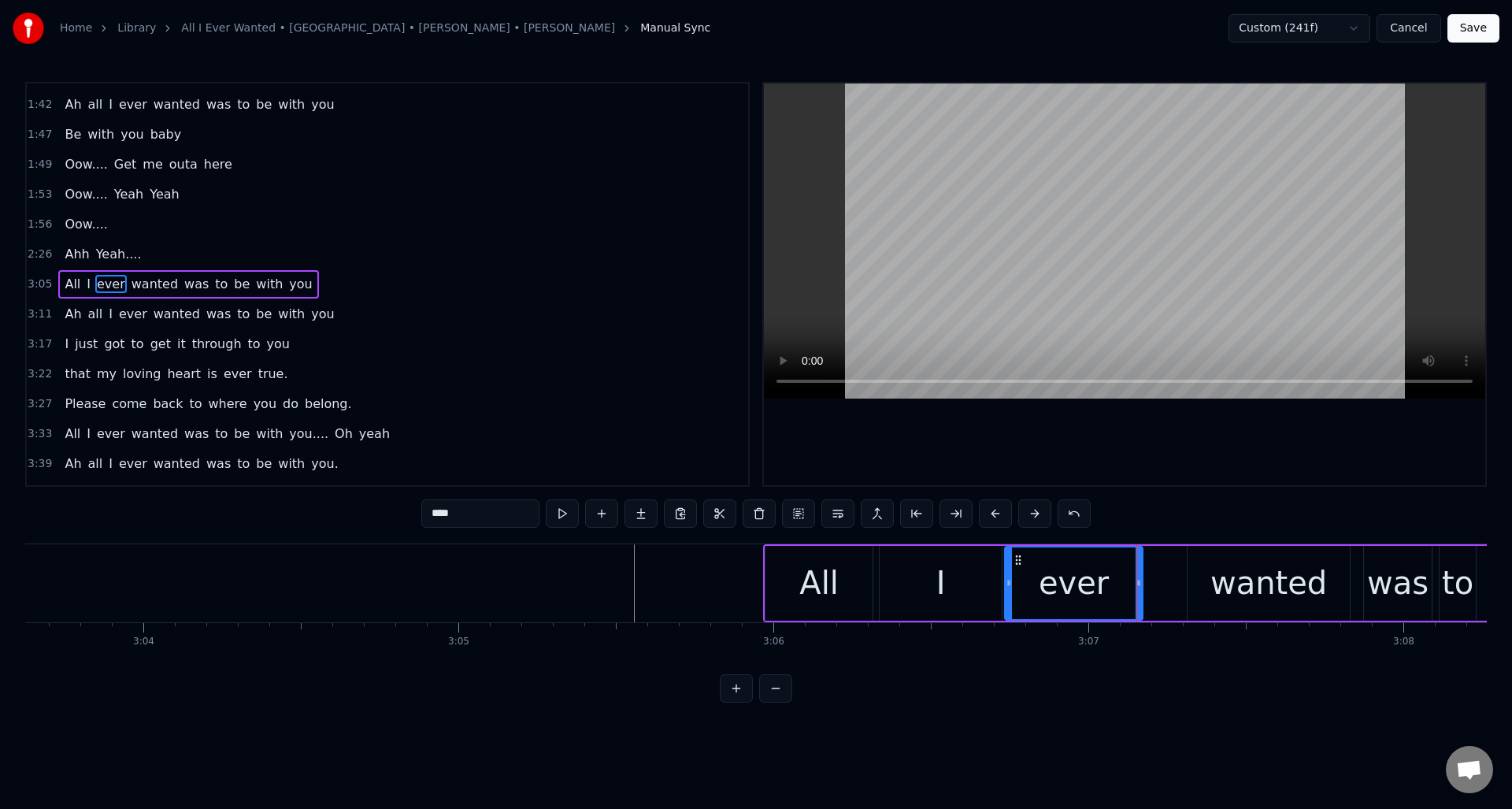
click at [1202, 577] on div "wanted" at bounding box center [1268, 584] width 162 height 75
type input "******"
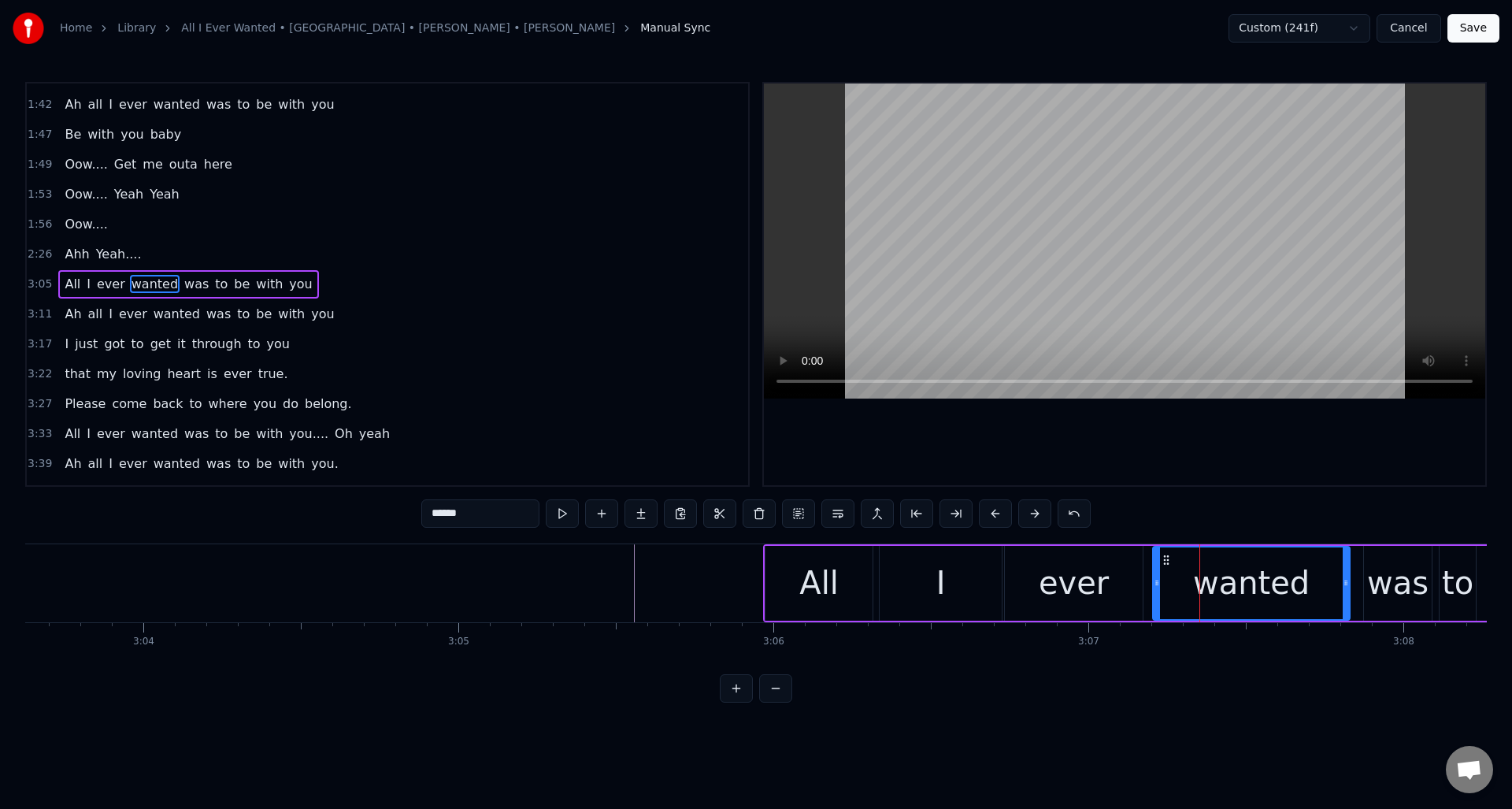
drag, startPoint x: 1190, startPoint y: 577, endPoint x: 1155, endPoint y: 586, distance: 36.1
click at [1155, 586] on icon at bounding box center [1157, 584] width 6 height 13
click at [560, 519] on button at bounding box center [562, 513] width 33 height 28
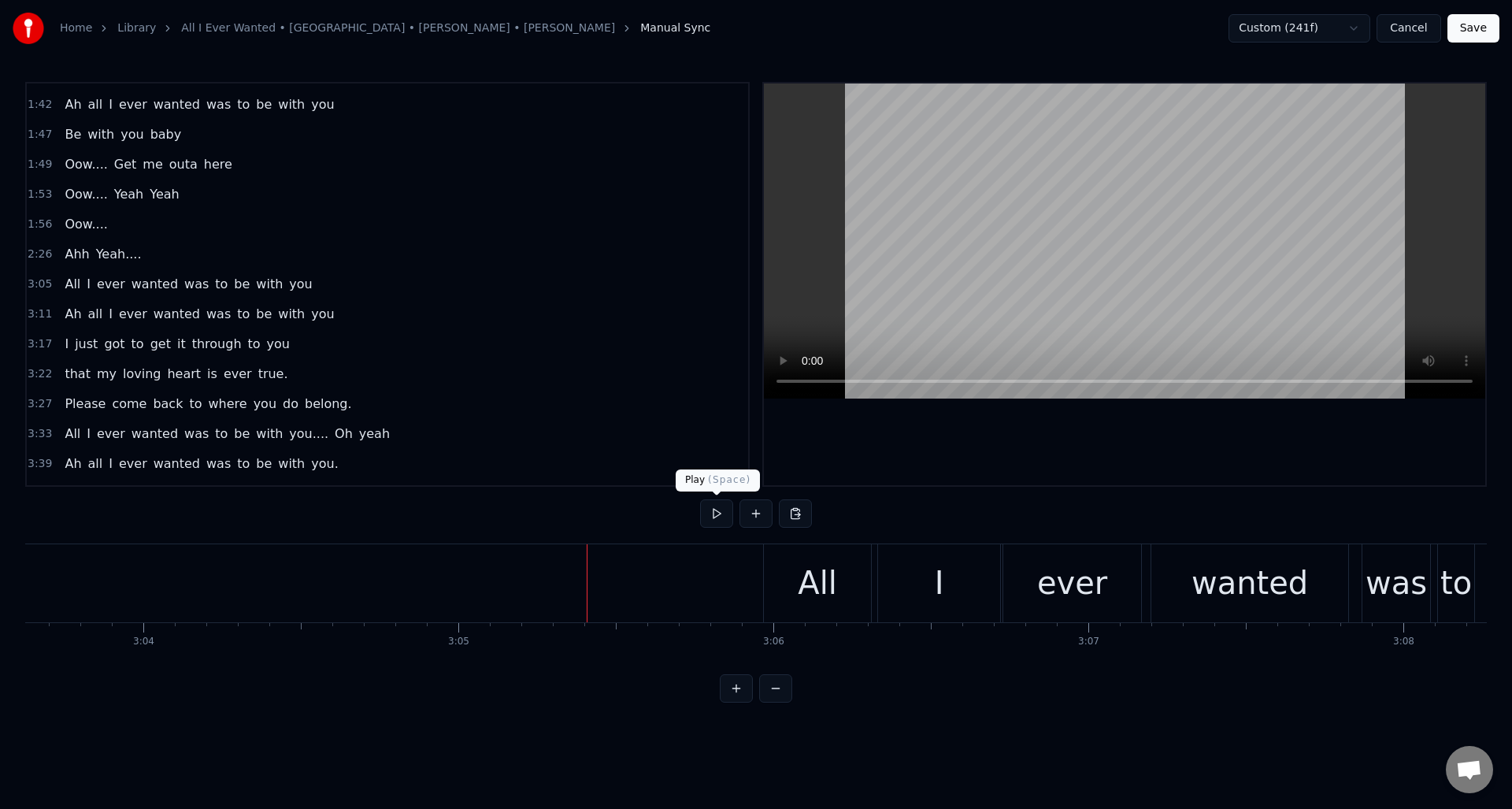
click at [723, 515] on button at bounding box center [717, 513] width 33 height 28
click at [919, 576] on div "I" at bounding box center [939, 583] width 122 height 78
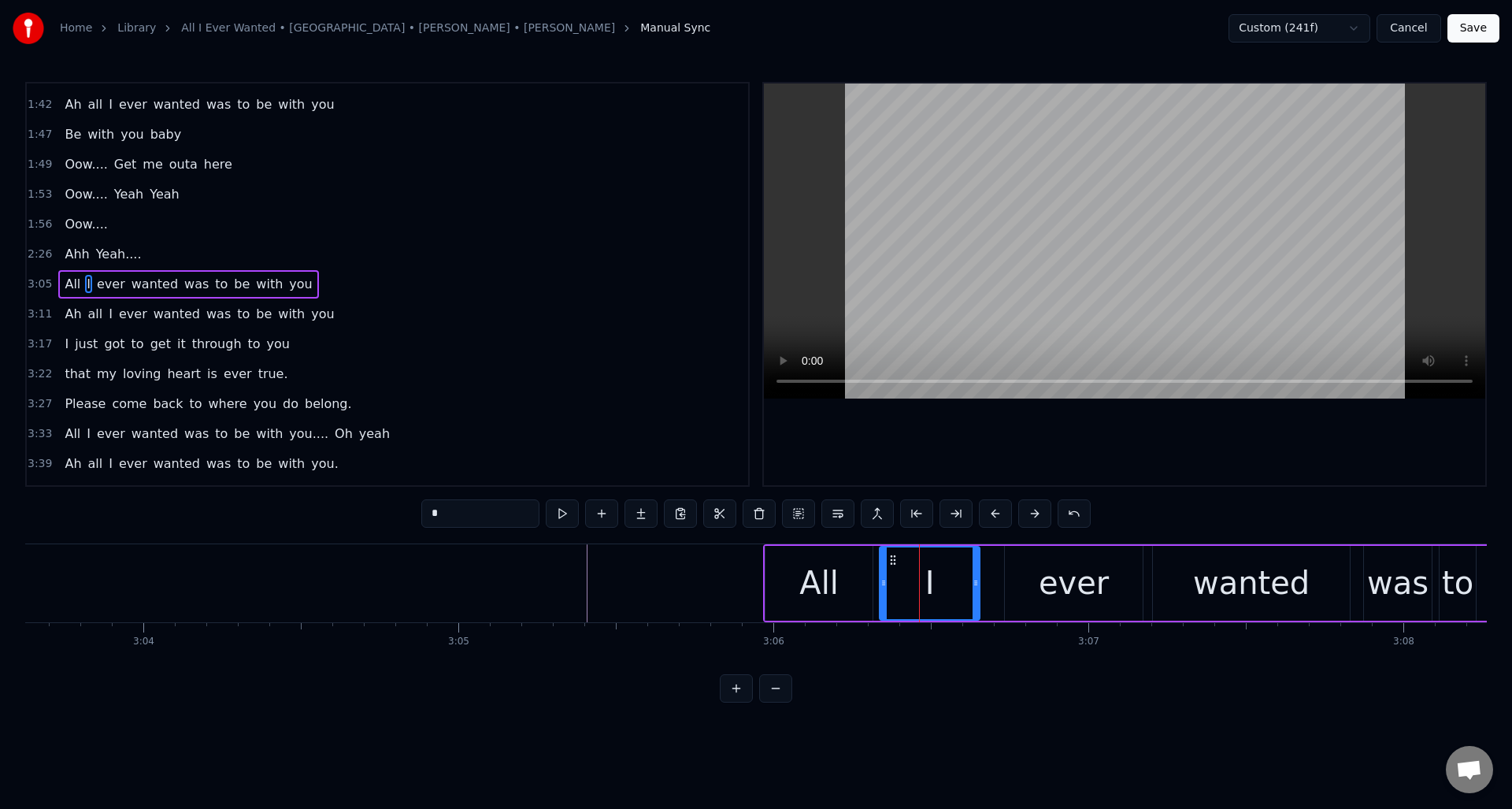
drag, startPoint x: 996, startPoint y: 577, endPoint x: 976, endPoint y: 583, distance: 20.9
click at [974, 583] on icon at bounding box center [975, 584] width 6 height 13
click at [1017, 575] on div "ever" at bounding box center [1073, 584] width 138 height 75
type input "****"
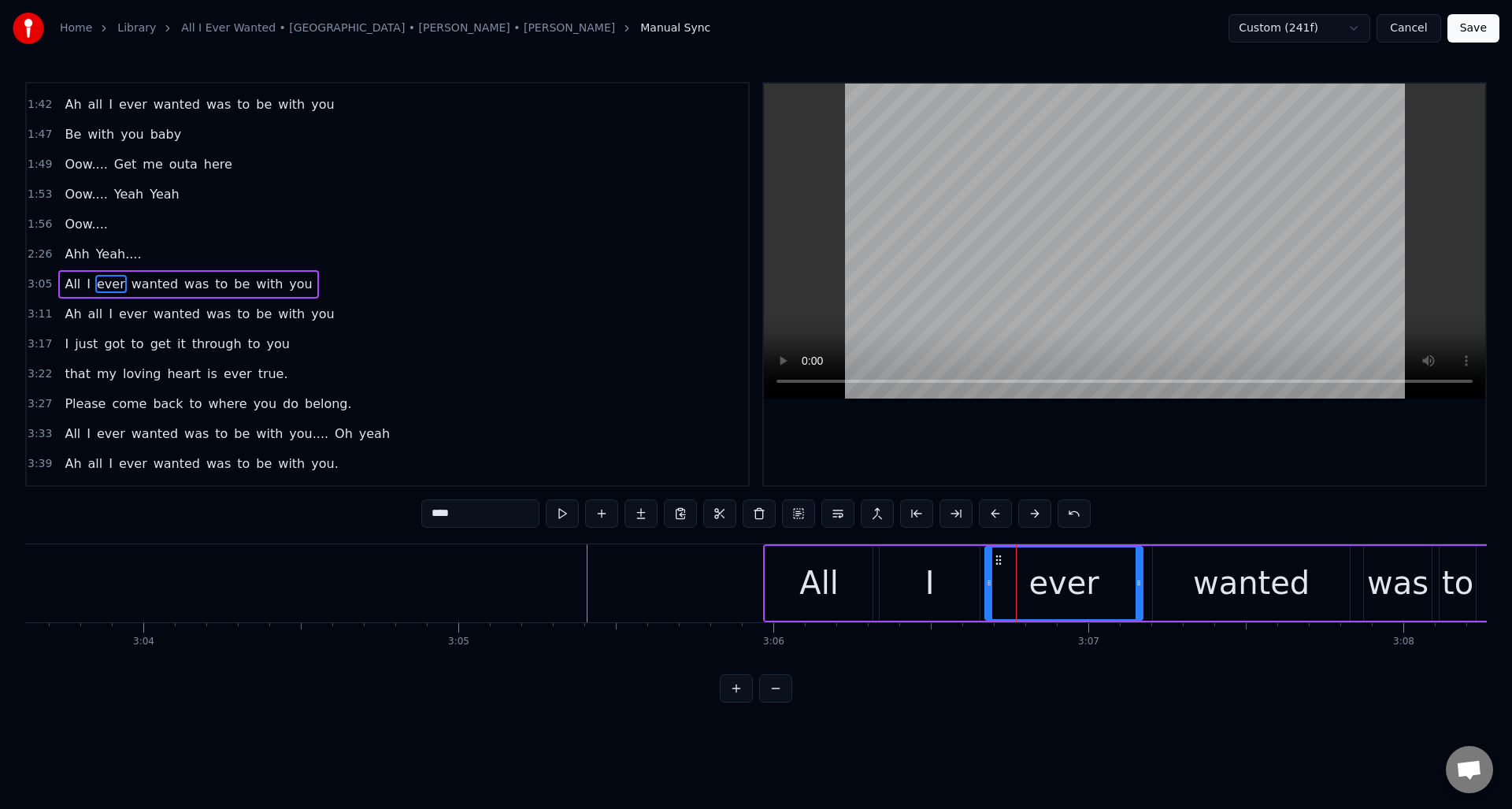
drag, startPoint x: 1005, startPoint y: 576, endPoint x: 988, endPoint y: 582, distance: 18.0
click at [987, 582] on div at bounding box center [989, 584] width 6 height 71
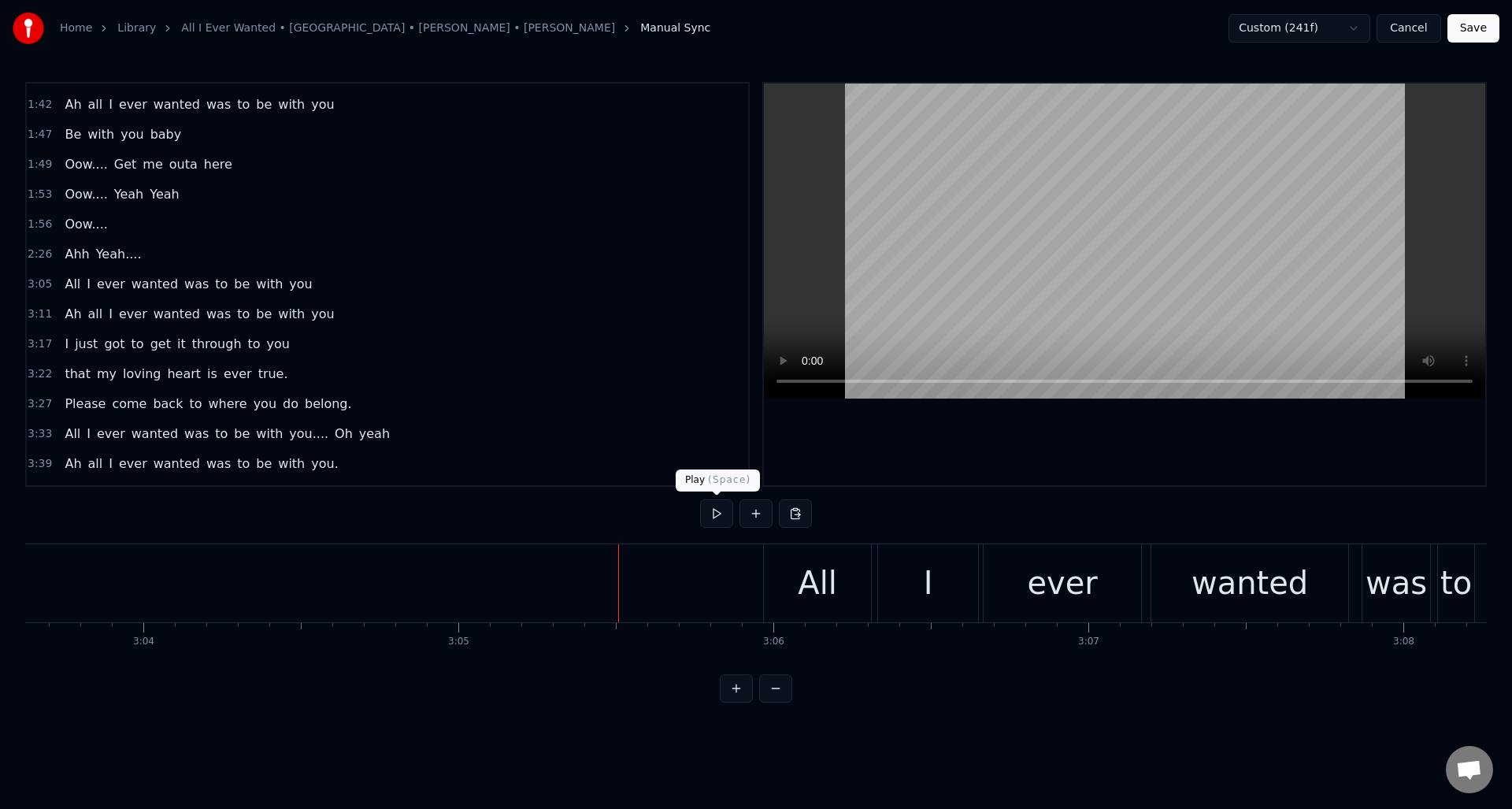
click at [717, 517] on button at bounding box center [717, 513] width 33 height 28
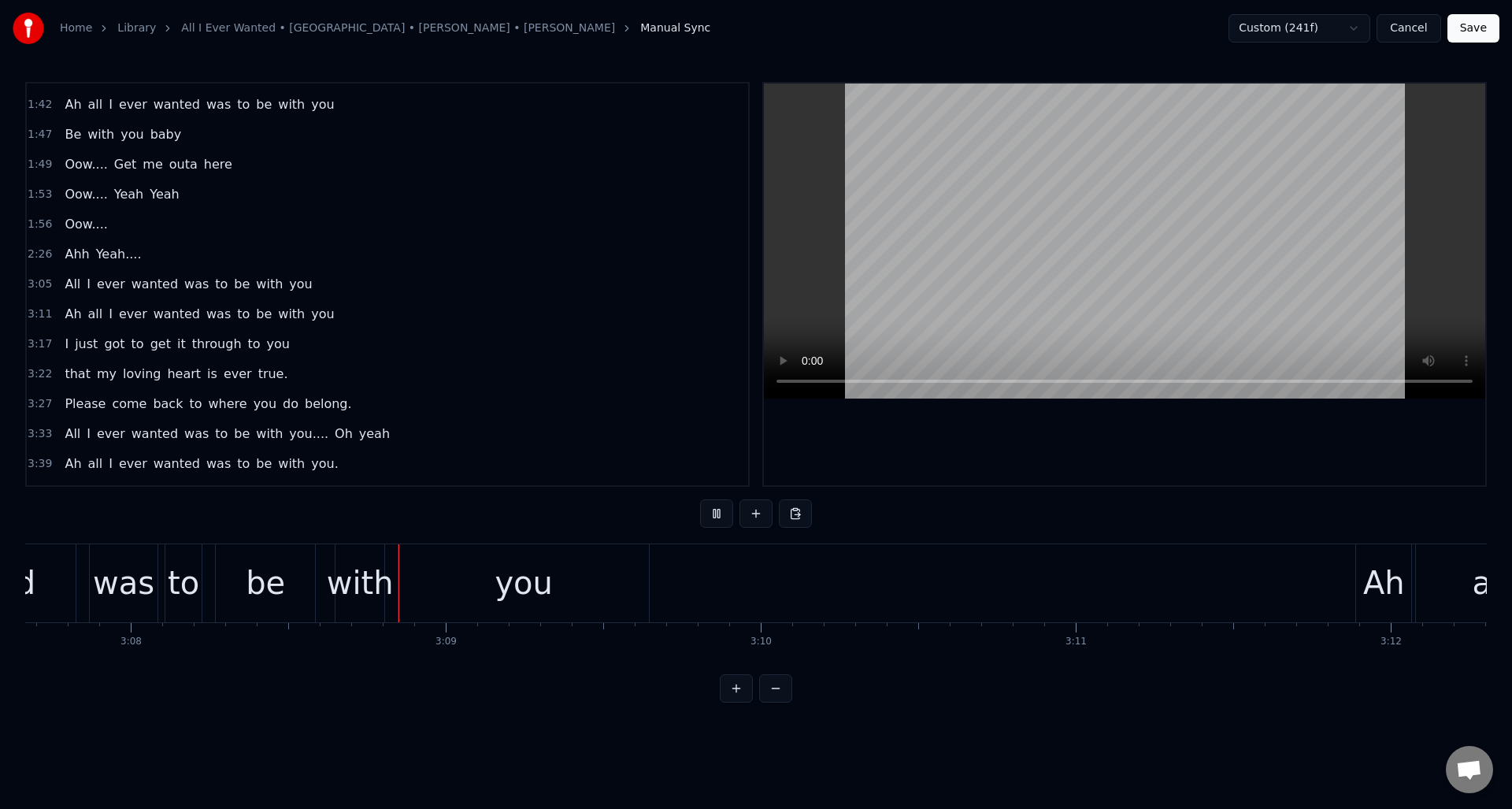
scroll to position [0, 59184]
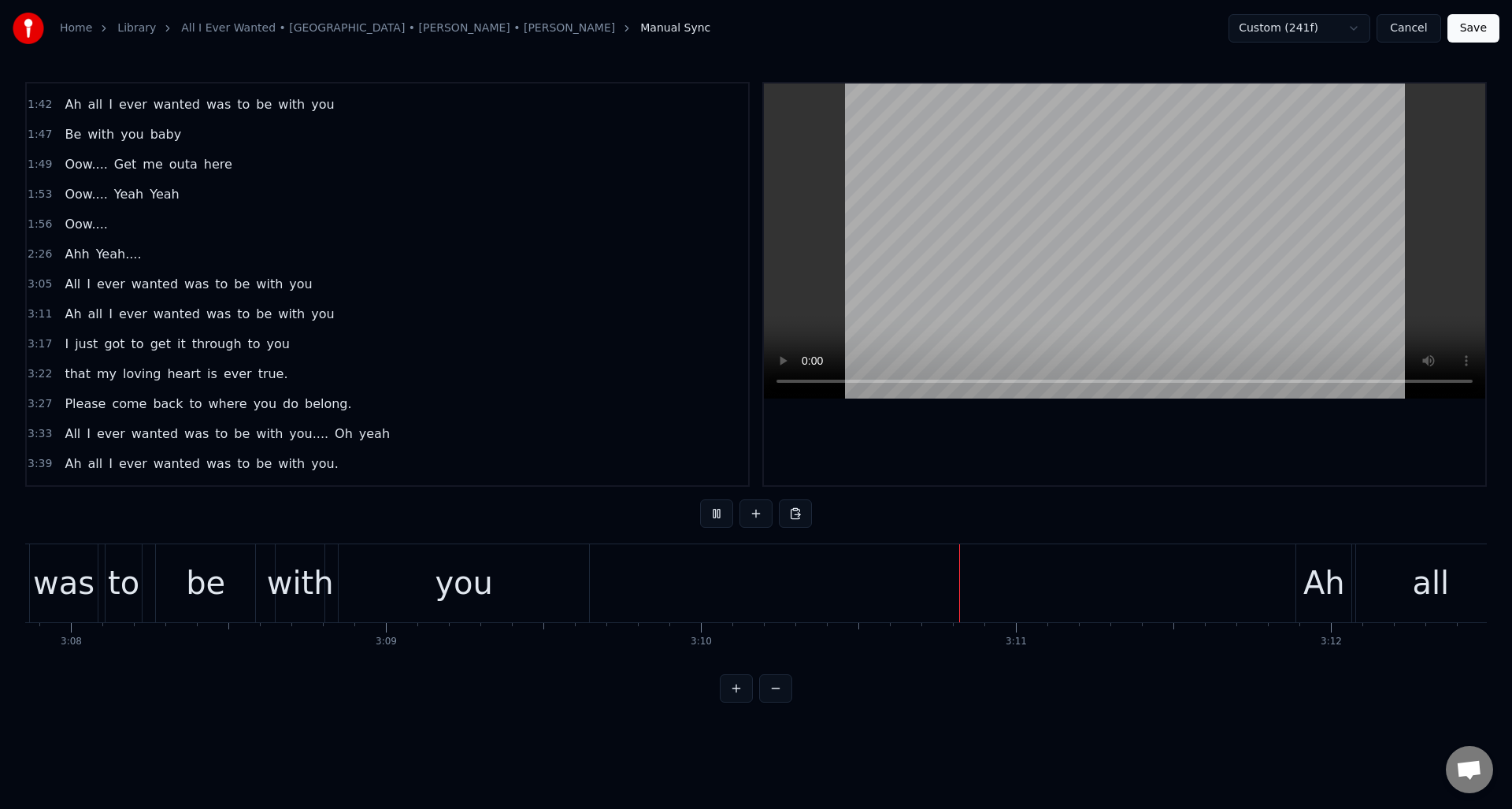
click at [717, 517] on button at bounding box center [717, 513] width 33 height 28
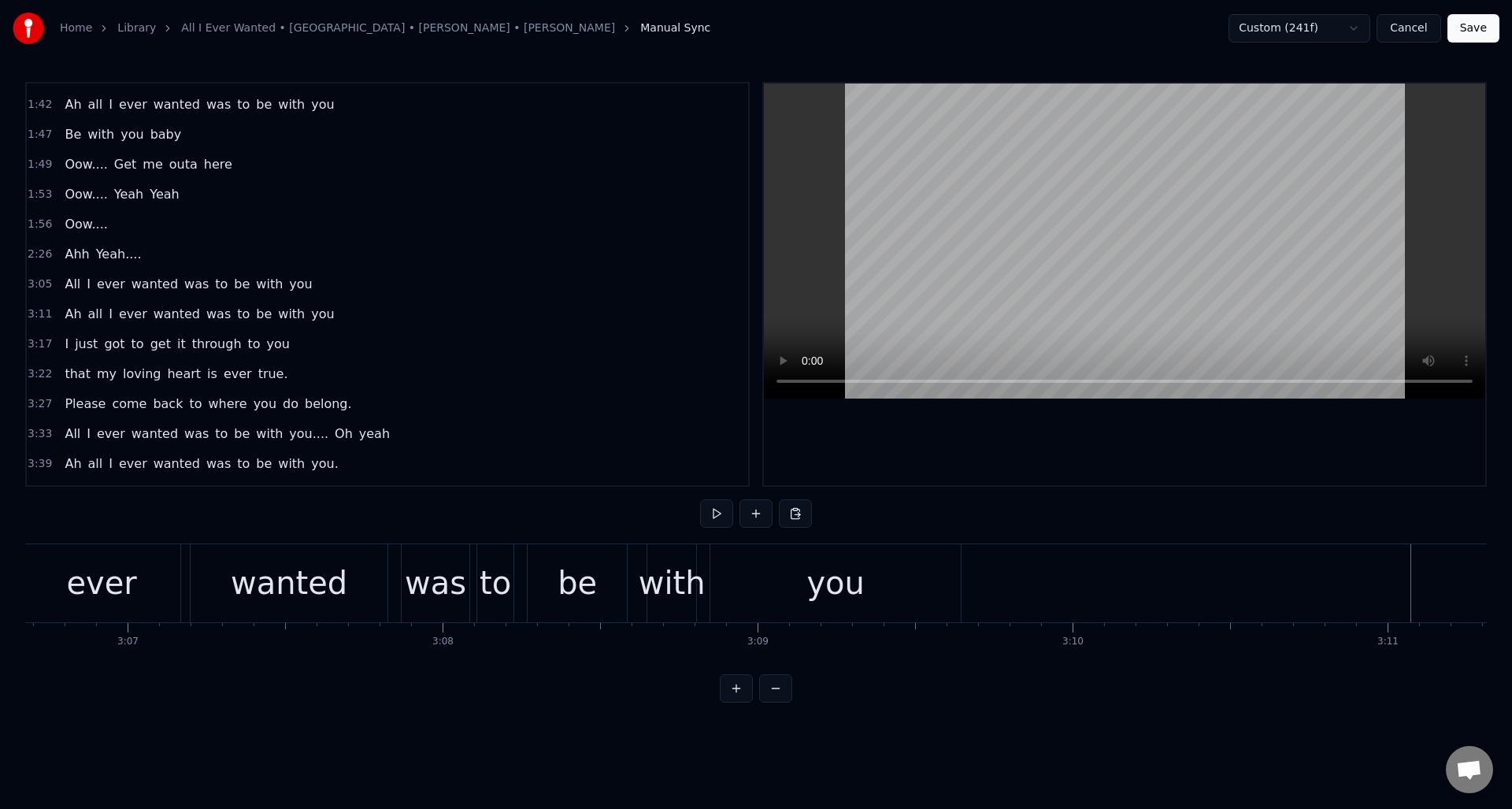
scroll to position [0, 58483]
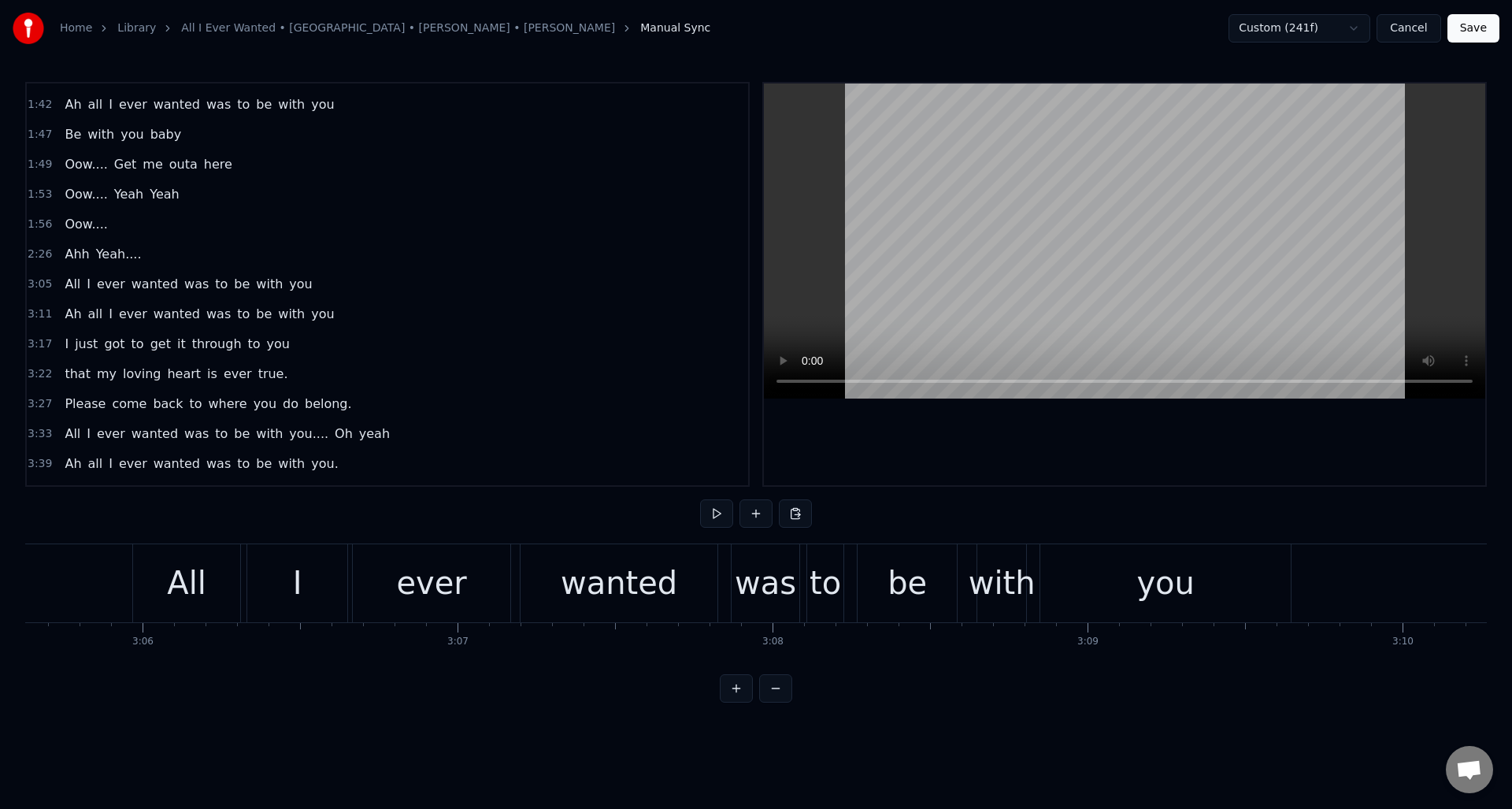
click at [908, 566] on div "be" at bounding box center [907, 584] width 39 height 48
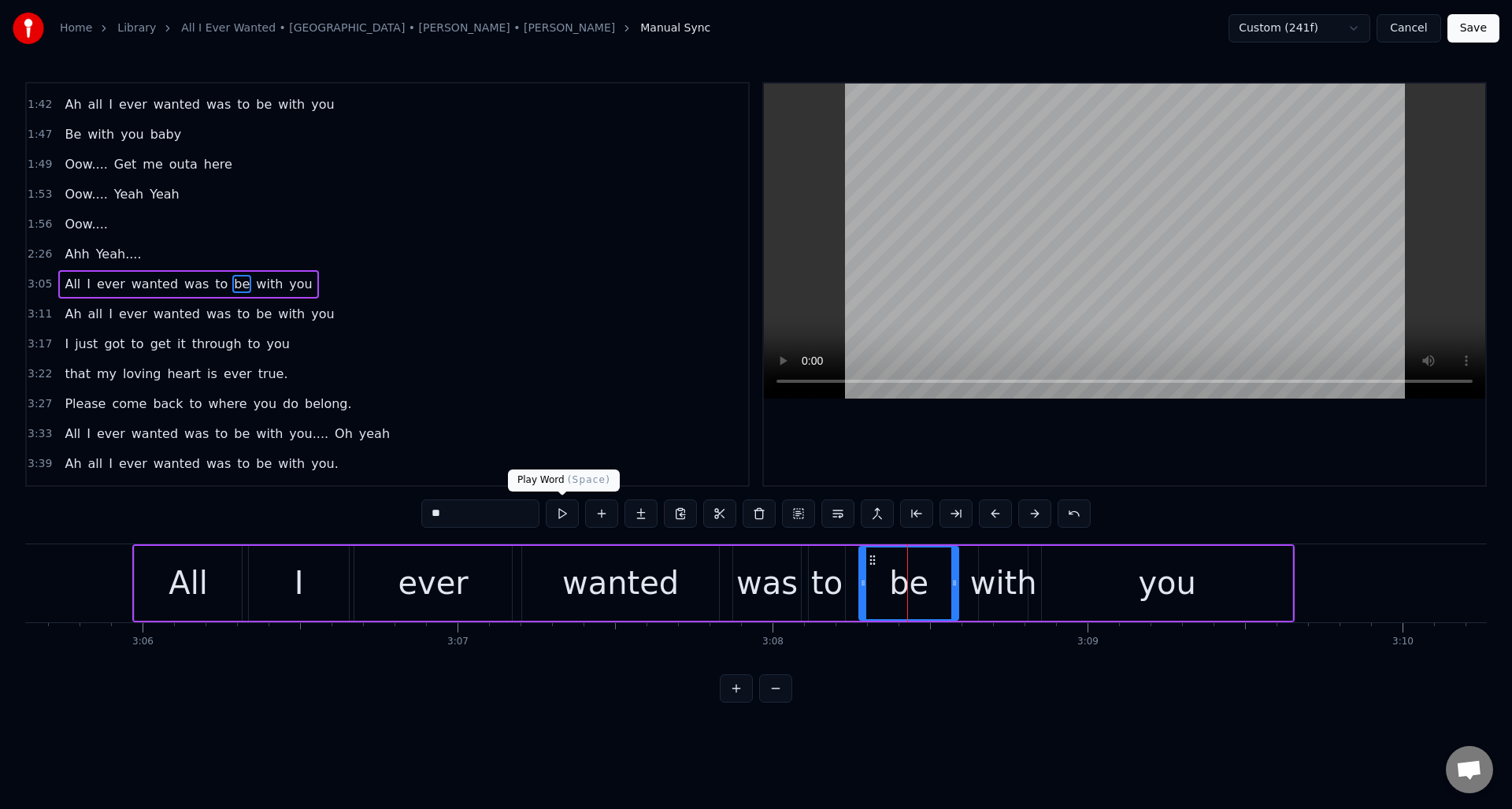
click at [560, 515] on button at bounding box center [562, 513] width 33 height 28
drag, startPoint x: 955, startPoint y: 572, endPoint x: 935, endPoint y: 575, distance: 20.2
click at [926, 579] on div at bounding box center [924, 584] width 6 height 71
click at [987, 566] on div "with" at bounding box center [1004, 584] width 67 height 48
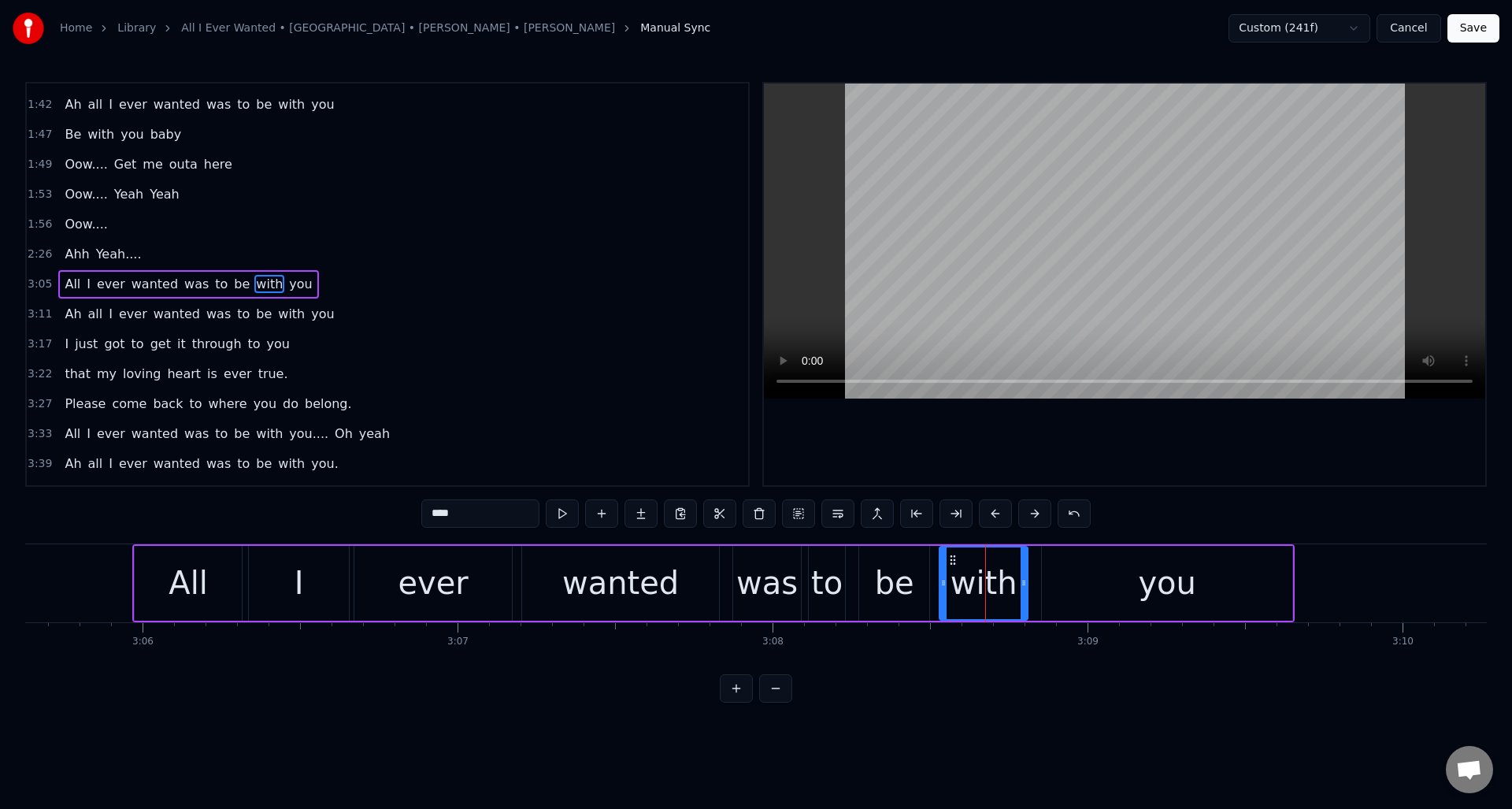
drag, startPoint x: 981, startPoint y: 565, endPoint x: 941, endPoint y: 577, distance: 41.8
click at [941, 577] on div at bounding box center [943, 584] width 6 height 71
click at [880, 574] on div "be" at bounding box center [895, 584] width 39 height 48
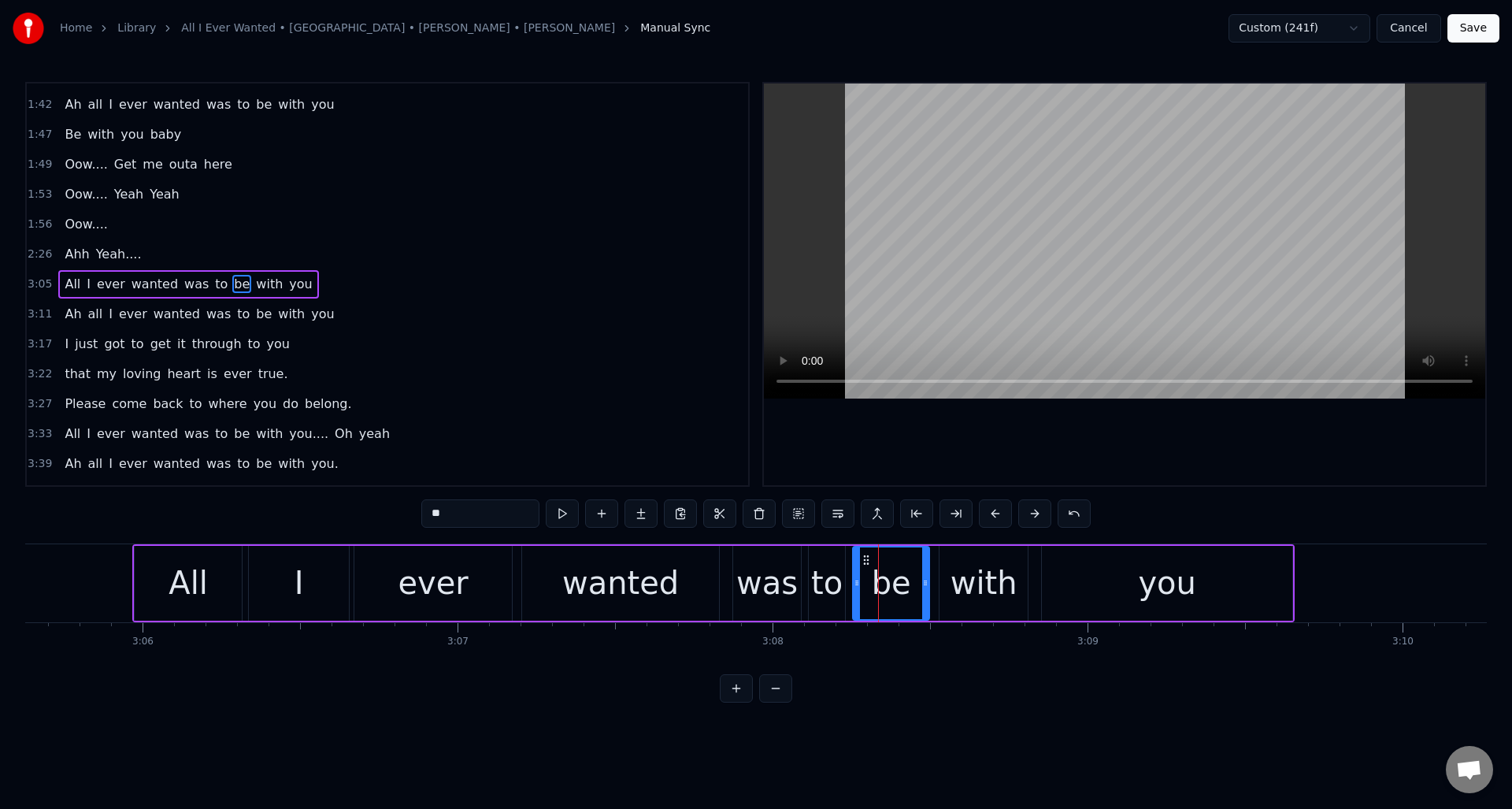
click at [854, 578] on icon at bounding box center [856, 584] width 6 height 13
click at [982, 565] on div "with" at bounding box center [984, 584] width 67 height 48
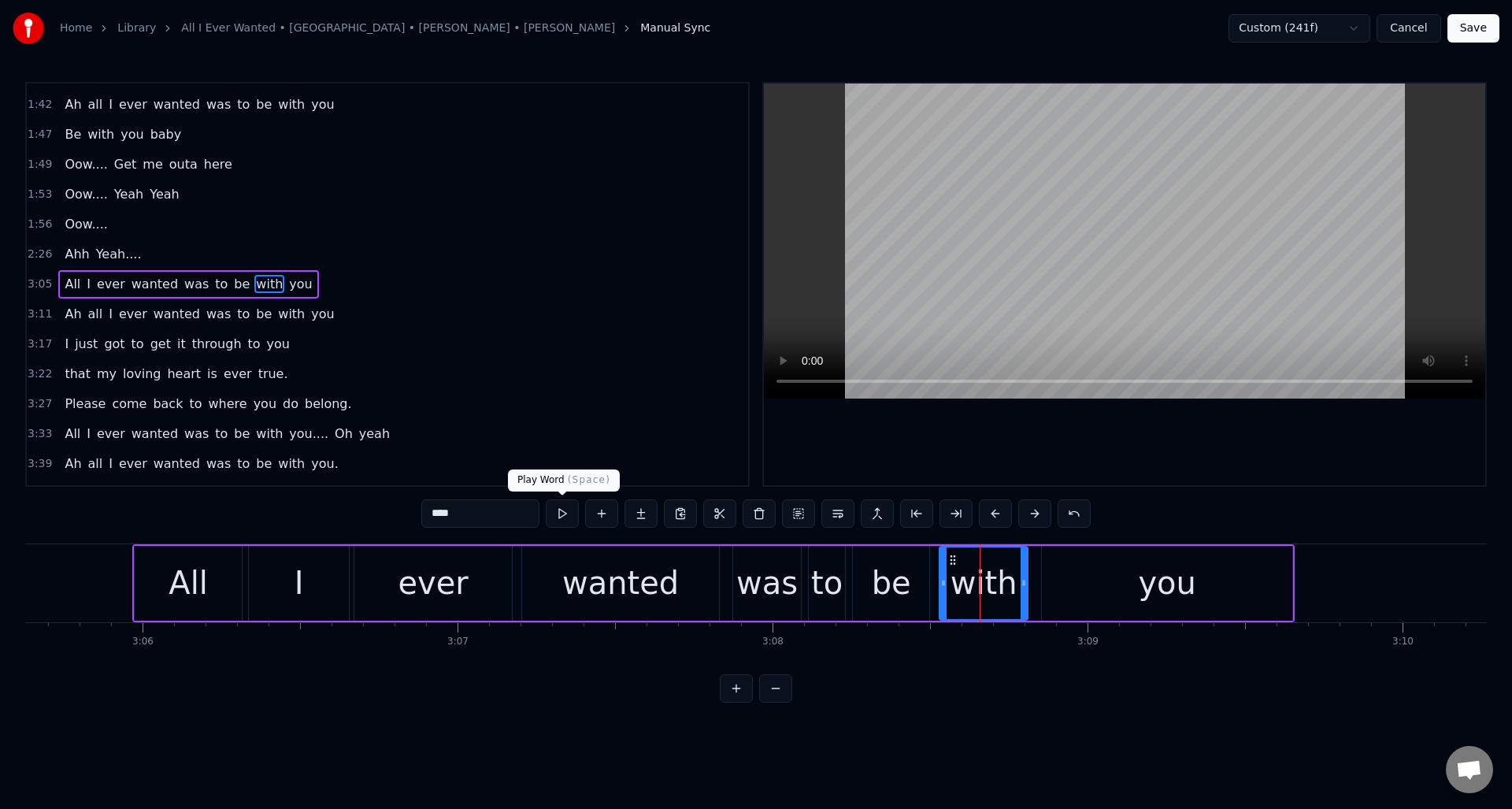
click at [563, 515] on button at bounding box center [562, 513] width 33 height 28
drag, startPoint x: 1024, startPoint y: 578, endPoint x: 1009, endPoint y: 579, distance: 15.0
click at [1008, 581] on icon at bounding box center [1006, 584] width 6 height 13
click at [1050, 571] on div "you" at bounding box center [1167, 584] width 250 height 75
type input "***"
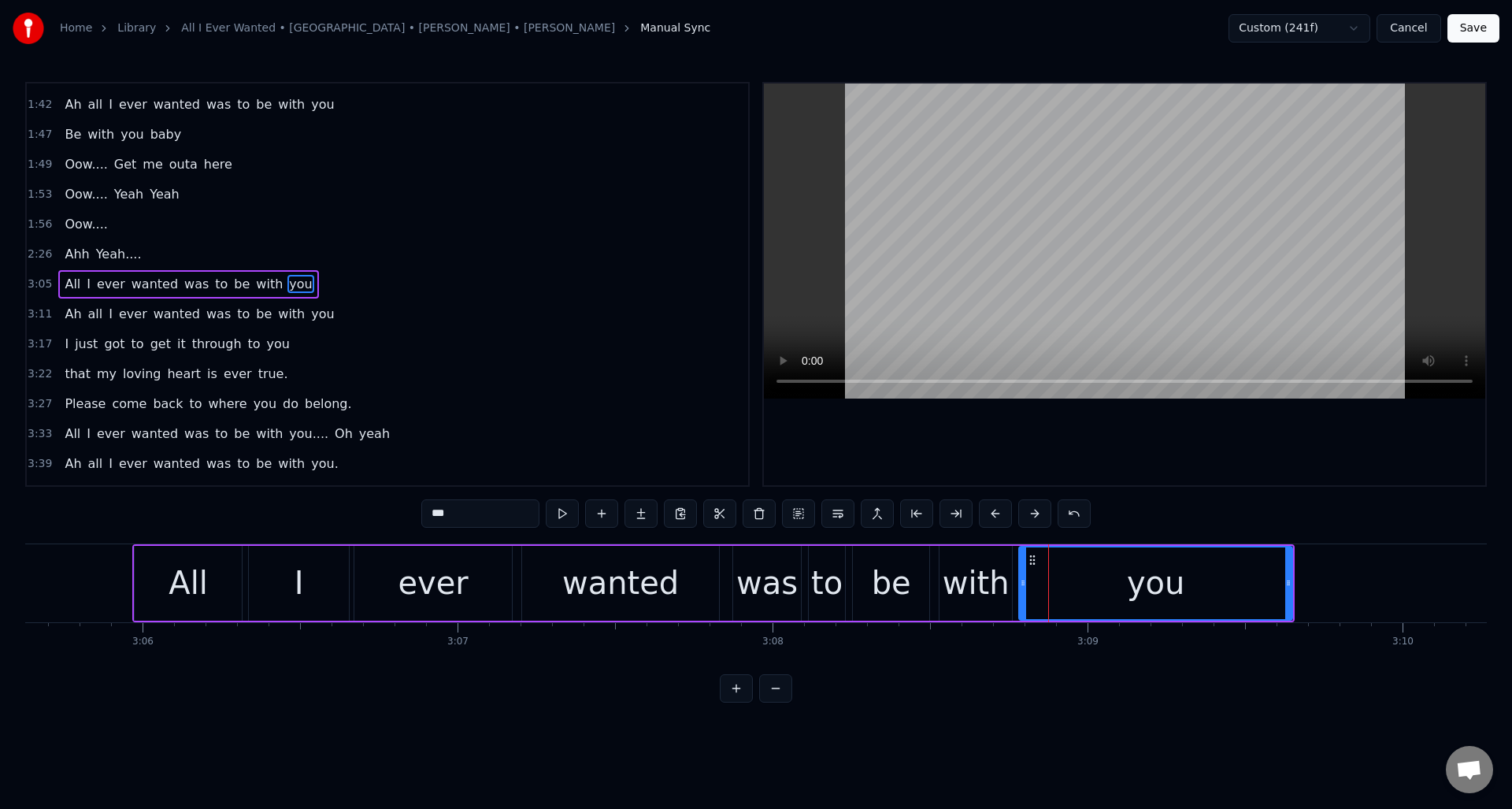
drag, startPoint x: 1045, startPoint y: 572, endPoint x: 1076, endPoint y: 583, distance: 32.9
click at [1022, 581] on div at bounding box center [1023, 584] width 6 height 71
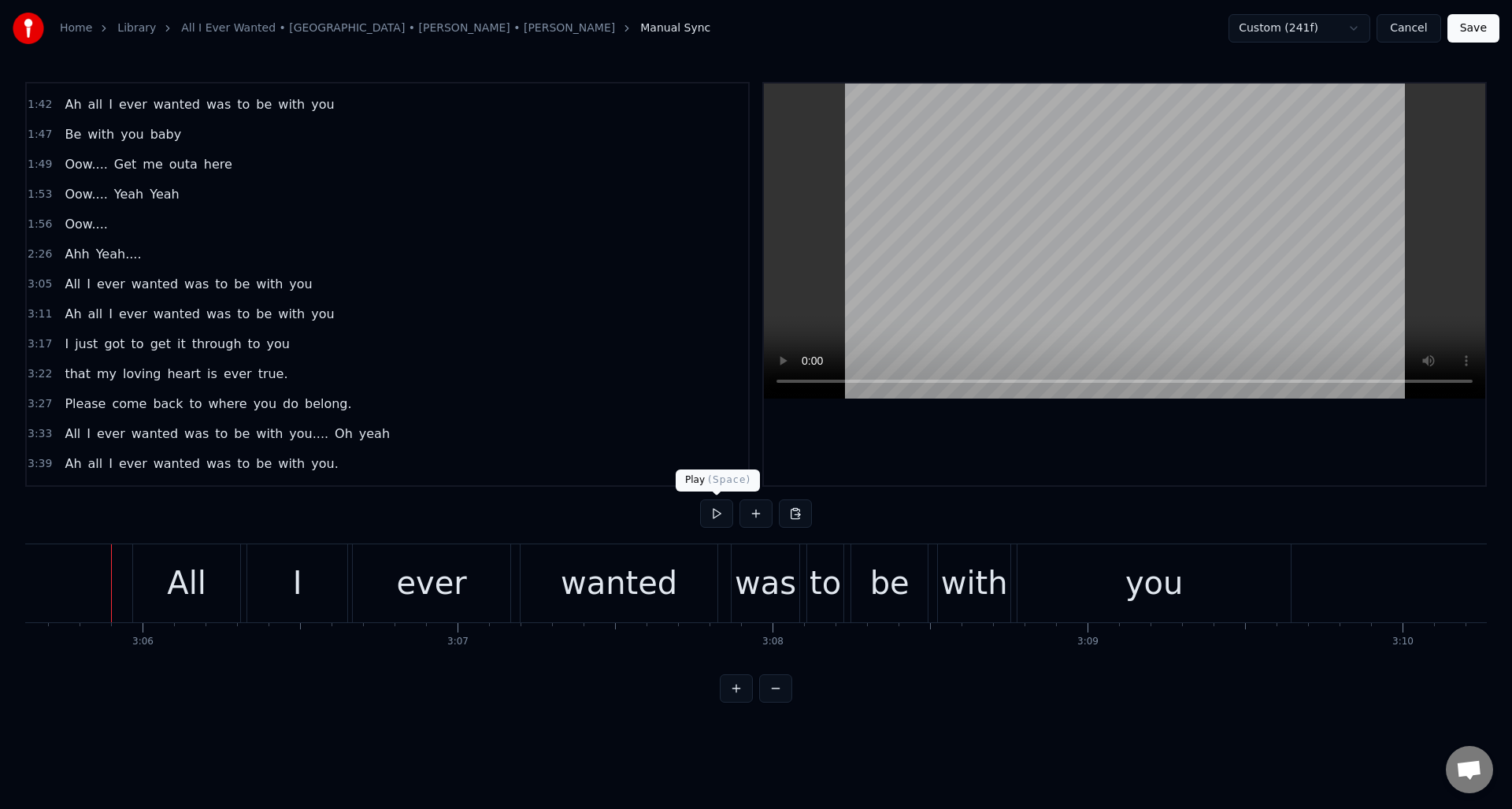
click at [713, 518] on button at bounding box center [717, 513] width 33 height 28
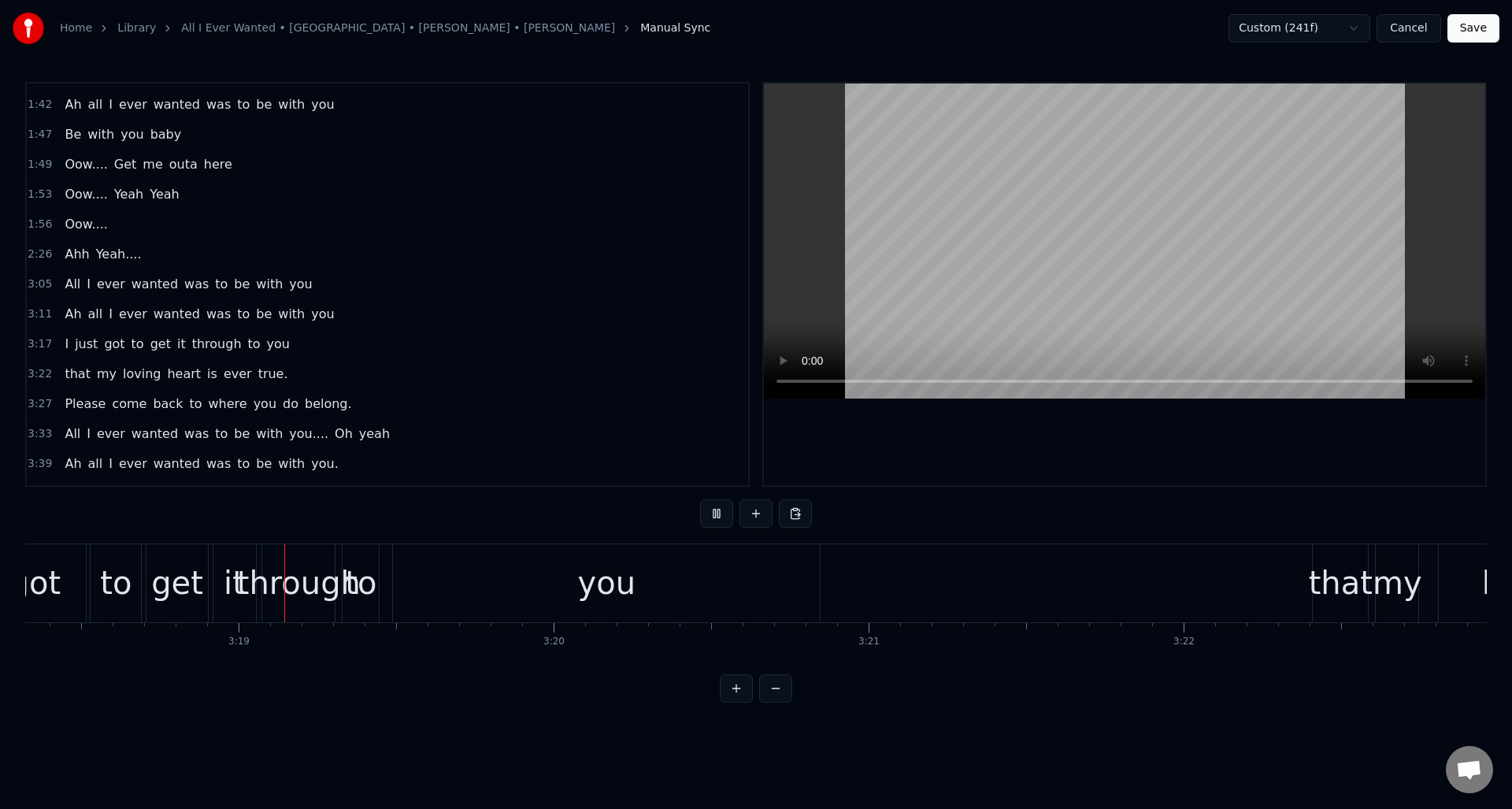
scroll to position [0, 62485]
click at [713, 518] on button at bounding box center [717, 513] width 33 height 28
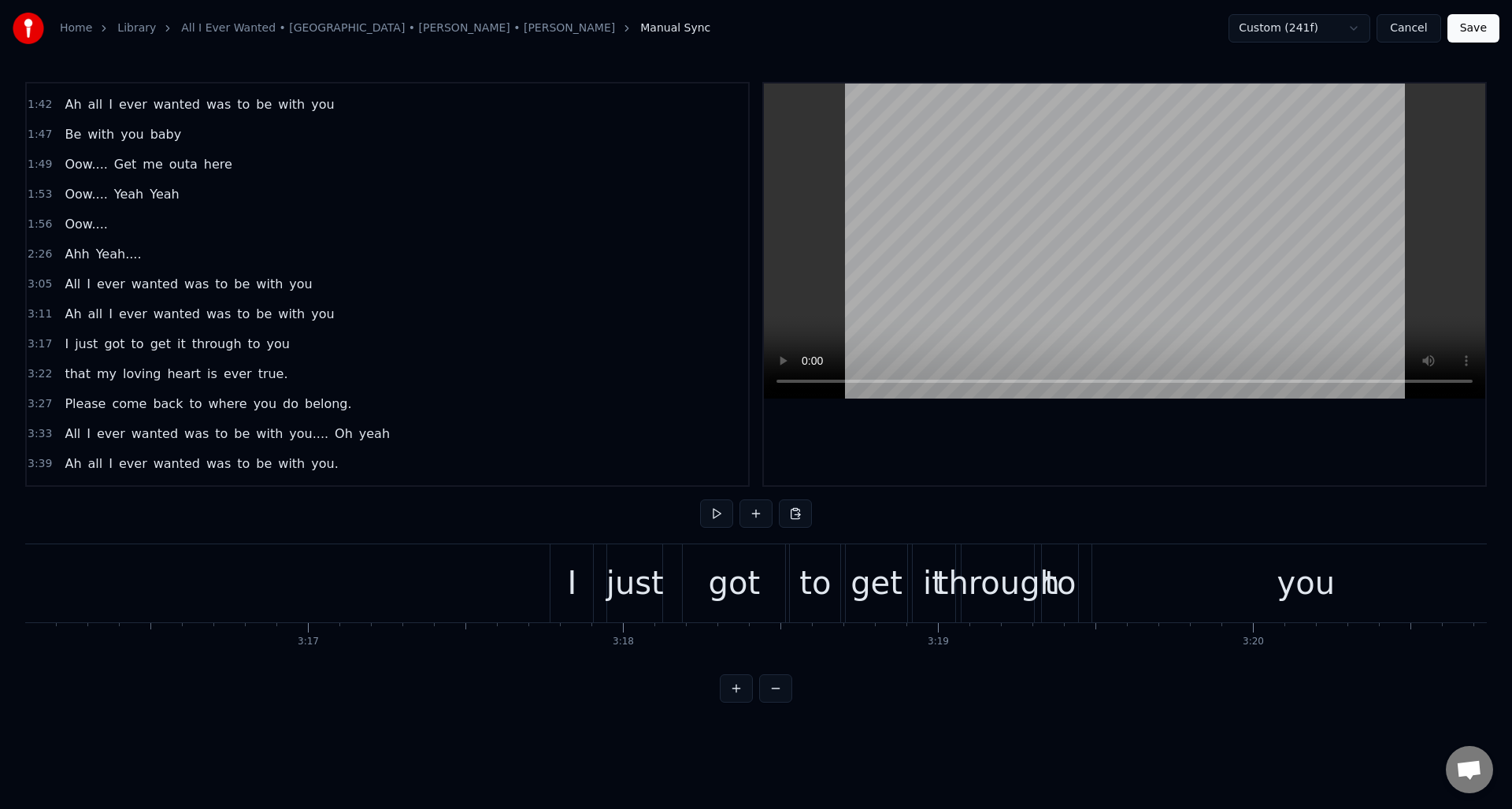
scroll to position [0, 61700]
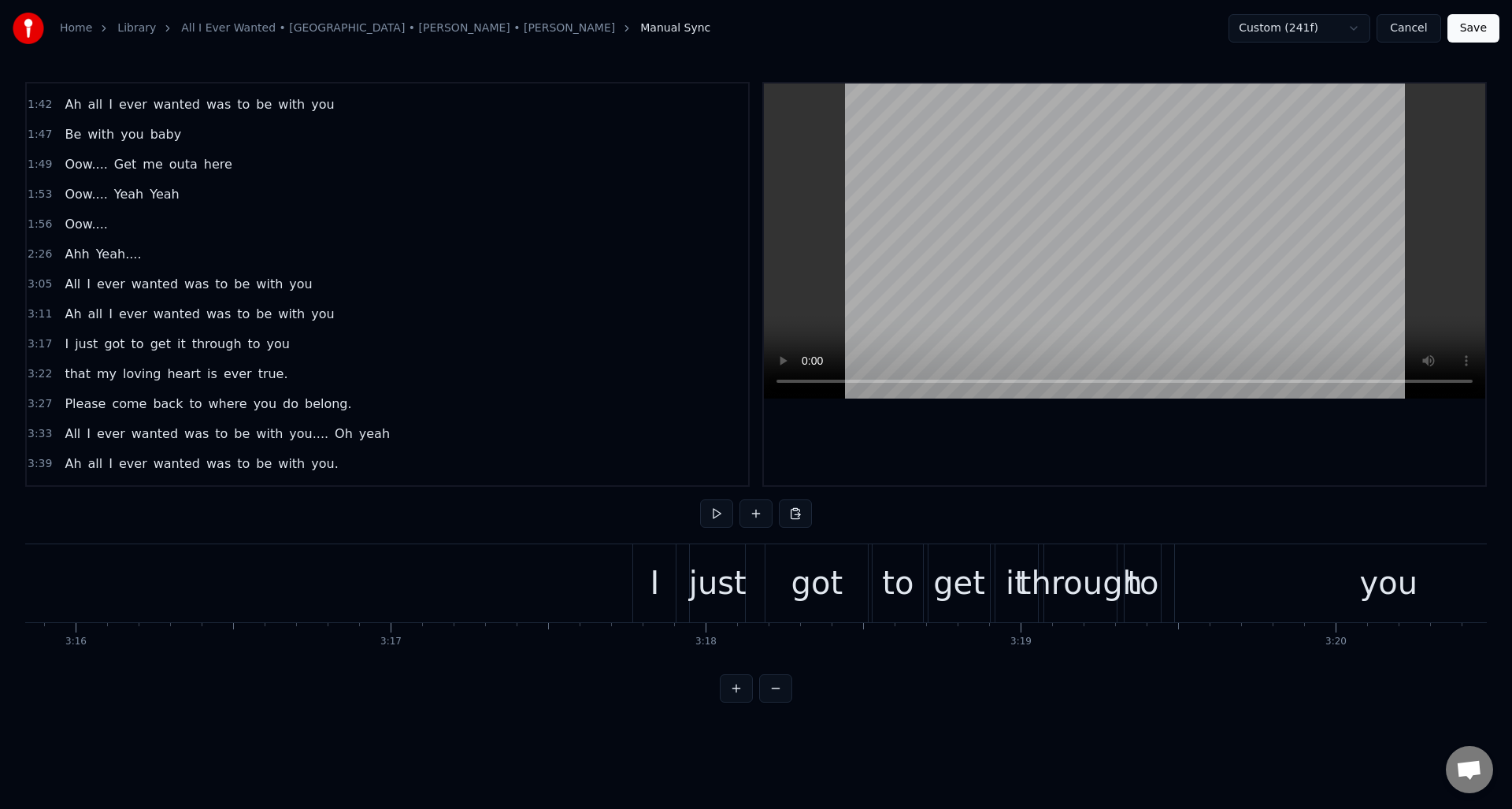
click at [646, 571] on div "I" at bounding box center [654, 583] width 42 height 78
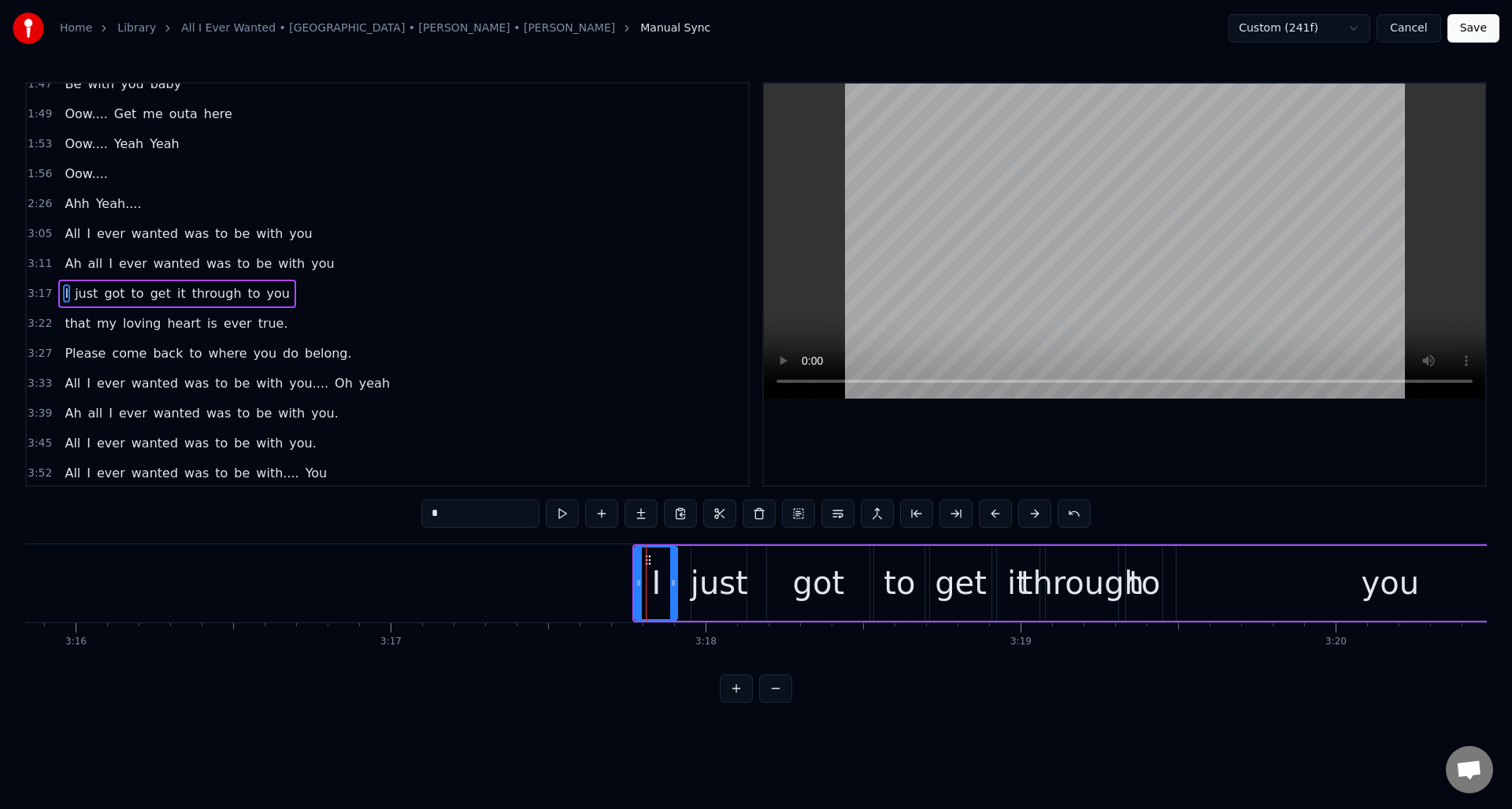
scroll to position [556, 0]
click at [560, 514] on button at bounding box center [562, 513] width 33 height 28
drag, startPoint x: 637, startPoint y: 591, endPoint x: 602, endPoint y: 595, distance: 35.2
click at [602, 595] on div at bounding box center [603, 584] width 6 height 71
click at [561, 516] on button at bounding box center [562, 513] width 33 height 28
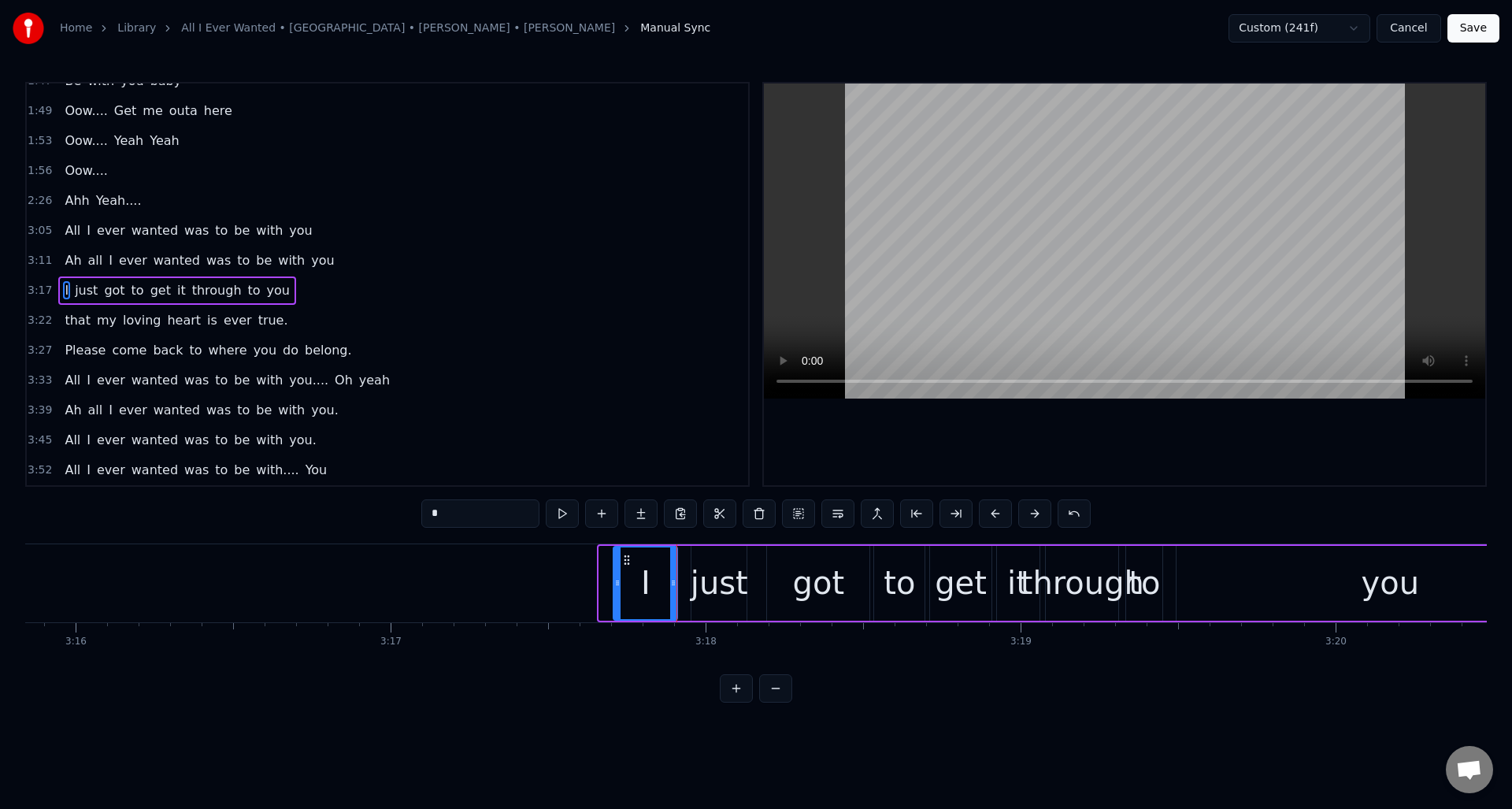
drag, startPoint x: 603, startPoint y: 604, endPoint x: 616, endPoint y: 602, distance: 13.2
click at [616, 602] on div at bounding box center [617, 584] width 6 height 71
click at [705, 563] on div "just" at bounding box center [719, 584] width 58 height 48
drag, startPoint x: 692, startPoint y: 570, endPoint x: 681, endPoint y: 574, distance: 11.7
click at [681, 574] on div at bounding box center [684, 584] width 6 height 71
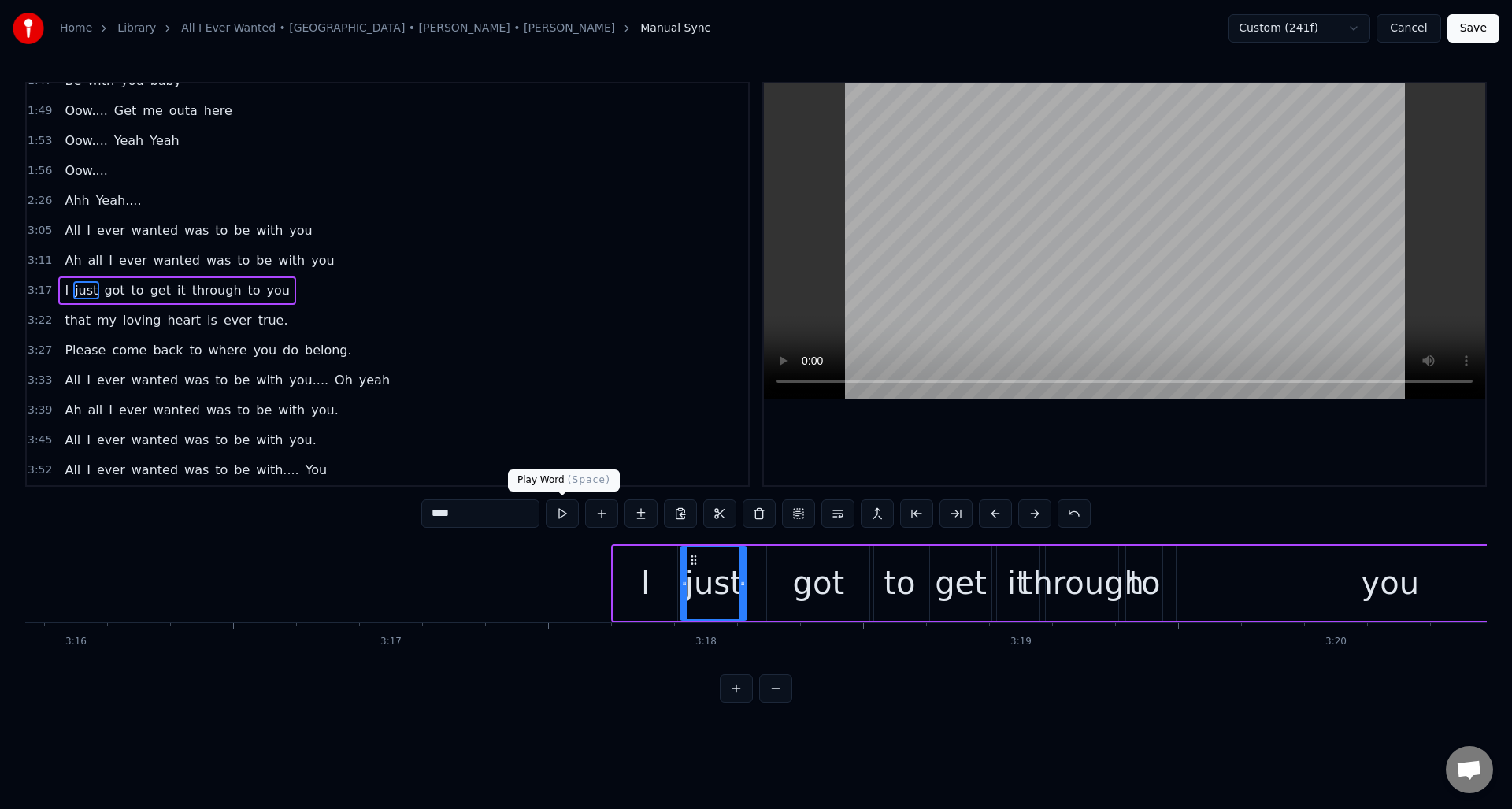
click at [557, 515] on button at bounding box center [562, 513] width 33 height 28
click at [793, 565] on div "got" at bounding box center [819, 584] width 103 height 75
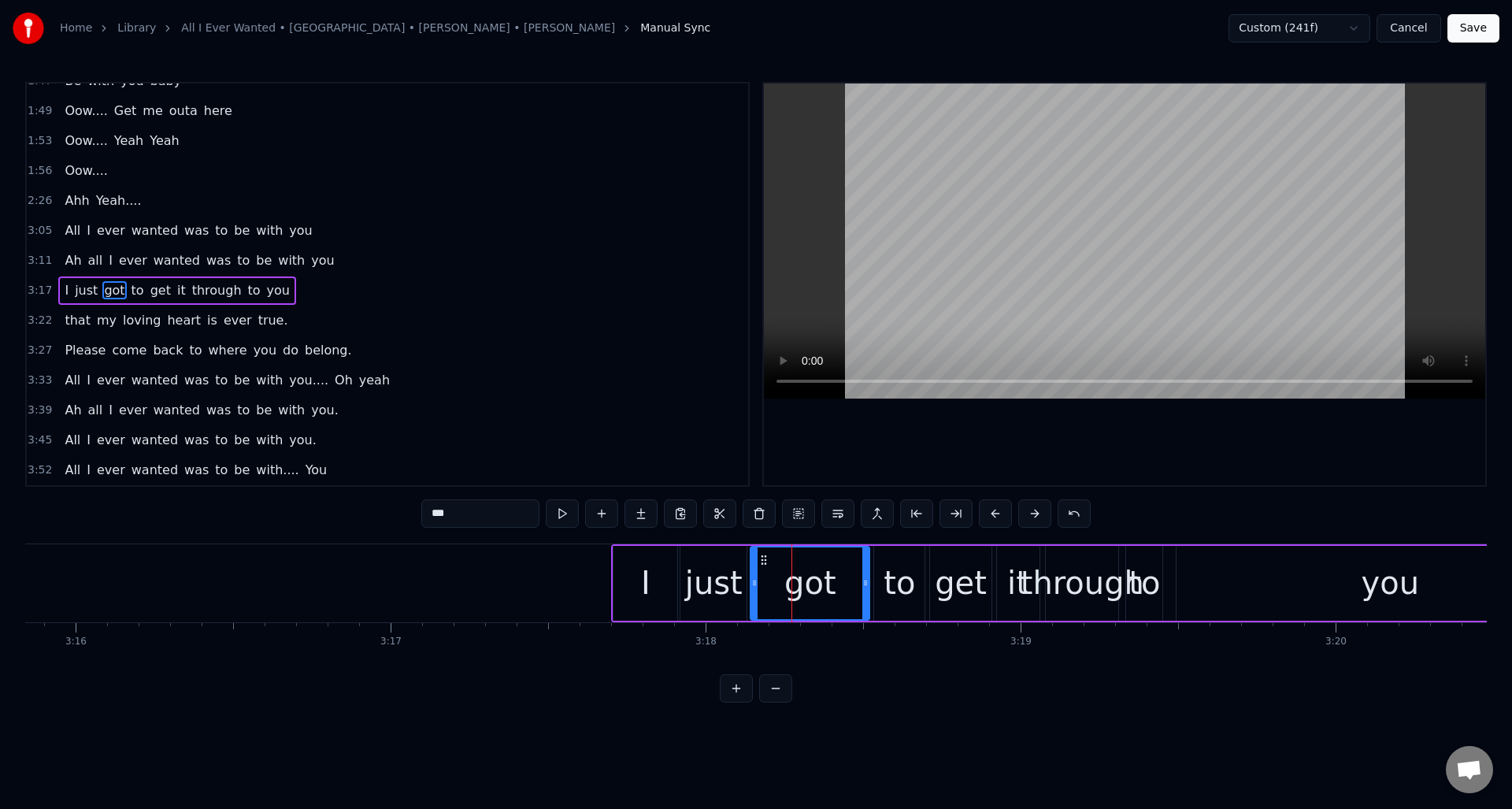
drag, startPoint x: 770, startPoint y: 569, endPoint x: 754, endPoint y: 575, distance: 17.1
click at [754, 575] on div at bounding box center [754, 584] width 6 height 71
click at [563, 515] on button at bounding box center [562, 513] width 33 height 28
click at [892, 577] on div "to" at bounding box center [899, 584] width 31 height 48
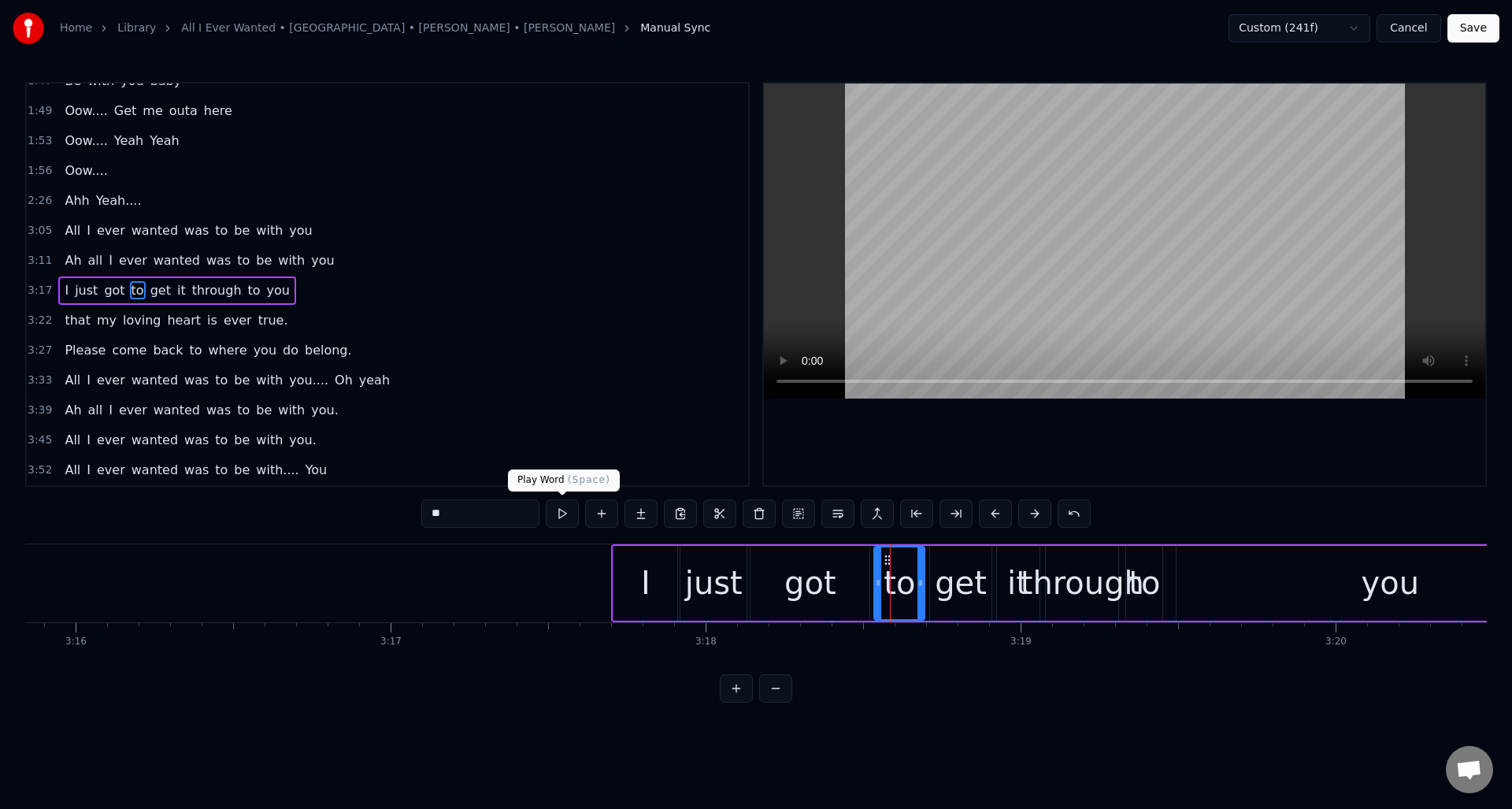
click at [566, 513] on button at bounding box center [562, 513] width 33 height 28
click at [941, 572] on div "get" at bounding box center [961, 584] width 52 height 48
click at [569, 511] on button at bounding box center [562, 513] width 33 height 28
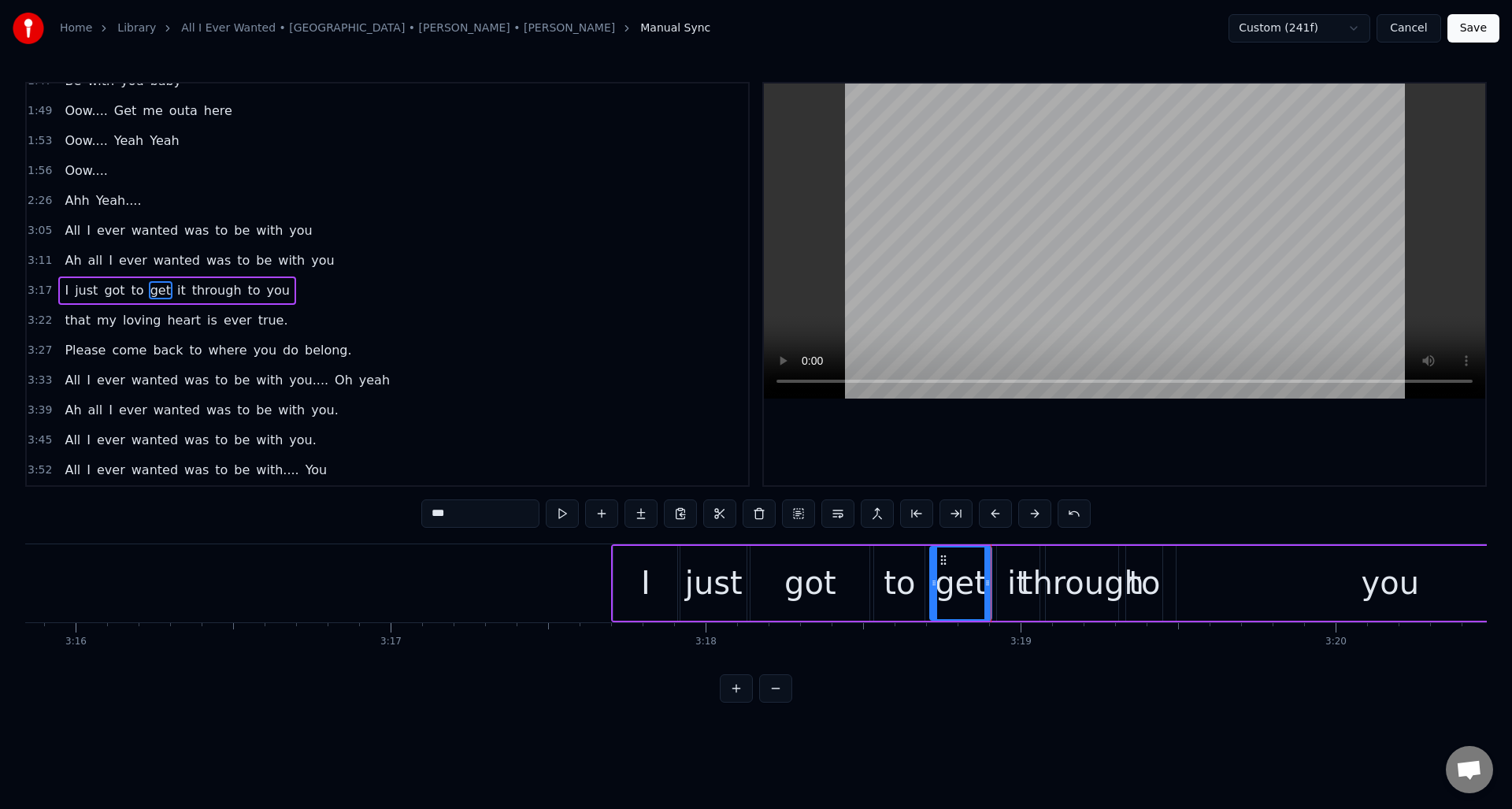
click at [569, 511] on button at bounding box center [562, 513] width 33 height 28
drag, startPoint x: 987, startPoint y: 588, endPoint x: 976, endPoint y: 594, distance: 12.5
click at [976, 595] on div at bounding box center [975, 584] width 6 height 71
click at [1009, 581] on div "it" at bounding box center [1017, 584] width 21 height 48
drag, startPoint x: 999, startPoint y: 581, endPoint x: 987, endPoint y: 588, distance: 13.9
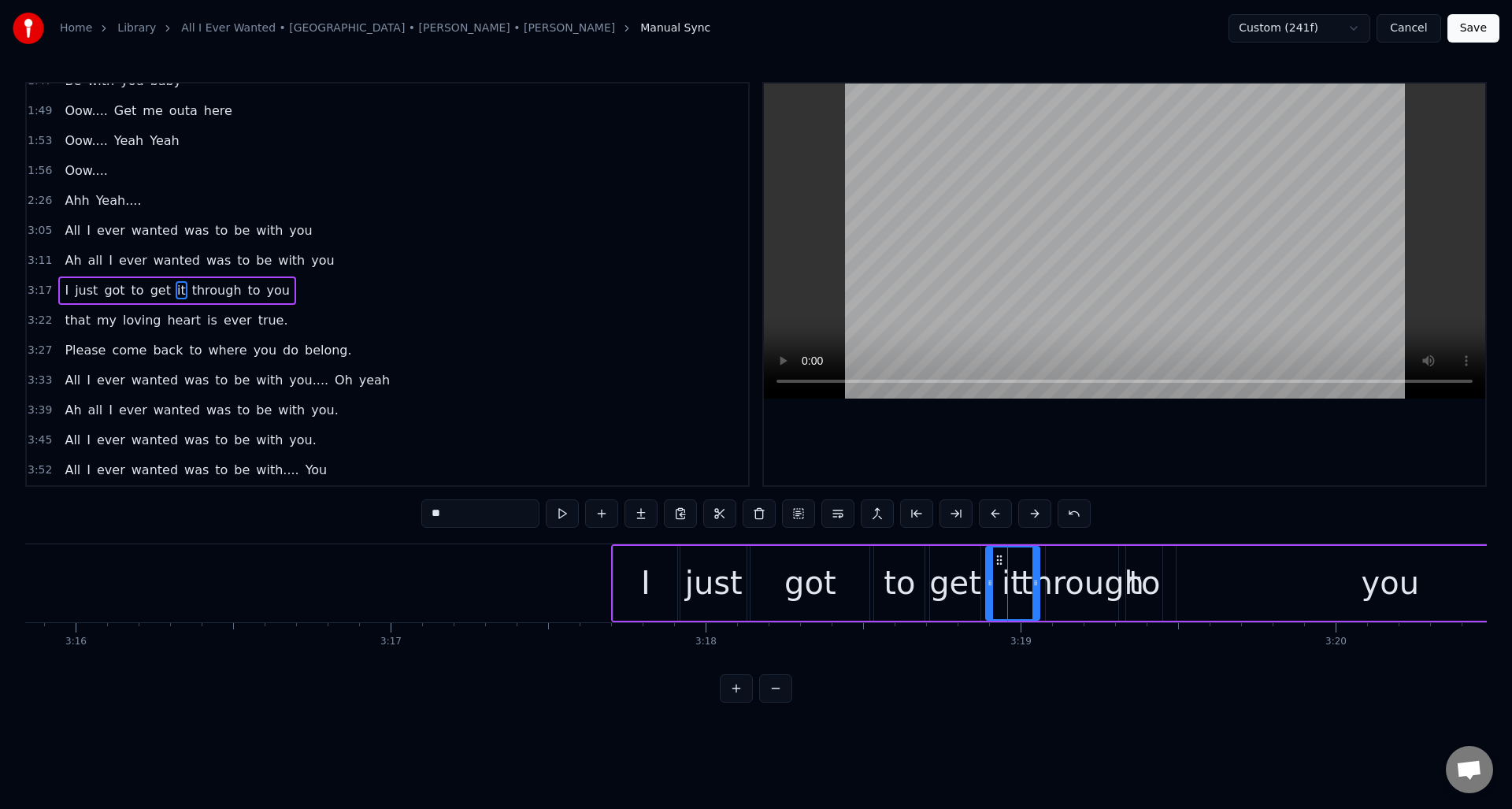
click at [987, 588] on icon at bounding box center [990, 584] width 6 height 13
click at [566, 515] on button at bounding box center [562, 513] width 33 height 28
click at [1067, 576] on div "through" at bounding box center [1082, 584] width 124 height 48
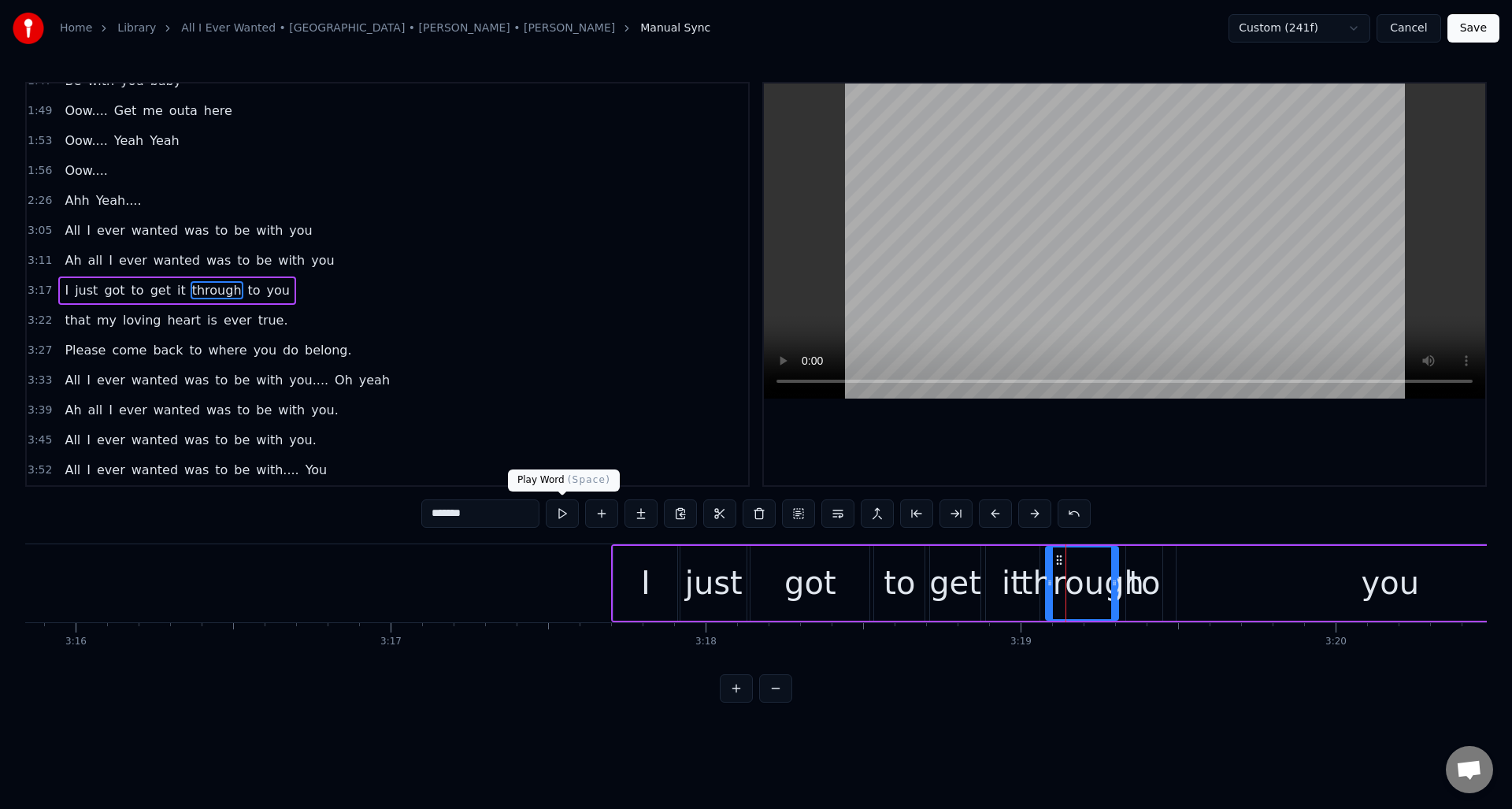
click at [560, 515] on button at bounding box center [562, 513] width 33 height 28
drag, startPoint x: 1112, startPoint y: 607, endPoint x: 1103, endPoint y: 614, distance: 11.4
click at [1095, 613] on div at bounding box center [1097, 584] width 6 height 71
click at [1140, 599] on div "to" at bounding box center [1144, 584] width 31 height 48
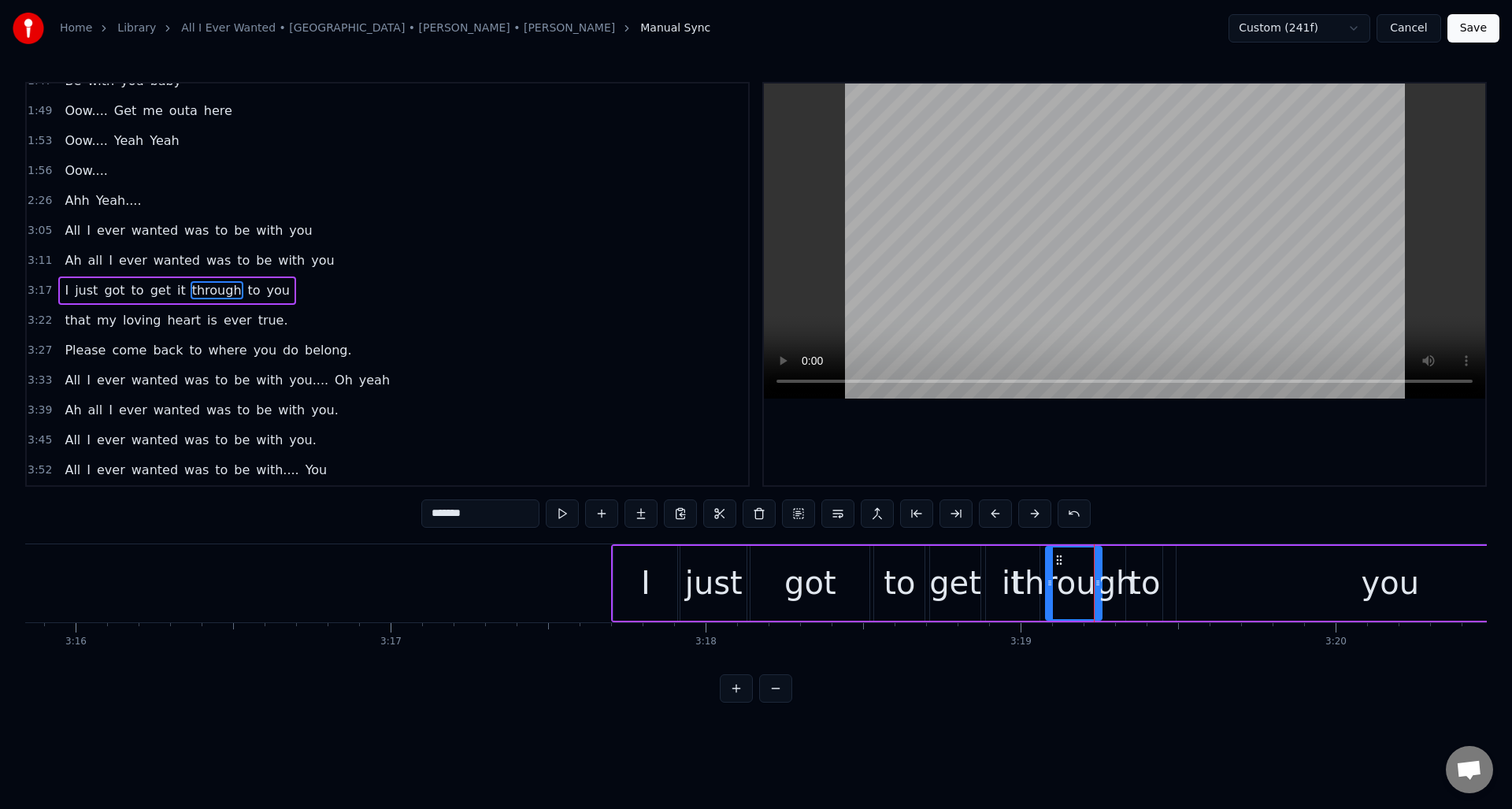
type input "**"
drag, startPoint x: 1127, startPoint y: 600, endPoint x: 1110, endPoint y: 609, distance: 19.2
click at [1110, 609] on div at bounding box center [1113, 584] width 6 height 71
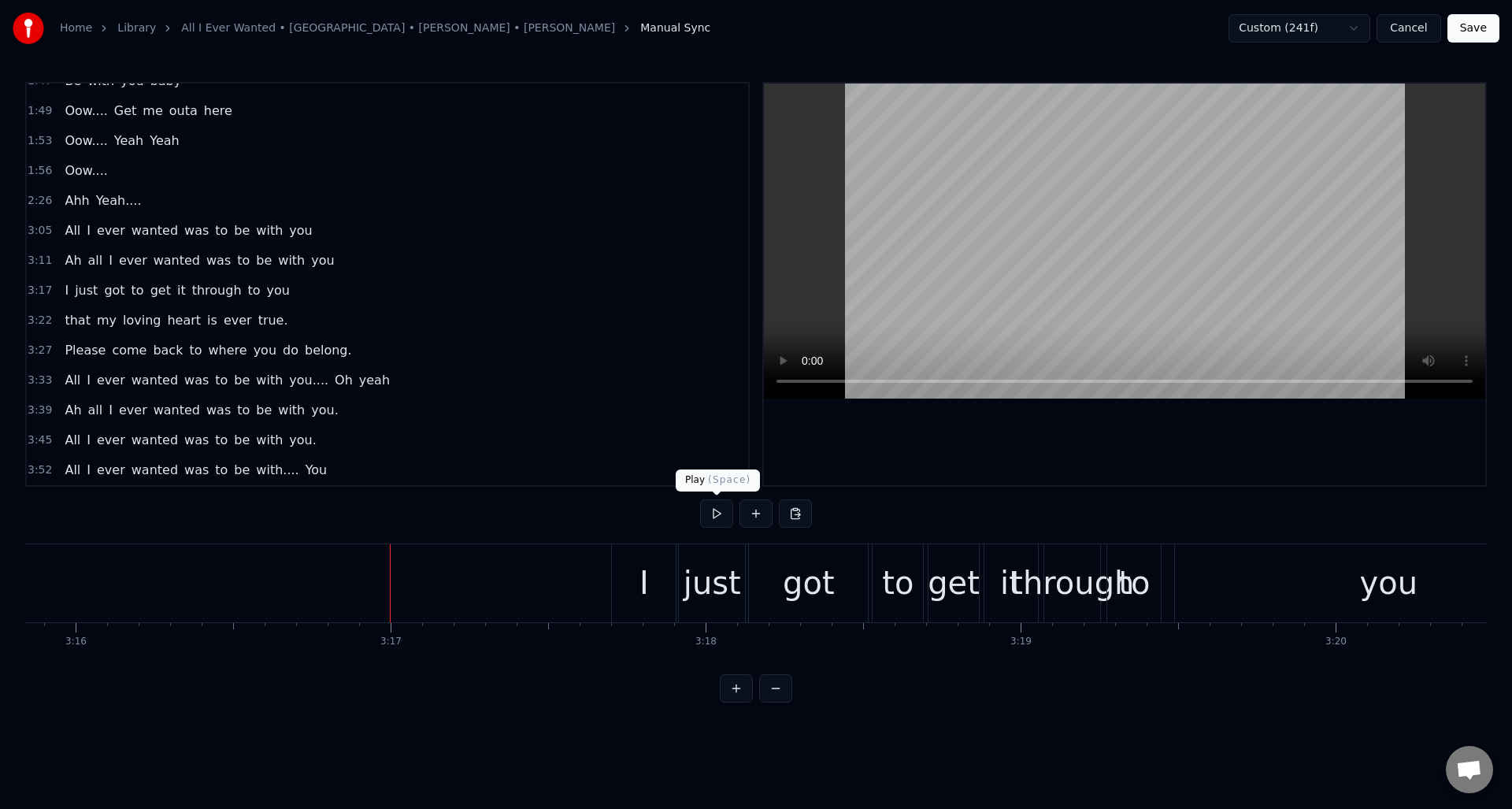
click at [714, 519] on button at bounding box center [717, 513] width 33 height 28
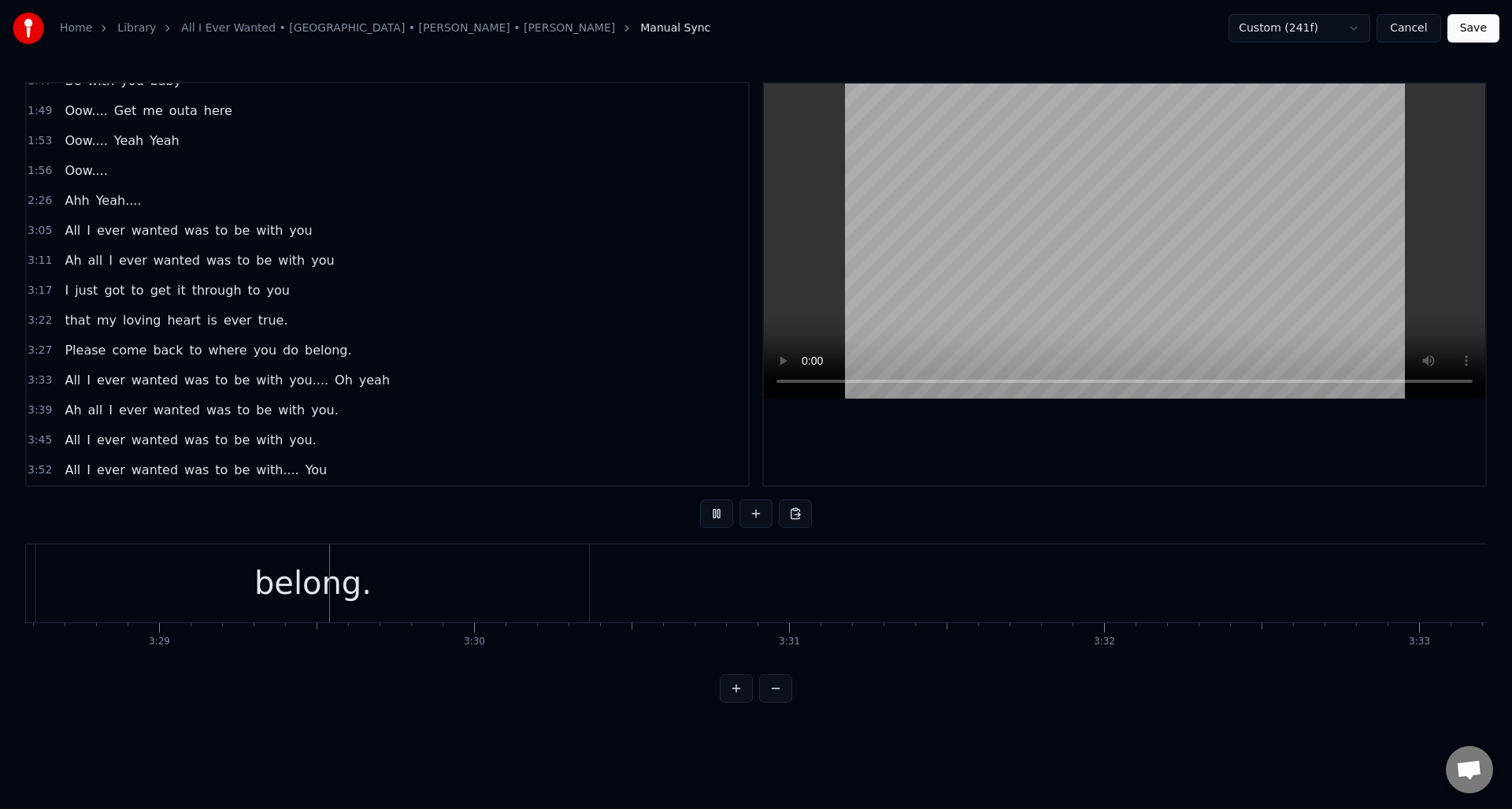
scroll to position [0, 65720]
click at [714, 519] on button at bounding box center [717, 513] width 33 height 28
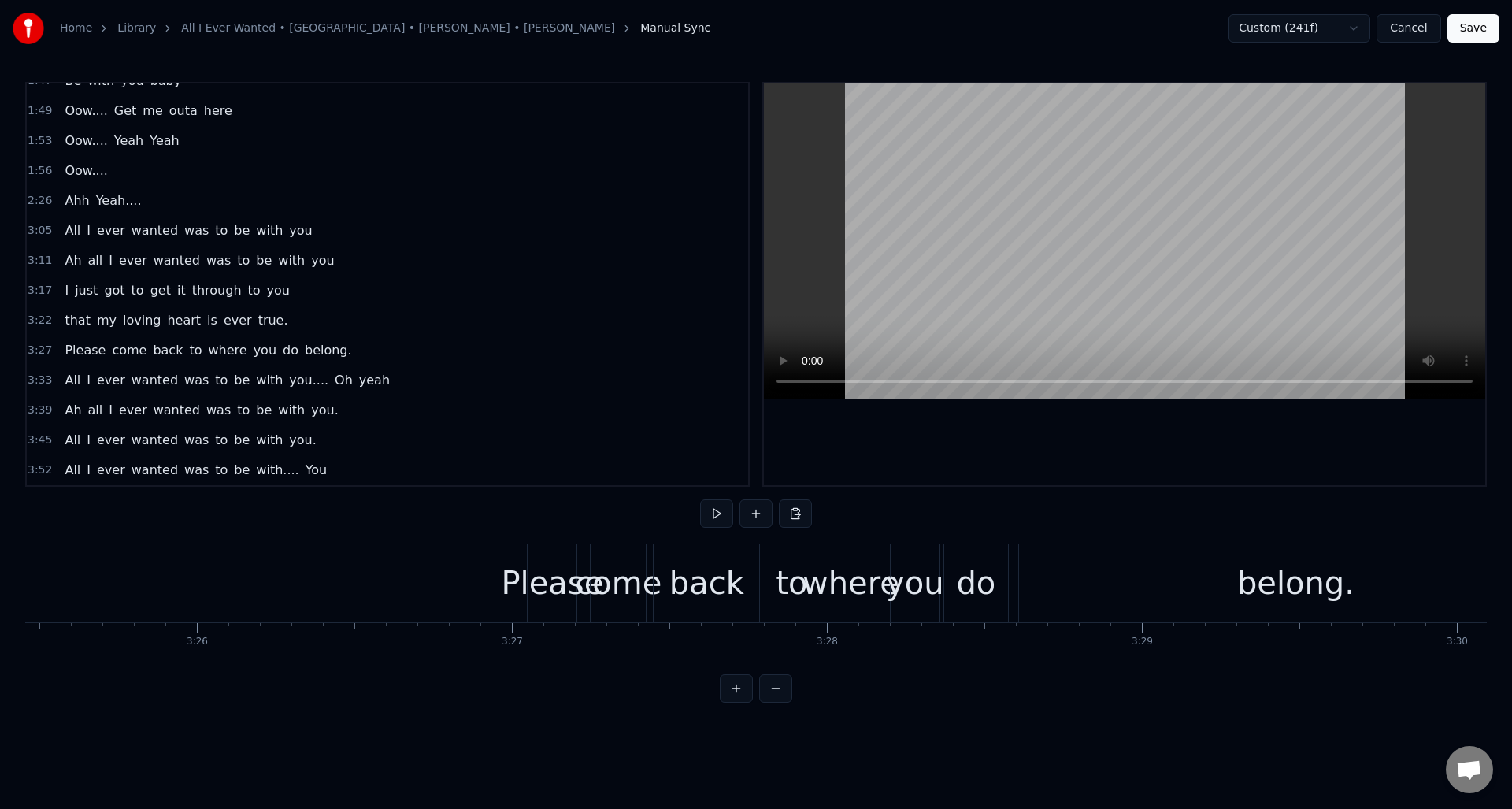
scroll to position [0, 64647]
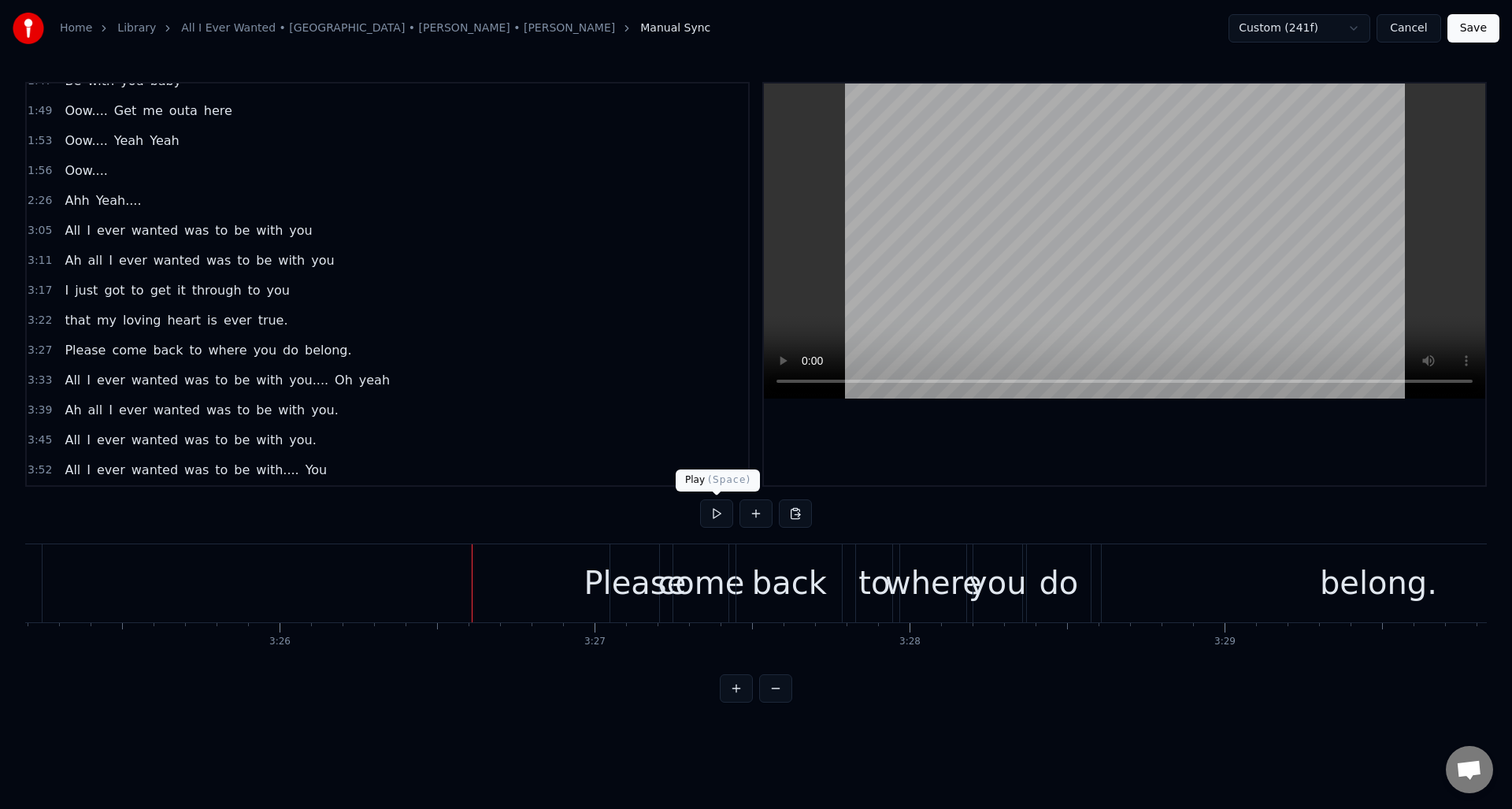
click at [717, 516] on button at bounding box center [717, 513] width 33 height 28
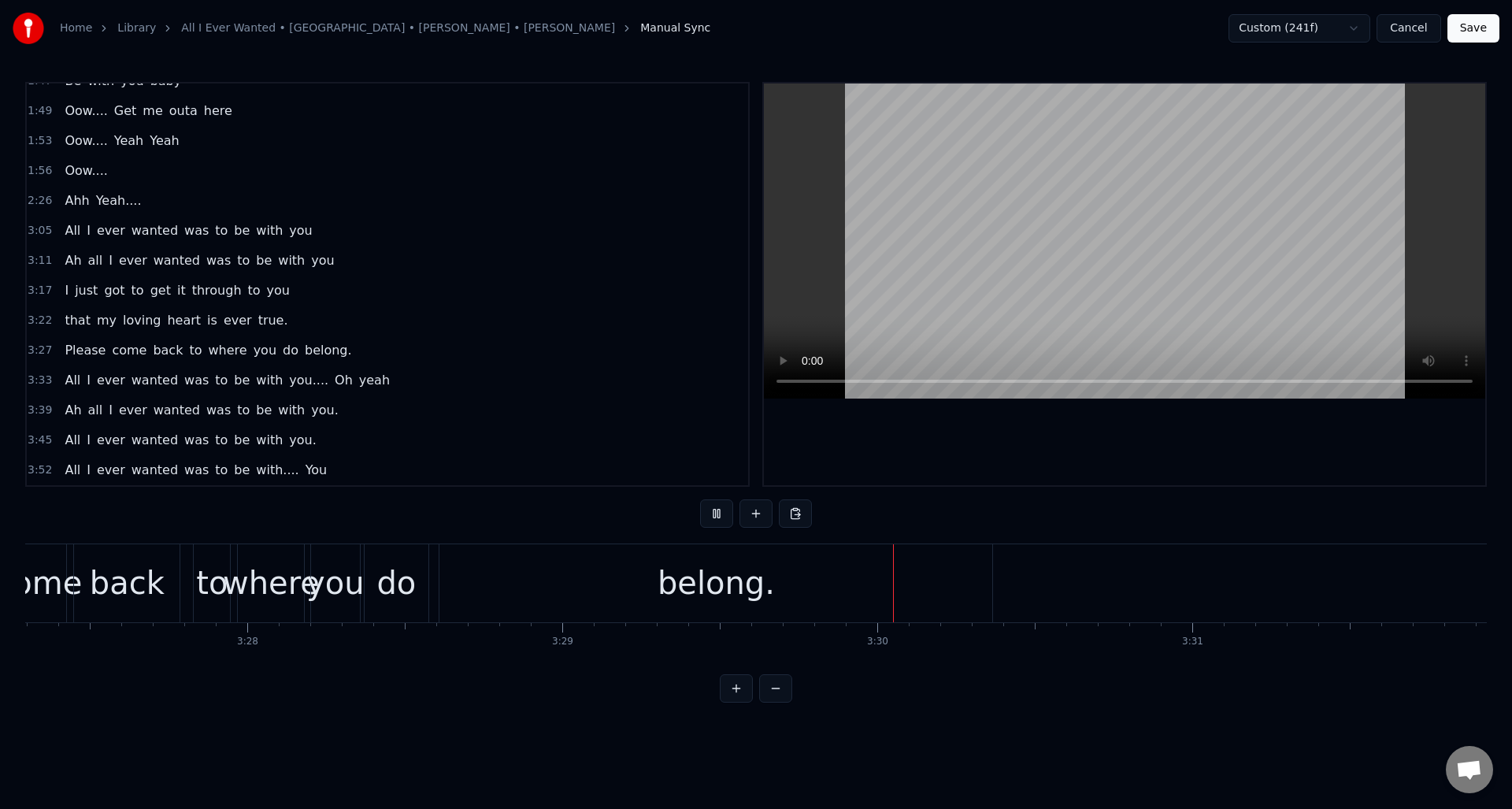
click at [717, 516] on button at bounding box center [717, 513] width 33 height 28
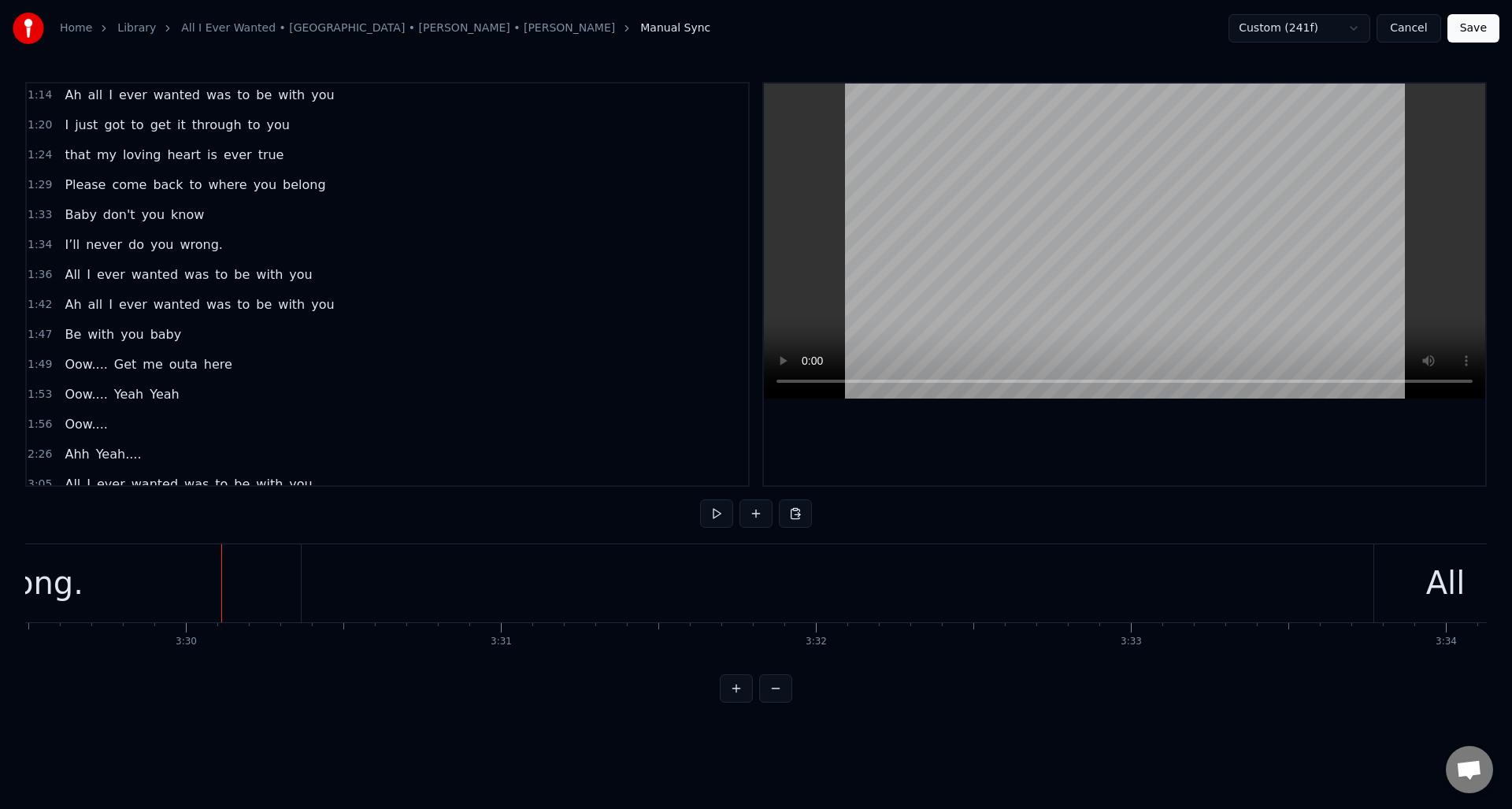
scroll to position [305, 0]
click at [378, 180] on div "1:29 Please come back to where you belong" at bounding box center [387, 182] width 722 height 30
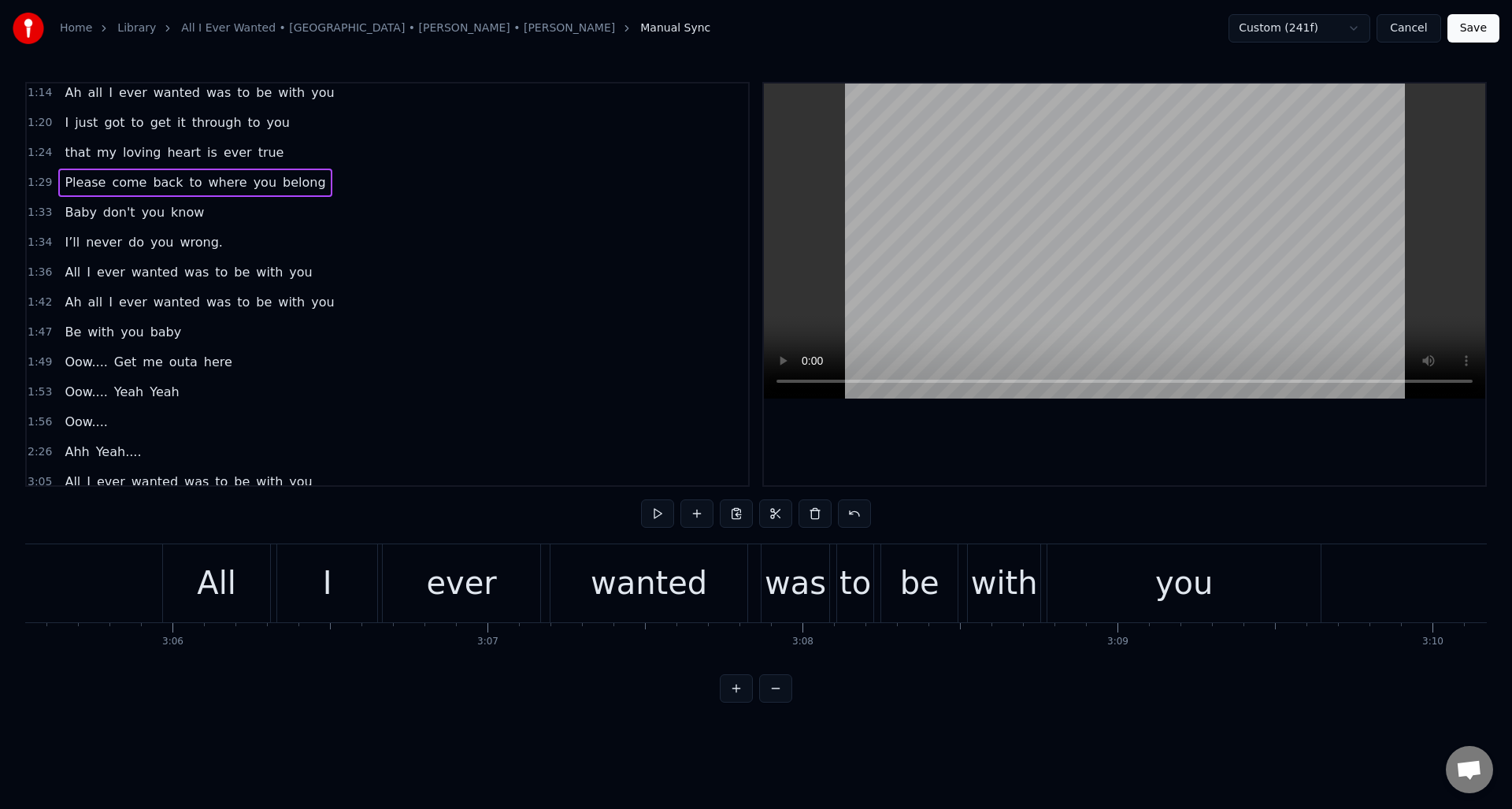
scroll to position [0, 57957]
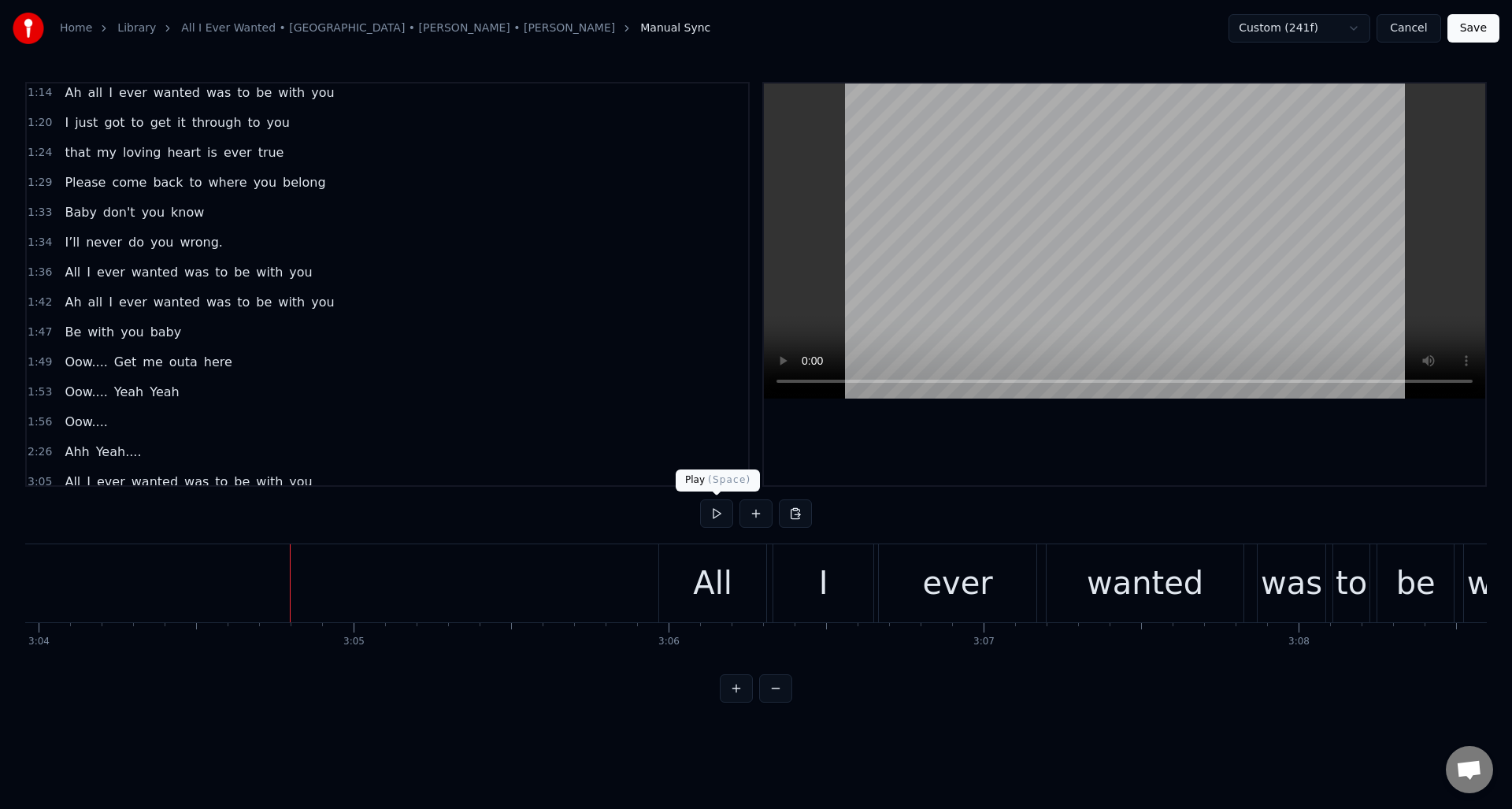
click at [718, 518] on button at bounding box center [717, 513] width 33 height 28
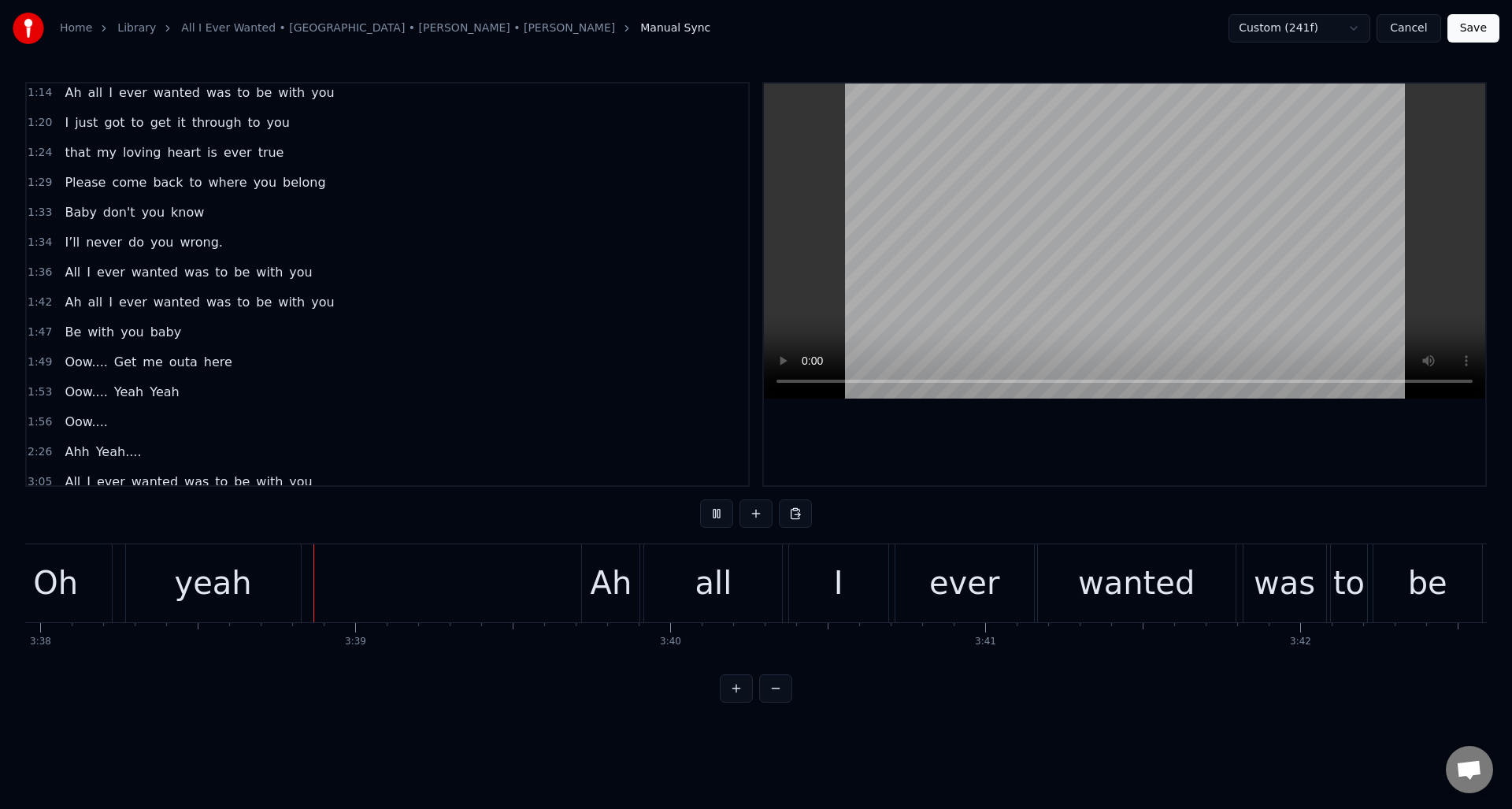
scroll to position [0, 68669]
